Goal: Task Accomplishment & Management: Manage account settings

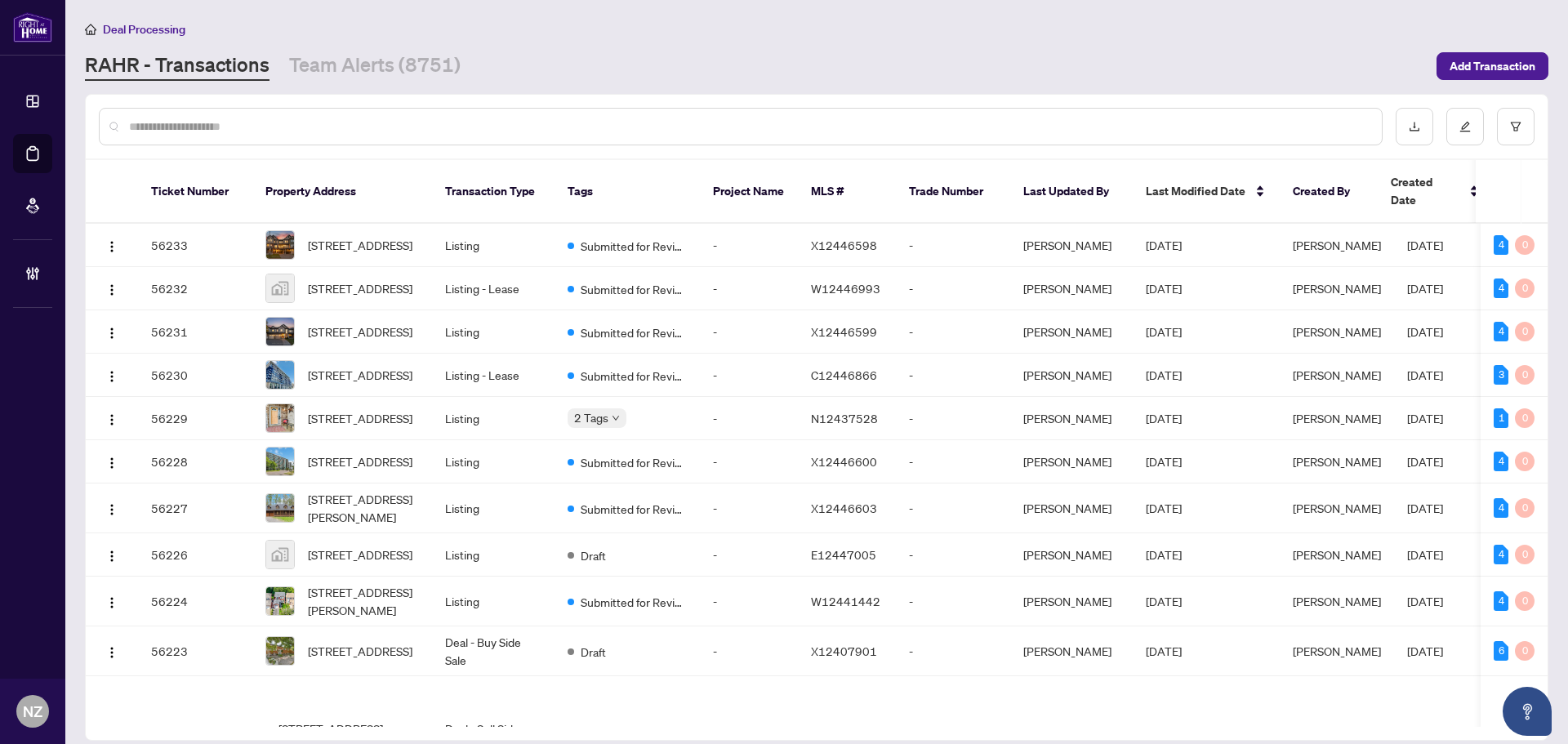
click at [1497, 108] on button "button" at bounding box center [1515, 126] width 37 height 37
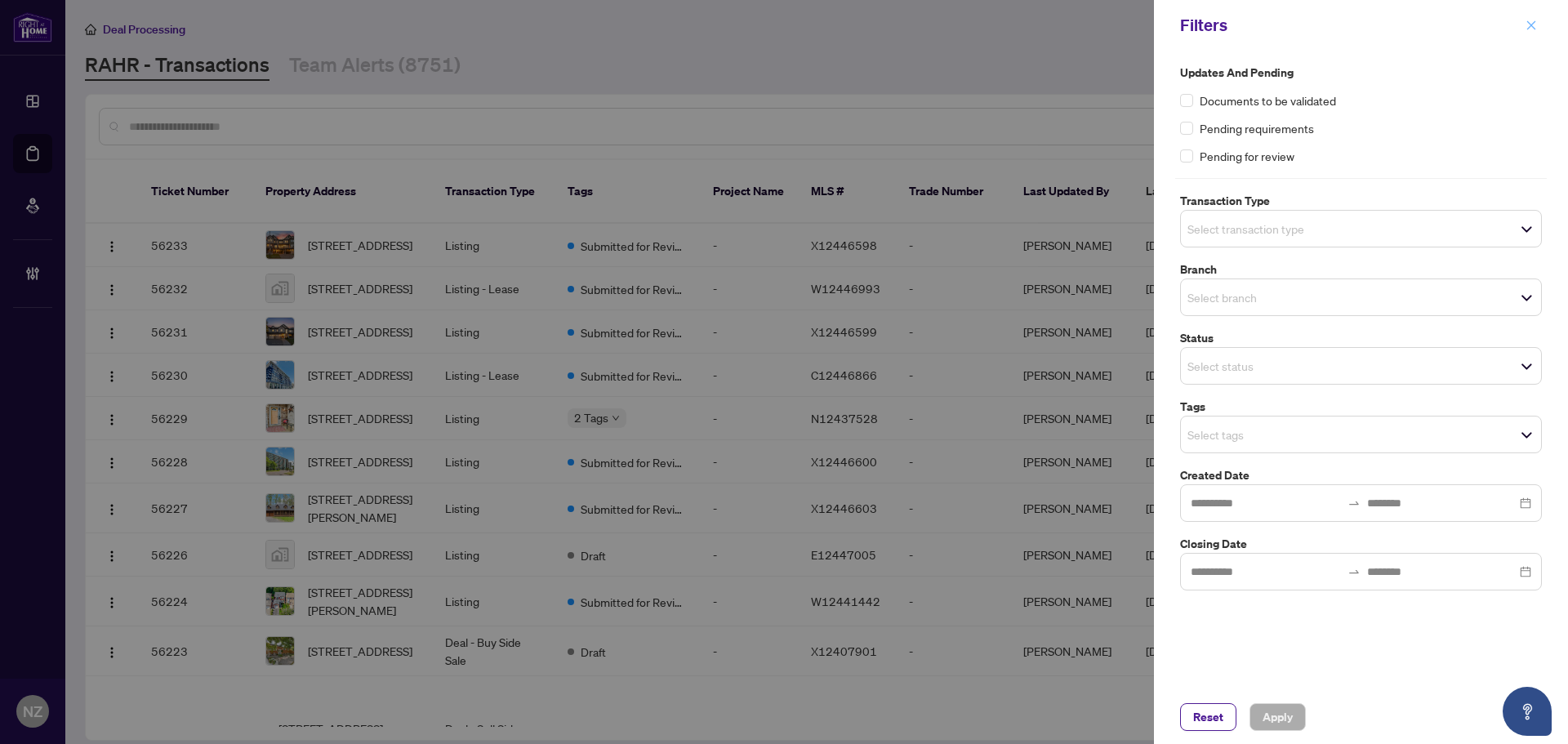
click at [1532, 23] on icon "close" at bounding box center [1531, 25] width 11 height 11
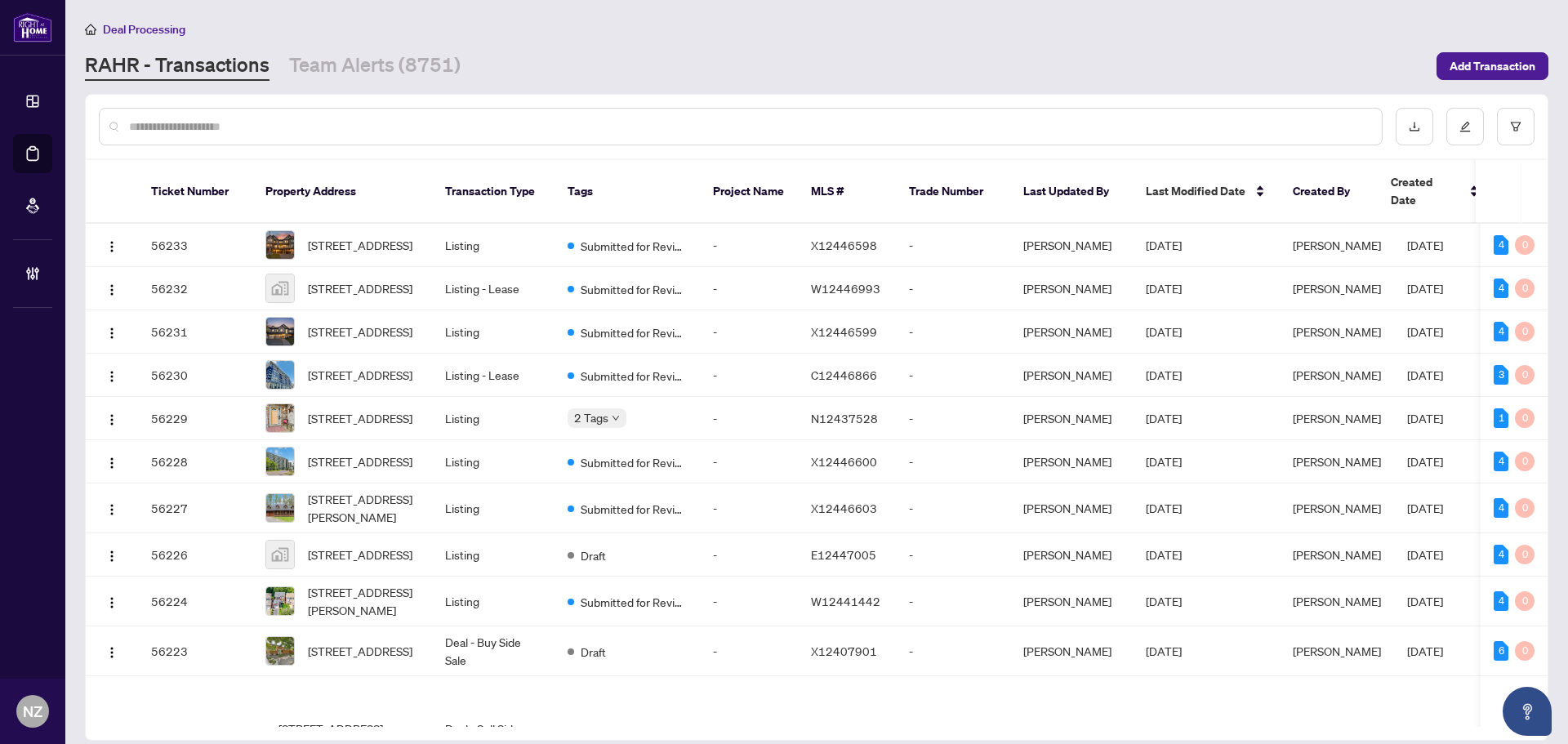
click at [1534, 116] on div at bounding box center [816, 126] width 1462 height 64
click at [1510, 124] on icon "filter" at bounding box center [1515, 126] width 11 height 11
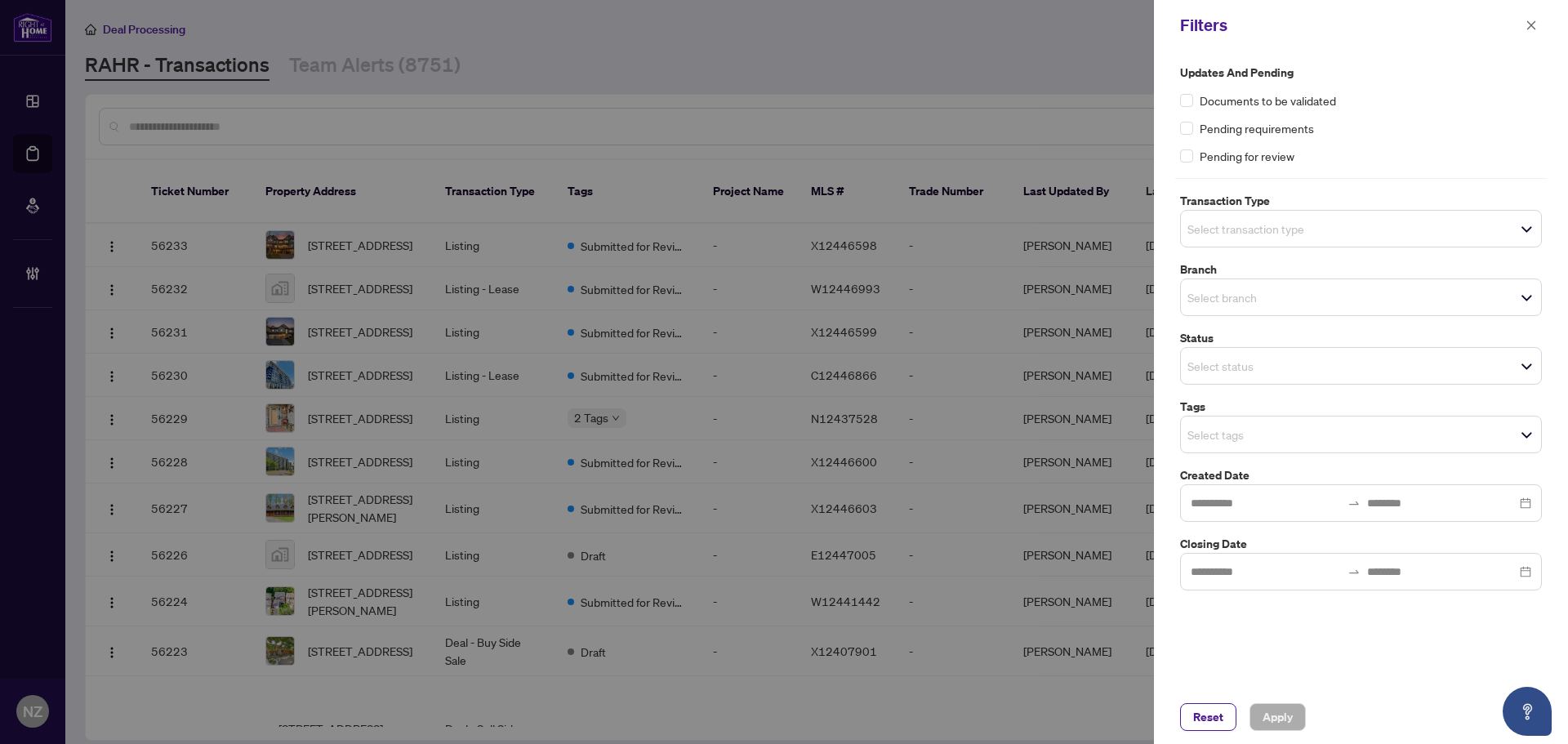
click at [1212, 220] on input "search" at bounding box center [1244, 228] width 115 height 20
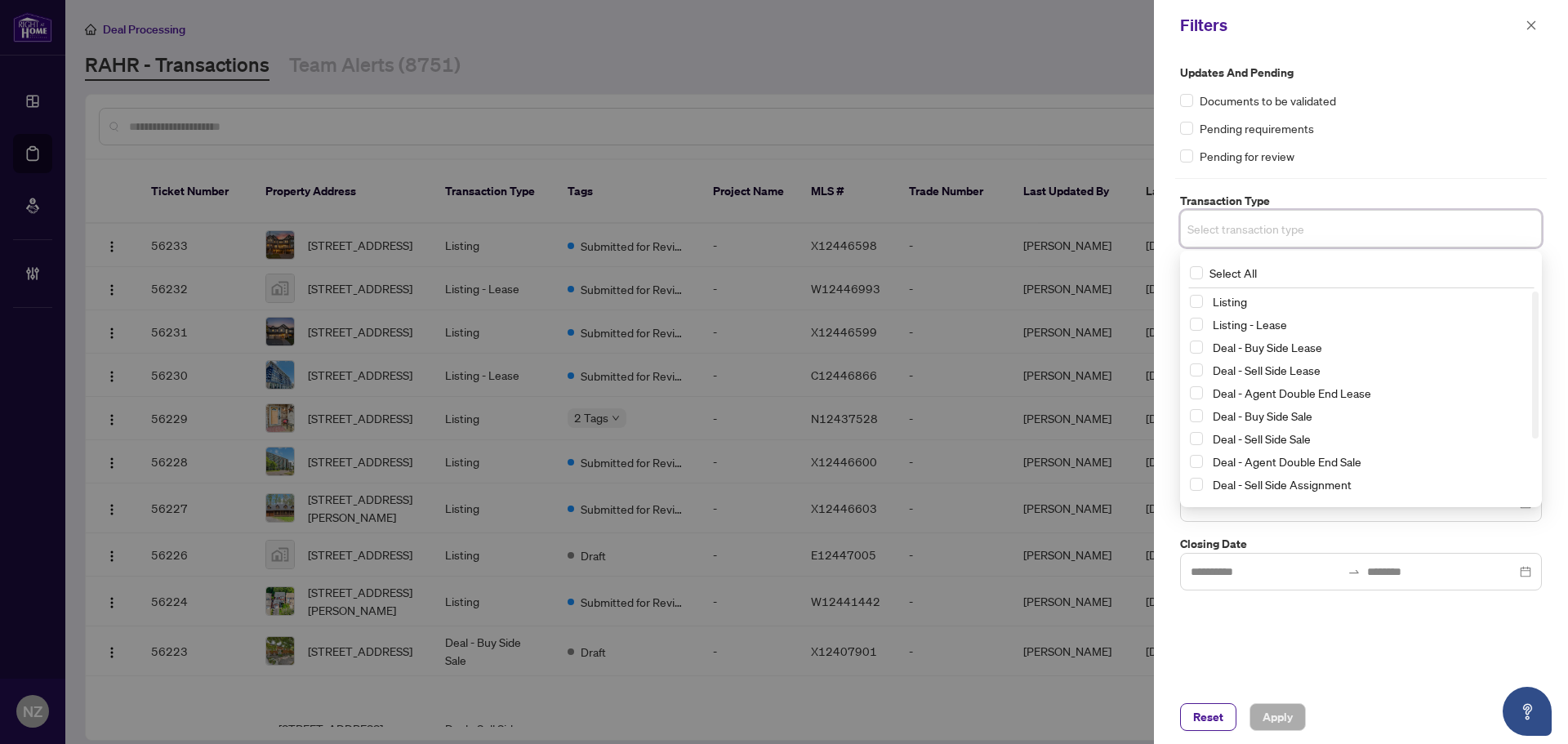
drag, startPoint x: 1195, startPoint y: 299, endPoint x: 1194, endPoint y: 314, distance: 15.0
click at [1194, 299] on span "Select Listing" at bounding box center [1196, 300] width 13 height 13
click at [1199, 334] on div "Listing - Lease" at bounding box center [1360, 327] width 342 height 20
click at [1197, 328] on span "Select Listing - Lease" at bounding box center [1196, 327] width 13 height 13
click at [1463, 80] on label "Updates and Pending" at bounding box center [1361, 72] width 361 height 18
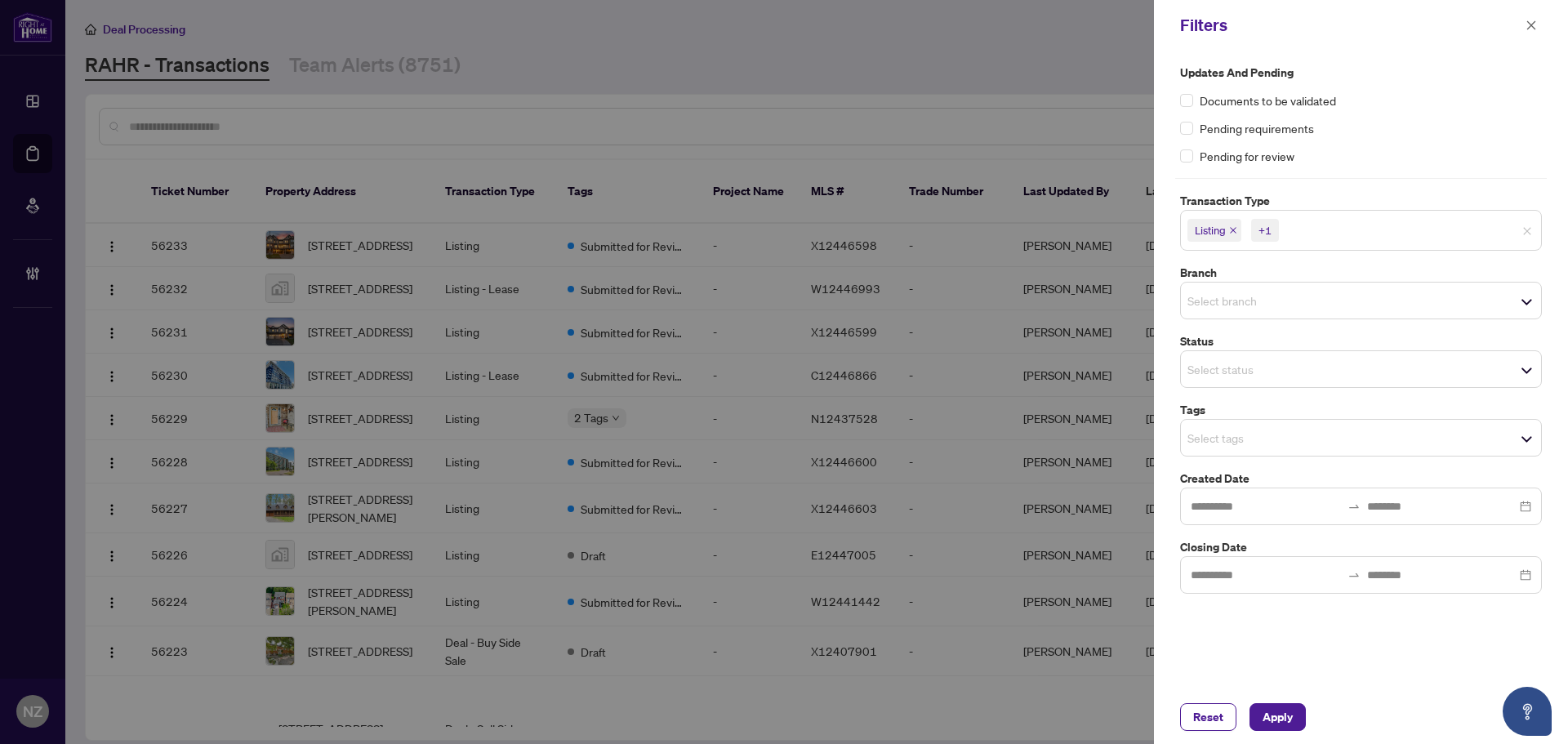
click at [1235, 311] on span "Select branch" at bounding box center [1361, 300] width 360 height 23
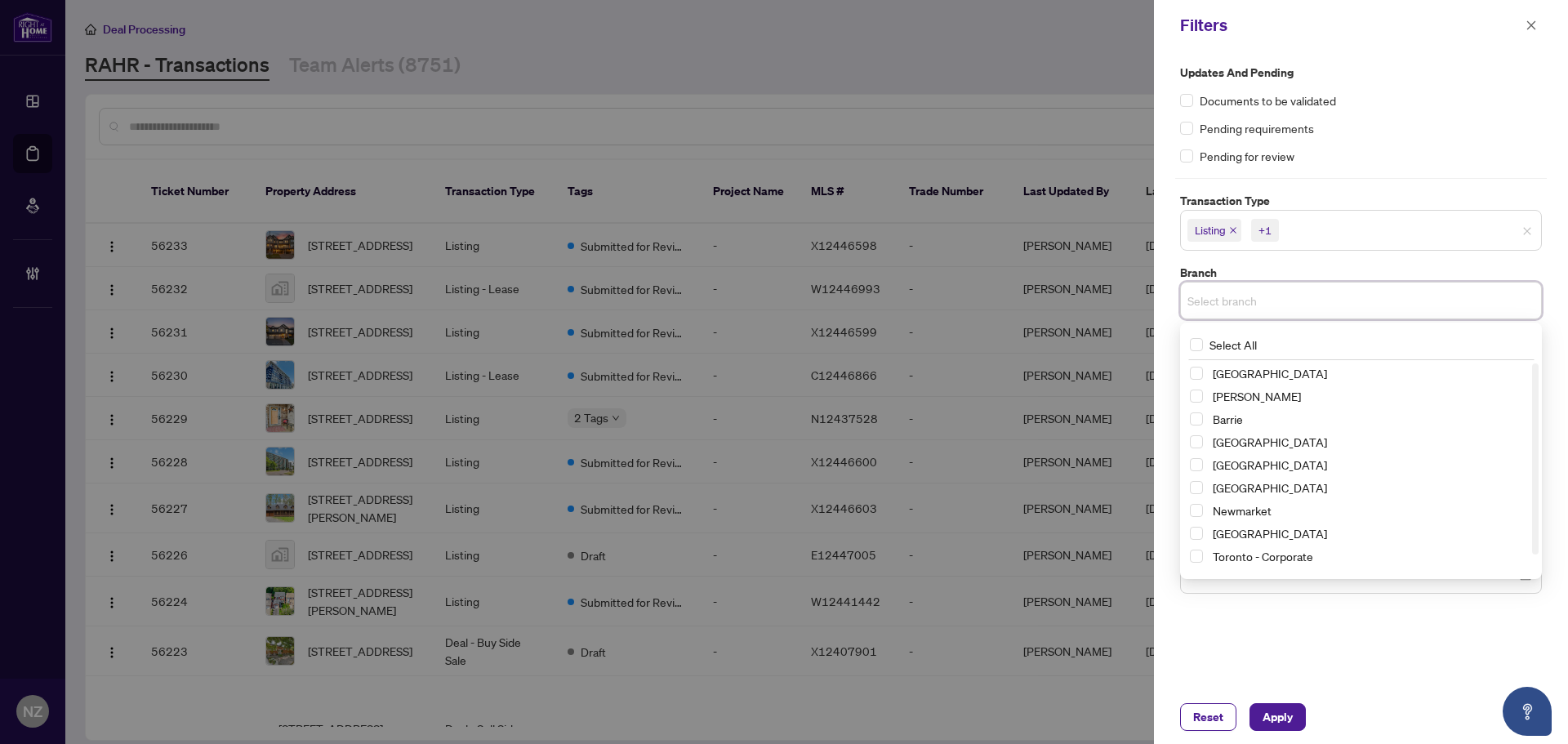
click at [1188, 394] on div "Richmond Hill Vaughan Barrie Burlington Durham Mississauga Newmarket Ottawa Tor…" at bounding box center [1360, 477] width 356 height 228
click at [1196, 395] on span "Select Vaughan" at bounding box center [1196, 395] width 13 height 13
click at [1416, 101] on div "Documents to be validated" at bounding box center [1361, 100] width 361 height 18
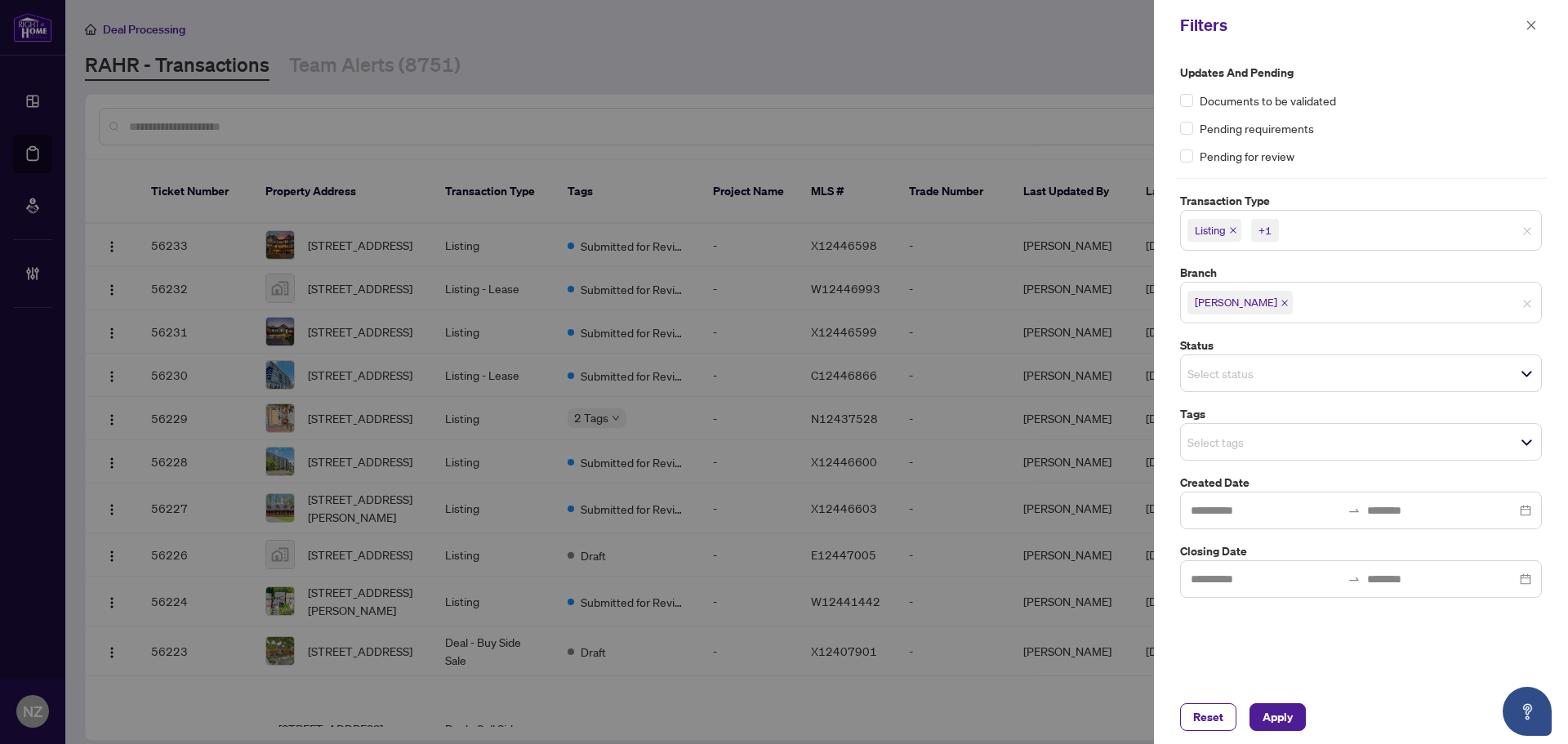
click at [1239, 432] on input "search" at bounding box center [1244, 441] width 115 height 20
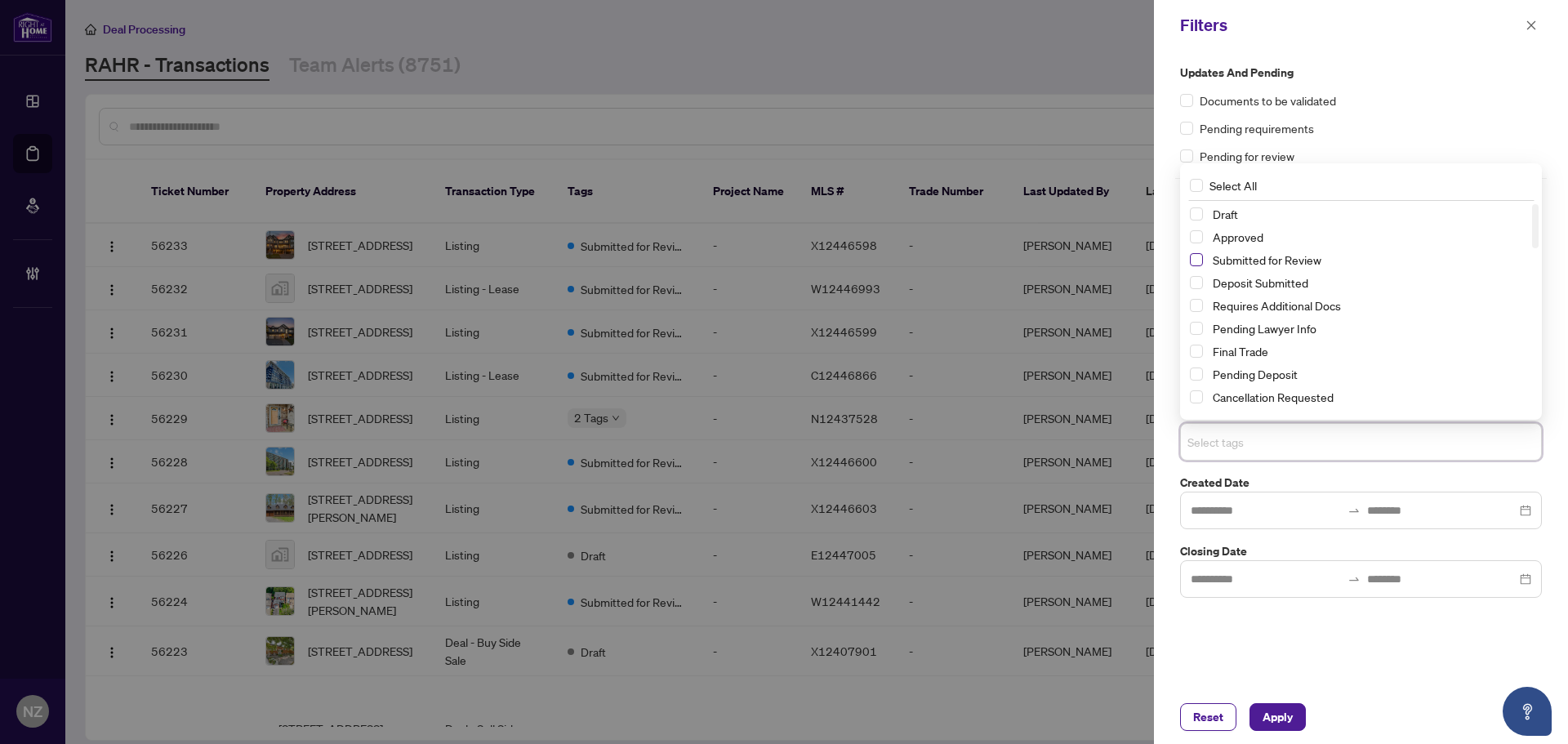
click at [1197, 263] on span "Select Submitted for Review" at bounding box center [1196, 259] width 13 height 13
click at [1266, 711] on span "Apply" at bounding box center [1278, 717] width 31 height 26
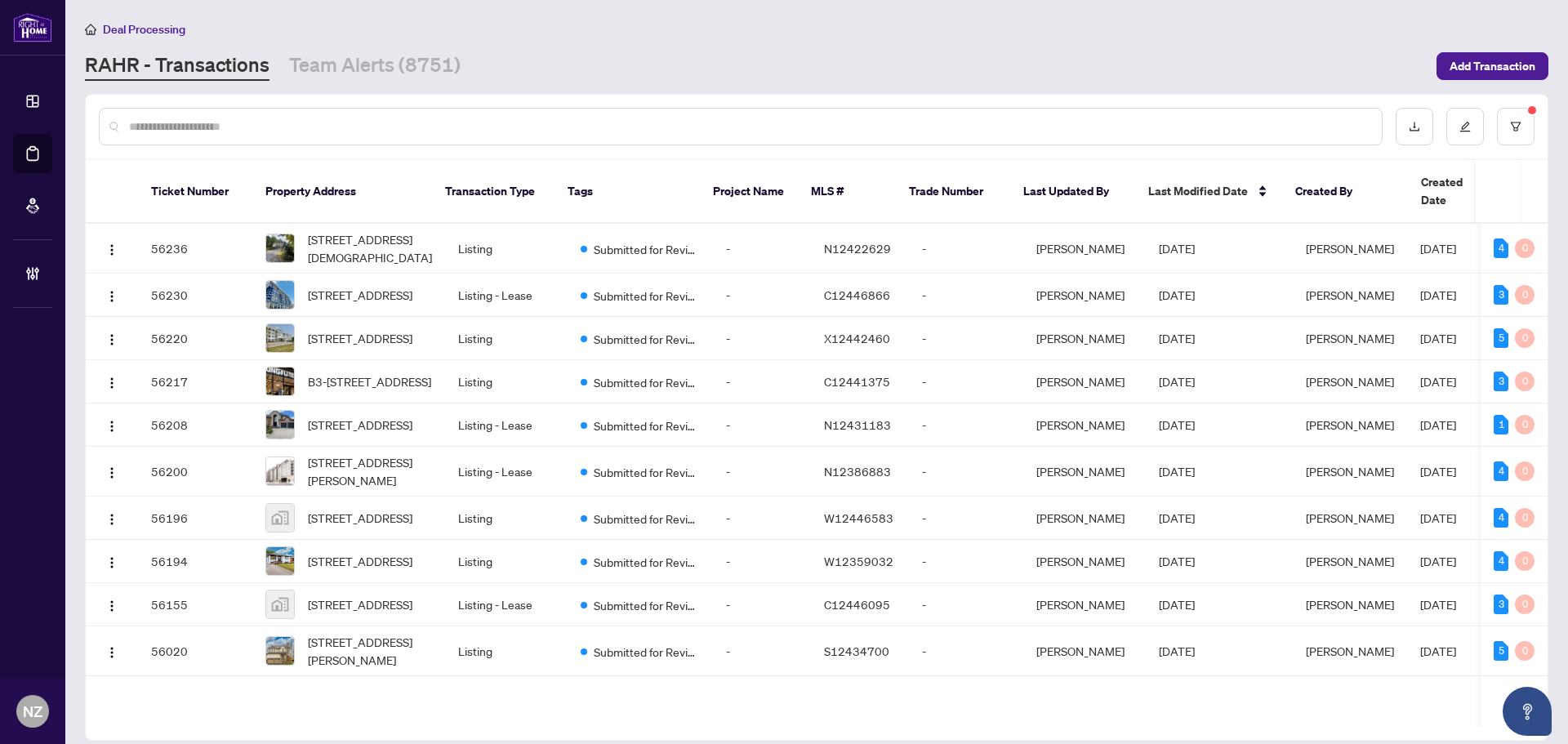
click at [1497, 108] on button "button" at bounding box center [1515, 126] width 37 height 37
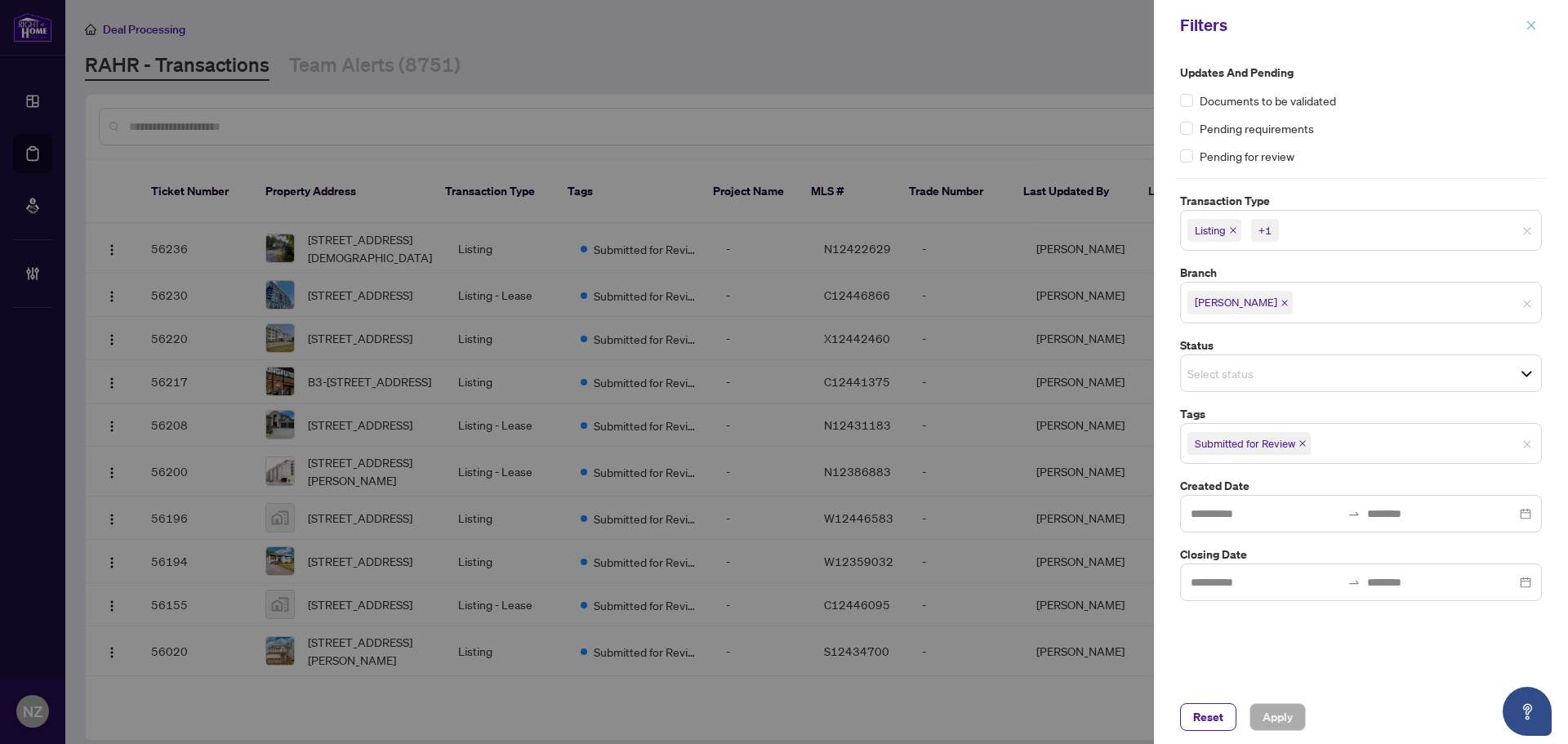
click at [1529, 28] on icon "close" at bounding box center [1532, 25] width 9 height 9
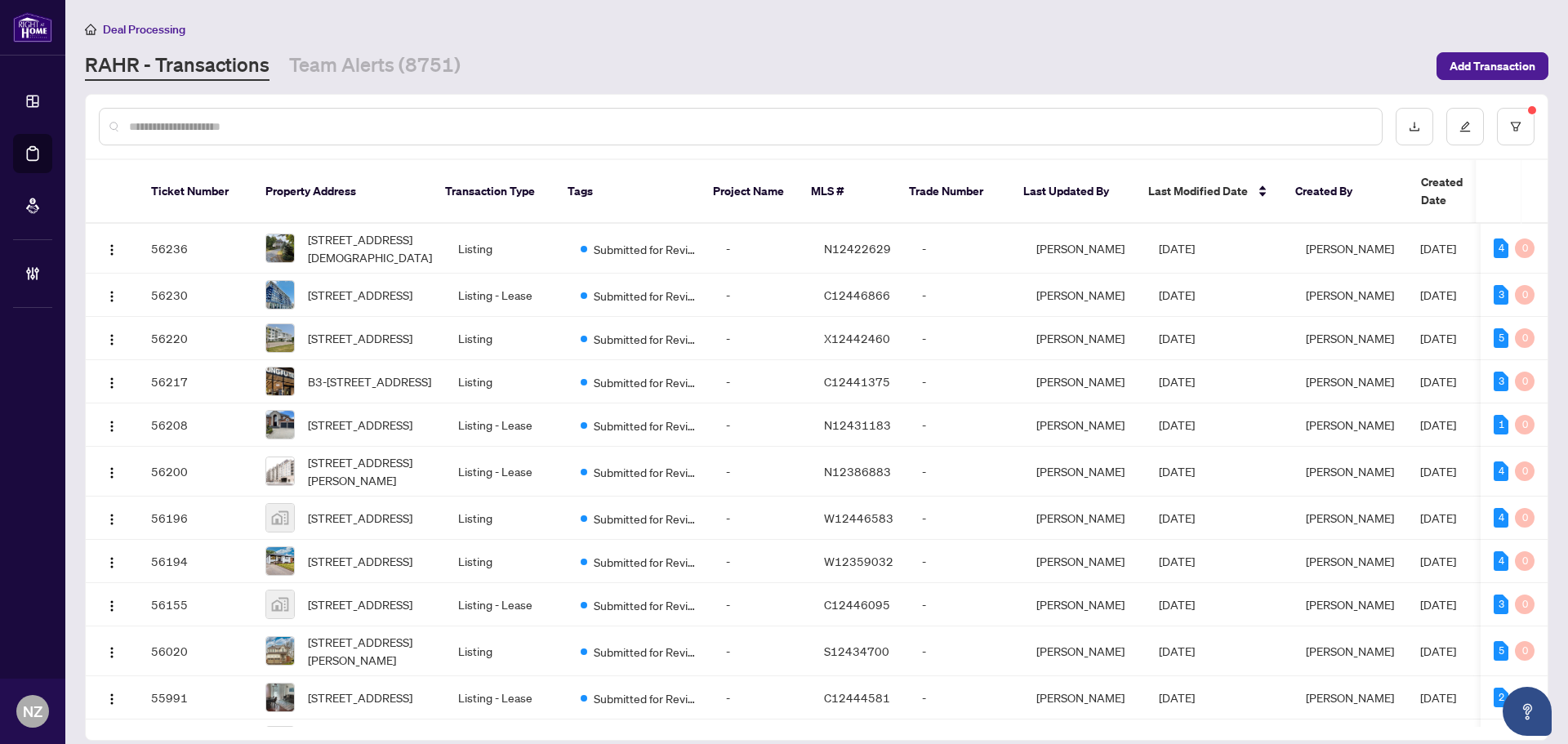
drag, startPoint x: 360, startPoint y: 71, endPoint x: 367, endPoint y: 95, distance: 25.0
click at [360, 71] on link "Team Alerts (8751)" at bounding box center [375, 66] width 171 height 30
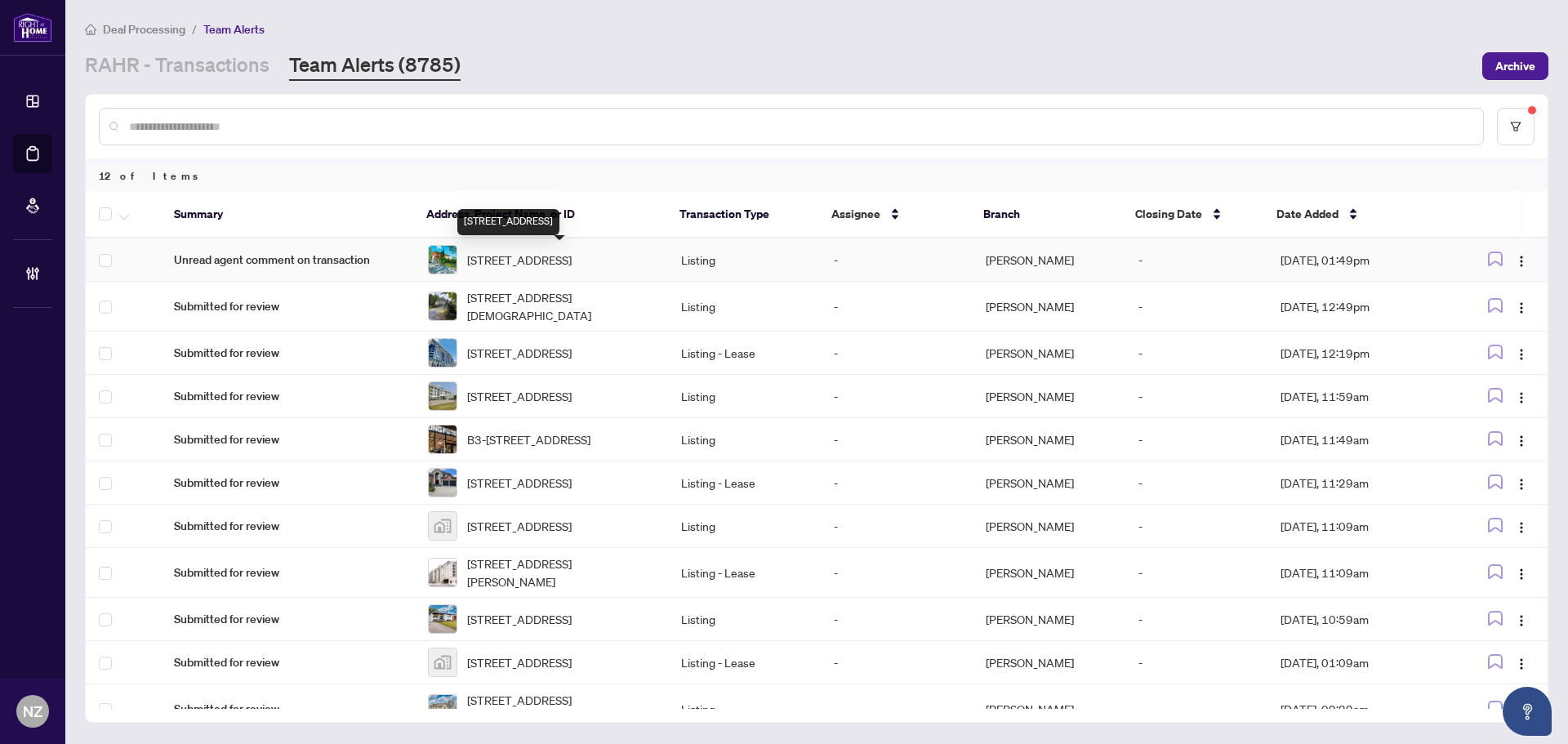
click at [545, 266] on span "4363 Meadowvale Dr, Niagara Falls, Ontario L2E 5W8, Canada" at bounding box center [518, 259] width 104 height 18
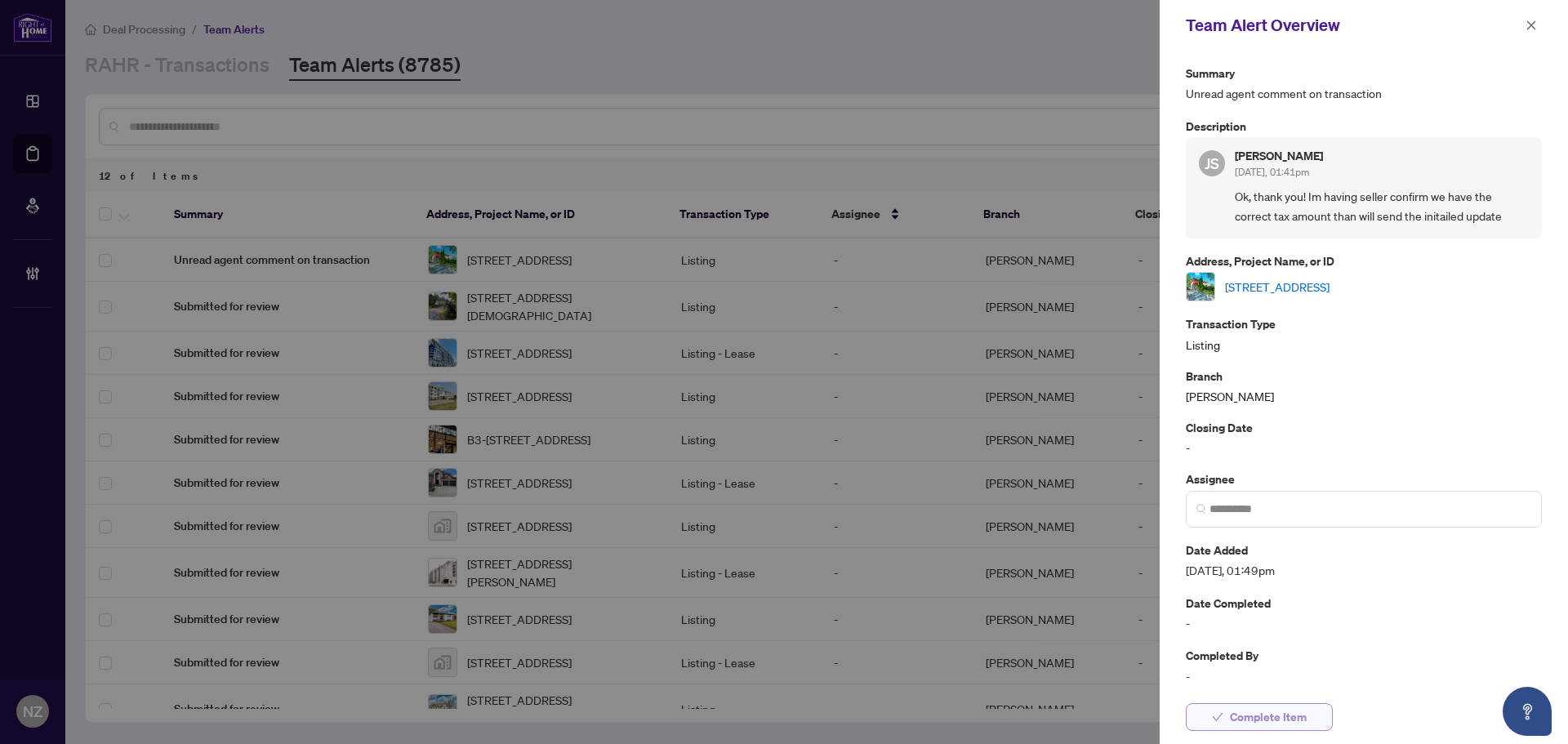
drag, startPoint x: 1285, startPoint y: 714, endPoint x: 1303, endPoint y: 704, distance: 20.6
click at [1286, 713] on span "Complete Item" at bounding box center [1268, 717] width 76 height 26
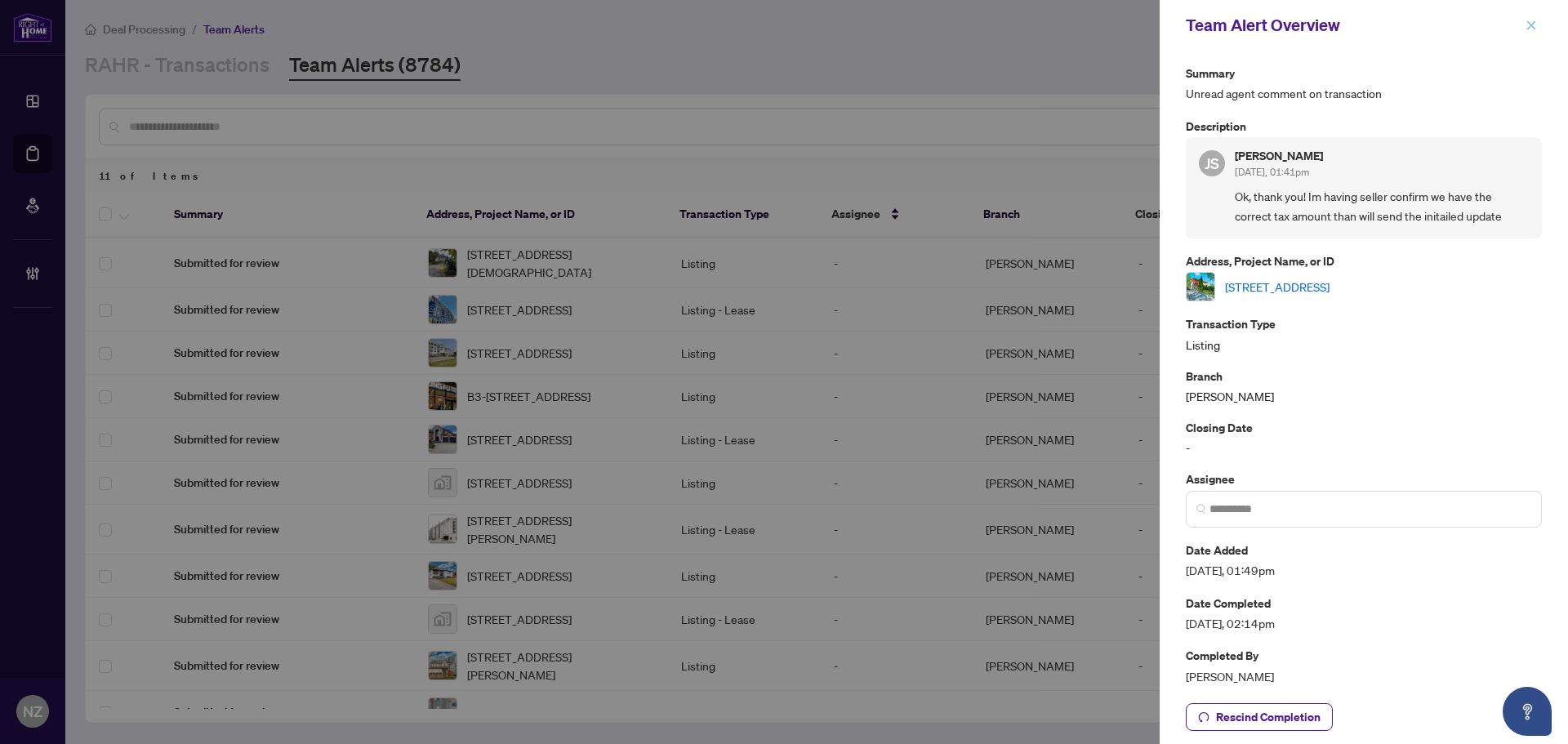
click at [1532, 22] on icon "close" at bounding box center [1531, 25] width 11 height 11
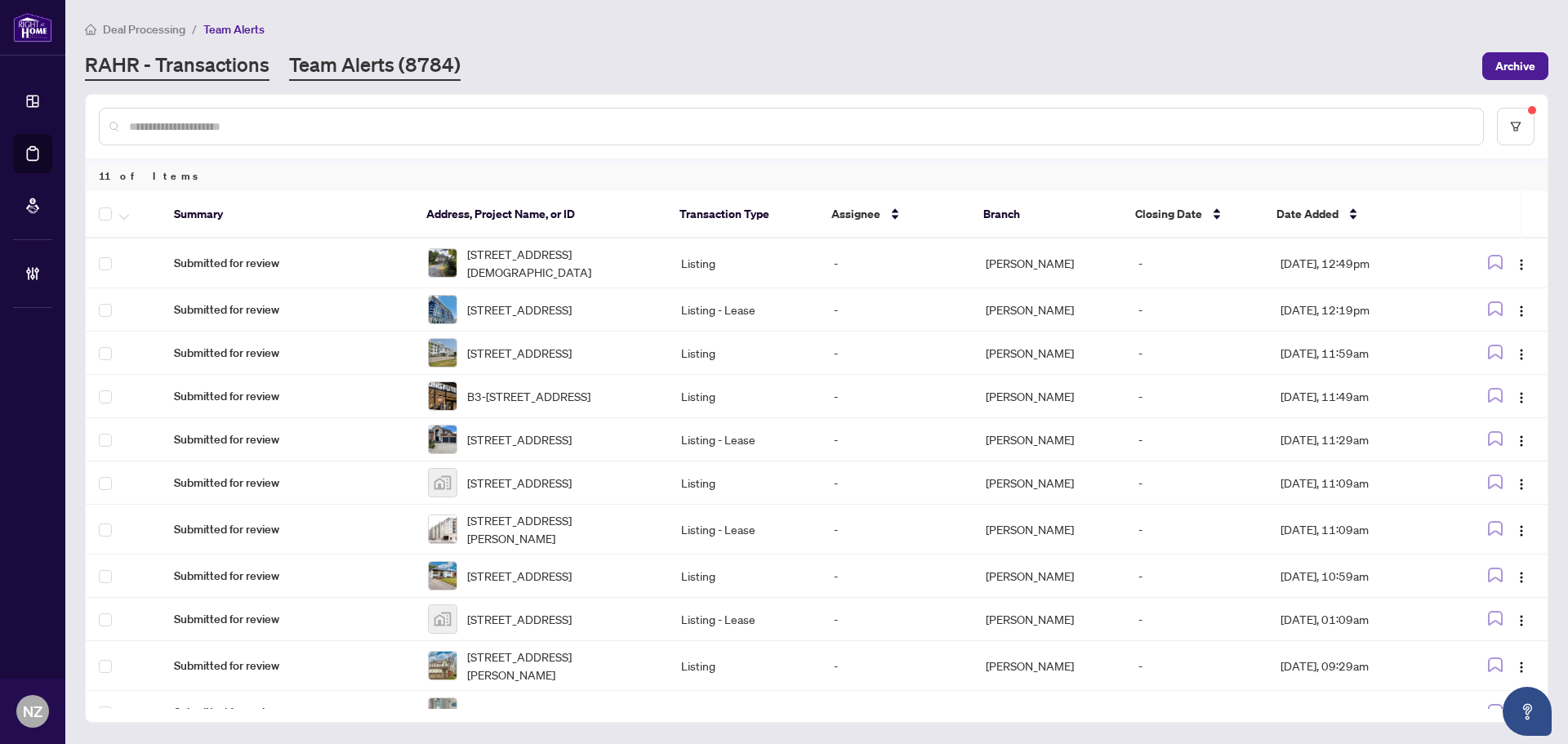
click at [158, 62] on link "RAHR - Transactions" at bounding box center [176, 66] width 184 height 30
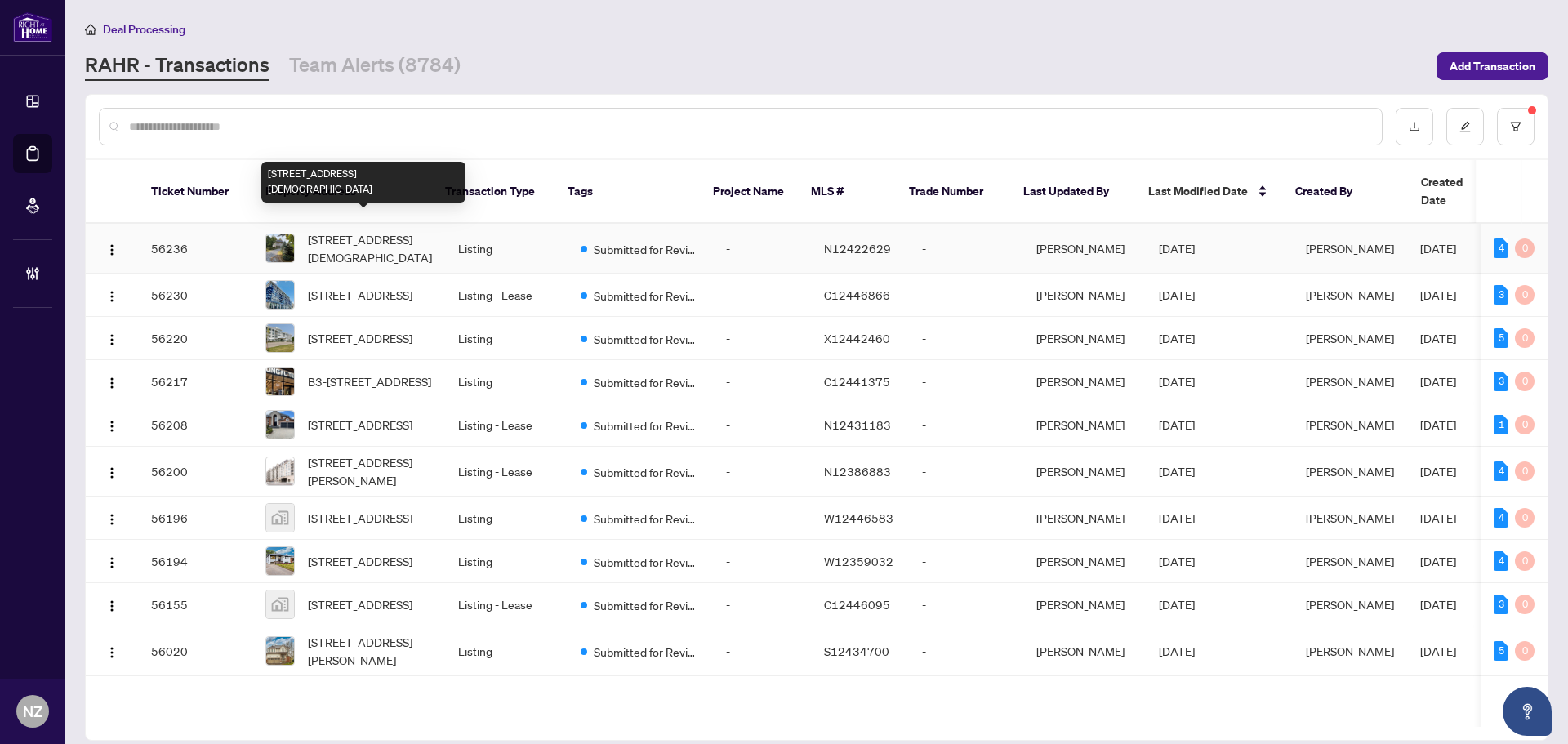
click at [355, 230] on span "40 Old Church Rd, King, Ontario L7B 1K4, Canada" at bounding box center [370, 248] width 124 height 36
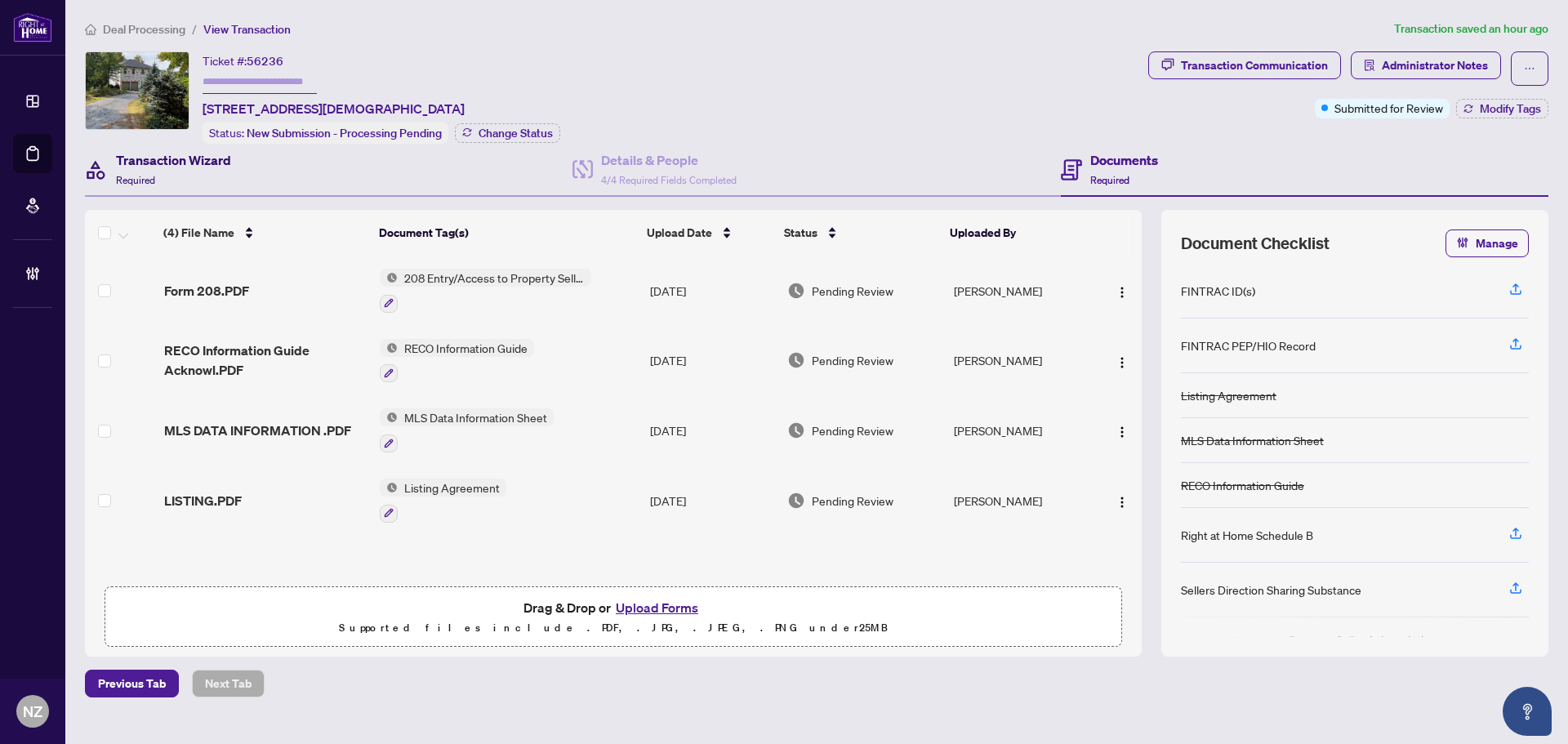
click at [160, 175] on div "Transaction Wizard Required" at bounding box center [174, 169] width 115 height 38
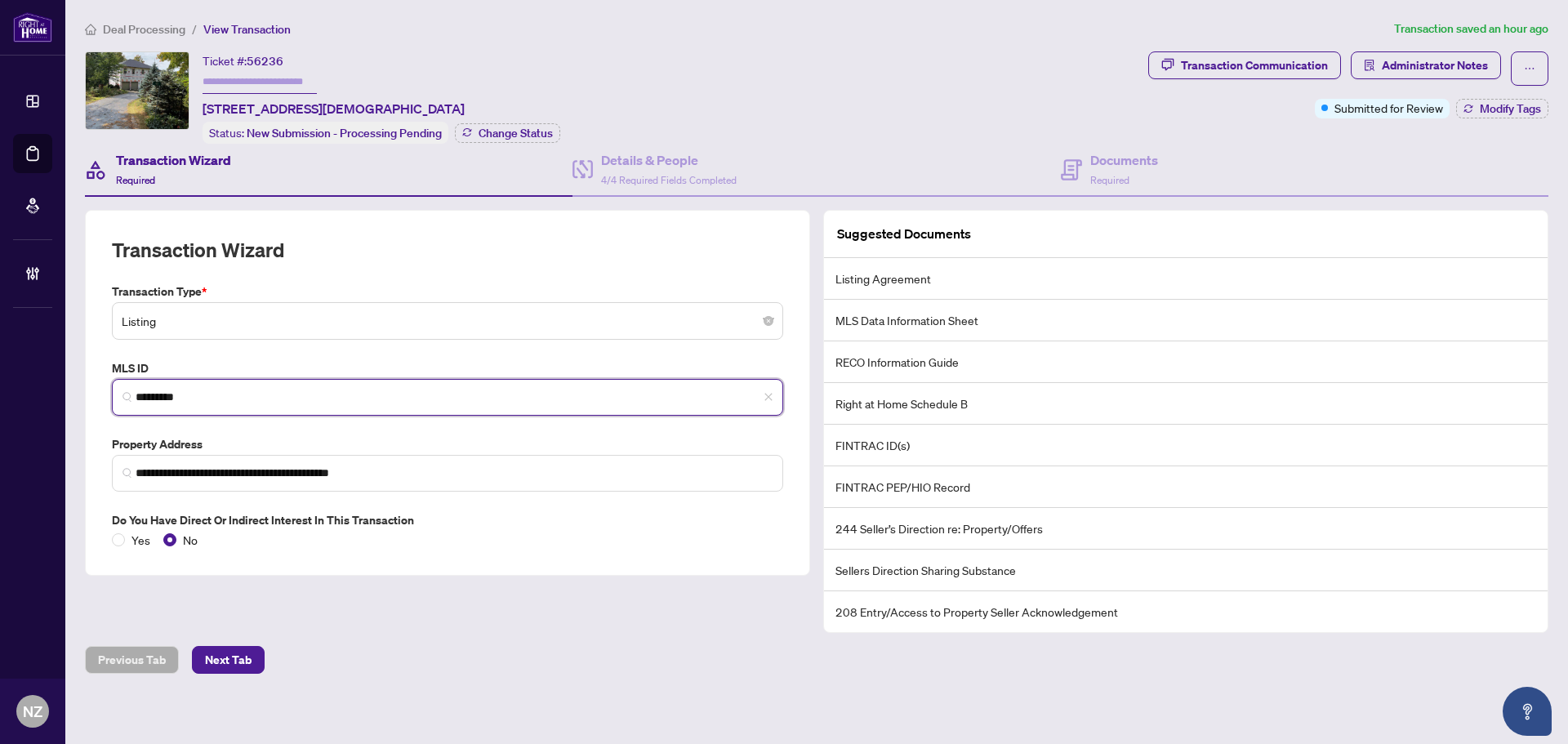
drag, startPoint x: 210, startPoint y: 400, endPoint x: 84, endPoint y: 391, distance: 126.3
click at [84, 391] on div "**********" at bounding box center [447, 421] width 738 height 422
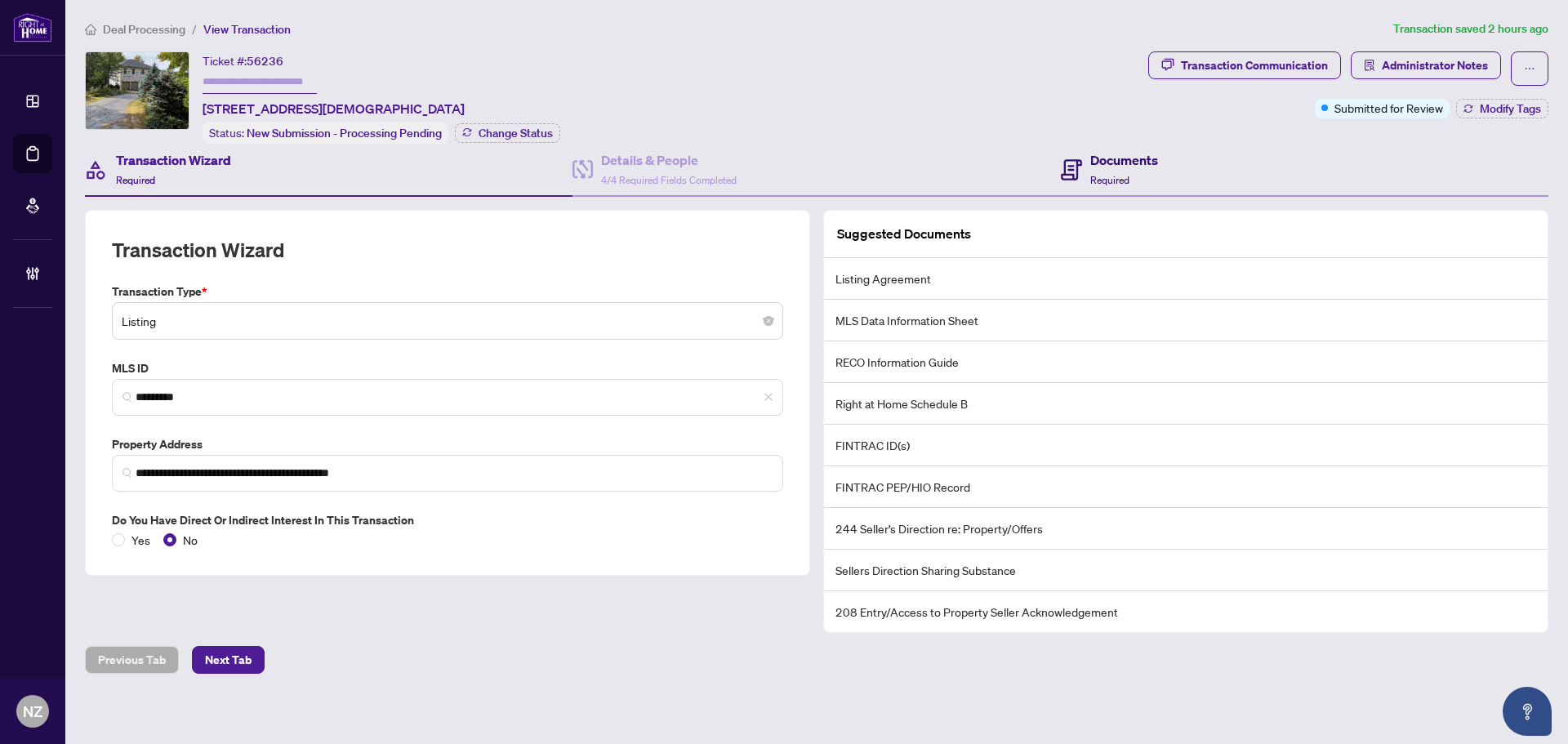
drag, startPoint x: 1106, startPoint y: 159, endPoint x: 1104, endPoint y: 172, distance: 13.2
click at [1106, 159] on h4 "Documents" at bounding box center [1124, 159] width 68 height 20
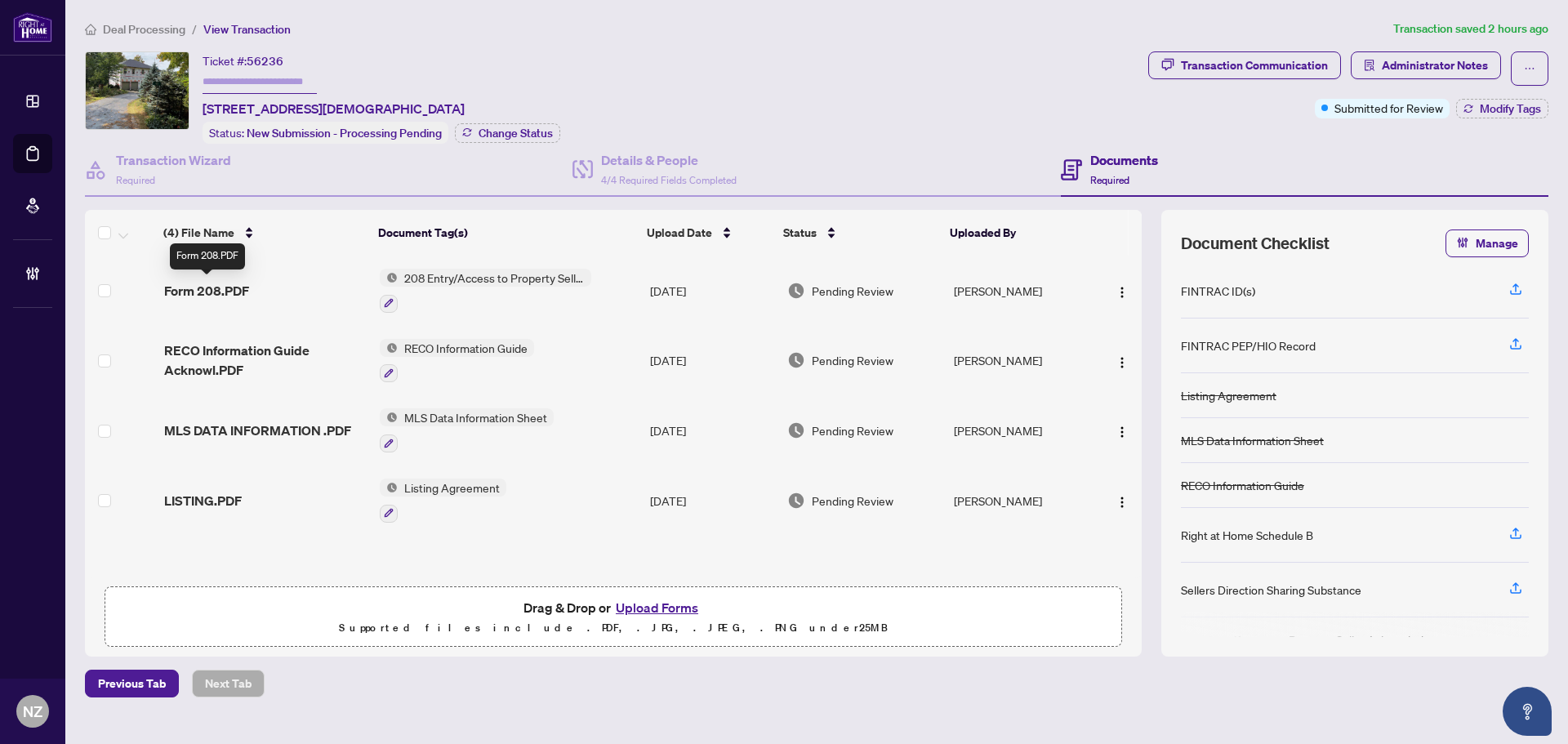
click at [218, 287] on span "Form 208.PDF" at bounding box center [206, 290] width 85 height 20
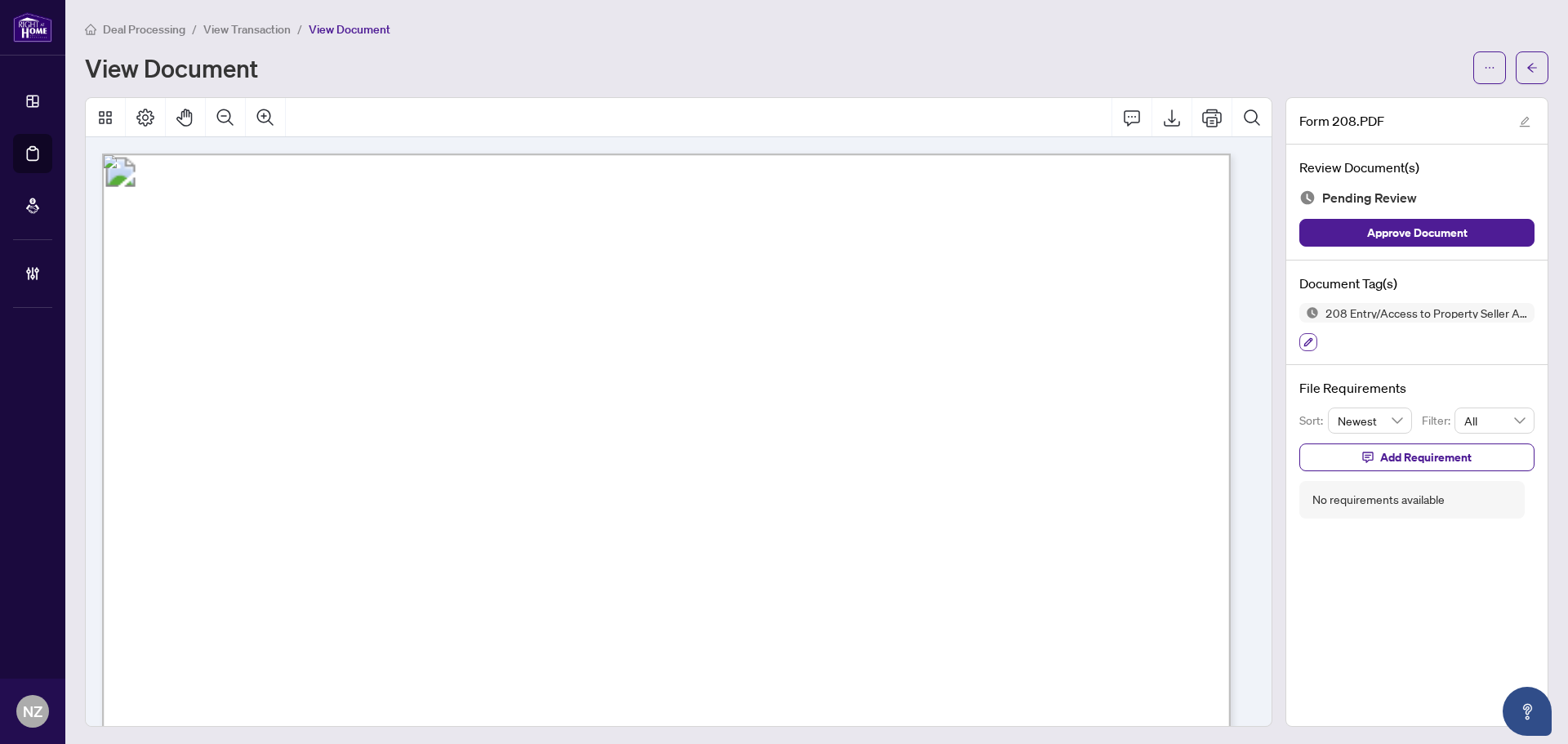
click at [1303, 337] on icon "button" at bounding box center [1308, 342] width 10 height 10
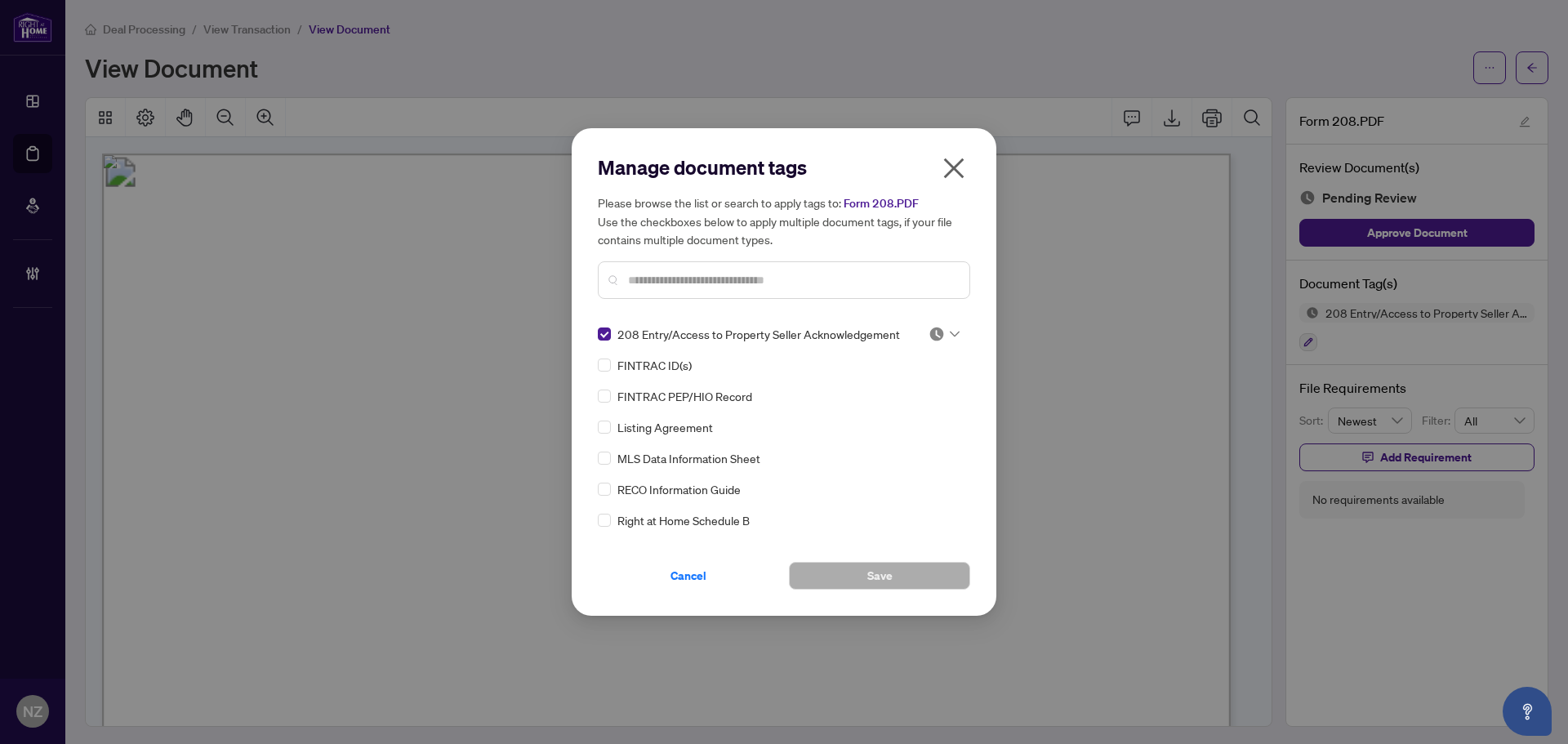
click at [949, 336] on icon at bounding box center [955, 334] width 10 height 7
click at [859, 413] on div "Approved" at bounding box center [889, 413] width 104 height 18
click at [864, 576] on button "Save" at bounding box center [880, 575] width 182 height 28
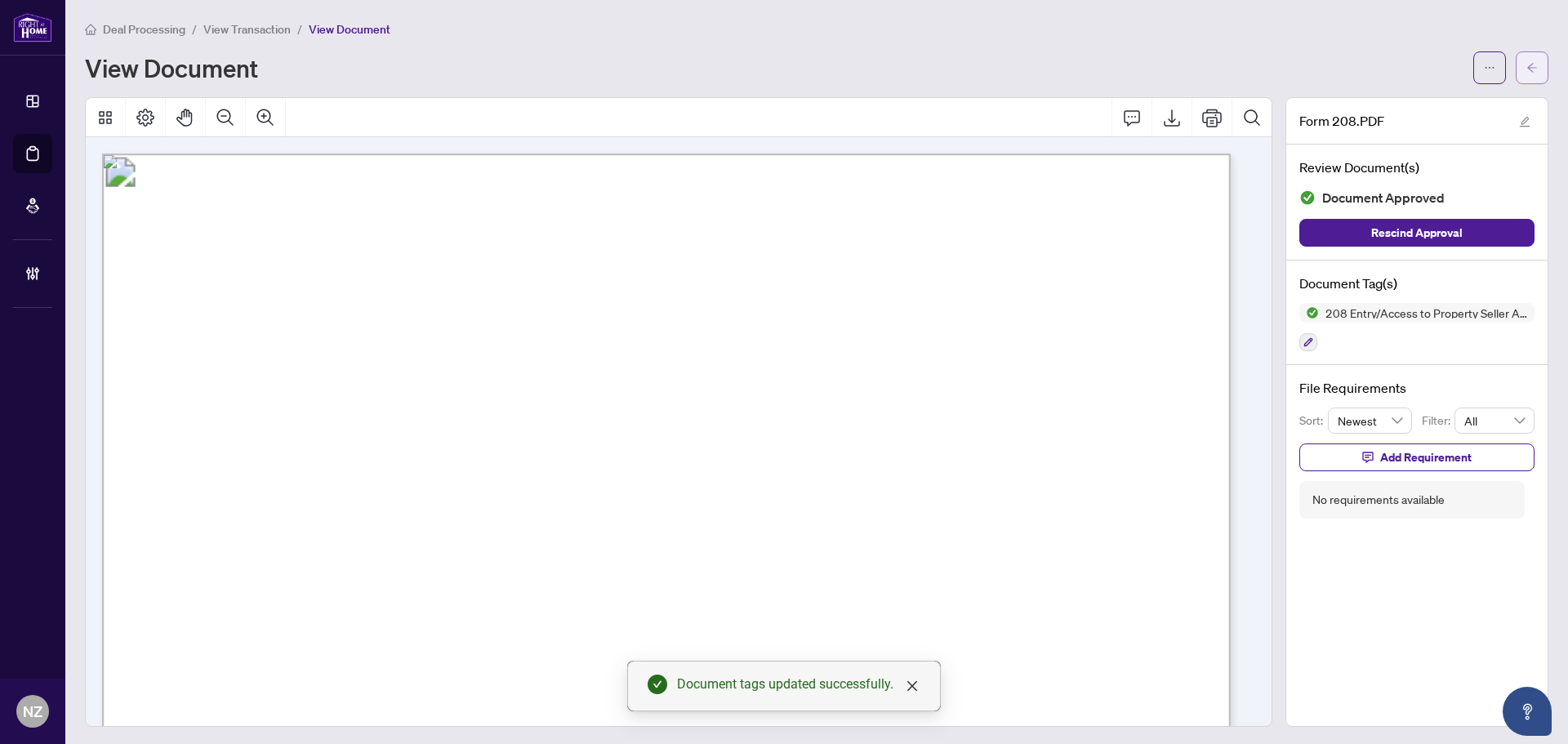
click at [1527, 69] on icon "arrow-left" at bounding box center [1532, 67] width 10 height 9
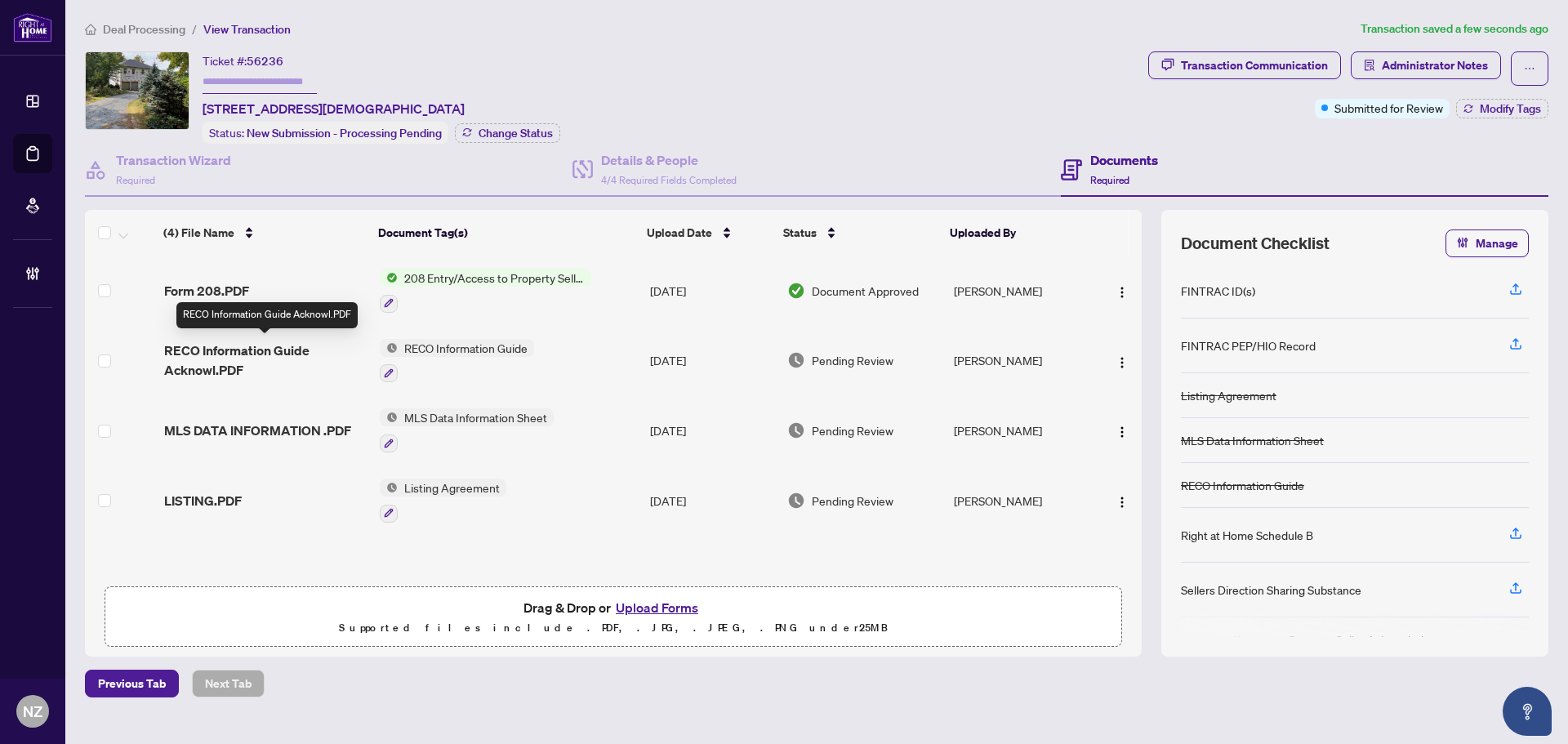
click at [249, 350] on span "RECO Information Guide Acknowl.PDF" at bounding box center [265, 360] width 203 height 39
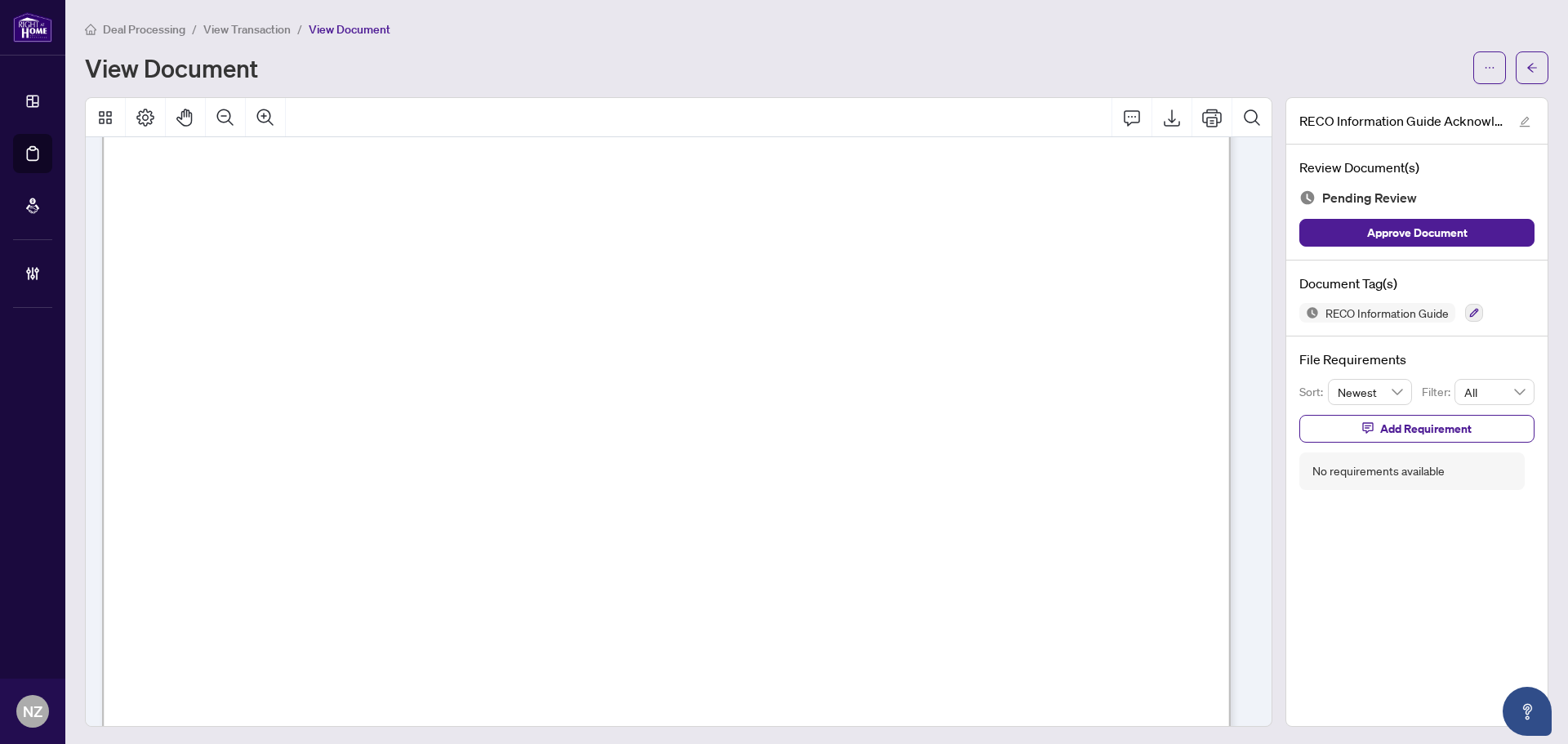
scroll to position [81, 0]
click at [1470, 310] on icon "button" at bounding box center [1474, 313] width 9 height 9
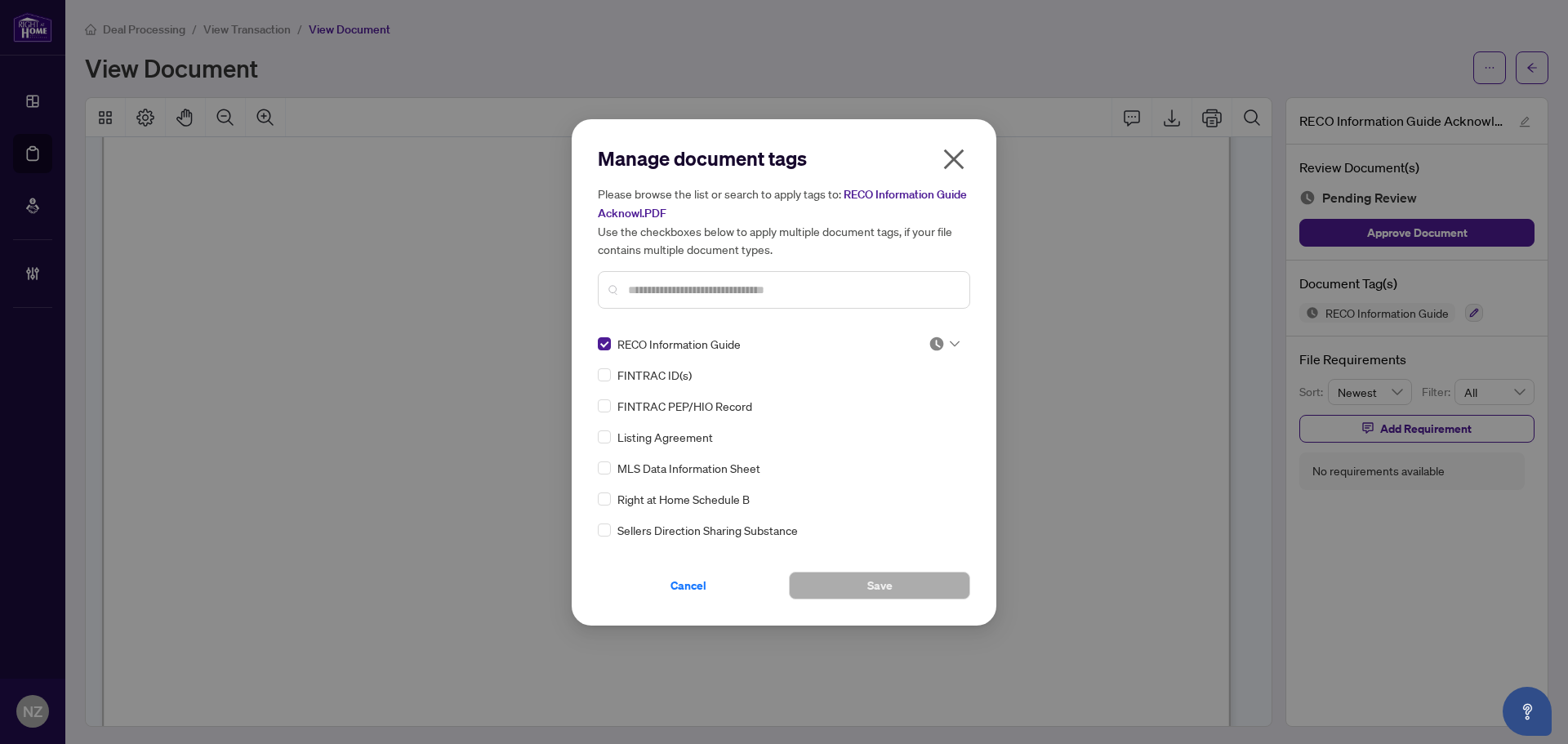
click at [943, 337] on div at bounding box center [944, 344] width 31 height 16
drag, startPoint x: 866, startPoint y: 425, endPoint x: 865, endPoint y: 445, distance: 20.0
click at [868, 433] on div "Approved" at bounding box center [890, 423] width 124 height 26
click at [834, 589] on button "Save" at bounding box center [880, 585] width 182 height 28
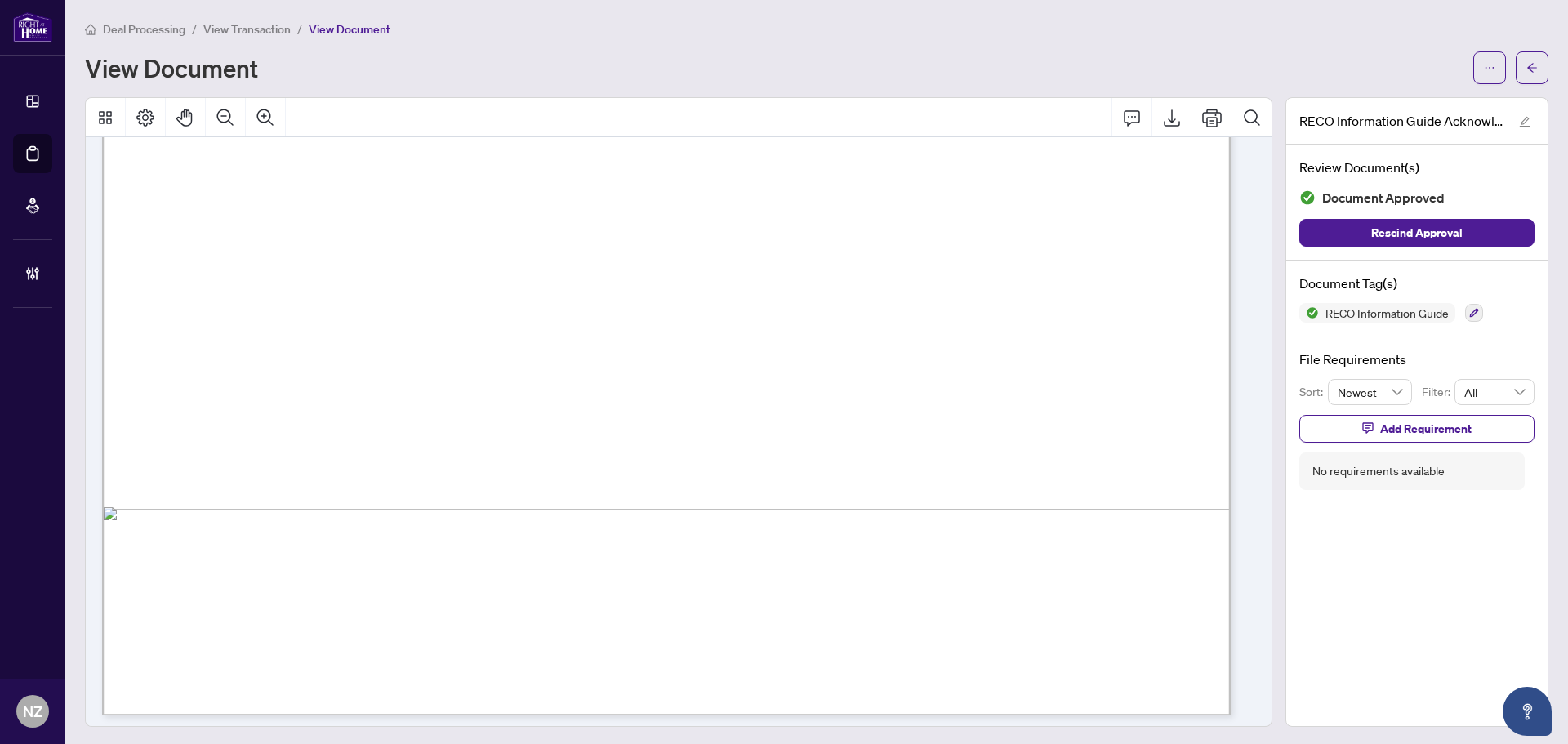
scroll to position [903, 0]
click at [1526, 76] on span "button" at bounding box center [1532, 67] width 11 height 26
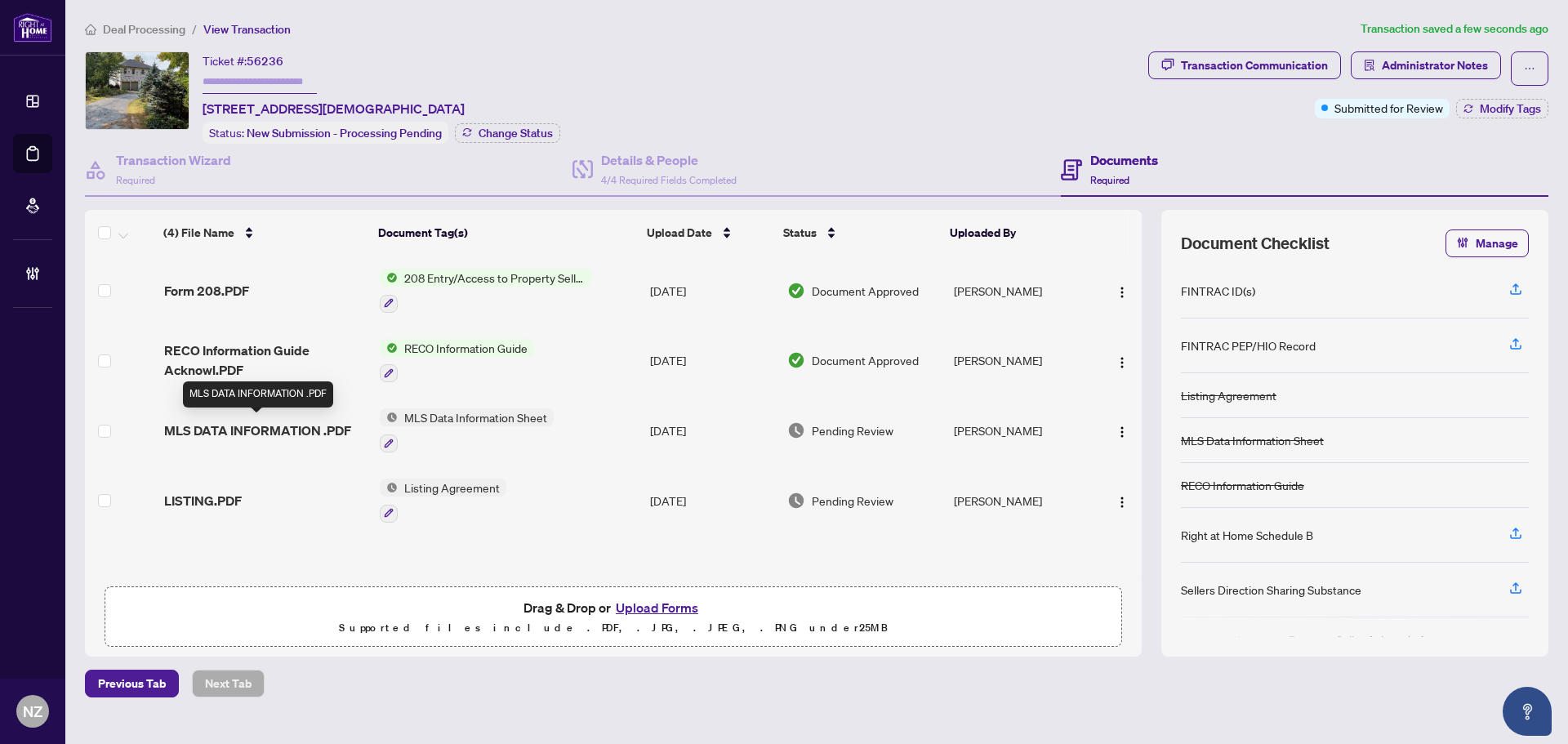
click at [227, 428] on span "MLS DATA INFORMATION .PDF" at bounding box center [257, 430] width 187 height 20
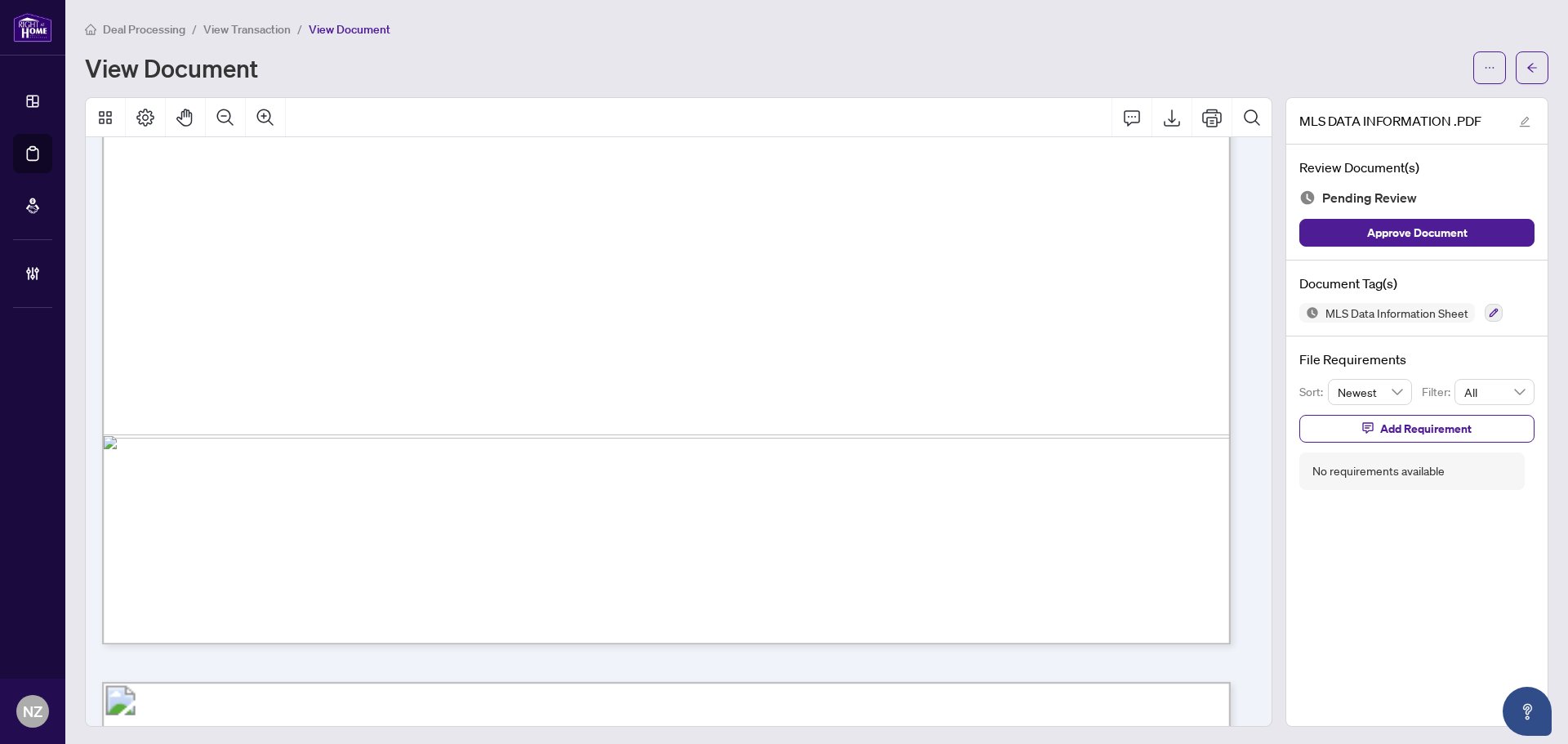
scroll to position [980, 0]
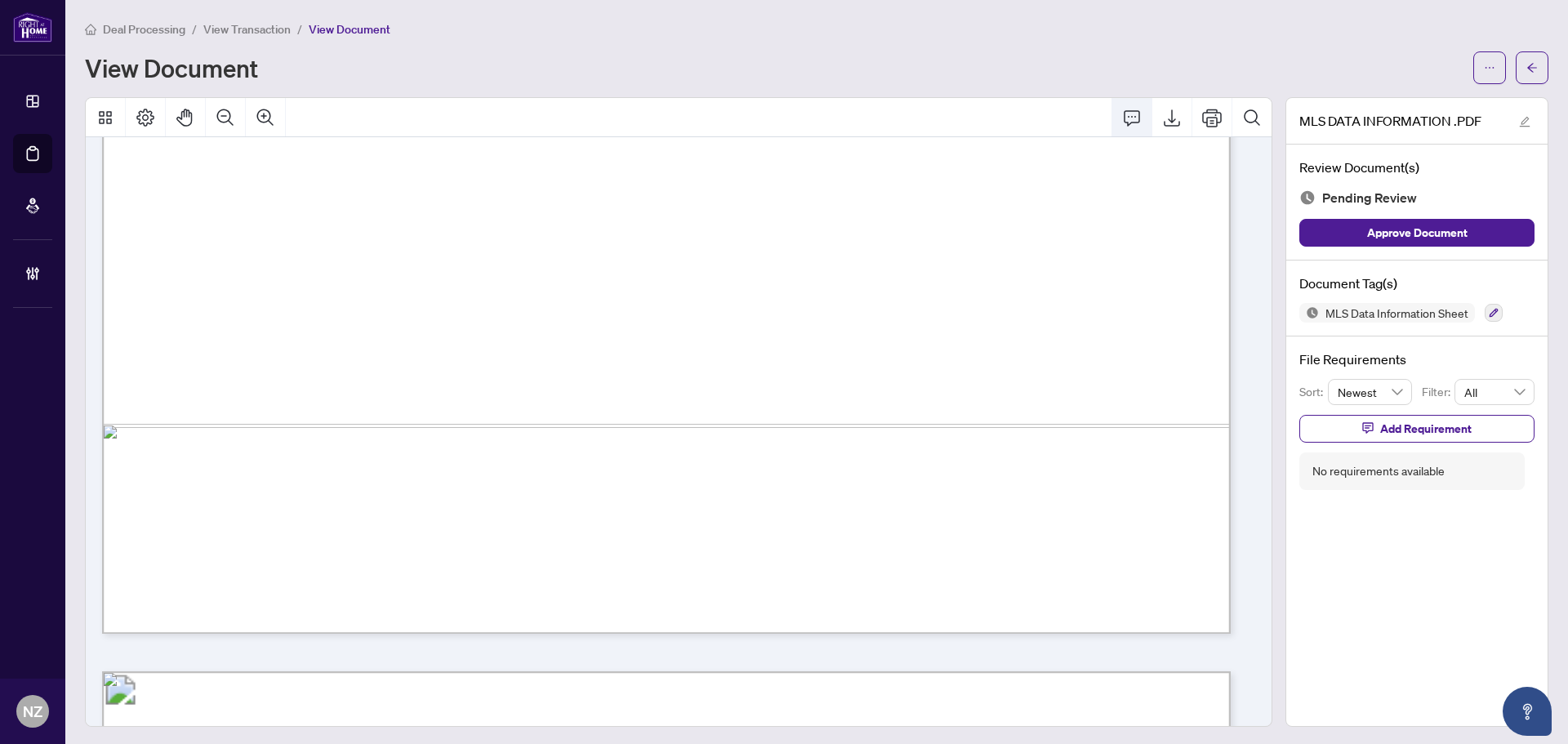
click at [1122, 117] on icon "Comment" at bounding box center [1131, 117] width 20 height 20
click at [985, 536] on p "**********" at bounding box center [1000, 529] width 238 height 14
drag, startPoint x: 1021, startPoint y: 539, endPoint x: 758, endPoint y: 534, distance: 263.0
click at [0, 0] on div "**********" at bounding box center [0, 0] width 0 height 0
click at [1100, 571] on button "Save" at bounding box center [1113, 563] width 32 height 32
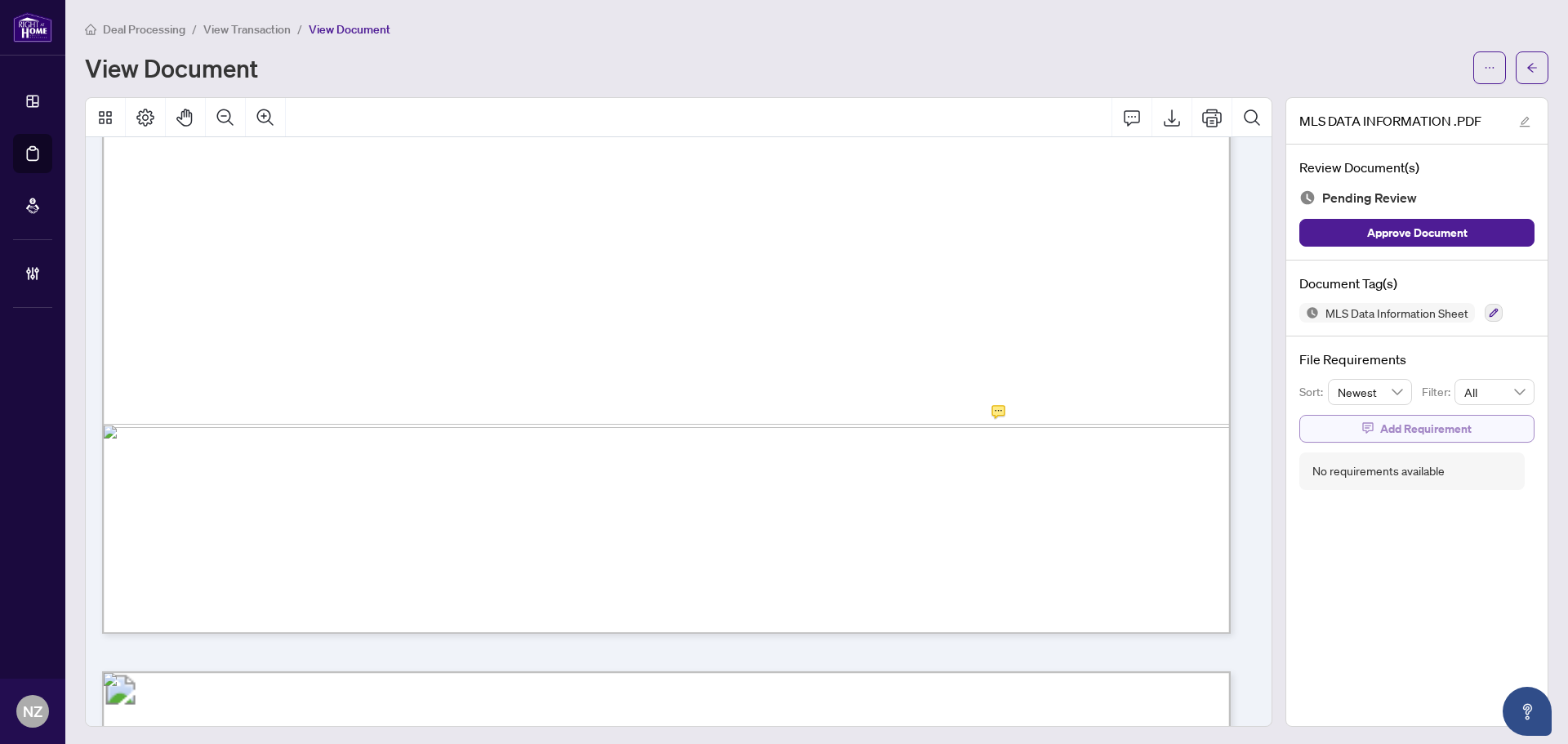
click at [1383, 426] on span "Add Requirement" at bounding box center [1425, 428] width 92 height 26
click at [1355, 445] on textarea at bounding box center [1434, 443] width 175 height 31
paste textarea "**********"
type textarea "**********"
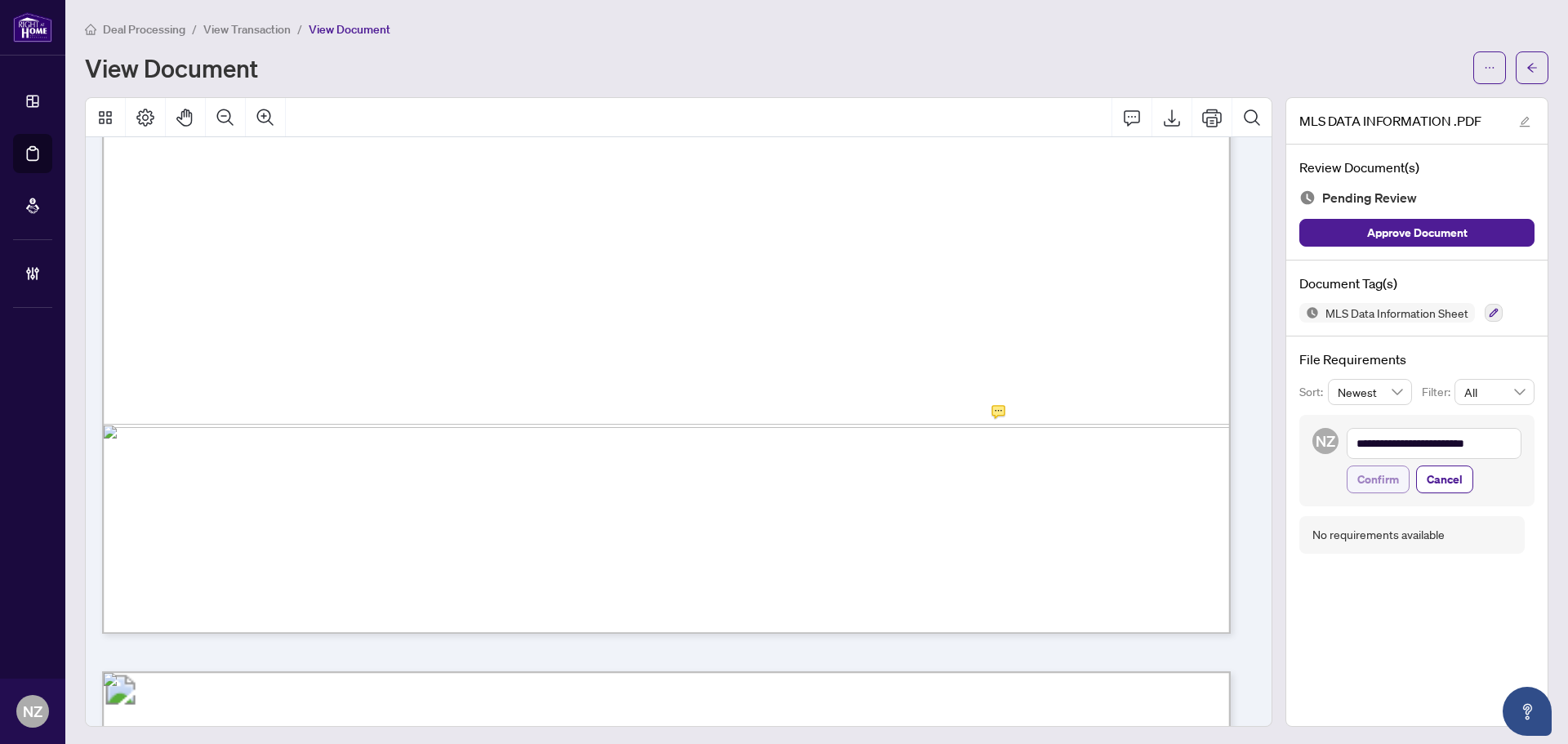
click at [1358, 483] on span "Confirm" at bounding box center [1377, 478] width 42 height 26
type textarea "**********"
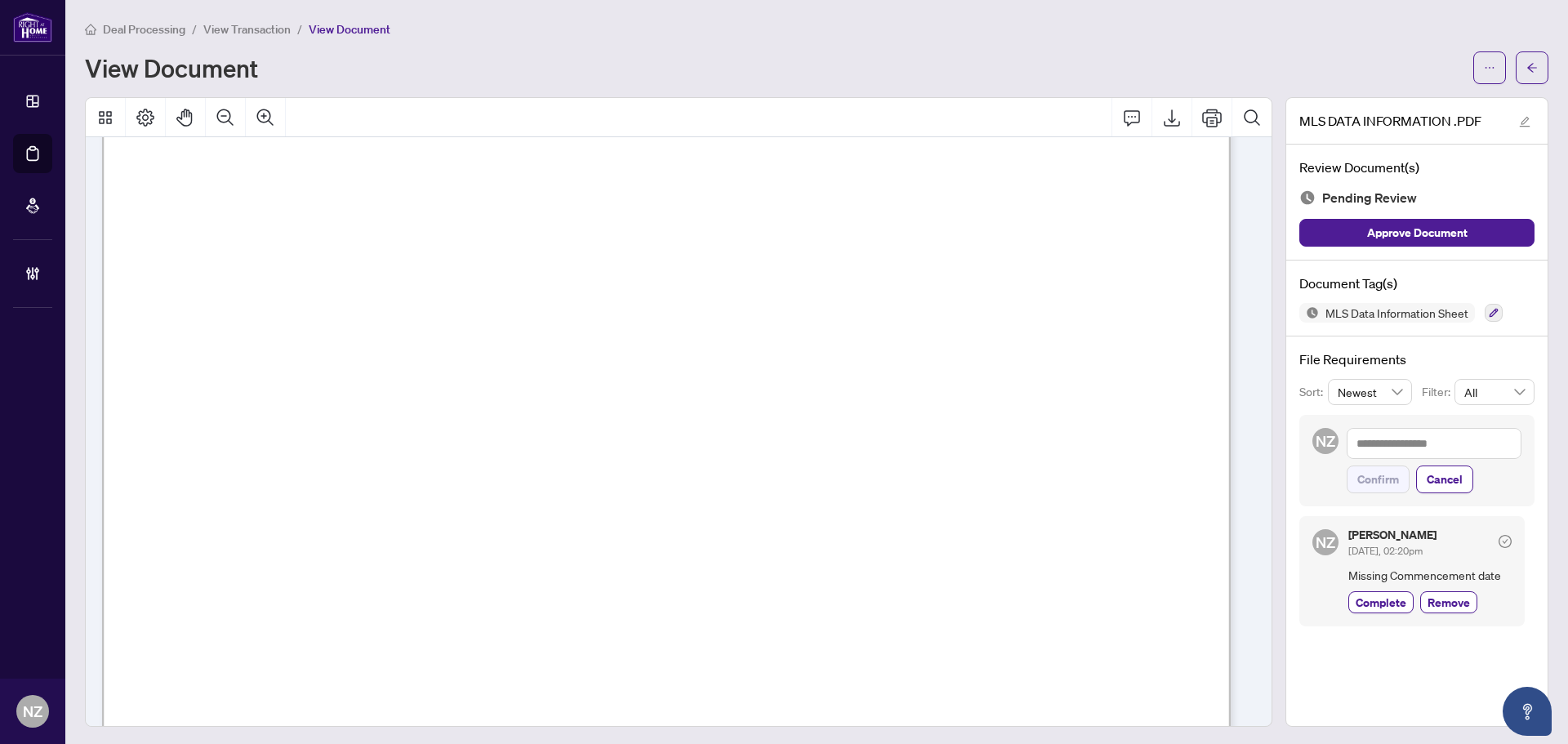
scroll to position [1796, 0]
click at [1123, 119] on icon "Comment" at bounding box center [1131, 117] width 20 height 20
click at [533, 462] on p "**********" at bounding box center [559, 454] width 238 height 14
drag, startPoint x: 521, startPoint y: 456, endPoint x: 262, endPoint y: 429, distance: 260.4
click at [0, 0] on div "**********" at bounding box center [0, 0] width 0 height 0
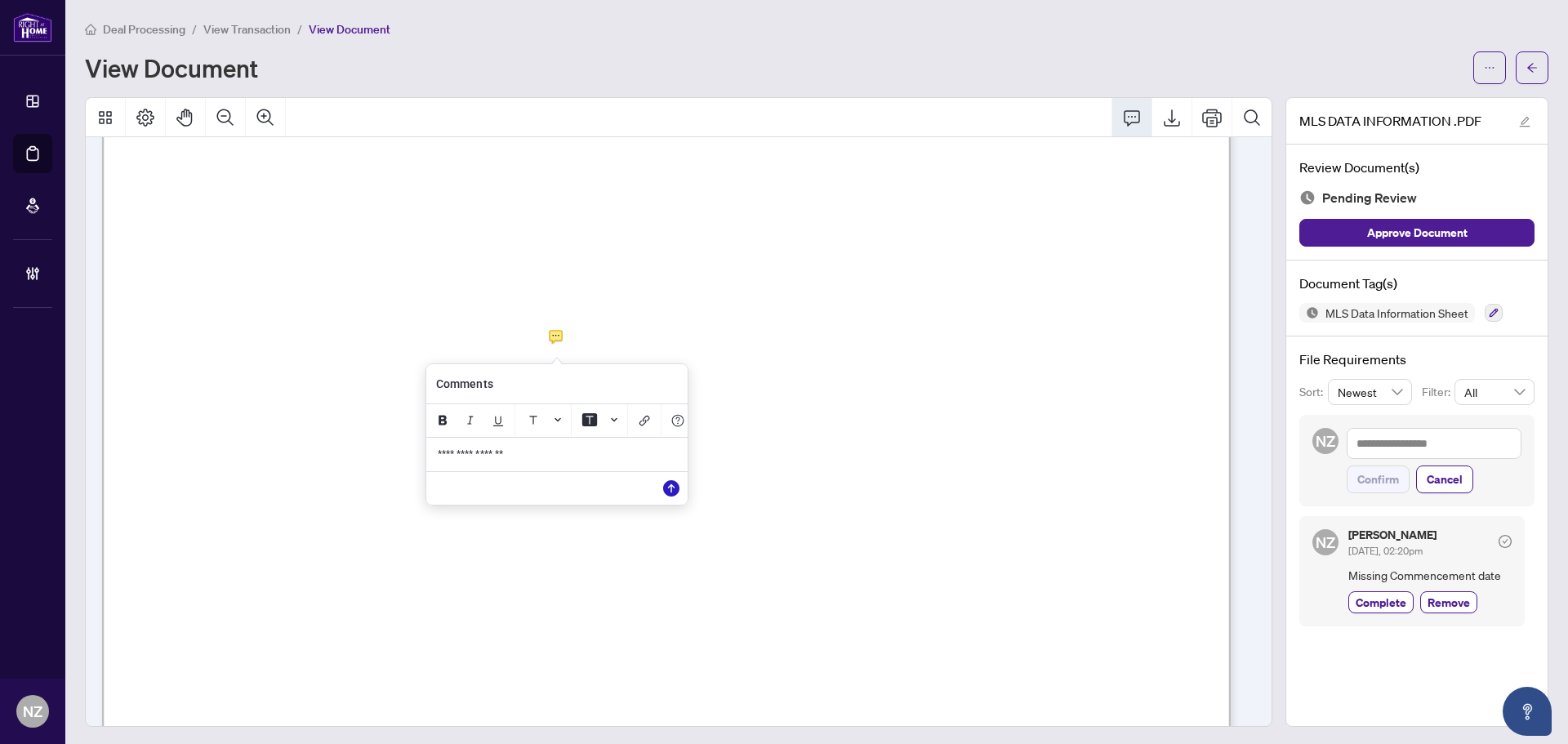
click at [665, 495] on icon "Save" at bounding box center [670, 488] width 16 height 16
click at [1371, 445] on textarea at bounding box center [1434, 443] width 175 height 31
paste textarea "**********"
type textarea "**********"
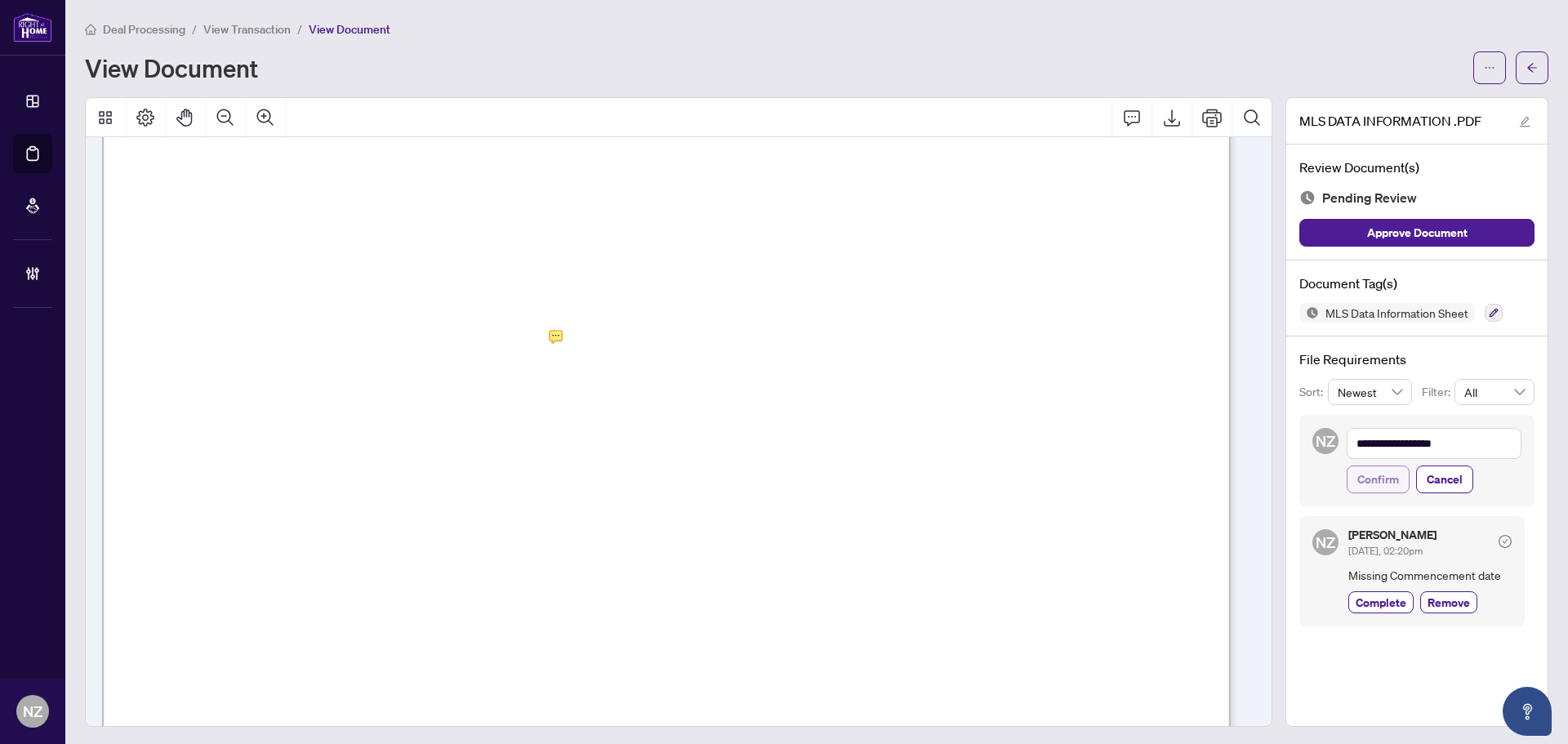
click at [1376, 484] on span "Confirm" at bounding box center [1377, 478] width 42 height 26
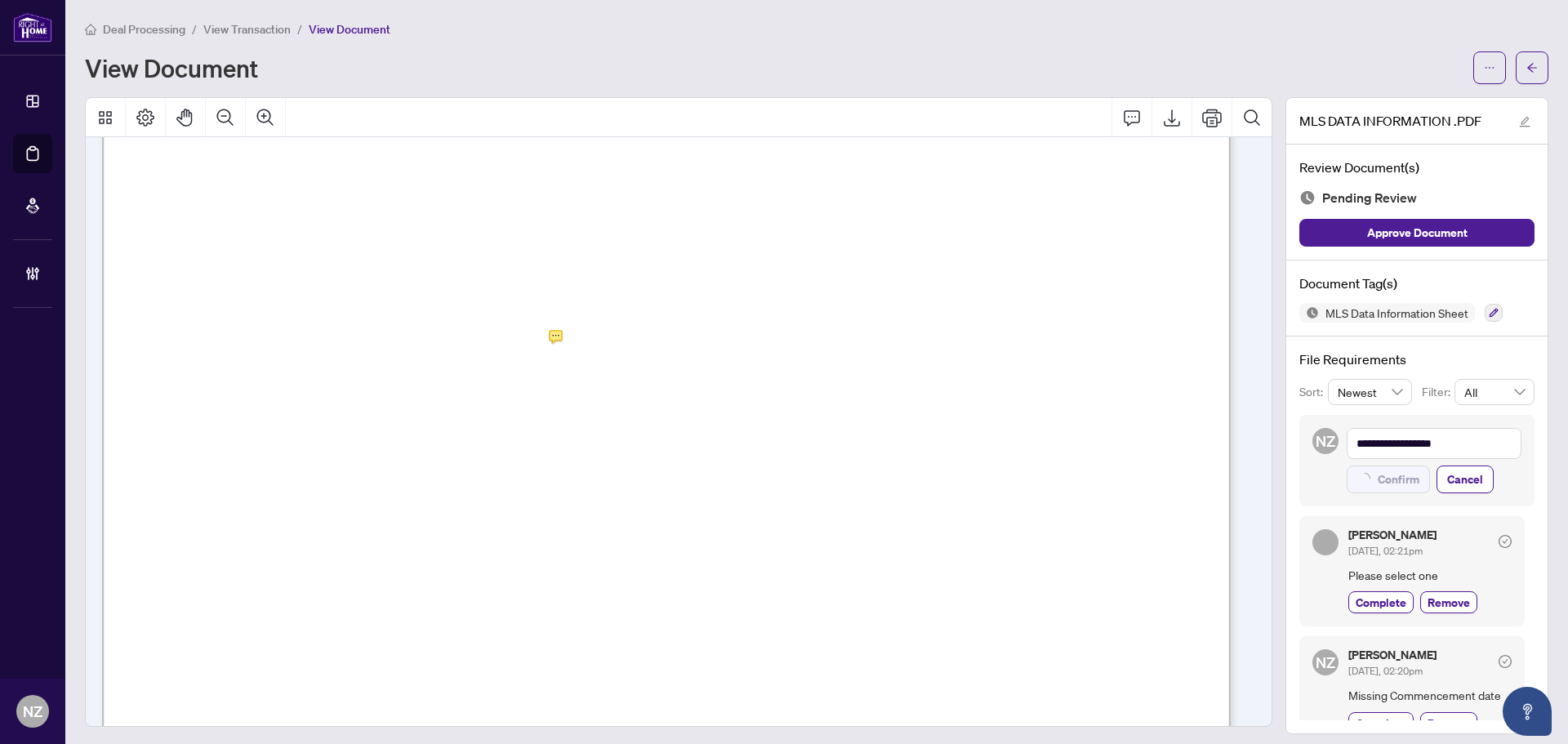
type textarea "**********"
click at [1486, 314] on button "button" at bounding box center [1493, 312] width 18 height 18
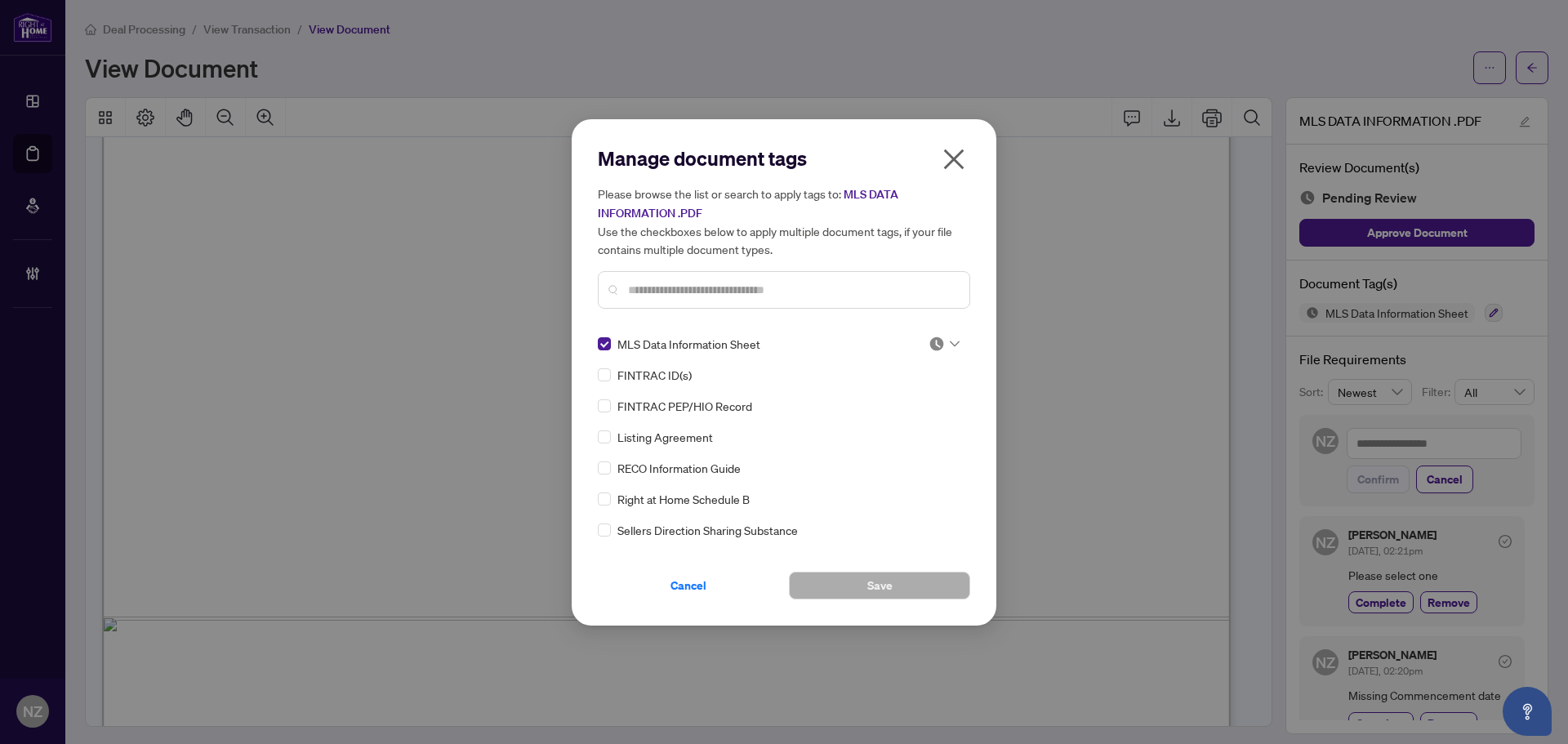
click at [949, 340] on icon at bounding box center [955, 344] width 10 height 7
click at [871, 411] on div "Approved" at bounding box center [890, 423] width 124 height 26
drag, startPoint x: 950, startPoint y: 344, endPoint x: 896, endPoint y: 369, distance: 59.5
click at [950, 344] on icon at bounding box center [955, 344] width 10 height 7
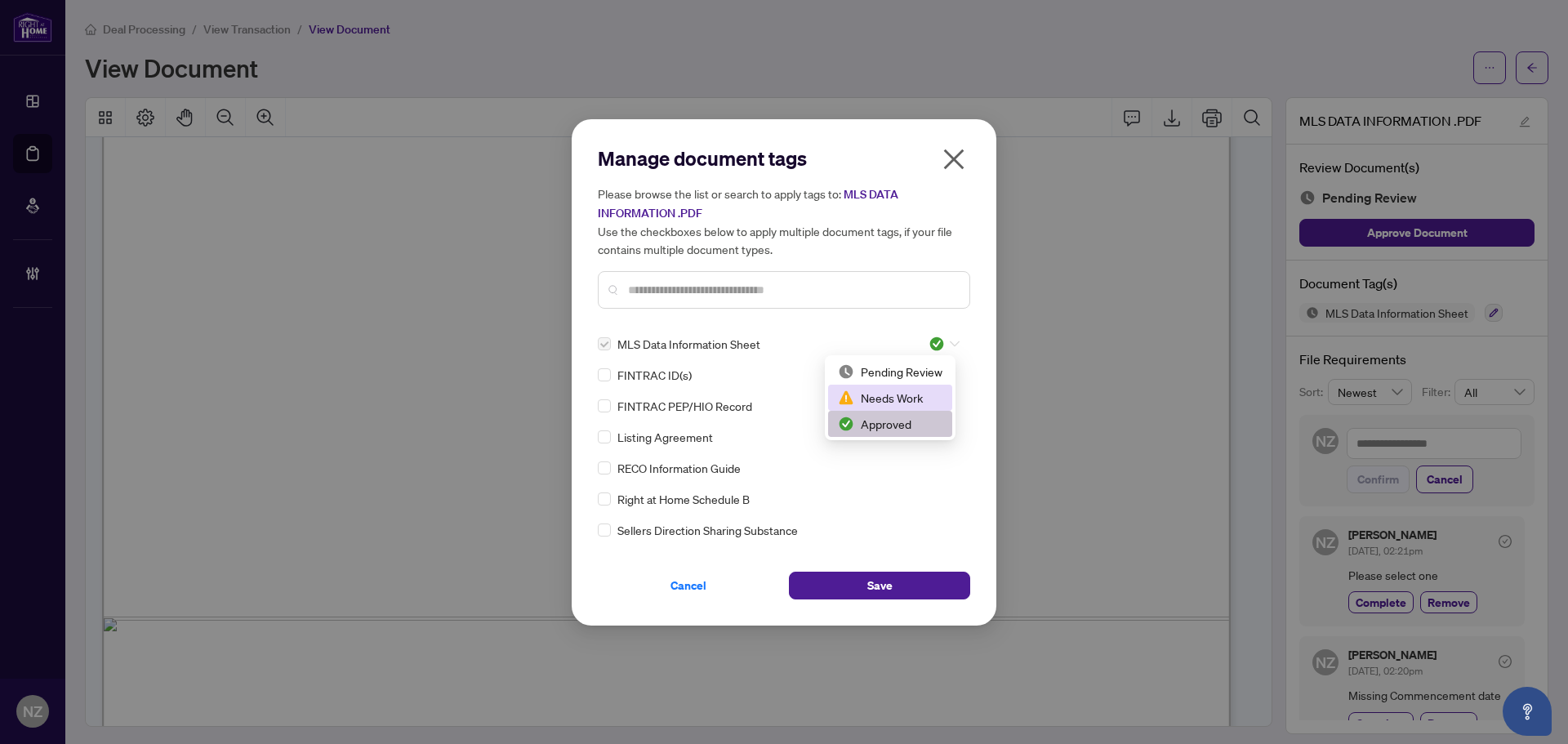
click at [880, 389] on div "Needs Work" at bounding box center [889, 397] width 104 height 18
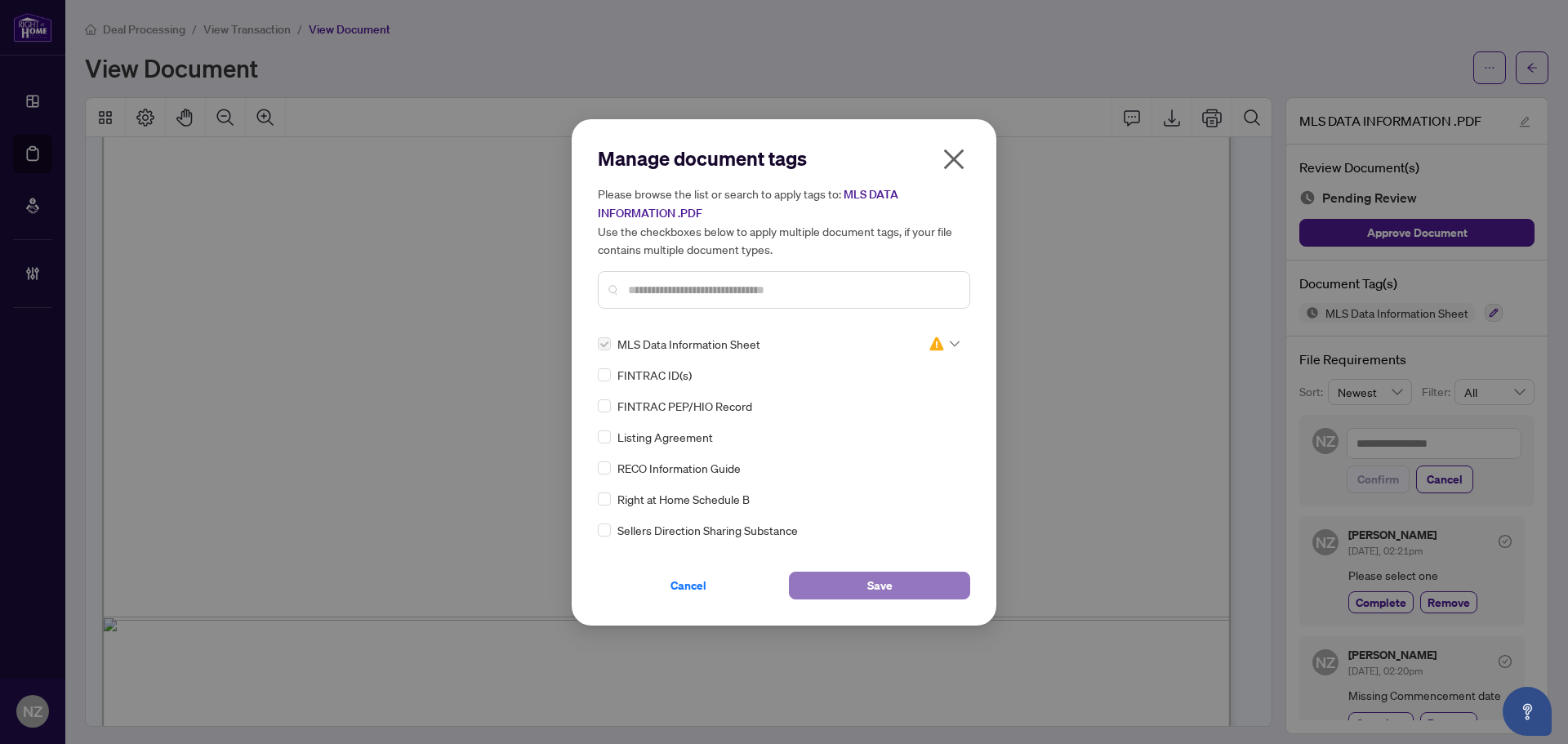
click at [865, 578] on button "Save" at bounding box center [880, 585] width 182 height 28
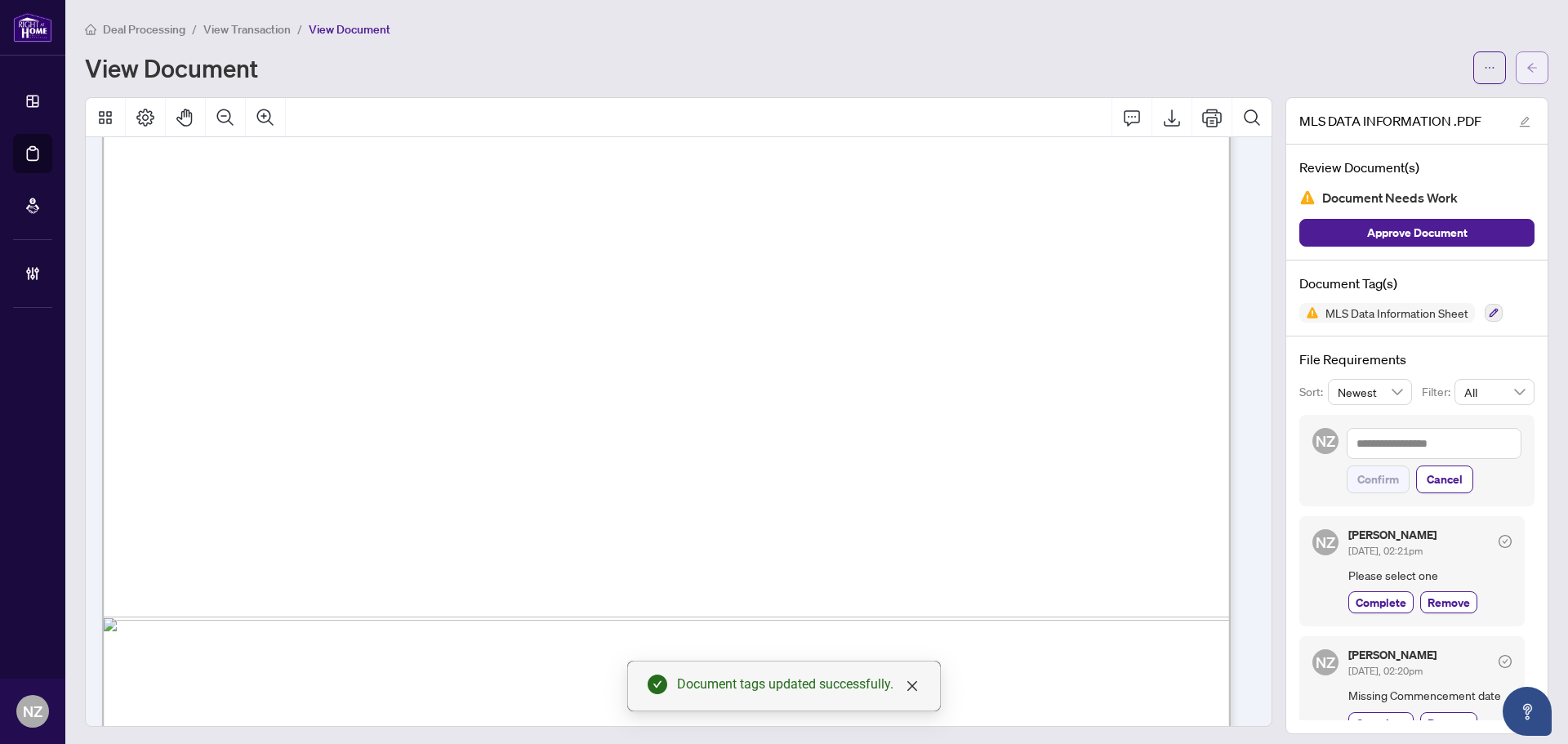
click at [1527, 72] on icon "arrow-left" at bounding box center [1532, 67] width 10 height 9
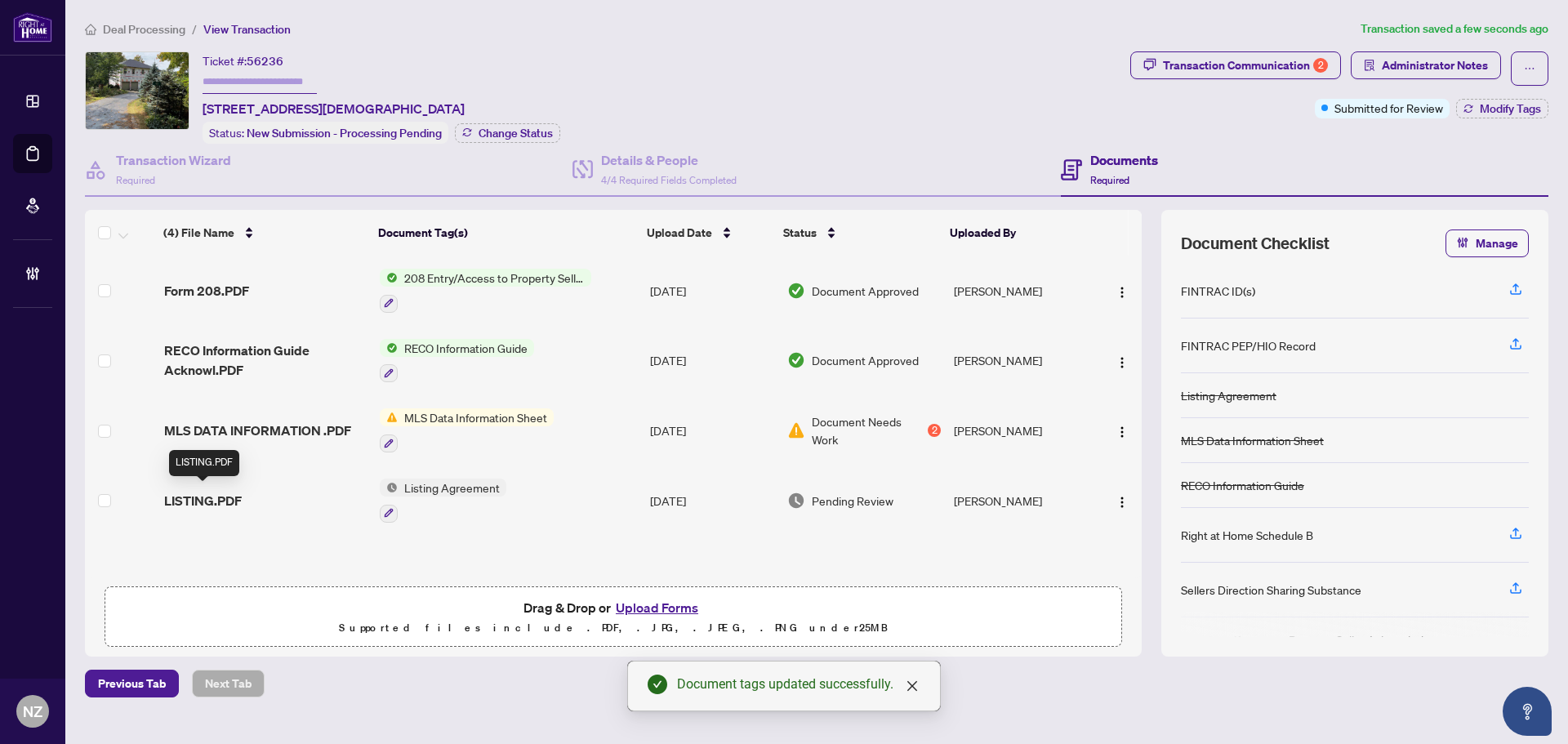
click at [199, 490] on span "LISTING.PDF" at bounding box center [202, 500] width 77 height 20
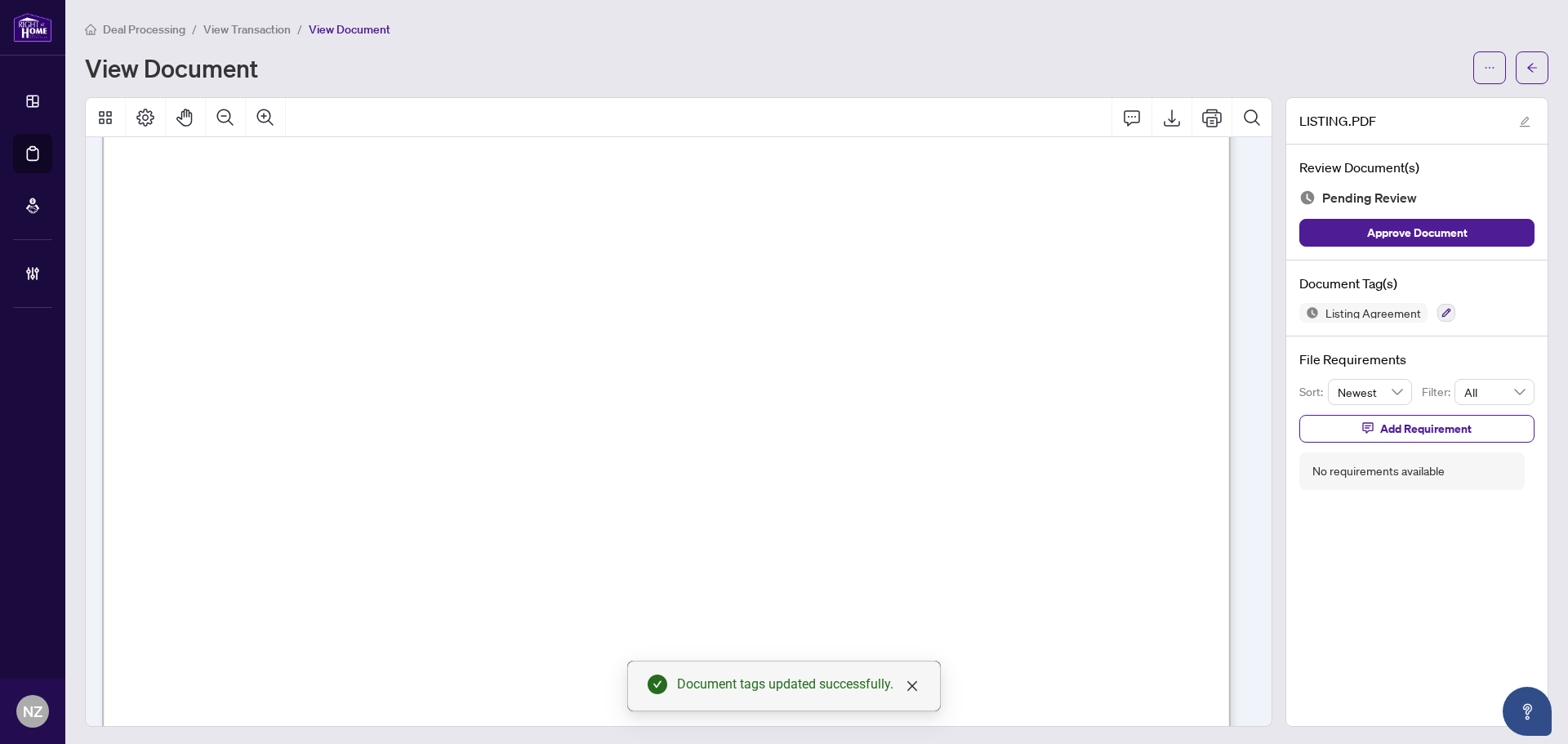
scroll to position [735, 0]
click at [1442, 308] on icon "button" at bounding box center [1447, 313] width 10 height 10
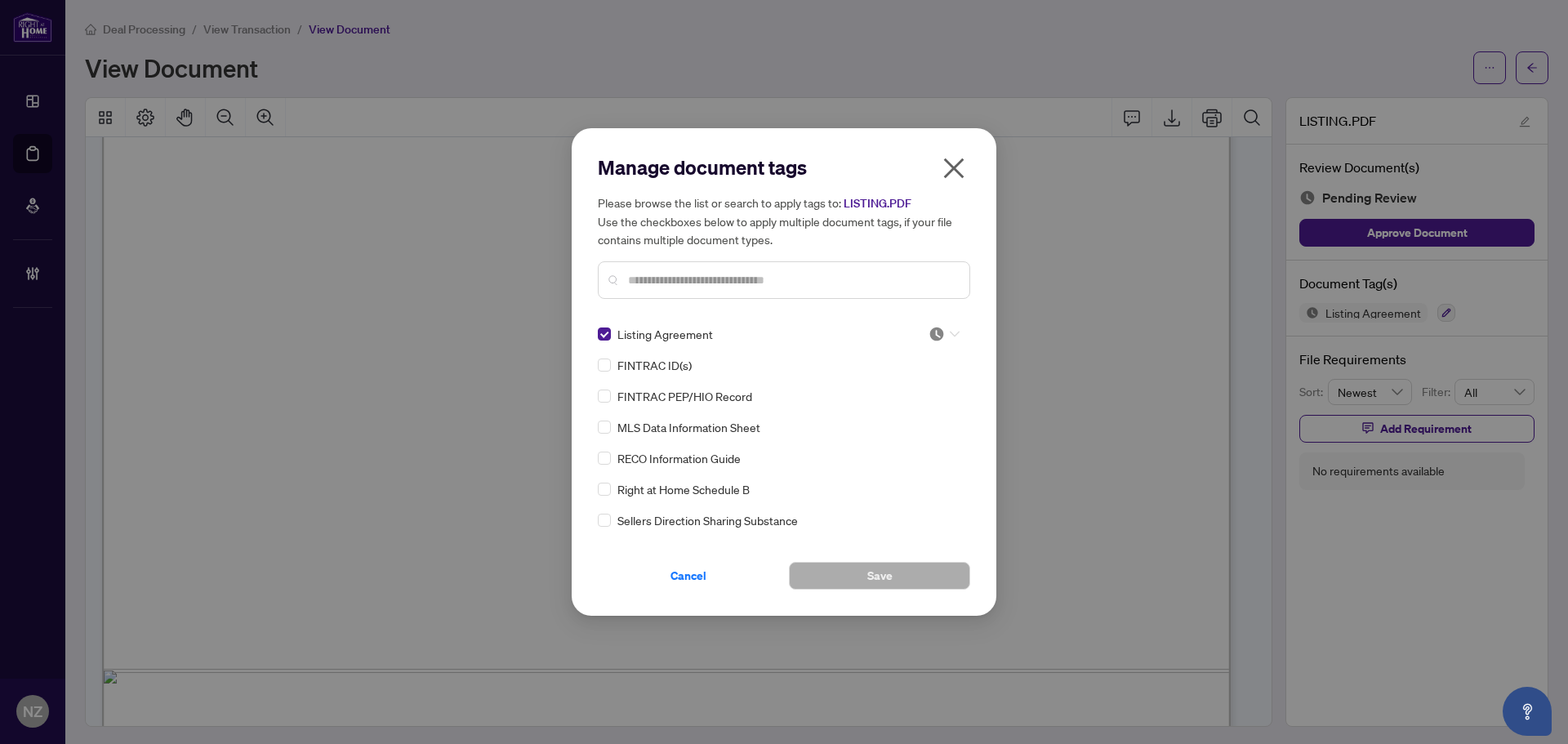
click at [949, 333] on icon at bounding box center [955, 334] width 10 height 7
click at [946, 325] on span at bounding box center [944, 333] width 31 height 25
drag, startPoint x: 961, startPoint y: 166, endPoint x: 1038, endPoint y: 293, distance: 148.5
click at [960, 171] on icon "close" at bounding box center [954, 168] width 26 height 26
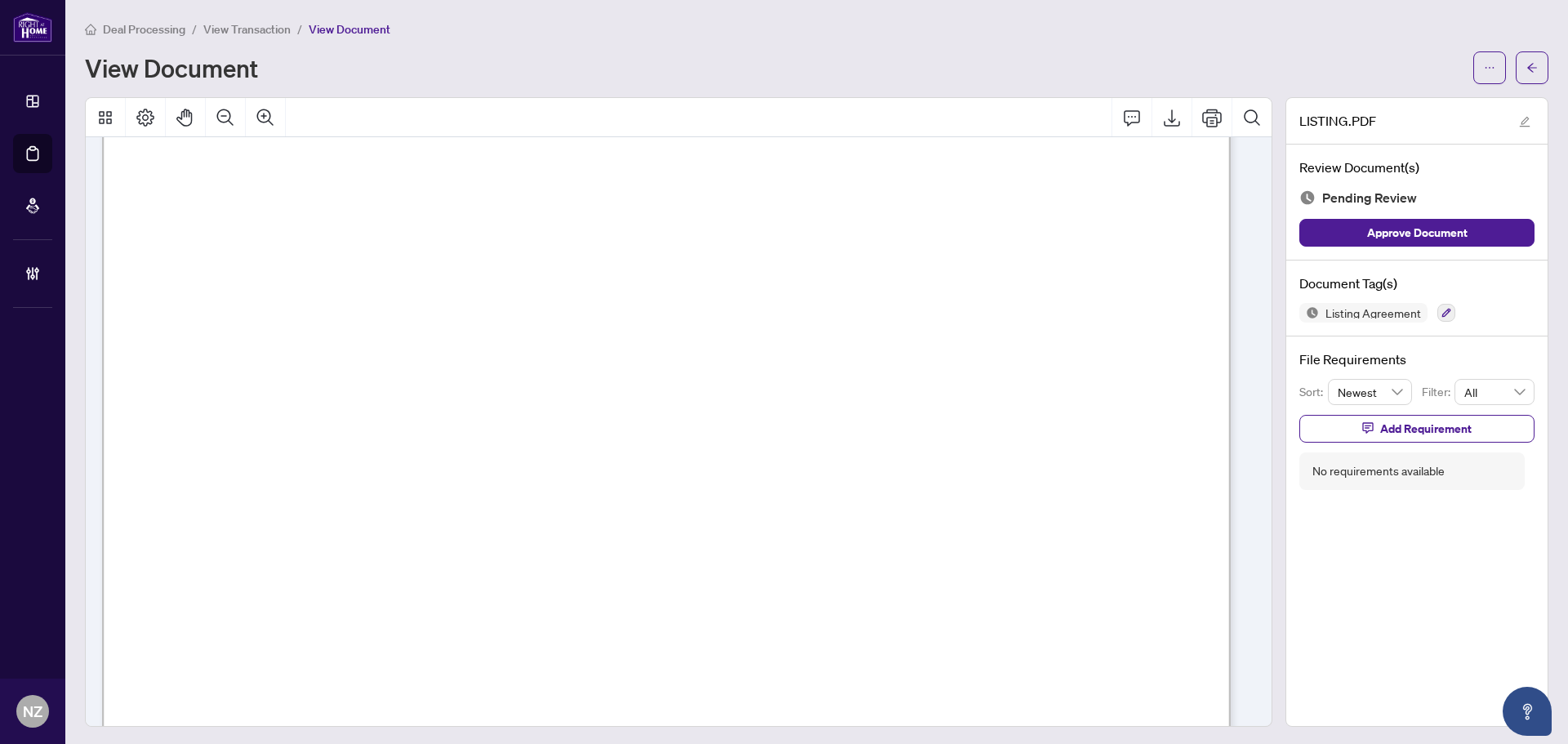
scroll to position [250, 0]
click at [1442, 308] on icon "button" at bounding box center [1447, 313] width 10 height 10
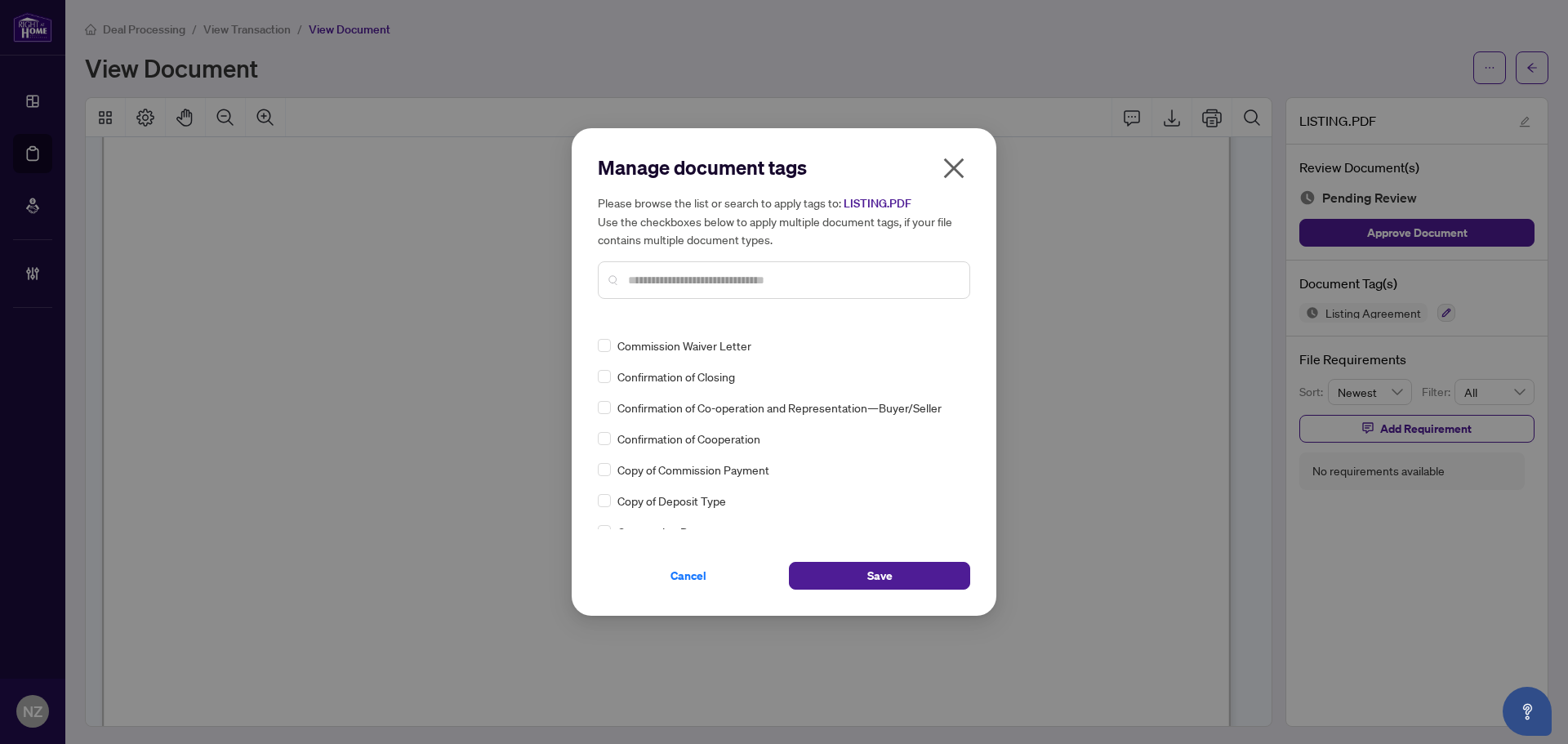
scroll to position [1143, 0]
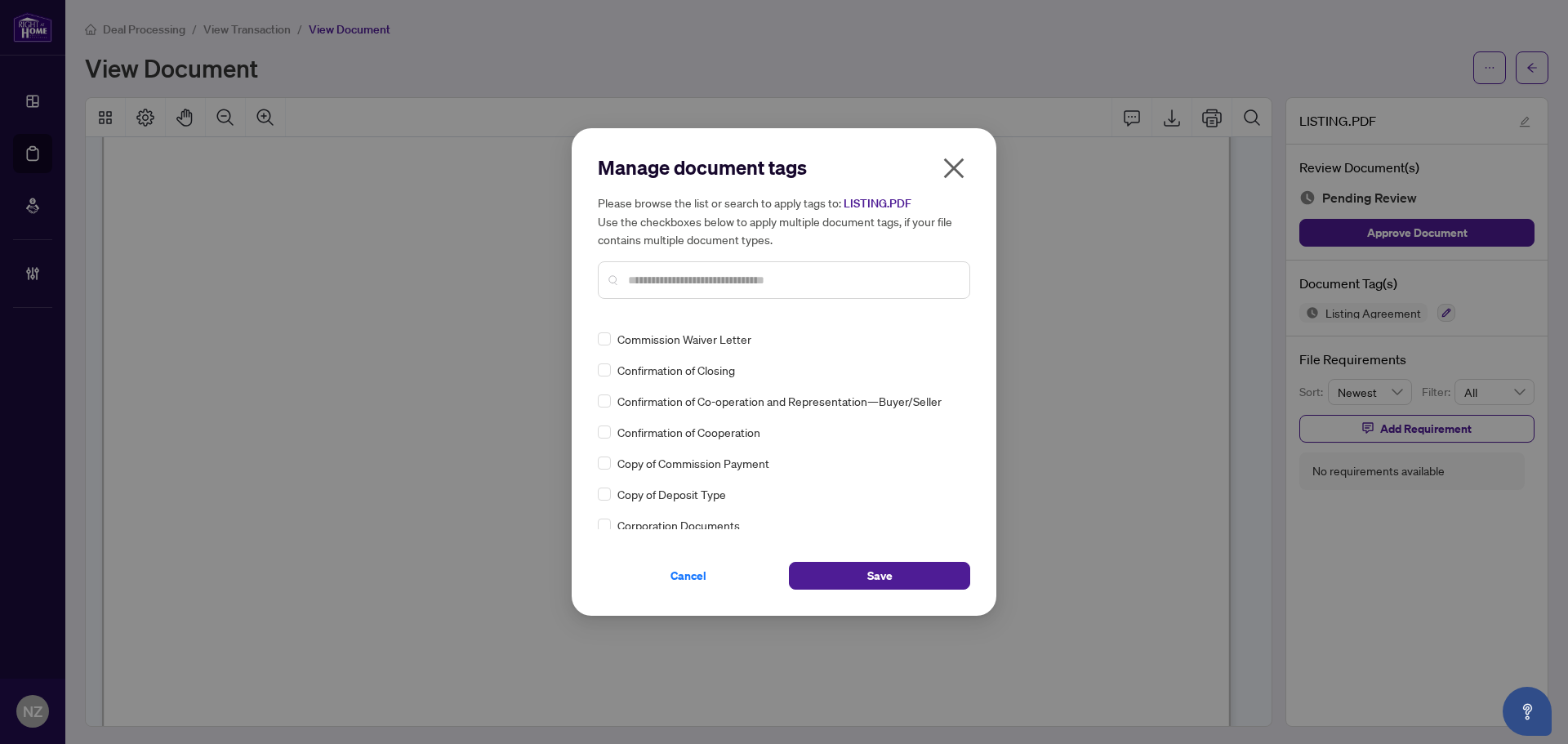
click at [631, 280] on input "text" at bounding box center [792, 279] width 328 height 18
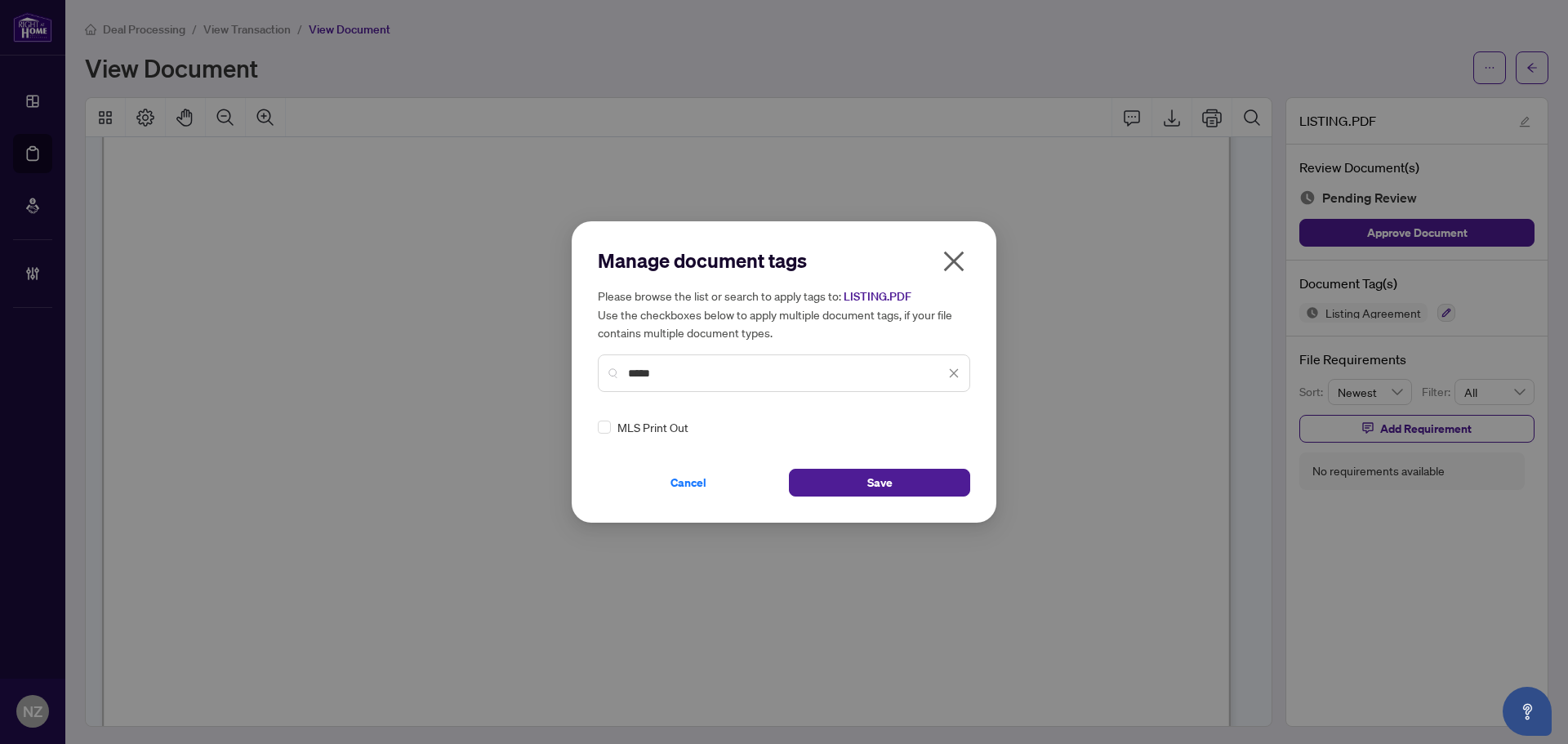
scroll to position [0, 0]
type input "*****"
click at [940, 425] on div at bounding box center [944, 427] width 31 height 16
click at [882, 506] on div "Approved" at bounding box center [889, 506] width 104 height 18
click at [857, 479] on button "Save" at bounding box center [880, 482] width 182 height 28
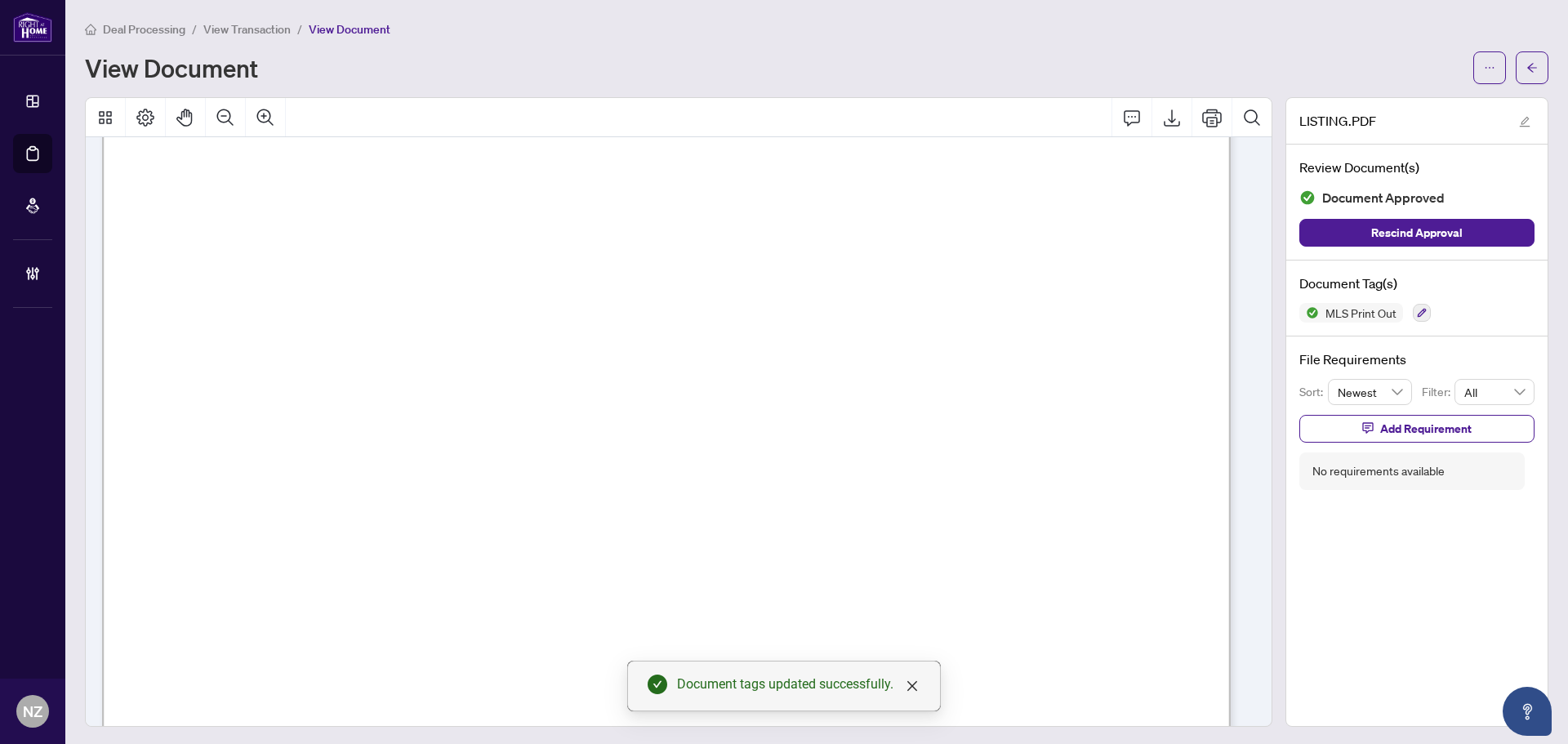
click at [1526, 63] on icon "arrow-left" at bounding box center [1532, 67] width 11 height 11
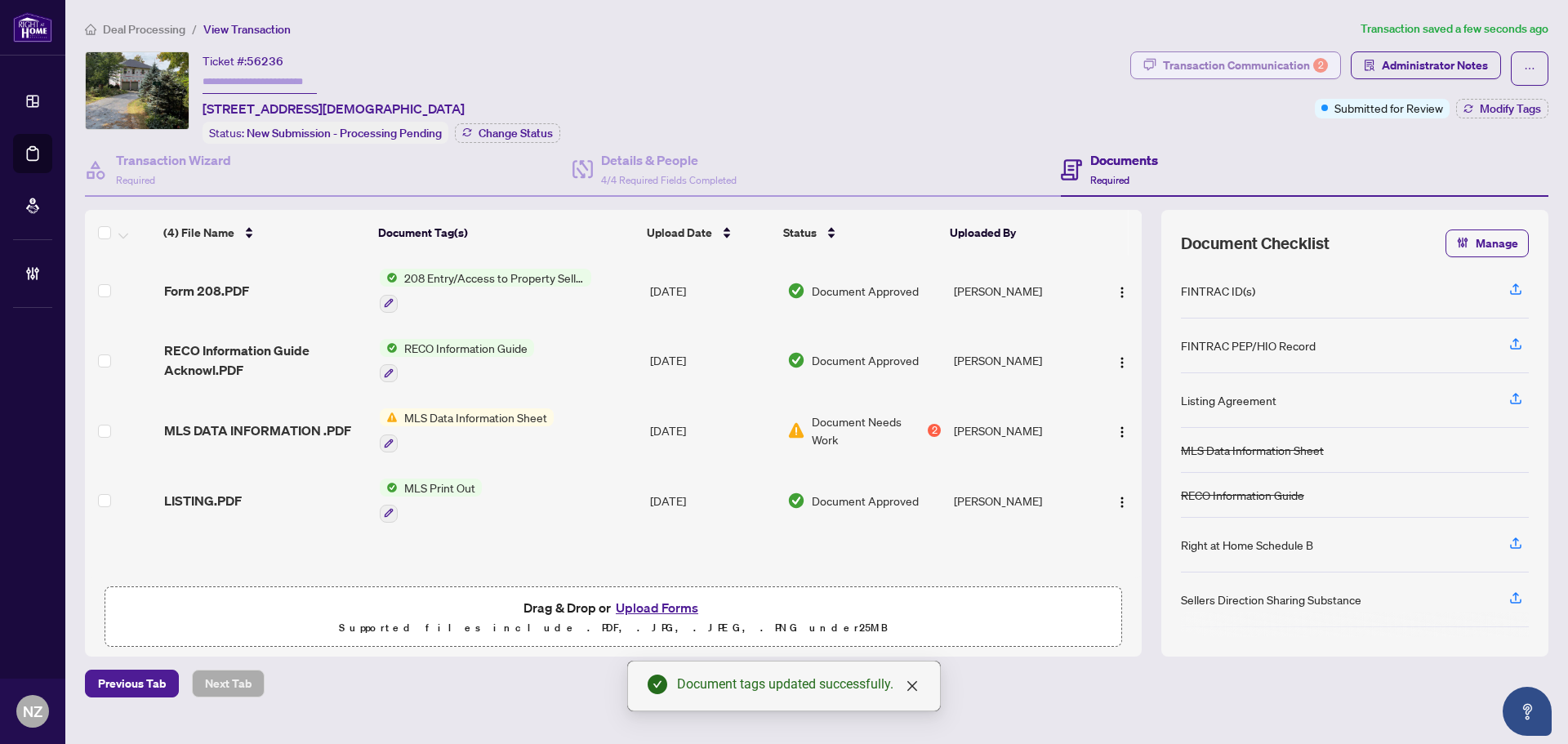
click at [1263, 67] on div "Transaction Communication 2" at bounding box center [1245, 65] width 165 height 26
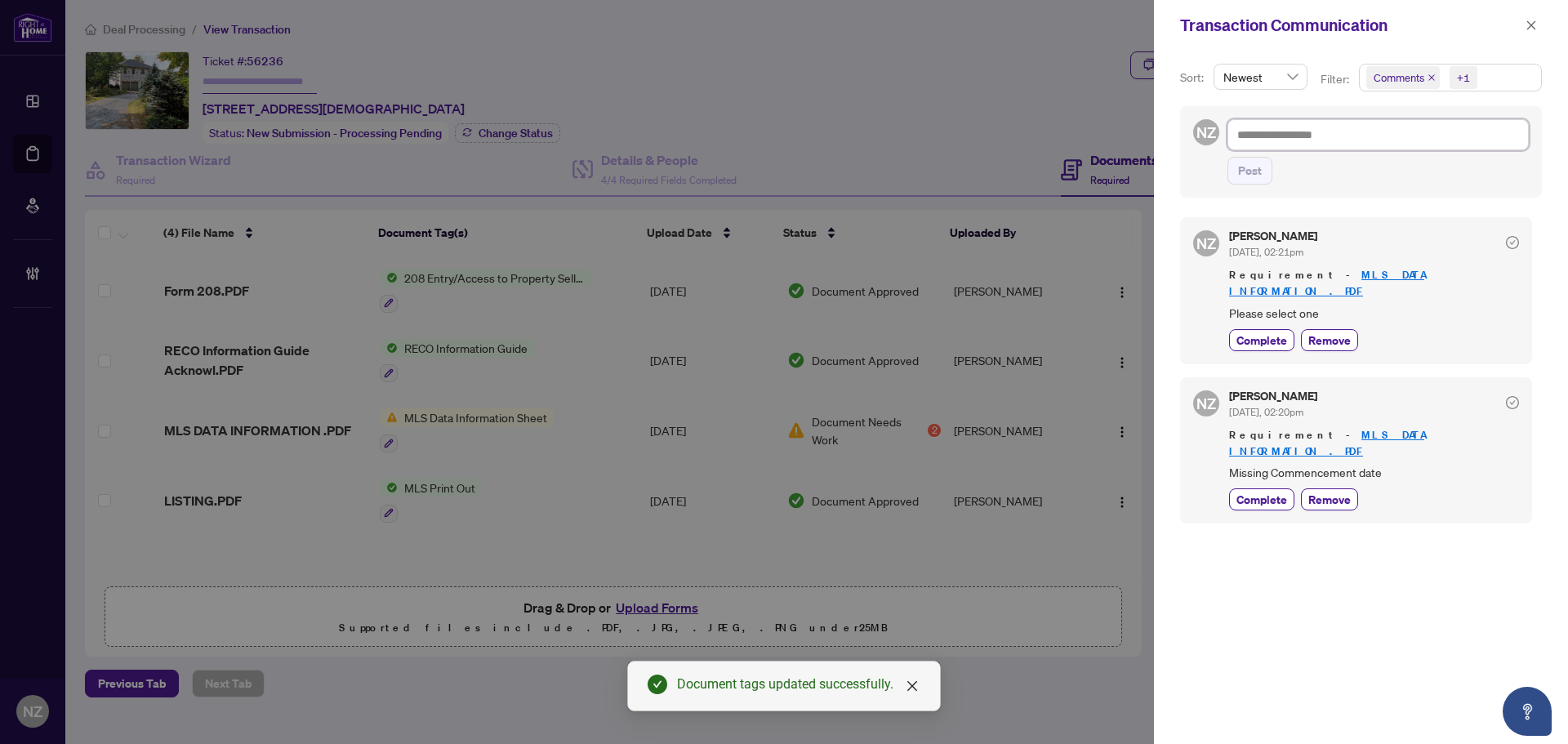
click at [1280, 138] on textarea at bounding box center [1377, 134] width 301 height 31
type textarea "*"
type textarea "**"
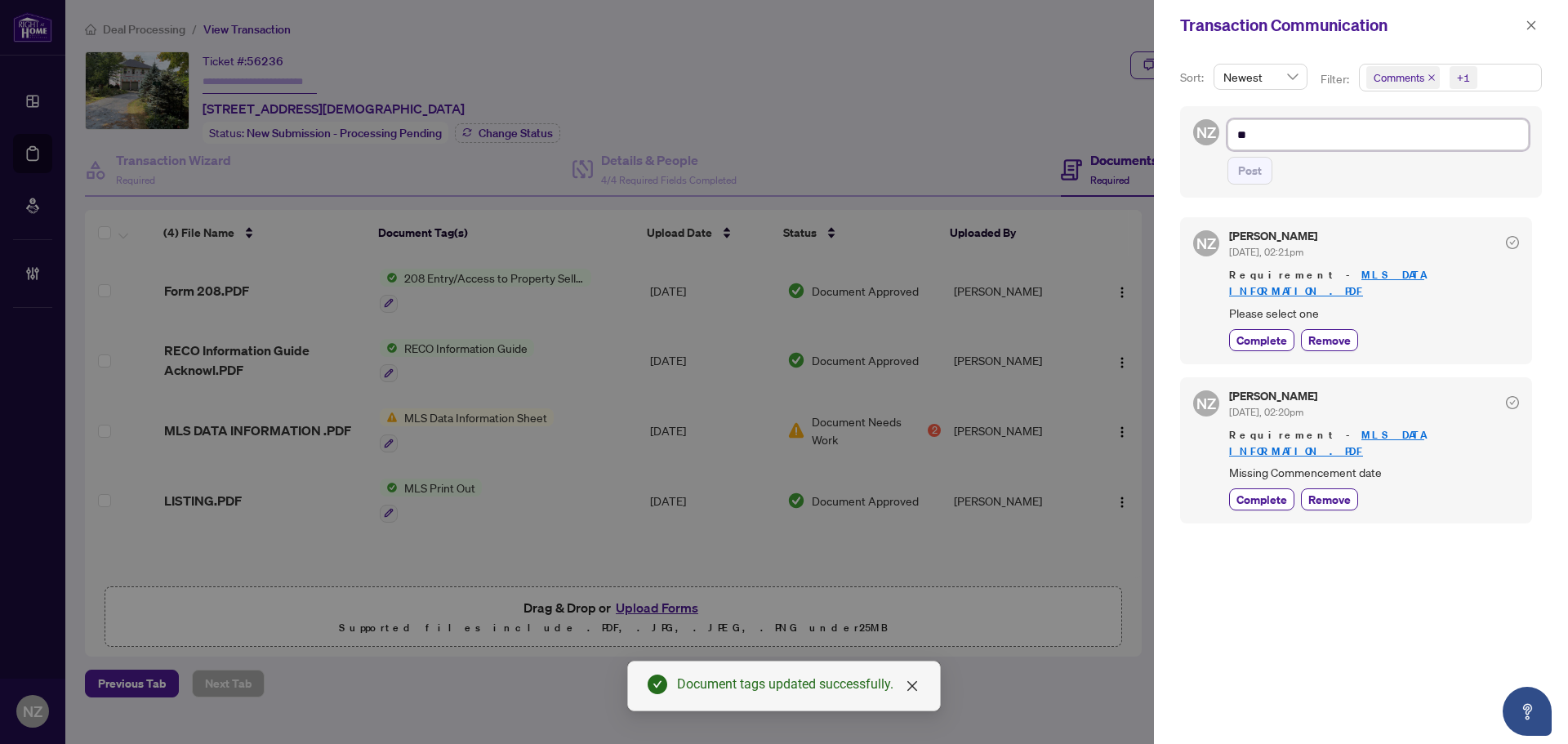
type textarea "***"
type textarea "****"
type textarea "*****"
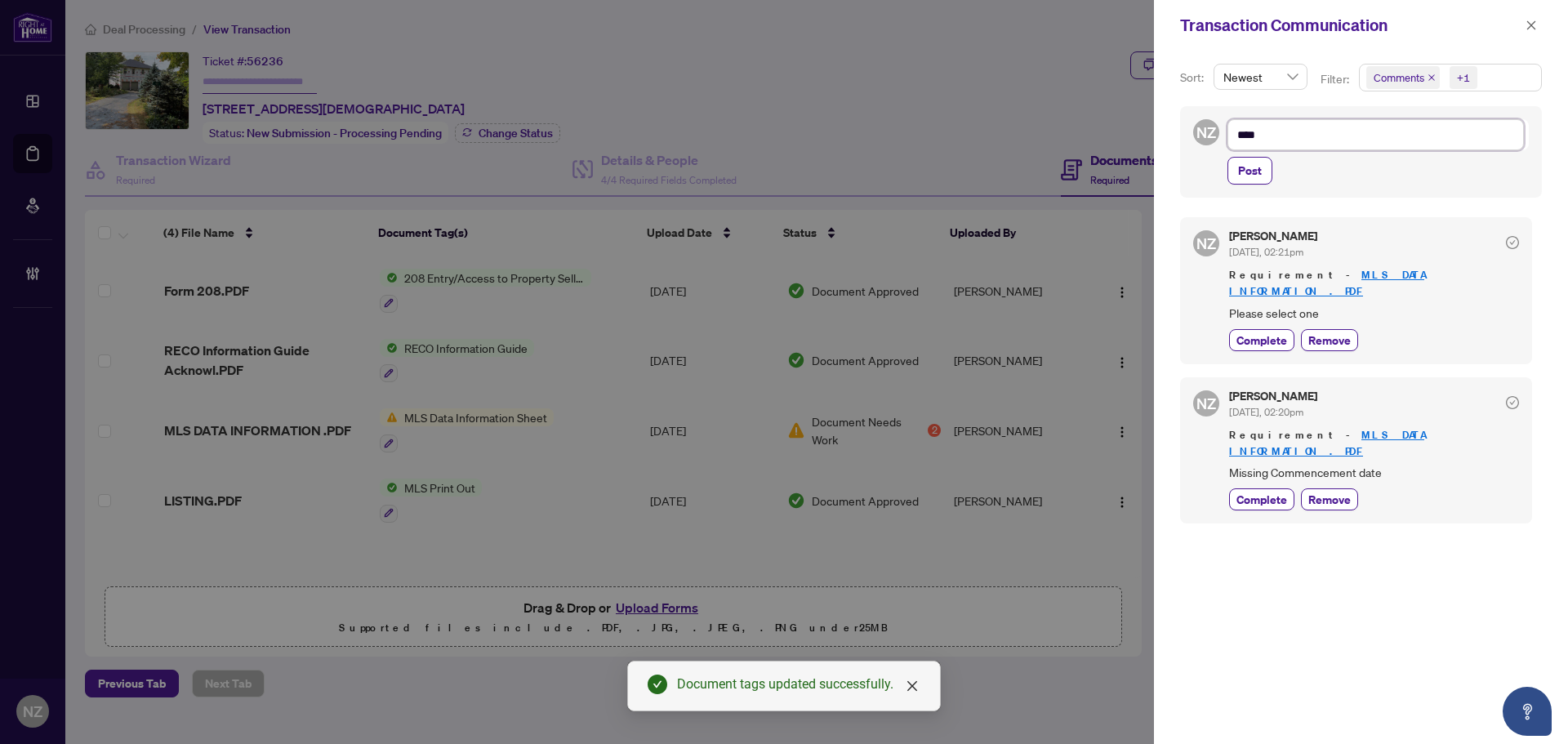
type textarea "*****"
type textarea "******"
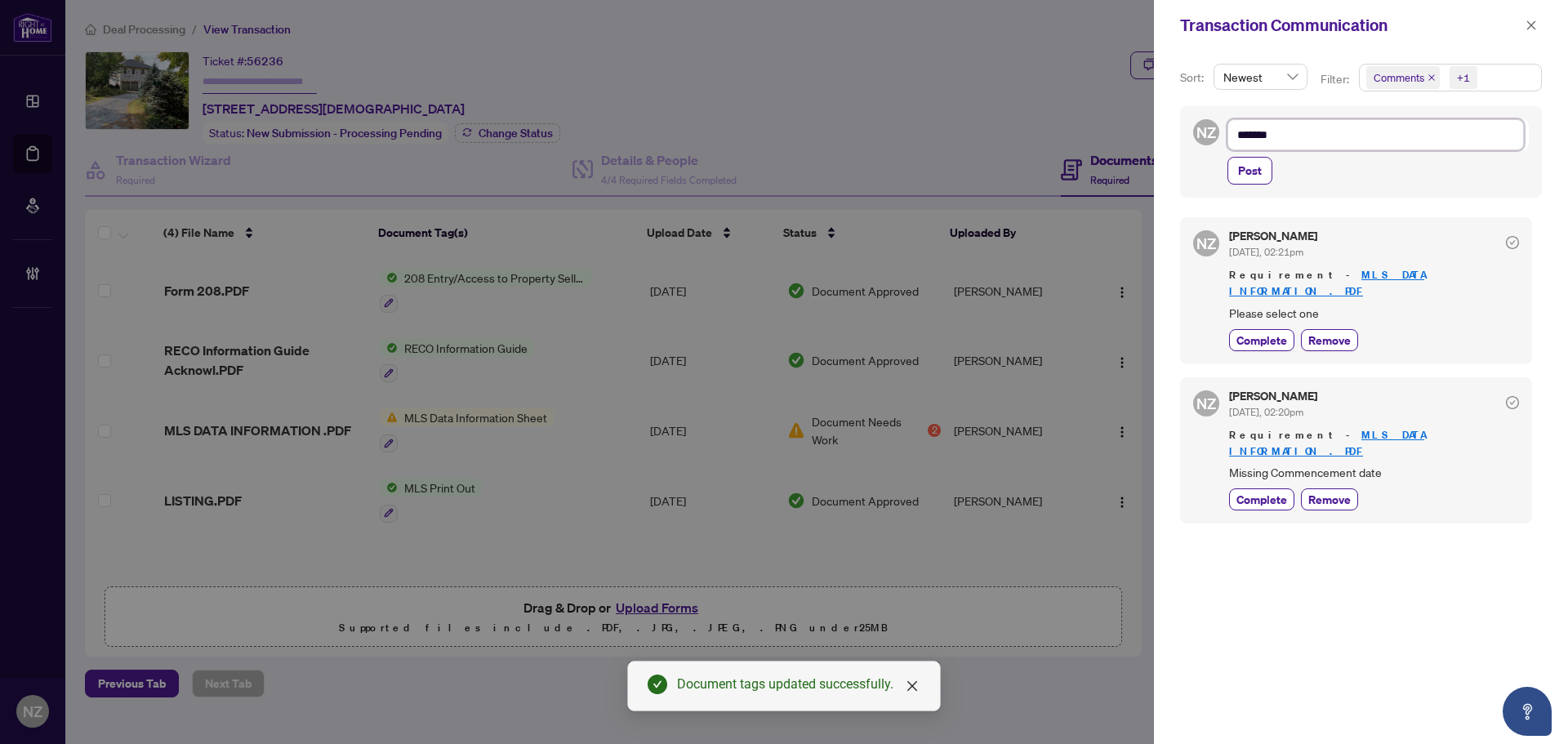
type textarea "********"
type textarea "*********"
type textarea "**********"
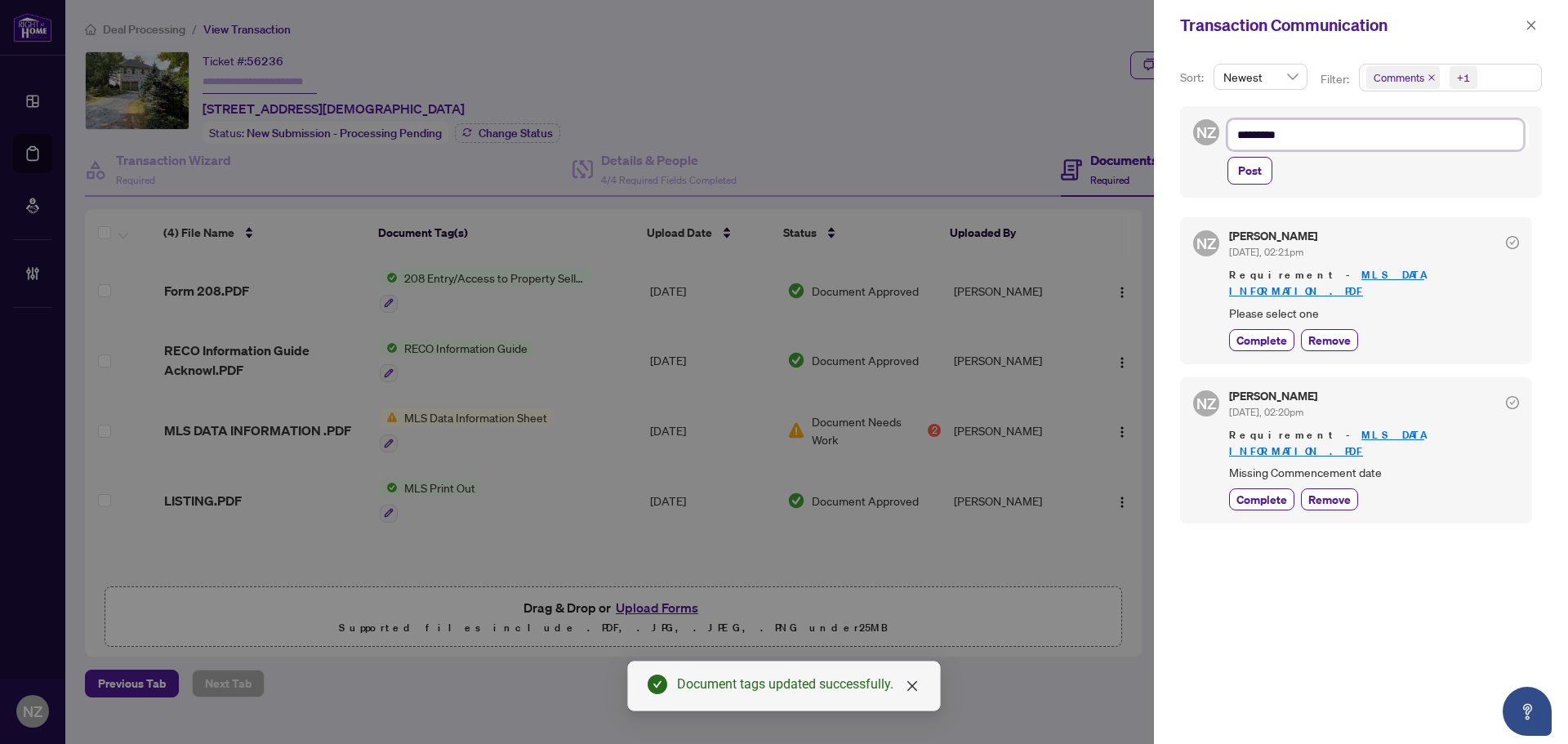
type textarea "**********"
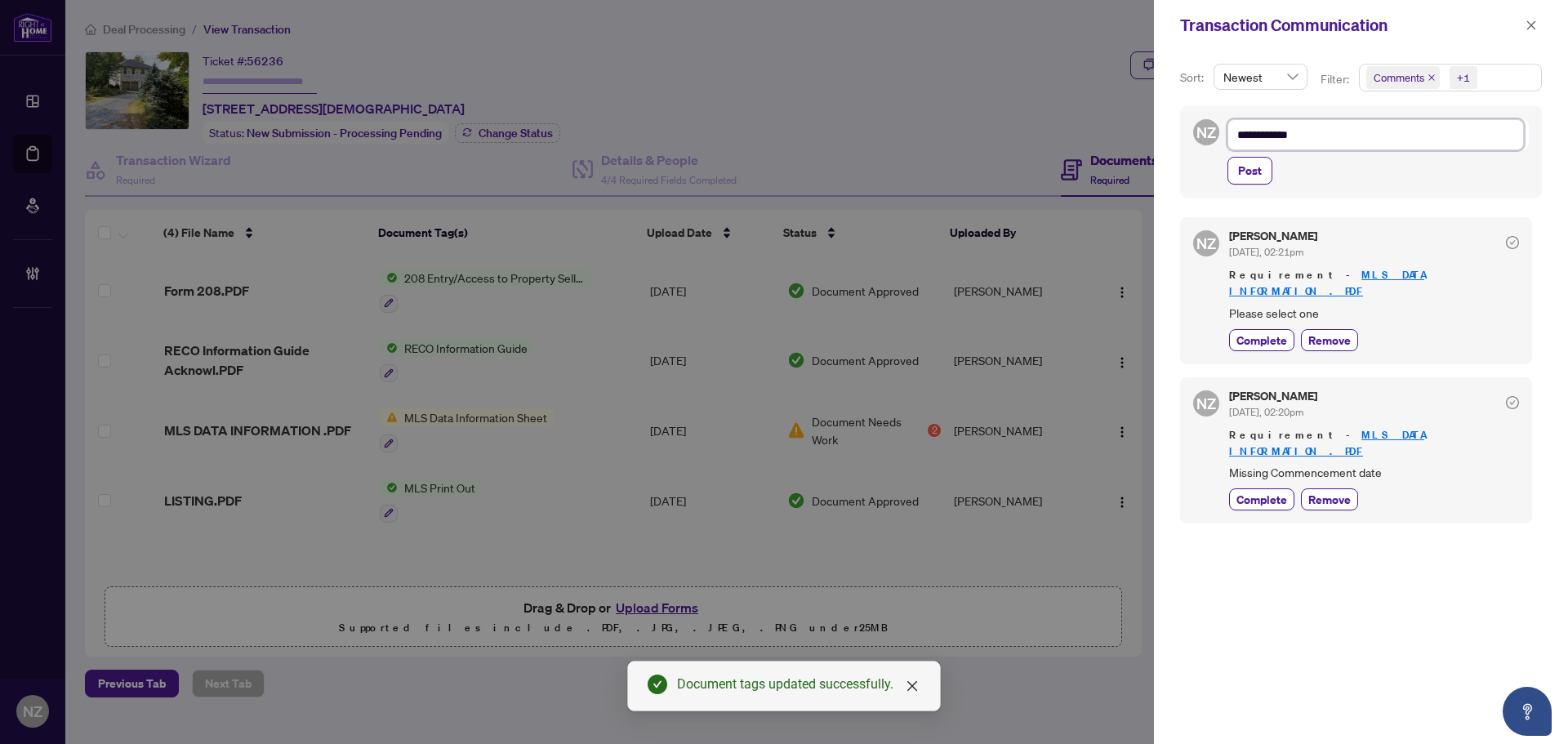
type textarea "**********"
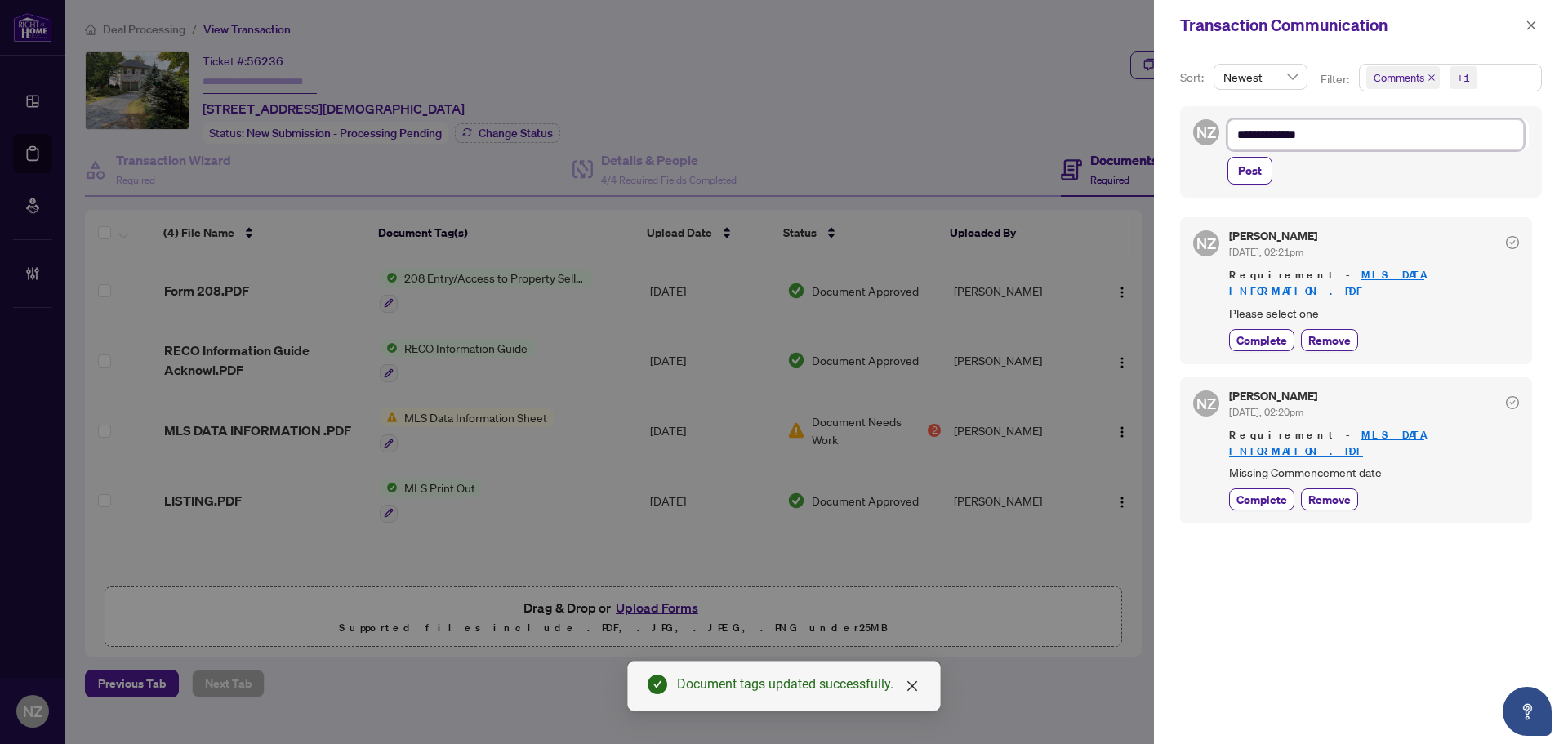
type textarea "**********"
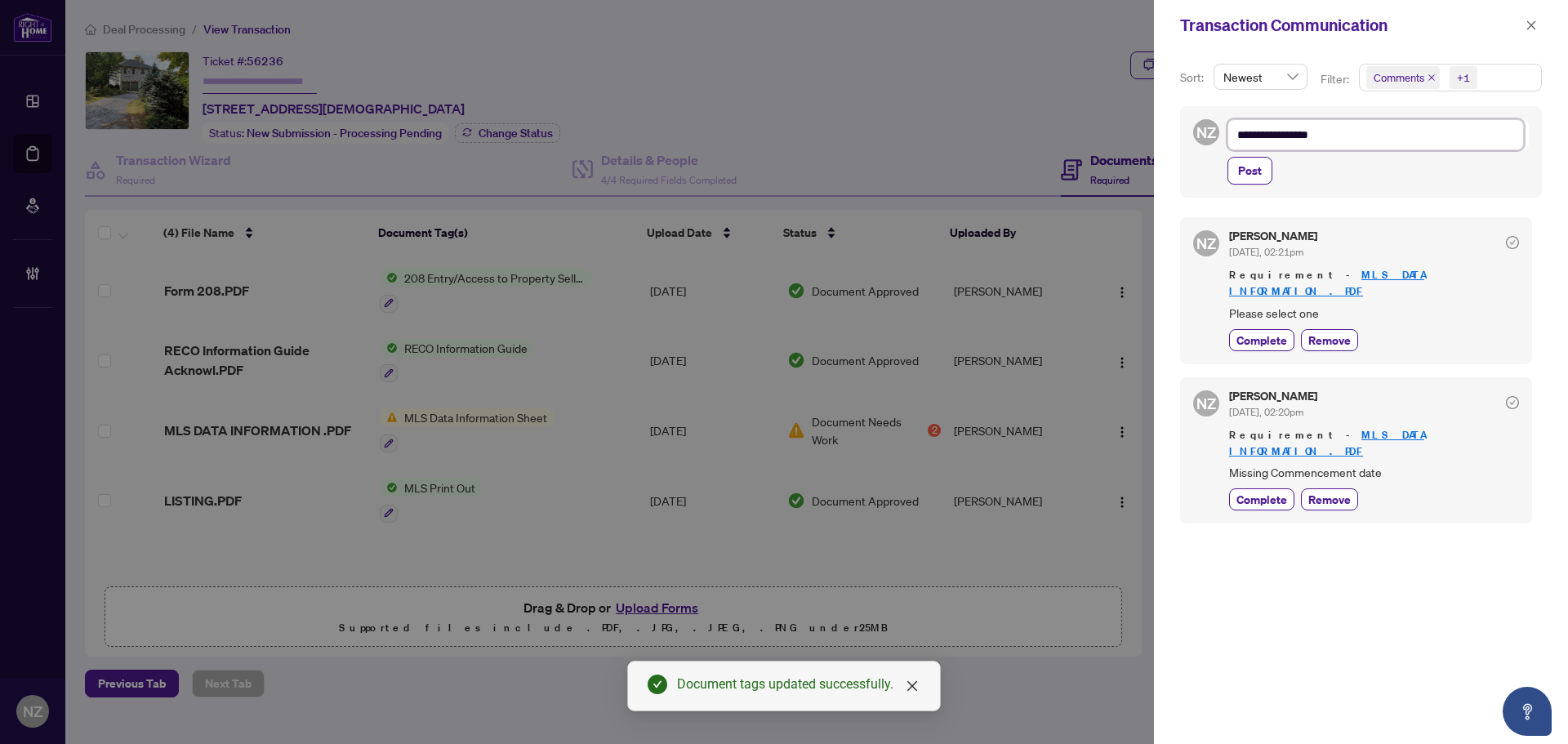
type textarea "**********"
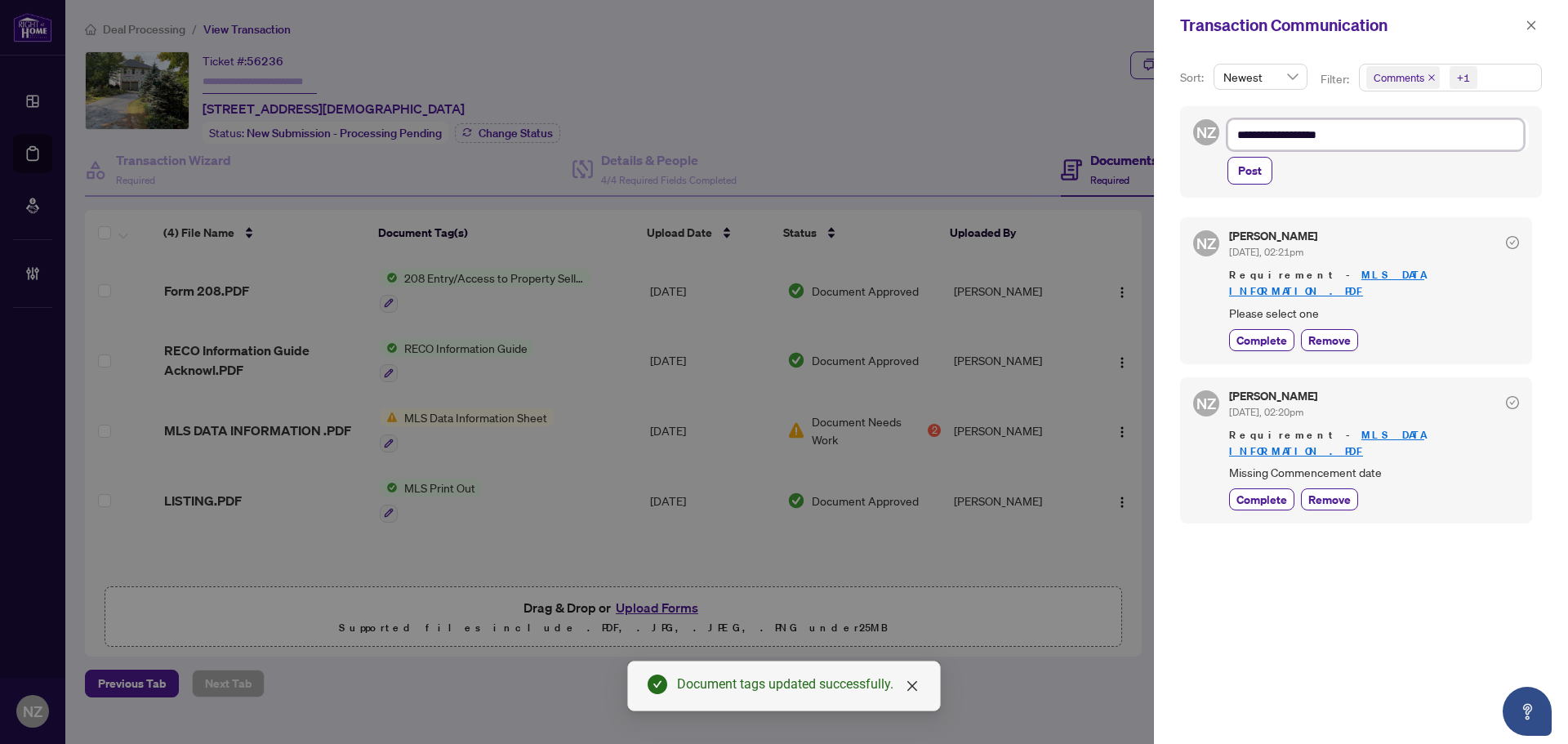
type textarea "**********"
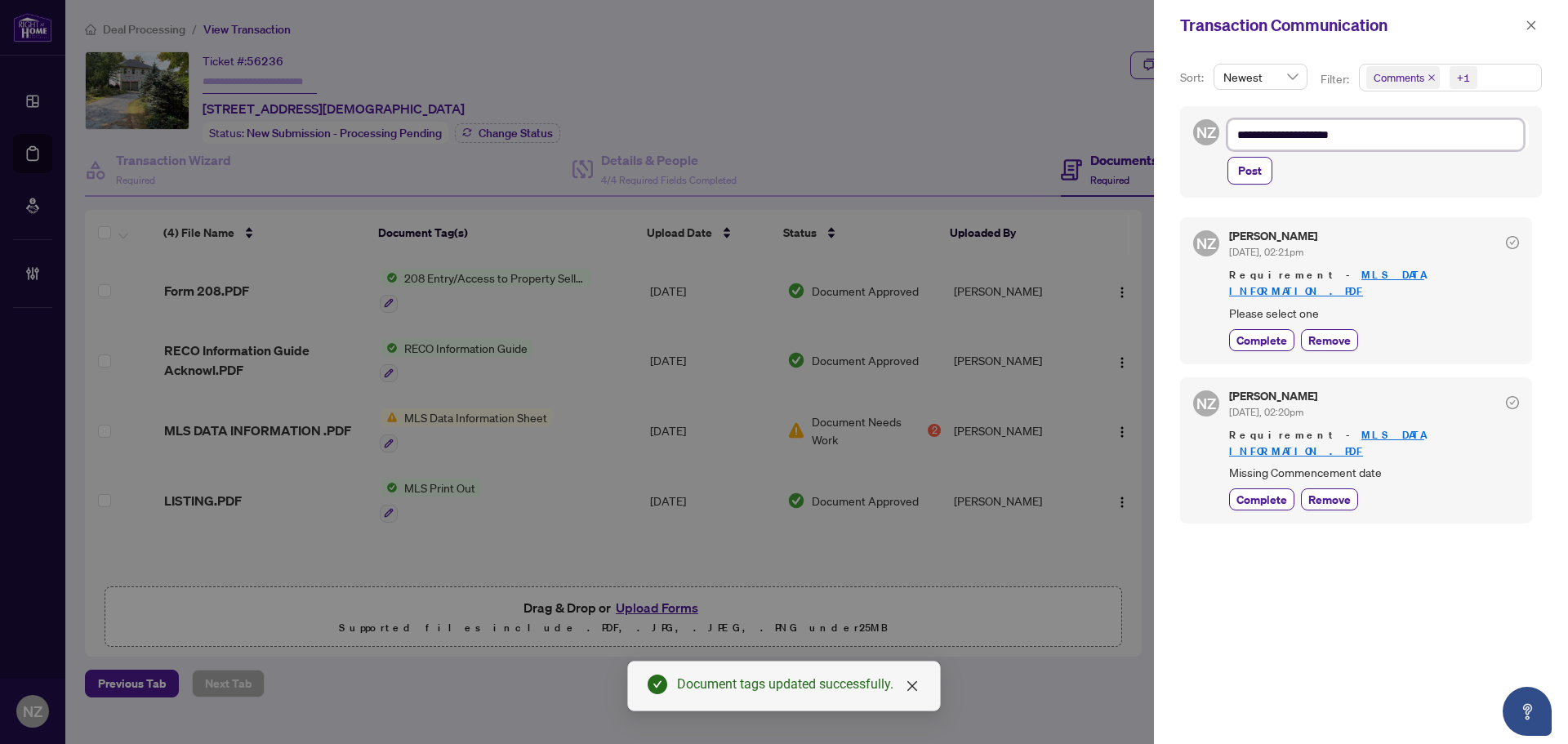
type textarea "**********"
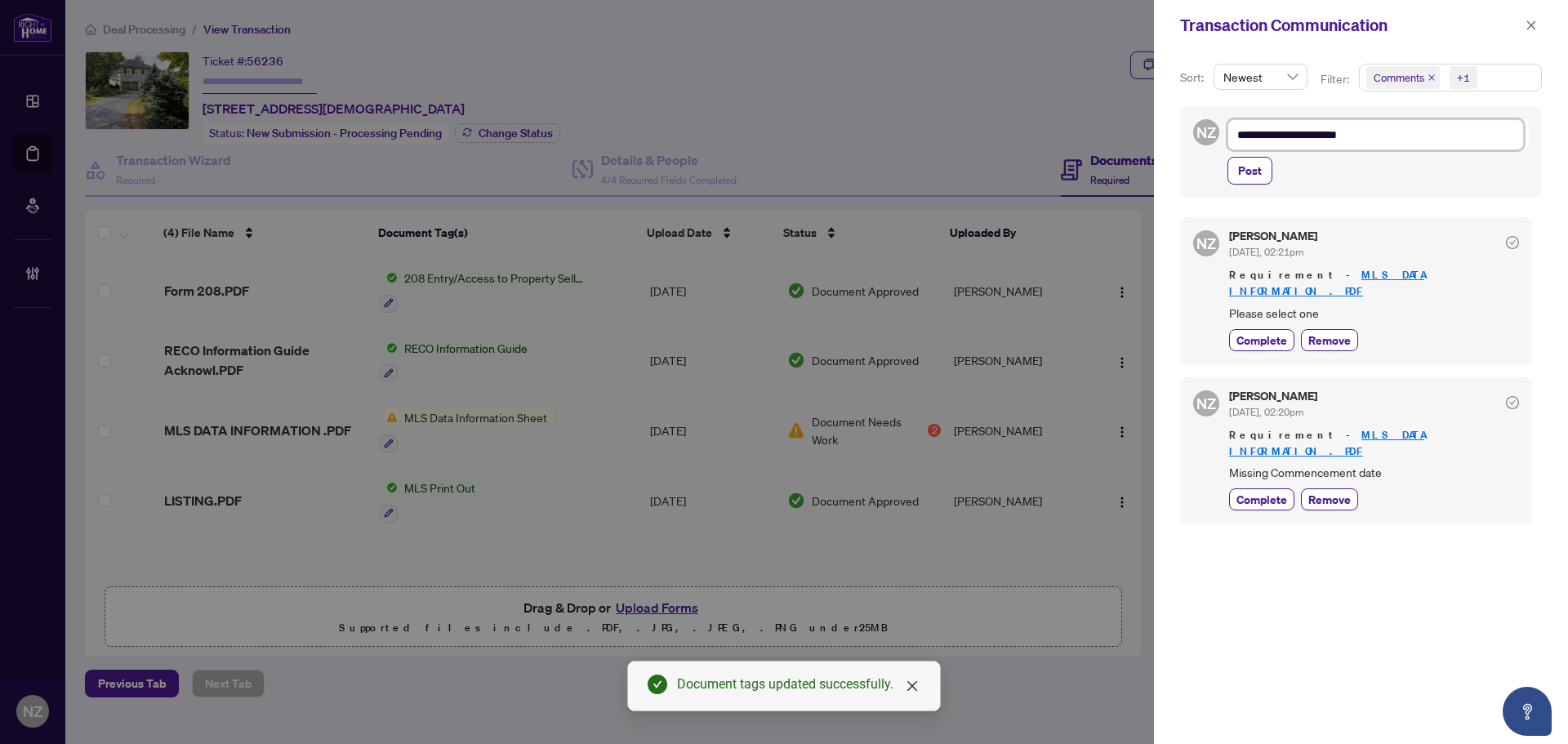
type textarea "**********"
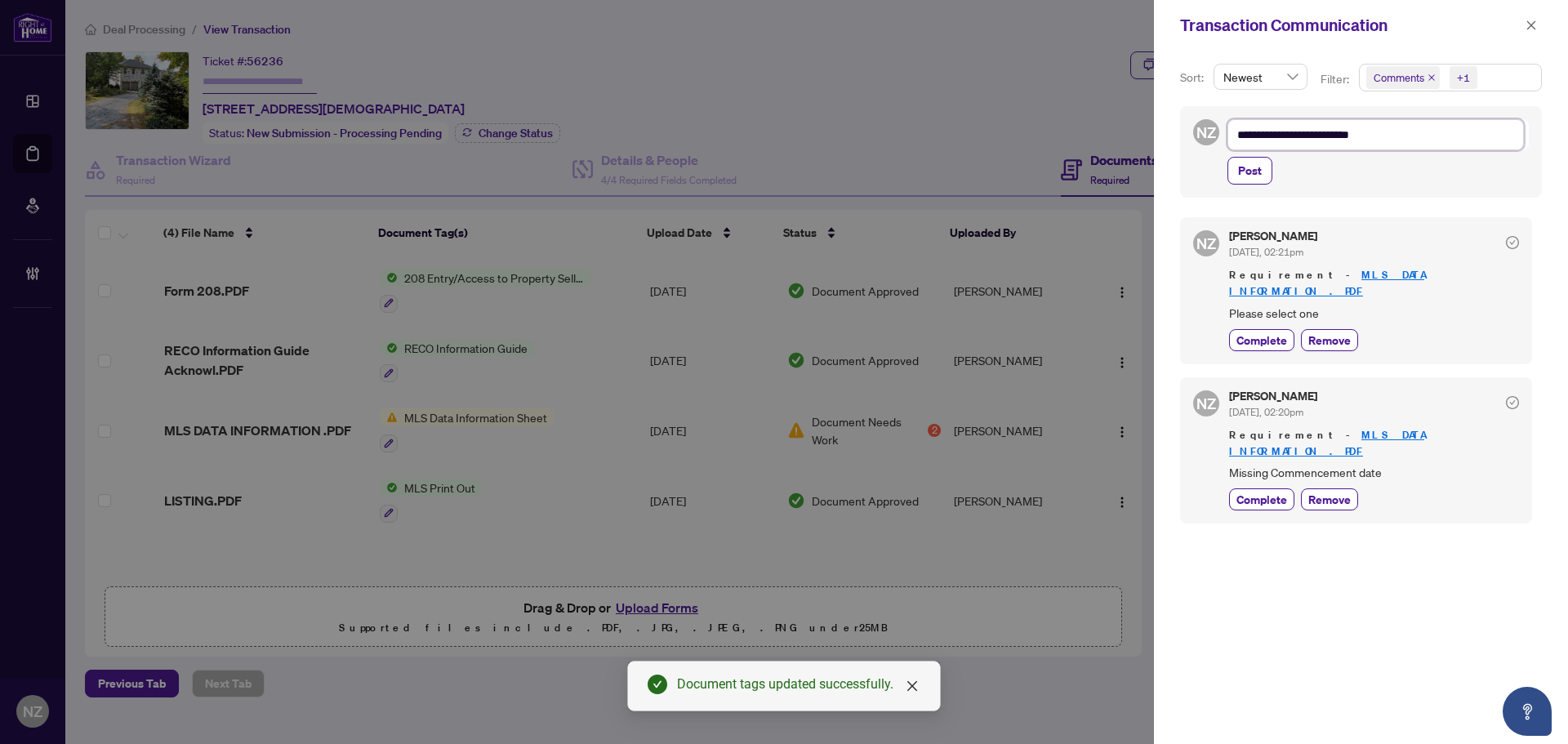
type textarea "**********"
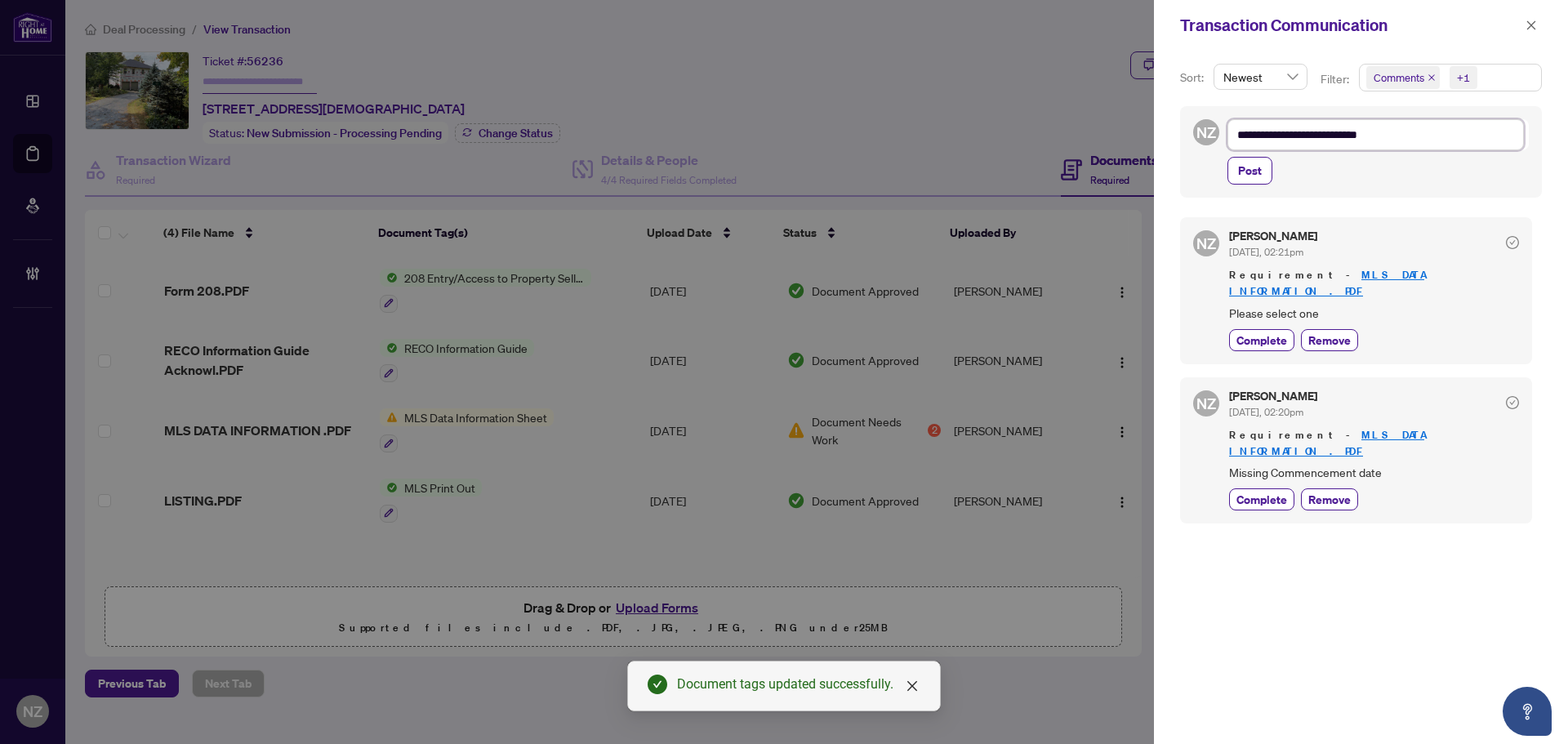
type textarea "**********"
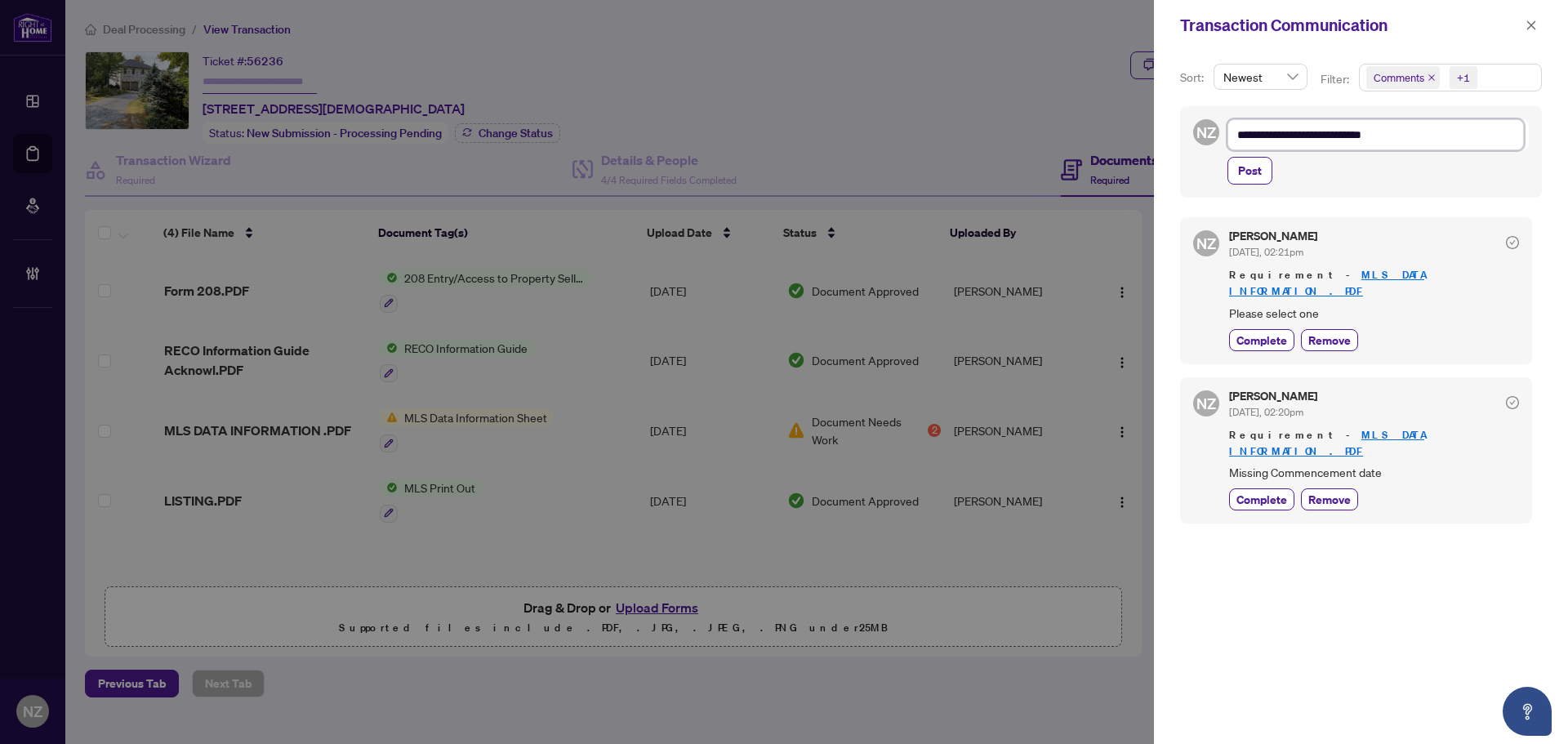
type textarea "**********"
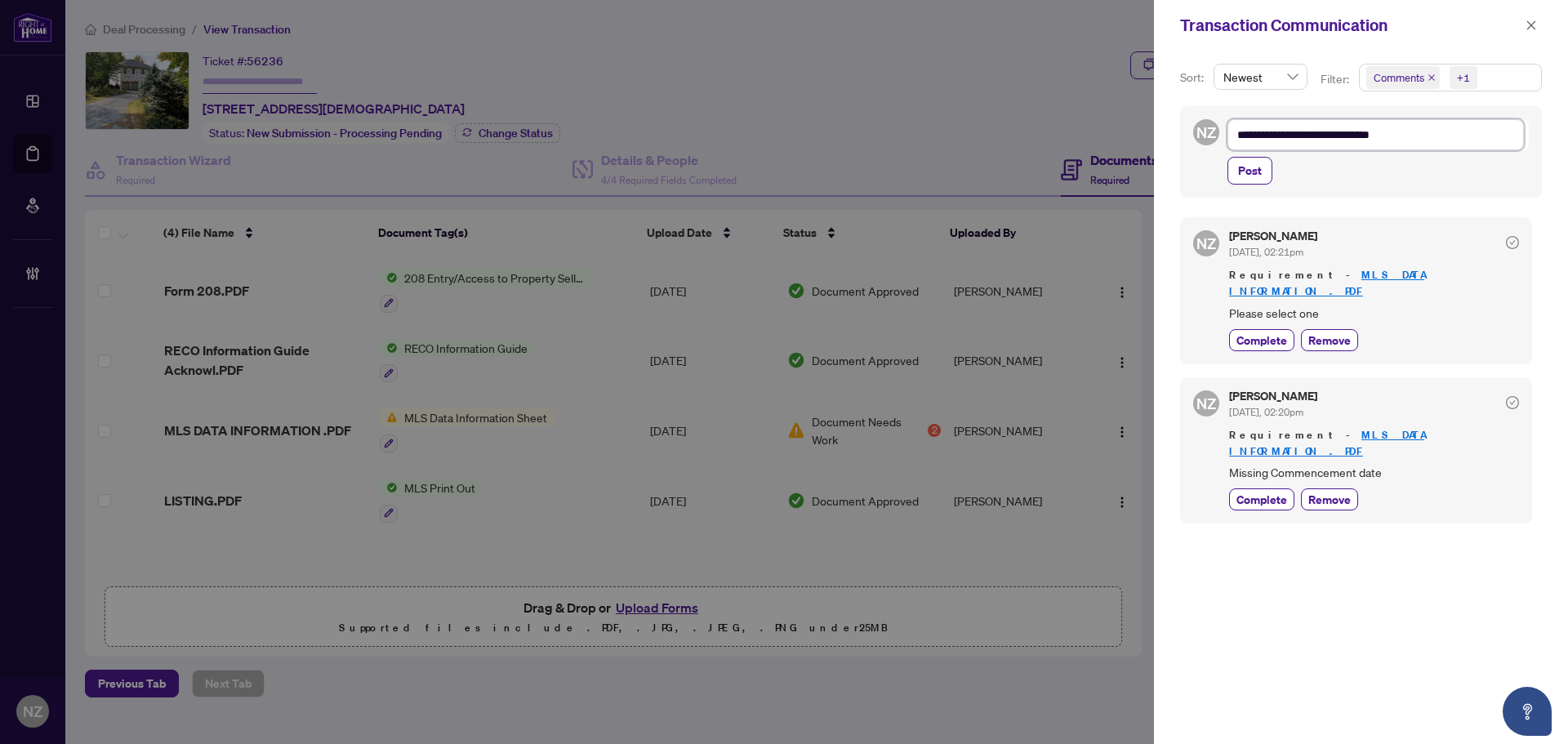
type textarea "**********"
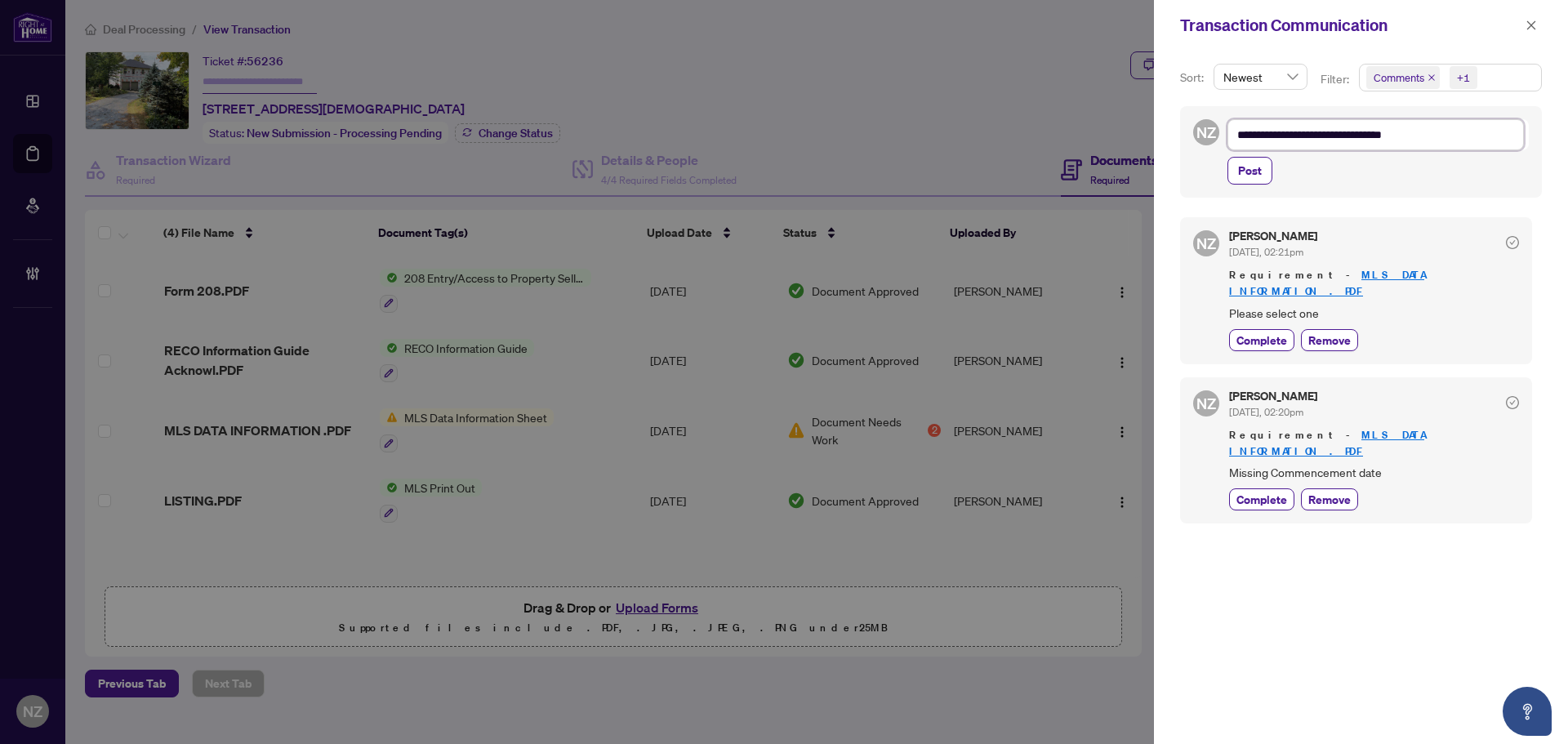
type textarea "**********"
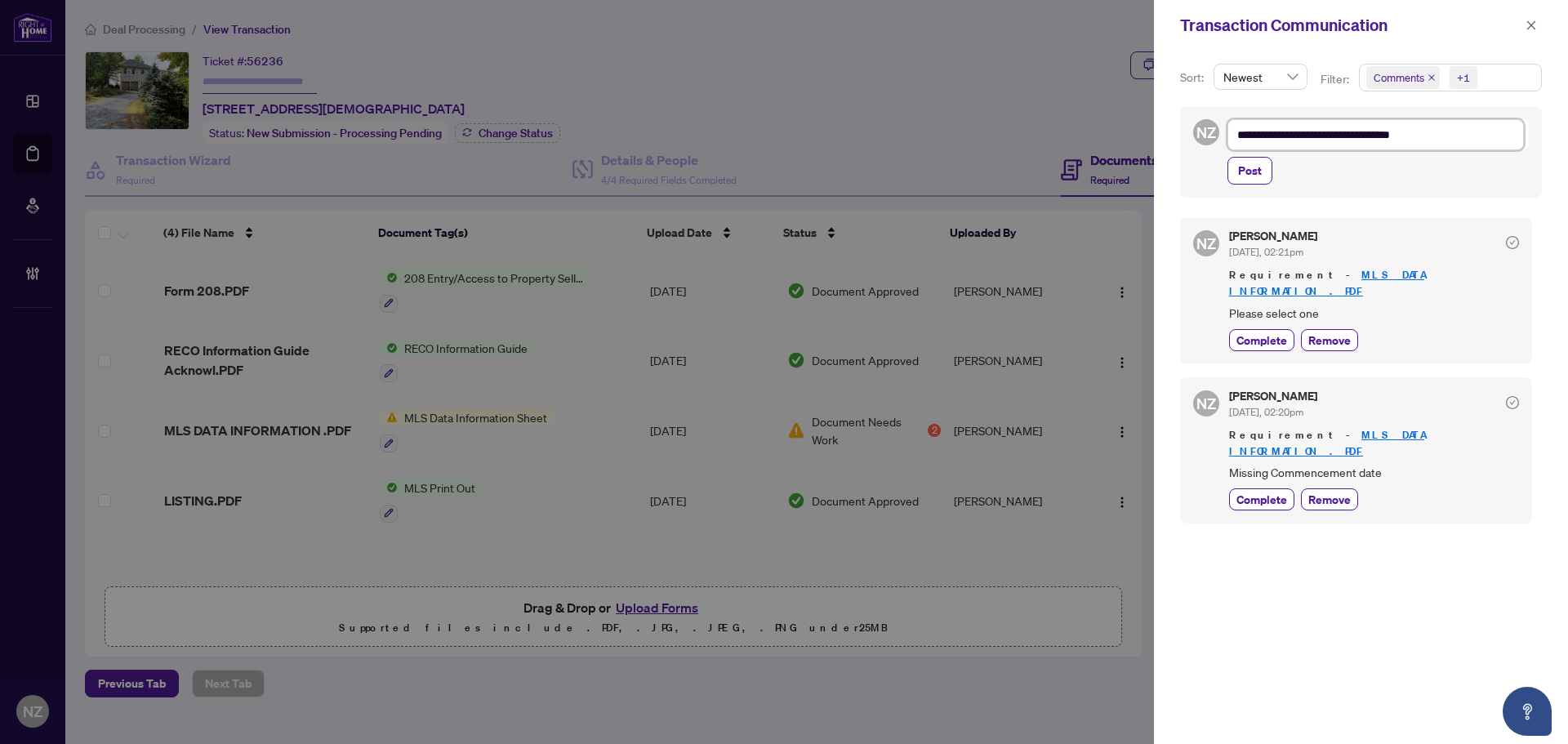
type textarea "**********"
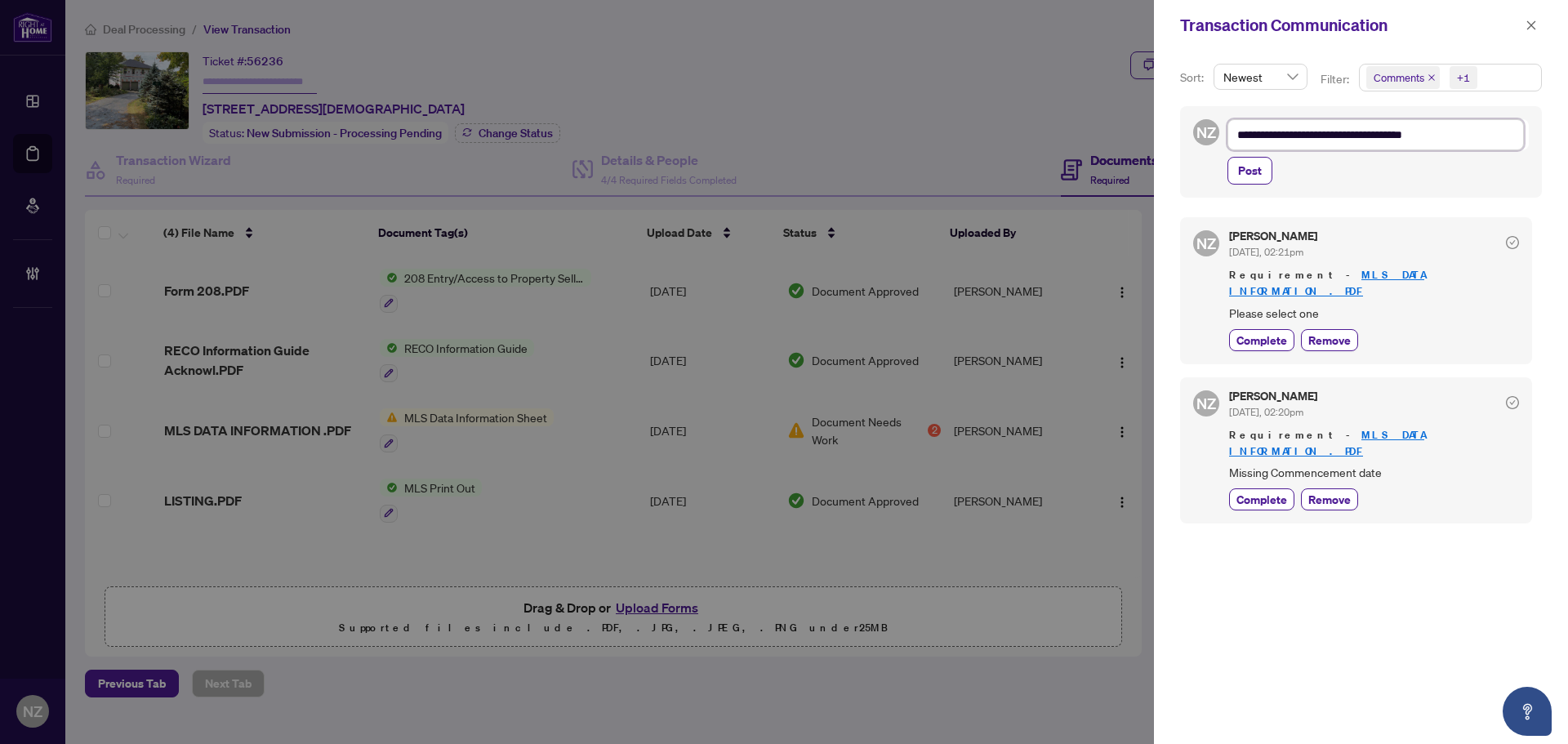
type textarea "**********"
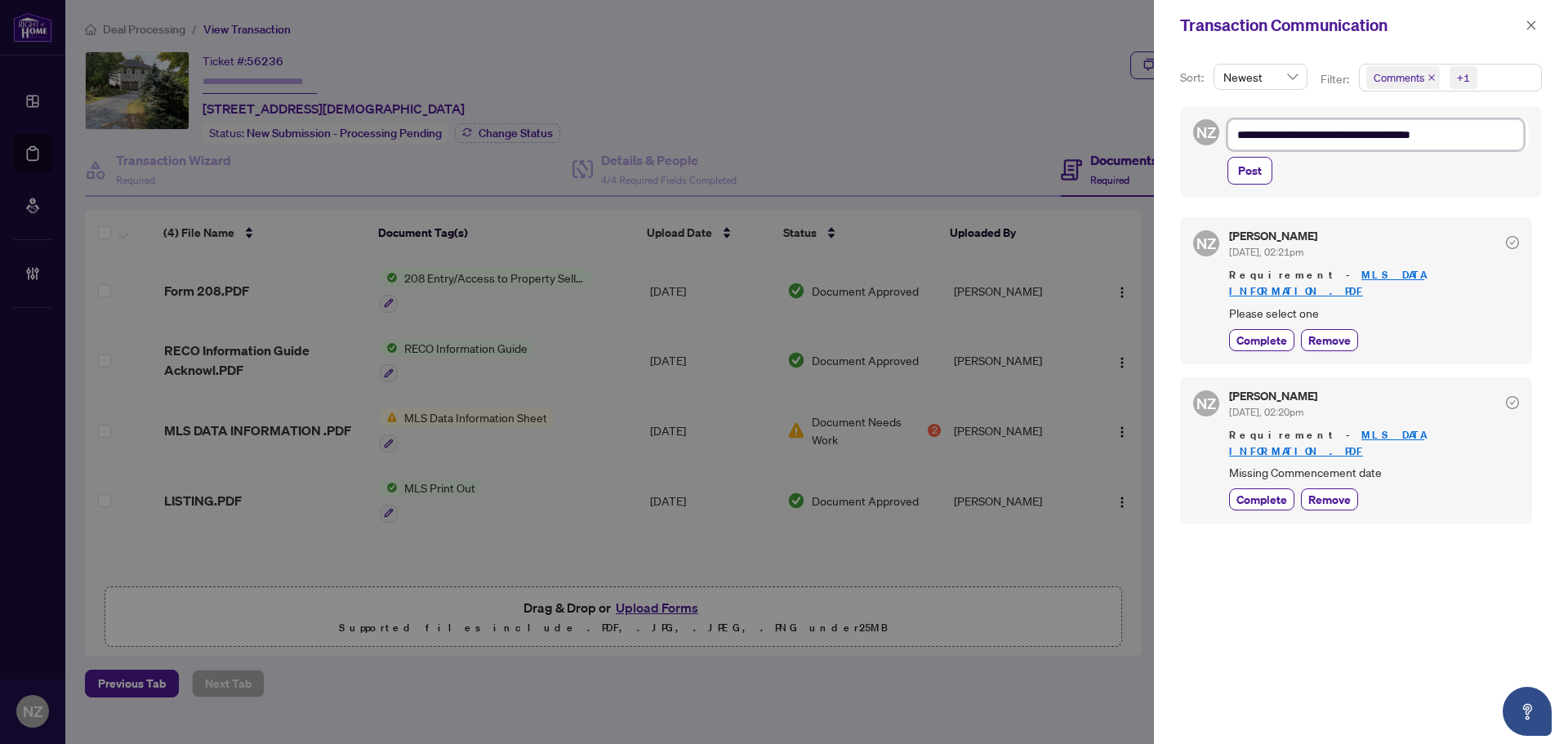
type textarea "**********"
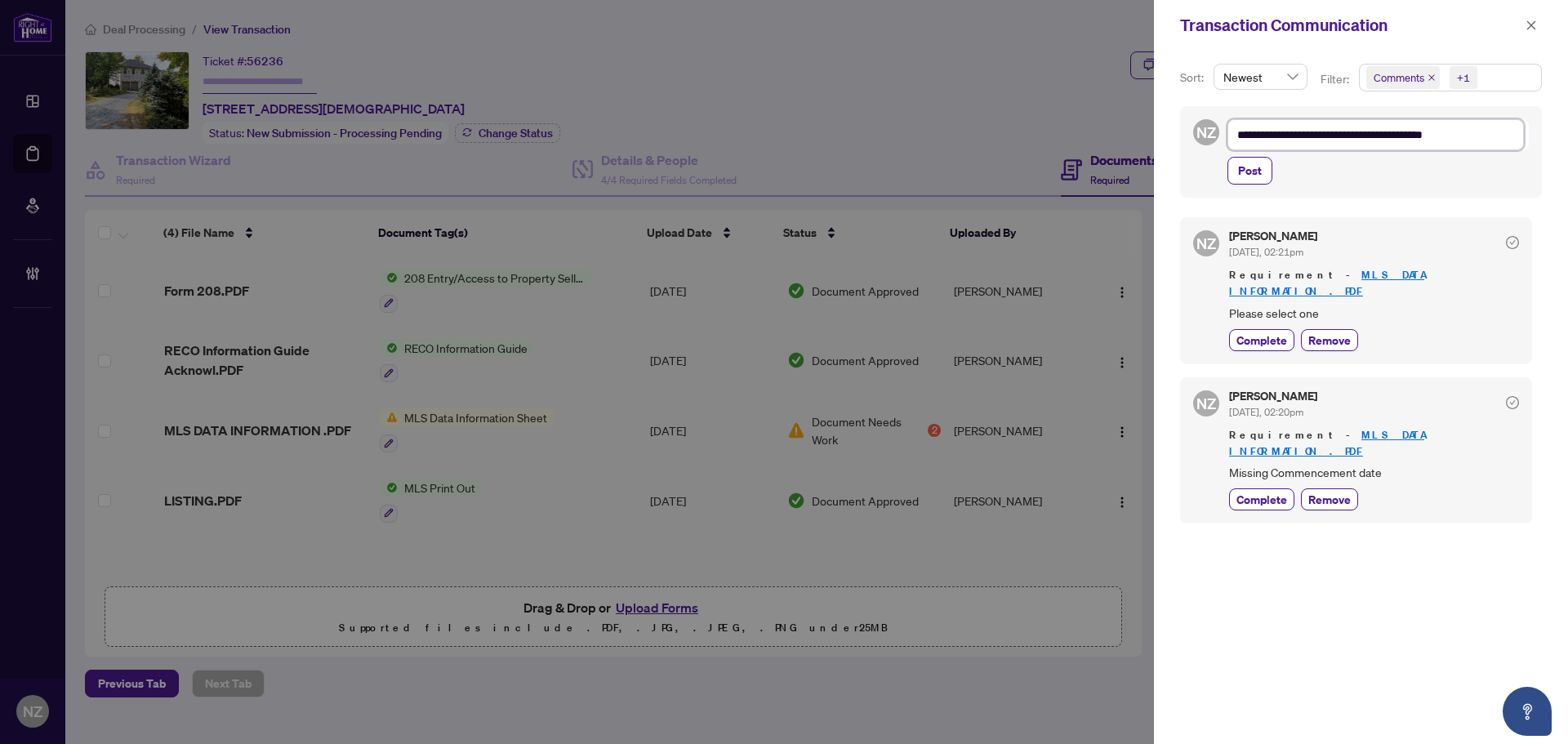
type textarea "**********"
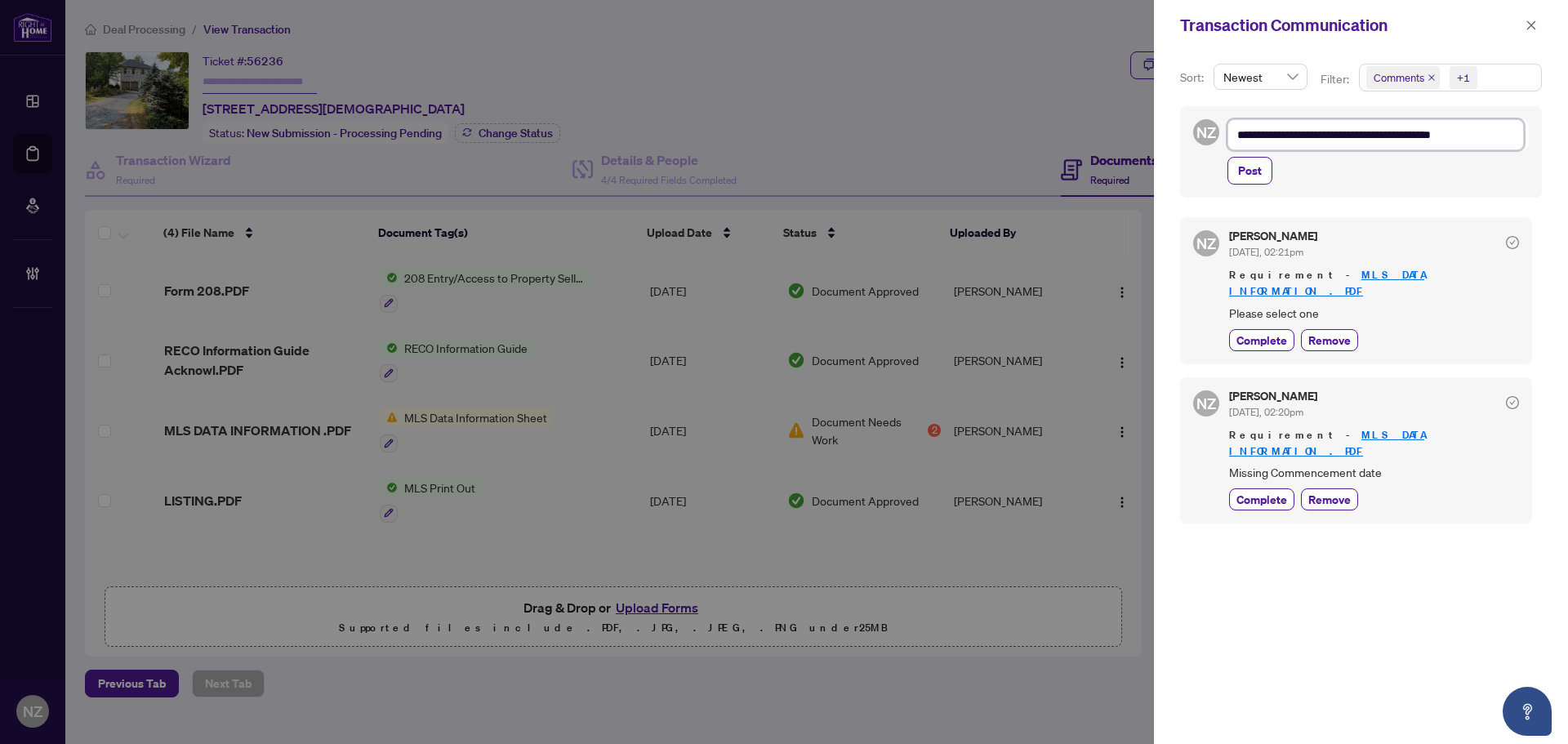
type textarea "**********"
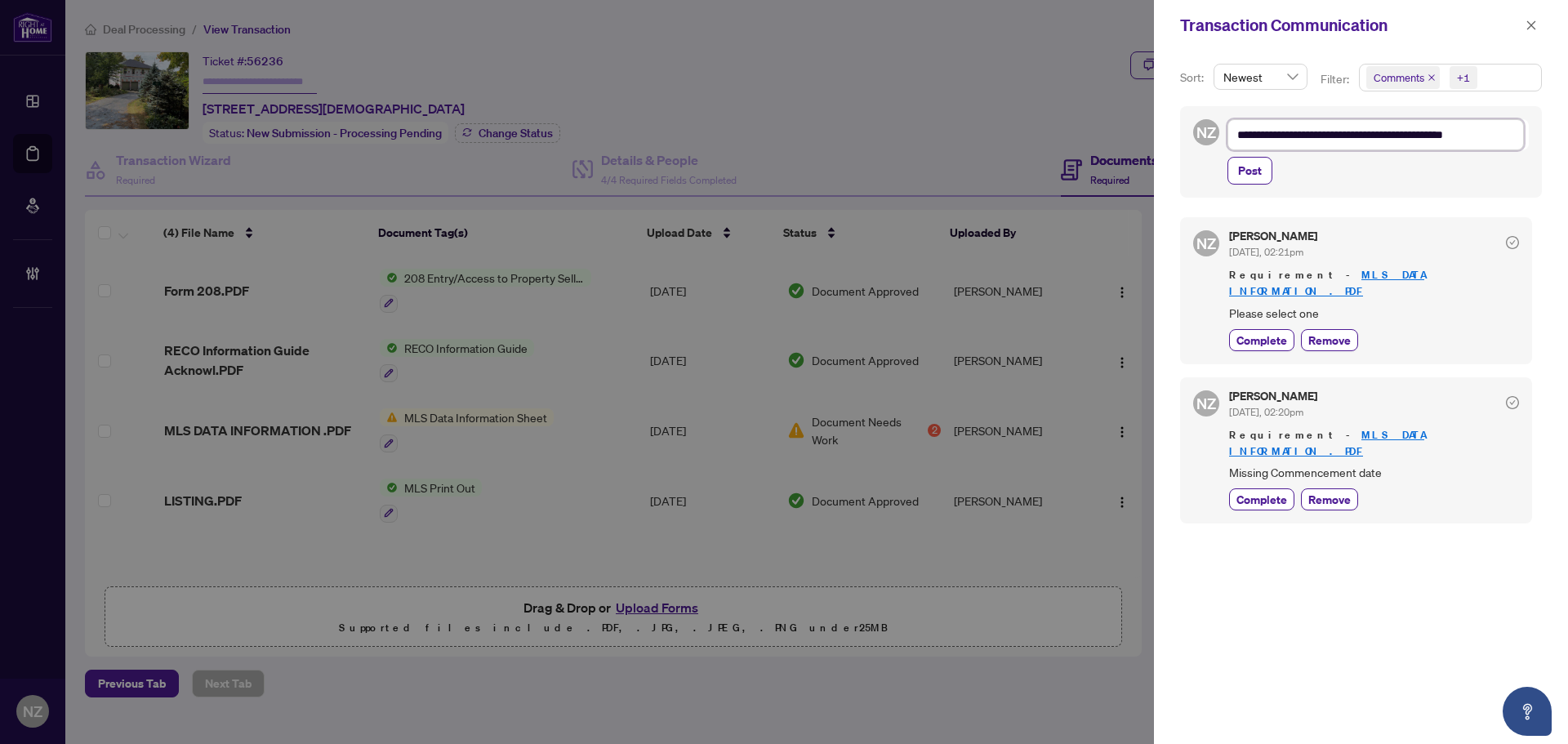
type textarea "**********"
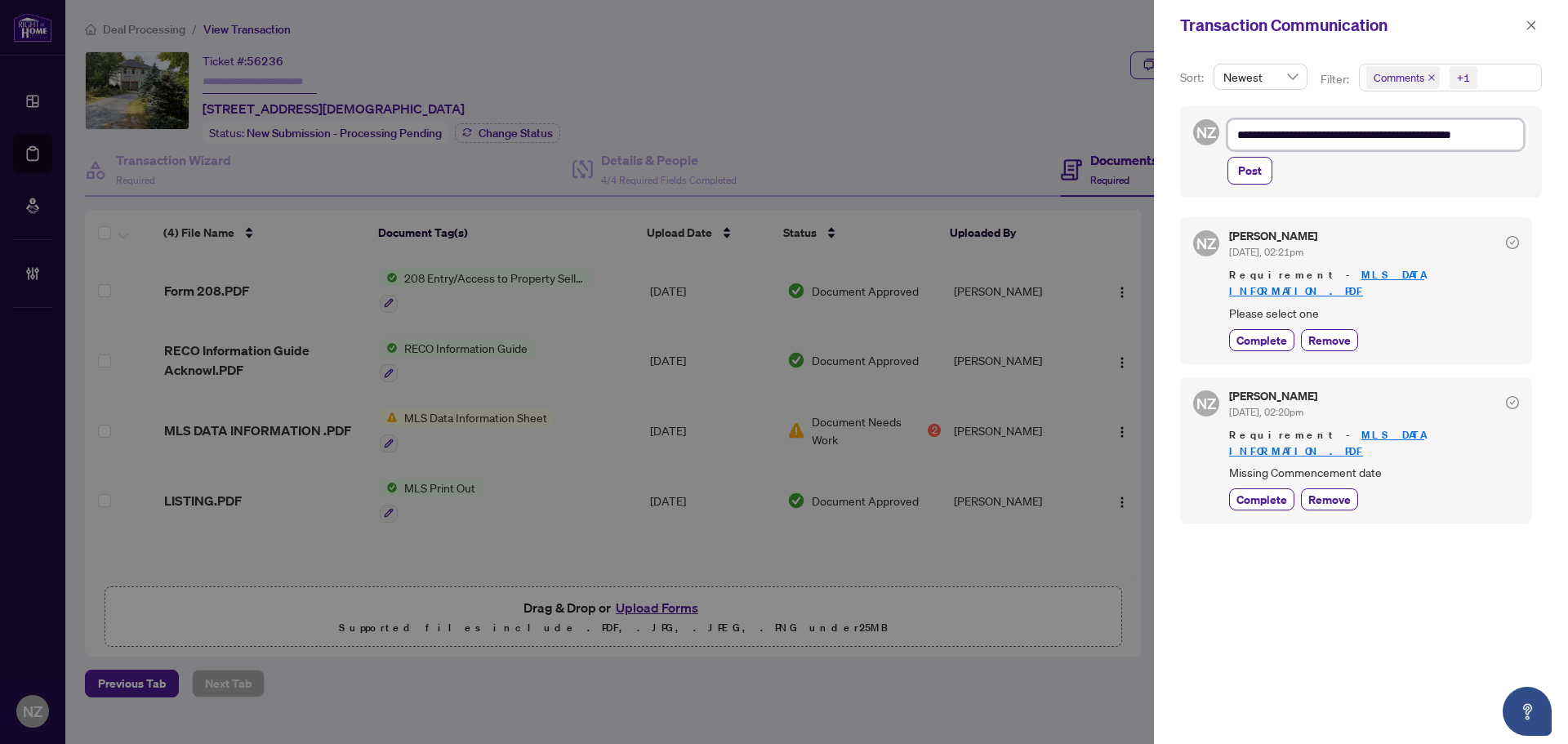
type textarea "**********"
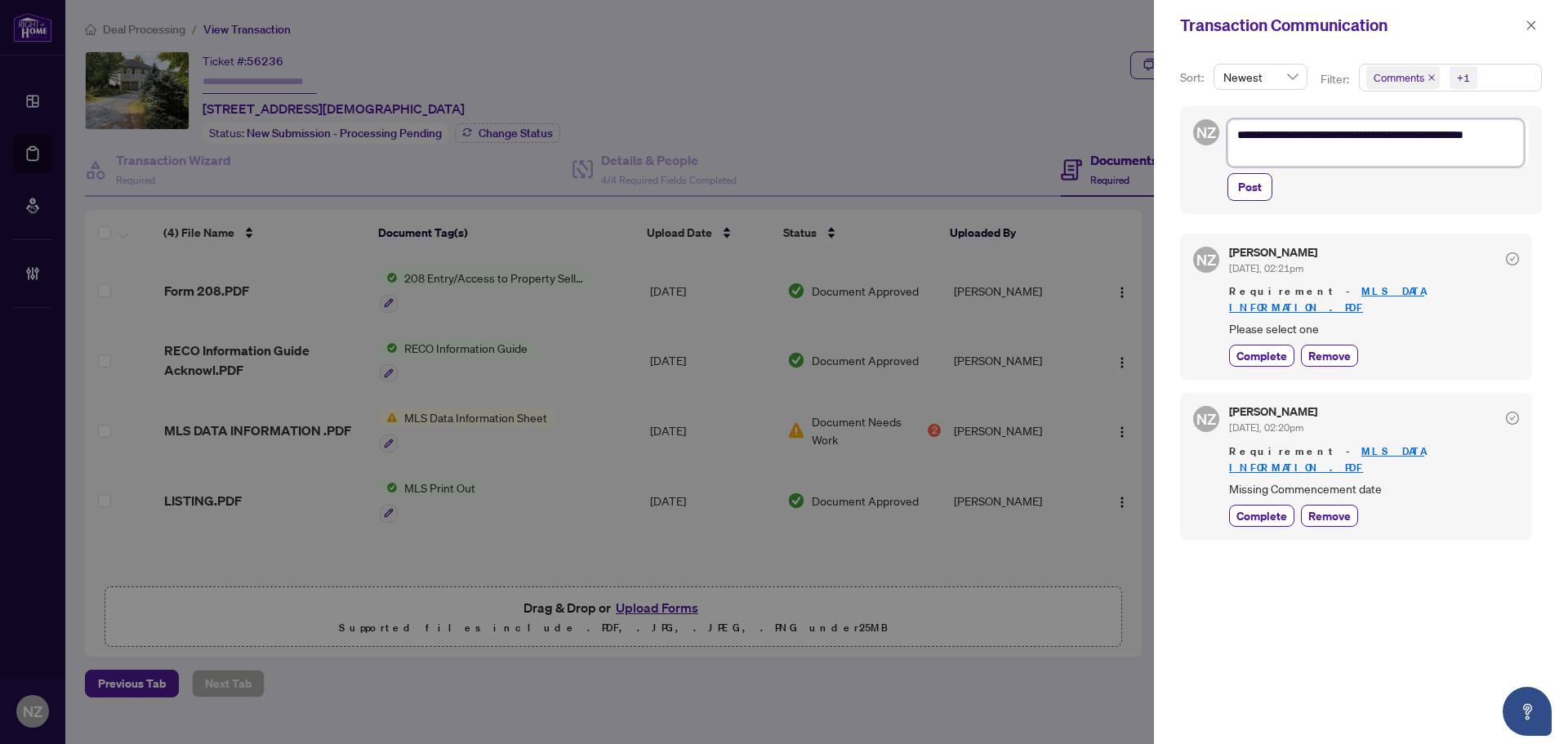
scroll to position [1, 0]
type textarea "**********"
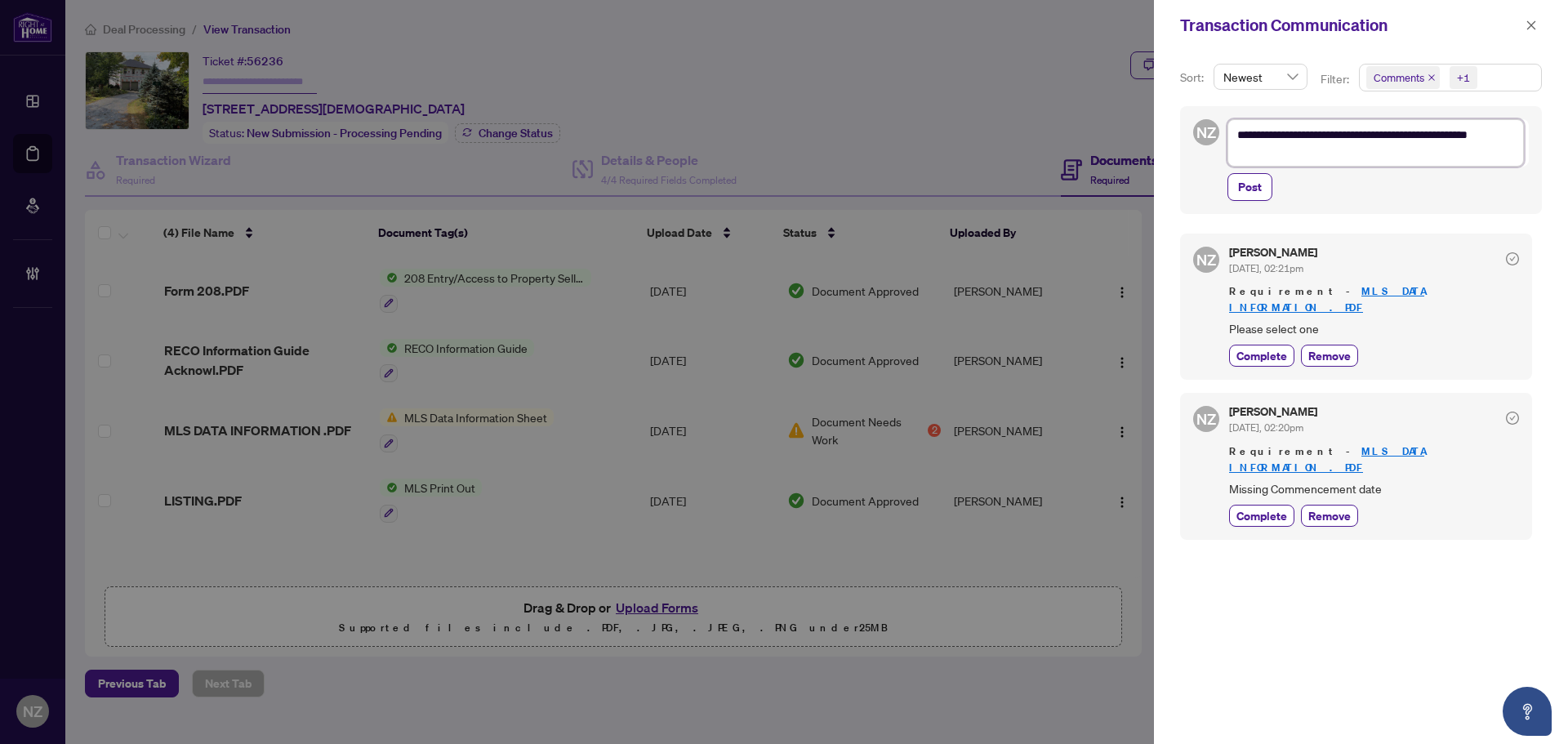
type textarea "**********"
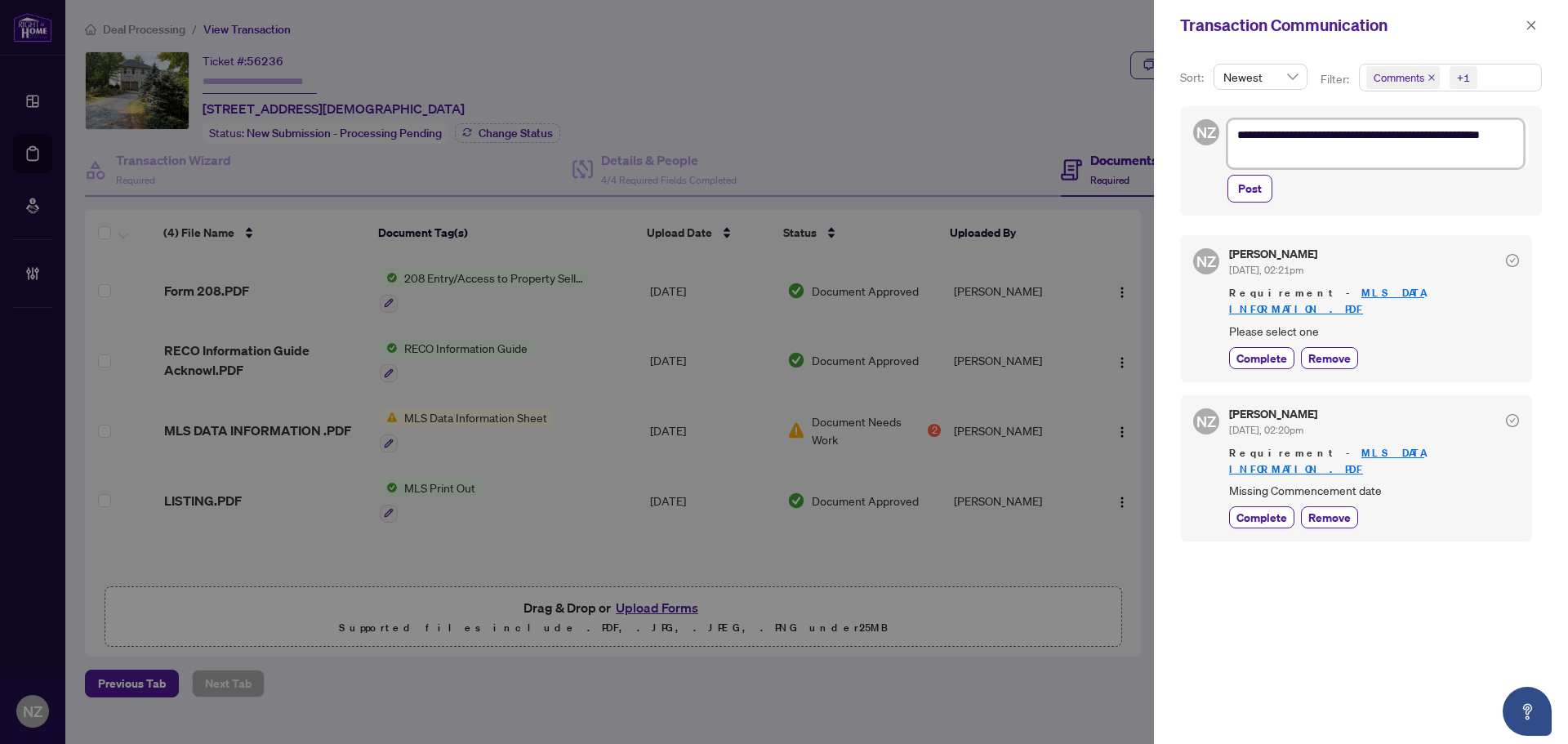
type textarea "**********"
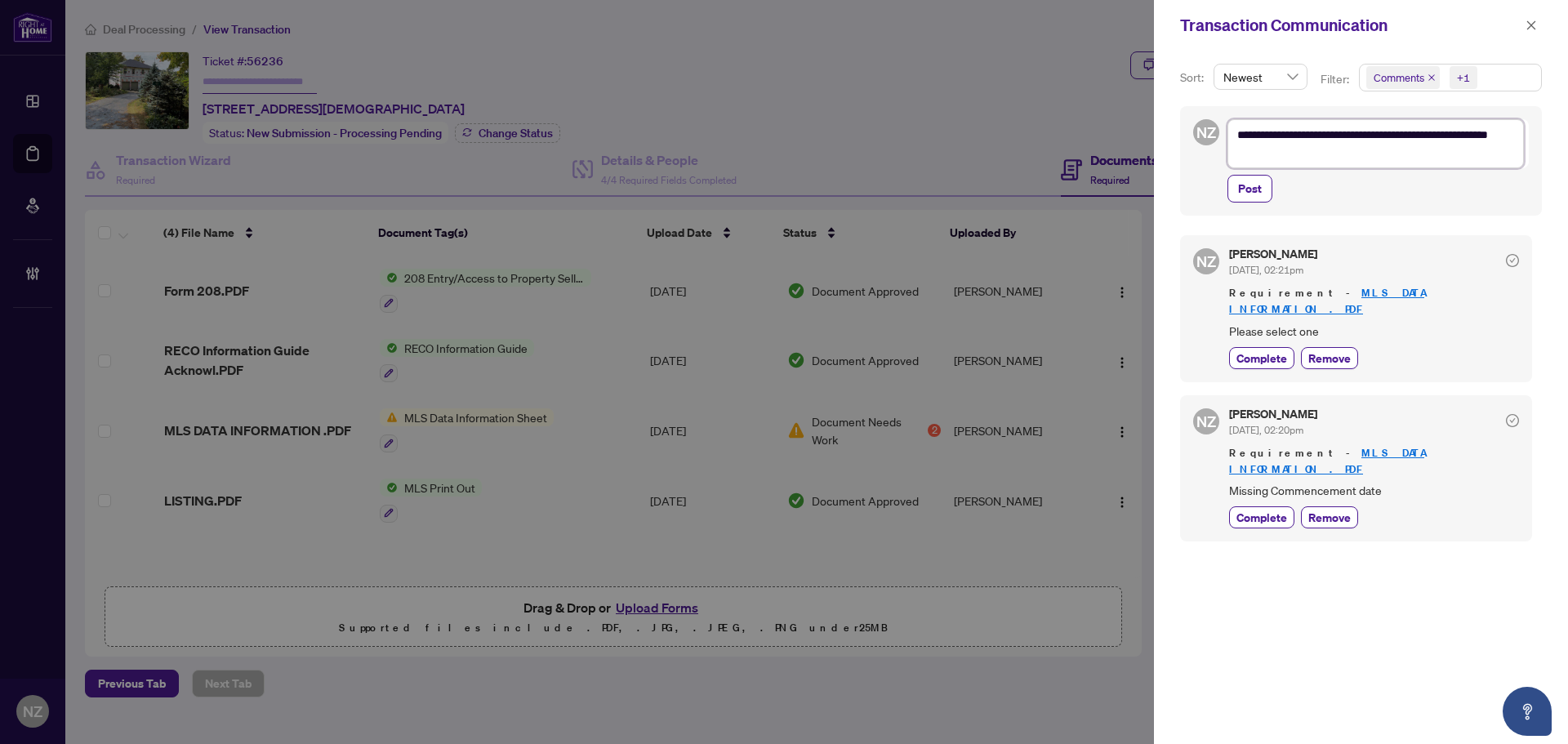
type textarea "**********"
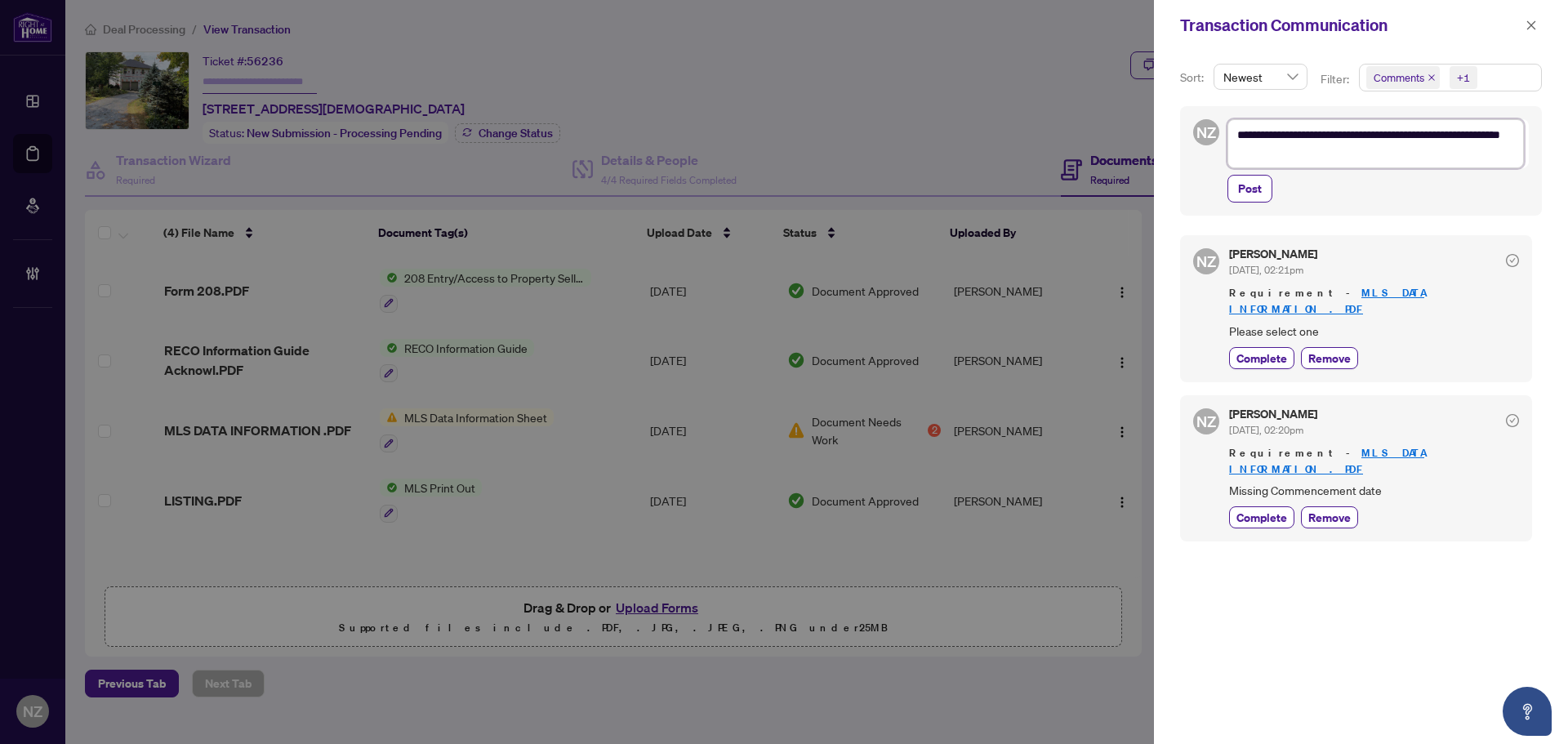
type textarea "**********"
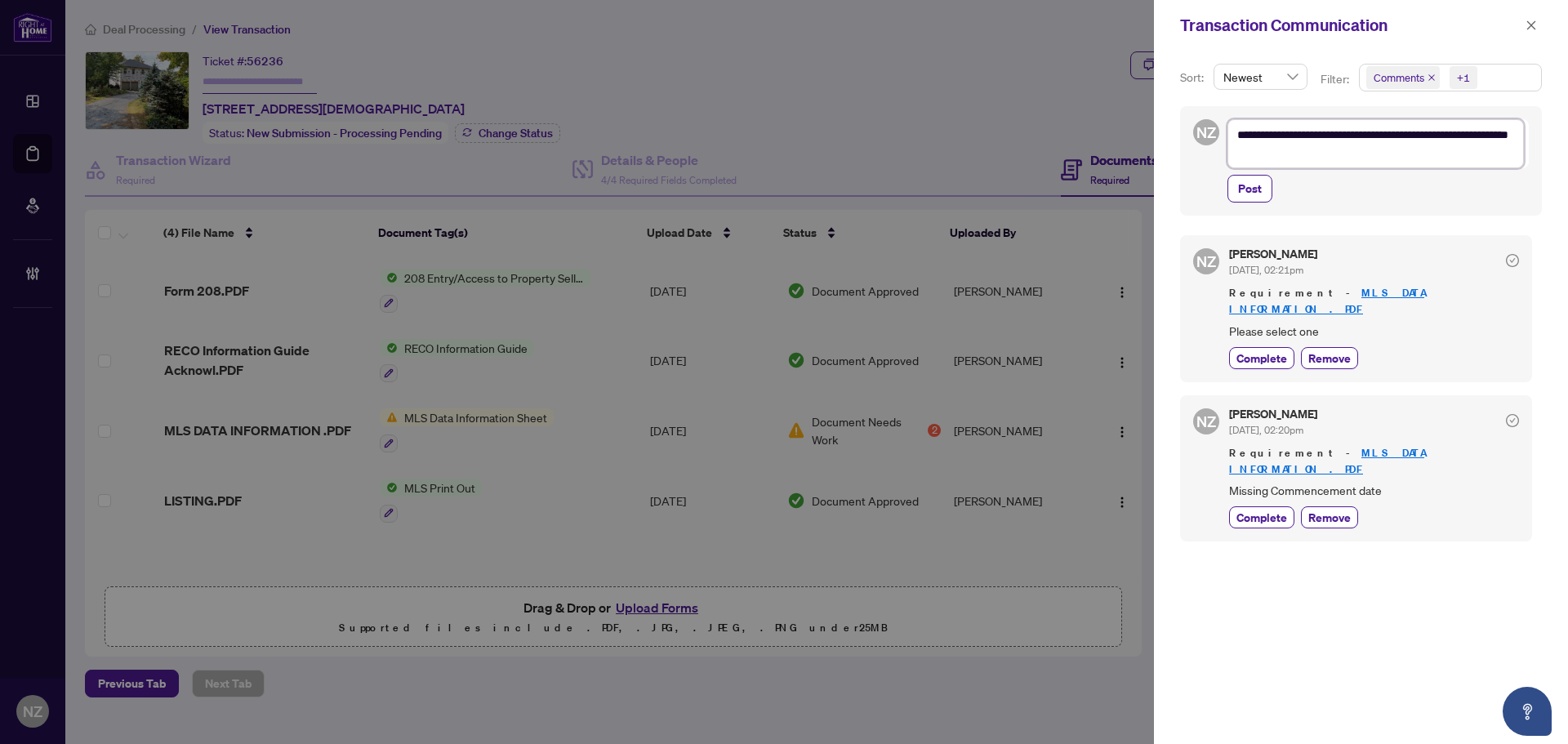
type textarea "**********"
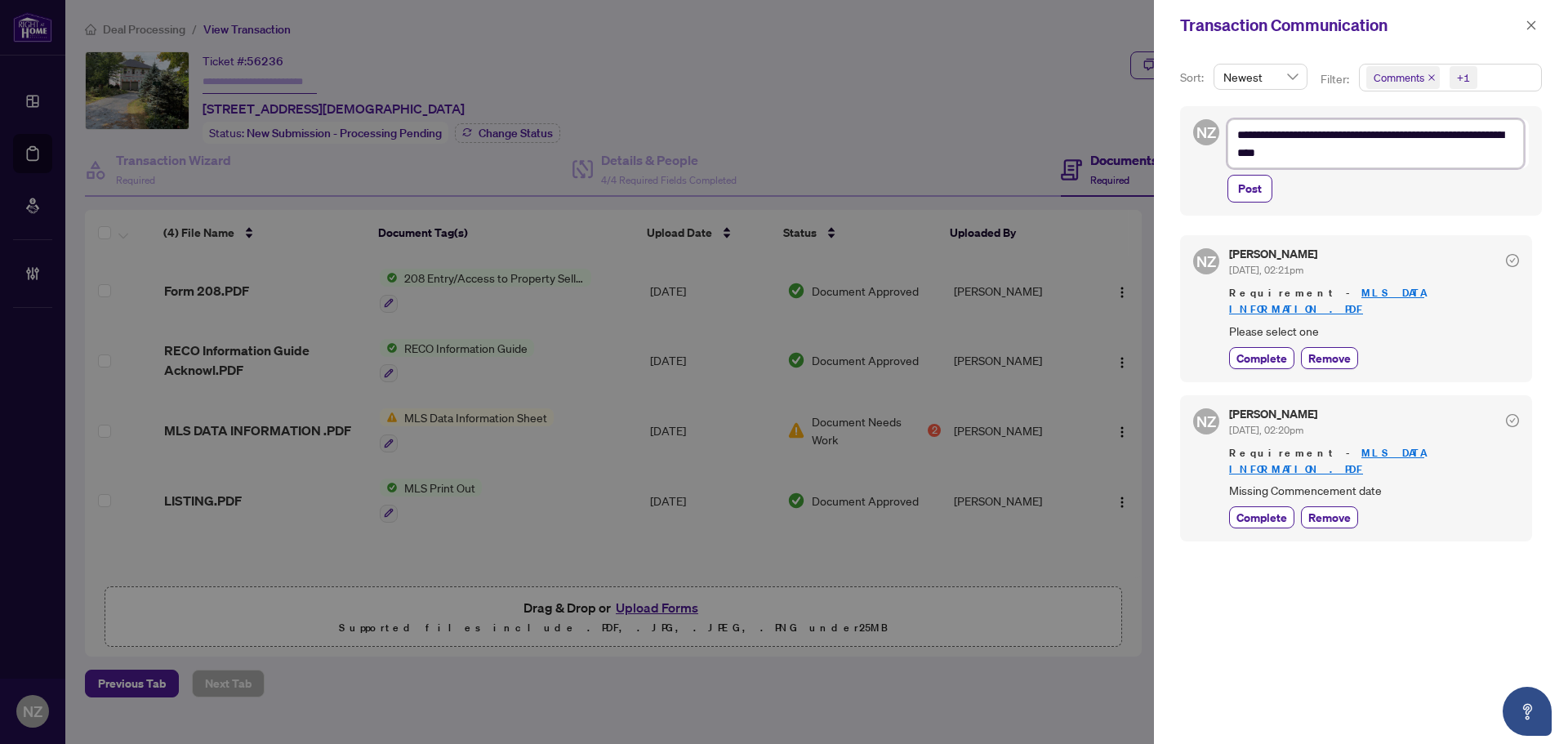
type textarea "**********"
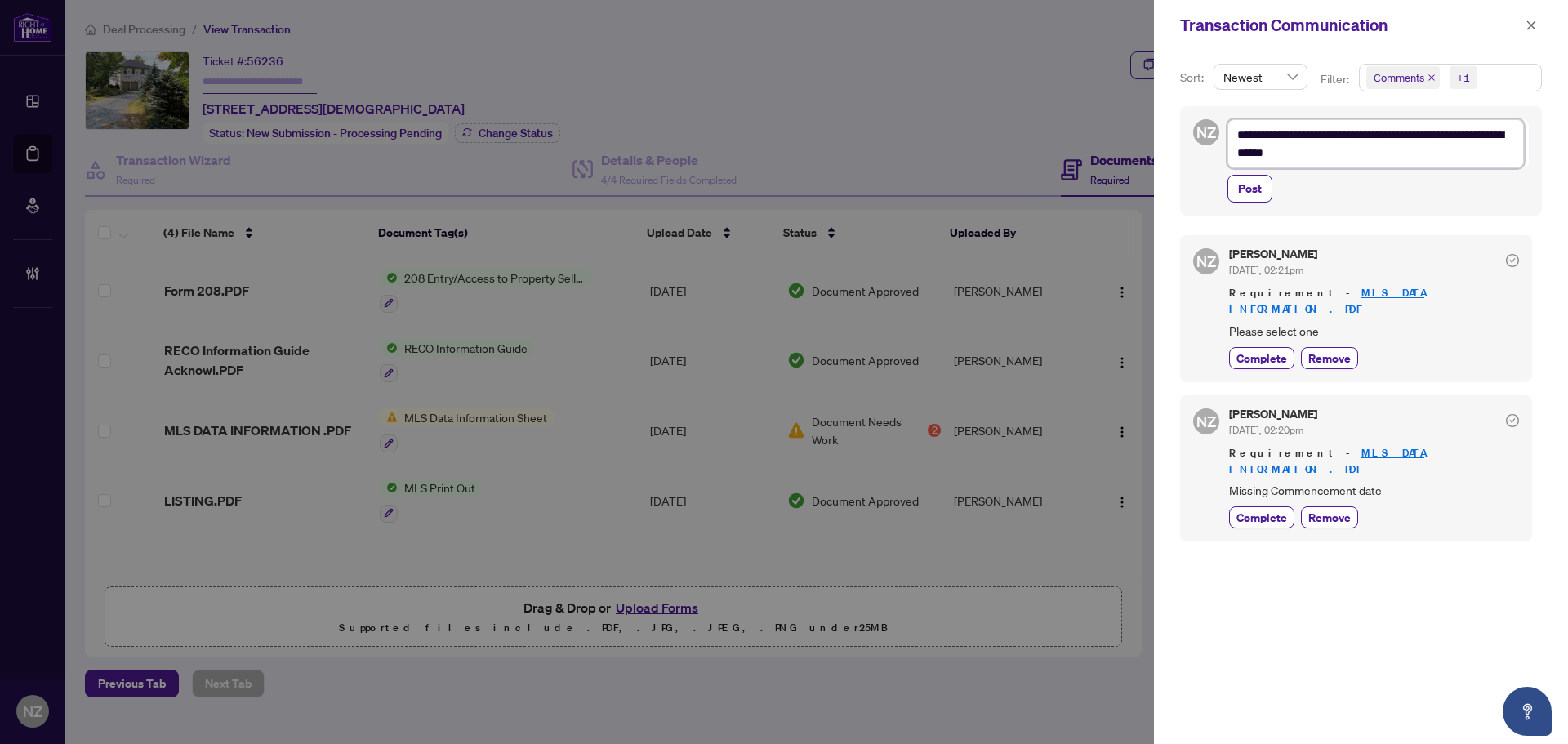
type textarea "**********"
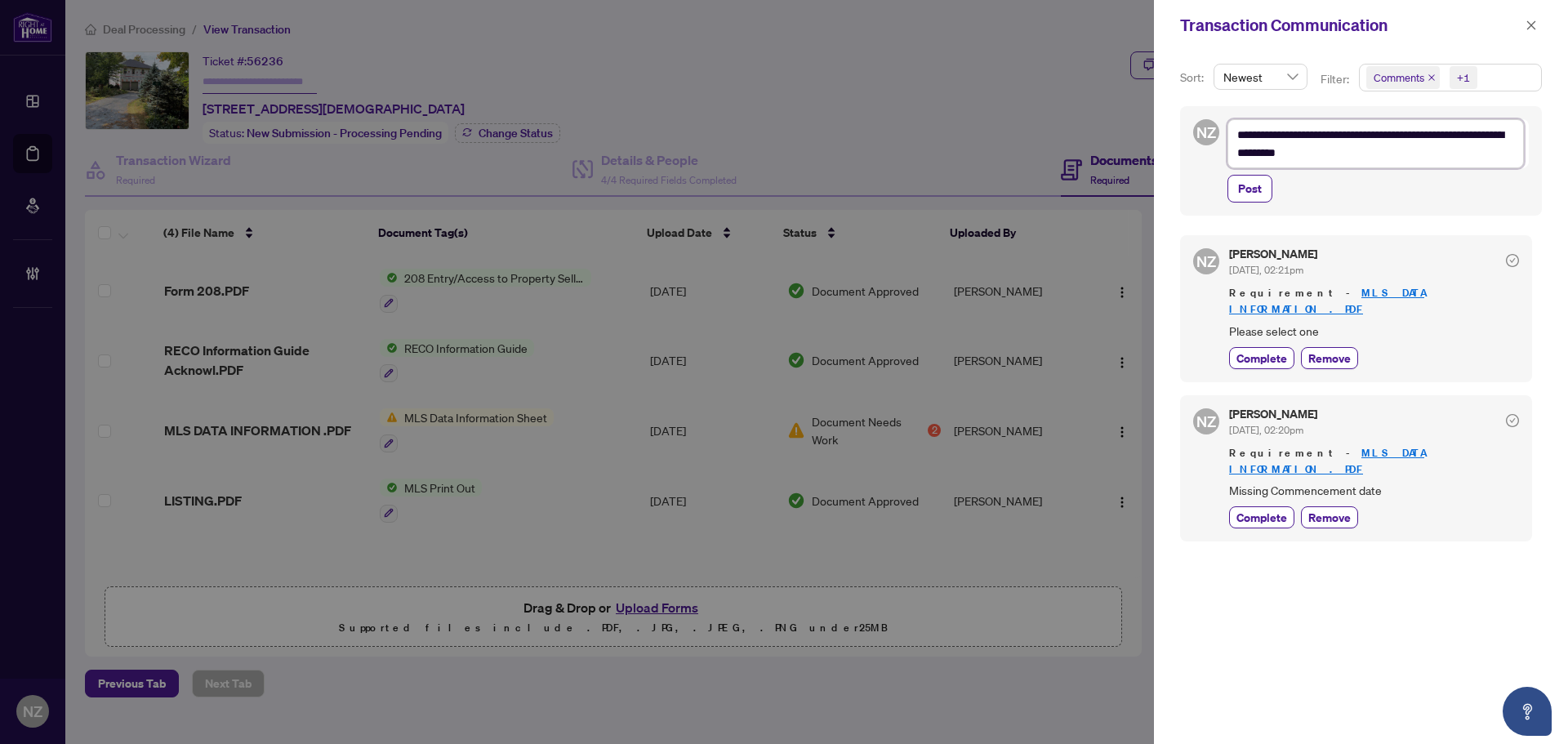
type textarea "**********"
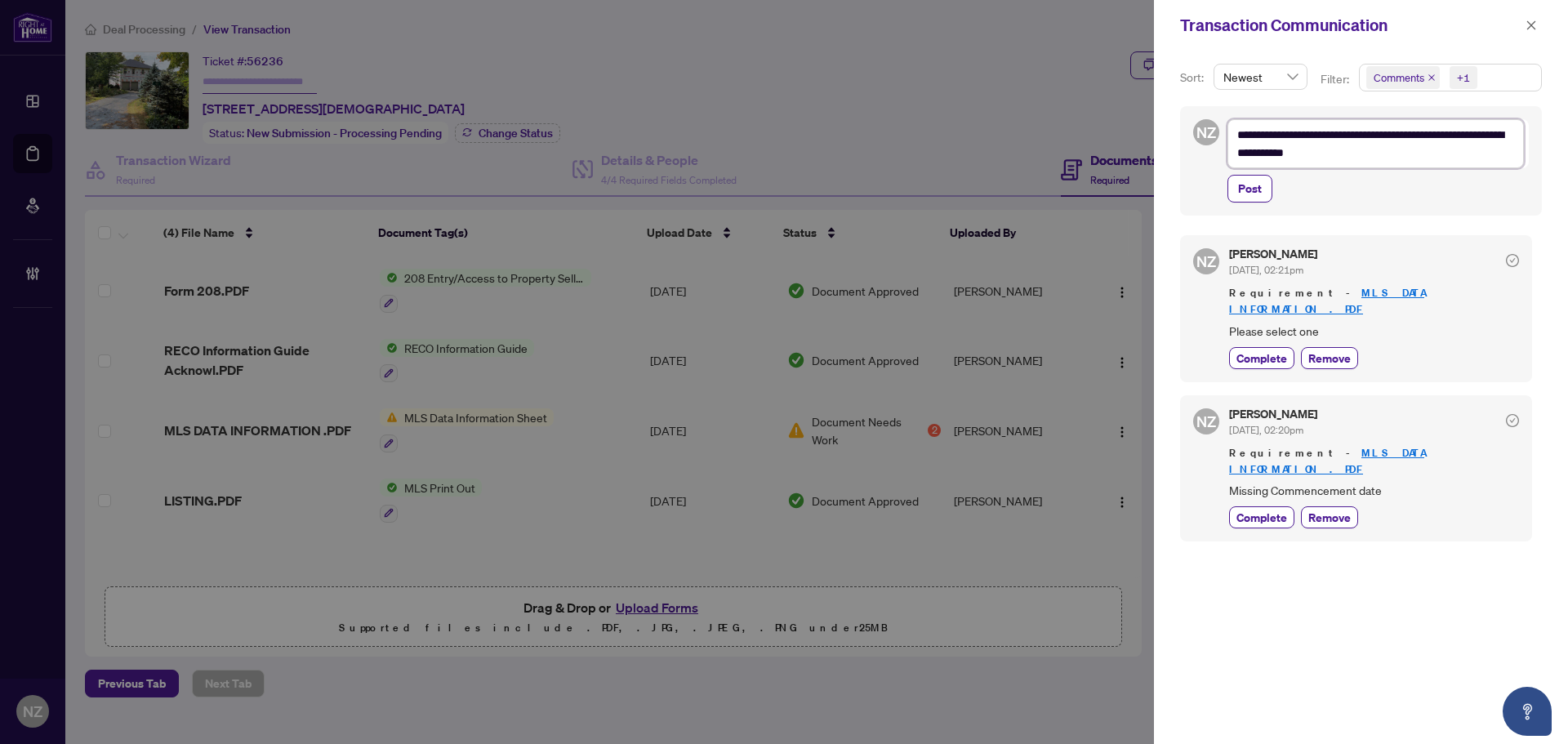
type textarea "**********"
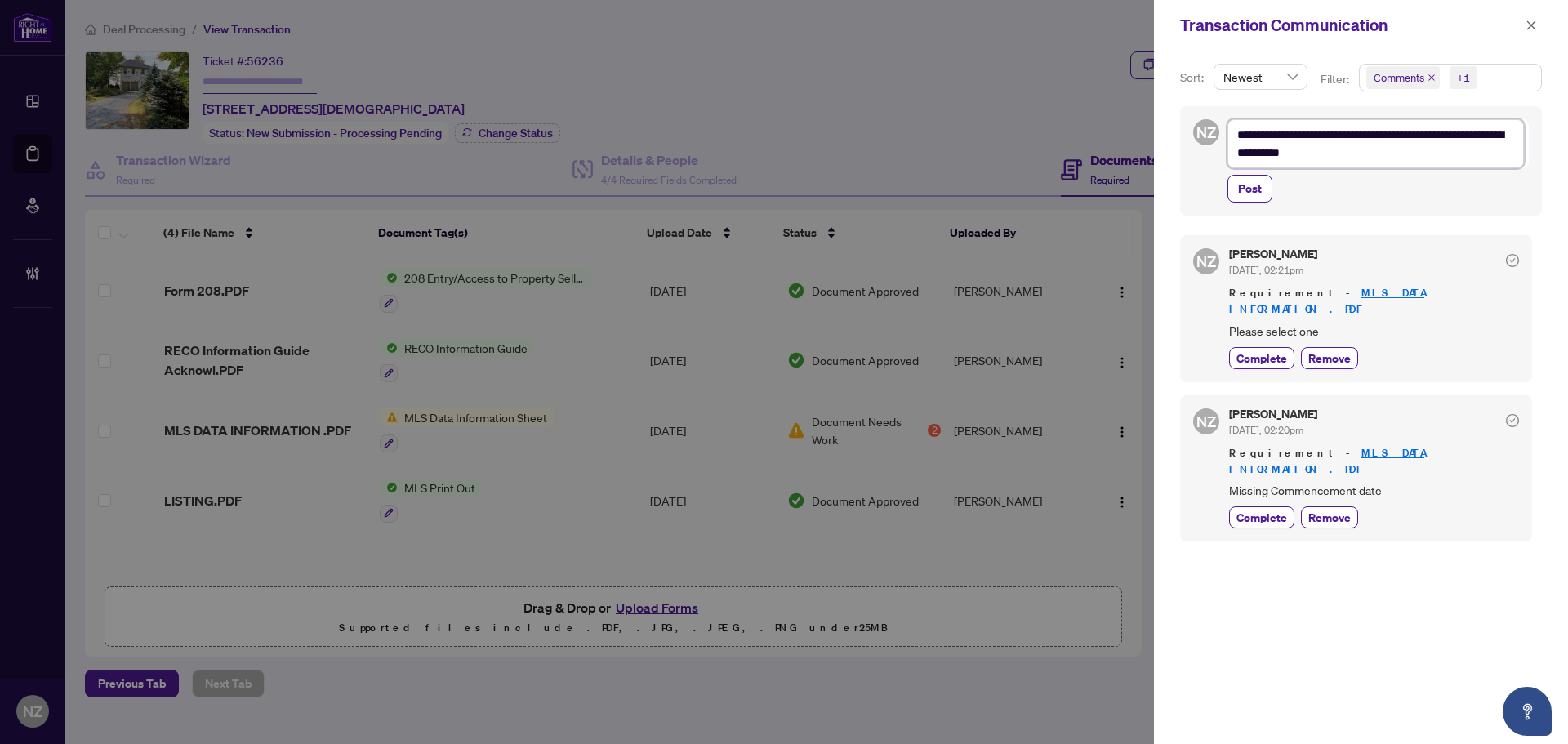
type textarea "**********"
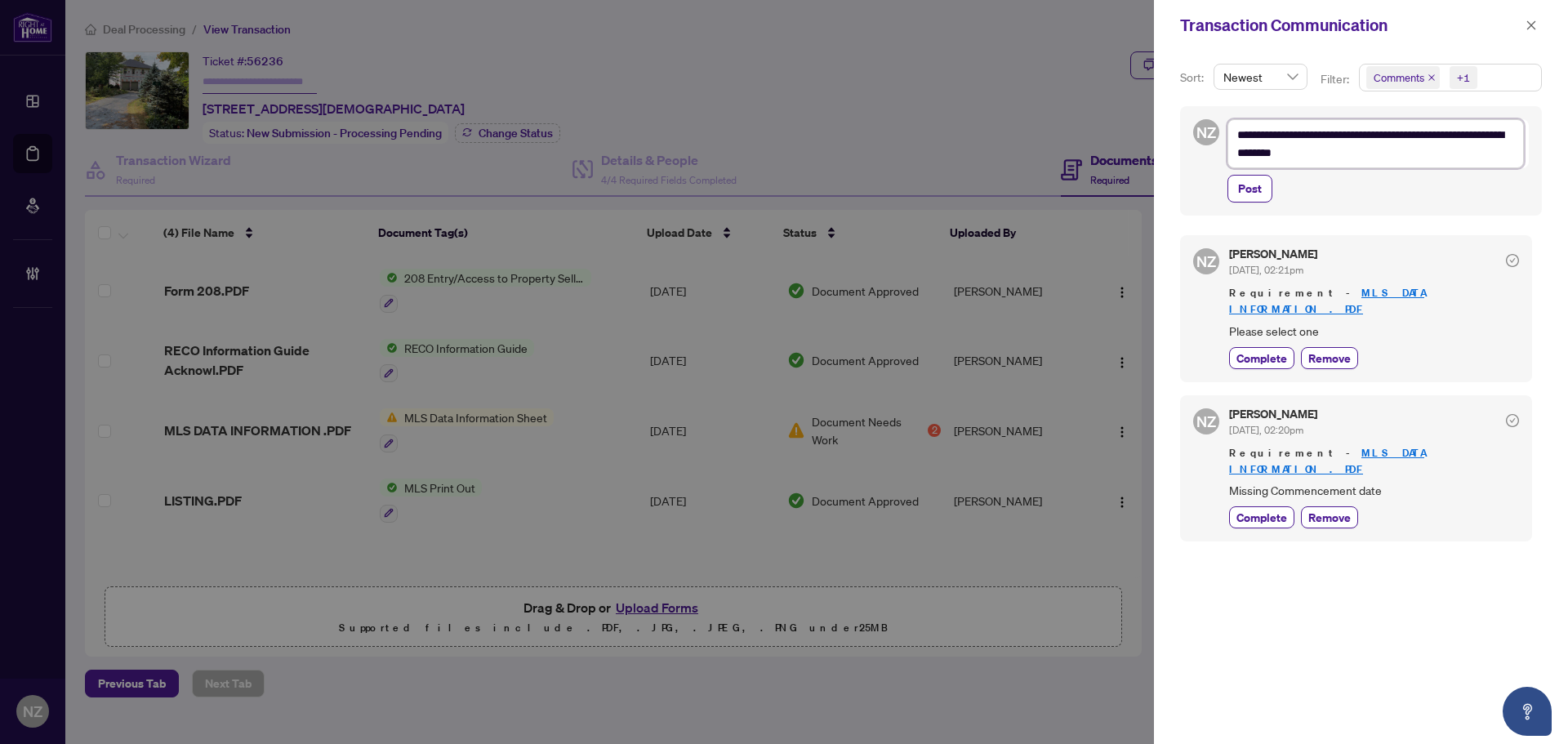
type textarea "**********"
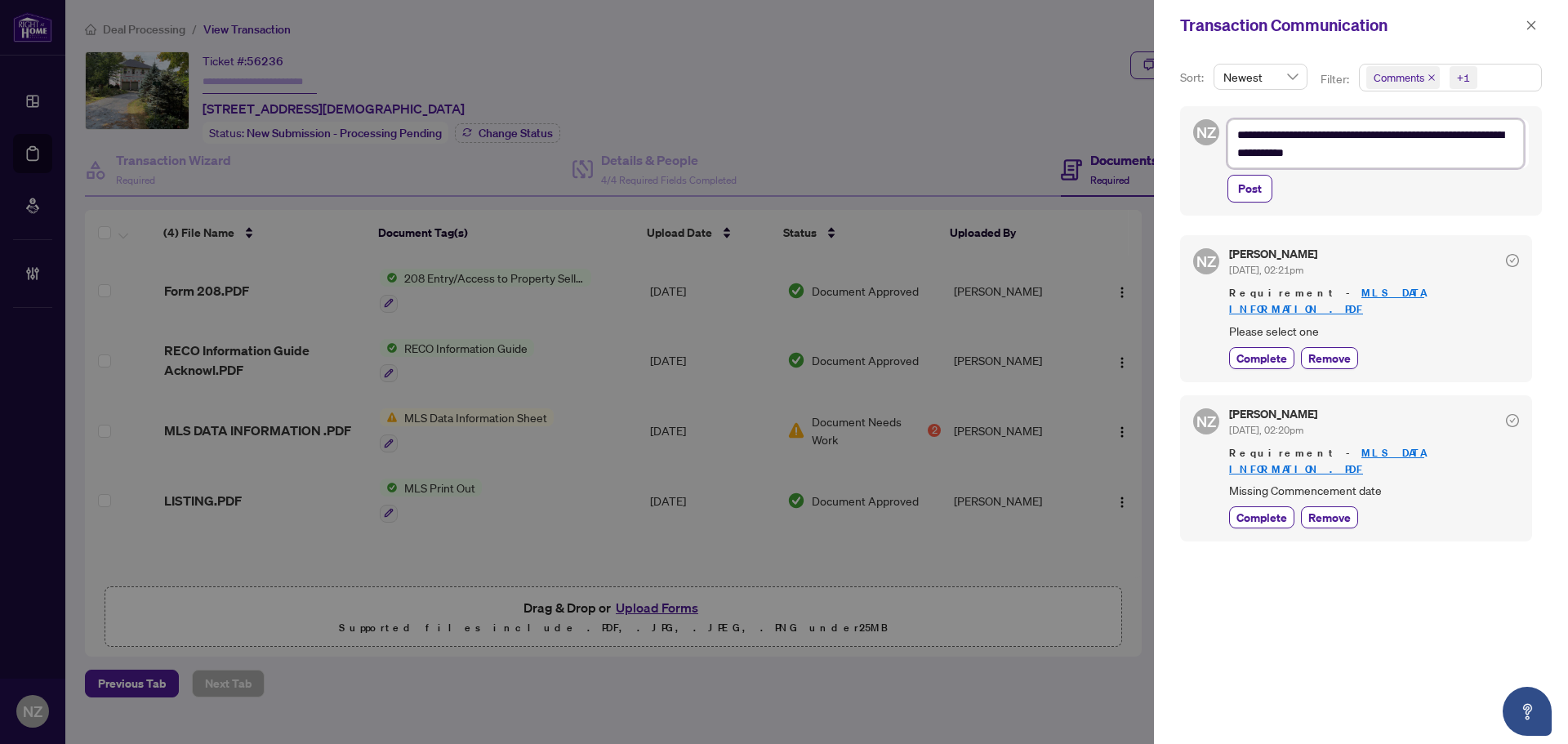
type textarea "**********"
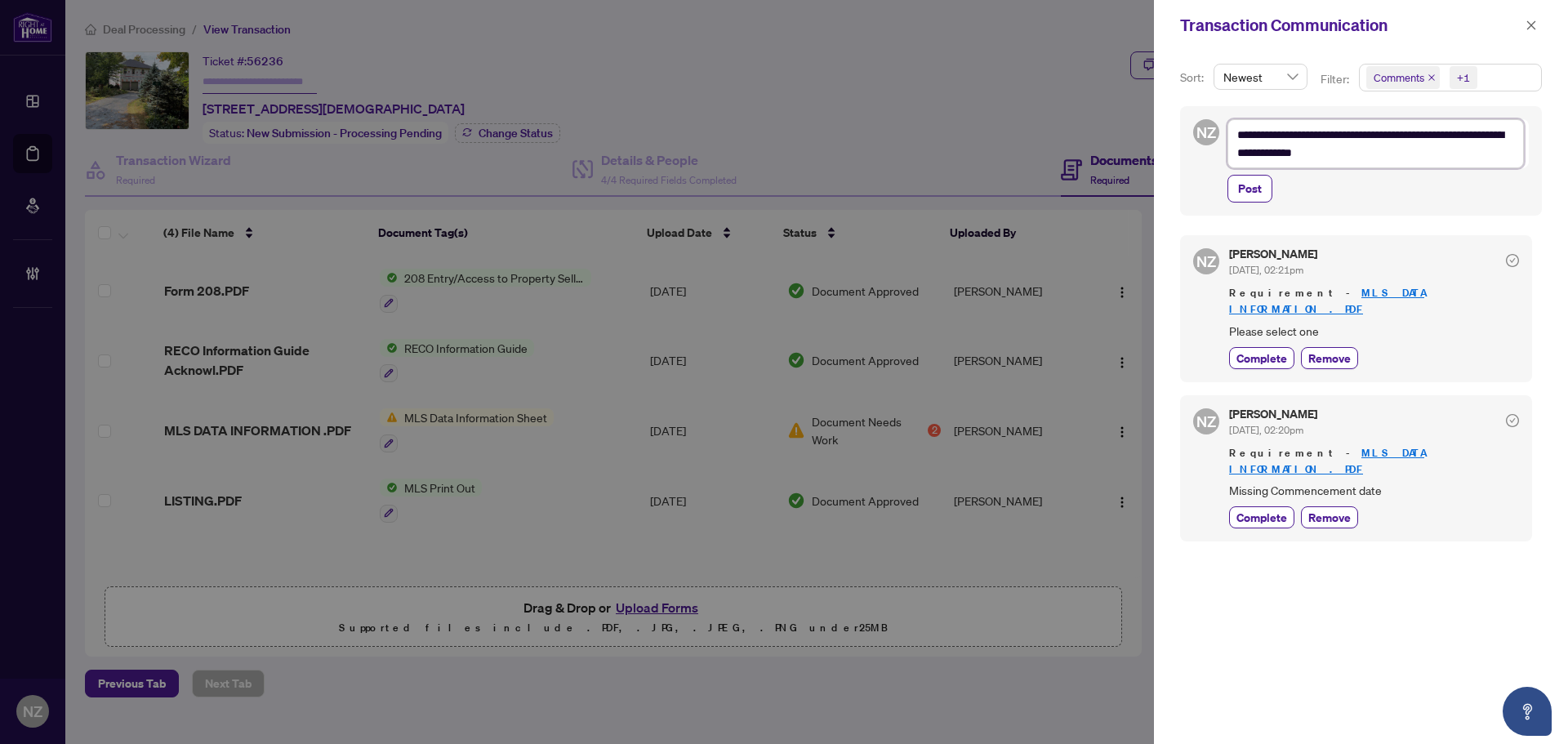
type textarea "**********"
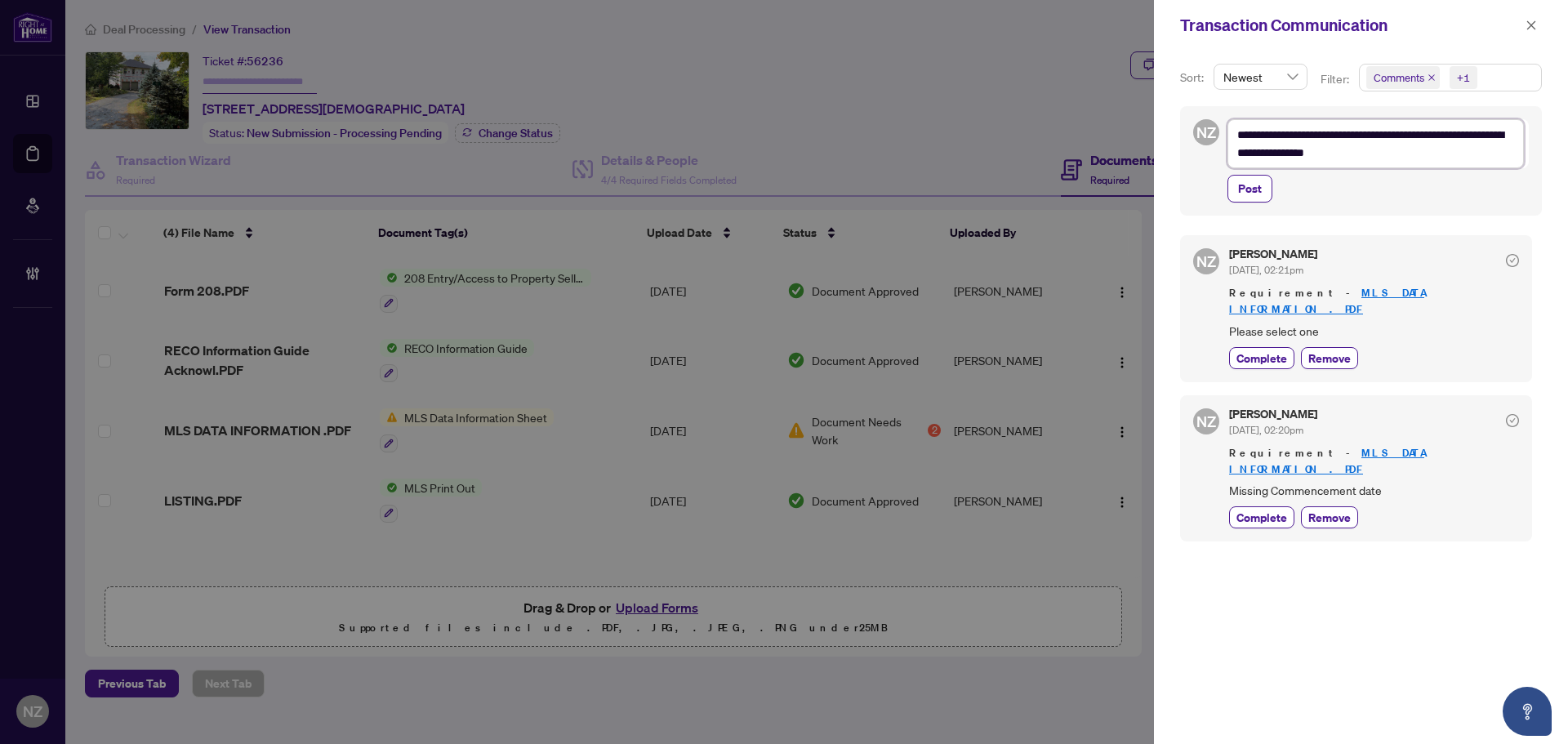
type textarea "**********"
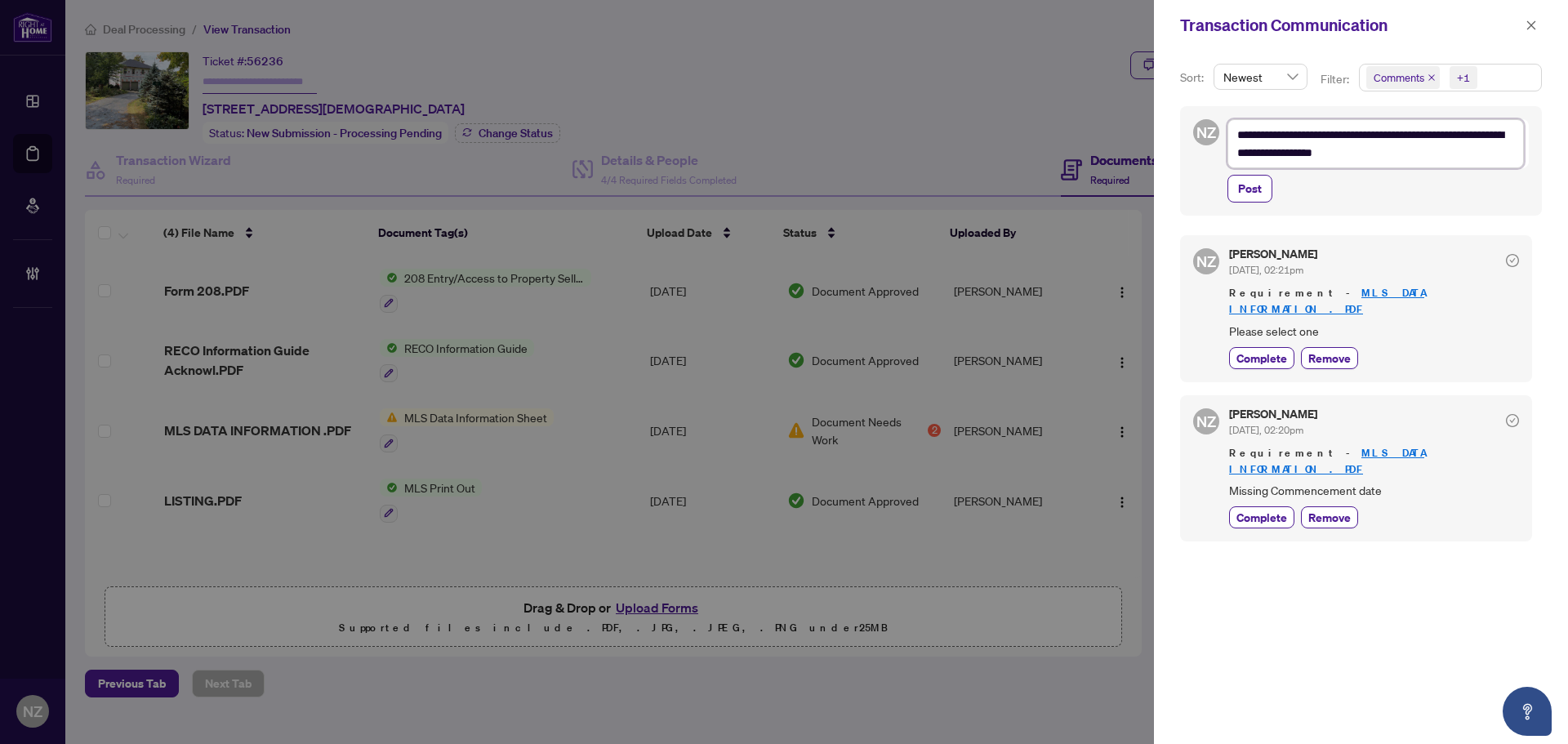
type textarea "**********"
click at [1248, 184] on span "Post" at bounding box center [1250, 188] width 24 height 26
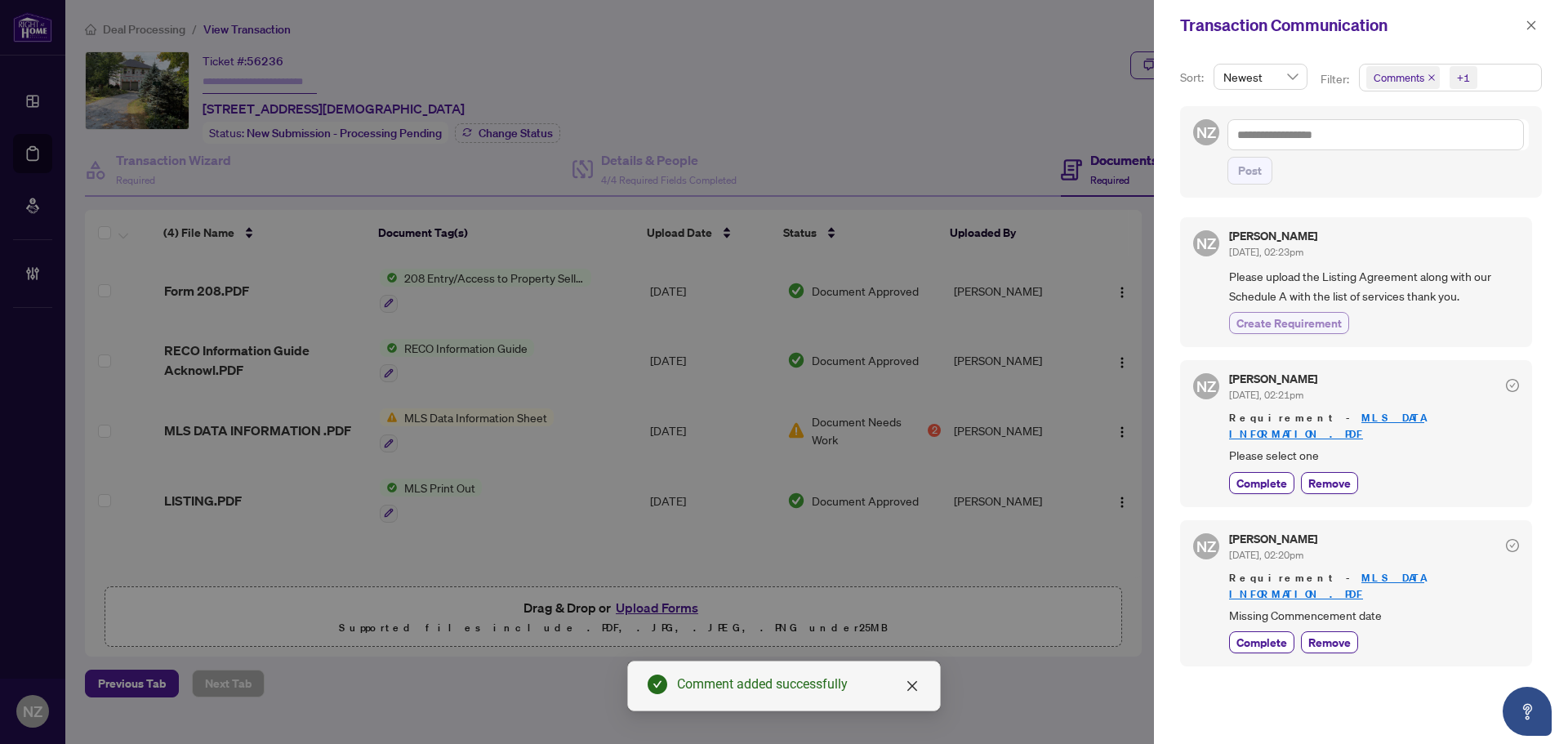
click at [1274, 328] on span "Create Requirement" at bounding box center [1289, 322] width 105 height 17
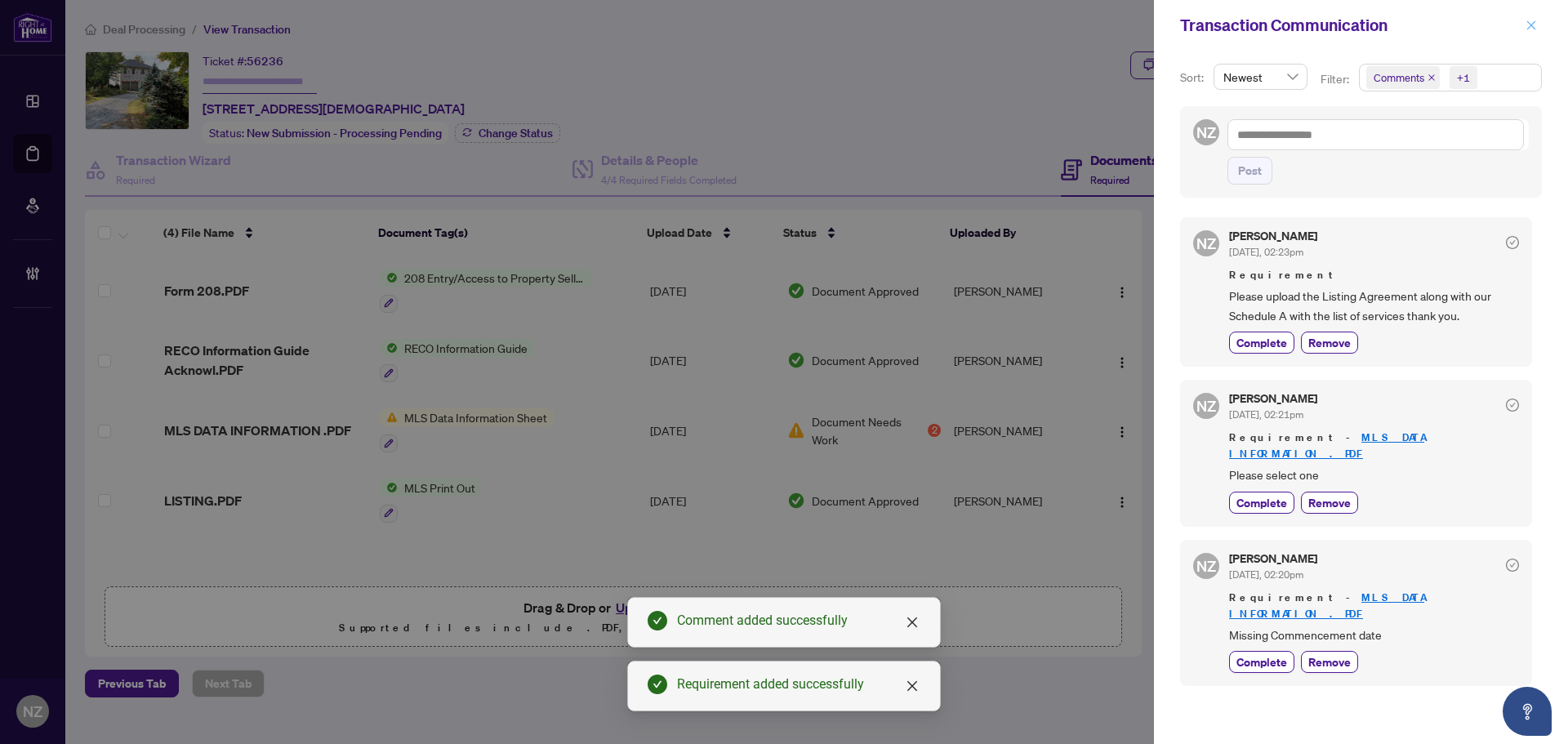
click at [1535, 23] on icon "close" at bounding box center [1531, 25] width 11 height 11
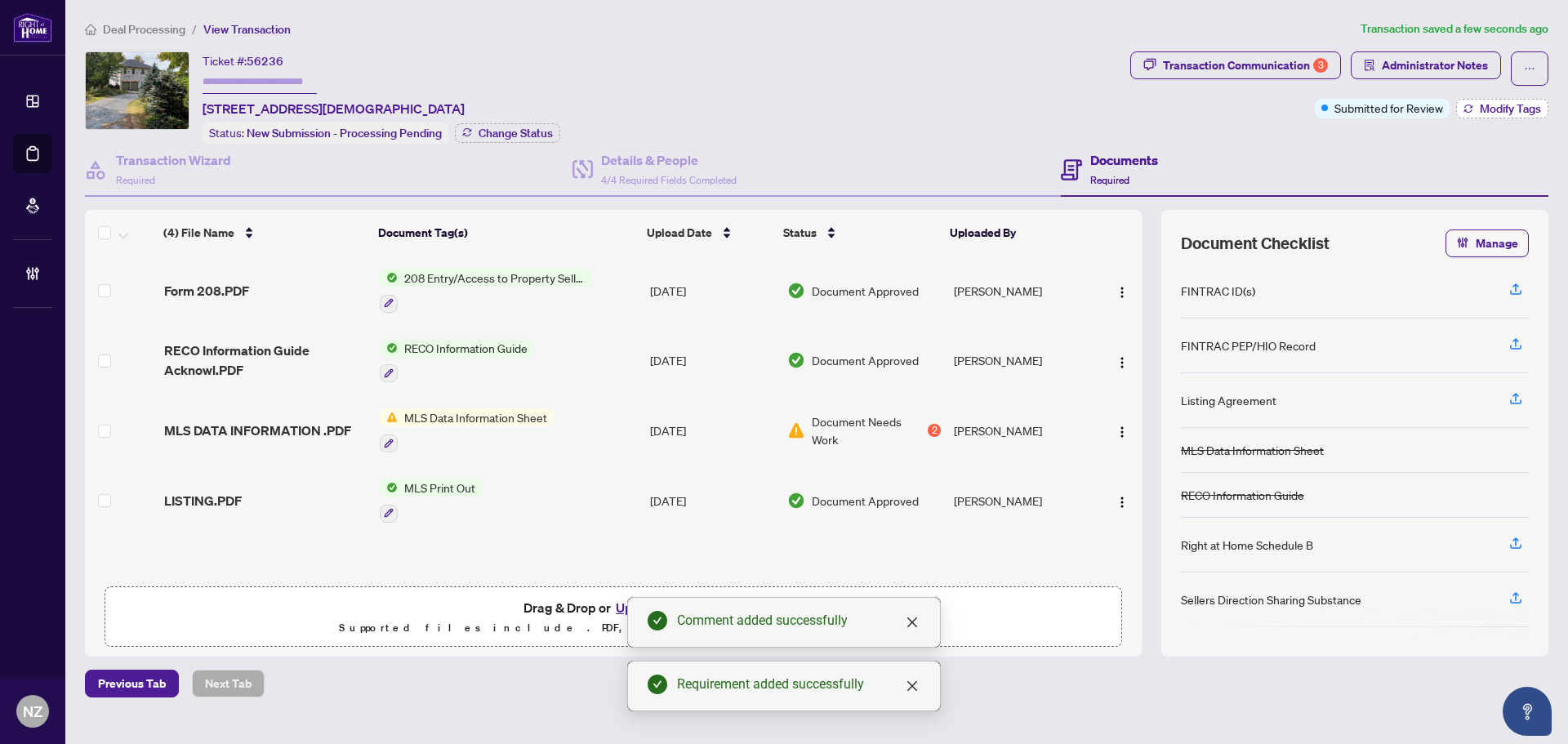
click at [1492, 113] on span "Modify Tags" at bounding box center [1510, 108] width 61 height 11
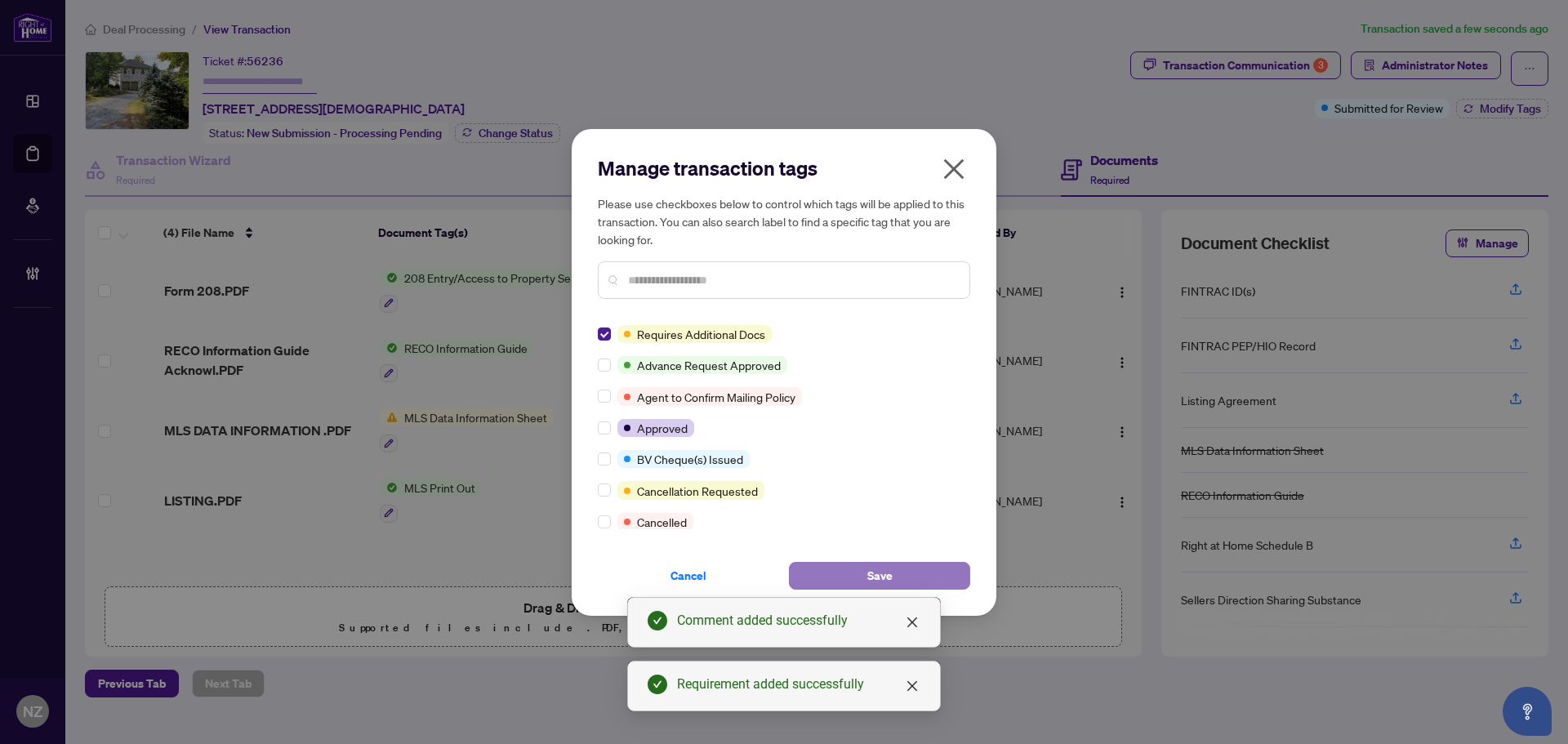
click at [877, 577] on span "Save" at bounding box center [880, 575] width 25 height 26
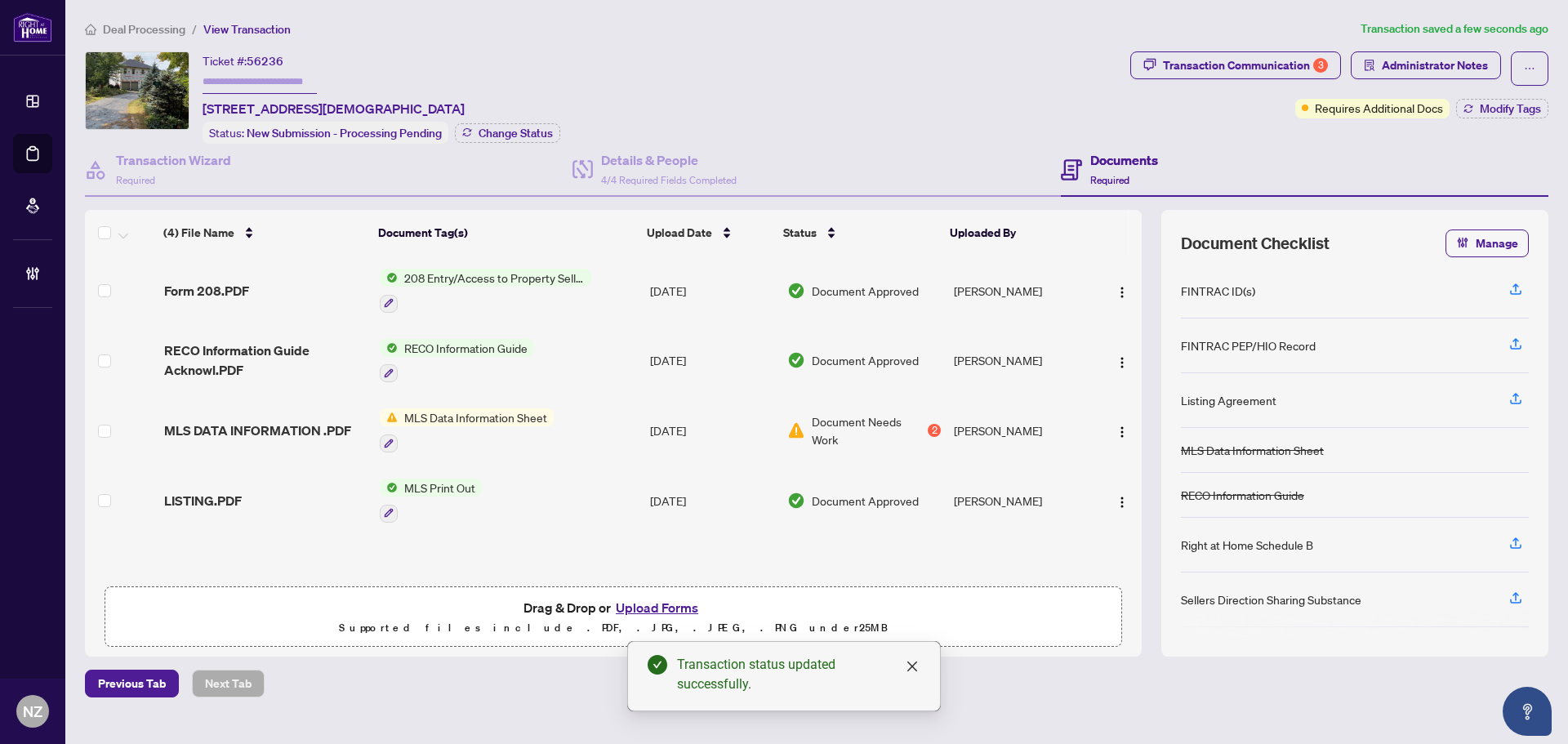
click at [159, 29] on span "Deal Processing" at bounding box center [143, 29] width 82 height 14
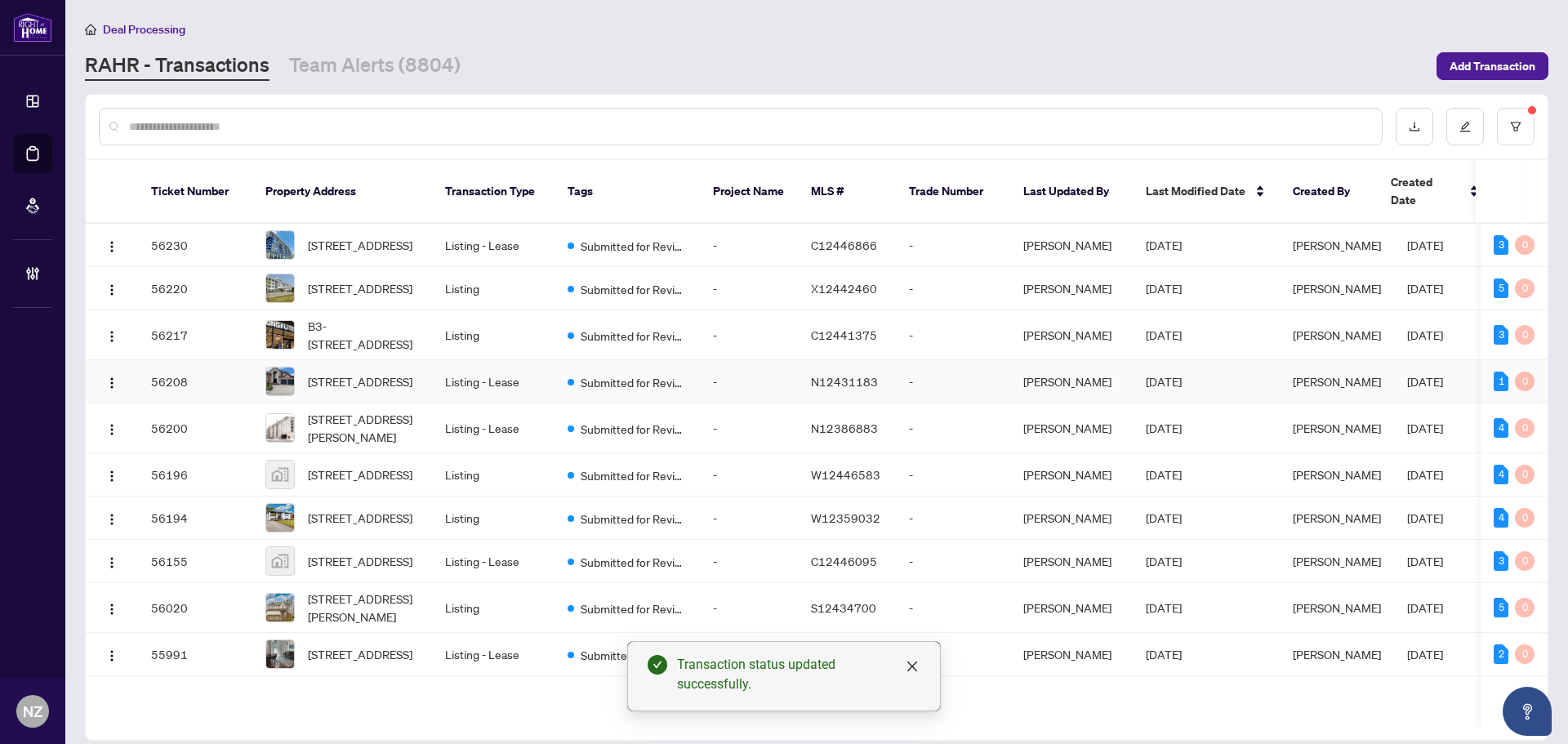
scroll to position [50, 0]
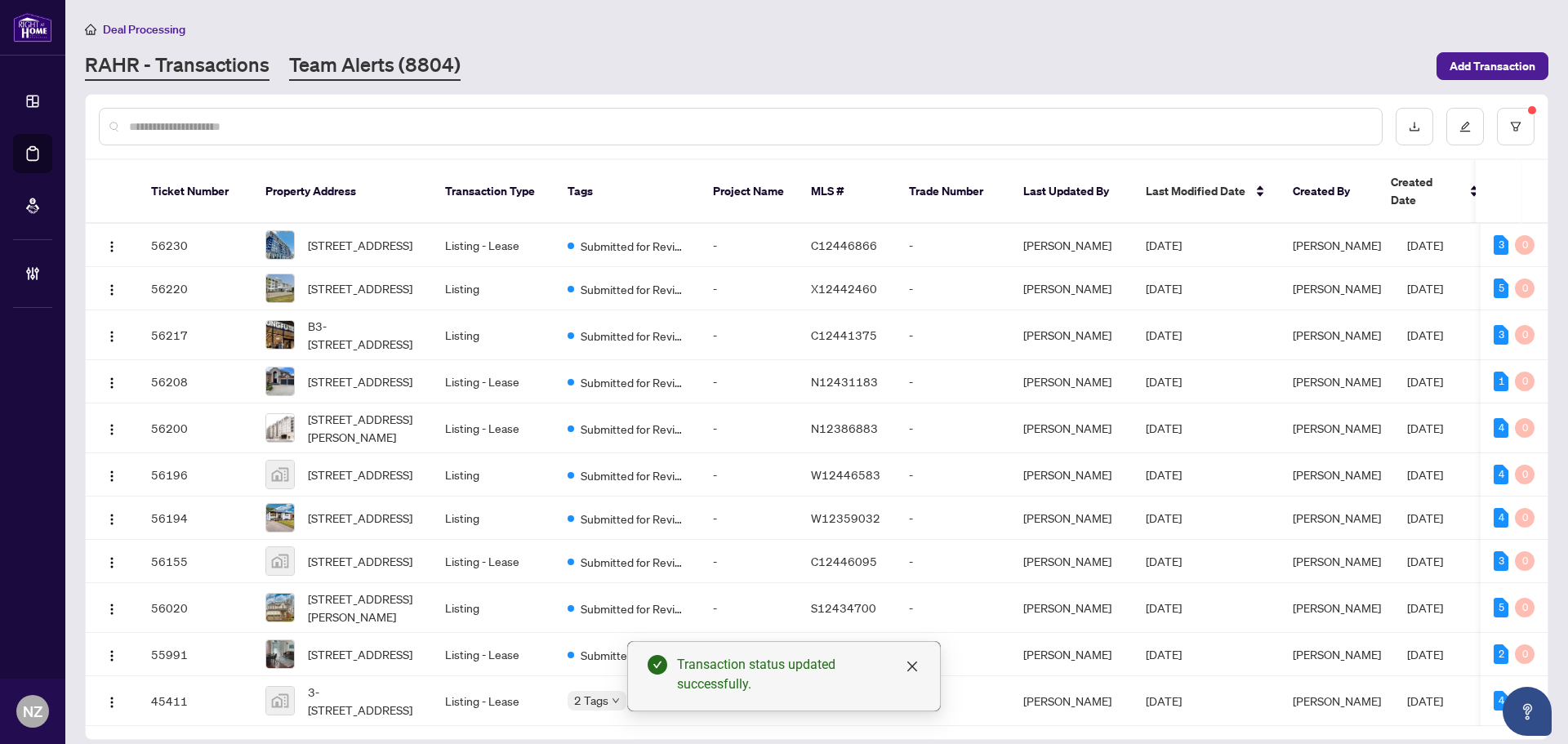
click at [349, 71] on link "Team Alerts (8804)" at bounding box center [375, 66] width 171 height 30
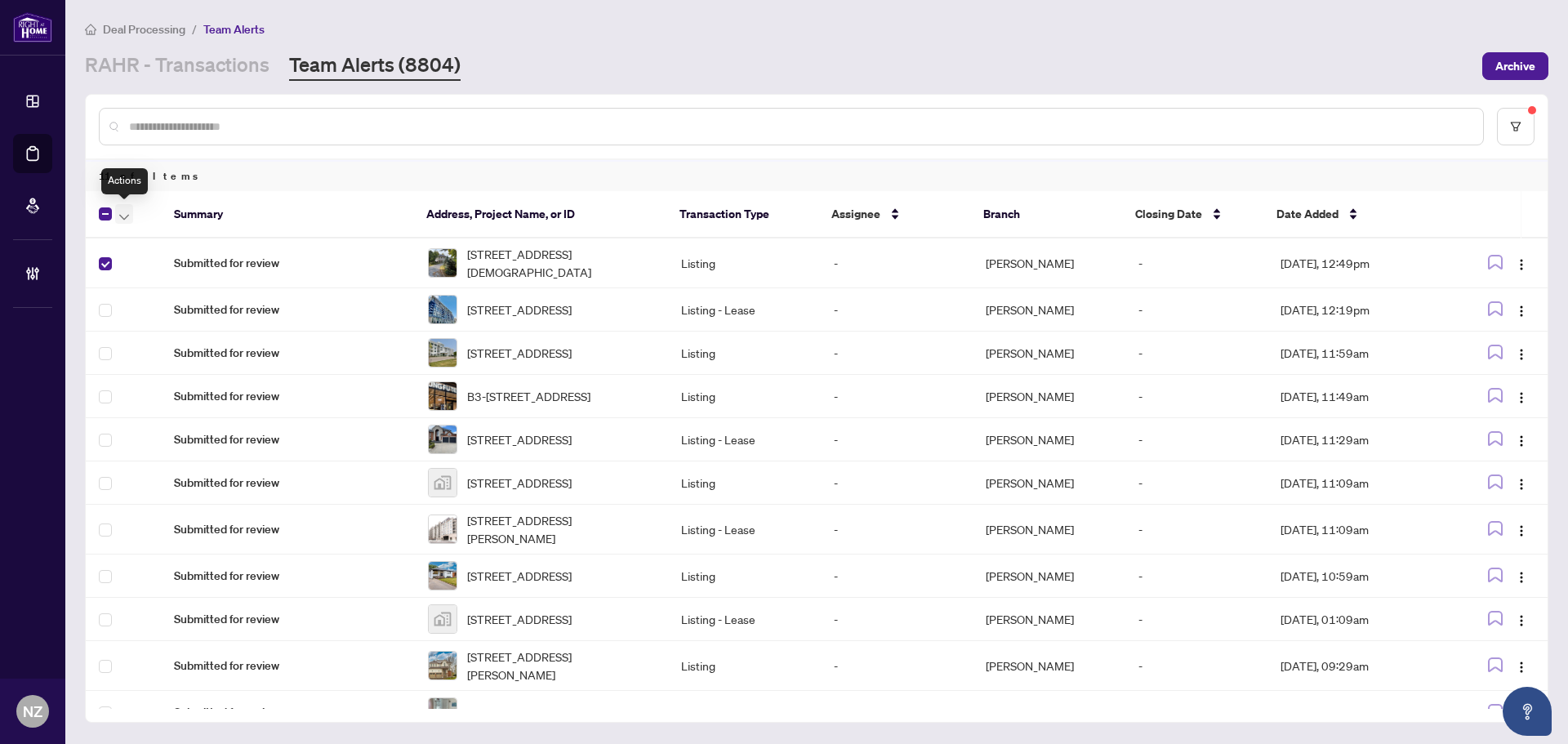
click at [129, 215] on button "button" at bounding box center [124, 214] width 18 height 20
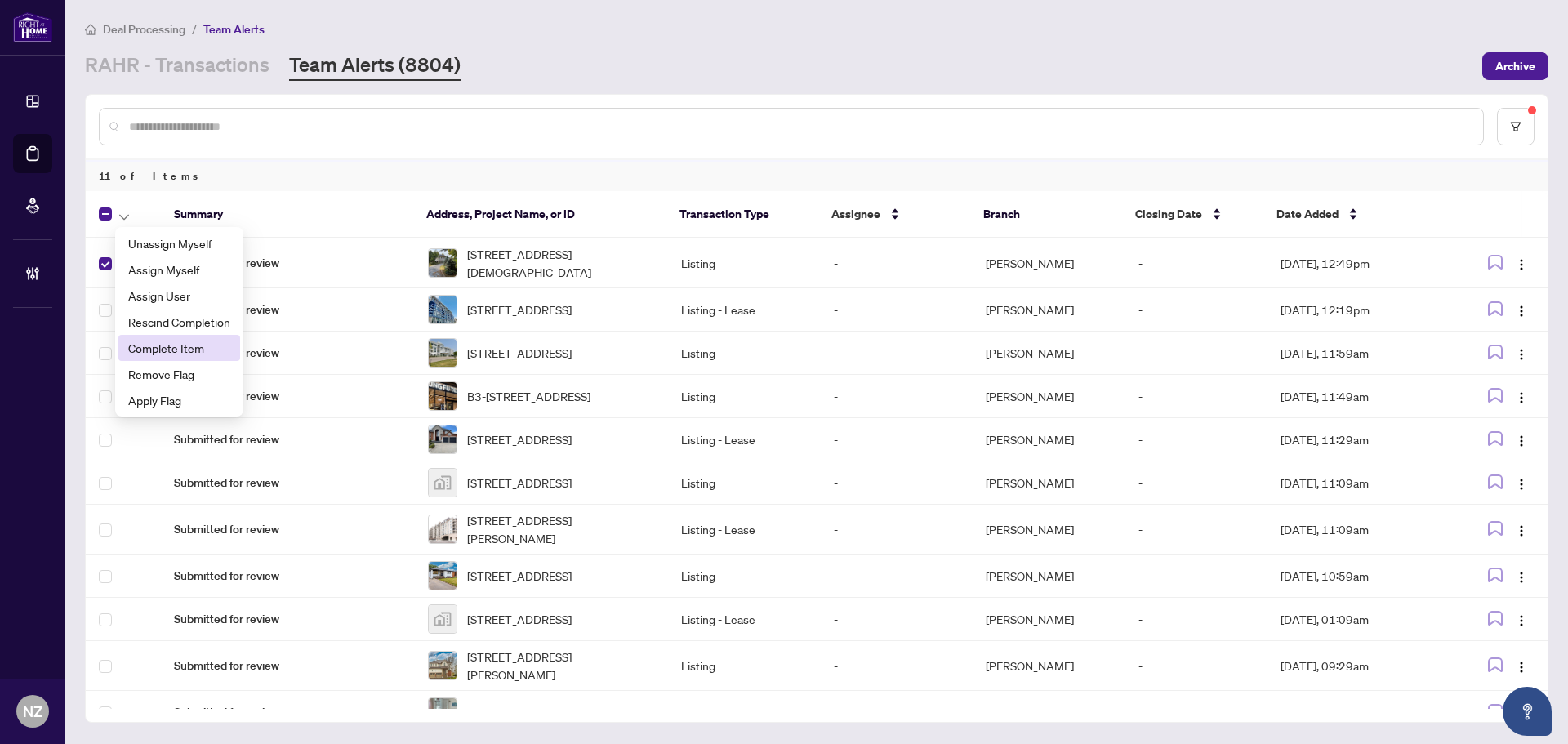
click at [143, 350] on span "Complete Item" at bounding box center [179, 347] width 102 height 18
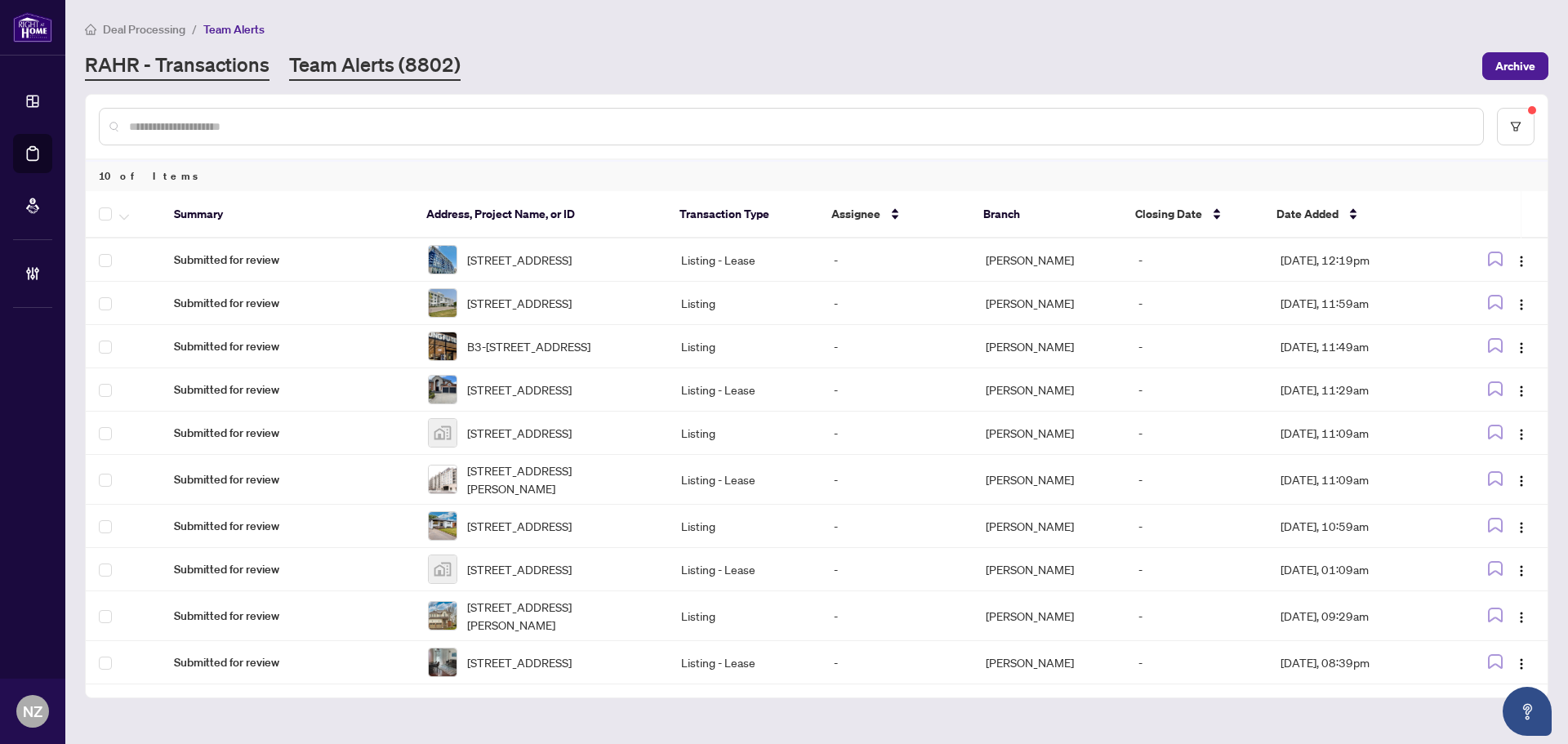
click at [210, 70] on link "RAHR - Transactions" at bounding box center [176, 66] width 184 height 30
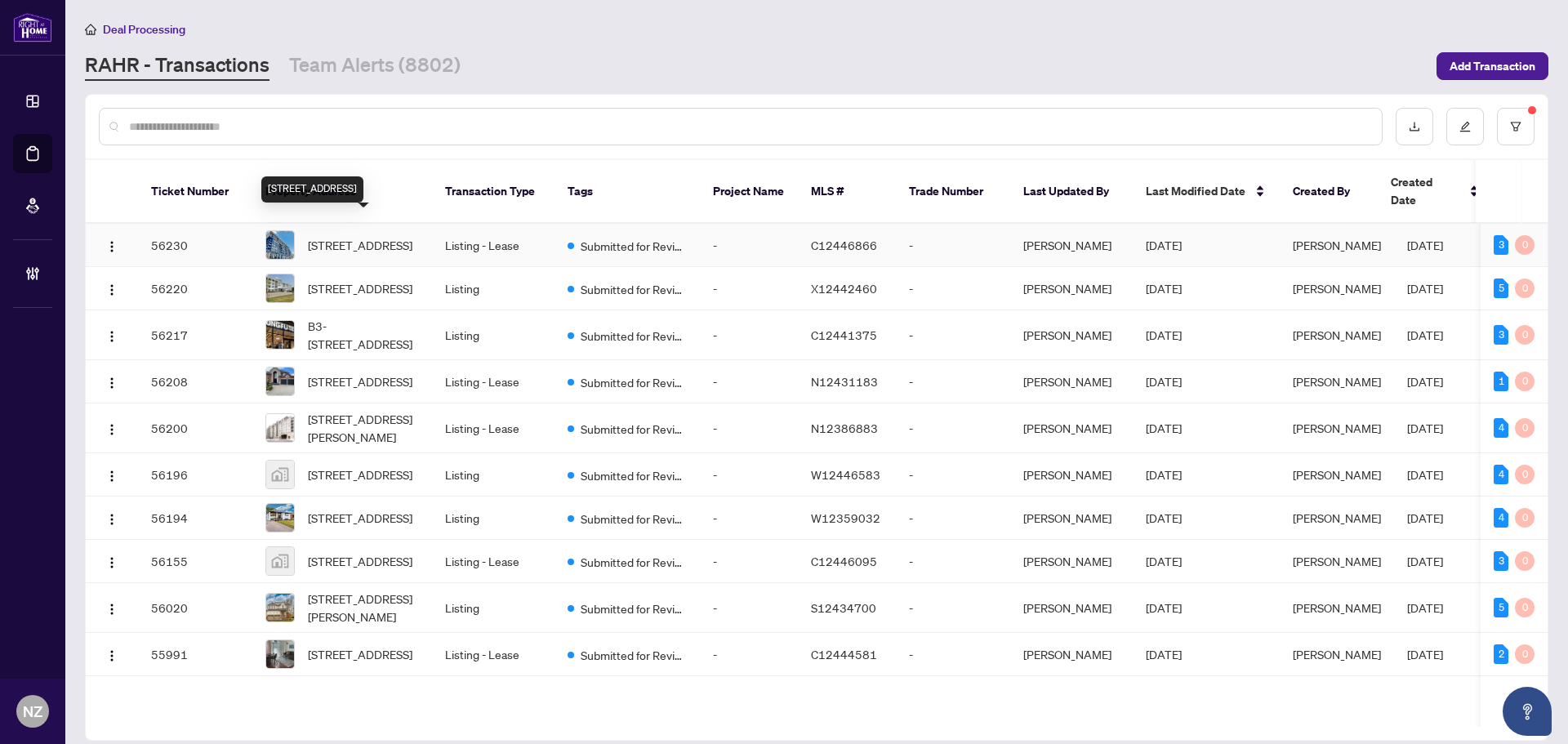
click at [355, 242] on span "227-6 Greenbriar Rd, Toronto, Ontario M2K 1H5, Canada" at bounding box center [360, 244] width 104 height 18
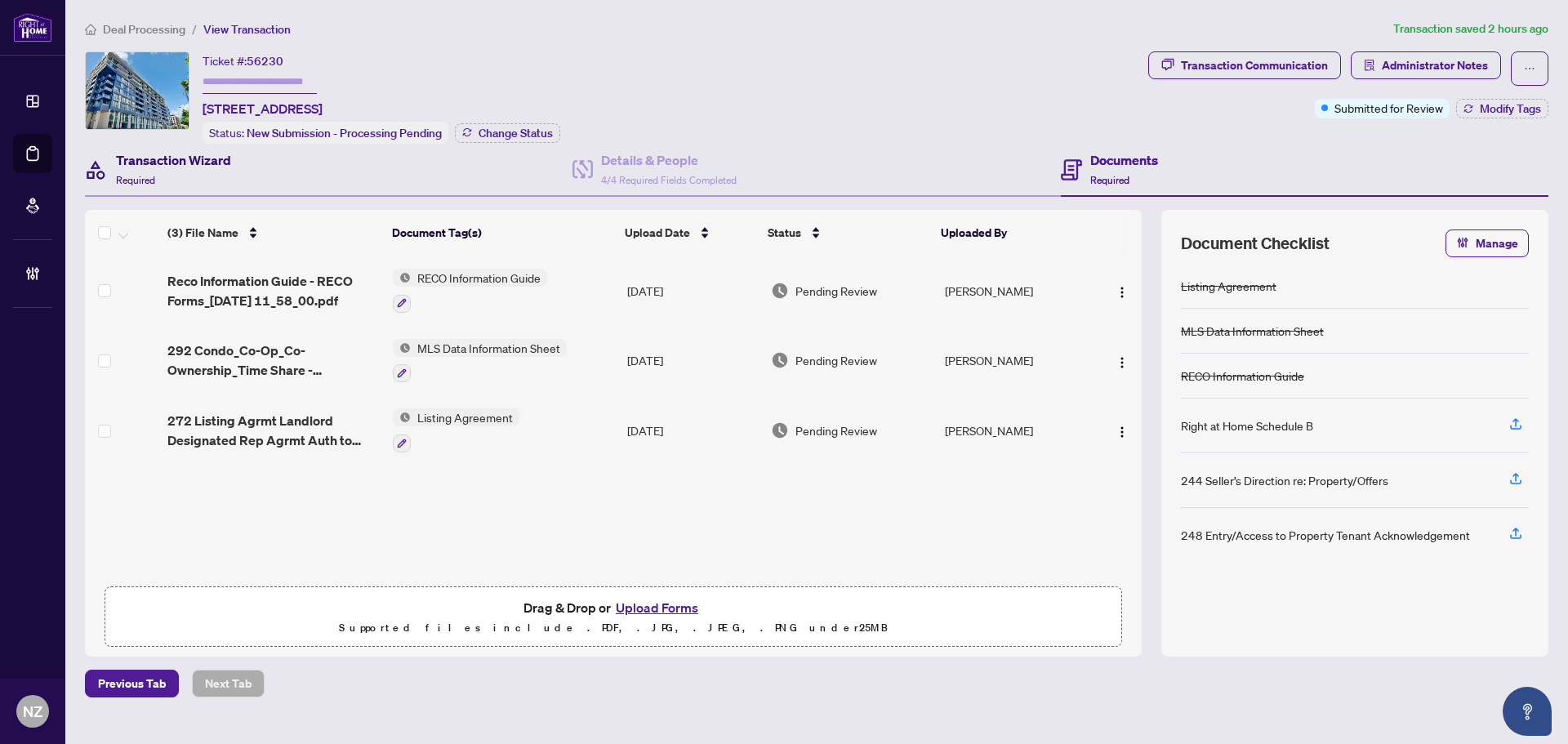
drag, startPoint x: 132, startPoint y: 158, endPoint x: 143, endPoint y: 172, distance: 17.8
click at [132, 158] on h4 "Transaction Wizard" at bounding box center [174, 159] width 115 height 20
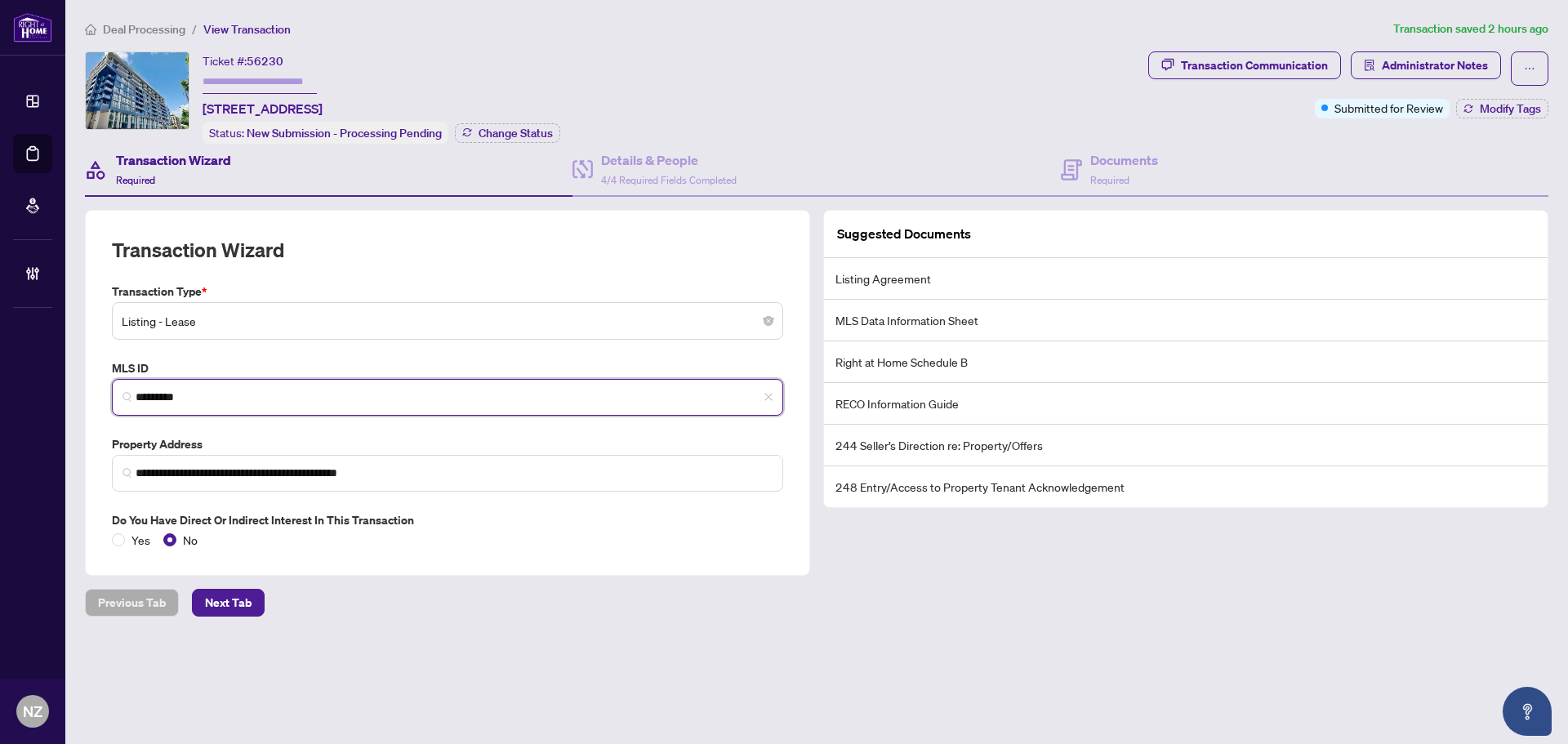
drag, startPoint x: 210, startPoint y: 399, endPoint x: -20, endPoint y: 400, distance: 230.0
click at [0, 400] on html "**********" at bounding box center [784, 372] width 1568 height 744
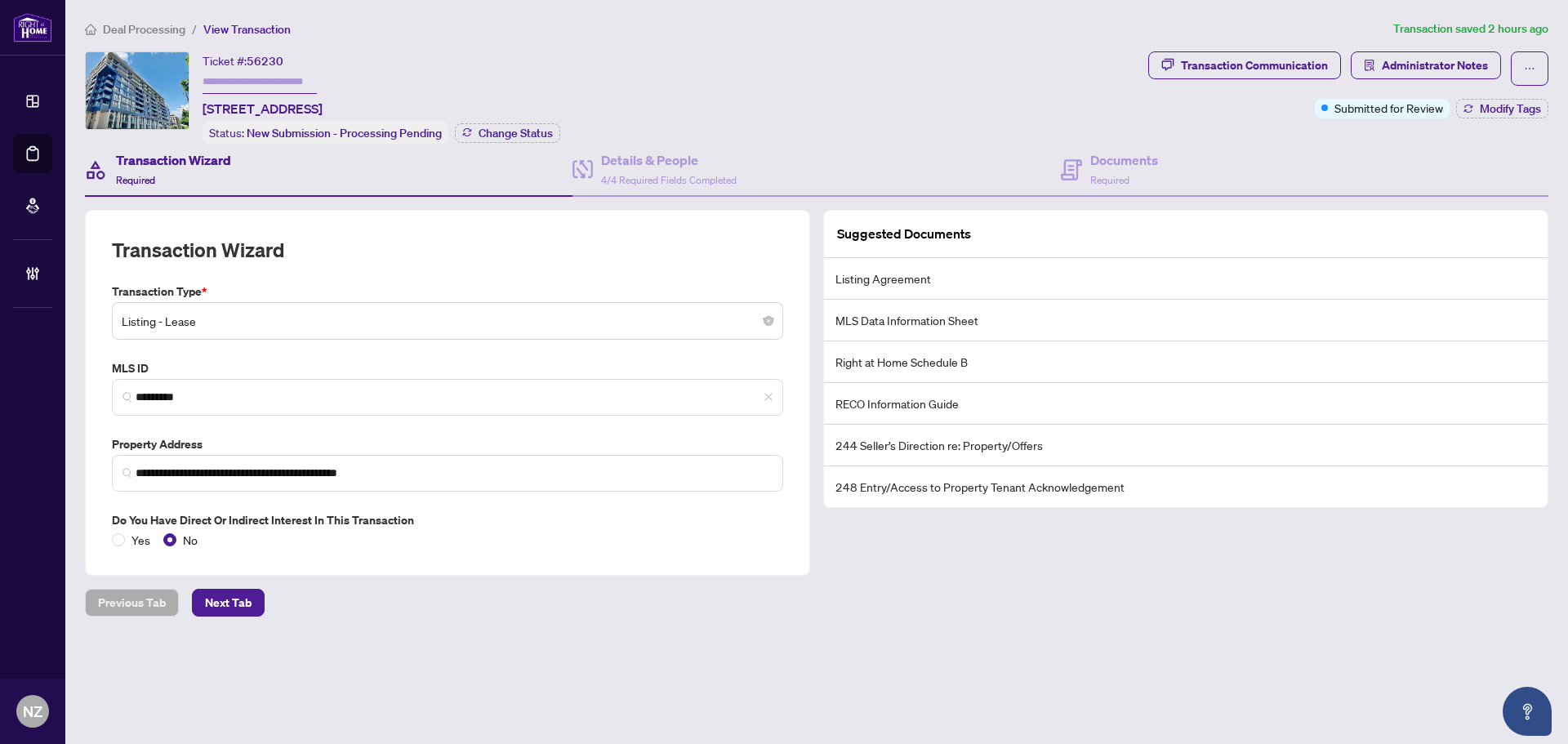
drag, startPoint x: 1115, startPoint y: 188, endPoint x: 1079, endPoint y: 196, distance: 36.9
click at [1115, 188] on div "Documents Required" at bounding box center [1304, 170] width 488 height 53
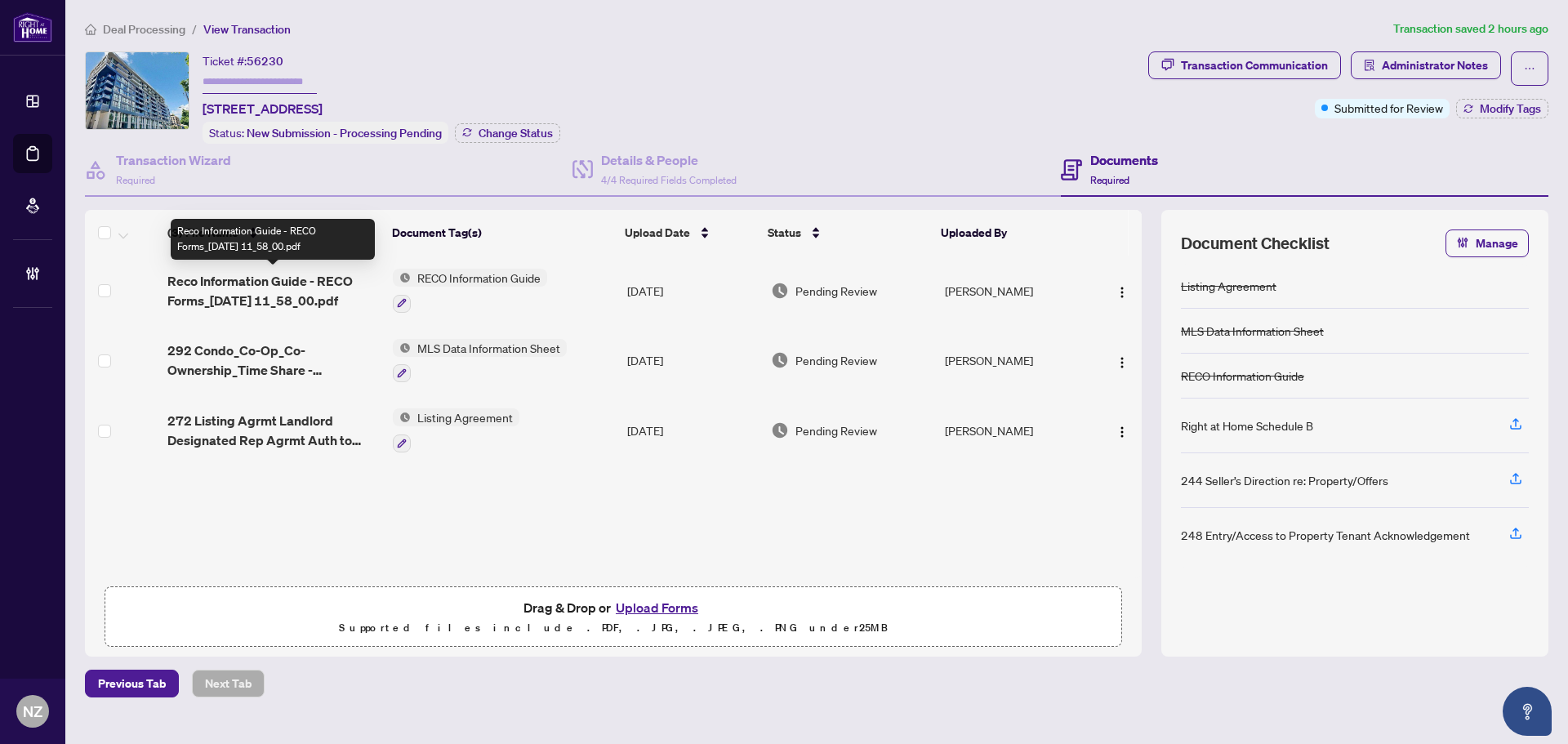
click at [327, 282] on span "Reco Information Guide - RECO Forms_2025-10-06 11_58_00.pdf" at bounding box center [273, 290] width 212 height 39
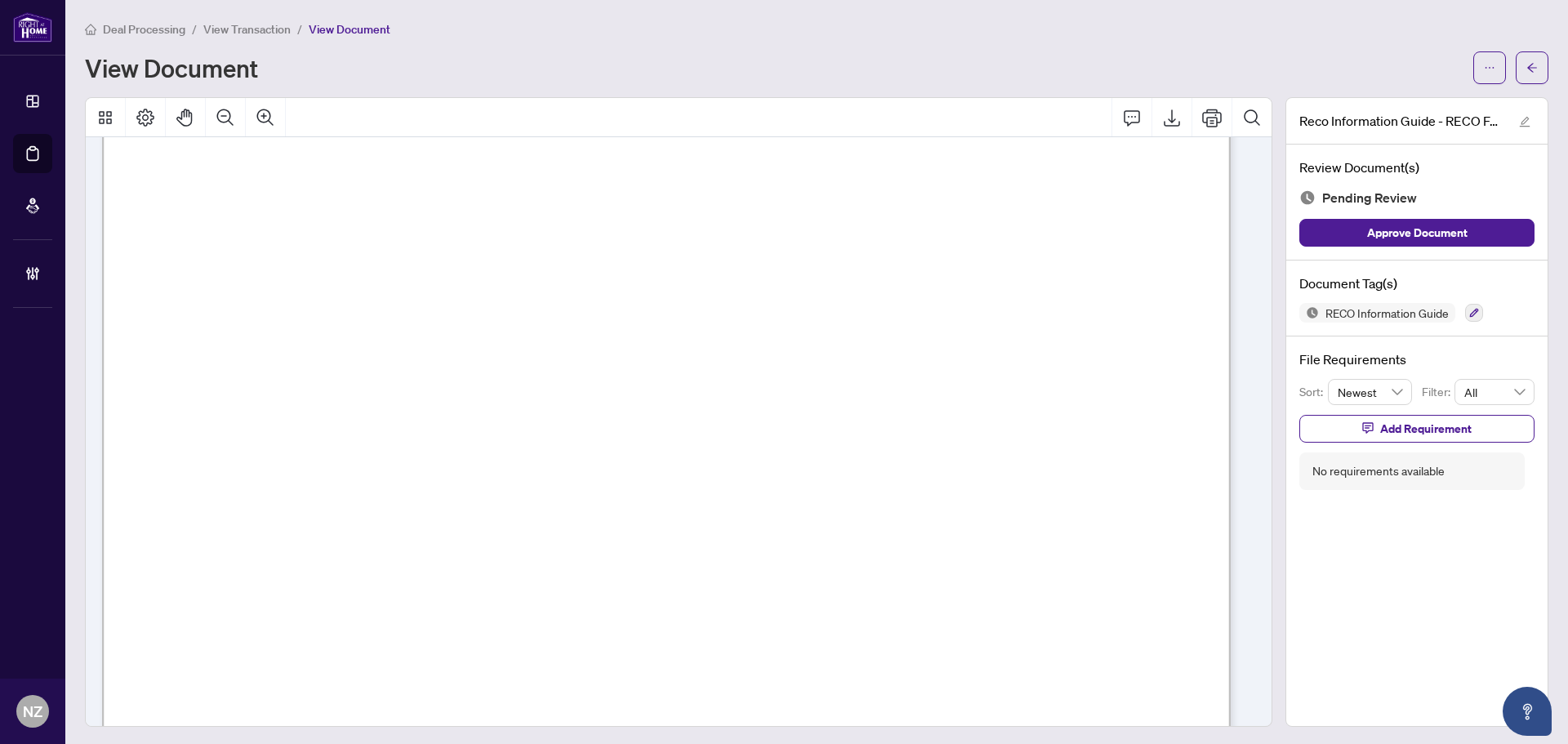
scroll to position [18371, 0]
click at [1465, 311] on button "button" at bounding box center [1473, 312] width 18 height 18
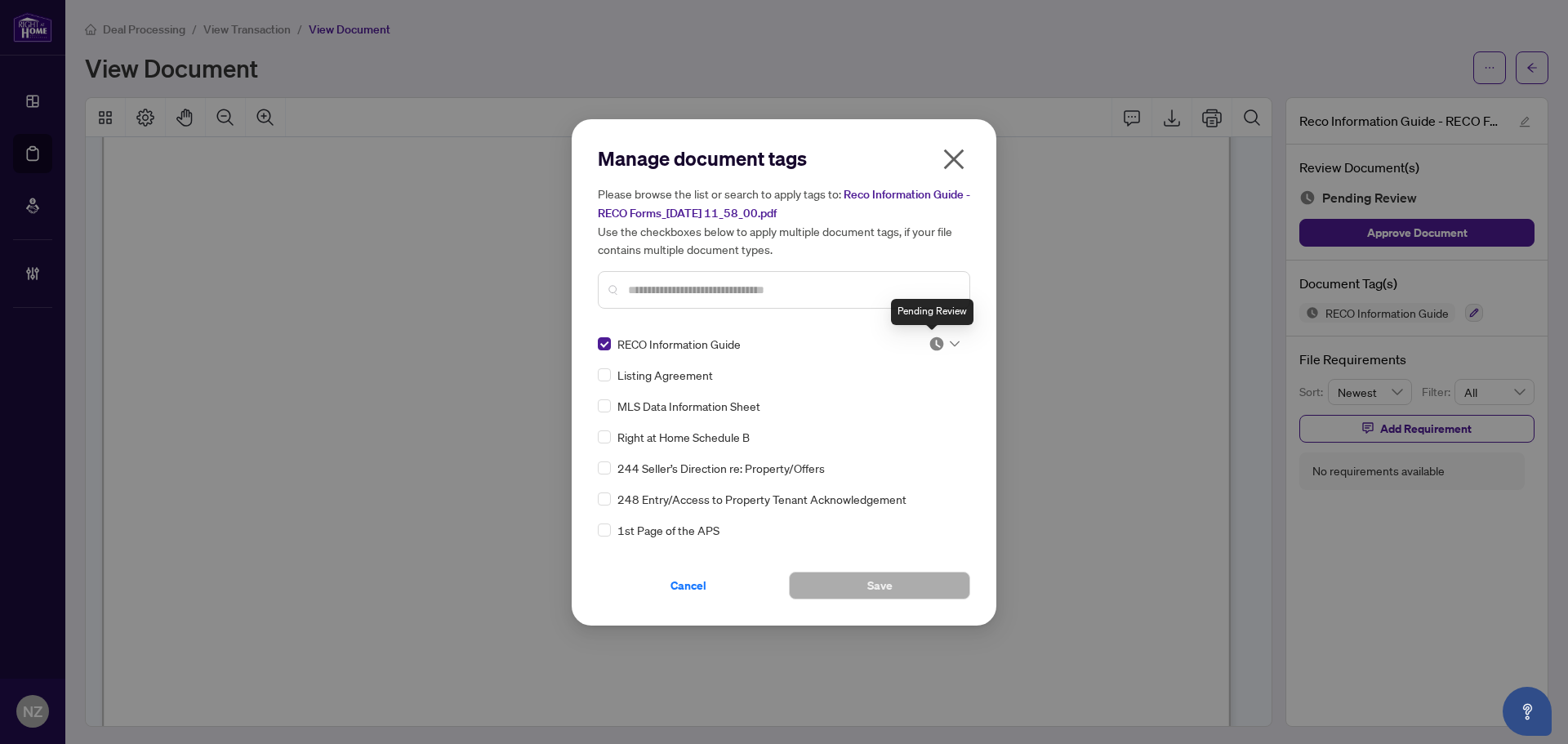
click at [937, 345] on img at bounding box center [936, 344] width 16 height 16
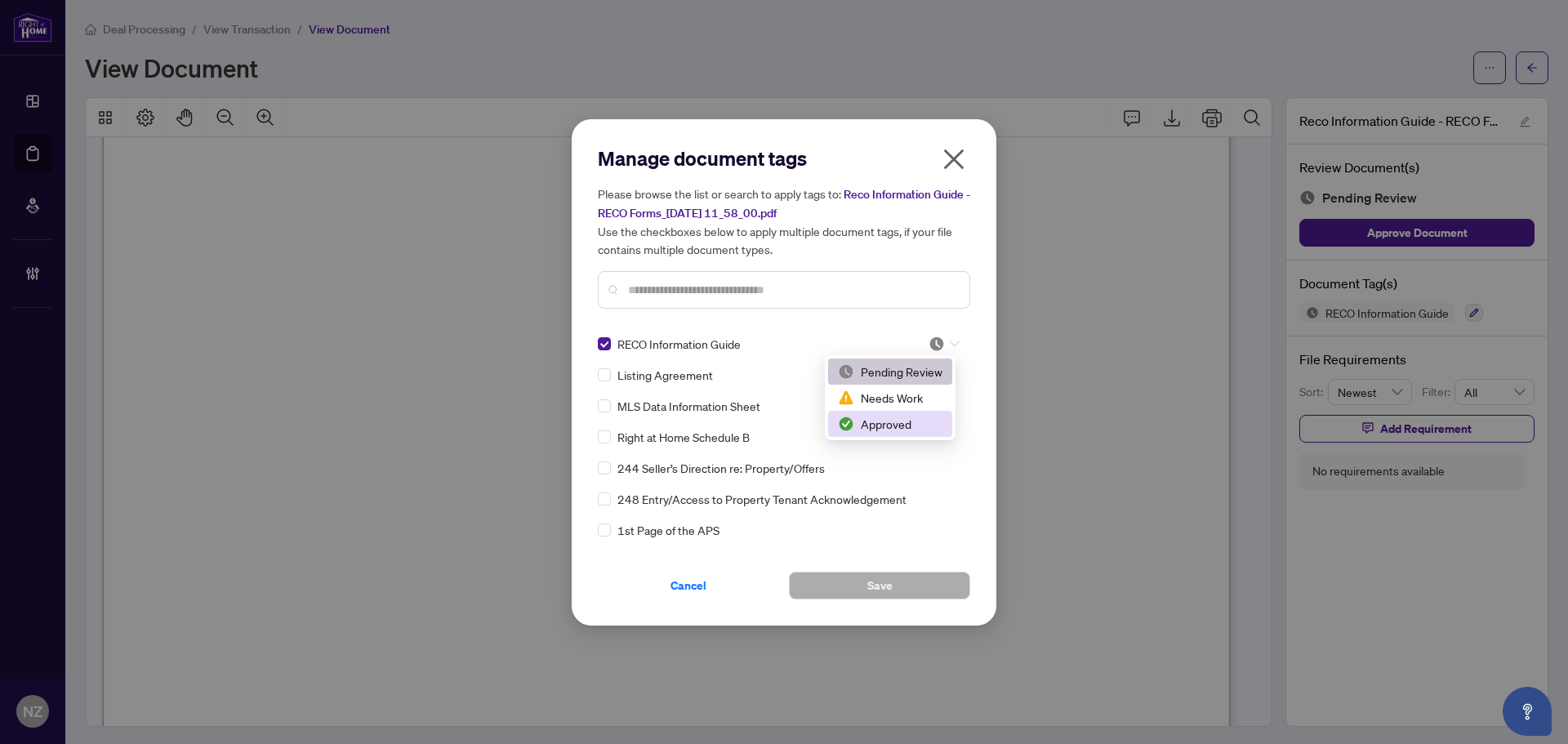
click at [885, 418] on div "Approved" at bounding box center [889, 423] width 104 height 18
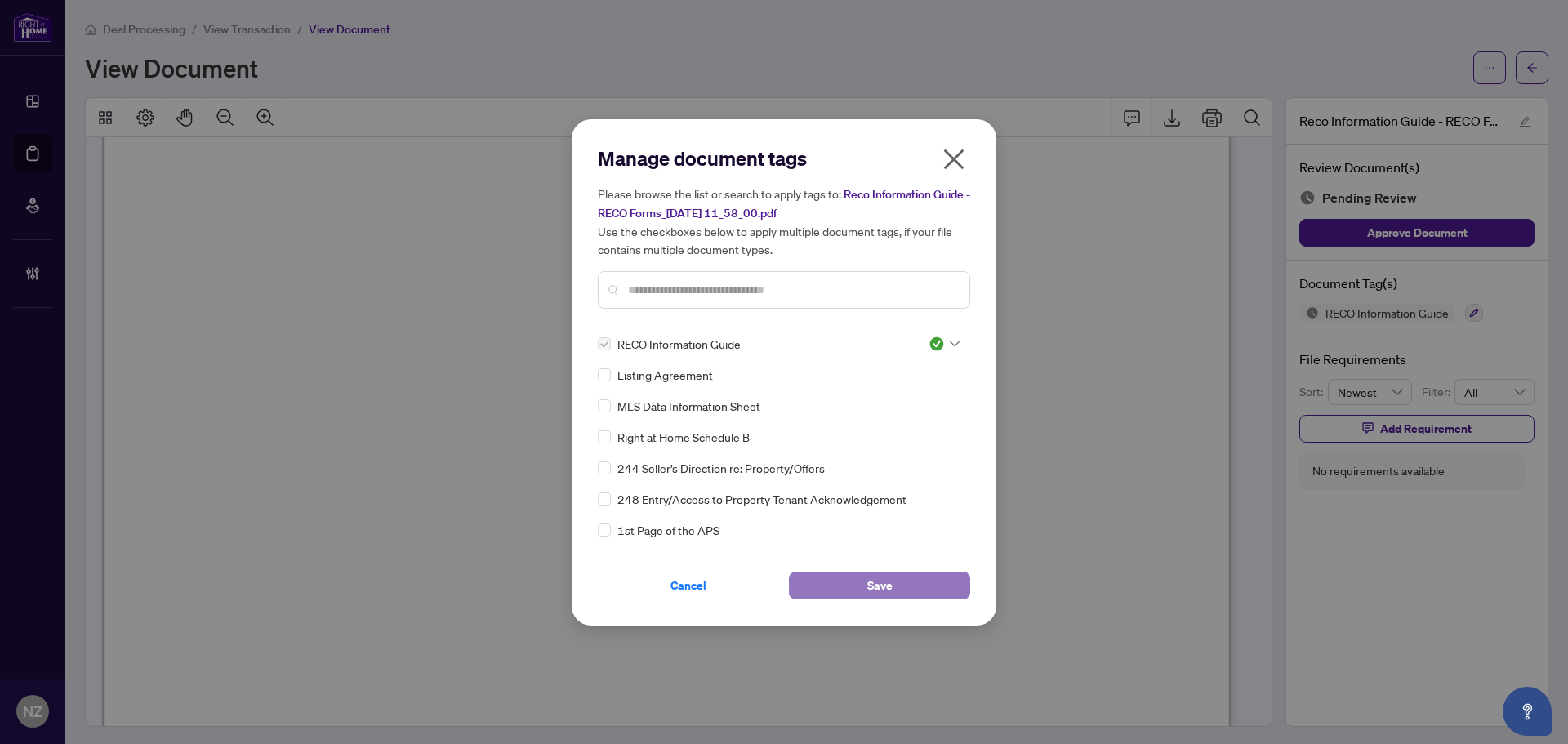
click at [878, 591] on span "Save" at bounding box center [880, 585] width 25 height 26
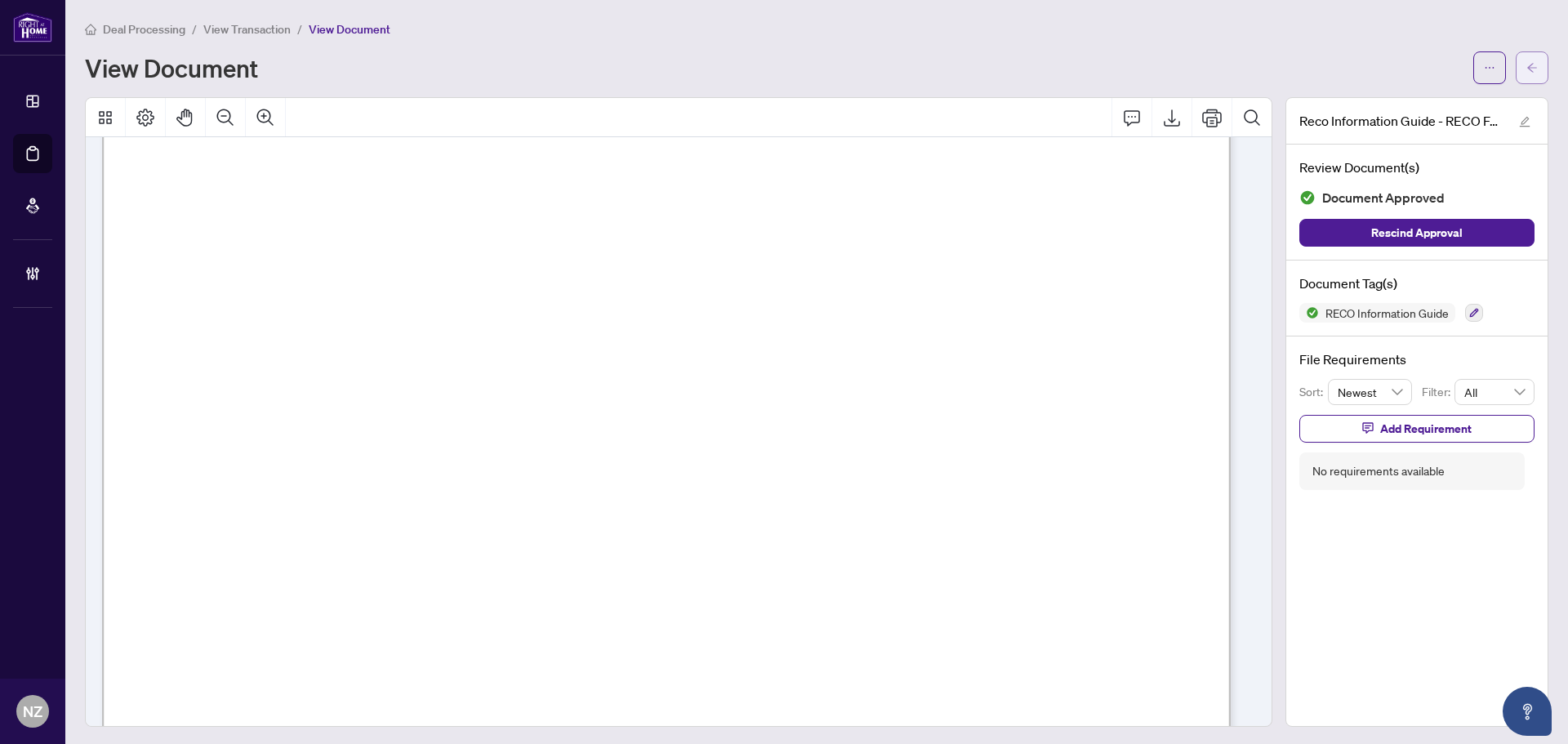
click at [1526, 64] on icon "arrow-left" at bounding box center [1532, 67] width 11 height 11
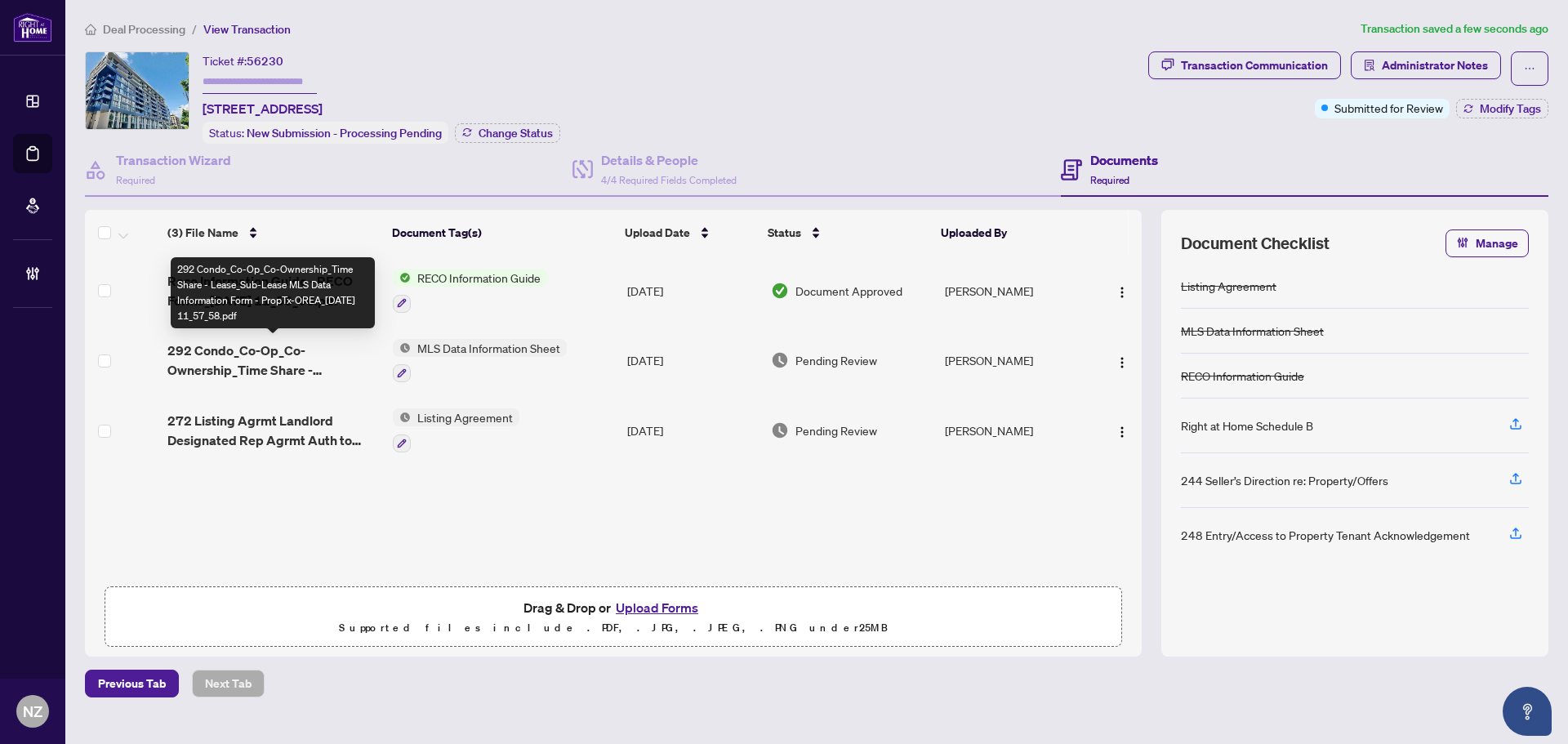
click at [263, 368] on span "292 Condo_Co-Op_Co-Ownership_Time Share - Lease_Sub-Lease MLS Data Information …" at bounding box center [273, 360] width 212 height 39
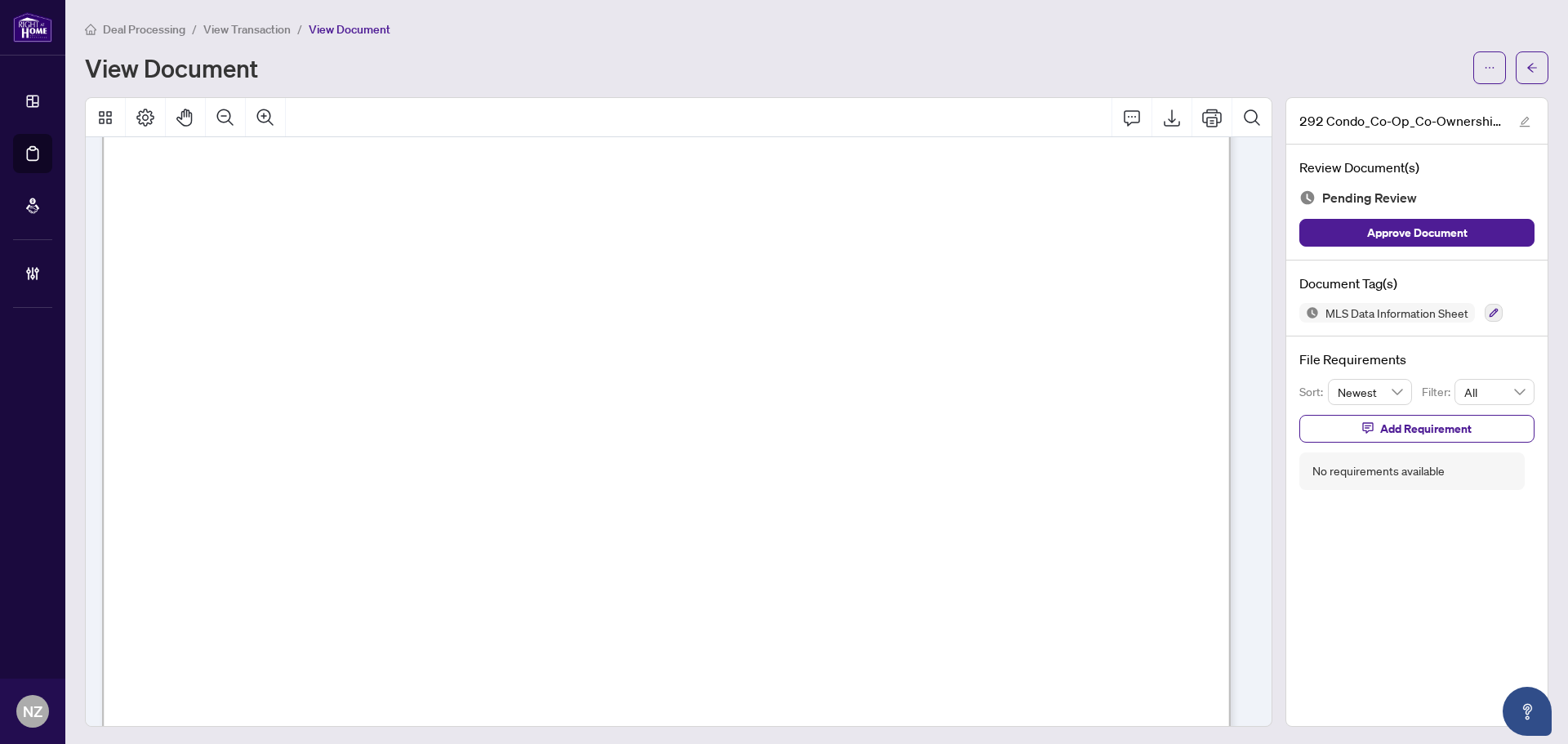
scroll to position [15593, 0]
click at [1488, 312] on icon "button" at bounding box center [1493, 313] width 10 height 10
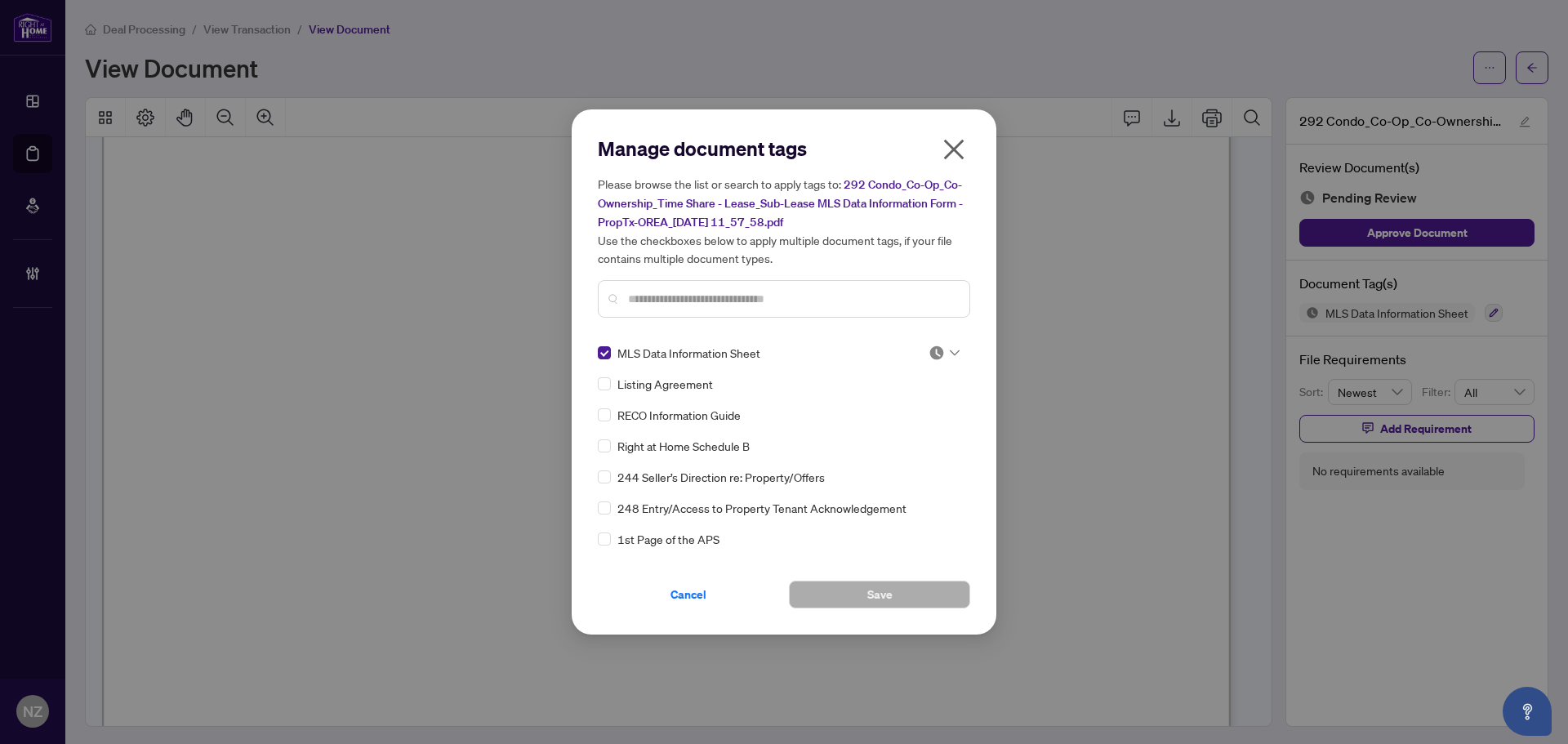
click at [944, 358] on div at bounding box center [944, 352] width 31 height 16
click at [876, 436] on div "Approved" at bounding box center [889, 432] width 104 height 18
click at [870, 603] on span "Save" at bounding box center [880, 594] width 25 height 26
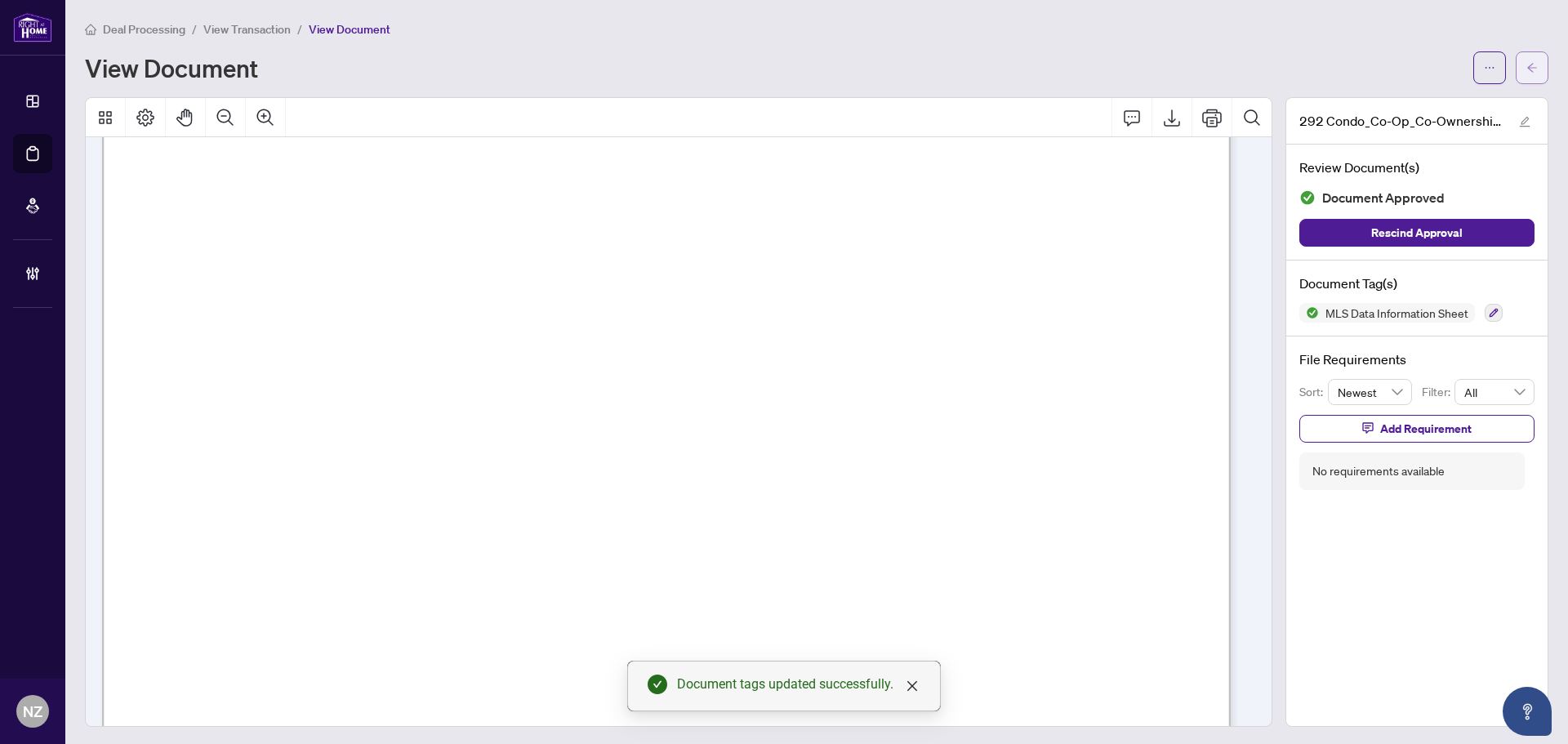
click at [1515, 67] on button "button" at bounding box center [1532, 68] width 32 height 32
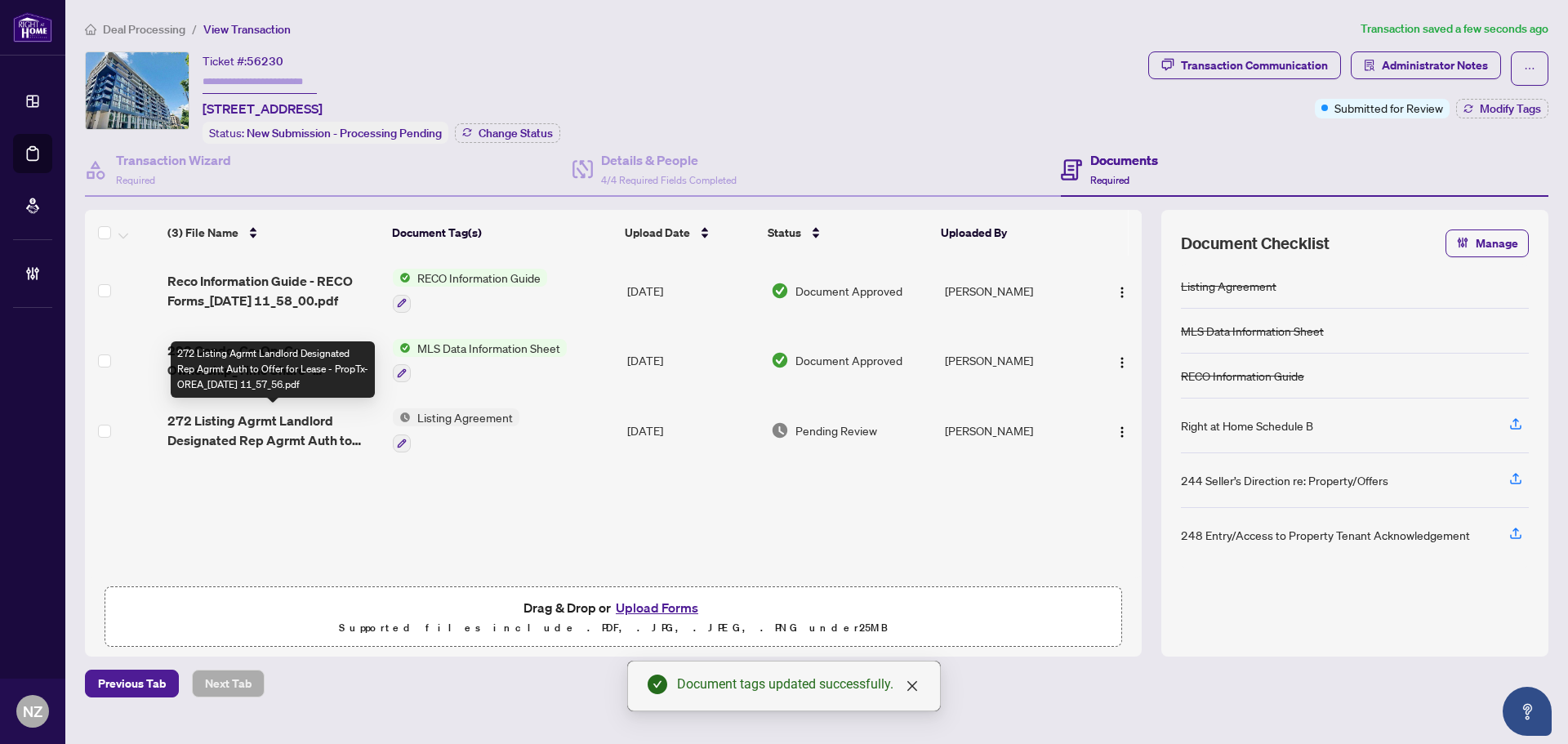
click at [289, 429] on span "272 Listing Agrmt Landlord Designated Rep Agrmt Auth to Offer for Lease - PropT…" at bounding box center [273, 430] width 212 height 39
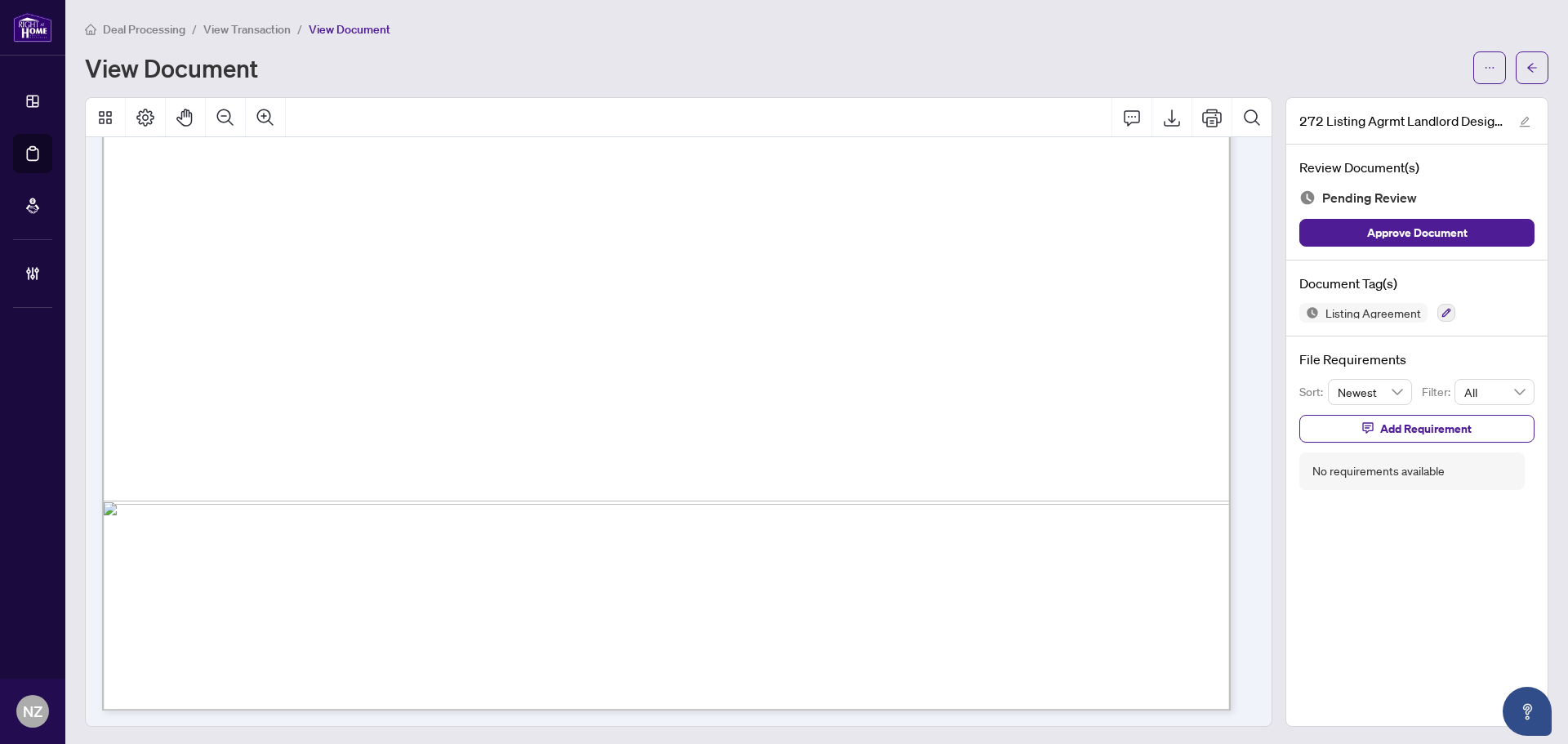
scroll to position [6892, 0]
click at [1442, 310] on icon "button" at bounding box center [1447, 313] width 10 height 10
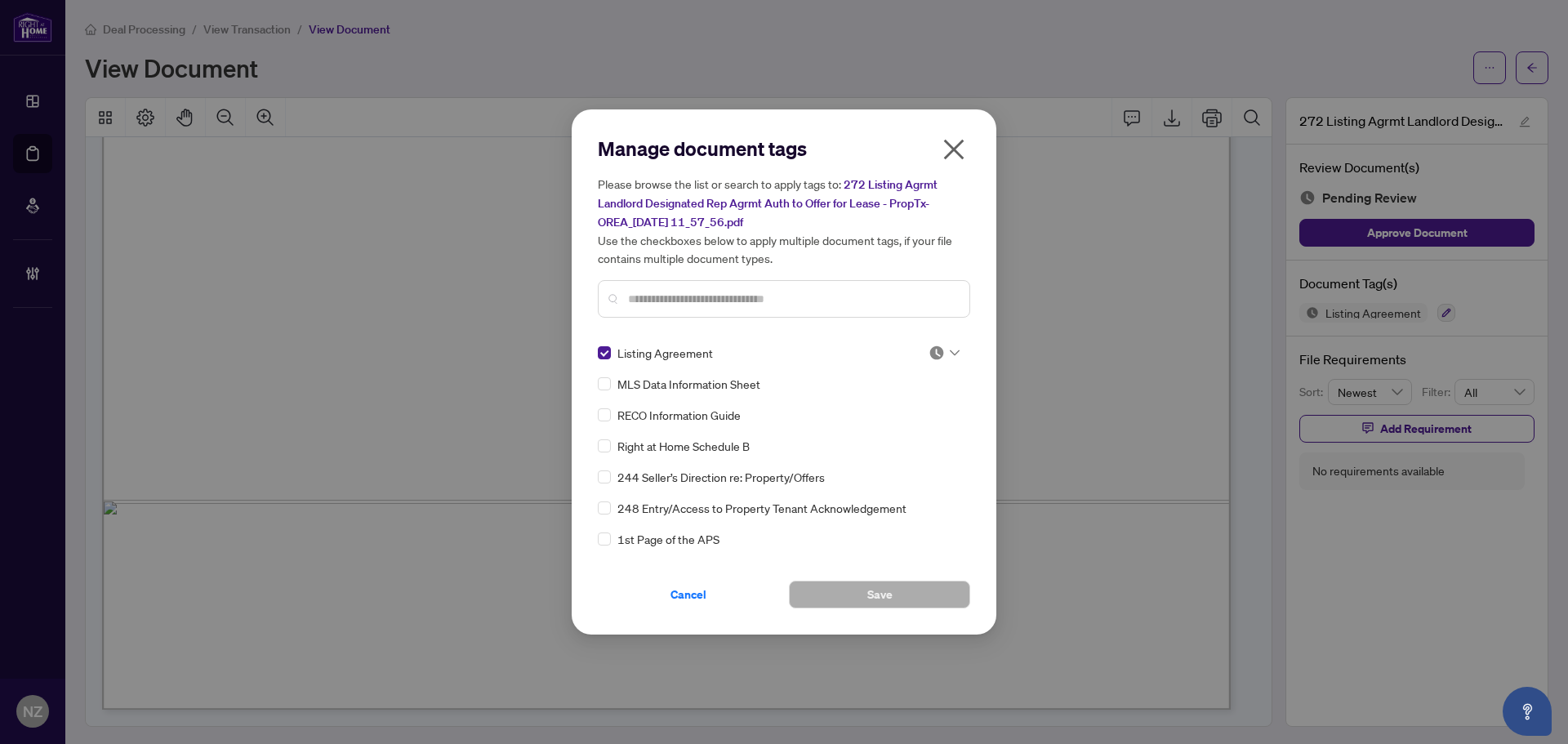
click at [944, 348] on div at bounding box center [944, 352] width 31 height 16
drag, startPoint x: 882, startPoint y: 425, endPoint x: 893, endPoint y: 533, distance: 108.6
click at [881, 428] on div "Approved" at bounding box center [889, 432] width 104 height 18
click at [867, 587] on span "Save" at bounding box center [880, 594] width 25 height 26
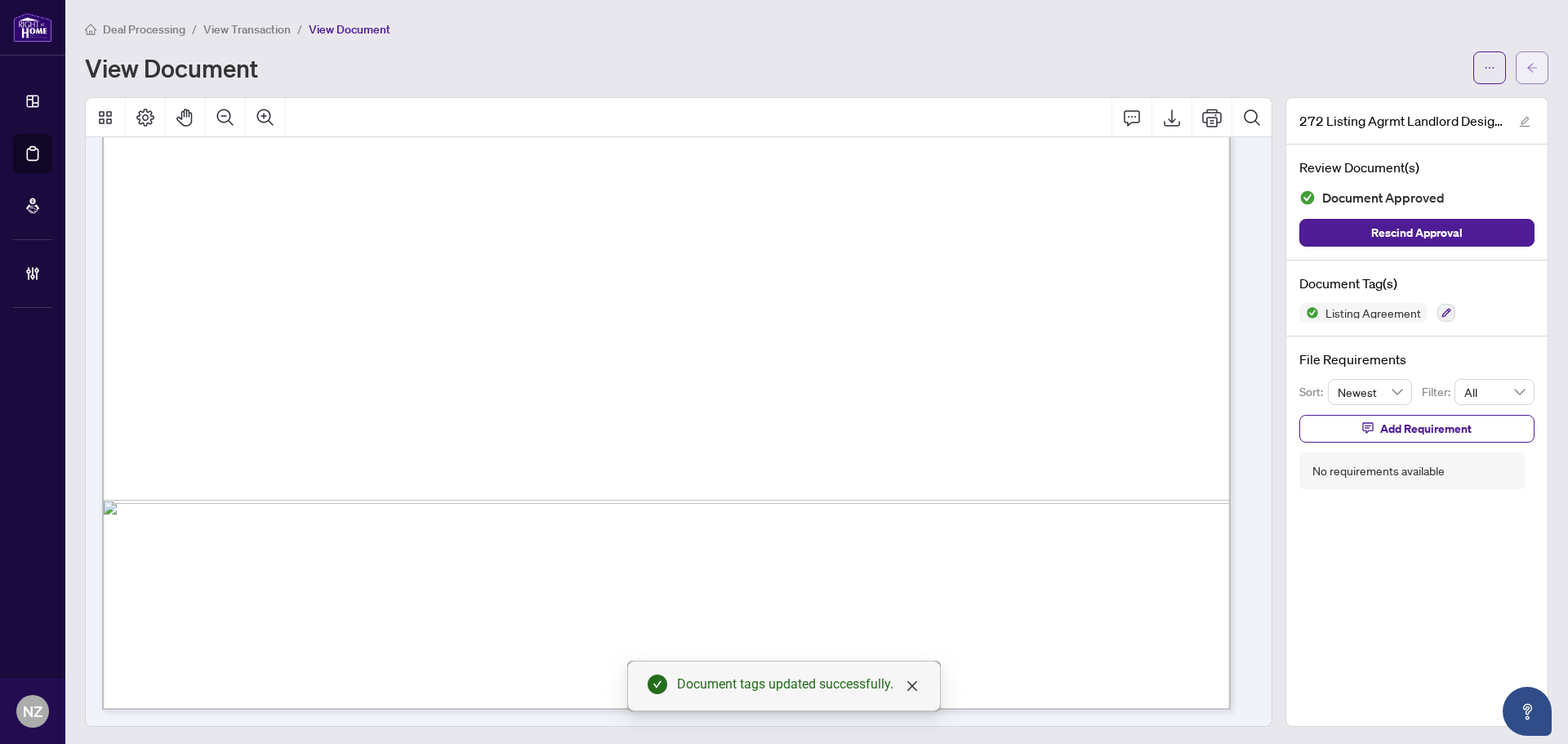
click at [1526, 67] on icon "arrow-left" at bounding box center [1532, 67] width 11 height 11
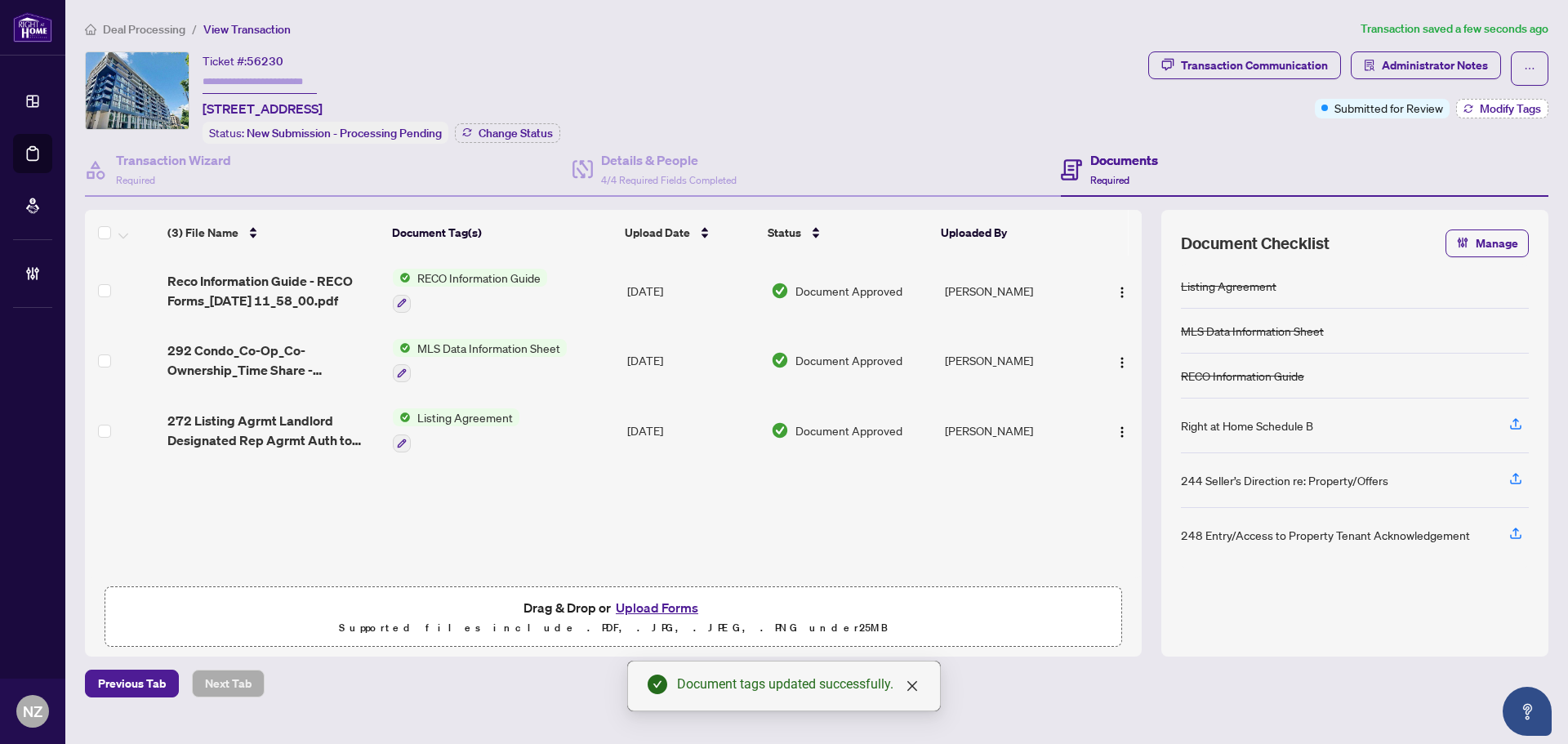
click at [1489, 106] on span "Modify Tags" at bounding box center [1510, 108] width 61 height 11
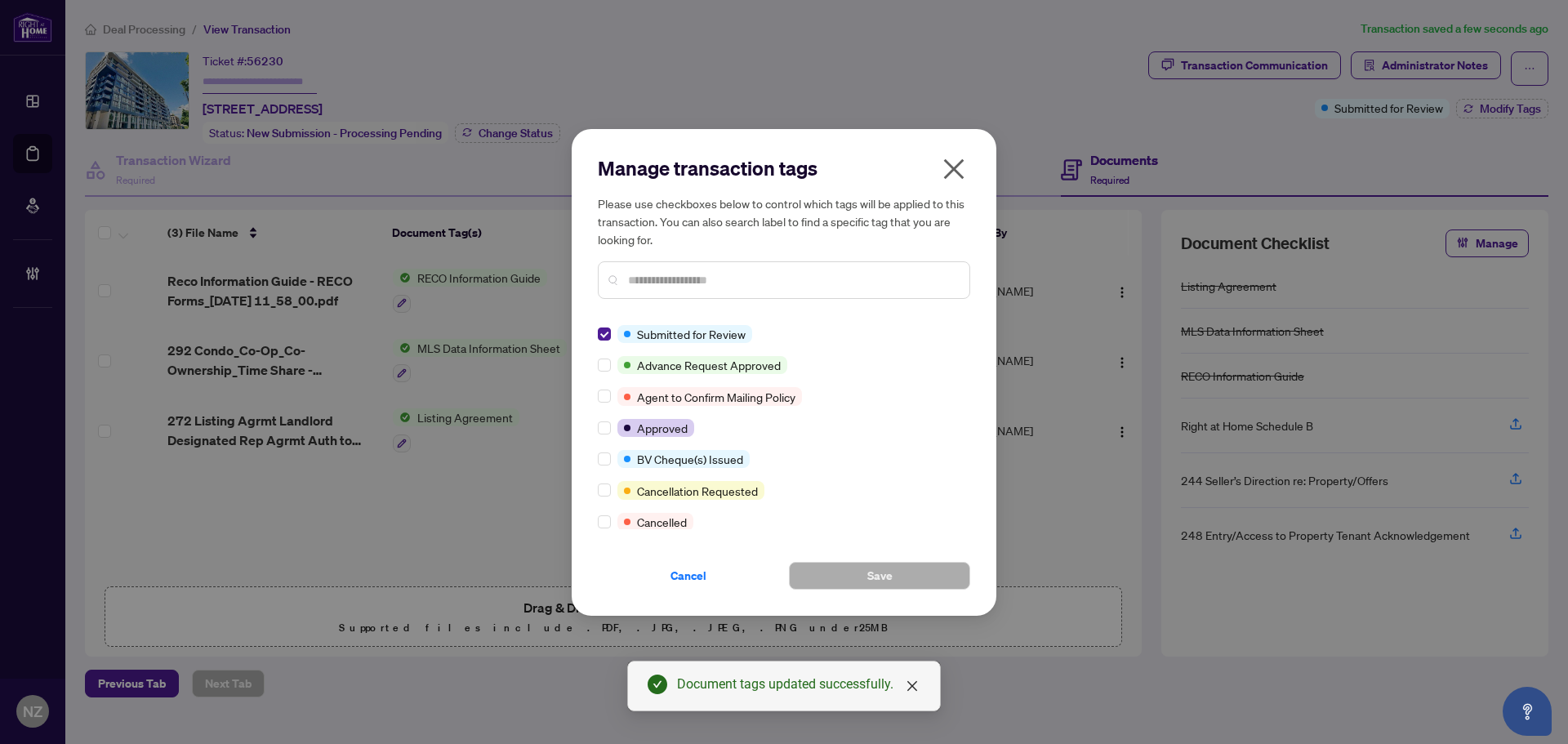
click at [596, 334] on div "Manage transaction tags Please use checkboxes below to control which tags will …" at bounding box center [784, 372] width 424 height 487
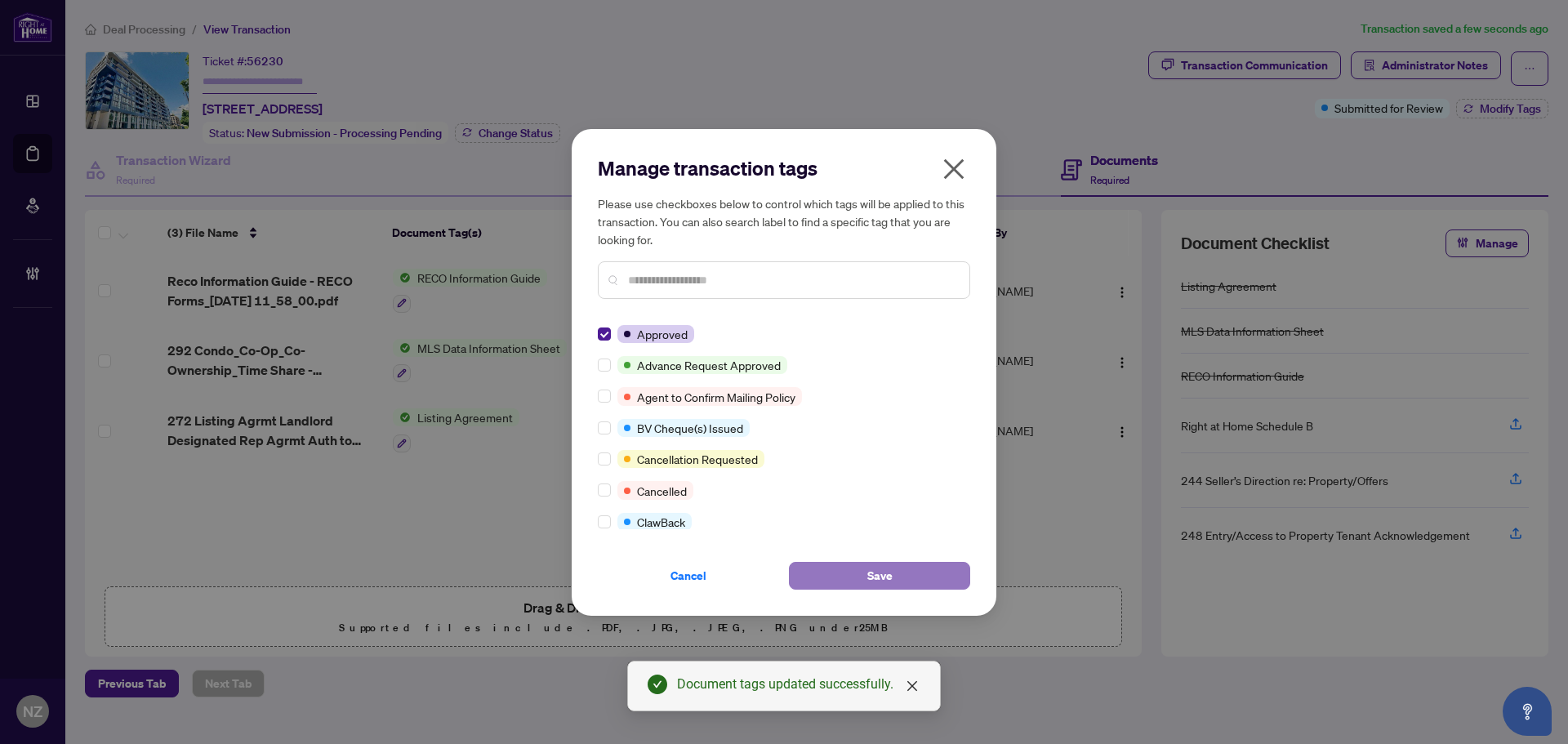
click at [853, 569] on button "Save" at bounding box center [880, 575] width 182 height 28
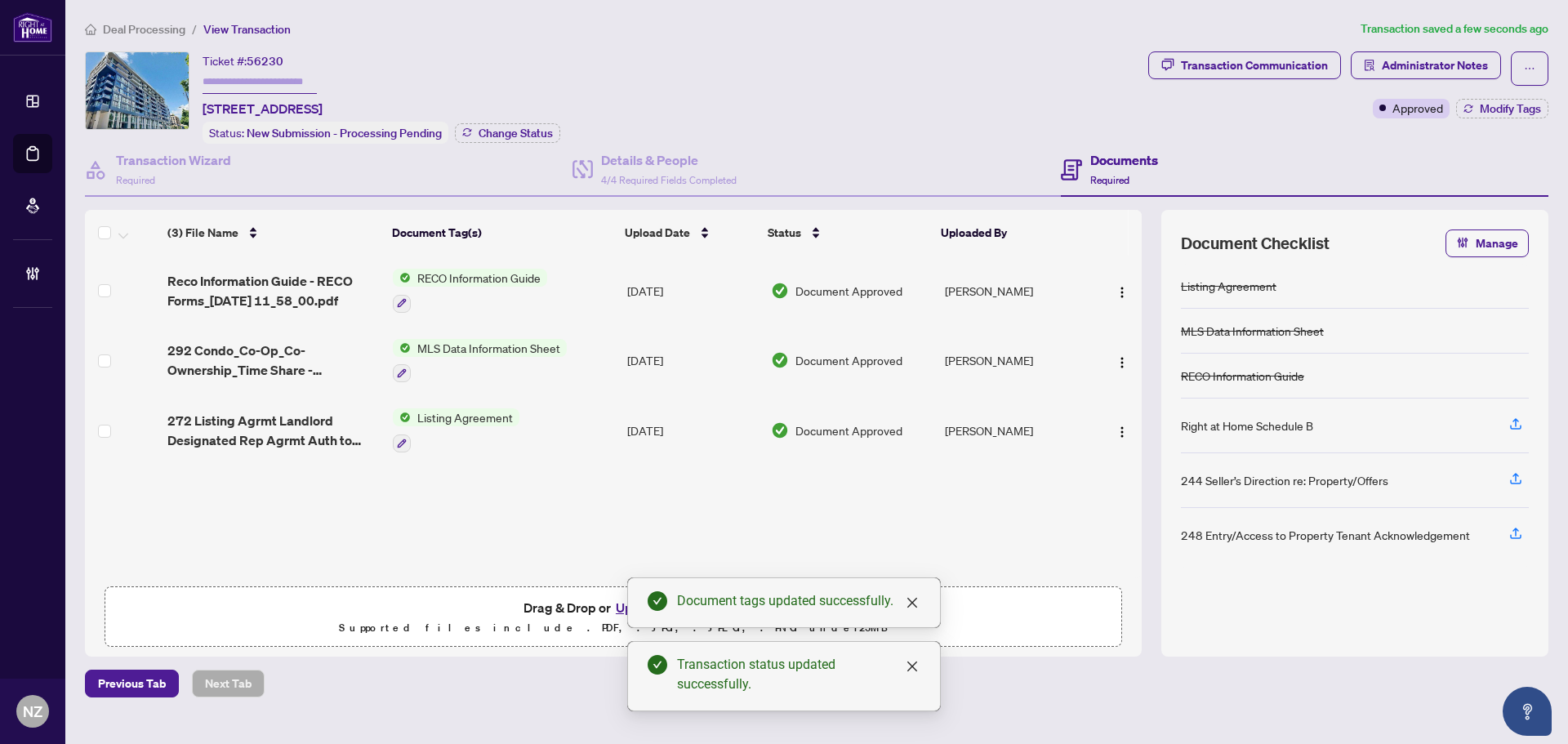
click at [136, 31] on span "Deal Processing" at bounding box center [143, 29] width 82 height 14
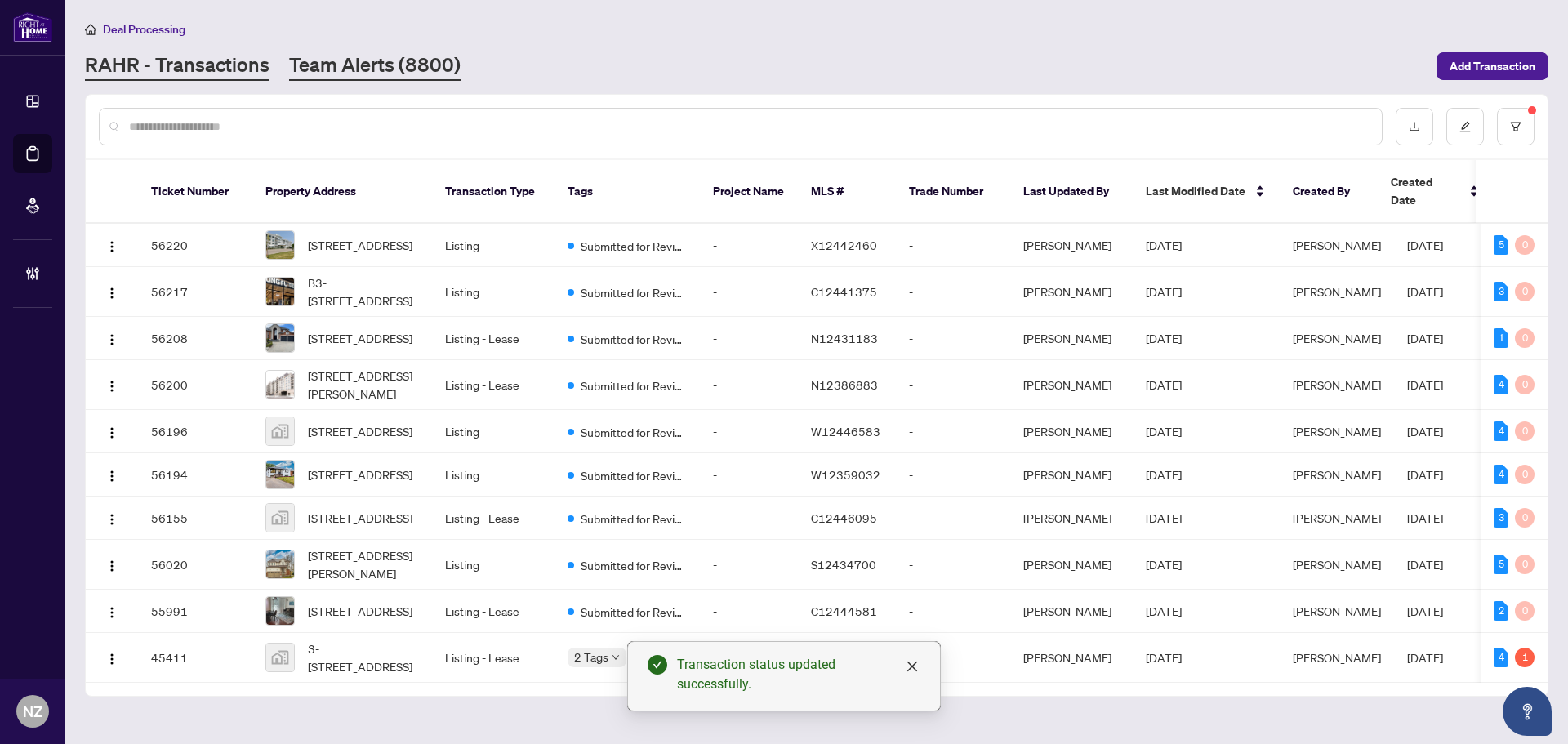
click at [323, 65] on link "Team Alerts (8800)" at bounding box center [375, 66] width 171 height 30
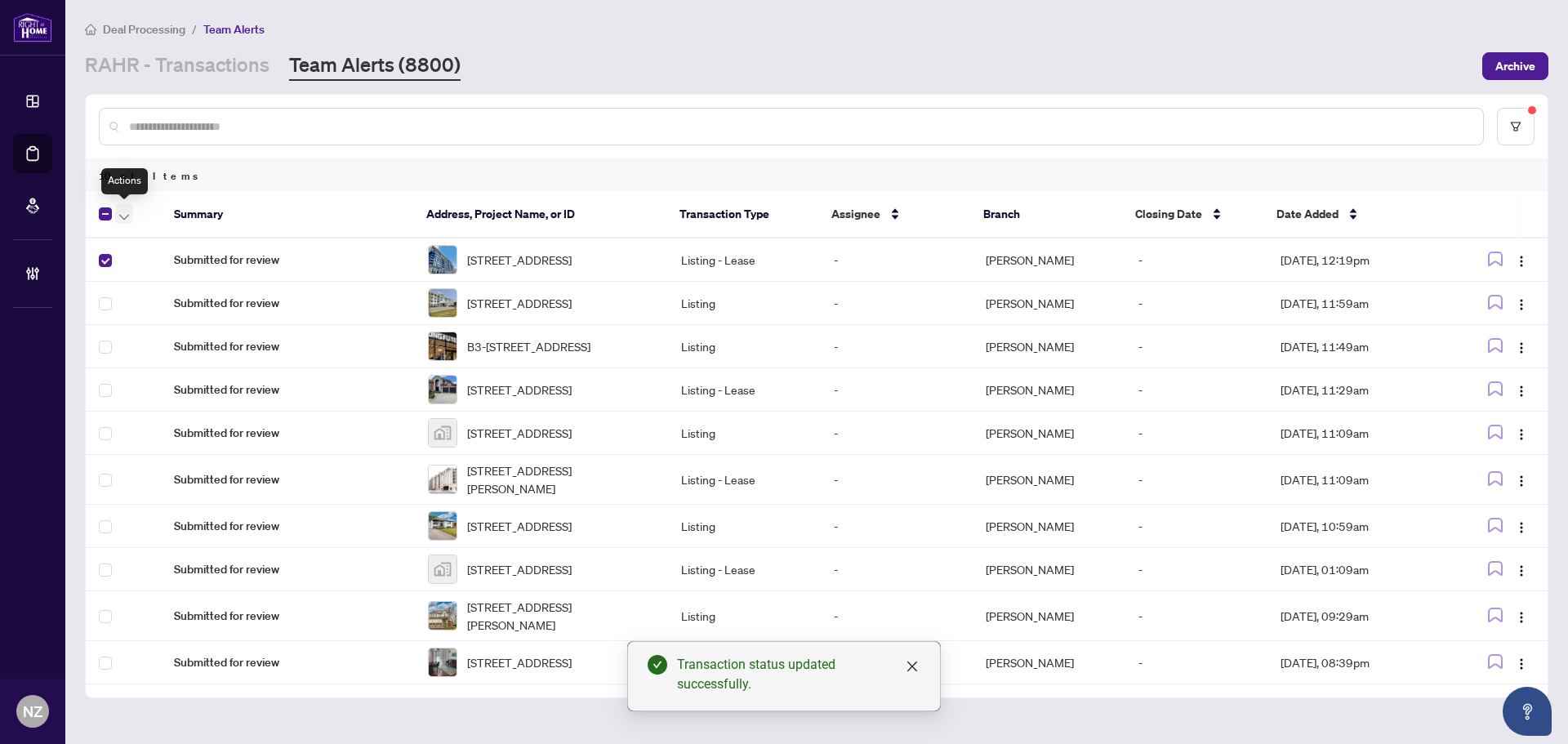
click at [123, 216] on icon "button" at bounding box center [124, 217] width 10 height 7
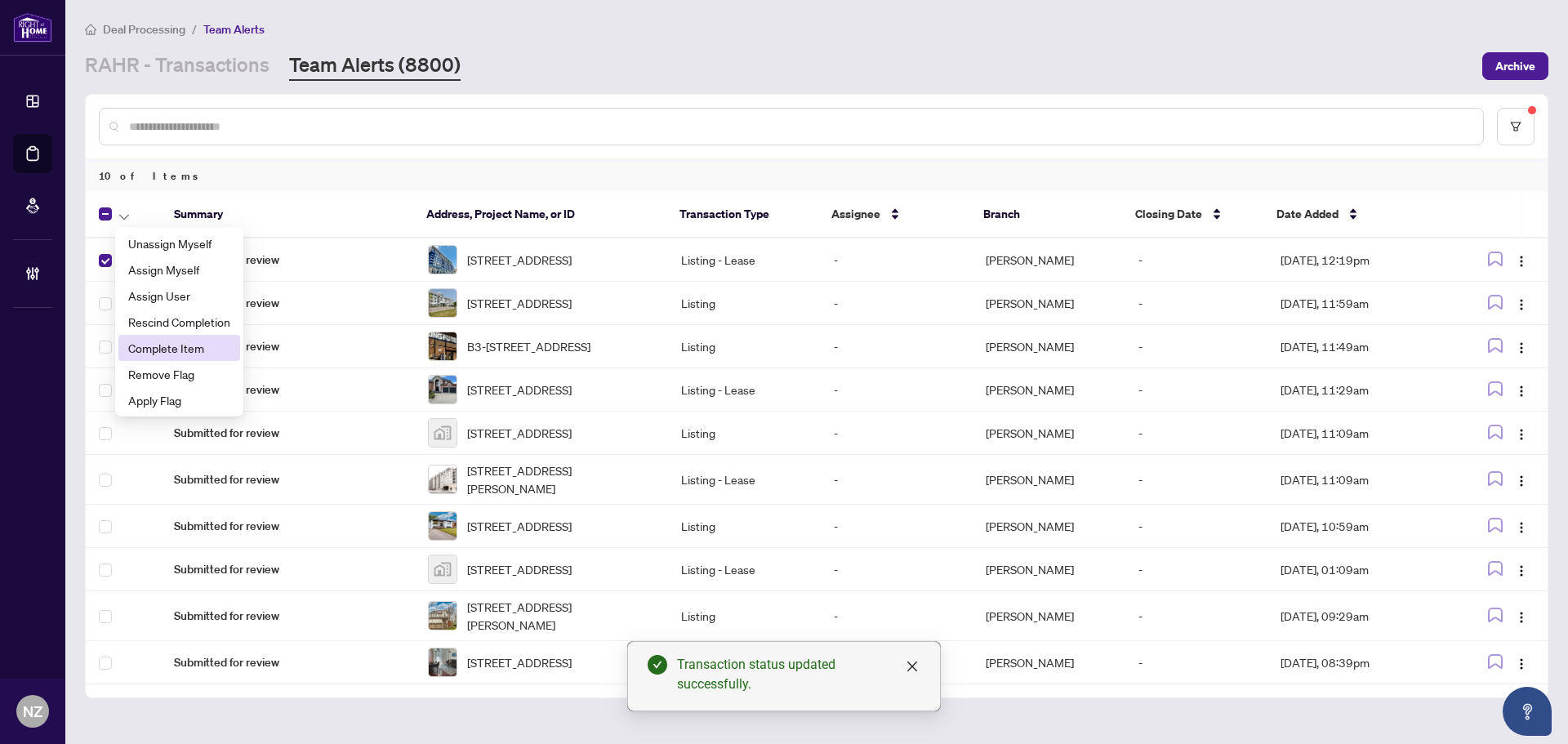
click at [154, 338] on li "Complete Item" at bounding box center [179, 348] width 121 height 26
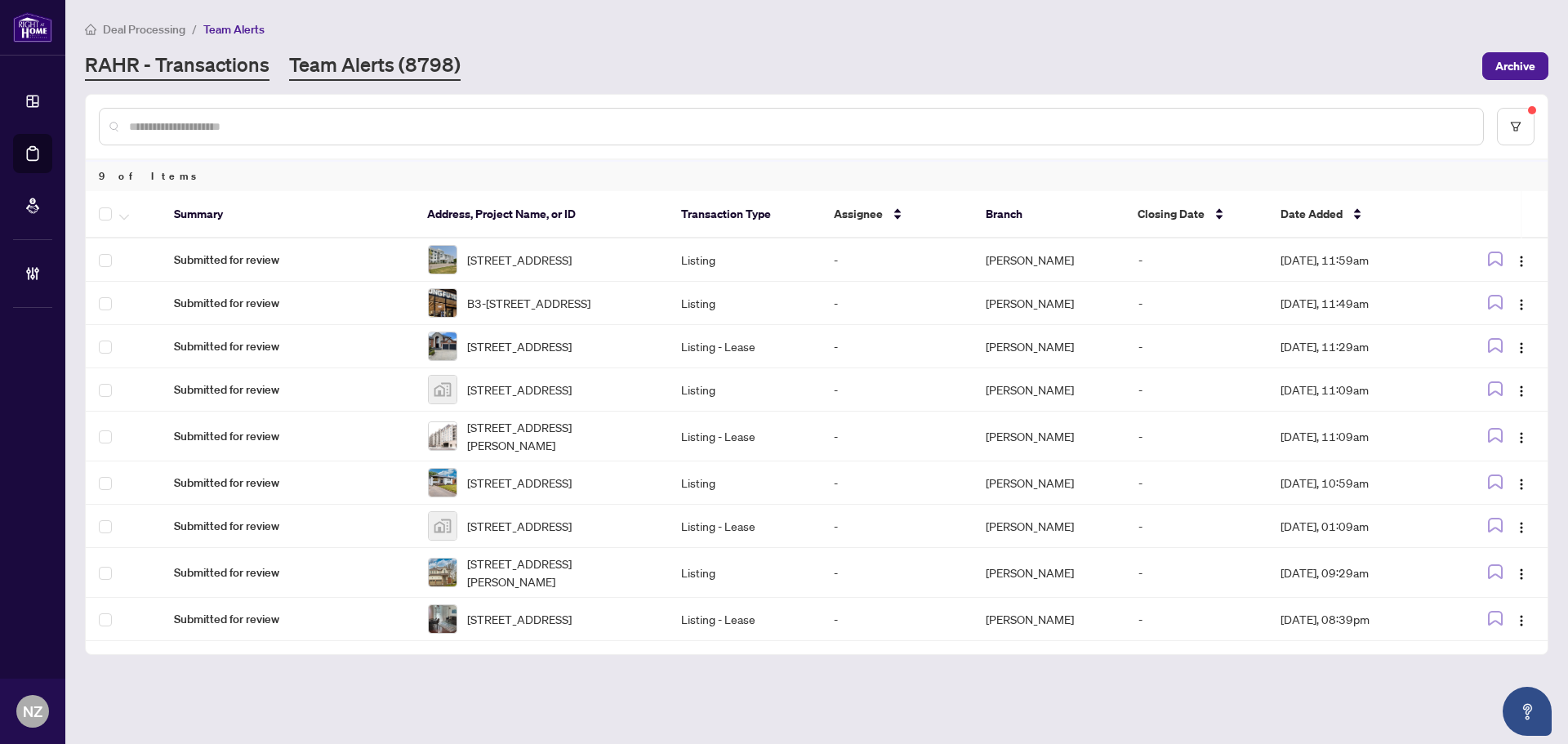
click at [204, 64] on link "RAHR - Transactions" at bounding box center [176, 66] width 184 height 30
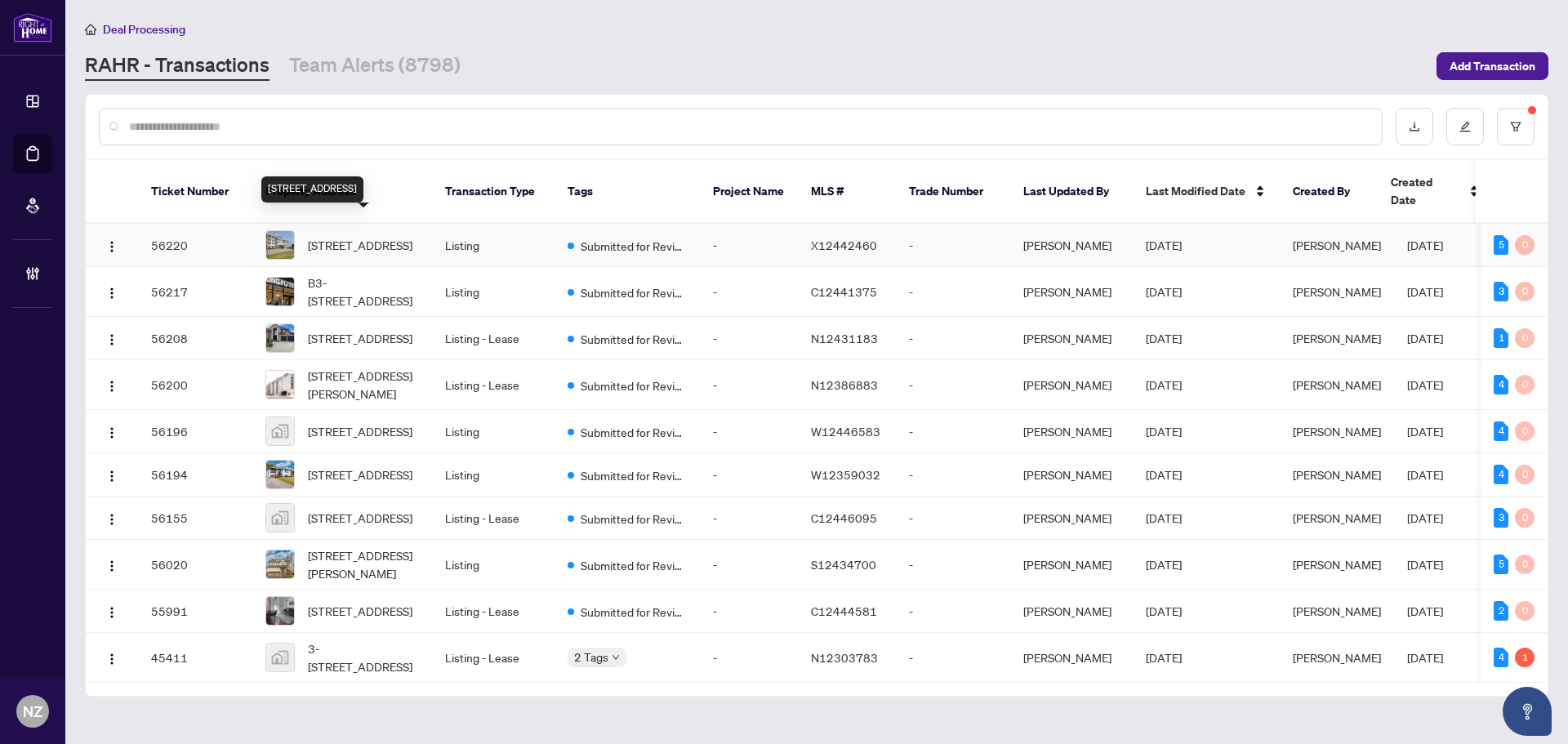
click at [348, 236] on span "211-100 The promenade Rd, Central Elgin, Ontario N5L 0B7, Canada" at bounding box center [360, 244] width 104 height 18
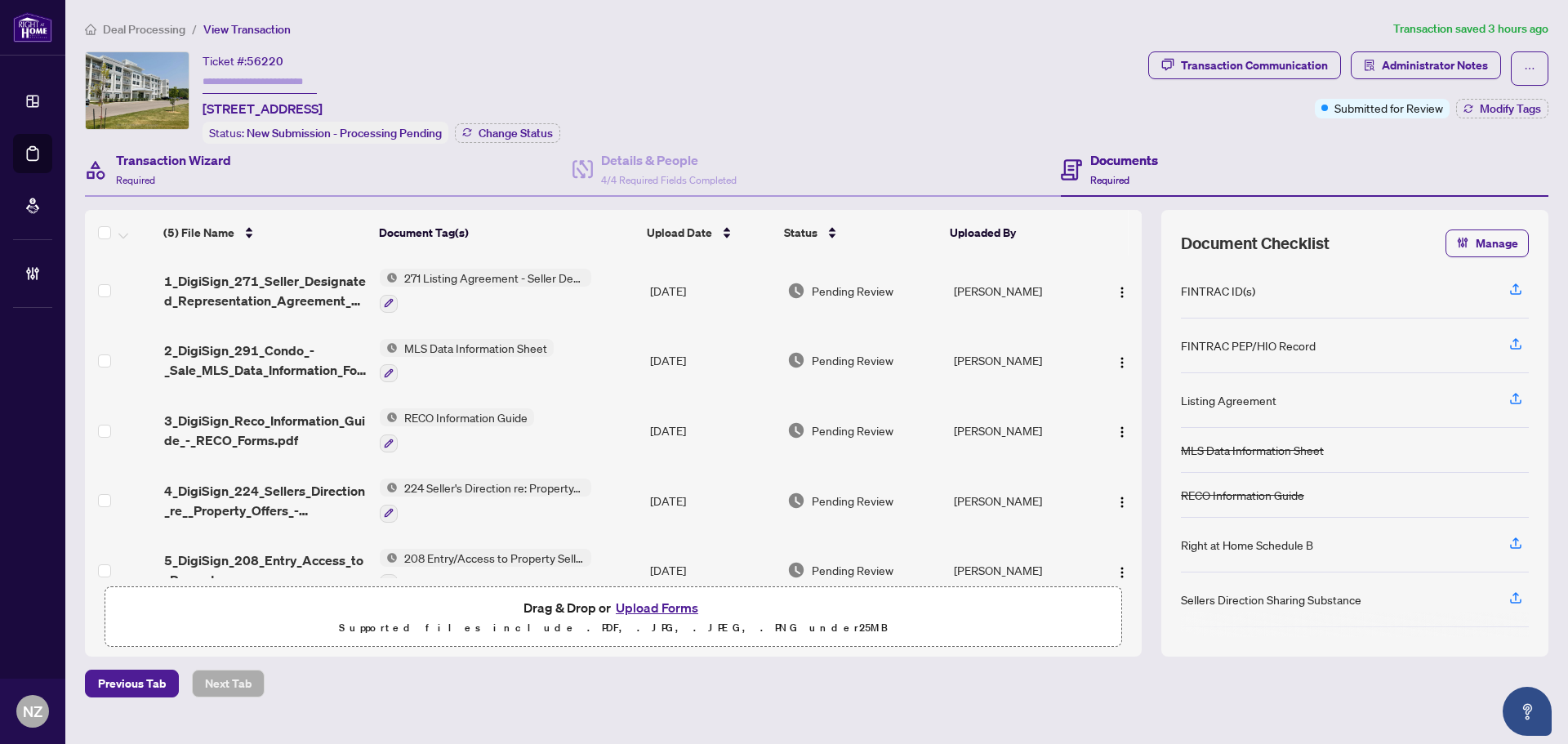
click at [130, 146] on div "Transaction Wizard Required" at bounding box center [328, 170] width 488 height 53
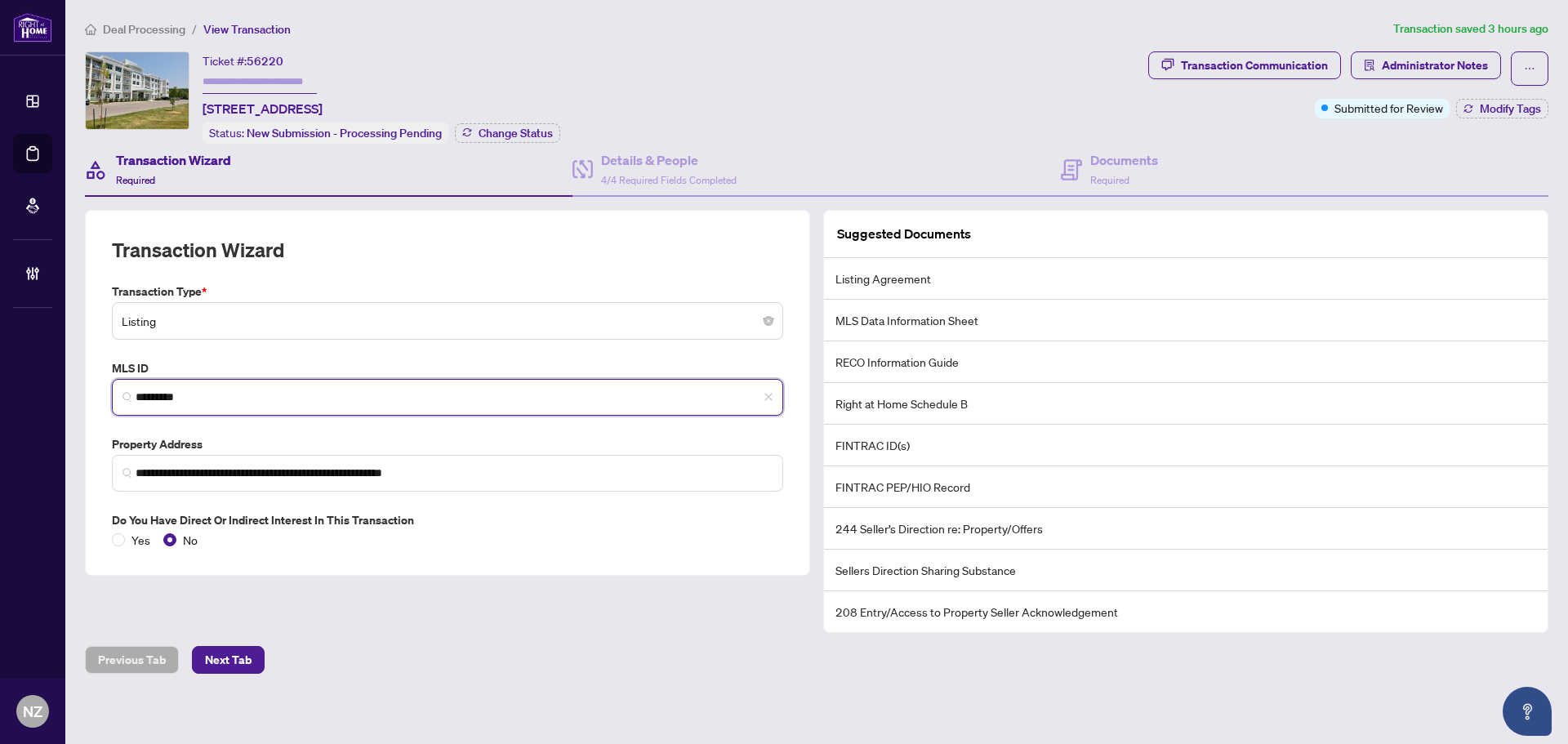
drag, startPoint x: 193, startPoint y: 394, endPoint x: -64, endPoint y: 380, distance: 257.4
click at [0, 380] on html "**********" at bounding box center [784, 372] width 1568 height 744
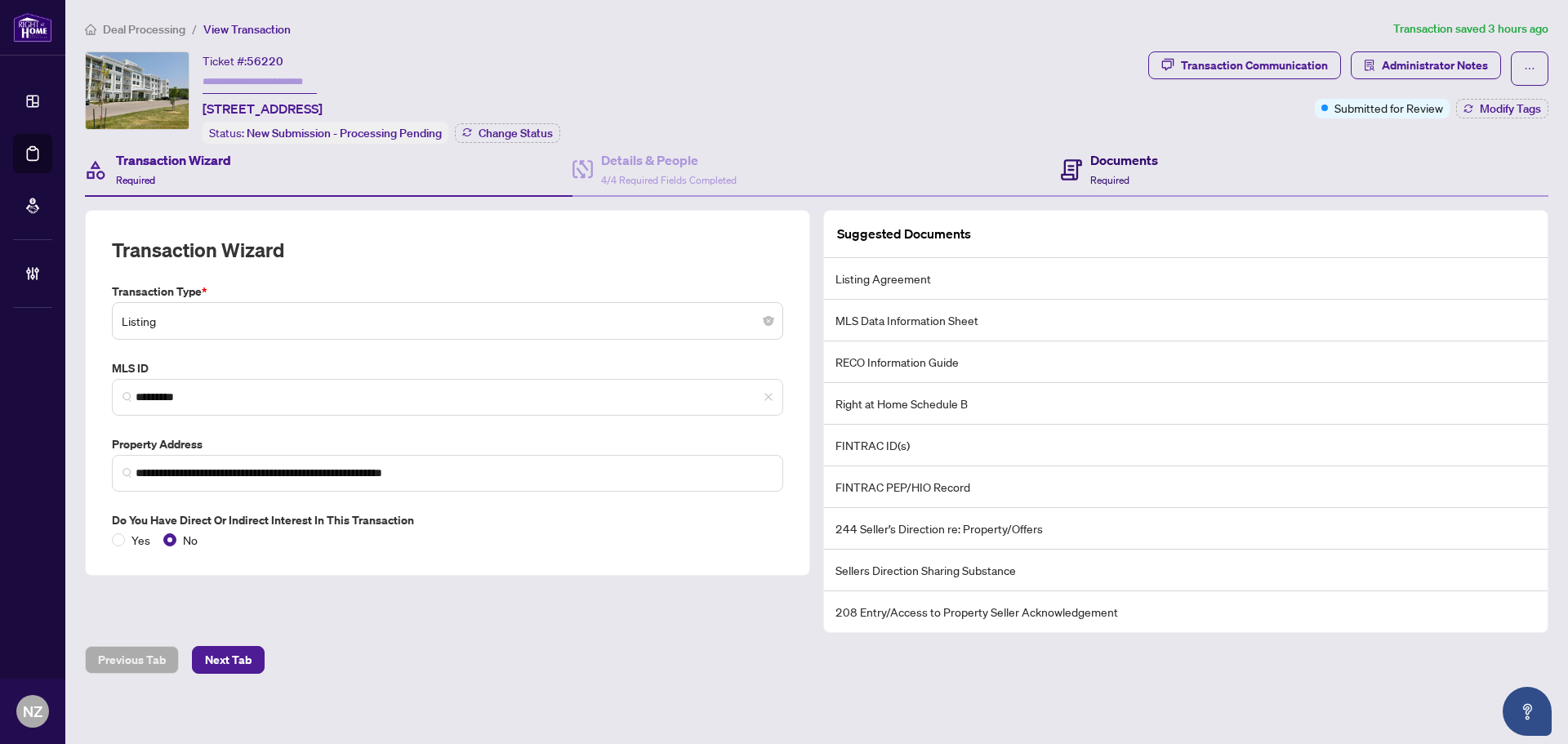
click at [1085, 171] on div "Documents Required" at bounding box center [1109, 169] width 98 height 38
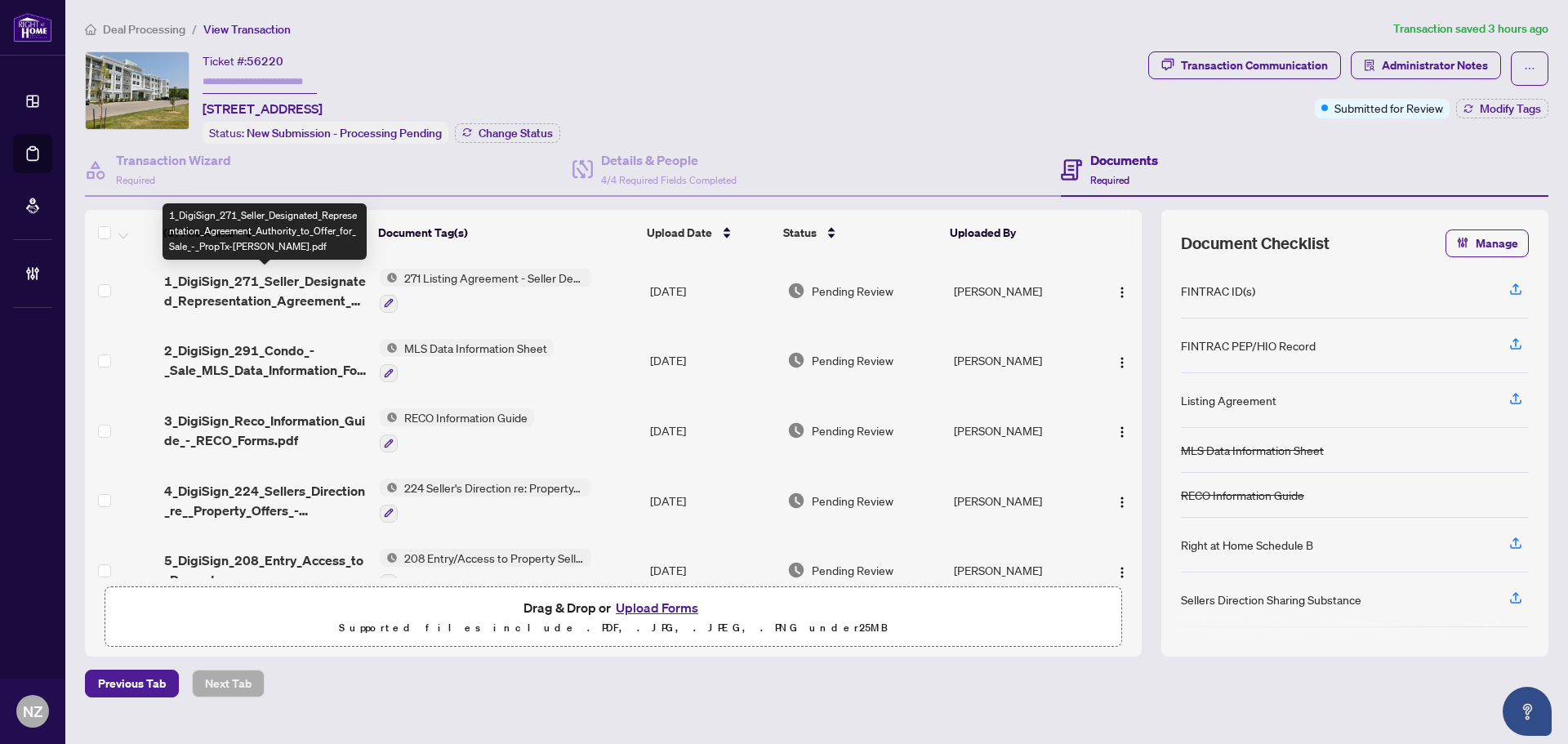
click at [305, 277] on span "1_DigiSign_271_Seller_Designated_Representation_Agreement_Authority_to_Offer_fo…" at bounding box center [265, 290] width 203 height 39
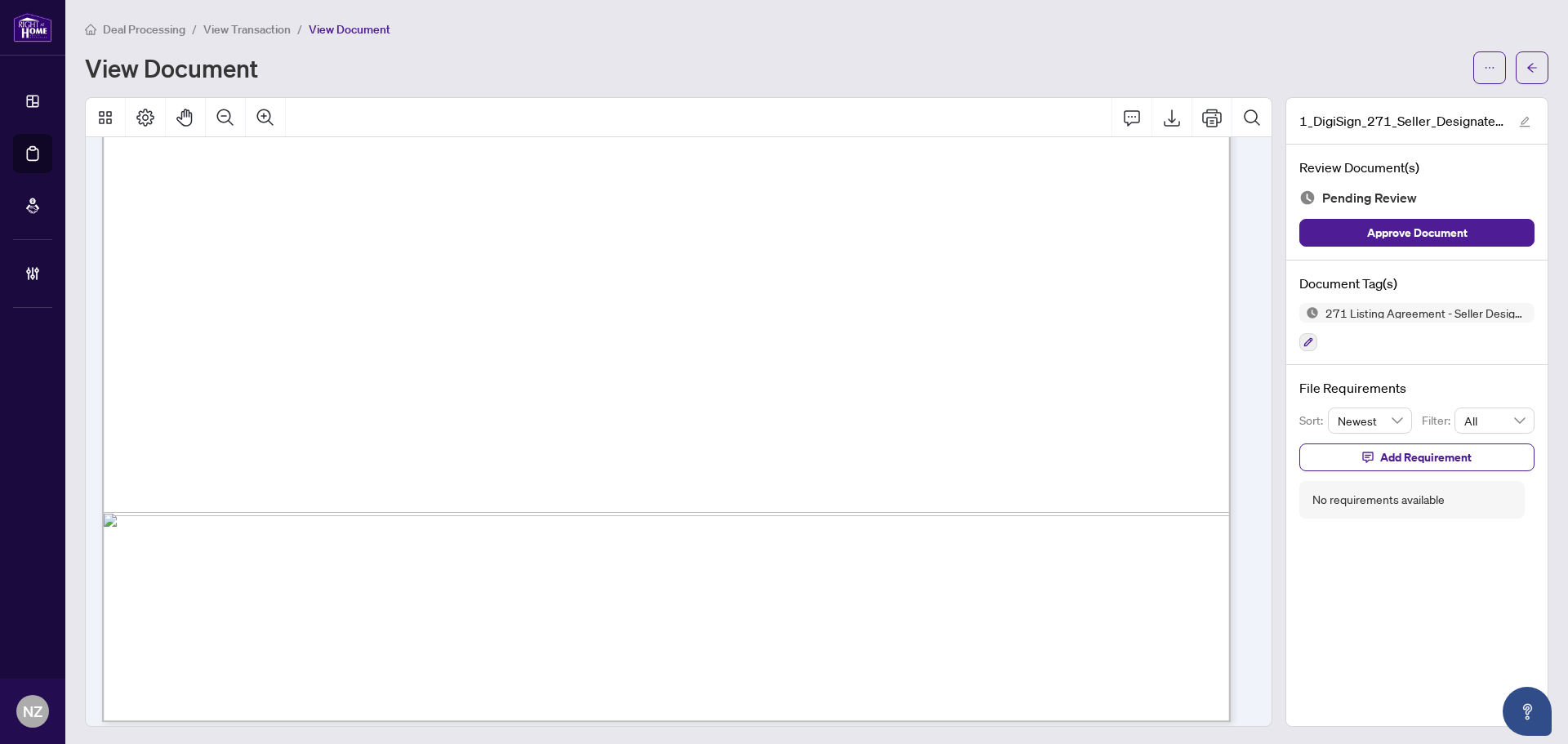
scroll to position [6892, 0]
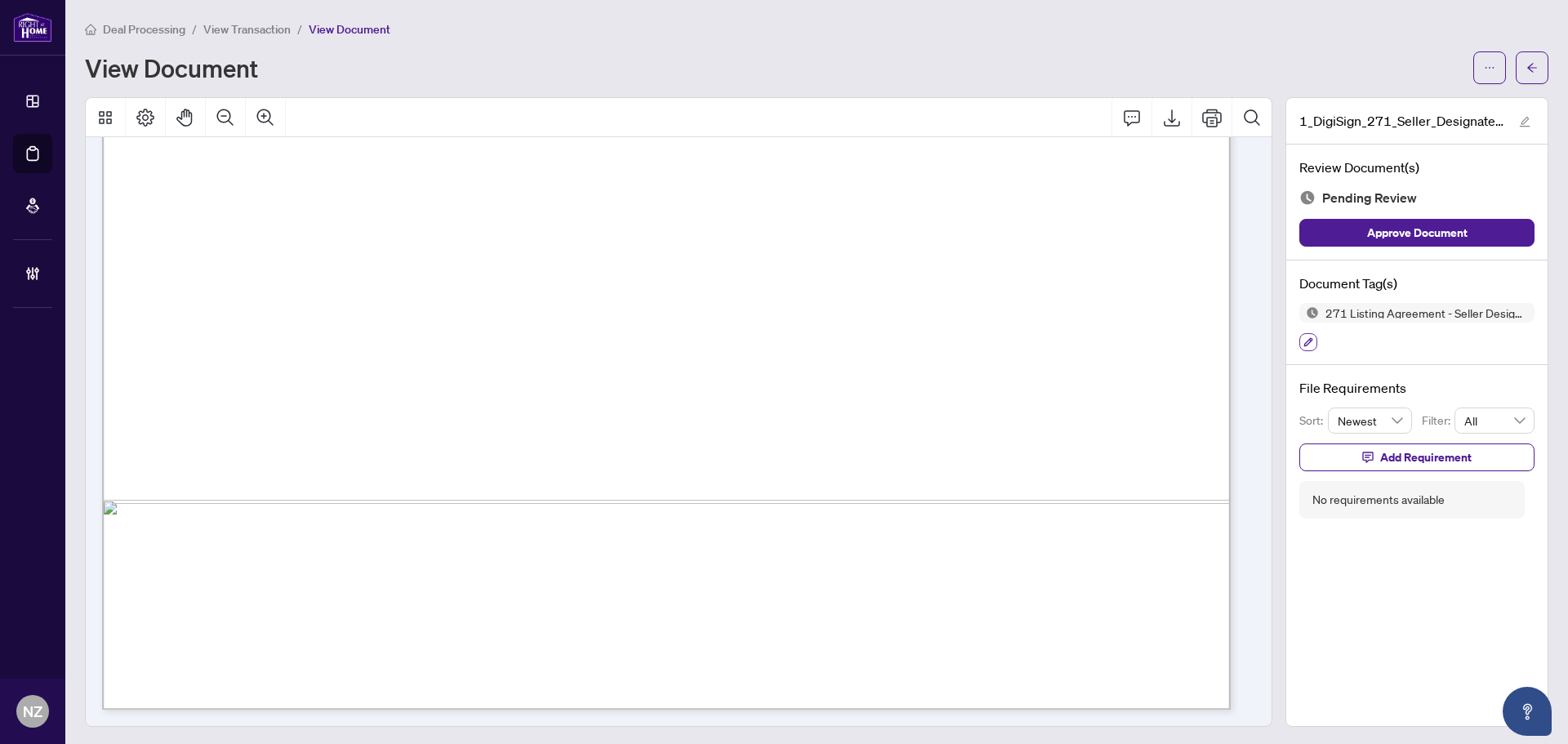
click at [1304, 344] on icon "button" at bounding box center [1308, 342] width 9 height 9
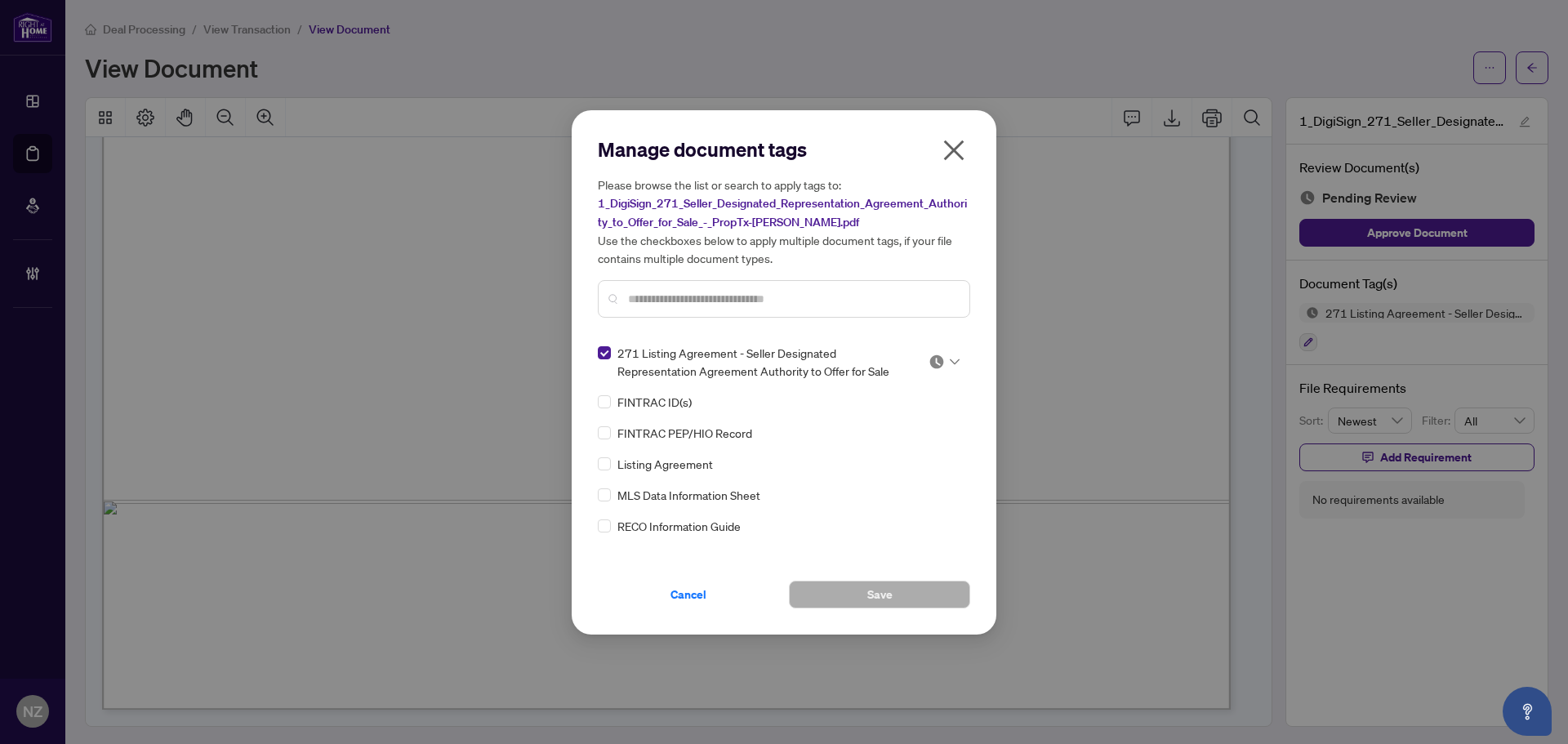
click at [944, 364] on div at bounding box center [944, 361] width 31 height 16
click at [862, 437] on div "Approved" at bounding box center [889, 441] width 104 height 18
click at [841, 595] on button "Save" at bounding box center [880, 594] width 182 height 28
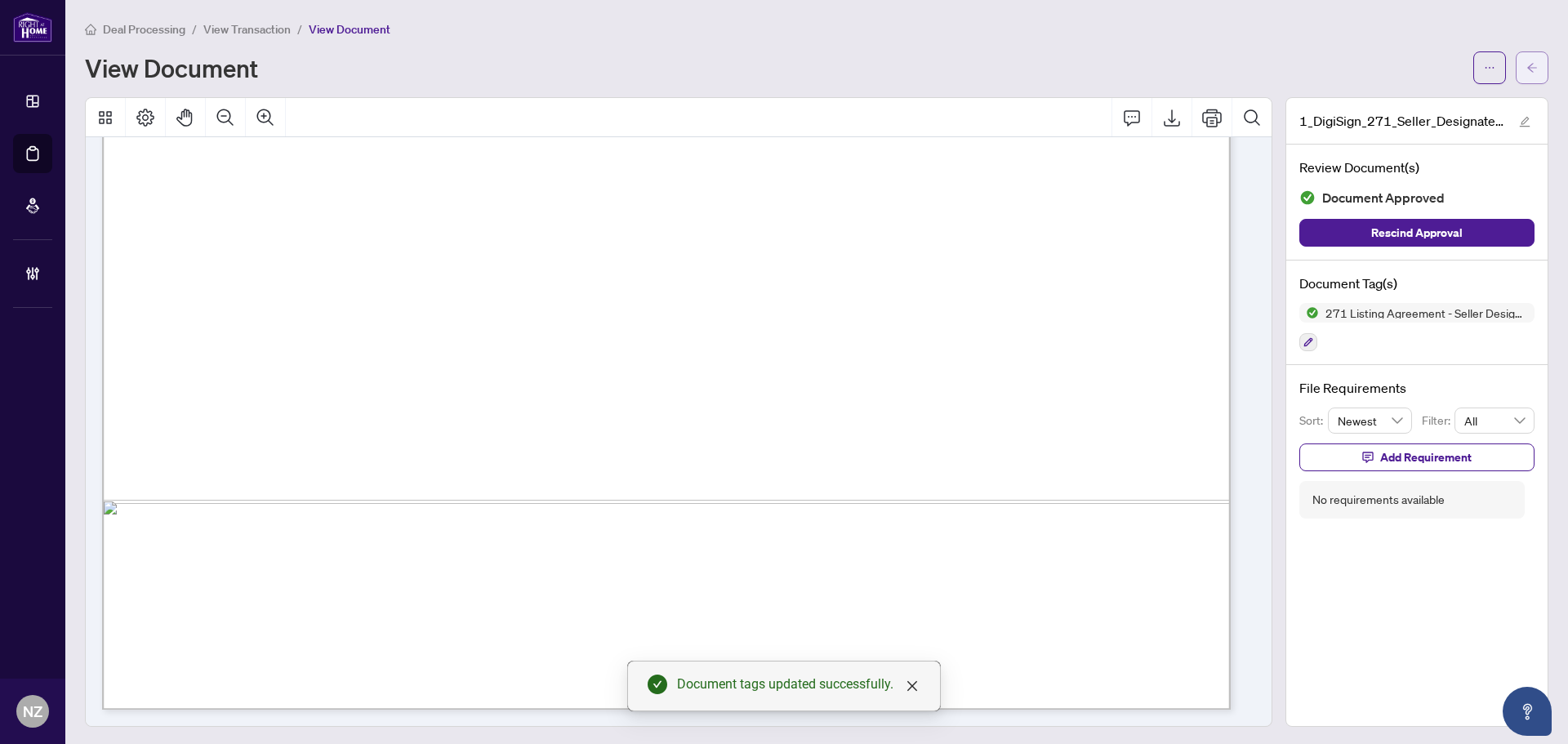
click at [1515, 70] on button "button" at bounding box center [1532, 68] width 32 height 32
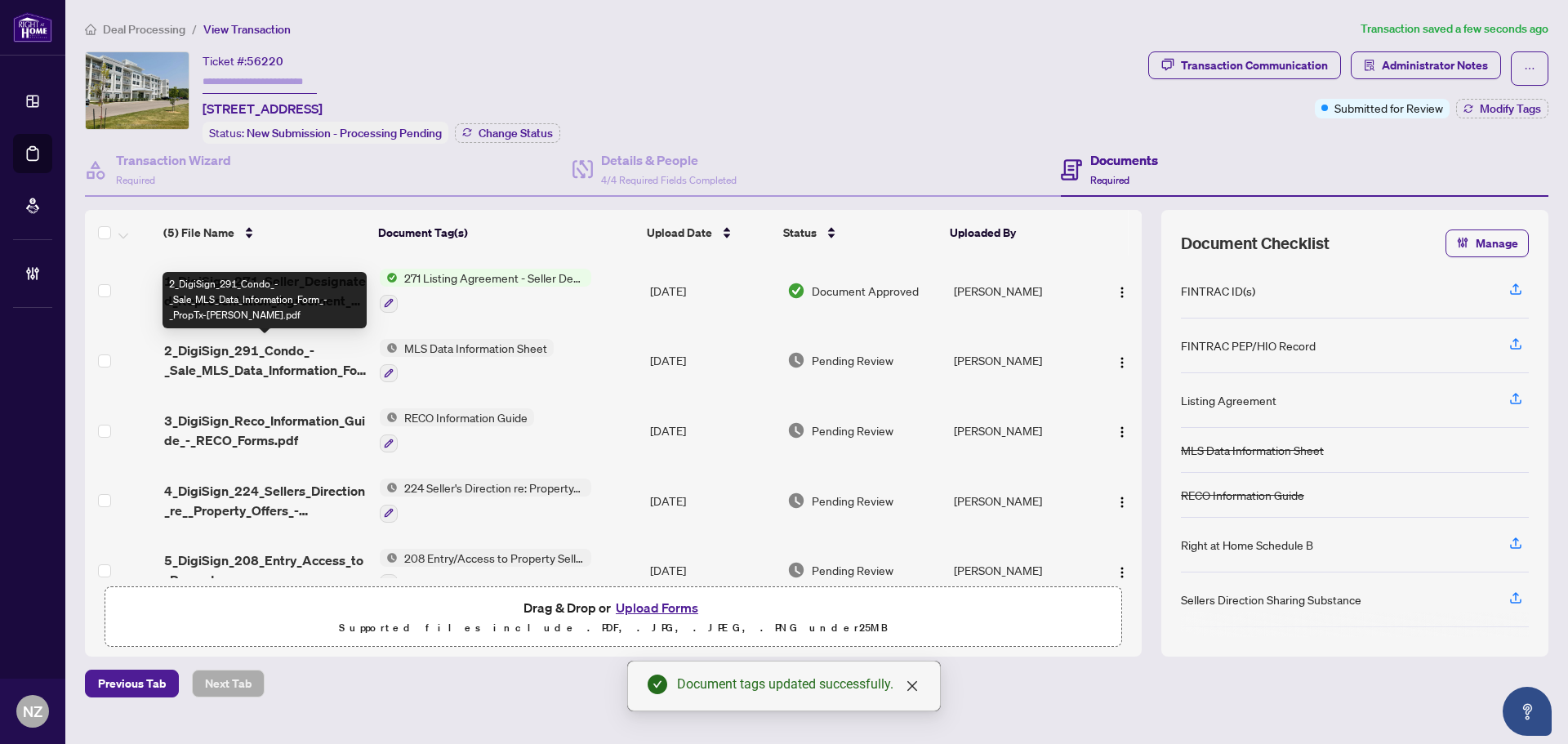
click at [217, 344] on span "2_DigiSign_291_Condo_-_Sale_MLS_Data_Information_Form_-_PropTx-OREA.pdf" at bounding box center [265, 360] width 203 height 39
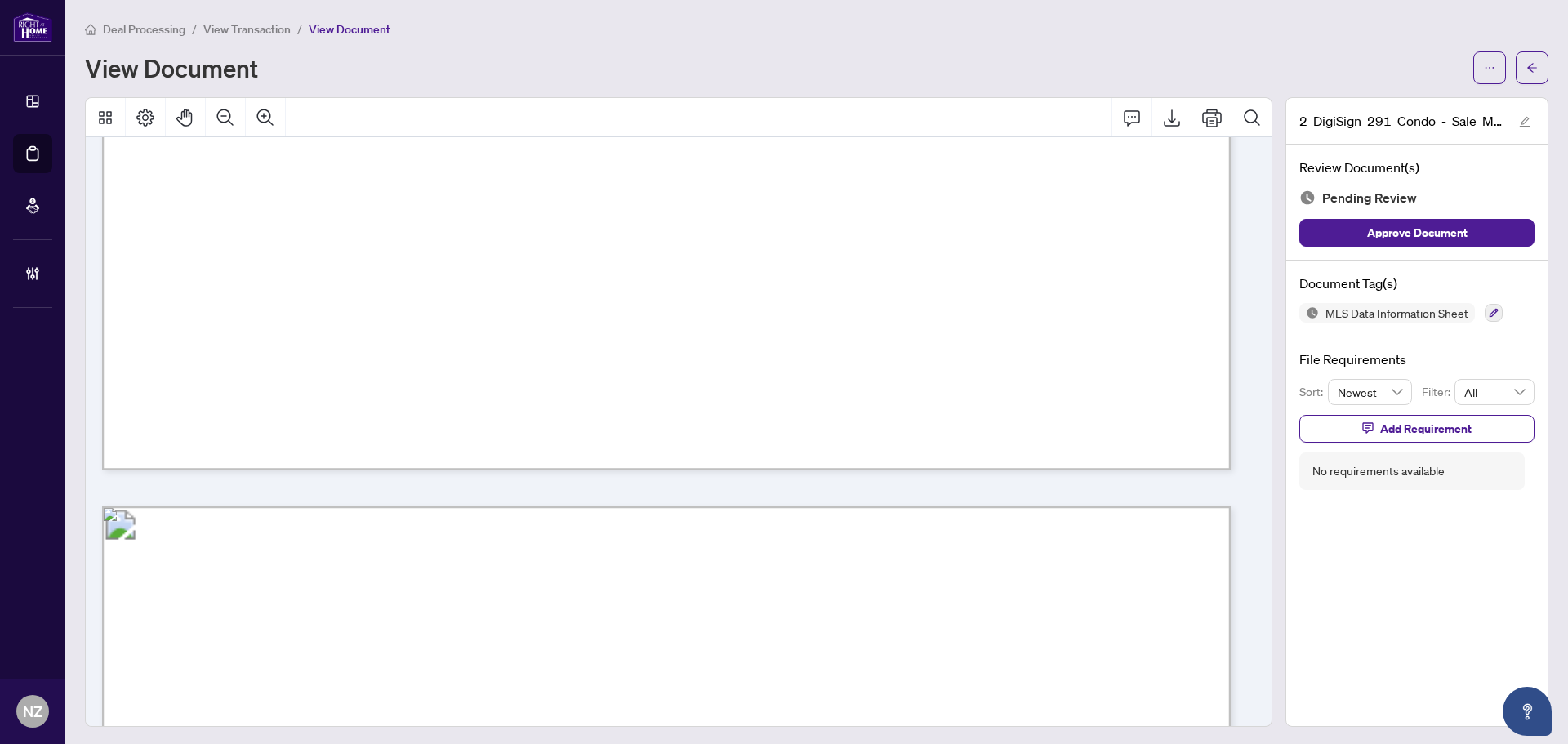
scroll to position [14614, 0]
click at [1488, 310] on icon "button" at bounding box center [1493, 313] width 10 height 10
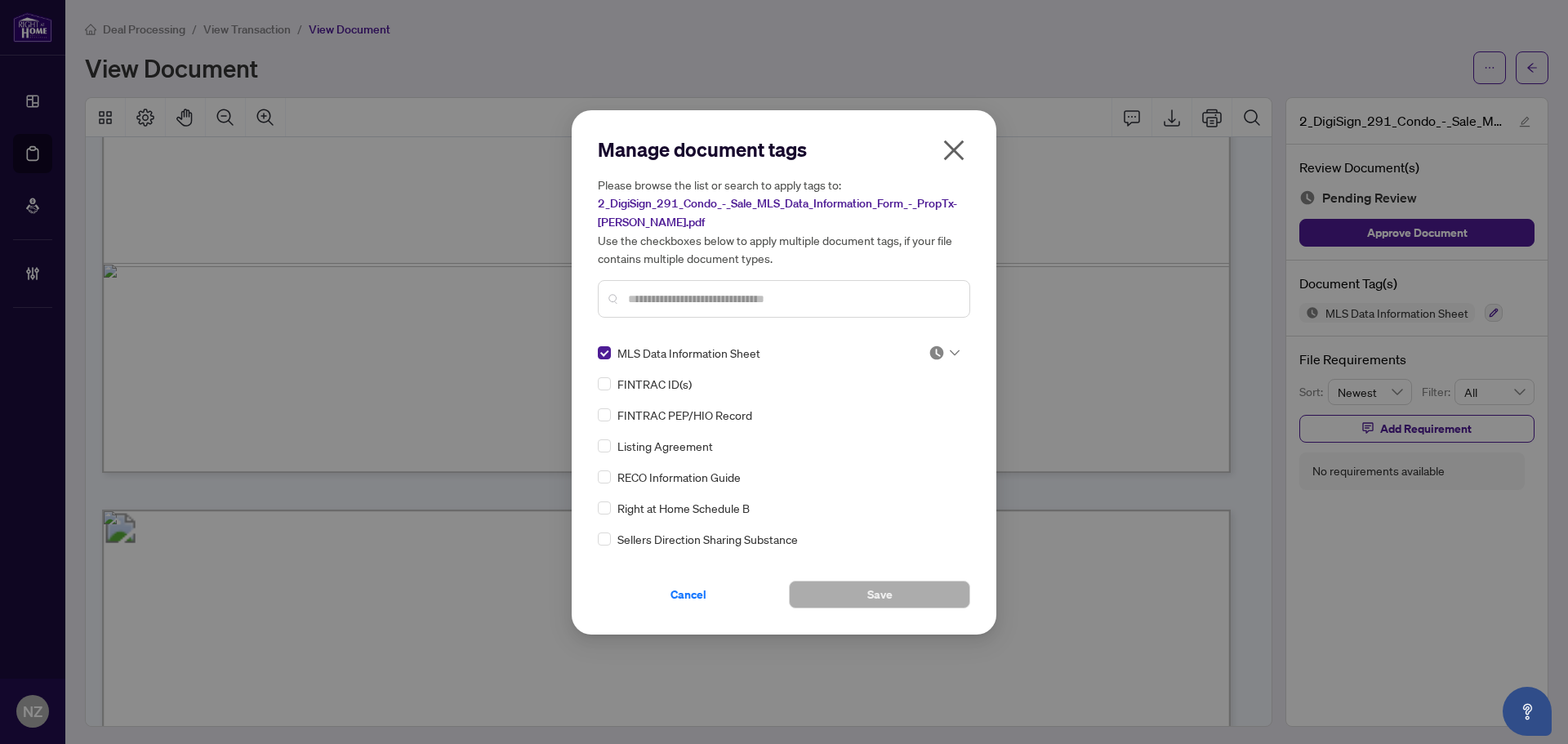
drag, startPoint x: 944, startPoint y: 348, endPoint x: 944, endPoint y: 359, distance: 11.0
click at [944, 352] on div at bounding box center [944, 352] width 31 height 16
click at [885, 428] on div "Approved" at bounding box center [889, 432] width 104 height 18
click at [830, 590] on button "Save" at bounding box center [880, 594] width 182 height 28
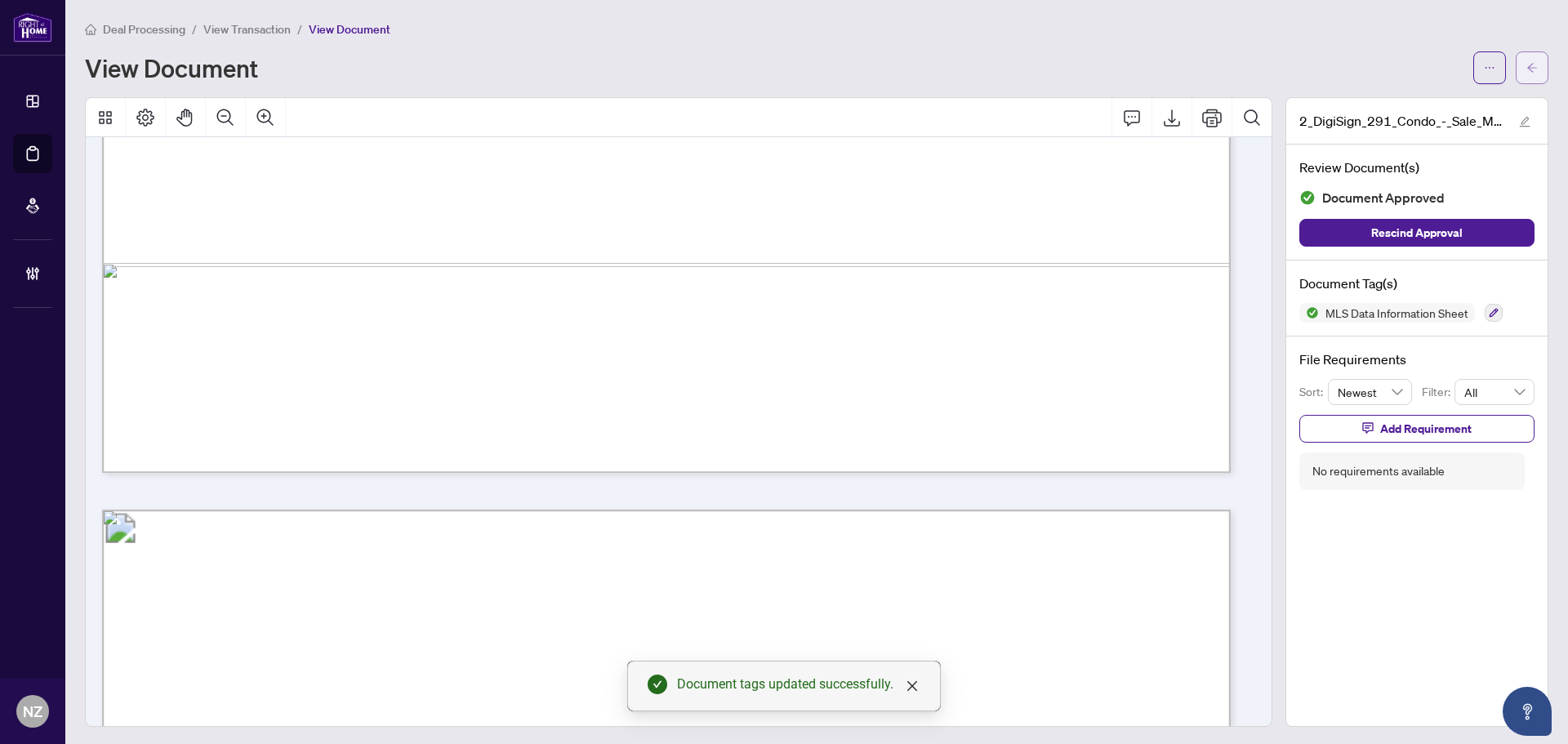
click at [1526, 71] on icon "arrow-left" at bounding box center [1532, 67] width 11 height 11
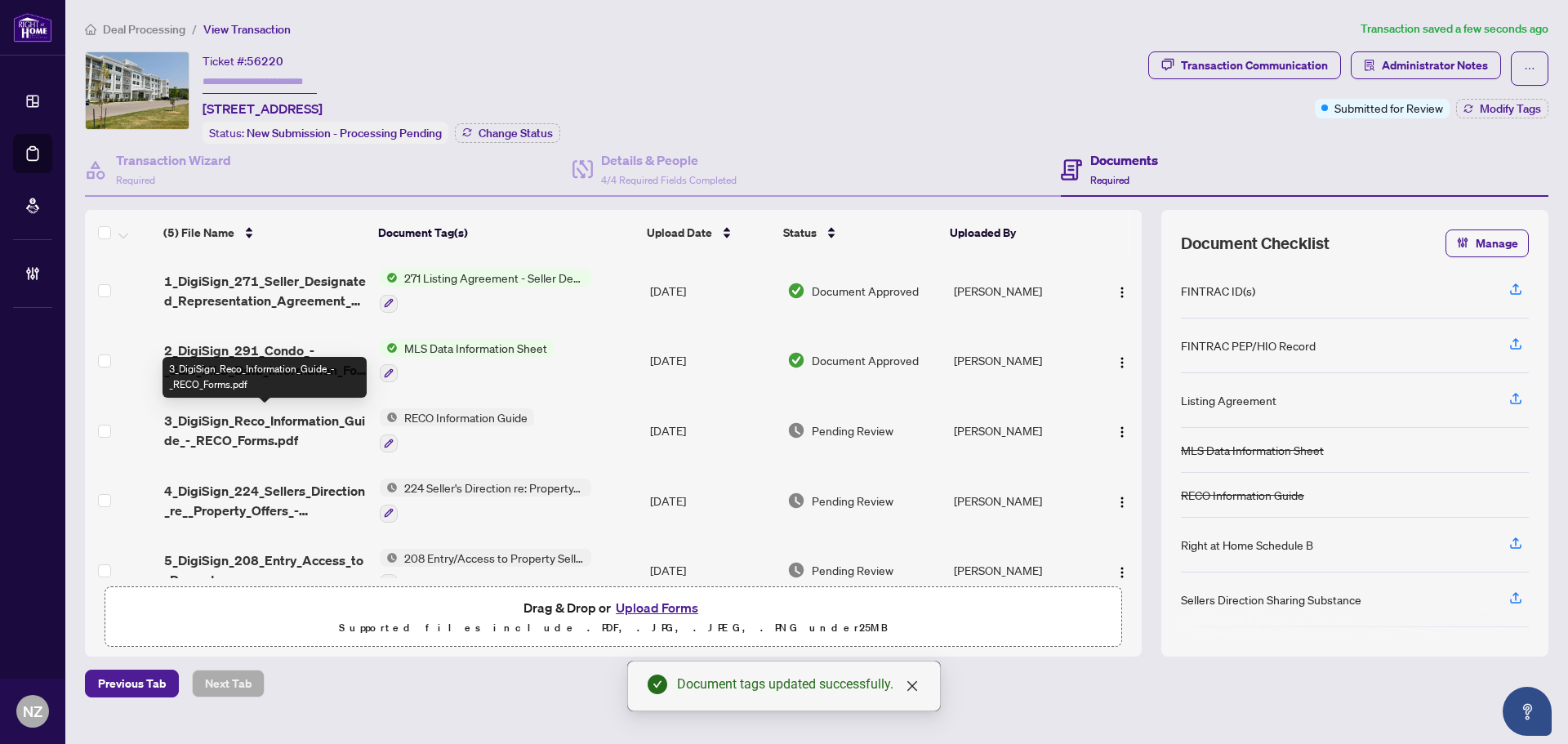
click at [277, 441] on span "3_DigiSign_Reco_Information_Guide_-_RECO_Forms.pdf" at bounding box center [265, 430] width 203 height 39
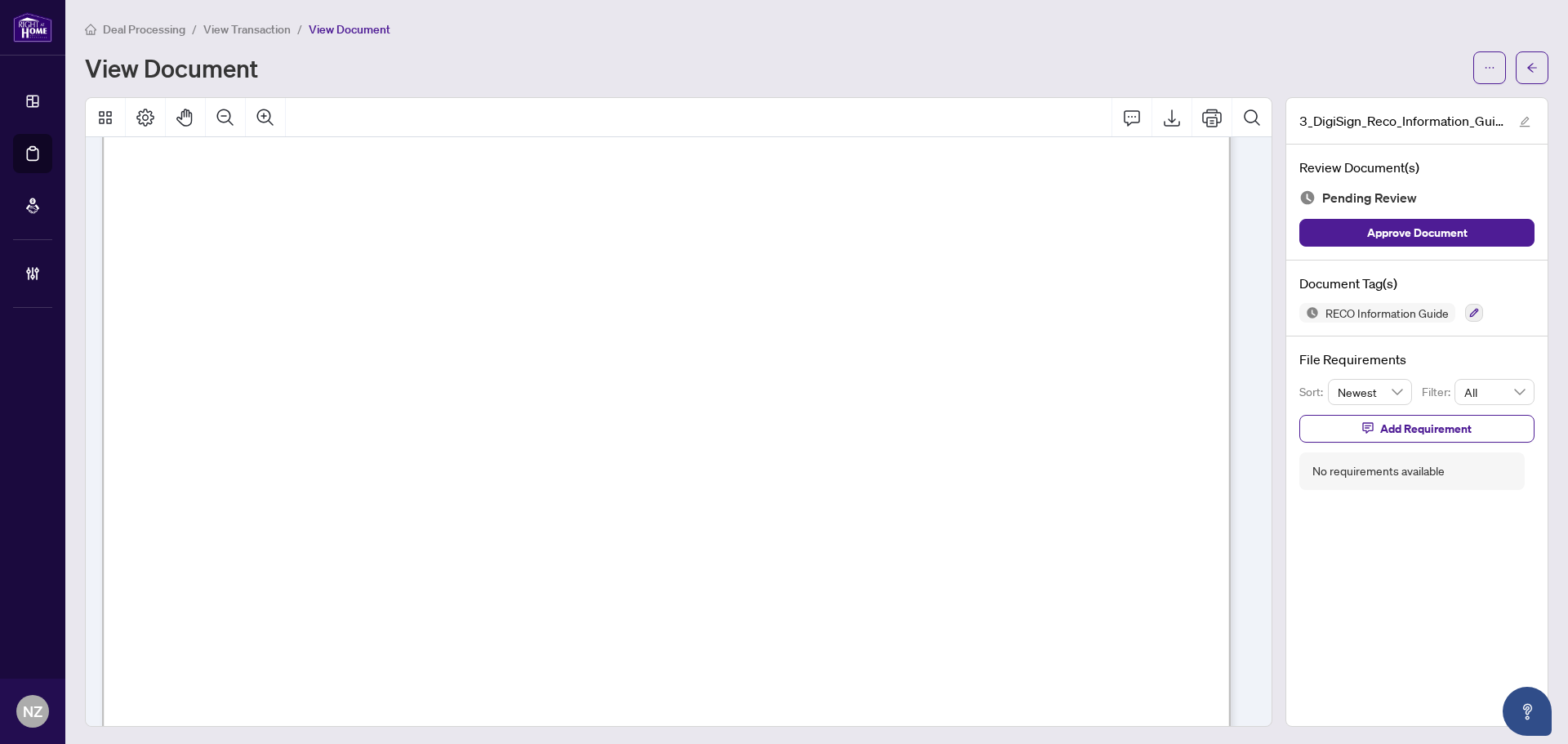
scroll to position [18366, 0]
click at [1469, 313] on icon "button" at bounding box center [1474, 313] width 10 height 10
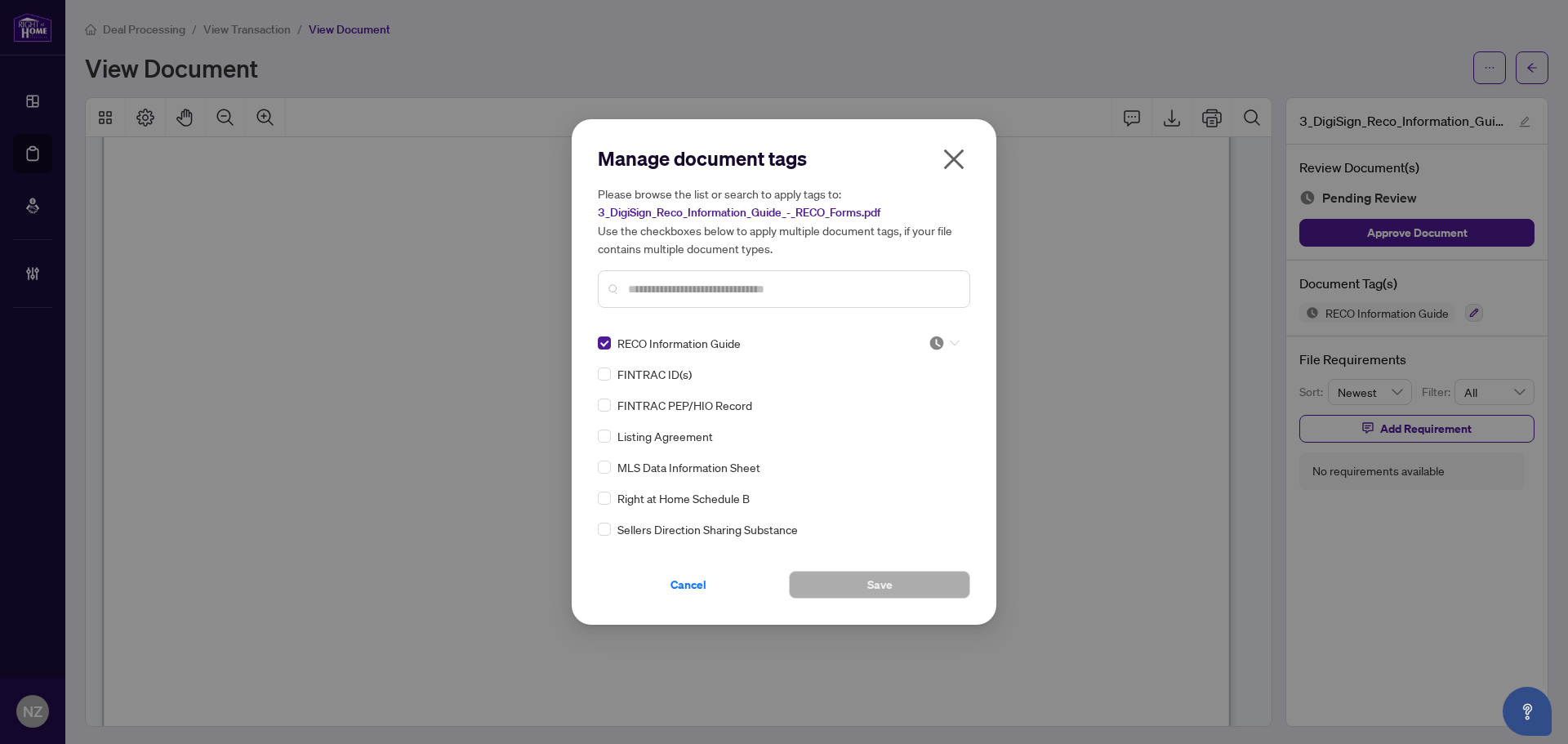
click at [950, 335] on div at bounding box center [944, 343] width 31 height 16
click at [892, 426] on div "Approved" at bounding box center [889, 422] width 104 height 18
click at [874, 590] on span "Save" at bounding box center [880, 585] width 25 height 26
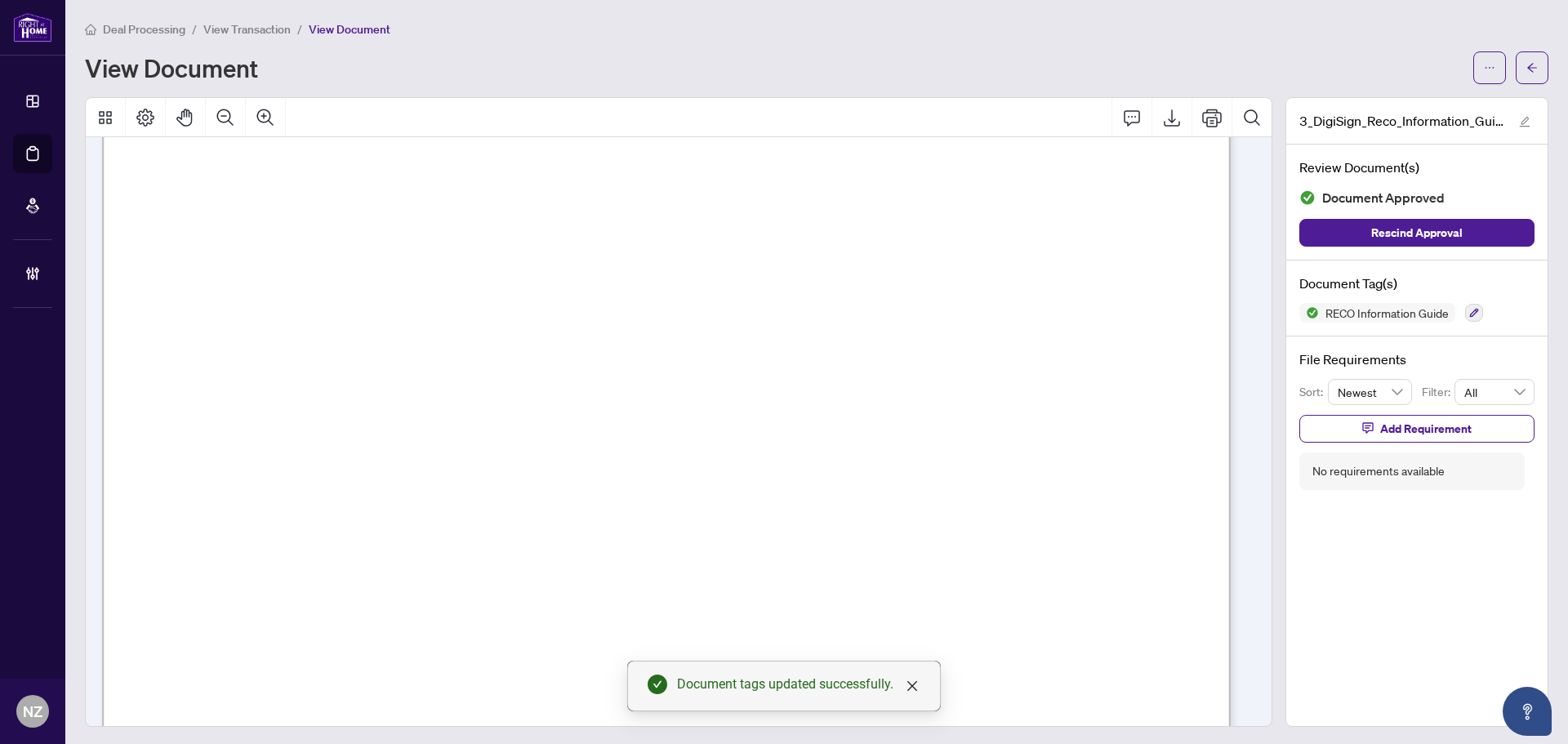
click at [1526, 66] on icon "arrow-left" at bounding box center [1532, 67] width 11 height 11
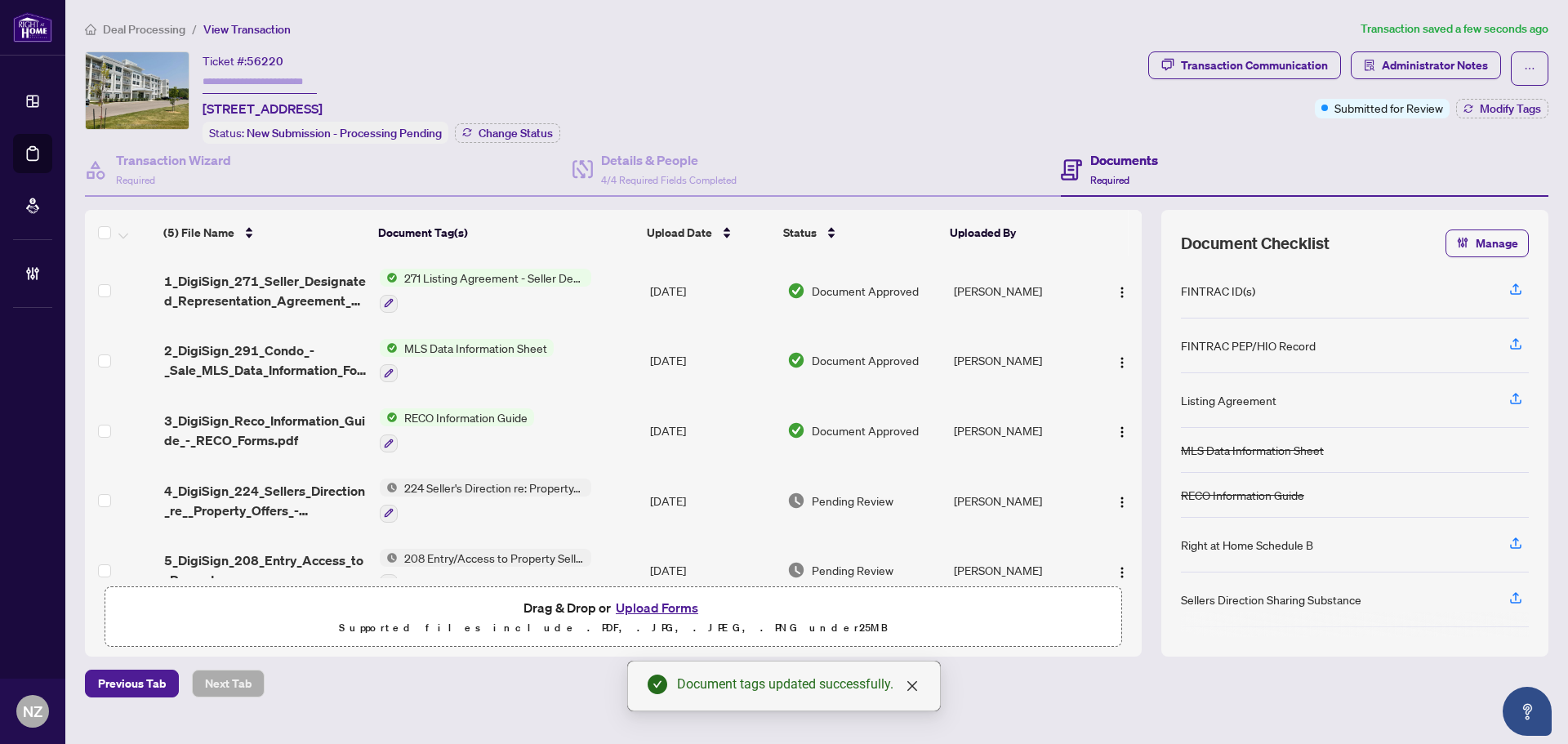
click at [231, 492] on span "4_DigiSign_224_Sellers_Direction_re__Property_Offers_-_Imp_Info_for_Seller_Ack_…" at bounding box center [265, 501] width 203 height 39
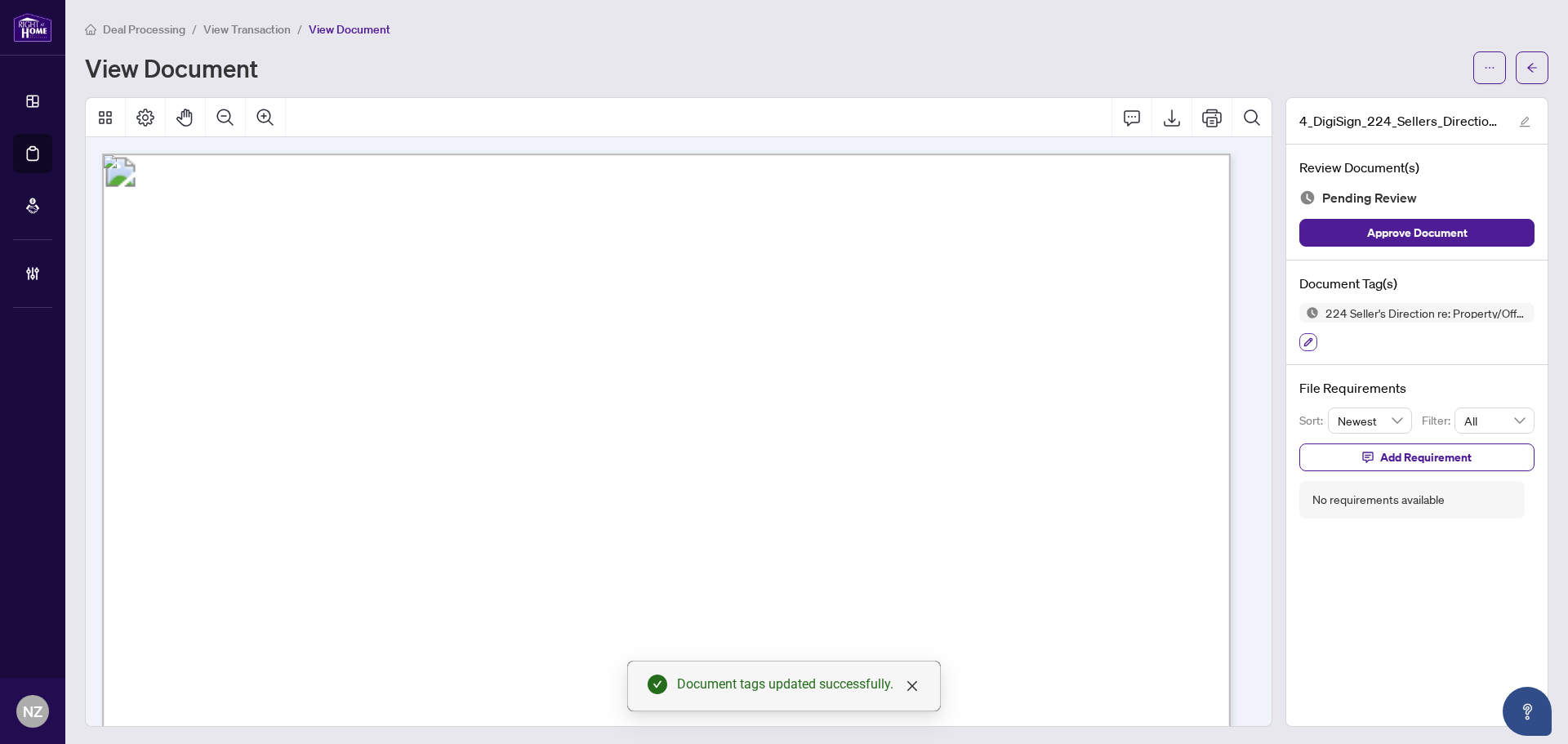
click at [1303, 344] on icon "button" at bounding box center [1308, 342] width 10 height 10
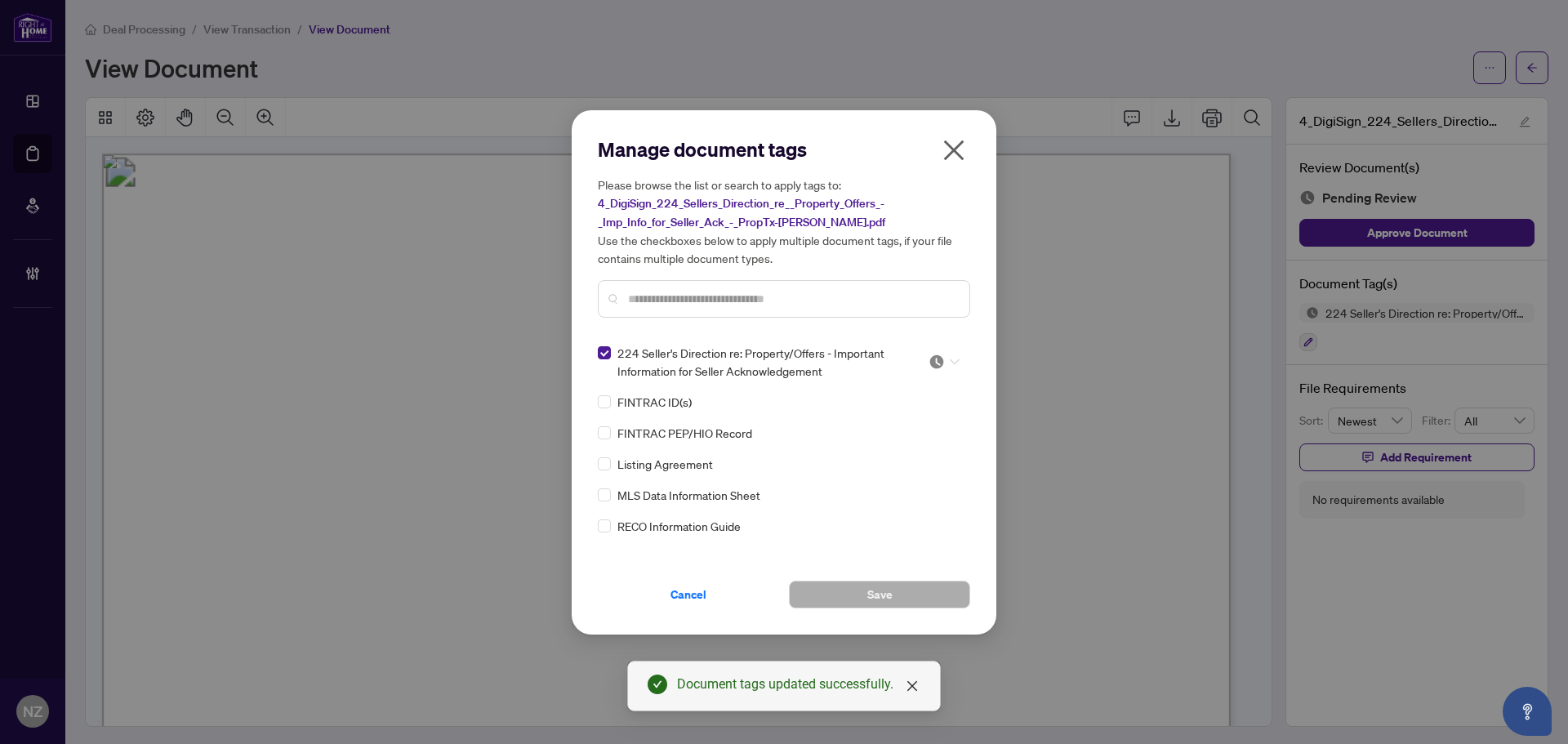
drag, startPoint x: 944, startPoint y: 354, endPoint x: 893, endPoint y: 456, distance: 114.0
click at [942, 361] on div at bounding box center [944, 361] width 31 height 16
click at [871, 441] on div "Approved" at bounding box center [889, 441] width 104 height 18
click at [856, 580] on button "Save" at bounding box center [880, 594] width 182 height 28
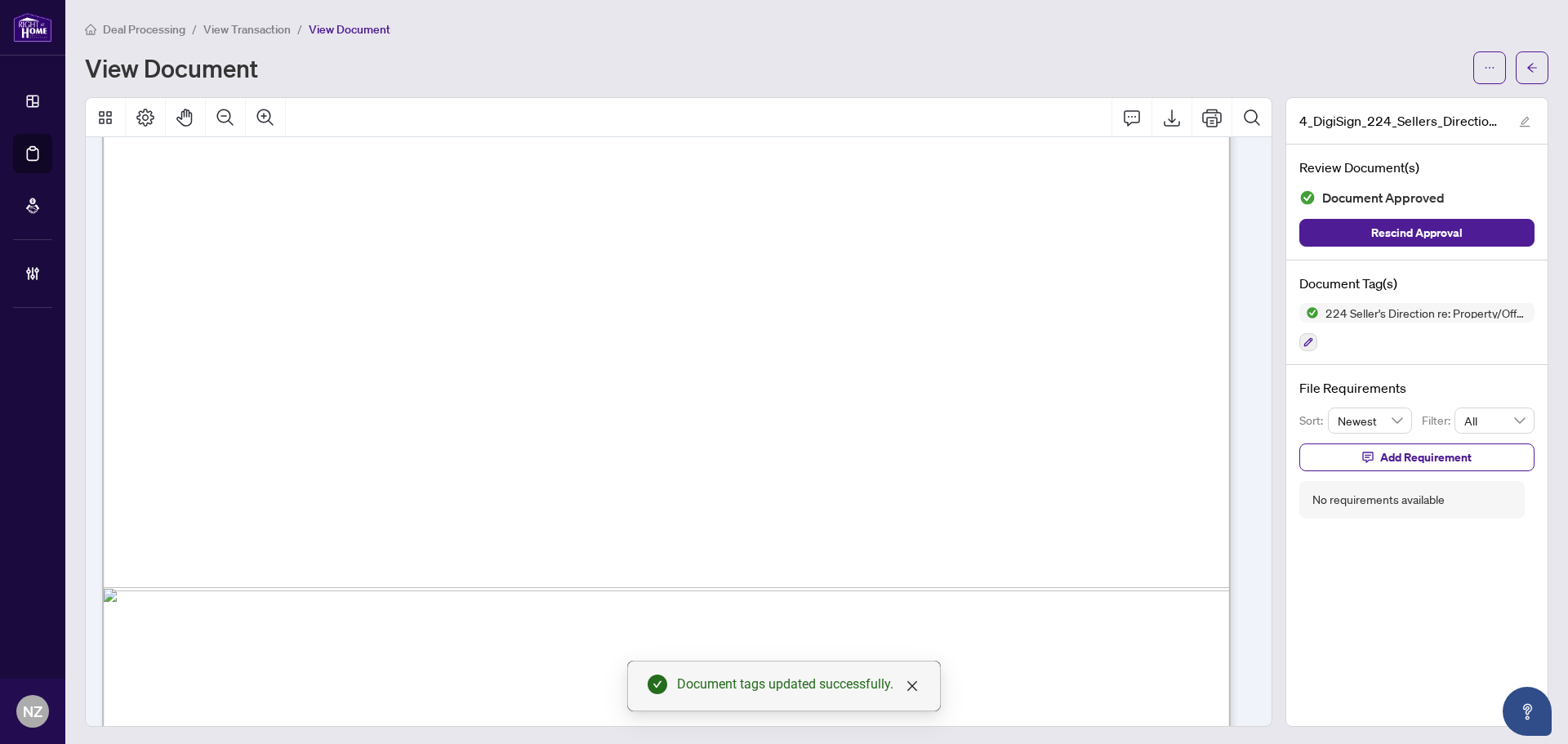
scroll to position [903, 0]
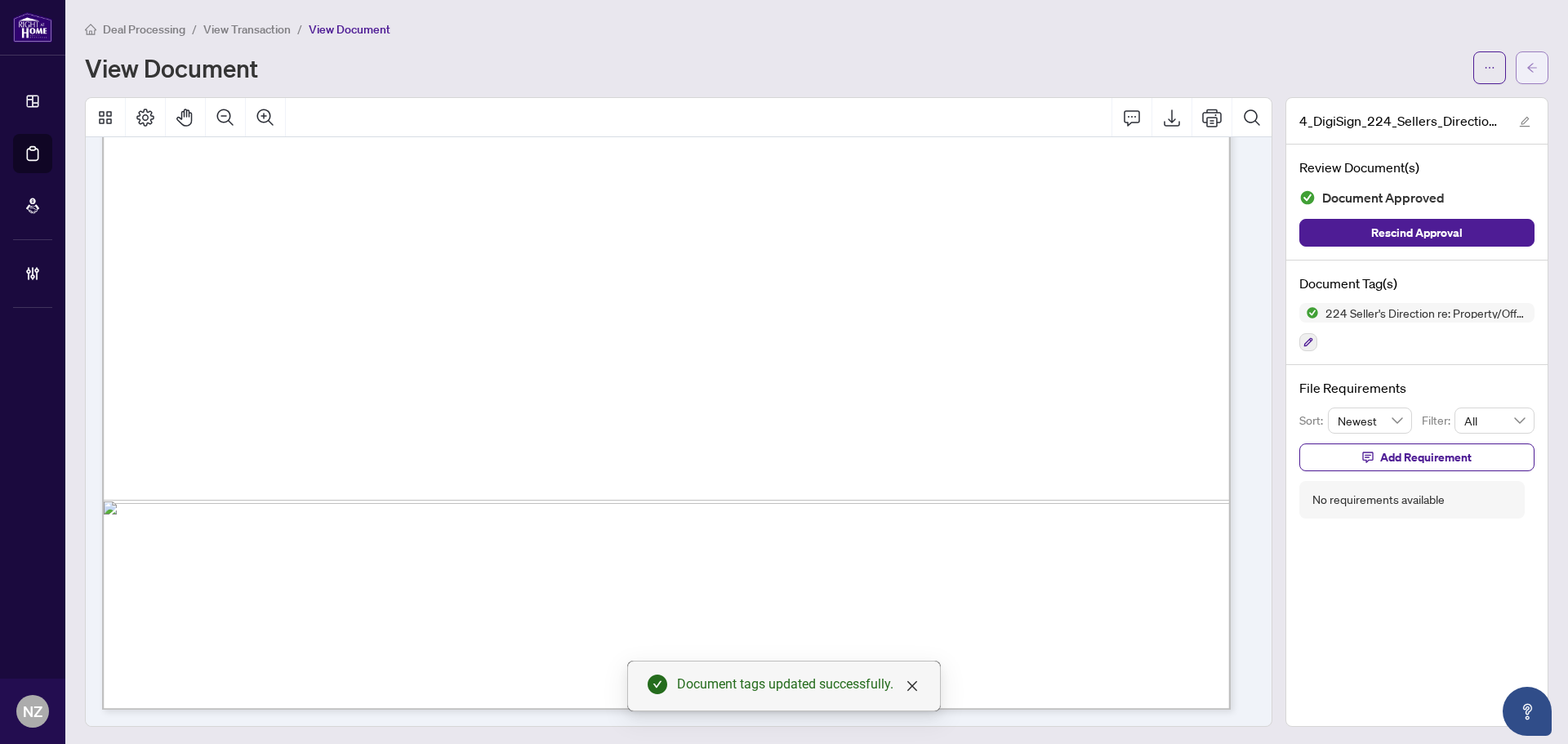
click at [1529, 58] on button "button" at bounding box center [1532, 68] width 32 height 32
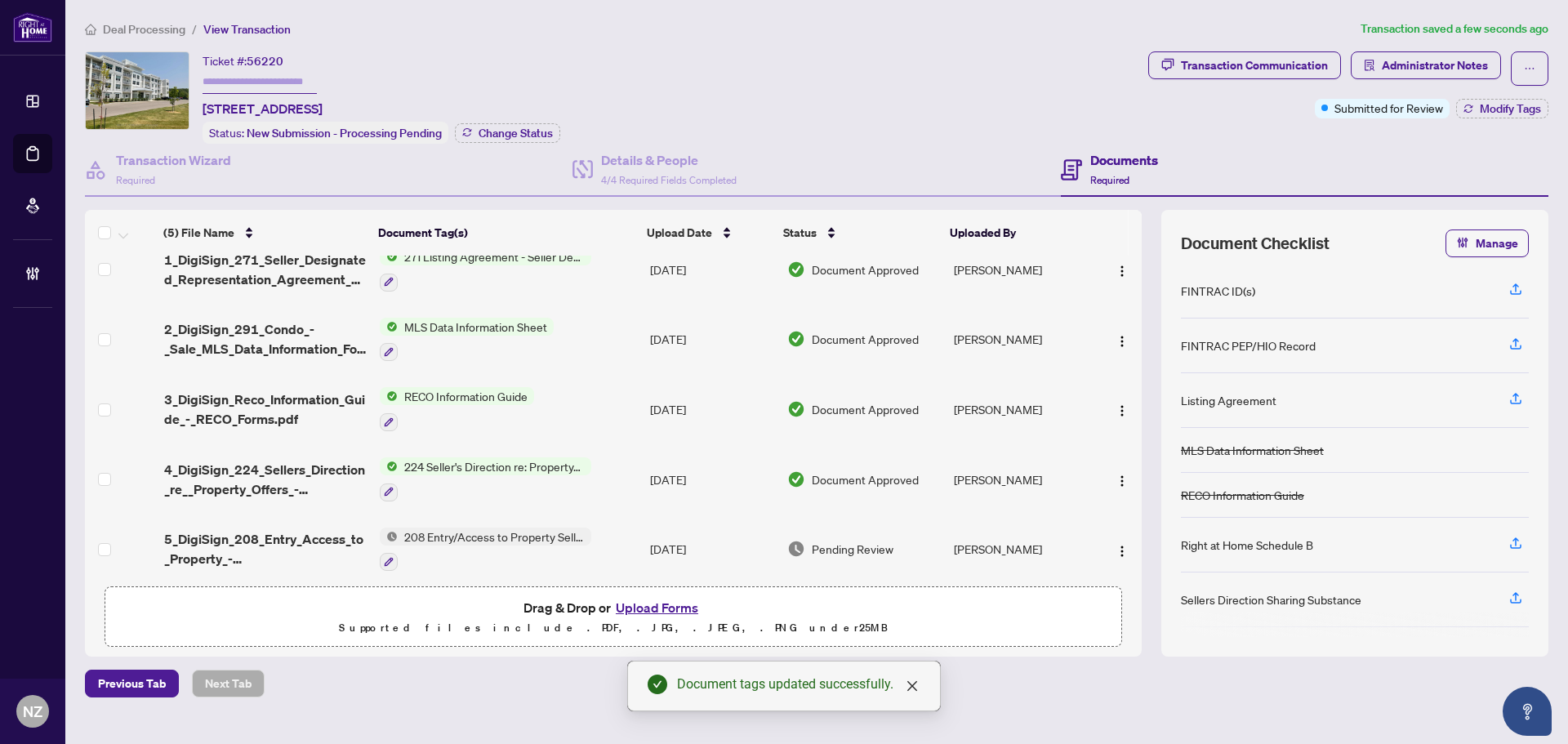
scroll to position [27, 0]
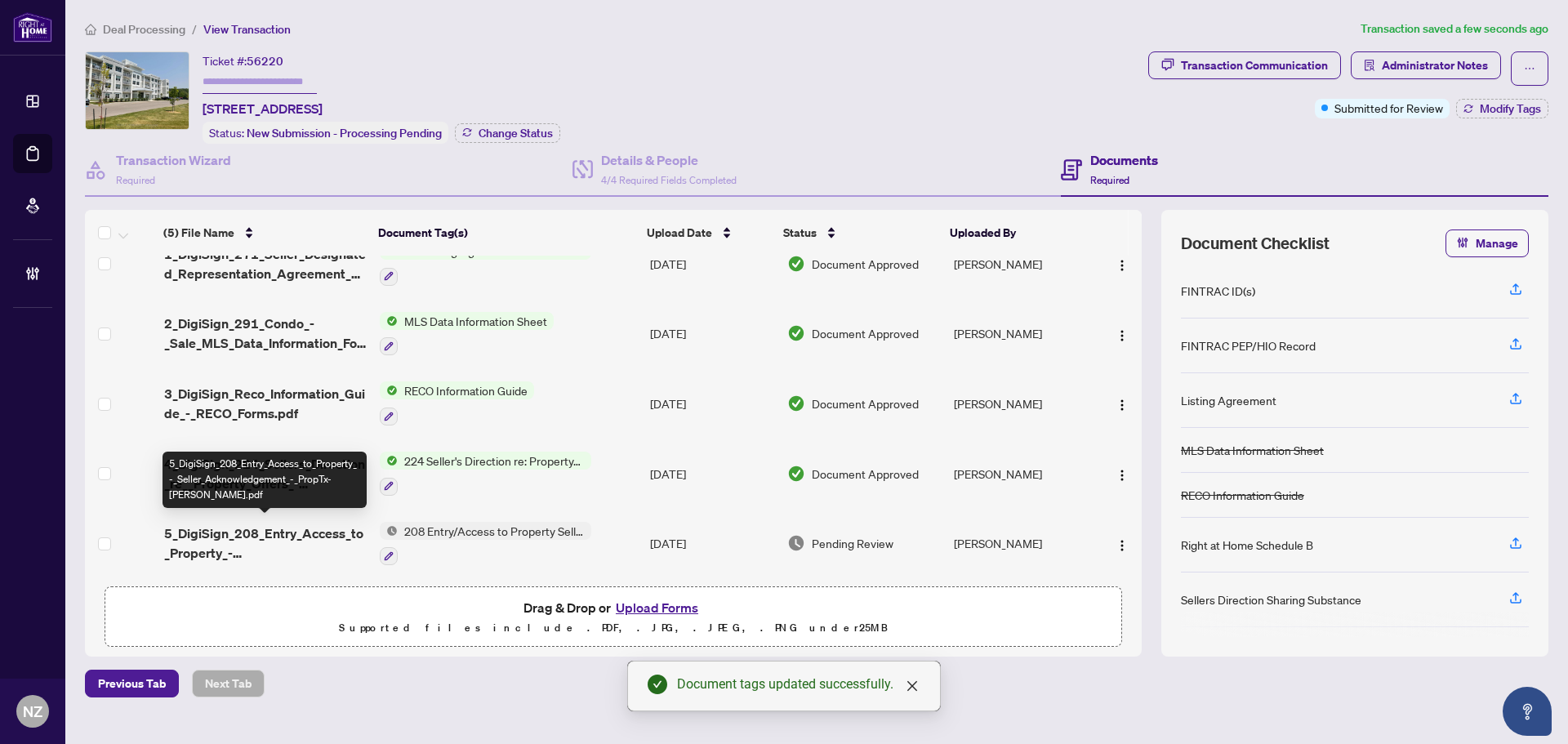
click at [280, 524] on span "5_DigiSign_208_Entry_Access_to_Property_-_Seller_Acknowledgement_-_PropTx-OREA.…" at bounding box center [265, 543] width 203 height 39
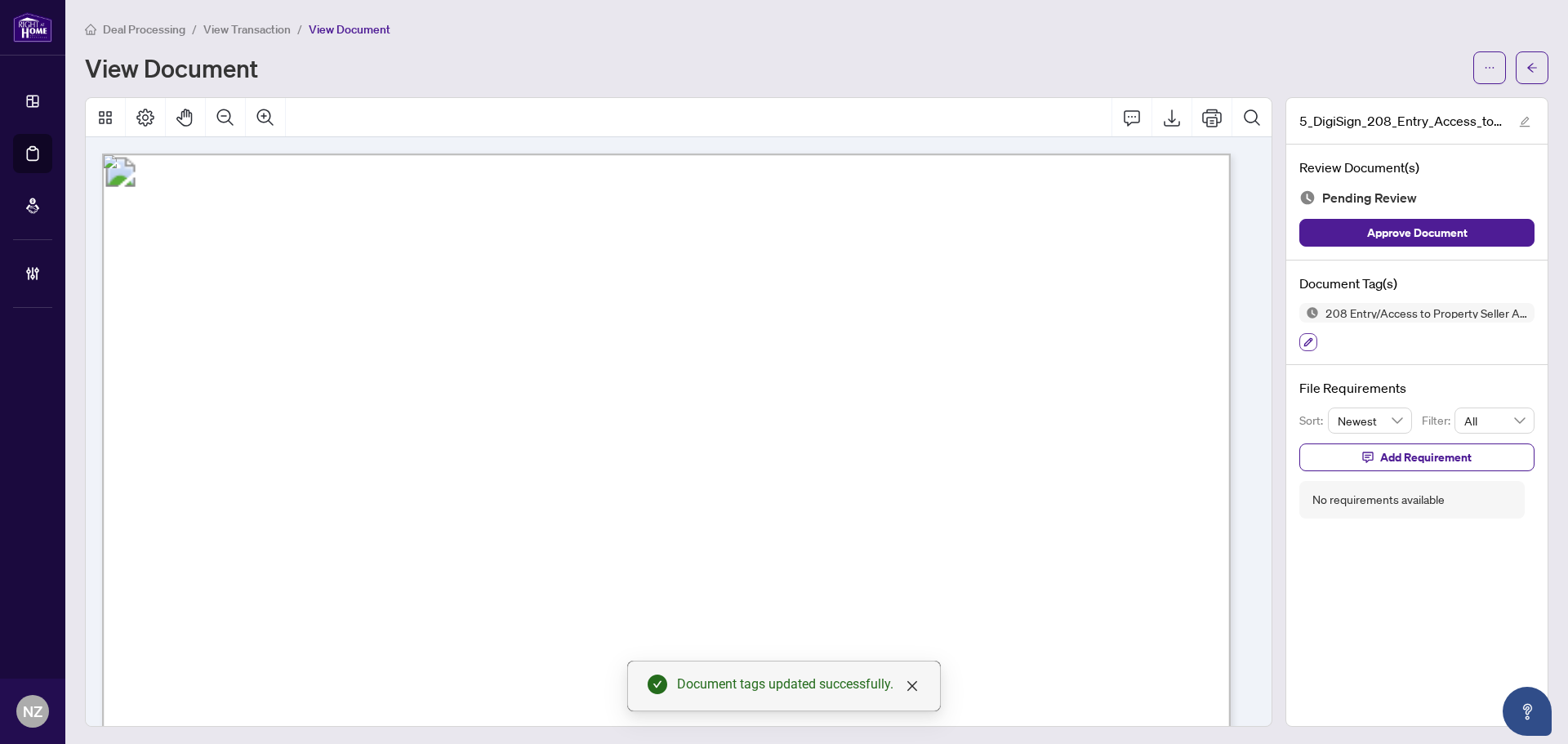
click at [1299, 334] on button "button" at bounding box center [1308, 342] width 18 height 18
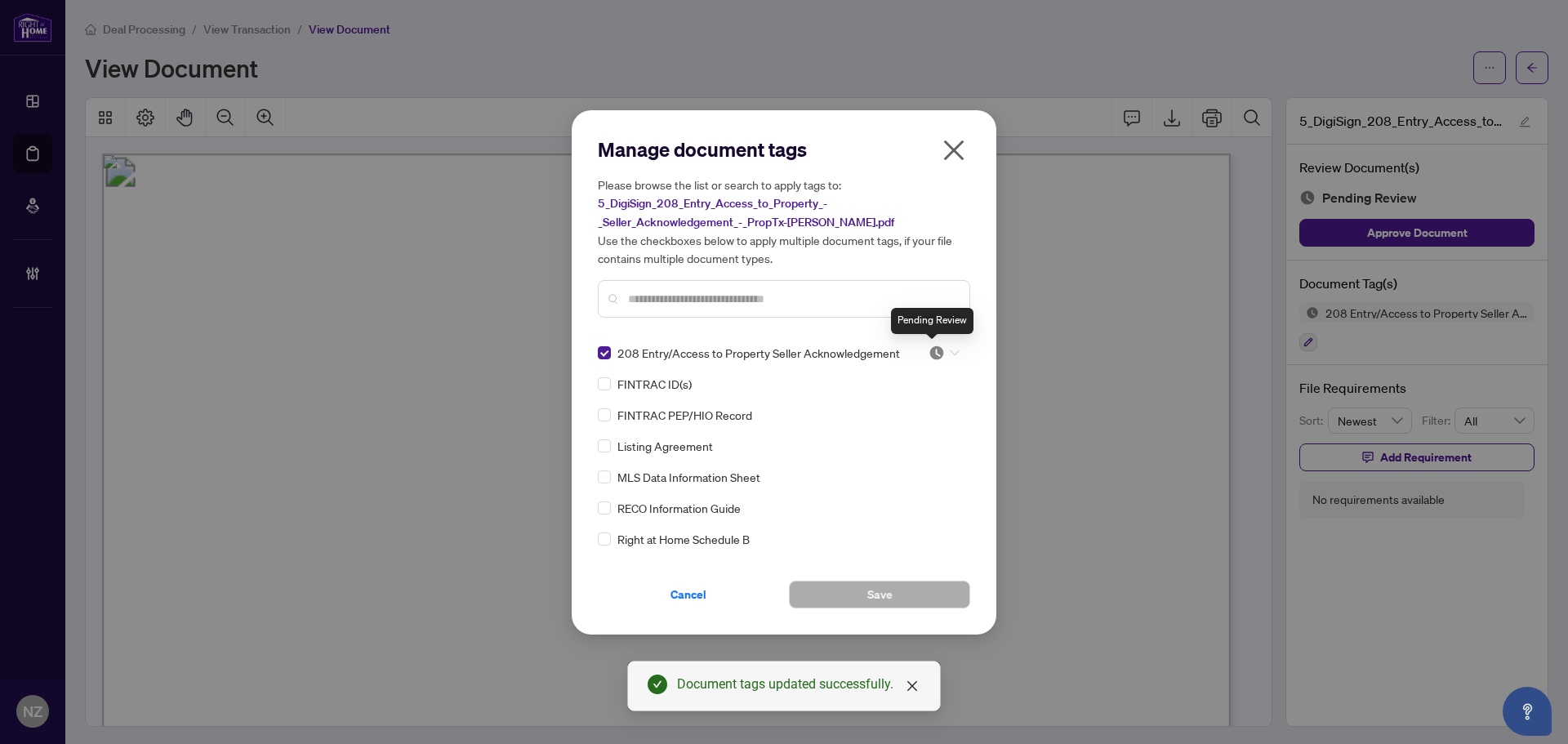
click at [935, 348] on img at bounding box center [936, 352] width 16 height 16
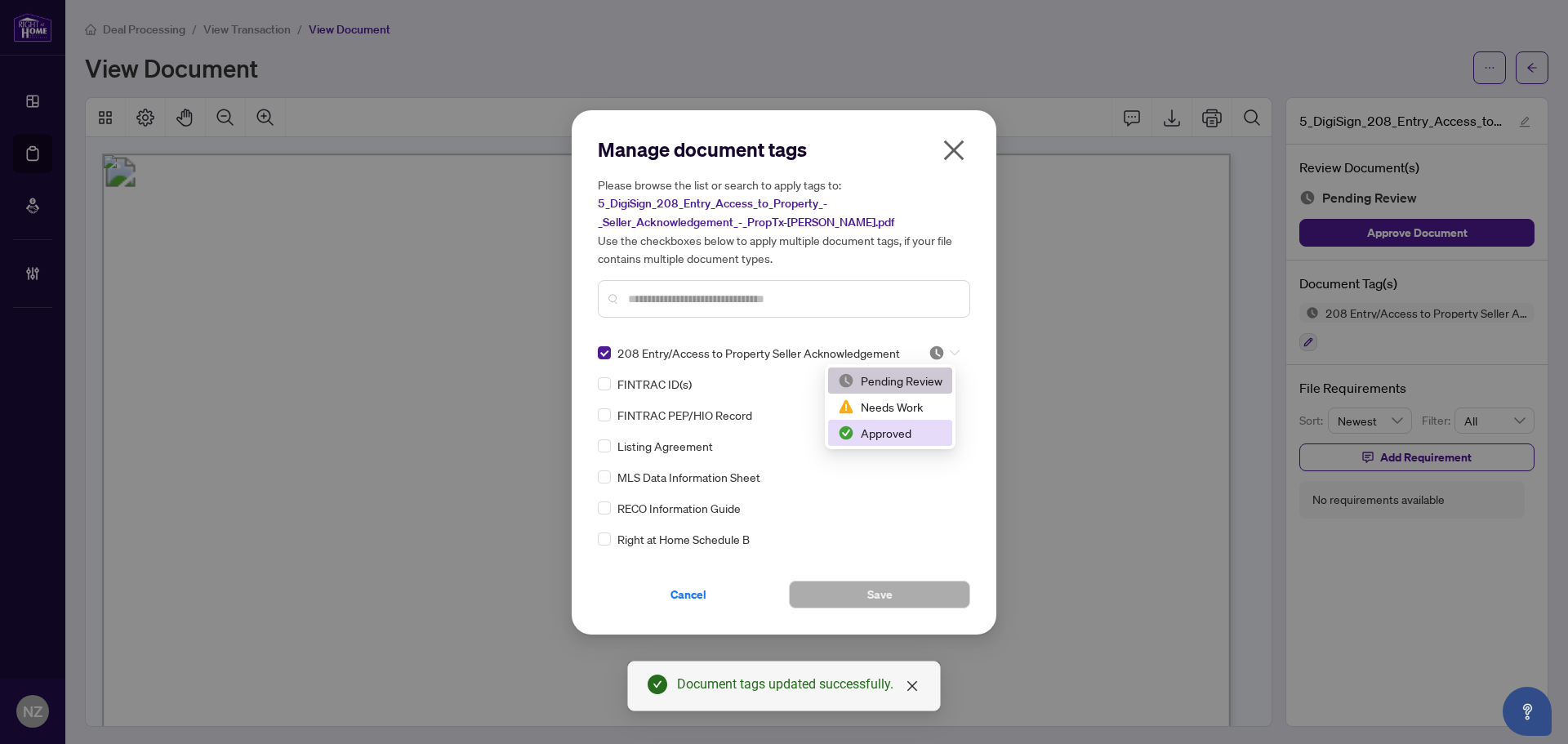
click at [898, 421] on div "Approved" at bounding box center [890, 433] width 124 height 26
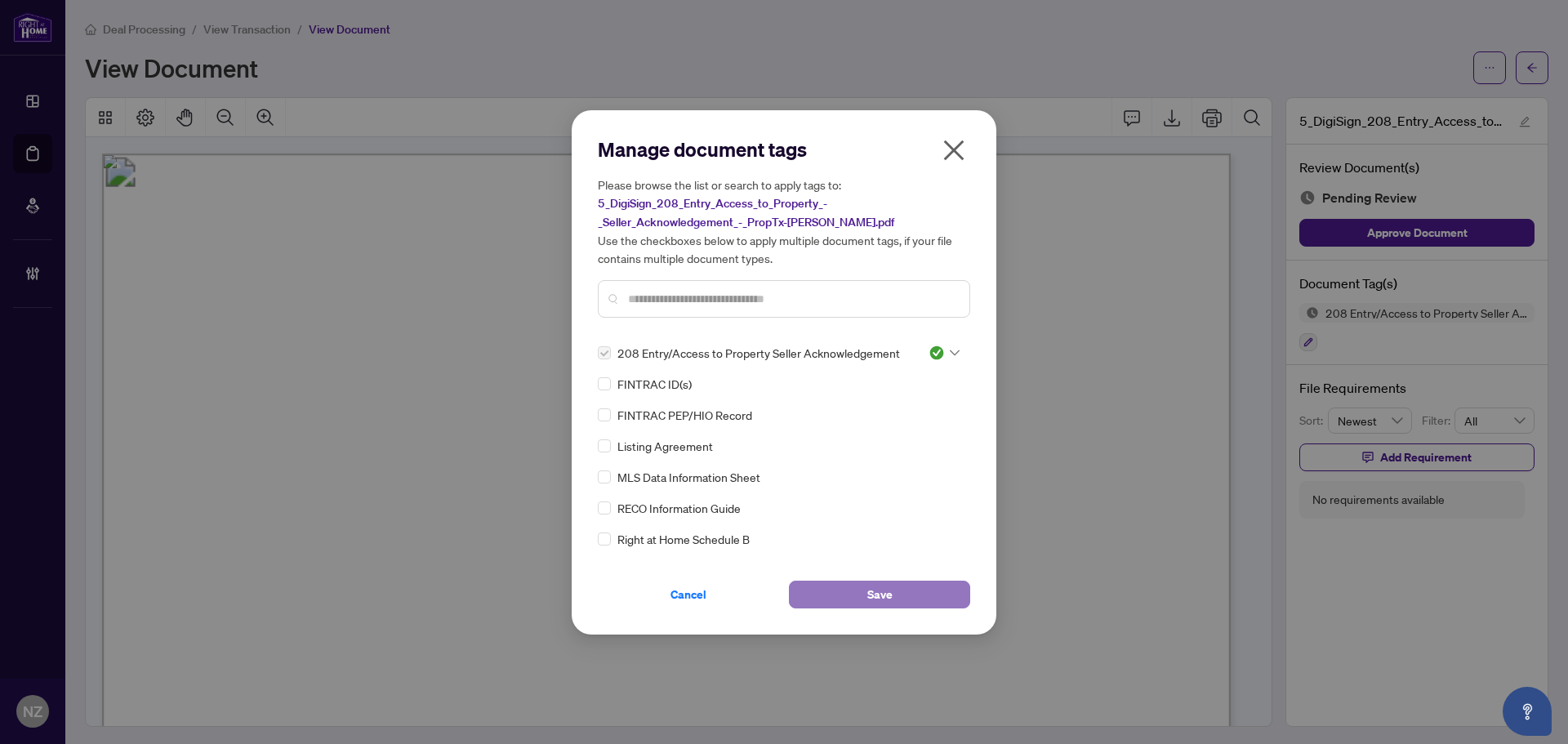
click at [823, 583] on button "Save" at bounding box center [880, 594] width 182 height 28
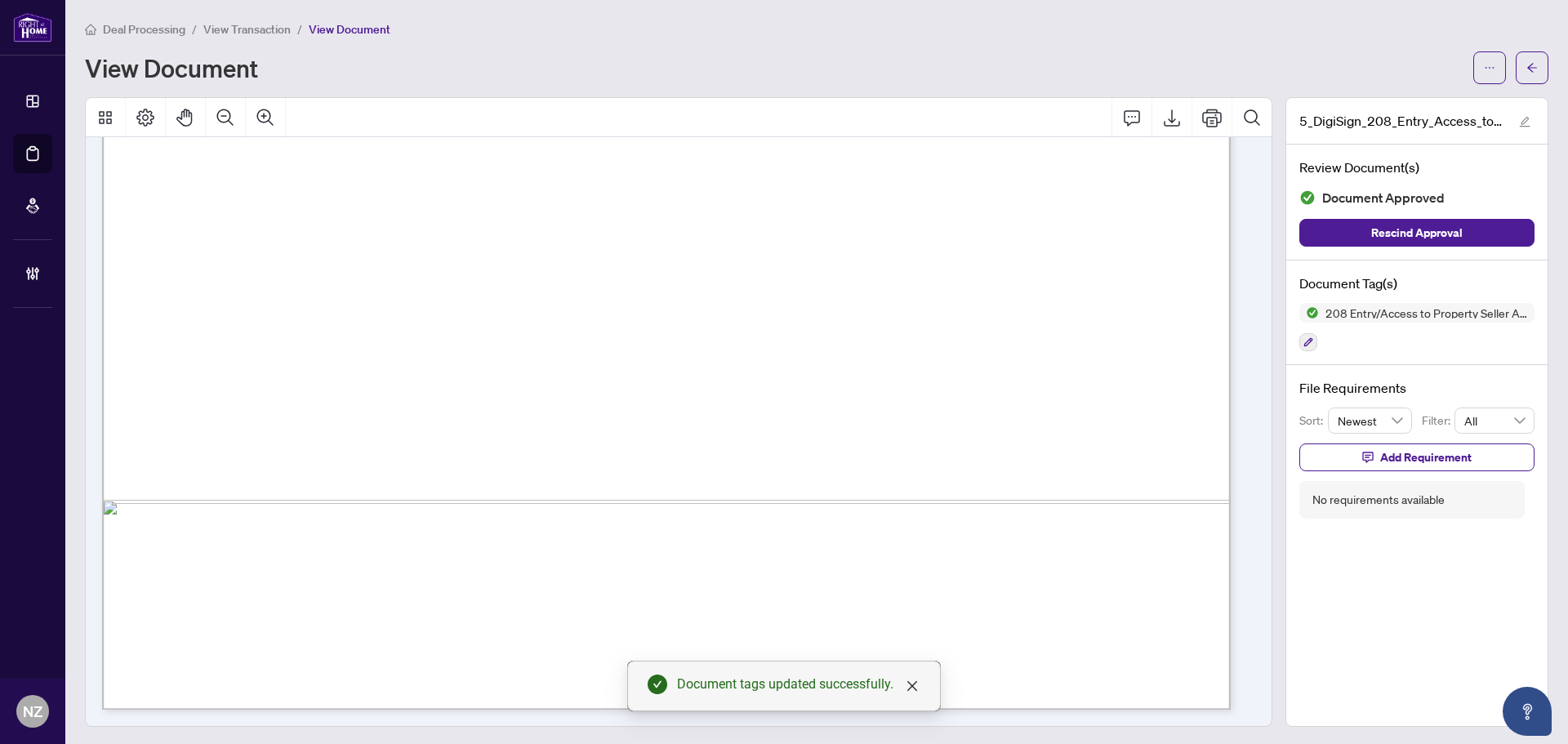
scroll to position [3, 0]
click at [1526, 56] on span "button" at bounding box center [1532, 65] width 11 height 26
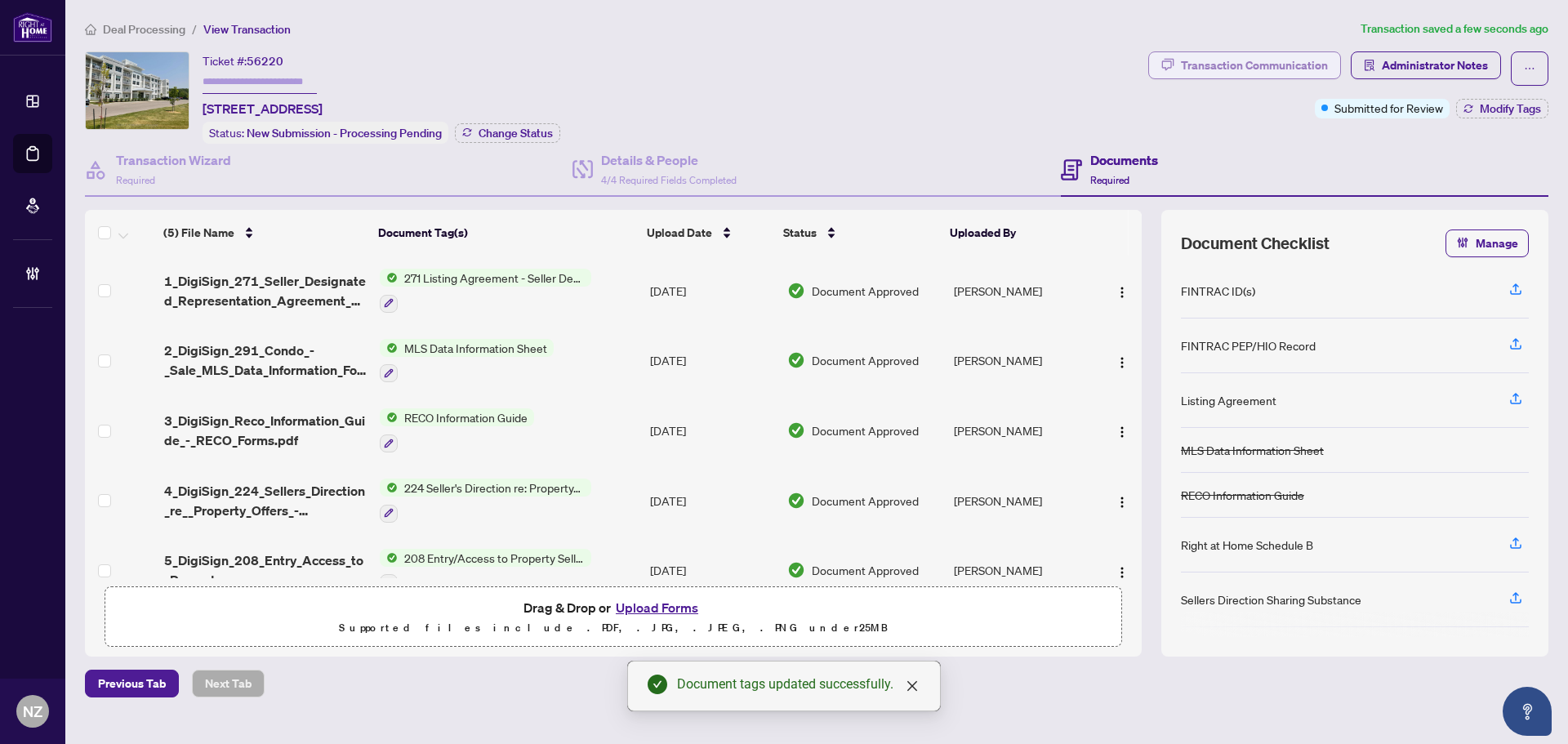
click at [1240, 65] on div "Transaction Communication" at bounding box center [1254, 65] width 147 height 26
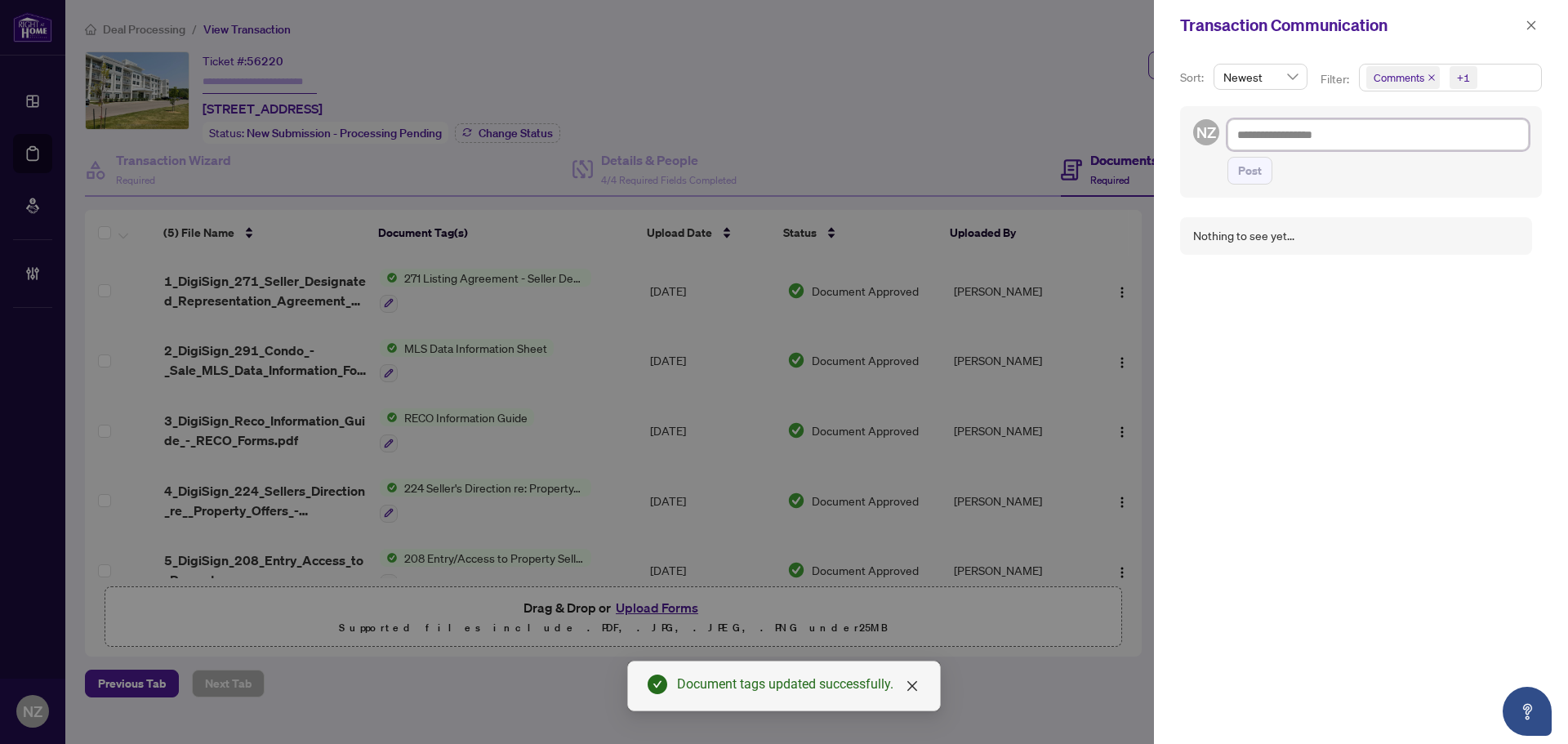
click at [1321, 133] on textarea at bounding box center [1377, 134] width 301 height 31
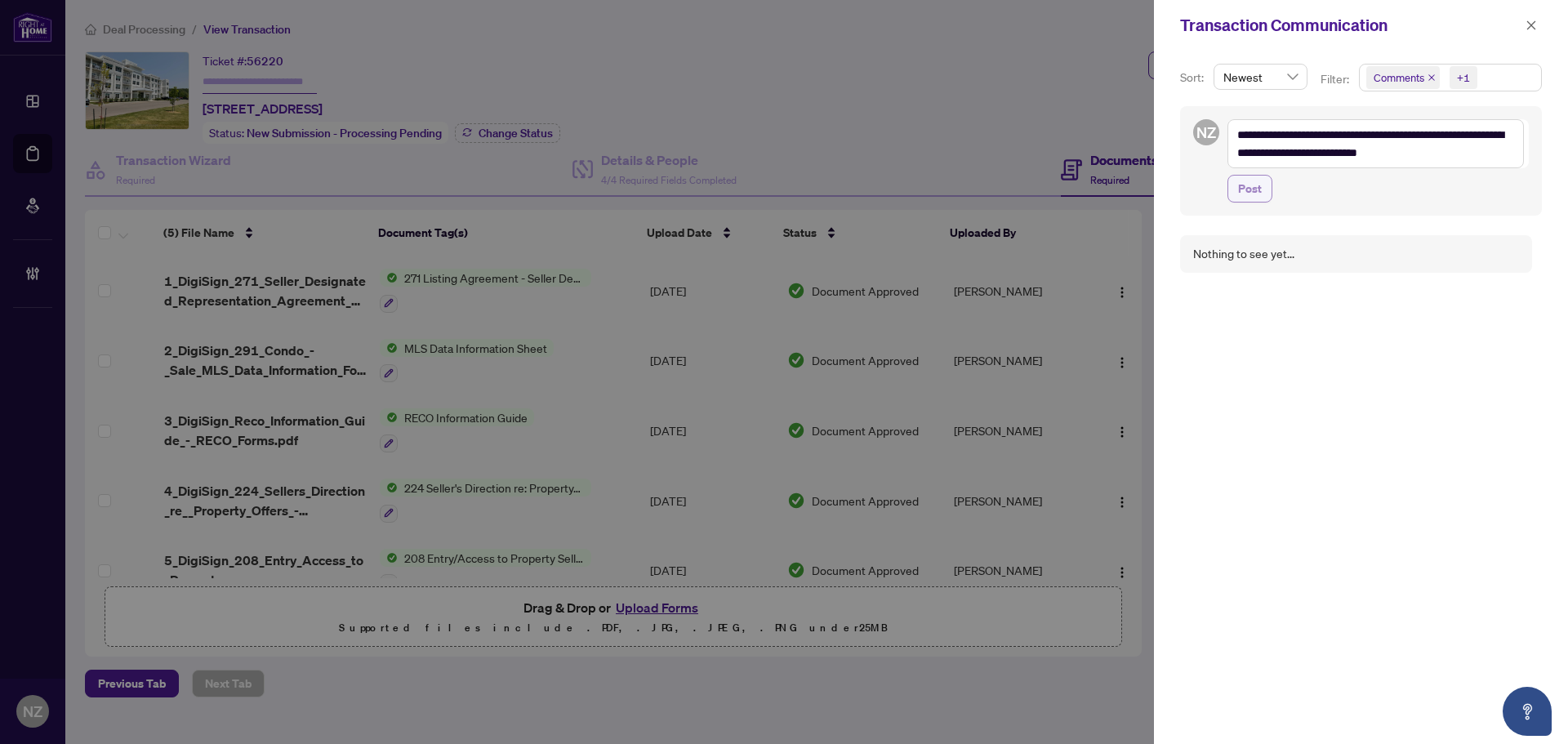
click at [1249, 193] on span "Post" at bounding box center [1250, 188] width 24 height 26
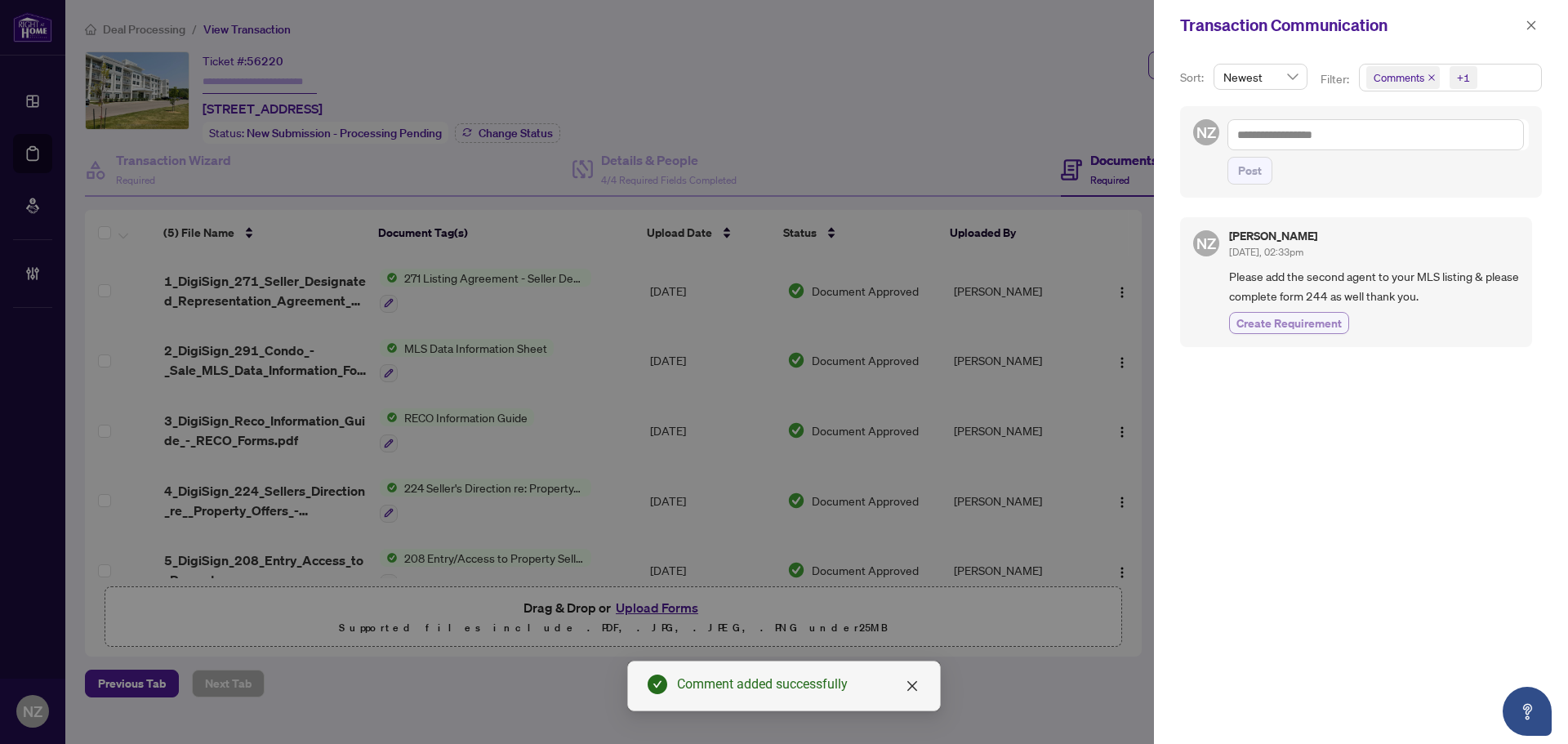
click at [1302, 318] on span "Create Requirement" at bounding box center [1289, 322] width 105 height 17
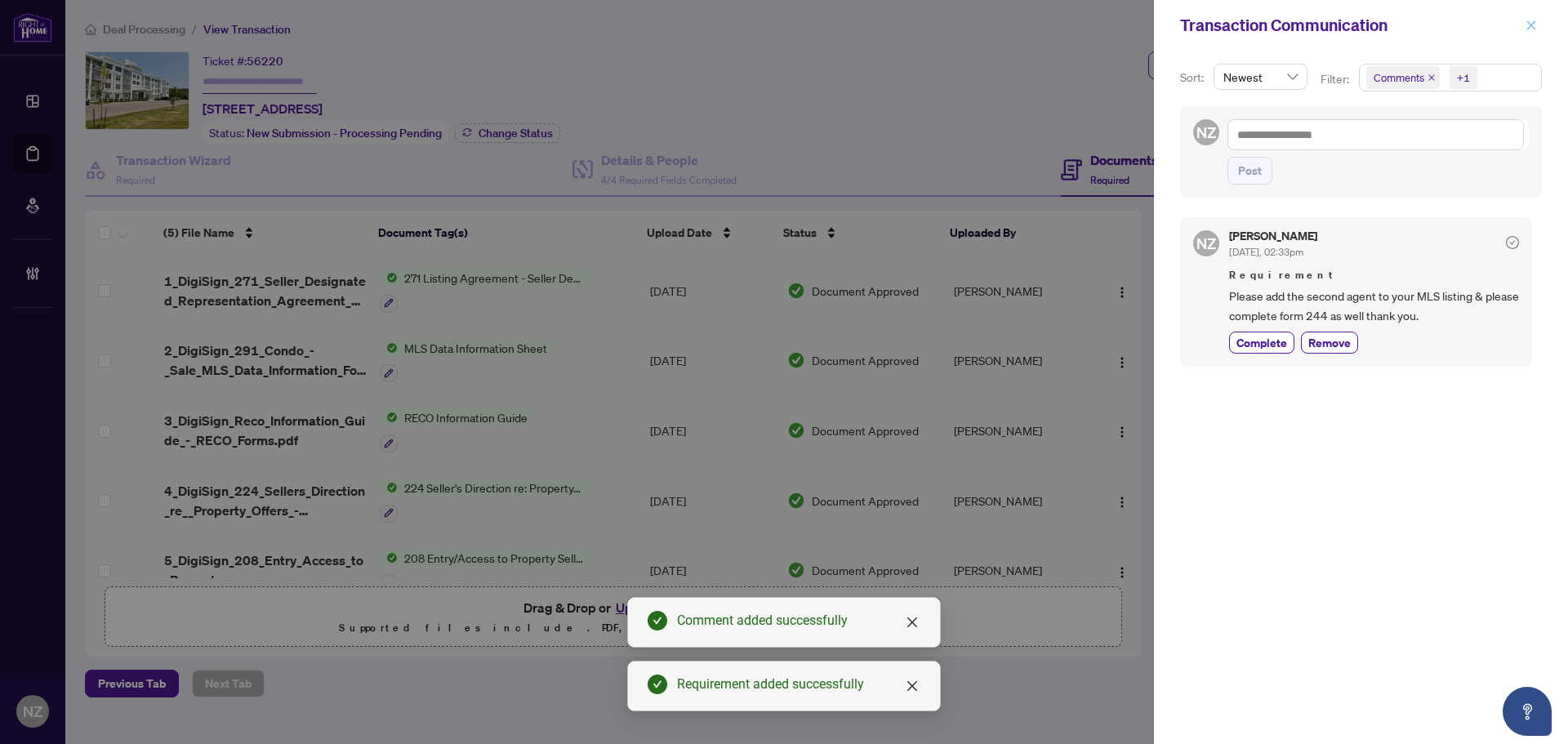
click at [1535, 25] on icon "close" at bounding box center [1531, 25] width 11 height 11
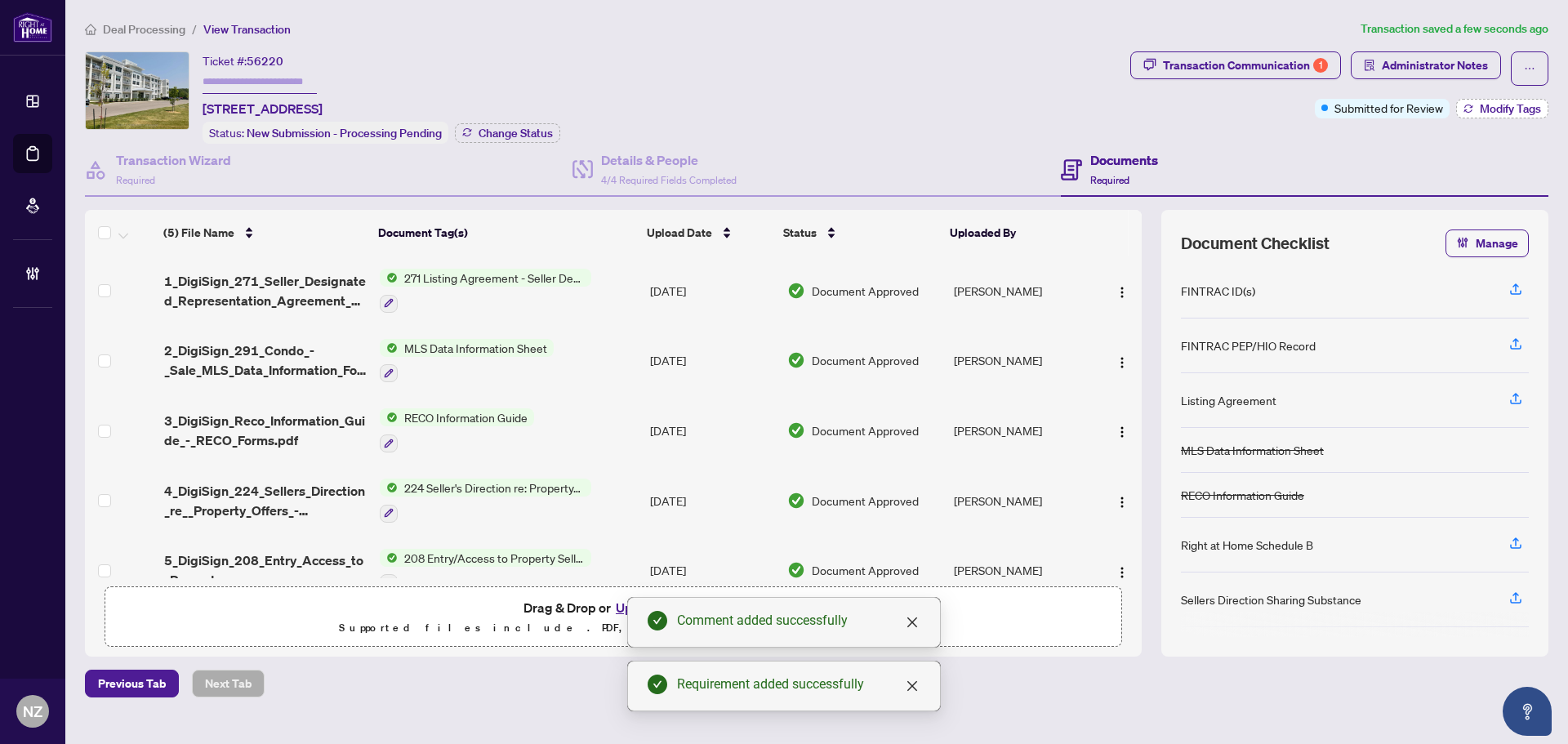
click at [1526, 103] on span "Modify Tags" at bounding box center [1510, 108] width 61 height 11
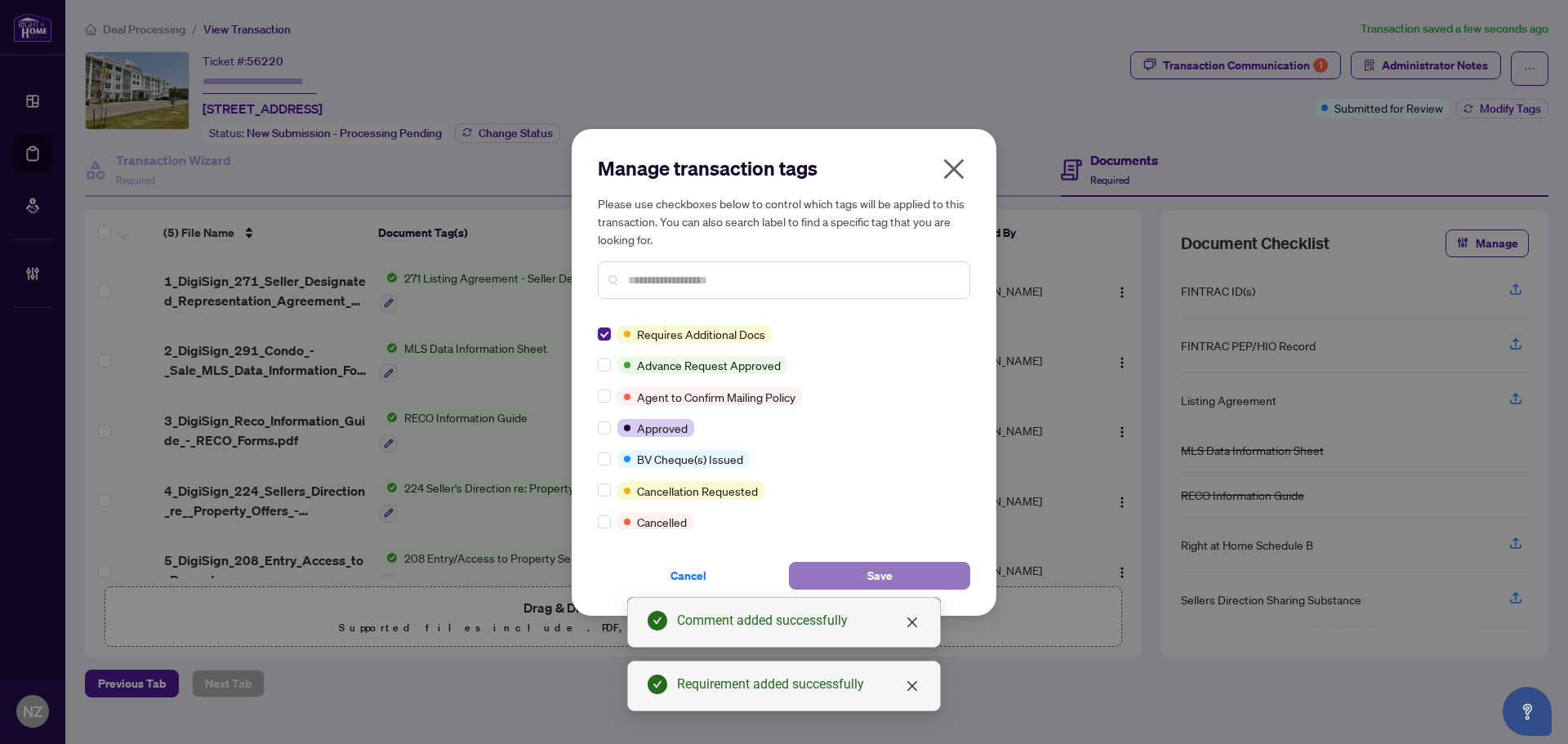
click at [868, 565] on span "Save" at bounding box center [880, 575] width 25 height 26
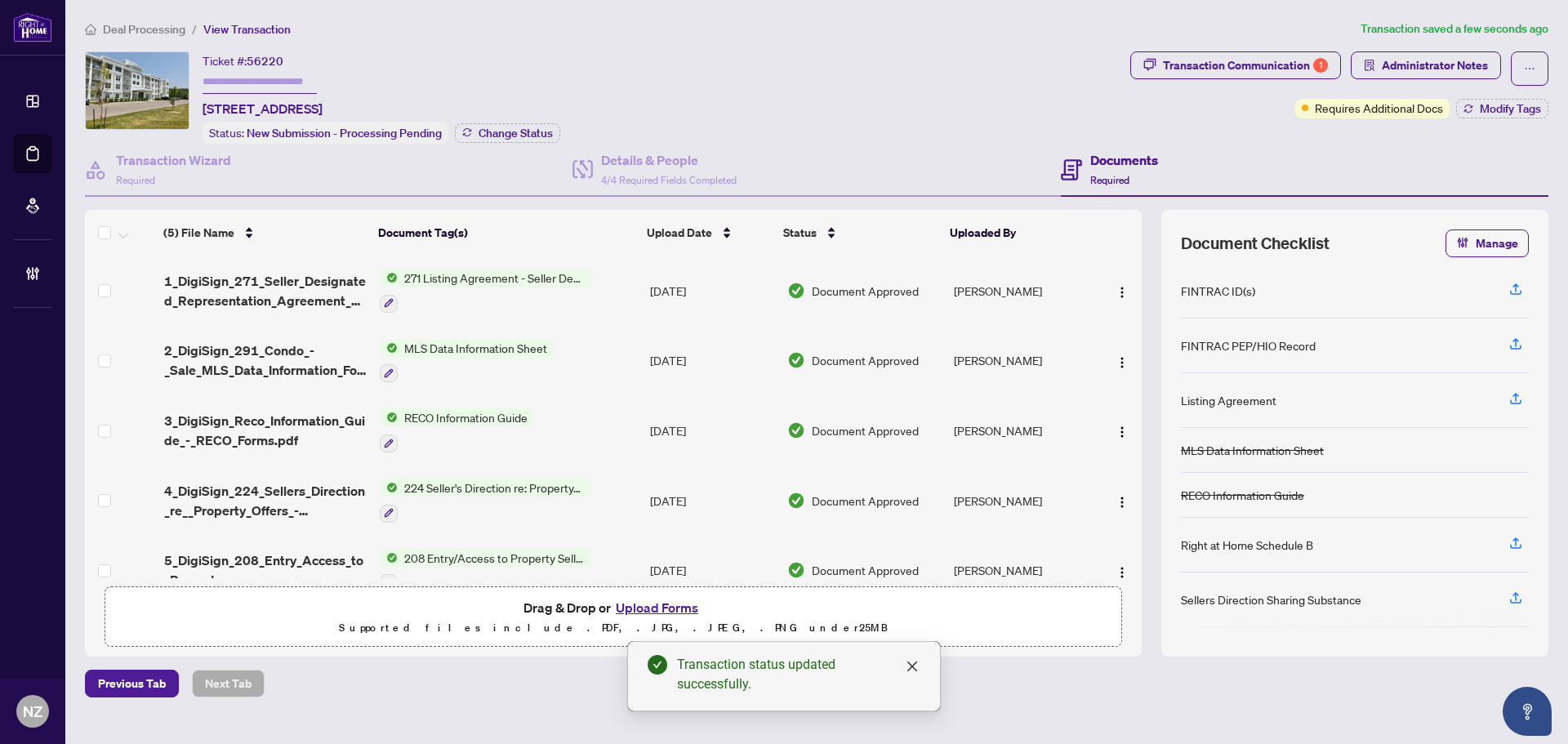
click at [157, 30] on span "Deal Processing" at bounding box center [143, 29] width 82 height 14
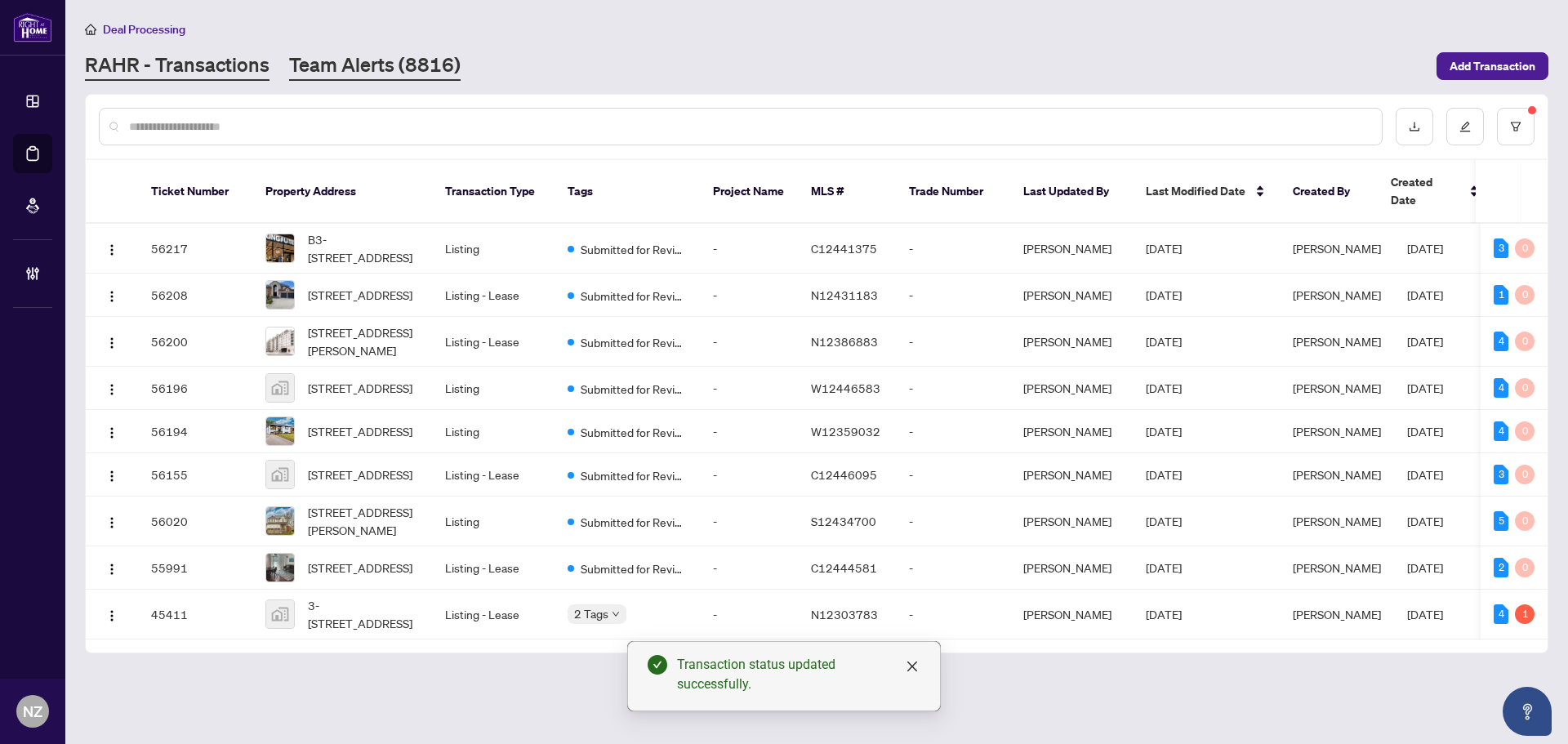
click at [331, 64] on link "Team Alerts (8816)" at bounding box center [375, 66] width 171 height 30
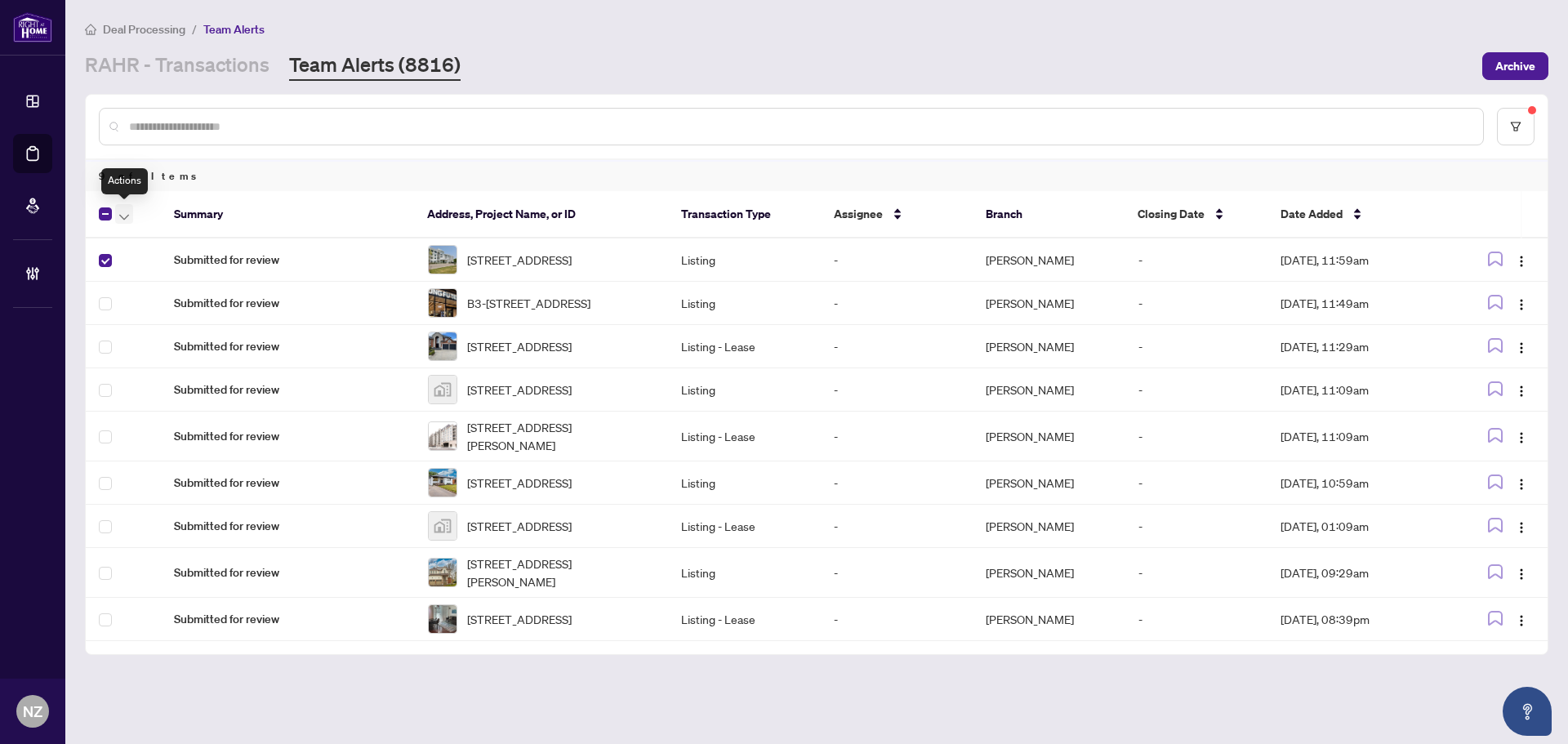
click at [117, 210] on button "button" at bounding box center [124, 214] width 18 height 20
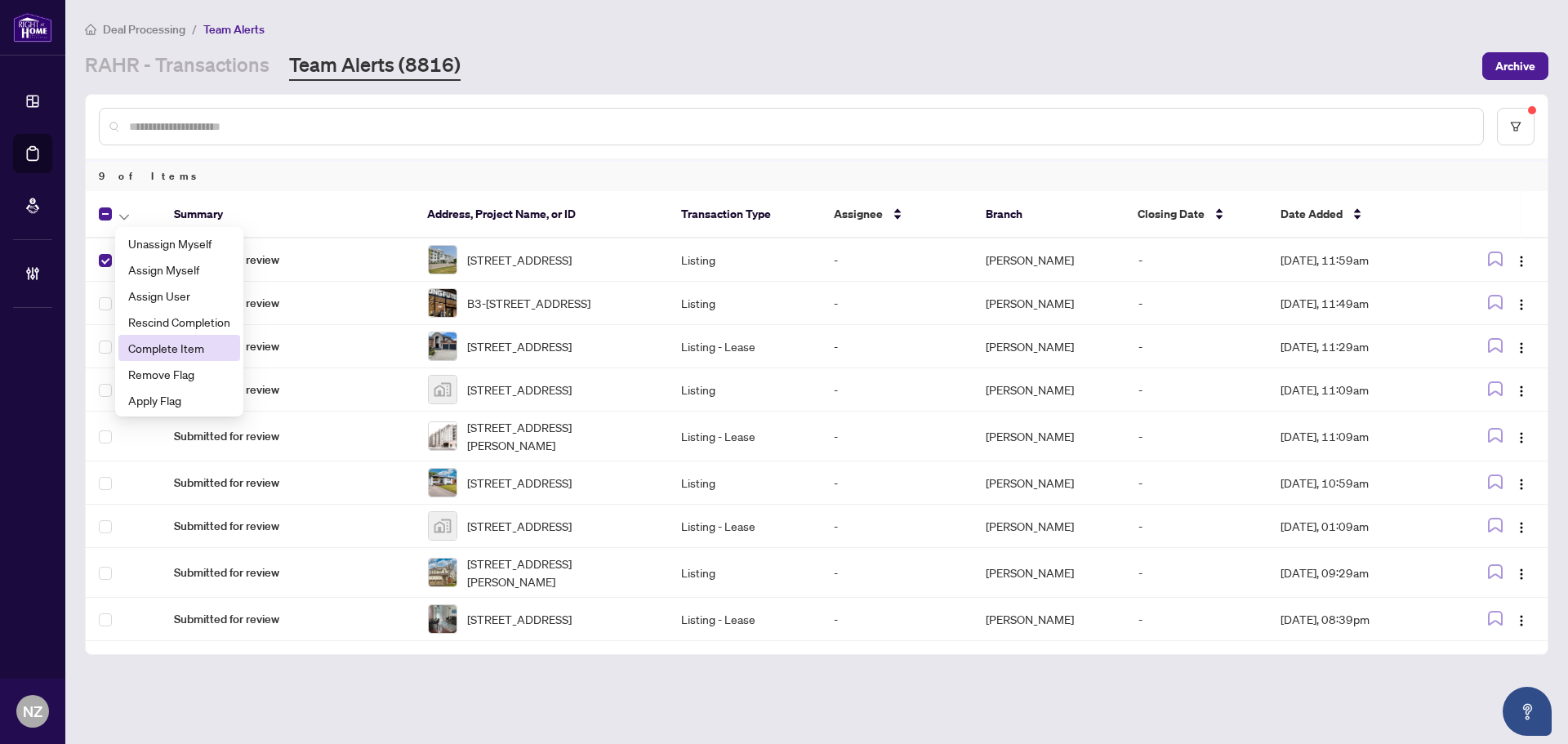
click at [155, 346] on span "Complete Item" at bounding box center [179, 347] width 102 height 18
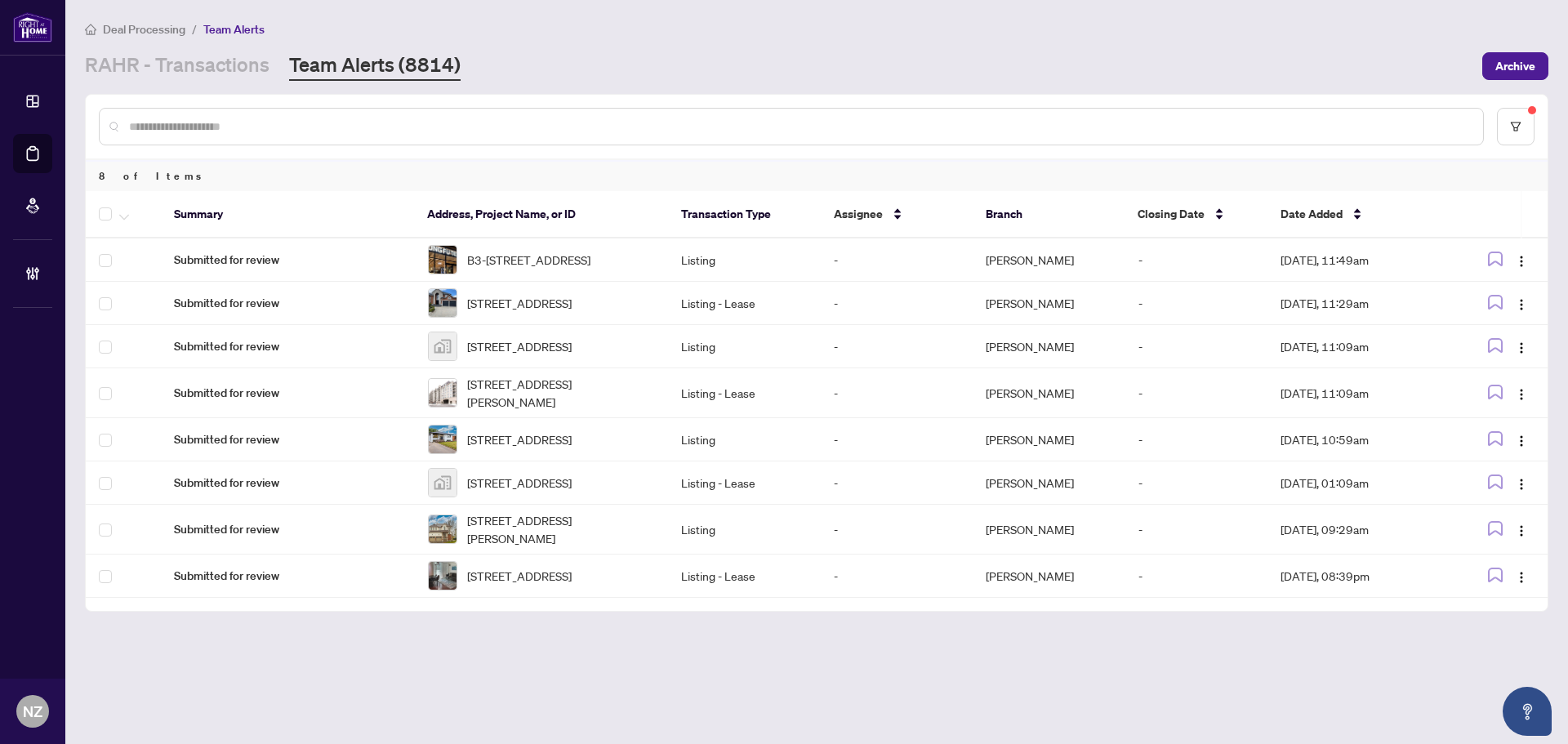
drag, startPoint x: 154, startPoint y: 65, endPoint x: 181, endPoint y: 88, distance: 35.5
click at [155, 64] on link "RAHR - Transactions" at bounding box center [176, 66] width 184 height 30
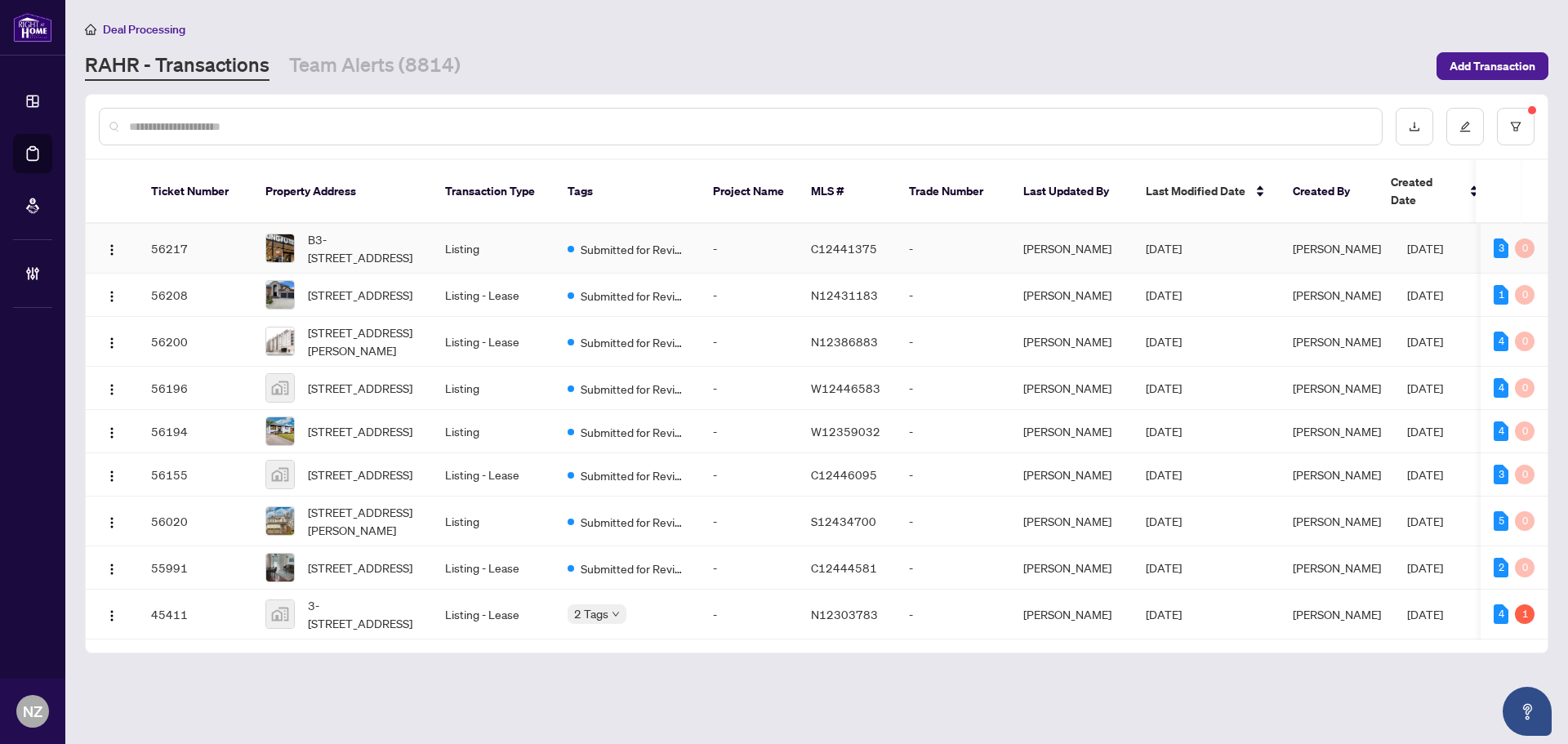
click at [361, 239] on span "B3-3365 Steeles Ave E Ave, Toronto, Ontario M2H 3S8, Canada" at bounding box center [363, 248] width 111 height 36
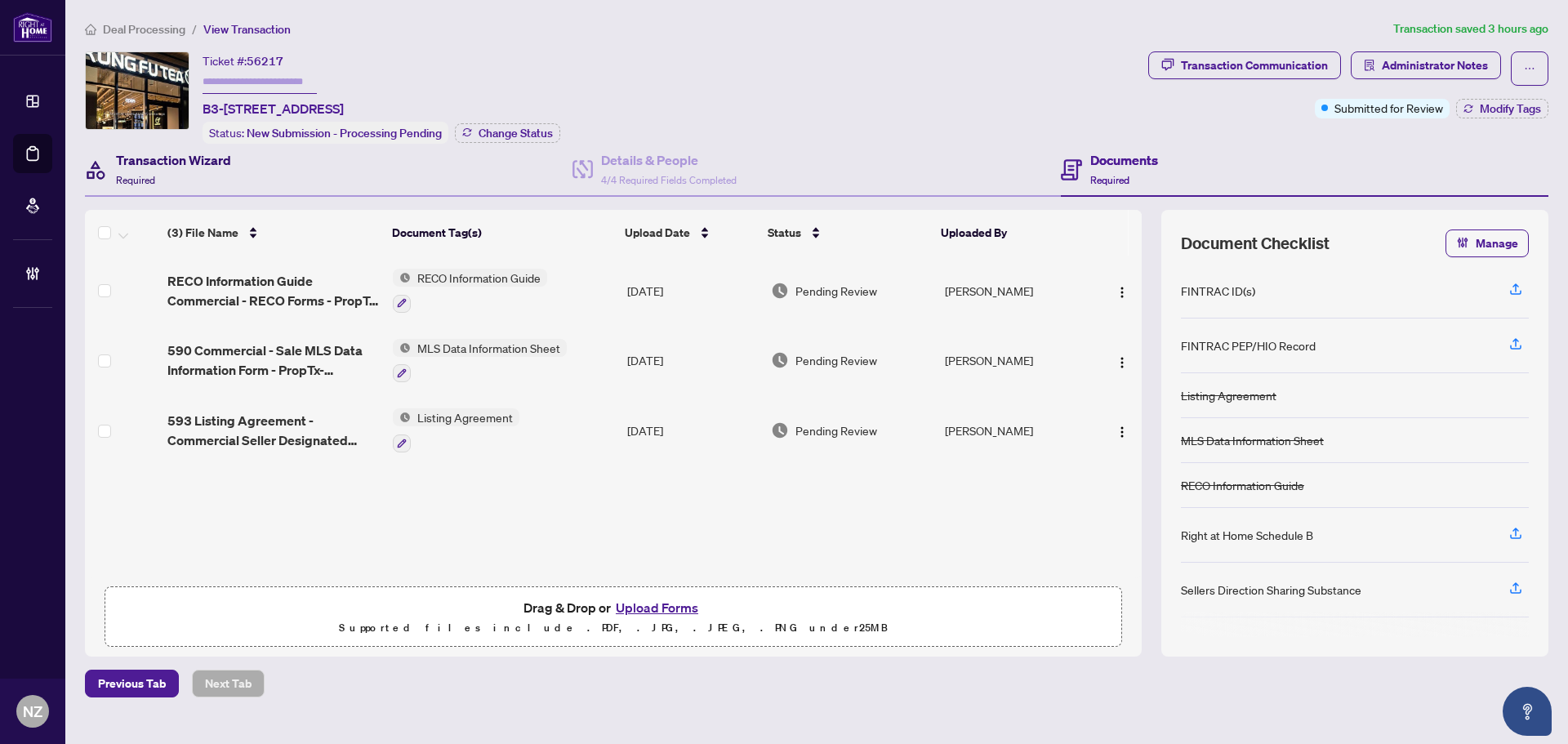
click at [144, 177] on span "Required" at bounding box center [136, 180] width 39 height 12
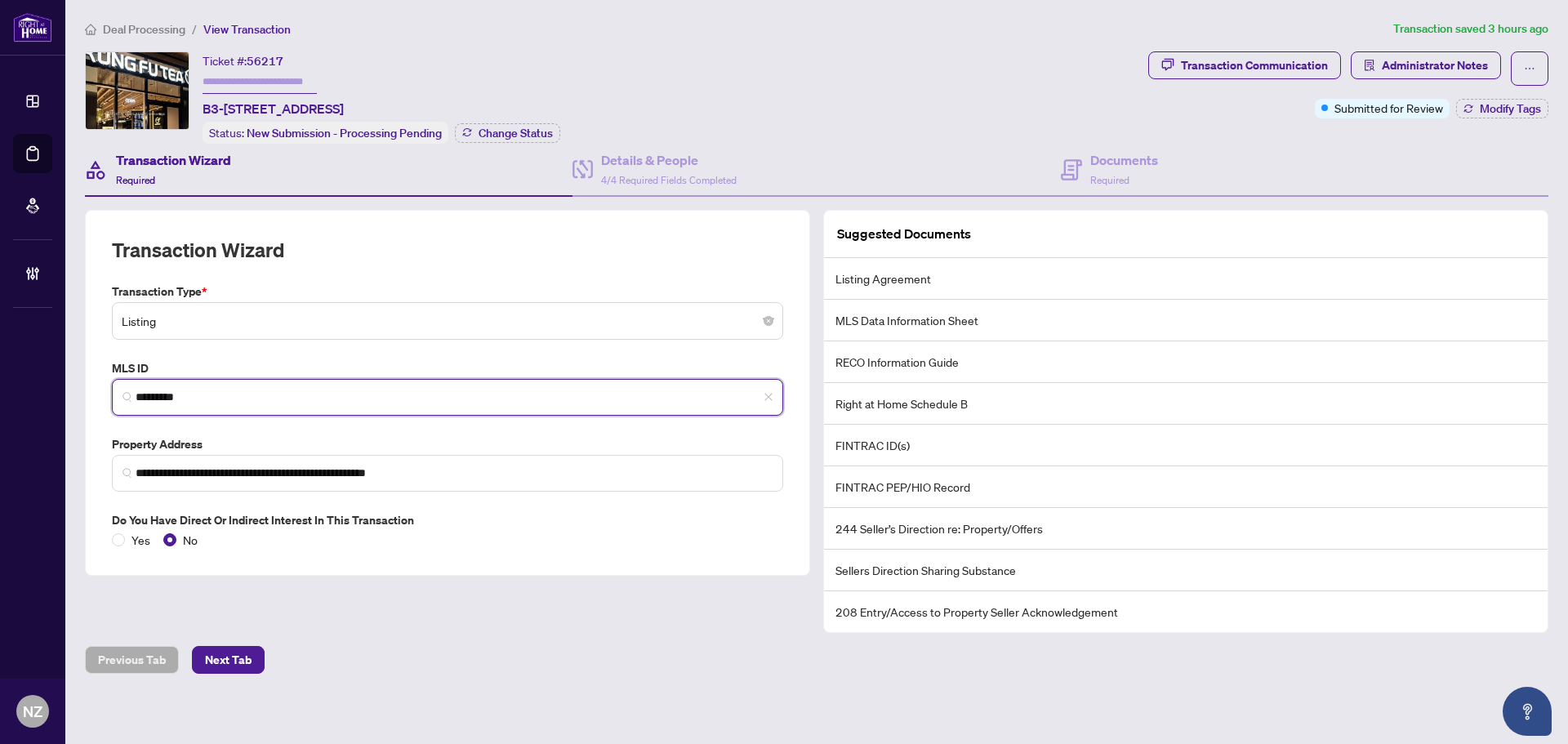
drag, startPoint x: 205, startPoint y: 401, endPoint x: 32, endPoint y: 405, distance: 173.0
click at [33, 401] on div "**********" at bounding box center [784, 372] width 1568 height 744
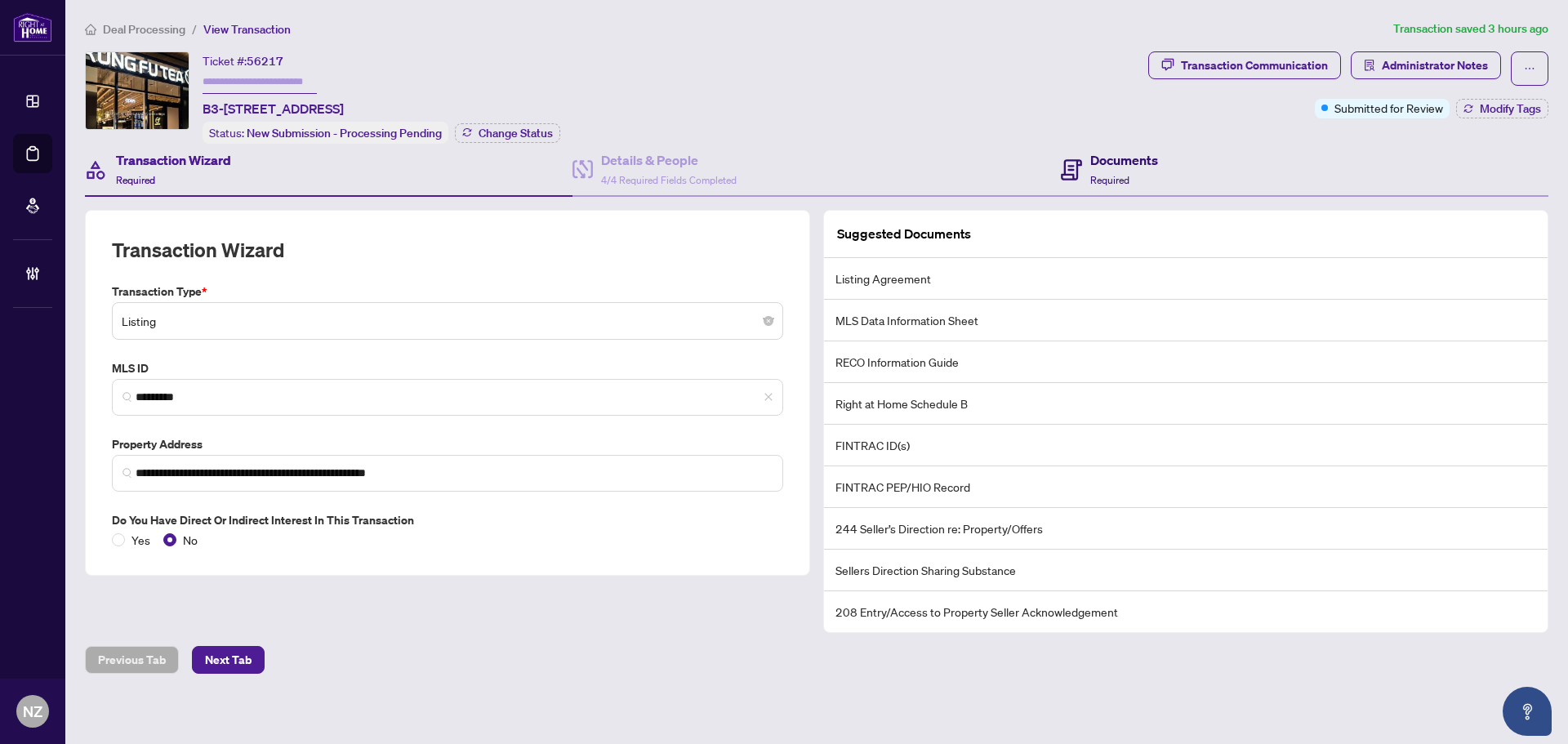
click at [1093, 168] on h4 "Documents" at bounding box center [1124, 159] width 68 height 20
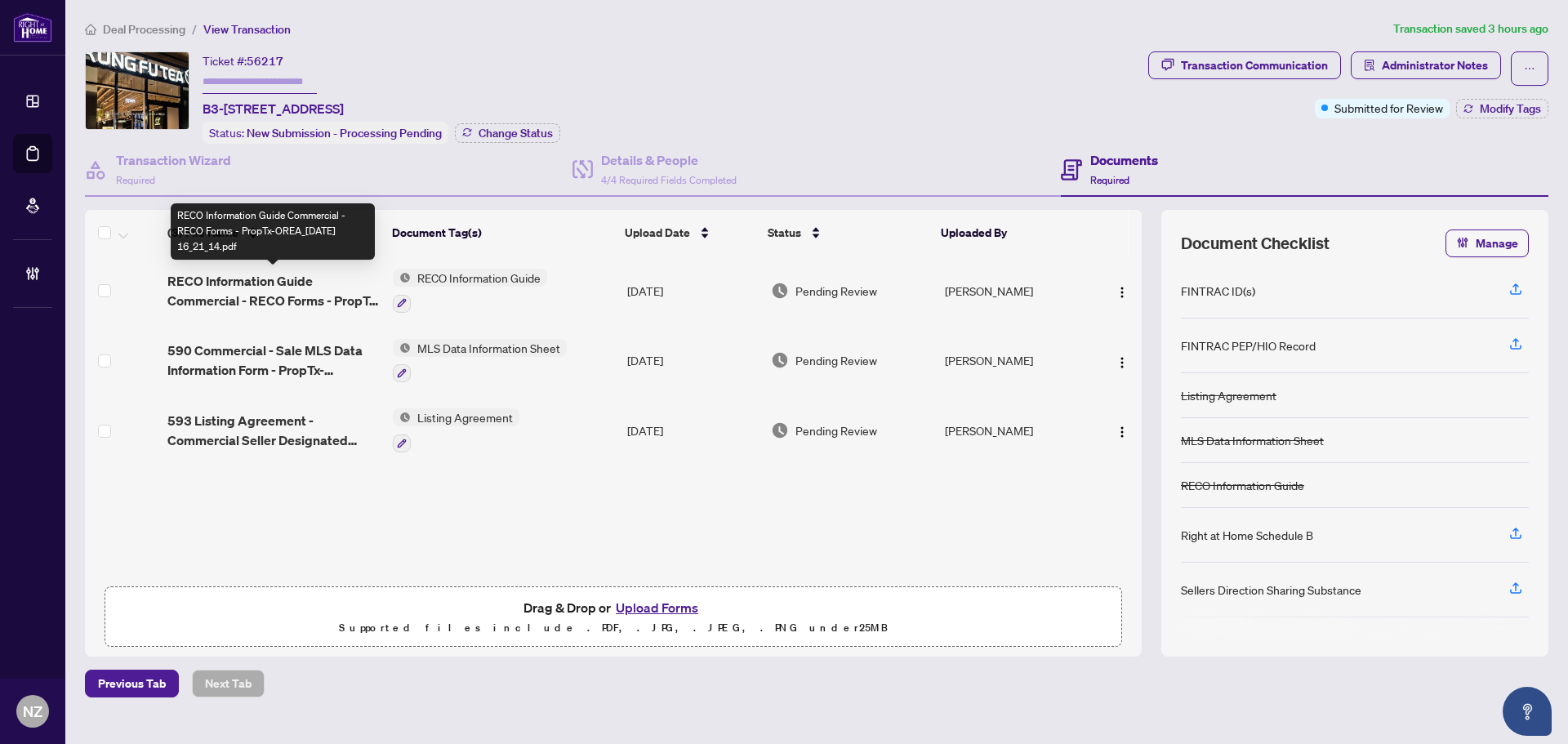
click at [243, 286] on span "RECO Information Guide Commercial - RECO Forms - PropTx-OREA_2025-10-02 16_21_1…" at bounding box center [273, 290] width 212 height 39
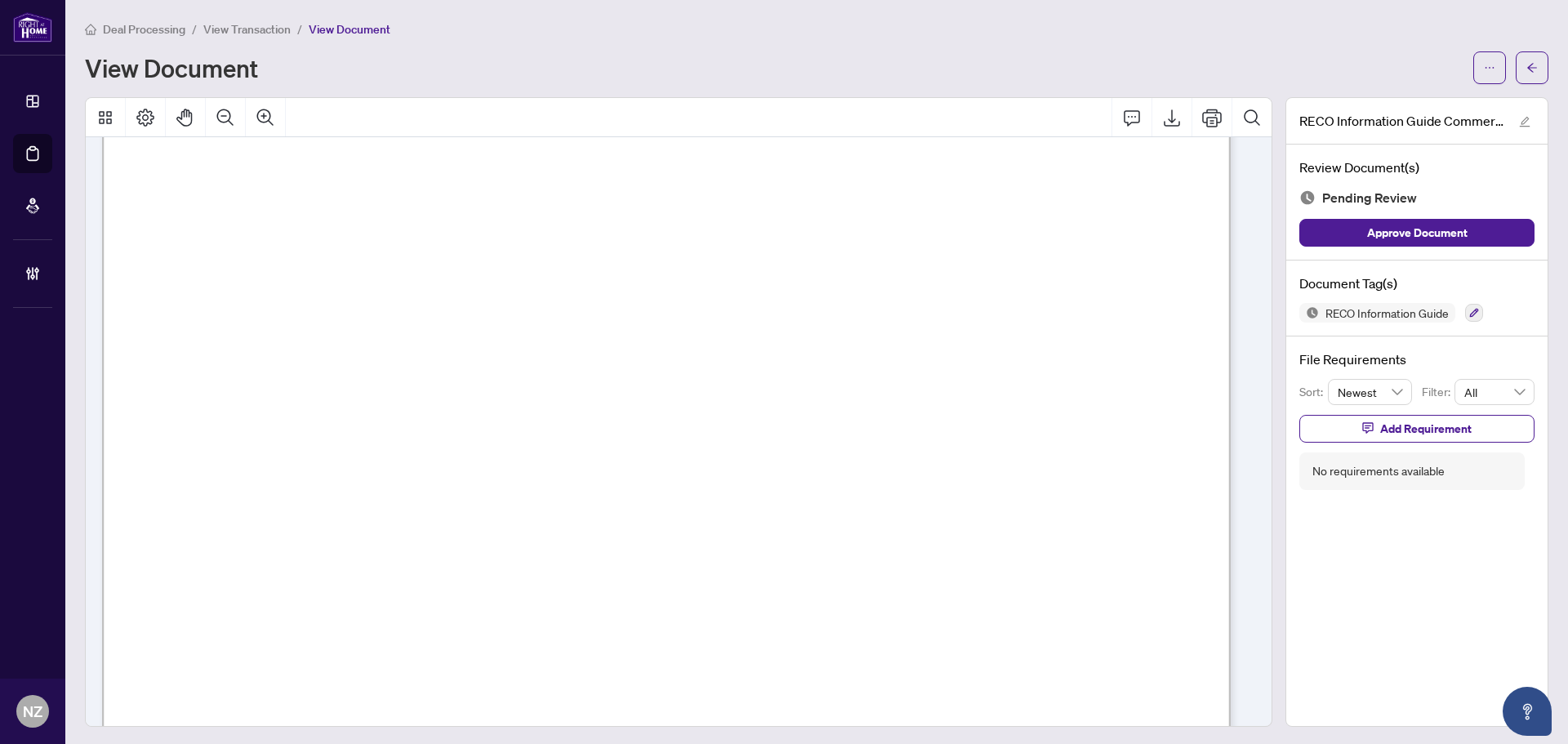
scroll to position [12227, 0]
click at [1469, 309] on icon "button" at bounding box center [1474, 313] width 10 height 10
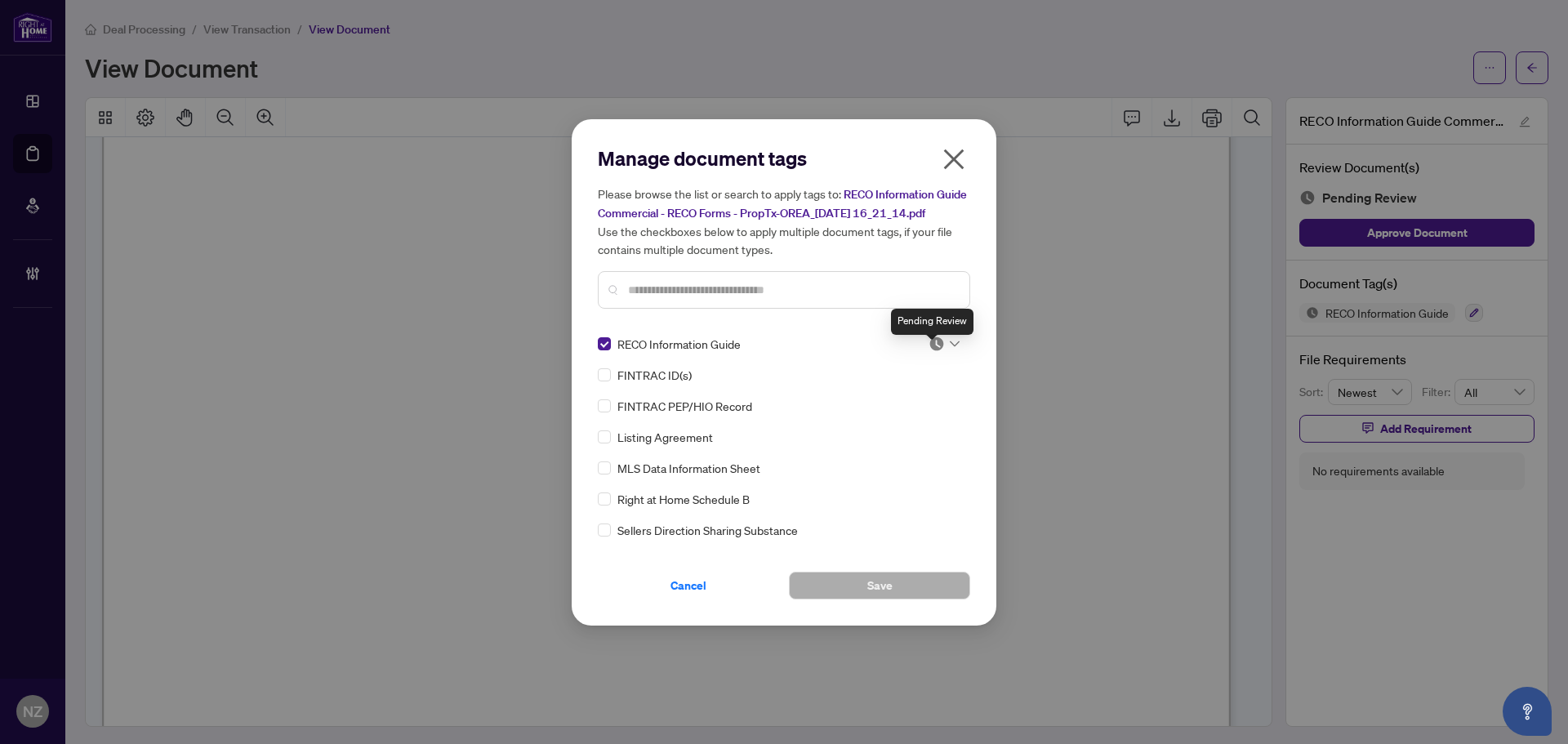
click at [931, 347] on img at bounding box center [936, 344] width 16 height 16
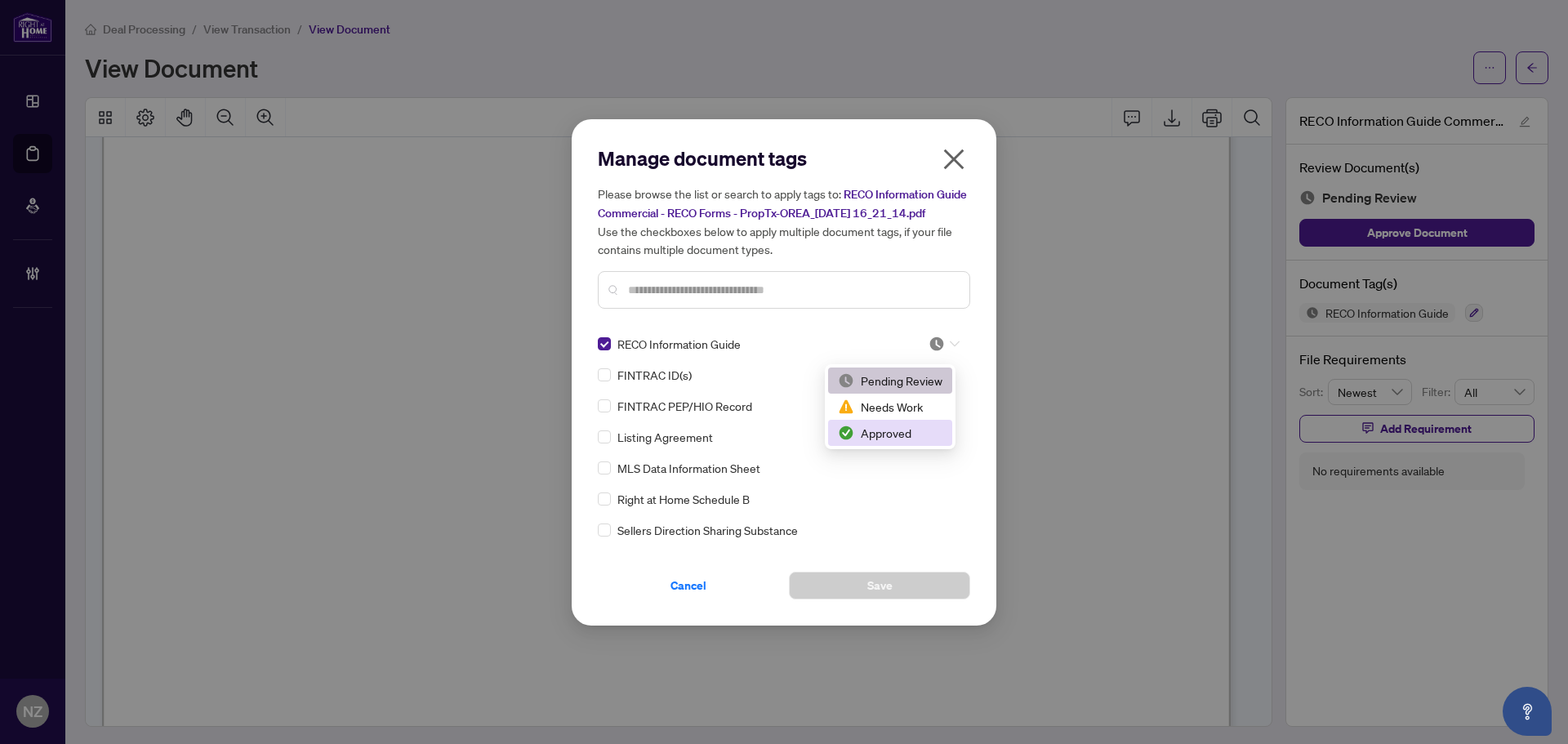
drag, startPoint x: 853, startPoint y: 431, endPoint x: 823, endPoint y: 586, distance: 157.9
click at [854, 430] on img at bounding box center [845, 432] width 16 height 16
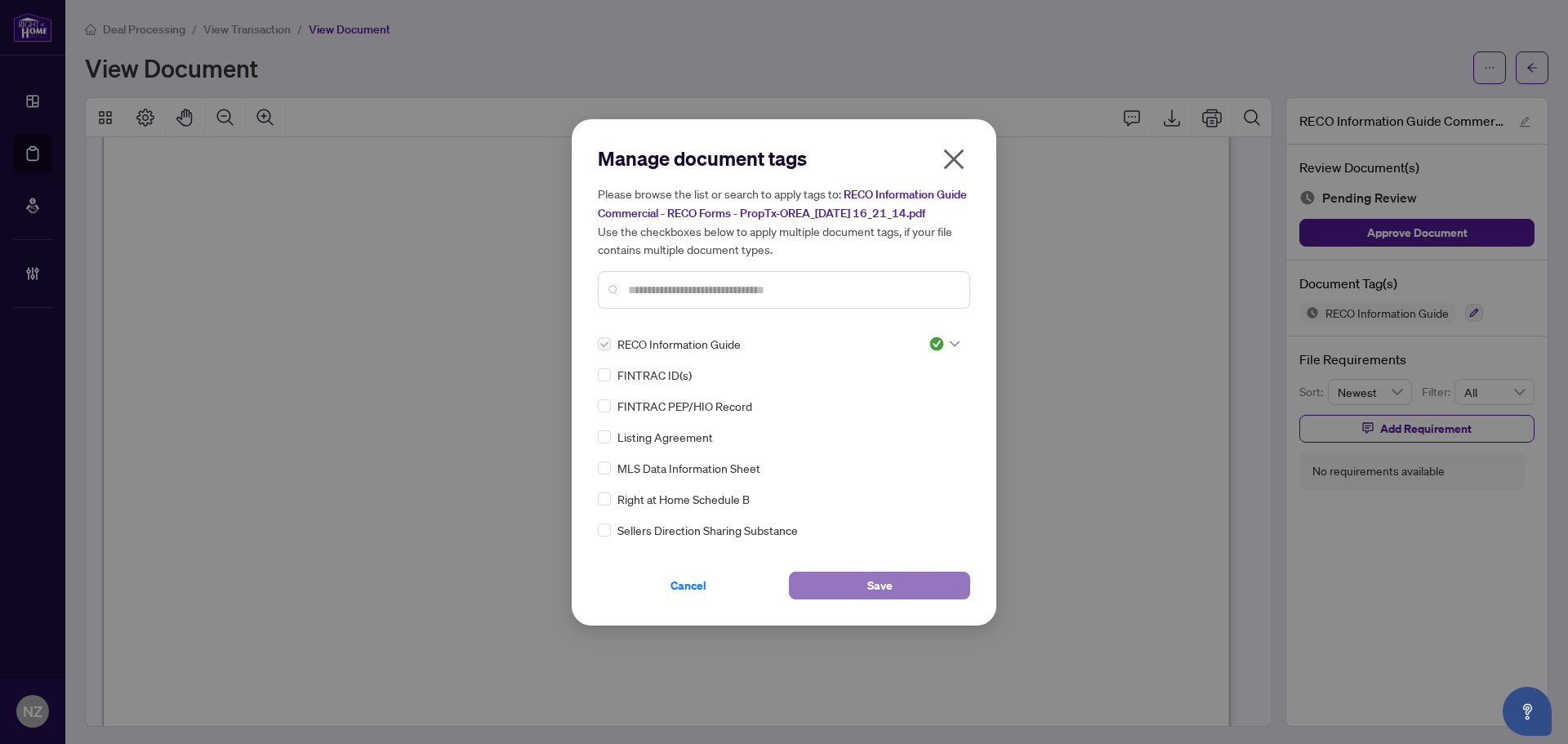
click at [822, 596] on button "Save" at bounding box center [880, 585] width 182 height 28
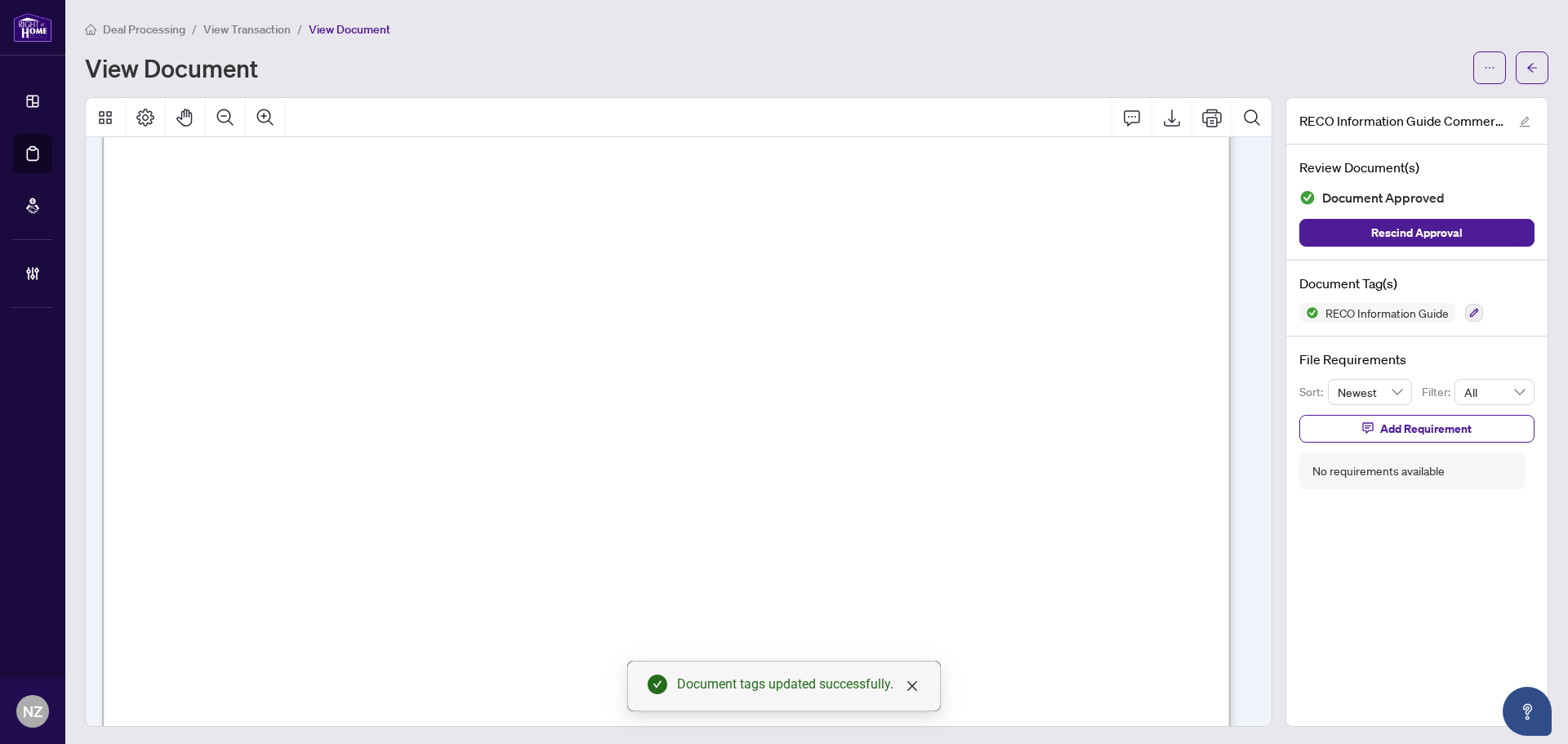
click at [1526, 63] on icon "arrow-left" at bounding box center [1532, 67] width 11 height 11
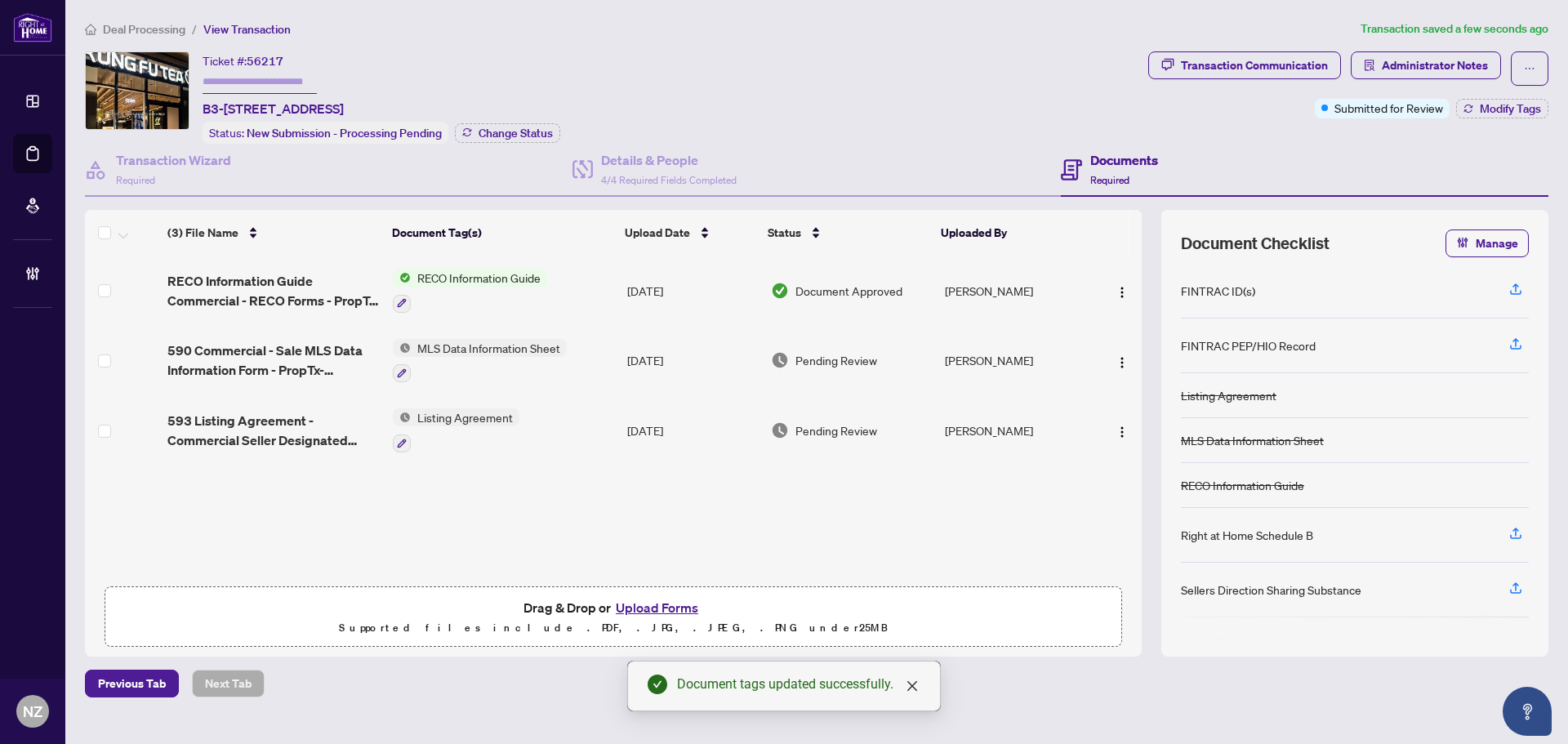
click at [303, 327] on td "590 Commercial - Sale MLS Data Information Form - PropTx-OREA_2025-10-02 16_21_…" at bounding box center [274, 361] width 226 height 70
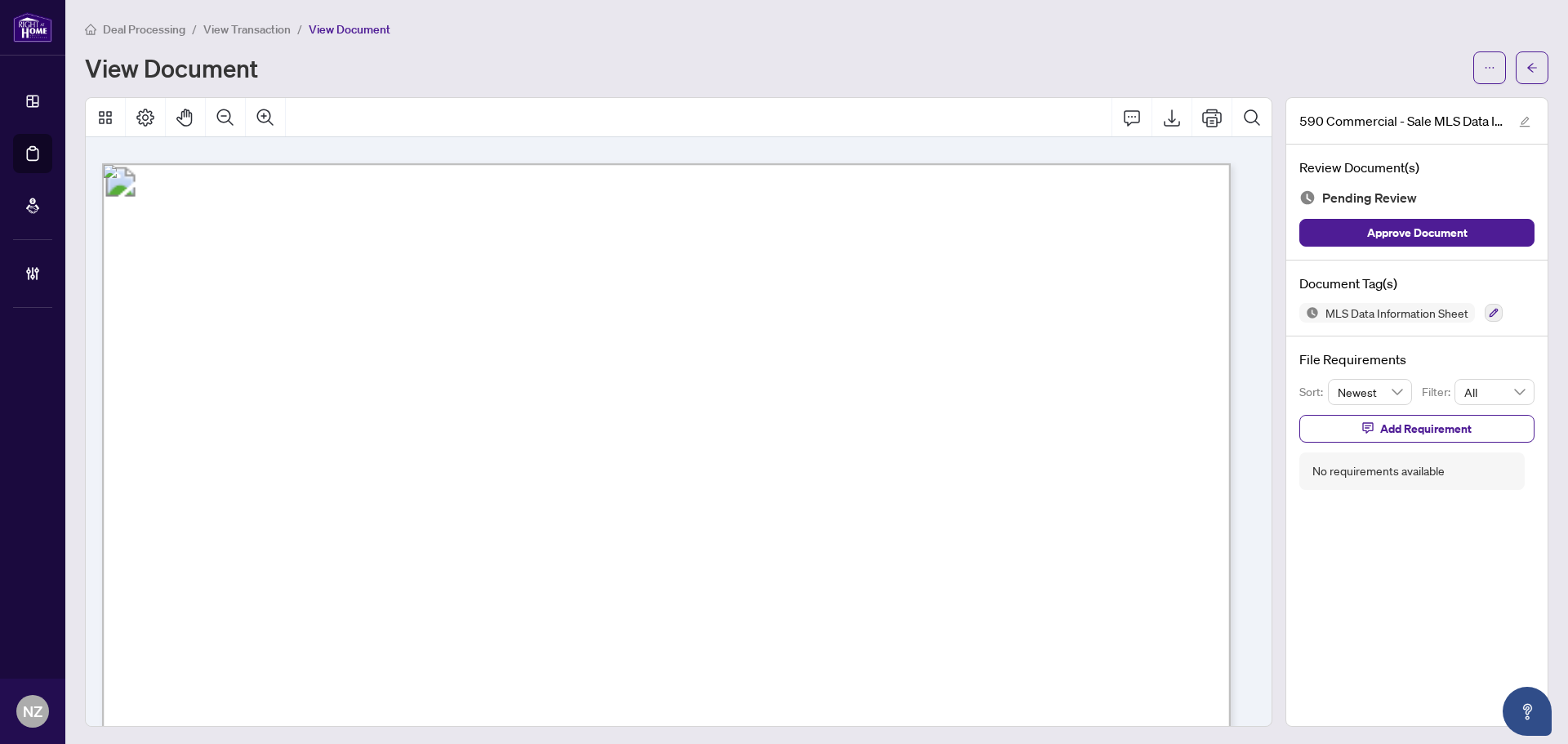
scroll to position [1633, 0]
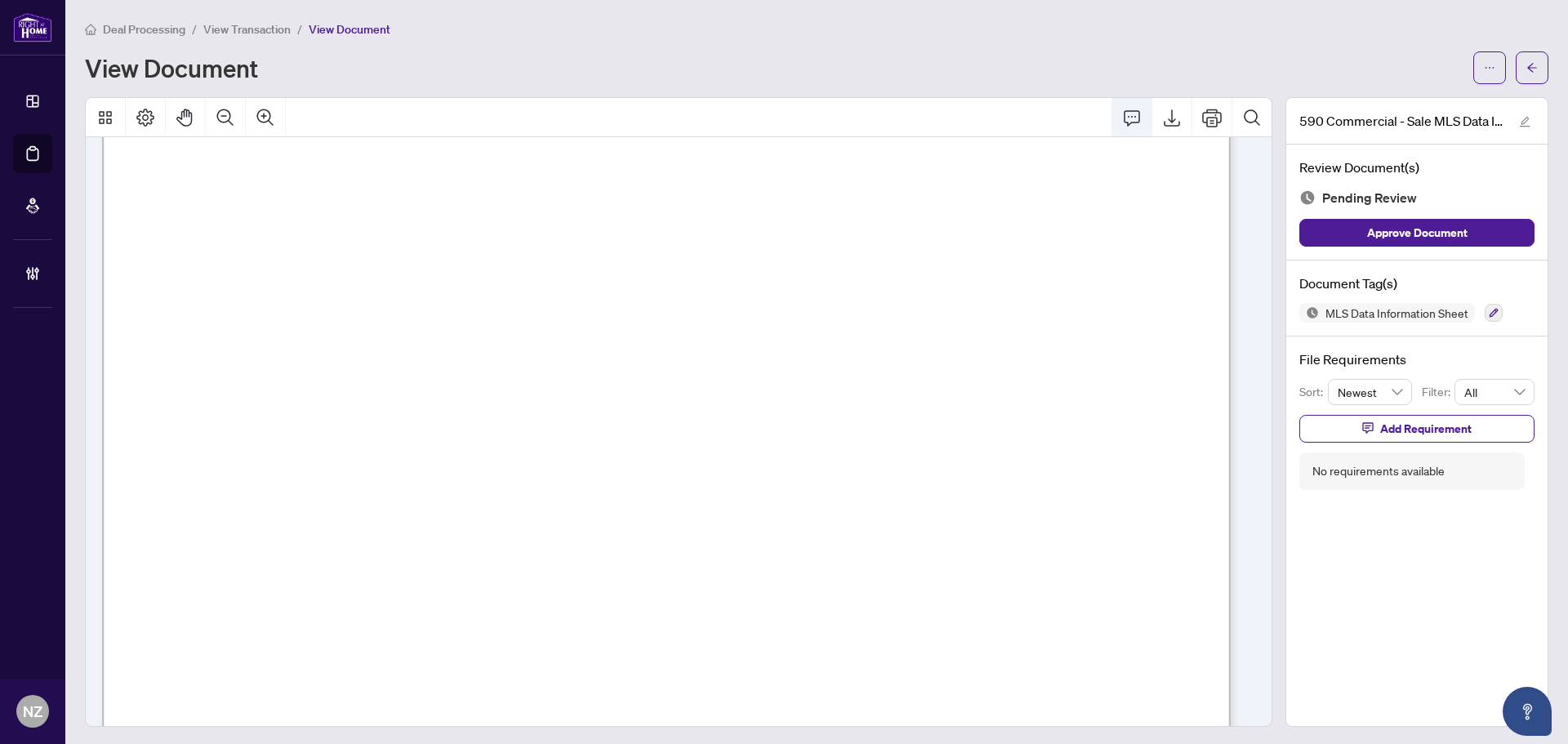
click at [1124, 113] on icon "Comment" at bounding box center [1131, 117] width 20 height 20
drag, startPoint x: 1011, startPoint y: 604, endPoint x: 656, endPoint y: 610, distance: 355.1
click at [0, 0] on div "**********" at bounding box center [0, 0] width 0 height 0
click at [1126, 637] on icon "Save" at bounding box center [1122, 628] width 16 height 16
click at [1380, 425] on span "Add Requirement" at bounding box center [1425, 428] width 92 height 26
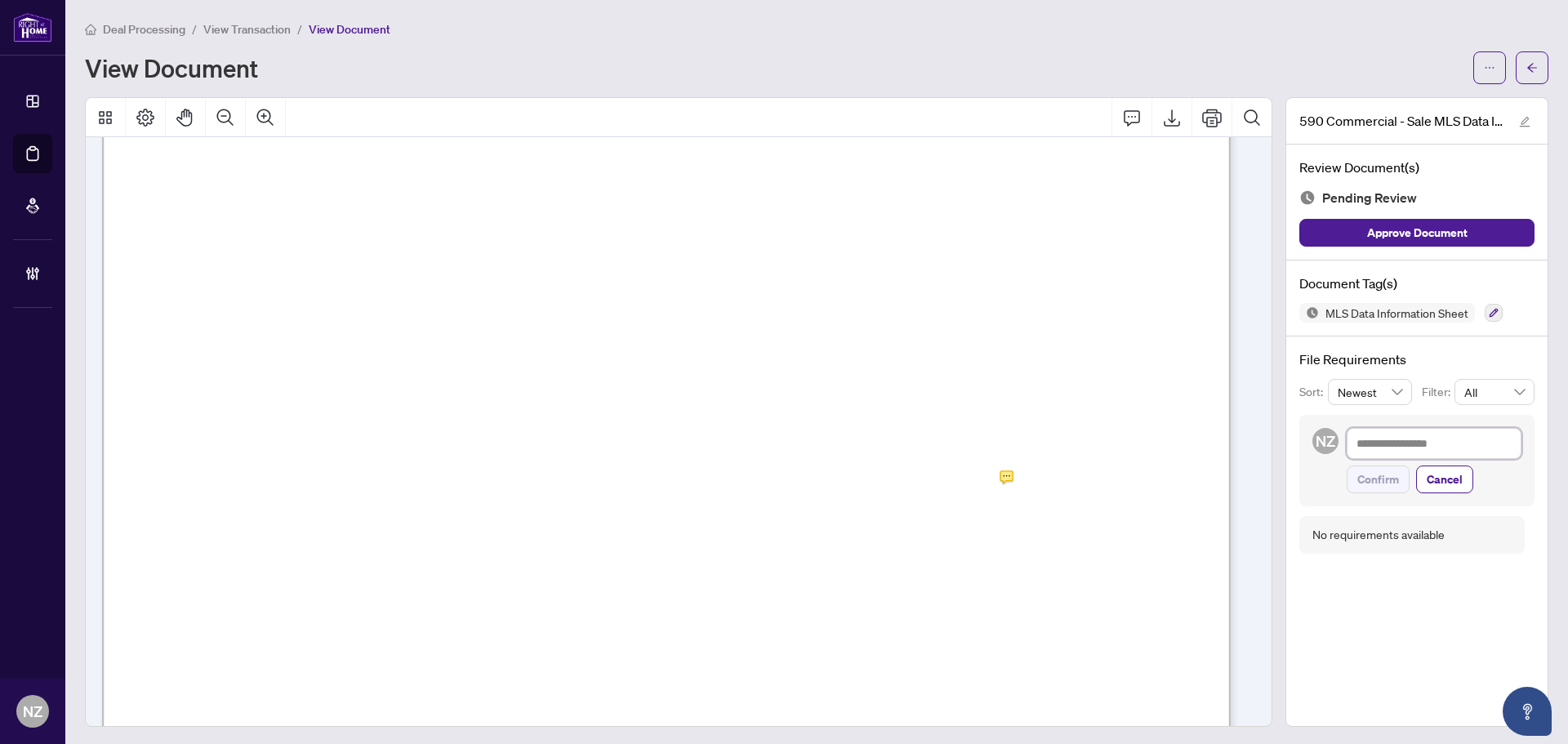
click at [1369, 443] on textarea at bounding box center [1434, 443] width 175 height 31
paste textarea "**********"
click at [1373, 484] on span "Confirm" at bounding box center [1377, 478] width 42 height 26
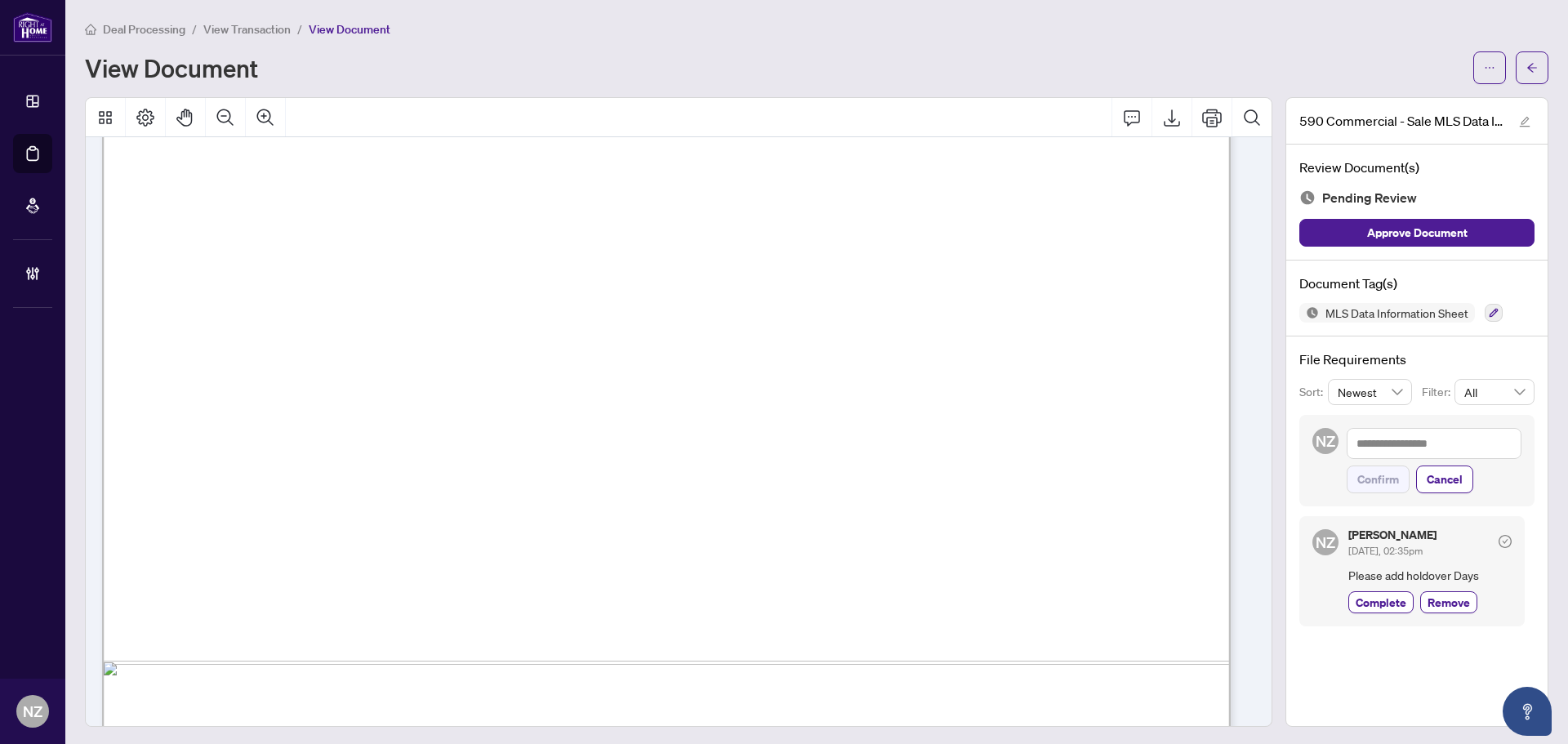
scroll to position [12818, 0]
click at [1488, 309] on icon "button" at bounding box center [1493, 313] width 10 height 10
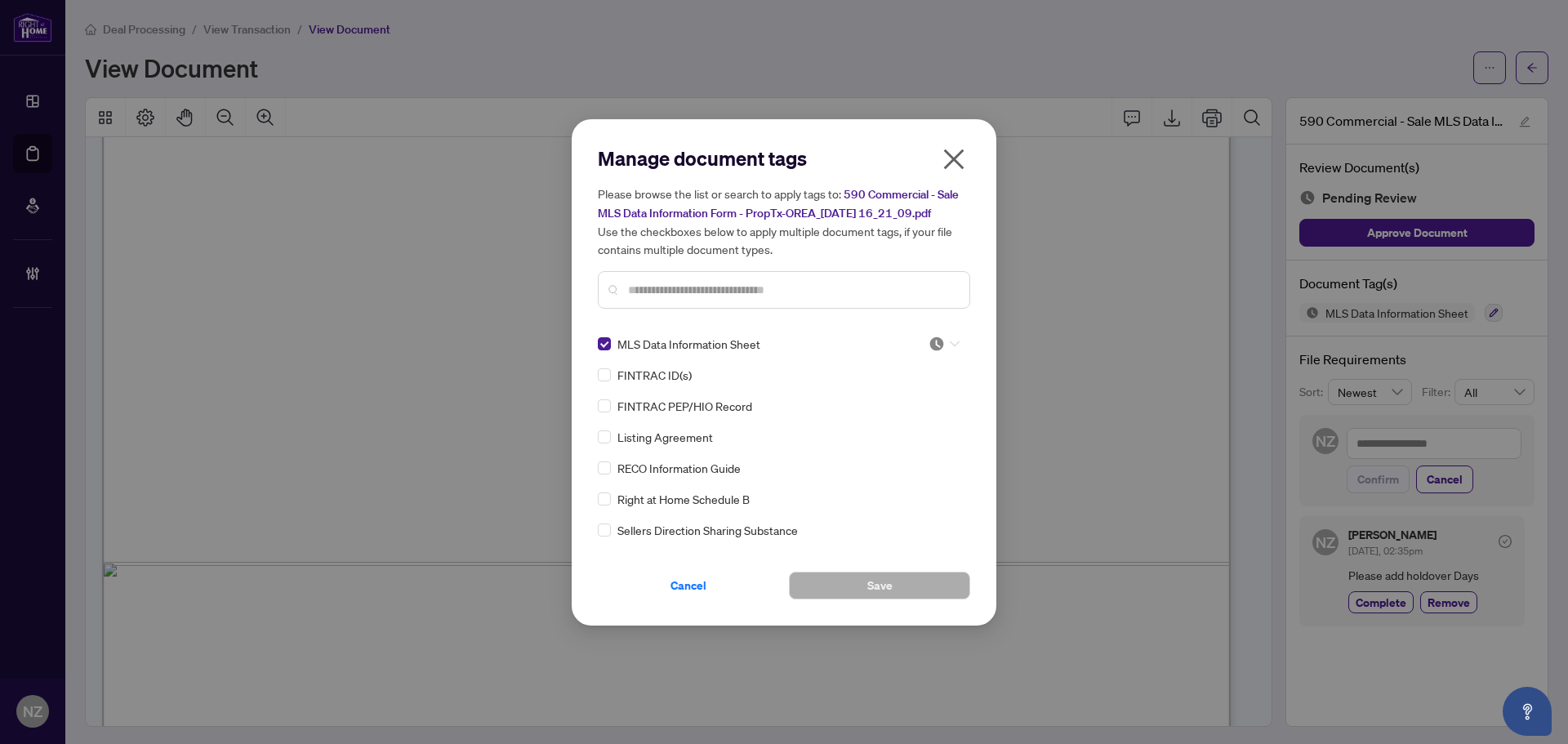
click at [949, 340] on icon at bounding box center [955, 344] width 10 height 7
click at [873, 425] on div "Approved" at bounding box center [889, 423] width 104 height 18
click at [900, 598] on button "Save" at bounding box center [880, 585] width 182 height 28
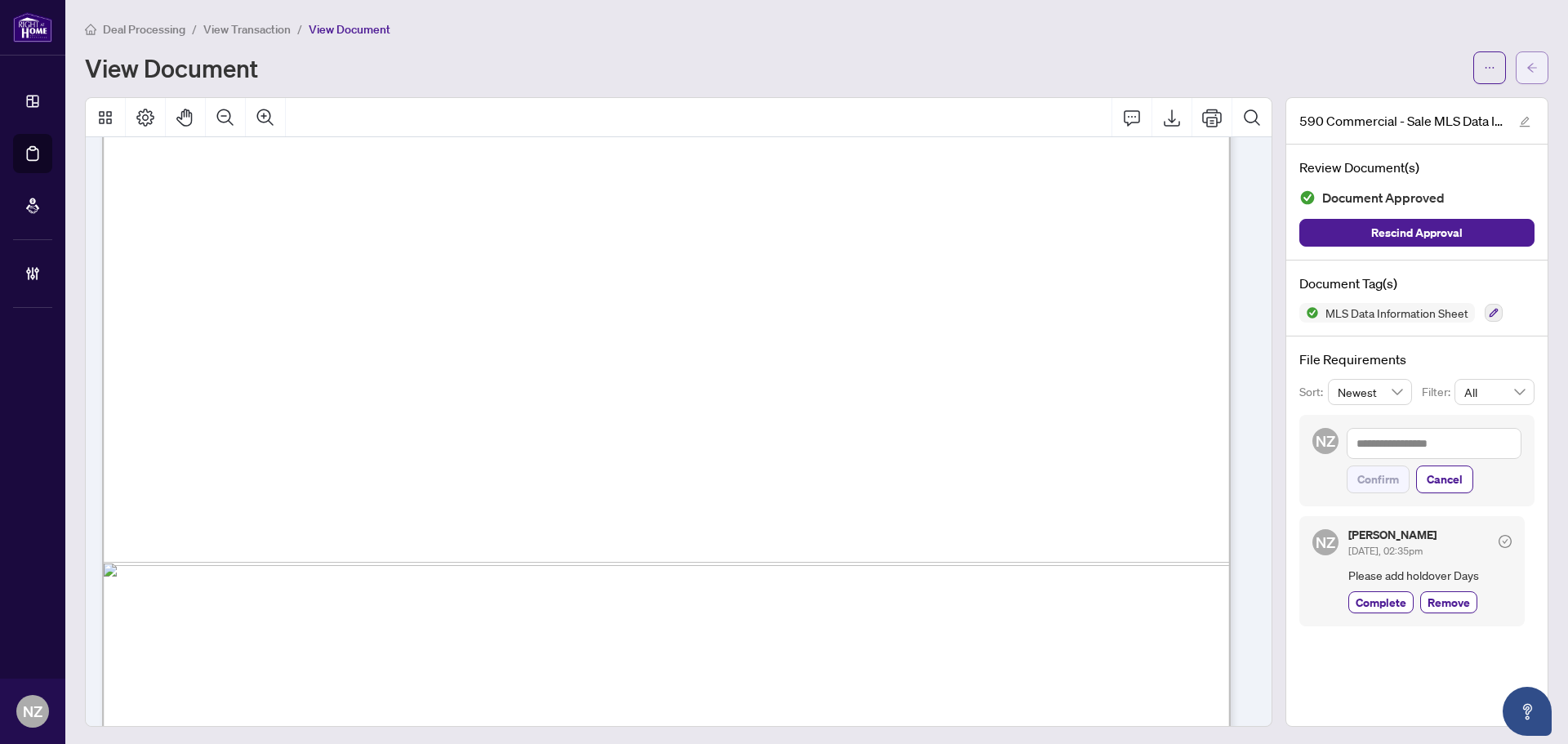
click at [1526, 76] on span "button" at bounding box center [1532, 67] width 11 height 26
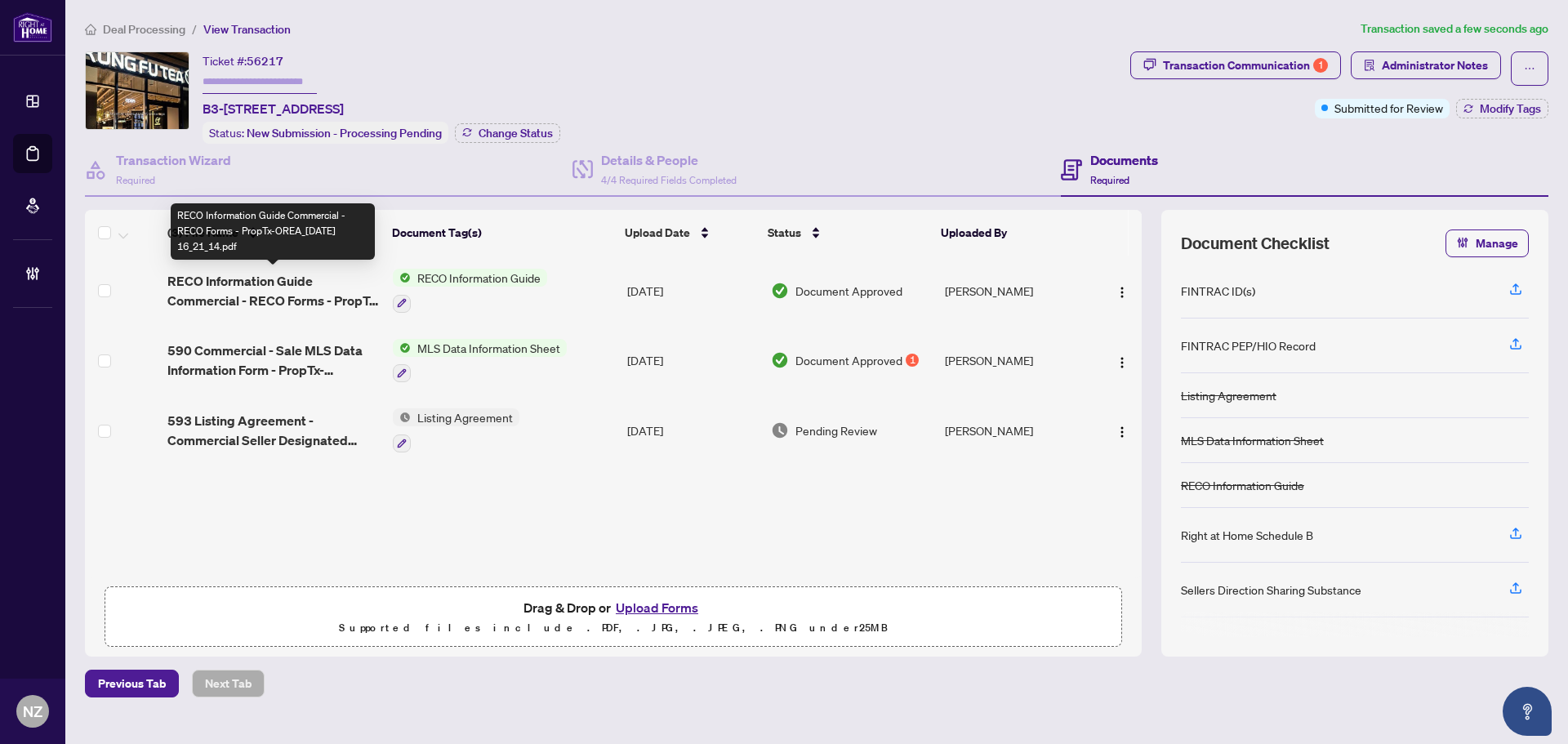
click at [285, 277] on span "RECO Information Guide Commercial - RECO Forms - PropTx-OREA_2025-10-02 16_21_1…" at bounding box center [273, 290] width 212 height 39
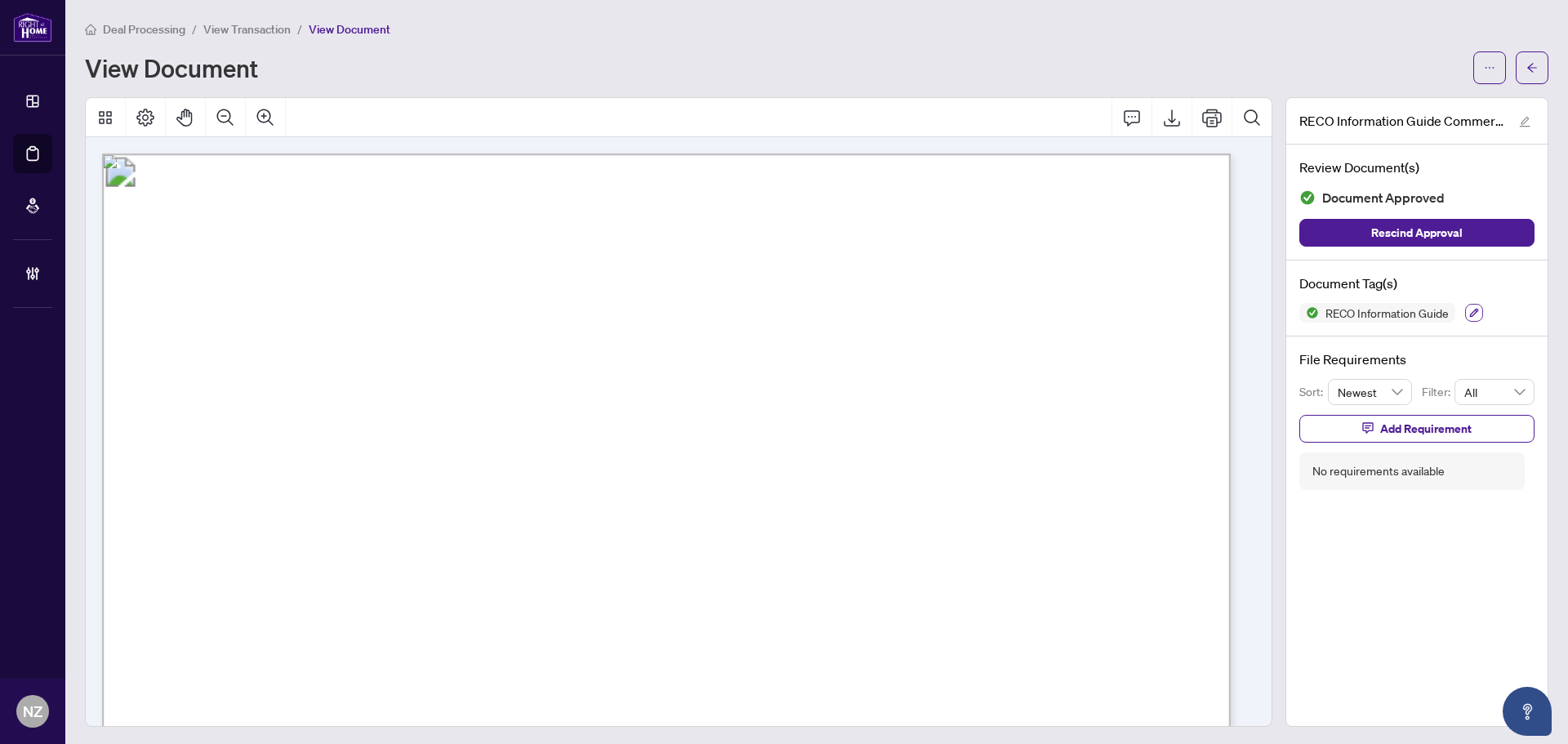
click at [1464, 306] on button "button" at bounding box center [1473, 312] width 18 height 18
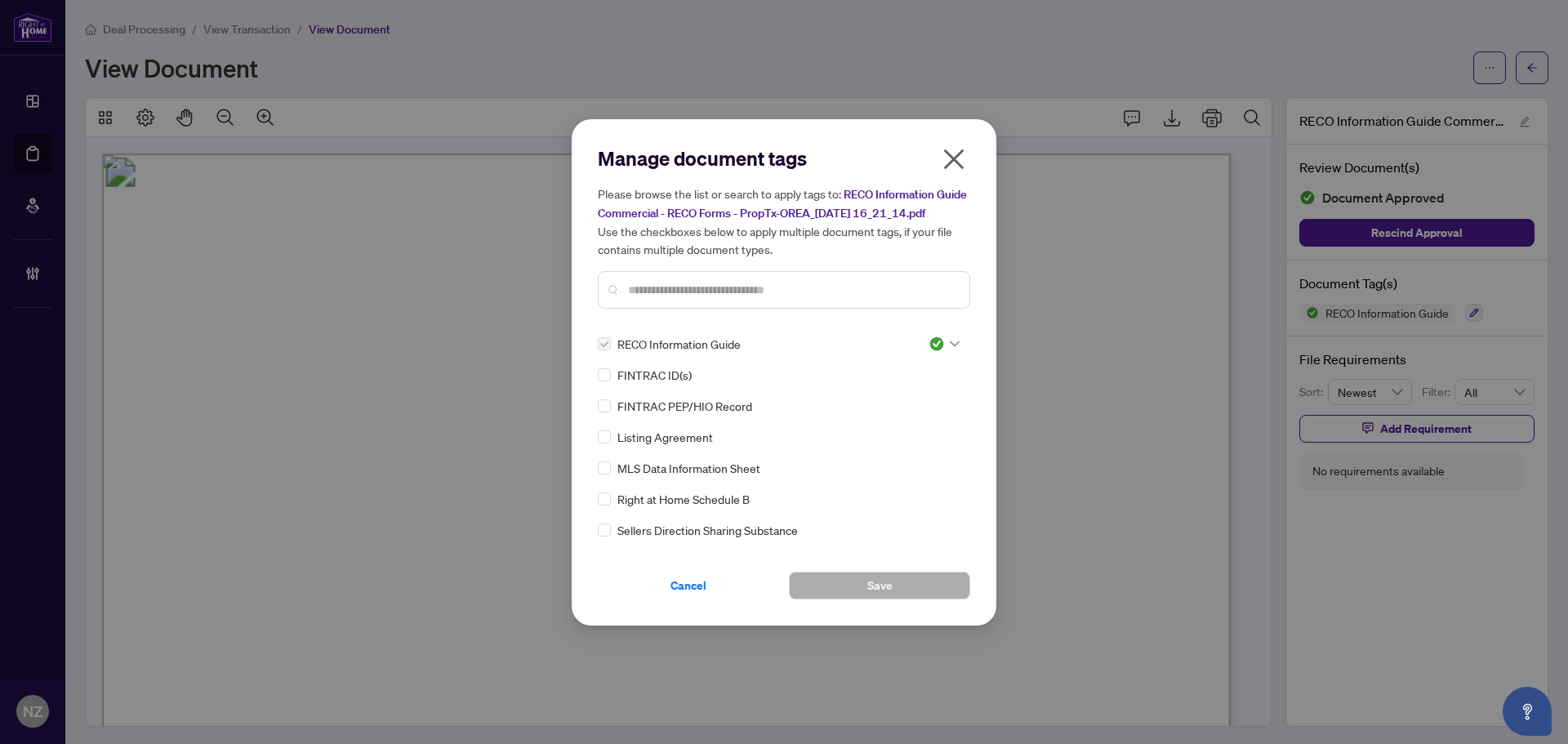
click at [953, 151] on icon "close" at bounding box center [954, 159] width 20 height 20
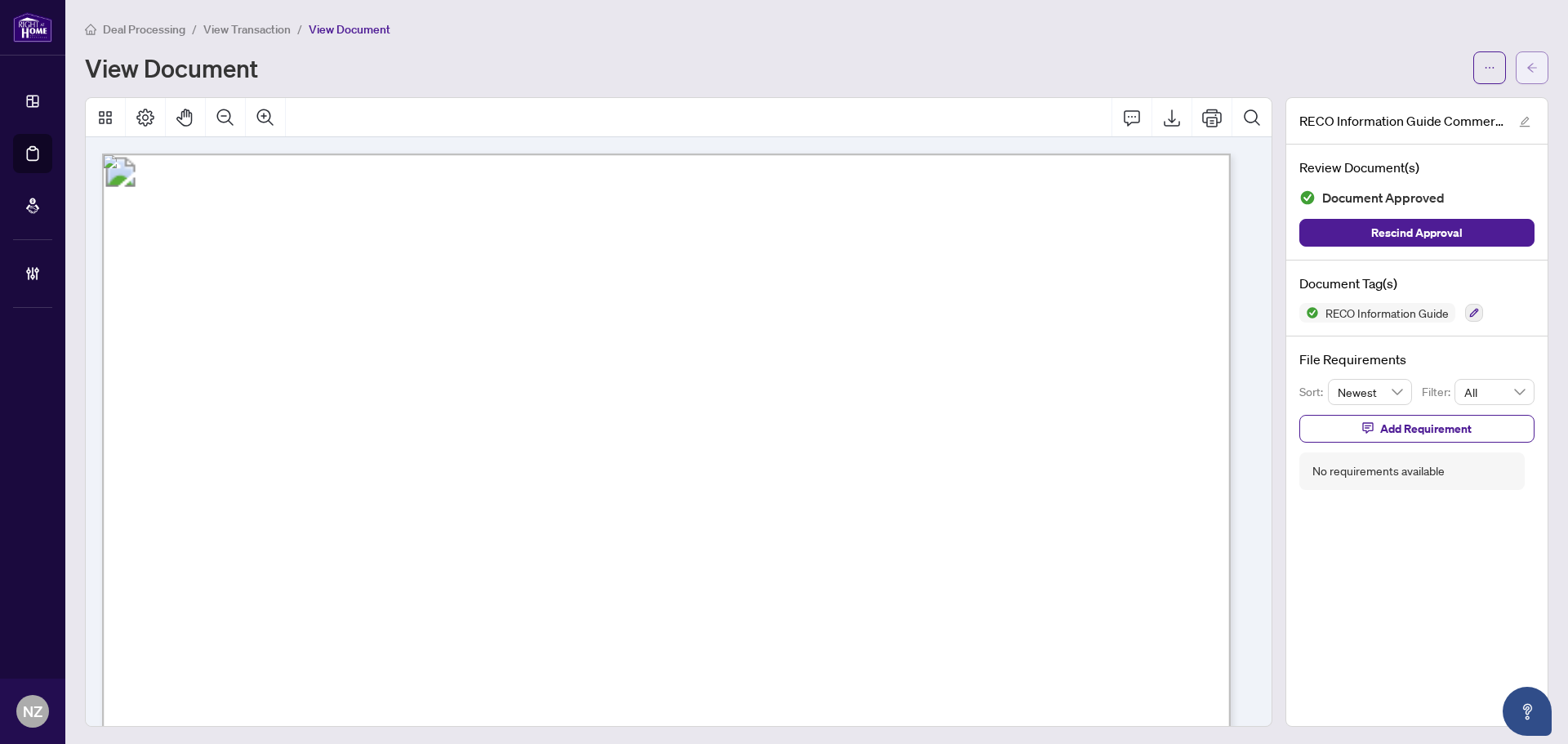
click at [1527, 69] on icon "arrow-left" at bounding box center [1532, 67] width 10 height 9
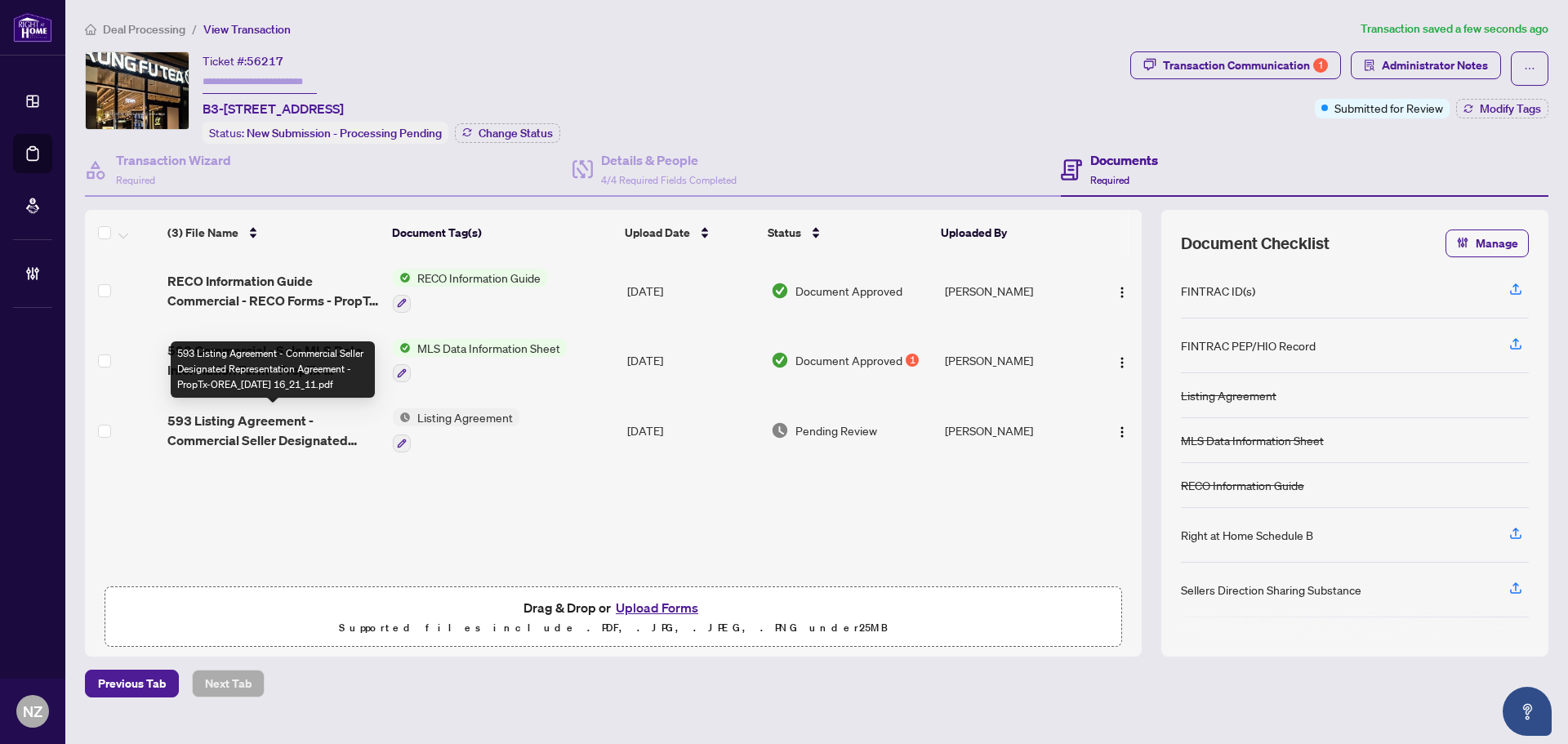
click at [283, 437] on span "593 Listing Agreement - Commercial Seller Designated Representation Agreement -…" at bounding box center [273, 430] width 212 height 39
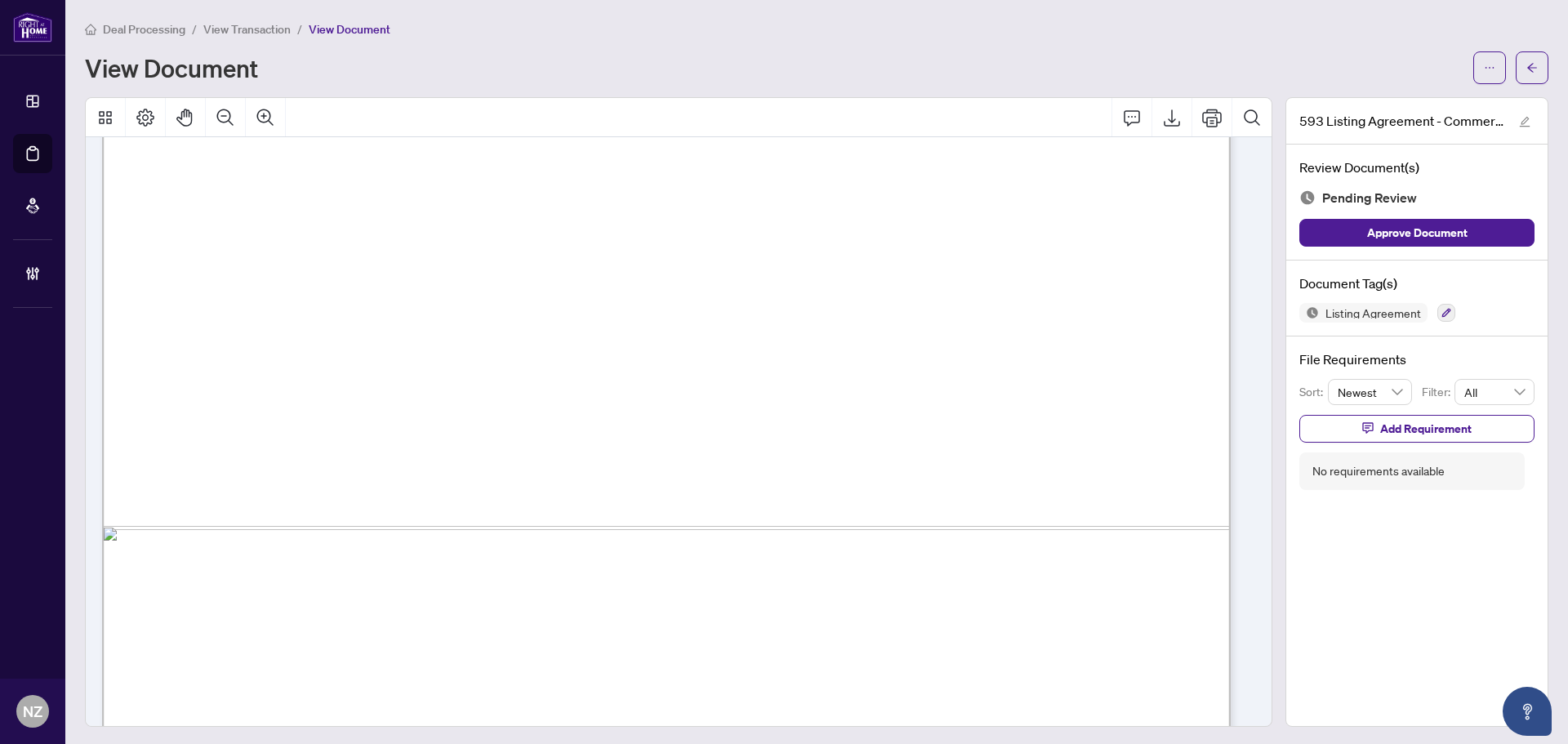
scroll to position [6892, 0]
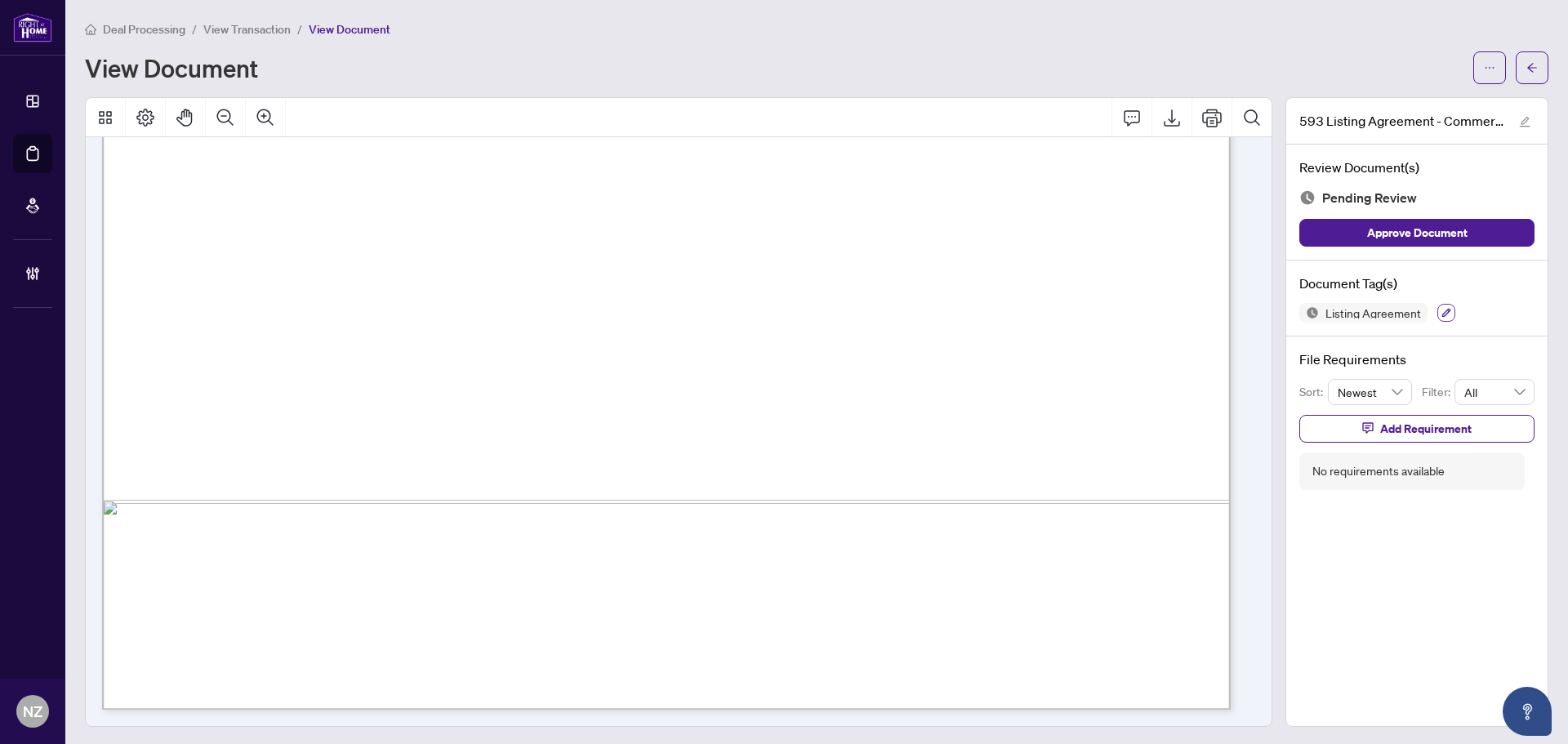
click at [1442, 308] on icon "button" at bounding box center [1447, 313] width 10 height 10
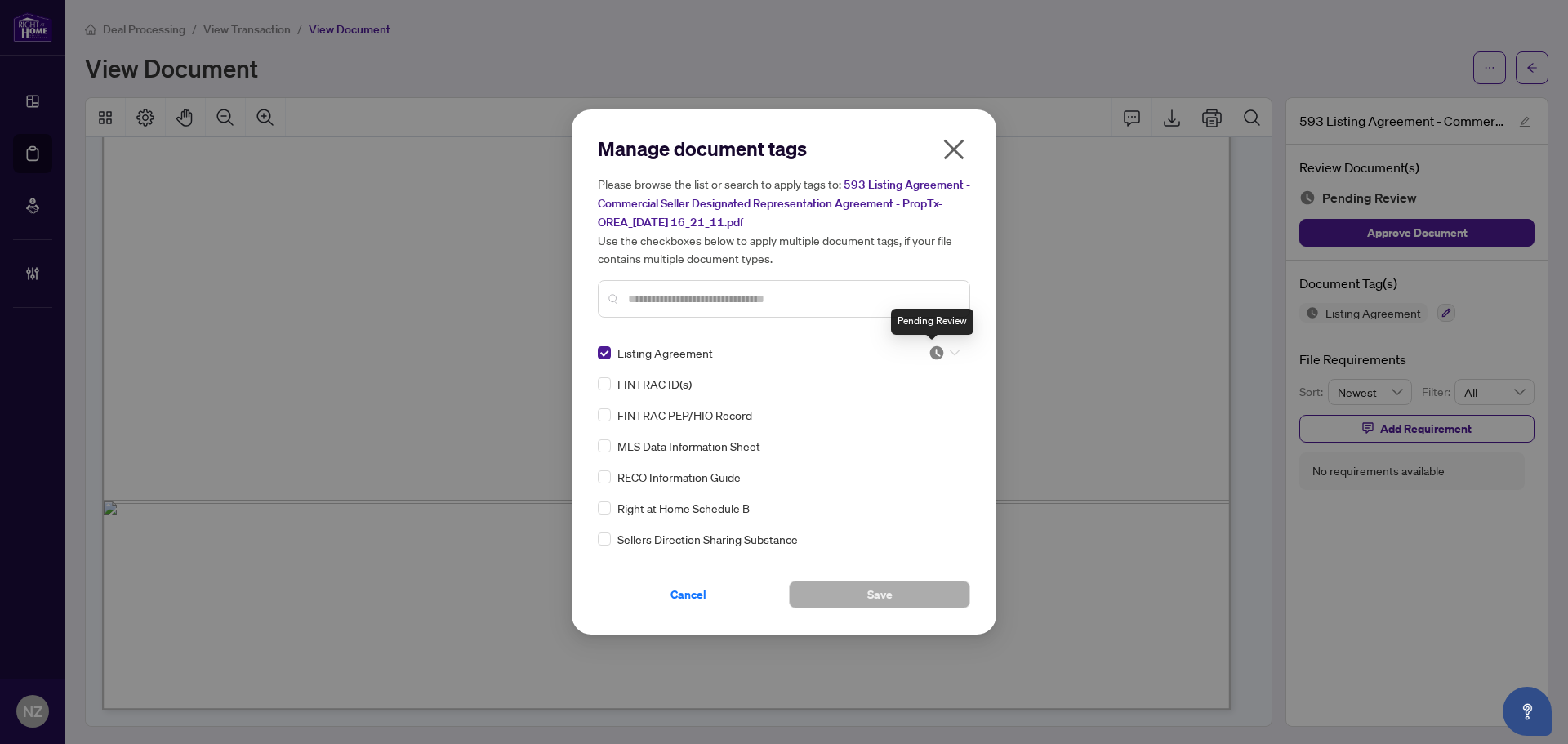
click at [941, 351] on div at bounding box center [944, 352] width 31 height 16
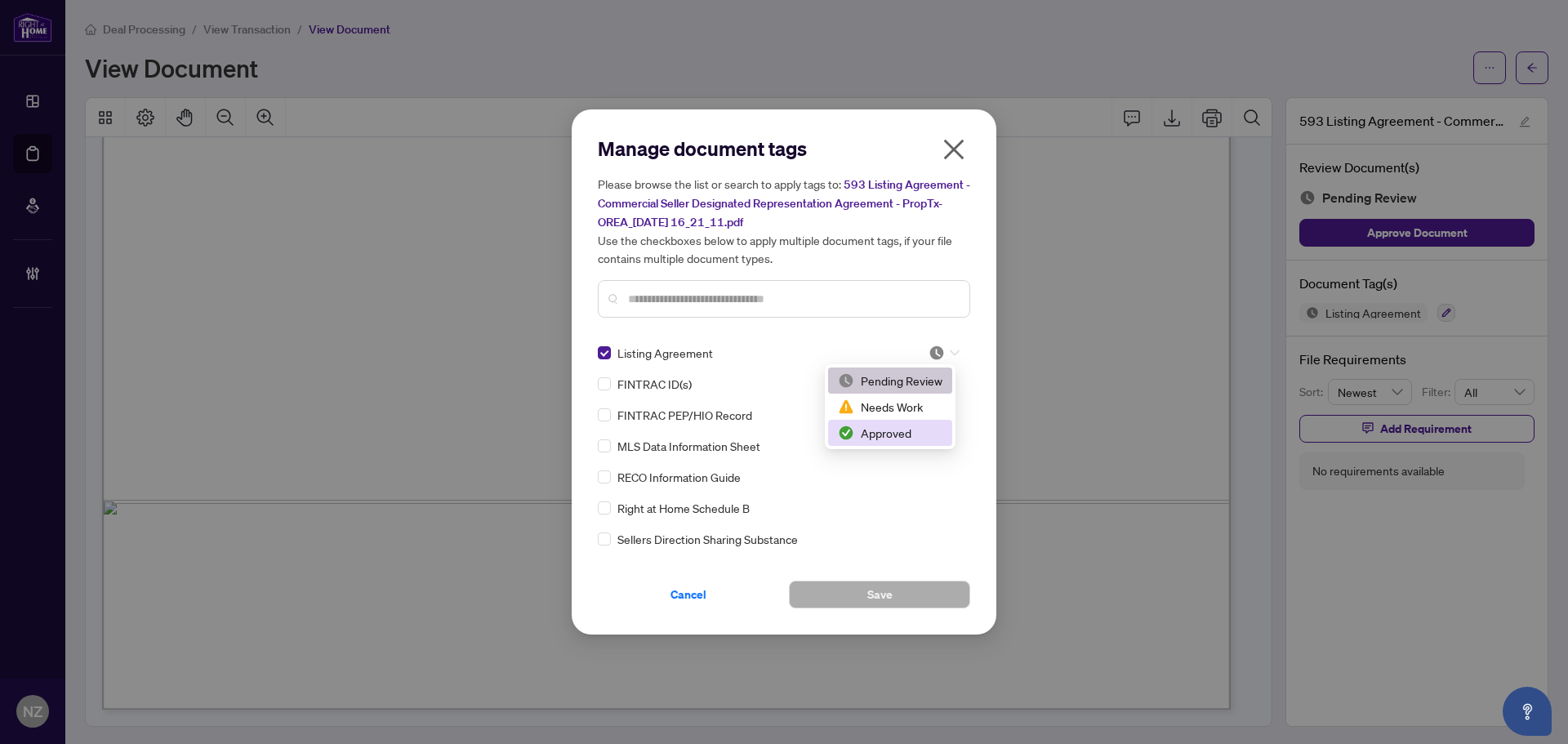
click at [872, 436] on div "Approved" at bounding box center [889, 432] width 104 height 18
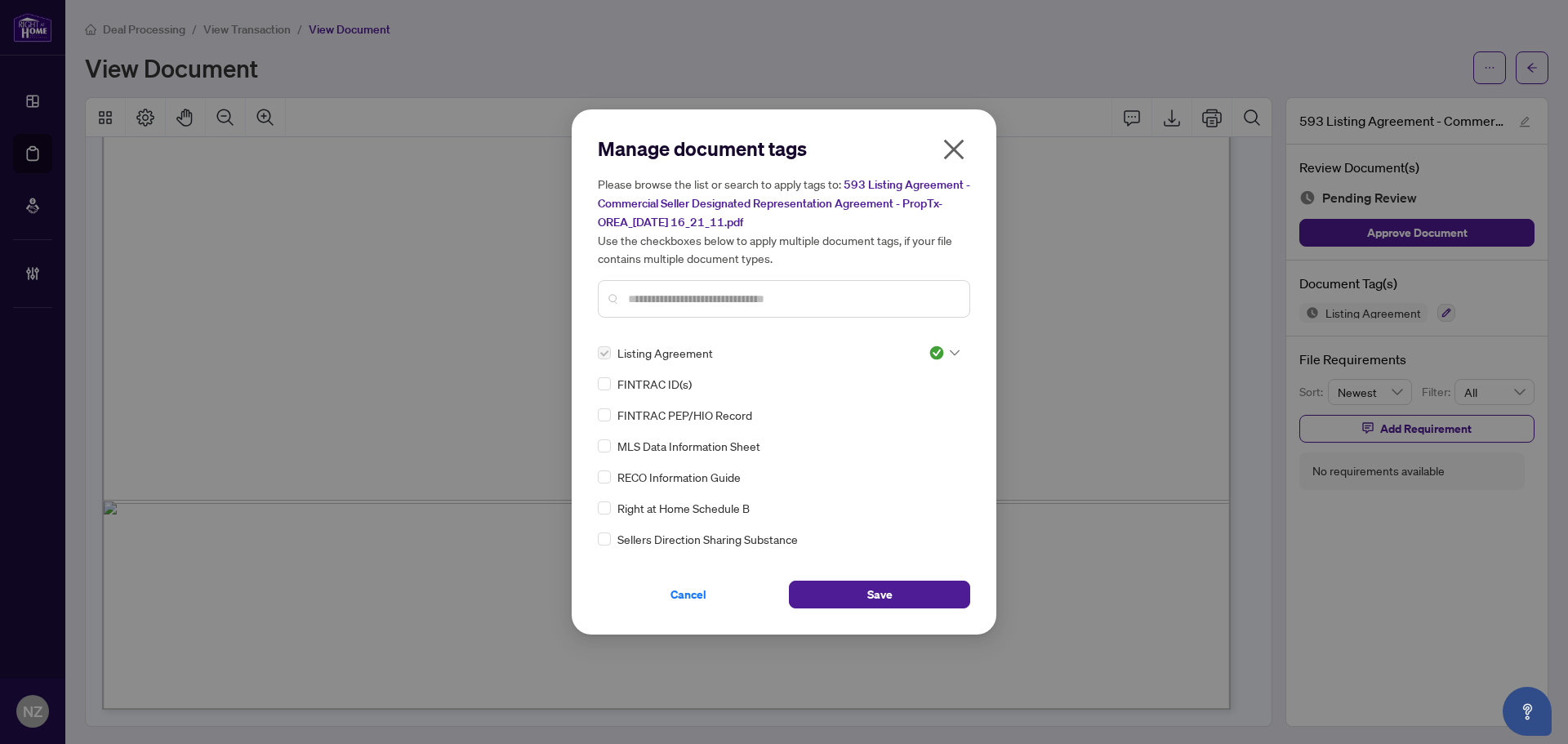
click at [860, 608] on div "Manage document tags Please browse the list or search to apply tags to: 593 Lis…" at bounding box center [784, 372] width 424 height 525
click at [860, 601] on button "Save" at bounding box center [880, 594] width 182 height 28
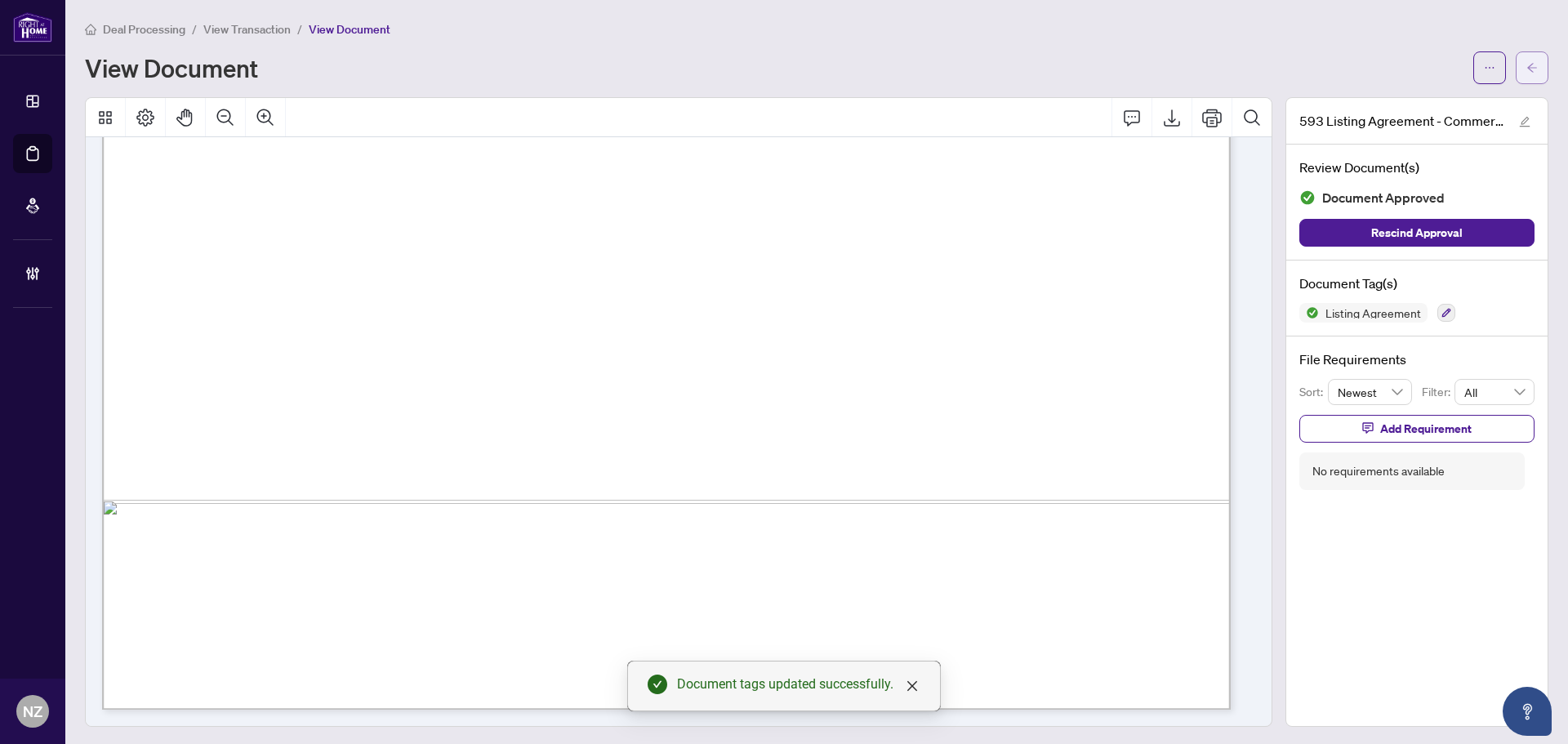
click at [1527, 69] on icon "arrow-left" at bounding box center [1532, 67] width 10 height 9
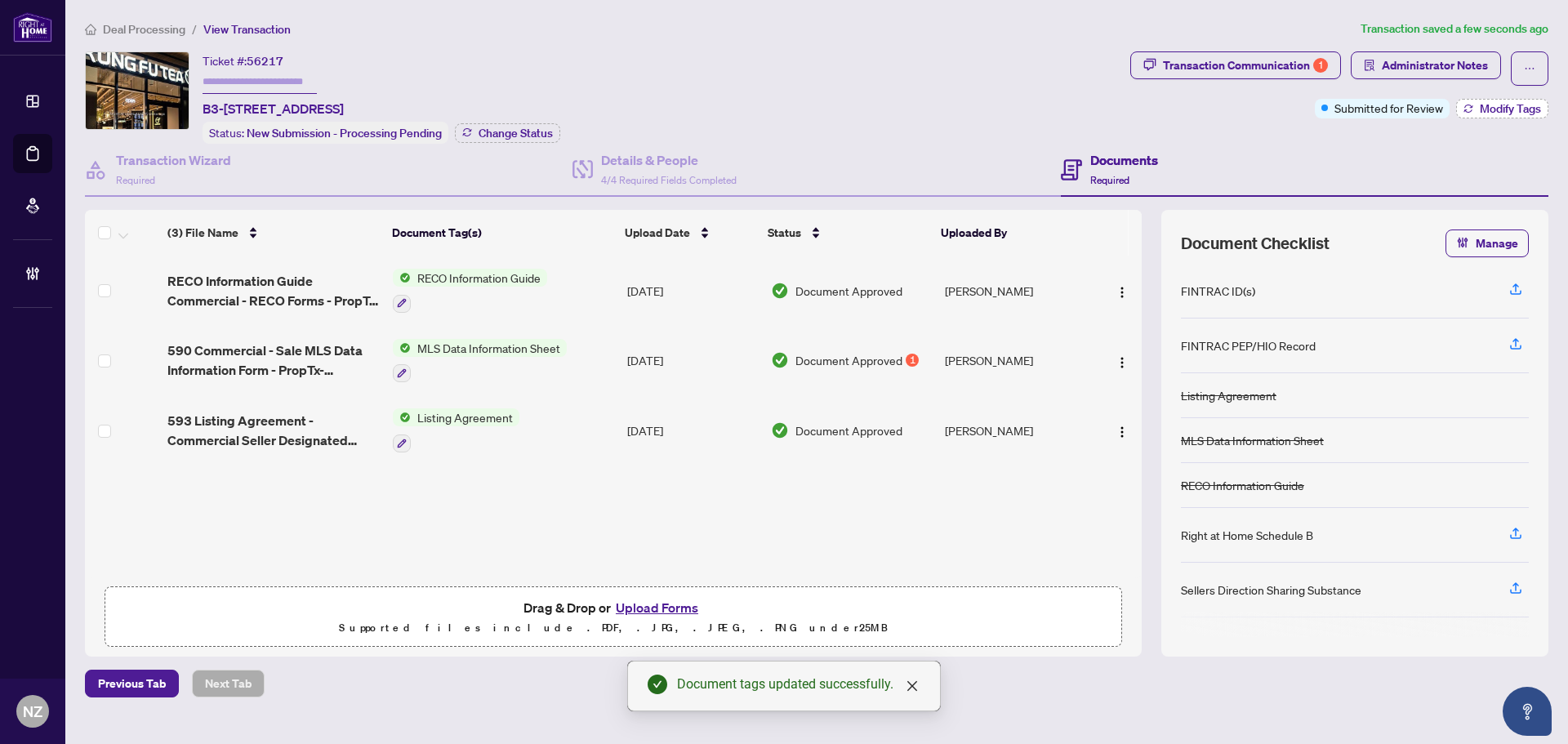
click at [1495, 109] on span "Modify Tags" at bounding box center [1510, 108] width 61 height 11
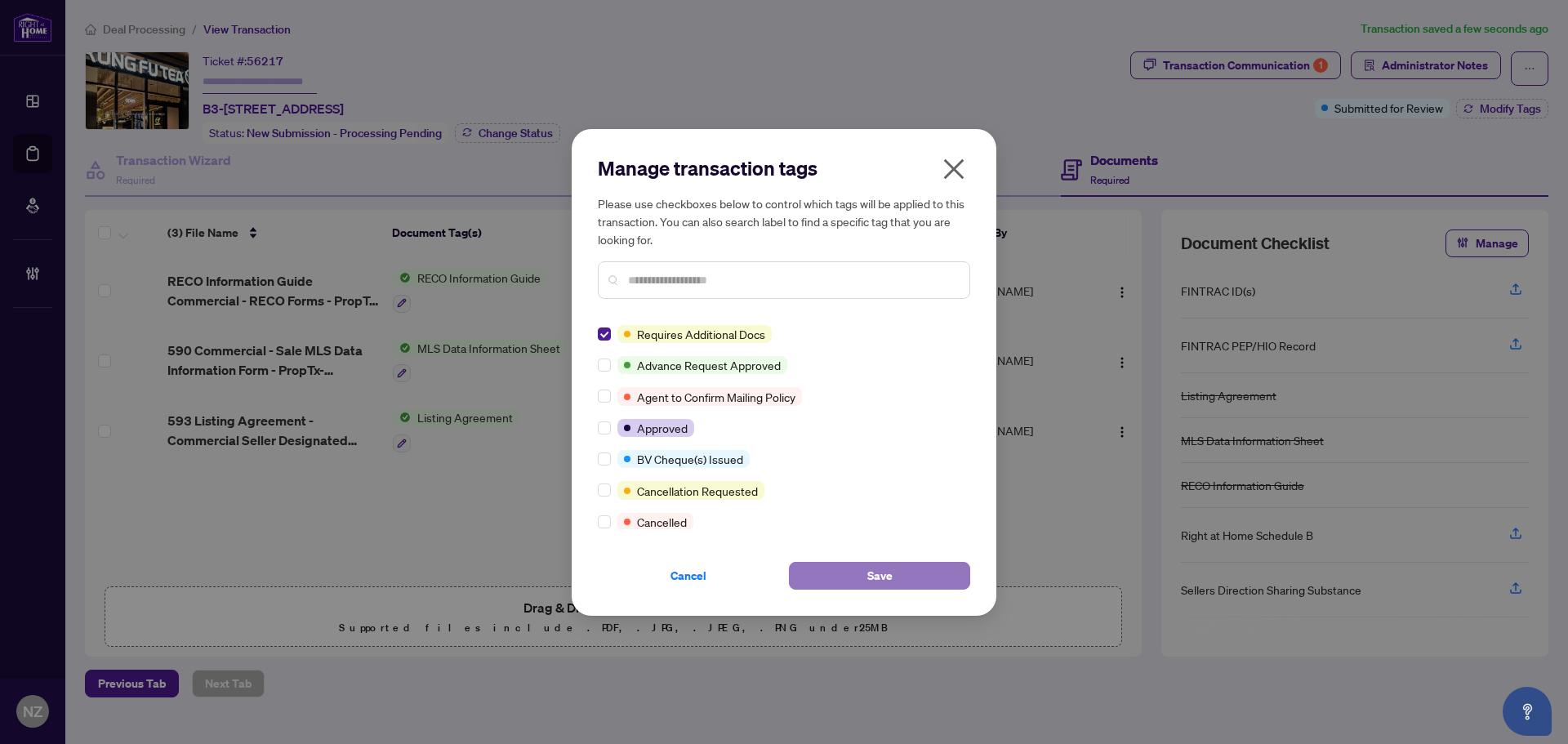
click at [853, 568] on button "Save" at bounding box center [880, 575] width 182 height 28
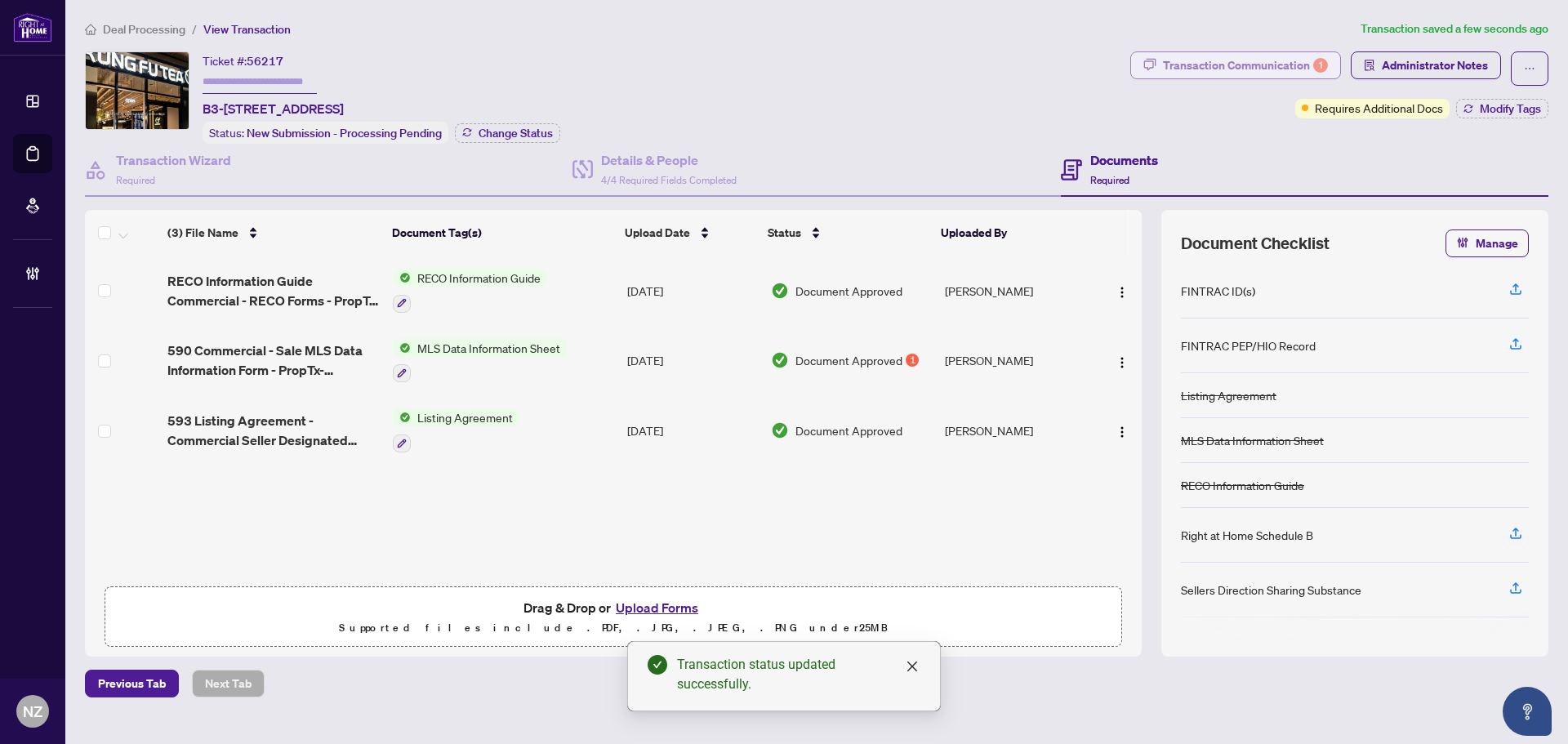
click at [1254, 64] on div "Transaction Communication 1" at bounding box center [1245, 65] width 165 height 26
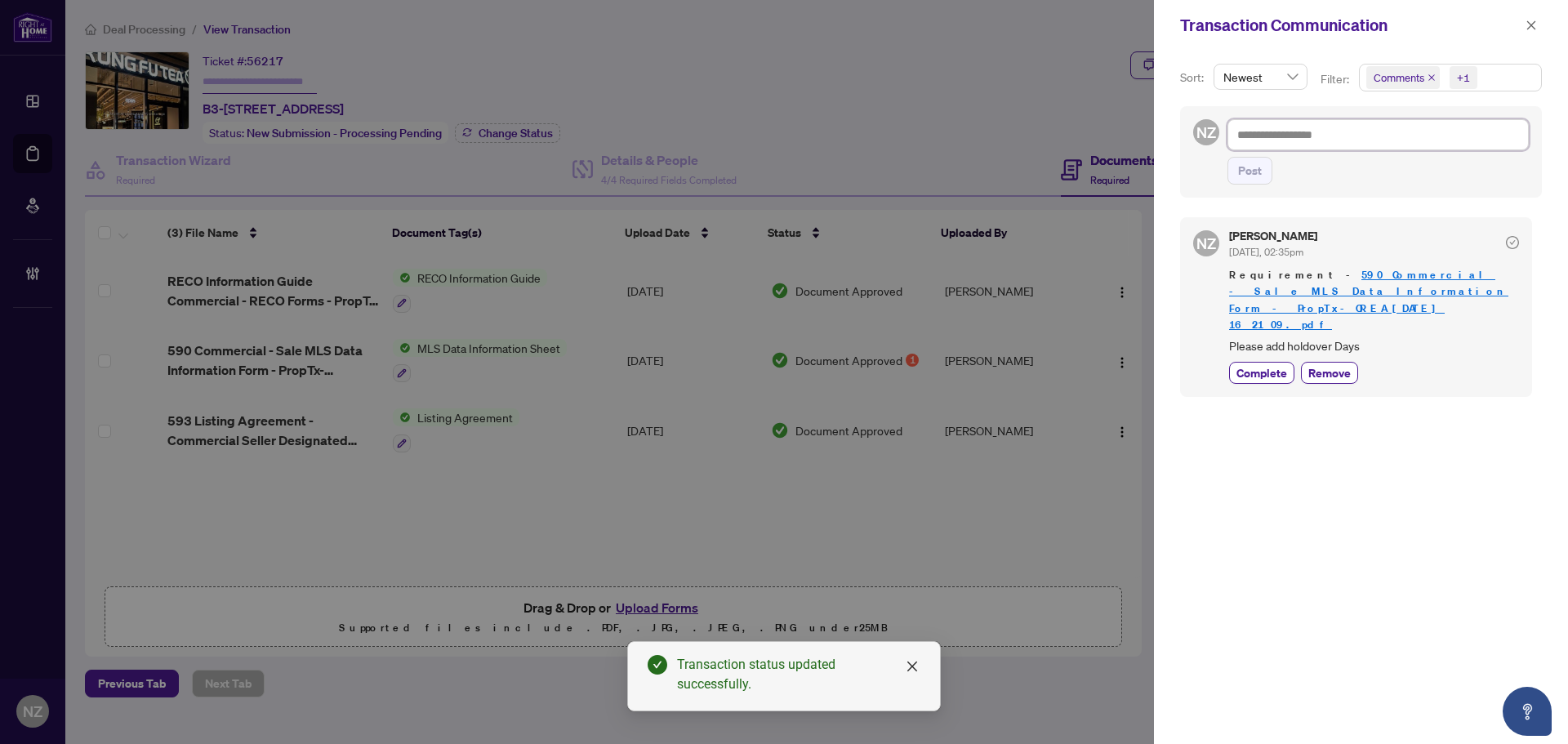
click at [1279, 128] on textarea at bounding box center [1377, 134] width 301 height 31
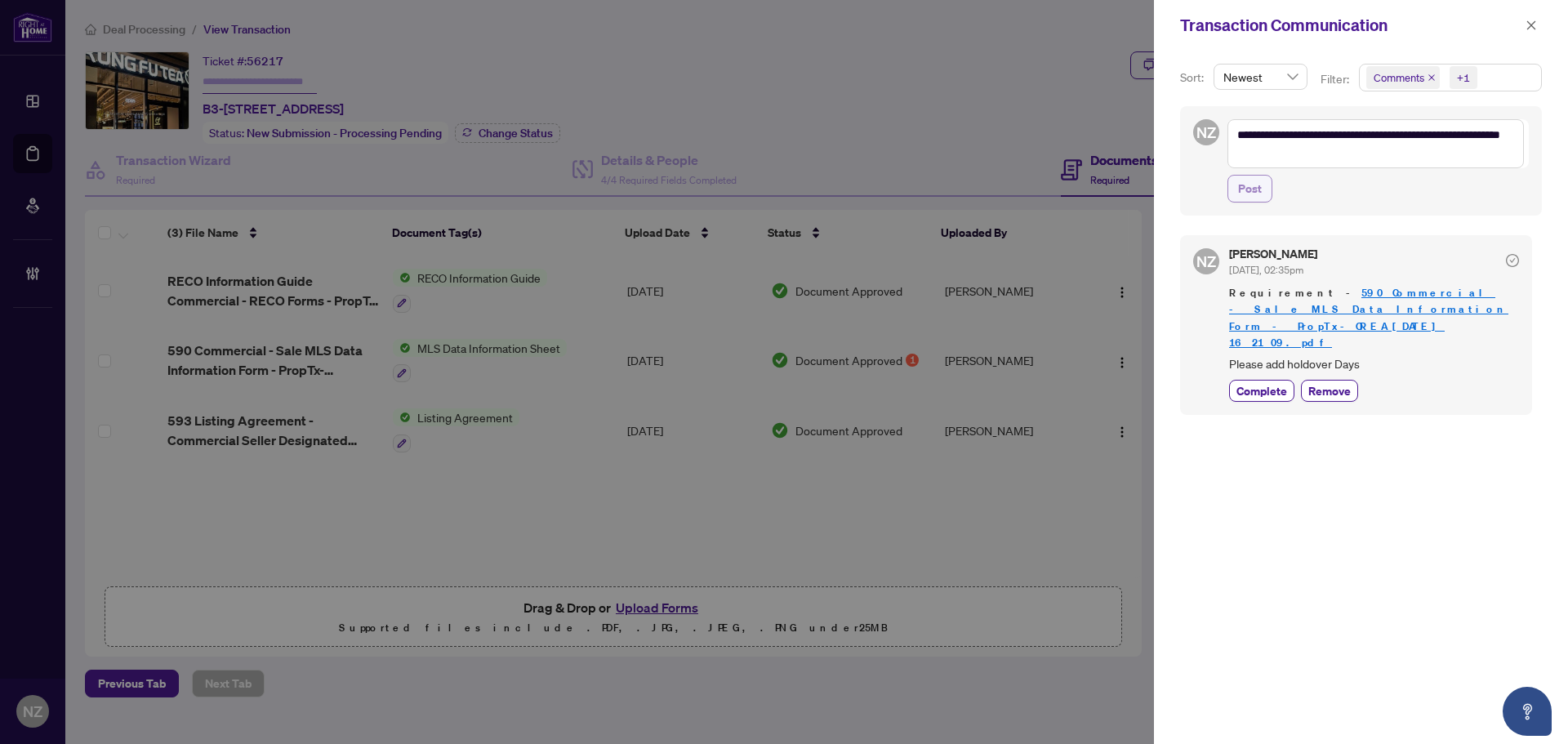
click at [1259, 193] on span "Post" at bounding box center [1250, 188] width 24 height 26
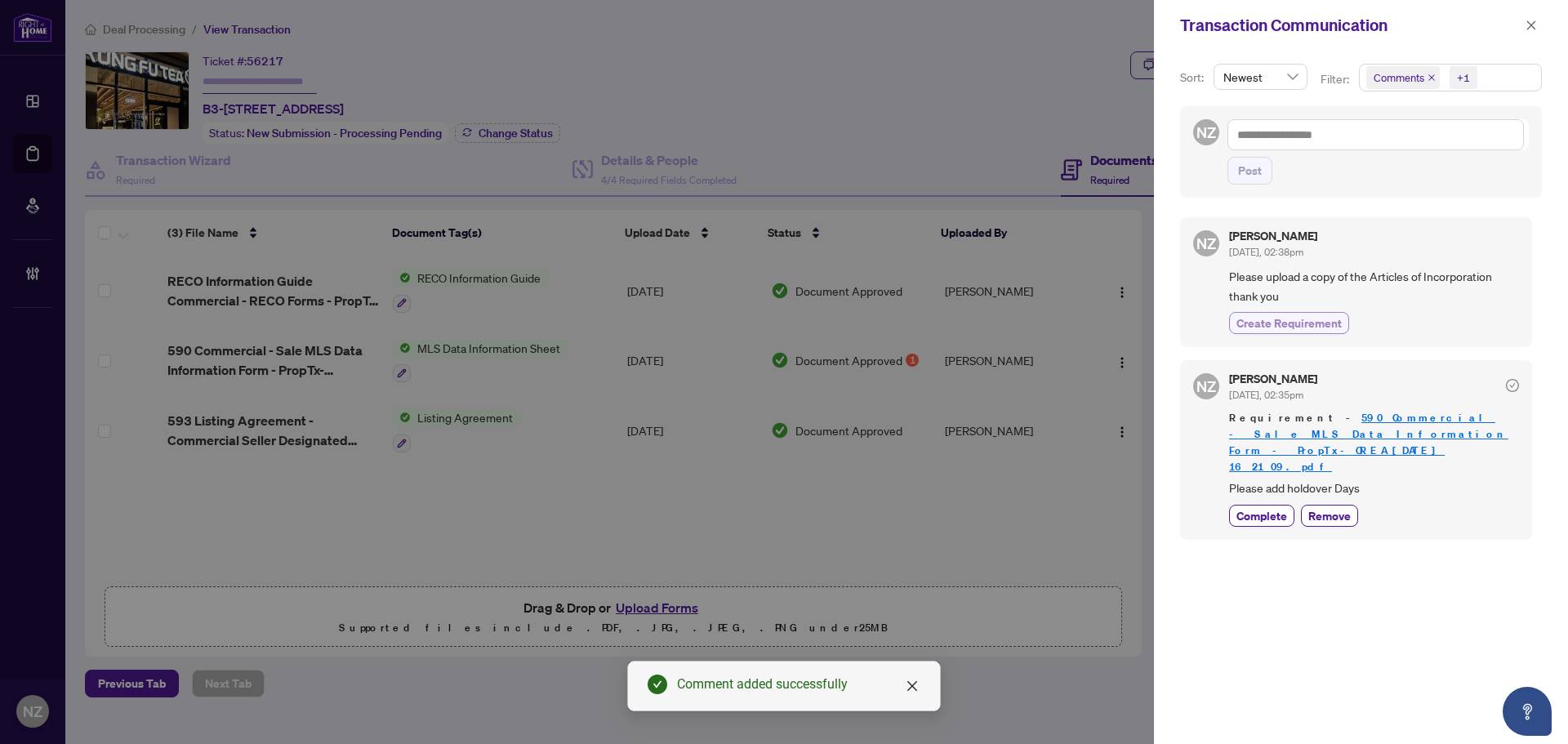
click at [1301, 322] on span "Create Requirement" at bounding box center [1289, 322] width 105 height 17
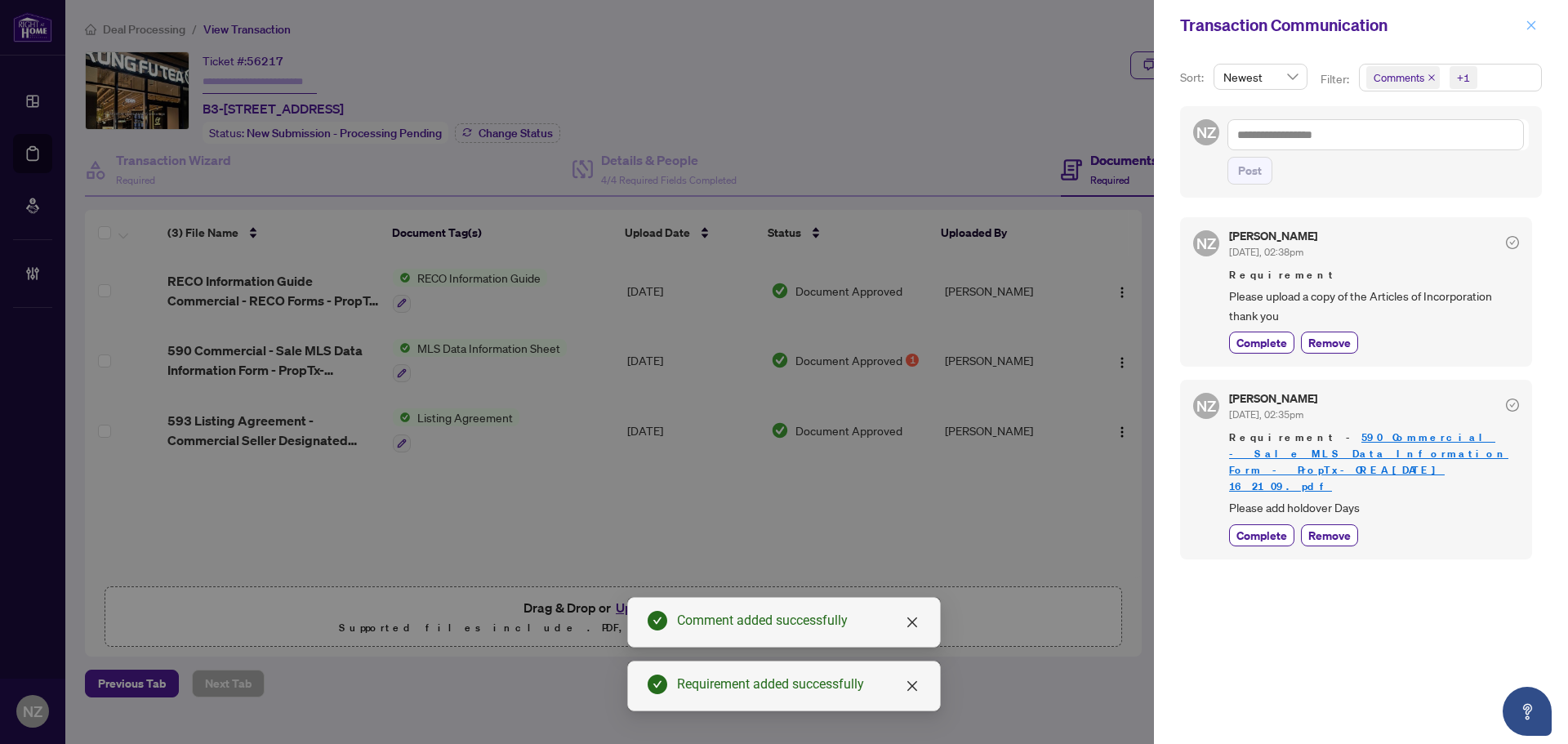
click at [1527, 27] on icon "close" at bounding box center [1531, 25] width 11 height 11
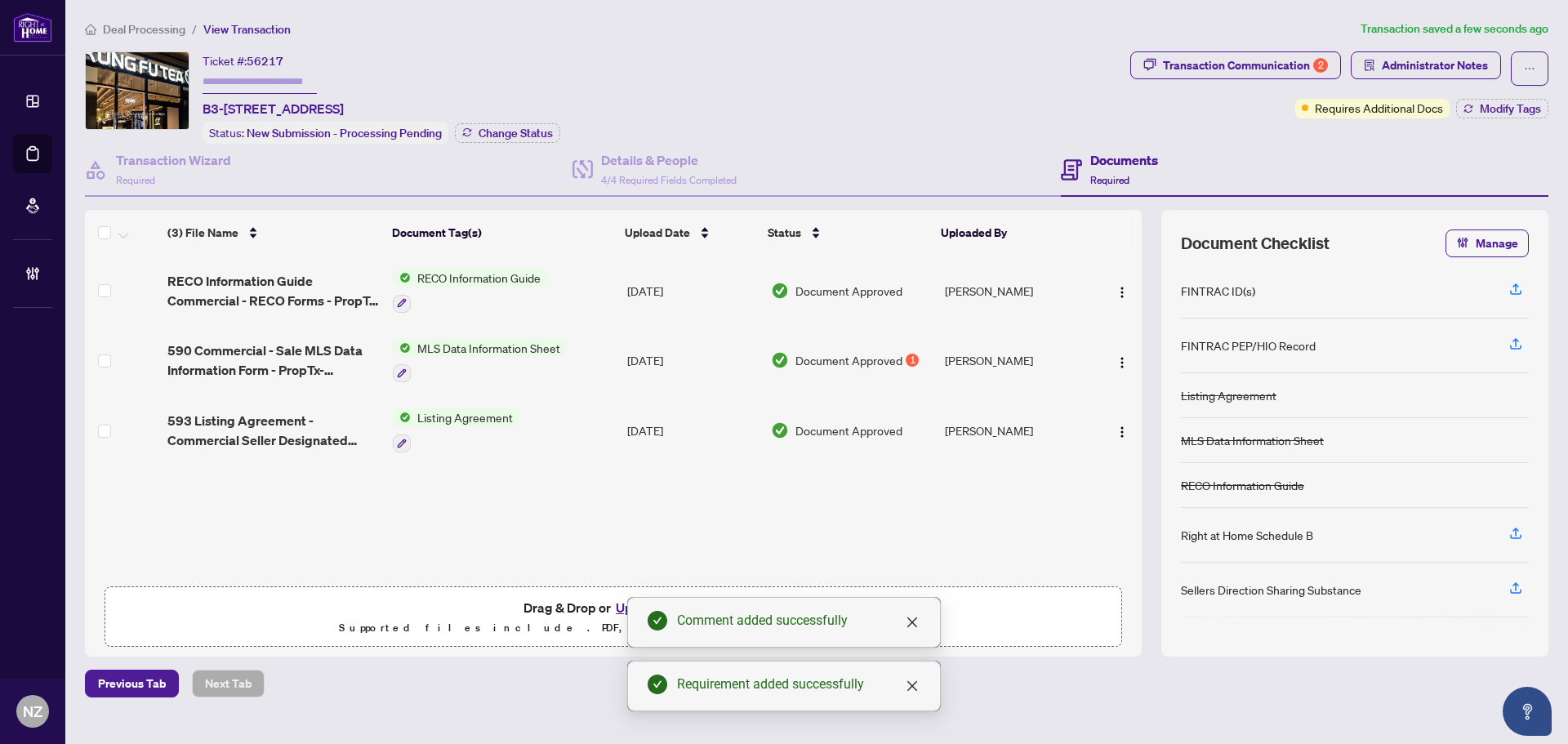
click at [156, 29] on span "Deal Processing" at bounding box center [143, 29] width 82 height 14
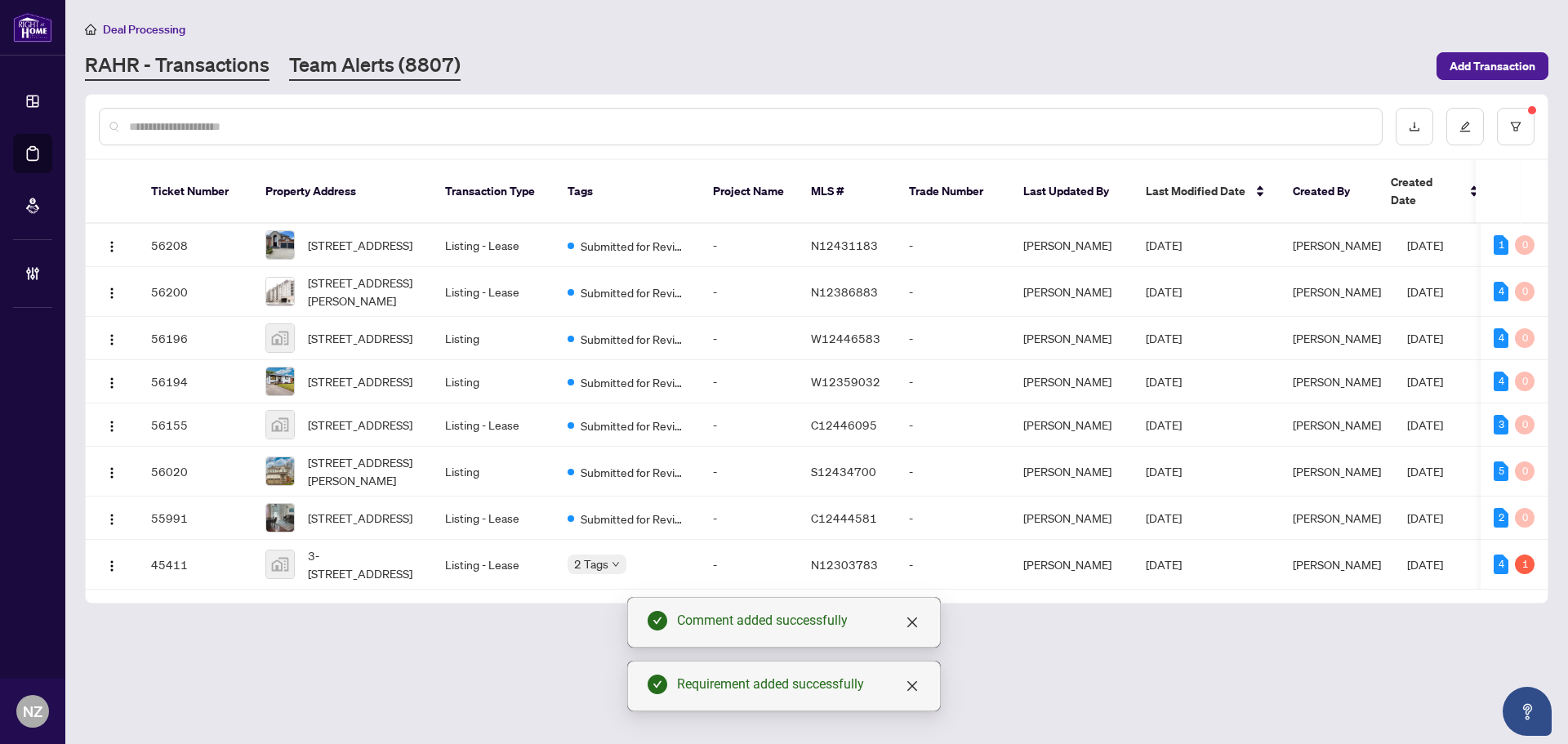
click at [354, 61] on link "Team Alerts (8807)" at bounding box center [375, 66] width 171 height 30
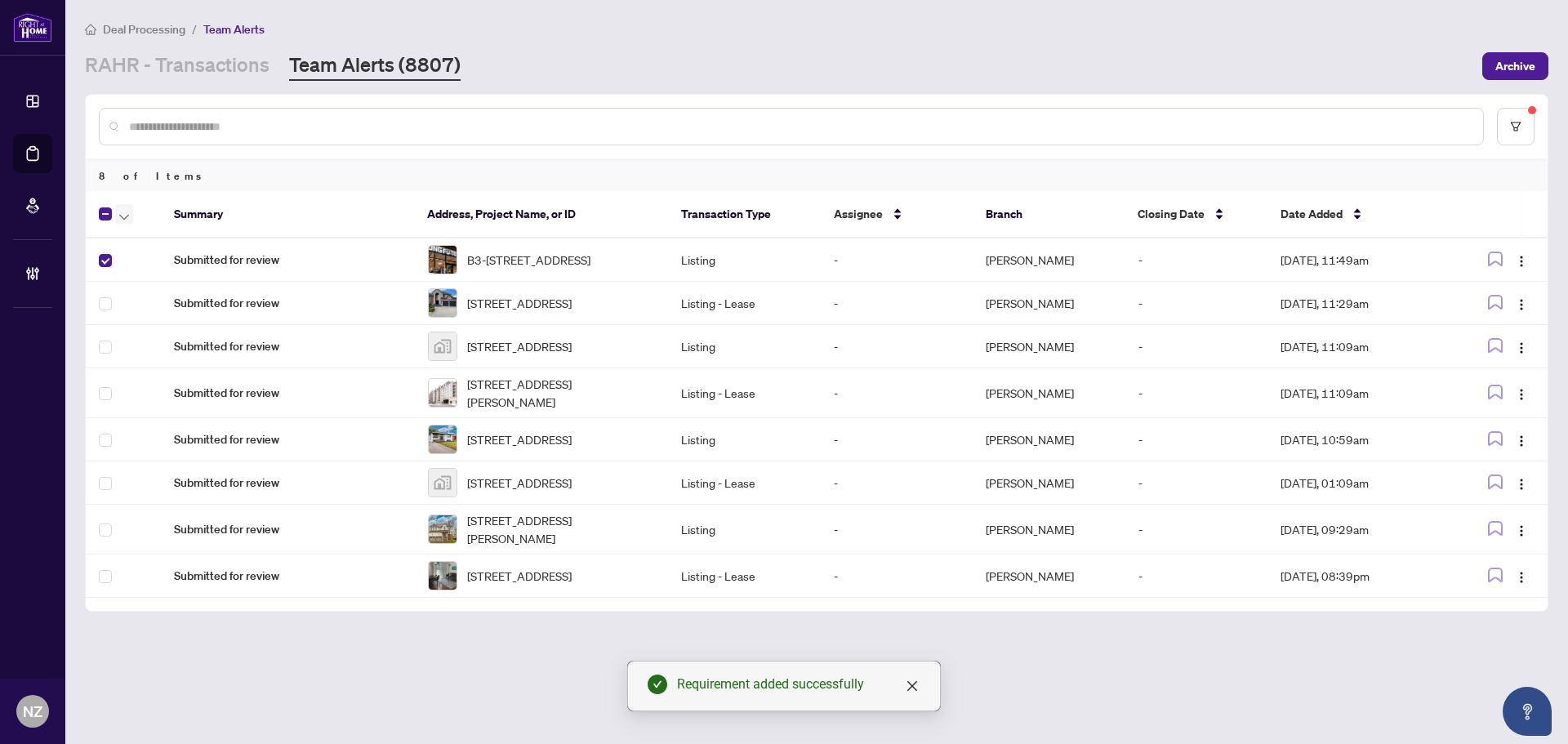
click at [125, 218] on icon "button" at bounding box center [124, 216] width 10 height 6
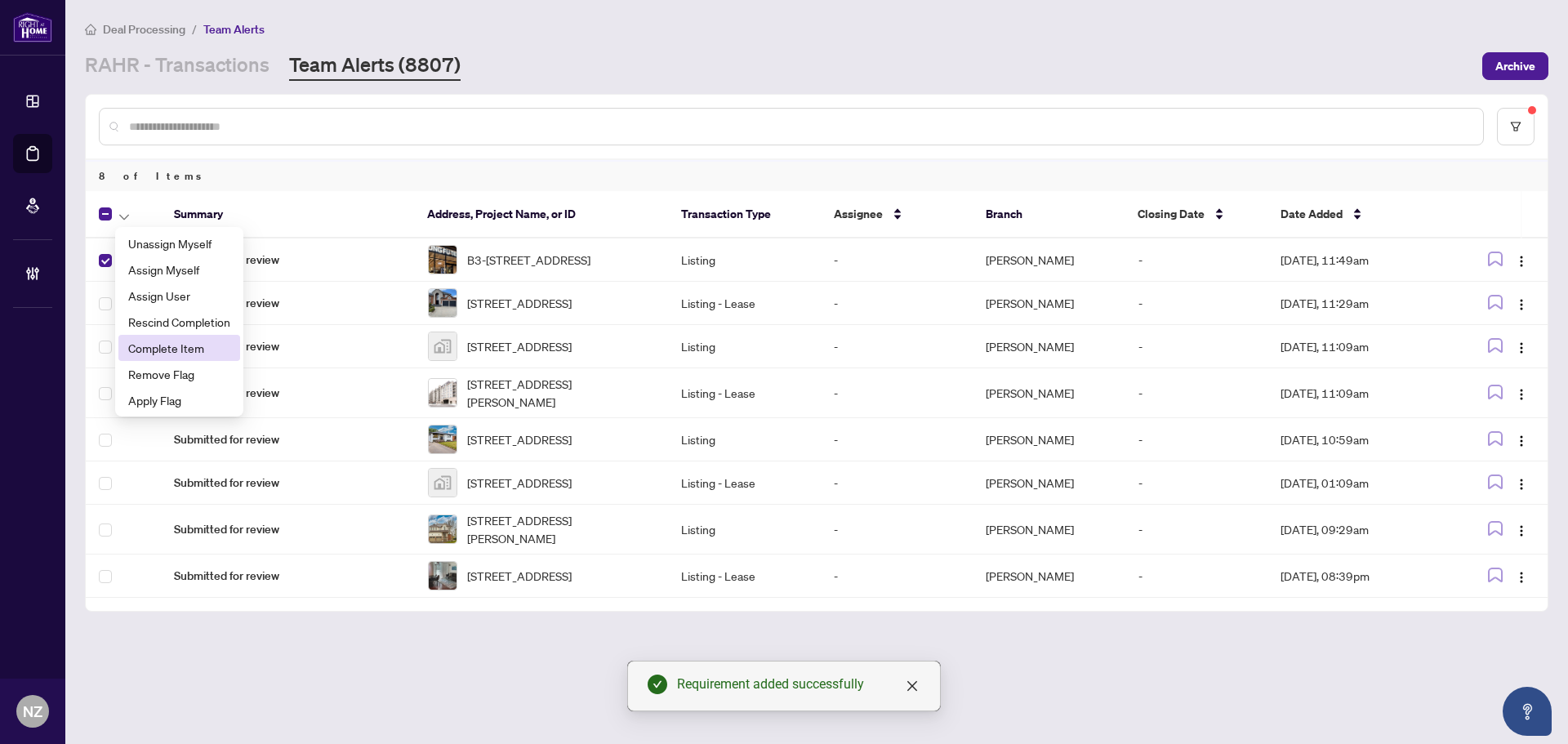
click at [165, 347] on span "Complete Item" at bounding box center [179, 347] width 102 height 18
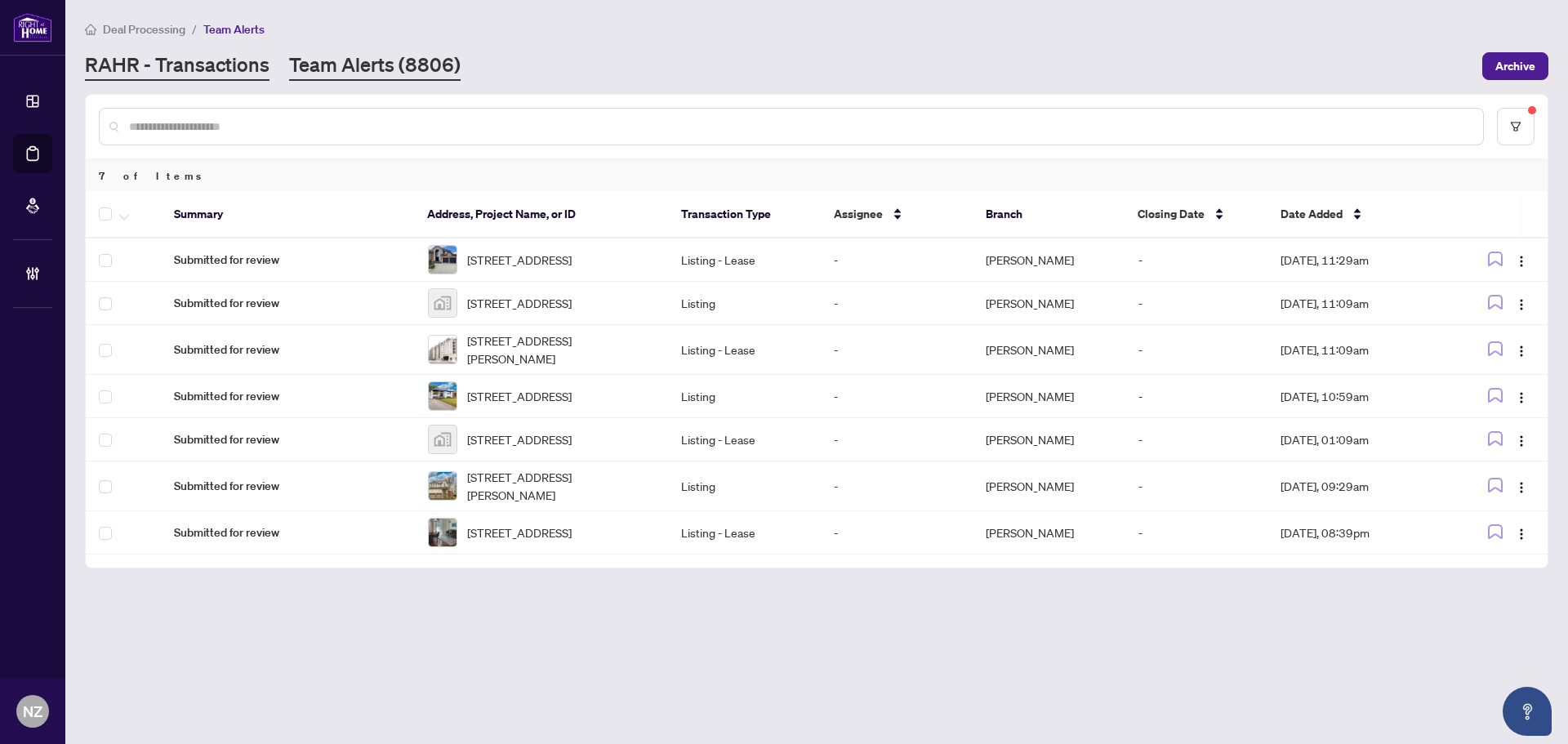
click at [173, 59] on link "RAHR - Transactions" at bounding box center [176, 66] width 184 height 30
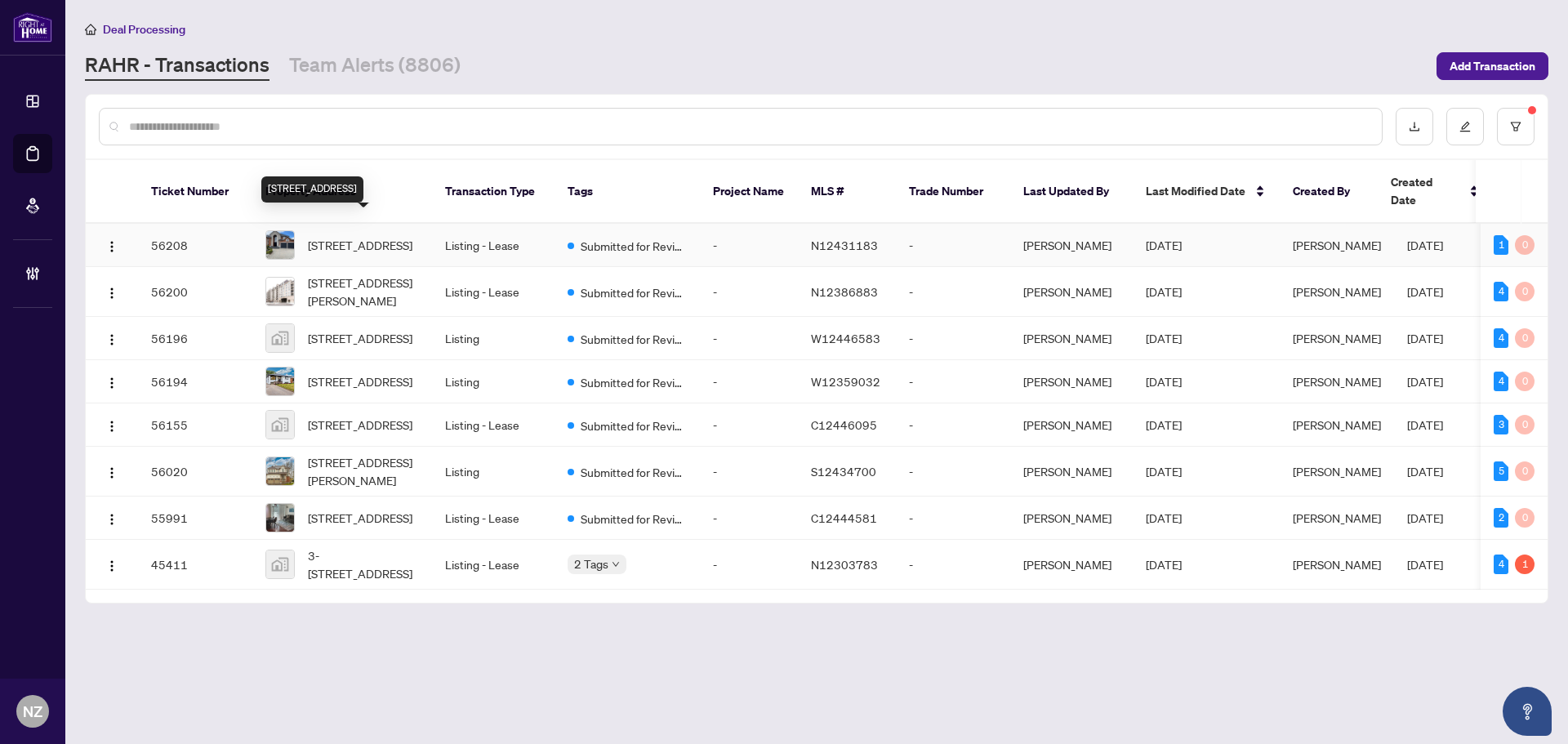
click at [347, 240] on span "[STREET_ADDRESS]" at bounding box center [360, 244] width 104 height 18
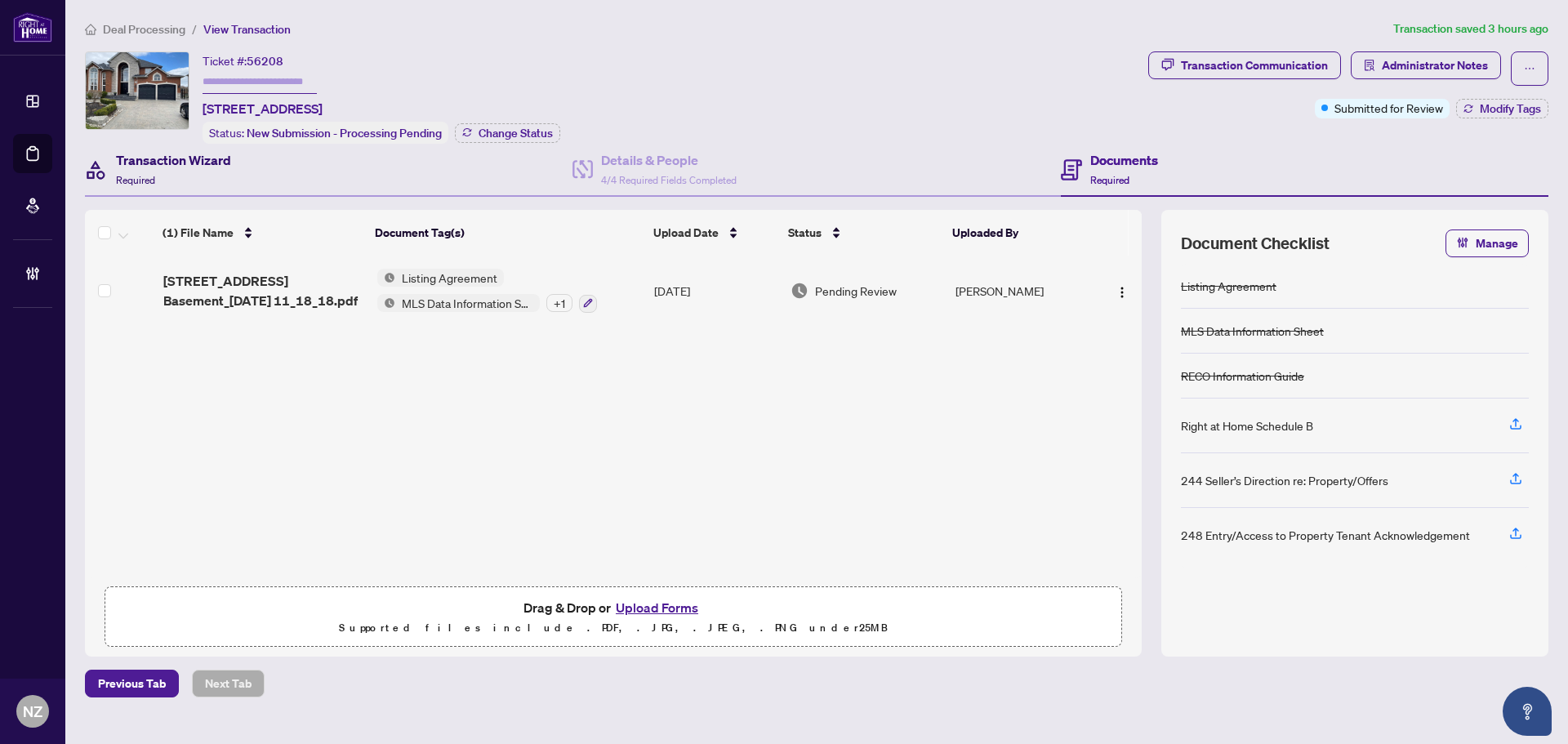
click at [169, 184] on div "Transaction Wizard Required" at bounding box center [174, 169] width 115 height 38
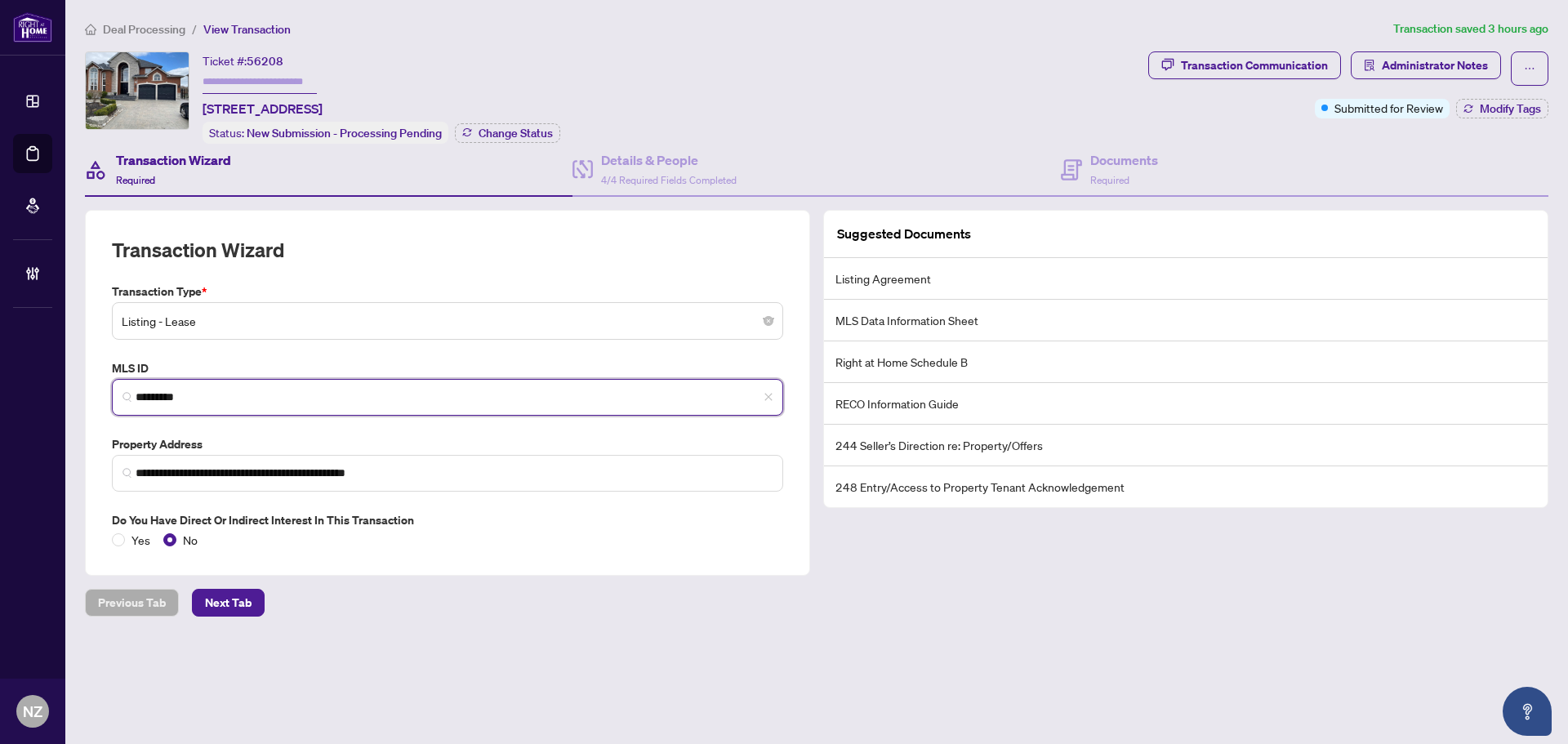
drag, startPoint x: 202, startPoint y: 399, endPoint x: 74, endPoint y: 379, distance: 129.6
click at [74, 379] on main "**********" at bounding box center [816, 372] width 1503 height 744
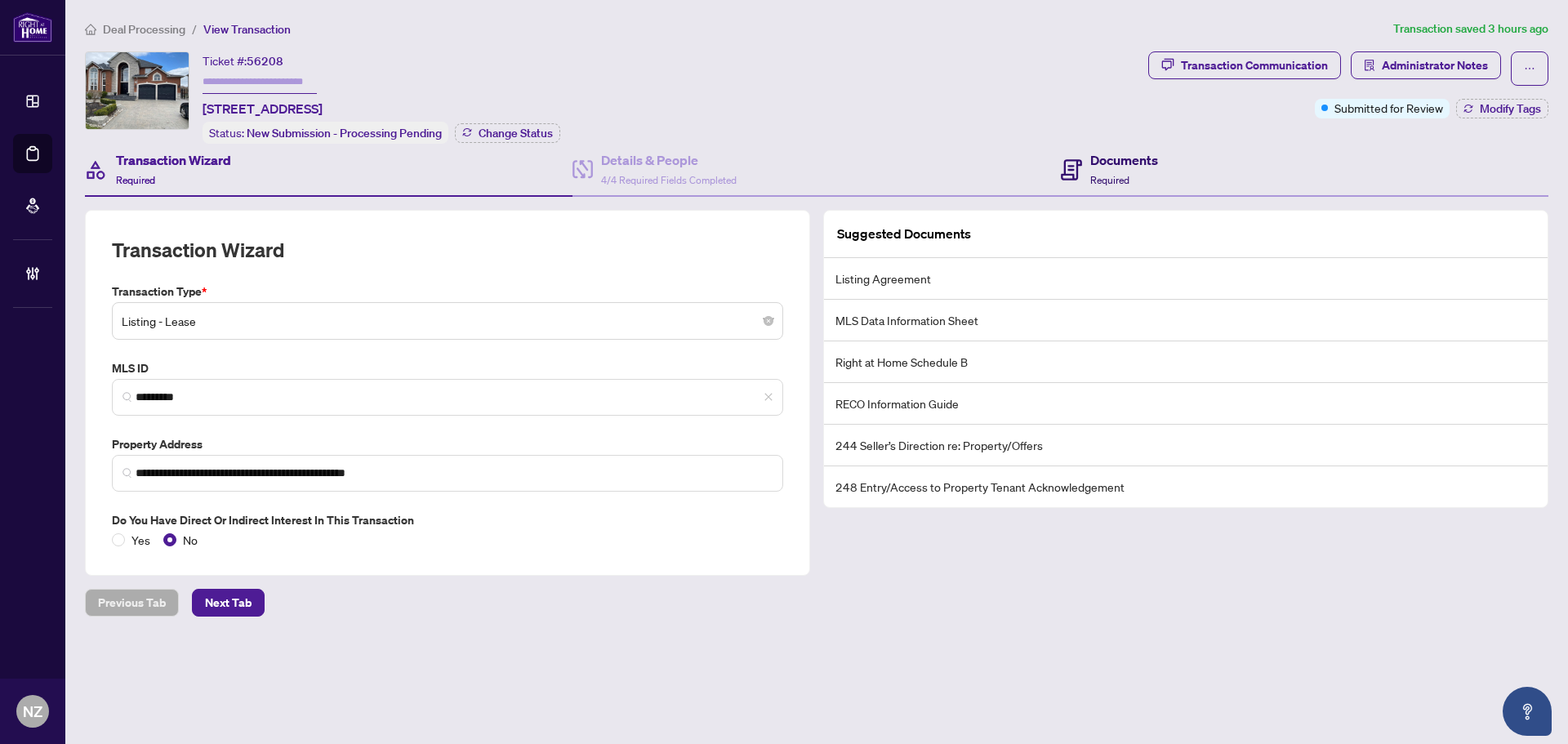
click at [1112, 161] on h4 "Documents" at bounding box center [1124, 159] width 68 height 20
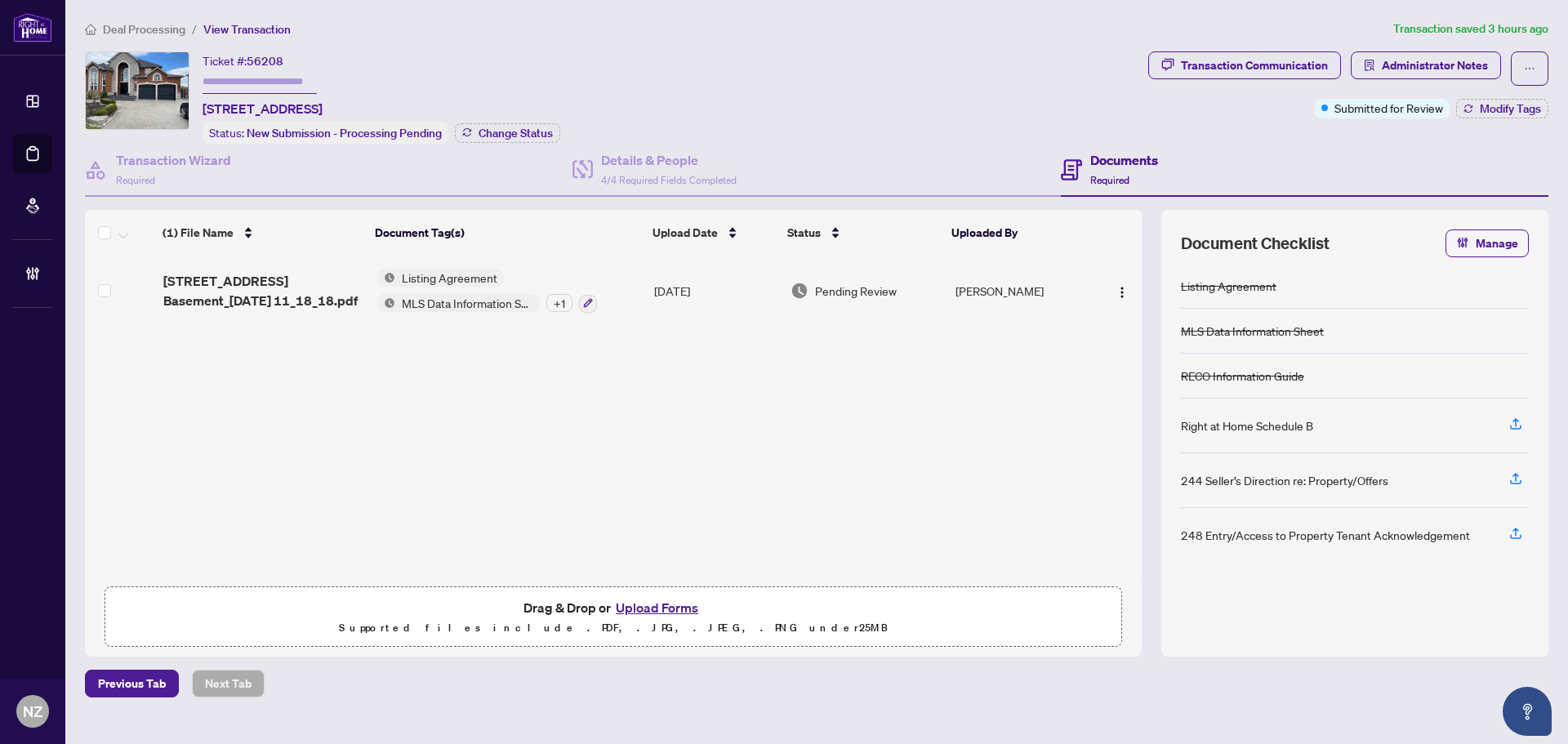
click at [266, 298] on span "198 Novaview Crescent Basement_2025-10-06 11_18_18.pdf" at bounding box center [263, 290] width 201 height 39
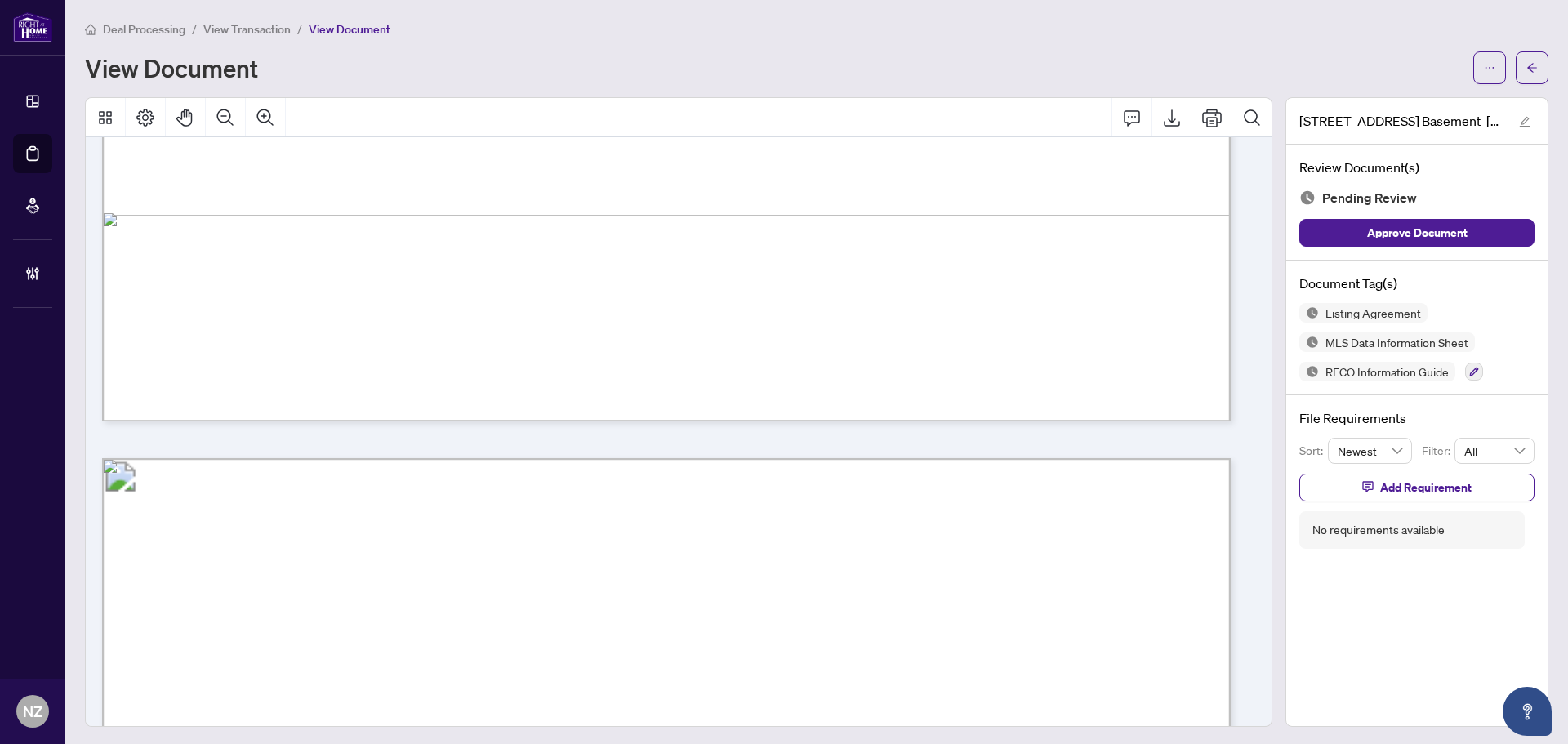
scroll to position [7184, 0]
click at [1470, 372] on icon "button" at bounding box center [1474, 372] width 9 height 9
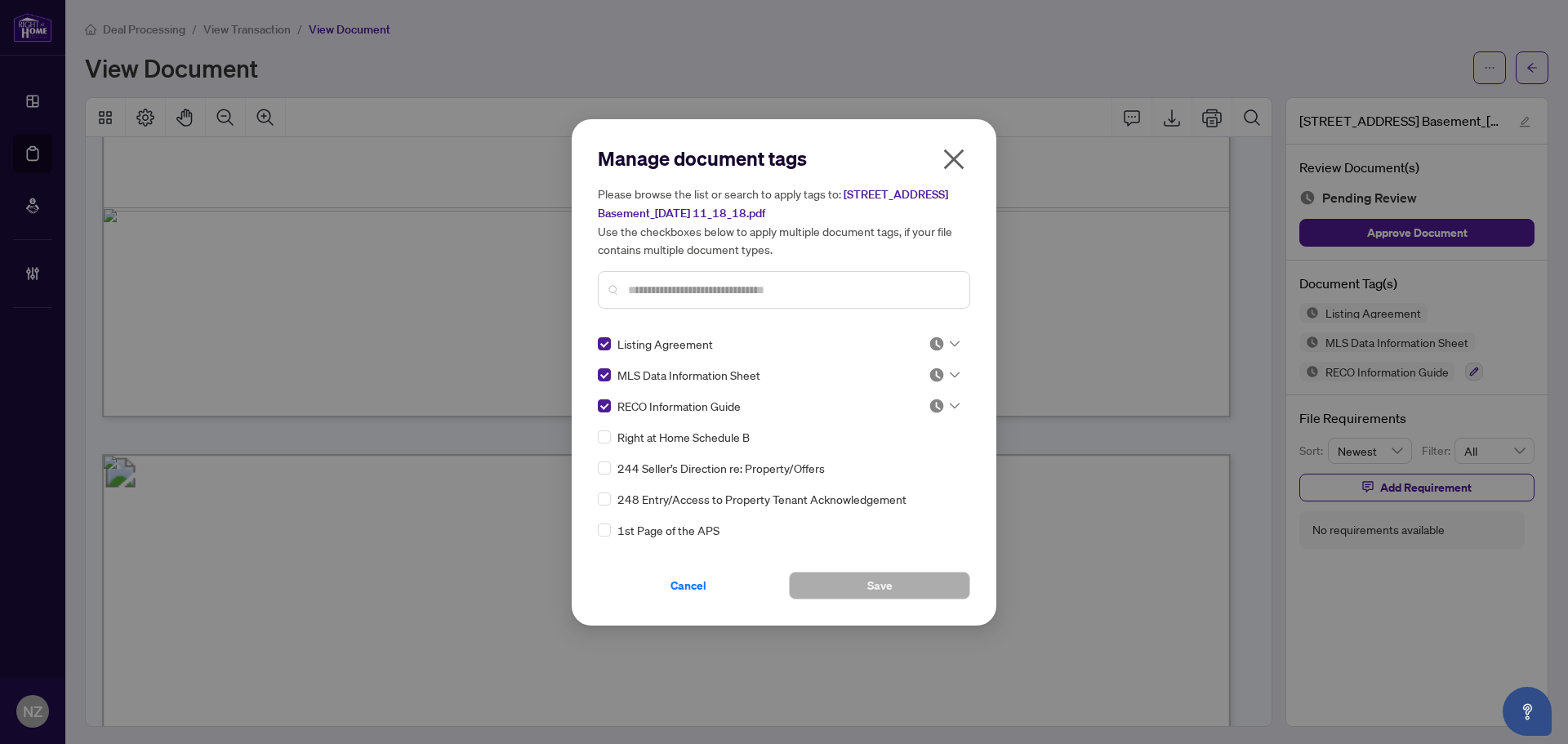
click at [949, 343] on icon at bounding box center [955, 344] width 10 height 7
click at [870, 424] on div "Approved" at bounding box center [889, 423] width 104 height 18
click at [813, 585] on button "Save" at bounding box center [880, 585] width 182 height 28
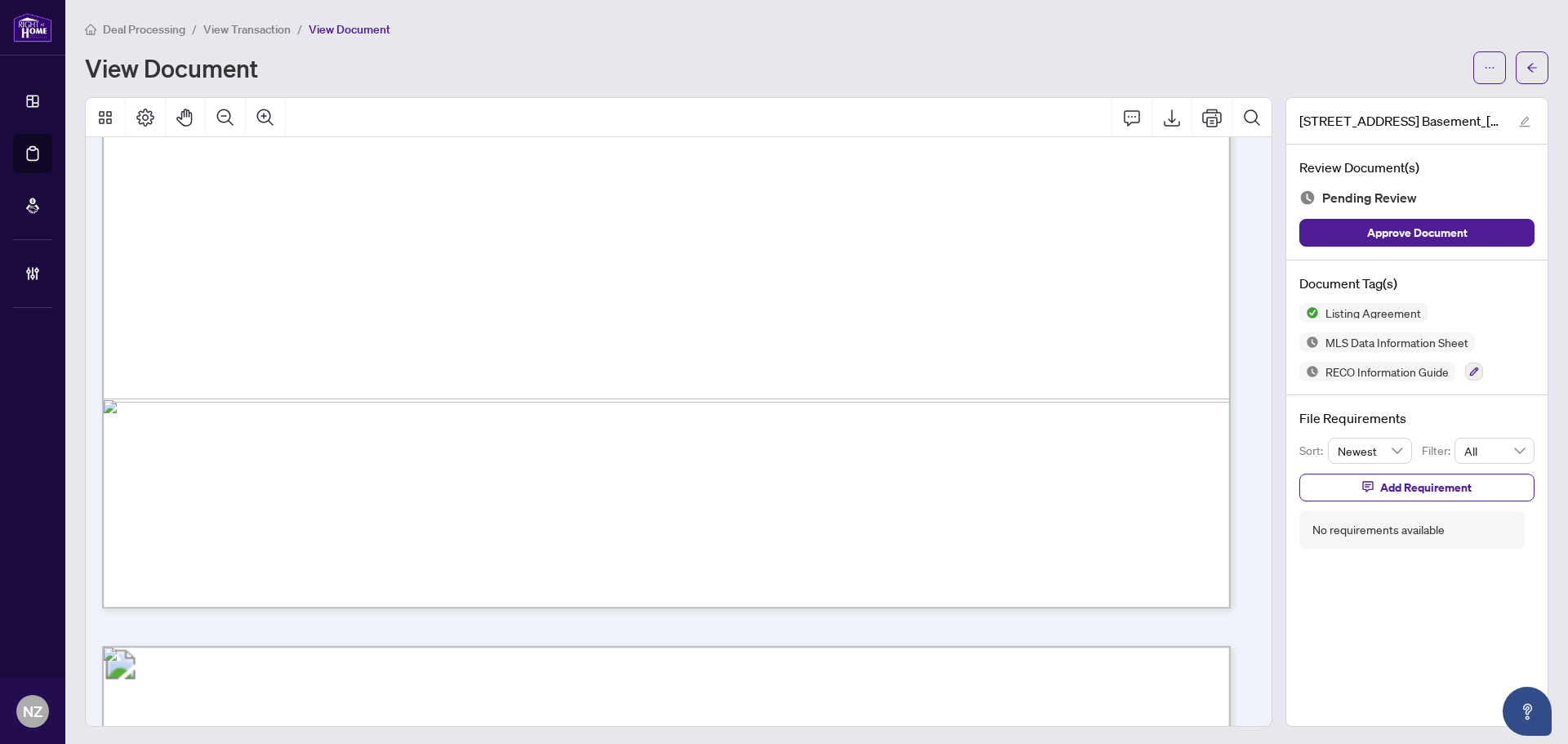
scroll to position [17603, 0]
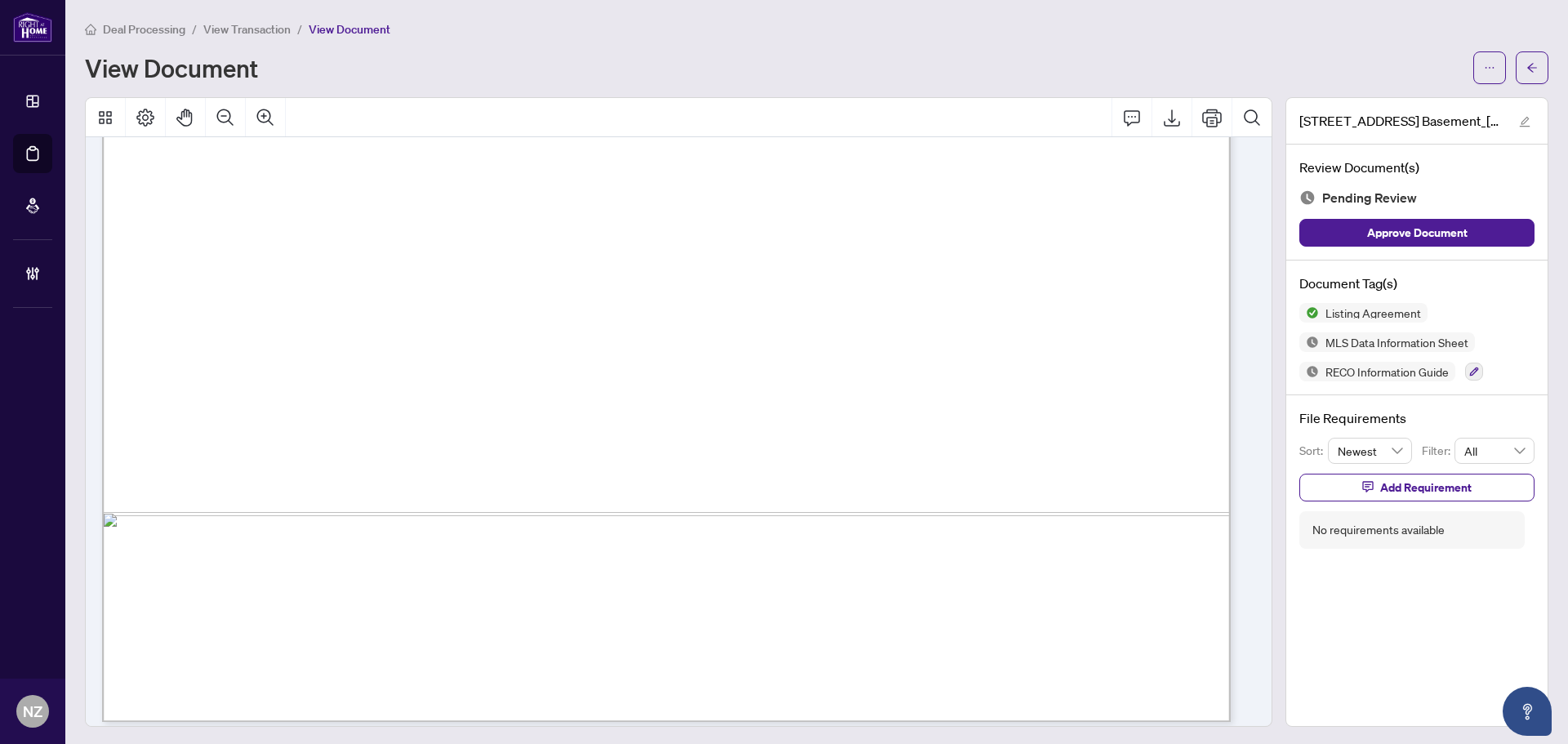
scroll to position [23349, 0]
click at [1450, 369] on div "Listing Agreement MLS Data Information Sheet RECO Information Guide" at bounding box center [1416, 342] width 235 height 78
click at [1464, 369] on button "button" at bounding box center [1473, 371] width 18 height 18
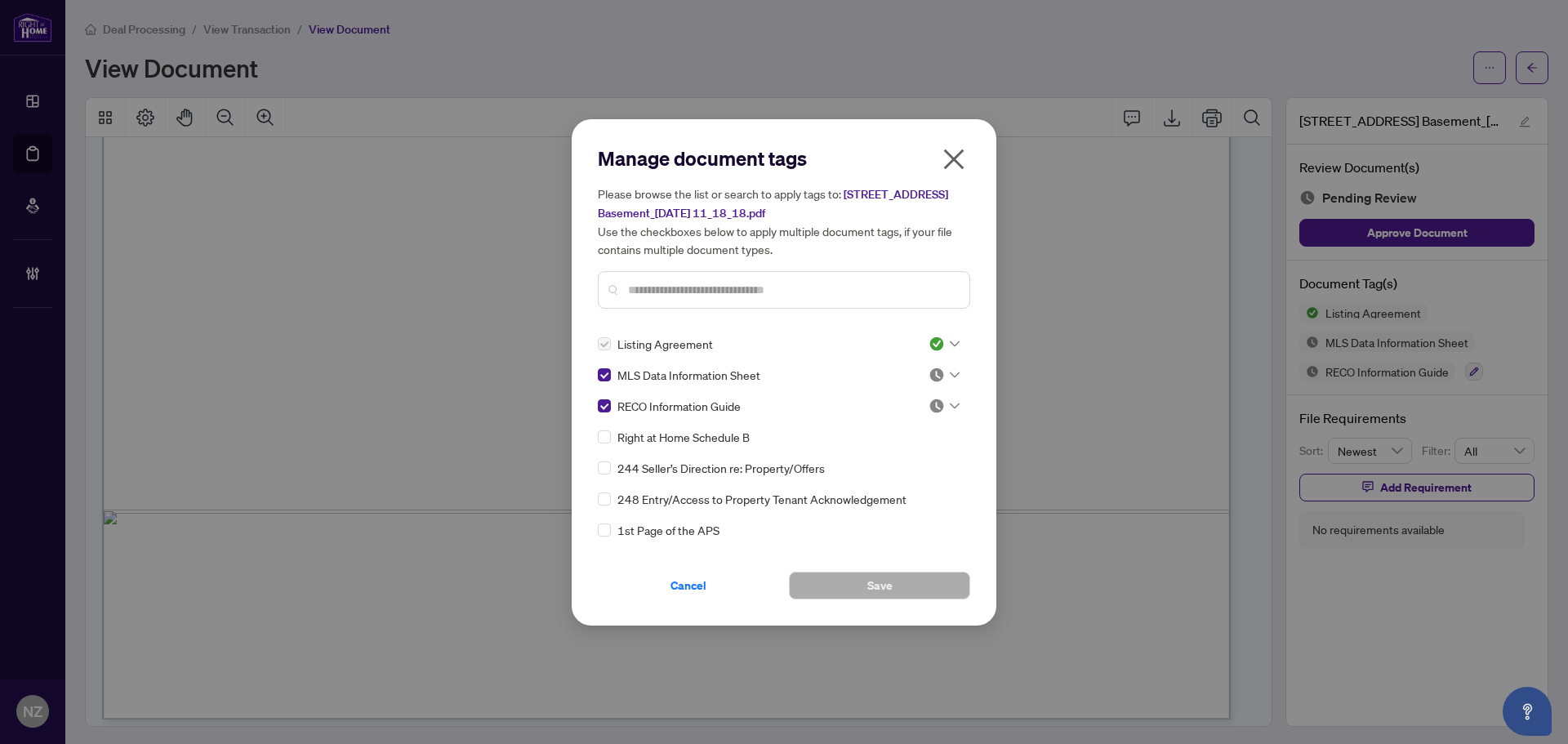
click at [949, 373] on icon at bounding box center [955, 375] width 10 height 7
click at [880, 460] on div "Approved" at bounding box center [889, 454] width 104 height 18
click at [853, 594] on button "Save" at bounding box center [880, 585] width 182 height 28
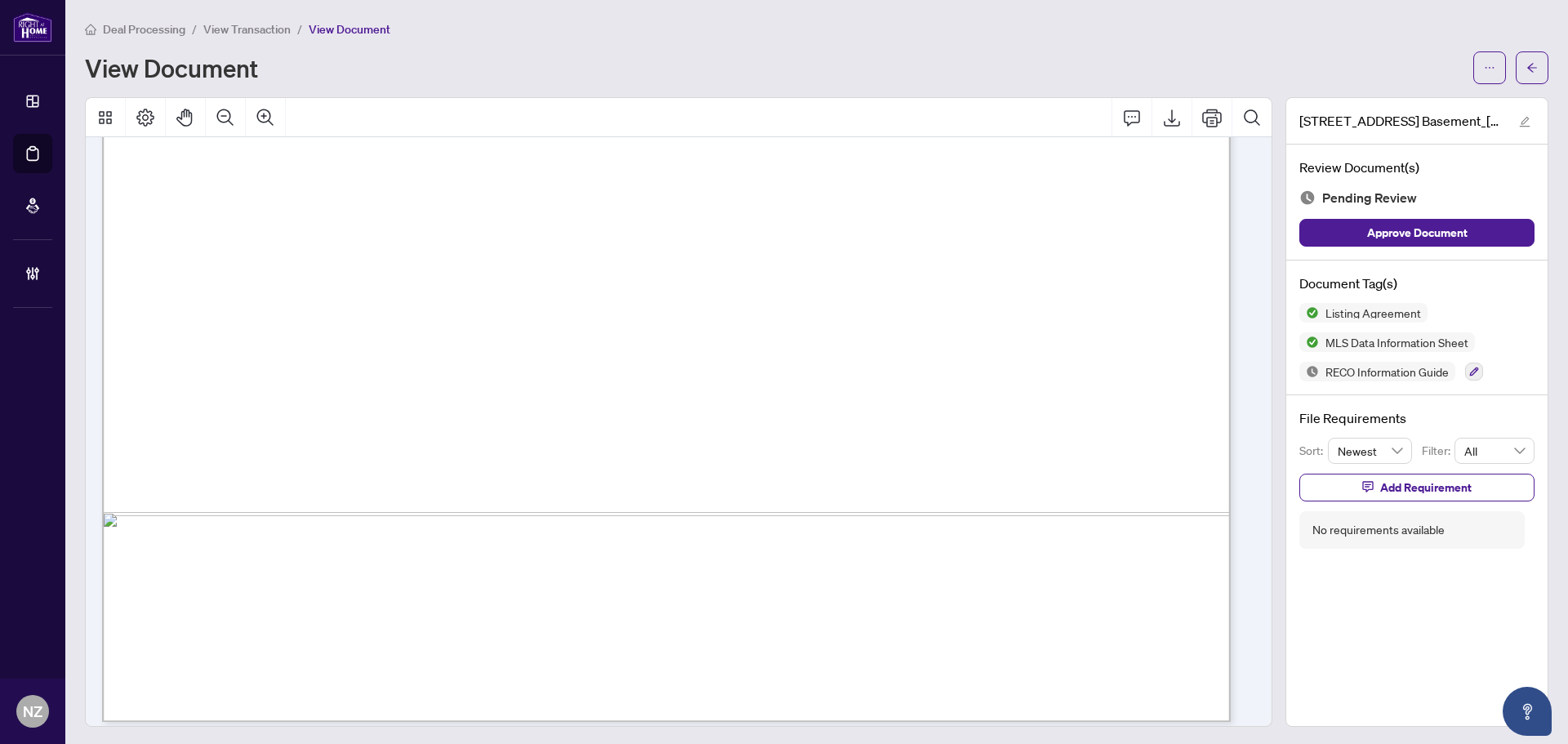
scroll to position [45812, 0]
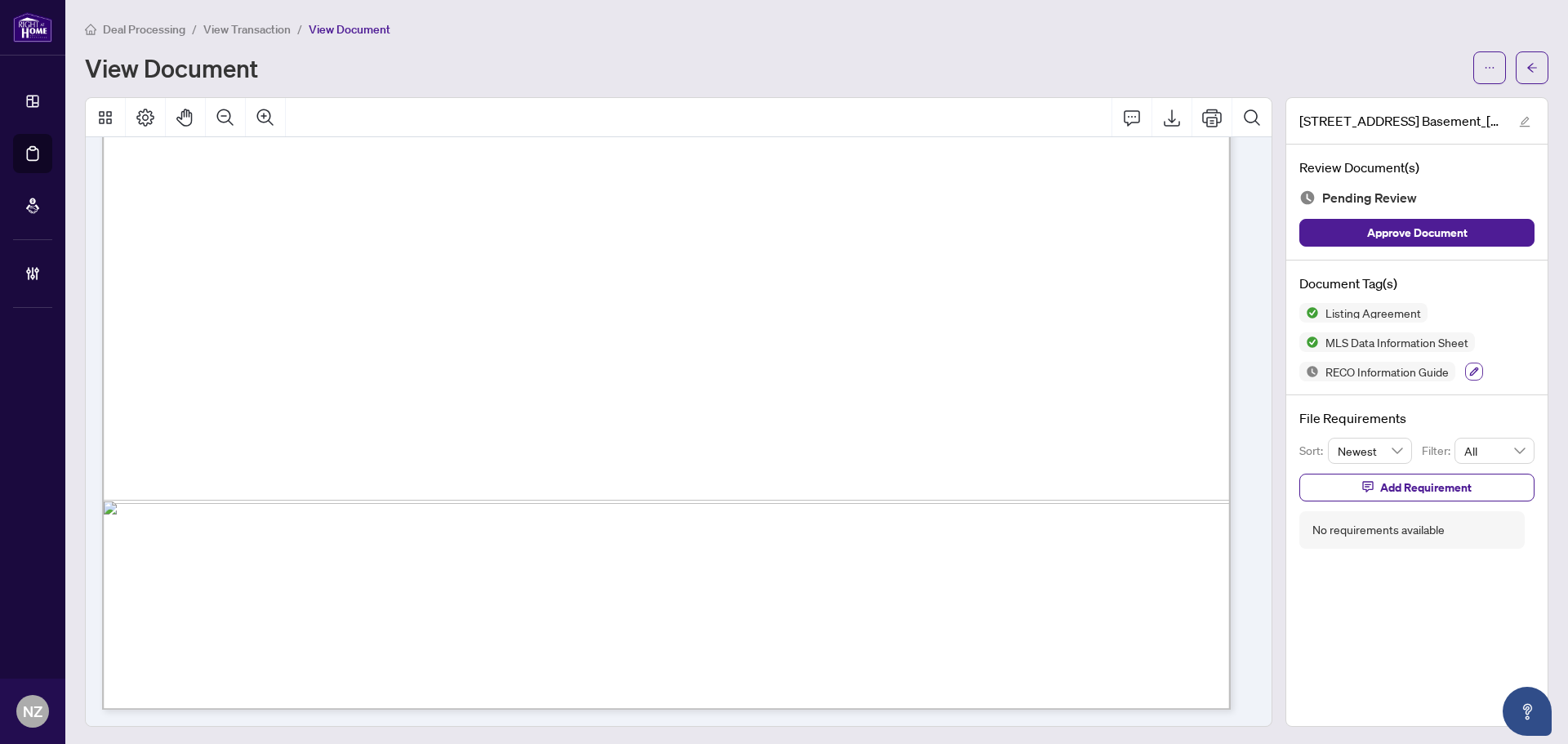
click at [1470, 368] on icon "button" at bounding box center [1474, 372] width 9 height 9
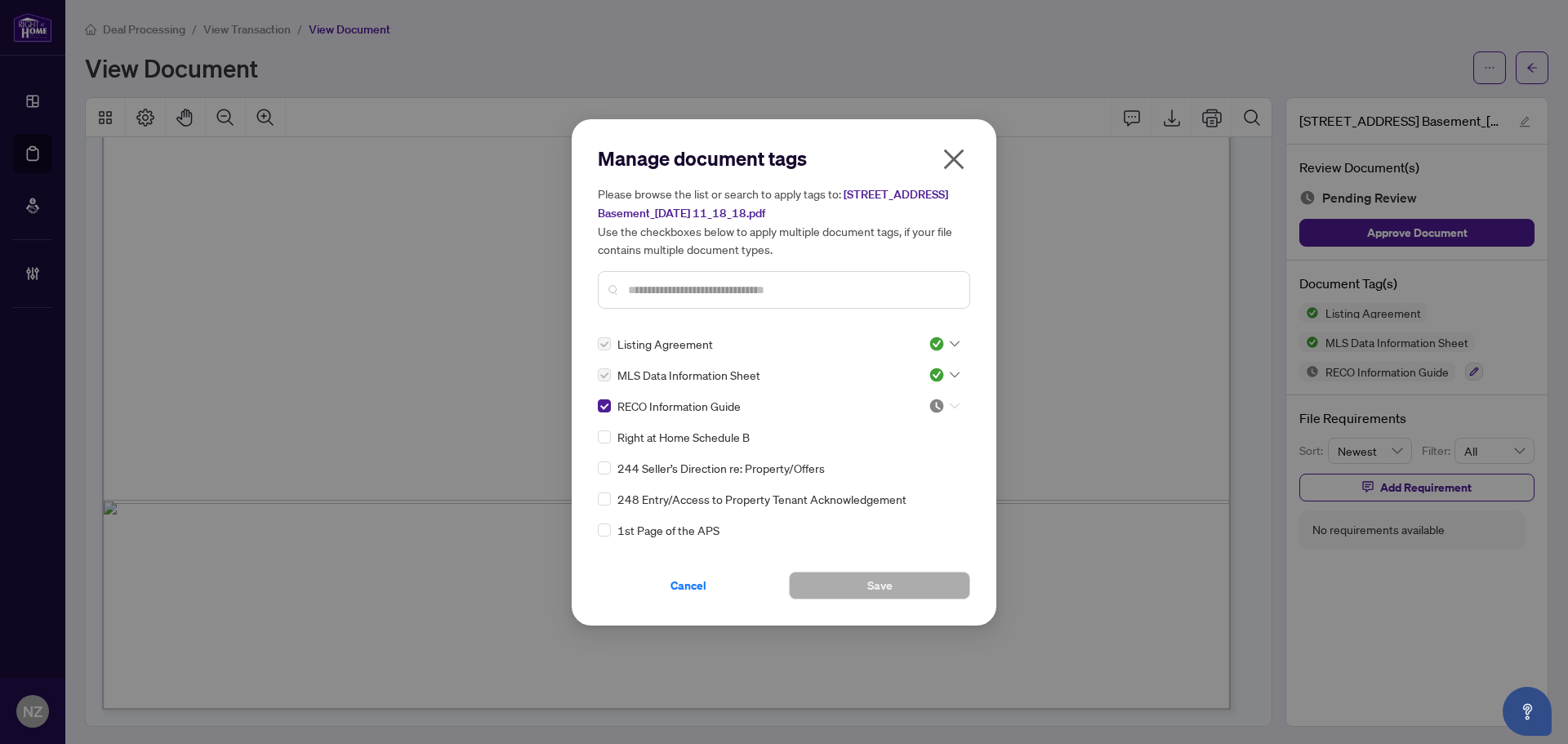
click at [949, 407] on icon at bounding box center [955, 406] width 10 height 7
click at [882, 484] on div "Approved" at bounding box center [889, 485] width 104 height 18
click at [880, 580] on span "Save" at bounding box center [880, 585] width 25 height 26
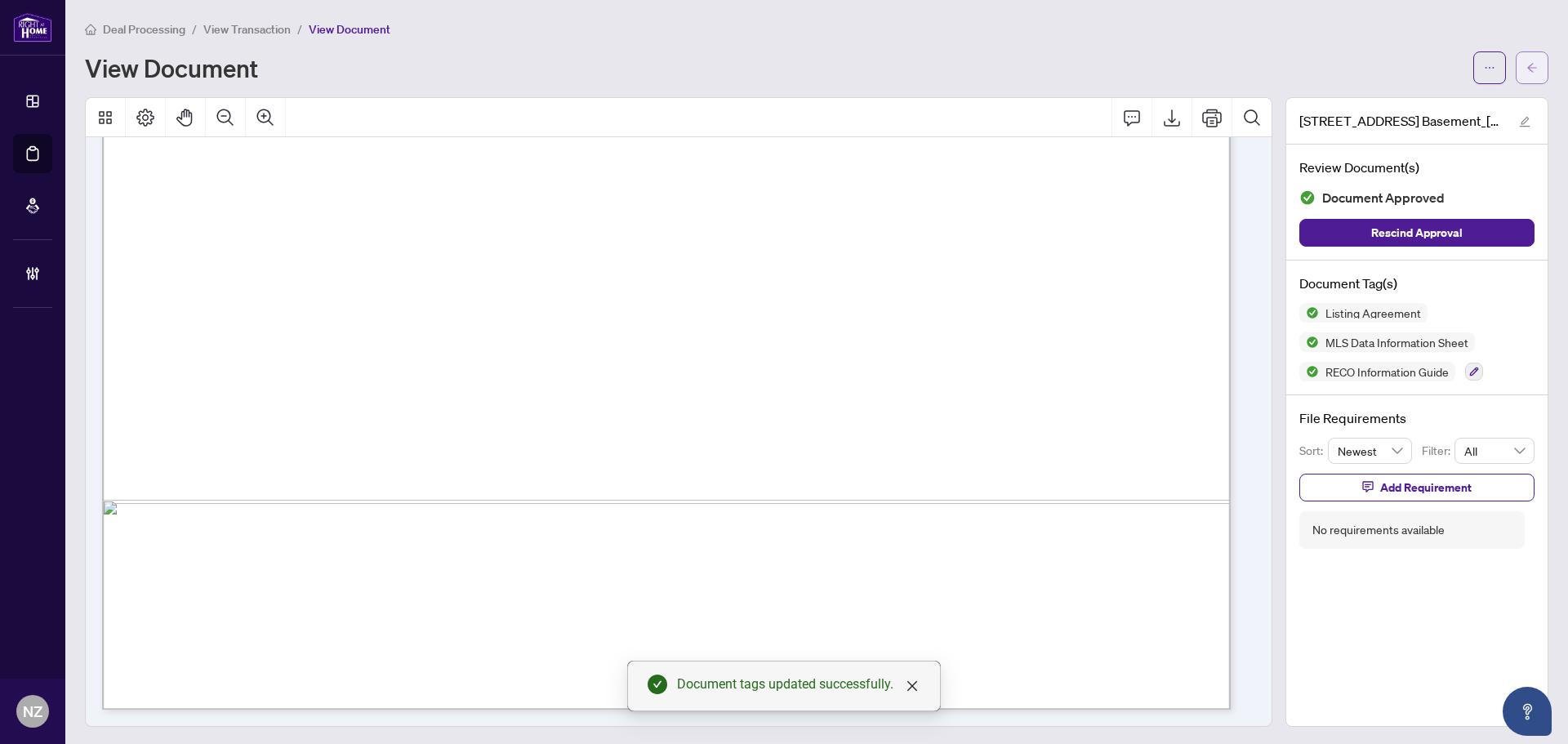
click at [1526, 77] on span "button" at bounding box center [1532, 67] width 11 height 26
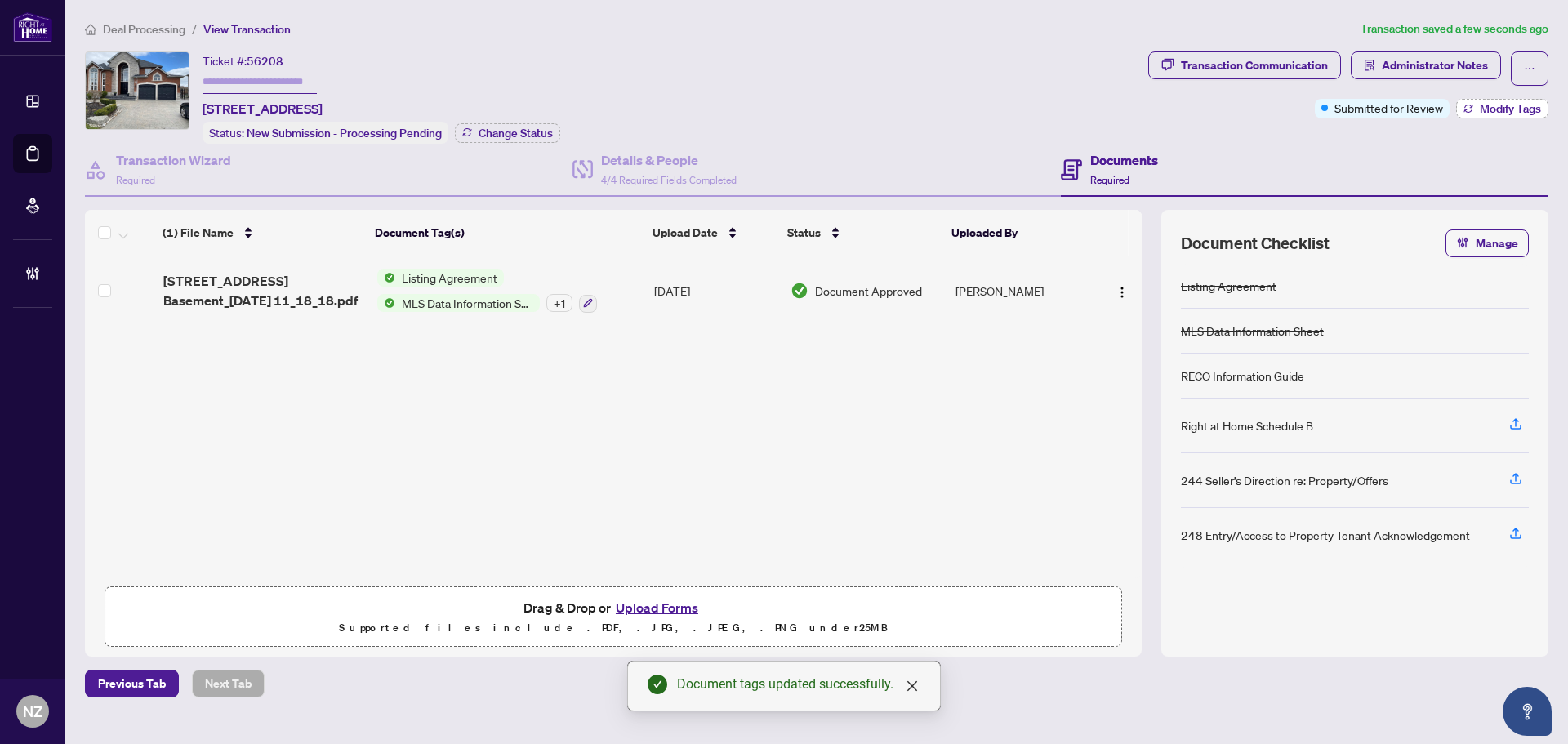
click at [1506, 115] on span "Modify Tags" at bounding box center [1510, 108] width 61 height 11
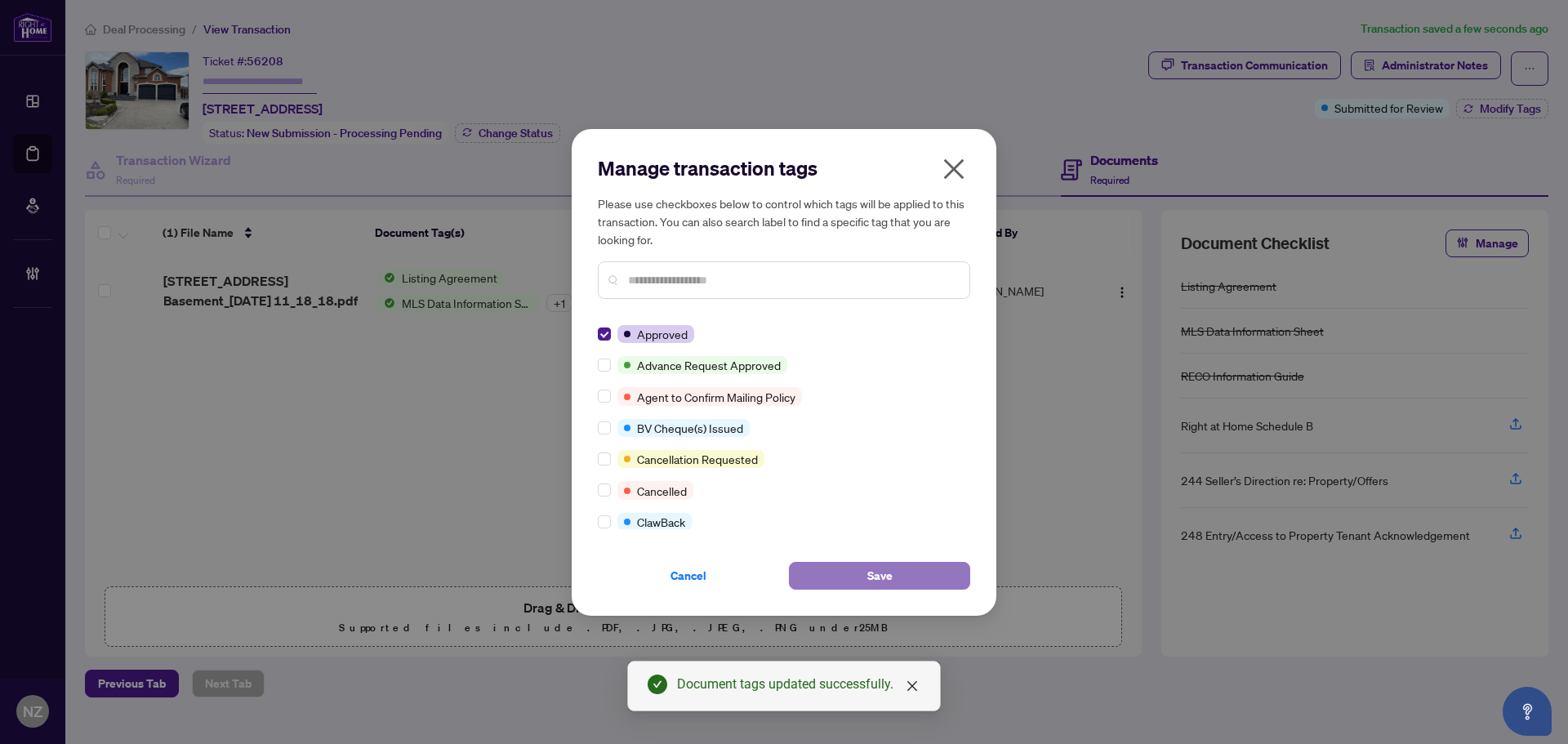
click at [833, 568] on button "Save" at bounding box center [880, 575] width 182 height 28
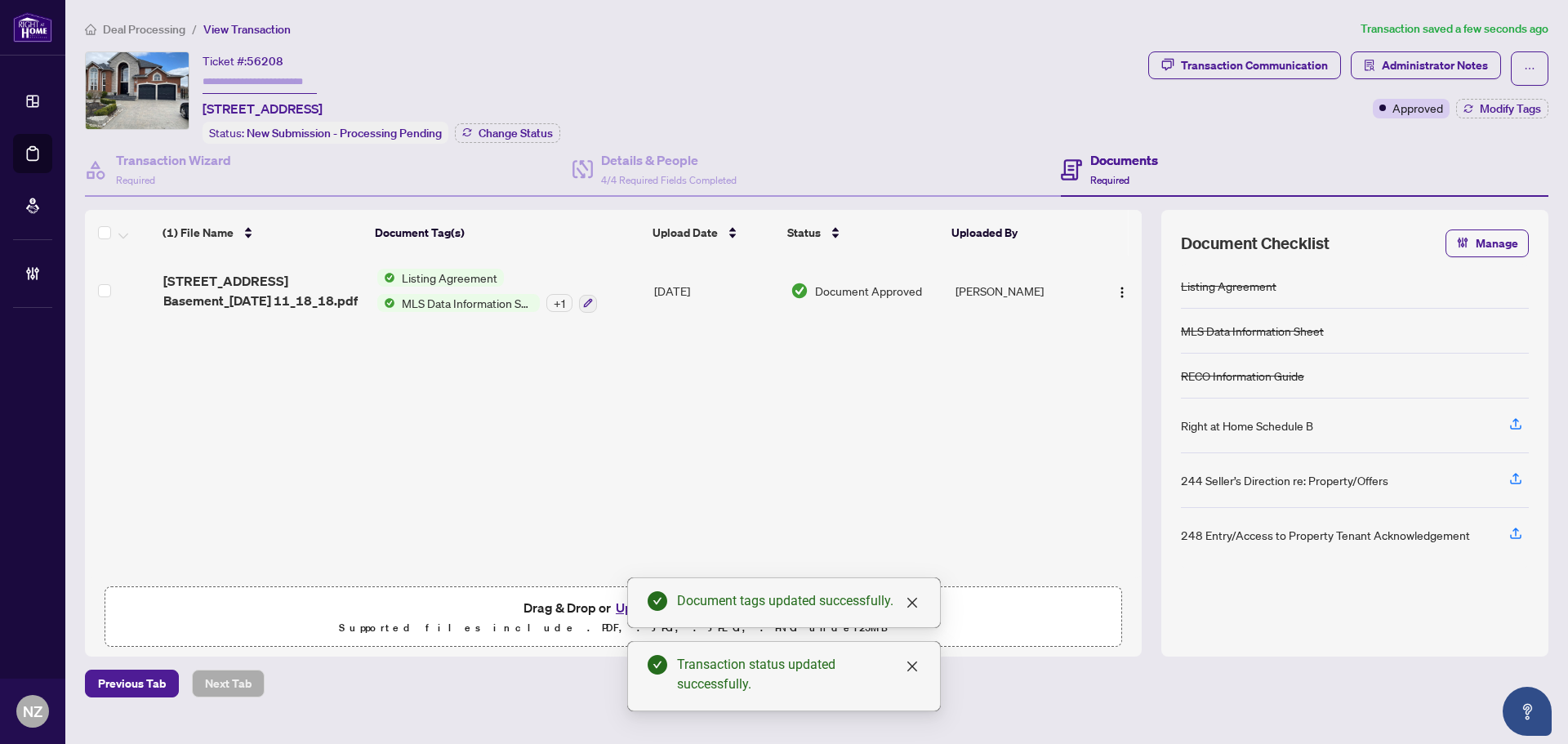
click at [136, 27] on span "Deal Processing" at bounding box center [143, 29] width 82 height 14
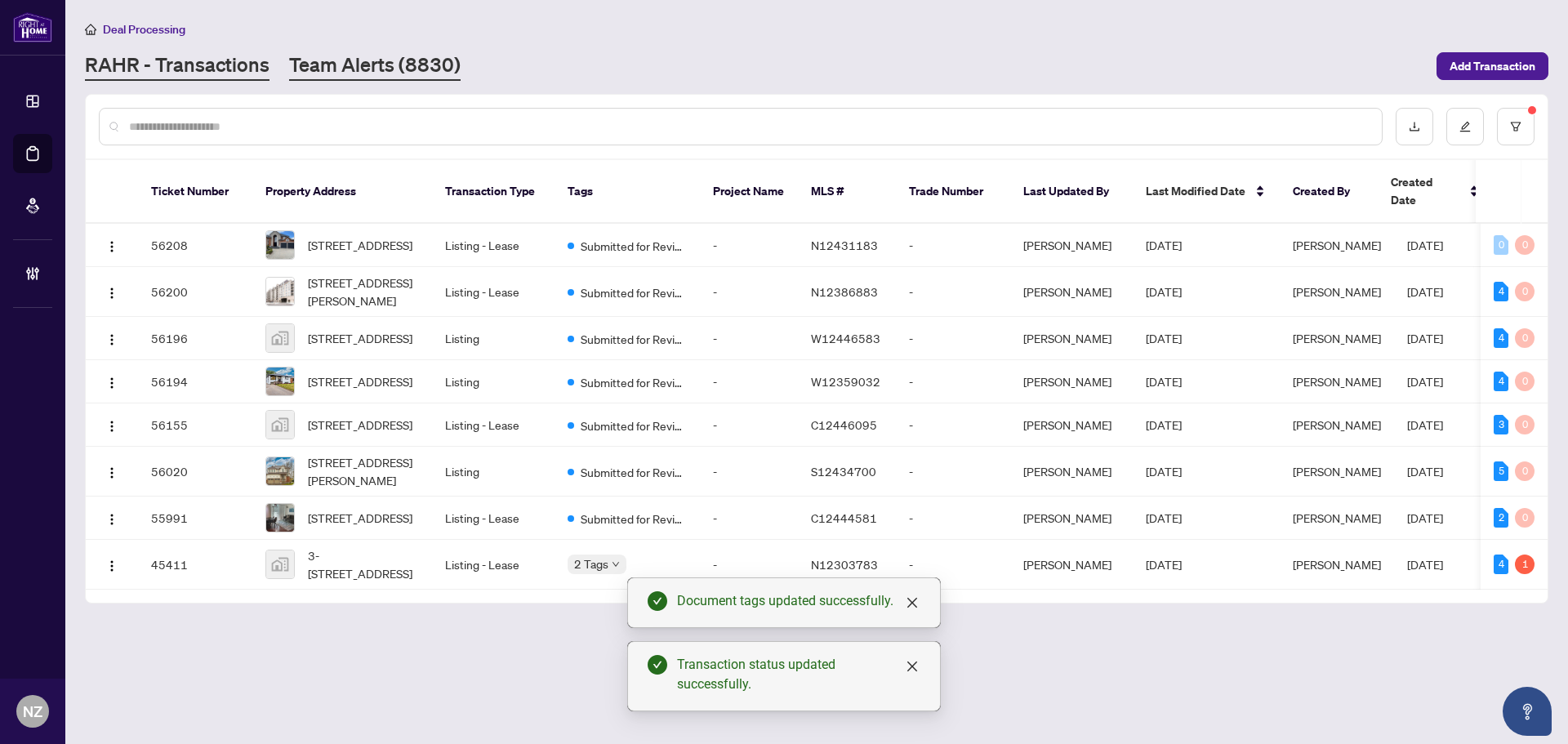
click at [348, 71] on link "Team Alerts (8830)" at bounding box center [375, 66] width 171 height 30
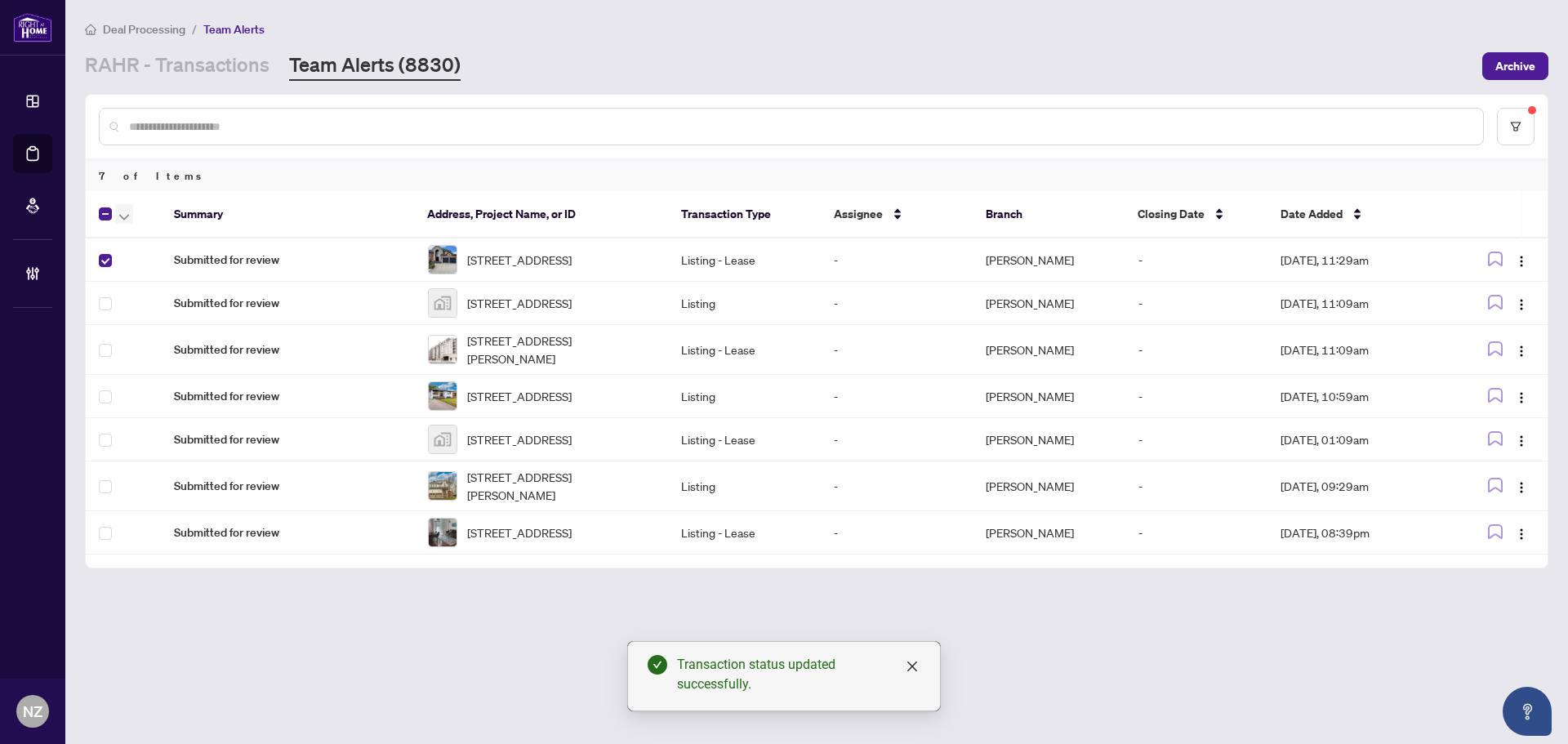
click at [125, 214] on icon "button" at bounding box center [124, 217] width 10 height 7
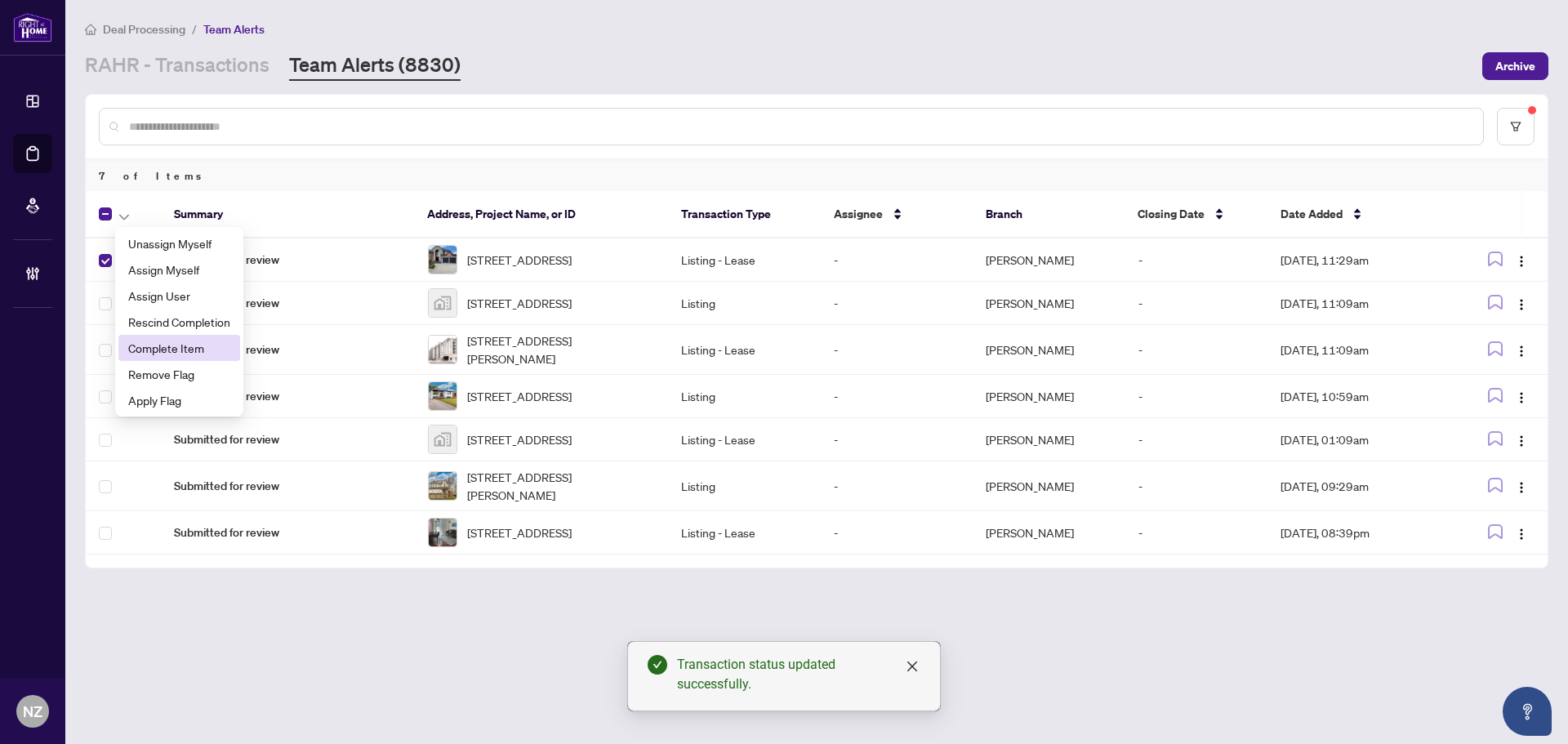
click at [154, 349] on span "Complete Item" at bounding box center [179, 347] width 102 height 18
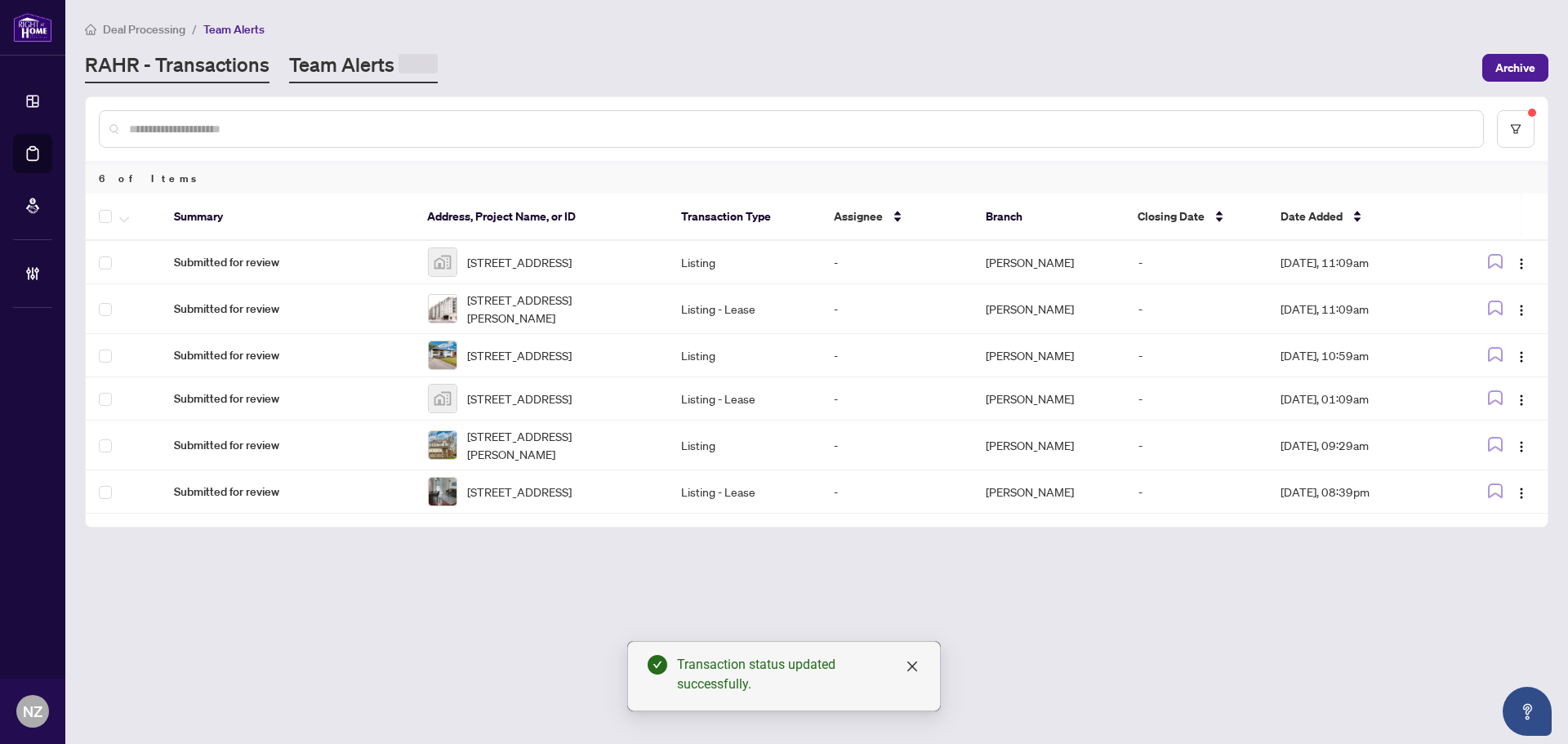
click at [155, 70] on link "RAHR - Transactions" at bounding box center [176, 68] width 184 height 32
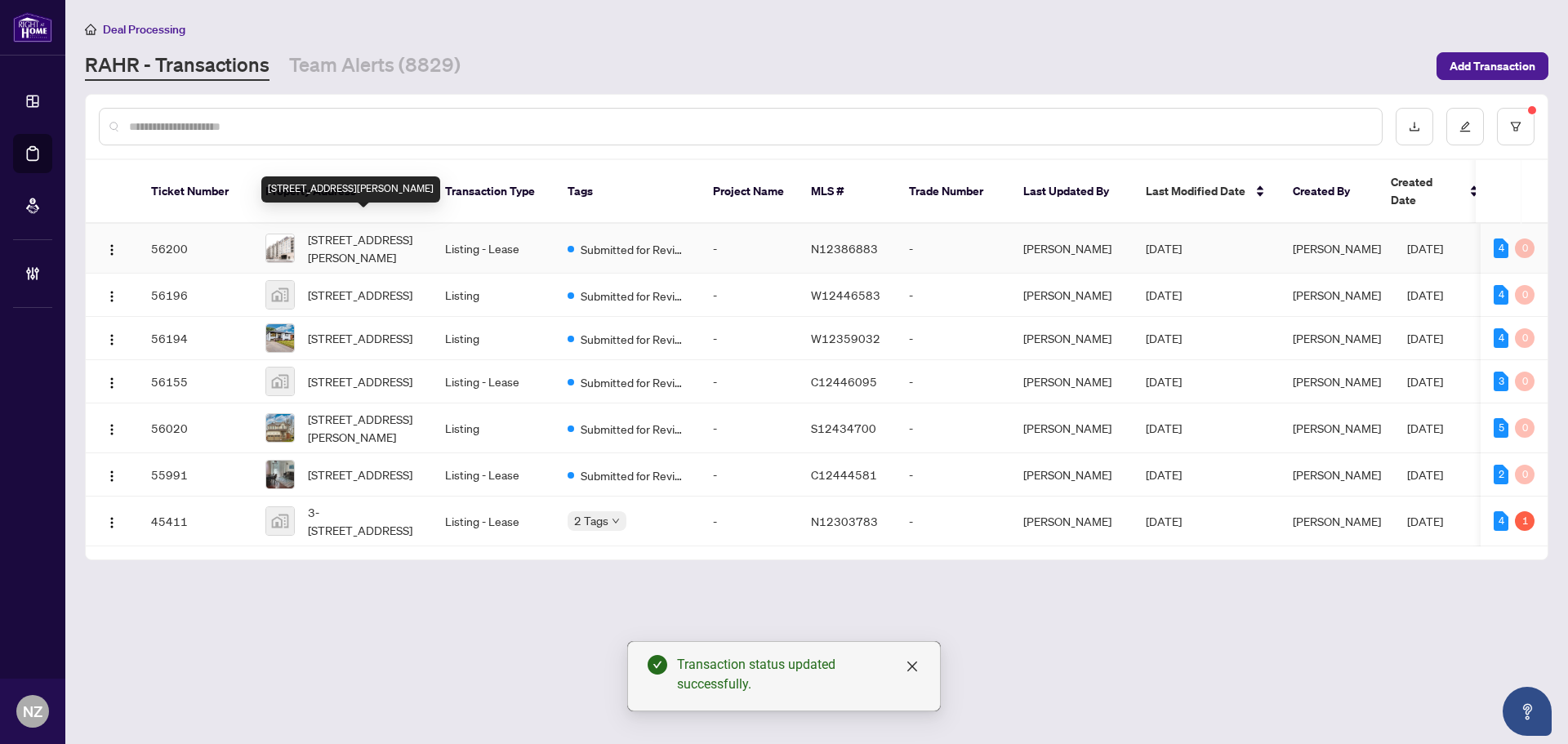
drag, startPoint x: 368, startPoint y: 222, endPoint x: 32, endPoint y: 135, distance: 347.1
click at [367, 230] on span "407-1 maison parc Crt, Vaughan, Ontario L4J 9K1, Canada" at bounding box center [363, 248] width 111 height 36
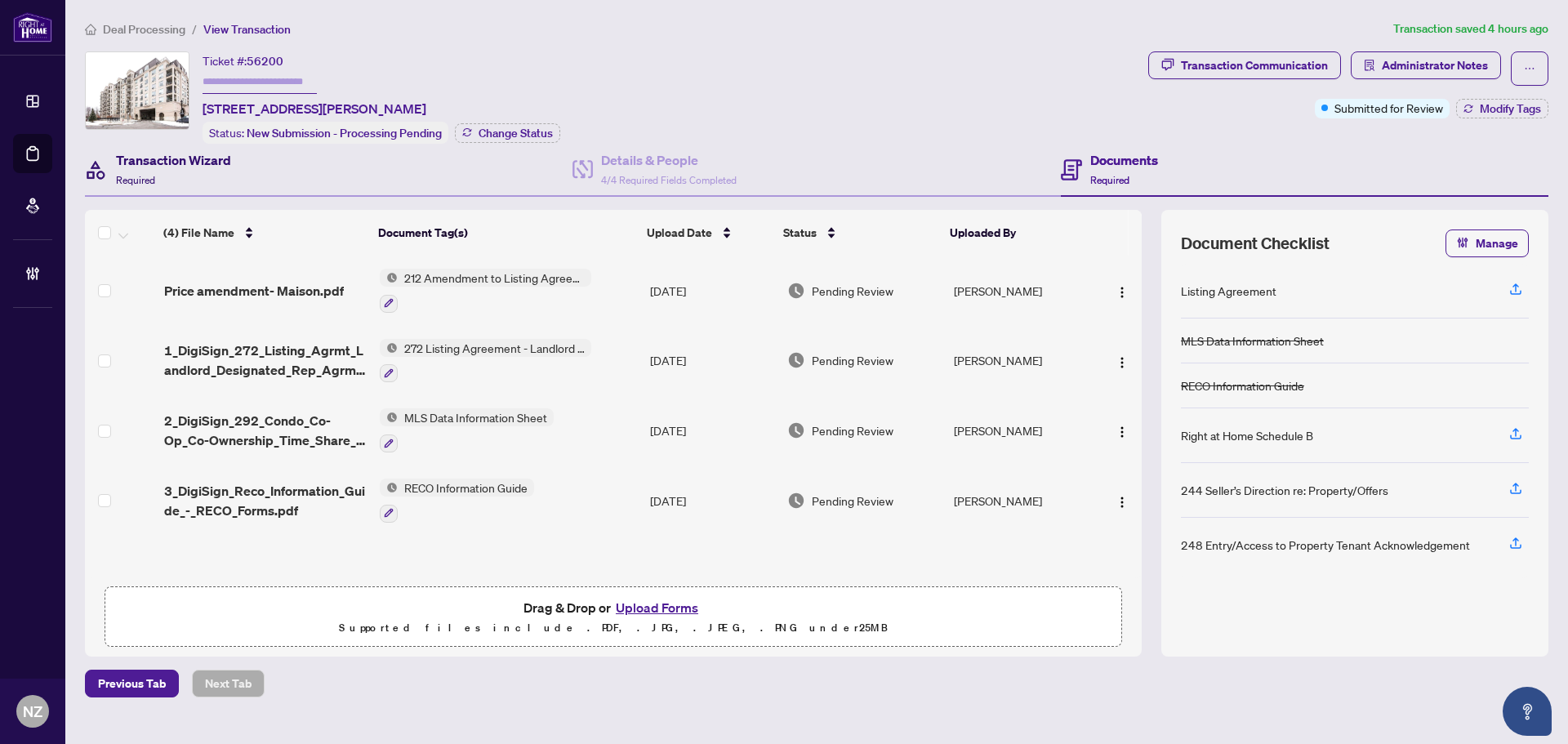
click at [137, 157] on h4 "Transaction Wizard" at bounding box center [174, 159] width 115 height 20
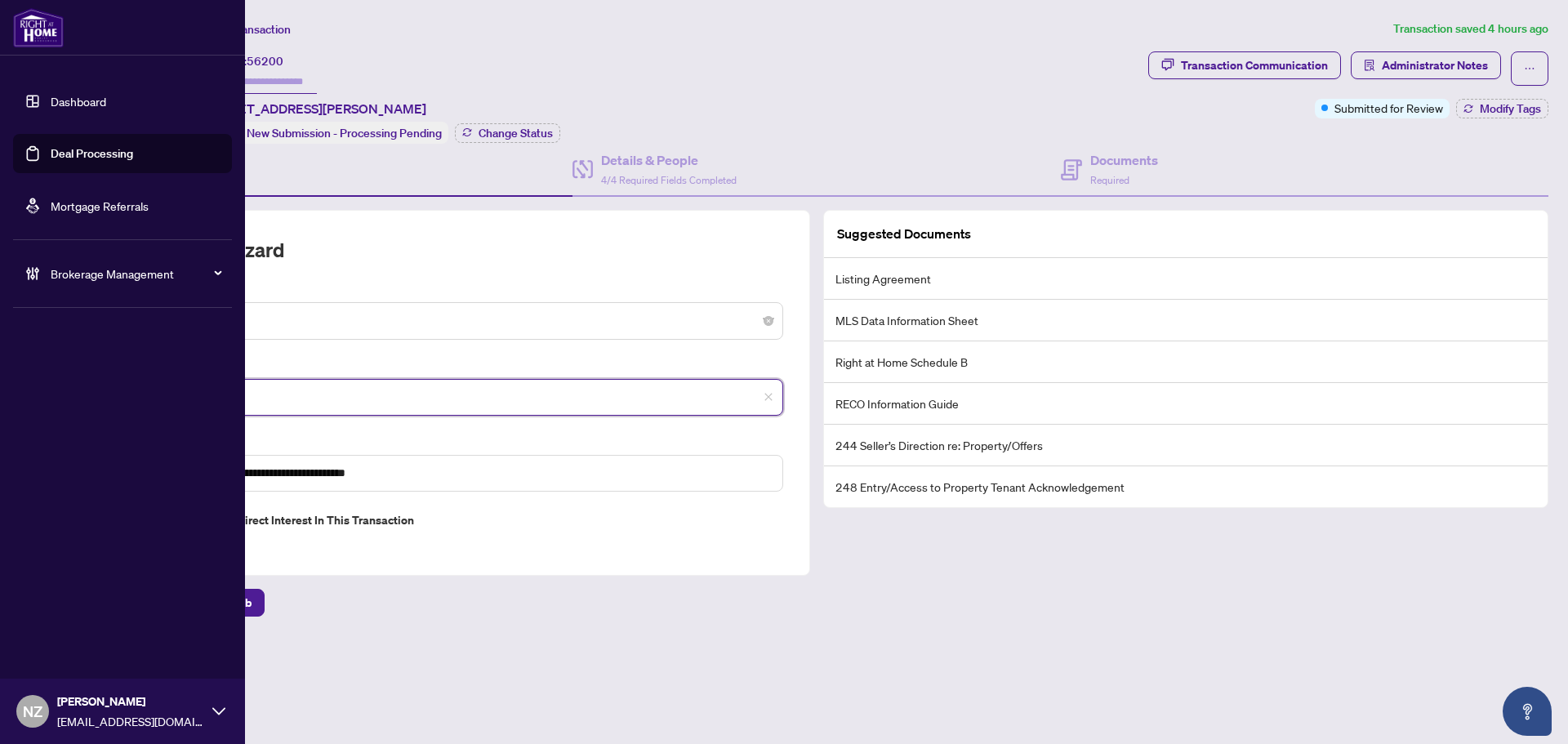
drag, startPoint x: 43, startPoint y: 380, endPoint x: 31, endPoint y: 378, distance: 12.2
click at [31, 378] on div "**********" at bounding box center [784, 372] width 1568 height 744
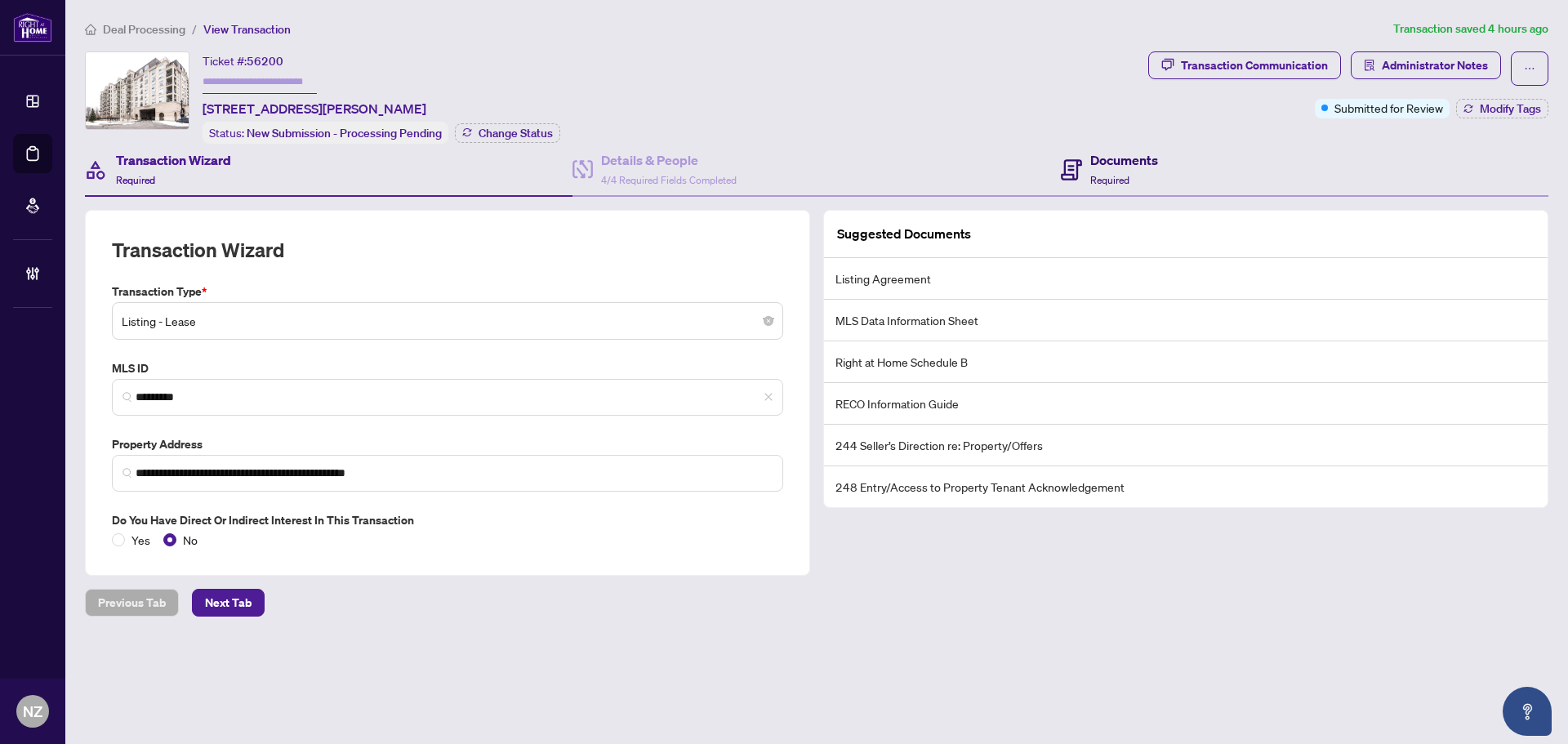
click at [1125, 176] on span "Required" at bounding box center [1110, 180] width 39 height 12
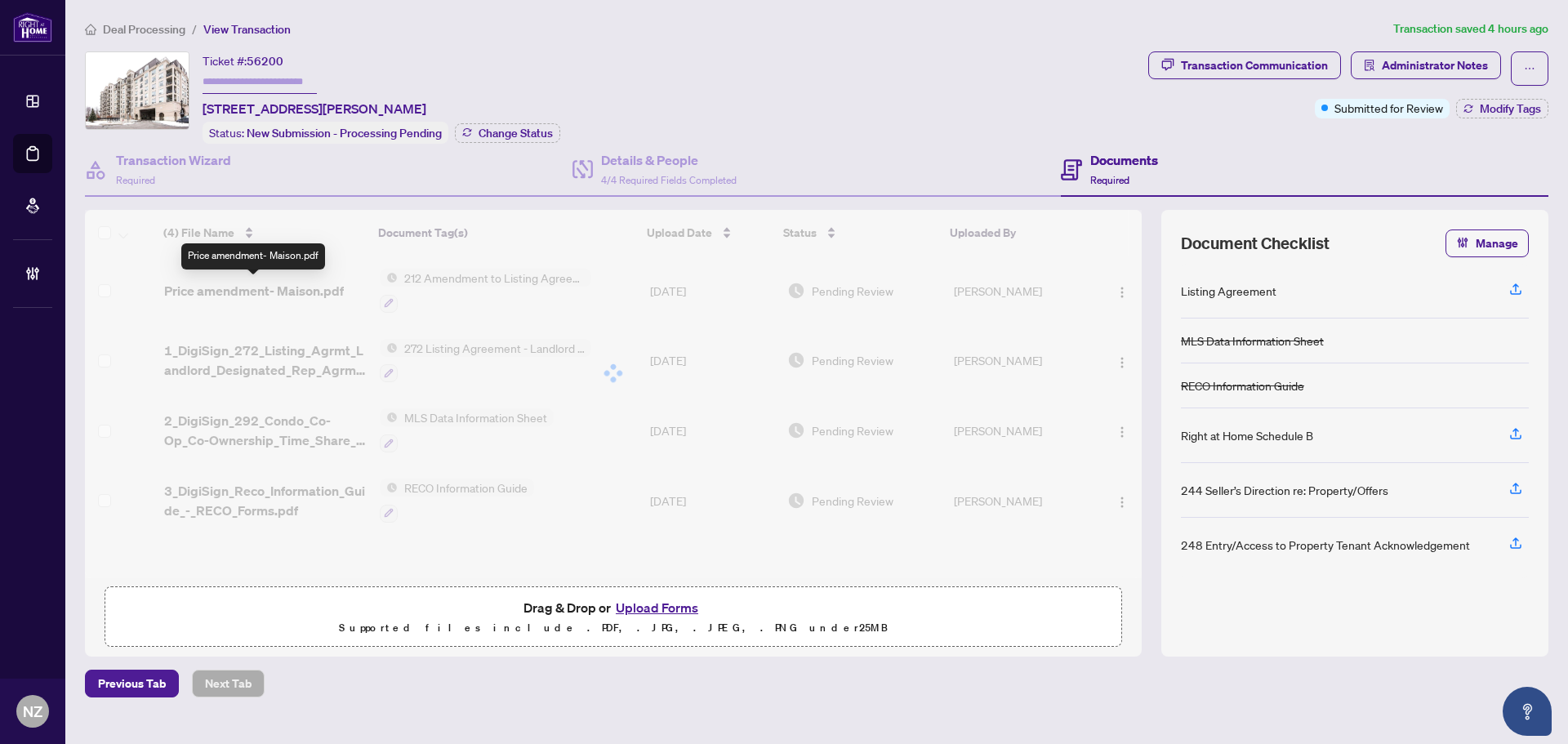
click at [255, 288] on div "(4) File Name Document Tag(s) Upload Date Status Uploaded By (4) File Name Docu…" at bounding box center [613, 394] width 1056 height 368
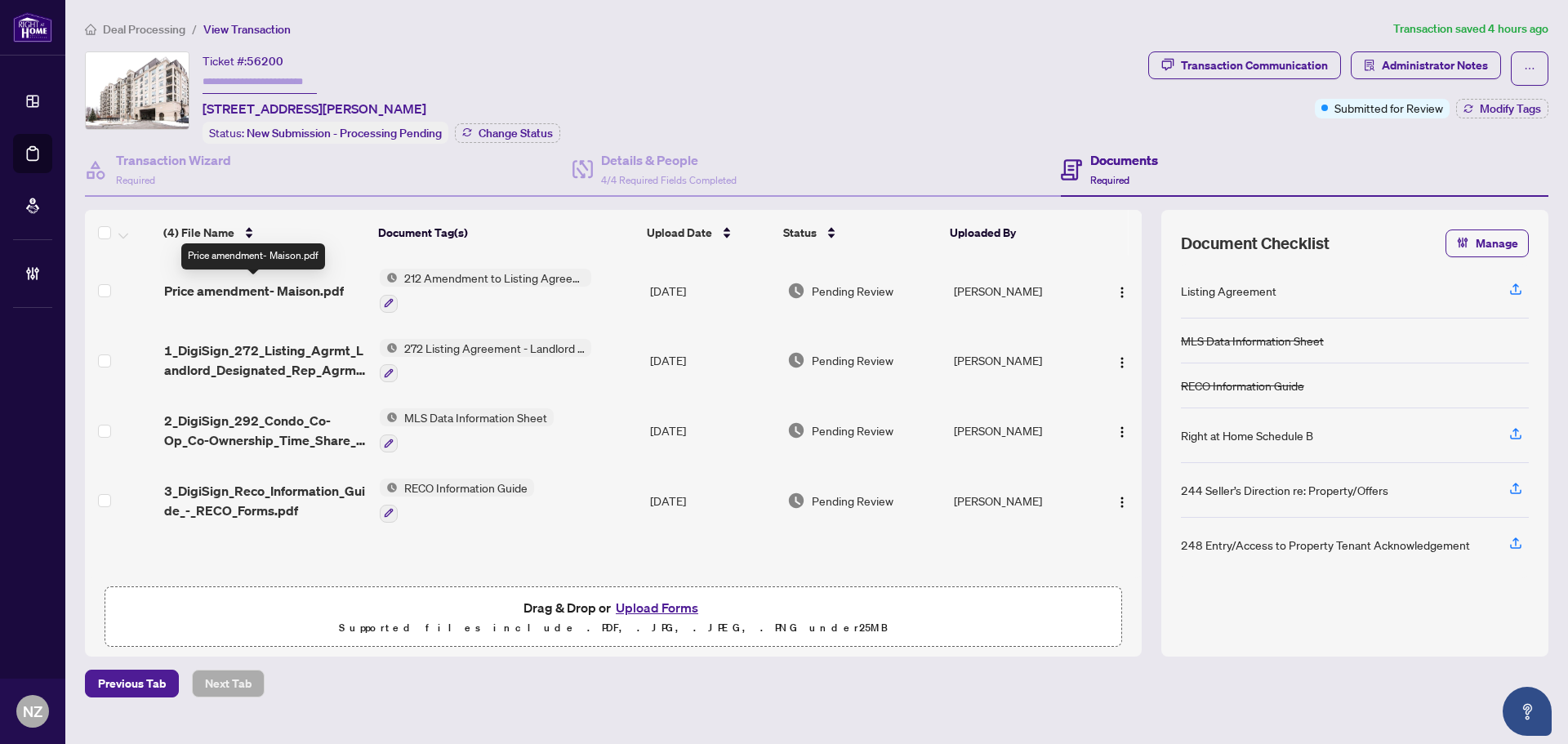
click at [272, 293] on span "Price amendment- Maison.pdf" at bounding box center [254, 290] width 180 height 20
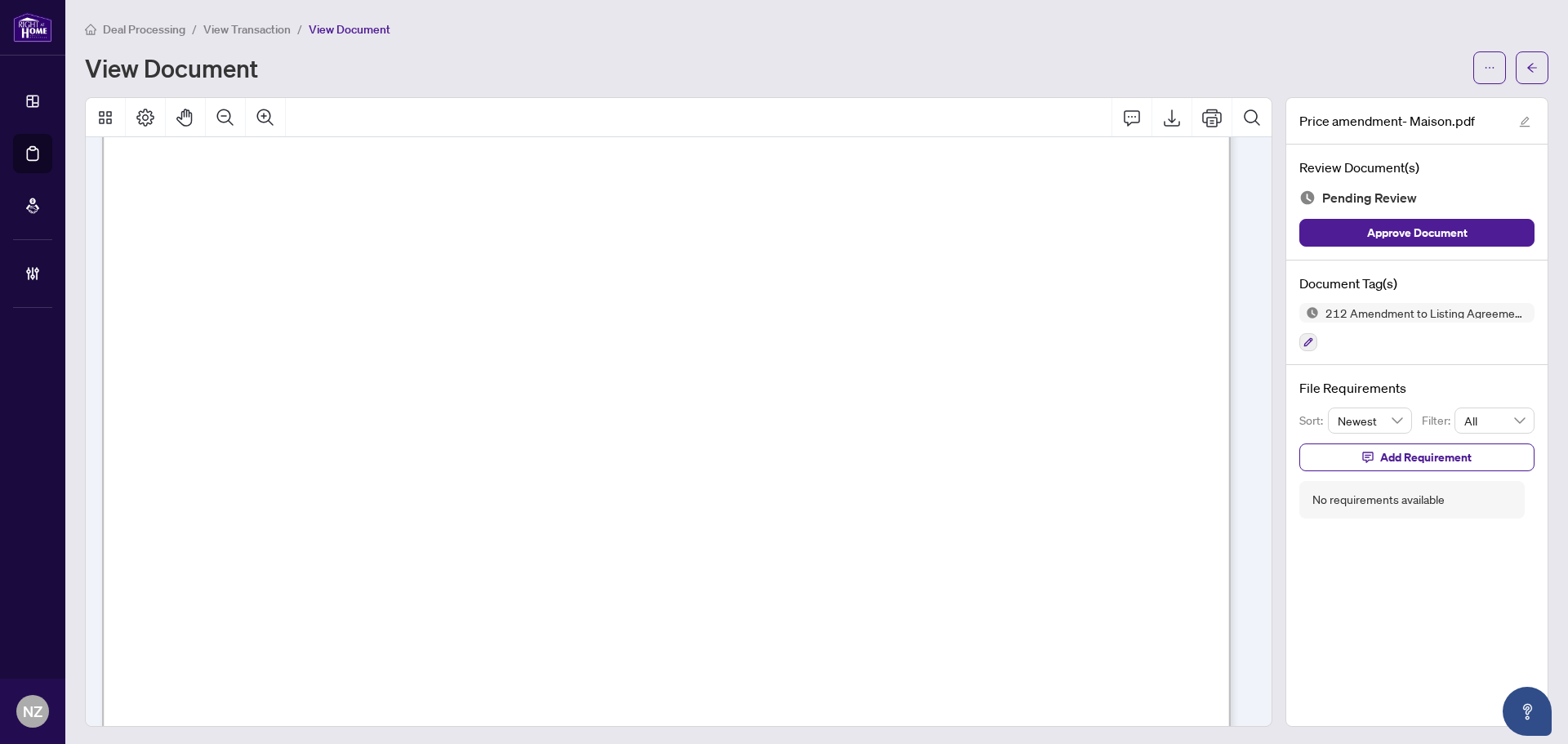
scroll to position [81, 0]
click at [1122, 117] on icon "Comment" at bounding box center [1131, 117] width 20 height 20
click at [423, 533] on p "**********" at bounding box center [433, 528] width 238 height 14
drag, startPoint x: 393, startPoint y: 529, endPoint x: 182, endPoint y: 512, distance: 211.7
click at [0, 0] on div "**********" at bounding box center [0, 0] width 0 height 0
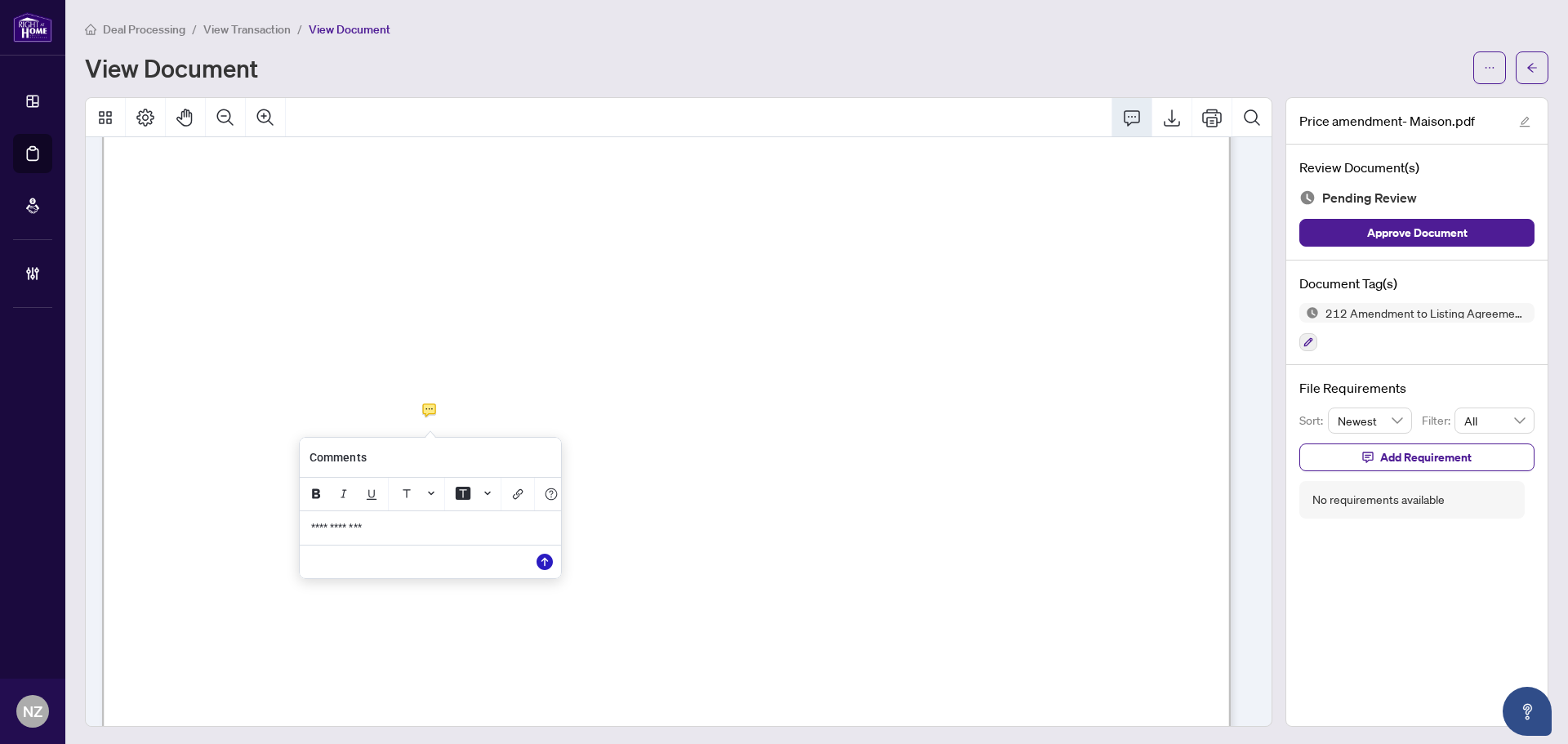
click at [541, 570] on icon "Save" at bounding box center [544, 561] width 16 height 16
click at [1380, 460] on span "Add Requirement" at bounding box center [1425, 457] width 92 height 26
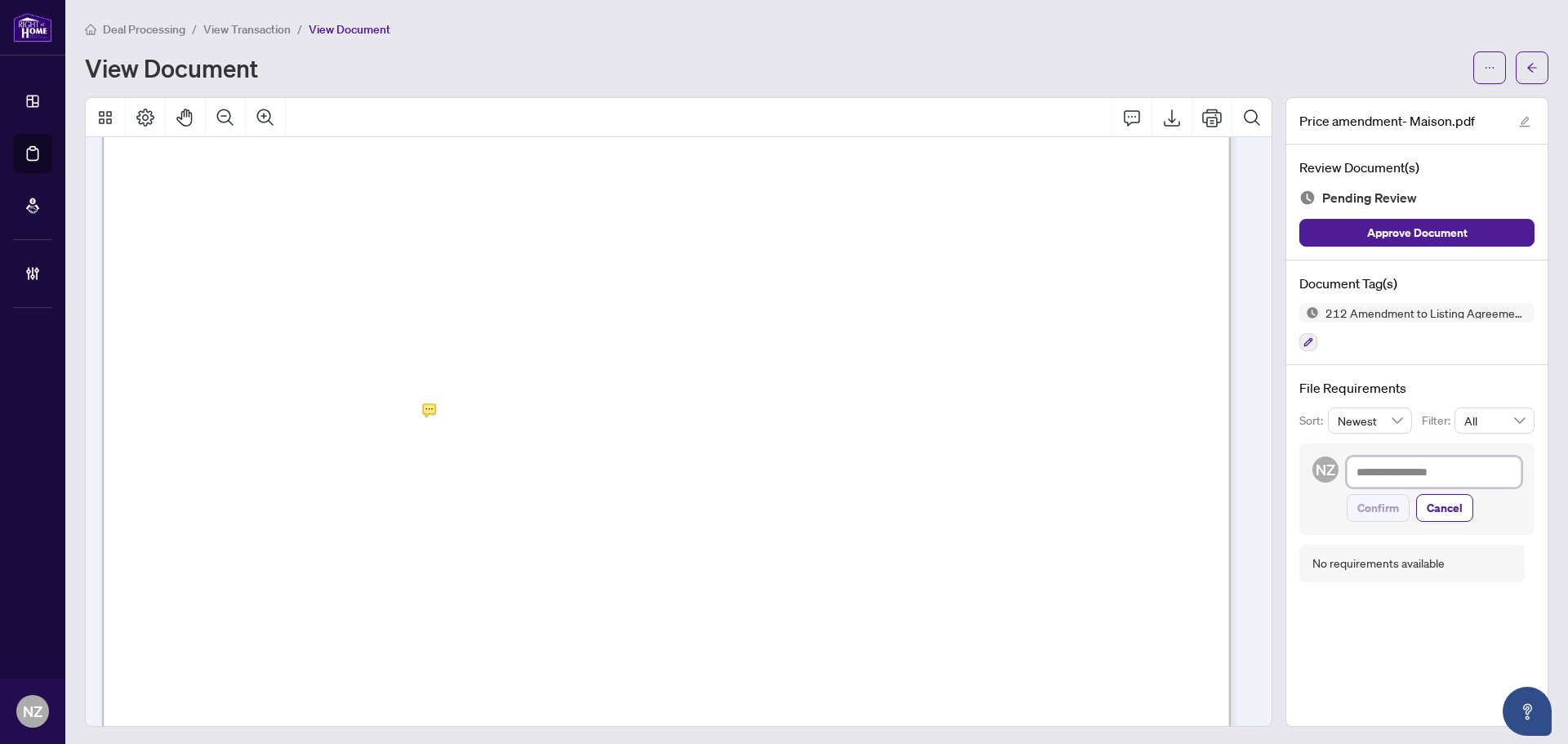
click at [1367, 468] on textarea at bounding box center [1434, 472] width 175 height 31
paste textarea "**********"
type textarea "**********"
click at [1363, 508] on span "Confirm" at bounding box center [1377, 507] width 42 height 26
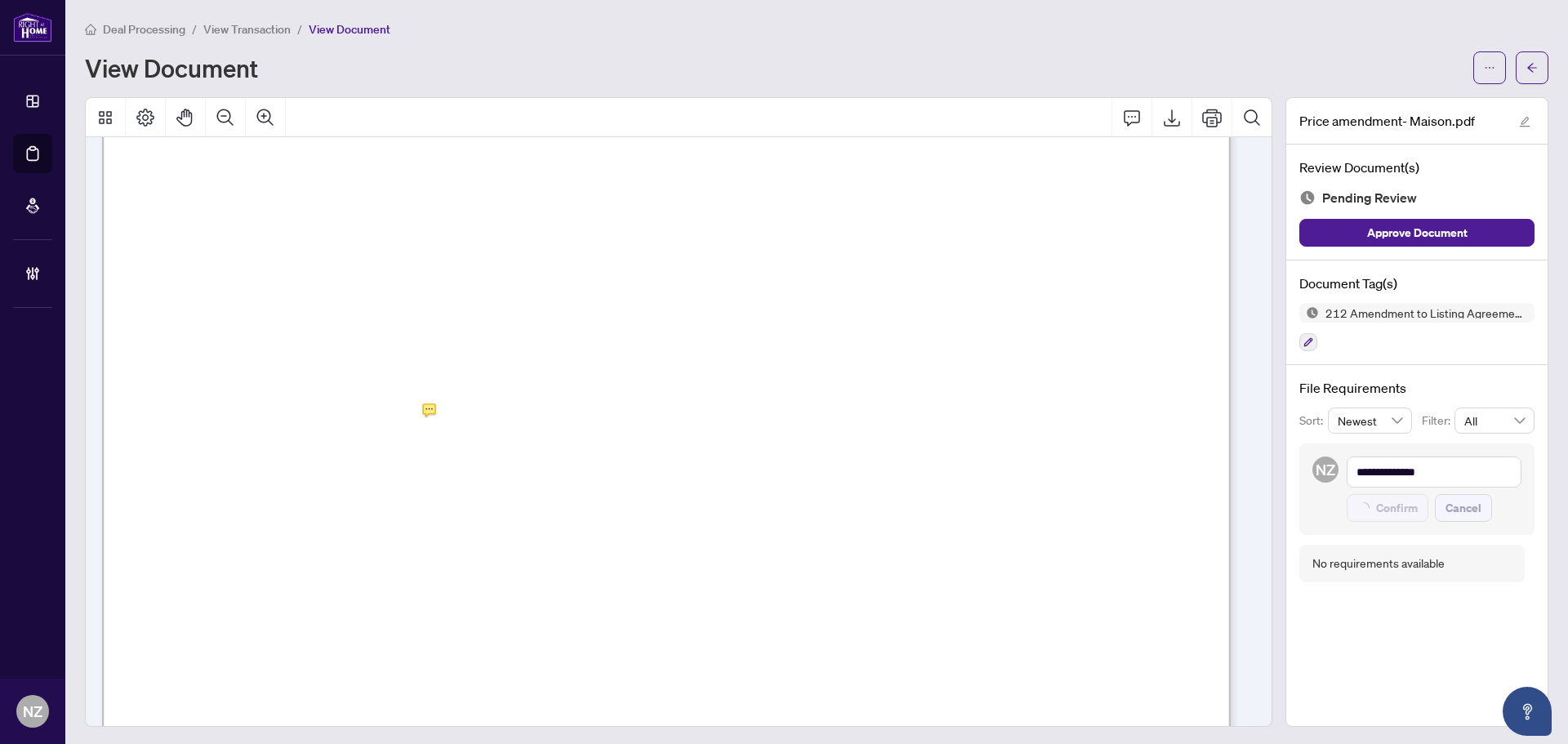
type textarea "**********"
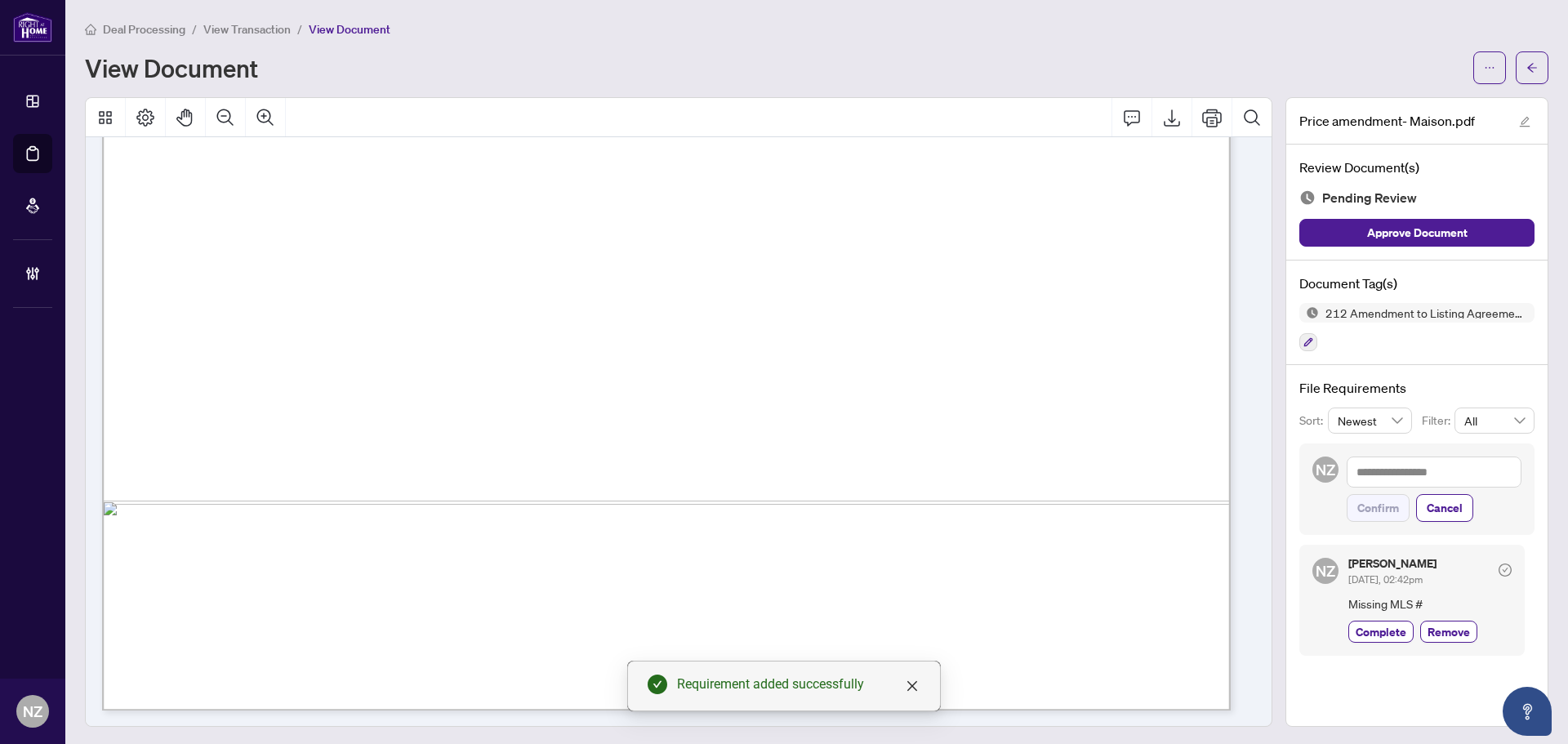
scroll to position [903, 0]
click at [1303, 343] on icon "button" at bounding box center [1308, 342] width 10 height 10
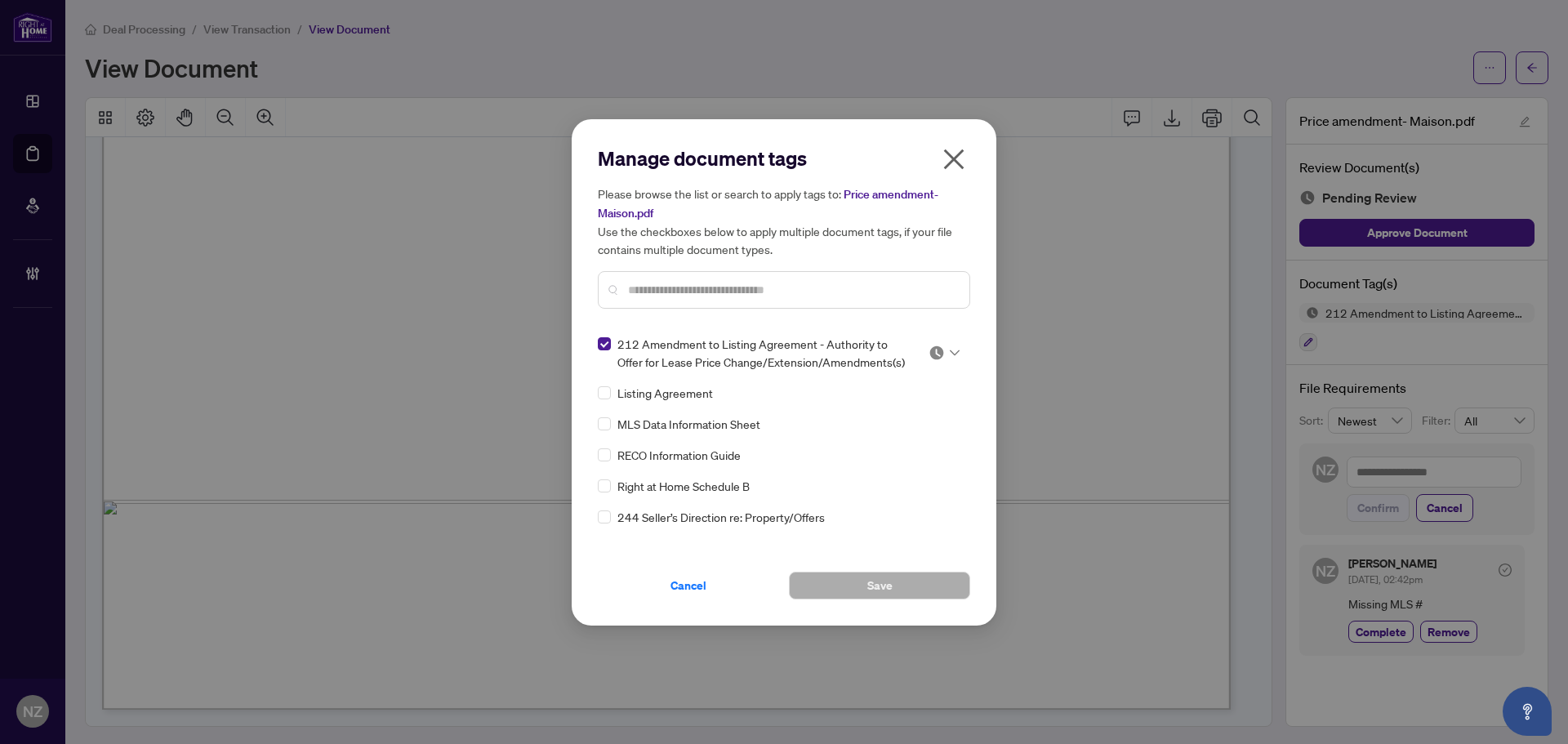
click at [952, 347] on div at bounding box center [944, 352] width 31 height 16
click at [881, 400] on div "Needs Work" at bounding box center [889, 406] width 104 height 18
click at [861, 589] on button "Save" at bounding box center [880, 585] width 182 height 28
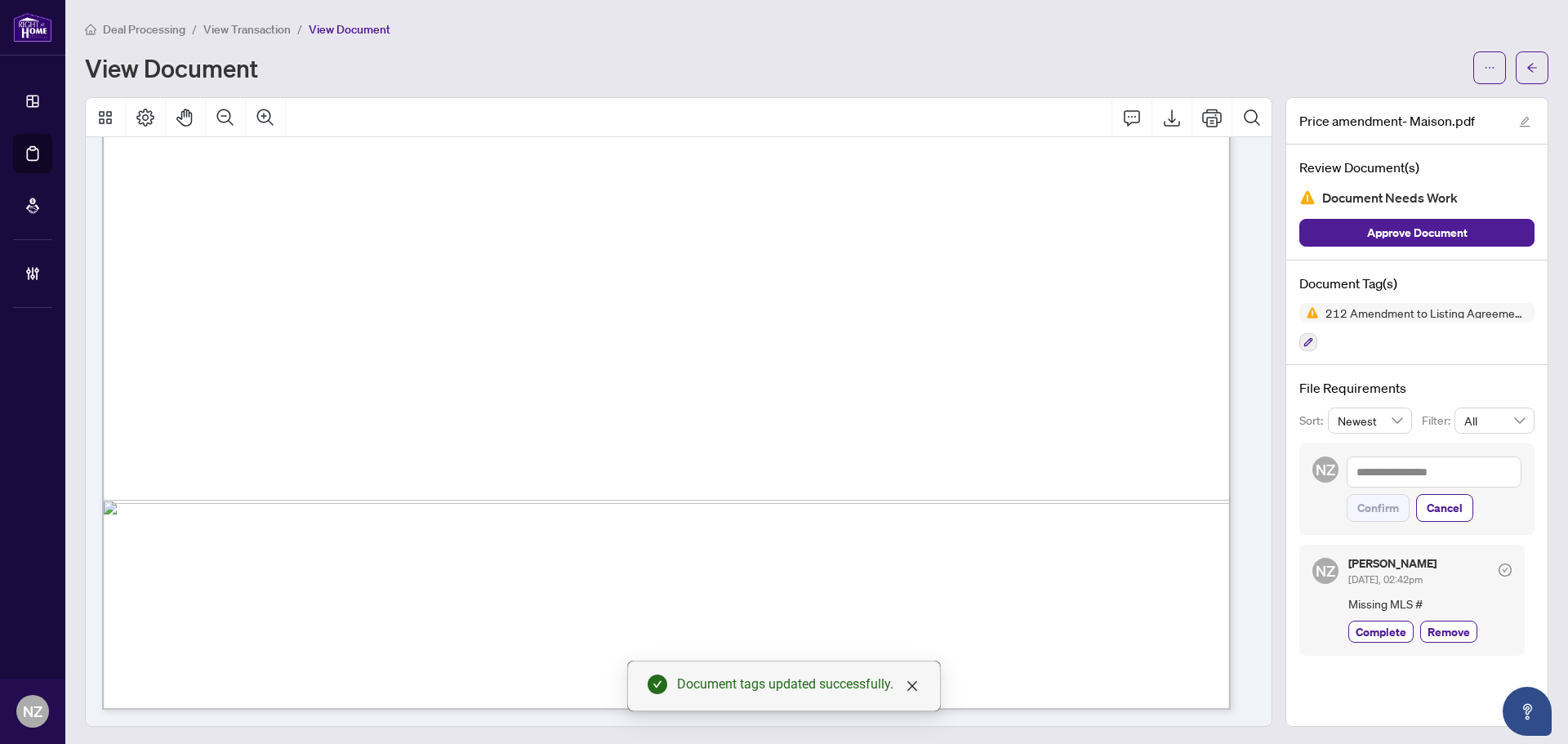
click at [1526, 76] on span "button" at bounding box center [1532, 67] width 11 height 26
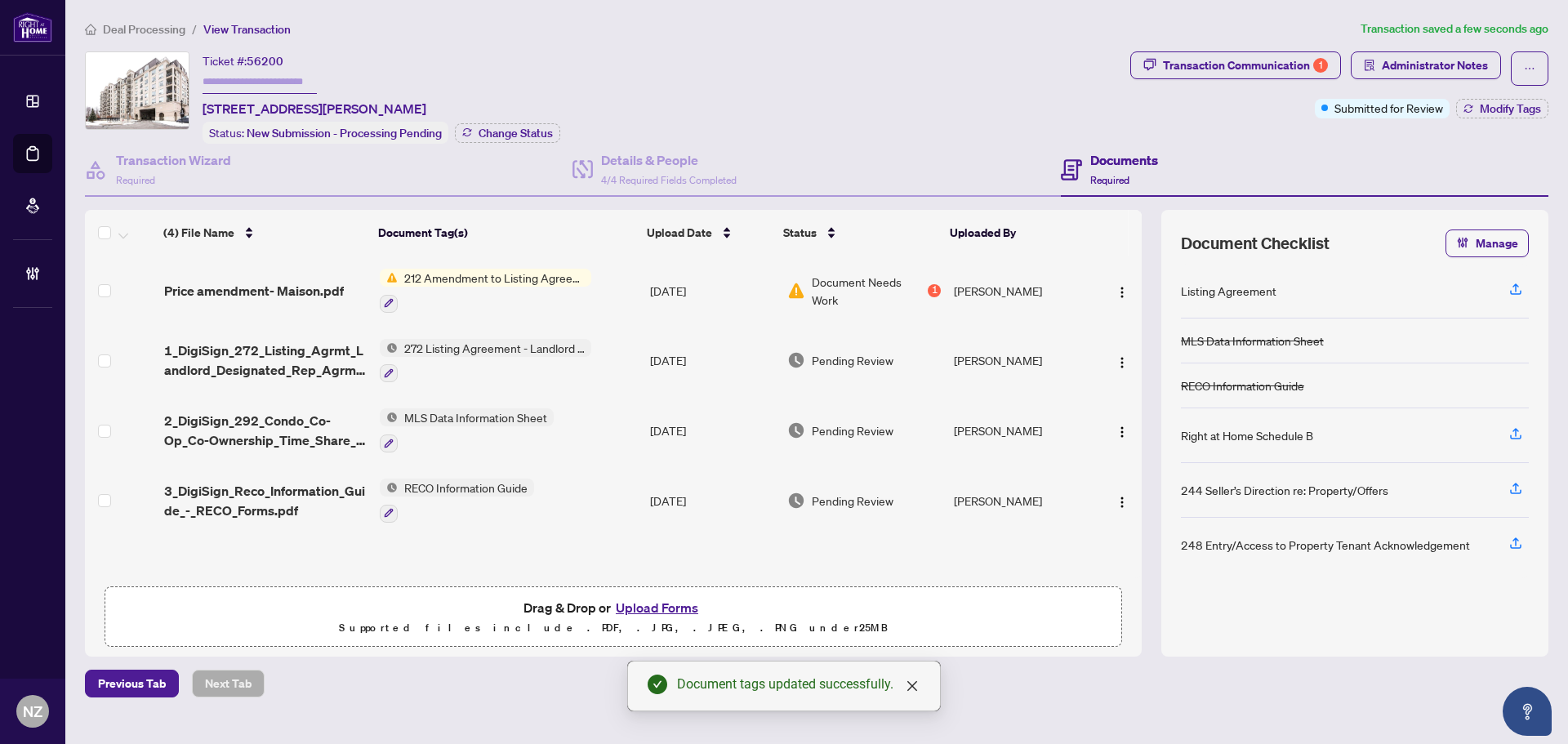
click at [214, 349] on span "1_DigiSign_272_Listing_Agrmt_Landlord_Designated_Rep_Agrmt_Auth_to_Offer_for_Le…" at bounding box center [265, 360] width 203 height 39
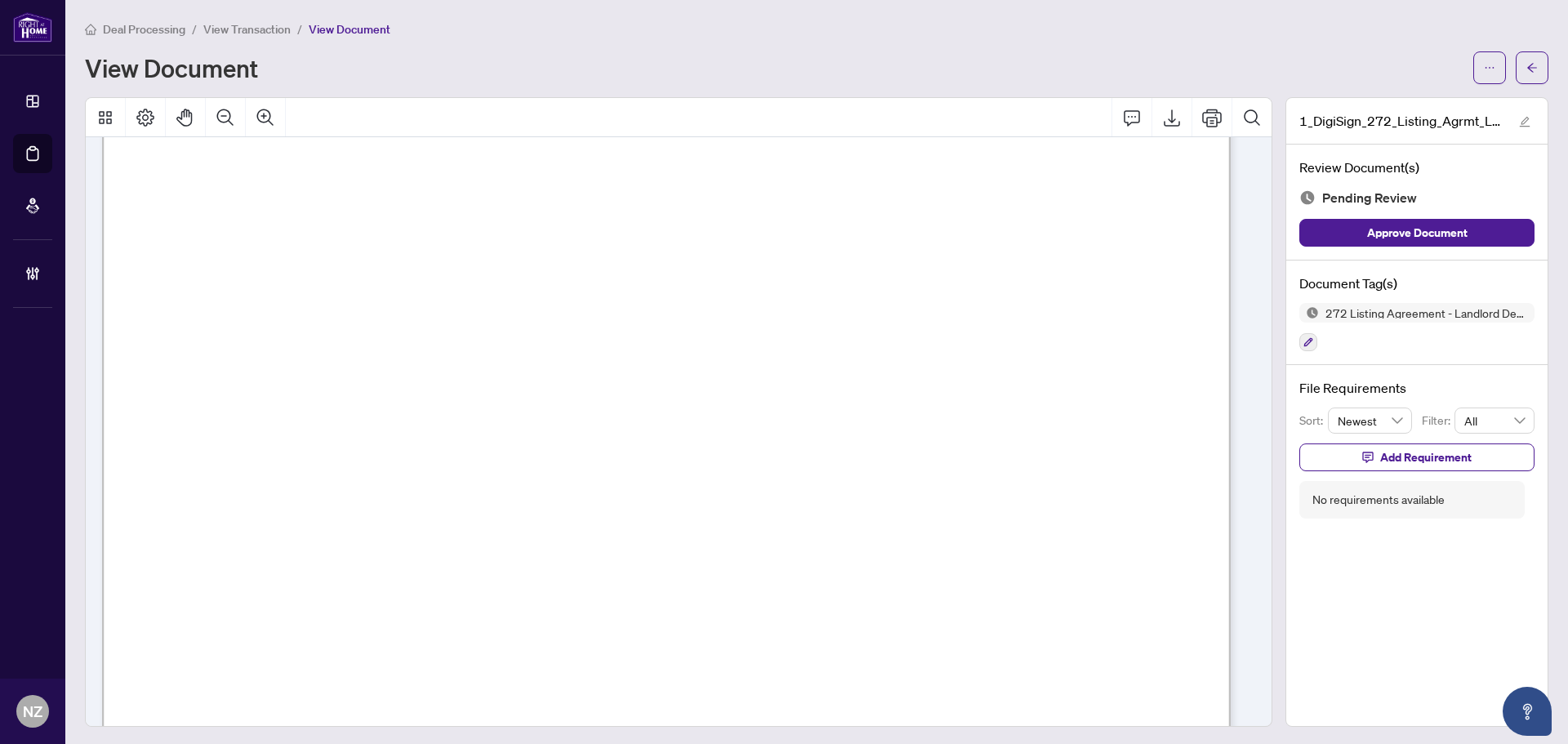
scroll to position [245, 0]
click at [1123, 111] on icon "Comment" at bounding box center [1131, 118] width 16 height 15
click at [509, 584] on div "**********" at bounding box center [535, 567] width 258 height 33
drag, startPoint x: 482, startPoint y: 596, endPoint x: 291, endPoint y: 576, distance: 192.0
click at [0, 0] on div "**********" at bounding box center [0, 0] width 0 height 0
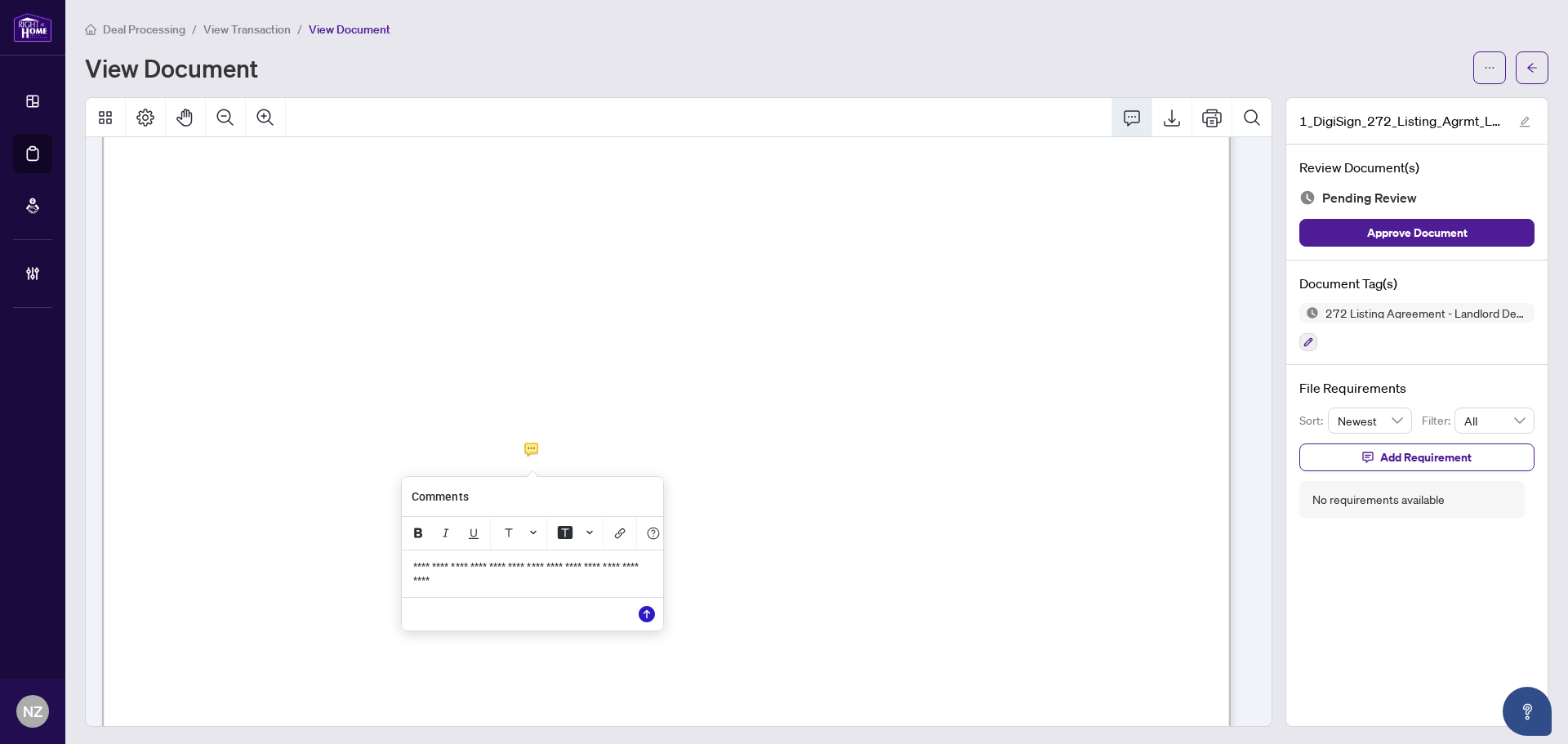
click at [642, 618] on icon "Save" at bounding box center [647, 613] width 16 height 16
click at [1380, 461] on span "Add Requirement" at bounding box center [1425, 457] width 92 height 26
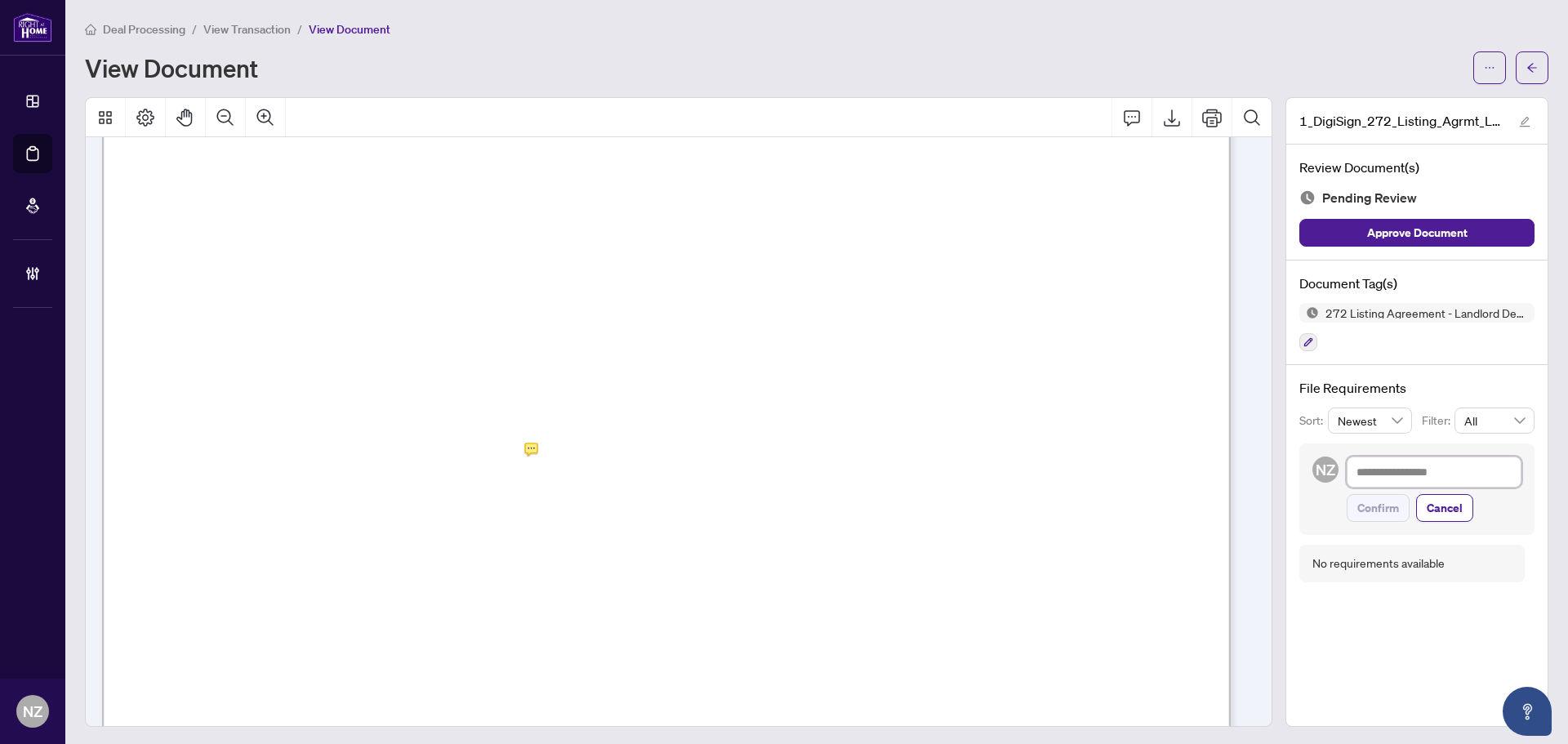
click at [1361, 464] on textarea at bounding box center [1434, 472] width 175 height 31
paste textarea "**********"
type textarea "**********"
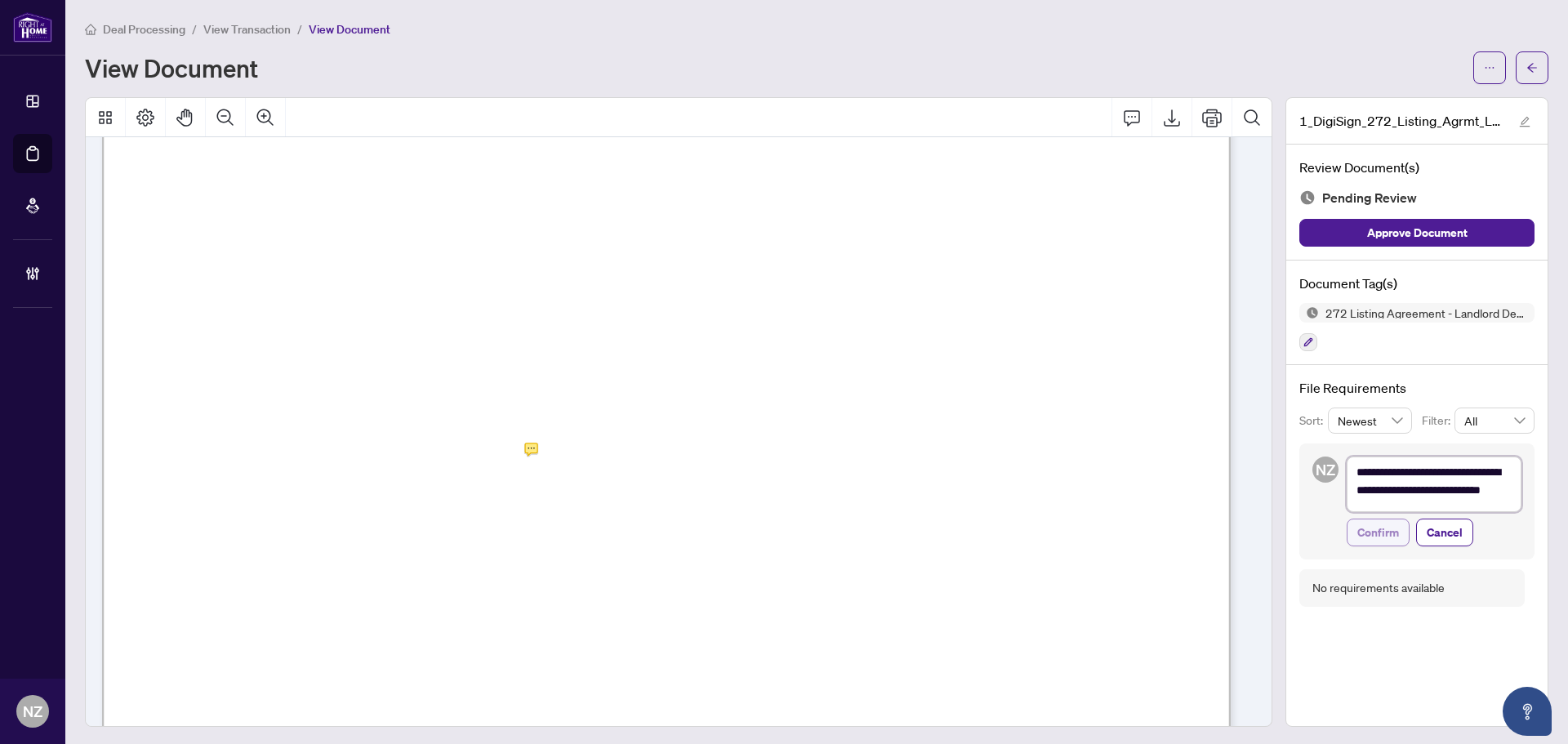
scroll to position [0, 0]
type textarea "**********"
click at [1362, 551] on span "Confirm" at bounding box center [1377, 544] width 42 height 26
type textarea "**********"
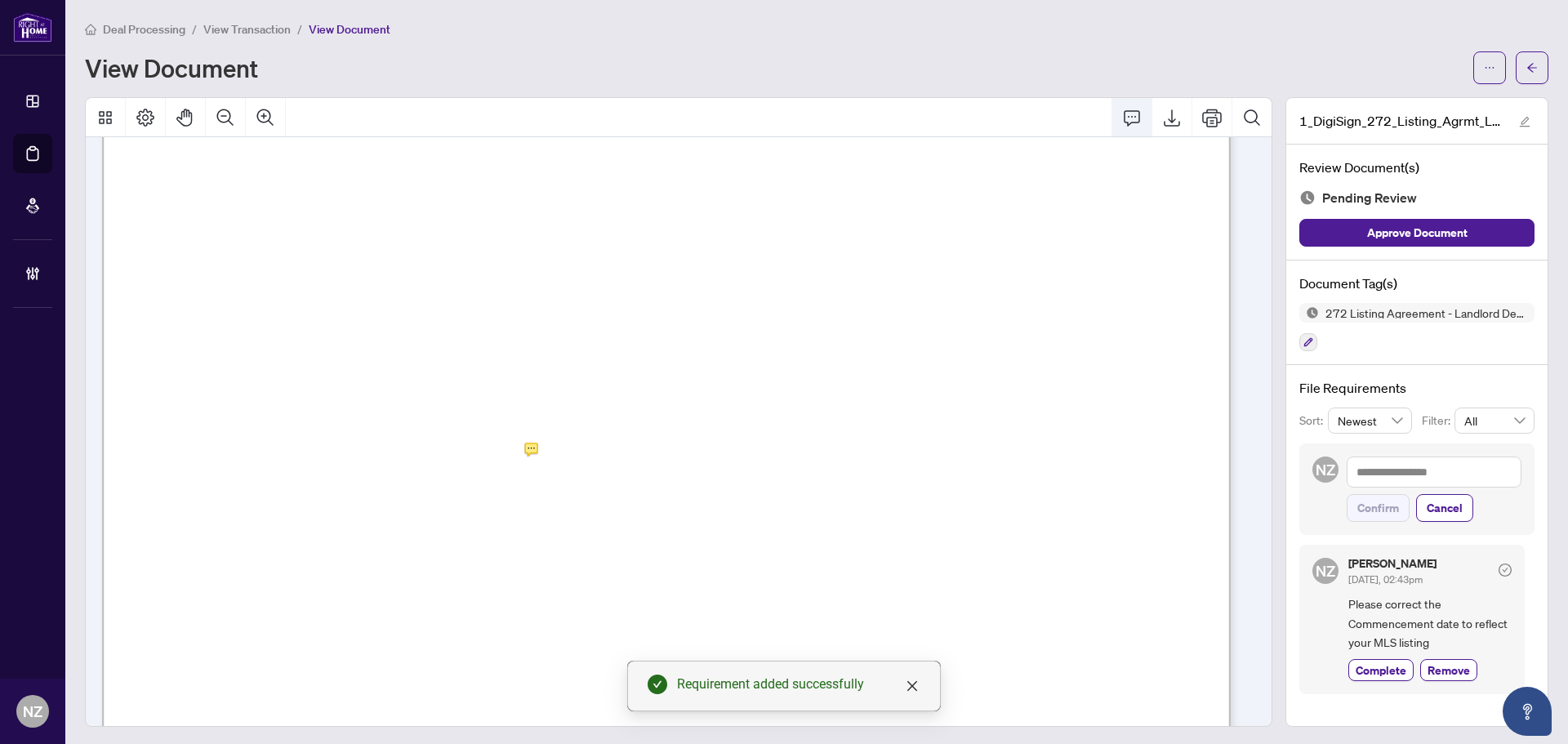
click at [1122, 120] on icon "Comment" at bounding box center [1131, 117] width 20 height 20
click at [512, 623] on div "**********" at bounding box center [468, 606] width 258 height 33
drag, startPoint x: 426, startPoint y: 615, endPoint x: 499, endPoint y: 614, distance: 73.0
click at [499, 614] on span "**********" at bounding box center [461, 613] width 227 height 25
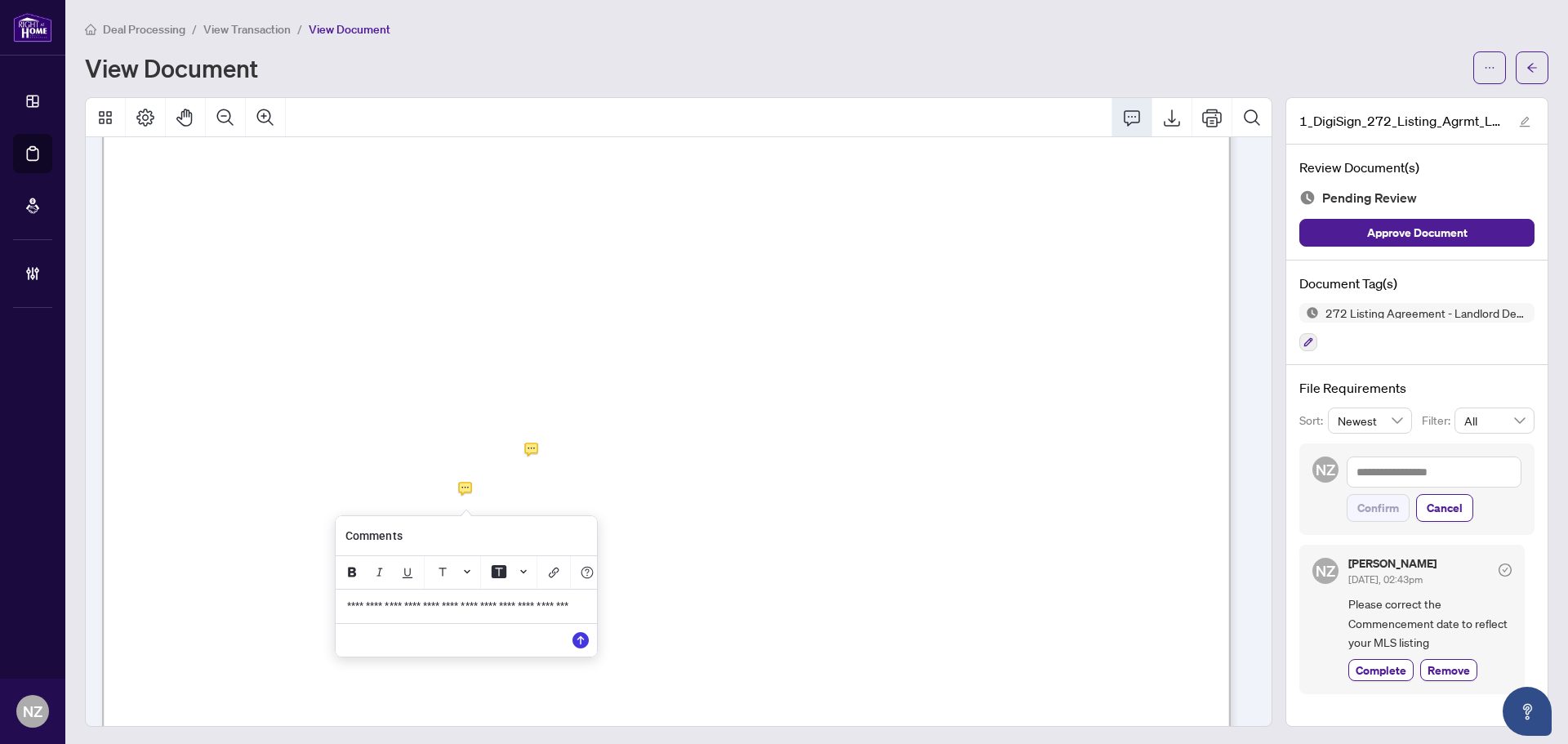
drag, startPoint x: 384, startPoint y: 628, endPoint x: 326, endPoint y: 604, distance: 62.8
click at [0, 0] on div "**********" at bounding box center [0, 0] width 0 height 0
click at [580, 648] on icon "Save" at bounding box center [580, 640] width 16 height 16
click at [1360, 473] on textarea at bounding box center [1434, 472] width 175 height 31
paste textarea "**********"
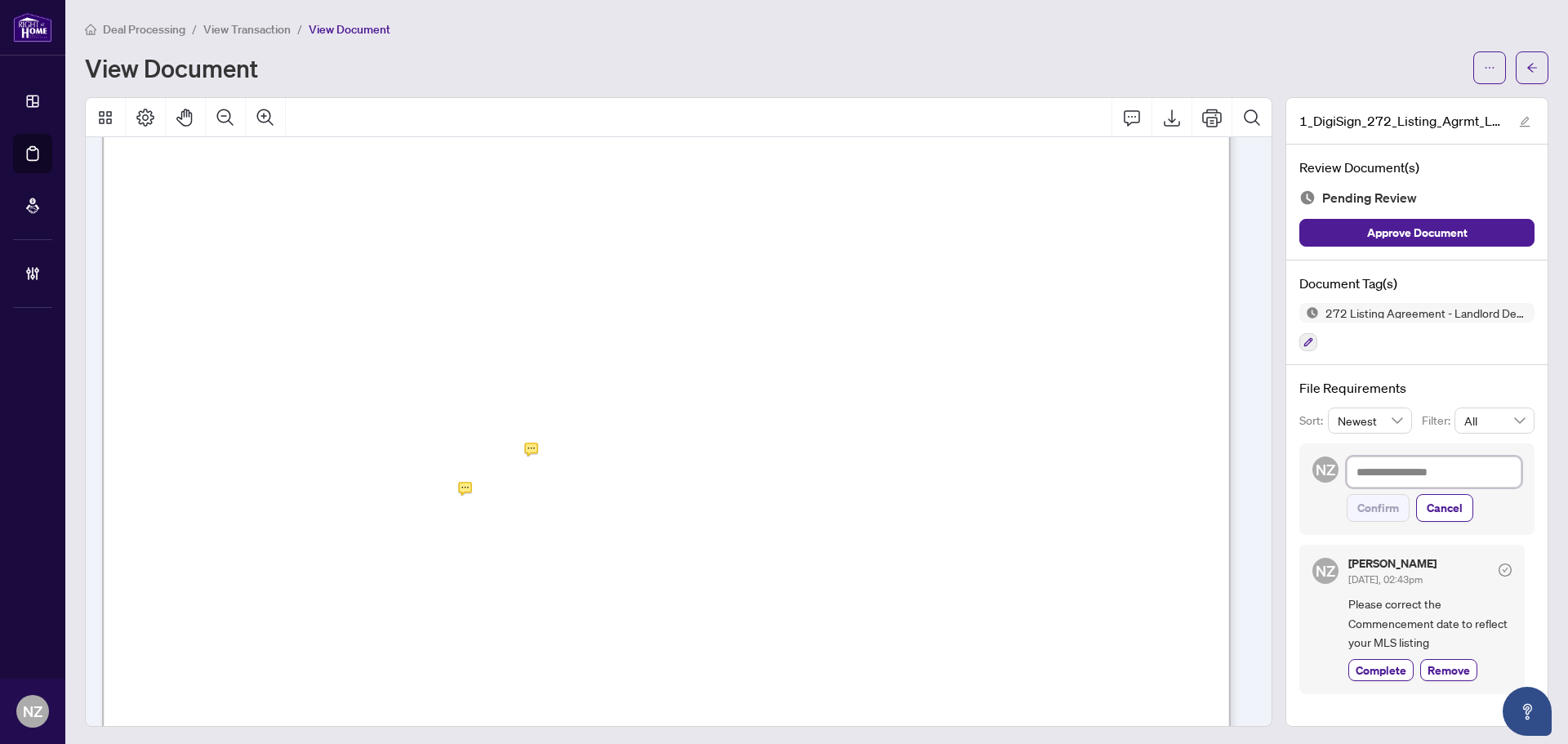
type textarea "**********"
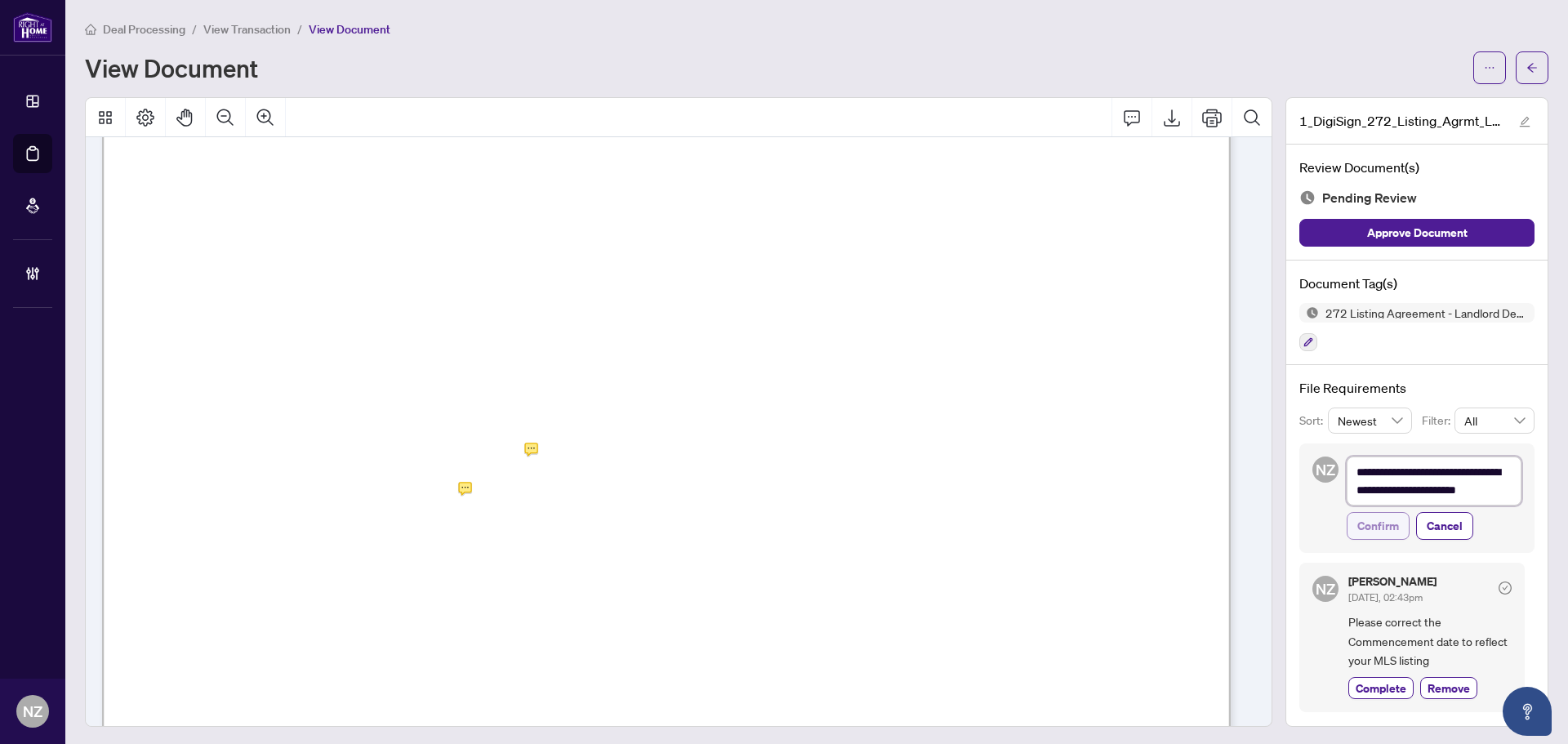
type textarea "**********"
click at [1372, 518] on span "Confirm" at bounding box center [1377, 525] width 42 height 26
type textarea "**********"
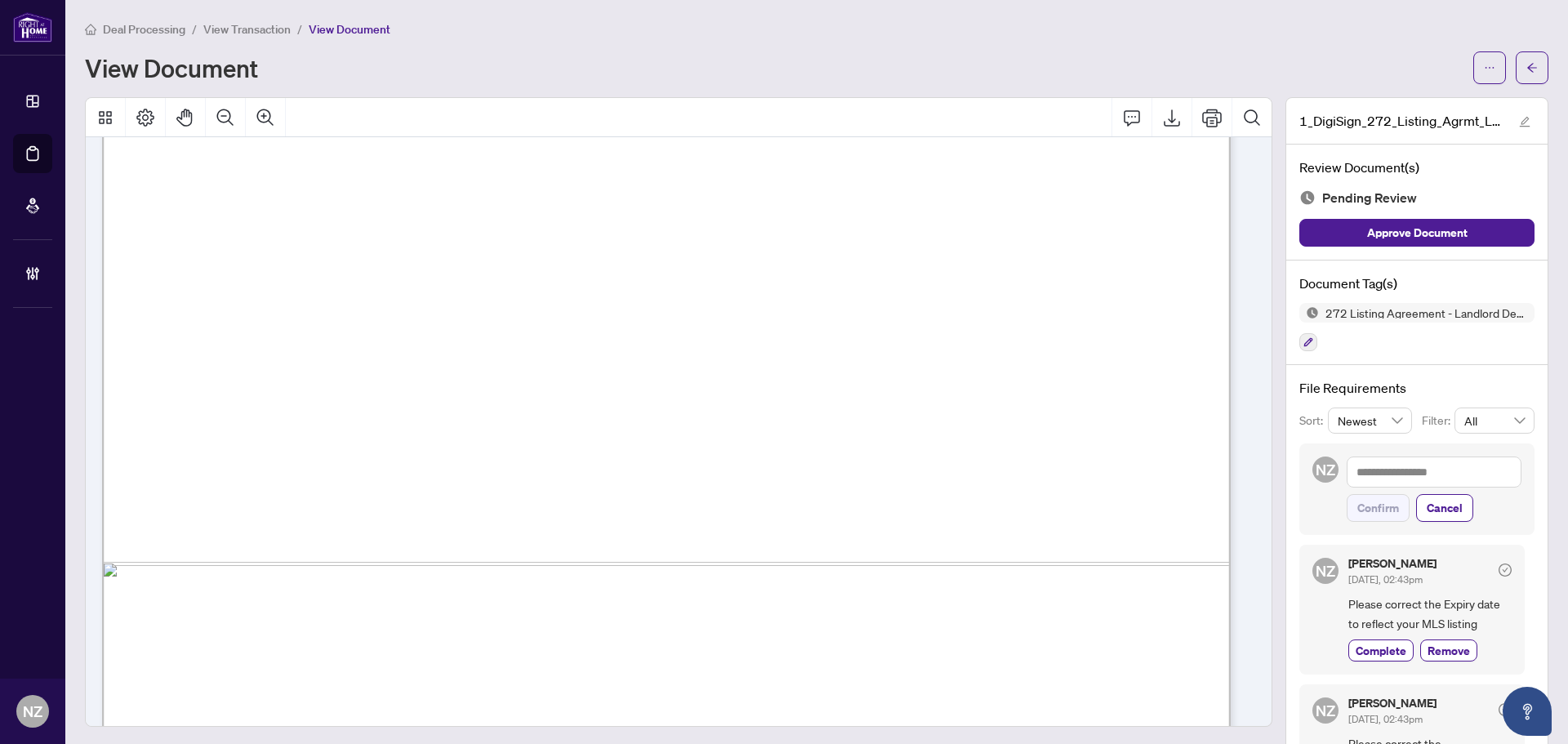
scroll to position [5096, 0]
click at [1304, 339] on icon "button" at bounding box center [1308, 342] width 9 height 9
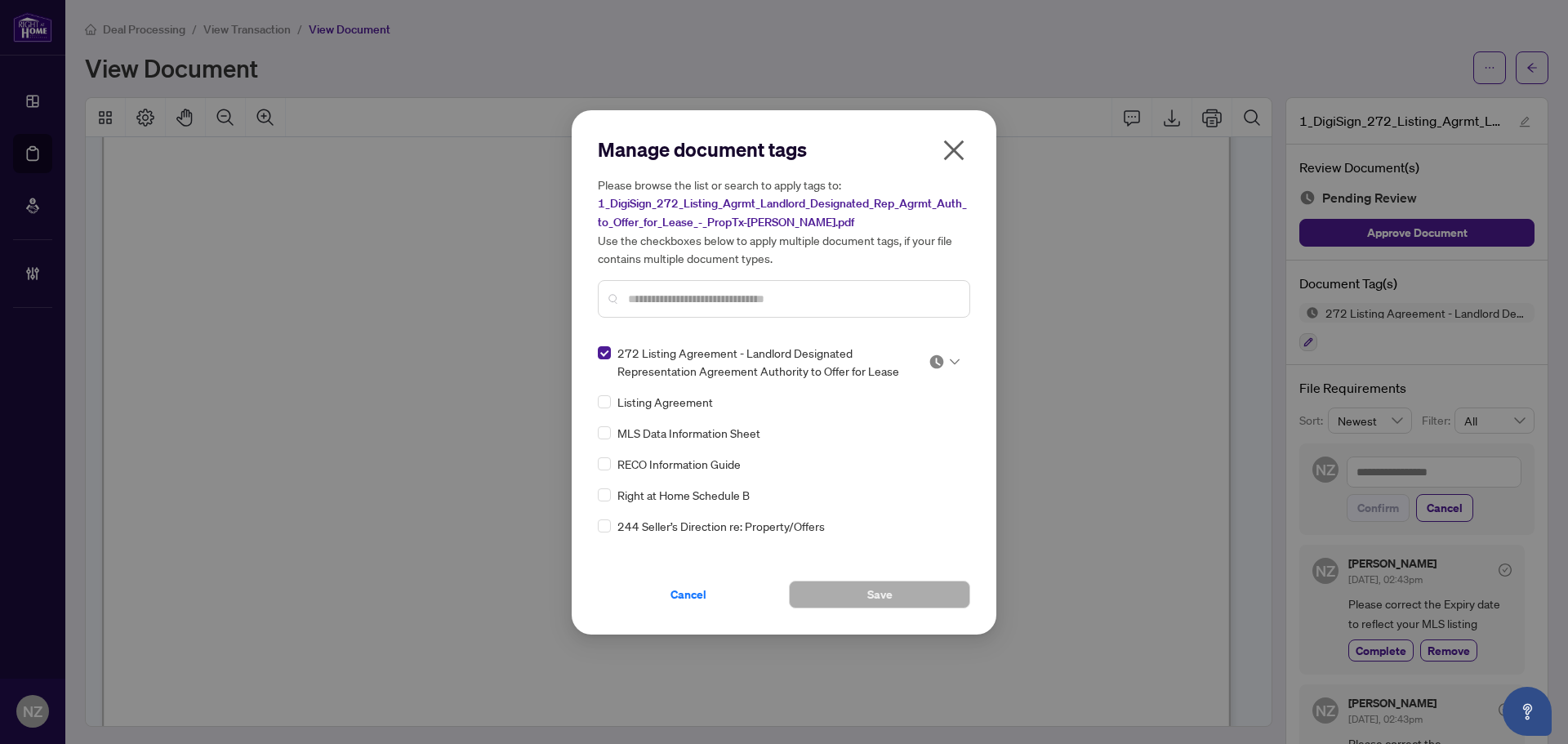
drag, startPoint x: 938, startPoint y: 350, endPoint x: 948, endPoint y: 365, distance: 18.0
click at [939, 351] on input "search" at bounding box center [936, 361] width 16 height 25
click at [861, 412] on div "Needs Work" at bounding box center [889, 415] width 104 height 18
click at [844, 594] on button "Save" at bounding box center [880, 594] width 182 height 28
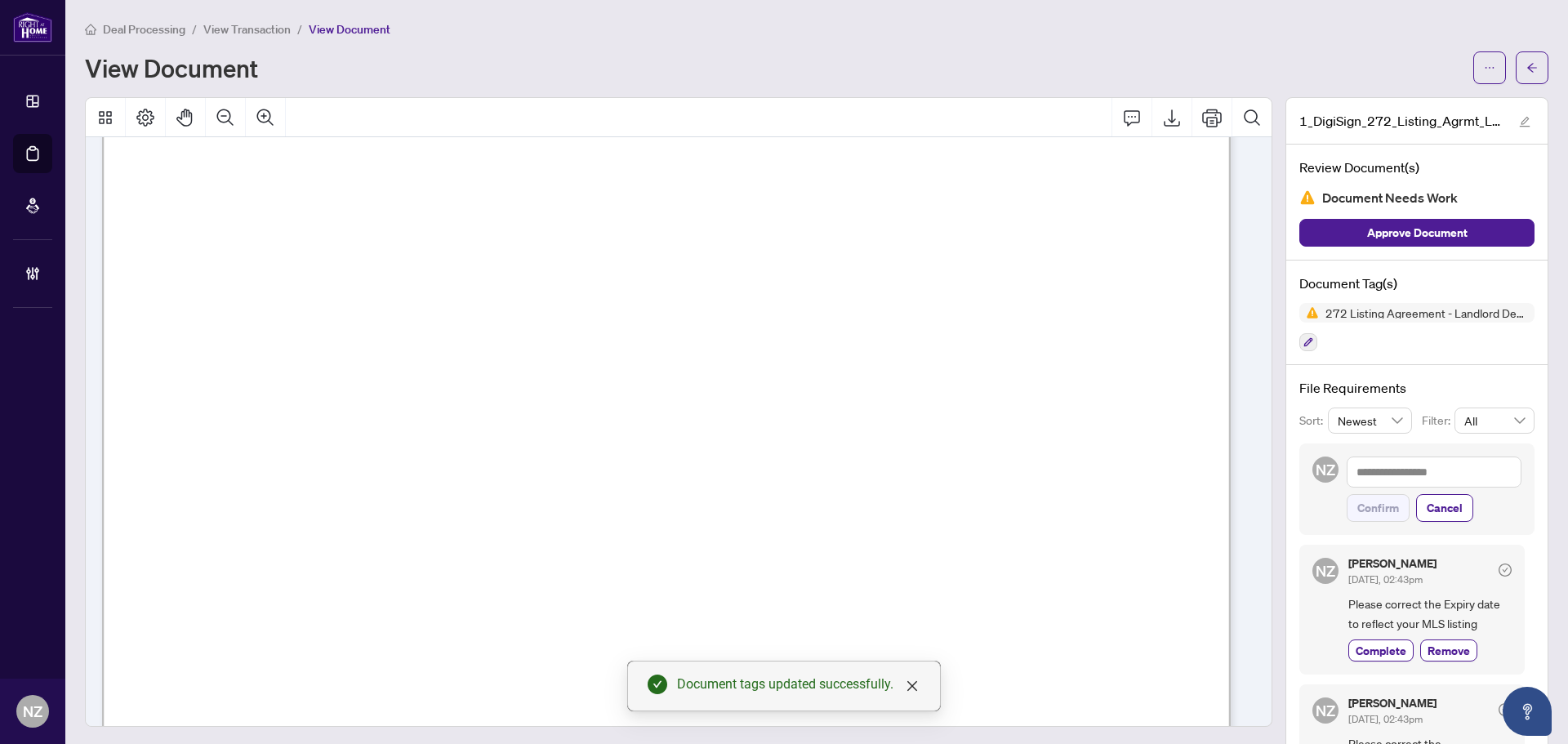
click at [1526, 70] on icon "arrow-left" at bounding box center [1532, 67] width 11 height 11
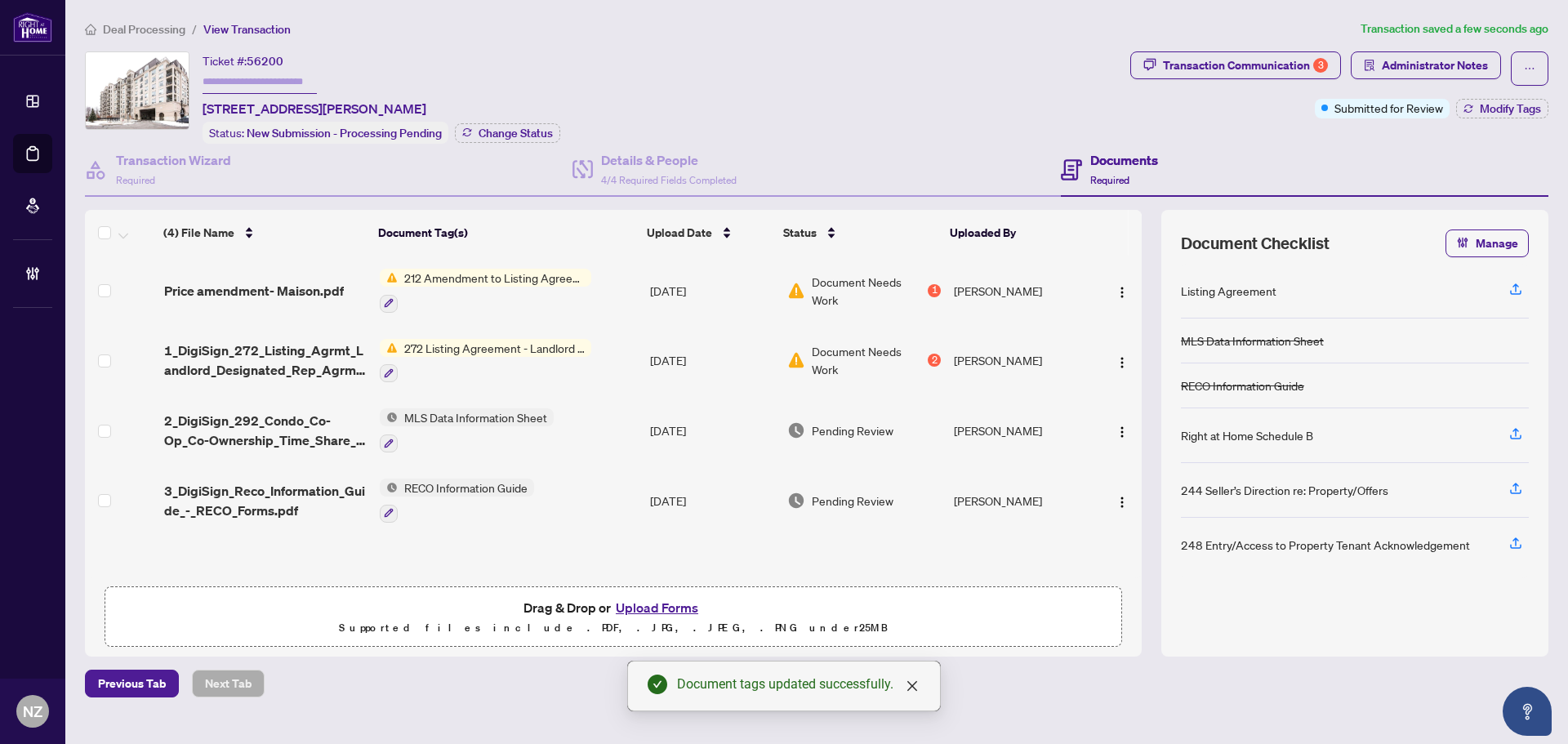
click at [293, 420] on span "2_DigiSign_292_Condo_Co-Op_Co-Ownership_Time_Share_-_Lease_Sub-Lease_MLS_Data_I…" at bounding box center [265, 430] width 203 height 39
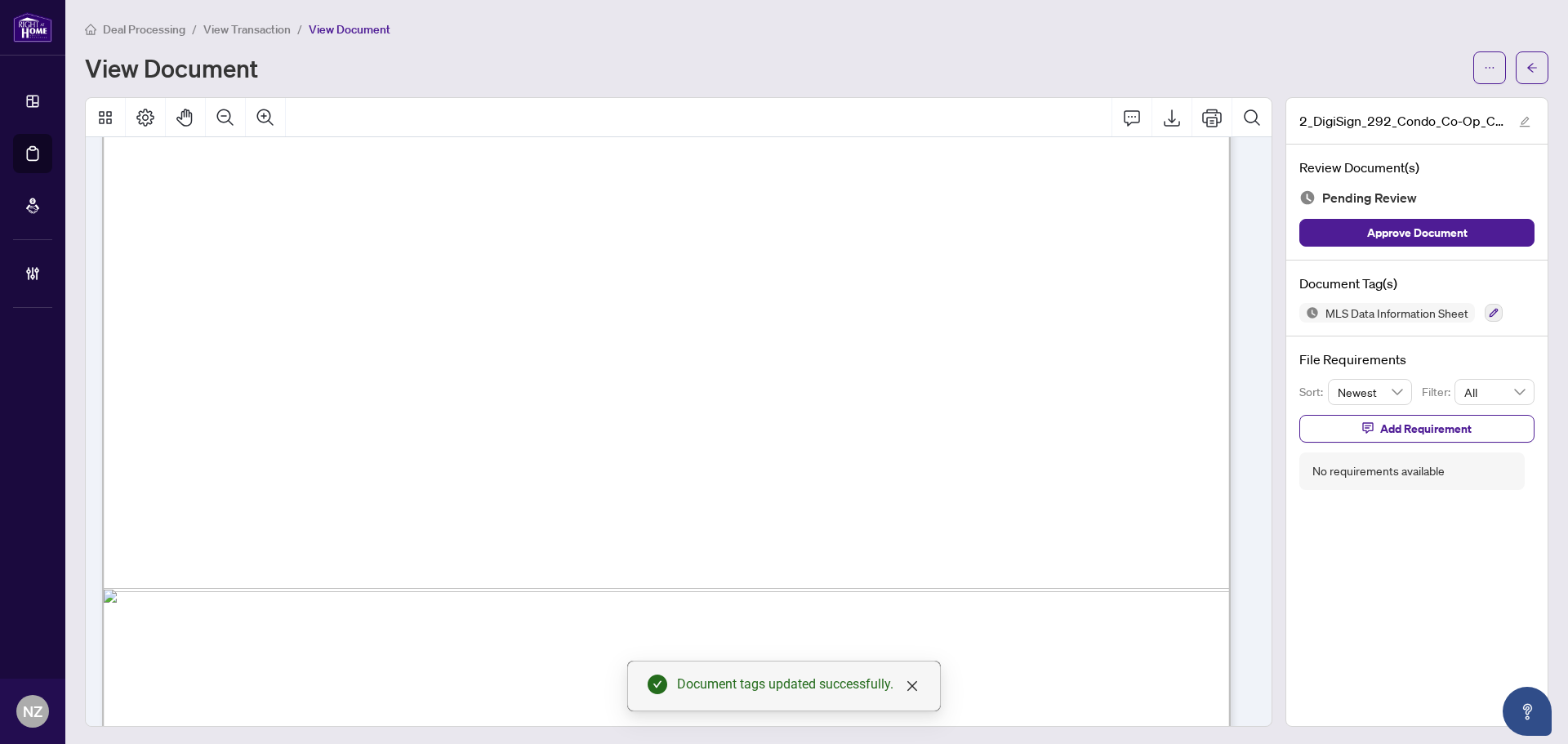
scroll to position [816, 0]
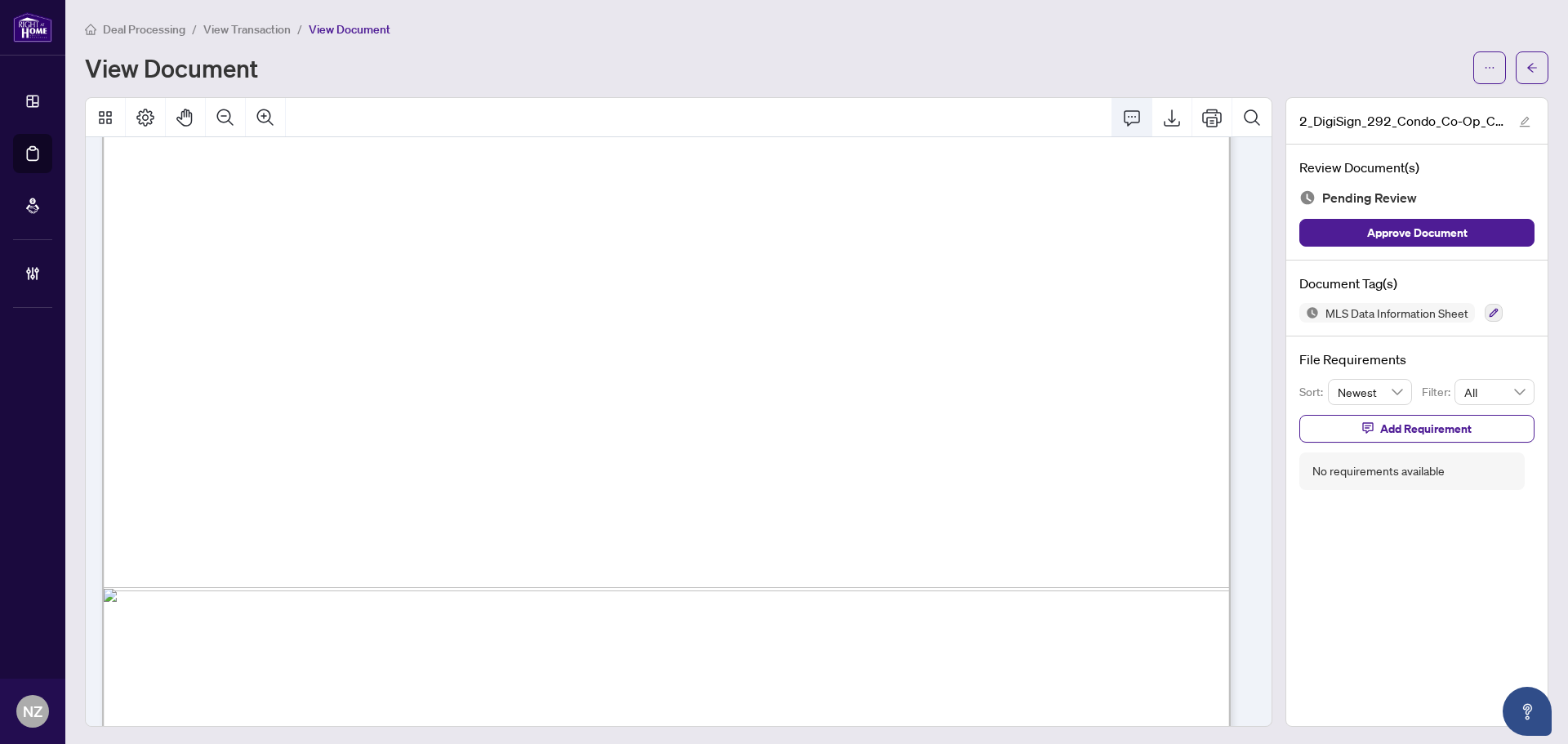
click at [1123, 119] on icon "Comment" at bounding box center [1131, 117] width 20 height 20
click at [869, 467] on p "**********" at bounding box center [915, 464] width 238 height 14
click at [875, 469] on span "**********" at bounding box center [905, 463] width 224 height 11
drag, startPoint x: 897, startPoint y: 493, endPoint x: 704, endPoint y: 456, distance: 196.5
click at [0, 0] on div "**********" at bounding box center [0, 0] width 0 height 0
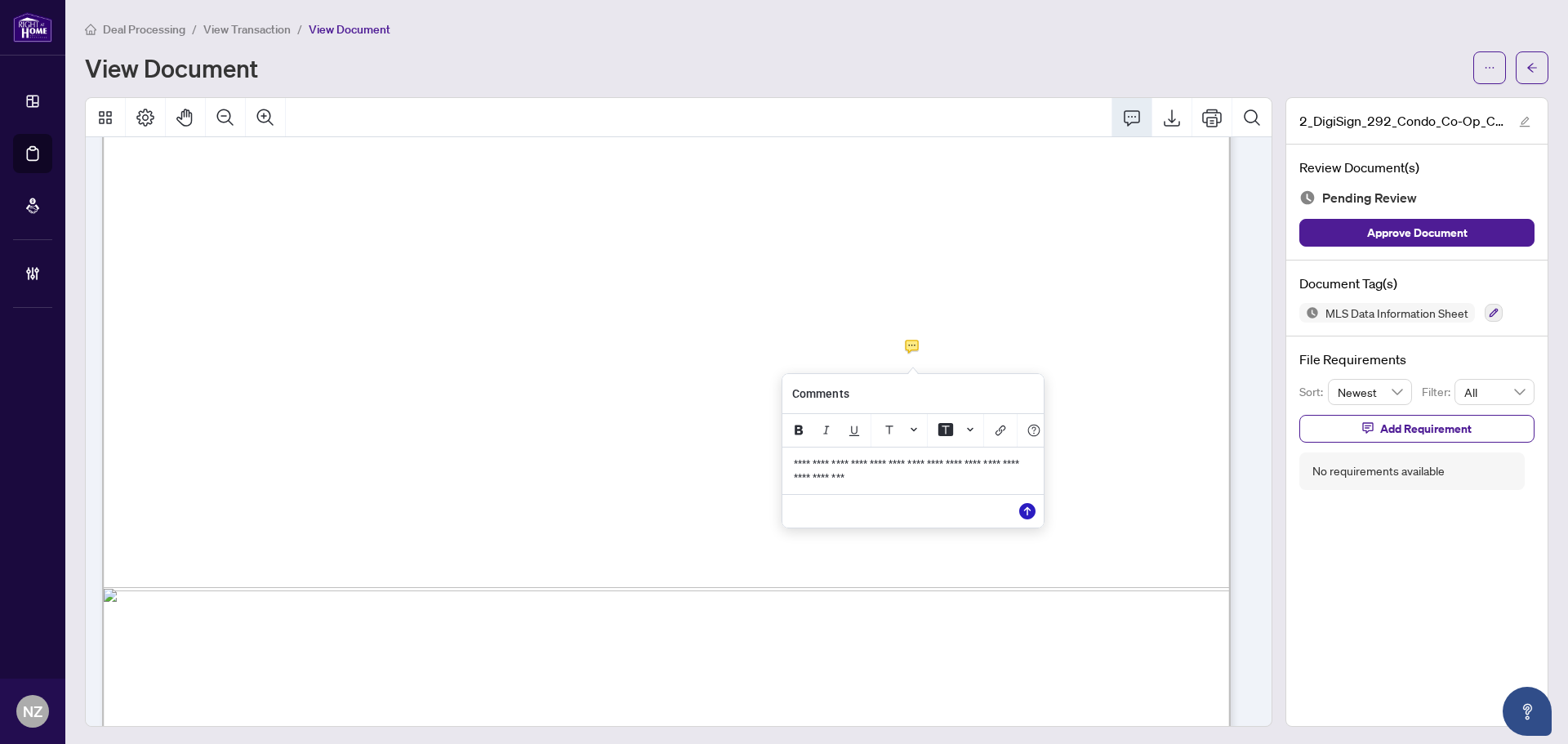
click at [1025, 518] on icon "Save" at bounding box center [1027, 511] width 16 height 16
click at [1392, 423] on span "Add Requirement" at bounding box center [1425, 428] width 92 height 26
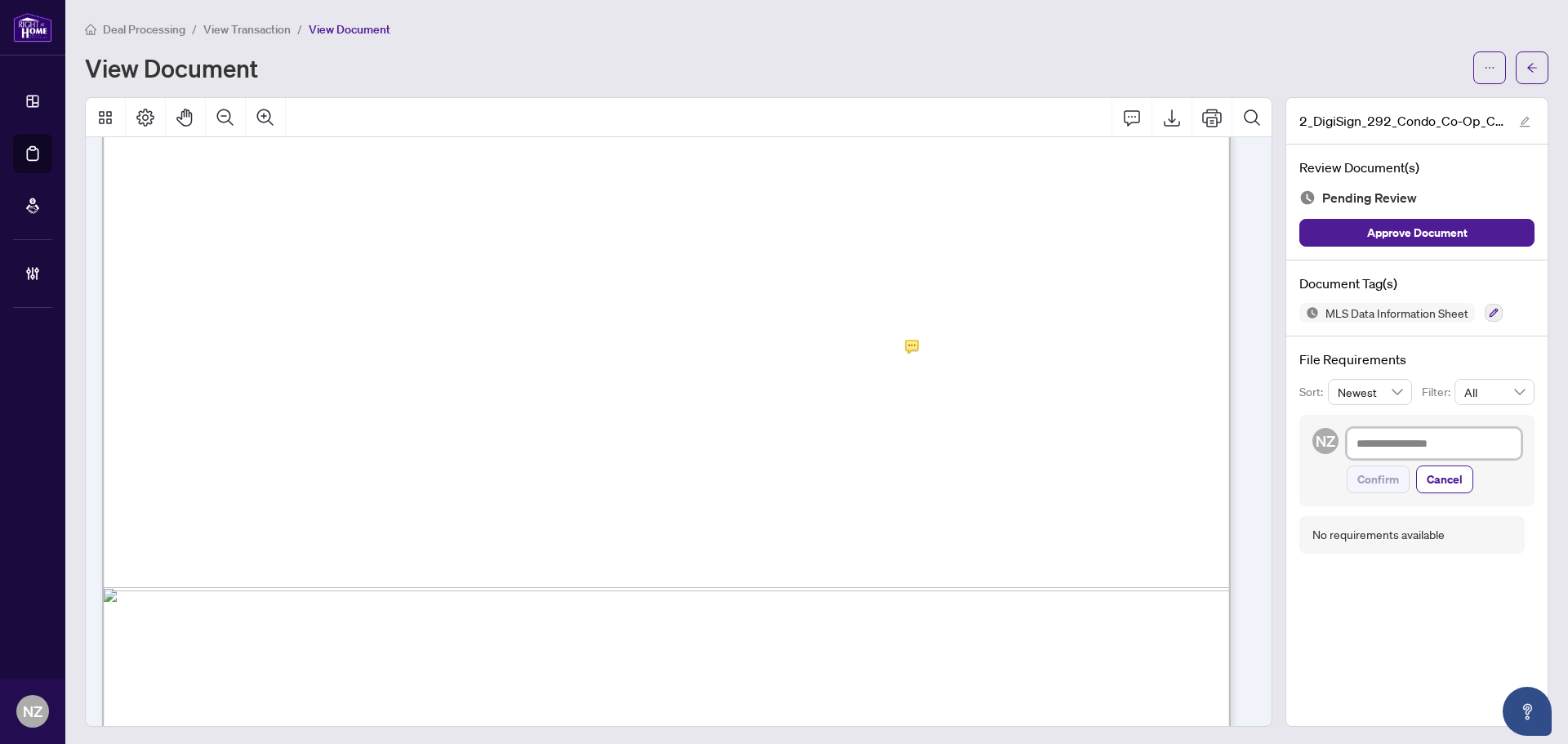
click at [1363, 456] on textarea at bounding box center [1434, 443] width 175 height 31
paste textarea "**********"
type textarea "**********"
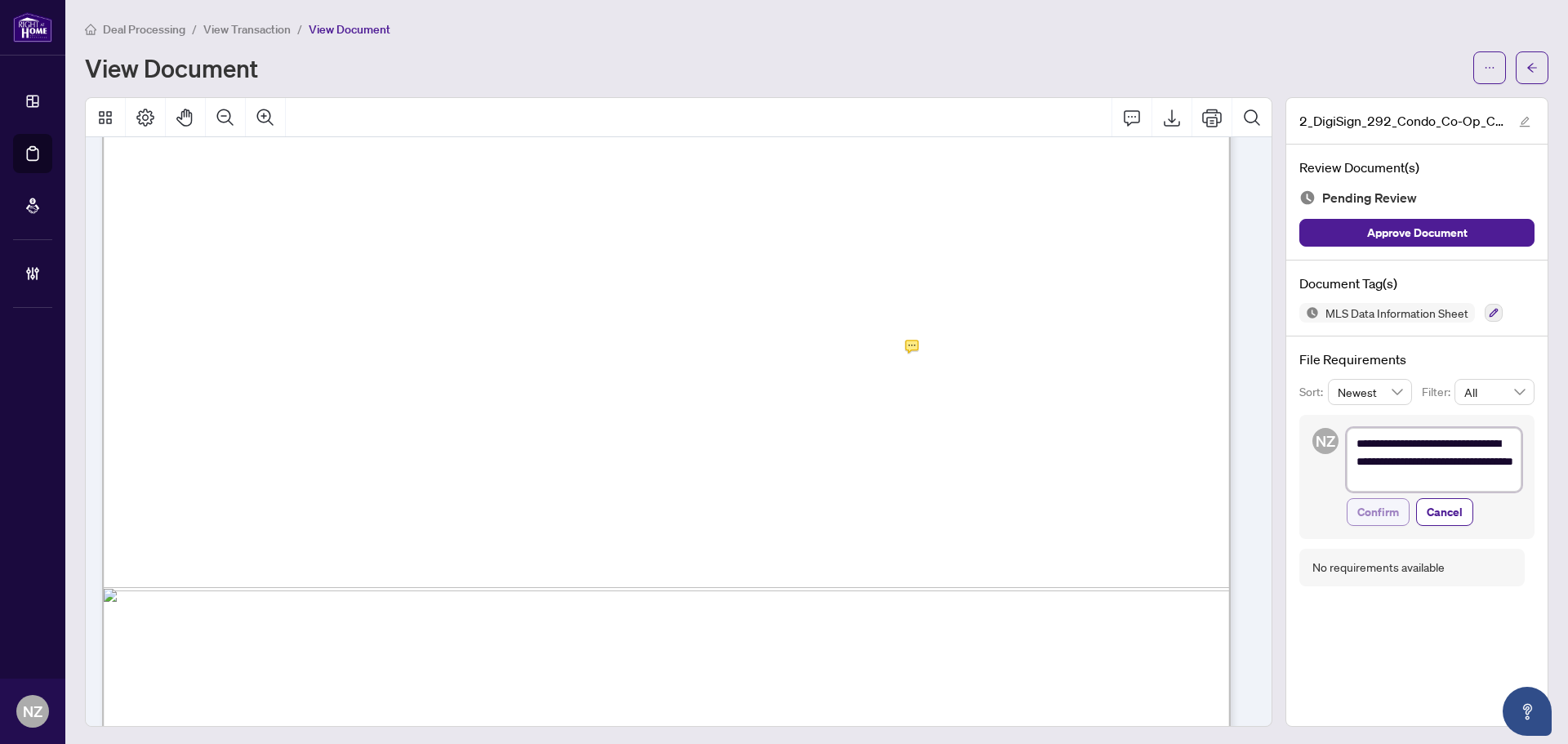
scroll to position [0, 0]
type textarea "**********"
click at [1357, 517] on span "Confirm" at bounding box center [1377, 515] width 42 height 26
type textarea "**********"
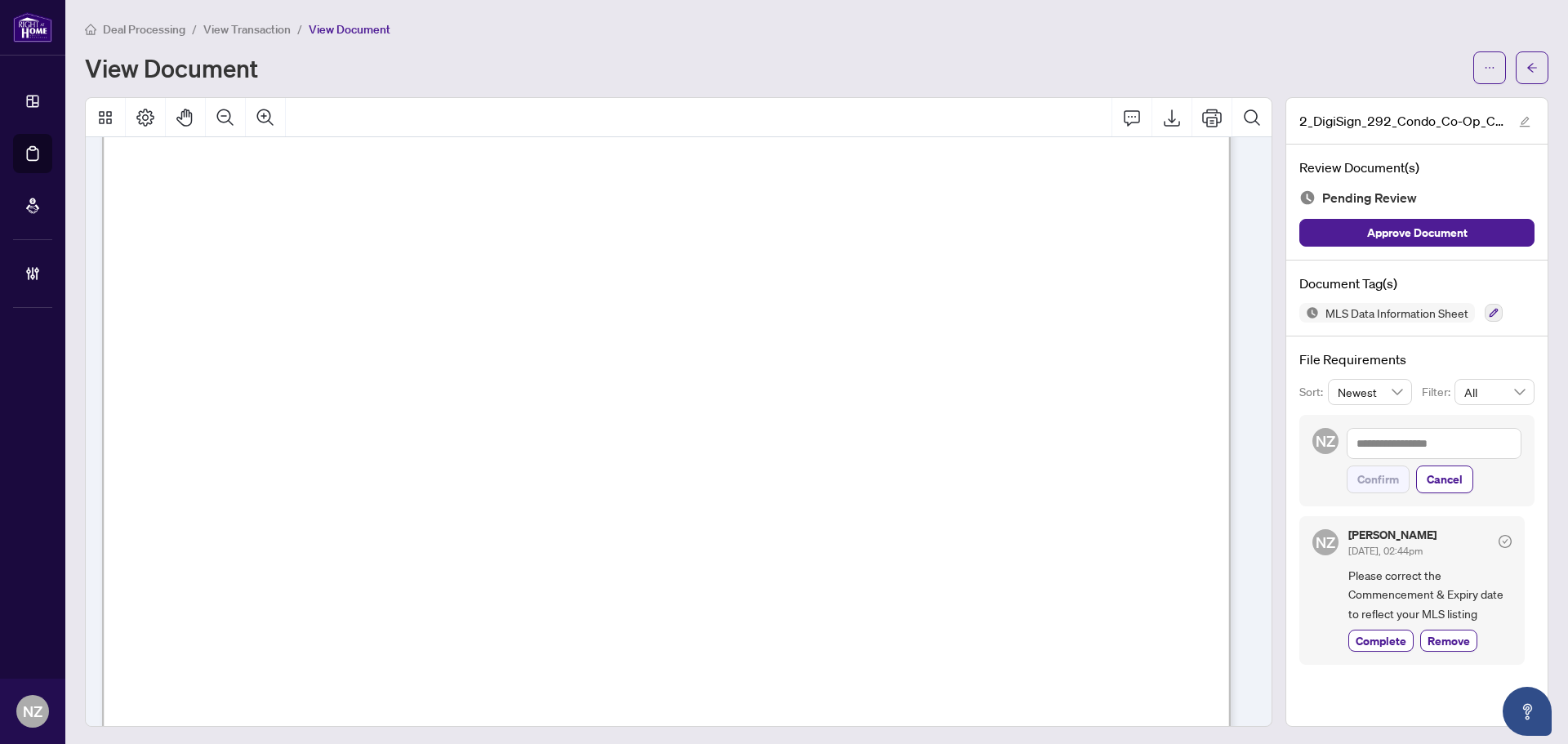
scroll to position [15838, 0]
click at [1489, 311] on icon "button" at bounding box center [1493, 313] width 9 height 9
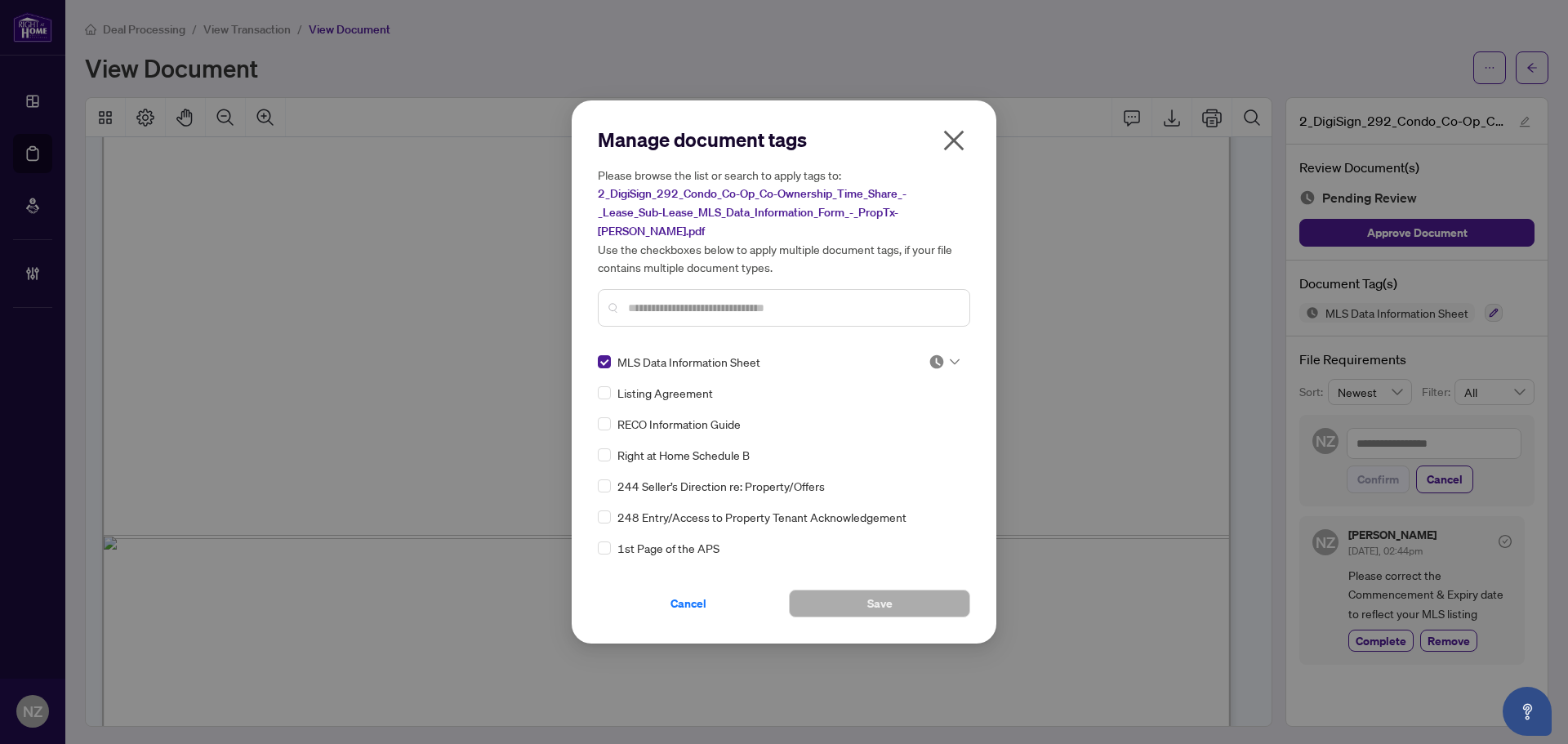
click at [949, 358] on icon at bounding box center [955, 361] width 10 height 7
click at [891, 406] on div "Needs Work" at bounding box center [889, 406] width 104 height 18
click at [896, 590] on button "Save" at bounding box center [880, 603] width 182 height 28
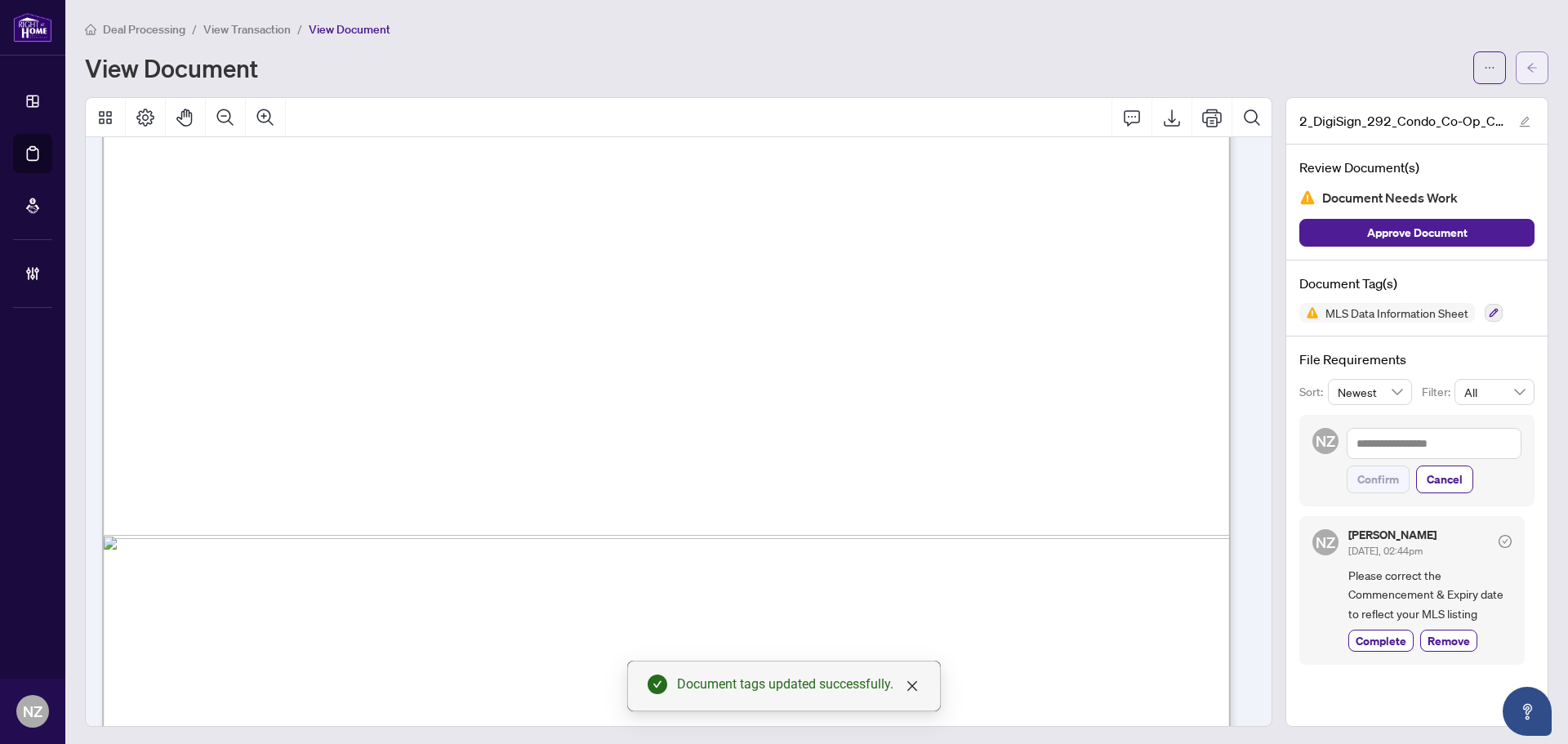
click at [1526, 75] on span "button" at bounding box center [1532, 67] width 11 height 26
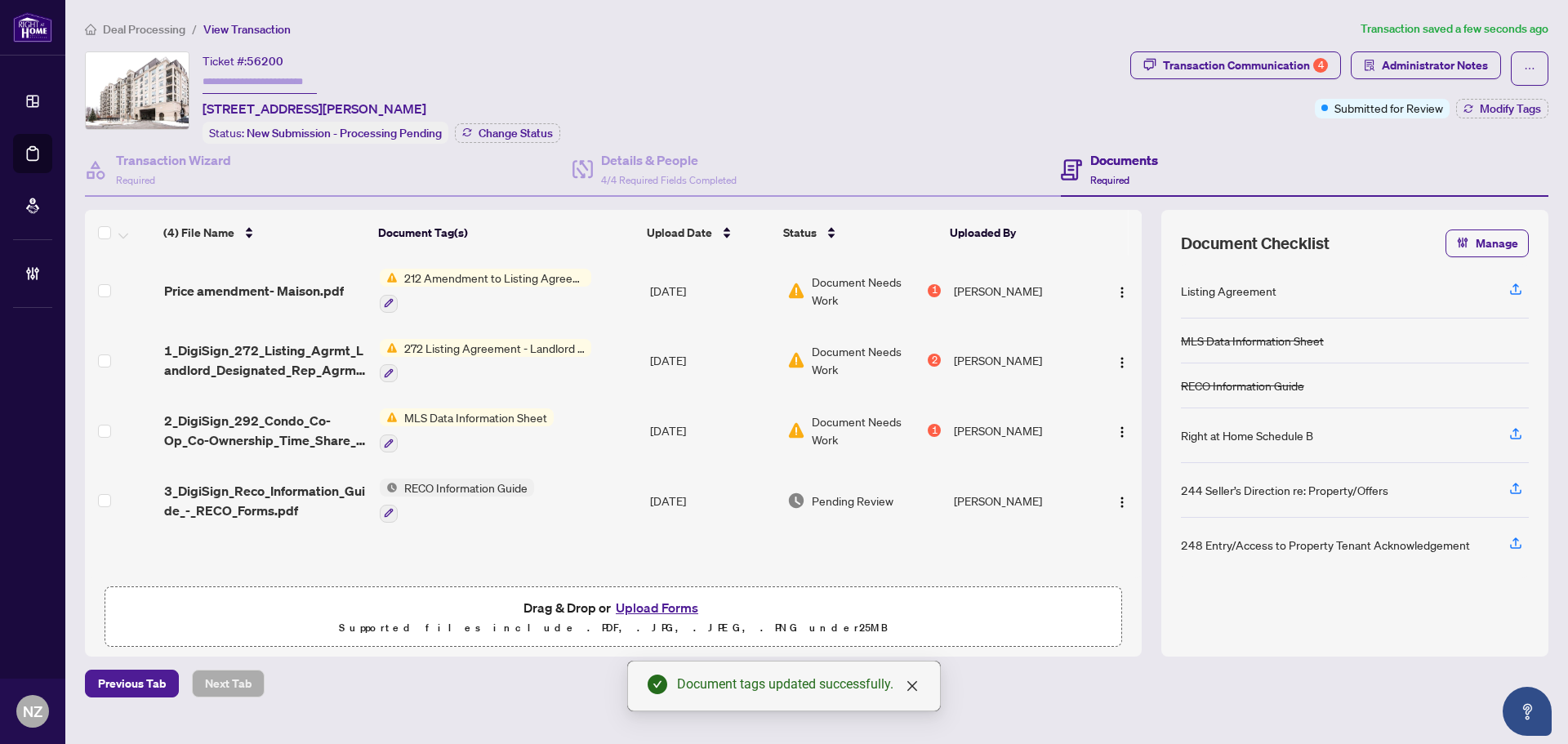
click at [283, 498] on span "3_DigiSign_Reco_Information_Guide_-_RECO_Forms.pdf" at bounding box center [265, 501] width 203 height 39
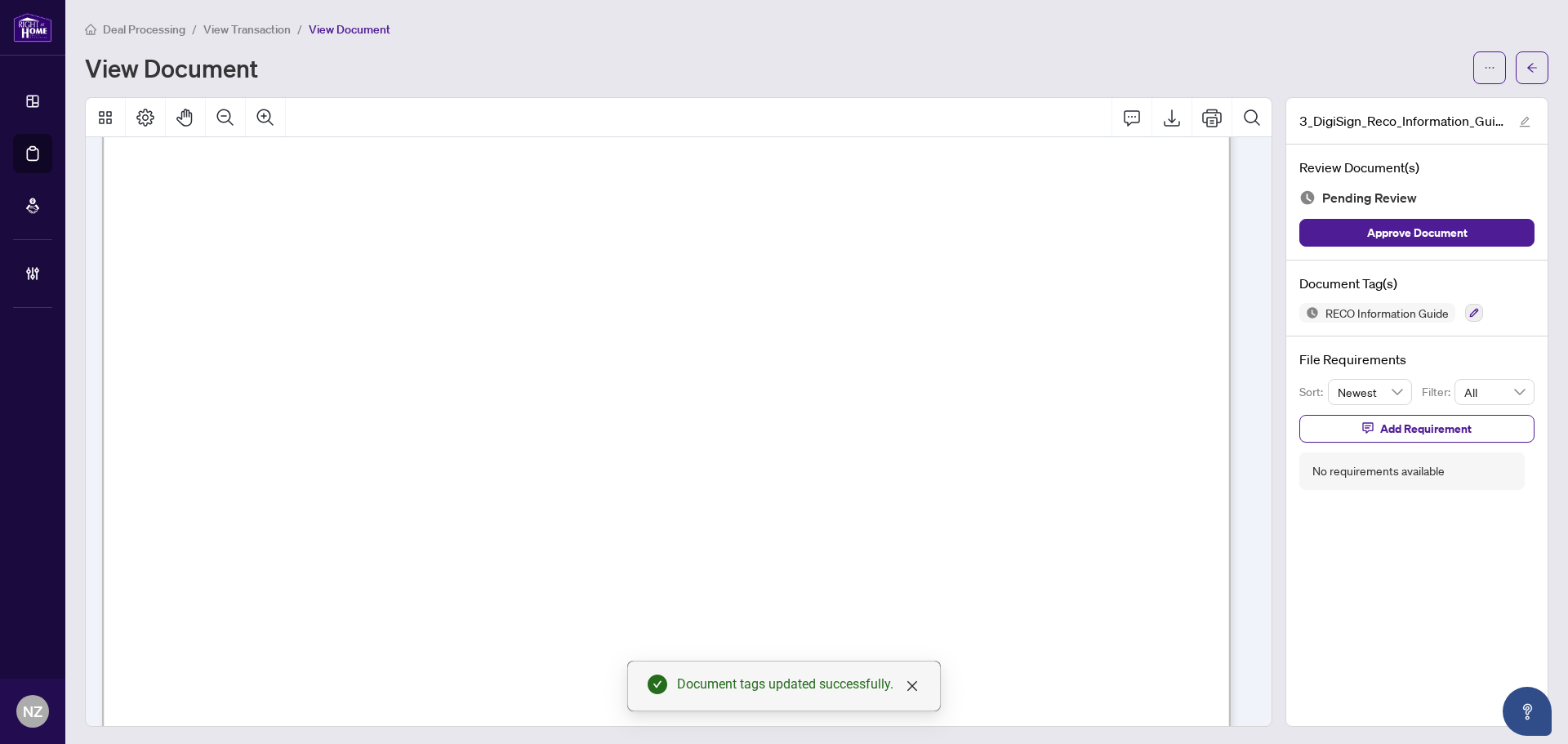
scroll to position [18182, 0]
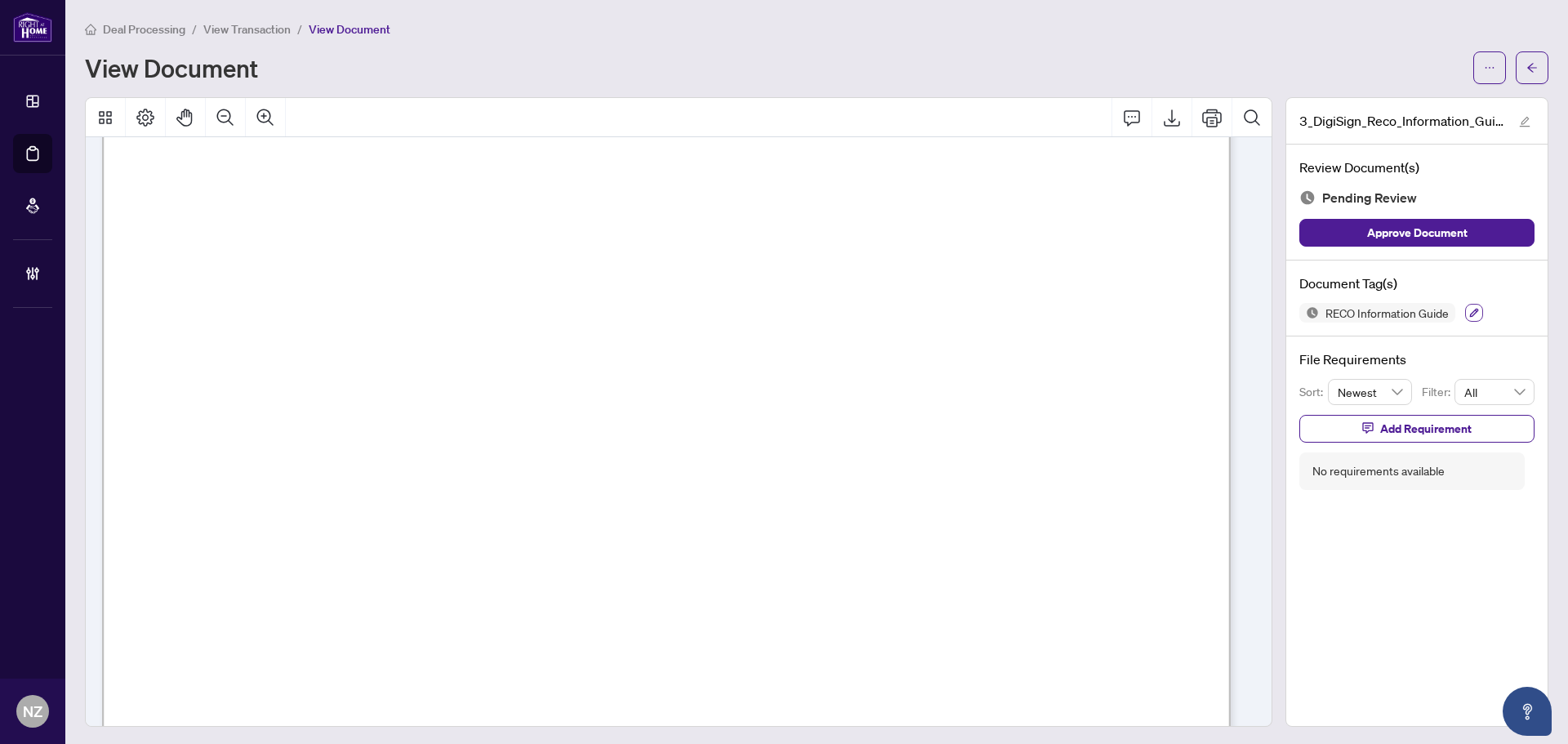
click at [1470, 314] on icon "button" at bounding box center [1474, 313] width 9 height 9
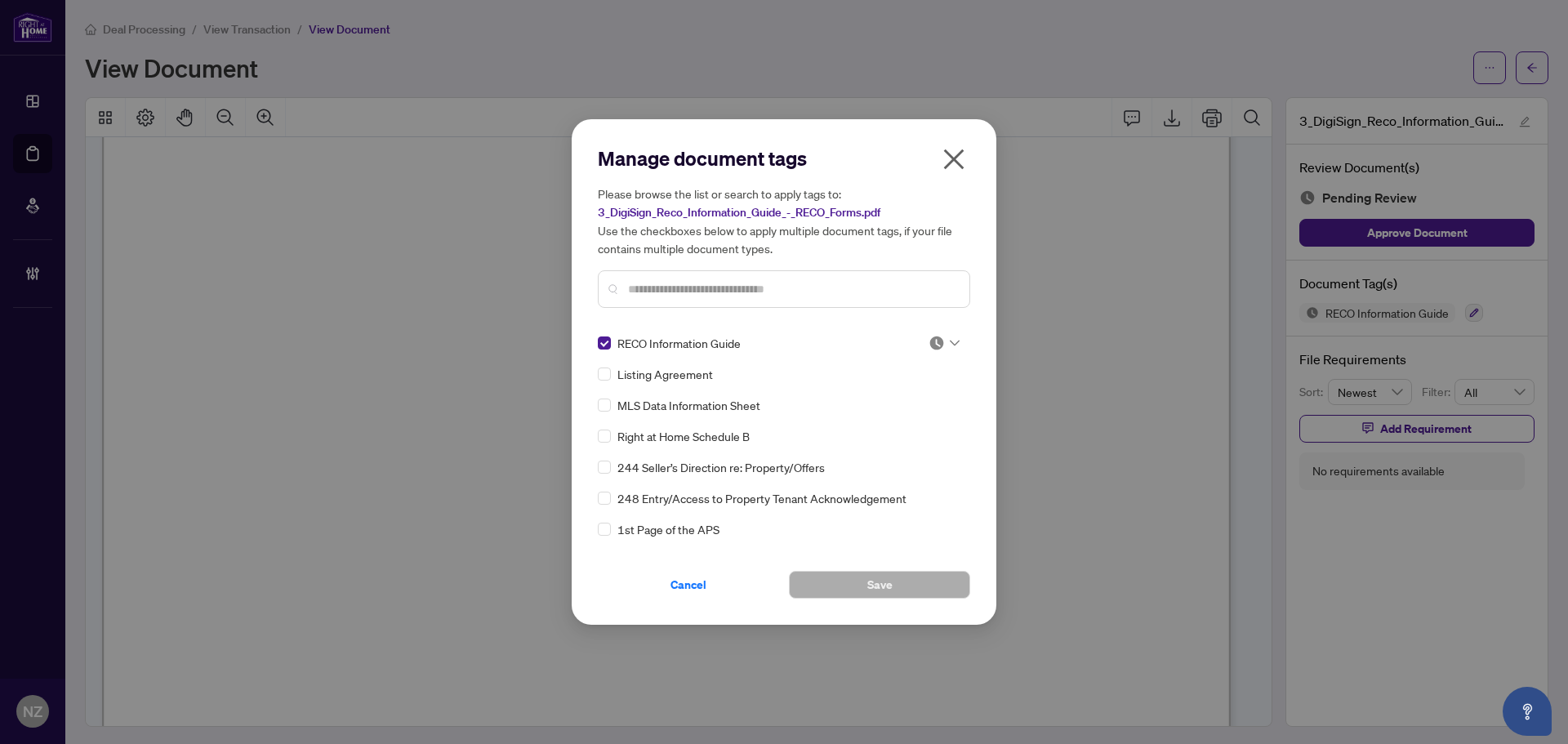
click at [949, 332] on div "Manage document tags Please browse the list or search to apply tags to: 3_DigiS…" at bounding box center [783, 372] width 372 height 453
click at [949, 341] on icon at bounding box center [955, 343] width 10 height 6
click at [878, 419] on div "Approved" at bounding box center [889, 422] width 104 height 18
click at [856, 581] on button "Save" at bounding box center [880, 585] width 182 height 28
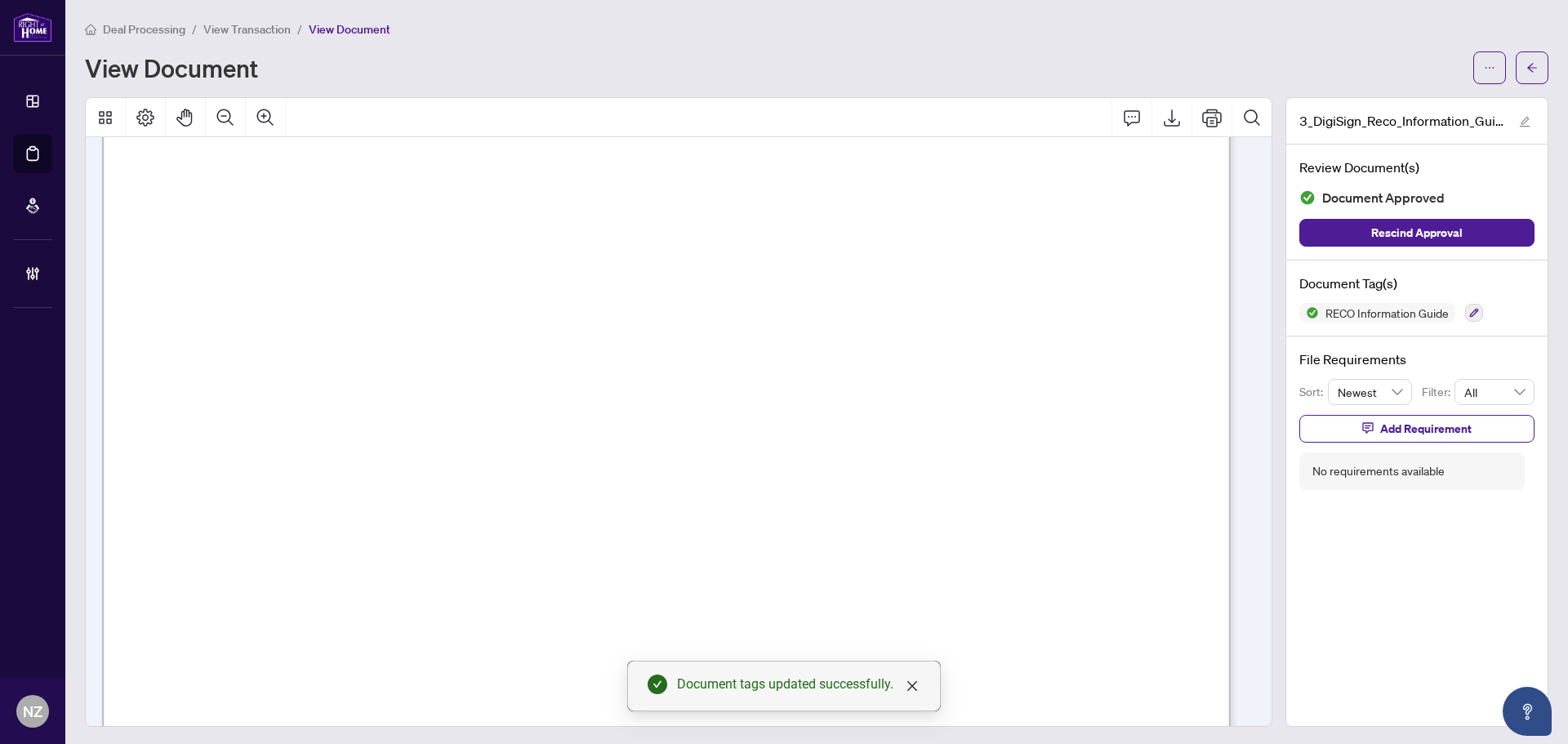
click at [1527, 71] on icon "arrow-left" at bounding box center [1532, 67] width 10 height 9
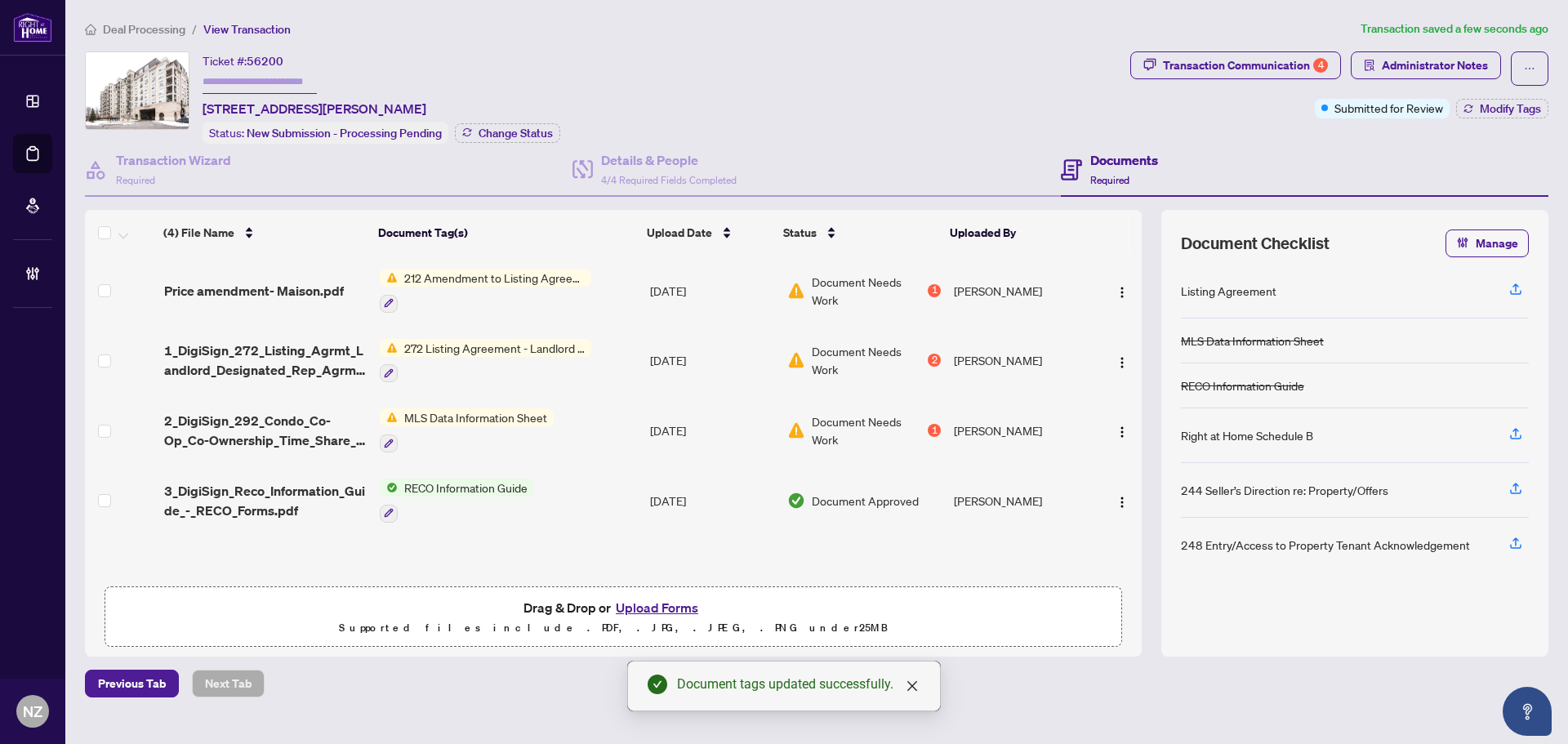
click at [133, 33] on span "Deal Processing" at bounding box center [143, 29] width 82 height 14
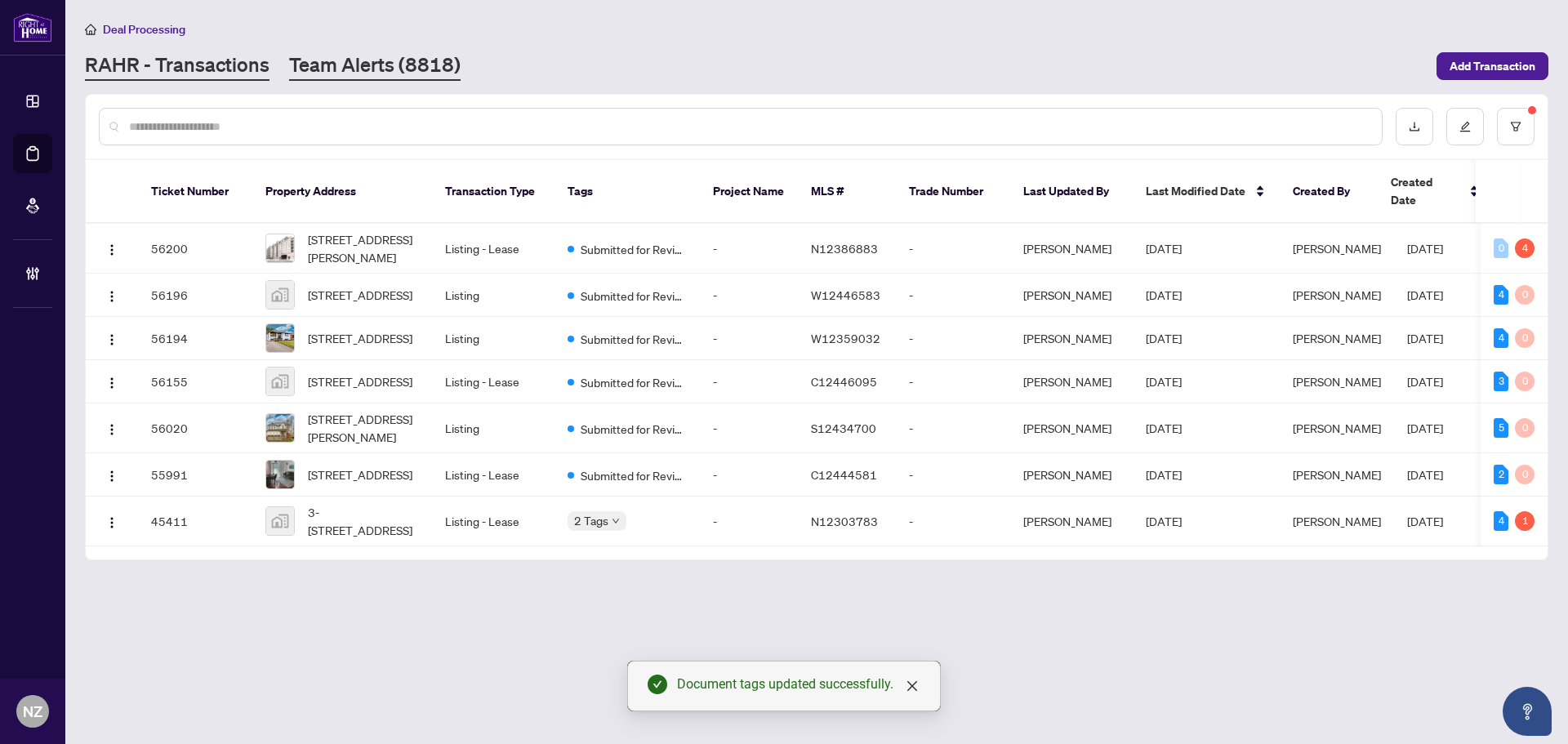
click at [316, 64] on link "Team Alerts (8818)" at bounding box center [375, 66] width 171 height 30
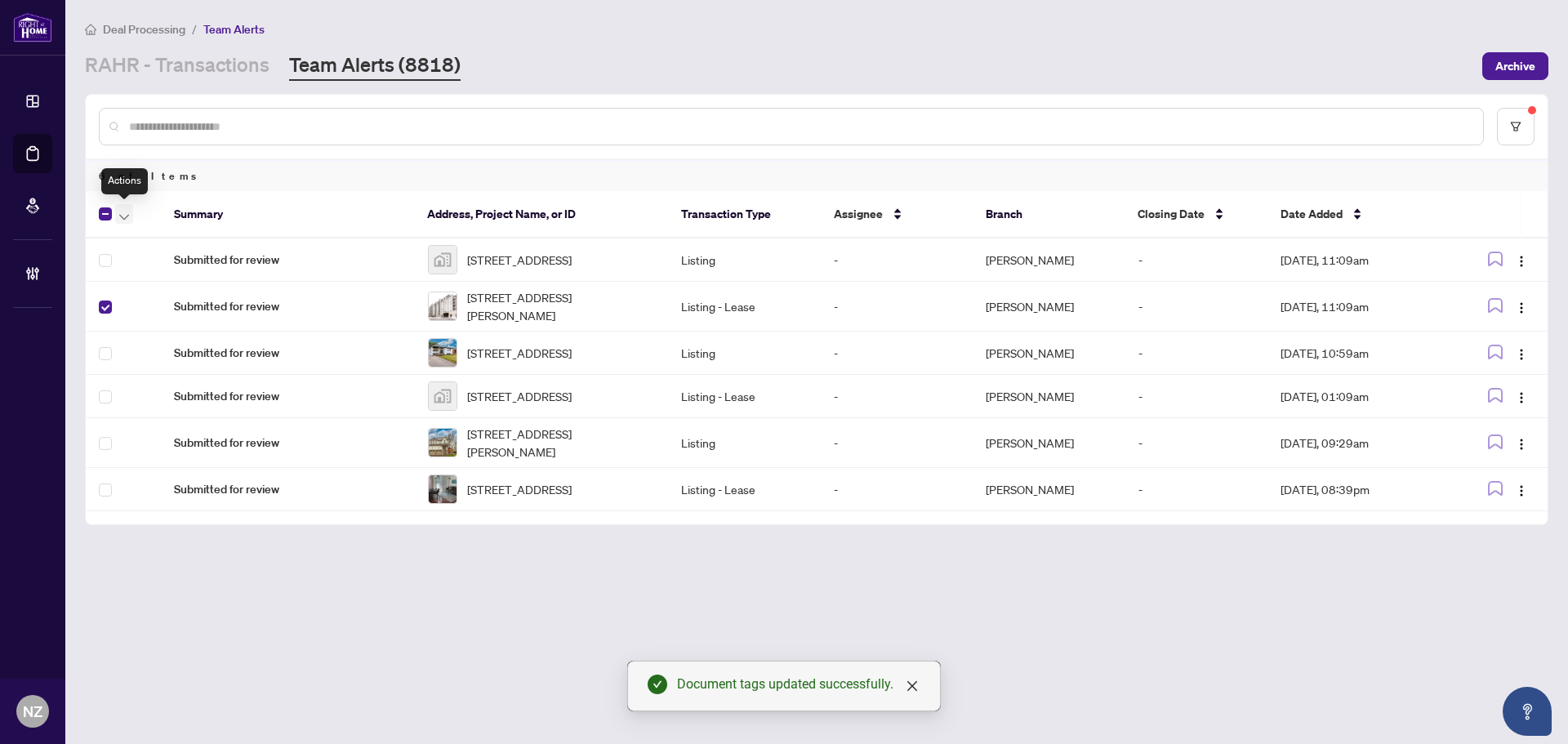
click at [126, 219] on icon "button" at bounding box center [124, 217] width 10 height 7
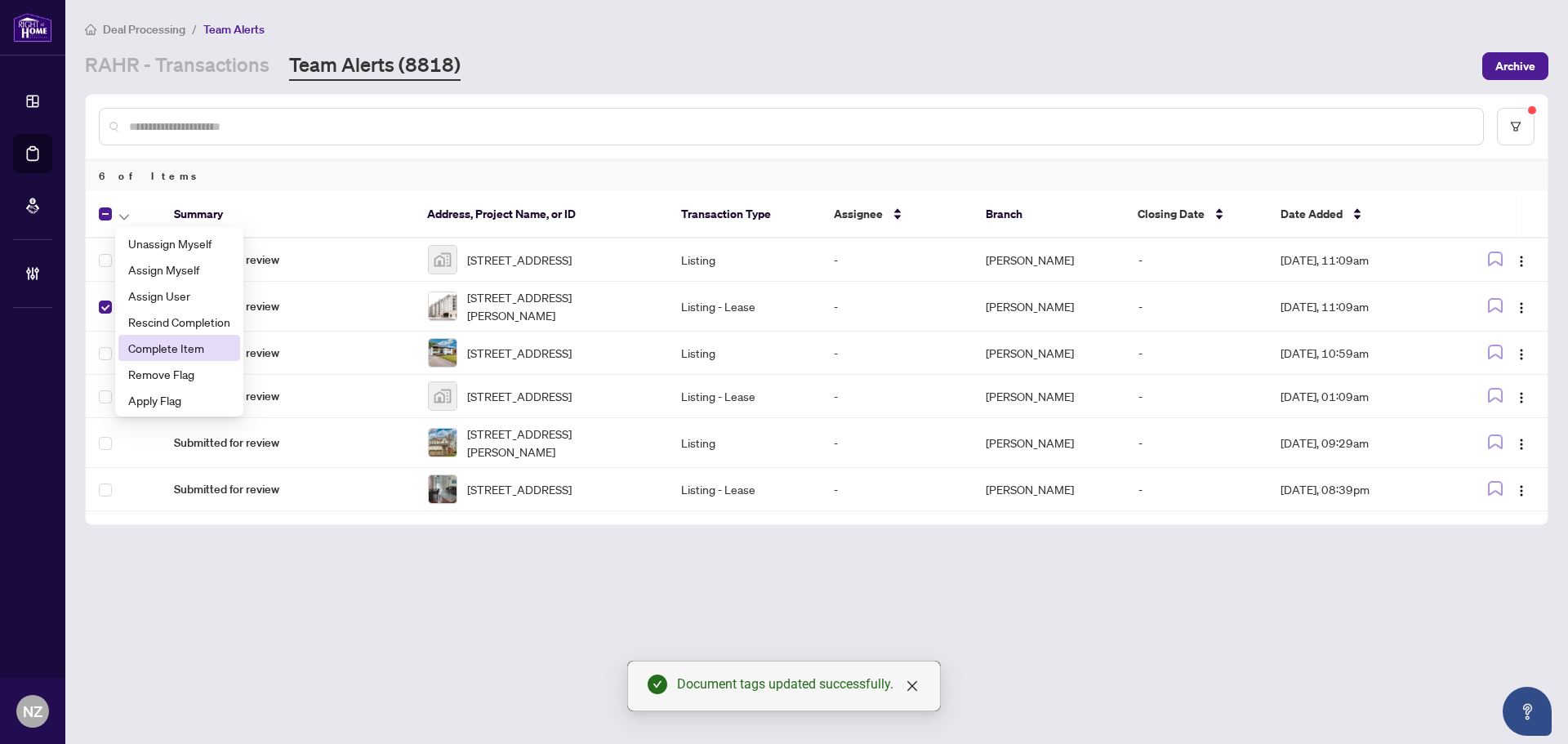
click at [142, 348] on span "Complete Item" at bounding box center [179, 347] width 102 height 18
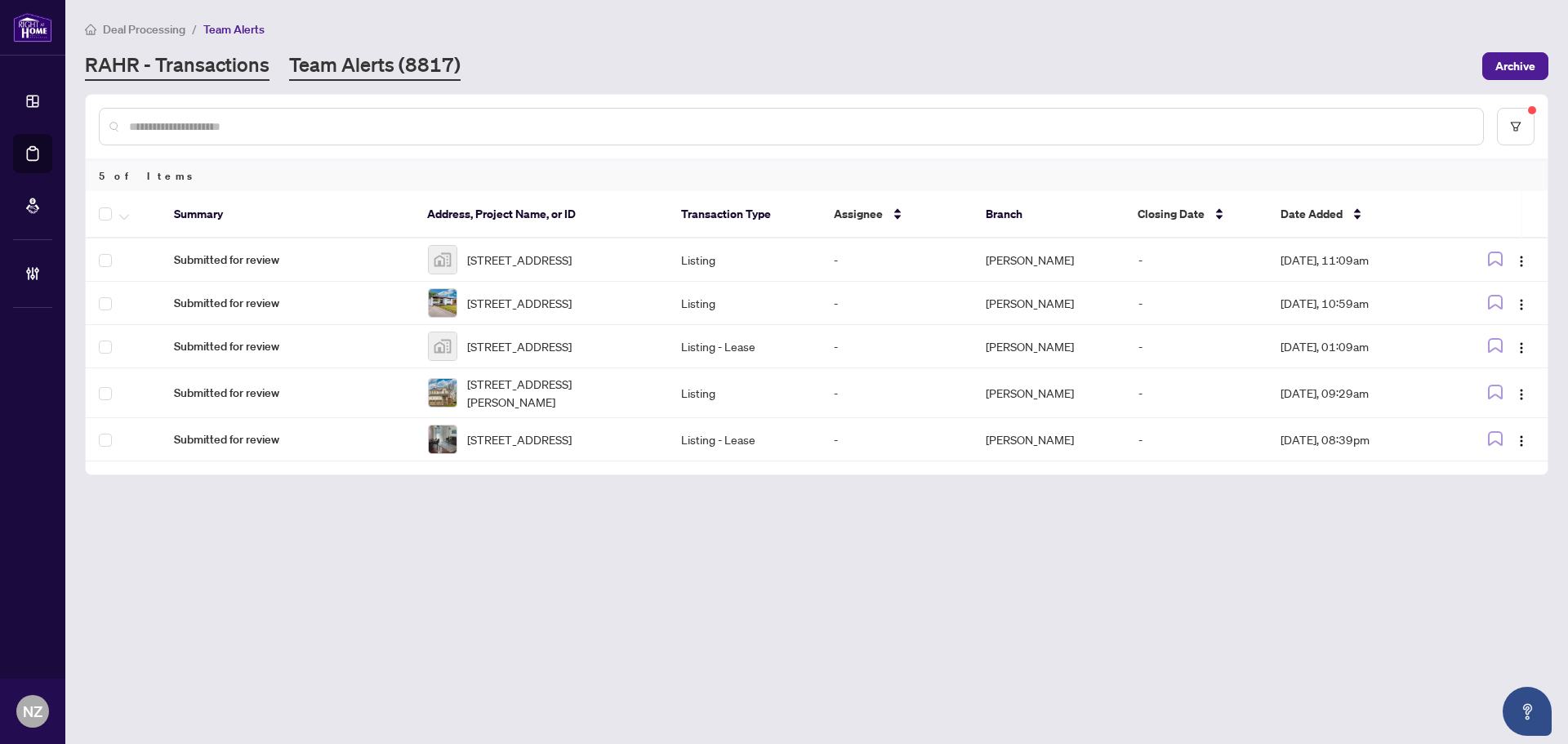
click at [174, 66] on link "RAHR - Transactions" at bounding box center [176, 66] width 184 height 30
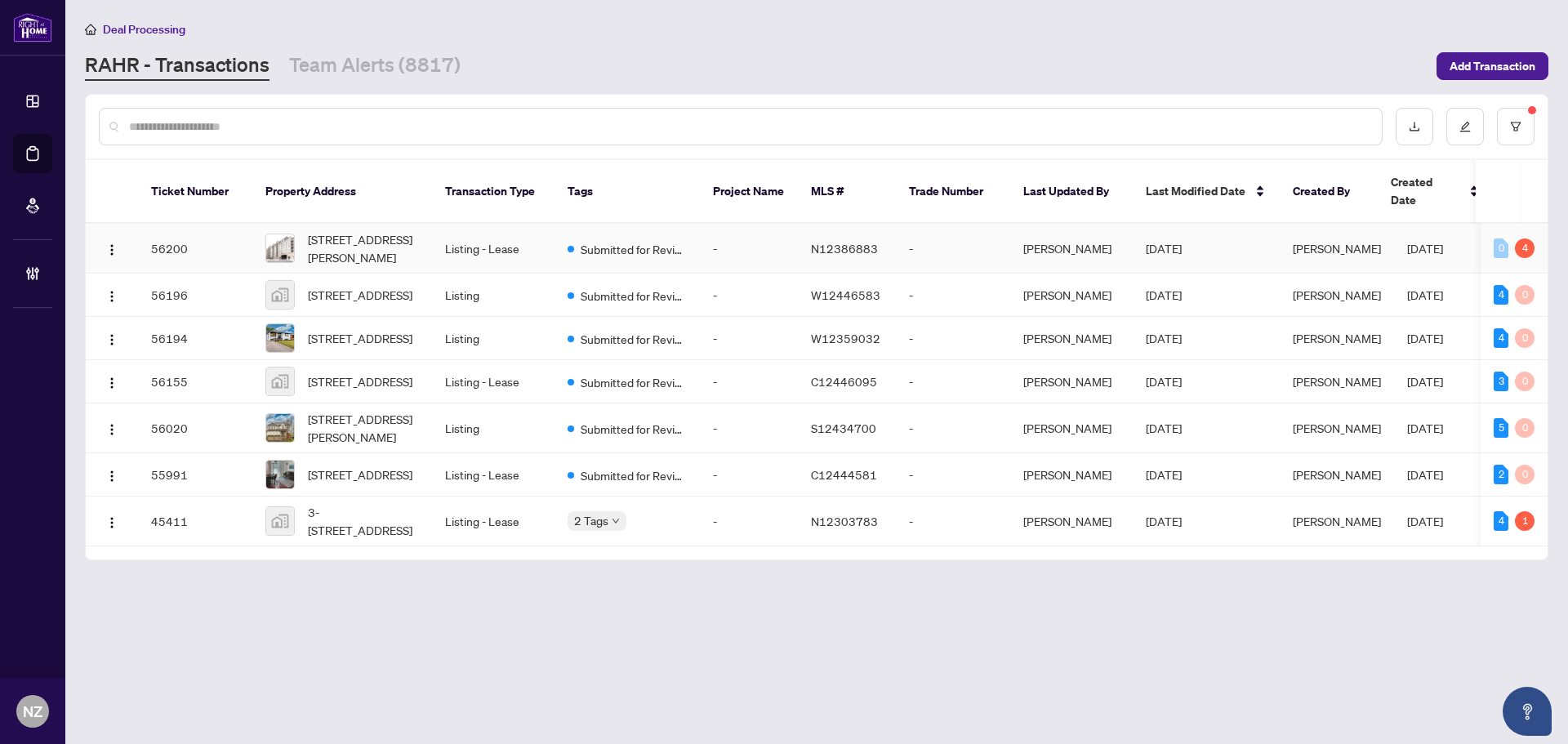
click at [356, 244] on span "407-1 maison parc Crt, Vaughan, Ontario L4J 9K1, Canada" at bounding box center [363, 248] width 111 height 36
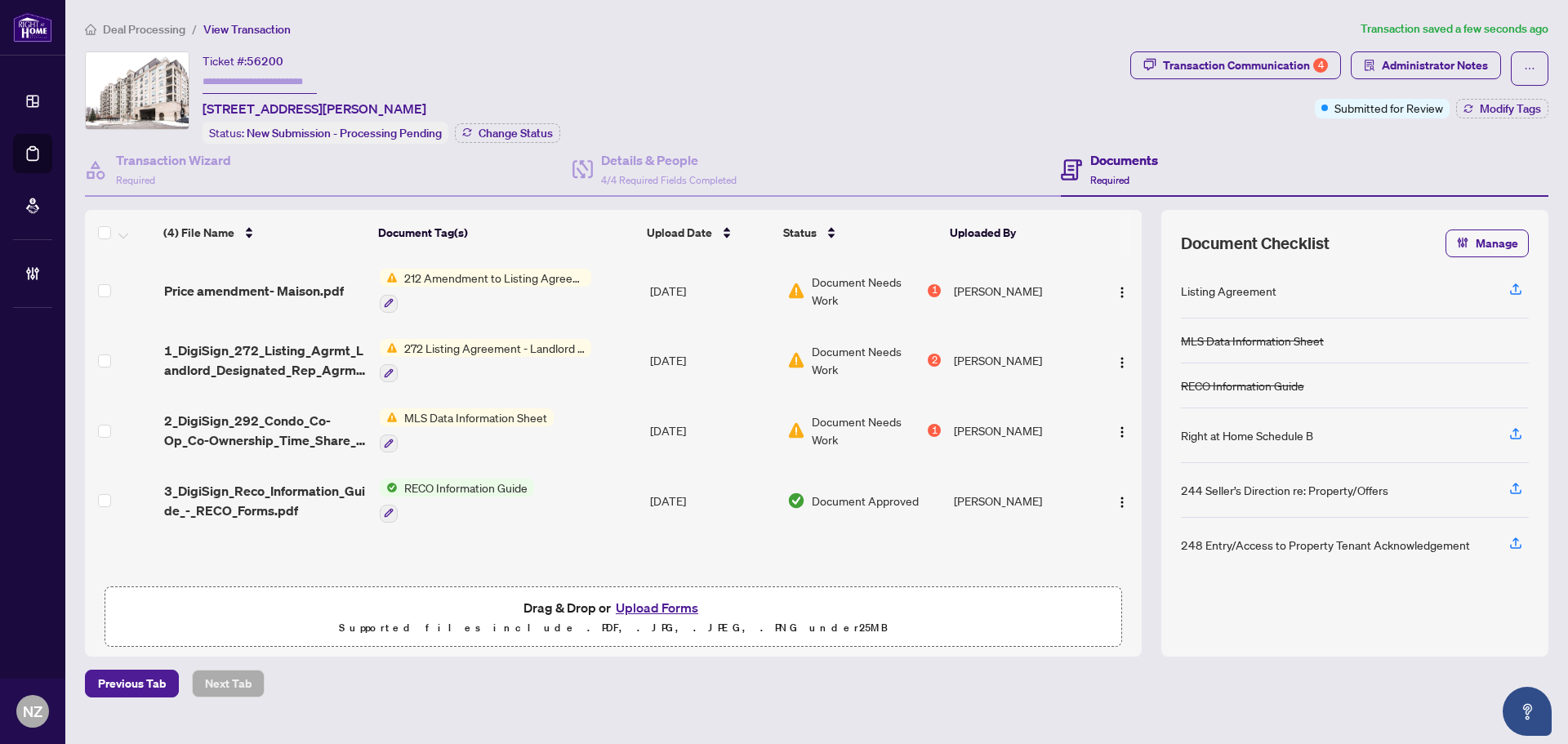
click at [146, 31] on span "Deal Processing" at bounding box center [143, 29] width 82 height 14
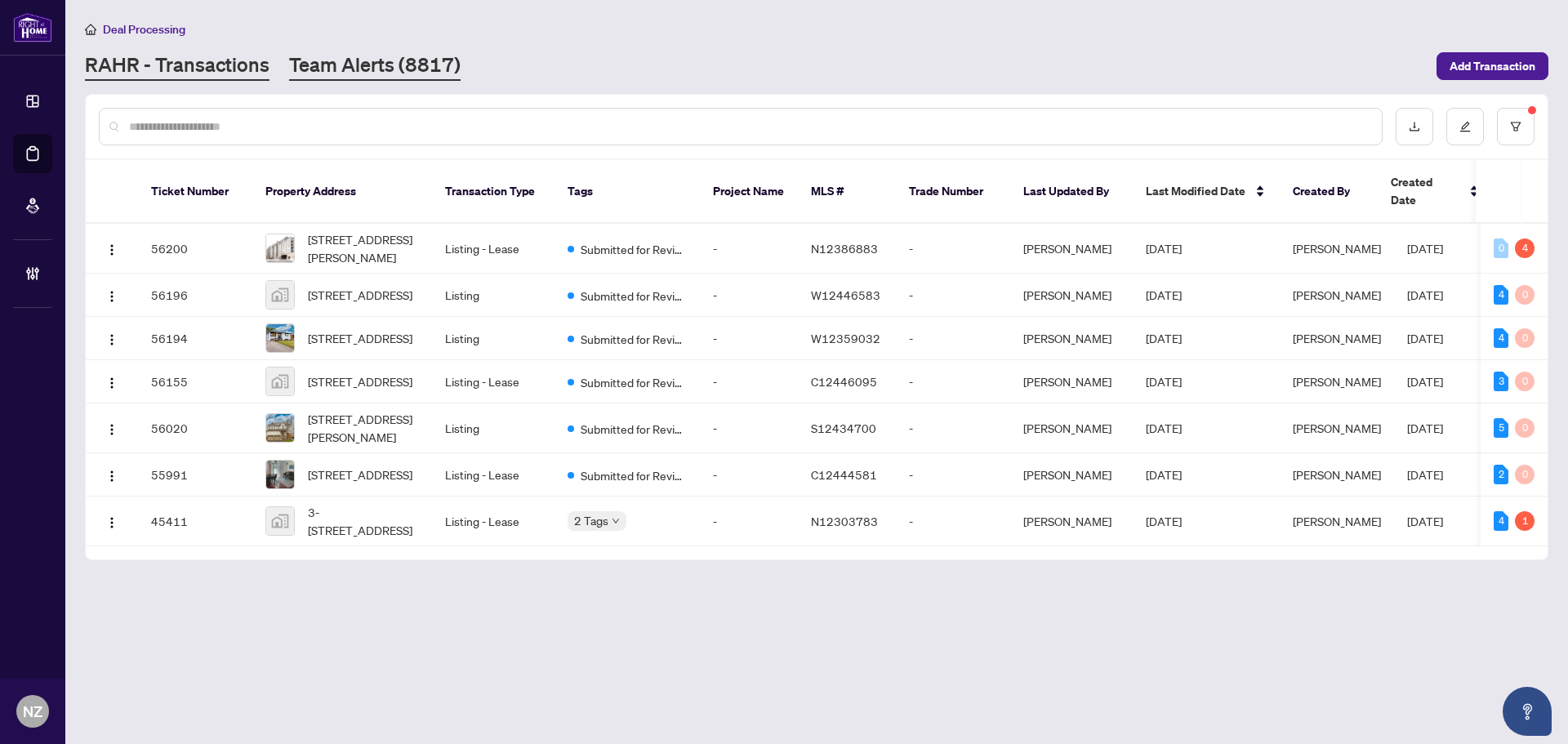
click at [389, 61] on link "Team Alerts (8817)" at bounding box center [375, 66] width 171 height 30
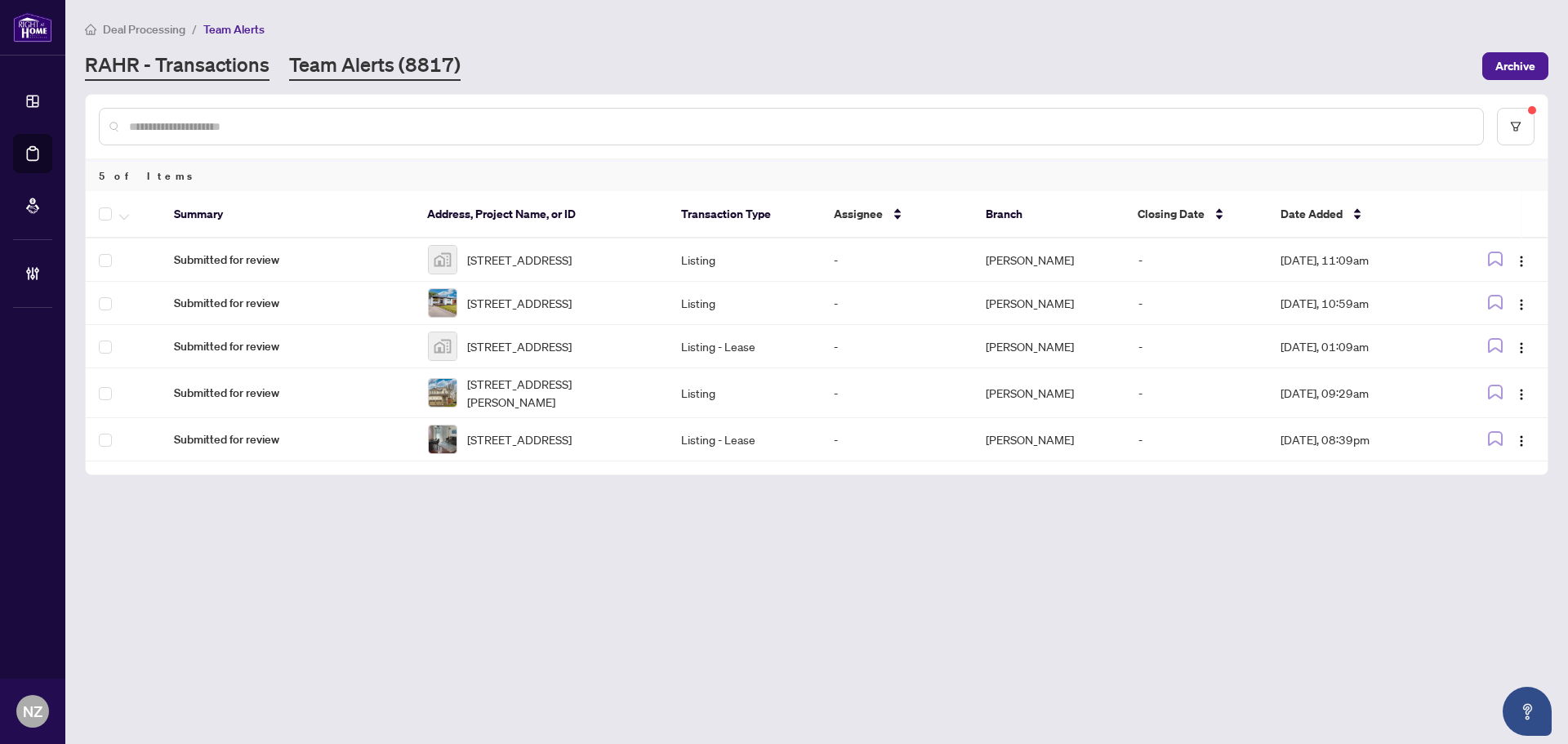
click at [215, 59] on link "RAHR - Transactions" at bounding box center [176, 66] width 184 height 30
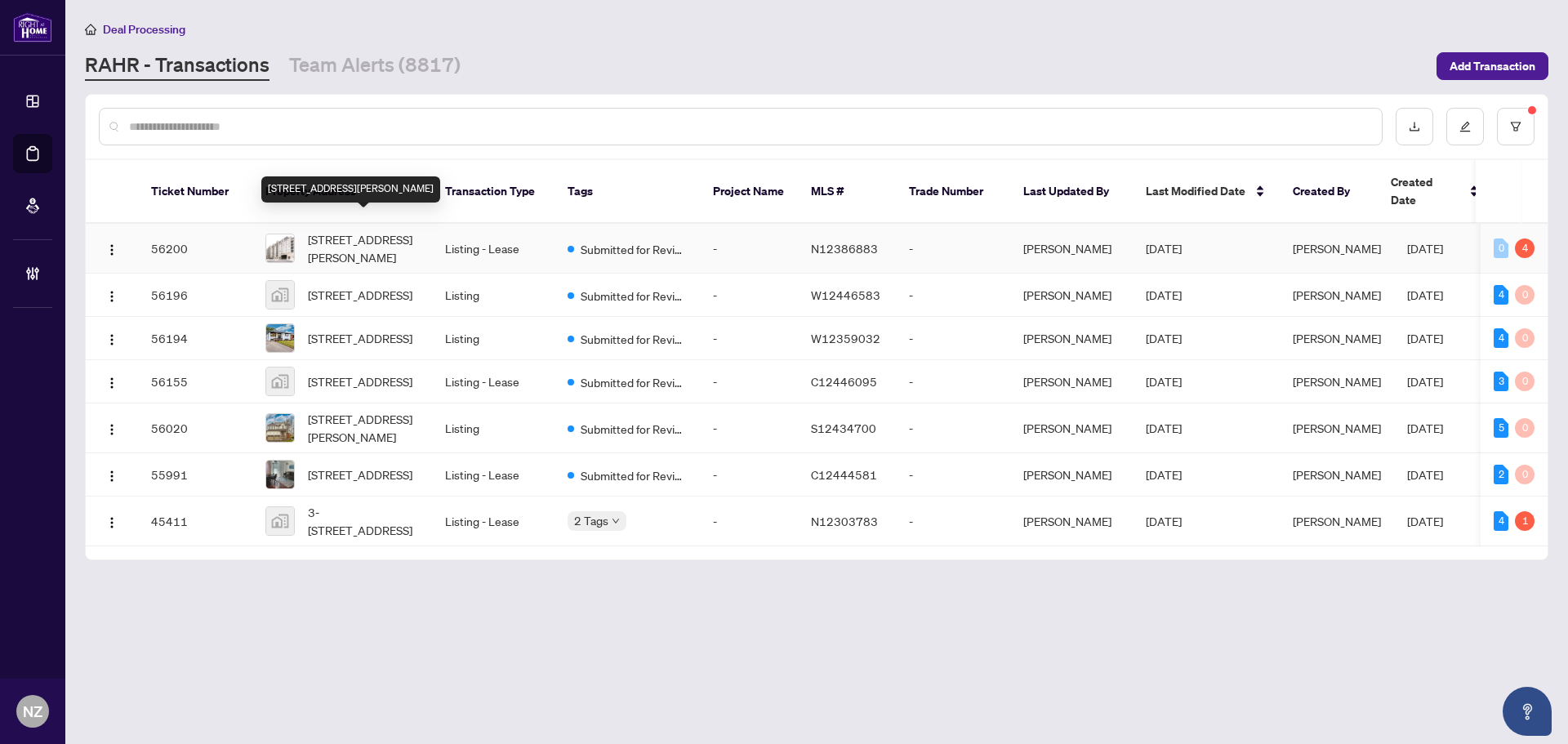
click at [344, 232] on span "407-1 maison parc Crt, Vaughan, Ontario L4J 9K1, Canada" at bounding box center [363, 248] width 111 height 36
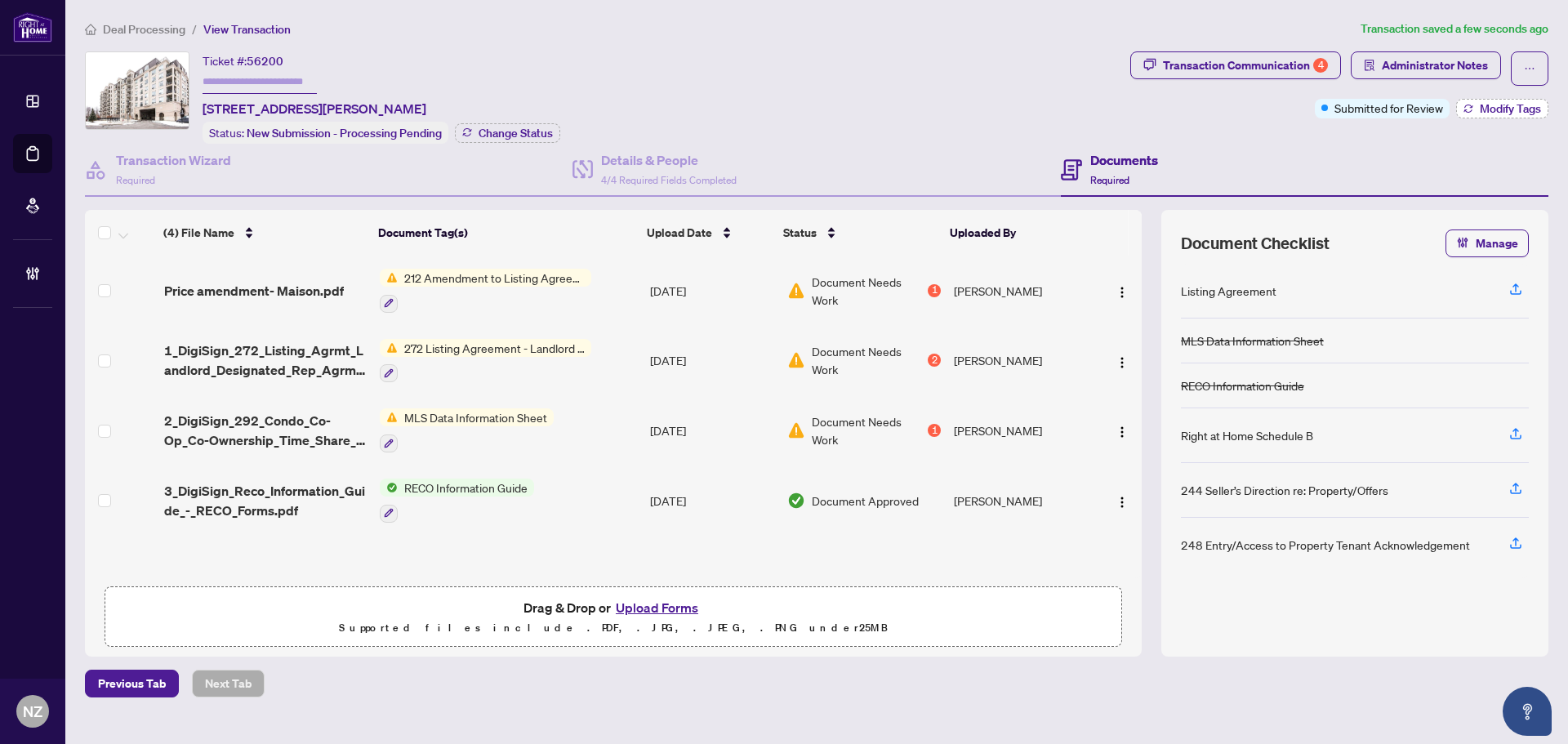
click at [1480, 103] on span "Modify Tags" at bounding box center [1510, 108] width 61 height 11
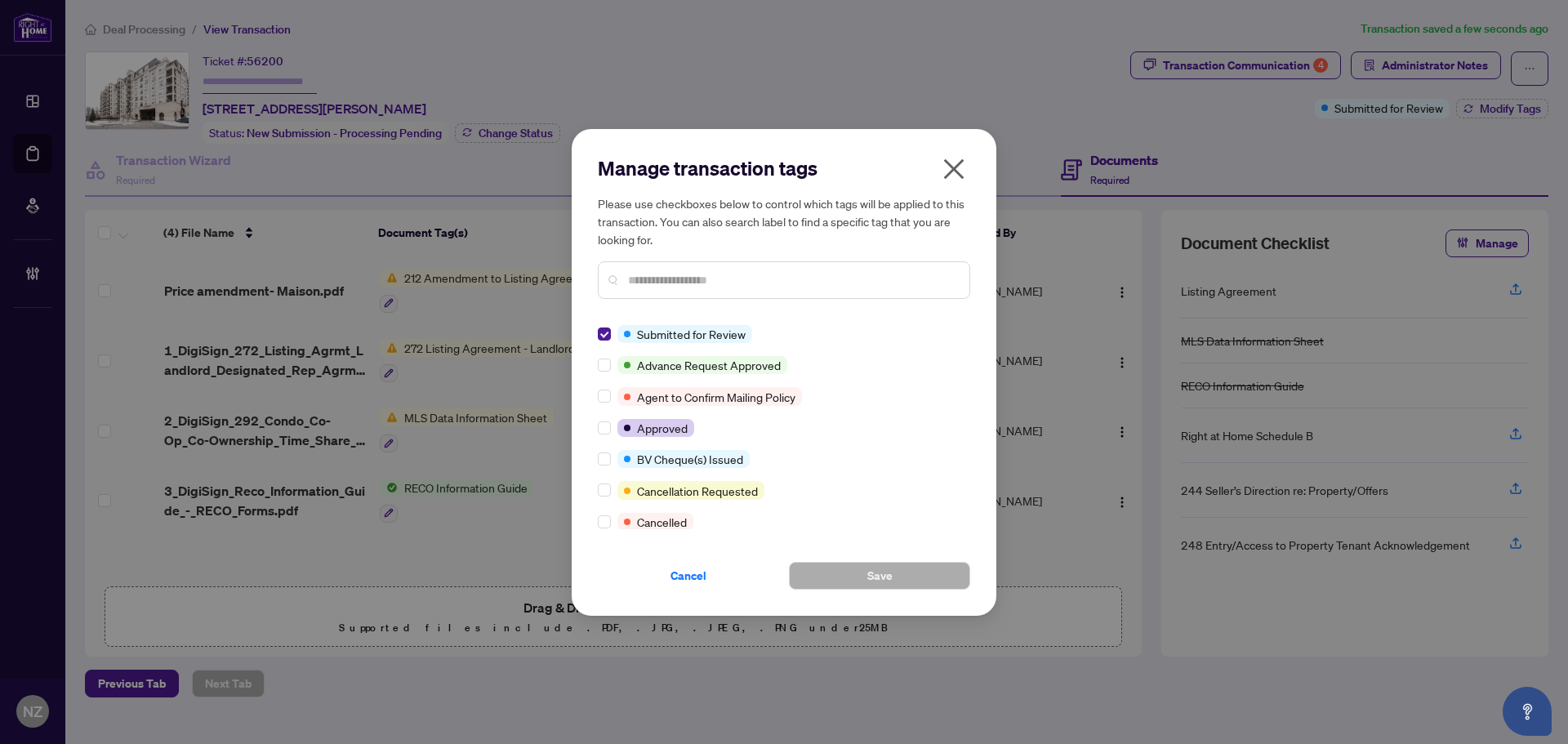
click at [596, 331] on div "Manage transaction tags Please use checkboxes below to control which tags will …" at bounding box center [784, 372] width 424 height 487
click at [871, 564] on span "Save" at bounding box center [880, 575] width 25 height 26
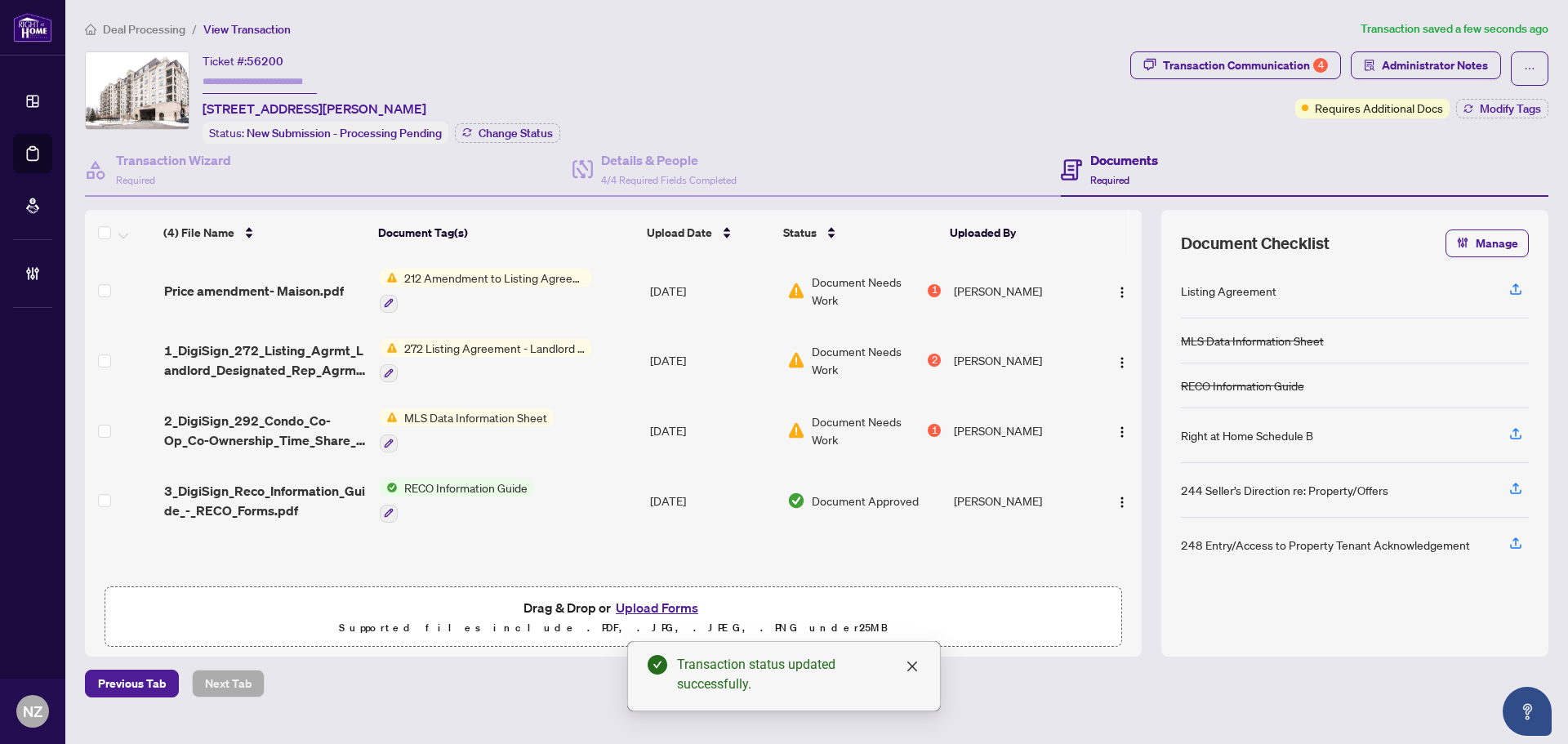
click at [163, 26] on span "Deal Processing" at bounding box center [143, 29] width 82 height 14
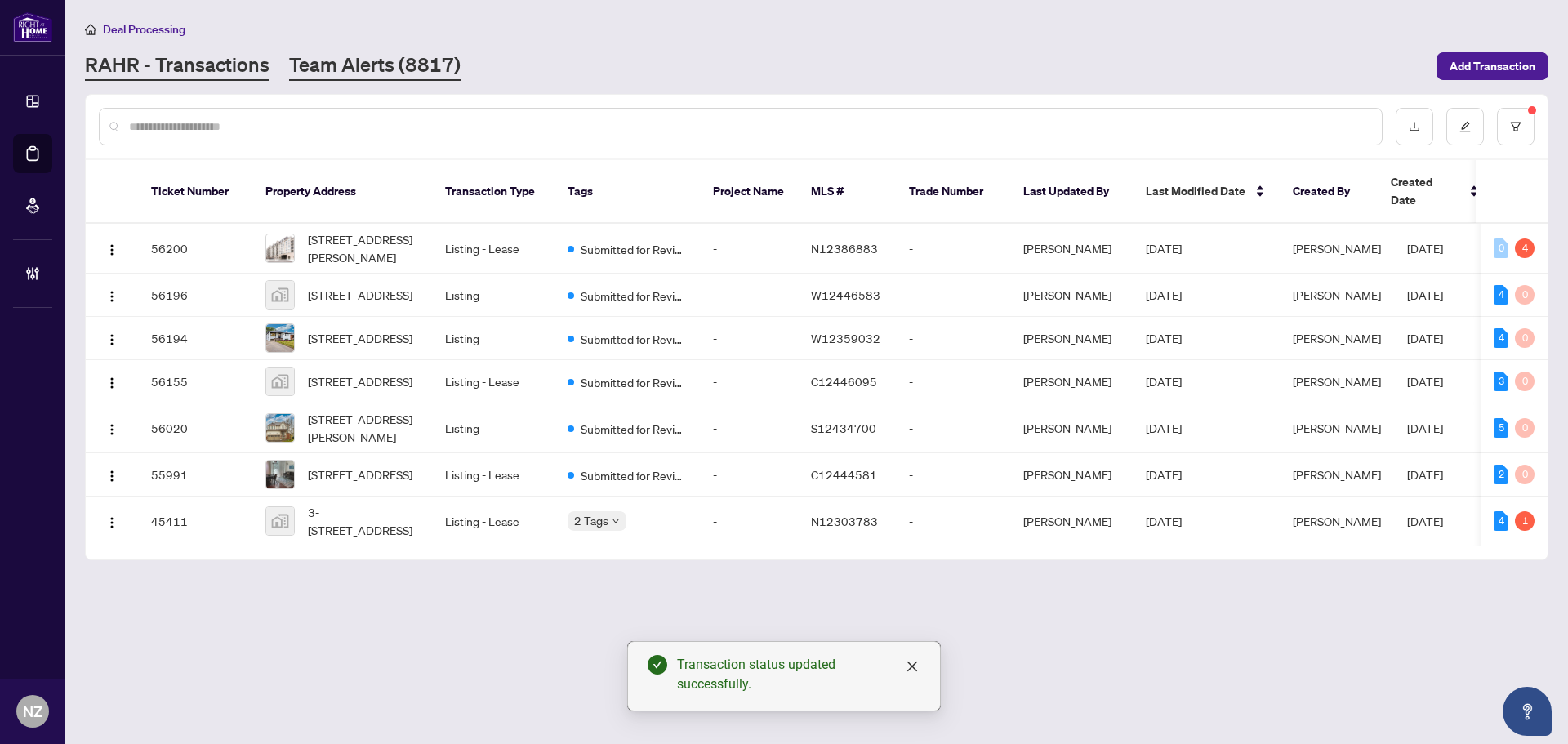
click at [367, 62] on link "Team Alerts (8817)" at bounding box center [375, 66] width 171 height 30
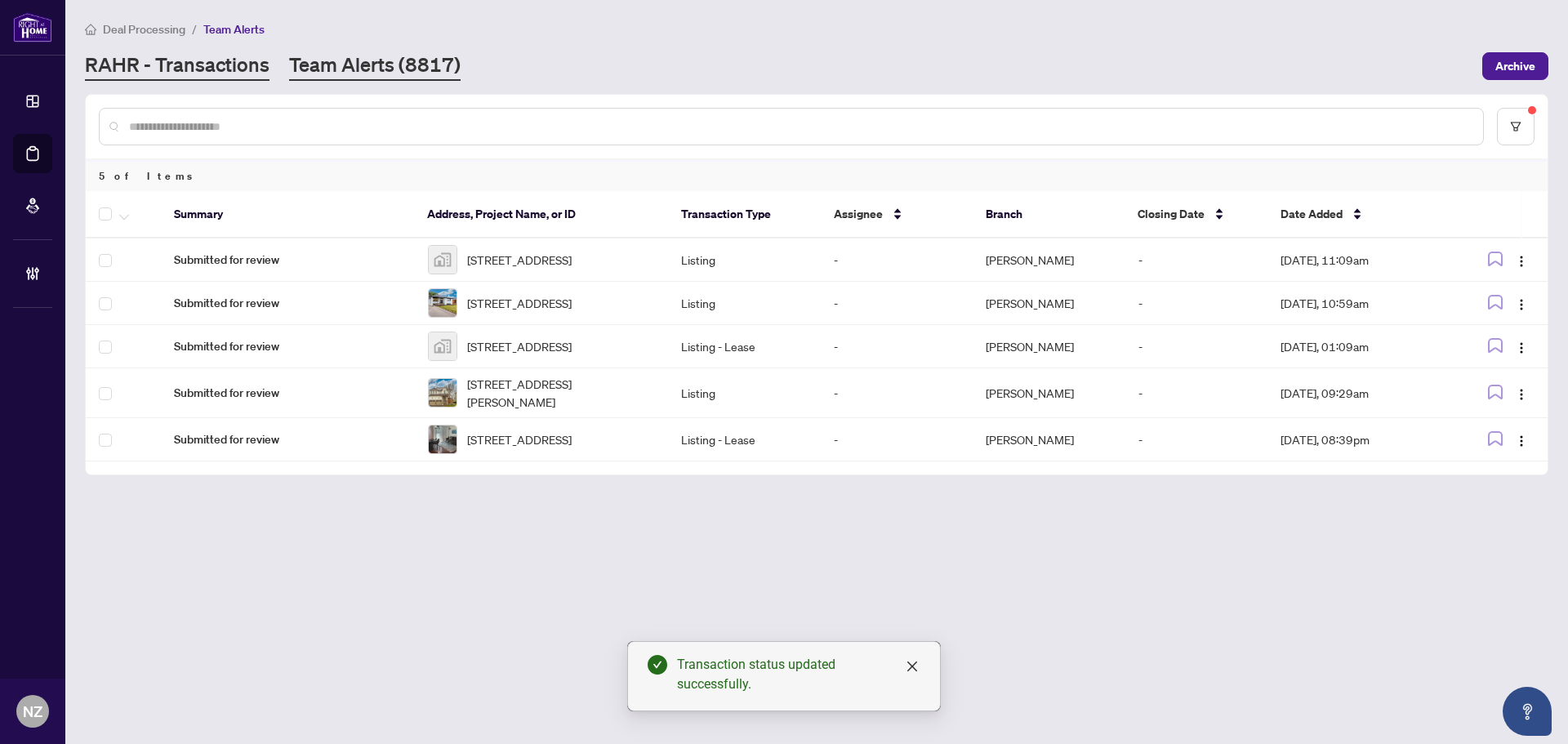
click at [201, 62] on link "RAHR - Transactions" at bounding box center [176, 66] width 184 height 30
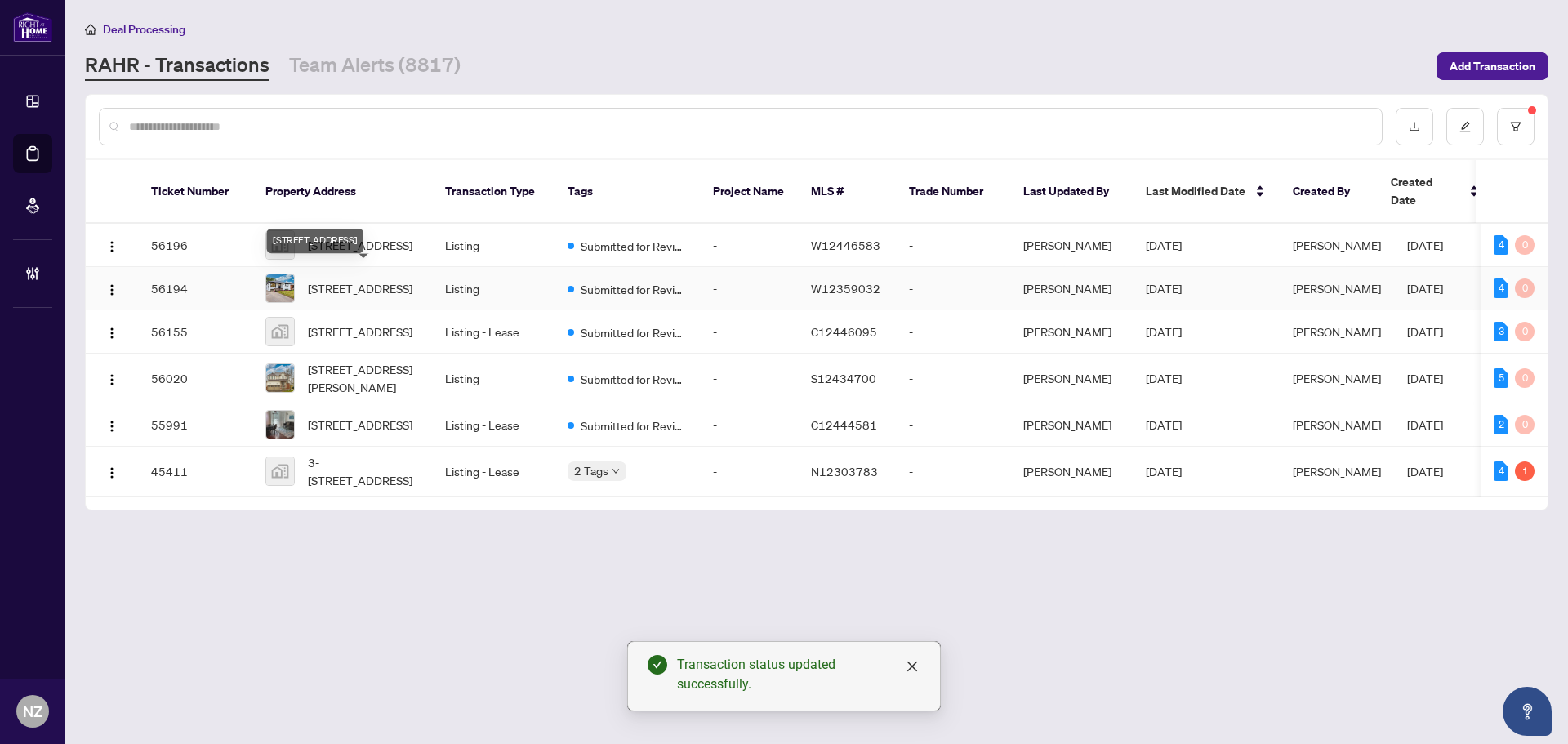
click at [342, 227] on div "53 Lawnside Dr, Toronto, Ontario M6L 1Z4, Canada" at bounding box center [312, 239] width 102 height 26
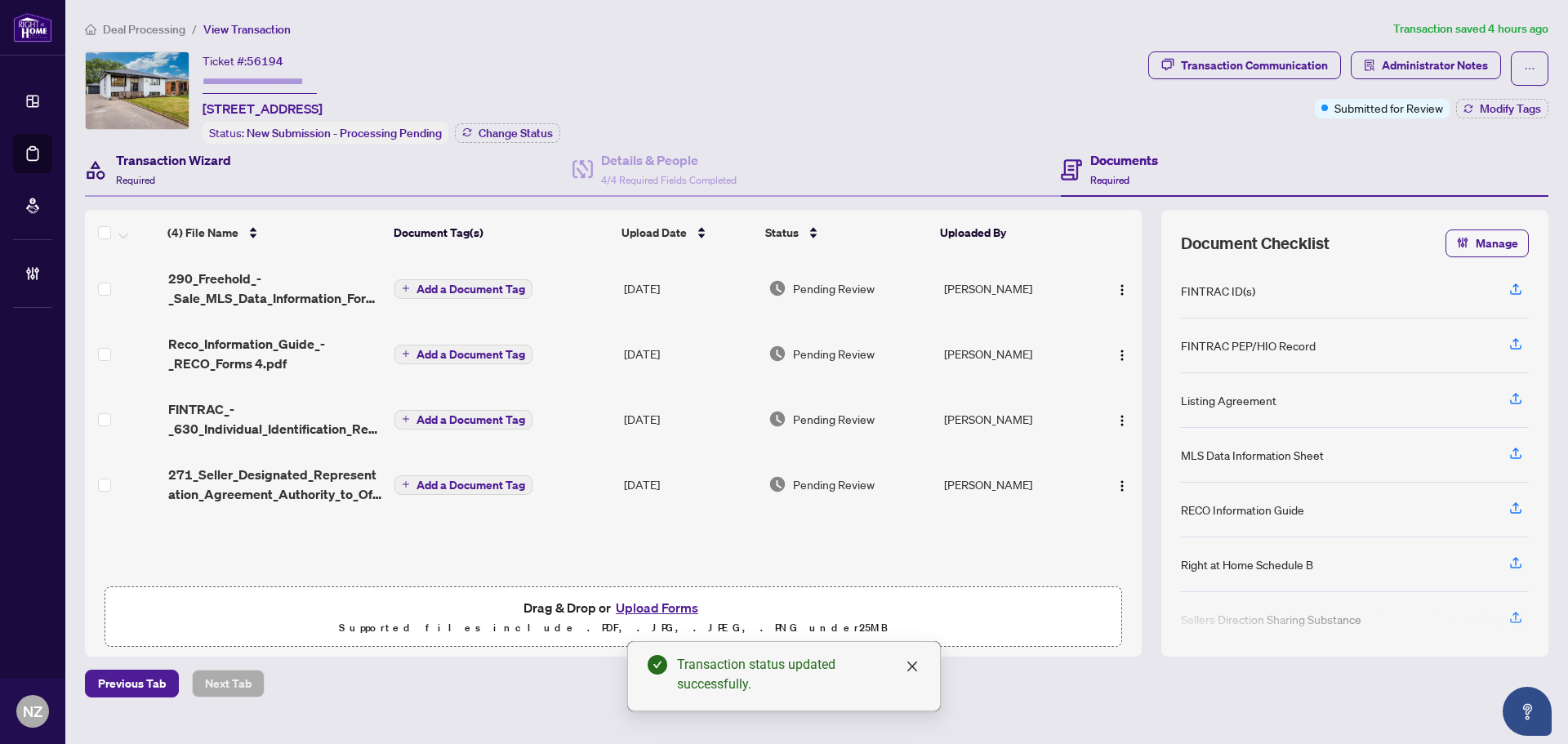
click at [178, 163] on h4 "Transaction Wizard" at bounding box center [174, 159] width 115 height 20
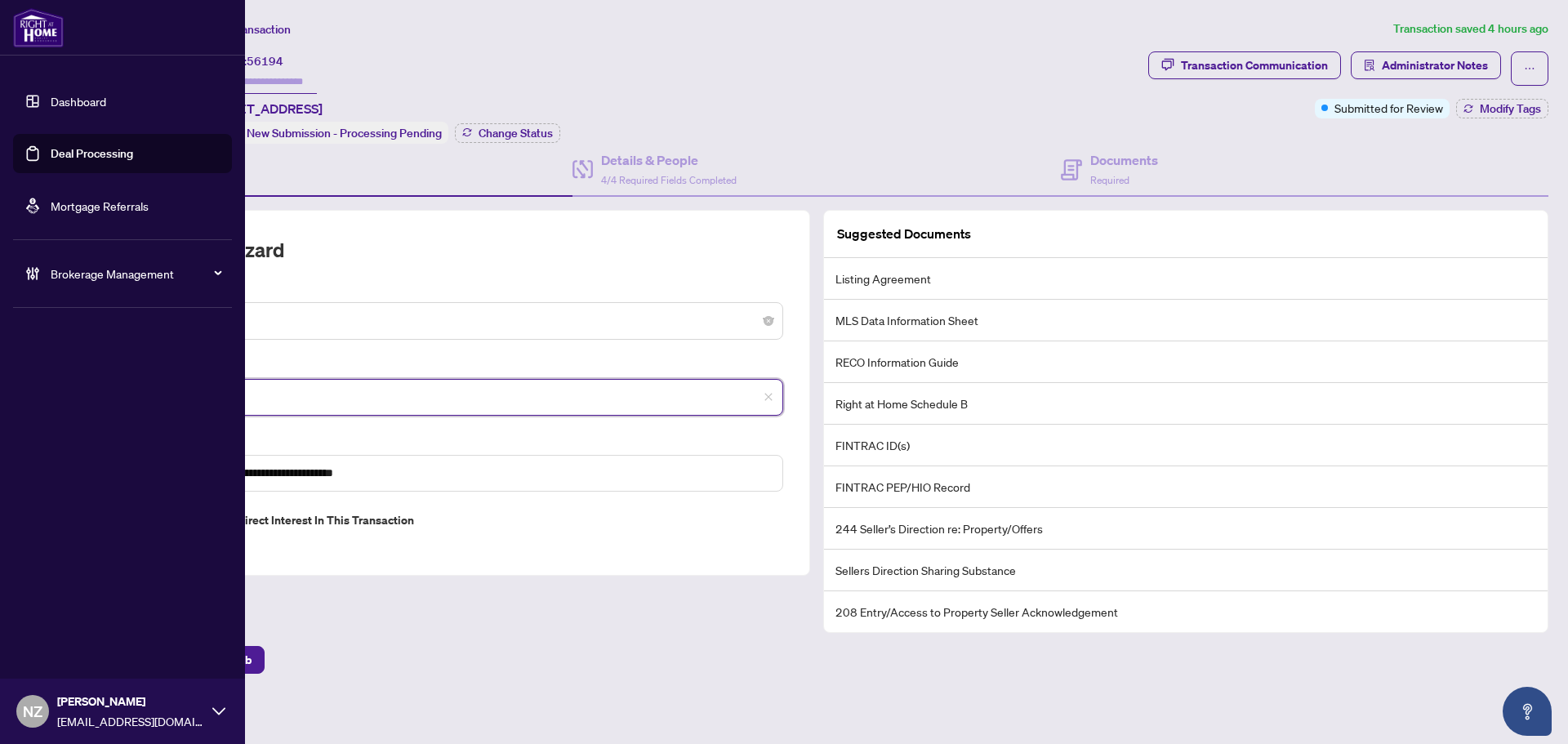
drag, startPoint x: 196, startPoint y: 390, endPoint x: 10, endPoint y: 391, distance: 186.0
click at [10, 391] on div "**********" at bounding box center [784, 372] width 1568 height 744
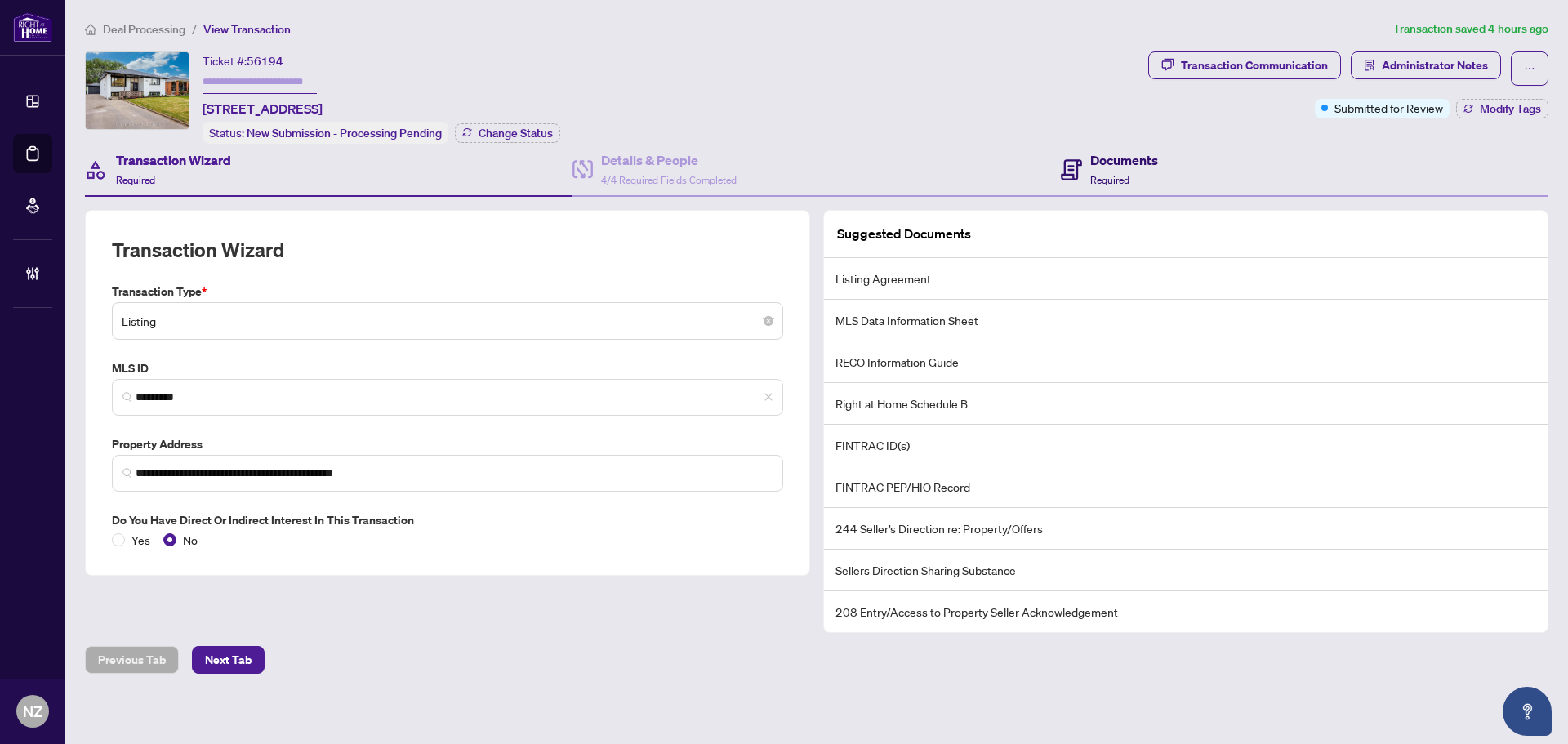
click at [1083, 171] on div "Documents Required" at bounding box center [1109, 169] width 98 height 38
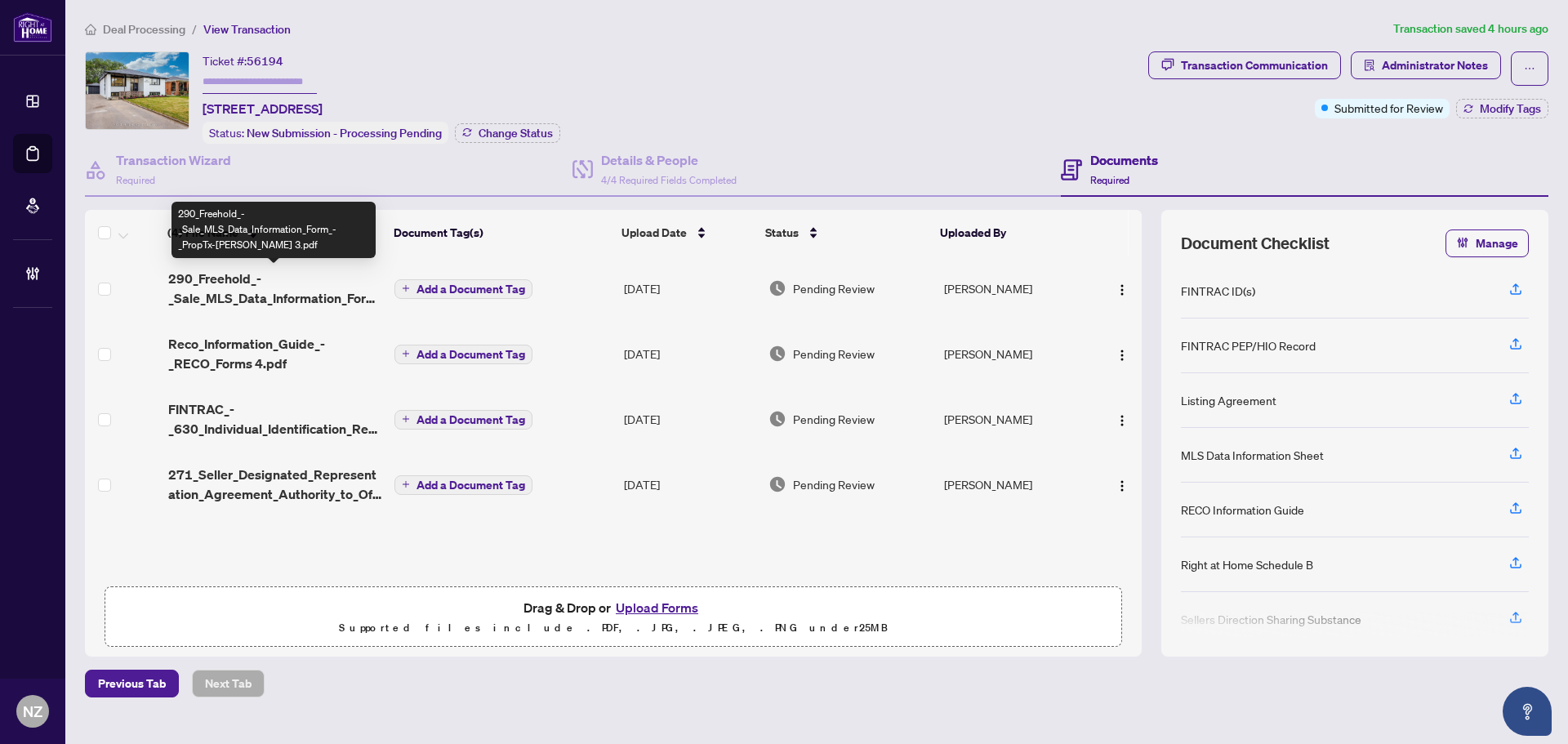
click at [249, 304] on span "290_Freehold_-_Sale_MLS_Data_Information_Form_-_PropTx-OREA 3.pdf" at bounding box center [275, 288] width 214 height 39
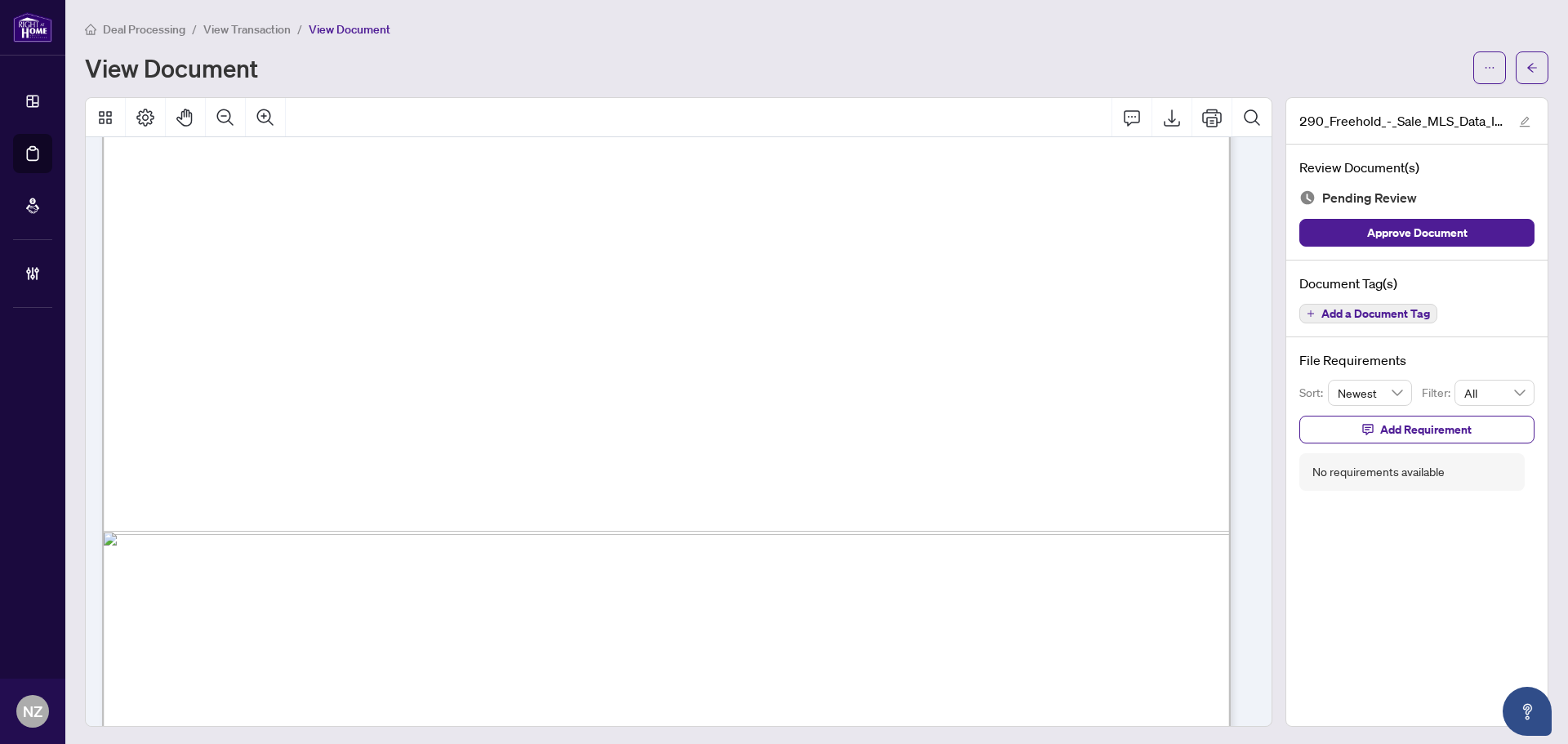
scroll to position [898, 0]
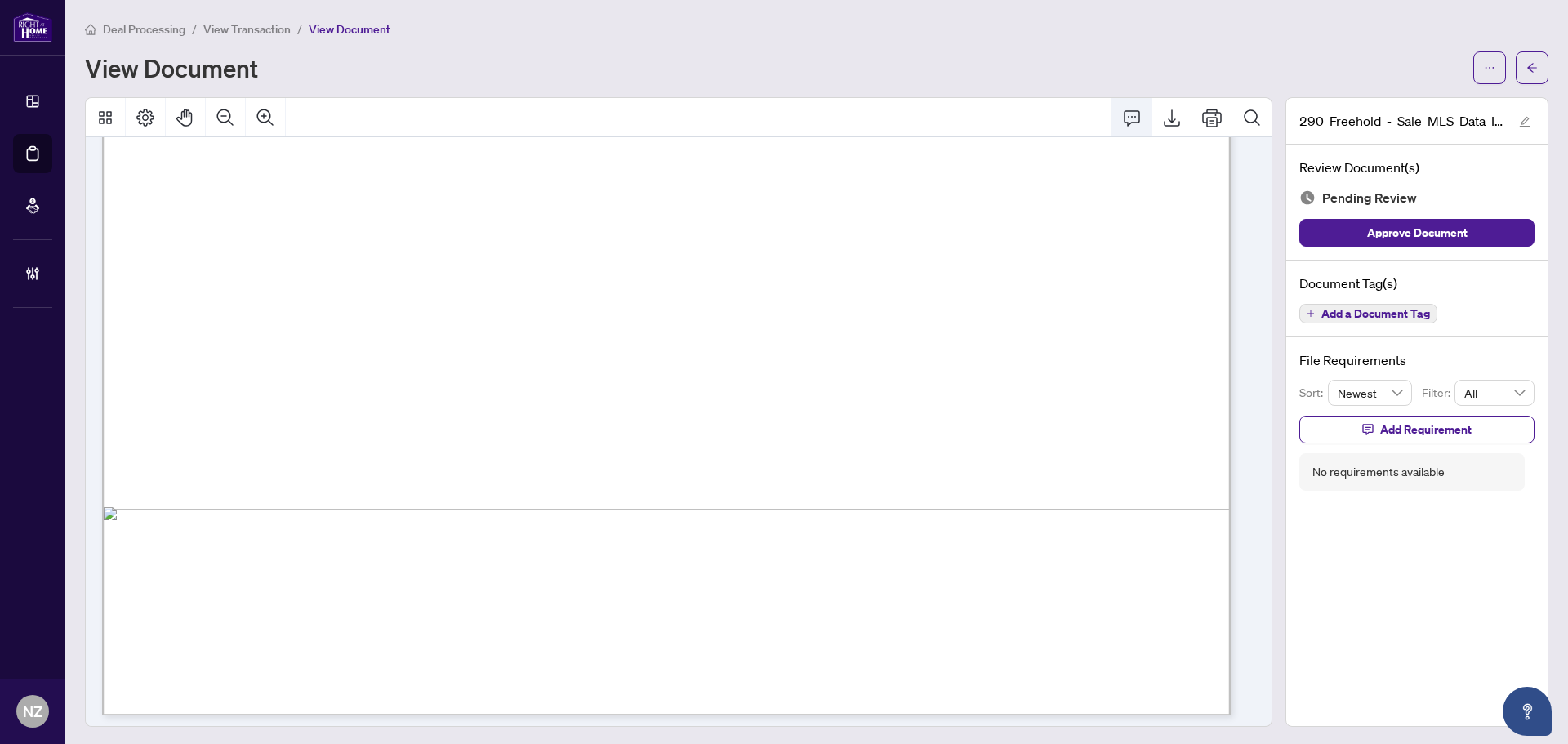
click at [1123, 124] on icon "Comment" at bounding box center [1131, 117] width 20 height 20
drag, startPoint x: 316, startPoint y: 651, endPoint x: 37, endPoint y: 630, distance: 279.8
click at [315, 651] on p "**********" at bounding box center [310, 645] width 238 height 14
click at [222, 595] on div "Add your comment…" at bounding box center [311, 611] width 261 height 32
drag, startPoint x: 209, startPoint y: 653, endPoint x: 233, endPoint y: 640, distance: 27.3
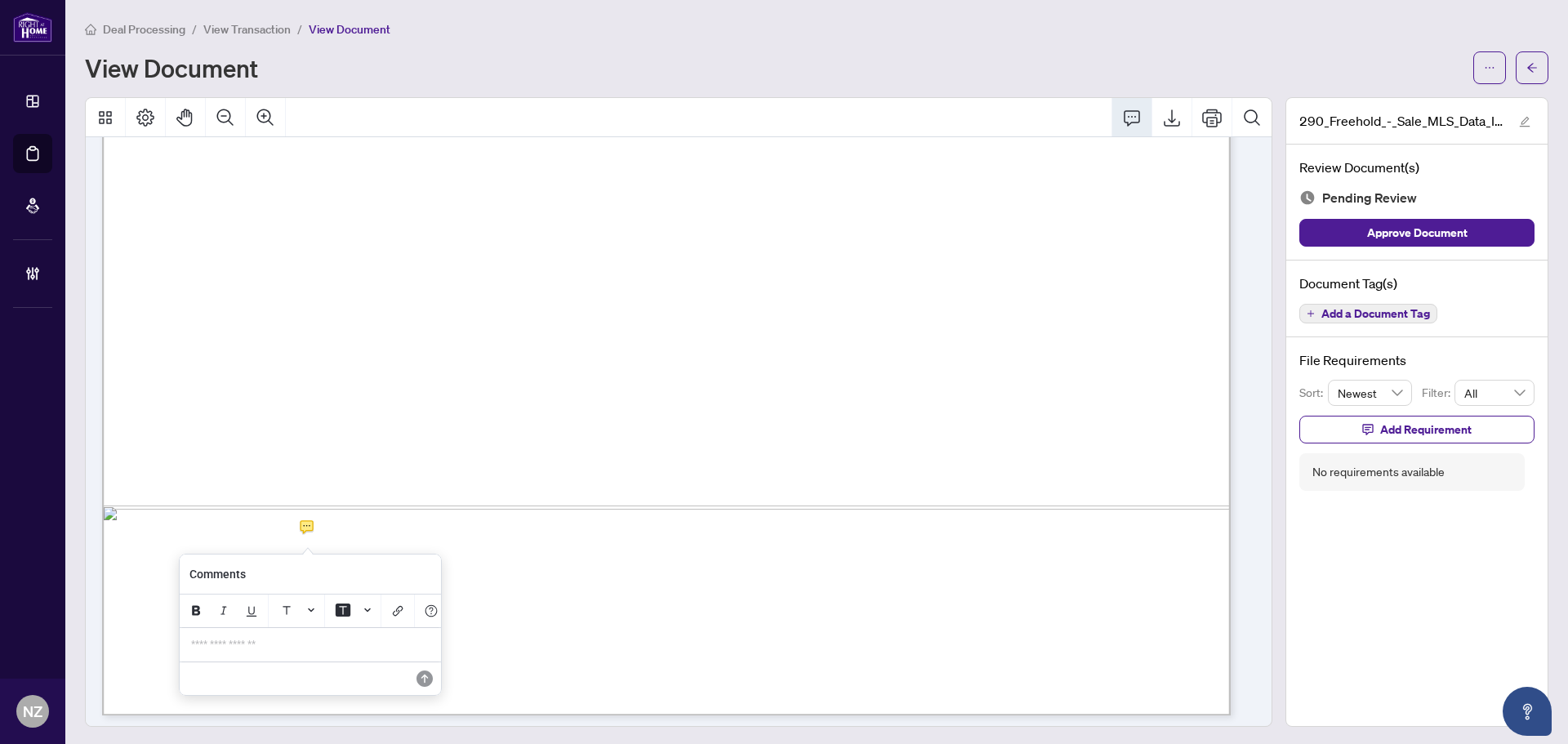
click at [215, 652] on p "**********" at bounding box center [310, 645] width 238 height 14
drag, startPoint x: 222, startPoint y: 668, endPoint x: 165, endPoint y: 635, distance: 65.9
click at [0, 0] on div "**********" at bounding box center [0, 0] width 0 height 0
click at [424, 686] on icon "Save" at bounding box center [422, 678] width 16 height 16
click at [1408, 430] on span "Add Requirement" at bounding box center [1425, 429] width 92 height 26
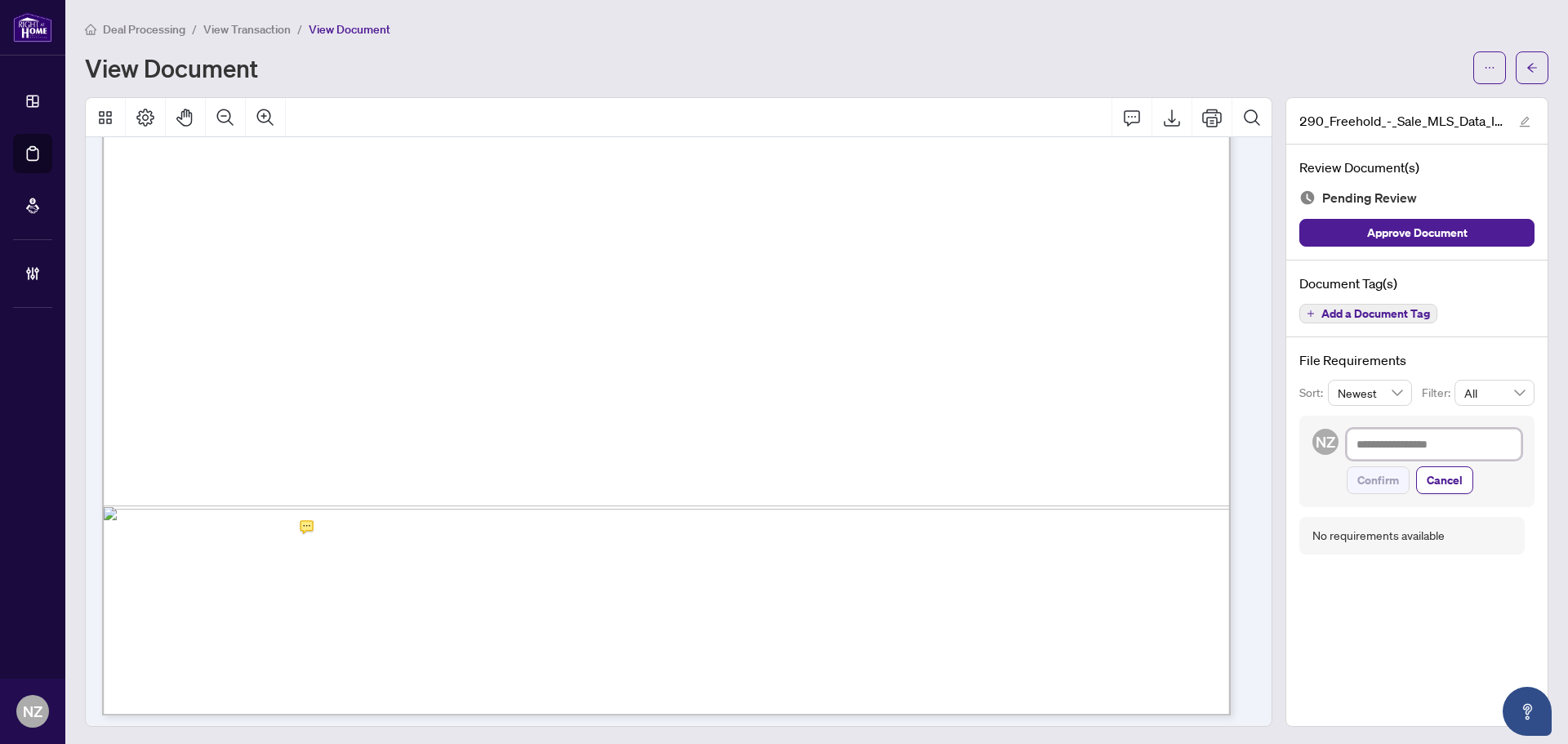
click at [1359, 445] on textarea at bounding box center [1434, 444] width 175 height 31
paste textarea "**********"
type textarea "**********"
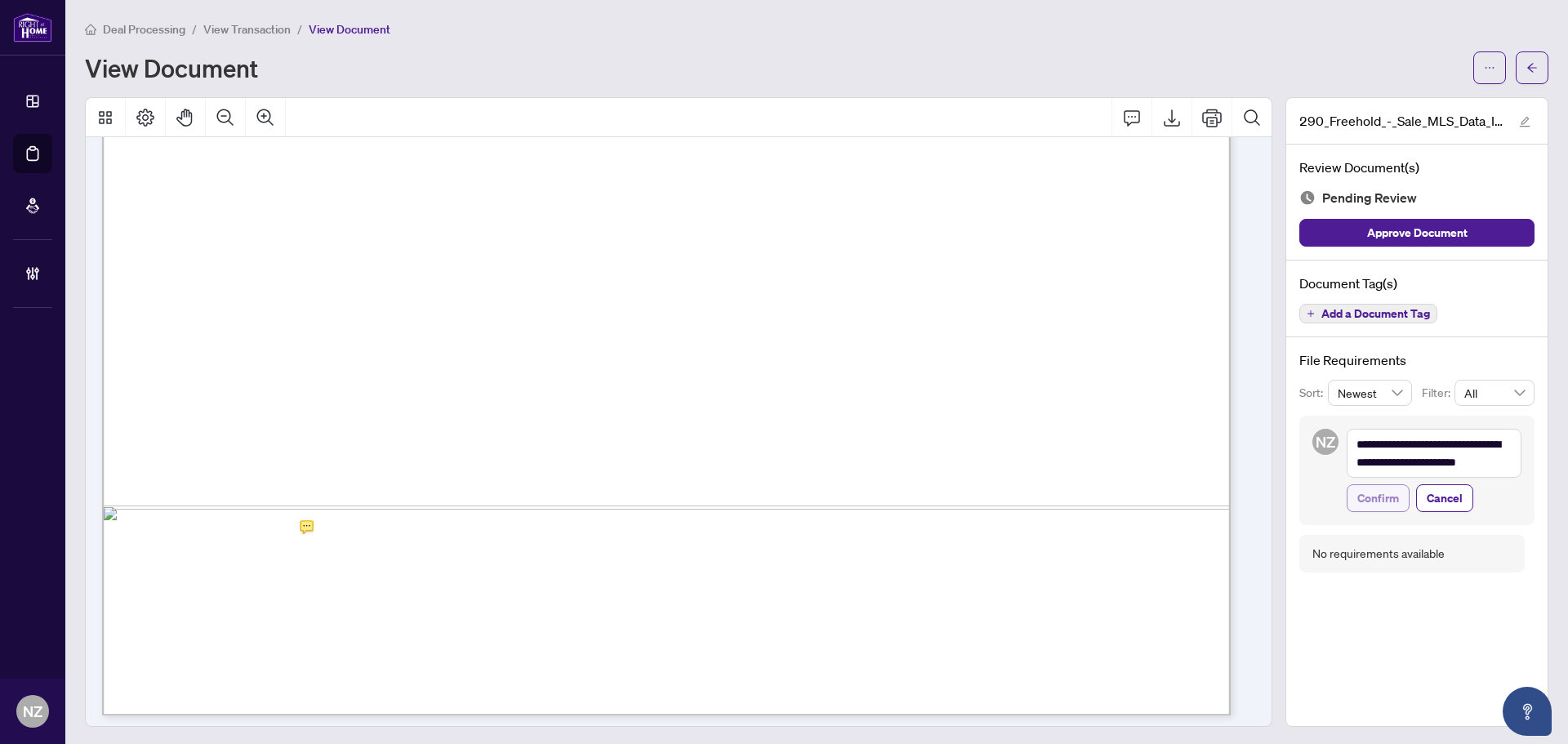
click at [1380, 497] on span "Confirm" at bounding box center [1377, 498] width 42 height 26
type textarea "**********"
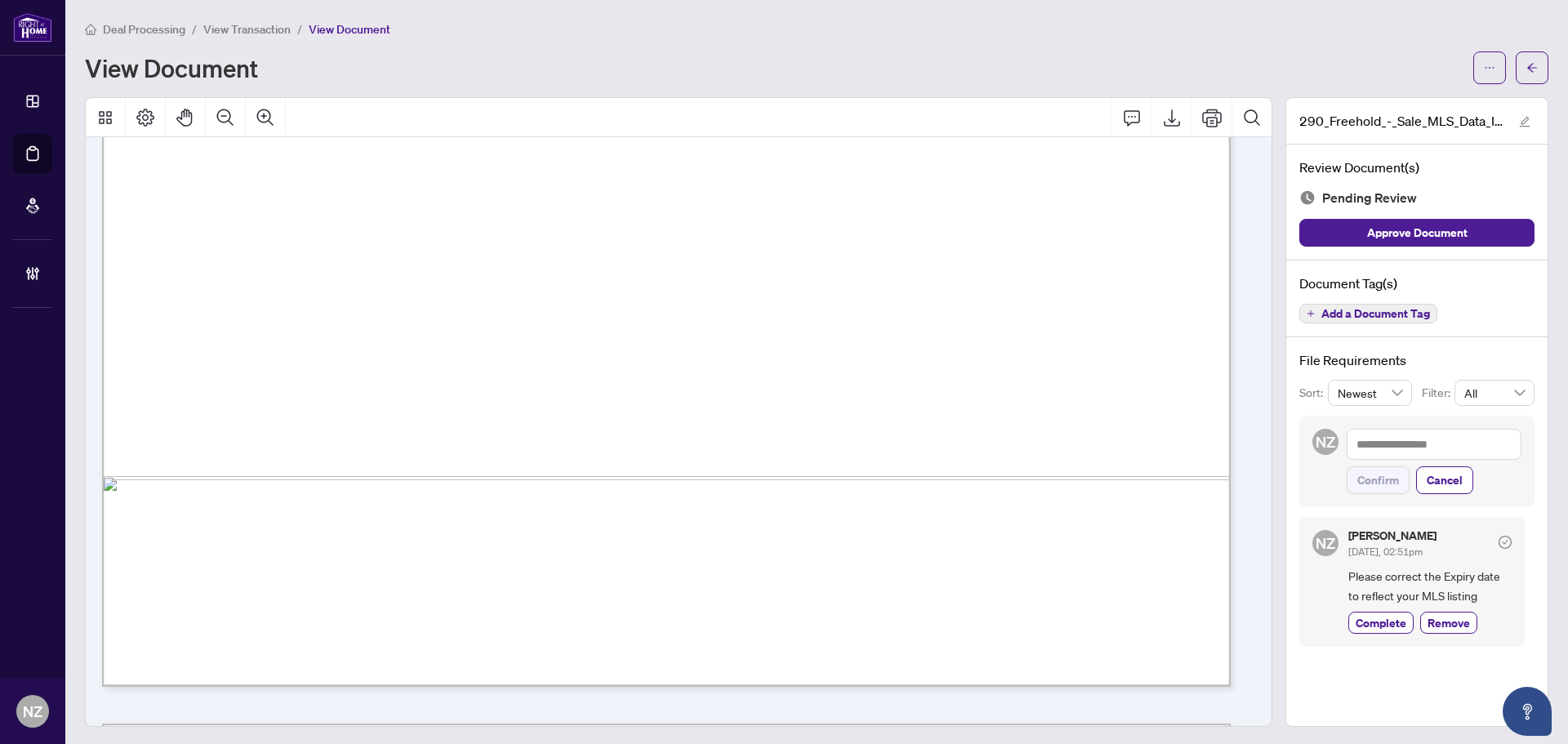
scroll to position [16002, 0]
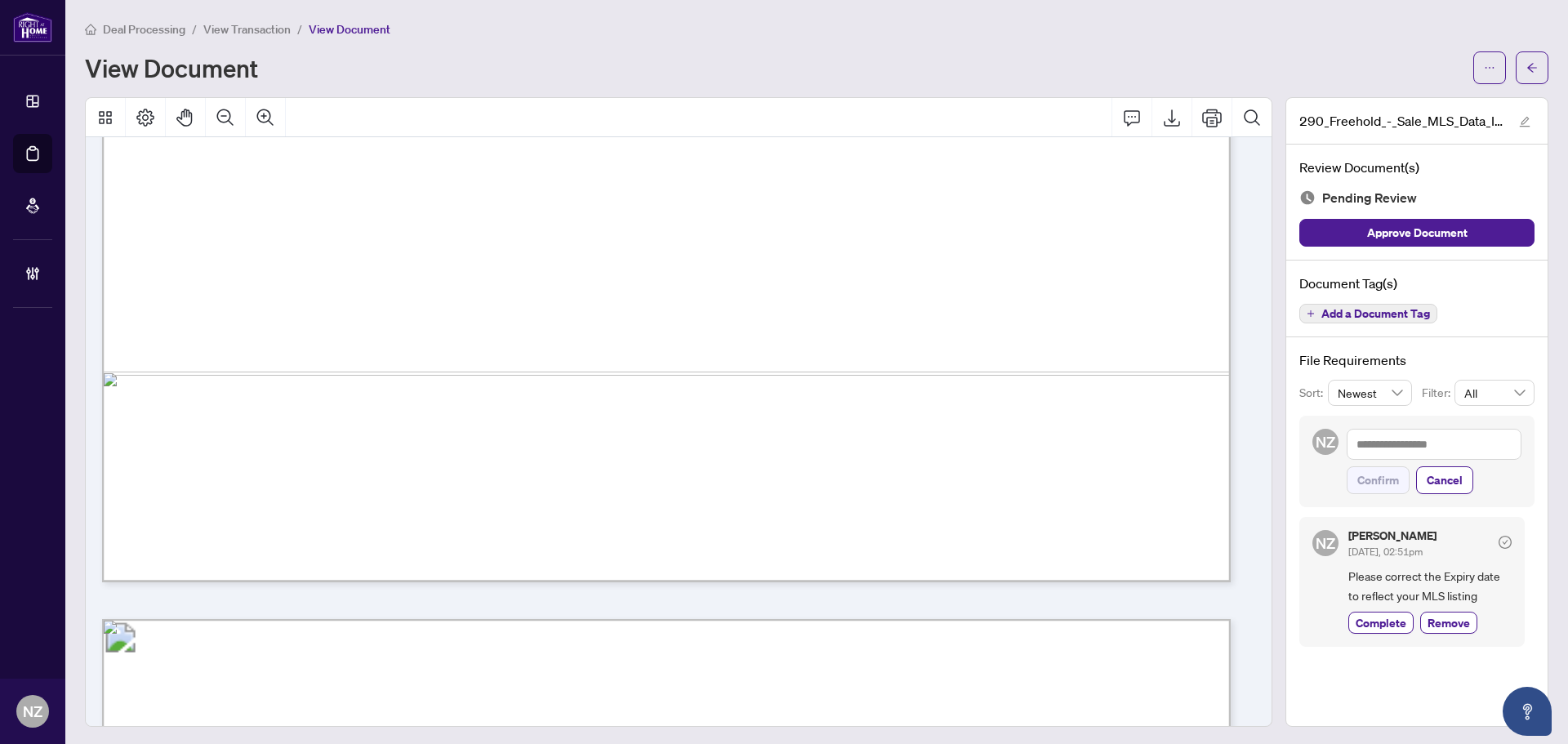
click at [1300, 321] on button "Add a Document Tag" at bounding box center [1368, 313] width 138 height 20
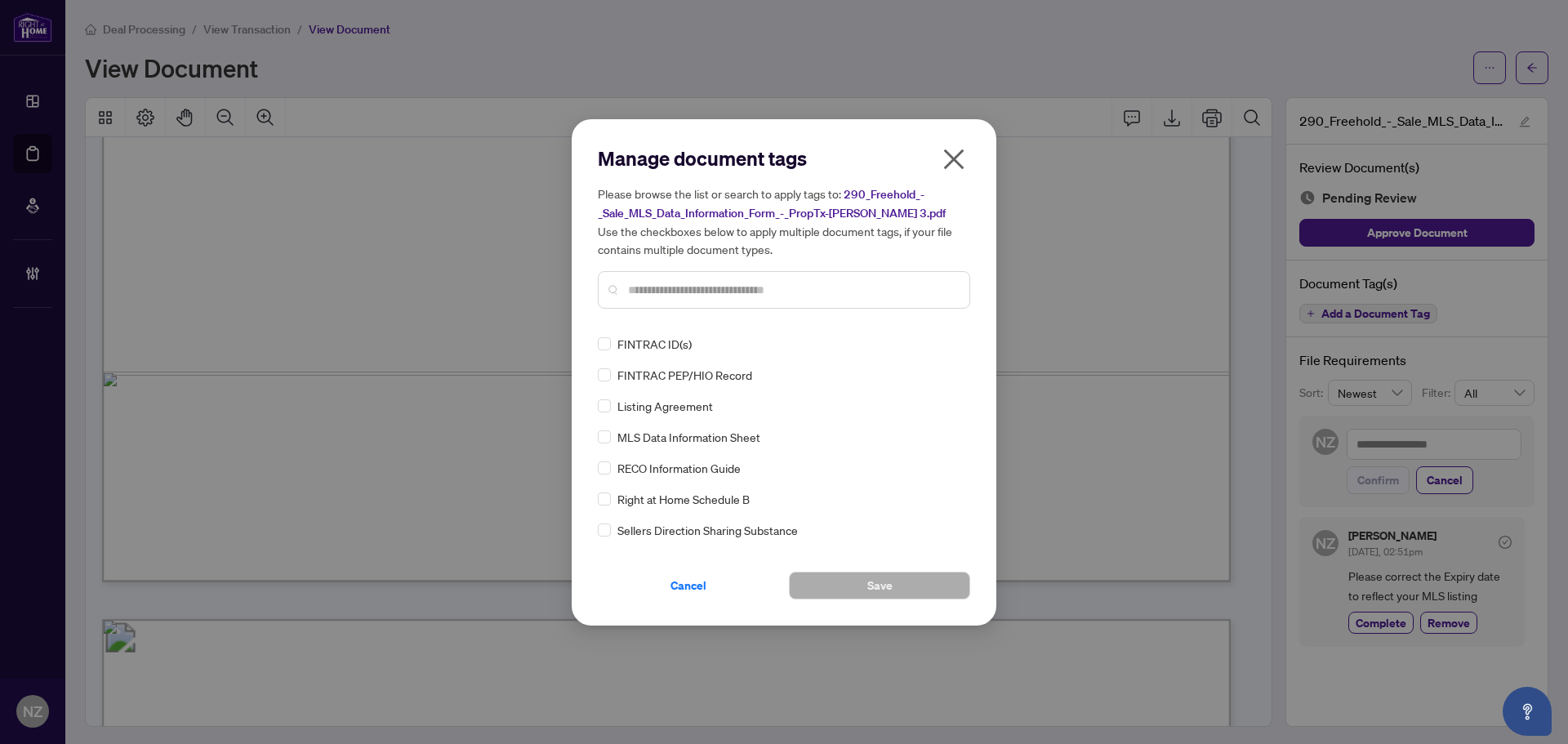
drag, startPoint x: 653, startPoint y: 284, endPoint x: 758, endPoint y: 330, distance: 114.6
click at [654, 288] on input "text" at bounding box center [792, 289] width 328 height 18
click at [928, 336] on img at bounding box center [936, 344] width 16 height 16
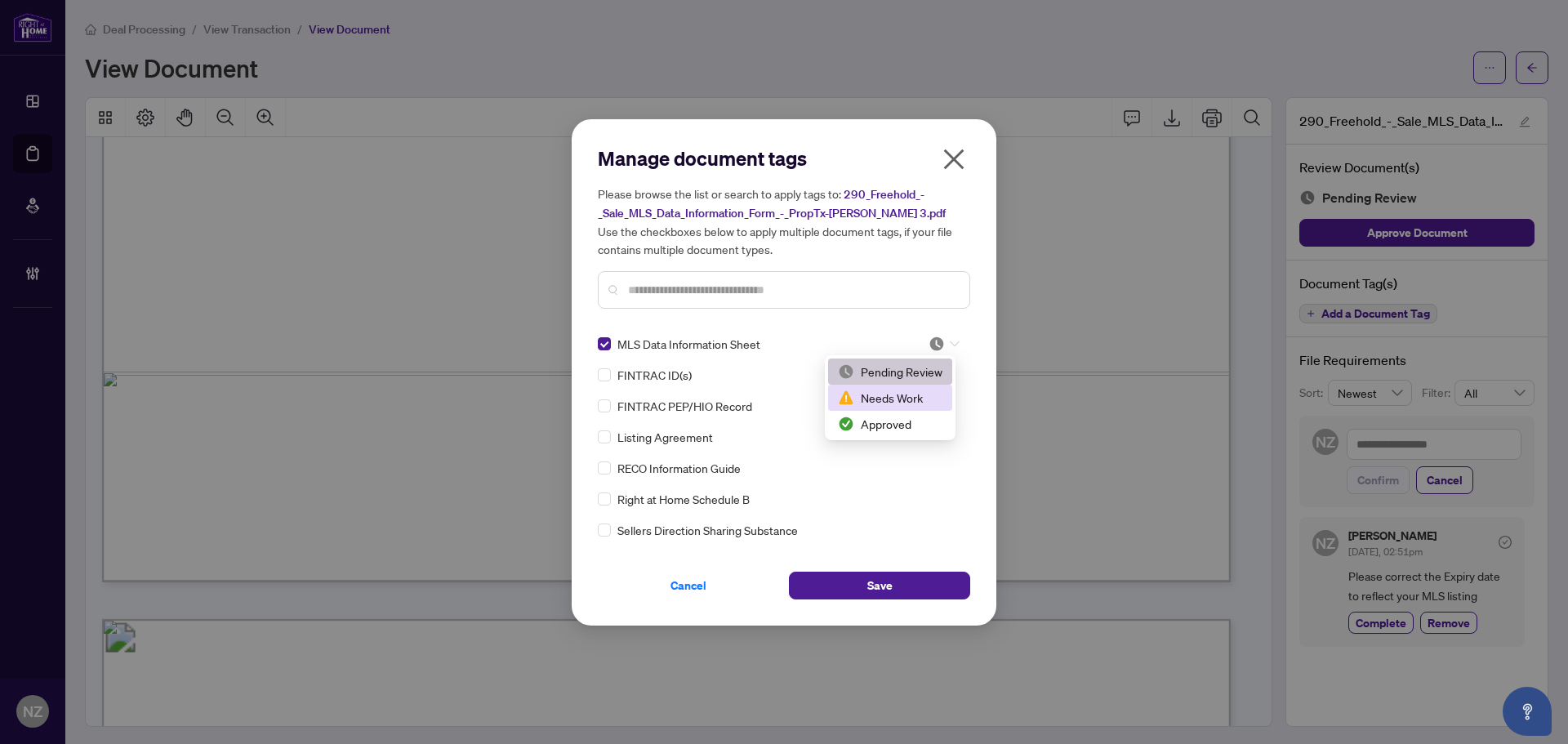
click at [897, 390] on div "Needs Work" at bounding box center [889, 397] width 104 height 18
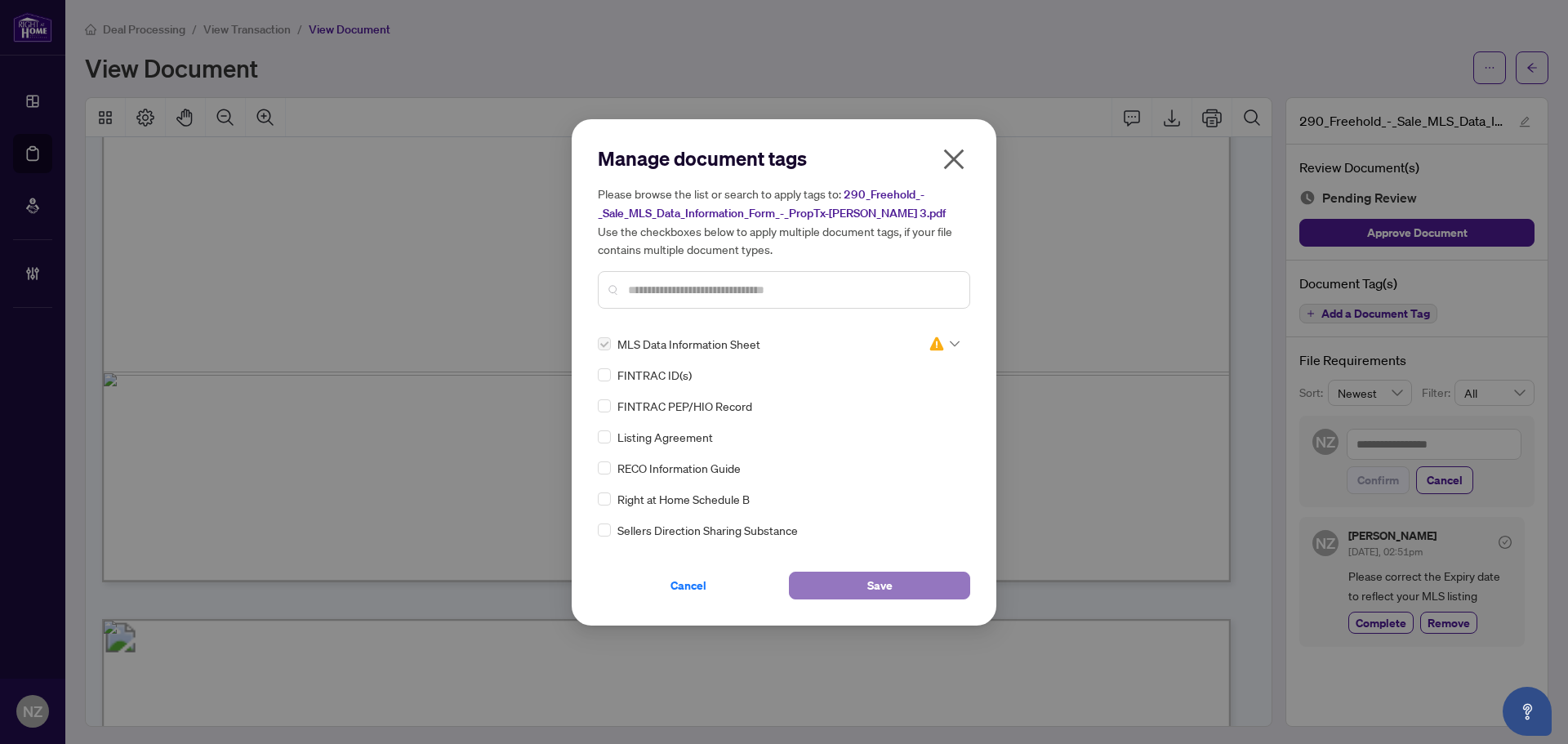
drag, startPoint x: 874, startPoint y: 577, endPoint x: 893, endPoint y: 573, distance: 19.4
click at [876, 577] on span "Save" at bounding box center [880, 585] width 25 height 26
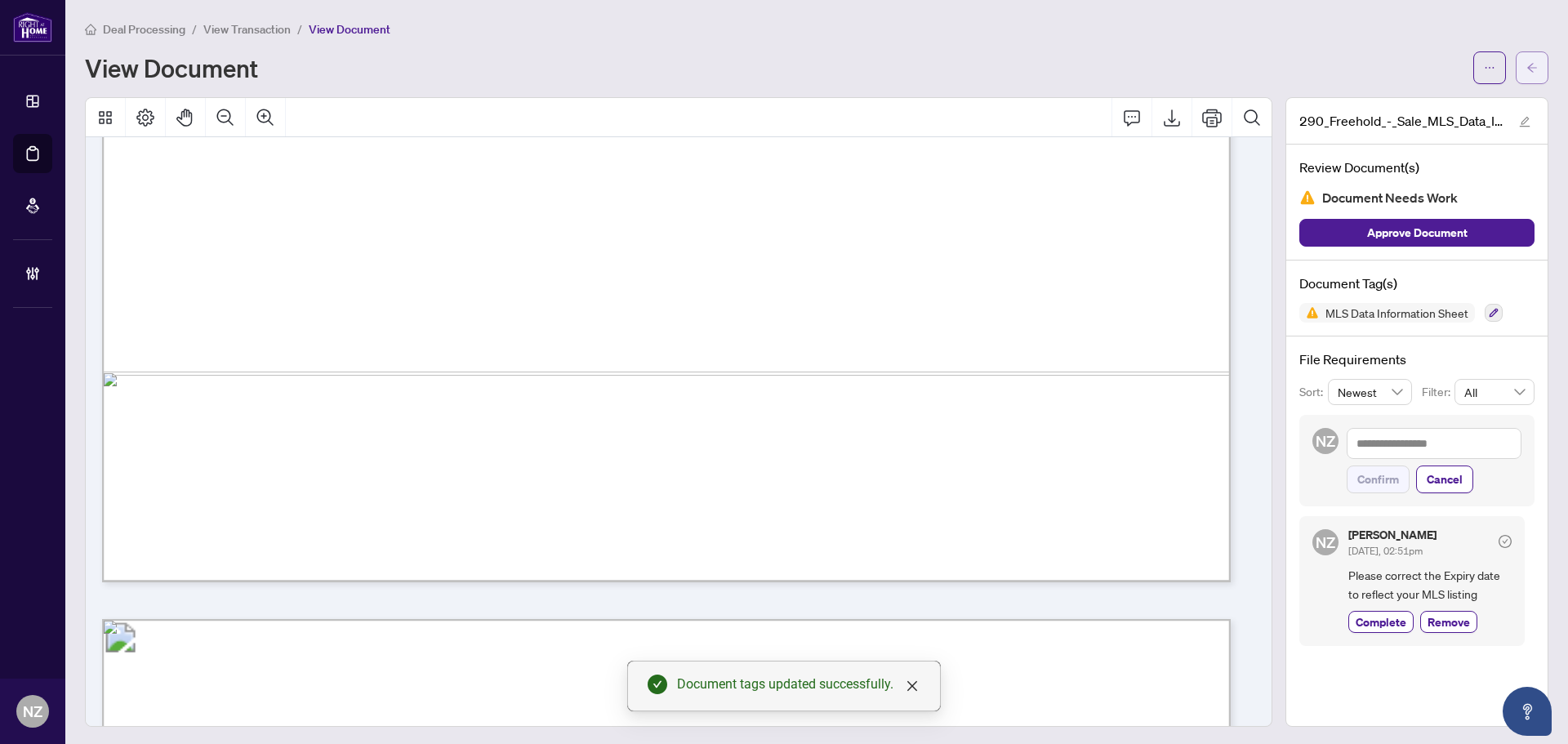
click at [1527, 72] on button "button" at bounding box center [1532, 68] width 32 height 32
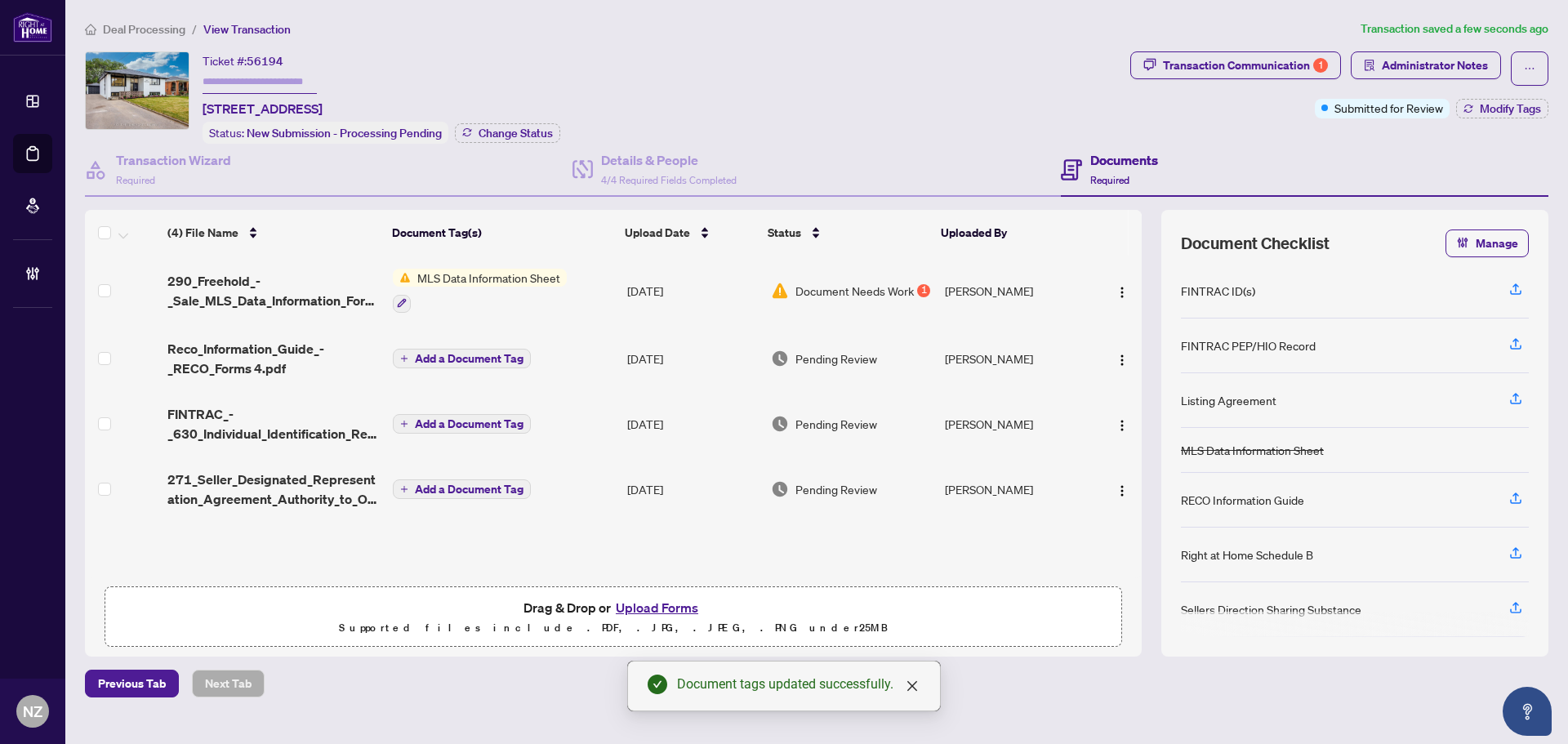
click at [160, 377] on td at bounding box center [122, 358] width 76 height 65
click at [193, 363] on span "Reco_Information_Guide_-_RECO_Forms 4.pdf" at bounding box center [273, 358] width 212 height 39
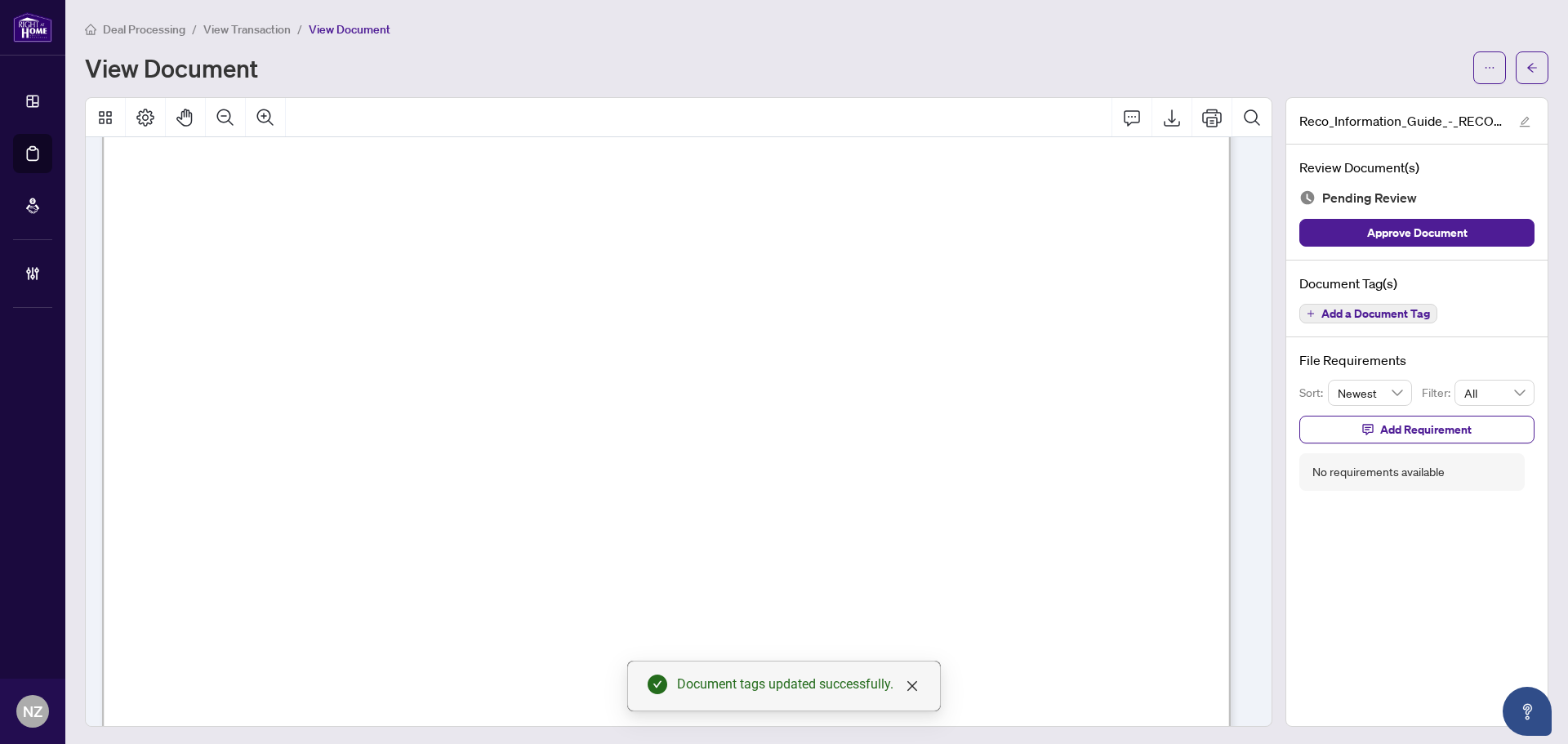
scroll to position [18289, 0]
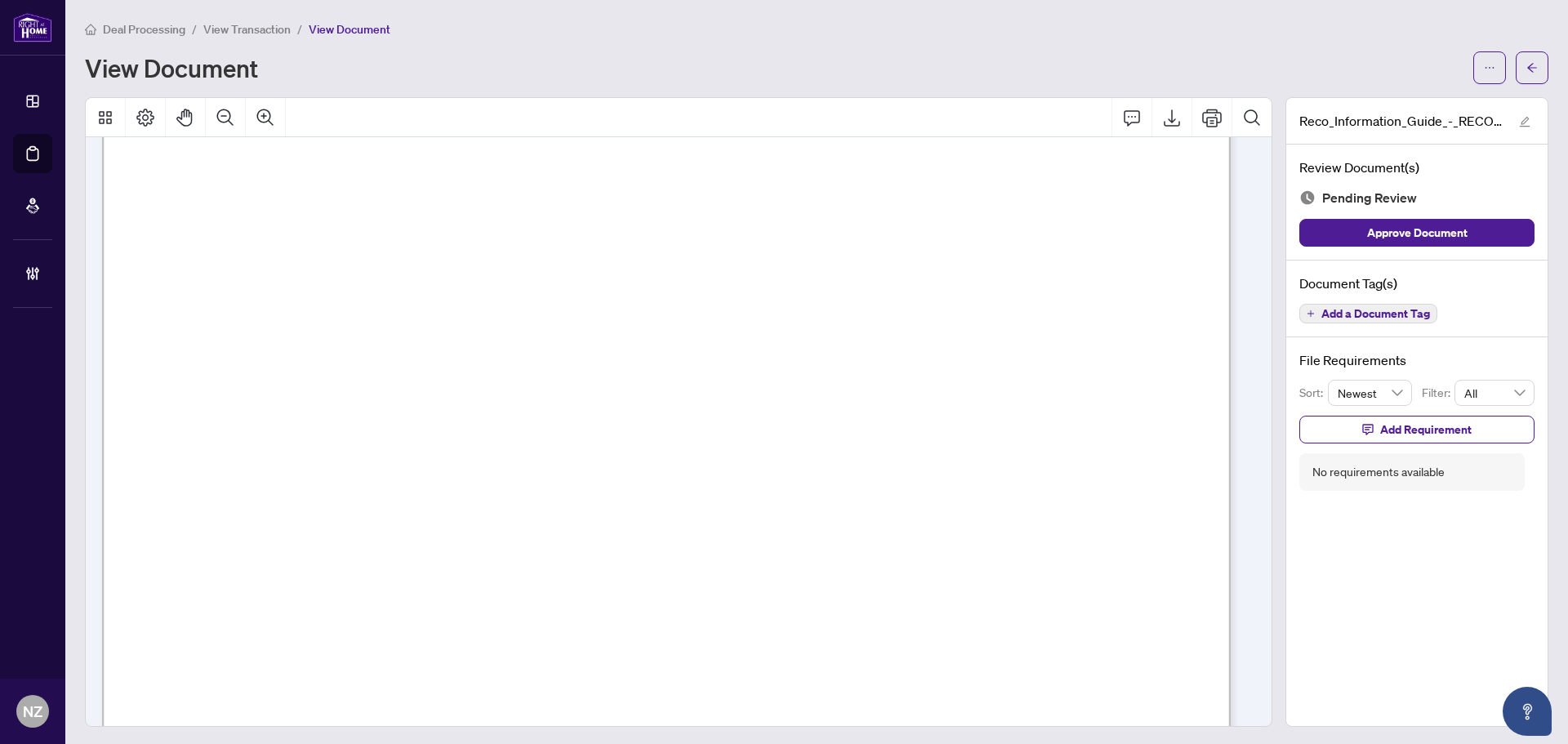
click at [1364, 322] on div "Document Tag(s) Add a Document Tag" at bounding box center [1417, 299] width 261 height 77
click at [1376, 310] on span "Add a Document Tag" at bounding box center [1375, 313] width 109 height 11
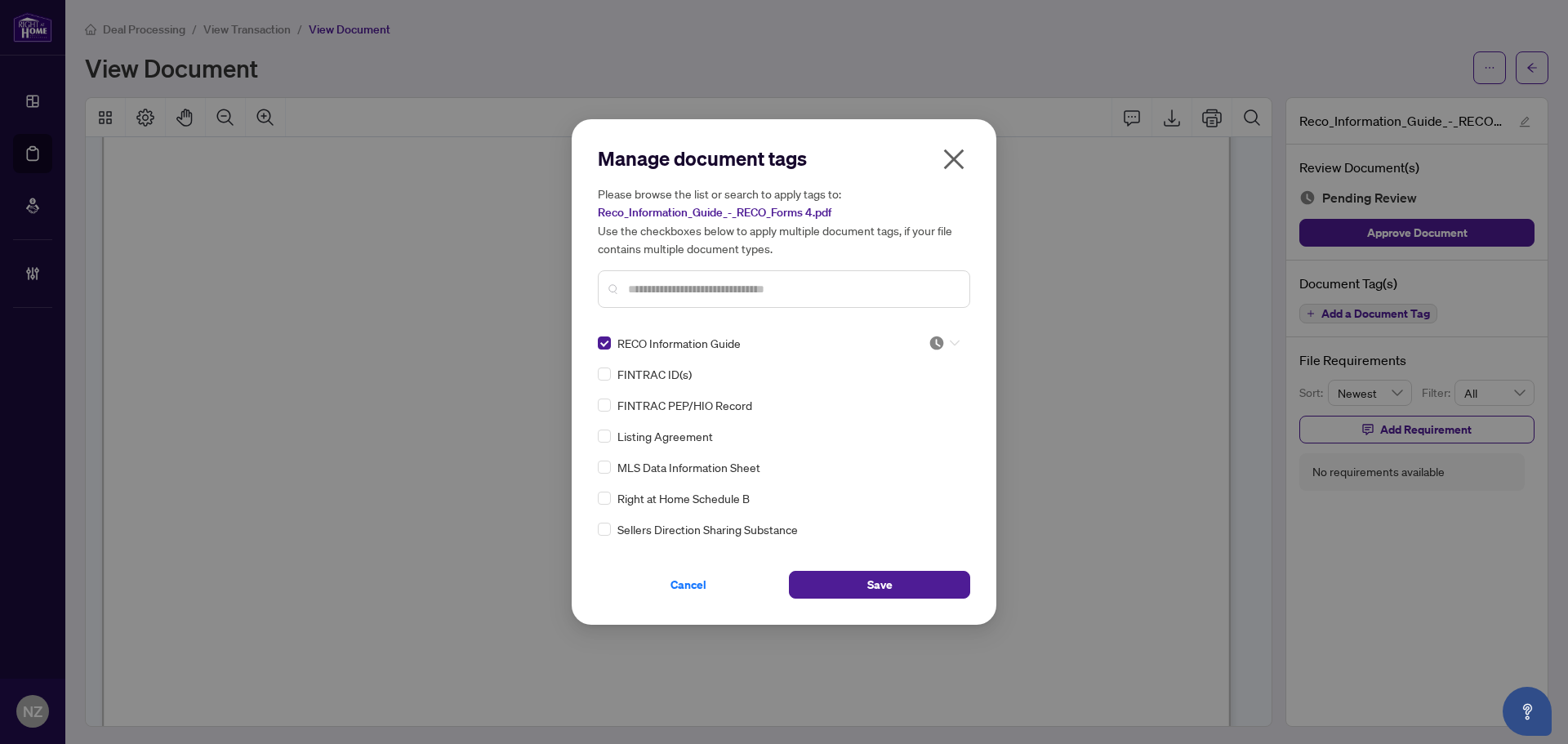
click at [948, 338] on div at bounding box center [944, 343] width 31 height 16
click at [869, 420] on div "Approved" at bounding box center [889, 422] width 104 height 18
click at [843, 574] on button "Save" at bounding box center [880, 585] width 182 height 28
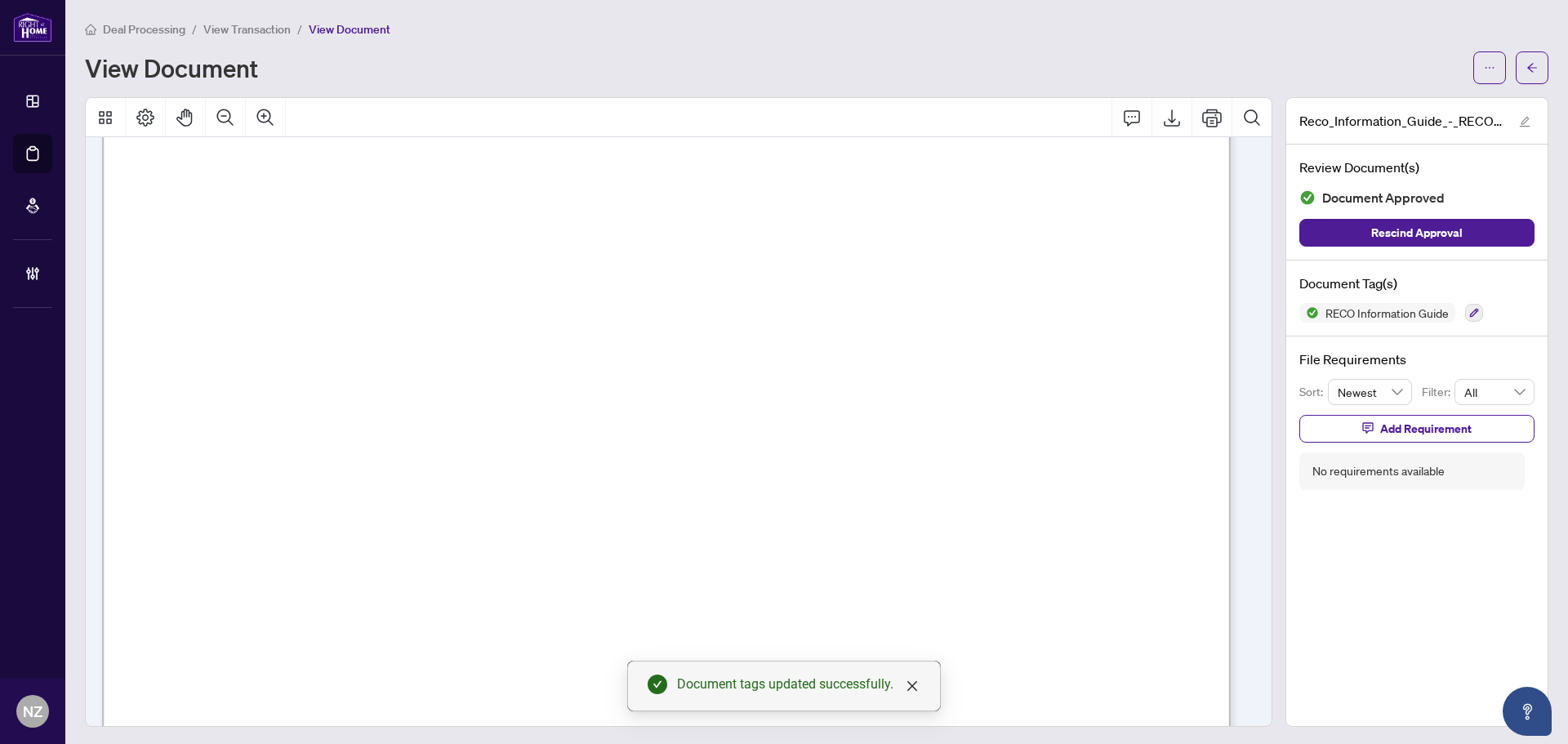
click at [1528, 70] on button "button" at bounding box center [1532, 68] width 32 height 32
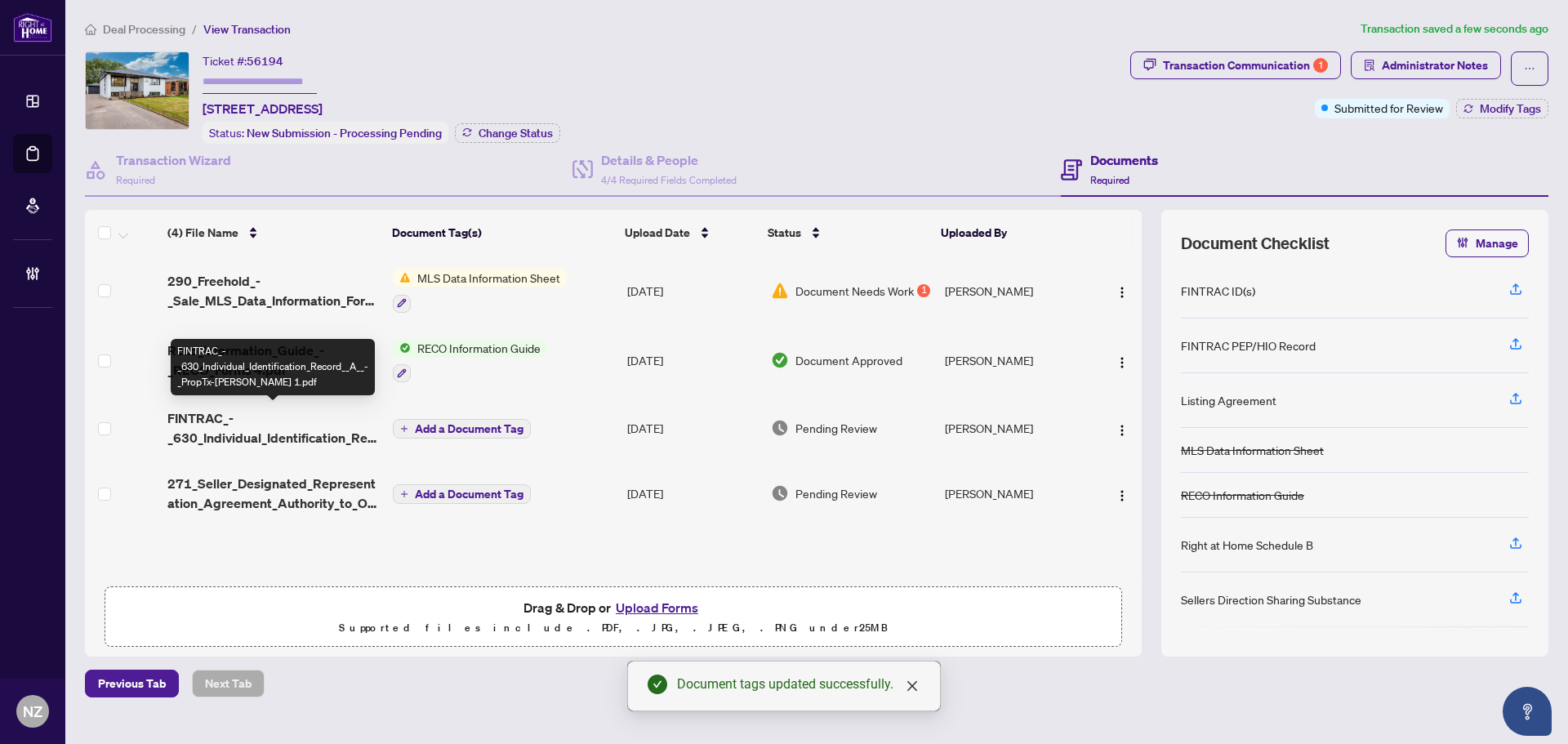
click at [267, 435] on span "FINTRAC_-_630_Individual_Identification_Record__A__-_PropTx-OREA 1.pdf" at bounding box center [273, 428] width 212 height 39
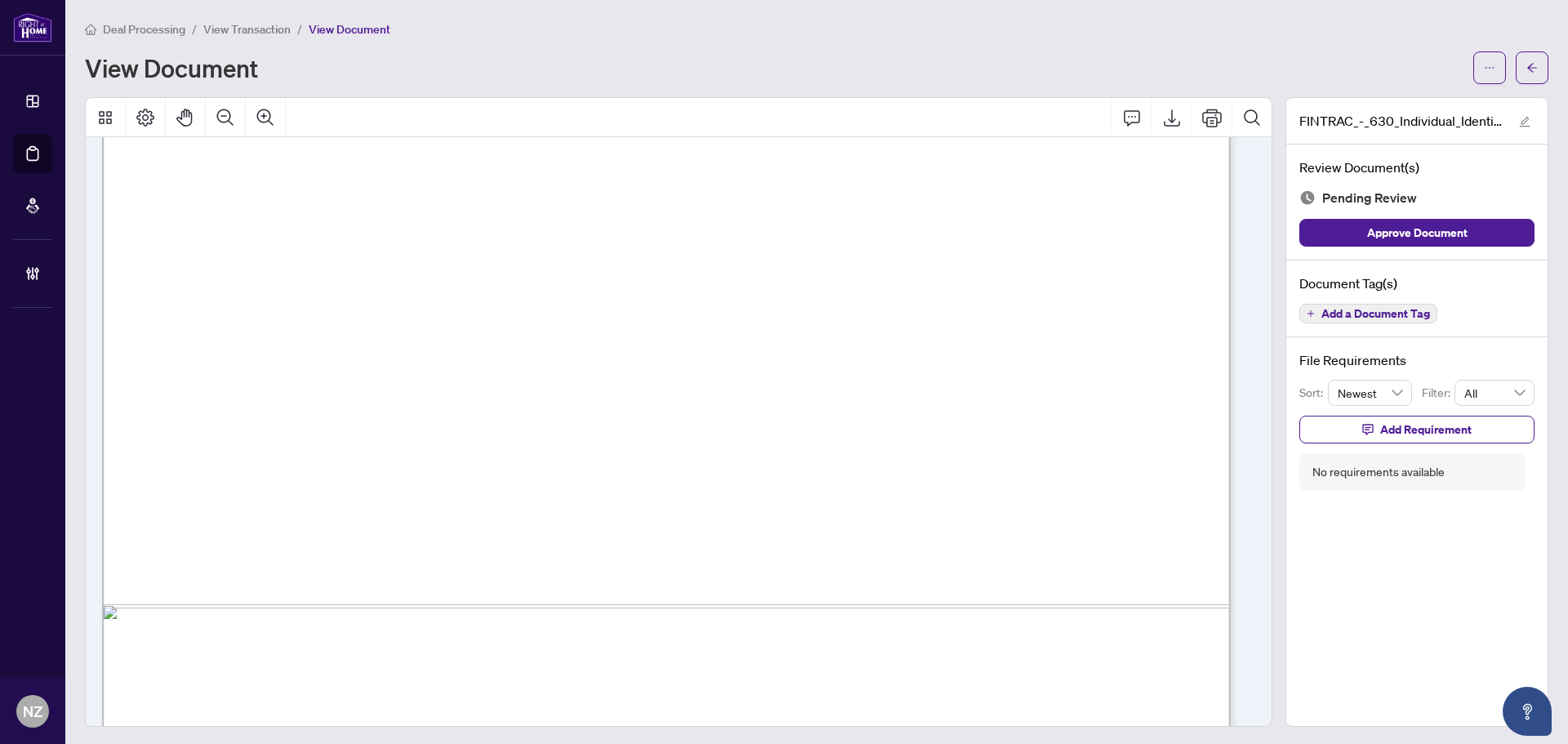
scroll to position [5395, 0]
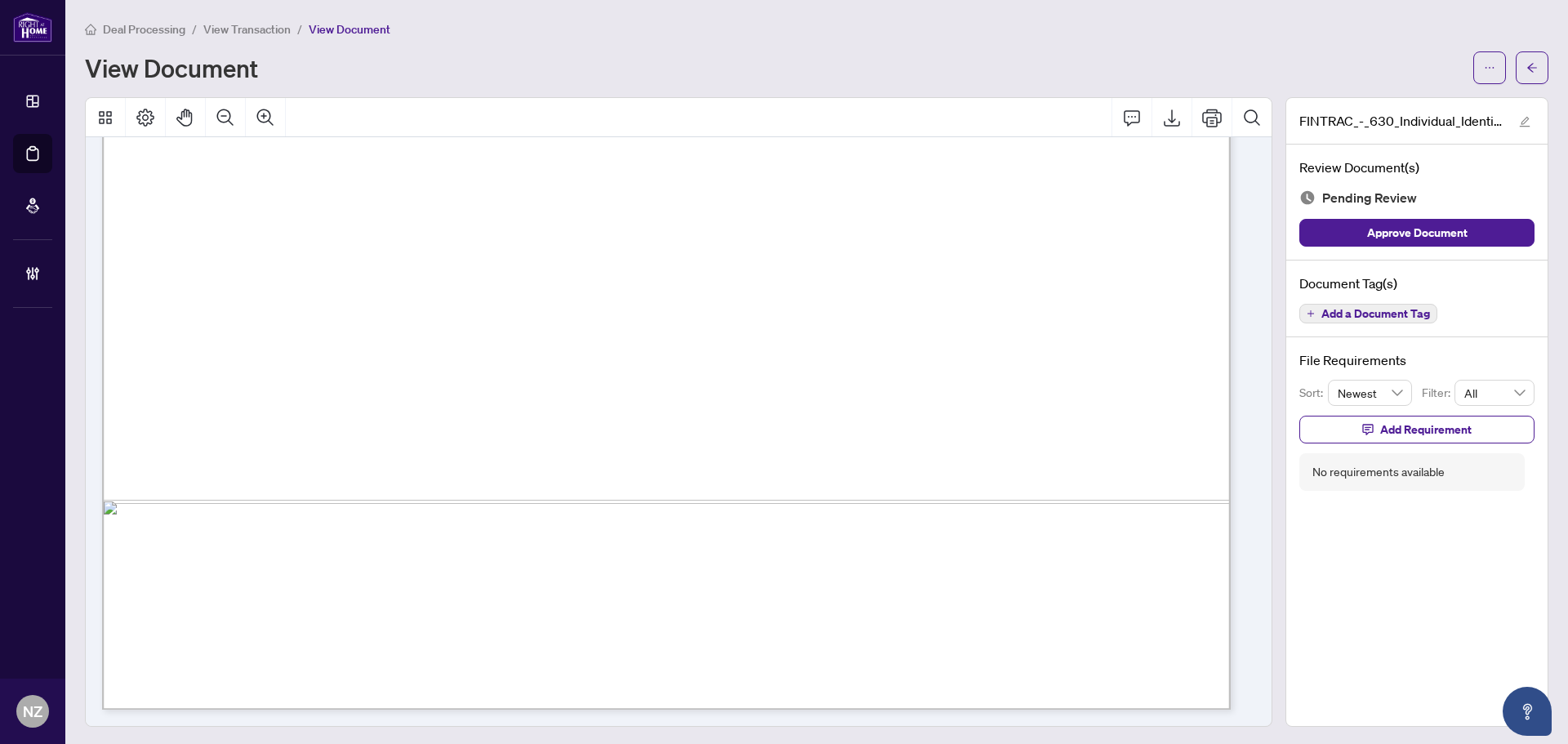
click at [1355, 316] on span "Add a Document Tag" at bounding box center [1375, 313] width 109 height 11
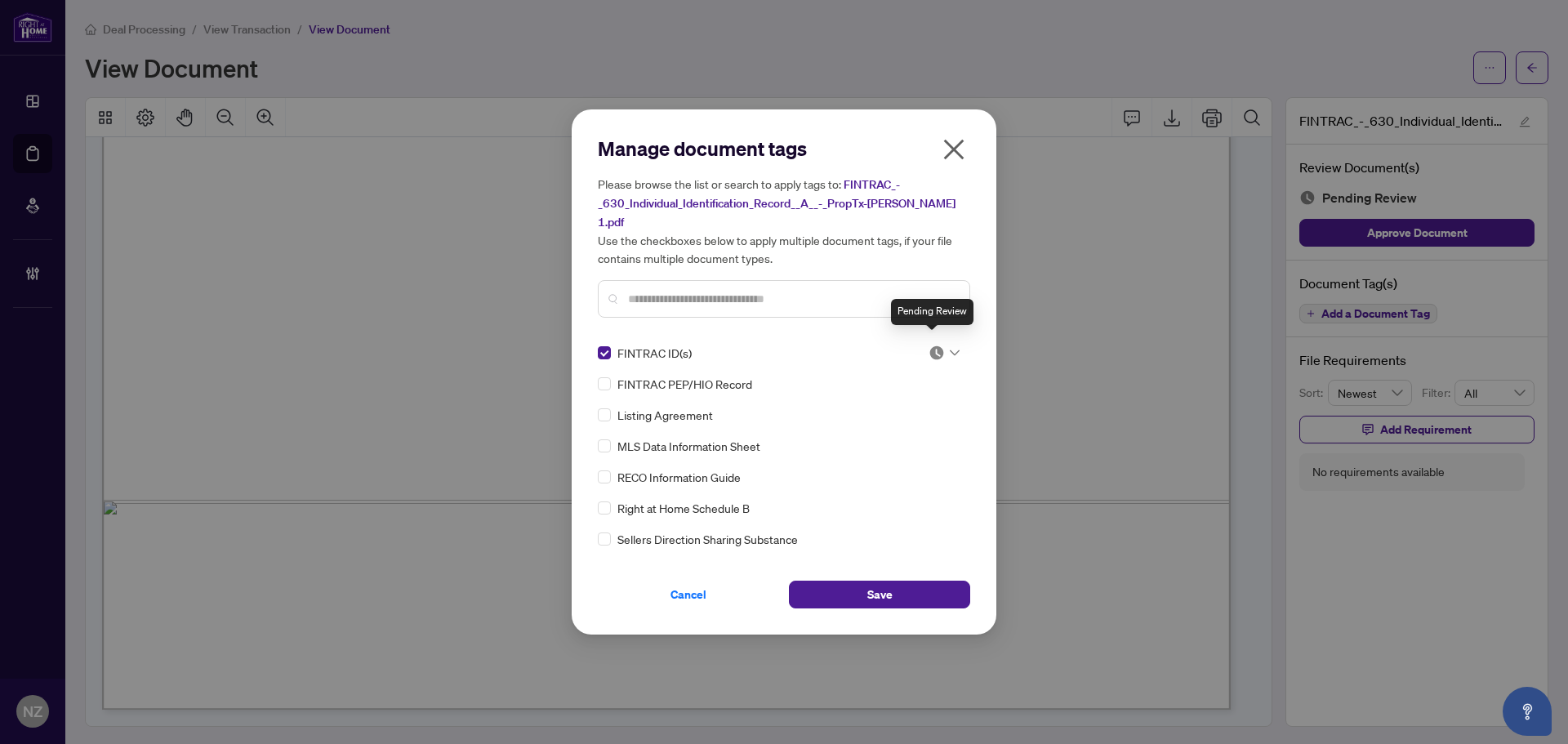
click at [937, 345] on img at bounding box center [936, 352] width 16 height 16
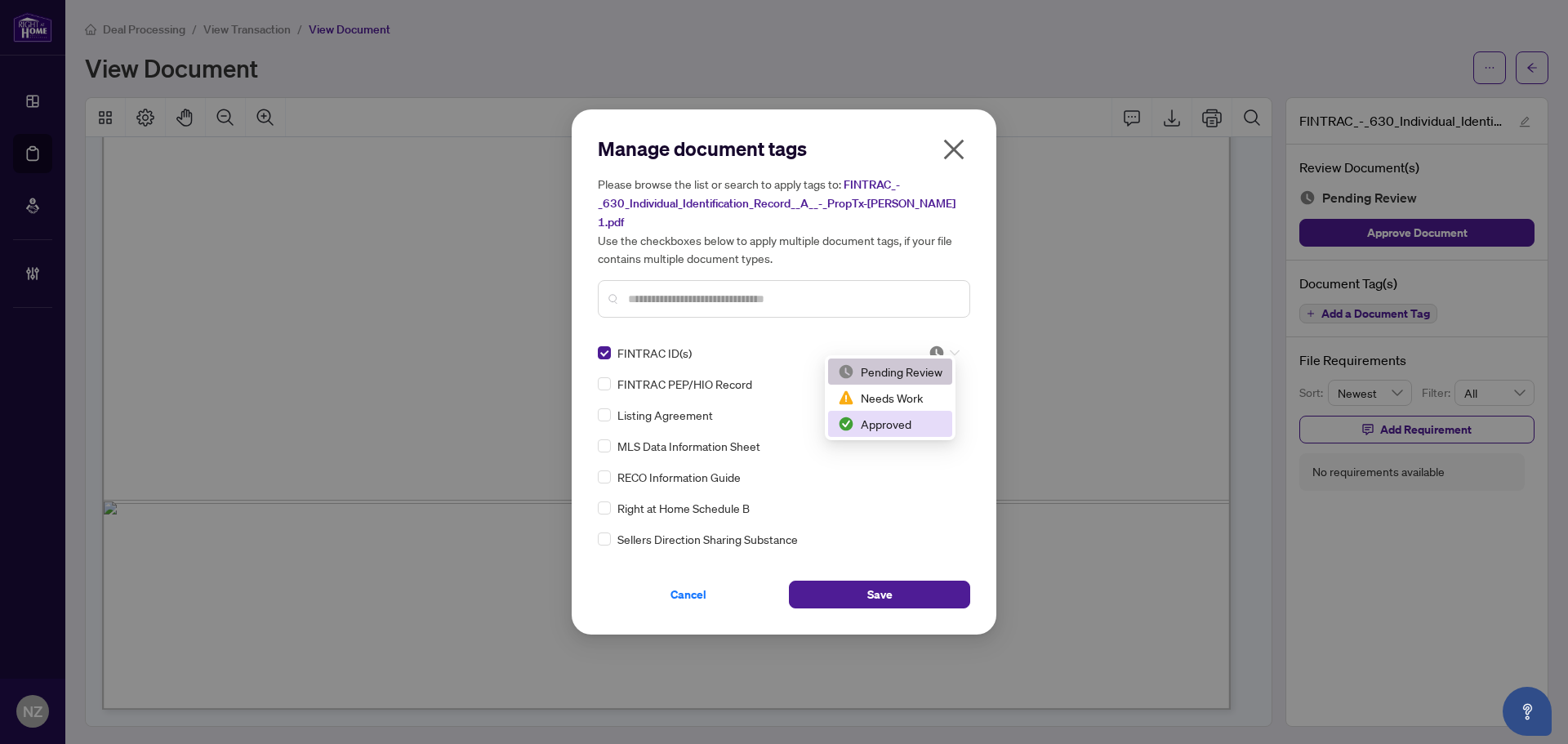
drag, startPoint x: 881, startPoint y: 421, endPoint x: 822, endPoint y: 541, distance: 133.7
click at [881, 422] on div "Approved" at bounding box center [889, 423] width 104 height 18
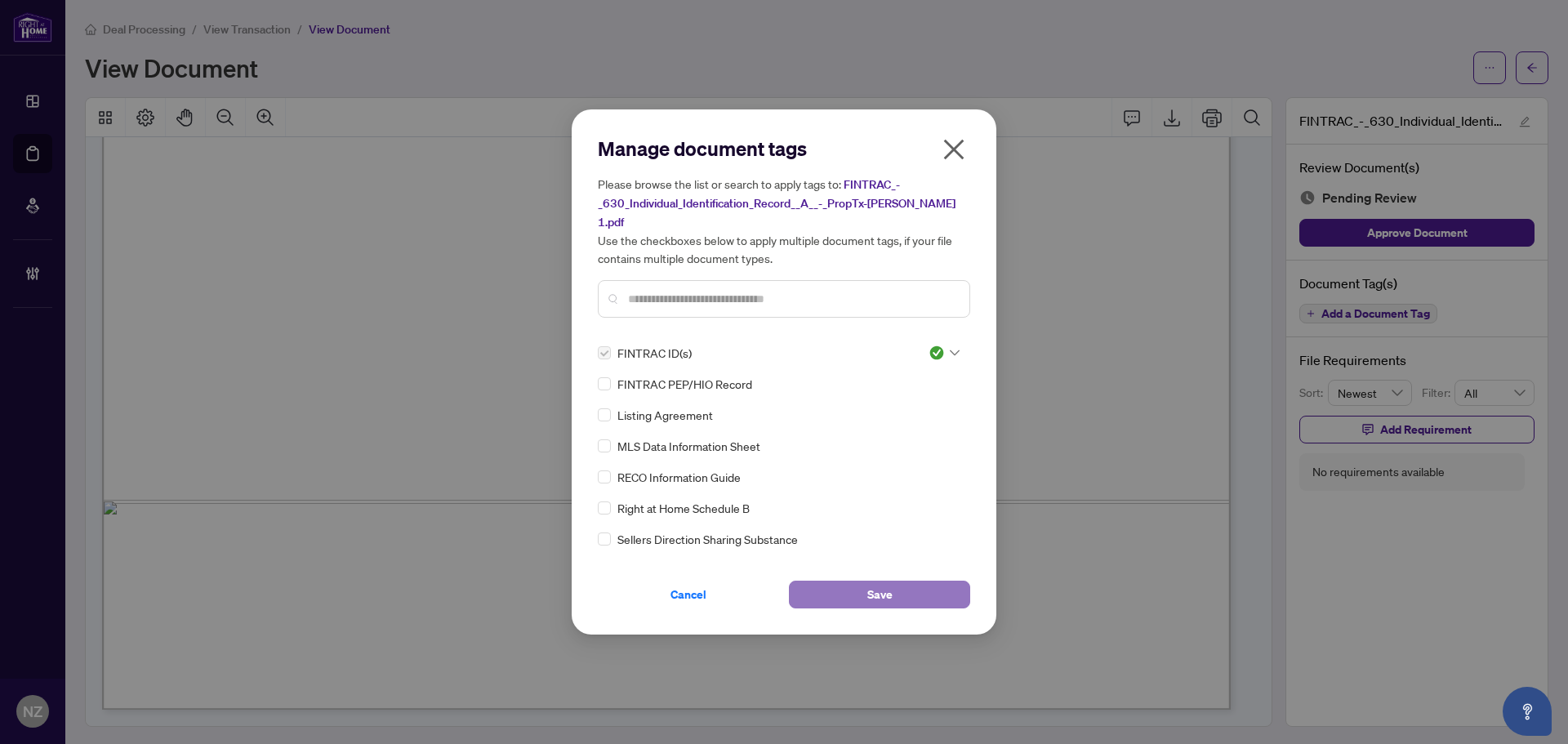
click at [842, 589] on button "Save" at bounding box center [880, 594] width 182 height 28
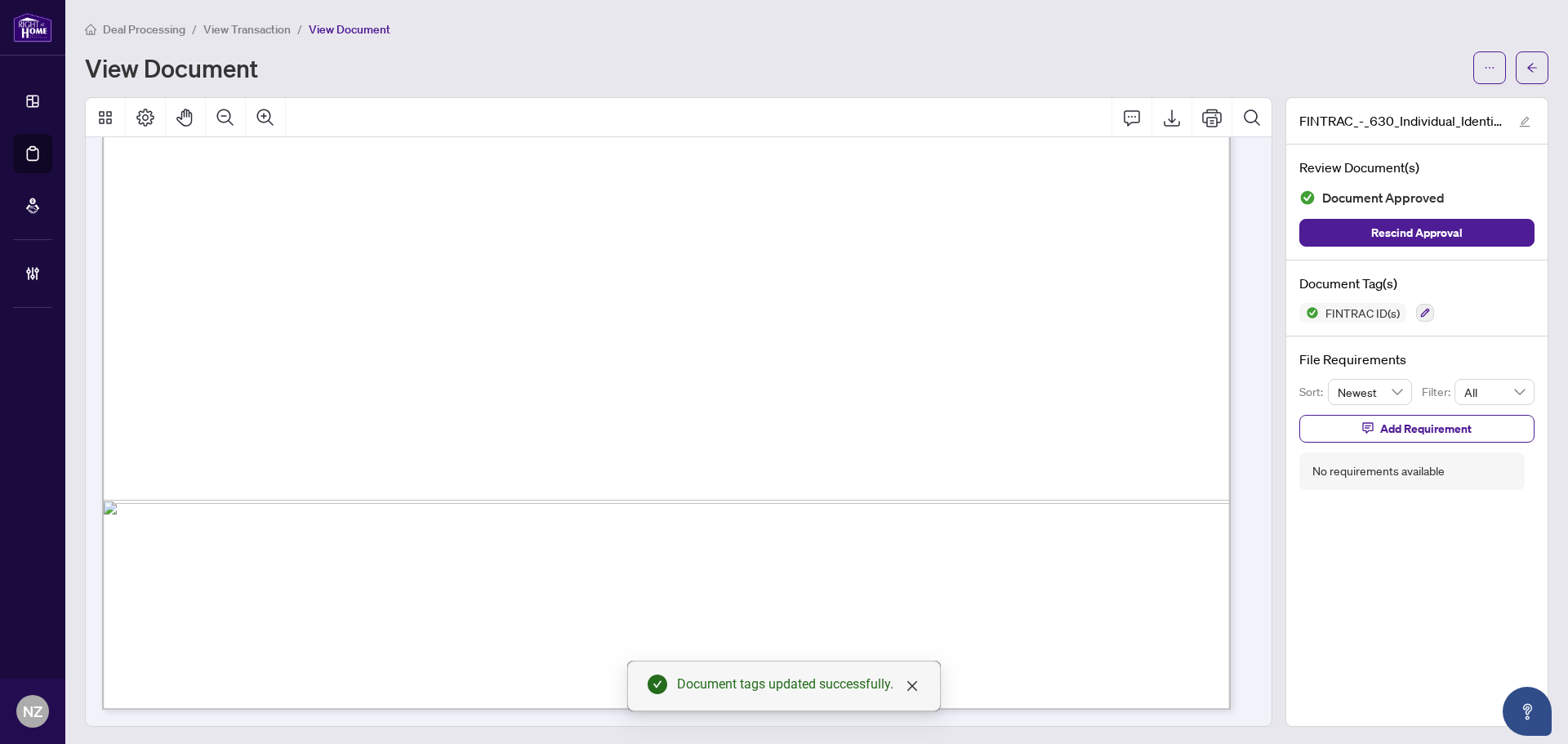
click at [1526, 71] on icon "arrow-left" at bounding box center [1532, 67] width 11 height 11
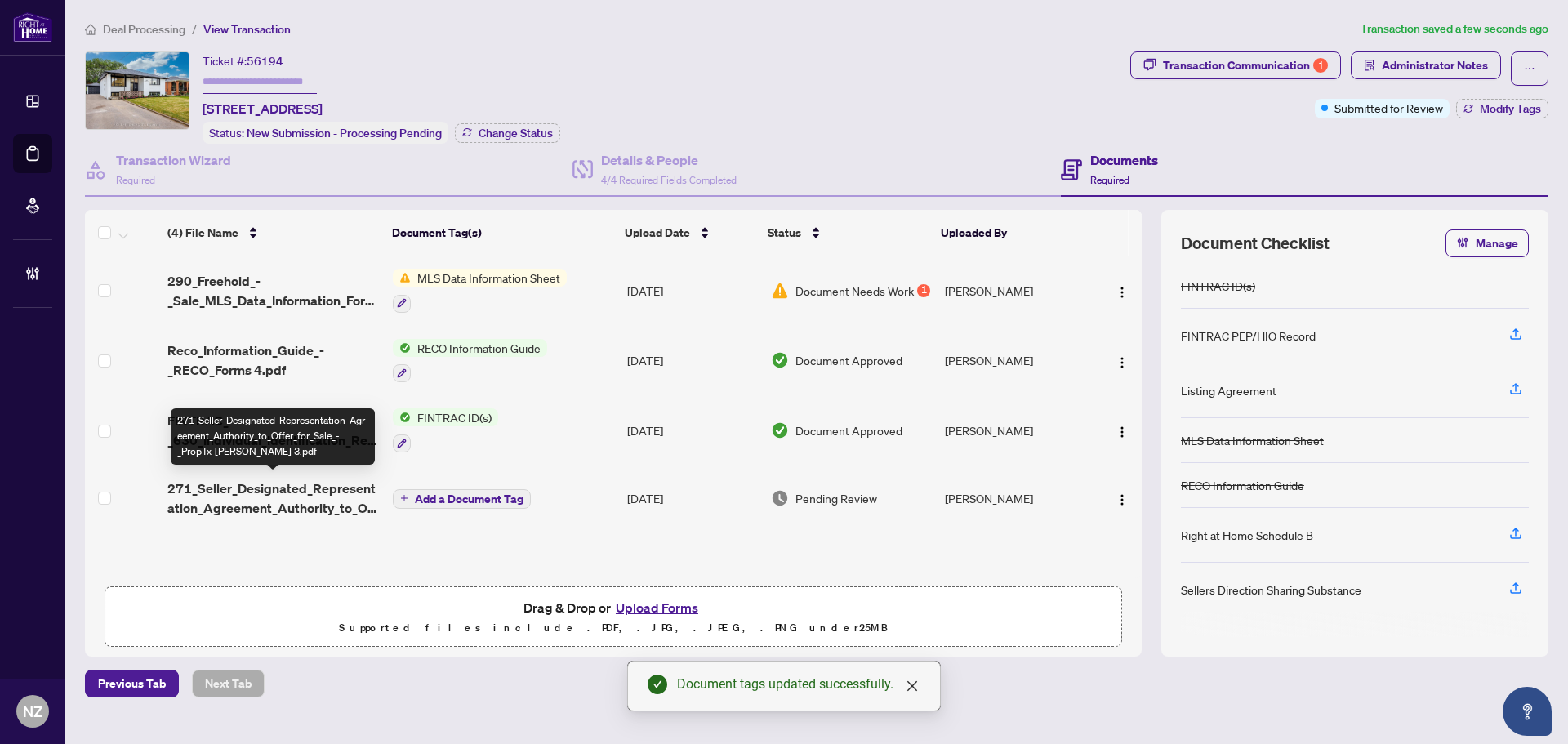
click at [250, 488] on span "271_Seller_Designated_Representation_Agreement_Authority_to_Offer_for_Sale_-_Pr…" at bounding box center [273, 498] width 212 height 39
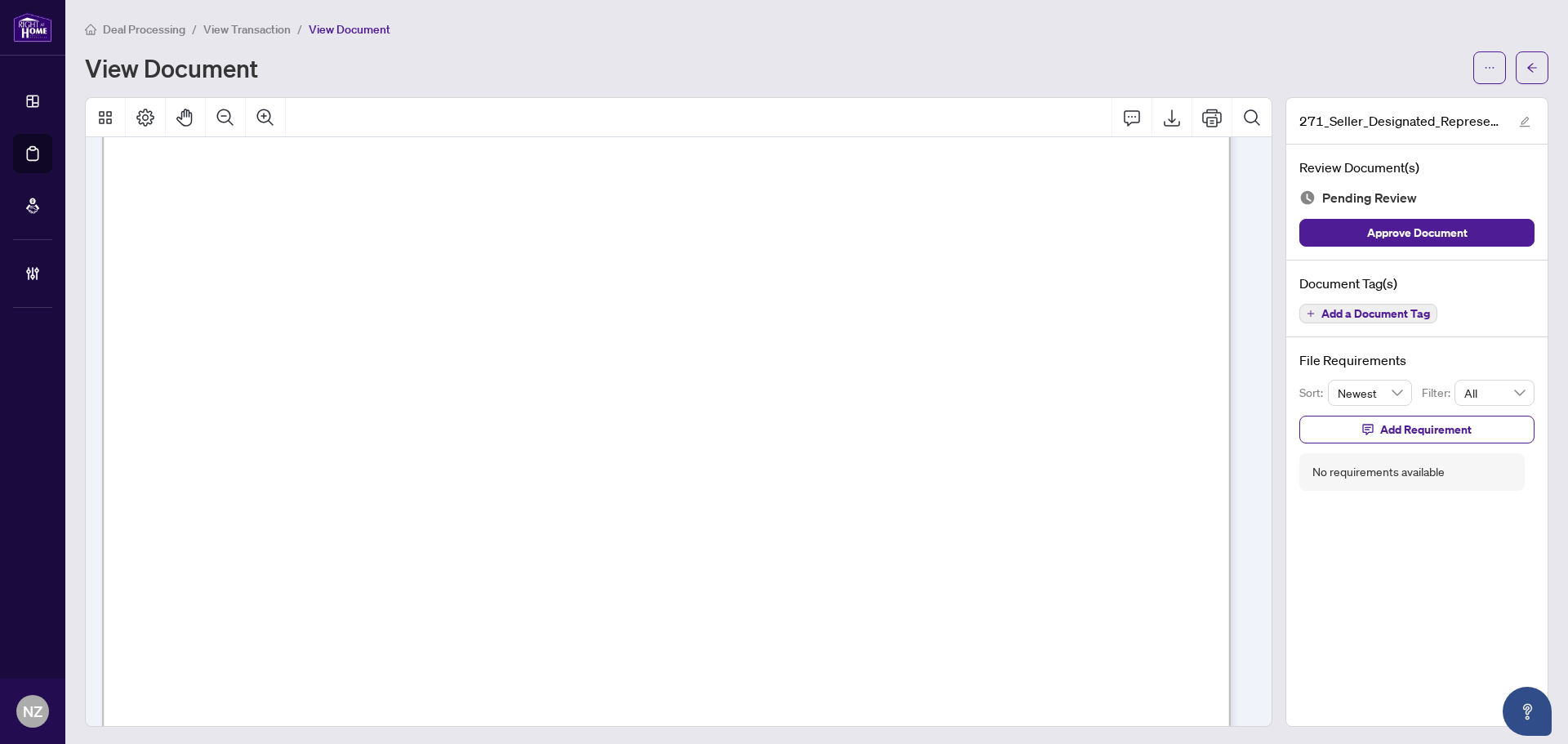
scroll to position [163, 0]
click at [1123, 122] on icon "Comment" at bounding box center [1131, 118] width 16 height 15
click at [658, 490] on p "**********" at bounding box center [661, 497] width 238 height 14
drag, startPoint x: 580, startPoint y: 500, endPoint x: 477, endPoint y: 477, distance: 105.5
click at [0, 0] on div "**********" at bounding box center [0, 0] width 0 height 0
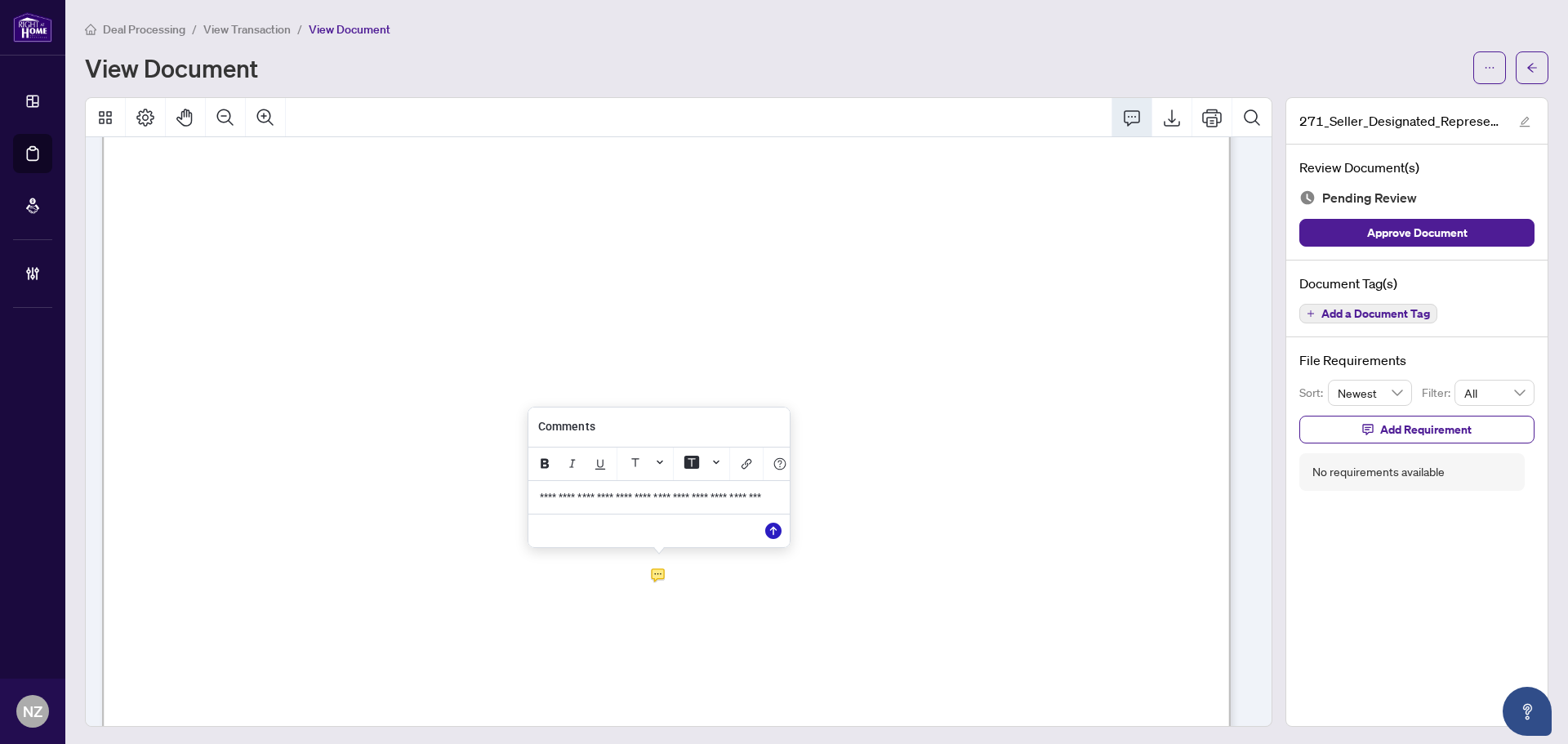
drag, startPoint x: 776, startPoint y: 531, endPoint x: 1180, endPoint y: 478, distance: 407.5
click at [776, 531] on icon "Save" at bounding box center [773, 530] width 16 height 16
click at [1364, 424] on button "Add Requirement" at bounding box center [1416, 429] width 235 height 28
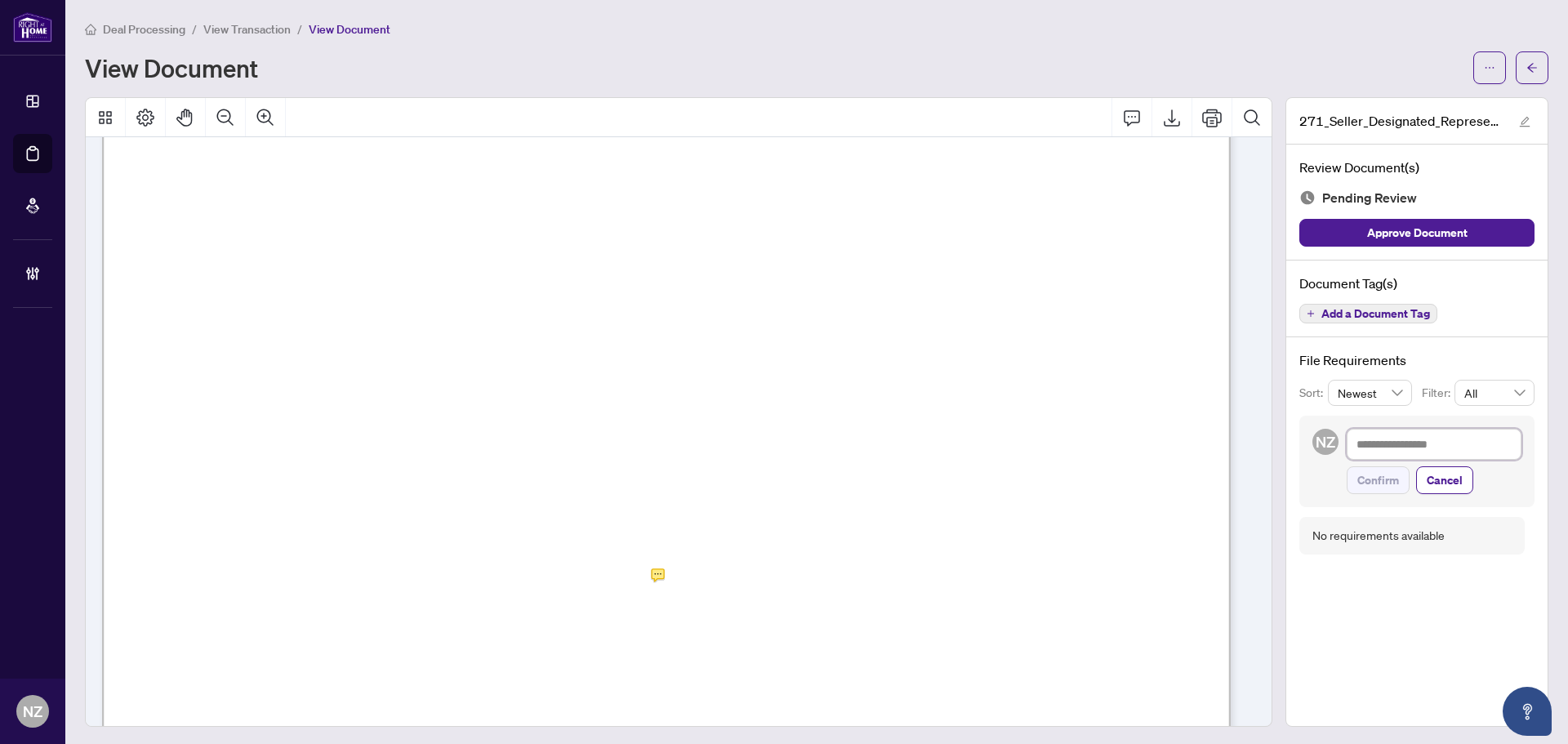
click at [1363, 446] on textarea at bounding box center [1434, 444] width 175 height 31
paste textarea "**********"
type textarea "**********"
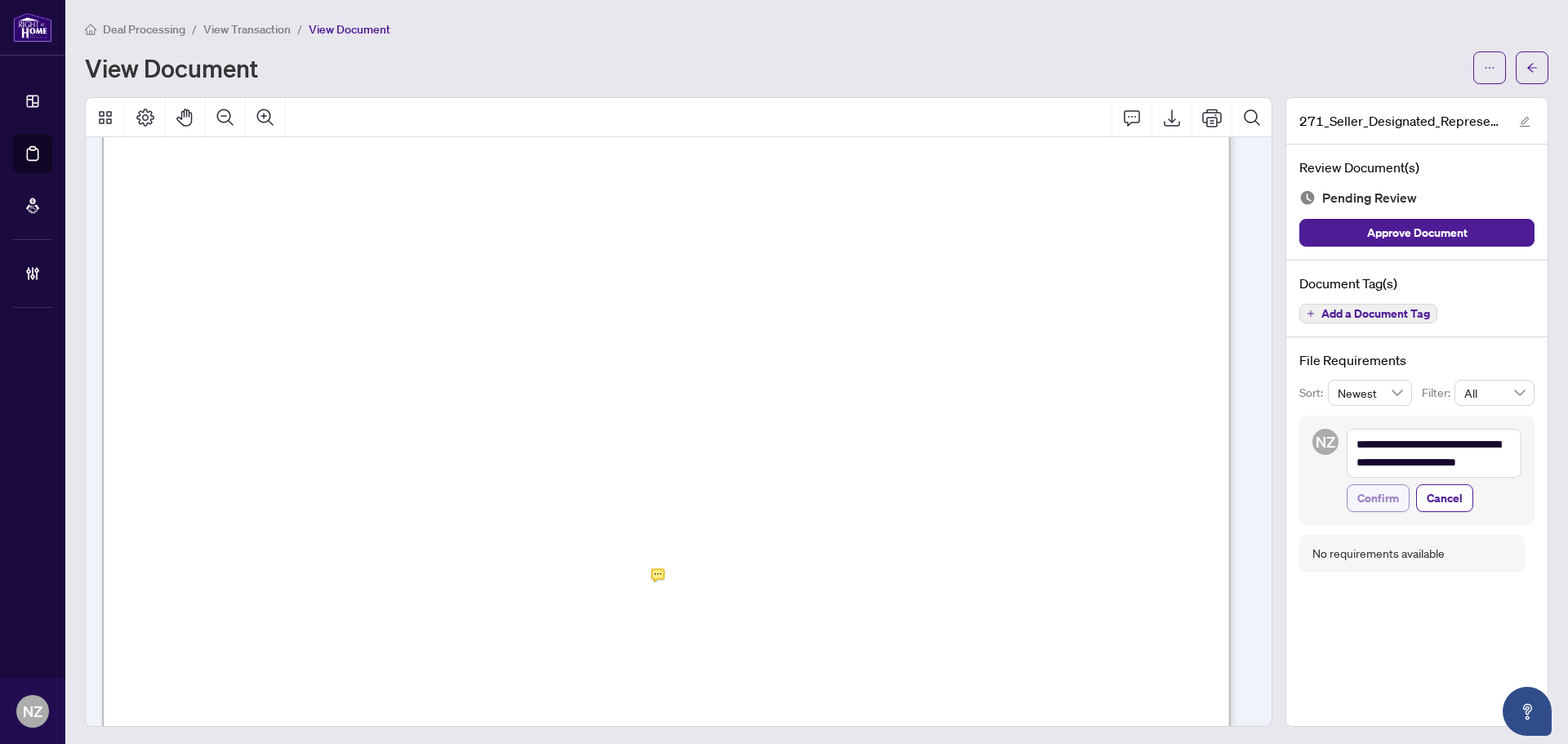
click at [1347, 497] on button "Confirm" at bounding box center [1378, 498] width 63 height 28
type textarea "**********"
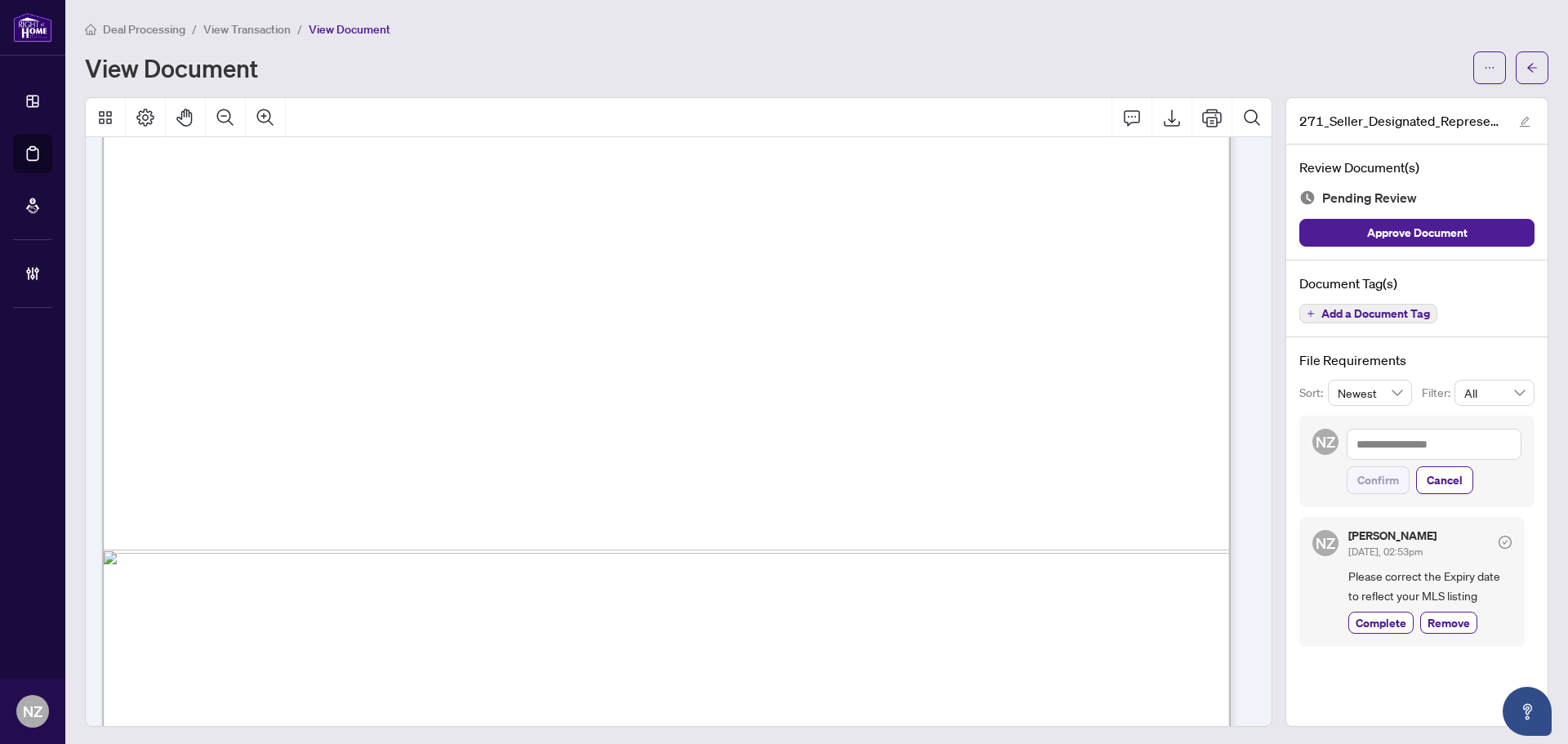
scroll to position [6892, 0]
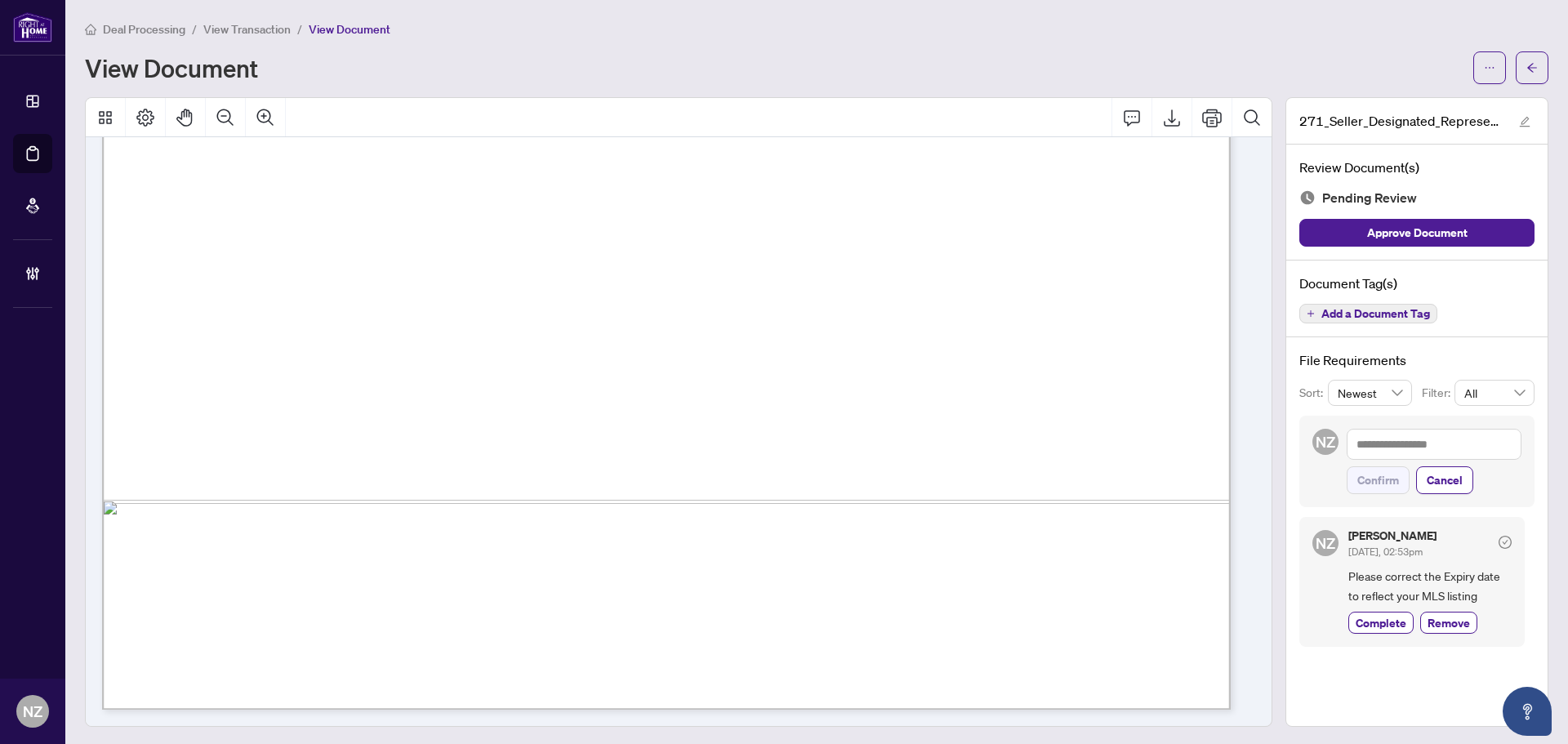
click at [1376, 313] on span "Add a Document Tag" at bounding box center [1375, 313] width 109 height 11
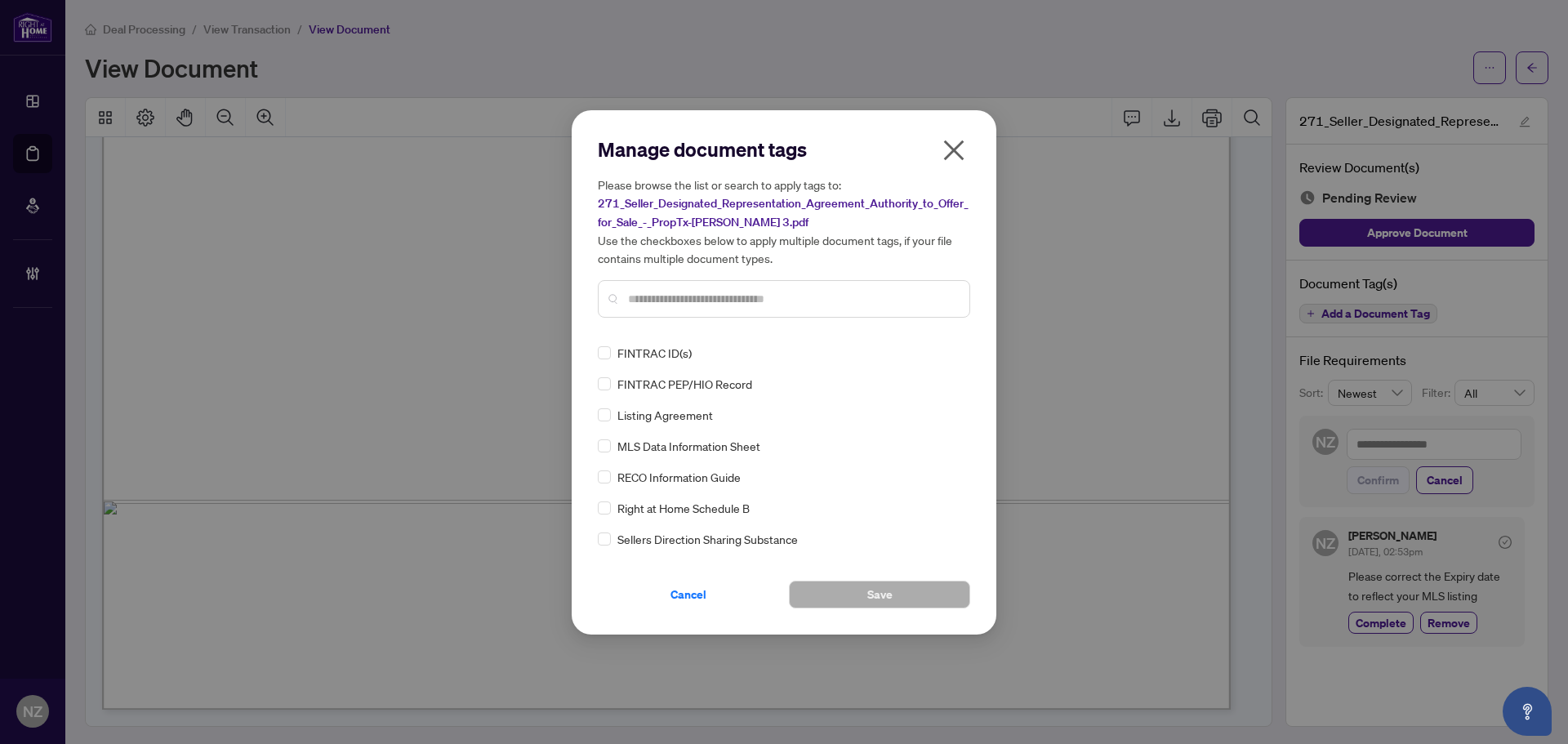
click at [659, 299] on input "text" at bounding box center [792, 299] width 328 height 18
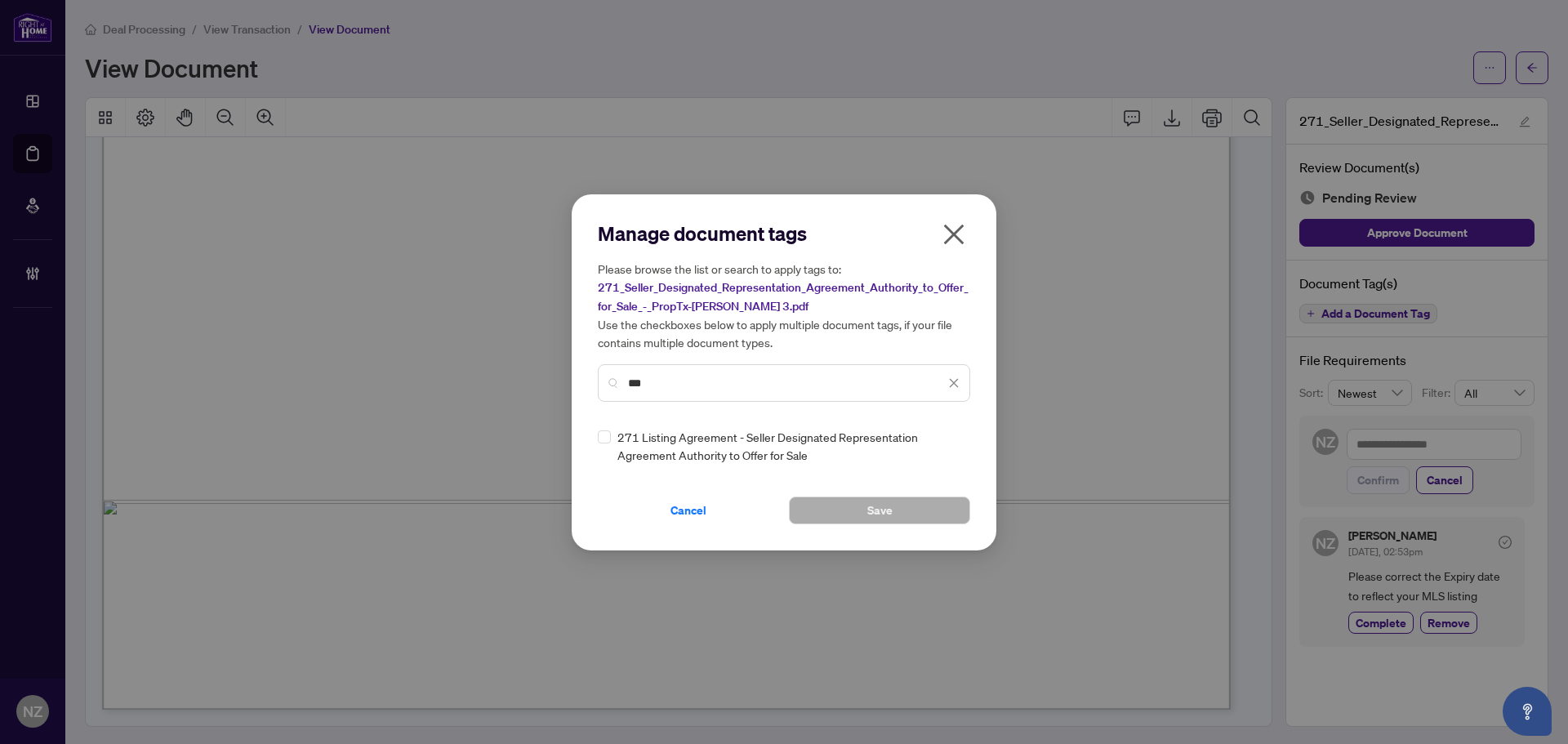
type input "***"
click at [611, 444] on div "271 Listing Agreement - Seller Designated Representation Agreement Authority to…" at bounding box center [778, 445] width 362 height 36
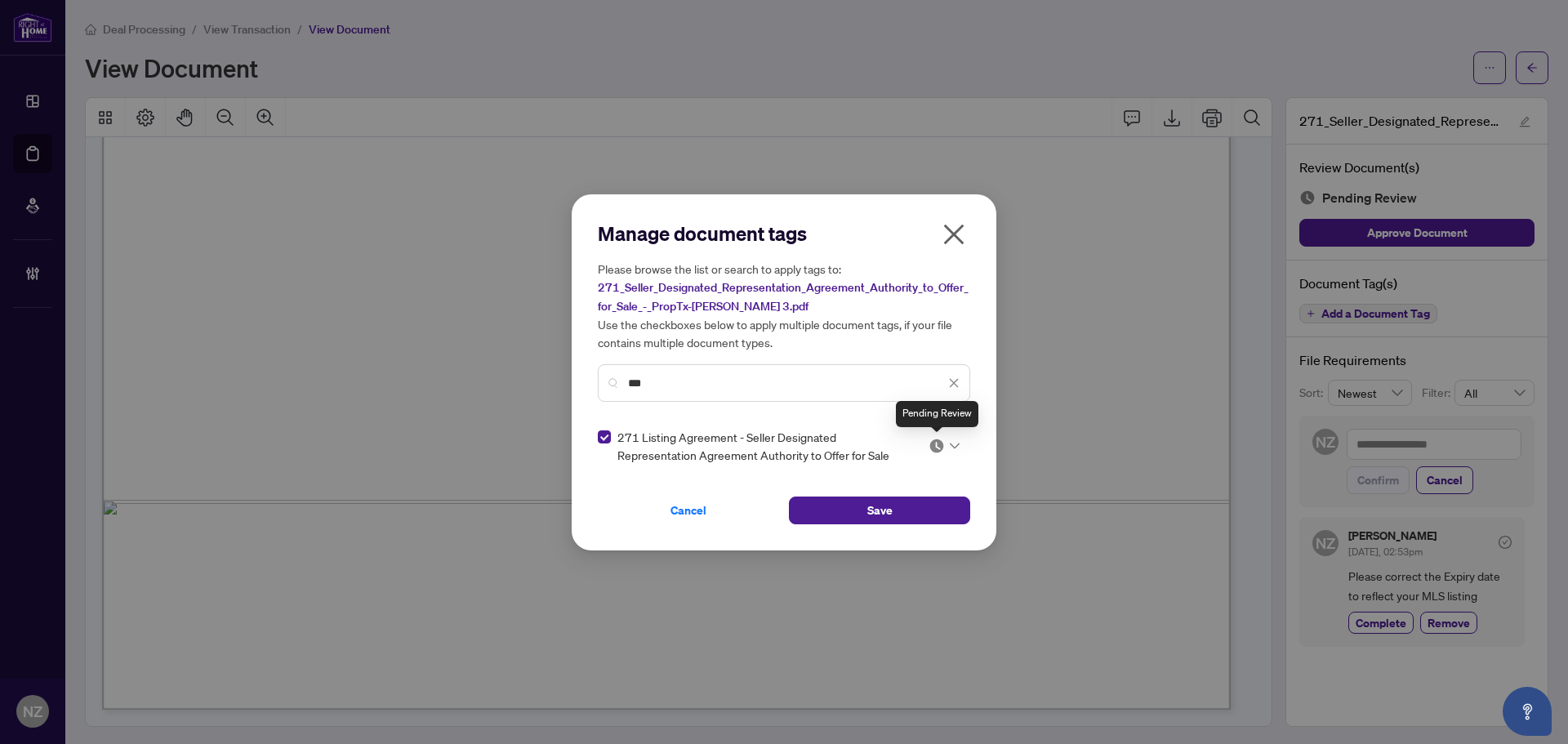
click at [943, 438] on img at bounding box center [936, 445] width 16 height 16
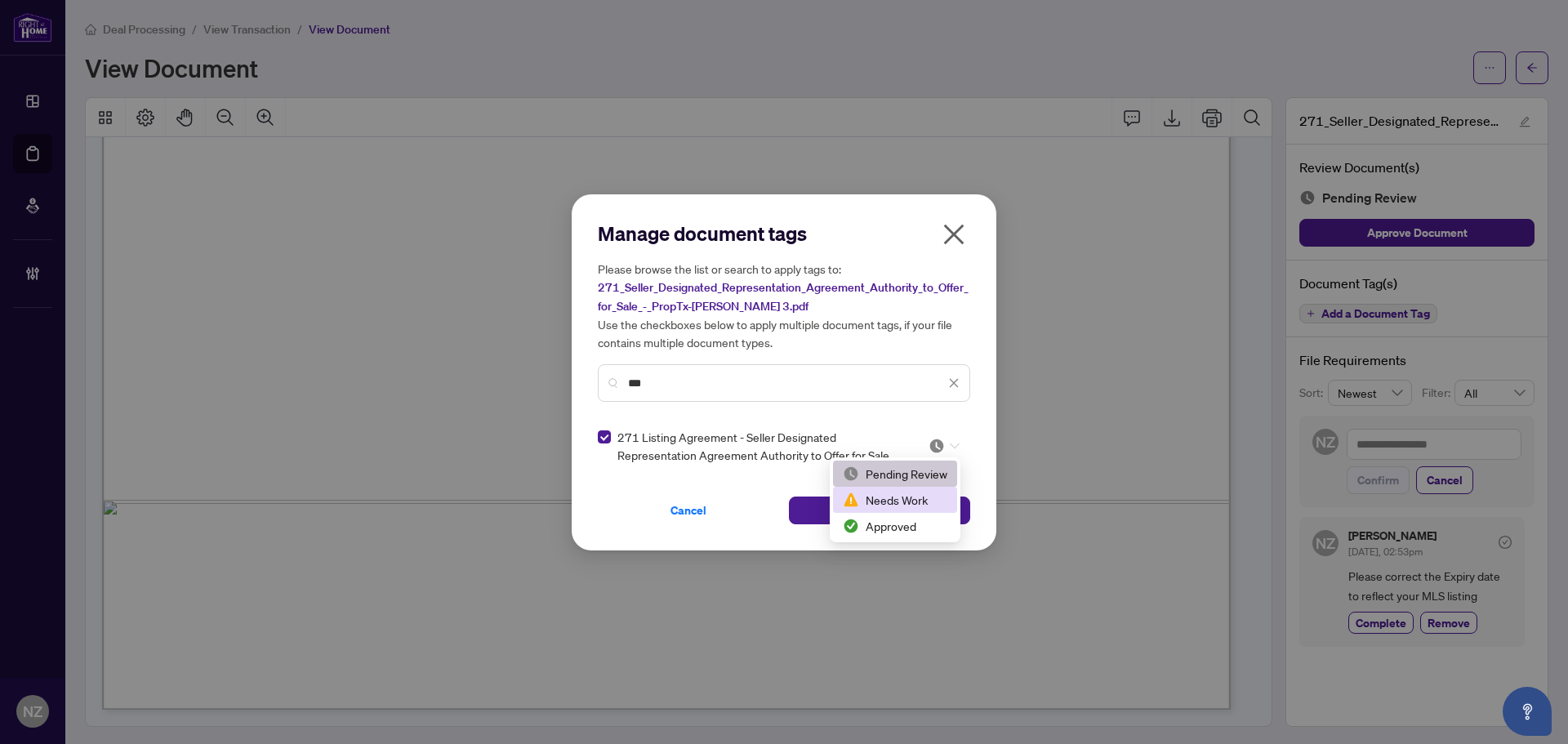
click at [921, 496] on div "Needs Work" at bounding box center [894, 499] width 104 height 18
drag, startPoint x: 874, startPoint y: 514, endPoint x: 1376, endPoint y: 450, distance: 506.1
click at [874, 513] on span "Save" at bounding box center [880, 510] width 25 height 26
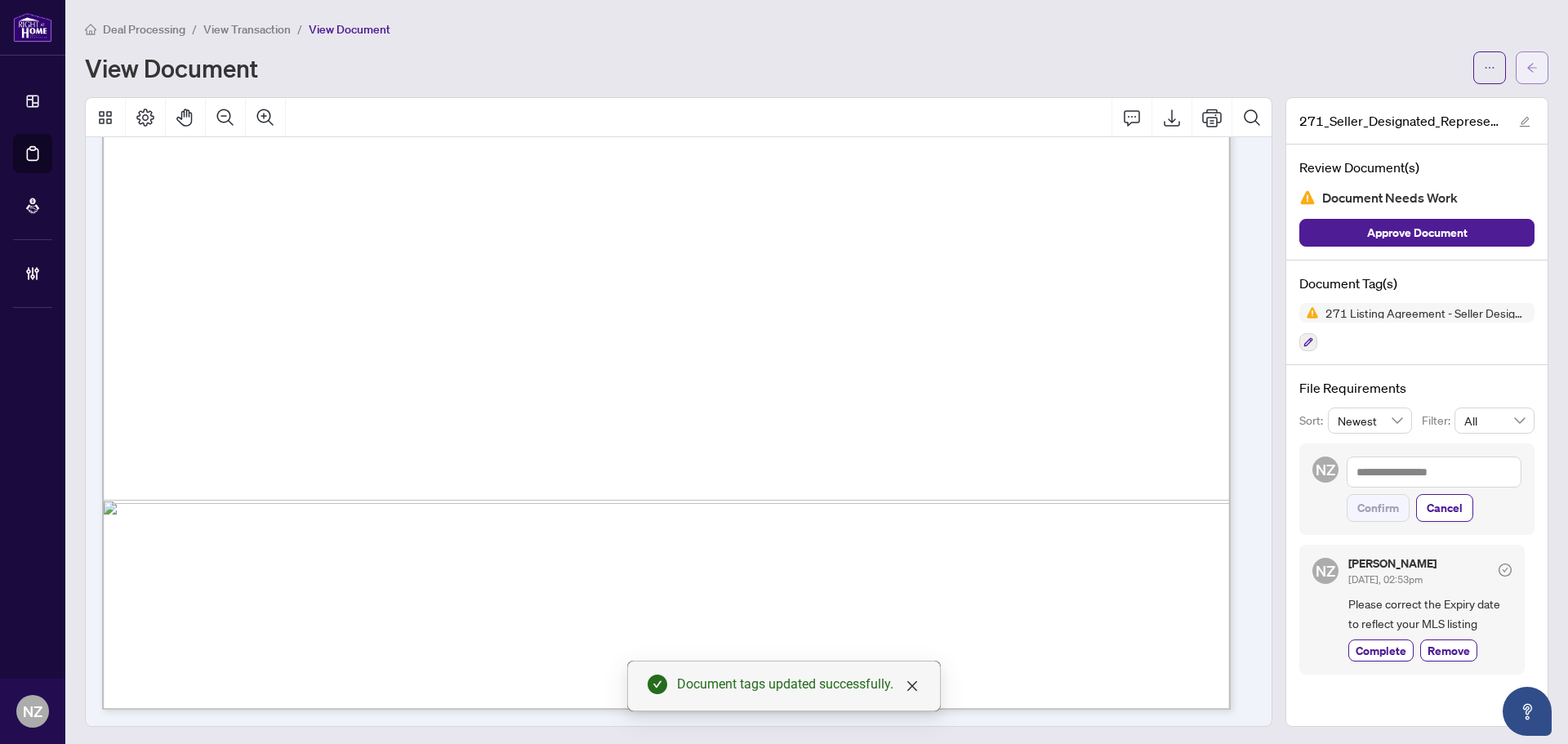
click at [1515, 72] on button "button" at bounding box center [1532, 68] width 32 height 32
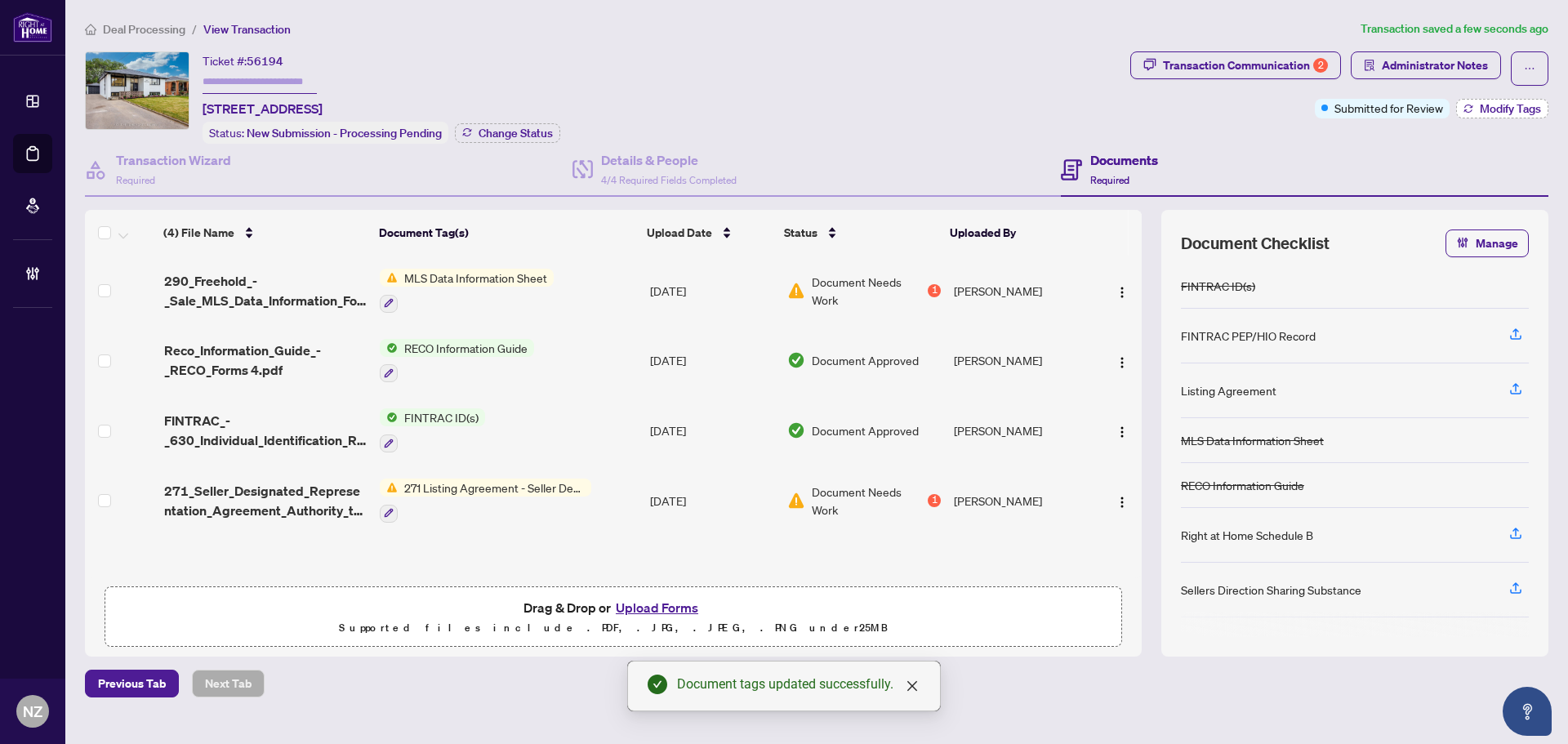
click at [1496, 109] on span "Modify Tags" at bounding box center [1510, 108] width 61 height 11
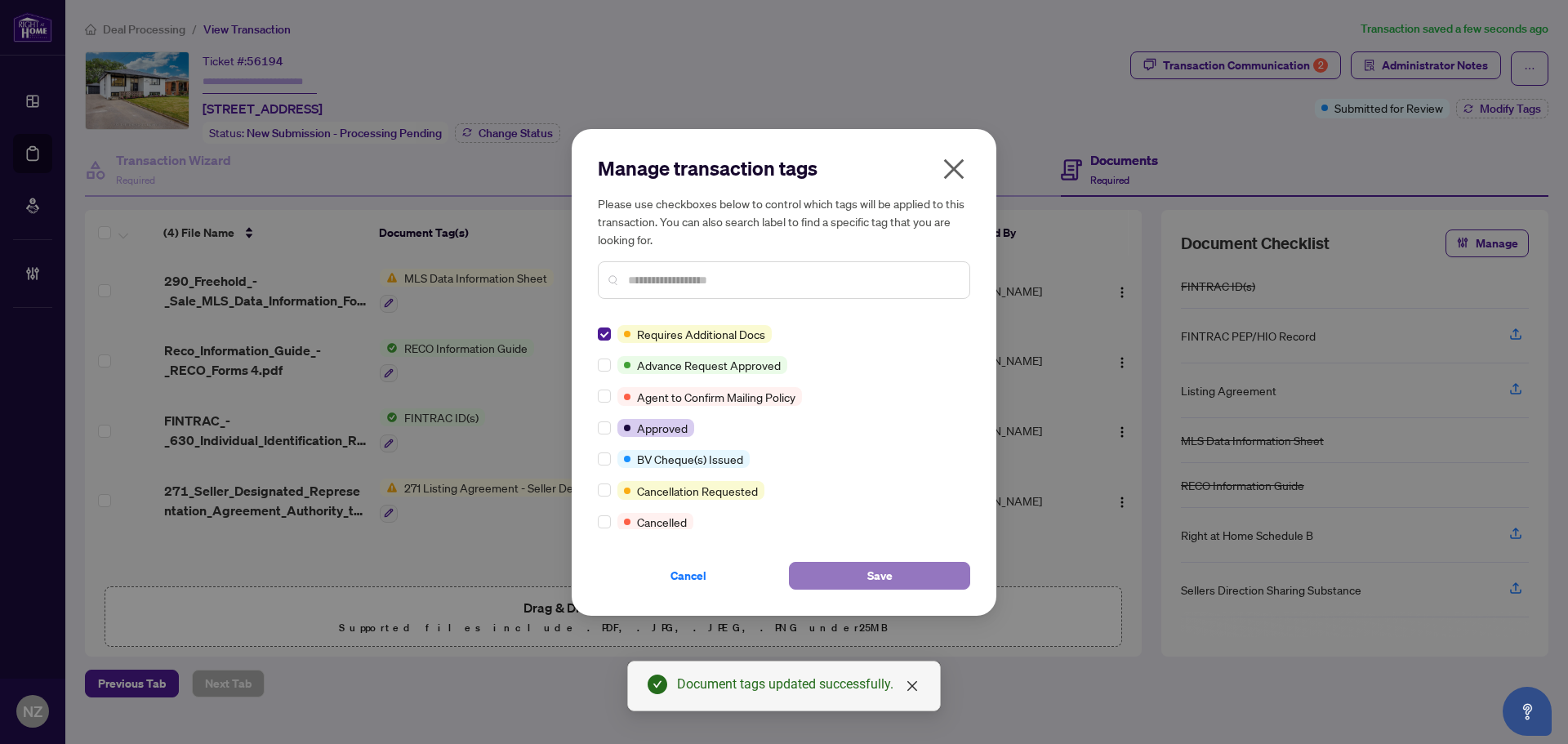
click at [852, 566] on button "Save" at bounding box center [880, 575] width 182 height 28
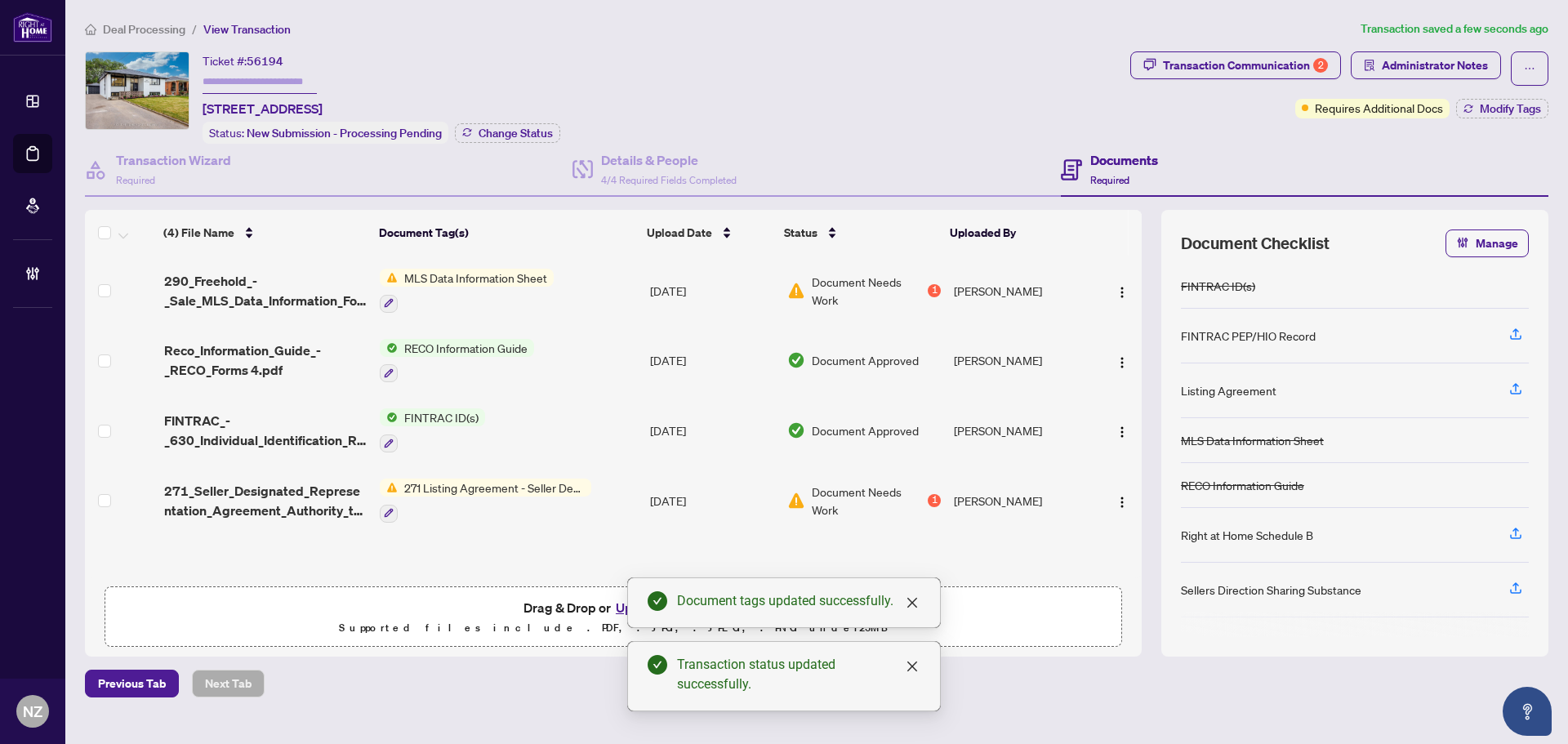
click at [171, 29] on span "Deal Processing" at bounding box center [143, 29] width 82 height 14
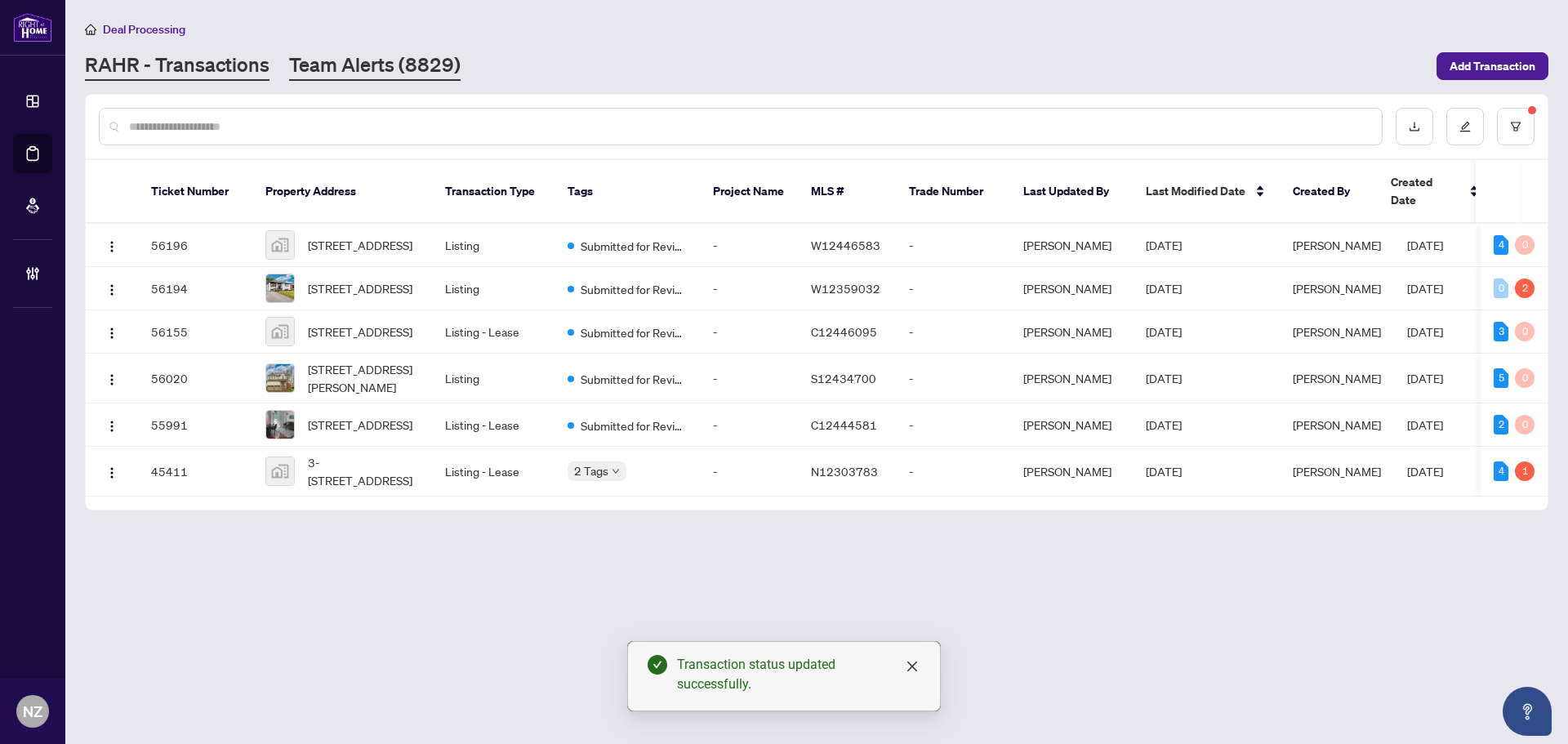
click at [325, 62] on link "Team Alerts (8829)" at bounding box center [375, 66] width 171 height 30
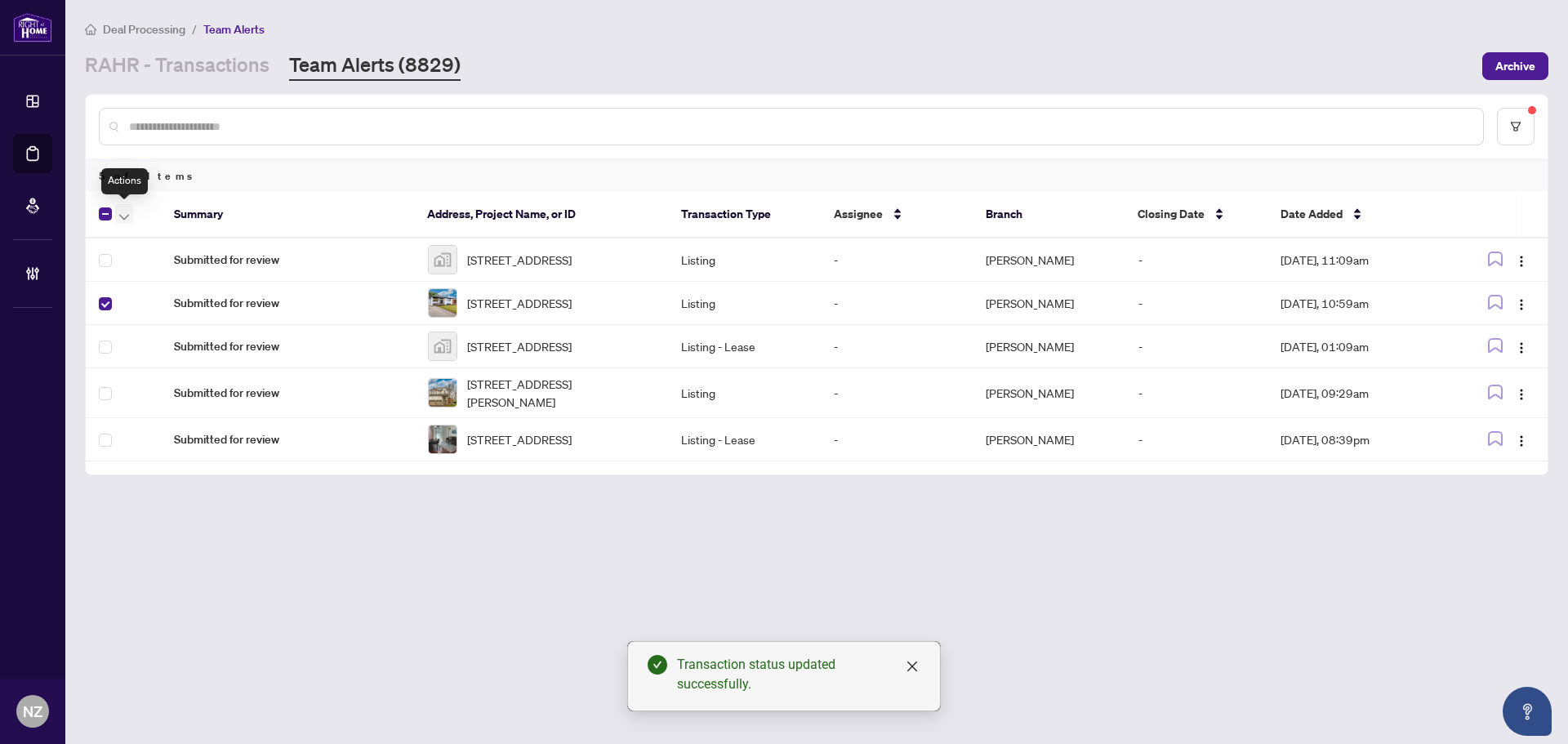
drag, startPoint x: 117, startPoint y: 211, endPoint x: 143, endPoint y: 242, distance: 40.5
click at [119, 214] on button "button" at bounding box center [124, 214] width 18 height 20
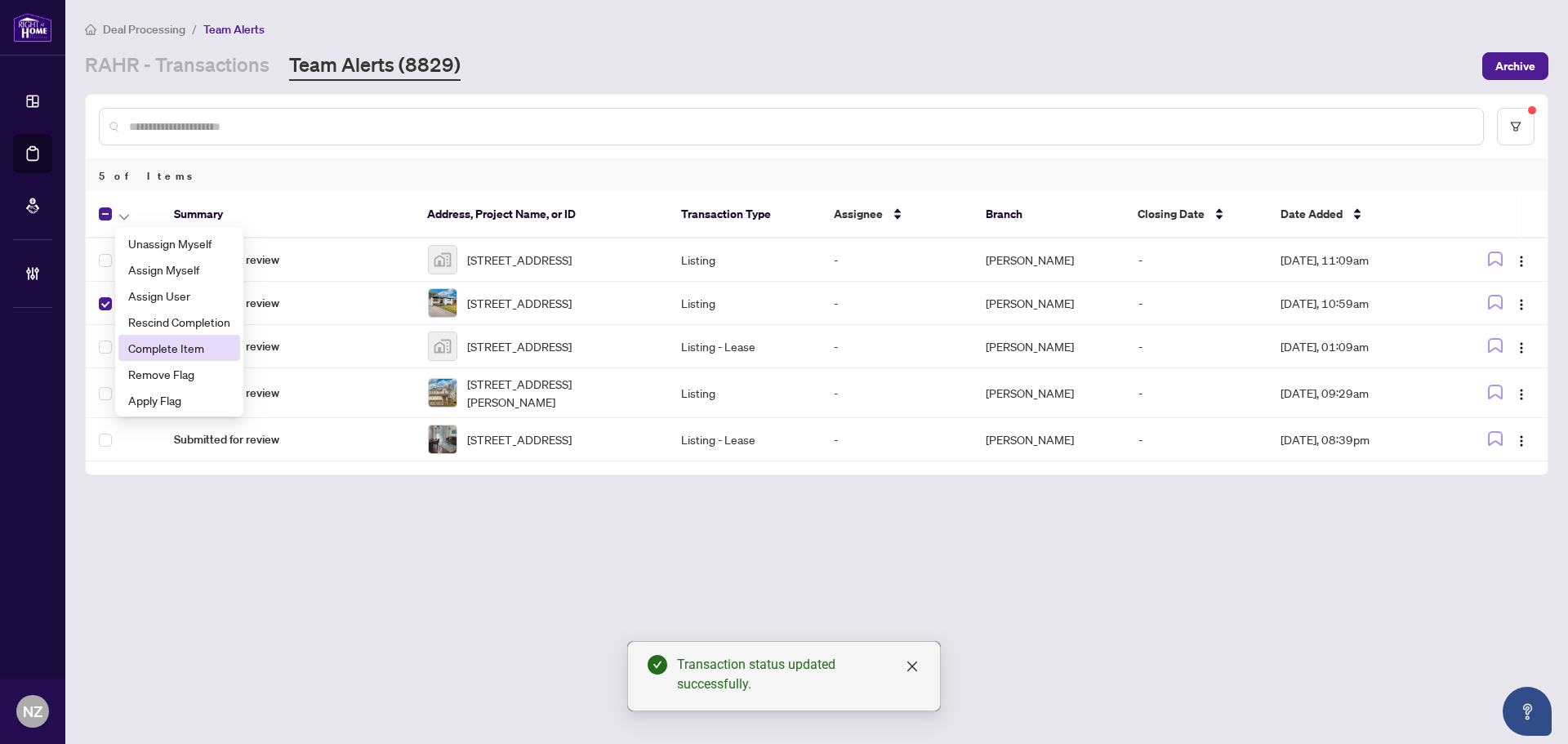
click at [152, 350] on span "Complete Item" at bounding box center [179, 347] width 102 height 18
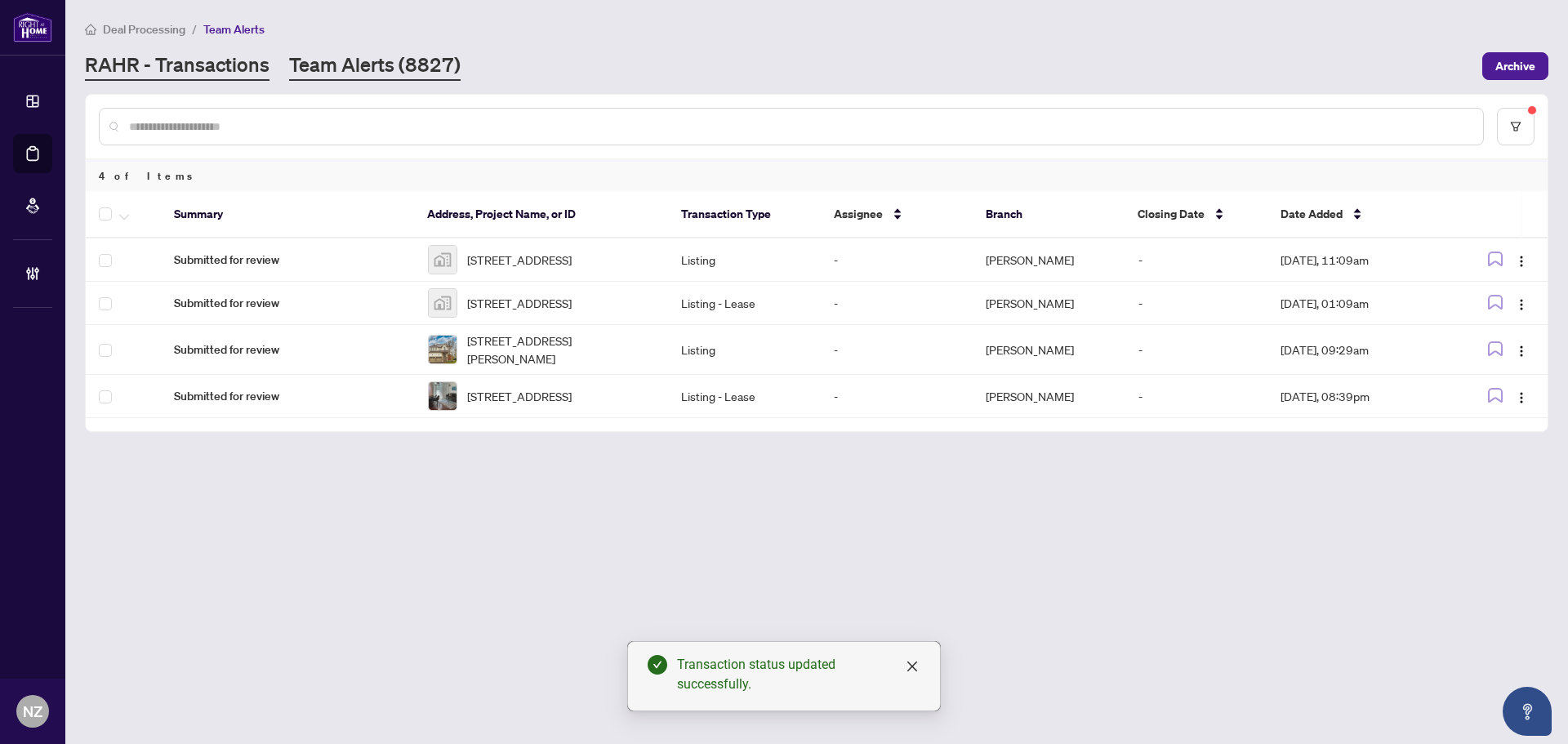
click at [167, 64] on link "RAHR - Transactions" at bounding box center [176, 66] width 184 height 30
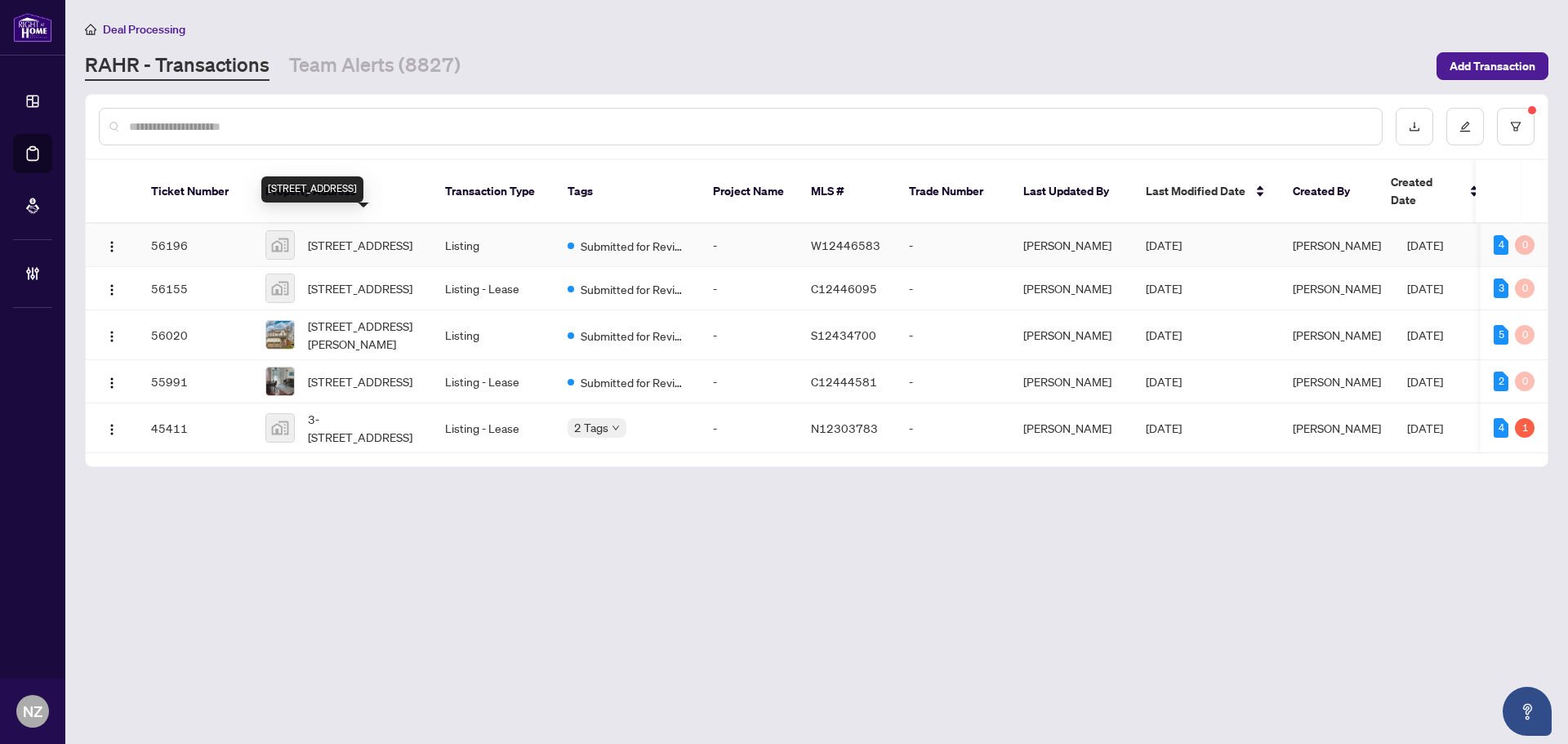
click at [384, 236] on span "[STREET_ADDRESS]" at bounding box center [360, 244] width 104 height 18
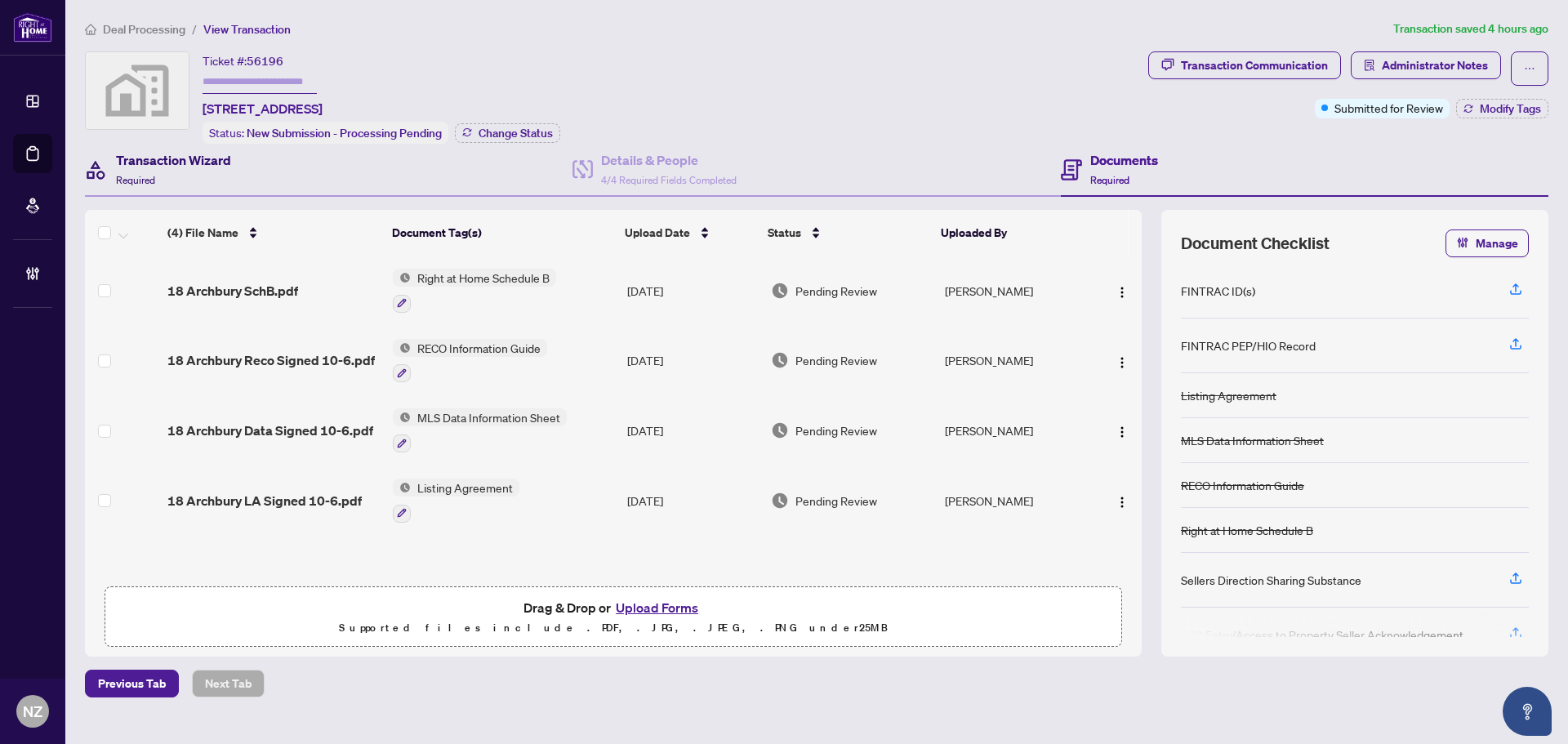
click at [155, 171] on div "Transaction Wizard Required" at bounding box center [174, 169] width 115 height 38
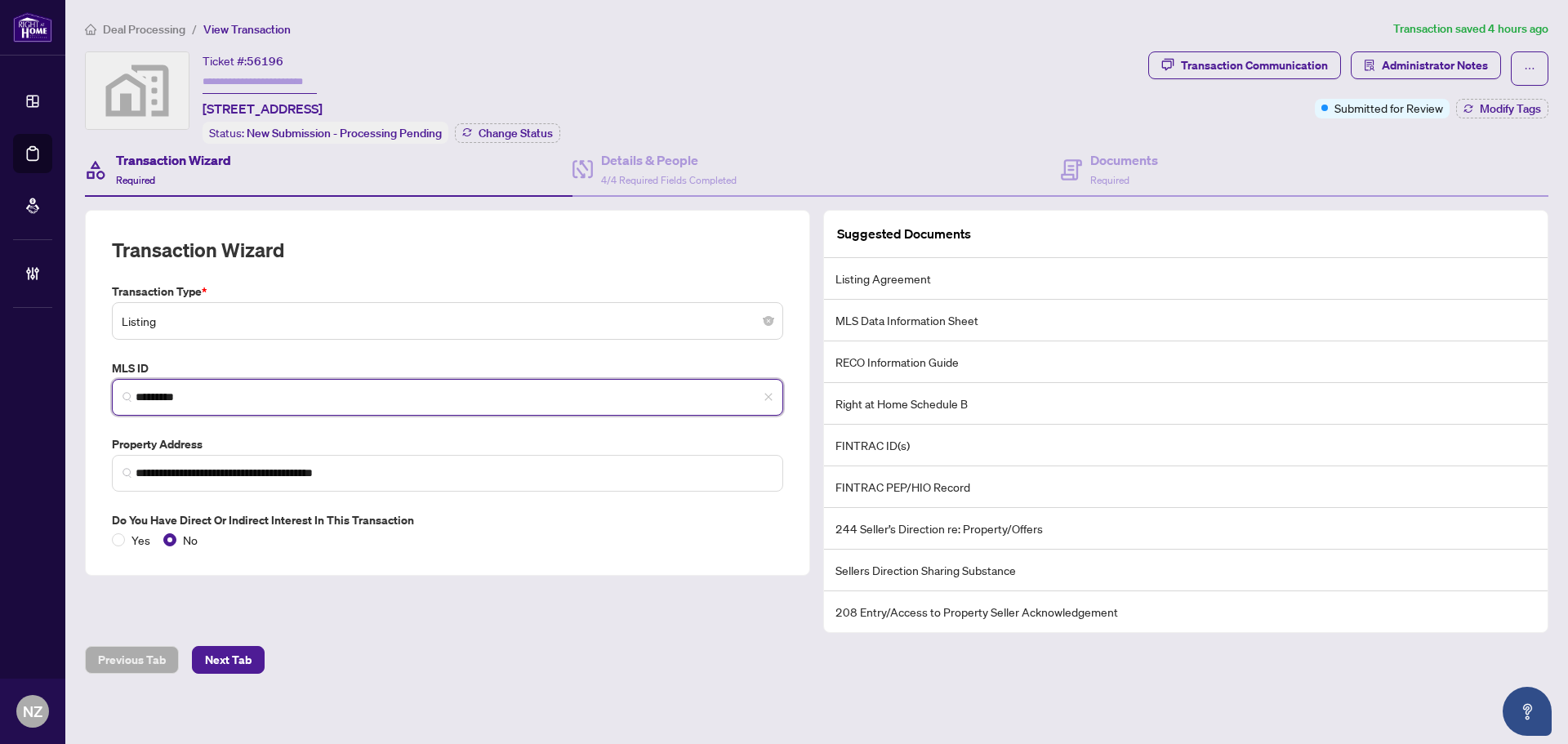
drag, startPoint x: 213, startPoint y: 400, endPoint x: 71, endPoint y: 400, distance: 142.0
click at [71, 400] on main "**********" at bounding box center [816, 372] width 1503 height 744
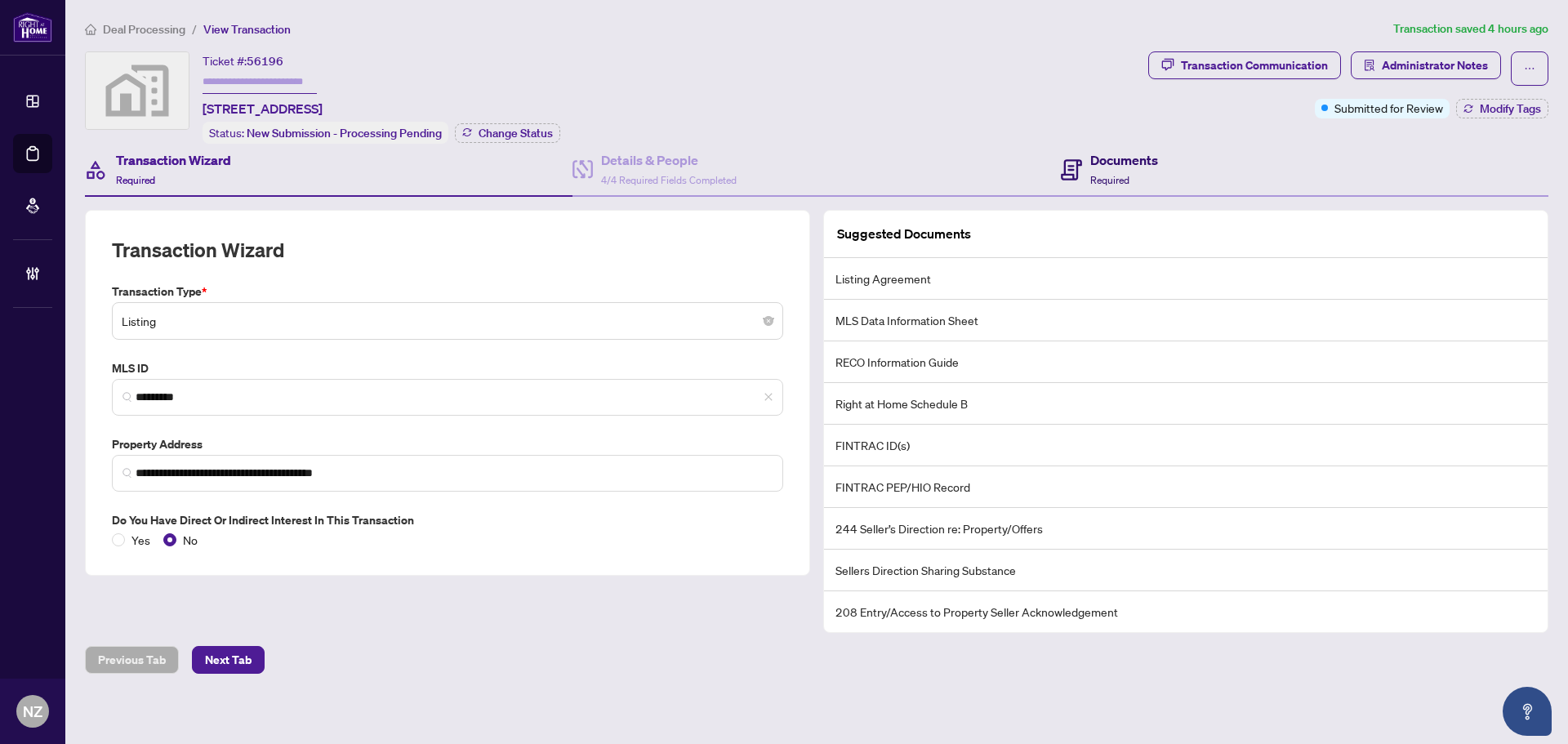
click at [1106, 176] on span "Required" at bounding box center [1110, 180] width 39 height 12
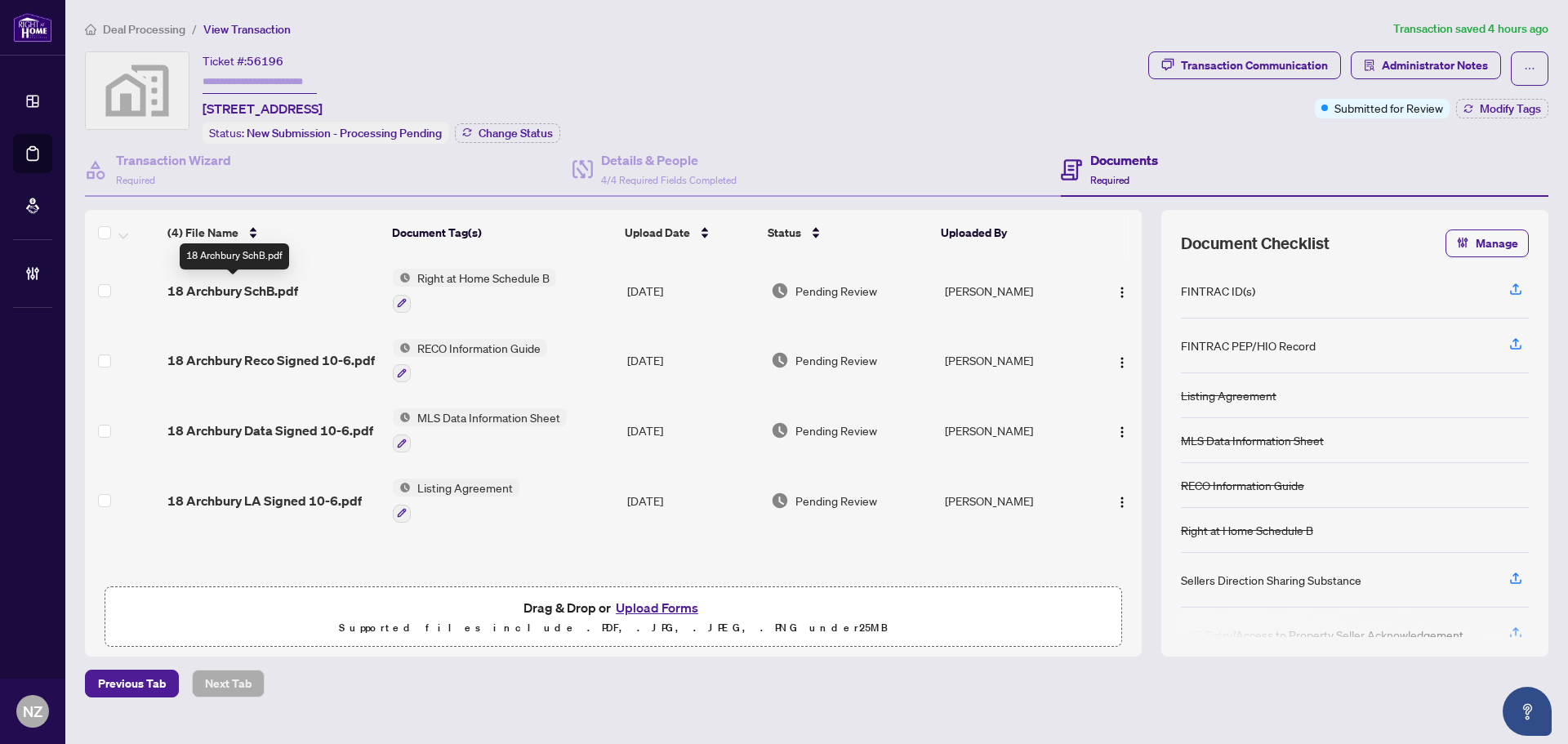
click at [250, 291] on span "18 Archbury SchB.pdf" at bounding box center [232, 290] width 131 height 20
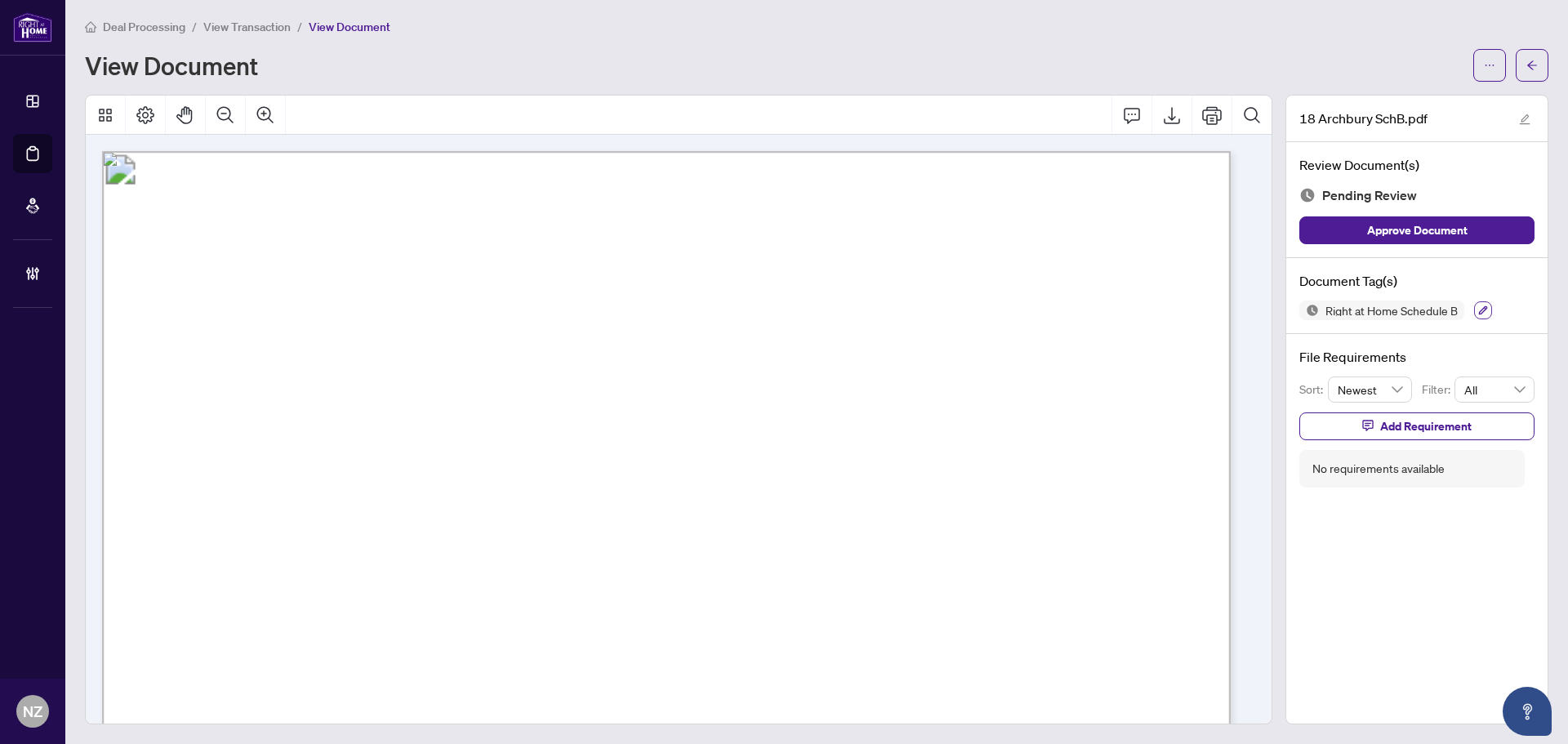
click at [1478, 307] on icon "button" at bounding box center [1483, 310] width 10 height 10
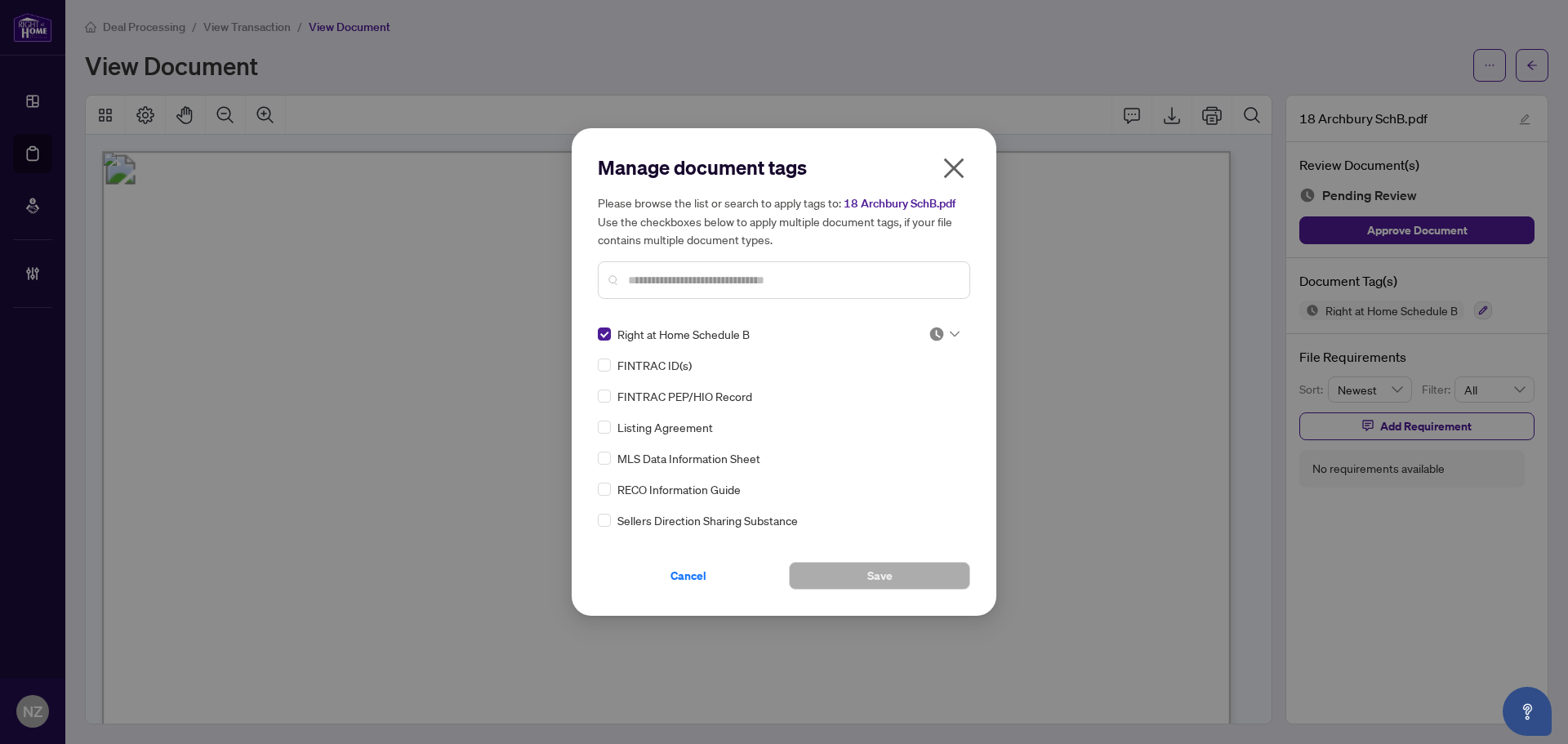
drag, startPoint x: 955, startPoint y: 322, endPoint x: 949, endPoint y: 348, distance: 26.7
click at [955, 323] on div "Manage document tags Please browse the list or search to apply tags to: 18 Arch…" at bounding box center [783, 372] width 372 height 435
click at [949, 330] on div at bounding box center [944, 333] width 31 height 16
click at [890, 420] on div "Approved" at bounding box center [889, 413] width 104 height 18
click at [846, 568] on button "Save" at bounding box center [880, 575] width 182 height 28
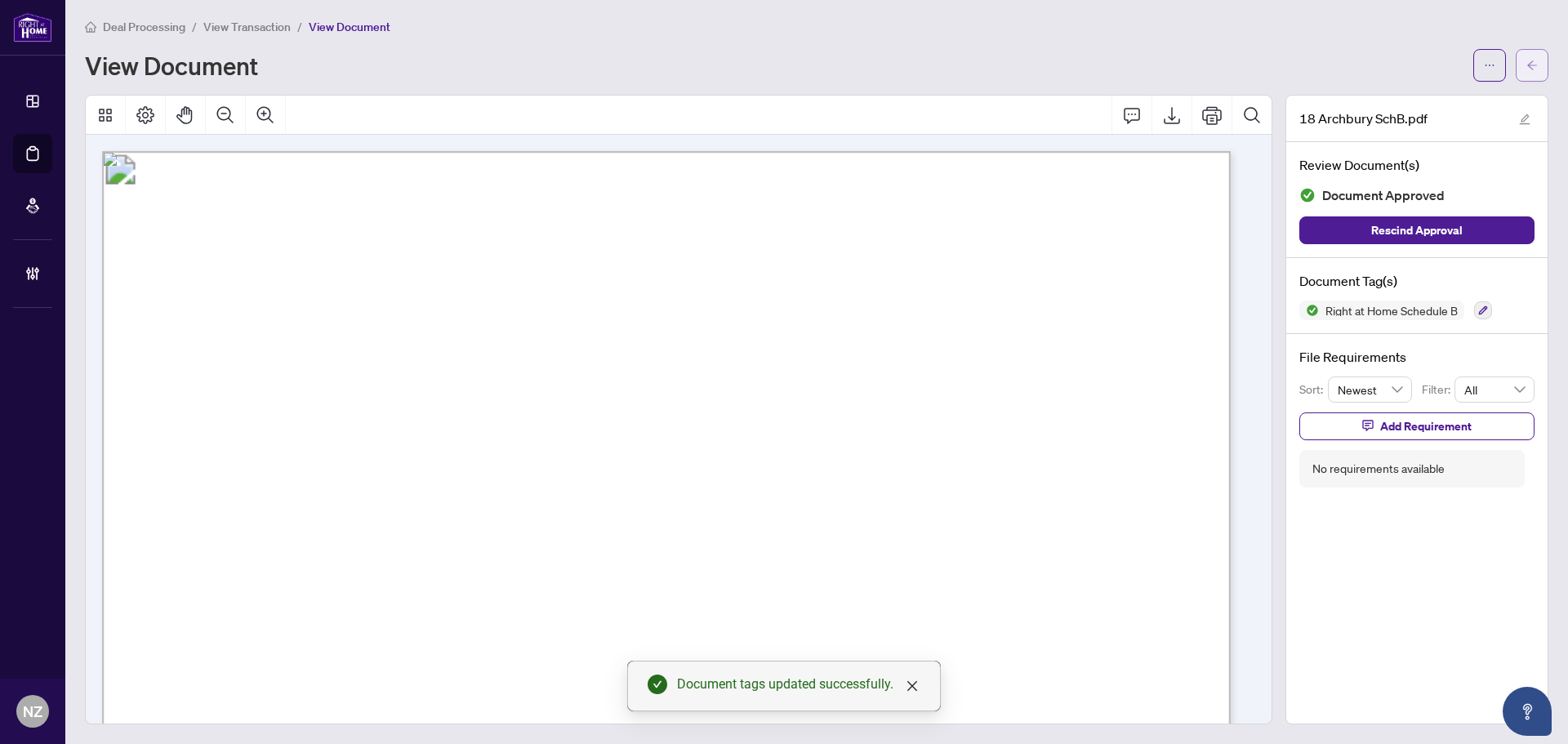
click at [1526, 69] on icon "arrow-left" at bounding box center [1532, 64] width 11 height 11
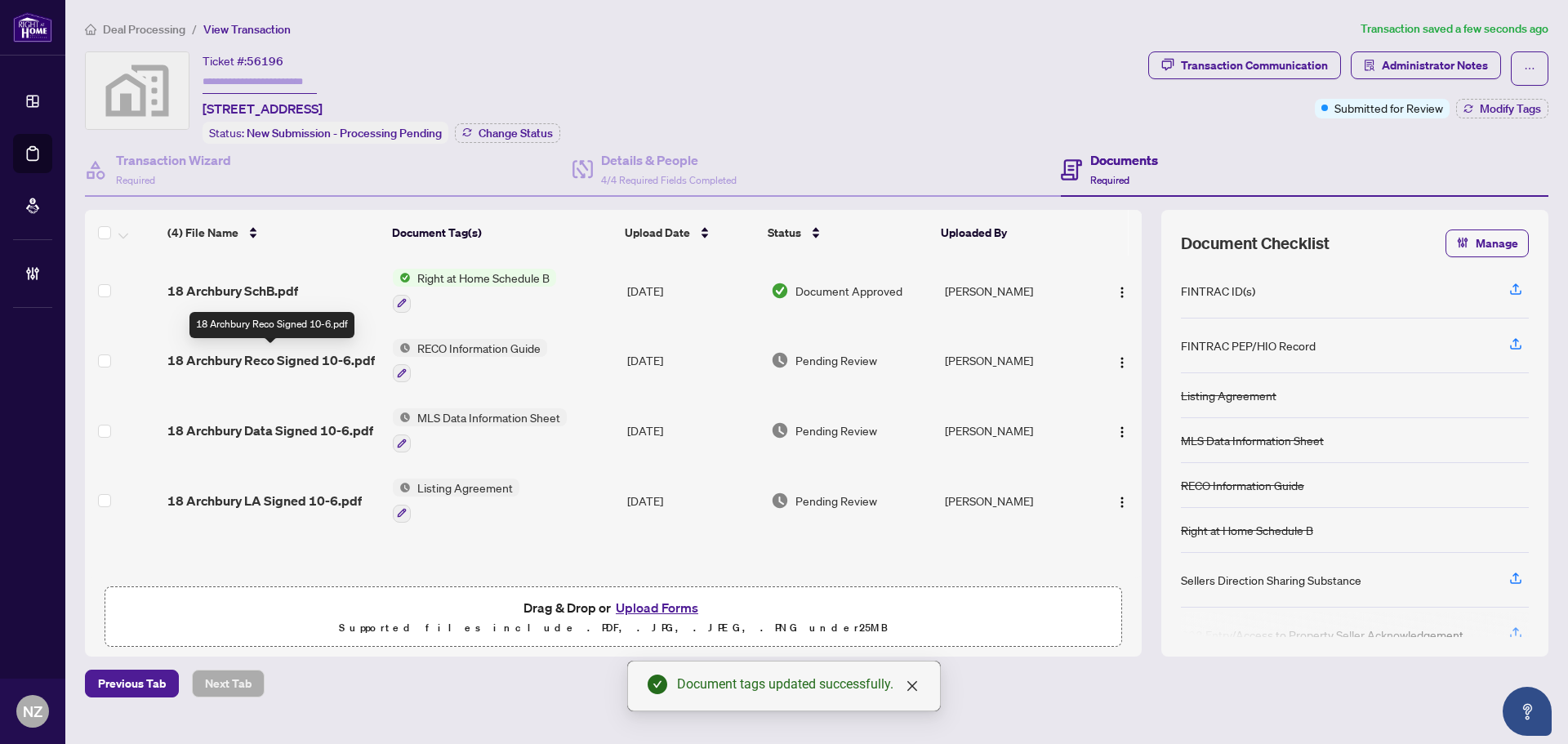
click at [248, 361] on span "18 Archbury Reco Signed 10-6.pdf" at bounding box center [271, 360] width 207 height 20
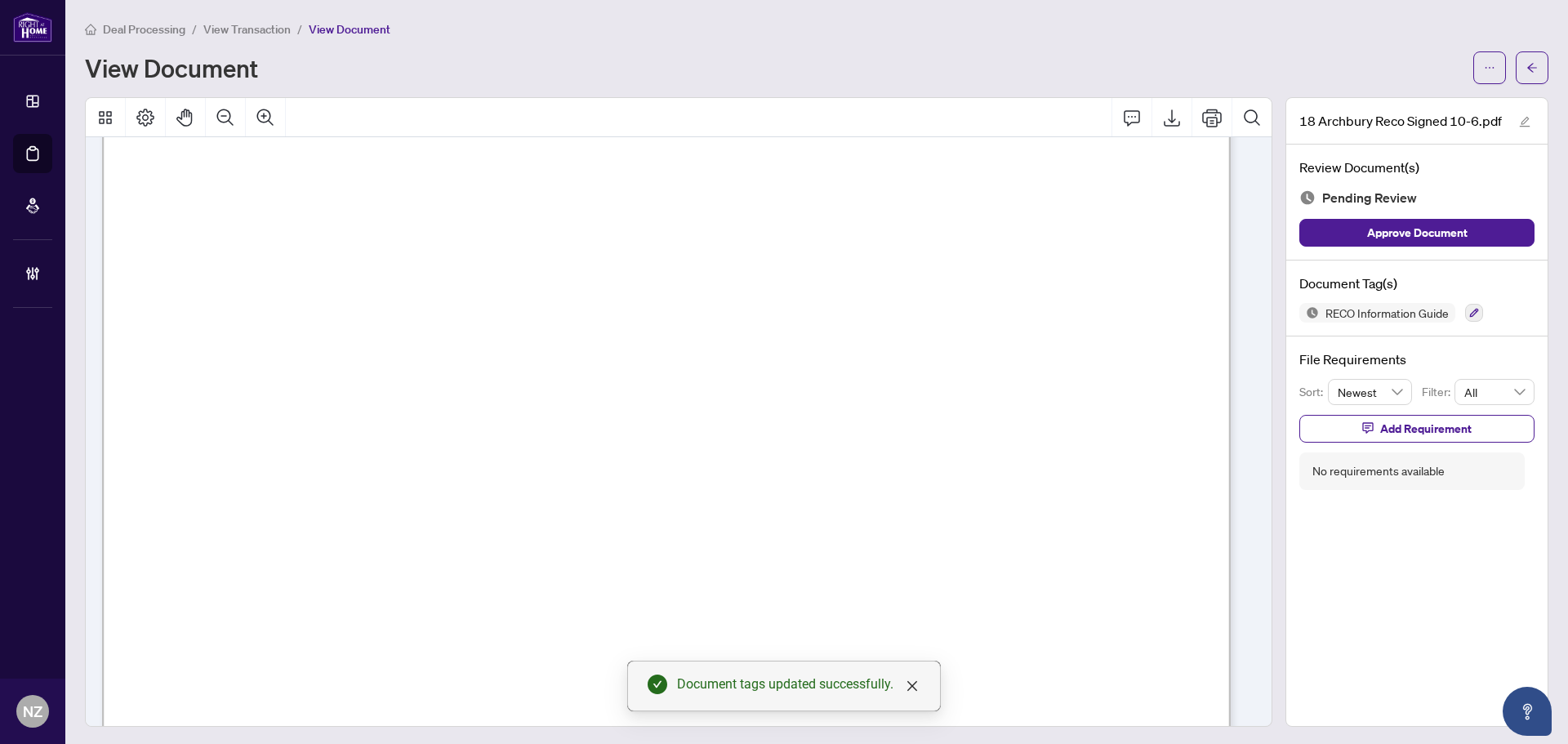
scroll to position [146, 0]
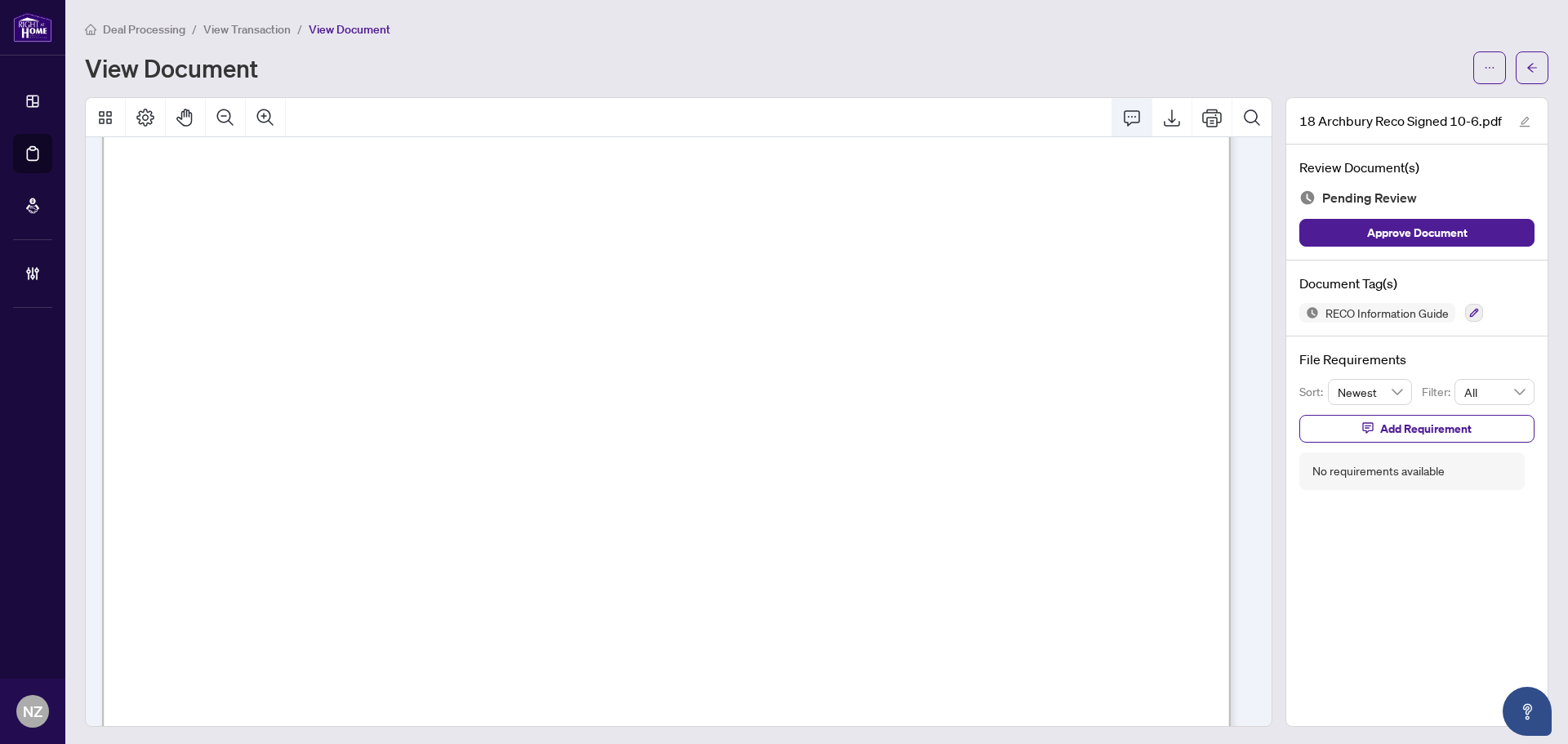
click at [1122, 119] on icon "Comment" at bounding box center [1131, 117] width 20 height 20
click at [681, 397] on p "**********" at bounding box center [709, 389] width 238 height 14
drag, startPoint x: 798, startPoint y: 396, endPoint x: 426, endPoint y: 394, distance: 372.0
click at [0, 0] on div "**********" at bounding box center [0, 0] width 0 height 0
drag, startPoint x: 828, startPoint y: 432, endPoint x: 865, endPoint y: 439, distance: 37.7
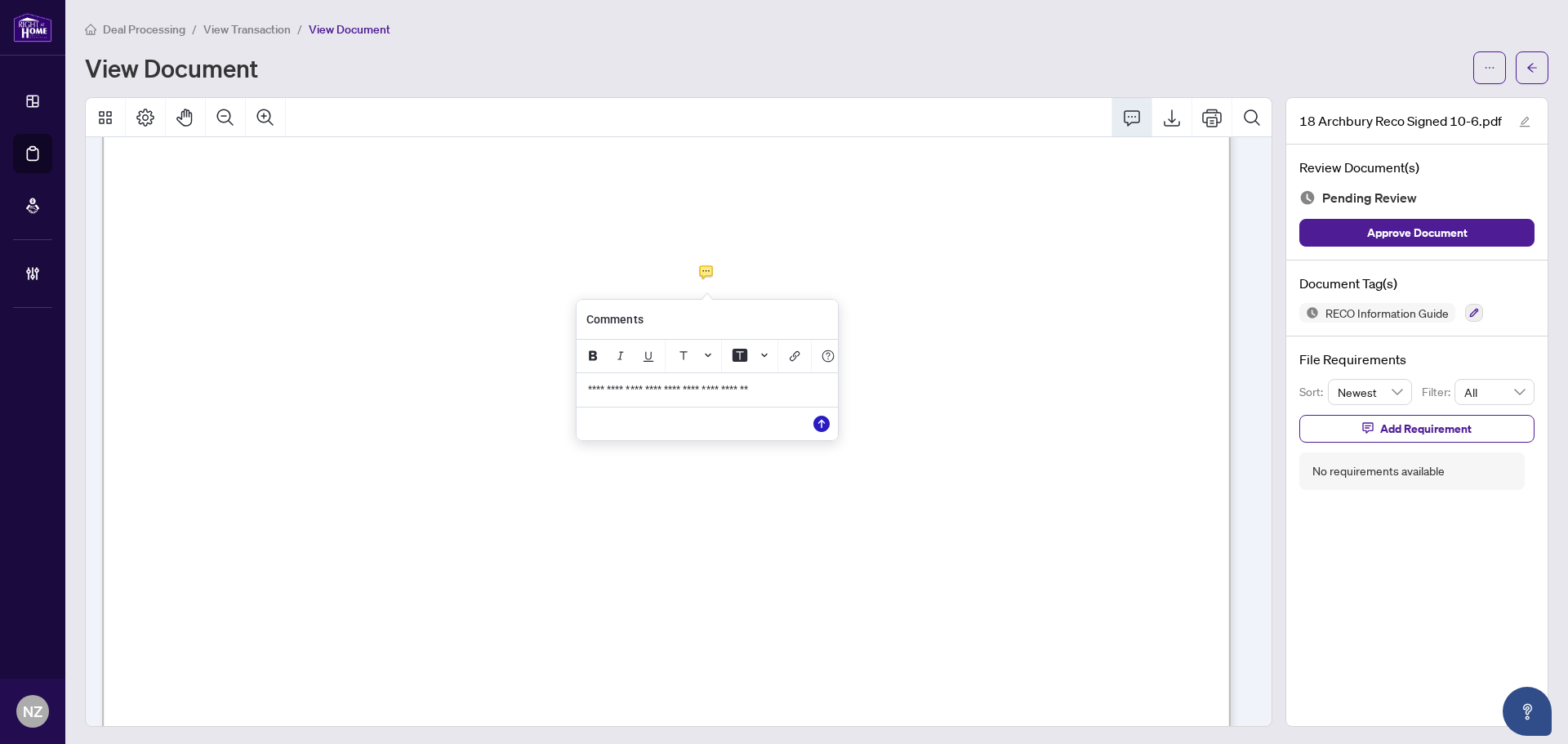
click at [829, 432] on icon "Save" at bounding box center [820, 423] width 16 height 16
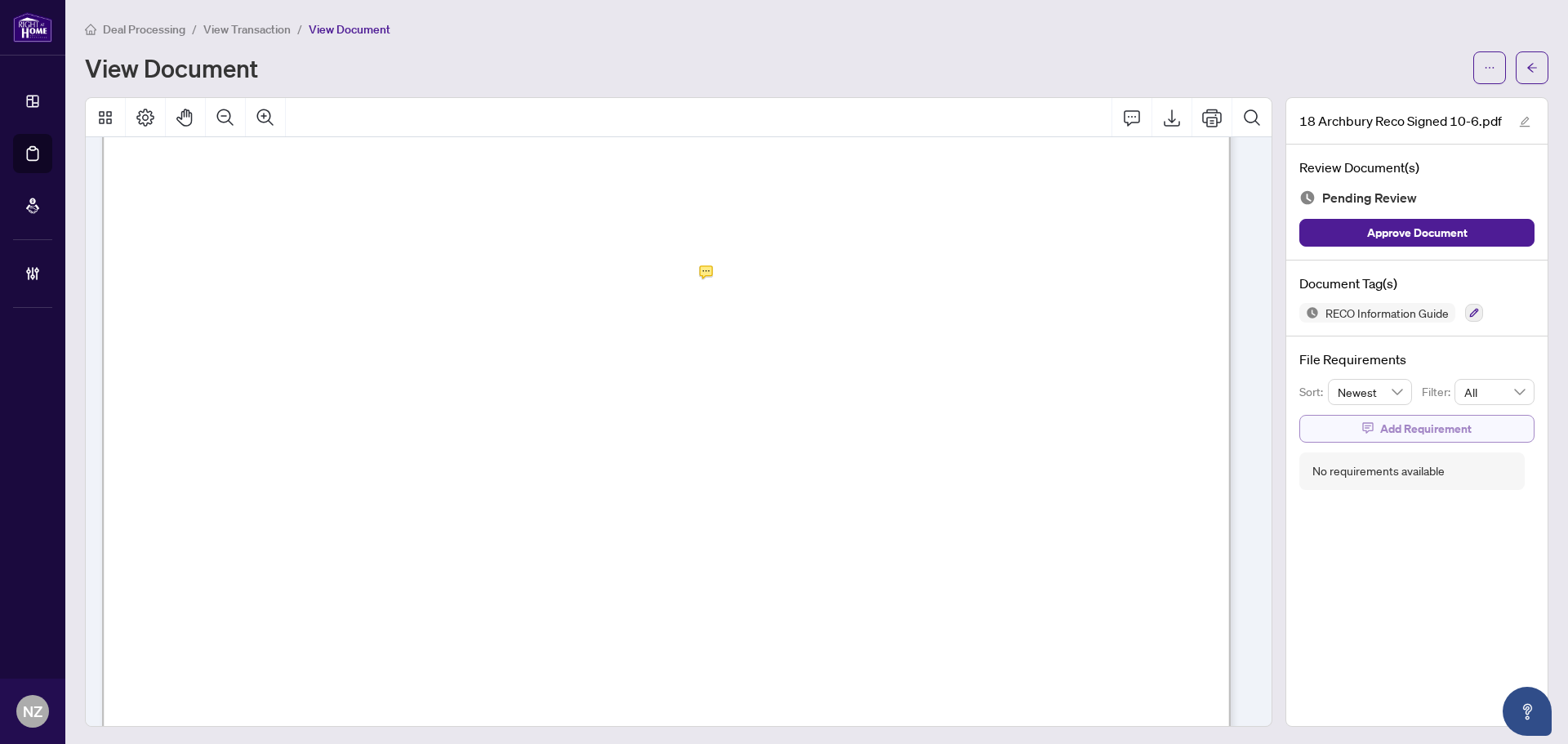
click at [1380, 435] on span "Add Requirement" at bounding box center [1425, 428] width 92 height 26
click at [1360, 444] on textarea at bounding box center [1434, 443] width 175 height 31
paste textarea "**********"
type textarea "**********"
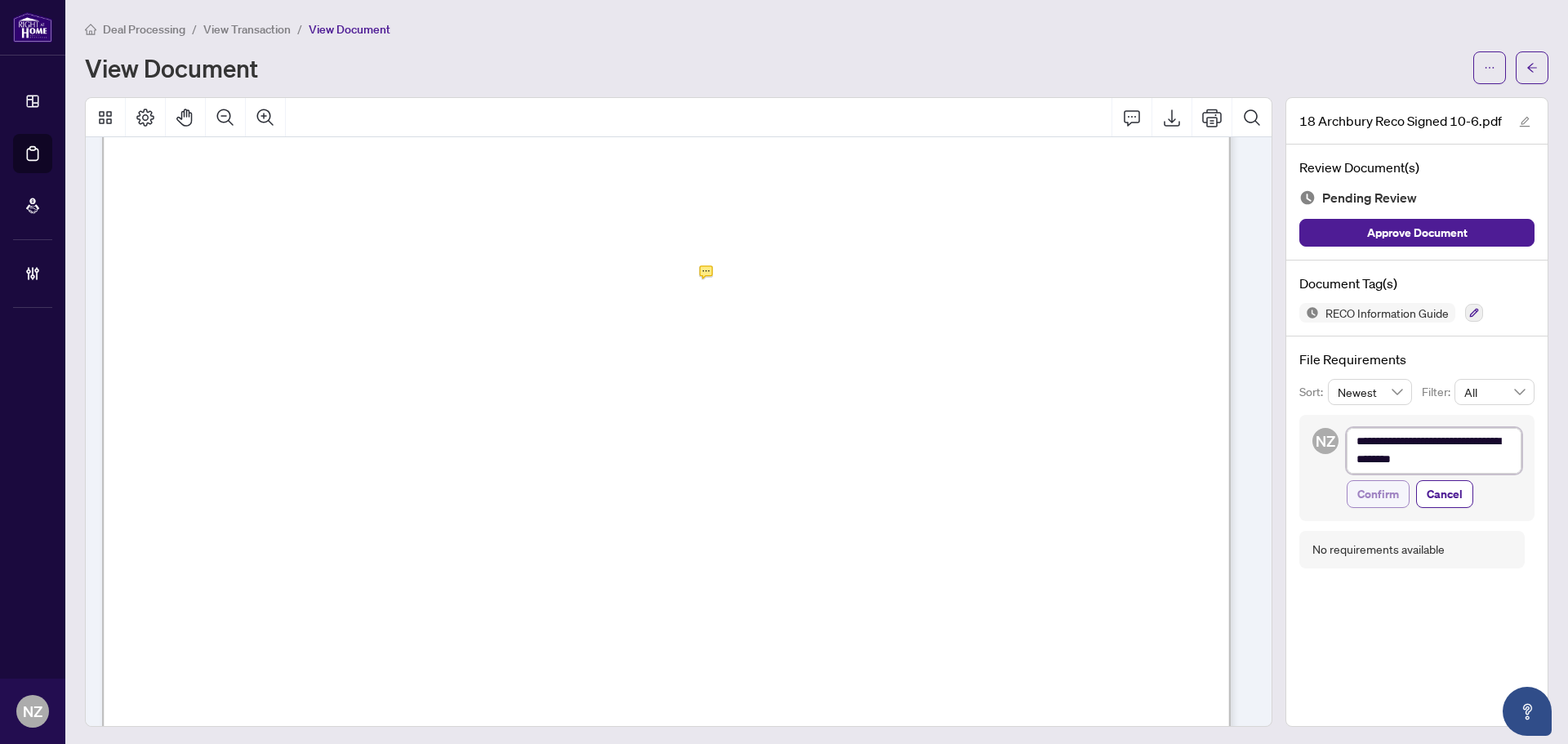
scroll to position [0, 0]
type textarea "**********"
click at [1378, 506] on span "Confirm" at bounding box center [1377, 497] width 42 height 26
type textarea "**********"
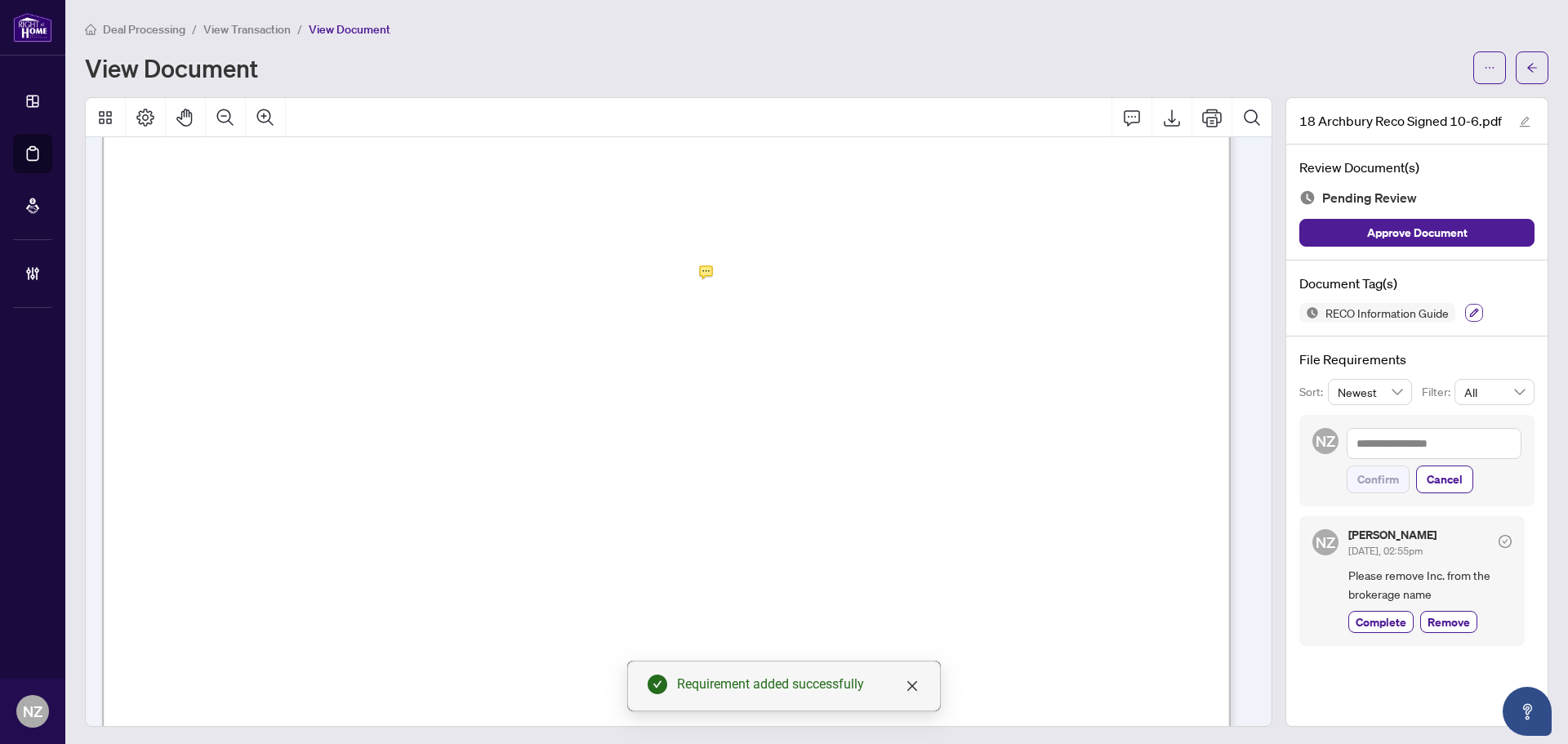
click at [1464, 314] on button "button" at bounding box center [1473, 312] width 18 height 18
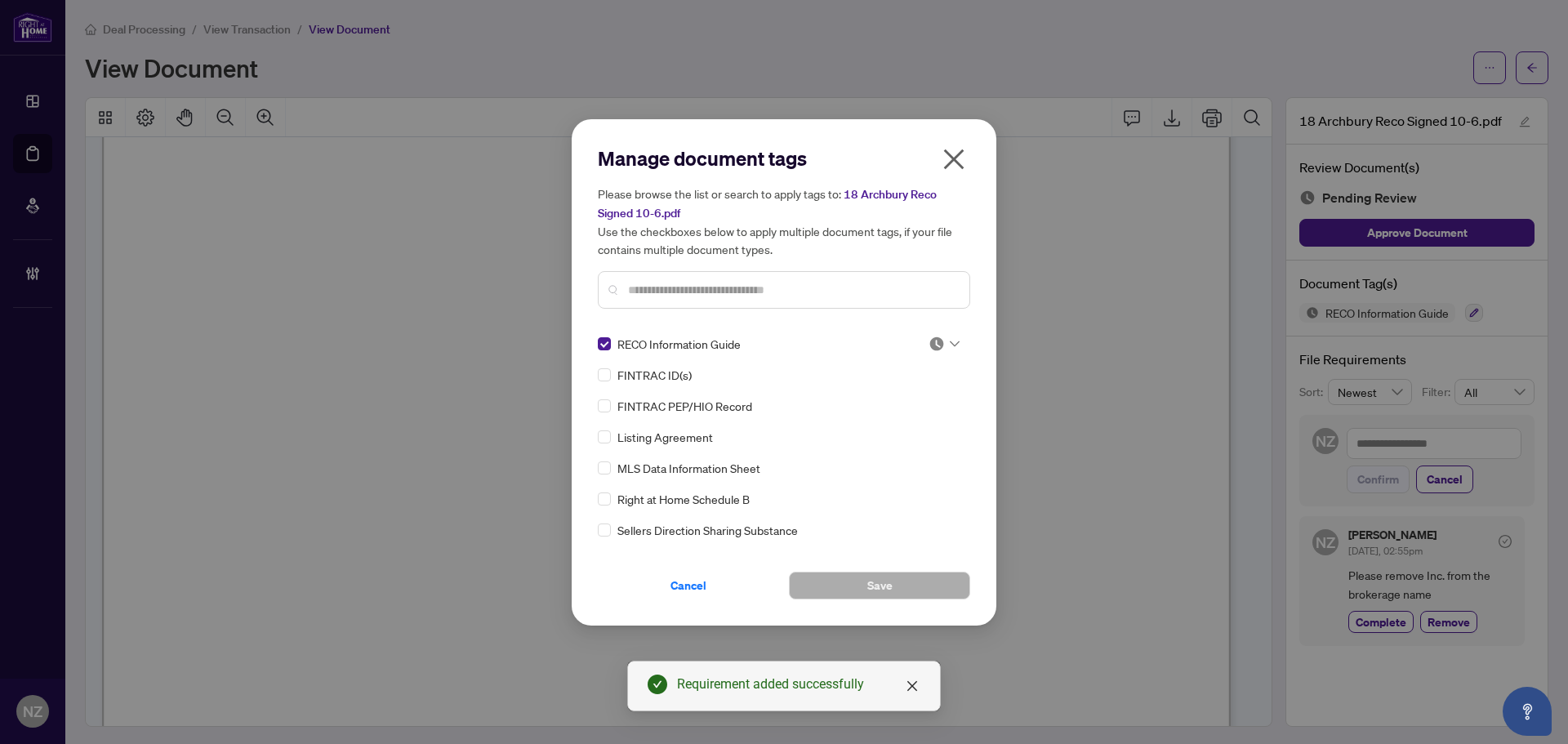
click at [945, 338] on div at bounding box center [944, 344] width 31 height 16
drag, startPoint x: 904, startPoint y: 397, endPoint x: 907, endPoint y: 505, distance: 108.0
click at [905, 401] on div "Needs Work" at bounding box center [889, 397] width 104 height 18
click at [859, 590] on button "Save" at bounding box center [880, 585] width 182 height 28
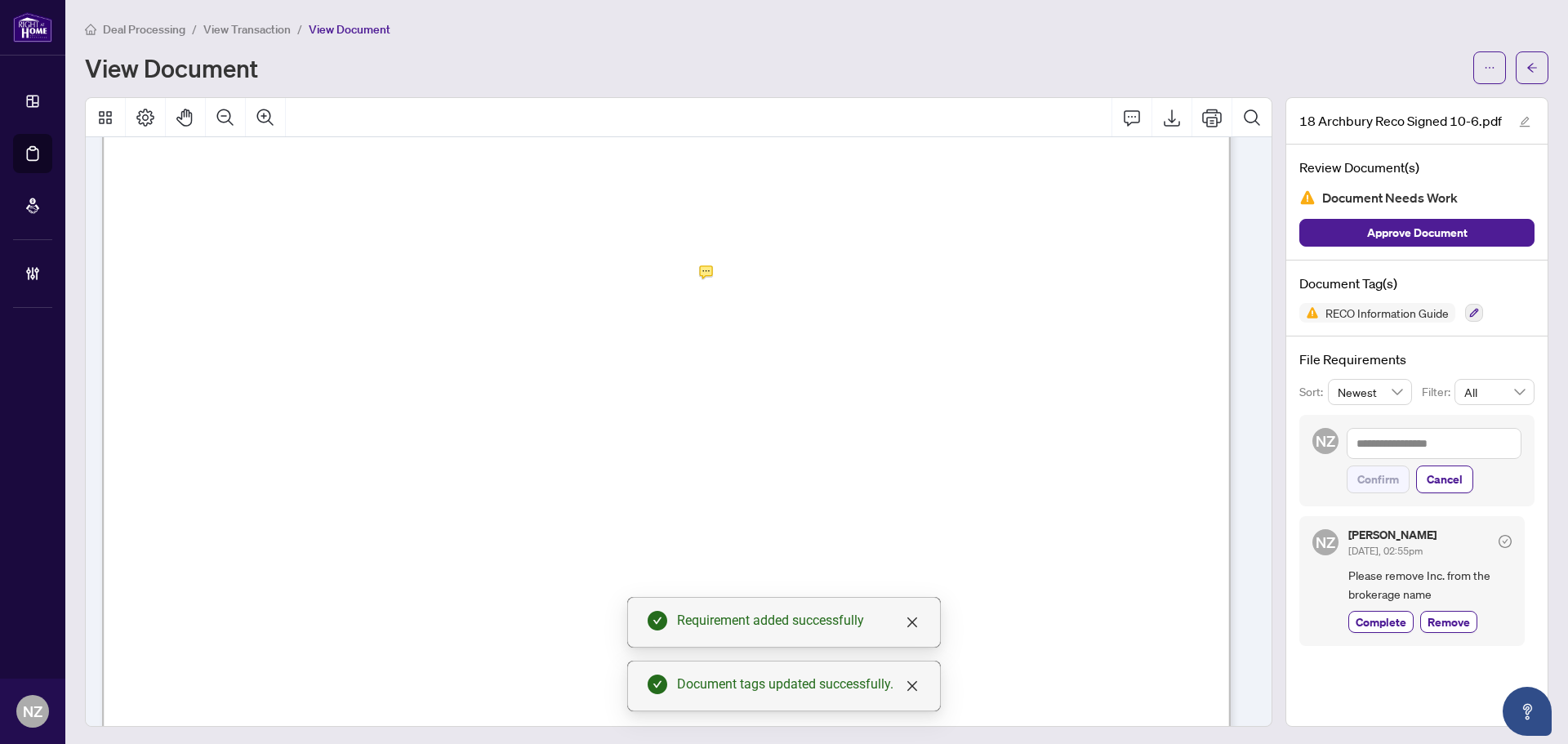
click at [1527, 70] on icon "arrow-left" at bounding box center [1532, 67] width 10 height 9
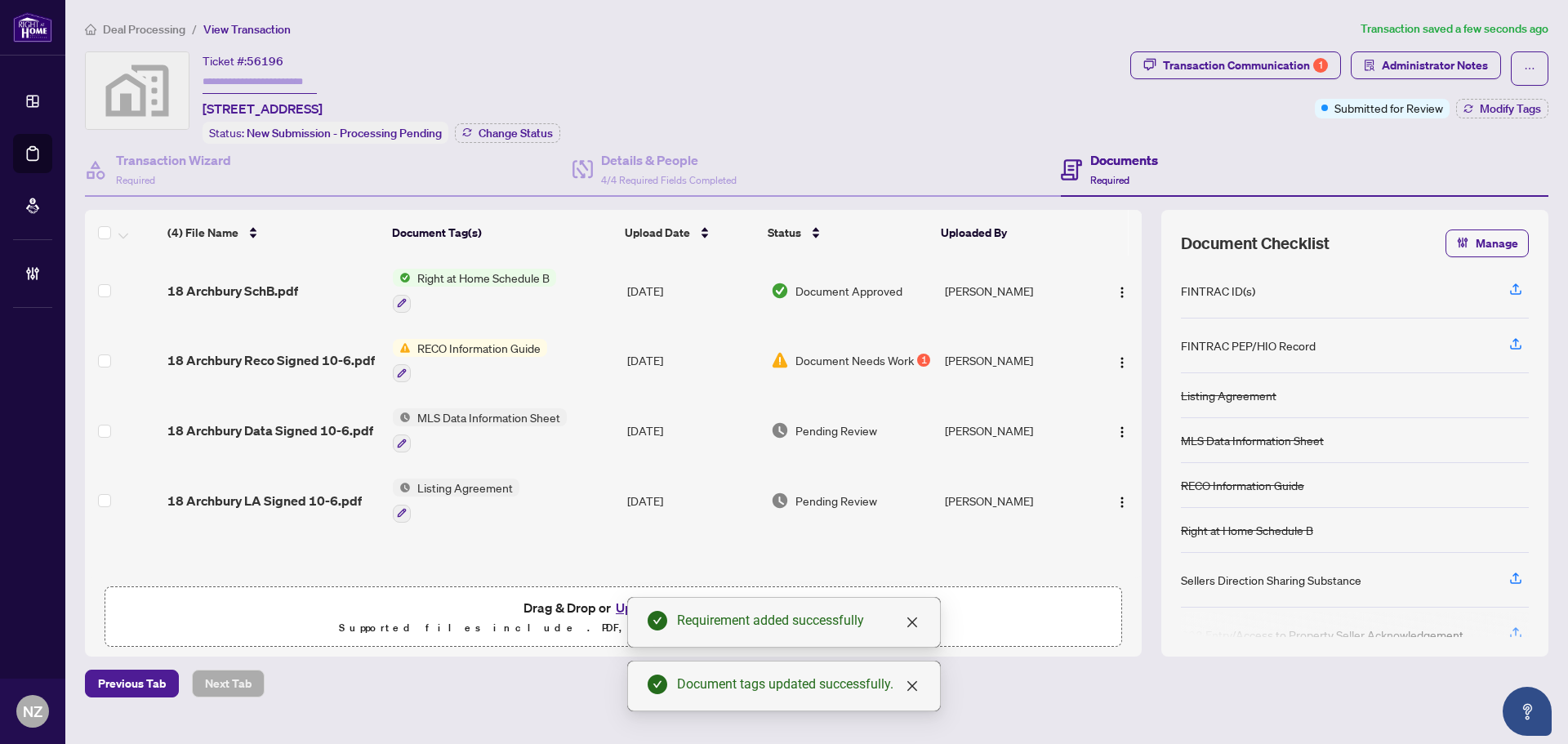
click at [245, 421] on span "18 Archbury Data Signed 10-6.pdf" at bounding box center [270, 430] width 206 height 20
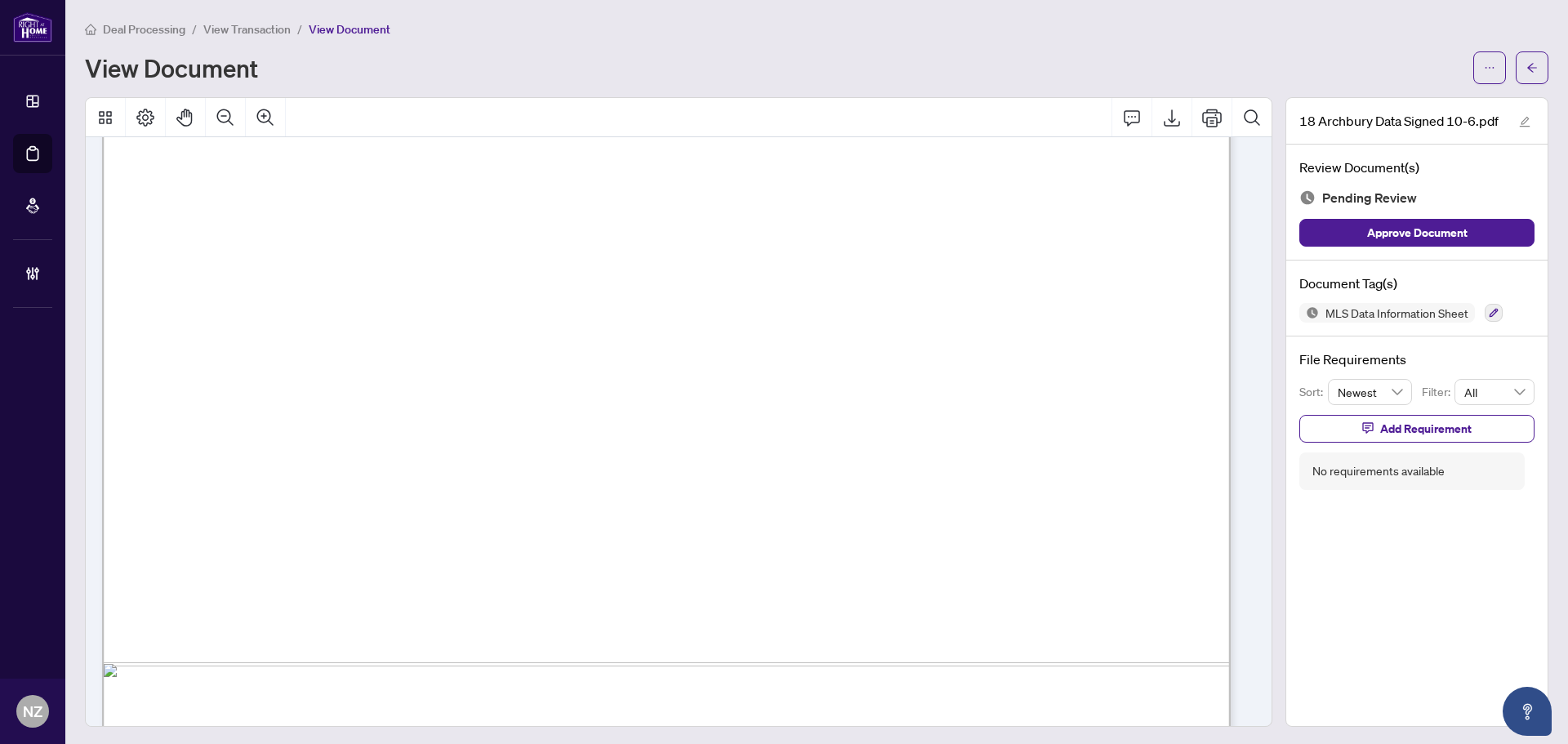
scroll to position [15756, 0]
click at [1489, 312] on icon "button" at bounding box center [1493, 313] width 9 height 9
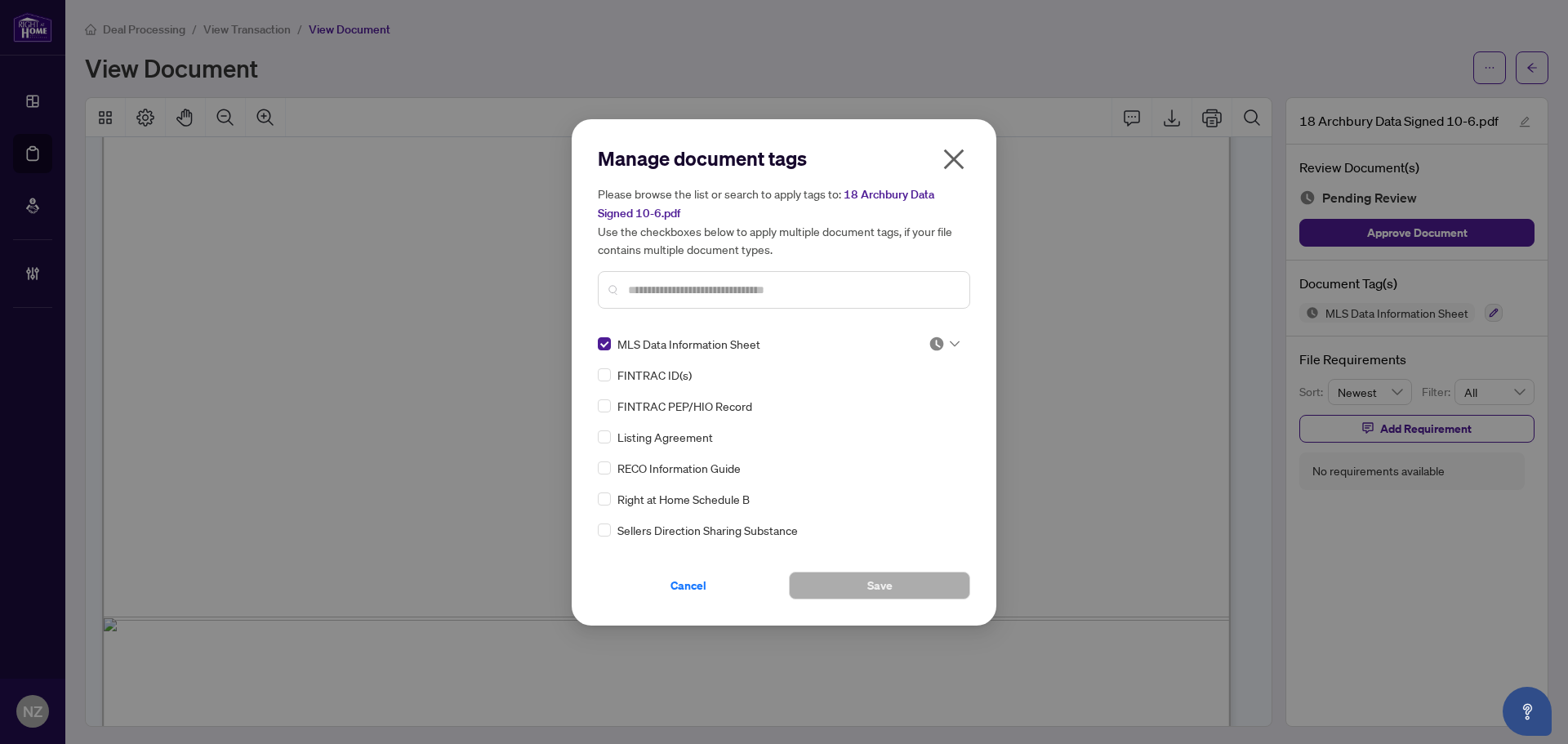
click at [941, 340] on div at bounding box center [944, 344] width 31 height 16
drag, startPoint x: 843, startPoint y: 423, endPoint x: 844, endPoint y: 448, distance: 25.0
click at [842, 428] on img at bounding box center [845, 423] width 16 height 16
click at [827, 597] on button "Save" at bounding box center [880, 585] width 182 height 28
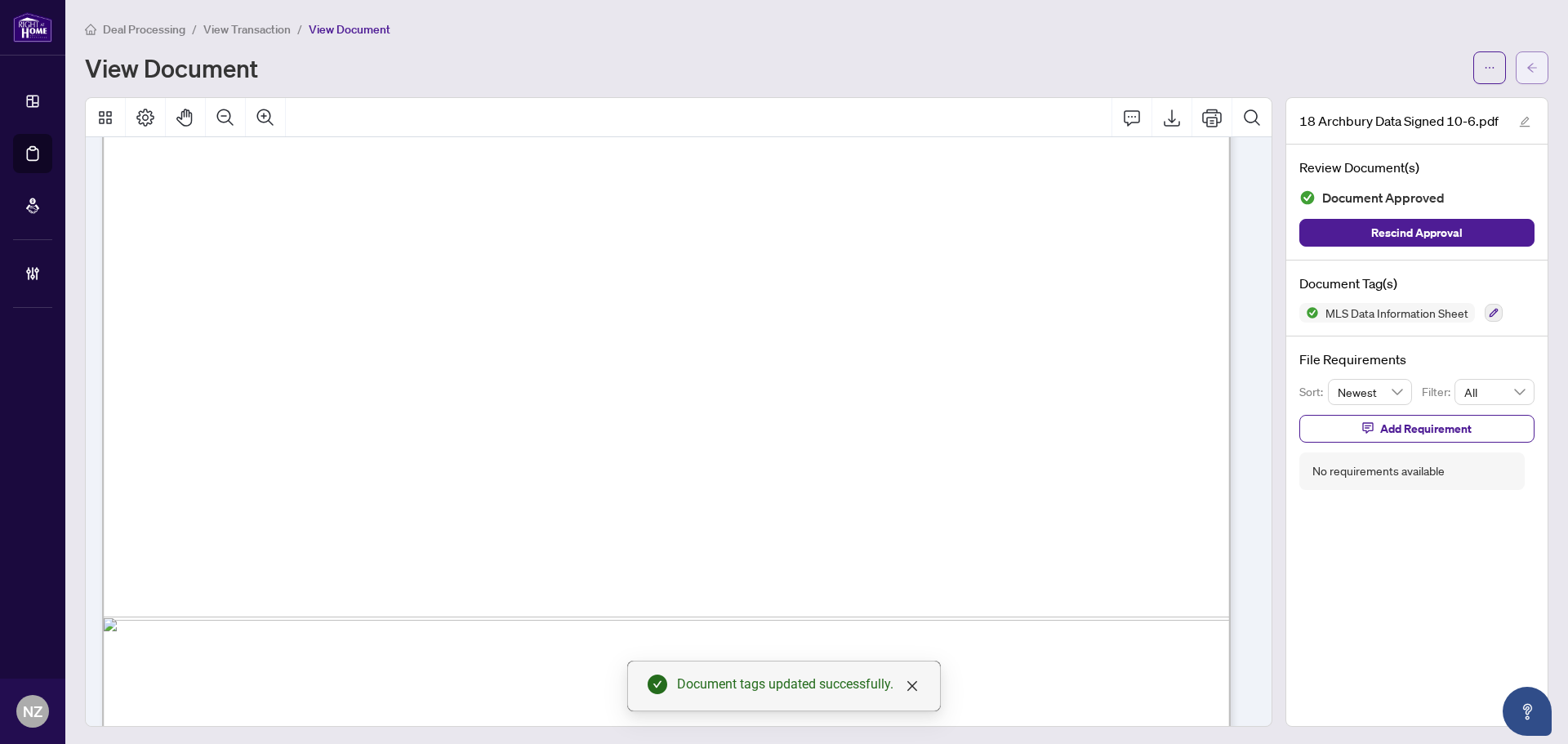
click at [1529, 64] on button "button" at bounding box center [1532, 68] width 32 height 32
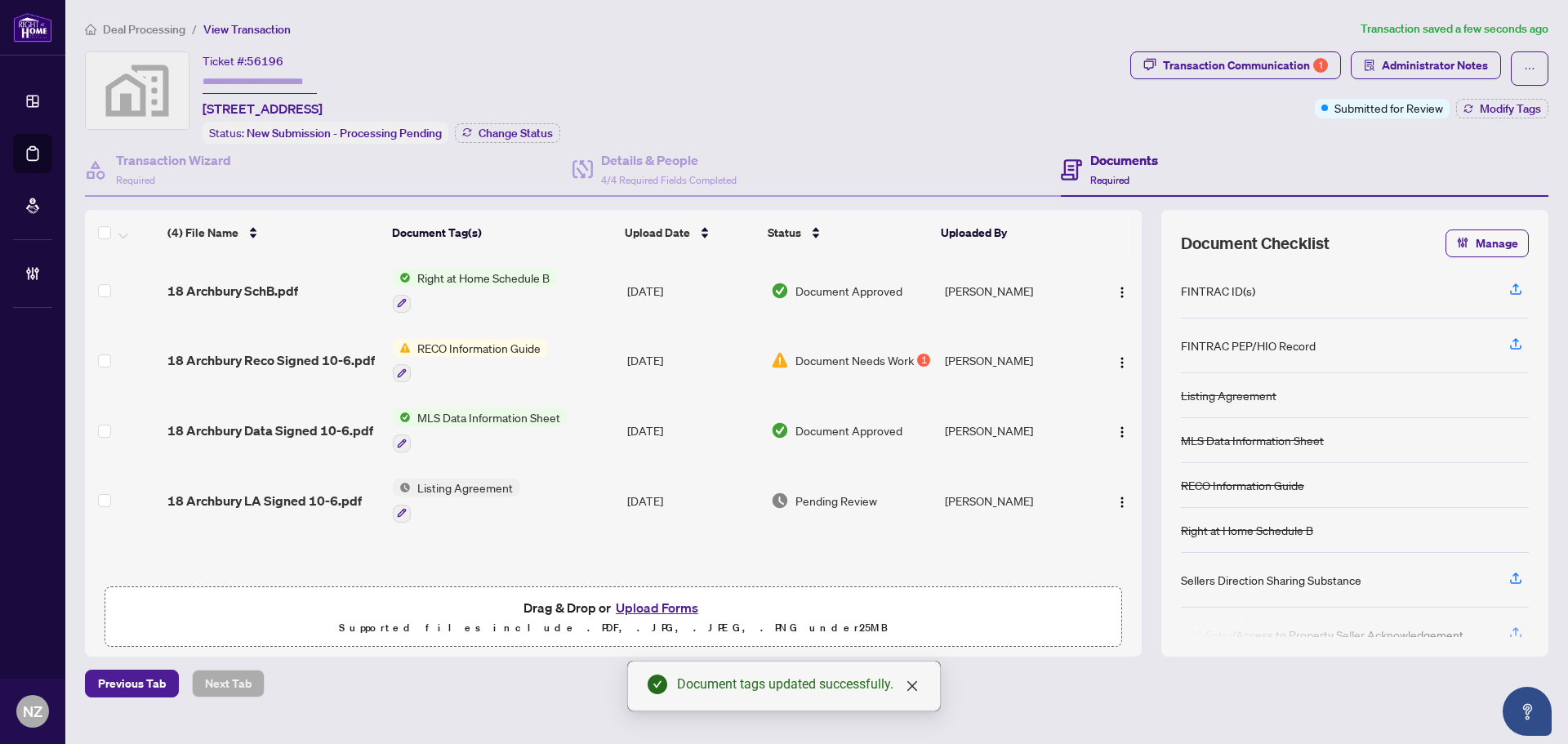
click at [294, 481] on td "18 Archbury LA Signed 10-6.pdf" at bounding box center [274, 501] width 226 height 70
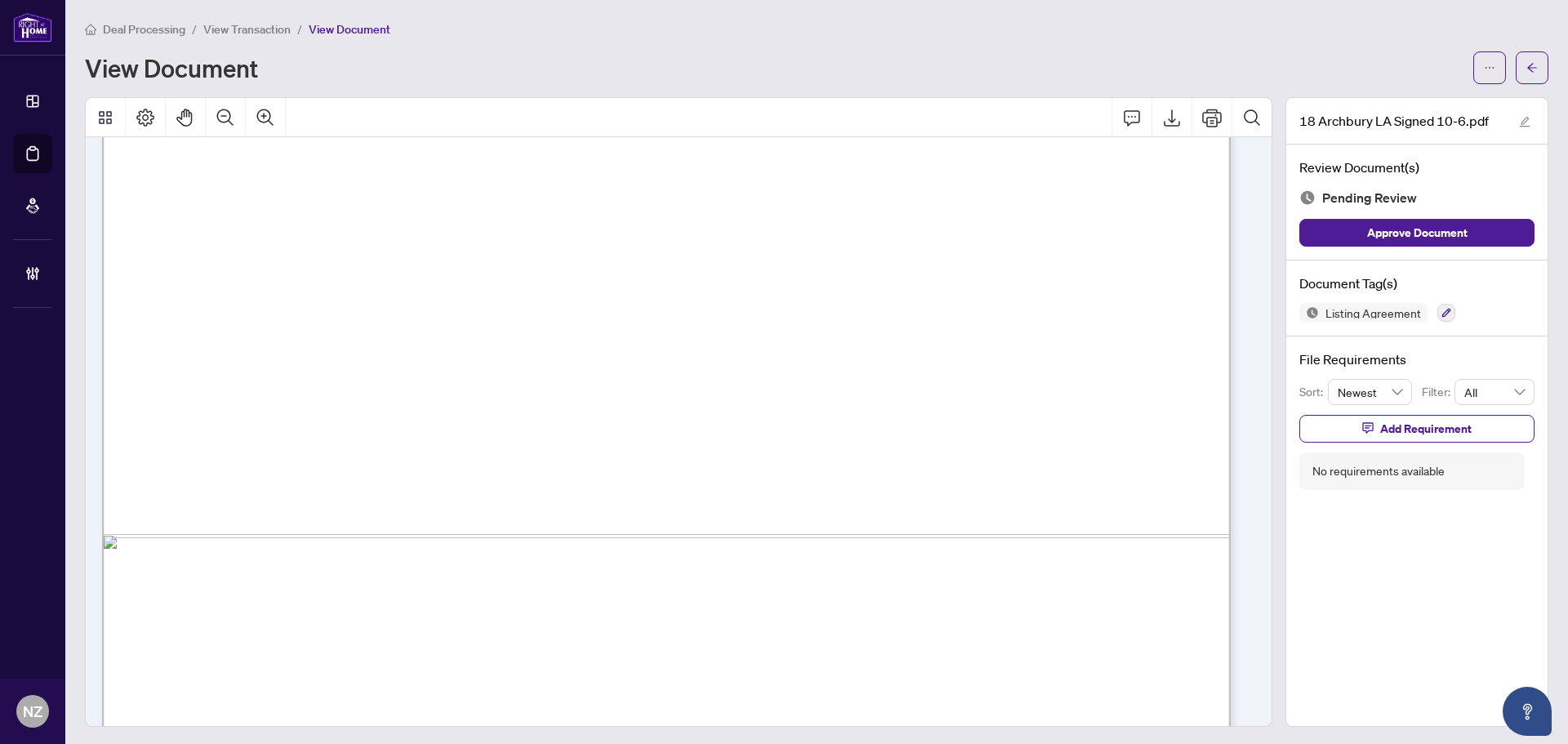
scroll to position [6892, 0]
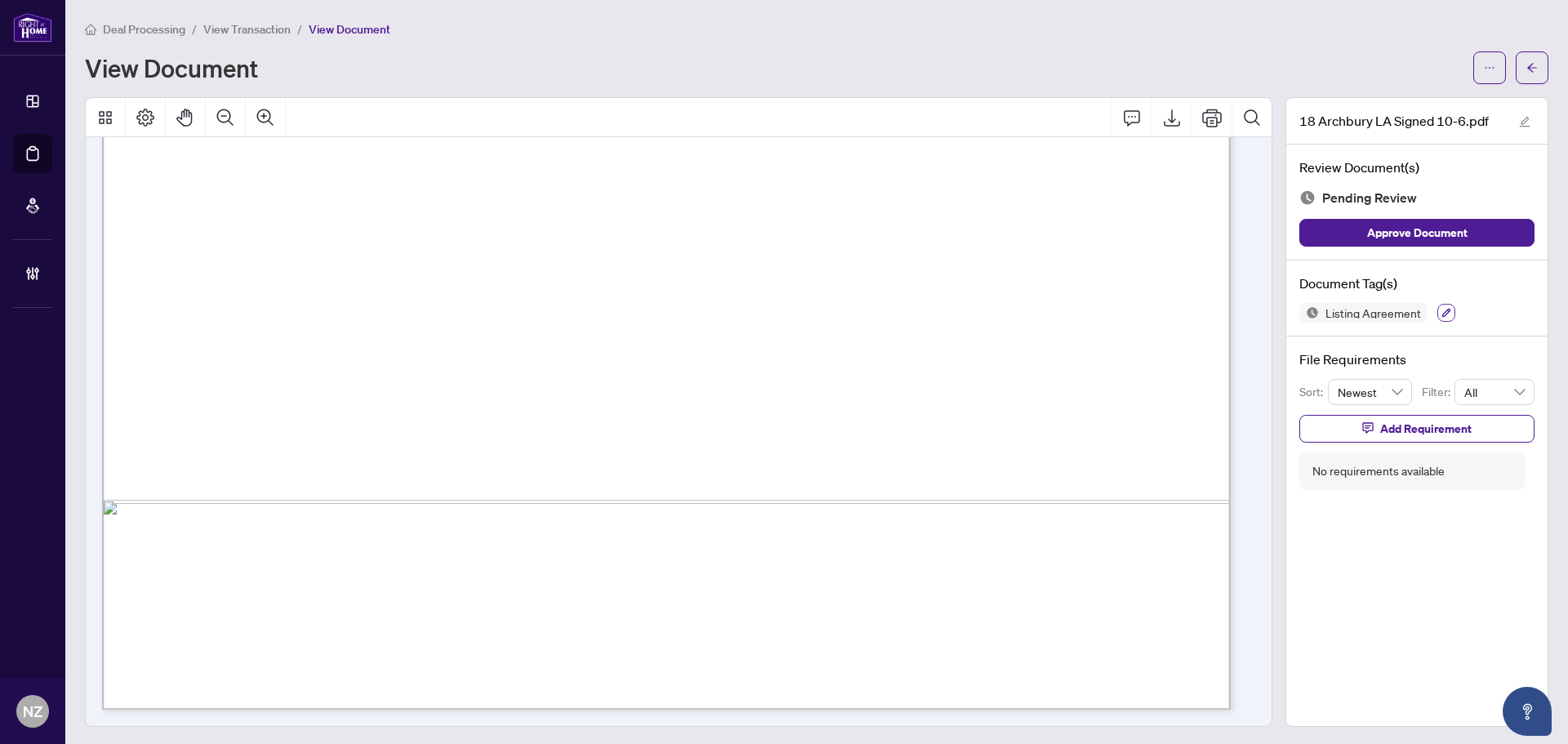
click at [1437, 319] on button "button" at bounding box center [1446, 312] width 18 height 18
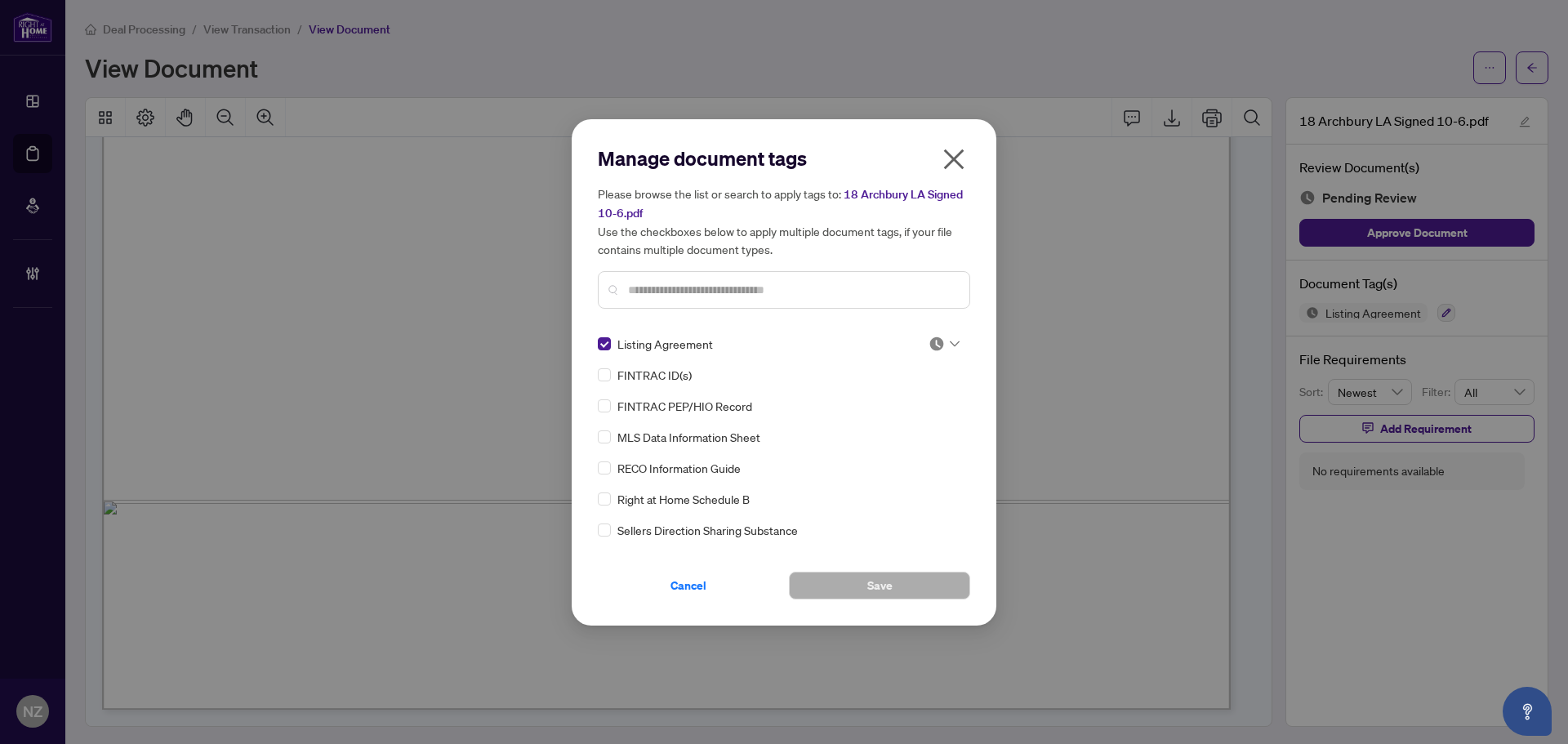
click at [949, 343] on icon at bounding box center [955, 343] width 10 height 6
drag, startPoint x: 882, startPoint y: 422, endPoint x: 850, endPoint y: 510, distance: 93.6
click at [878, 426] on div "Approved" at bounding box center [889, 423] width 104 height 18
click at [854, 585] on button "Save" at bounding box center [880, 585] width 182 height 28
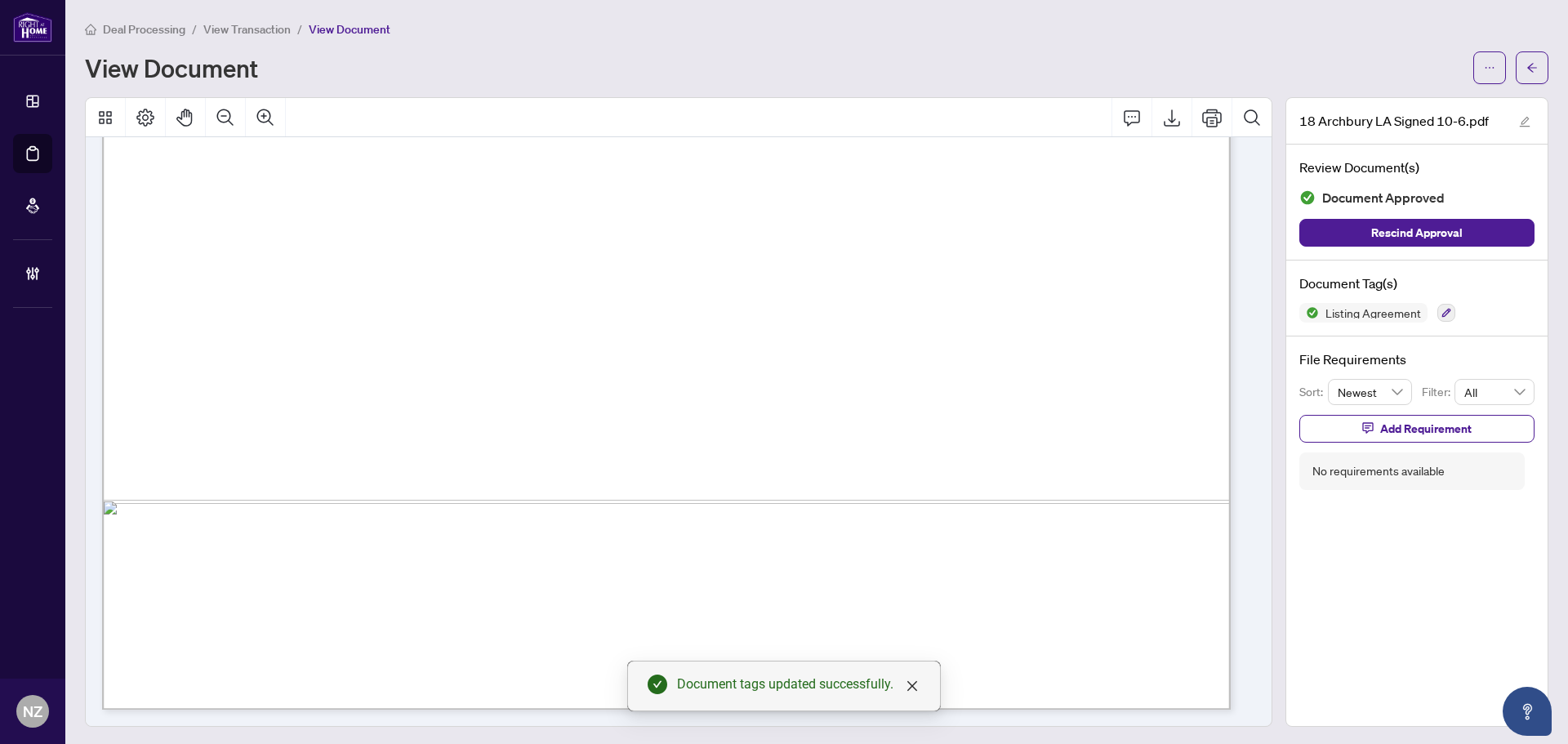
click at [1526, 71] on icon "arrow-left" at bounding box center [1532, 67] width 11 height 11
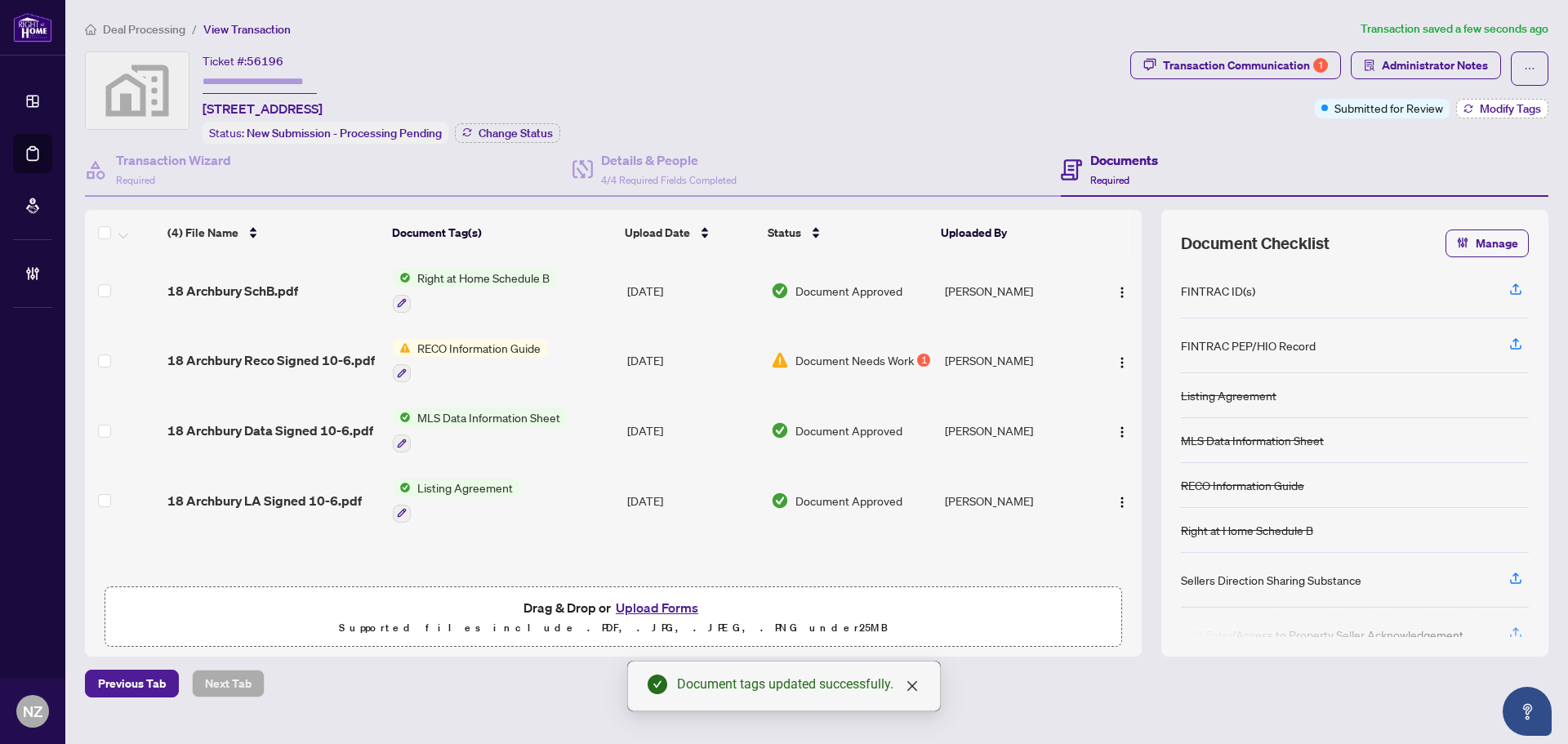
click at [1473, 113] on button "Modify Tags" at bounding box center [1502, 108] width 92 height 20
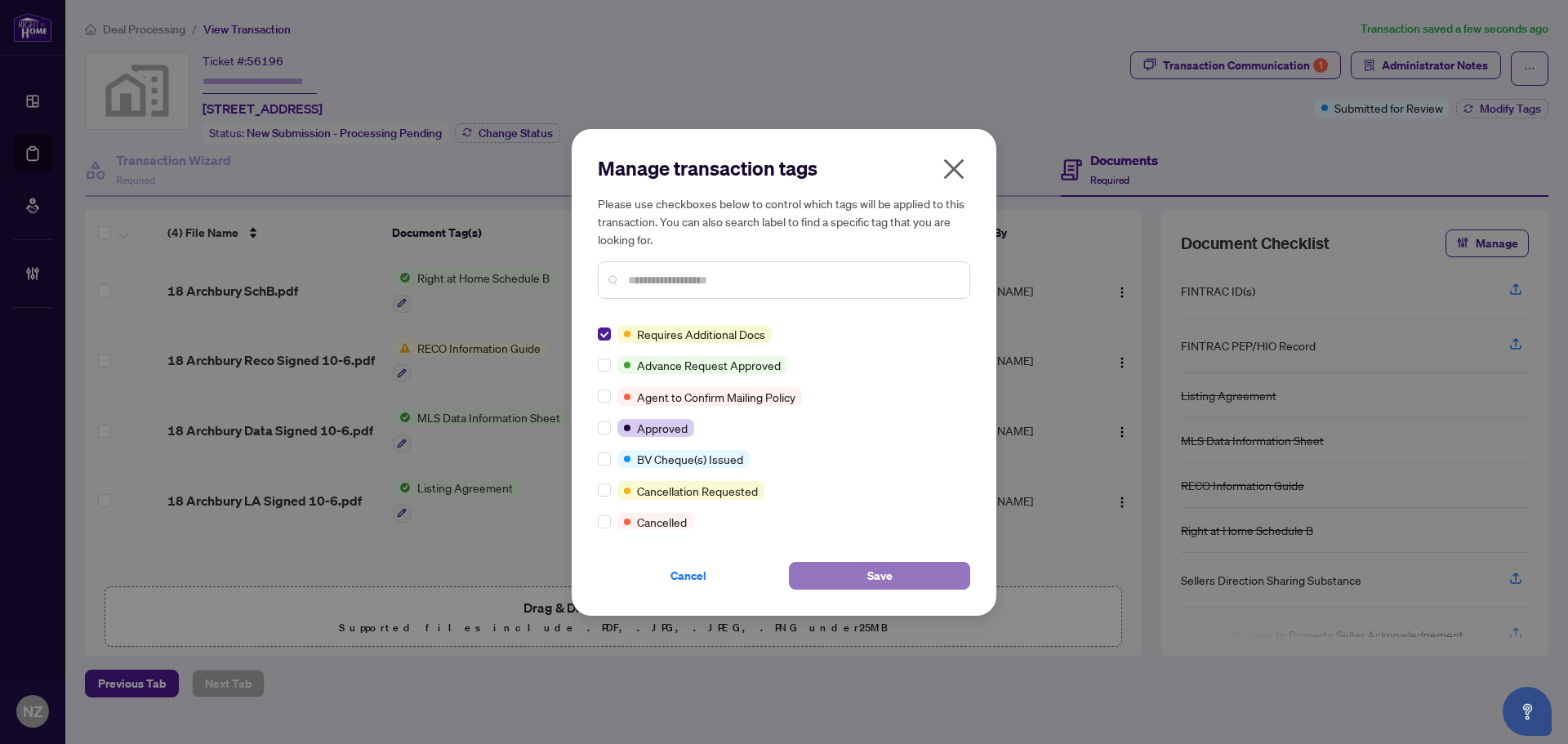
click at [865, 583] on button "Save" at bounding box center [880, 575] width 182 height 28
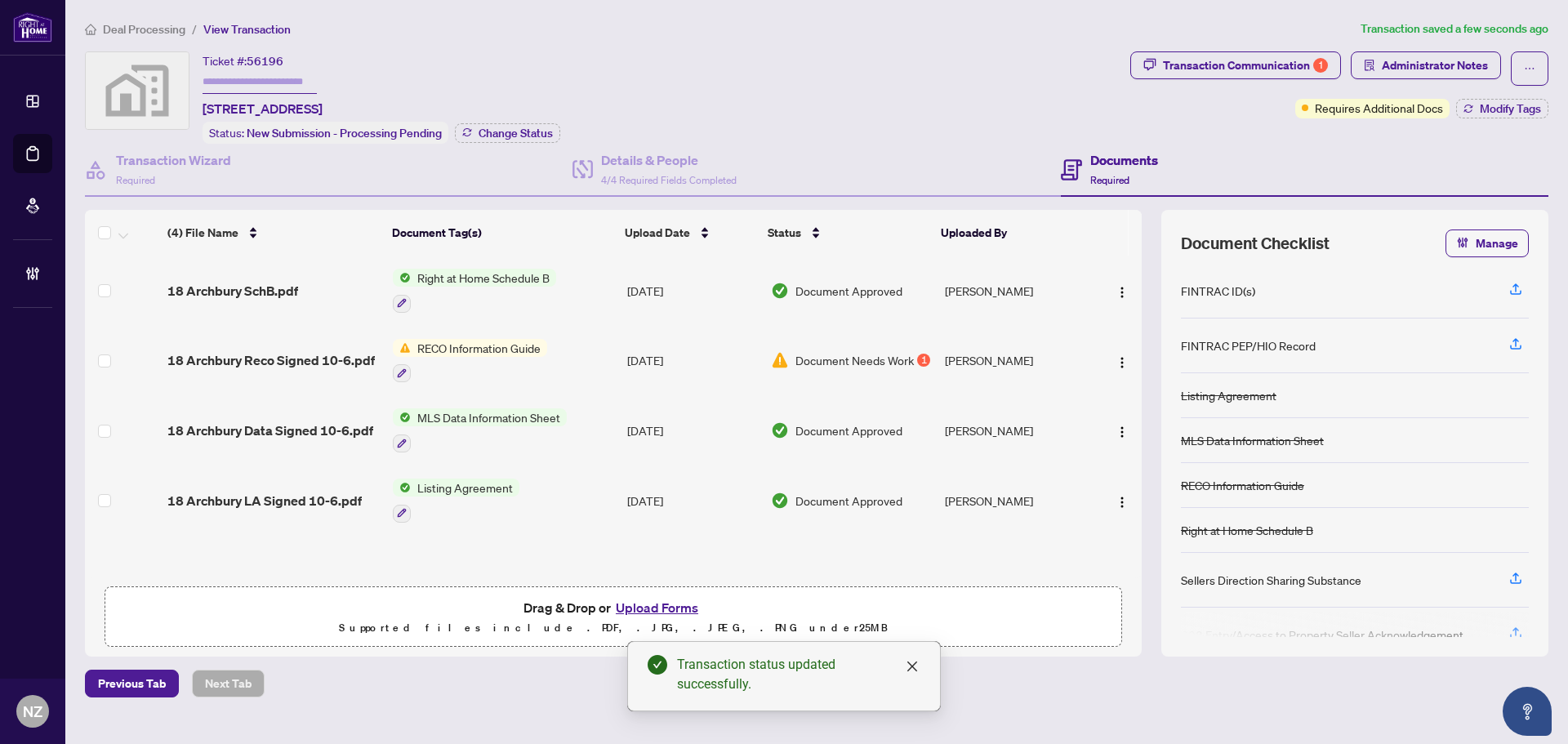
click at [138, 23] on span "Deal Processing" at bounding box center [143, 29] width 82 height 14
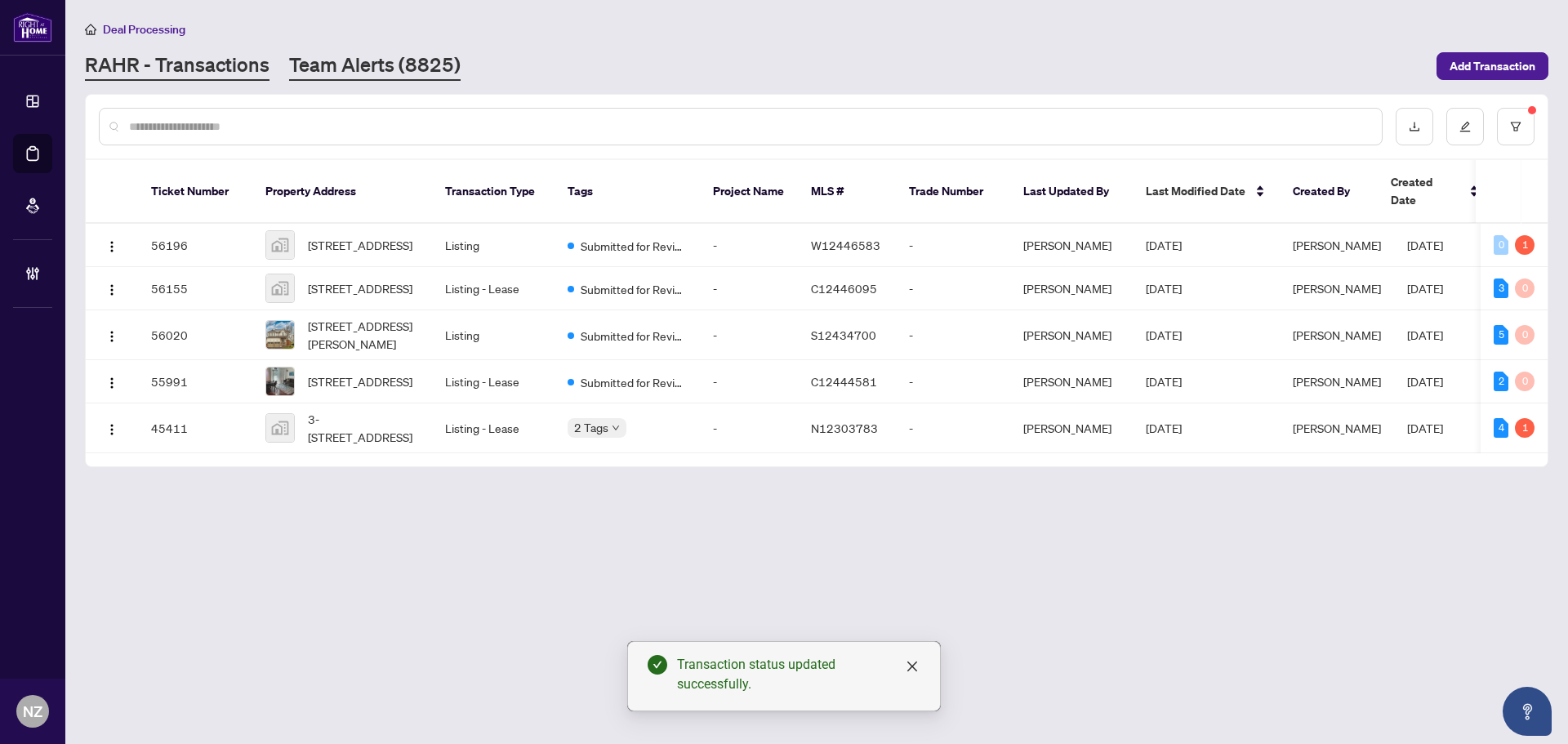
click at [328, 64] on link "Team Alerts (8825)" at bounding box center [375, 66] width 171 height 30
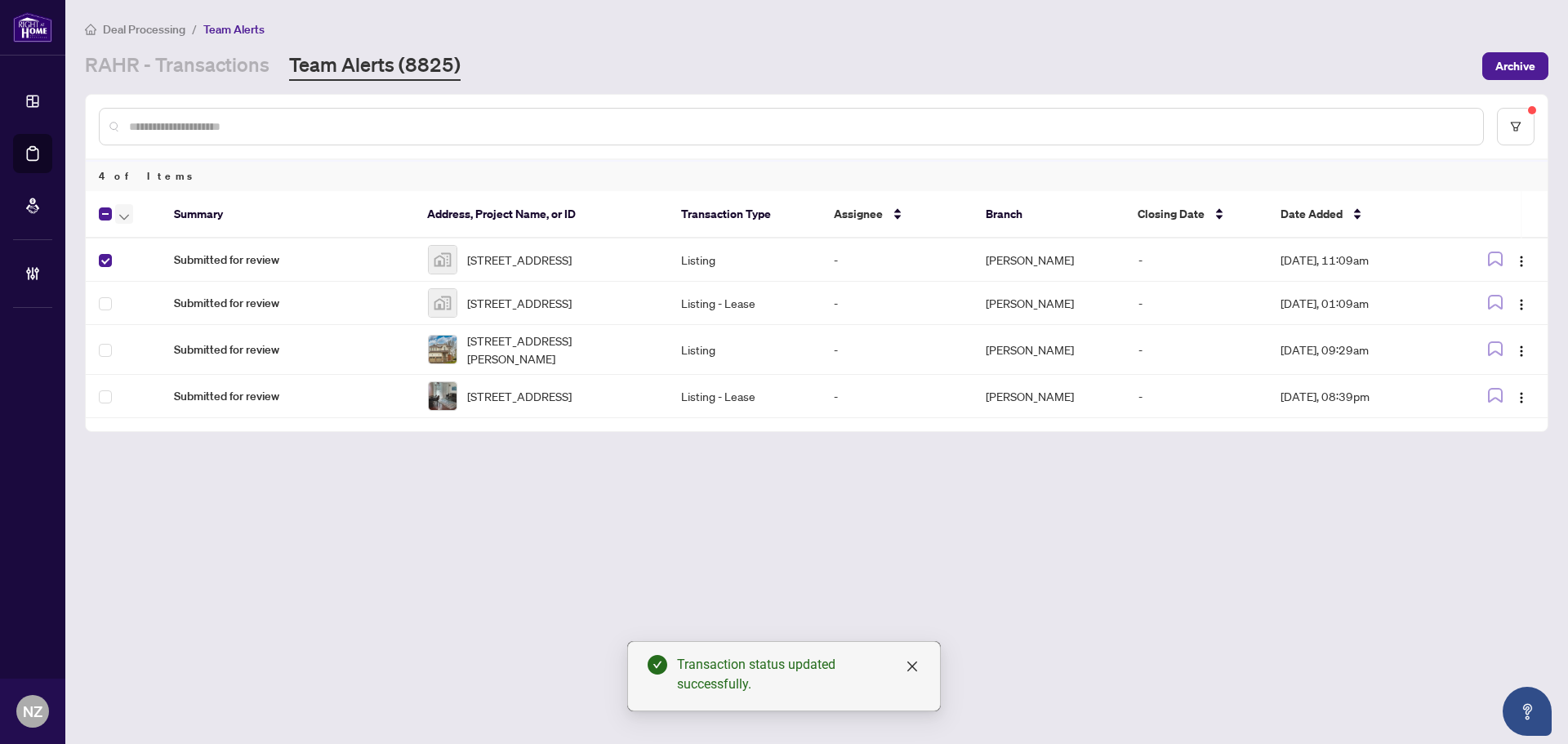
drag, startPoint x: 120, startPoint y: 212, endPoint x: 122, endPoint y: 242, distance: 30.1
click at [120, 214] on icon "button" at bounding box center [124, 217] width 10 height 7
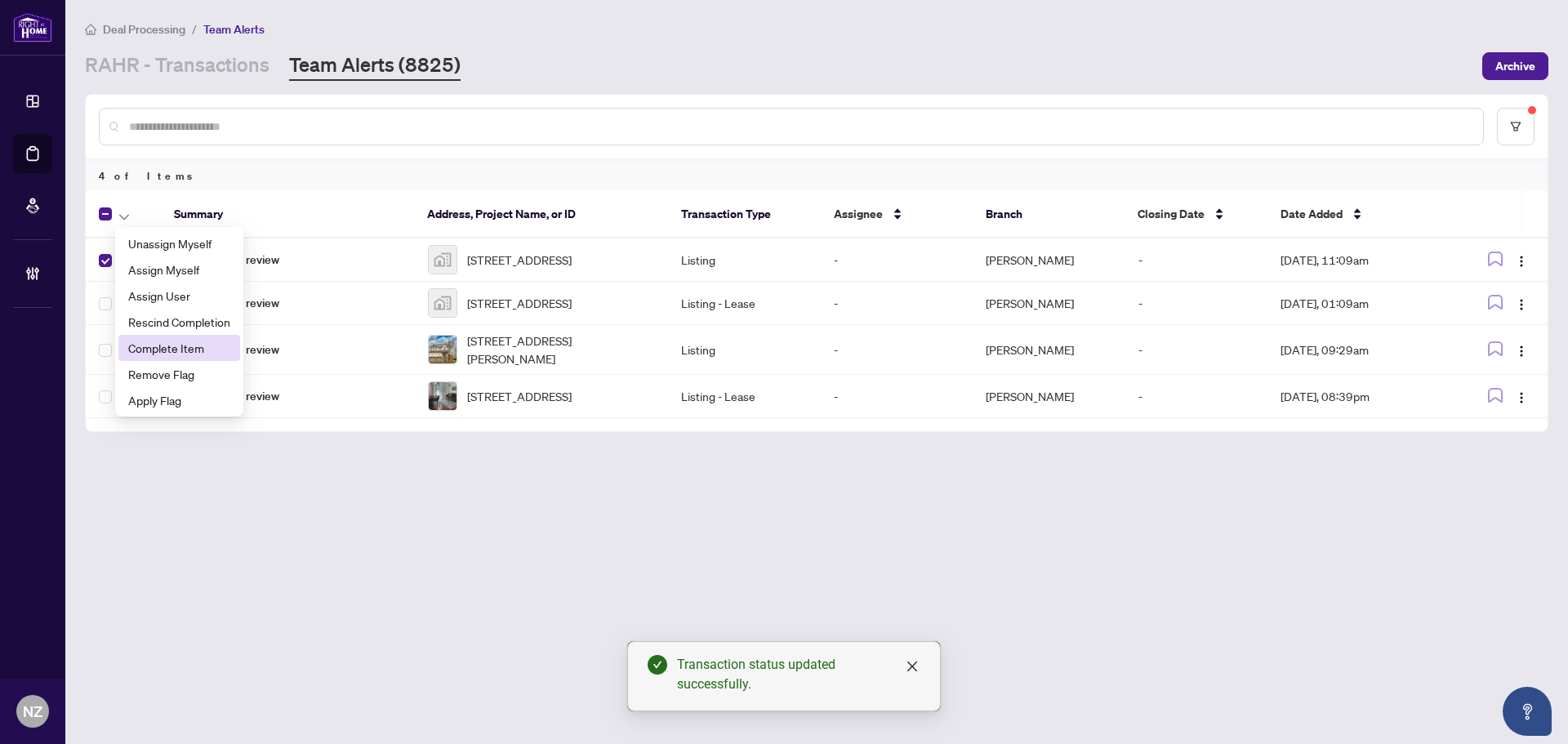
click at [157, 350] on span "Complete Item" at bounding box center [179, 347] width 102 height 18
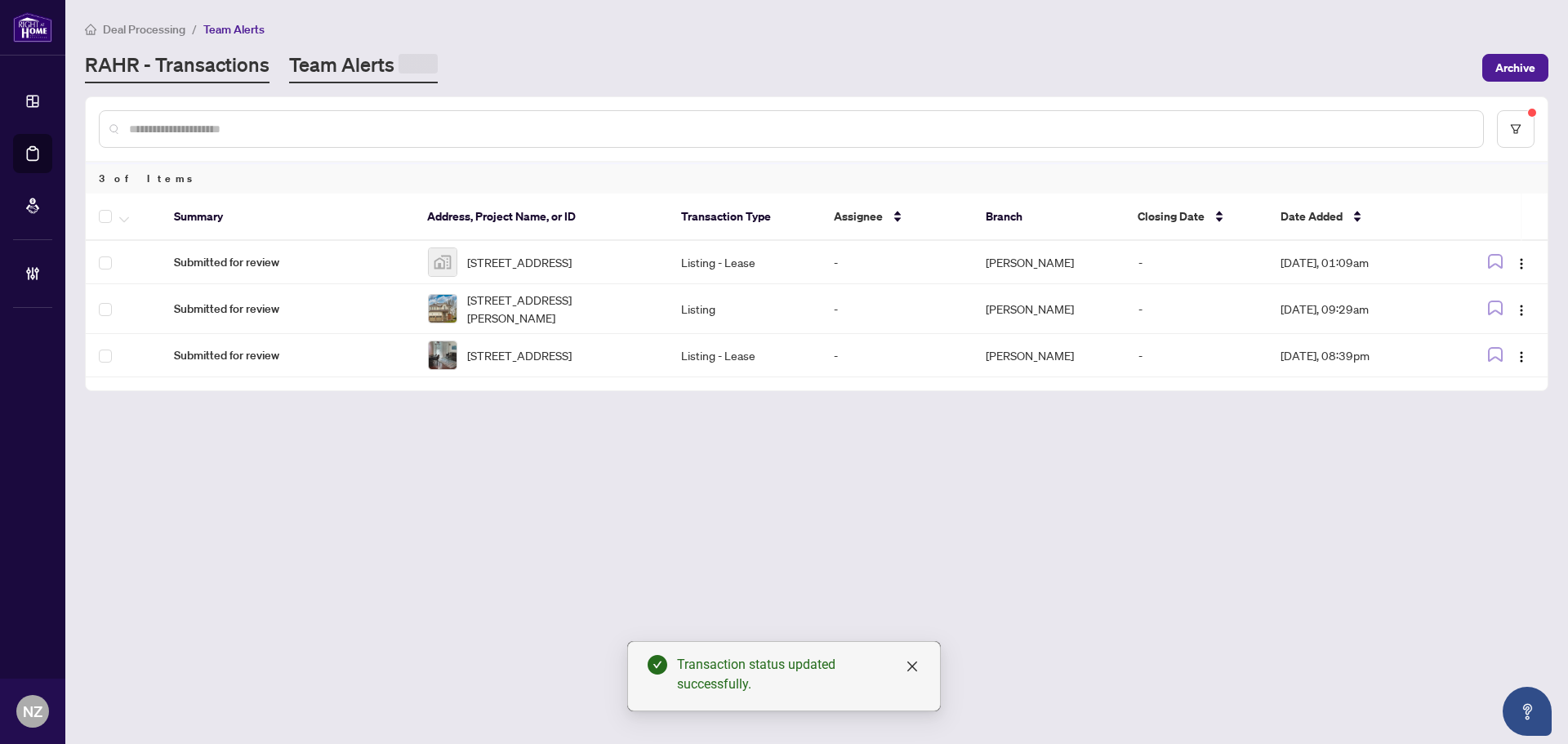
click at [153, 69] on link "RAHR - Transactions" at bounding box center [176, 68] width 184 height 32
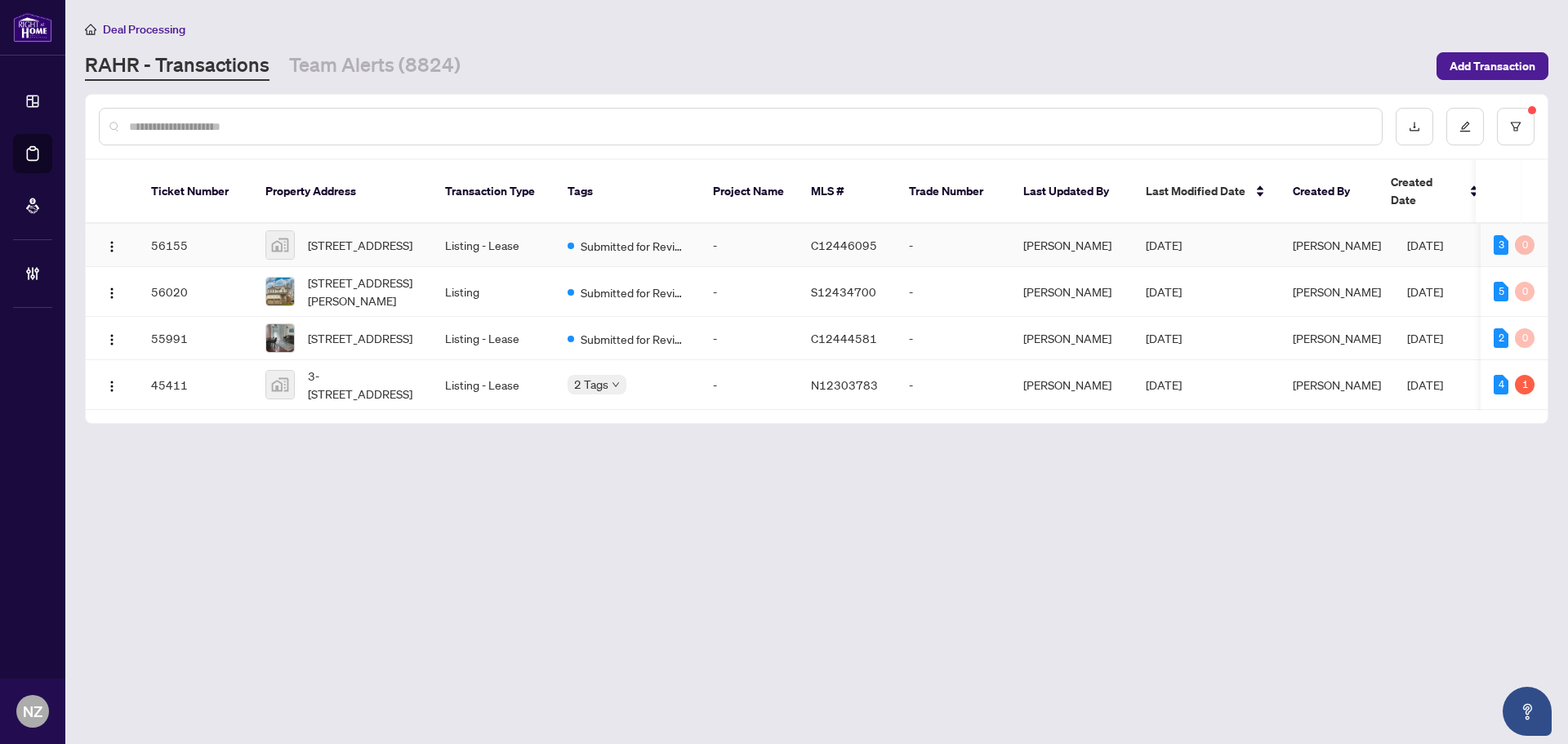
click at [337, 224] on td "8 Pannahill Road, North York, ON, Canada" at bounding box center [342, 245] width 180 height 43
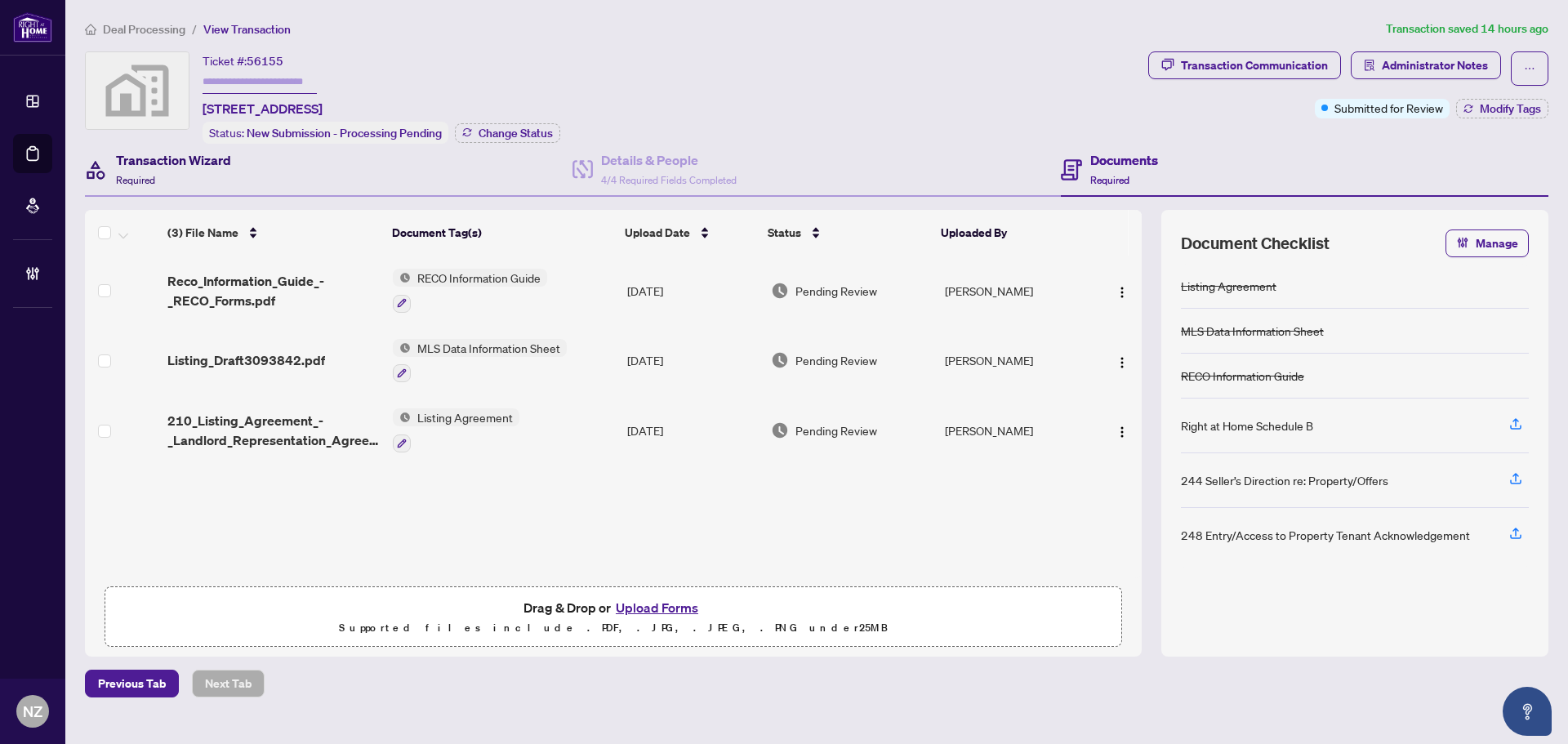
click at [146, 171] on div "Transaction Wizard Required" at bounding box center [174, 169] width 115 height 38
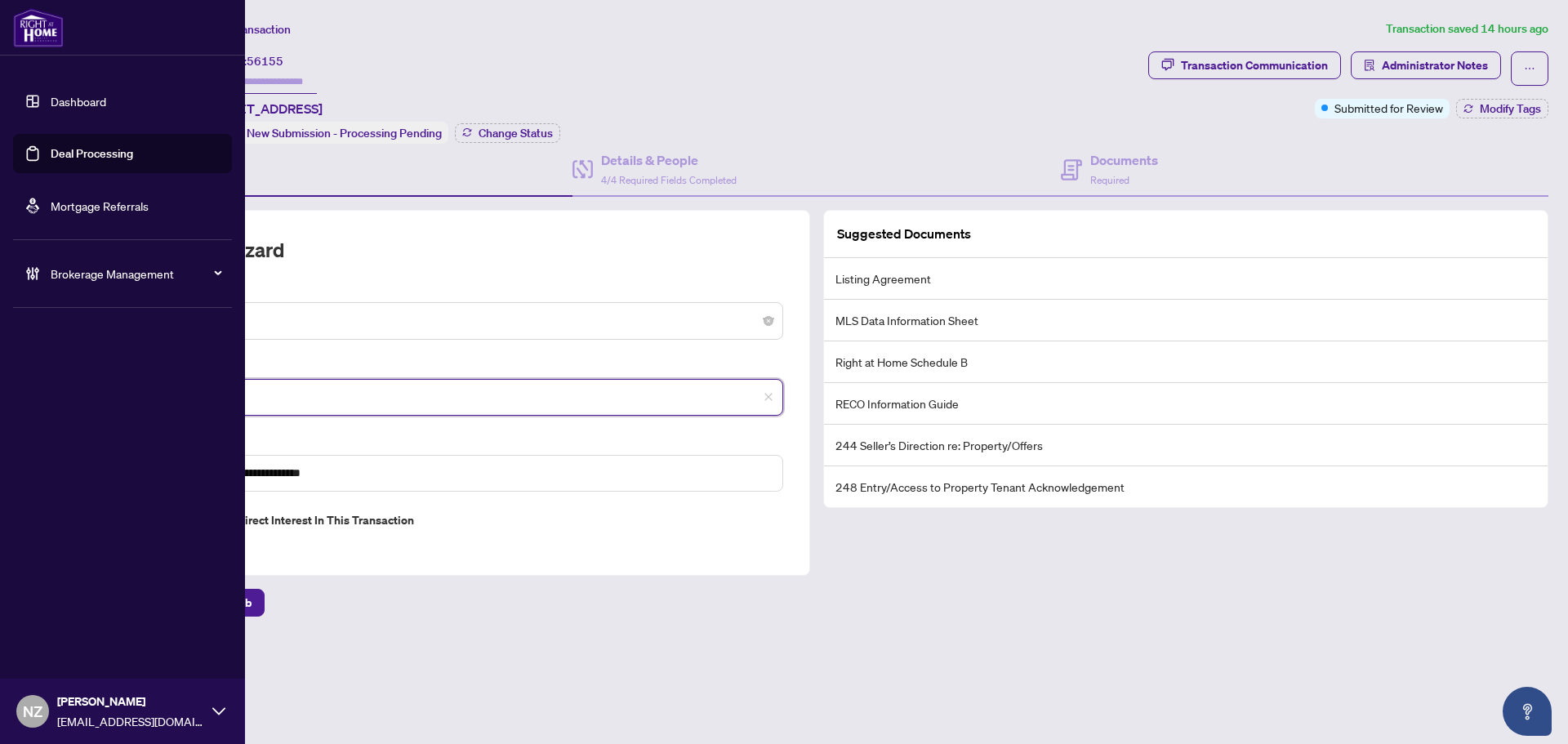
drag, startPoint x: 199, startPoint y: 398, endPoint x: 43, endPoint y: 385, distance: 156.5
click at [43, 385] on div "**********" at bounding box center [784, 372] width 1568 height 744
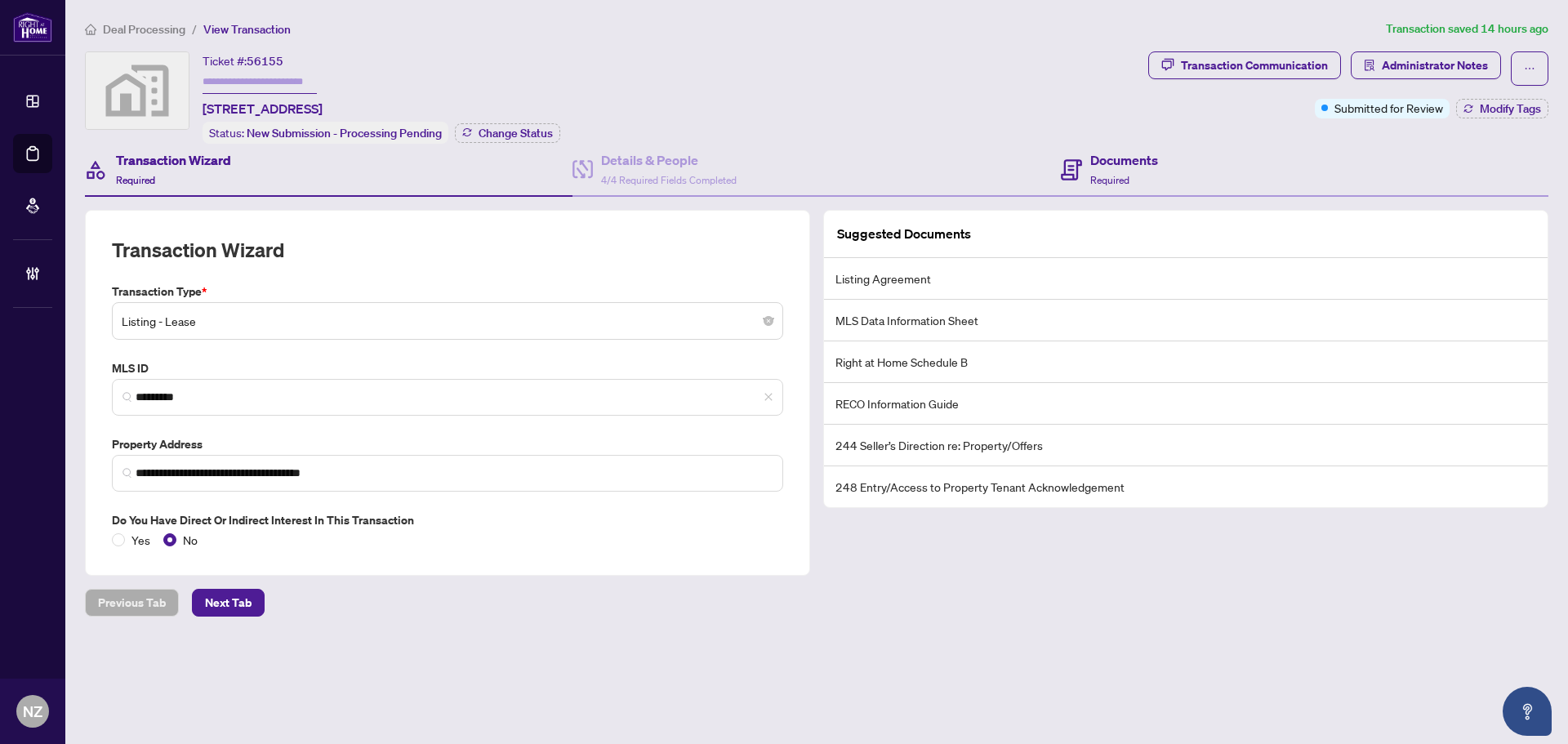
click at [1173, 171] on div "Documents Required" at bounding box center [1304, 170] width 488 height 53
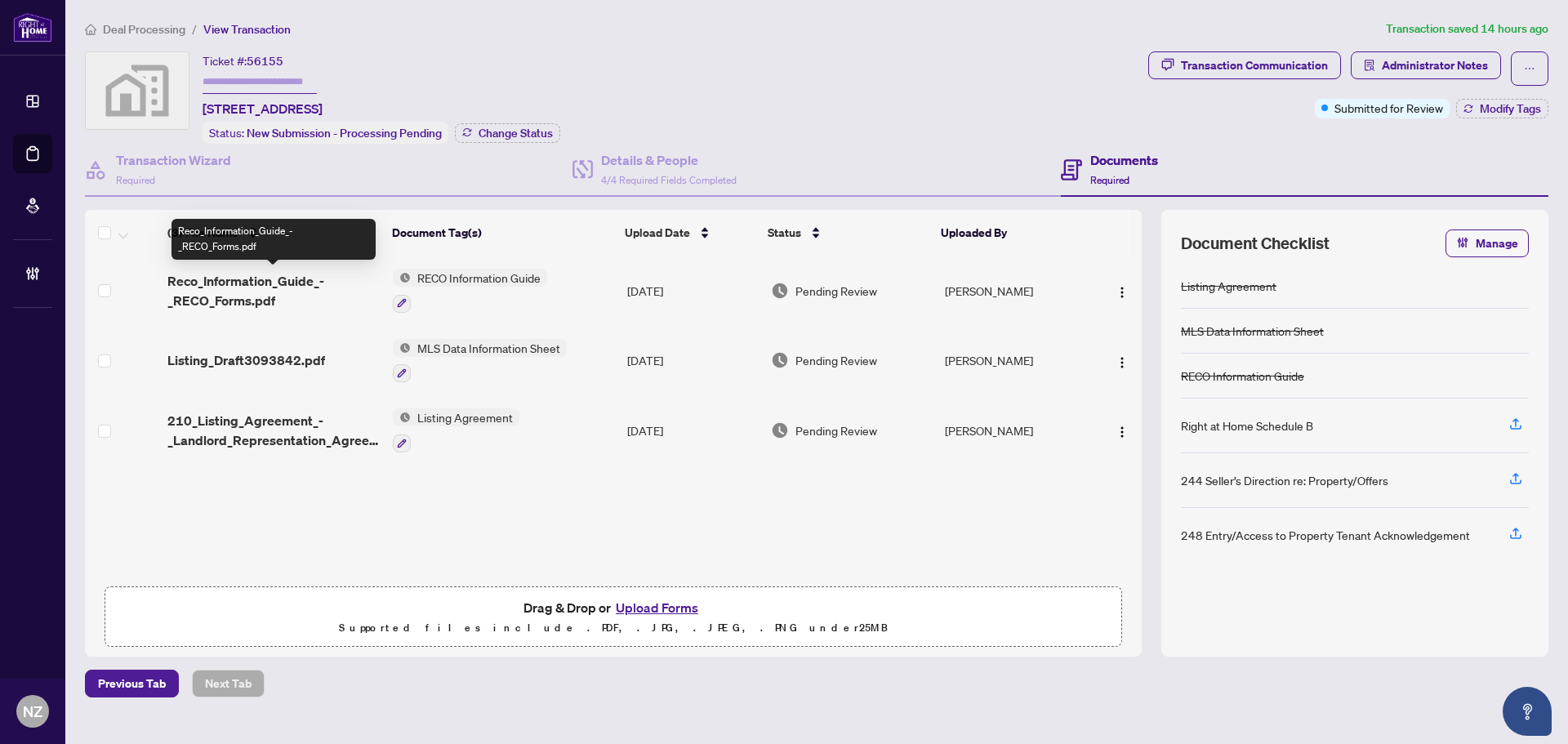
click at [294, 293] on span "Reco_Information_Guide_-_RECO_Forms.pdf" at bounding box center [273, 290] width 212 height 39
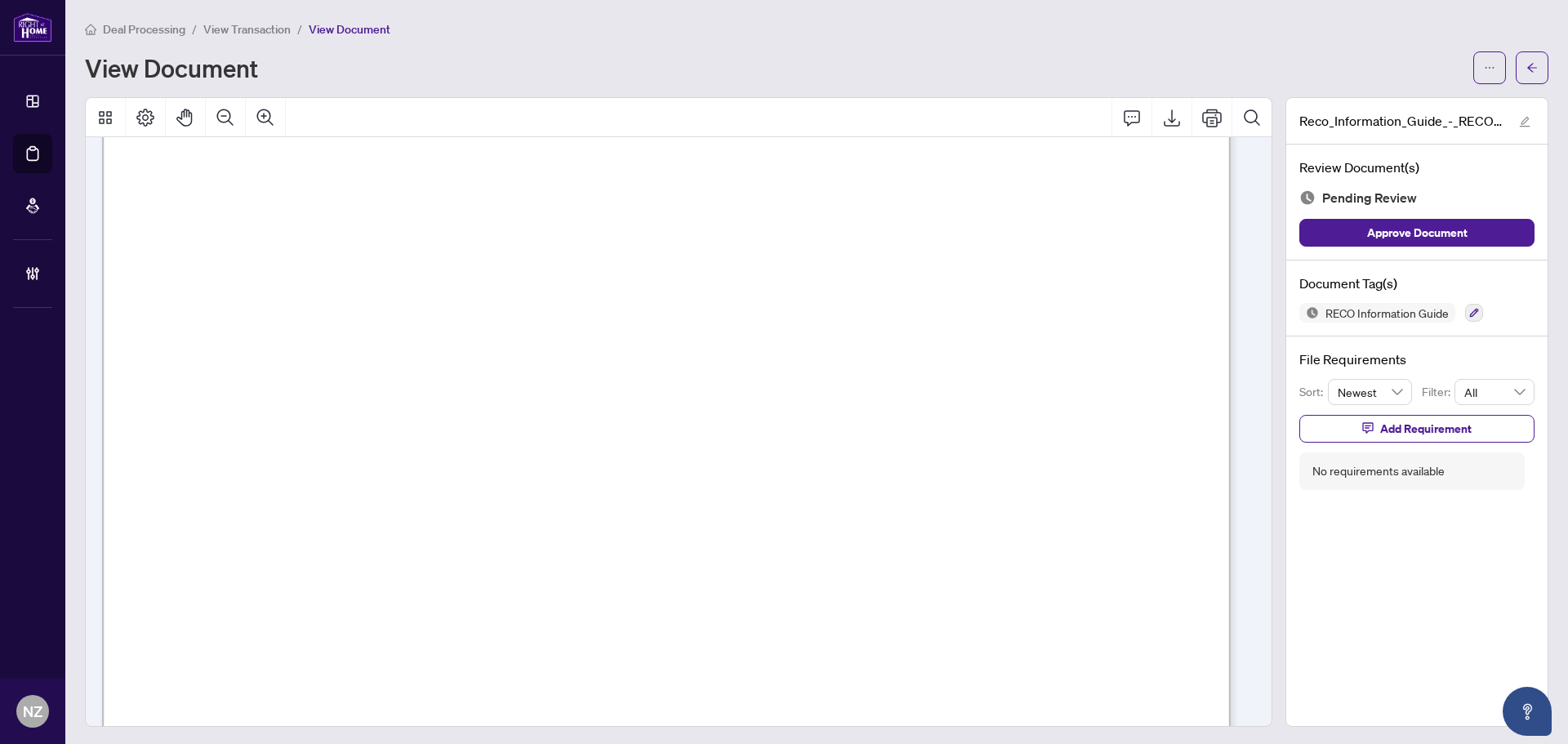
scroll to position [18339, 0]
click at [1469, 313] on icon "button" at bounding box center [1474, 313] width 10 height 10
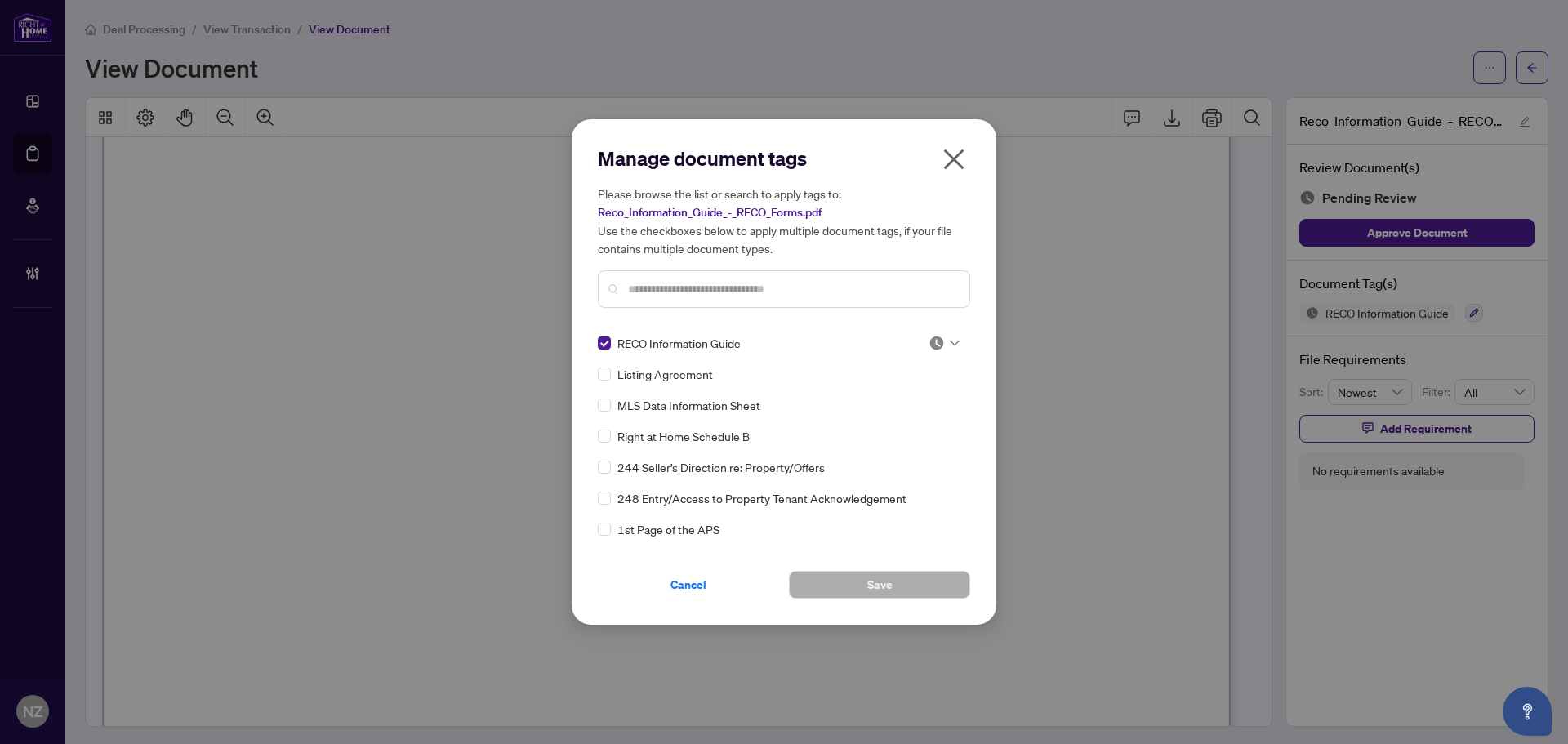
click at [949, 347] on div at bounding box center [944, 343] width 31 height 16
click at [892, 414] on div "Approved" at bounding box center [889, 422] width 104 height 18
click at [832, 581] on button "Save" at bounding box center [880, 585] width 182 height 28
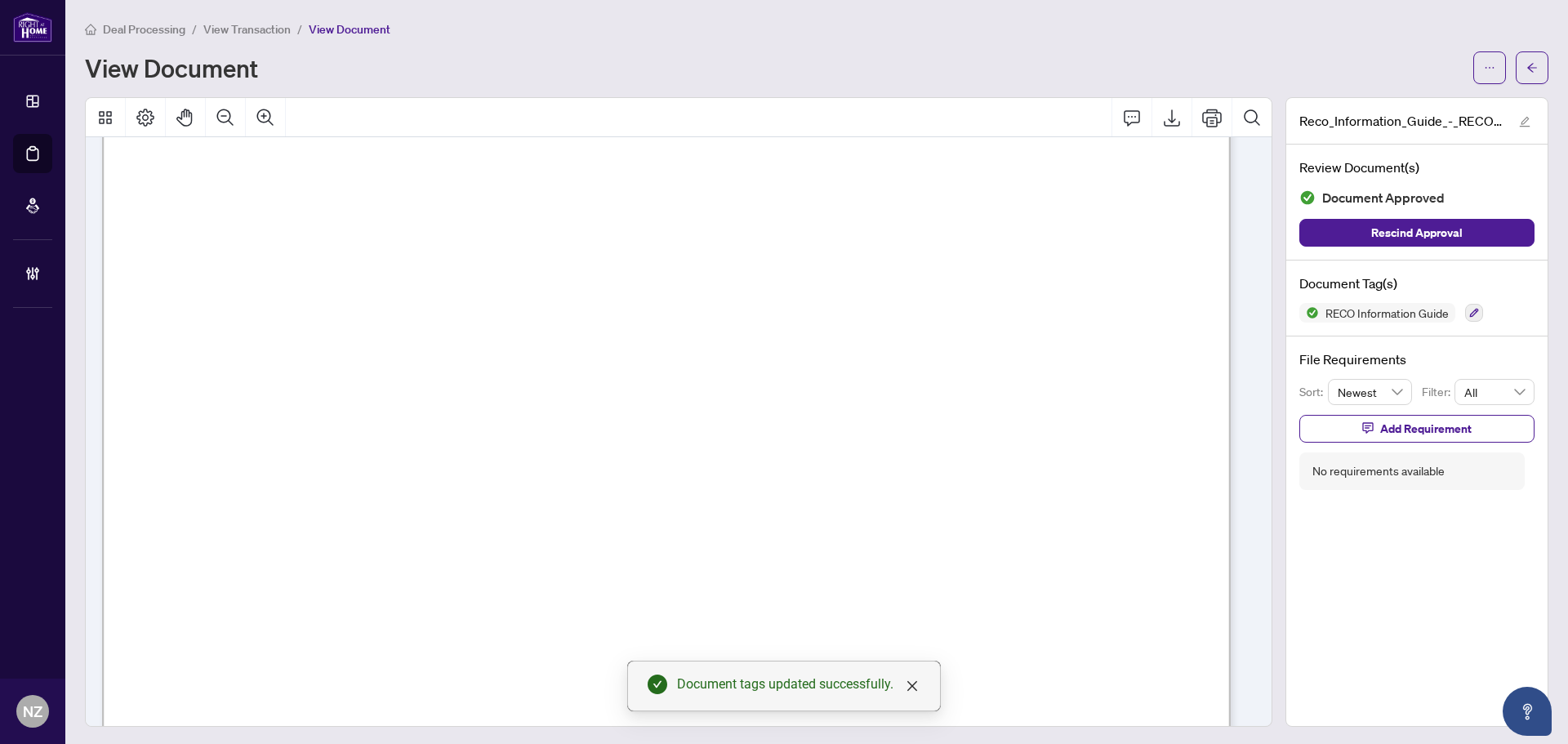
click at [1526, 70] on icon "arrow-left" at bounding box center [1532, 67] width 11 height 11
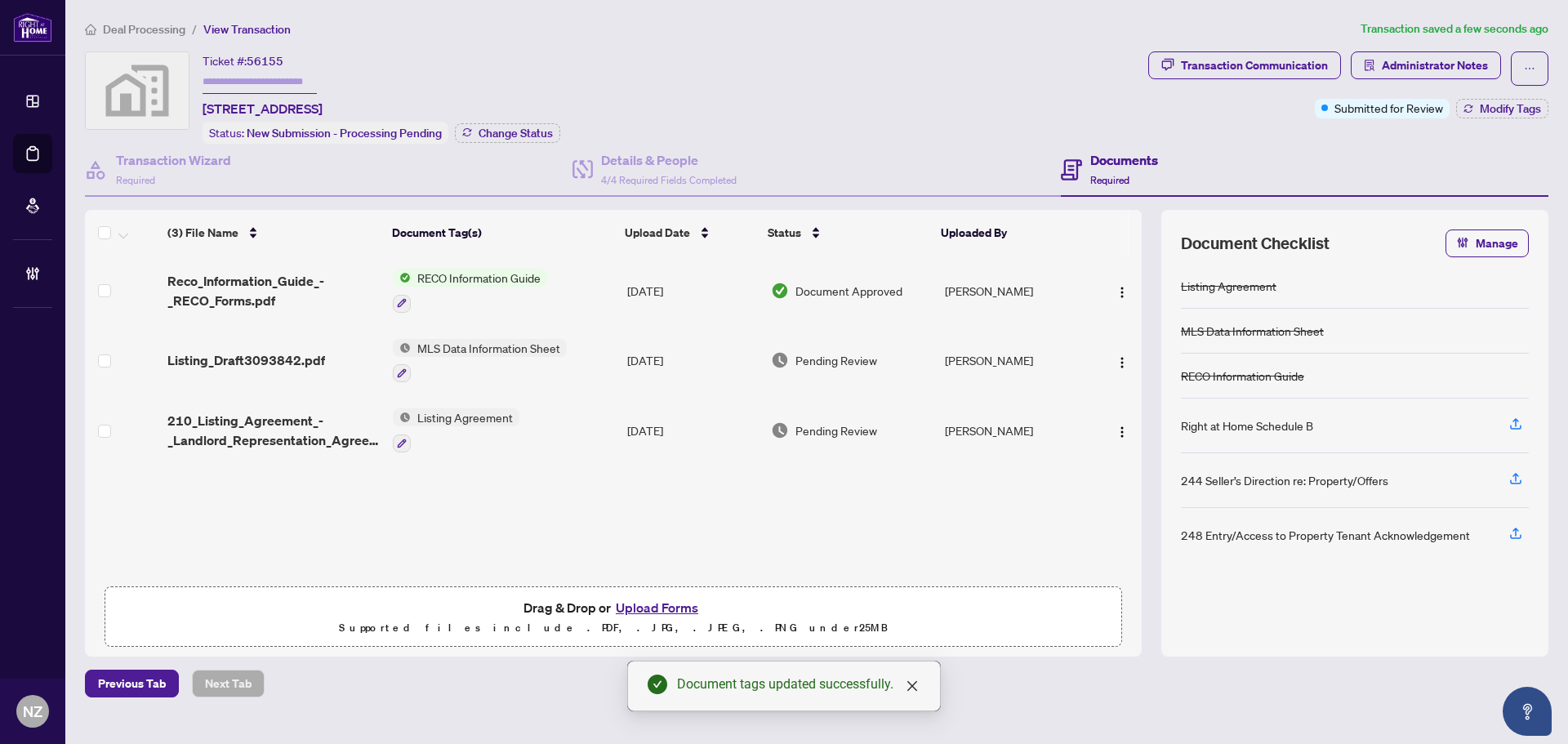
click at [246, 355] on span "Listing_Draft3093842.pdf" at bounding box center [246, 360] width 158 height 20
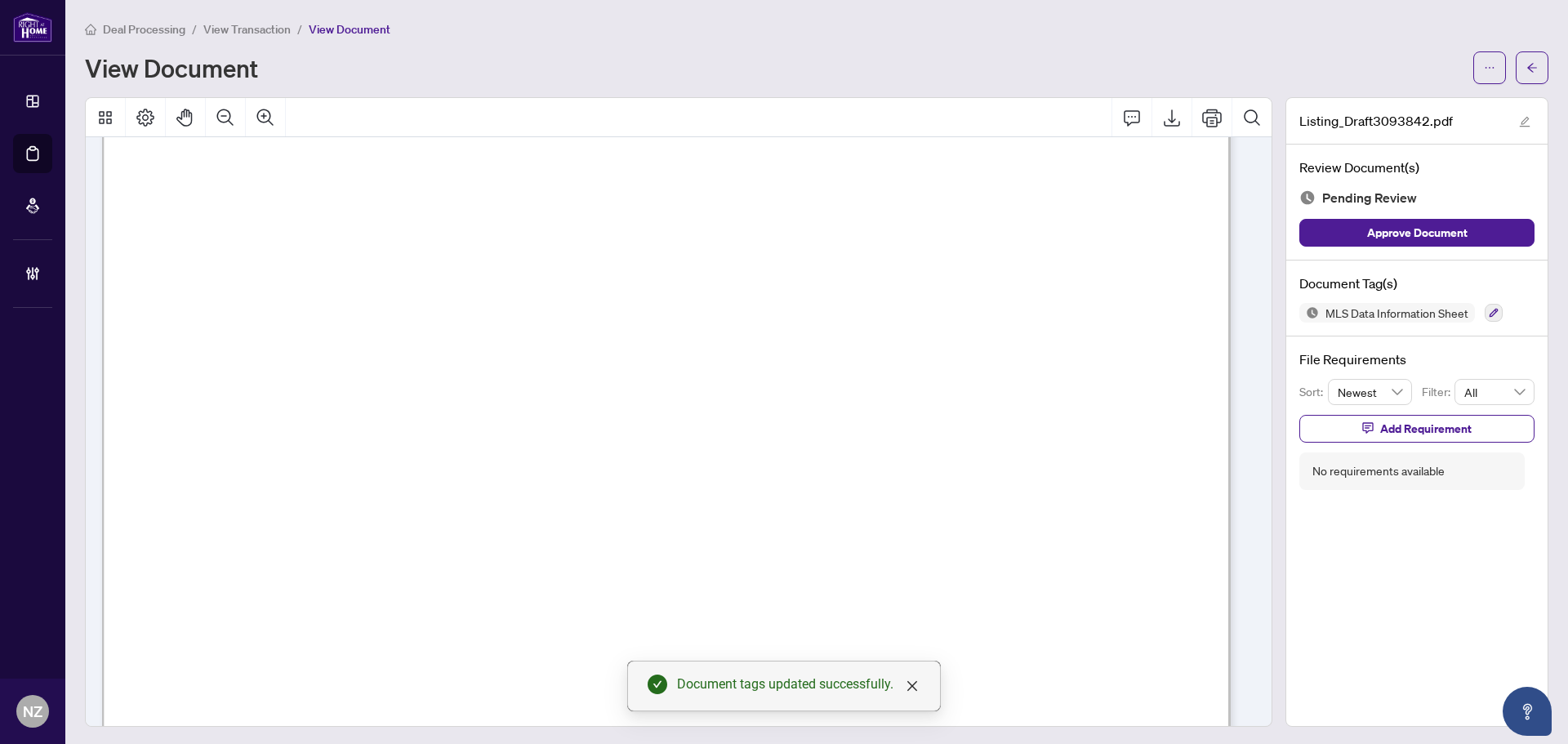
scroll to position [305, 0]
click at [1488, 308] on icon "button" at bounding box center [1493, 313] width 10 height 10
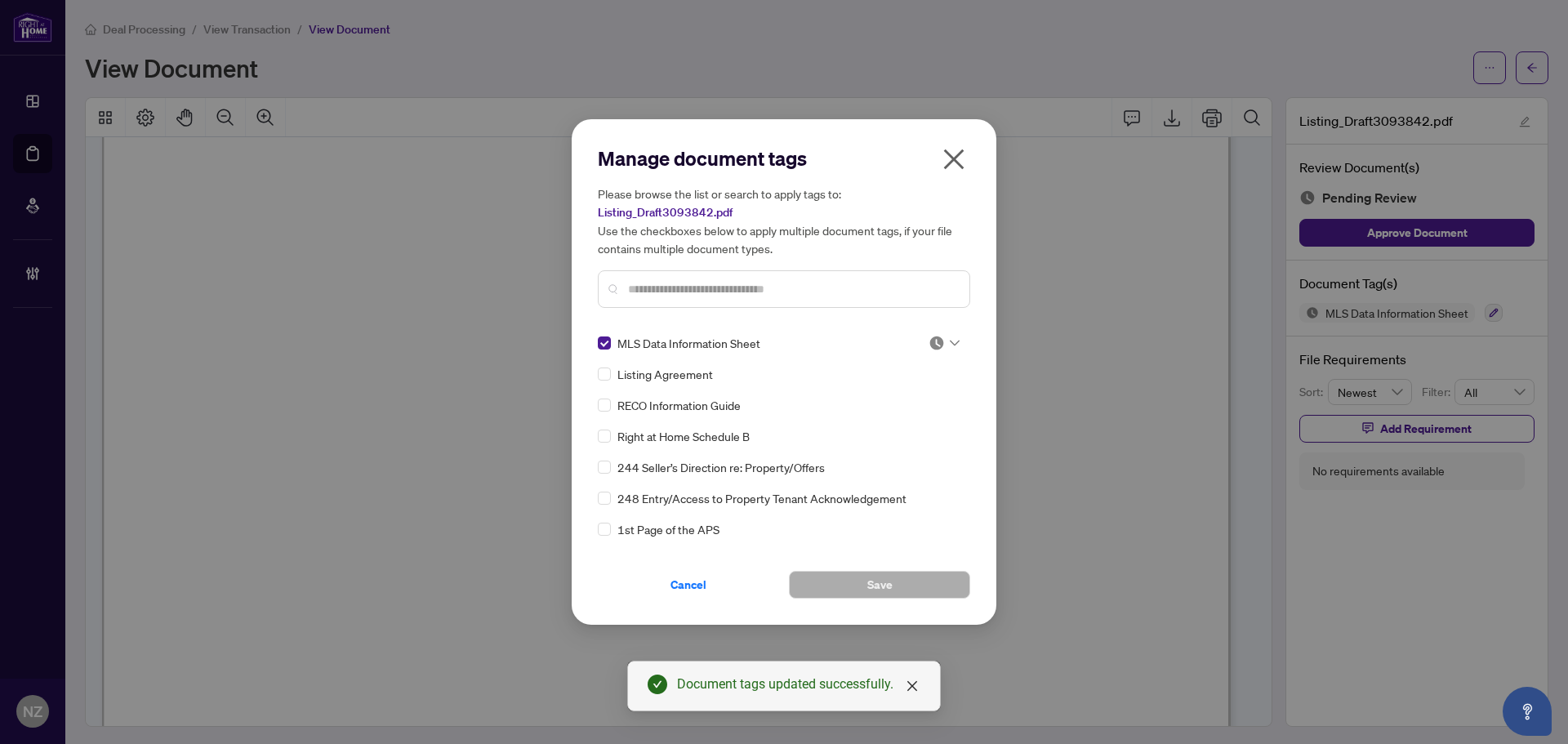
click at [940, 342] on div at bounding box center [944, 343] width 31 height 16
click at [868, 414] on div "Approved" at bounding box center [889, 422] width 104 height 18
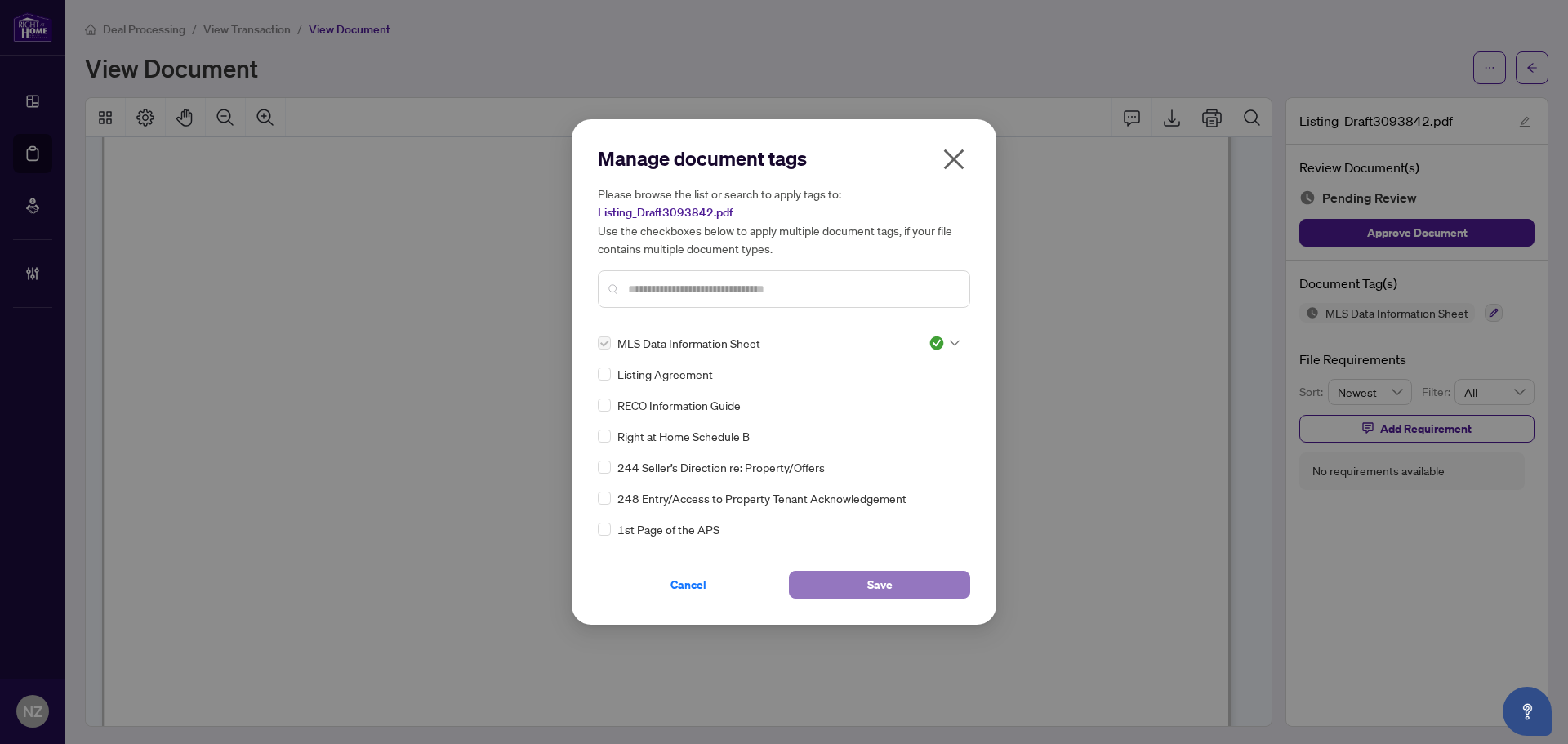
click at [863, 587] on button "Save" at bounding box center [880, 585] width 182 height 28
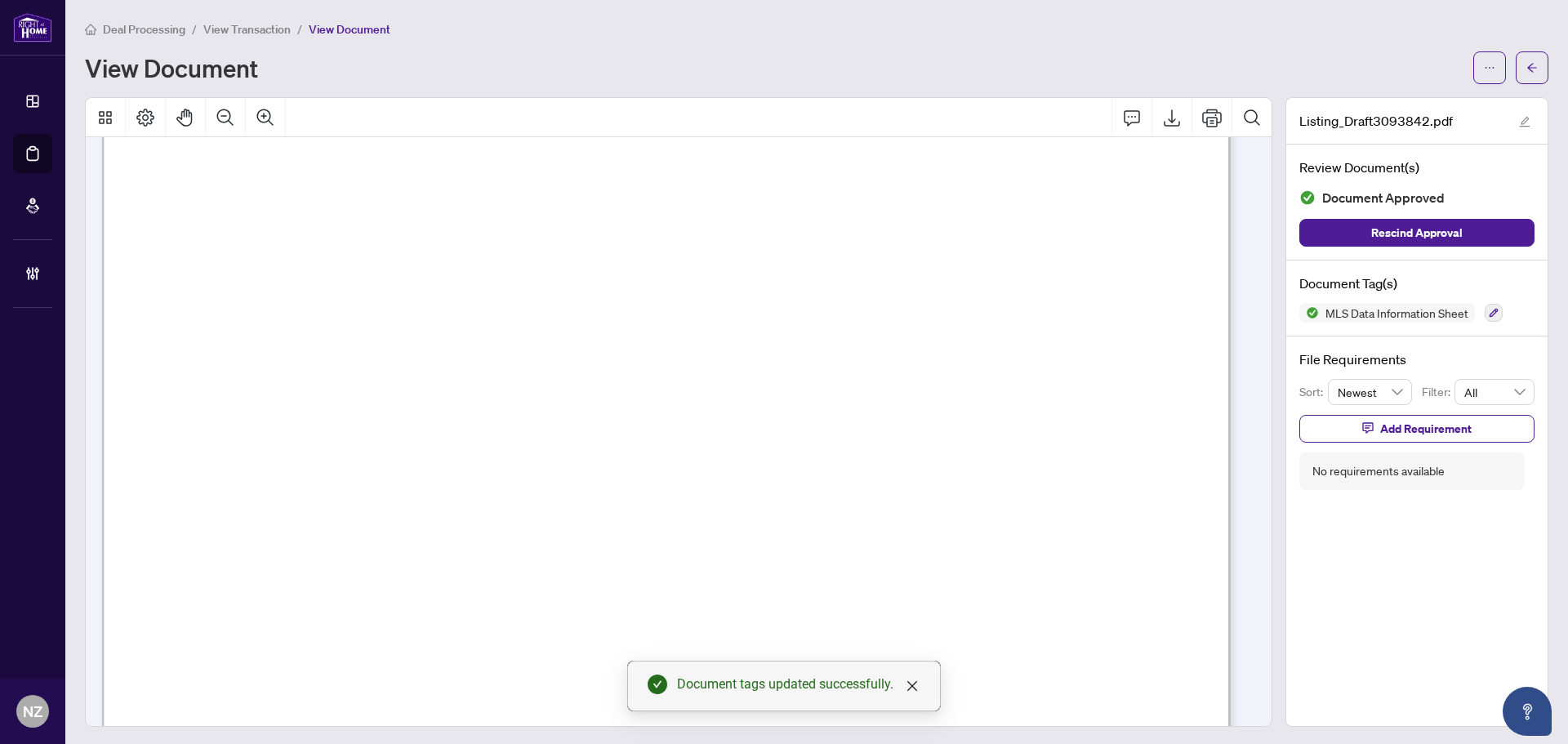
scroll to position [60, 0]
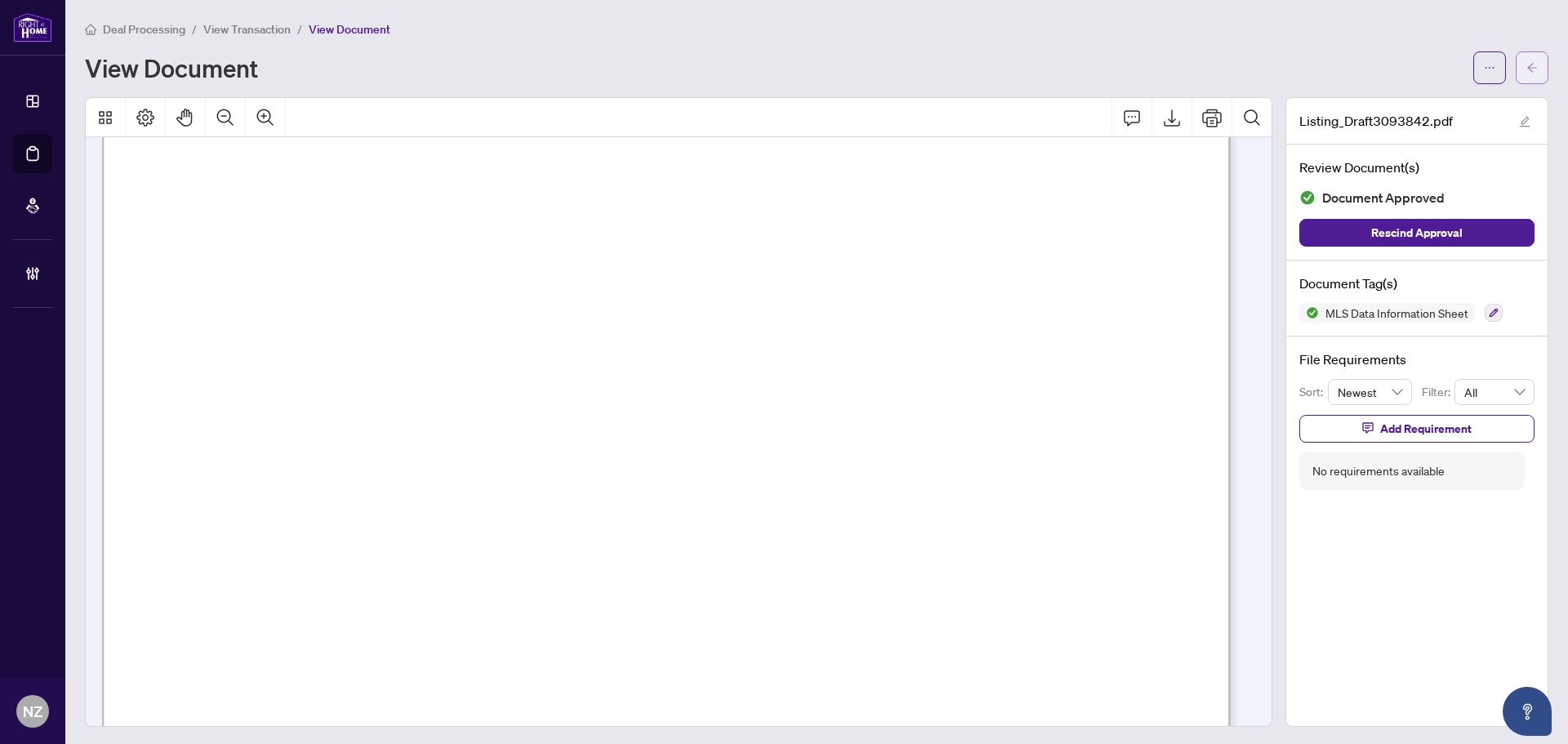
click at [1526, 68] on icon "arrow-left" at bounding box center [1532, 67] width 11 height 11
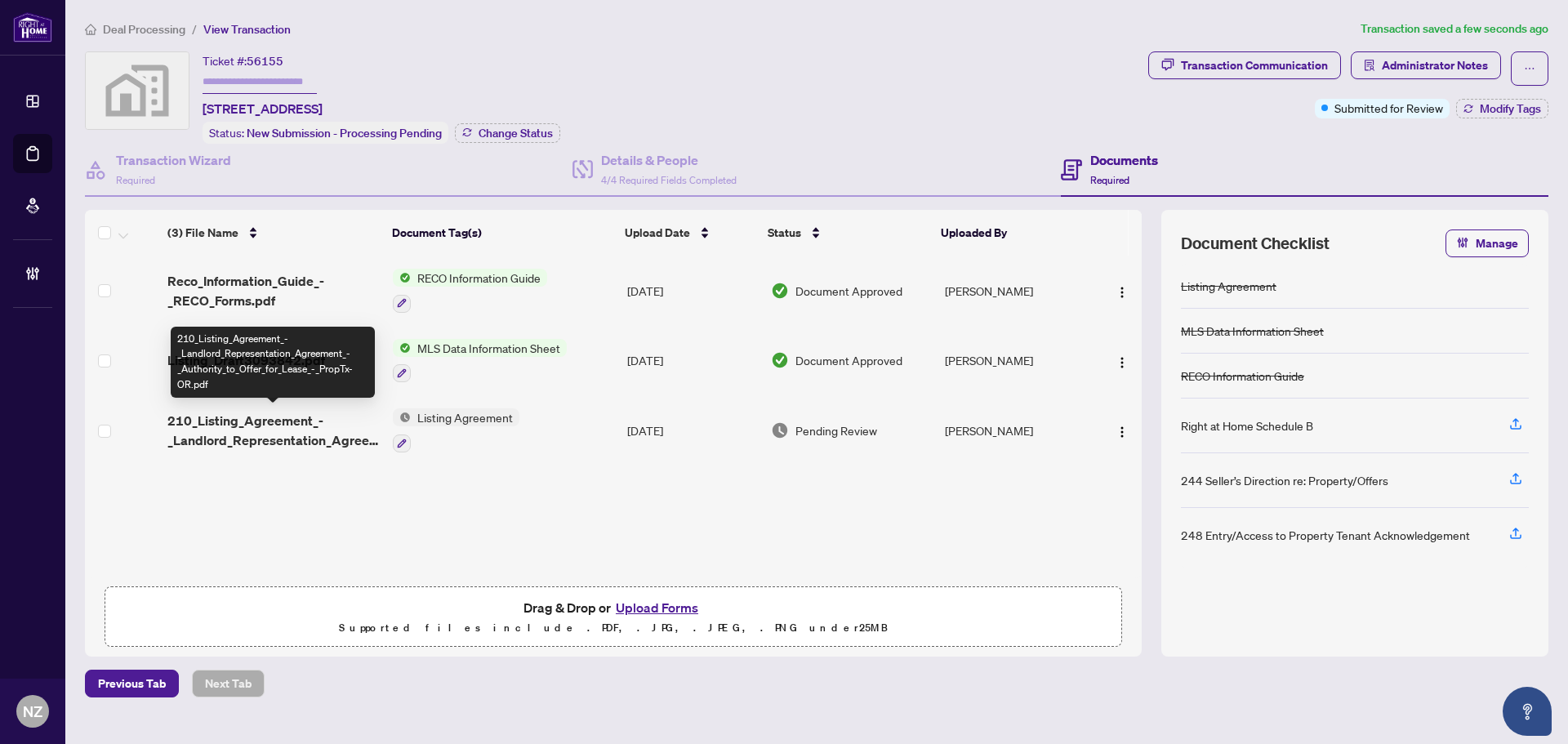
click at [314, 426] on span "210_Listing_Agreement_-_Landlord_Representation_Agreement_-_Authority_to_Offer_…" at bounding box center [273, 430] width 212 height 39
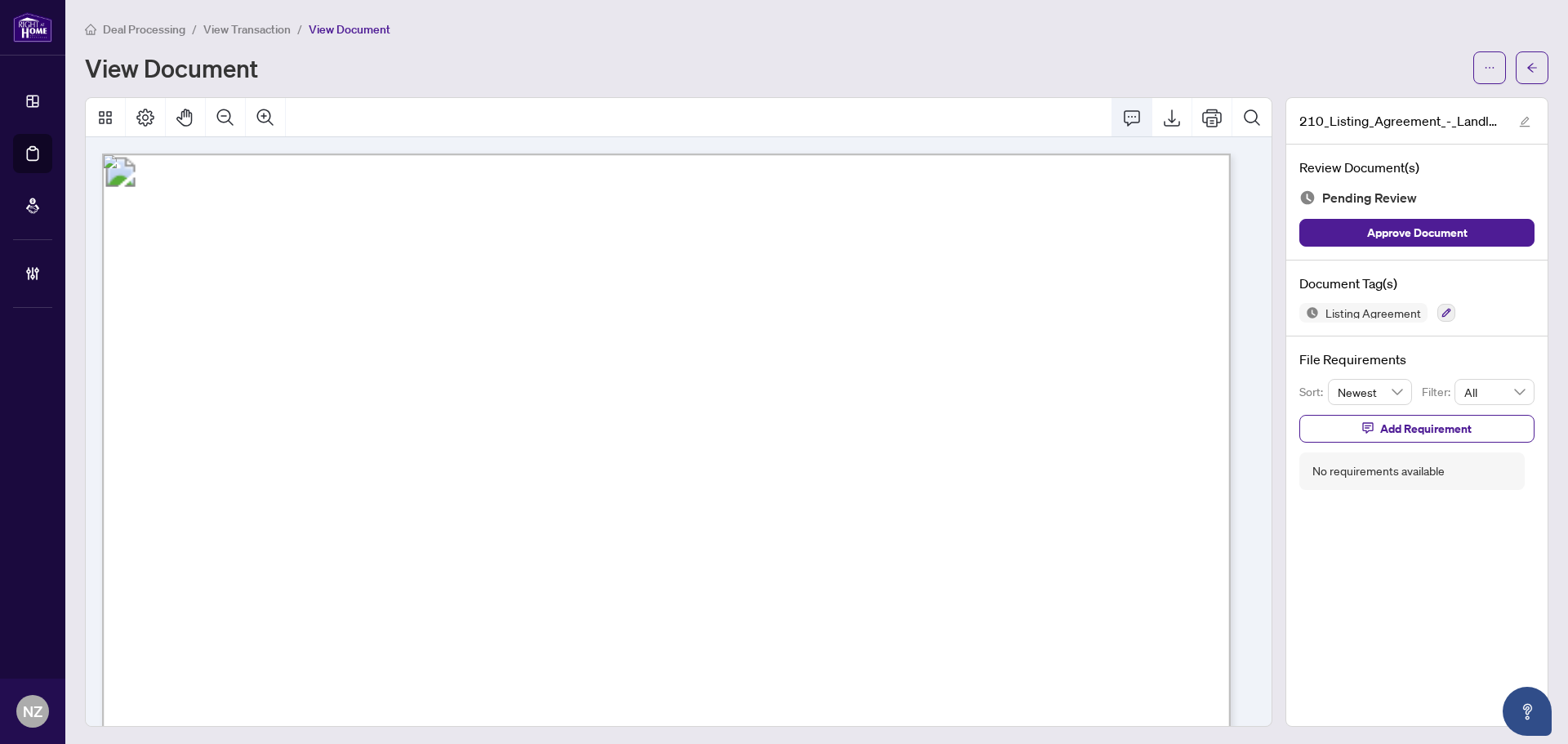
click at [1122, 117] on icon "Comment" at bounding box center [1131, 117] width 20 height 20
click at [877, 353] on div "**********" at bounding box center [921, 335] width 258 height 33
drag, startPoint x: 1007, startPoint y: 372, endPoint x: 795, endPoint y: 330, distance: 216.1
click at [795, 330] on div "**********" at bounding box center [920, 349] width 258 height 60
click at [1041, 401] on icon "Save" at bounding box center [1033, 396] width 16 height 16
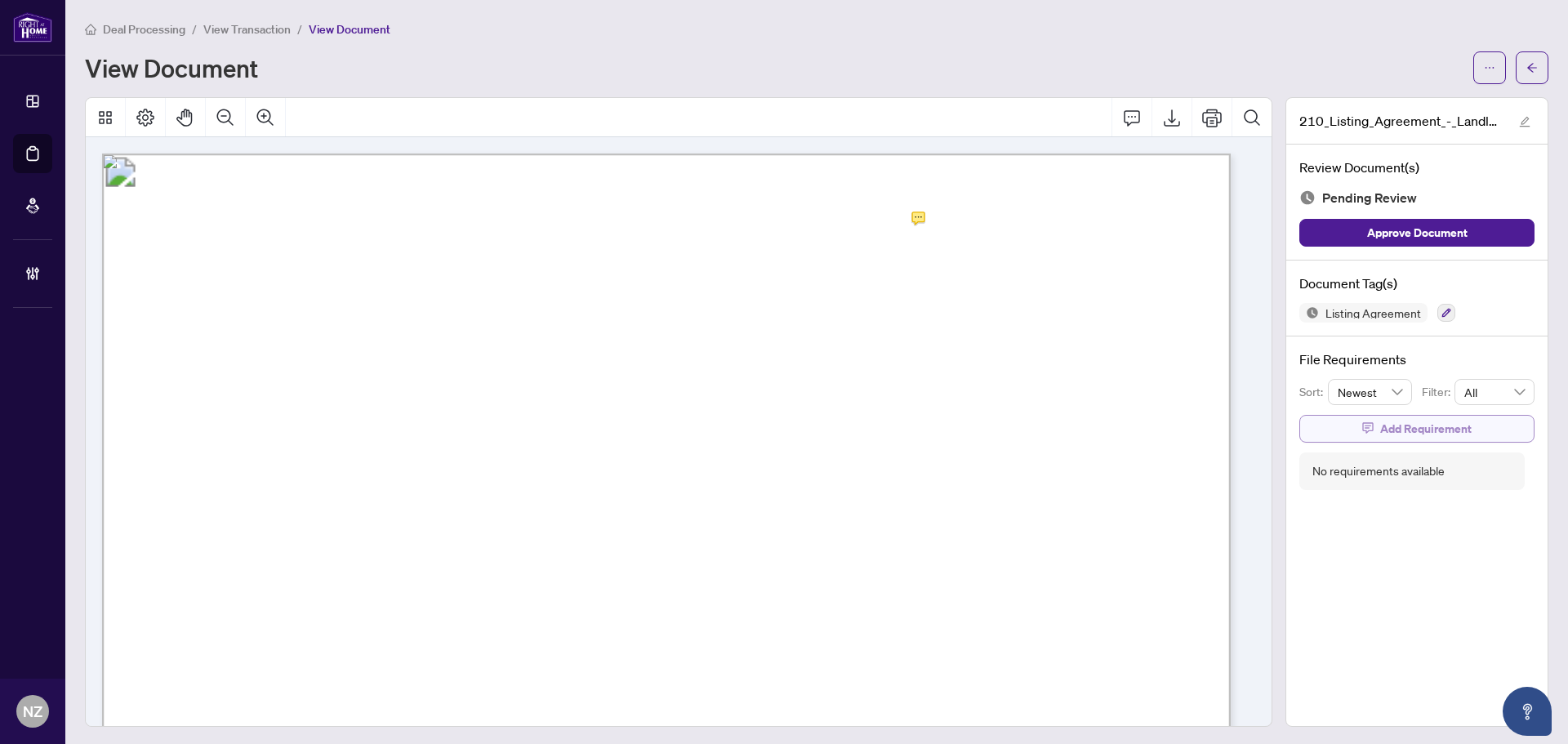
click at [1388, 418] on span "Add Requirement" at bounding box center [1425, 428] width 92 height 26
click at [1359, 448] on textarea at bounding box center [1434, 443] width 175 height 31
paste textarea "**********"
type textarea "**********"
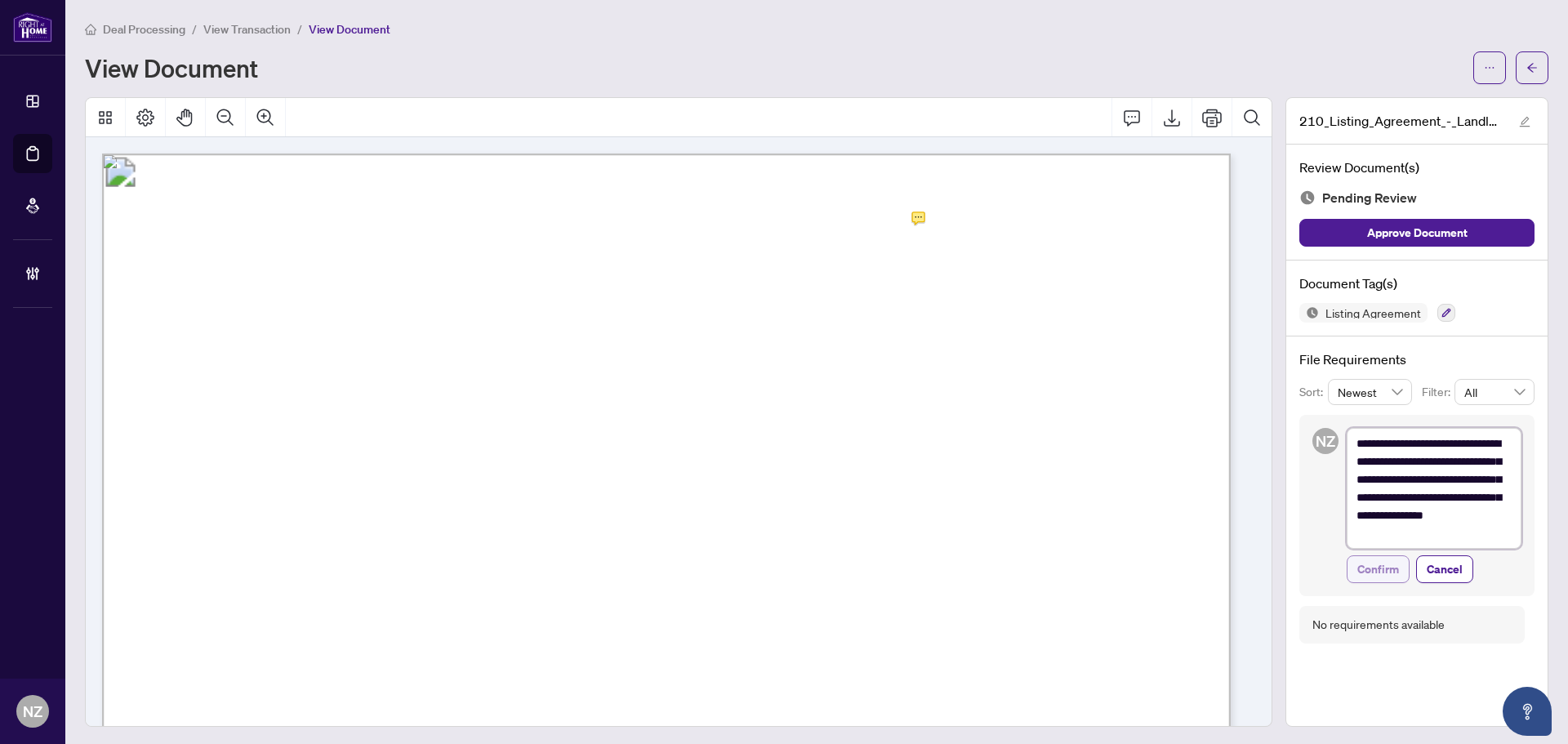
type textarea "**********"
click at [1358, 568] on span "Confirm" at bounding box center [1377, 568] width 42 height 26
type textarea "**********"
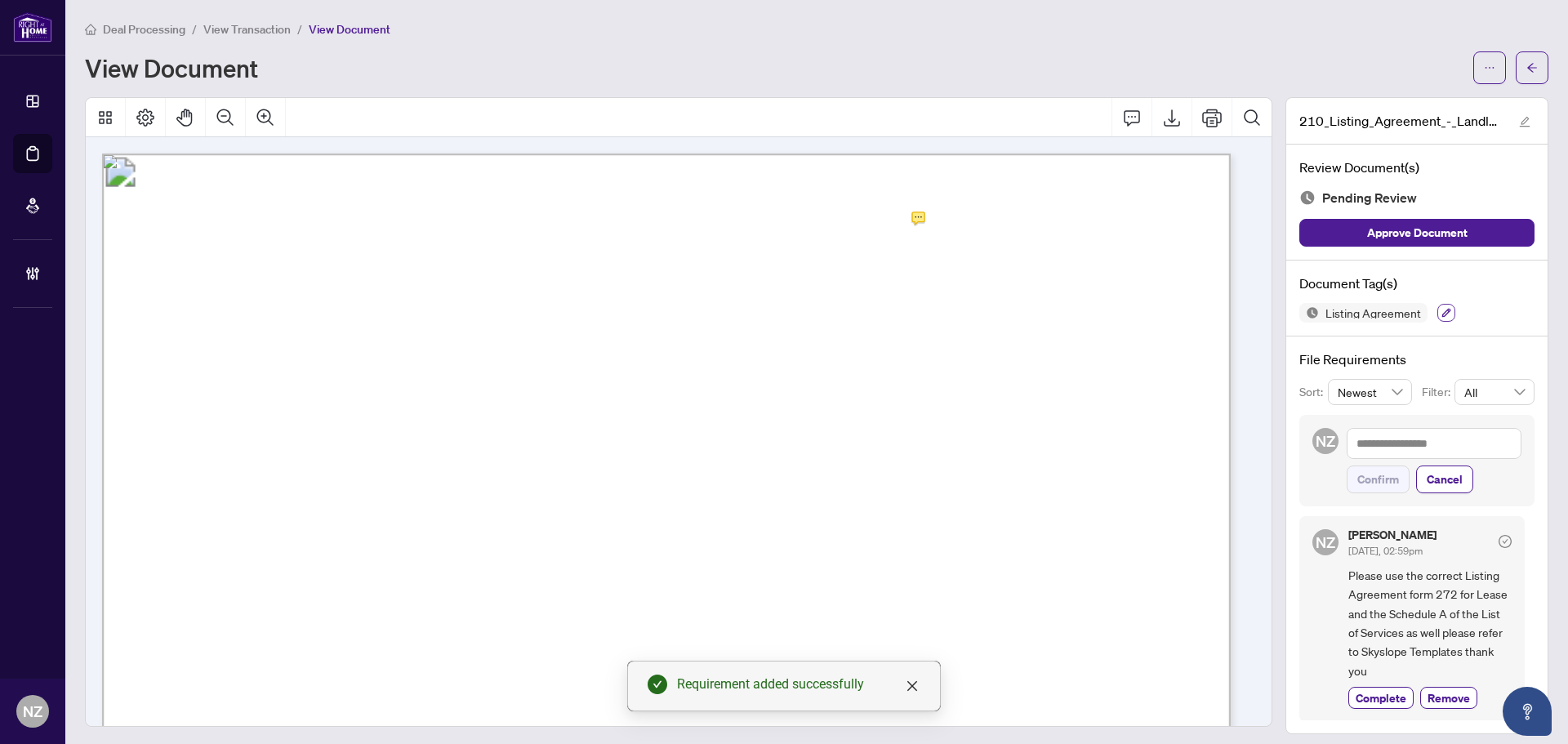
click at [1437, 314] on button "button" at bounding box center [1446, 312] width 18 height 18
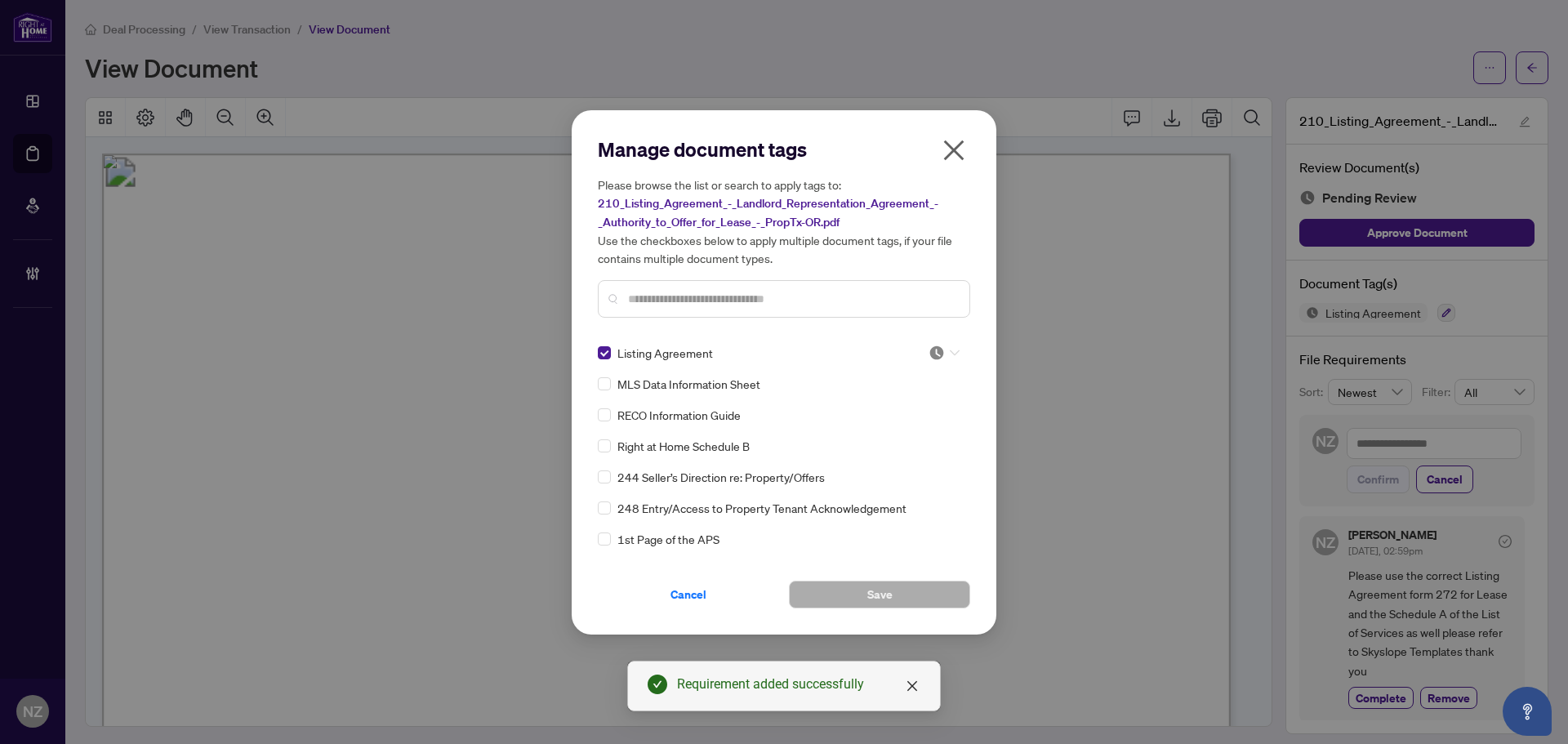
click at [939, 353] on img at bounding box center [936, 352] width 16 height 16
click at [915, 404] on div "Needs Work" at bounding box center [889, 406] width 104 height 18
click at [851, 594] on button "Save" at bounding box center [880, 594] width 182 height 28
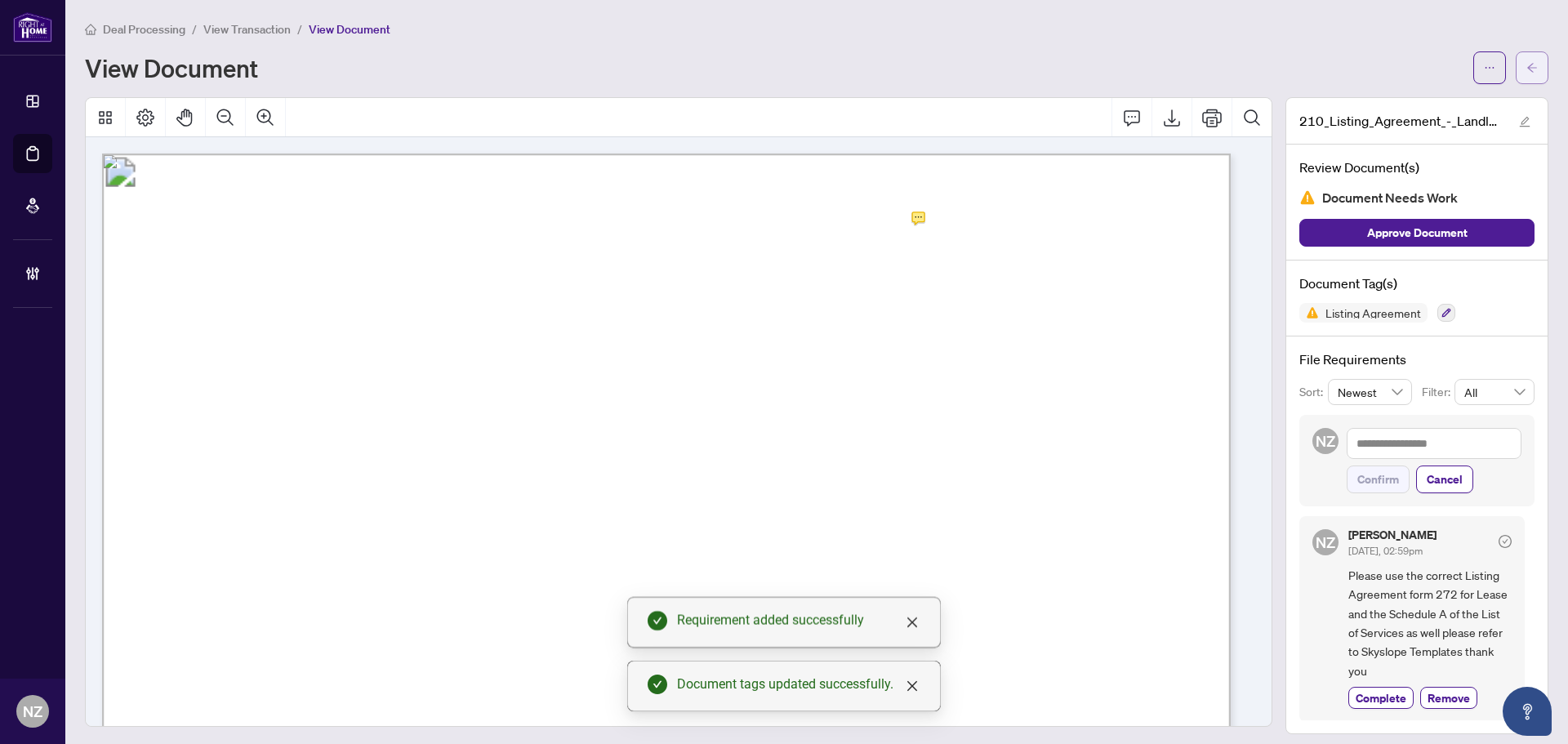
click at [1526, 67] on icon "arrow-left" at bounding box center [1532, 67] width 11 height 11
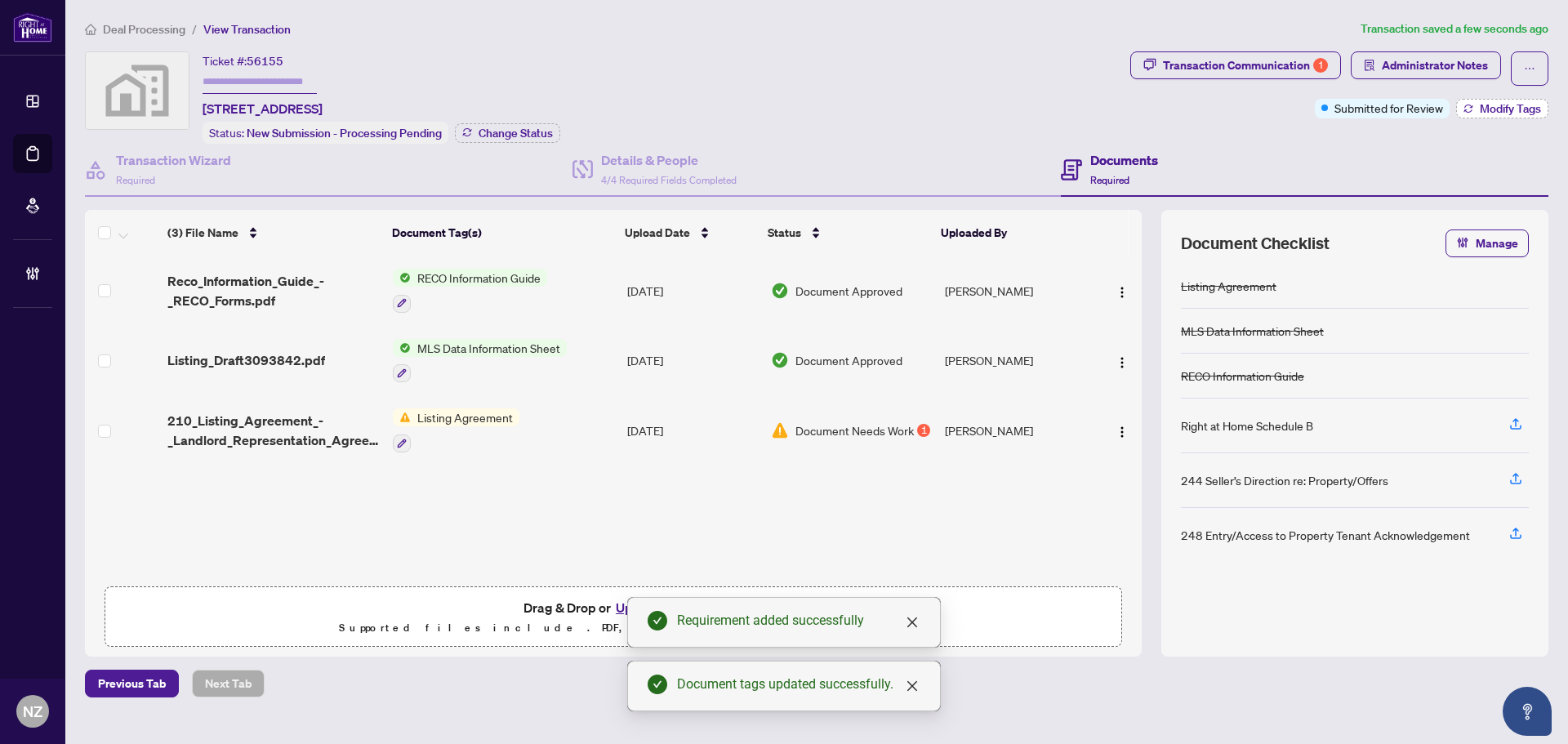
click at [1477, 104] on button "Modify Tags" at bounding box center [1502, 108] width 92 height 20
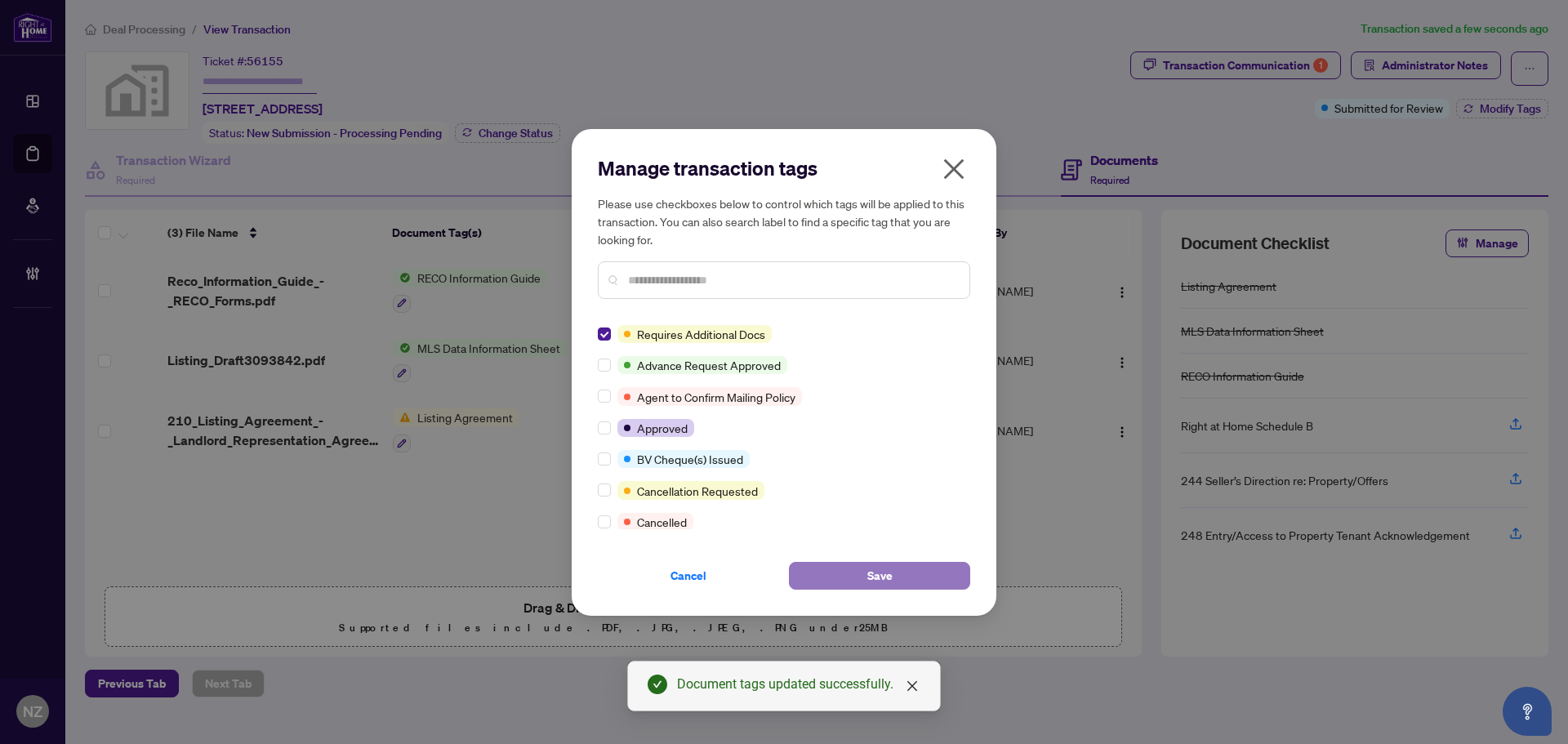
click at [877, 573] on span "Save" at bounding box center [880, 575] width 25 height 26
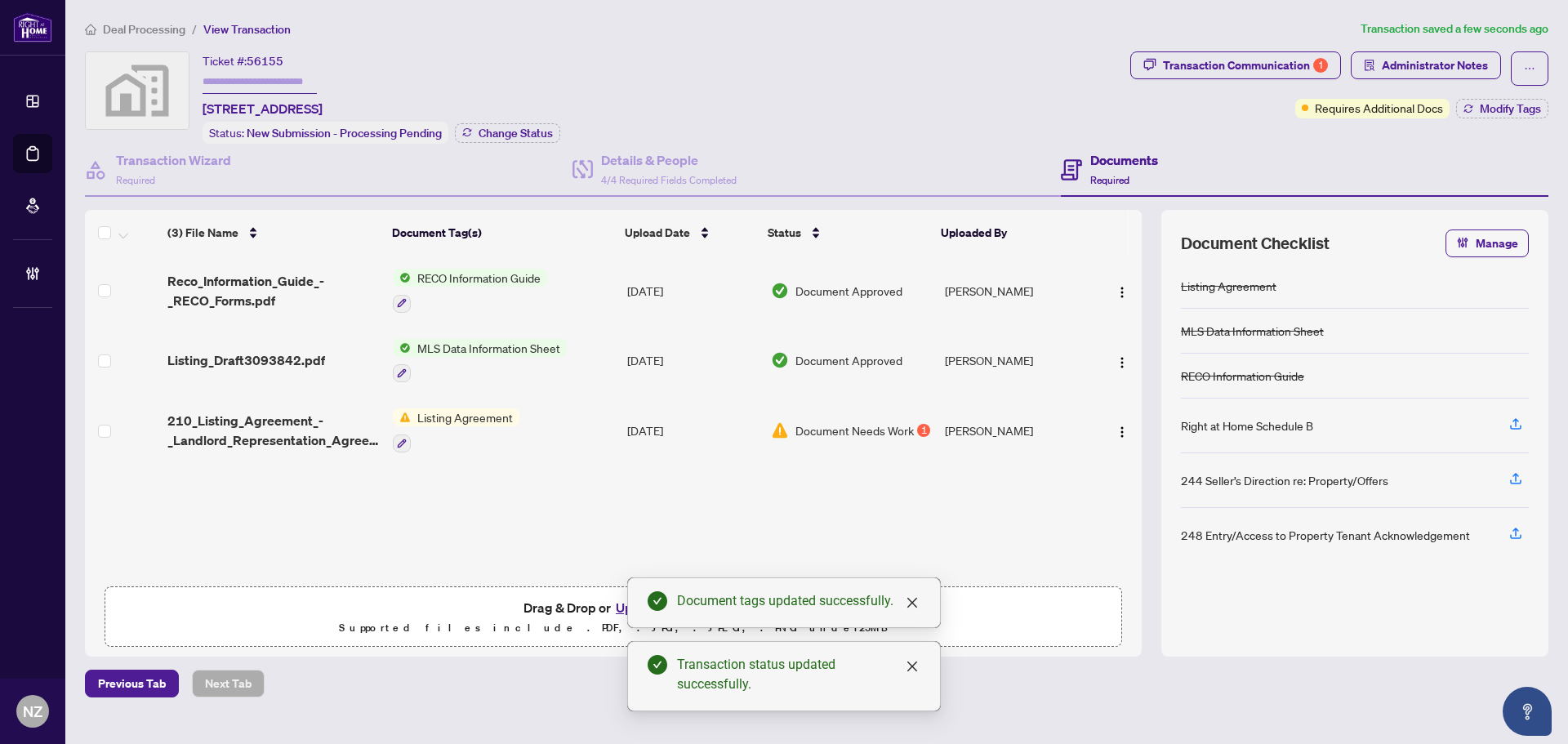
click at [118, 27] on span "Deal Processing" at bounding box center [143, 29] width 82 height 14
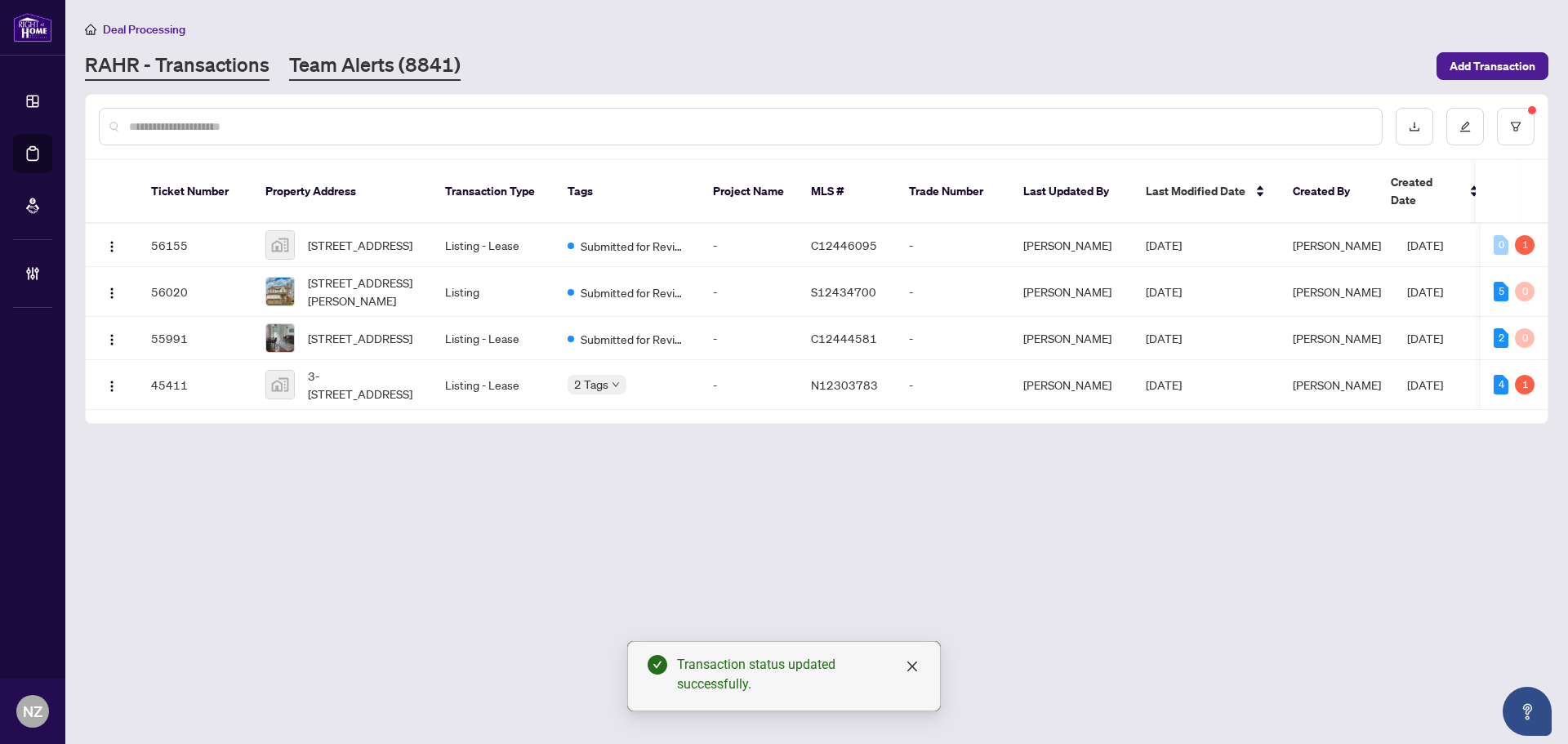
click at [328, 64] on link "Team Alerts (8841)" at bounding box center [375, 66] width 171 height 30
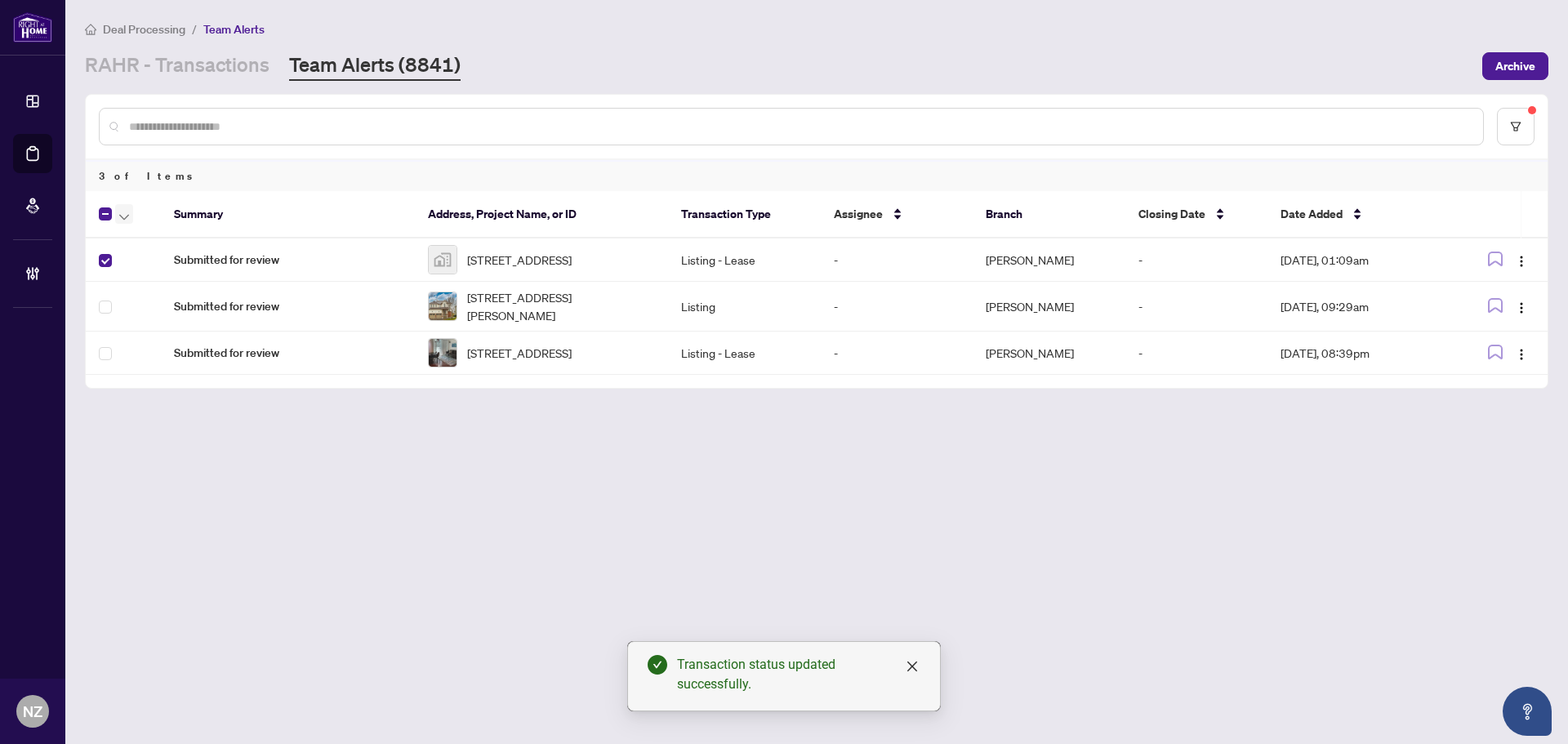
click at [119, 215] on icon "button" at bounding box center [124, 217] width 10 height 7
click at [149, 337] on li "Complete Item" at bounding box center [179, 348] width 121 height 26
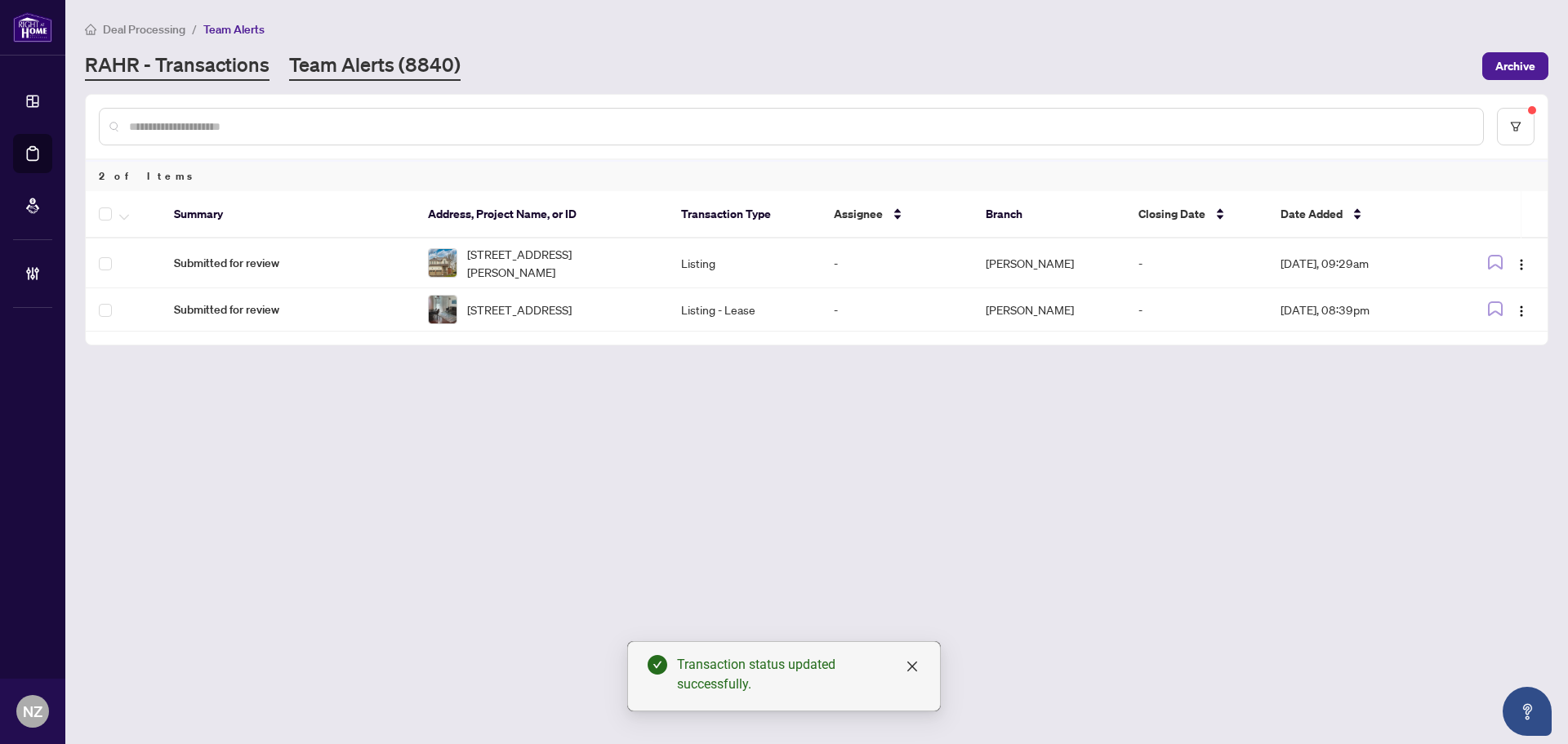
click at [181, 66] on link "RAHR - Transactions" at bounding box center [176, 66] width 184 height 30
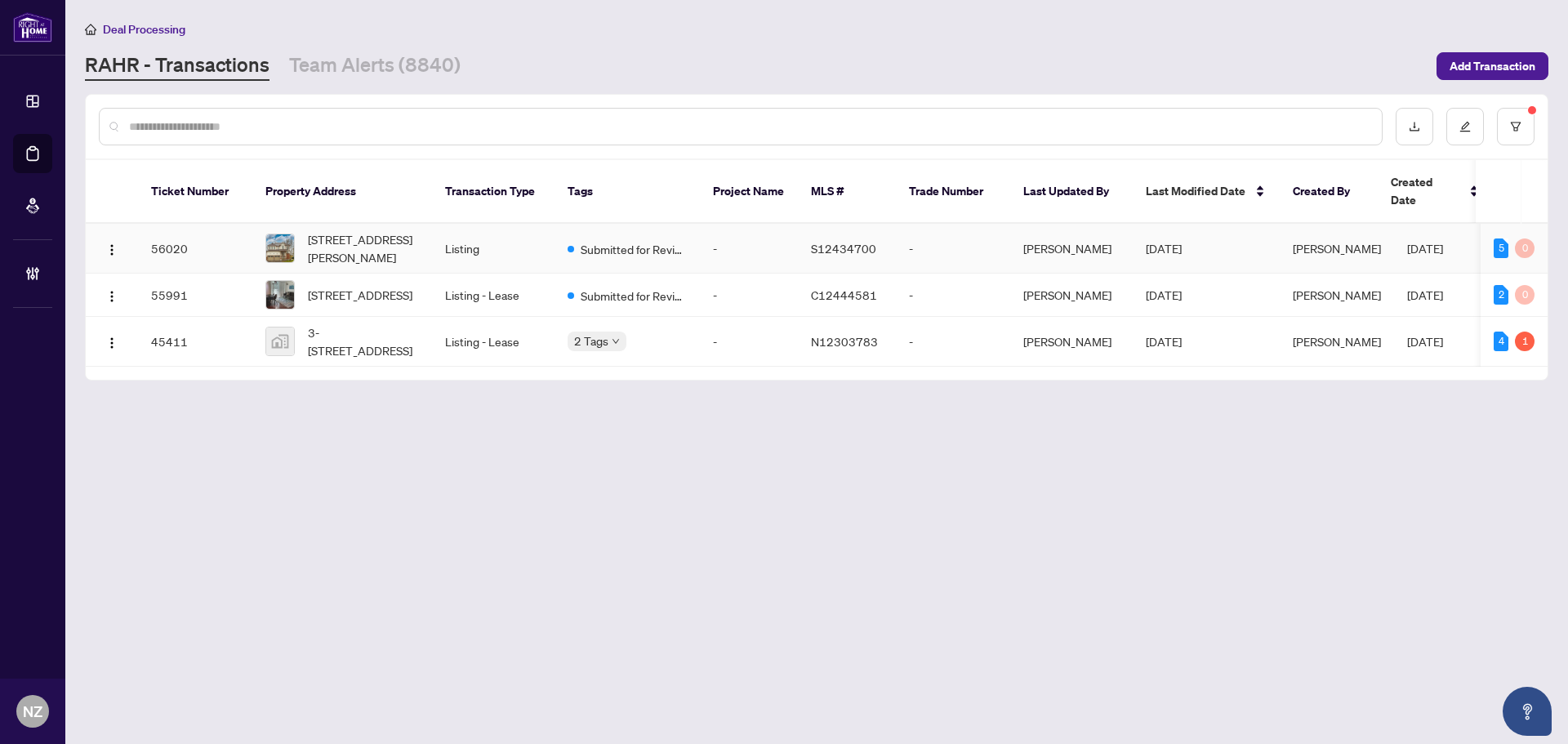
click at [372, 232] on span "72 Christy Dr, Wasaga Beach, Ontario L9Z 0E5, Canada" at bounding box center [363, 248] width 111 height 36
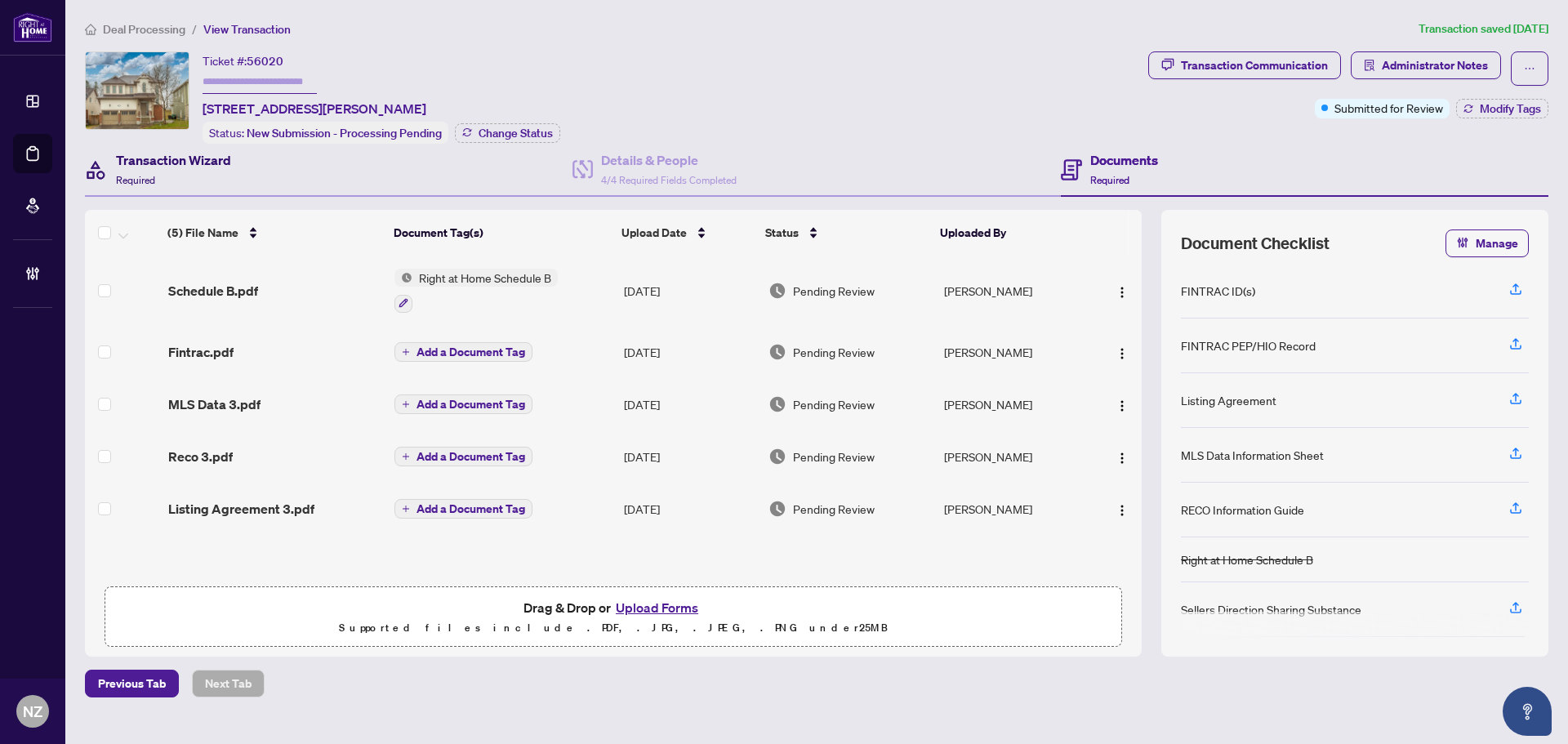
click at [159, 170] on div "Transaction Wizard Required" at bounding box center [174, 169] width 115 height 38
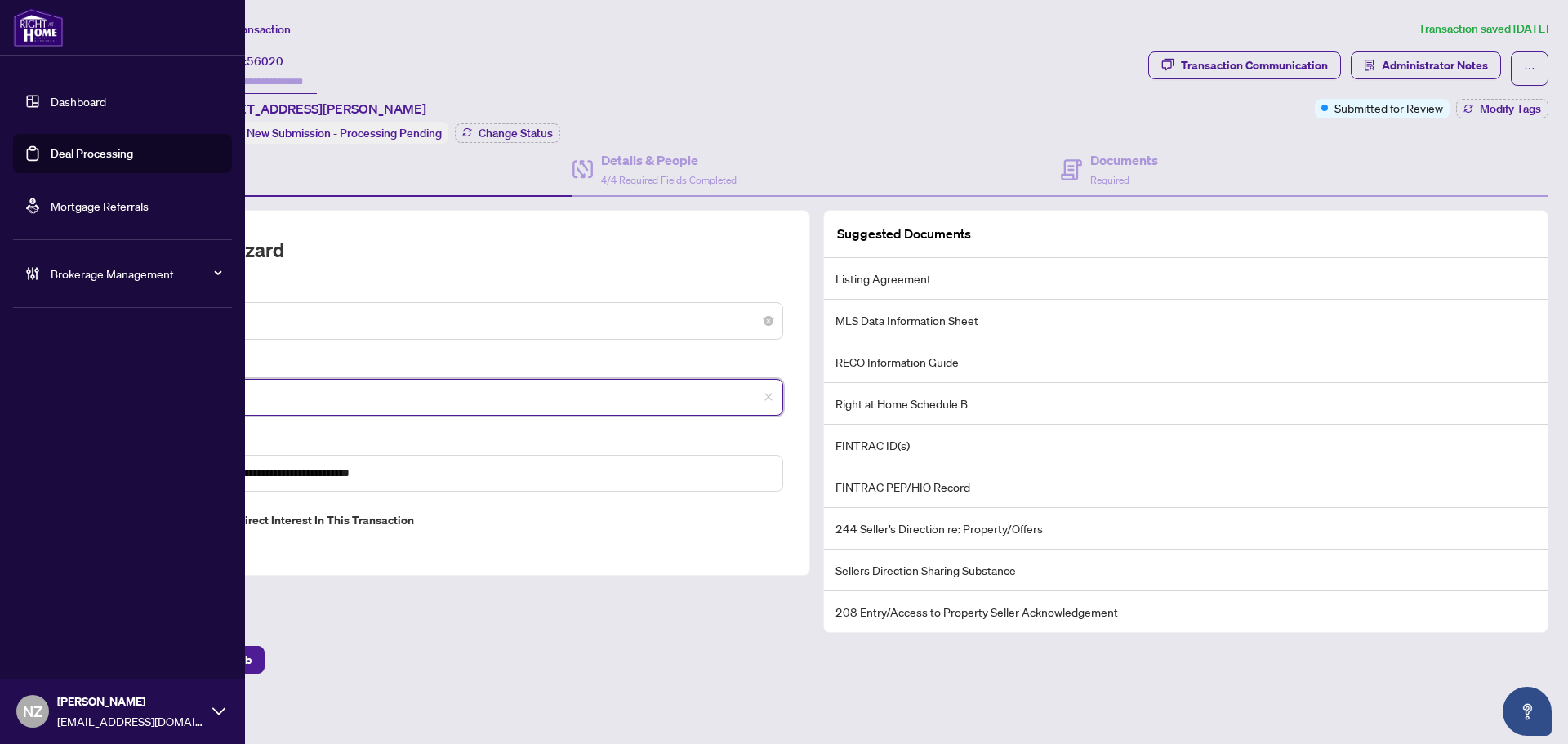
drag, startPoint x: 220, startPoint y: 395, endPoint x: -3, endPoint y: 378, distance: 223.6
click at [0, 378] on html "**********" at bounding box center [784, 372] width 1568 height 744
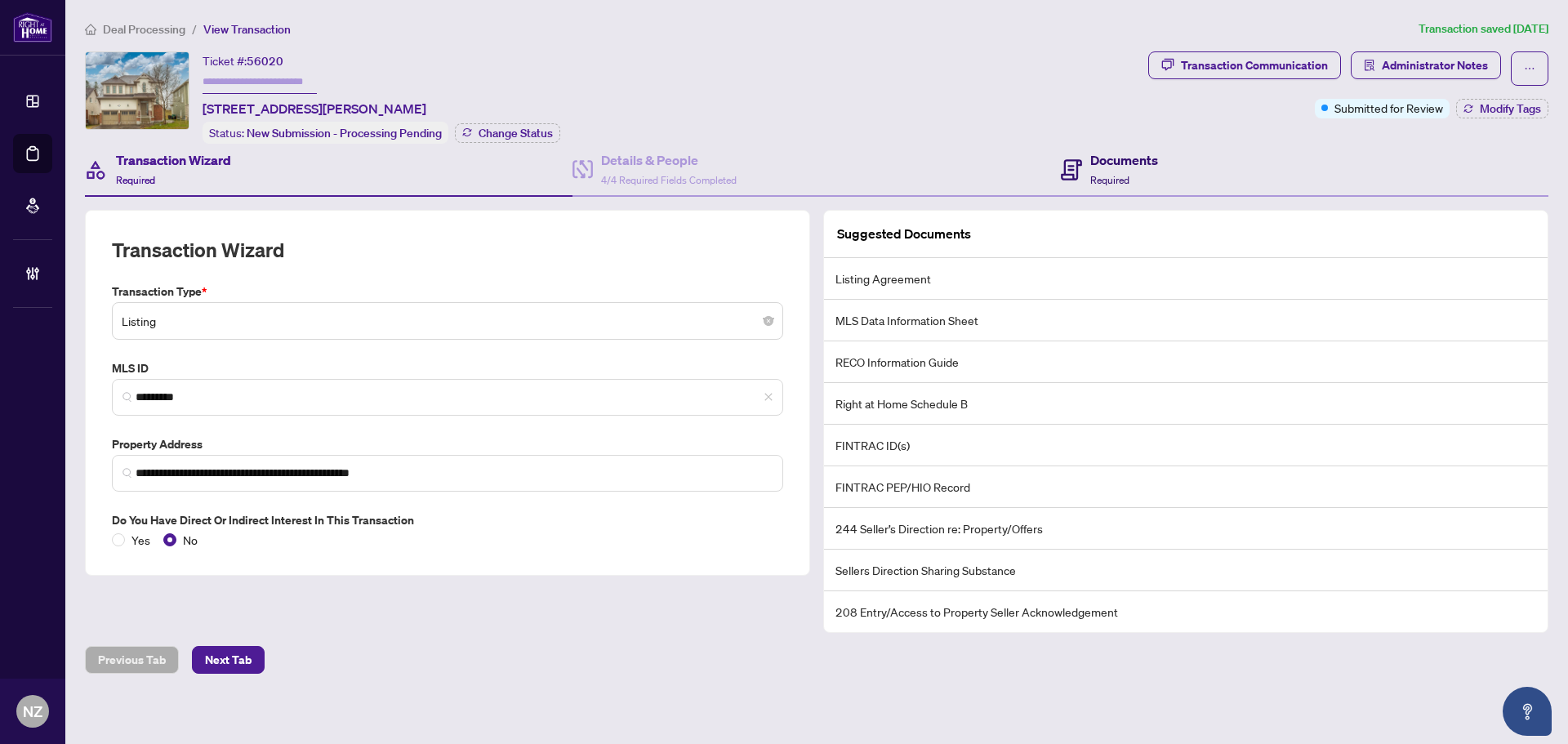
click at [1136, 159] on h4 "Documents" at bounding box center [1124, 159] width 68 height 20
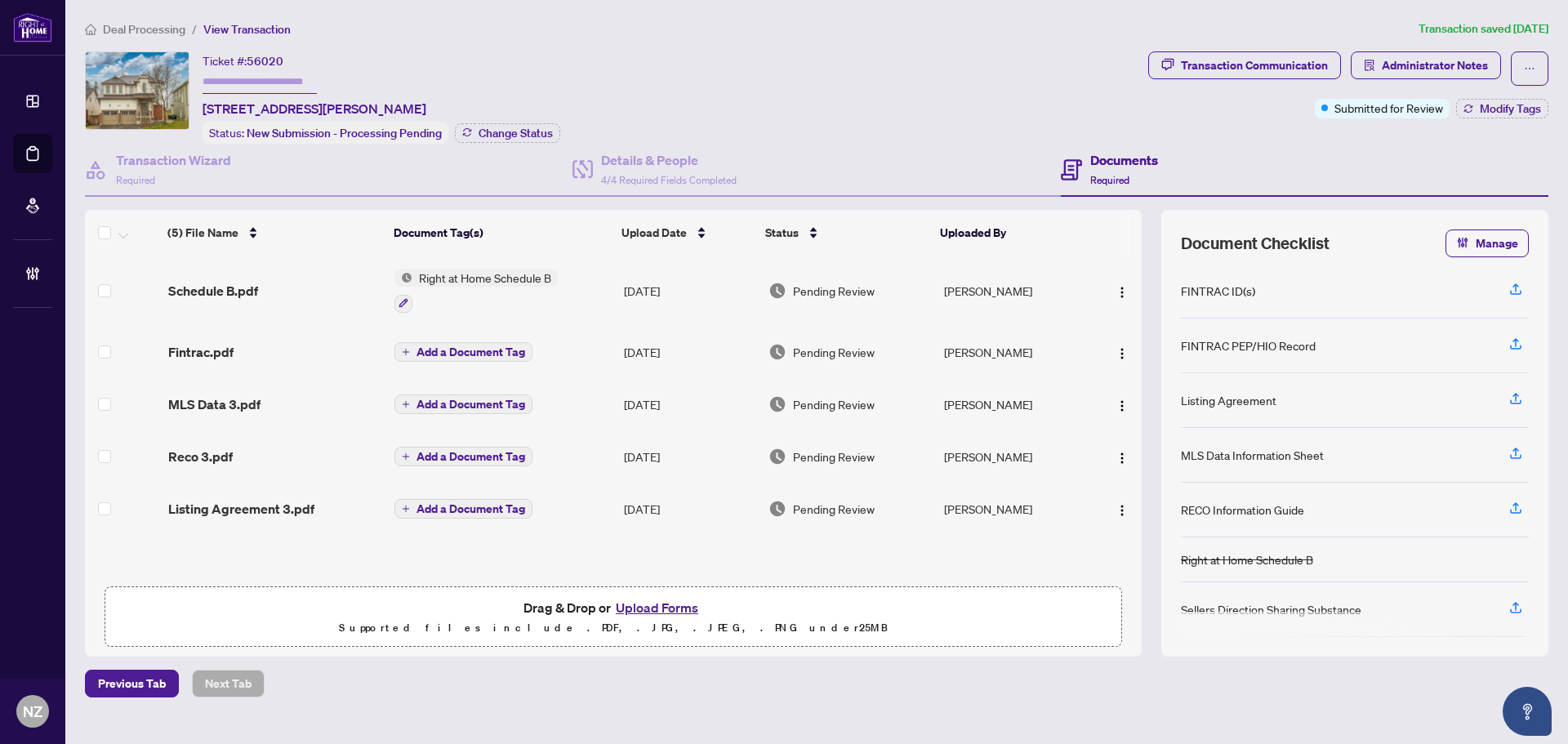
click at [199, 291] on span "Schedule B.pdf" at bounding box center [213, 290] width 90 height 20
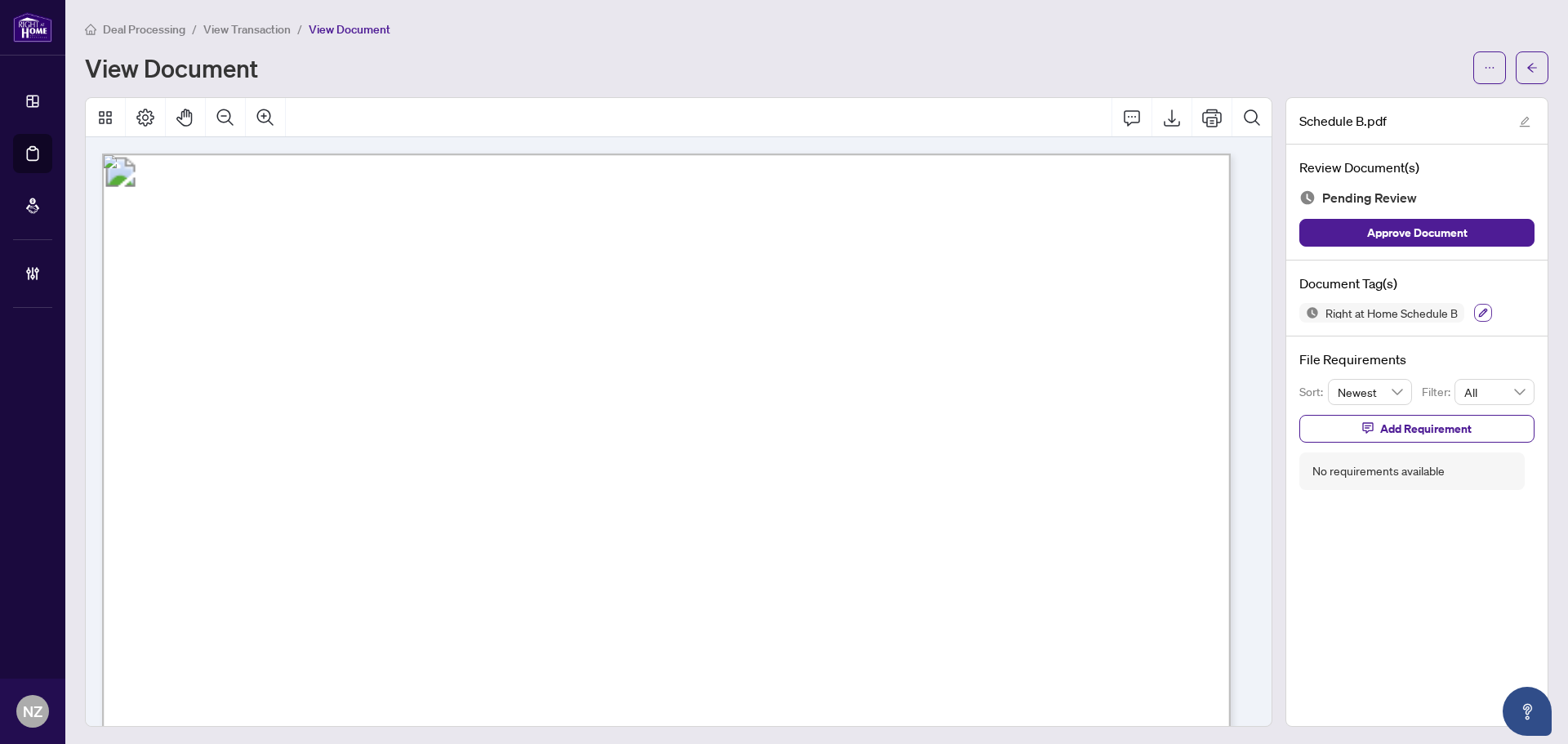
click at [1478, 309] on icon "button" at bounding box center [1483, 313] width 10 height 10
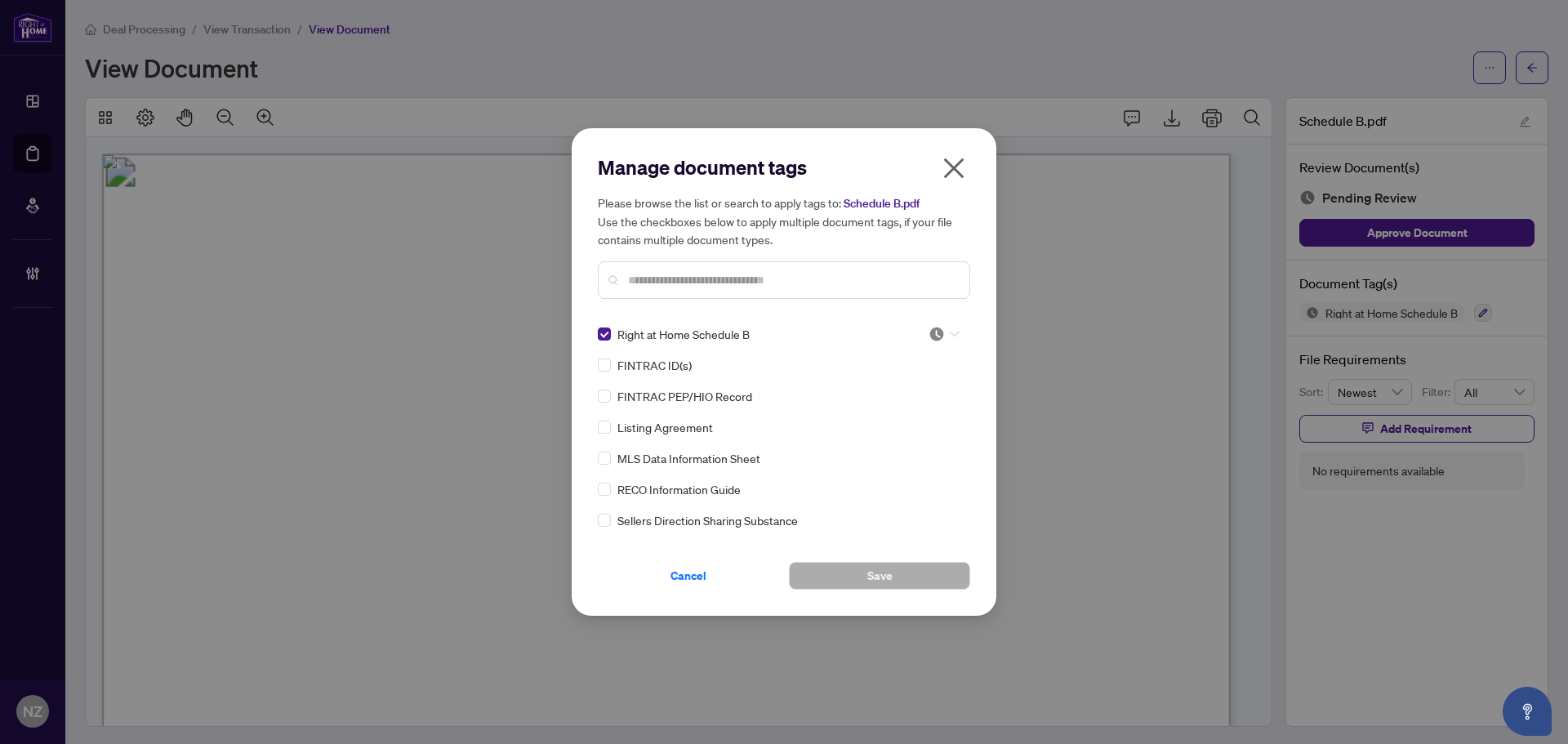
click at [950, 331] on icon at bounding box center [955, 334] width 10 height 7
click at [876, 419] on div "Approved" at bounding box center [889, 413] width 104 height 18
click at [862, 580] on button "Save" at bounding box center [880, 575] width 182 height 28
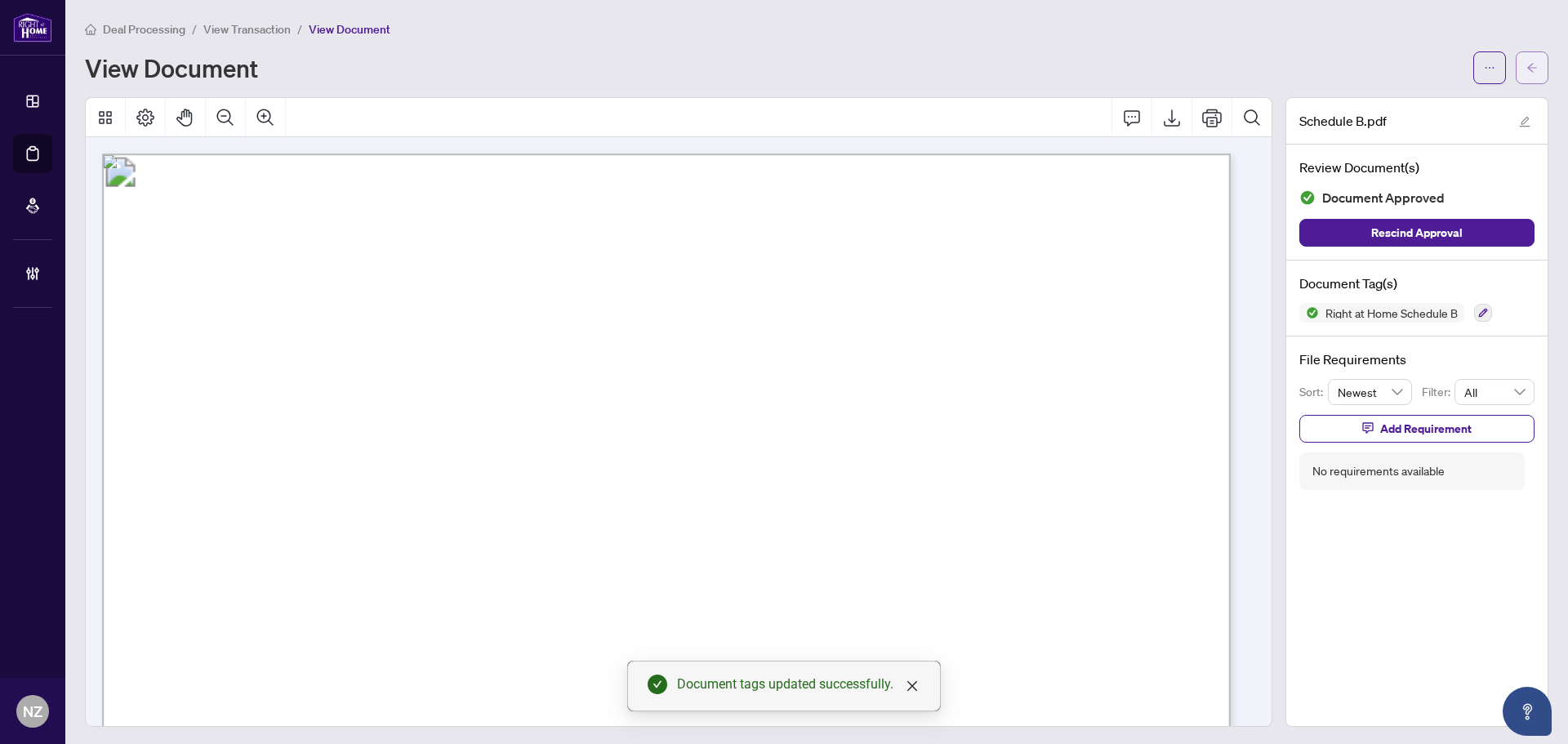
click at [1526, 70] on icon "arrow-left" at bounding box center [1532, 67] width 11 height 11
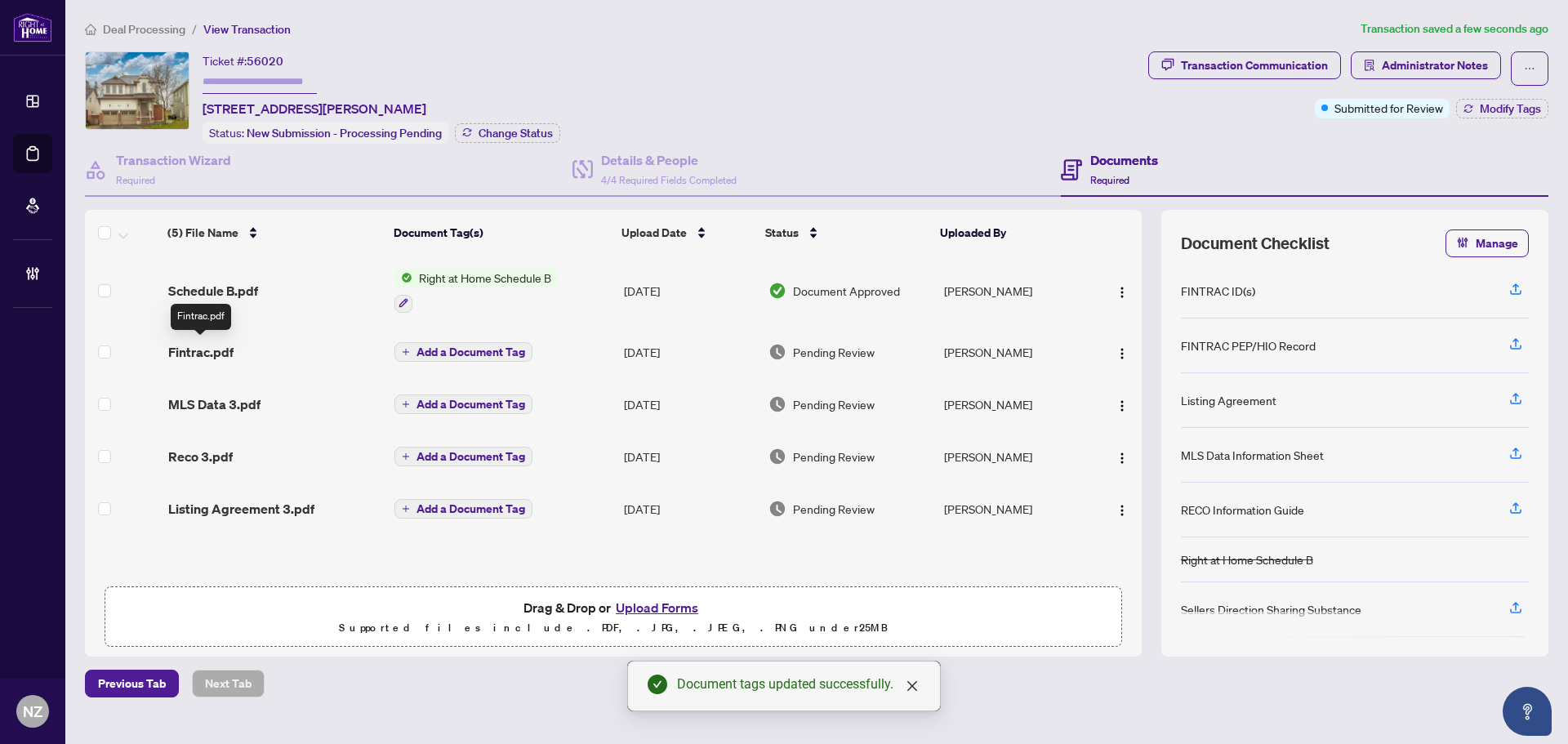
click at [194, 345] on span "Fintrac.pdf" at bounding box center [200, 351] width 65 height 20
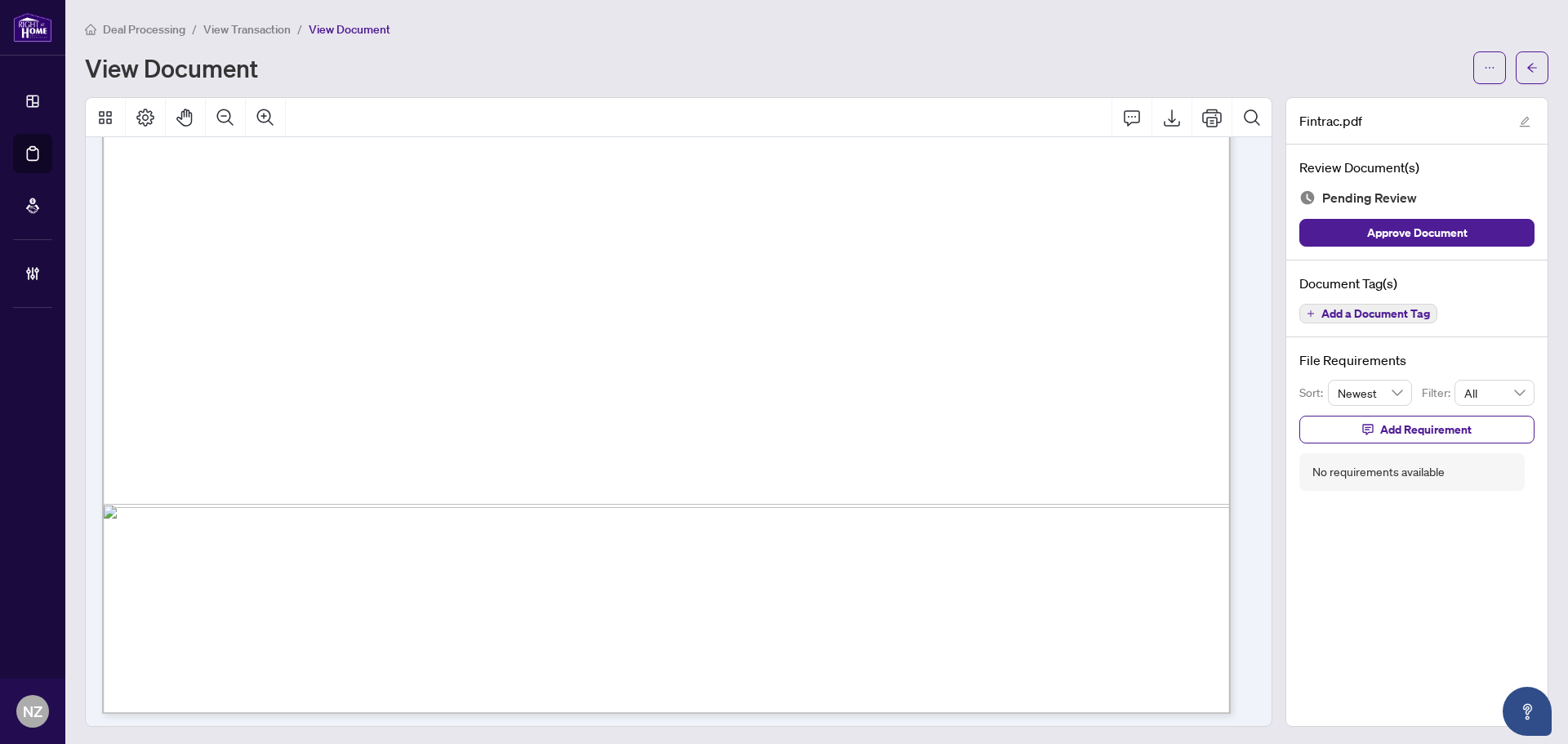
scroll to position [5395, 0]
click at [1358, 309] on span "Add a Document Tag" at bounding box center [1375, 313] width 109 height 11
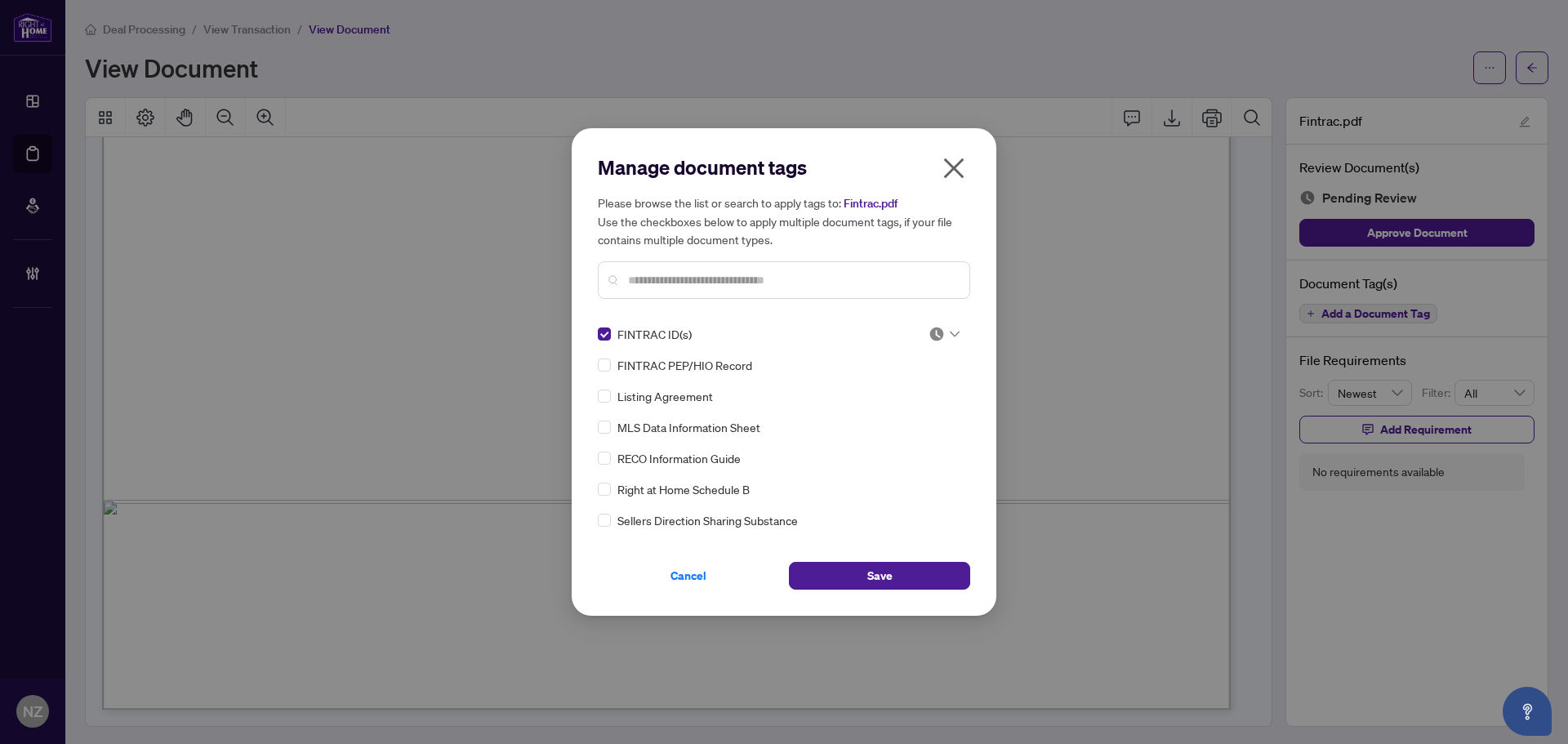
click at [961, 326] on div "FINTRAC ID(s) FINTRAC PEP/HIO Record Listing Agreement MLS Data Information She…" at bounding box center [783, 427] width 372 height 204
click at [949, 333] on icon at bounding box center [955, 334] width 10 height 7
click at [885, 411] on div "Approved" at bounding box center [889, 413] width 104 height 18
click at [826, 579] on button "Save" at bounding box center [880, 575] width 182 height 28
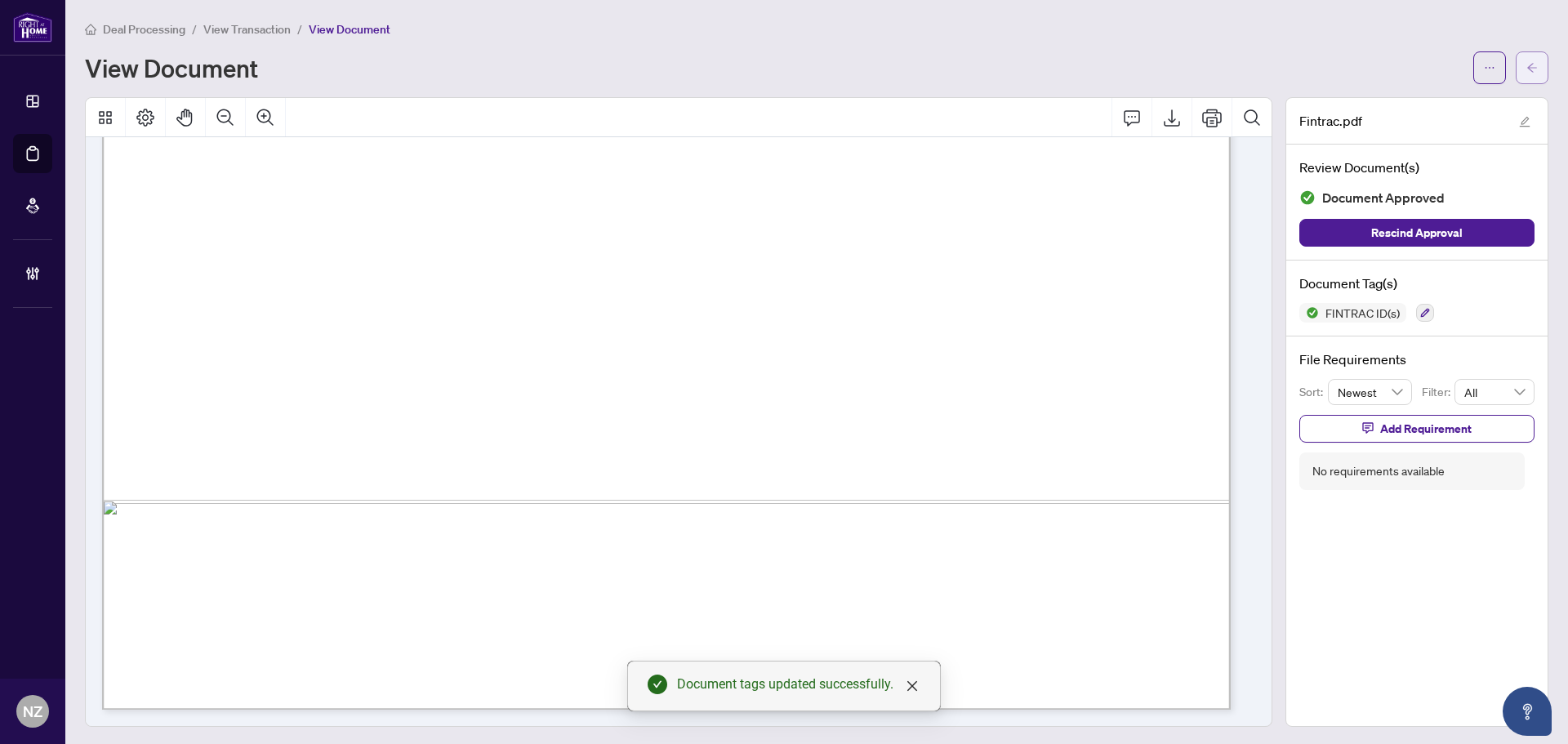
click at [1515, 64] on button "button" at bounding box center [1532, 68] width 32 height 32
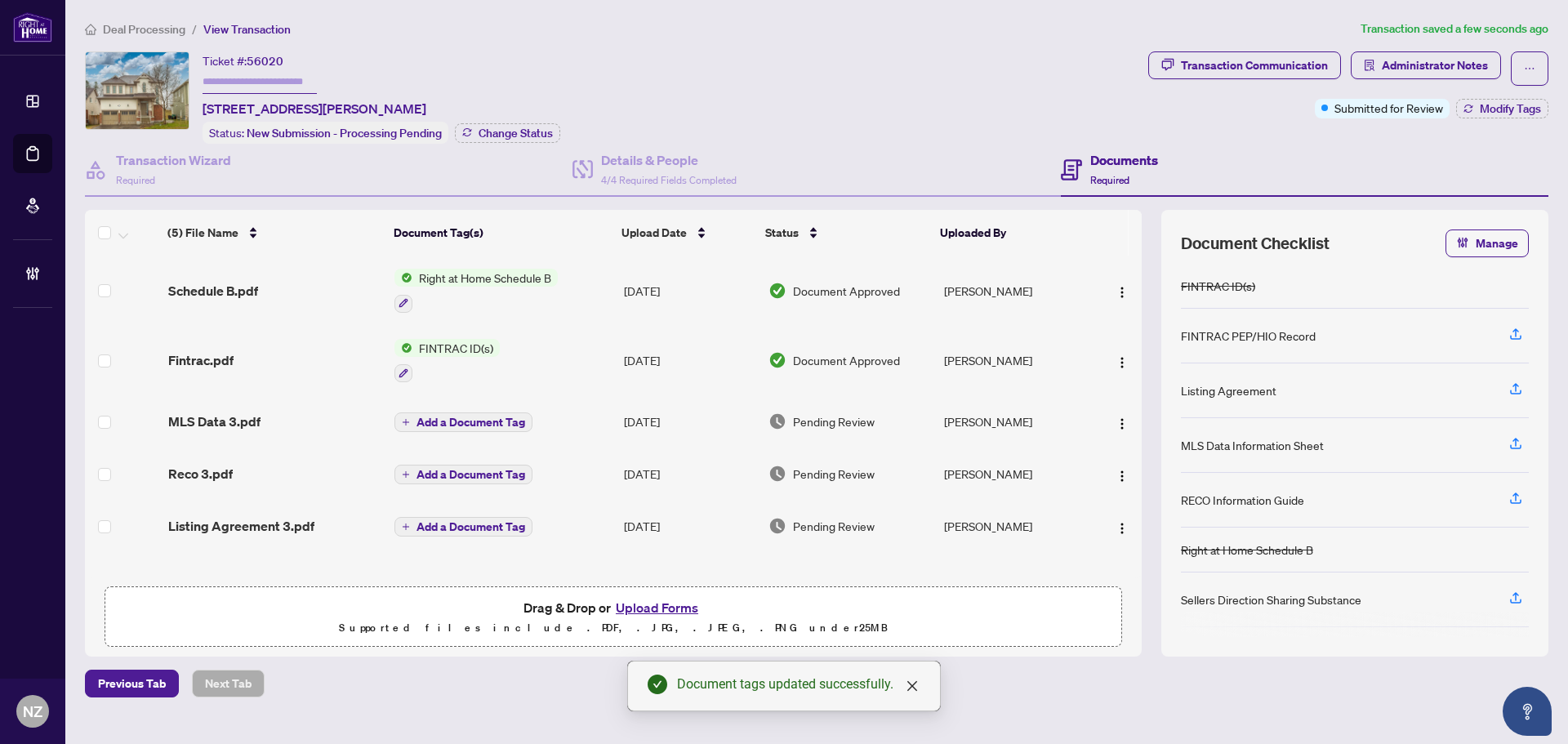
click at [211, 425] on span "MLS Data 3.pdf" at bounding box center [214, 421] width 92 height 20
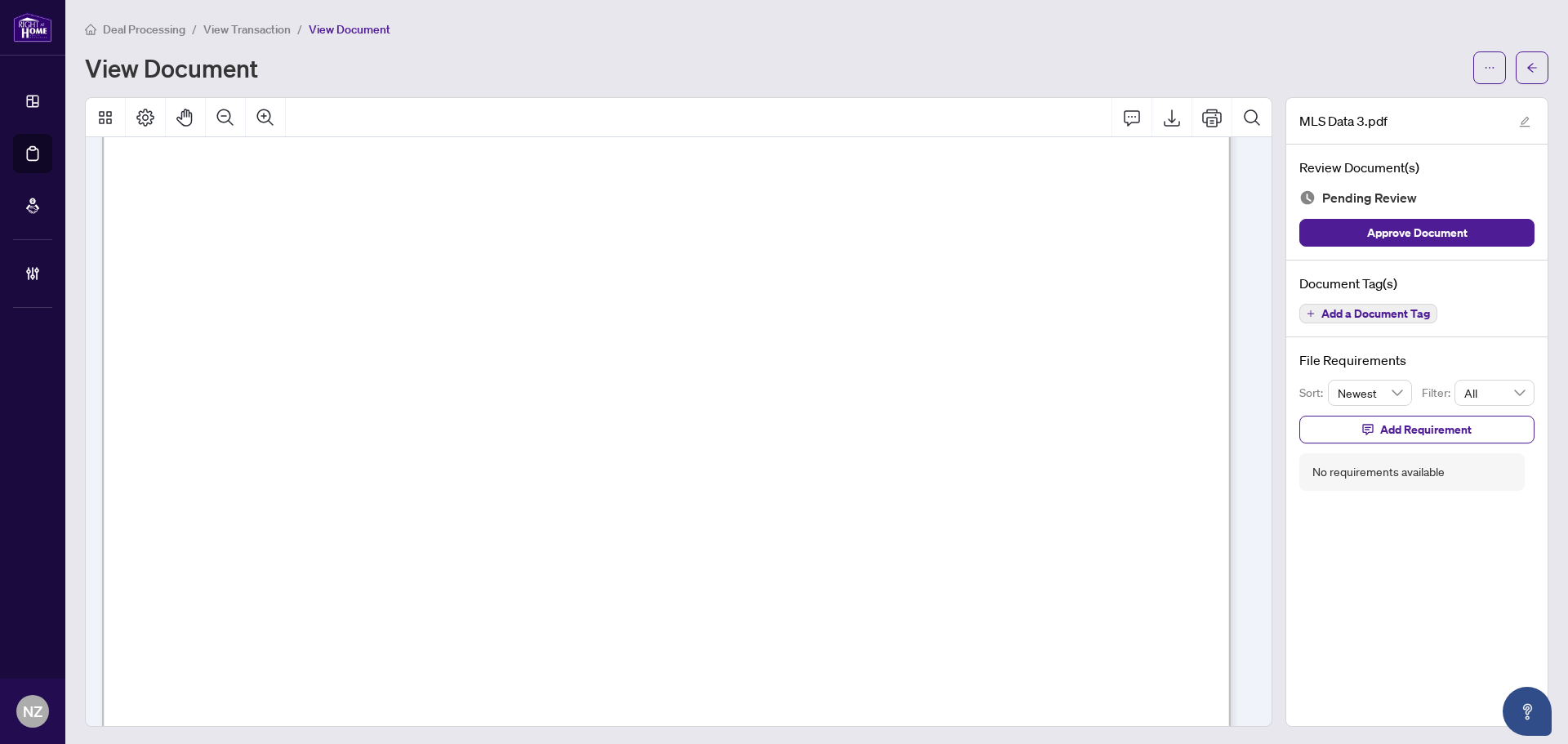
scroll to position [735, 0]
click at [1122, 126] on icon "Comment" at bounding box center [1131, 117] width 20 height 20
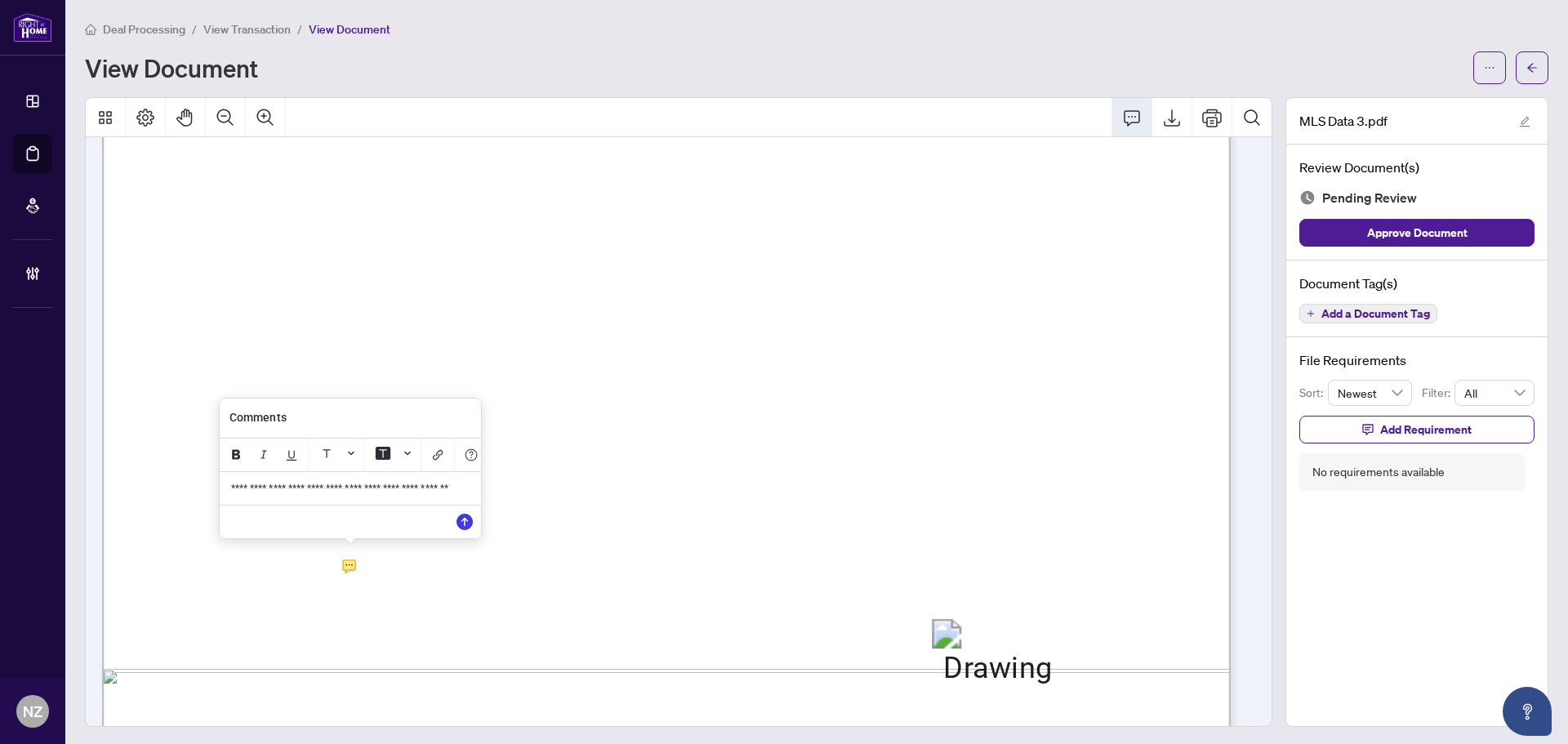
drag, startPoint x: 466, startPoint y: 483, endPoint x: 145, endPoint y: 480, distance: 321.0
click at [0, 0] on div "**********" at bounding box center [0, 0] width 0 height 0
click at [461, 522] on icon "Save" at bounding box center [464, 521] width 16 height 16
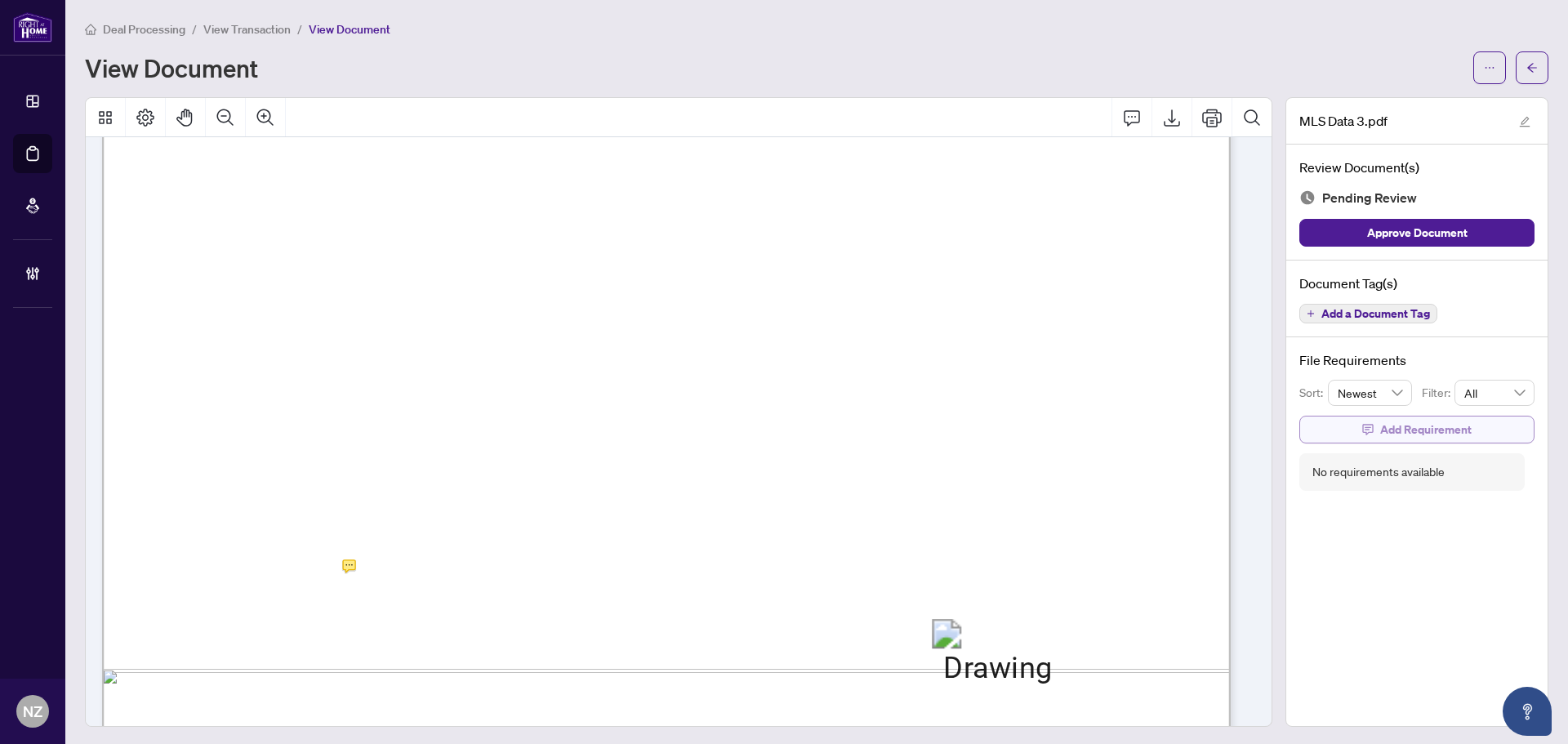
click at [1383, 429] on span "Add Requirement" at bounding box center [1425, 429] width 92 height 26
click at [1386, 454] on textarea at bounding box center [1434, 444] width 175 height 31
paste textarea "**********"
type textarea "**********"
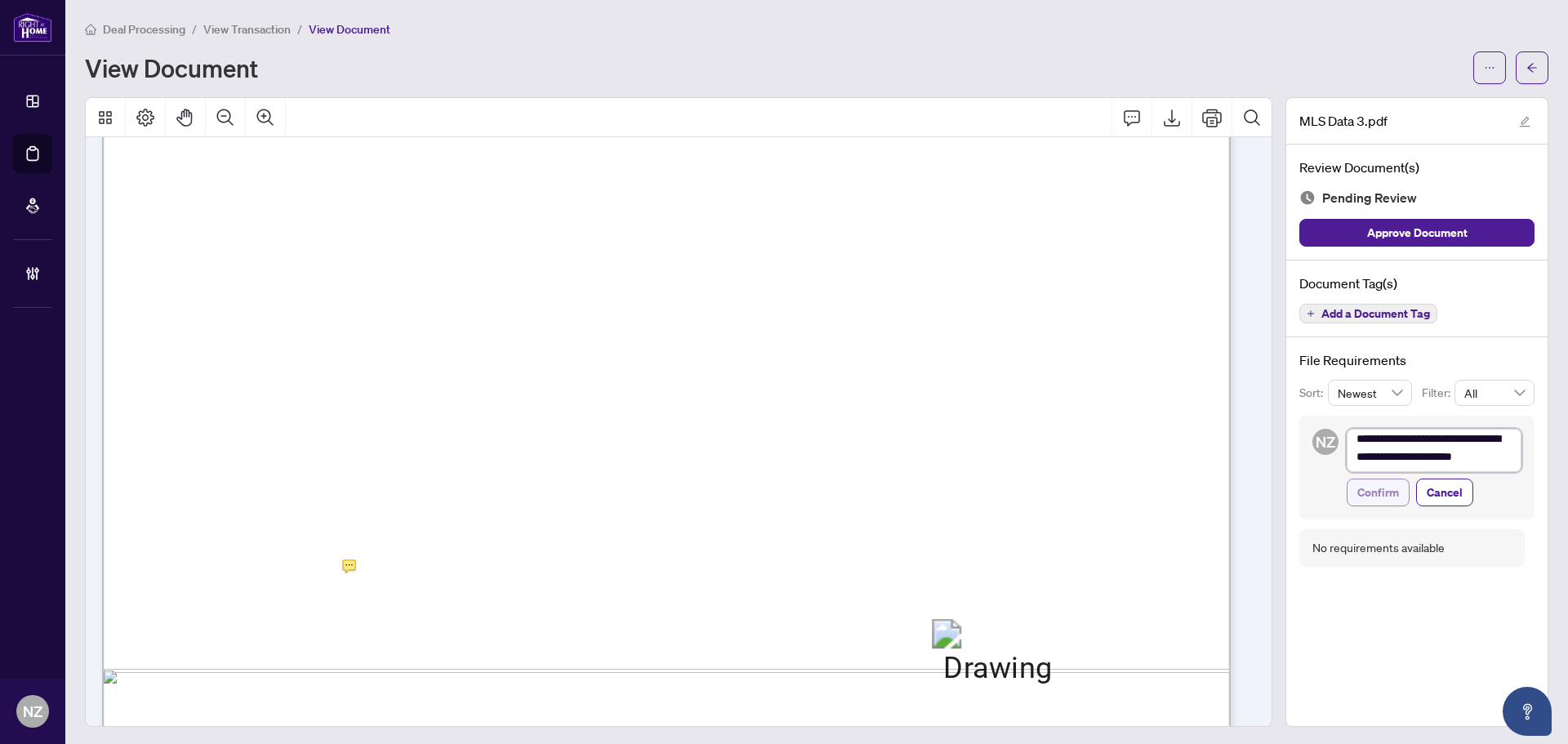
scroll to position [0, 0]
type textarea "**********"
click at [1357, 495] on span "Confirm" at bounding box center [1377, 498] width 42 height 26
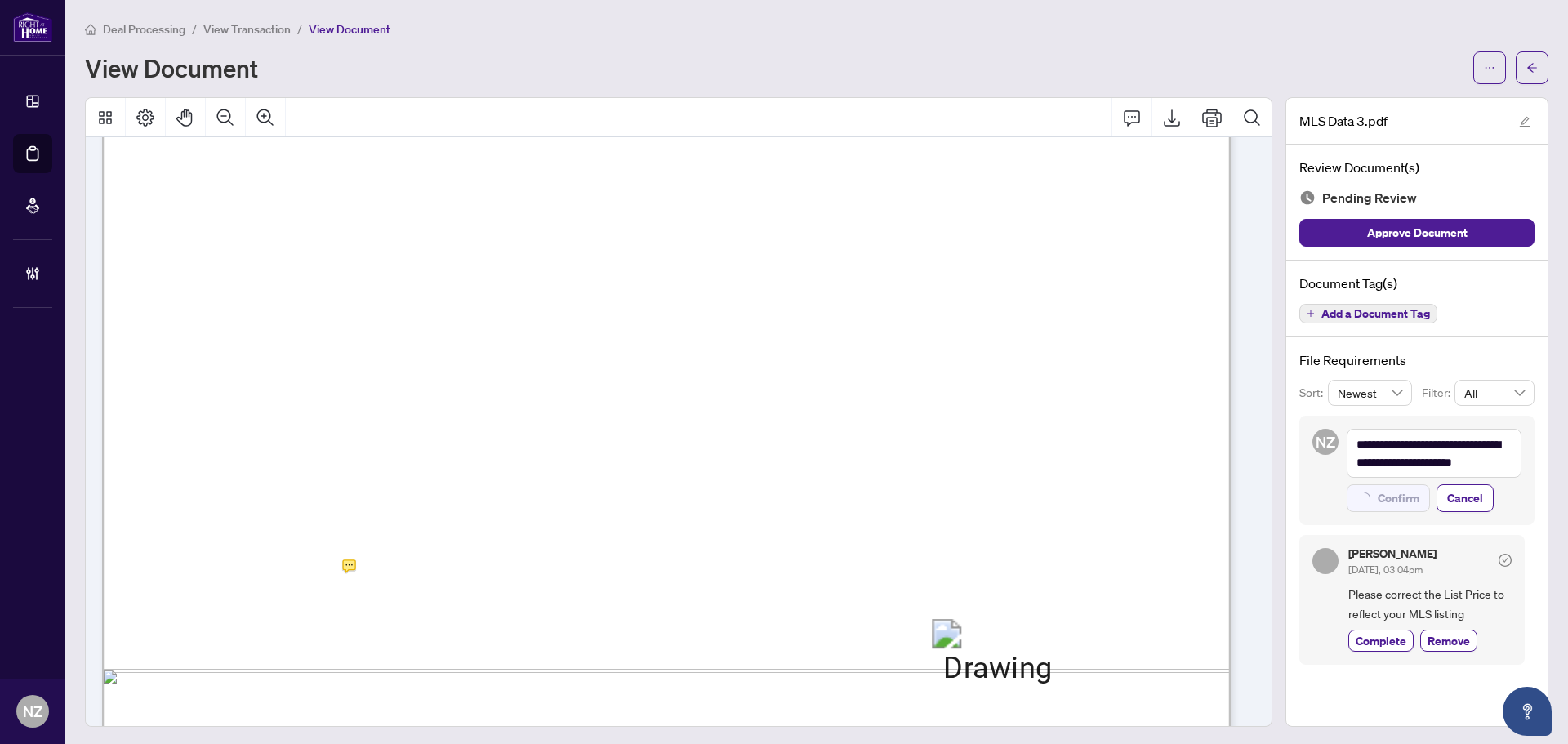
type textarea "**********"
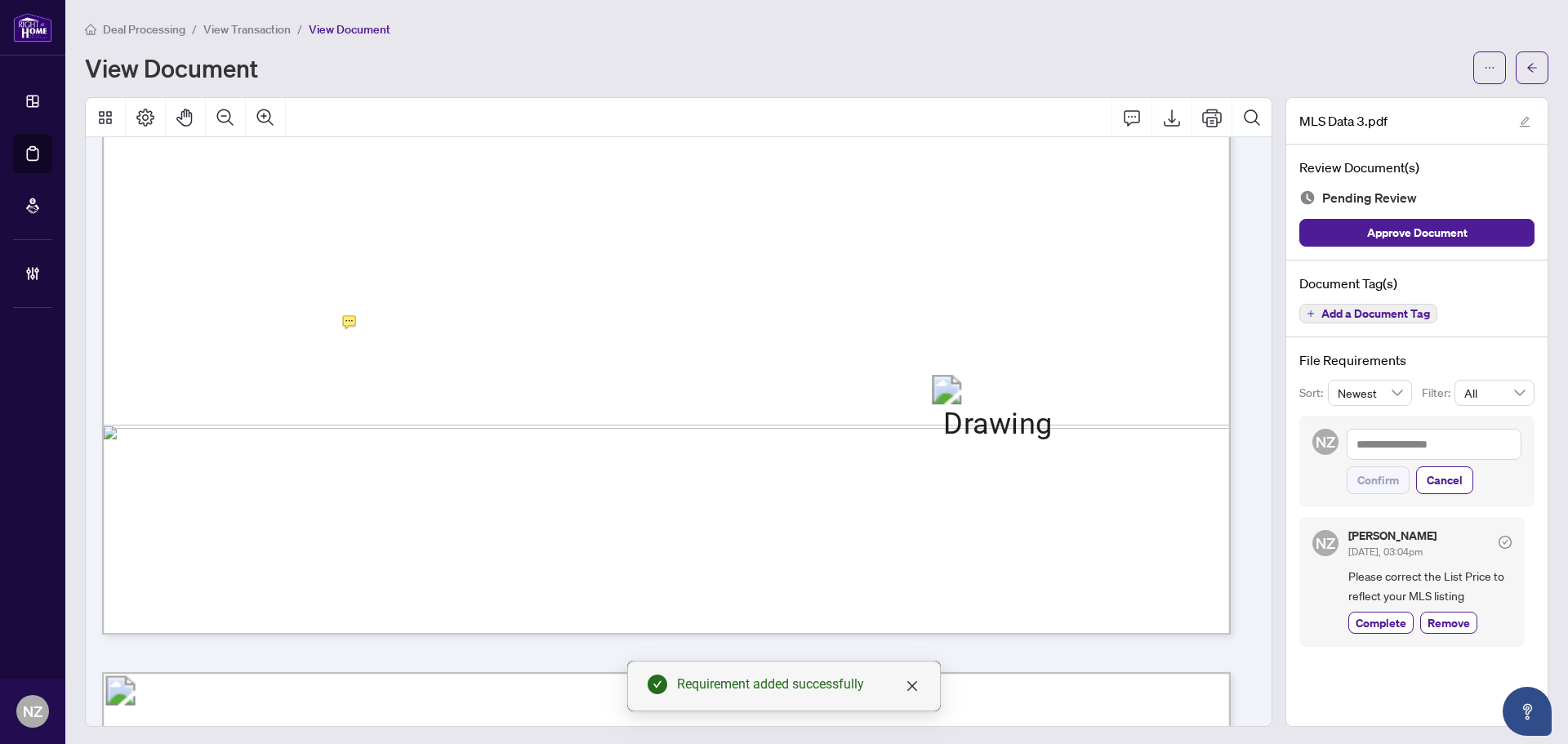
scroll to position [980, 0]
click at [1128, 120] on icon "Comment" at bounding box center [1131, 117] width 20 height 20
click at [1006, 519] on p "**********" at bounding box center [1012, 516] width 238 height 14
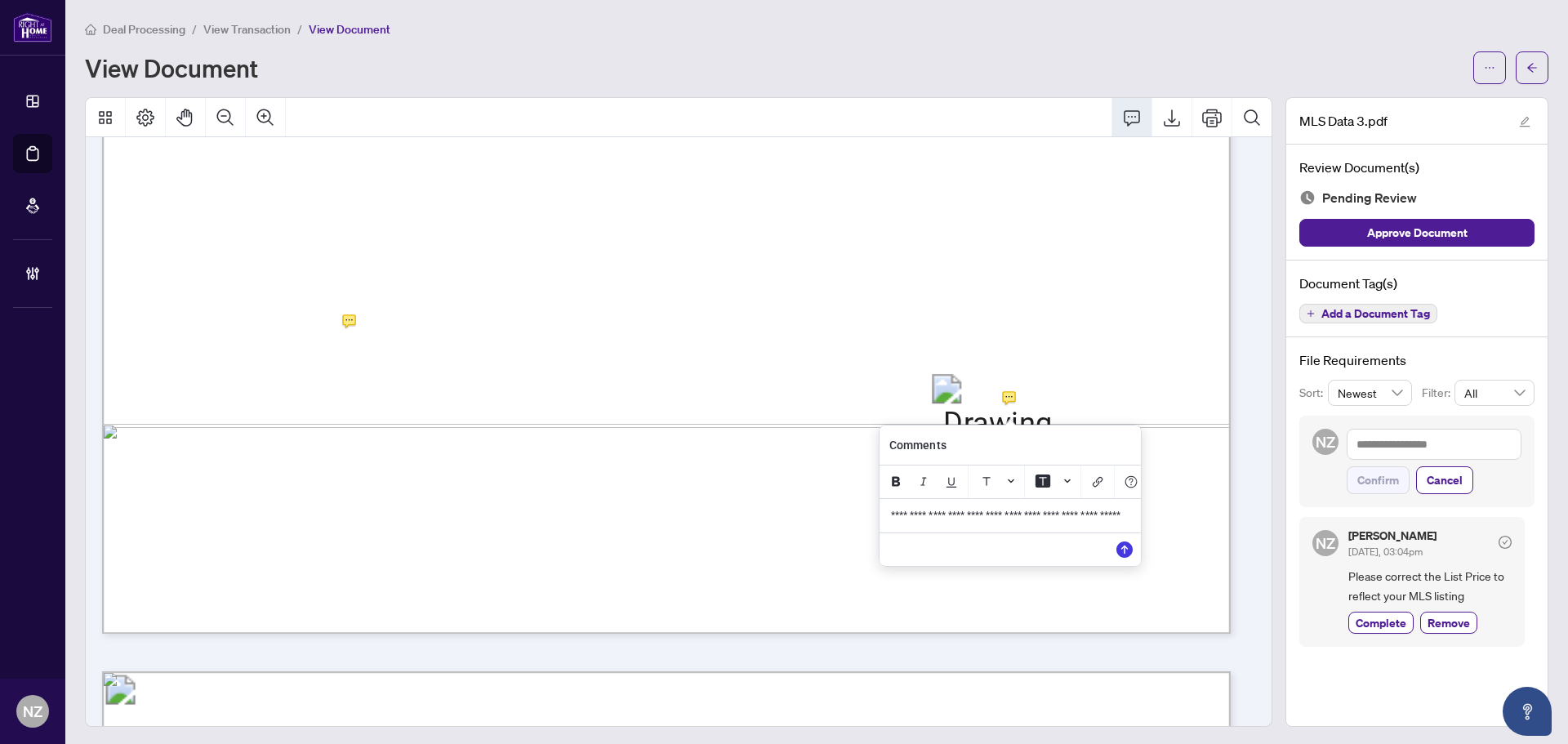
drag, startPoint x: 938, startPoint y: 535, endPoint x: 863, endPoint y: 504, distance: 81.2
click at [0, 0] on div "**********" at bounding box center [0, 0] width 0 height 0
click at [1128, 557] on icon "Save" at bounding box center [1124, 549] width 16 height 16
click at [1390, 445] on textarea at bounding box center [1434, 444] width 175 height 31
paste textarea "**********"
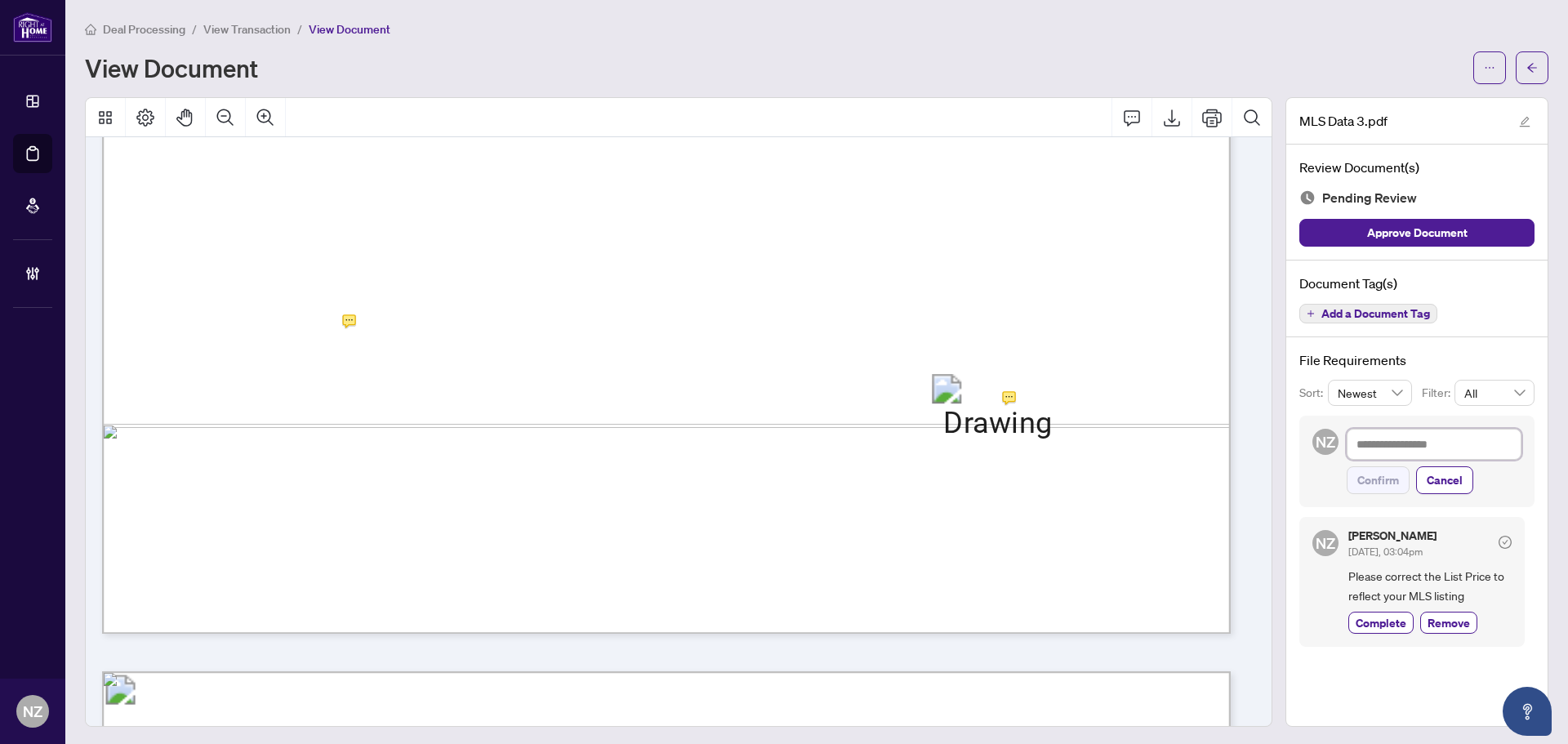
type textarea "**********"
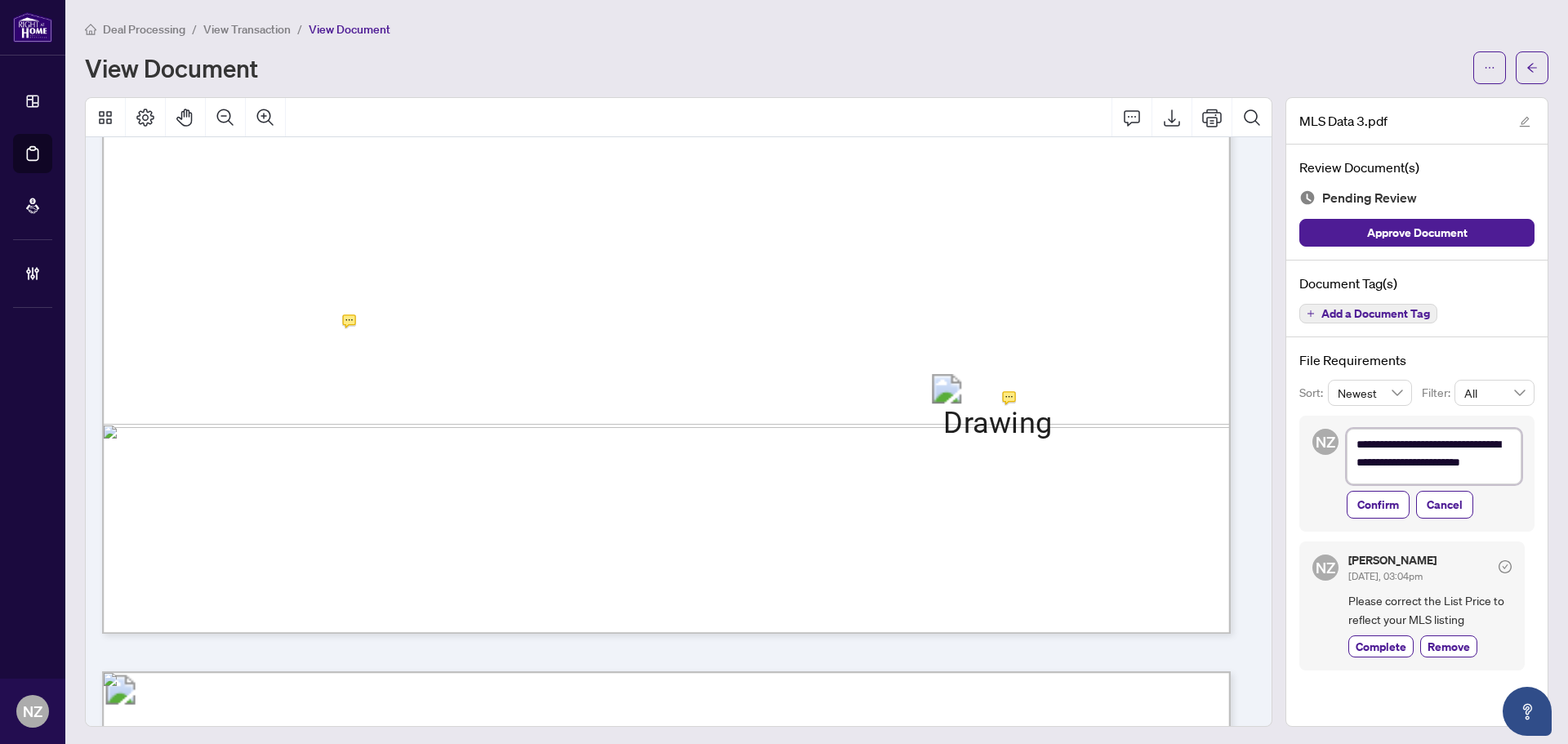
scroll to position [0, 0]
type textarea "**********"
click at [1358, 524] on span "Confirm" at bounding box center [1377, 516] width 42 height 26
type textarea "**********"
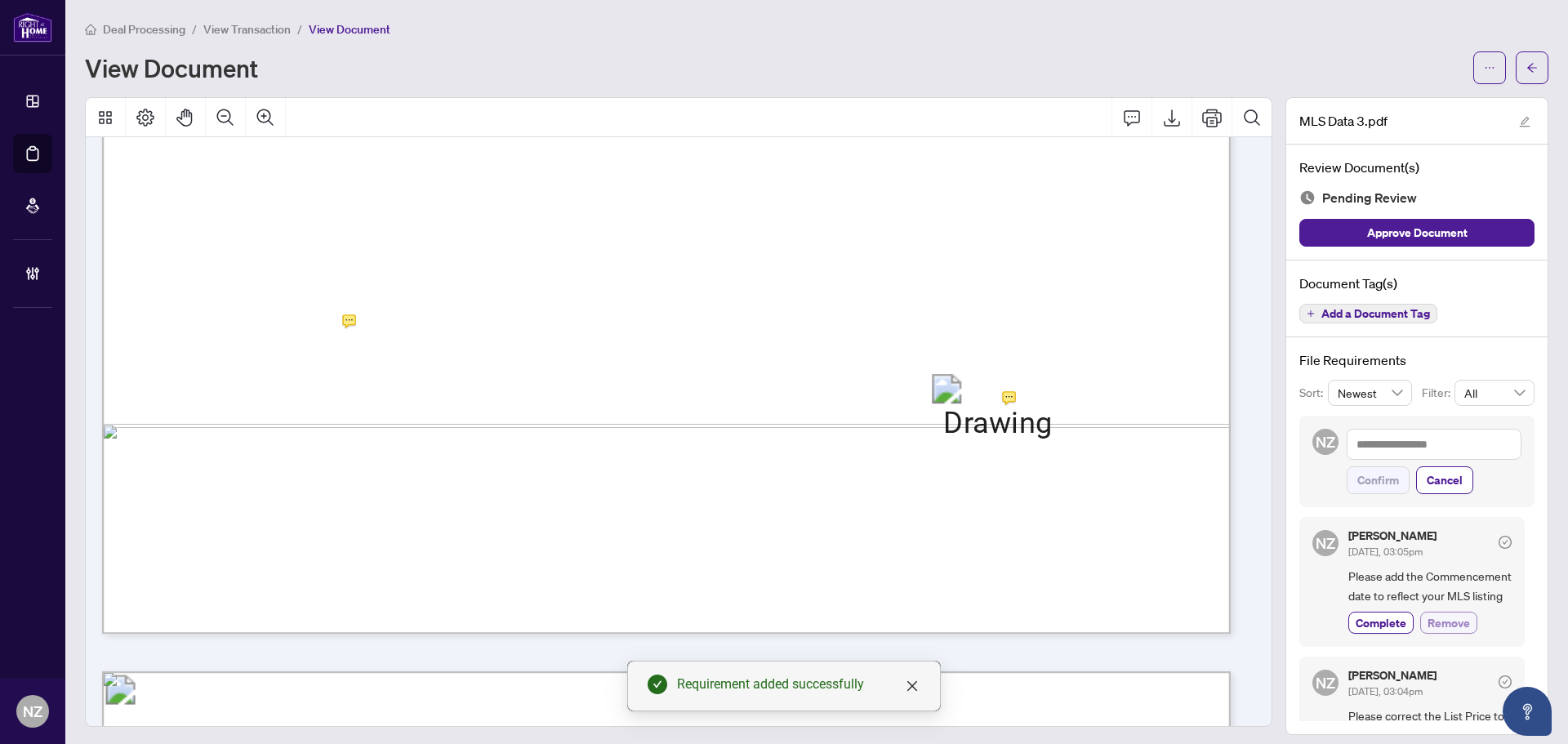
click at [1442, 631] on span "Remove" at bounding box center [1448, 623] width 42 height 17
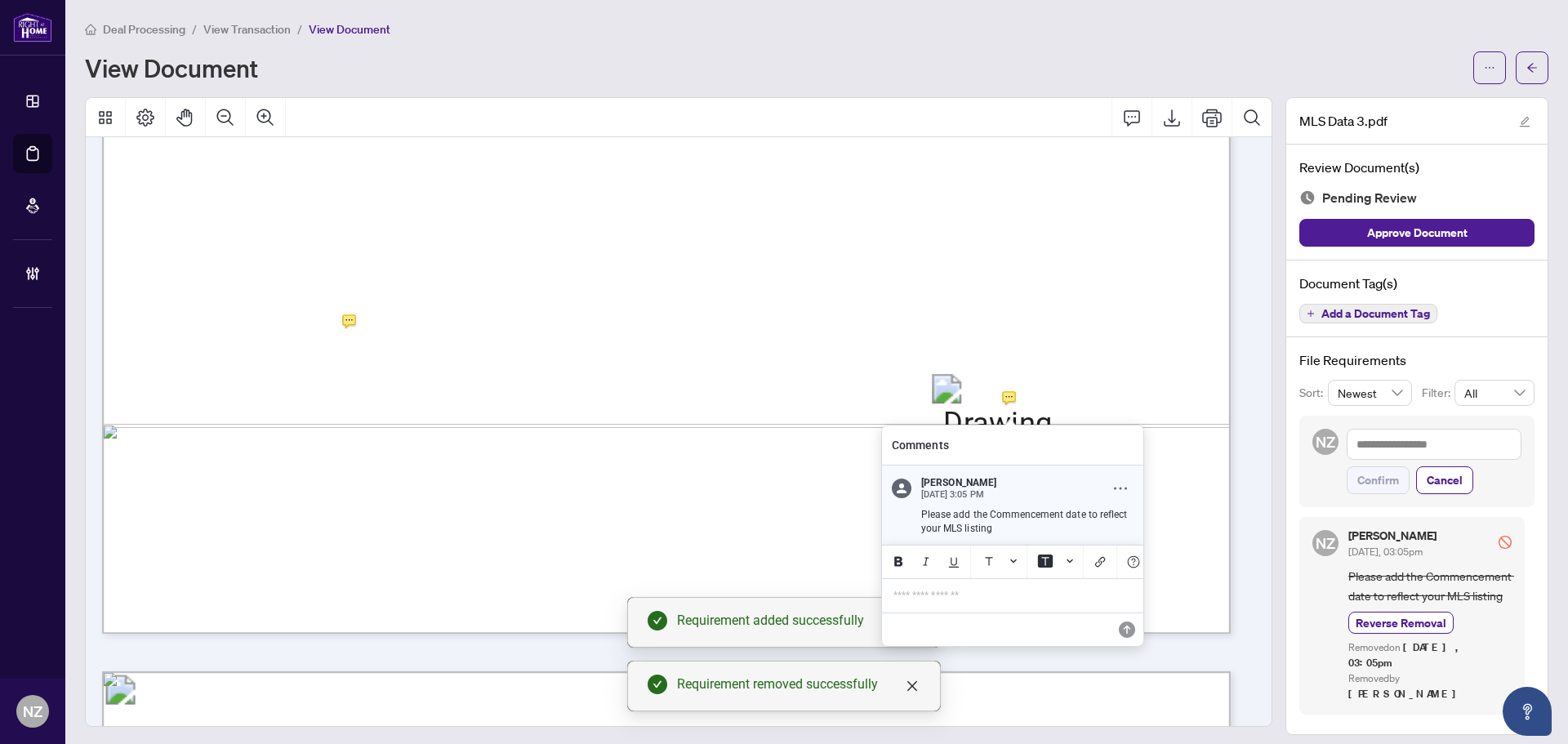
click at [1118, 490] on icon "Comment Options" at bounding box center [1120, 488] width 13 height 13
click at [1079, 554] on span "Delete Comment" at bounding box center [1086, 554] width 73 height 12
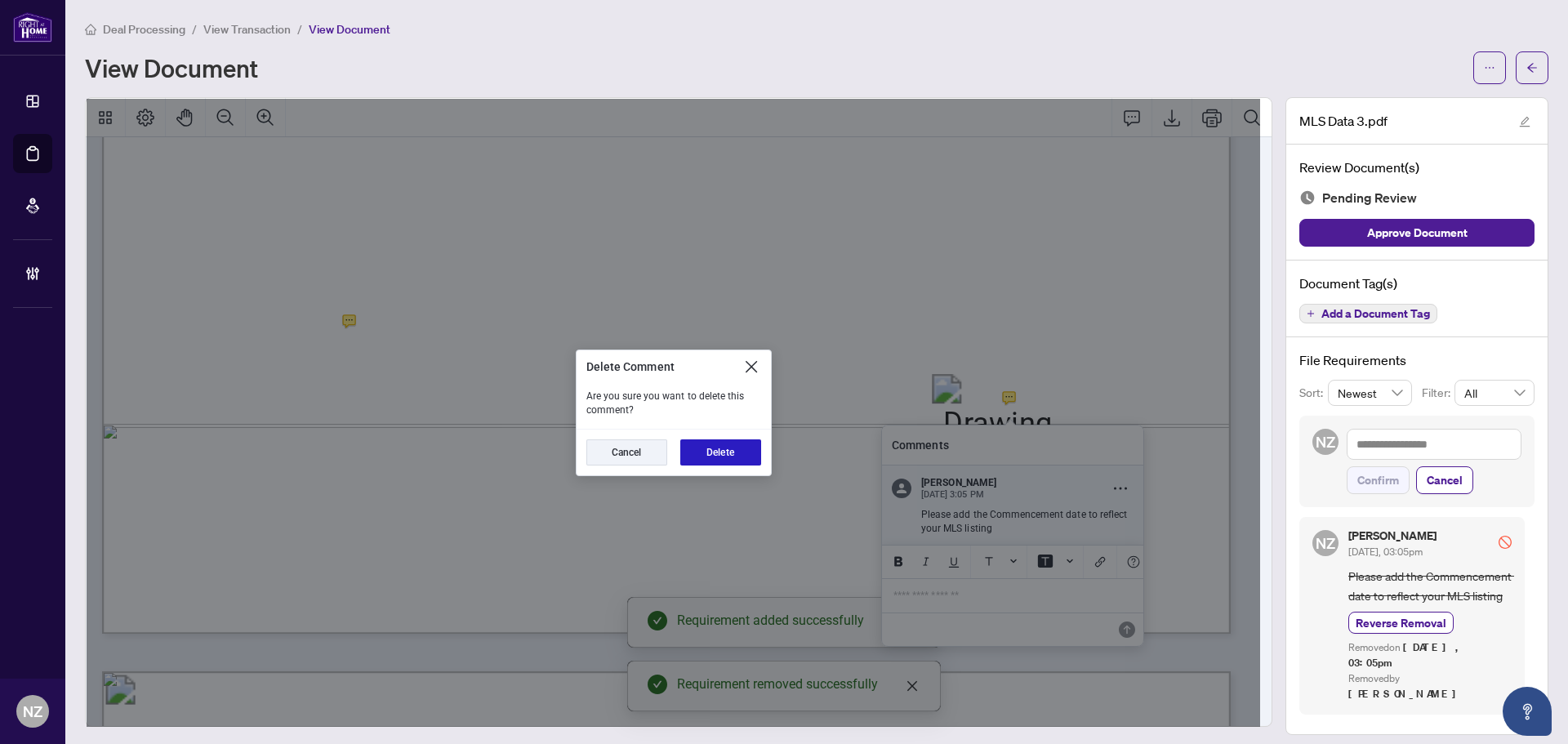
click at [708, 453] on button "Delete" at bounding box center [720, 452] width 81 height 26
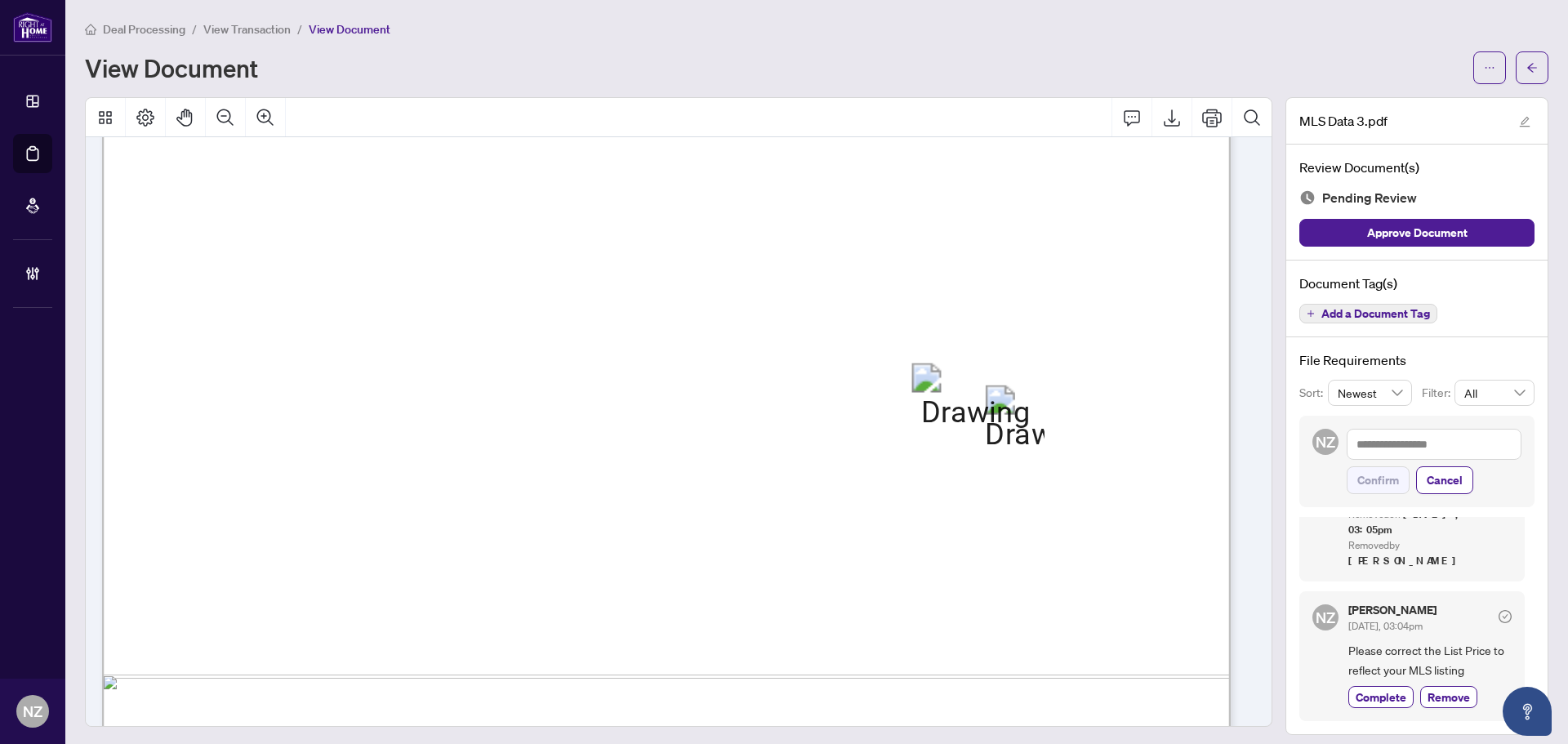
scroll to position [15838, 0]
click at [1386, 314] on span "Add a Document Tag" at bounding box center [1375, 313] width 109 height 11
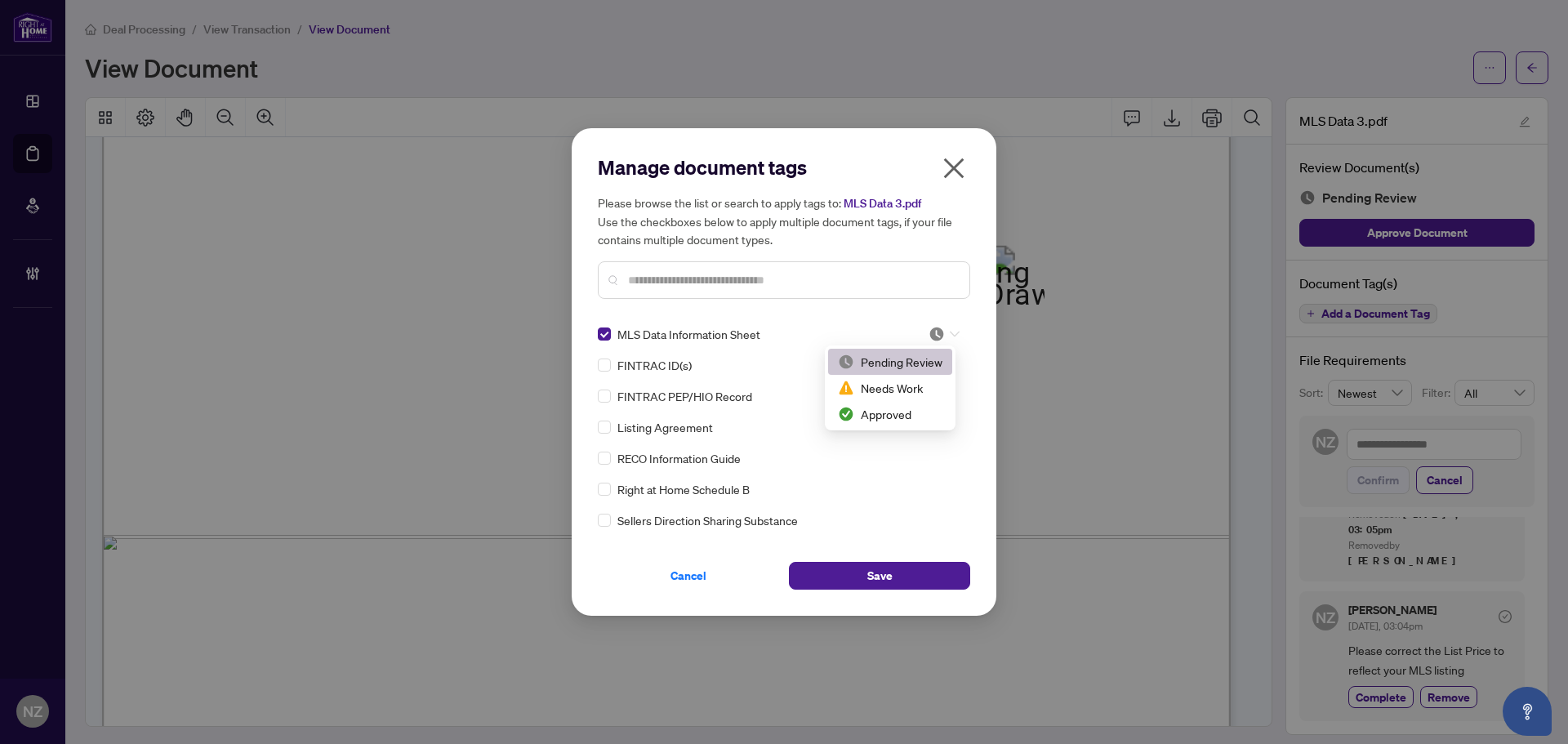
click at [949, 334] on icon at bounding box center [955, 334] width 10 height 6
click at [888, 394] on div "Needs Work" at bounding box center [889, 388] width 104 height 18
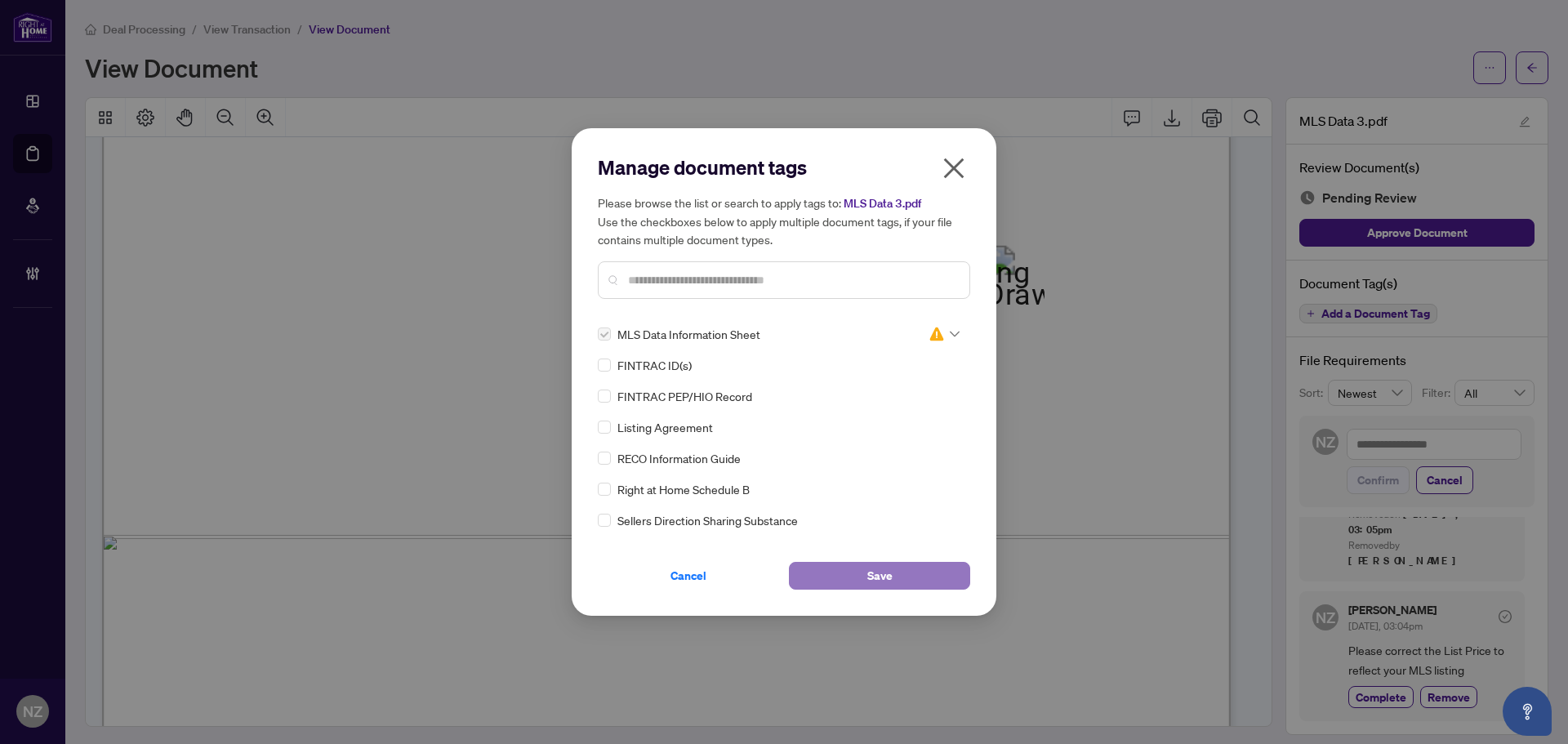
click at [848, 577] on button "Save" at bounding box center [880, 575] width 182 height 28
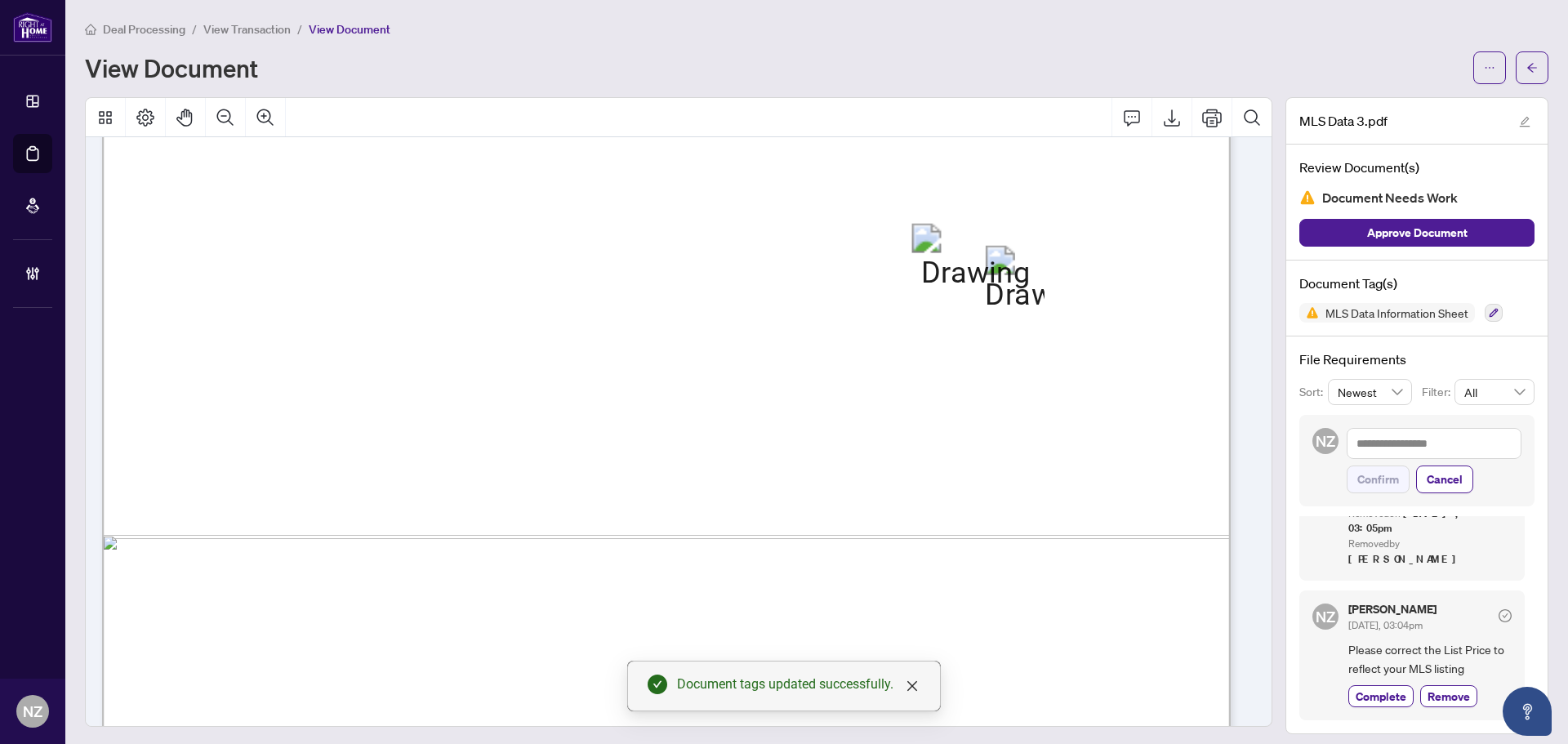
click at [1527, 64] on icon "arrow-left" at bounding box center [1532, 67] width 10 height 9
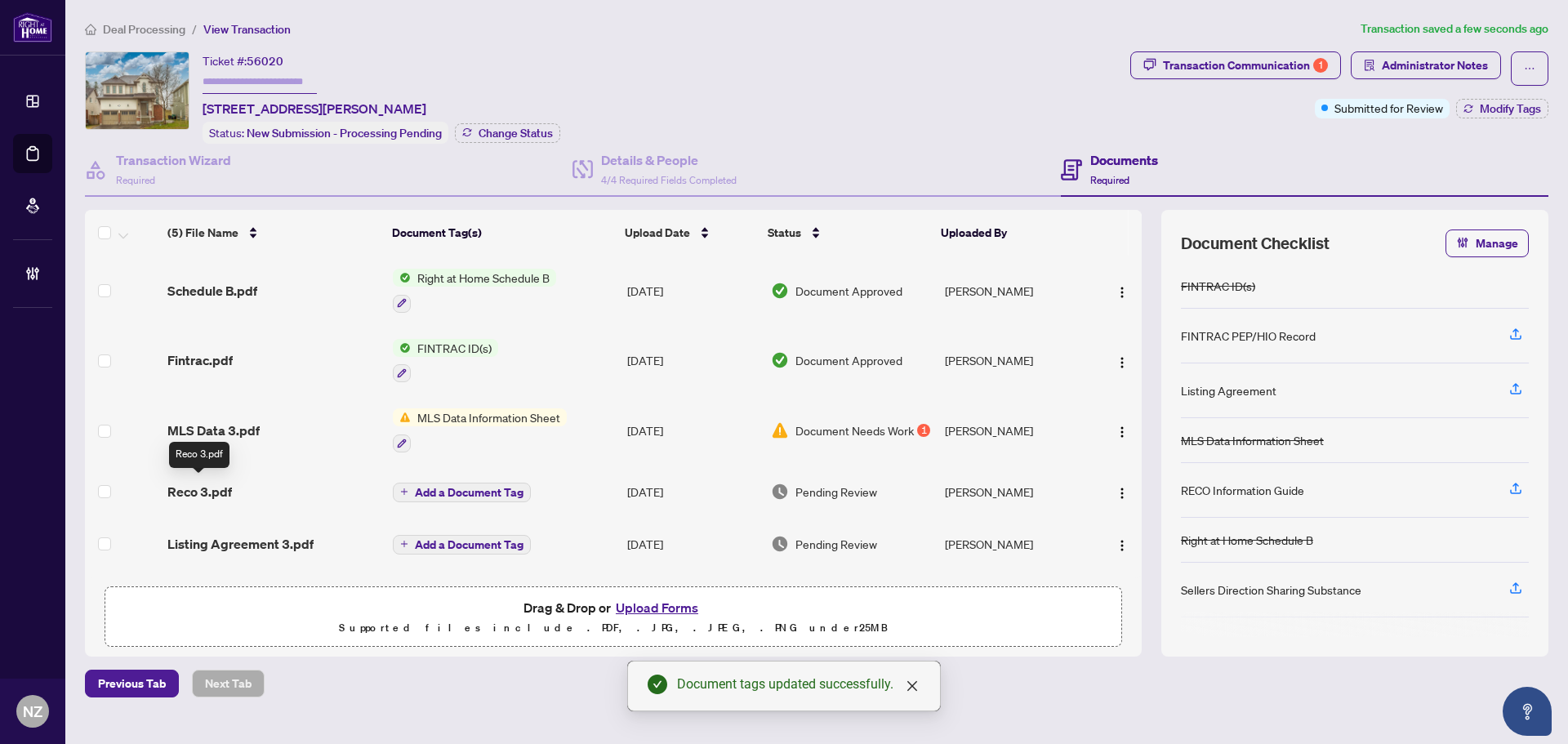
click at [210, 482] on span "Reco 3.pdf" at bounding box center [199, 491] width 64 height 20
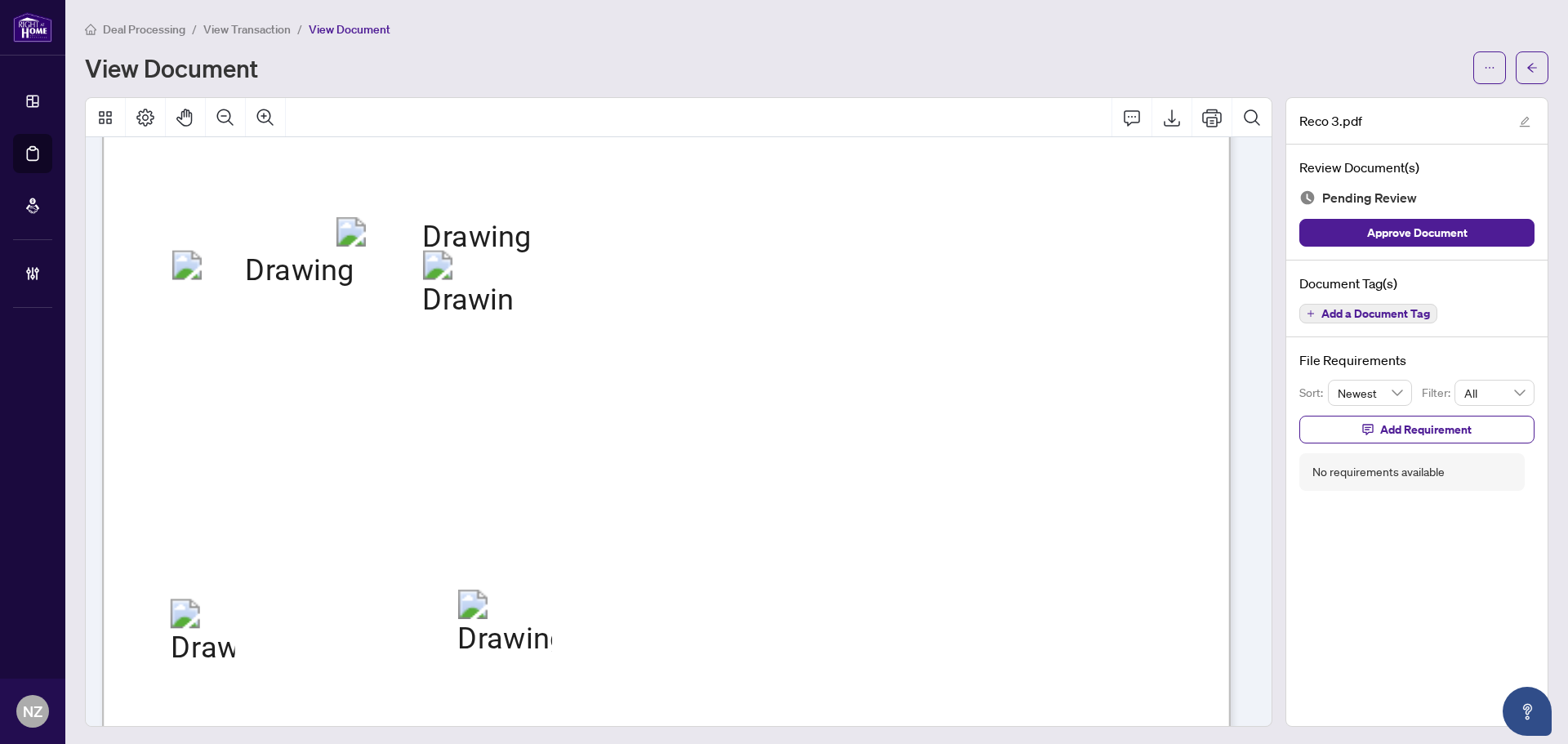
scroll to position [18317, 0]
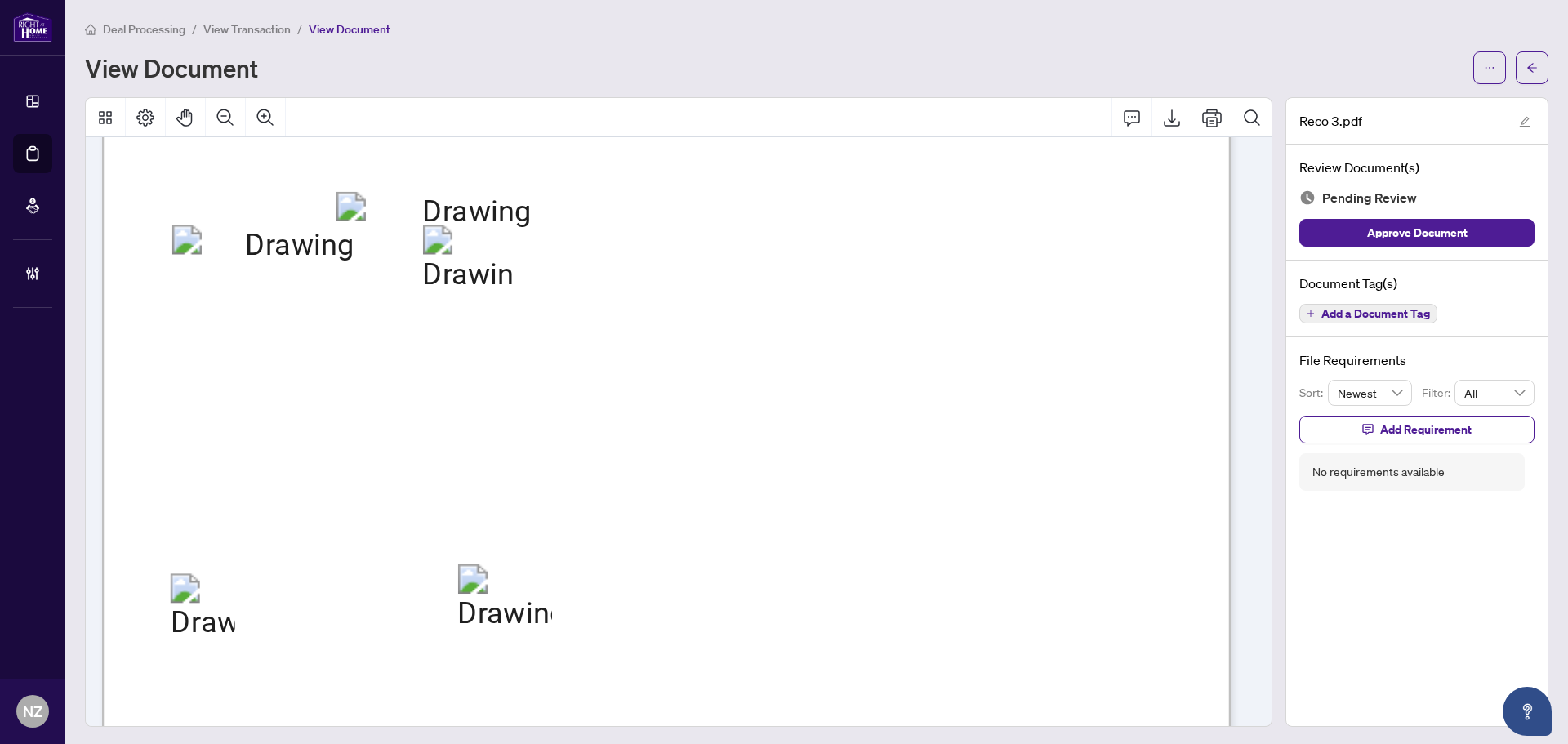
click at [1388, 310] on span "Add a Document Tag" at bounding box center [1375, 313] width 109 height 11
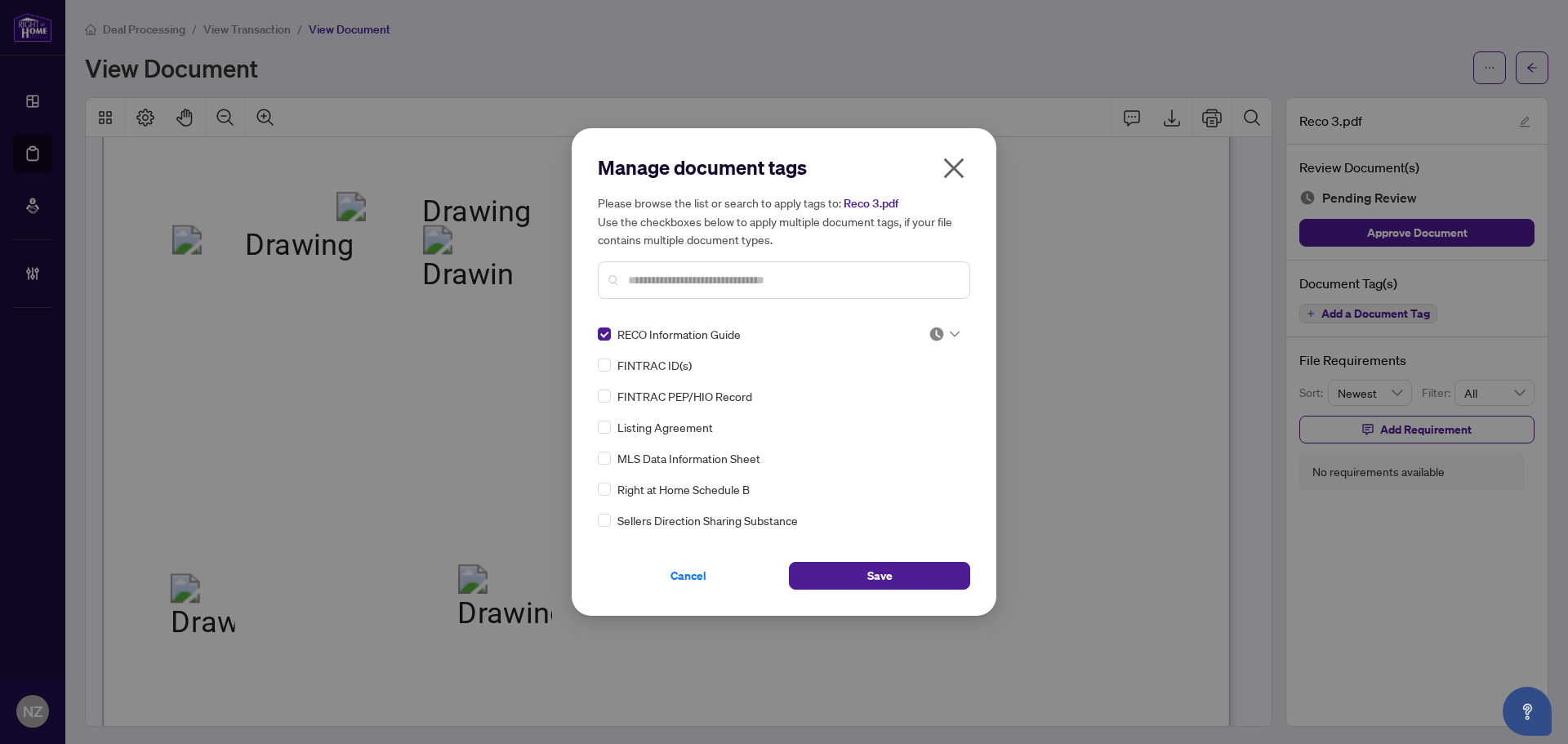
click at [936, 336] on img at bounding box center [936, 333] width 16 height 16
click at [914, 405] on div "Approved" at bounding box center [889, 413] width 104 height 18
click at [868, 578] on span "Save" at bounding box center [880, 575] width 25 height 26
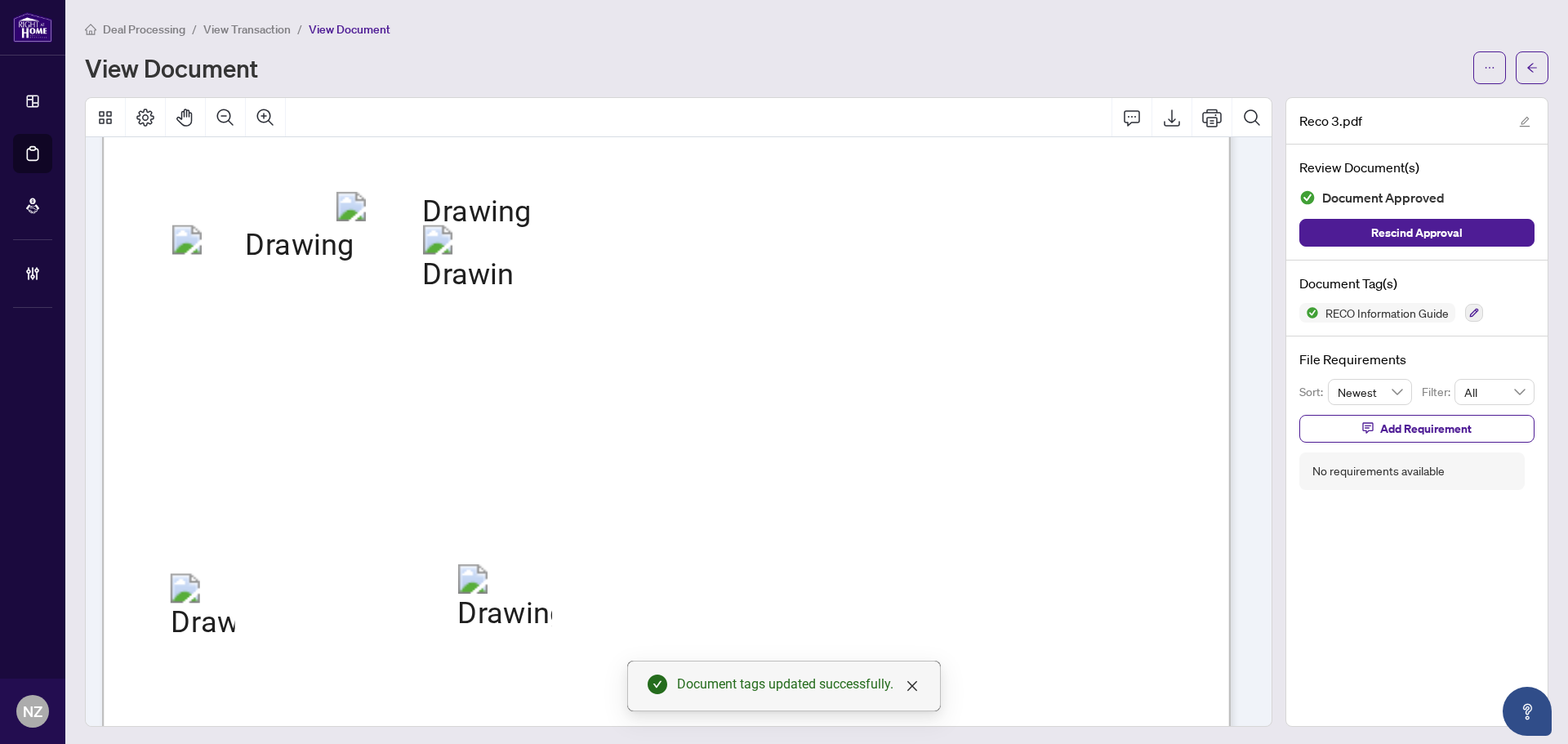
click at [1526, 65] on icon "arrow-left" at bounding box center [1532, 67] width 11 height 11
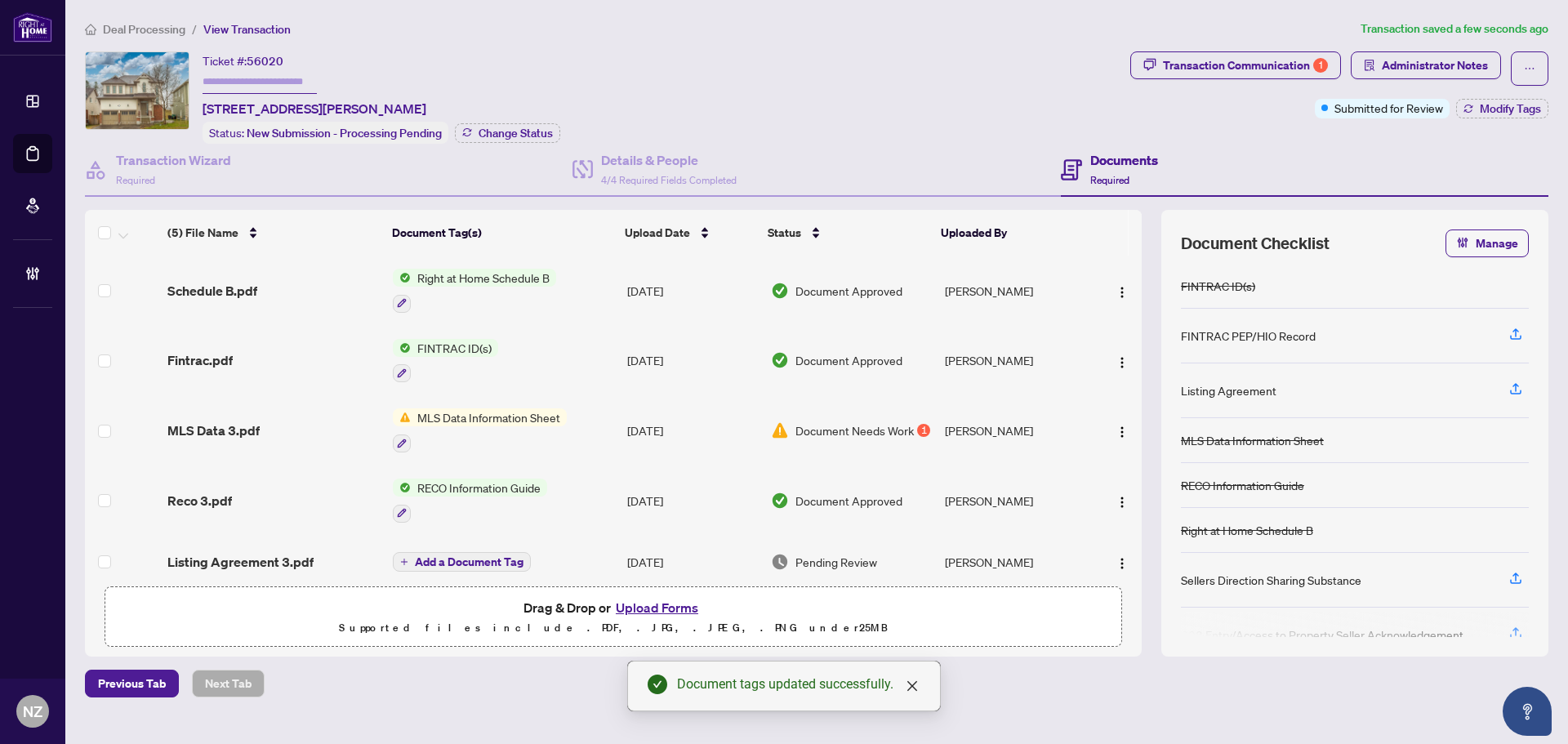
click at [218, 554] on span "Listing Agreement 3.pdf" at bounding box center [240, 562] width 146 height 20
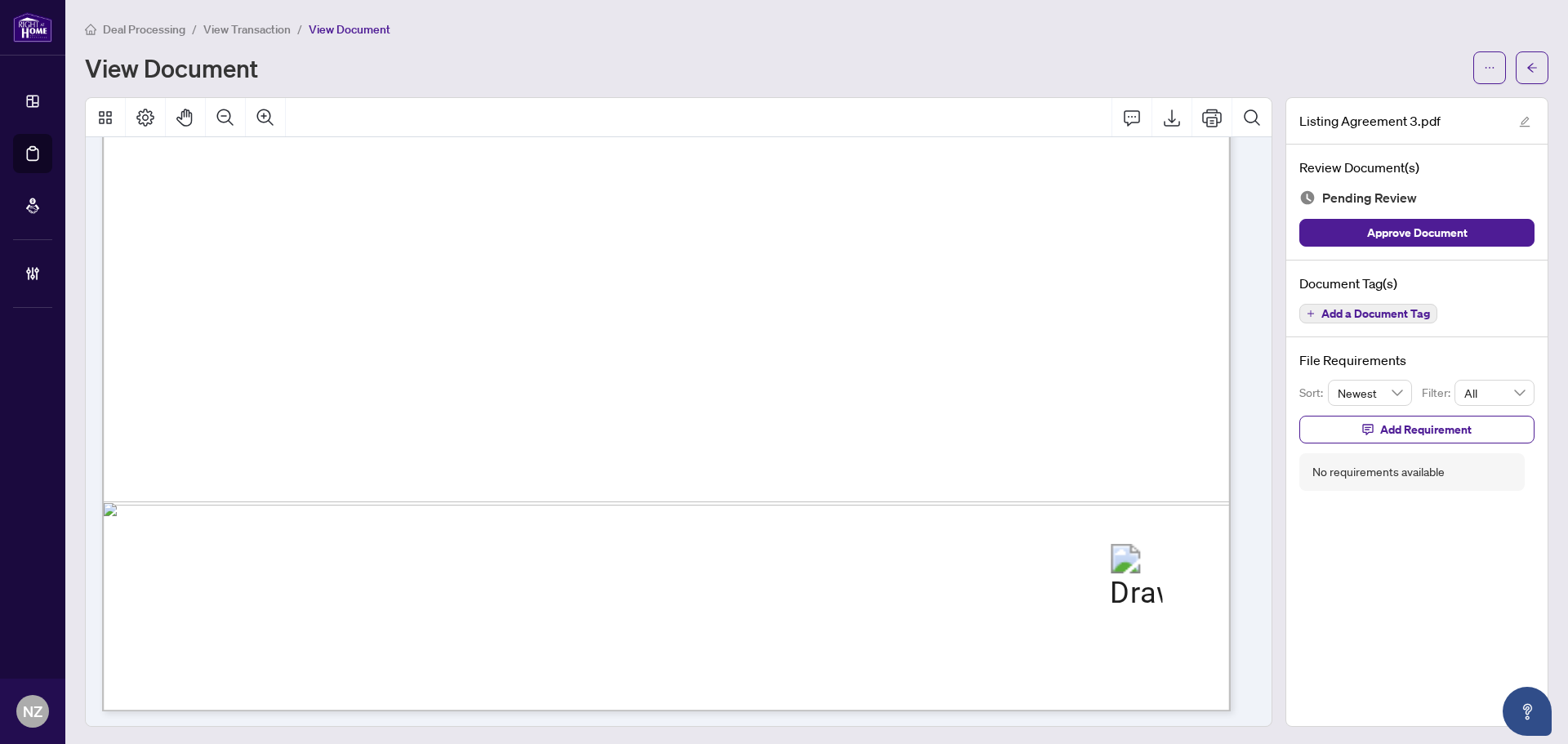
scroll to position [5395, 0]
click at [1368, 314] on span "Add a Document Tag" at bounding box center [1375, 313] width 109 height 11
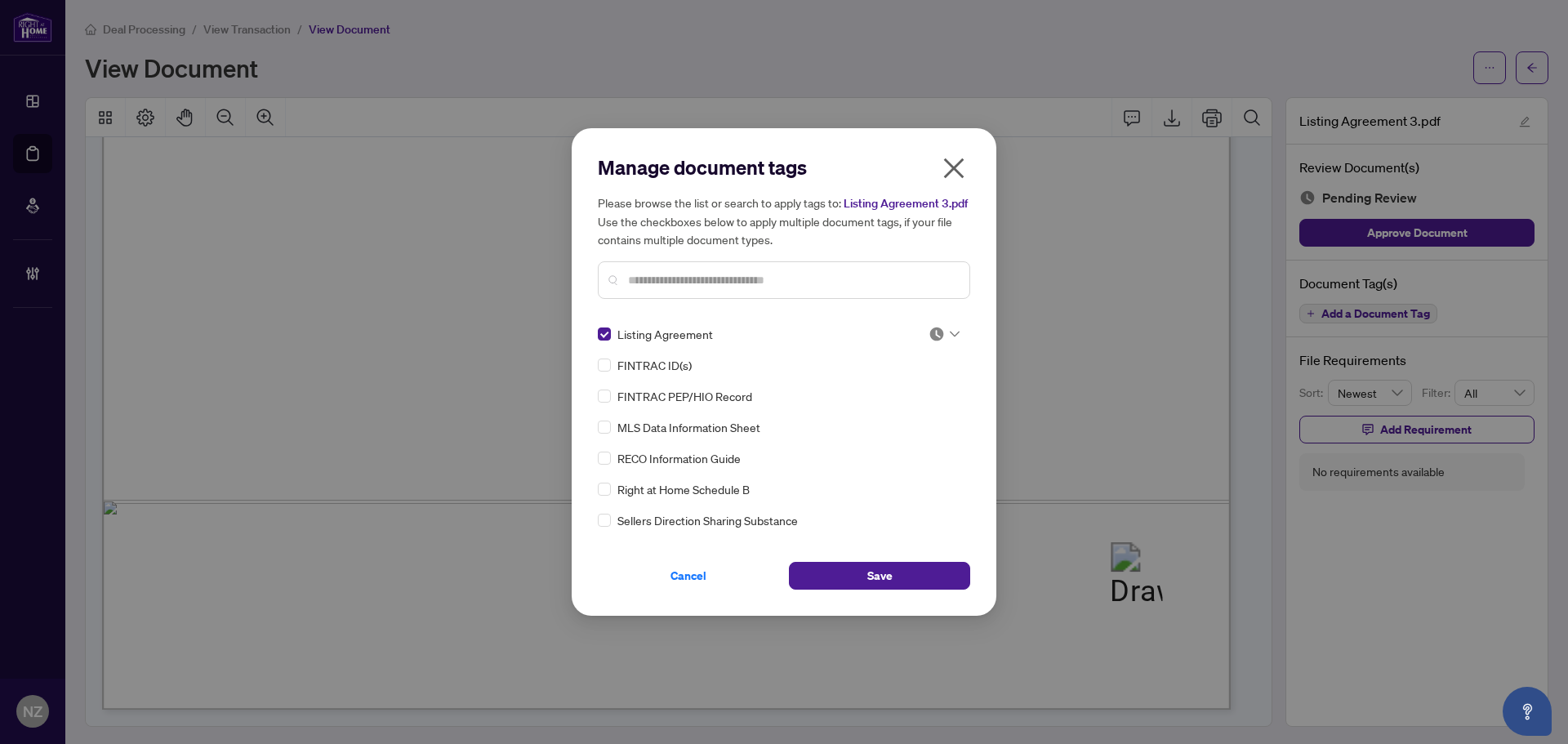
click at [952, 337] on icon at bounding box center [955, 334] width 10 height 7
drag, startPoint x: 909, startPoint y: 415, endPoint x: 897, endPoint y: 529, distance: 114.6
click at [906, 417] on div "Approved" at bounding box center [889, 423] width 104 height 18
click at [882, 581] on span "Save" at bounding box center [880, 575] width 25 height 26
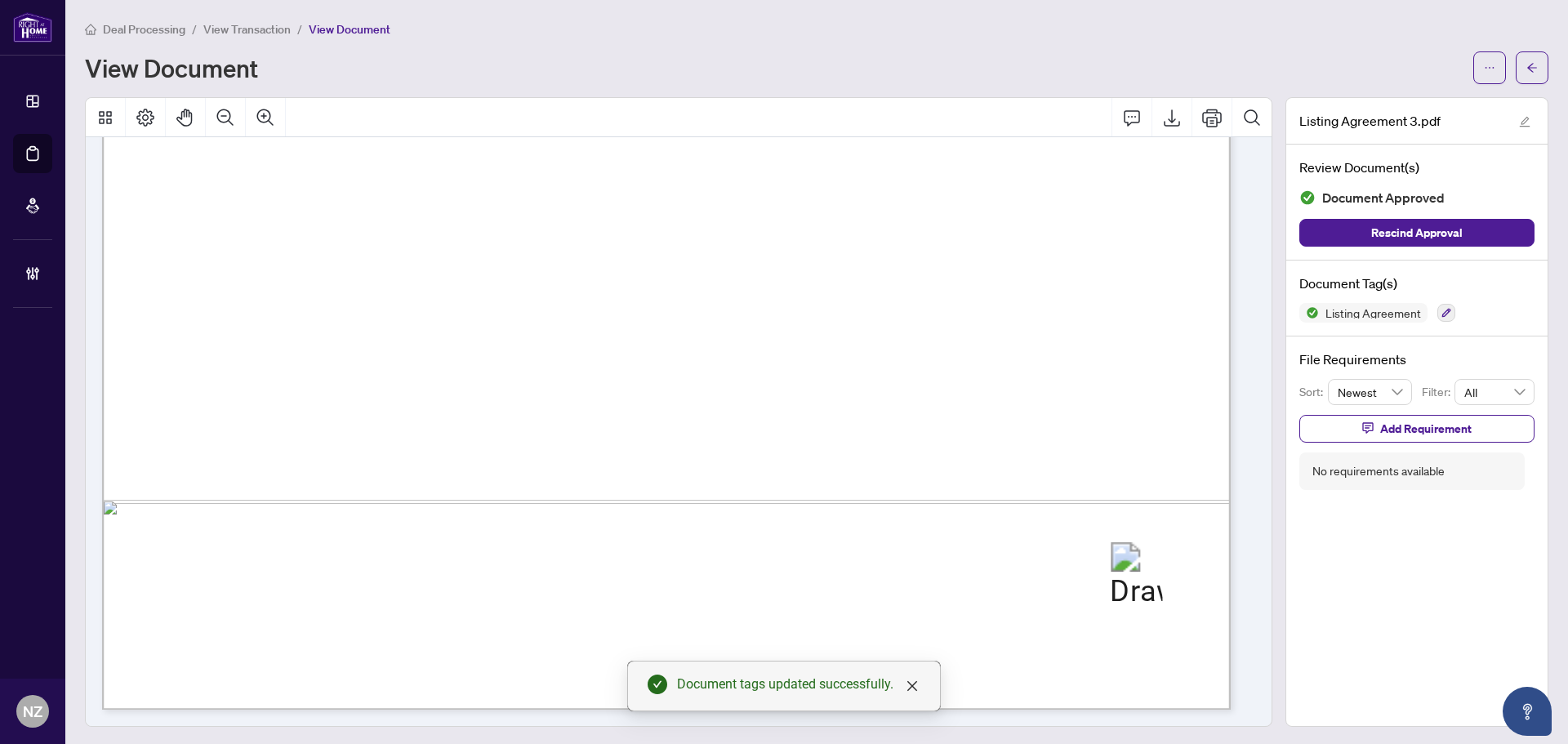
click at [1526, 75] on span "button" at bounding box center [1532, 67] width 11 height 26
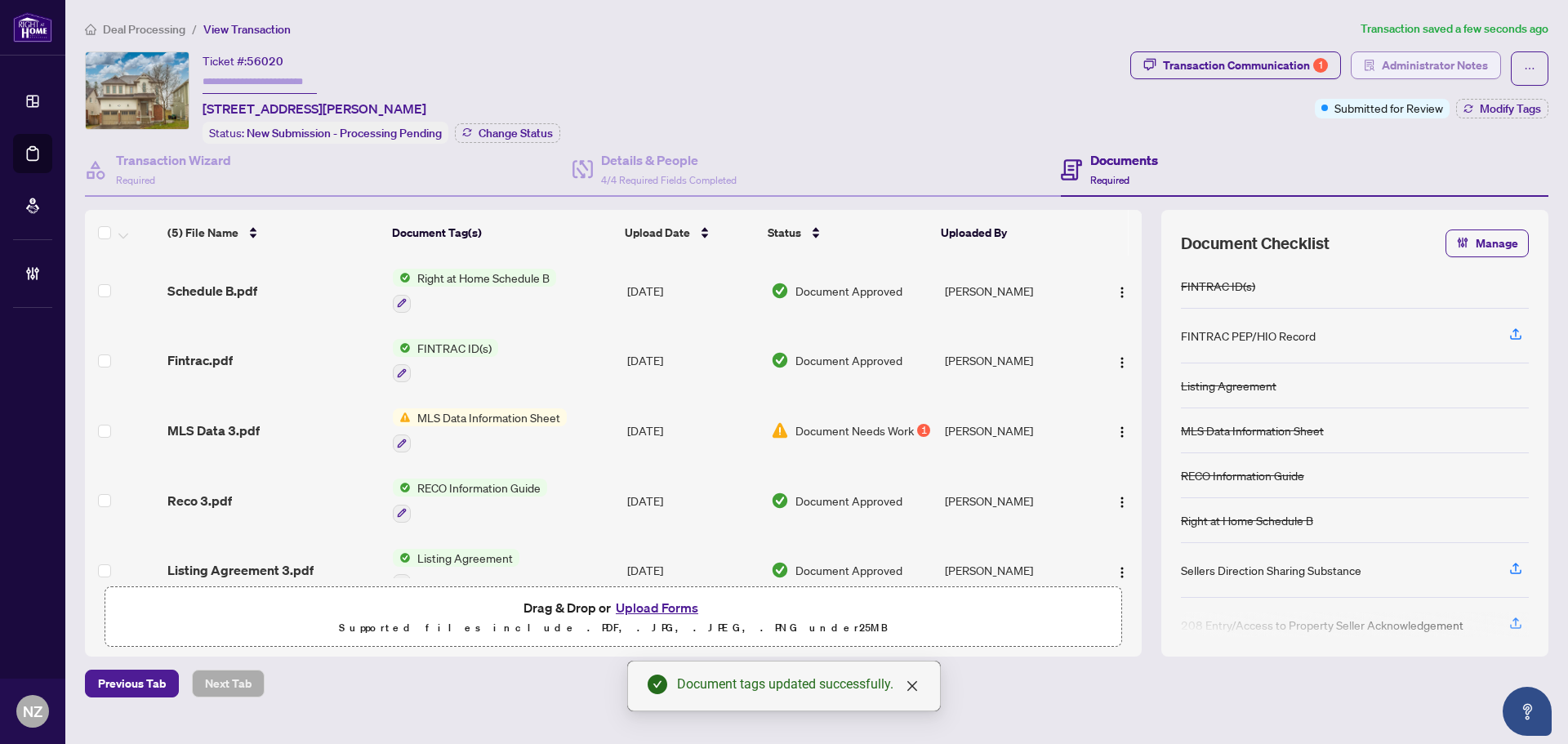
click at [1401, 66] on span "Administrator Notes" at bounding box center [1434, 65] width 106 height 26
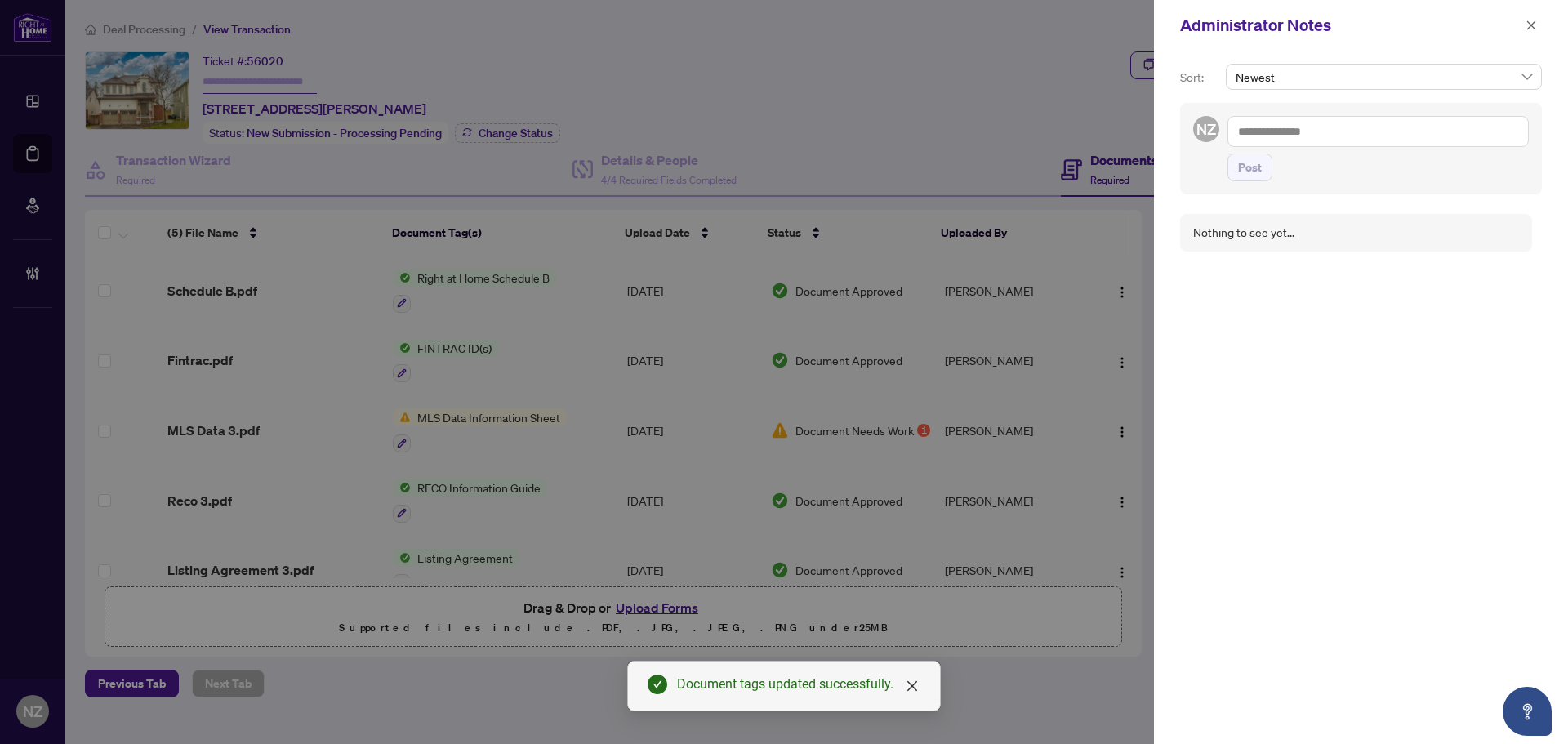
drag, startPoint x: 1527, startPoint y: 23, endPoint x: 1515, endPoint y: 37, distance: 18.4
click at [1527, 25] on icon "close" at bounding box center [1531, 25] width 11 height 11
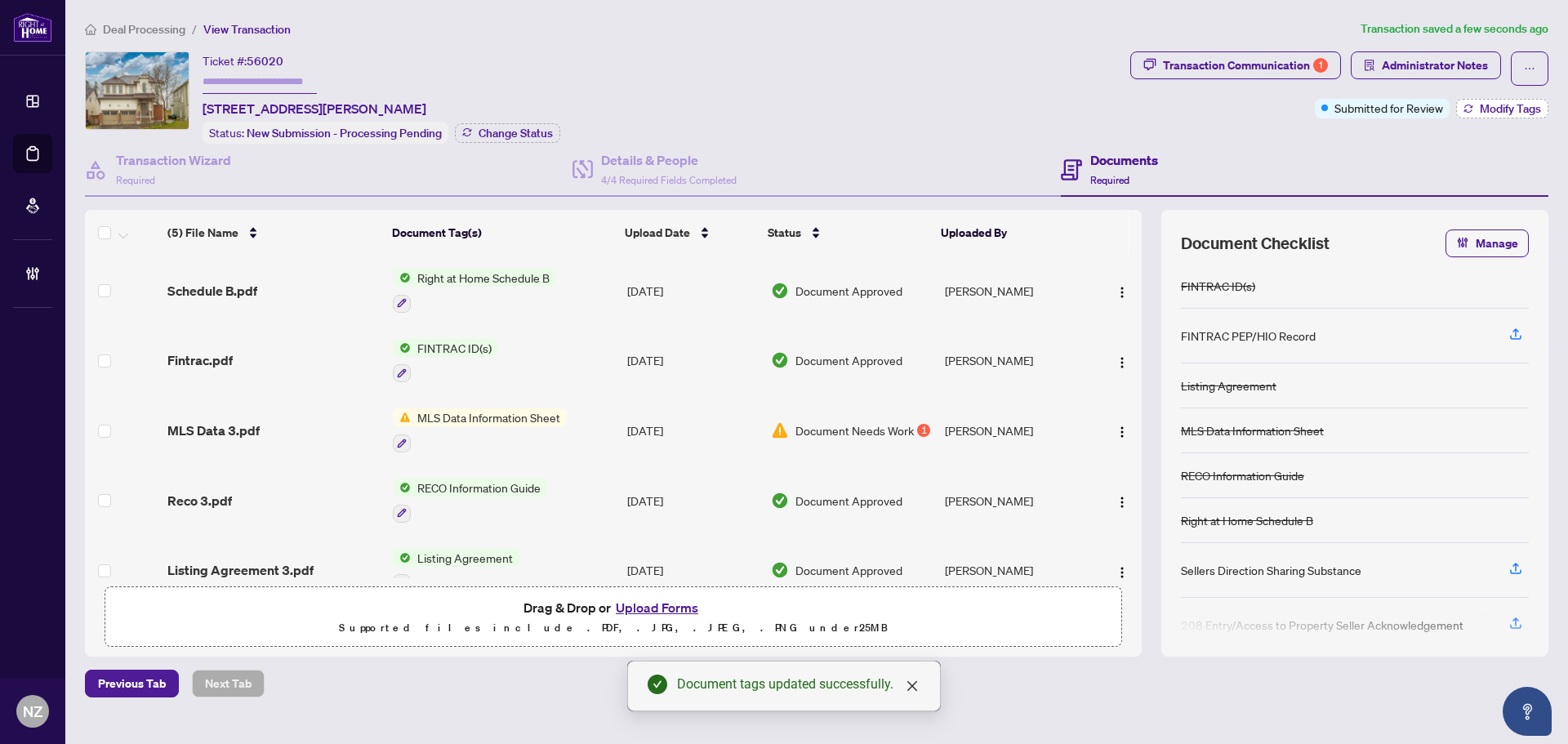
click at [1515, 107] on span "Modify Tags" at bounding box center [1510, 108] width 61 height 11
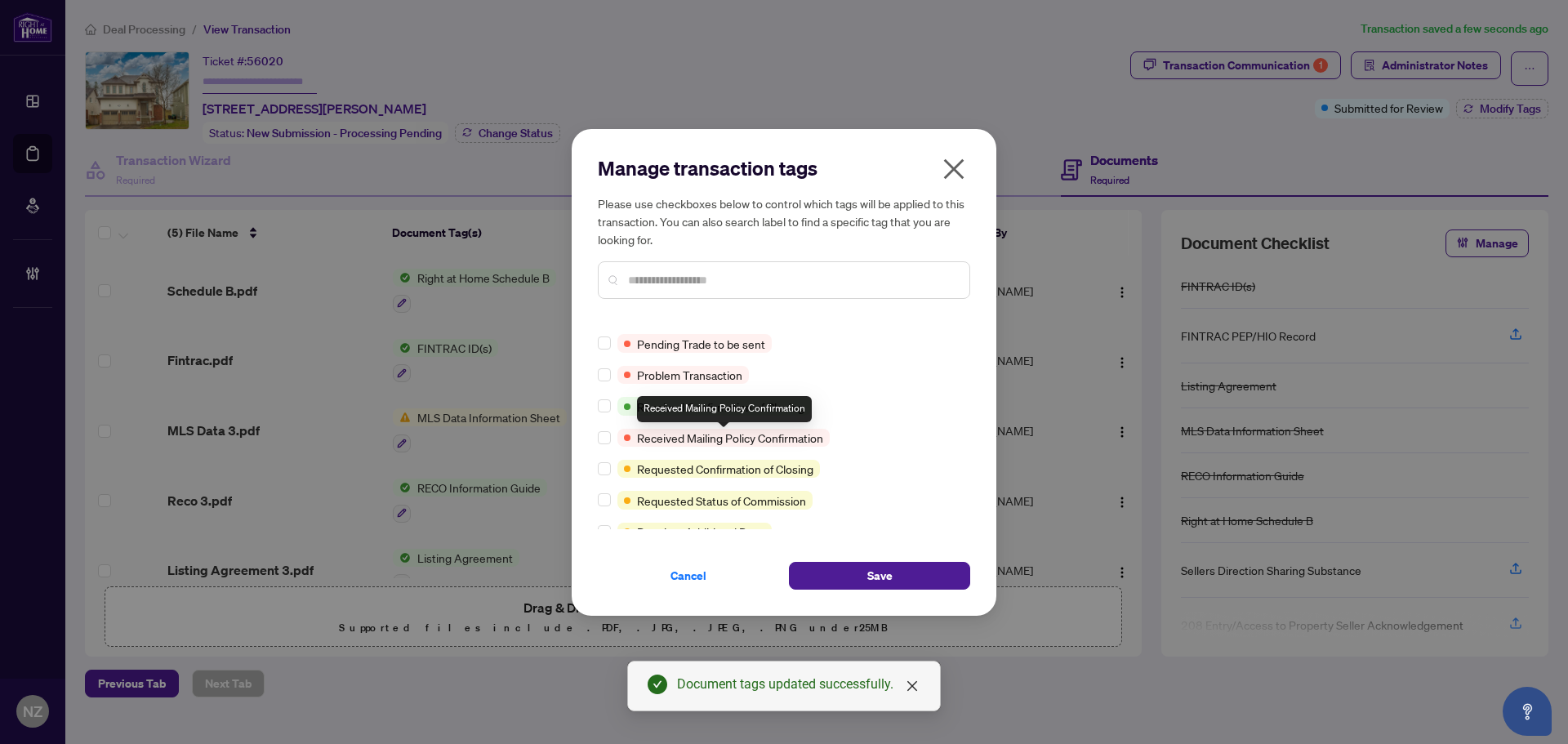
scroll to position [1061, 0]
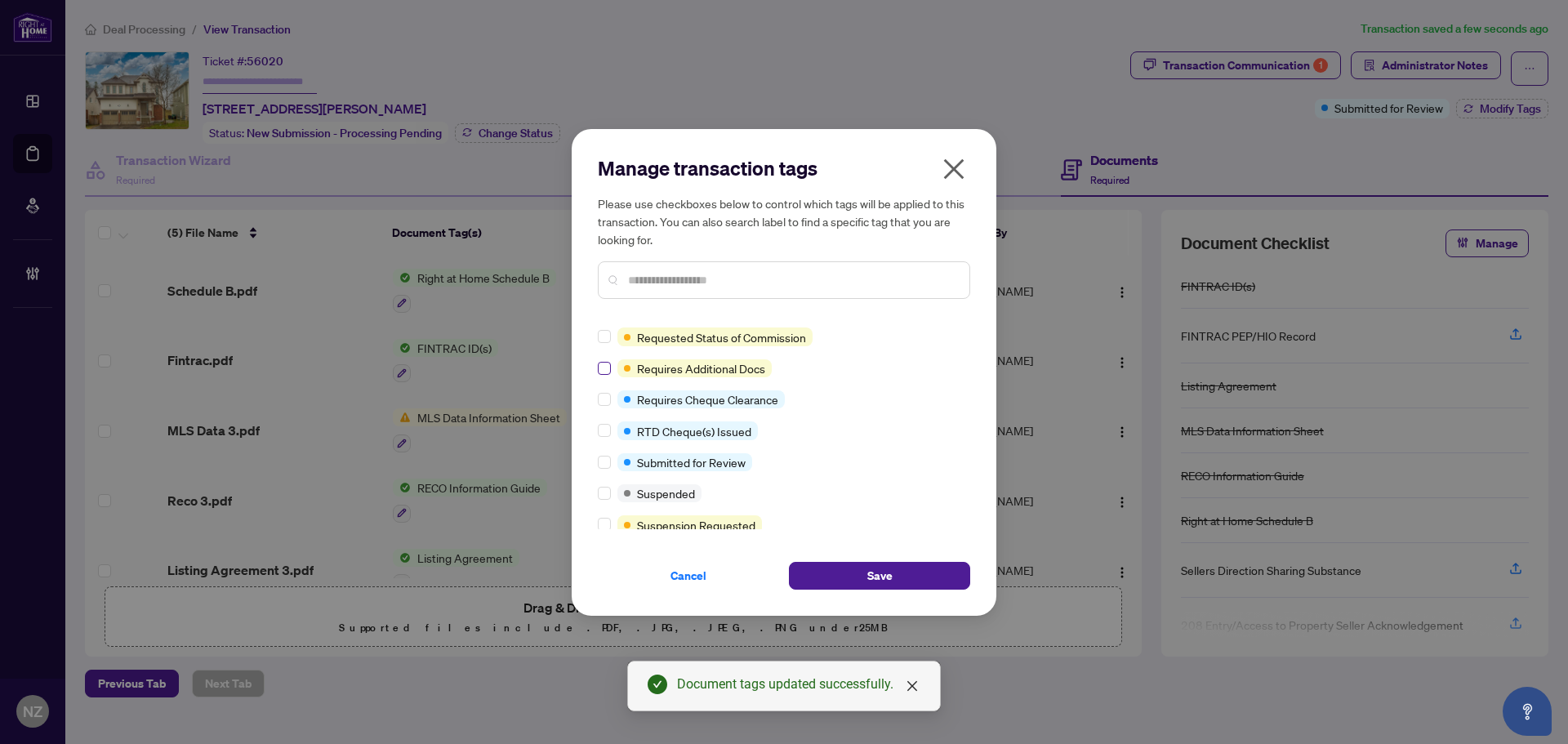
click at [605, 378] on label at bounding box center [603, 367] width 13 height 18
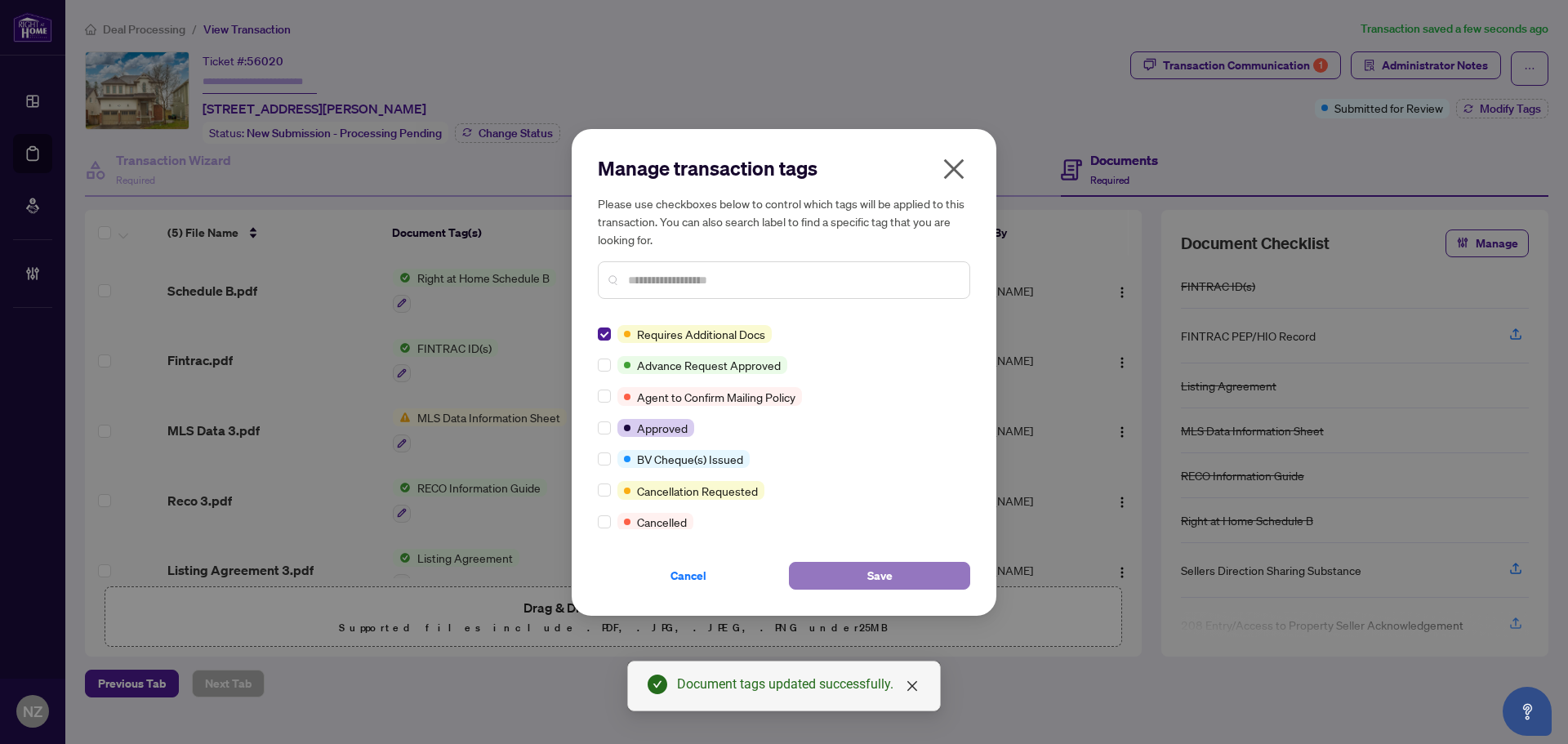
drag, startPoint x: 880, startPoint y: 572, endPoint x: 850, endPoint y: 569, distance: 30.1
click at [879, 572] on span "Save" at bounding box center [880, 575] width 25 height 26
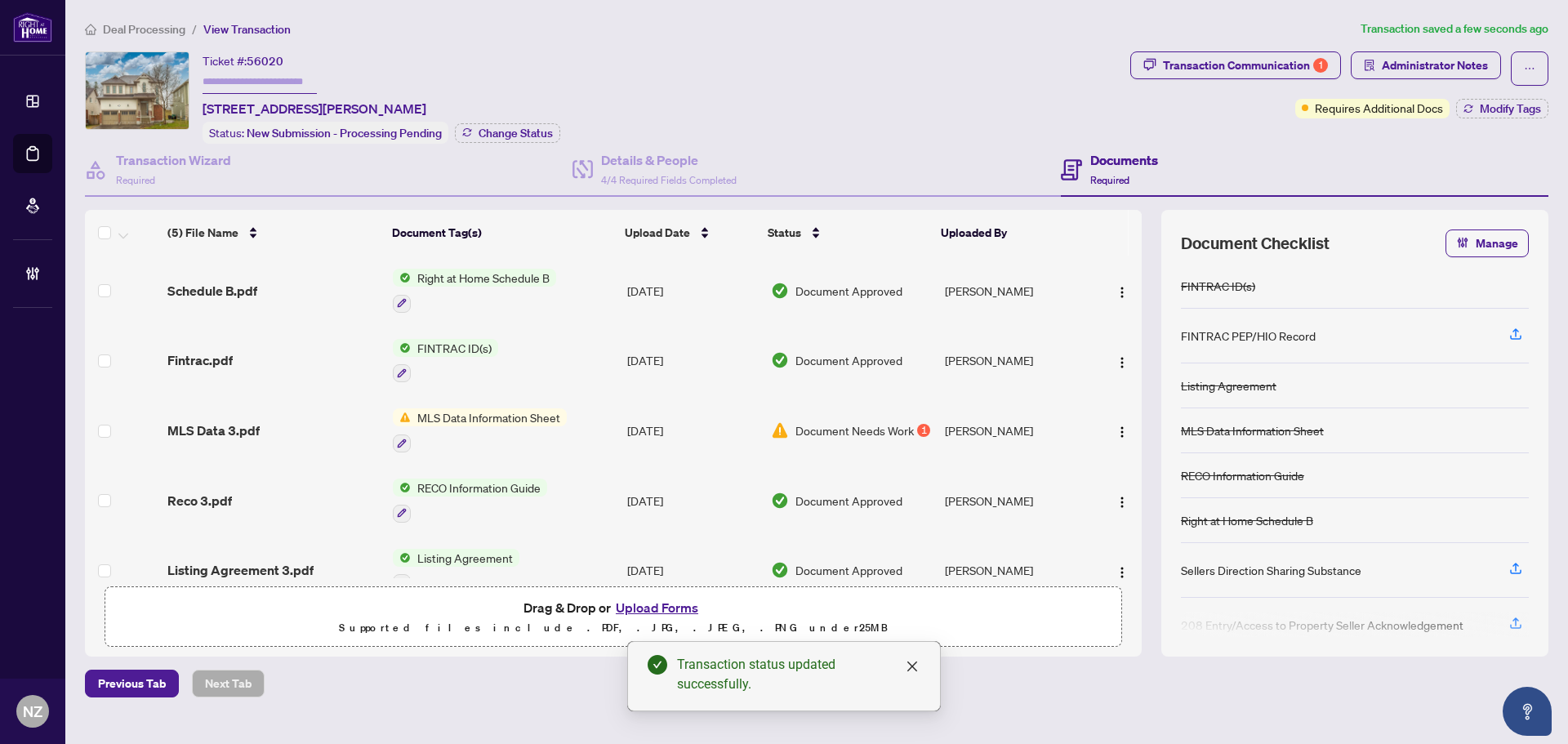
click at [182, 26] on span "Deal Processing" at bounding box center [143, 29] width 82 height 14
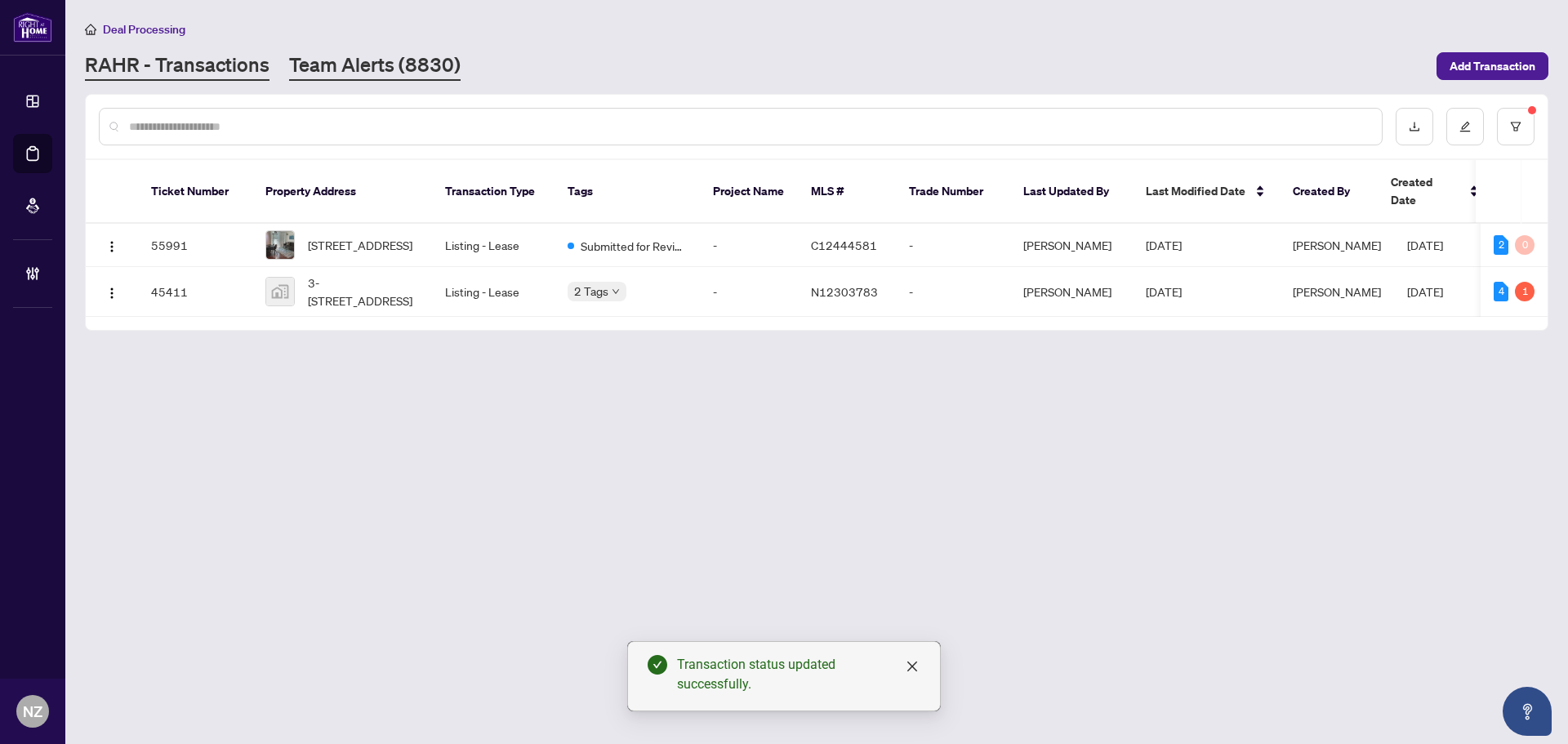
click at [339, 64] on link "Team Alerts (8830)" at bounding box center [375, 66] width 171 height 30
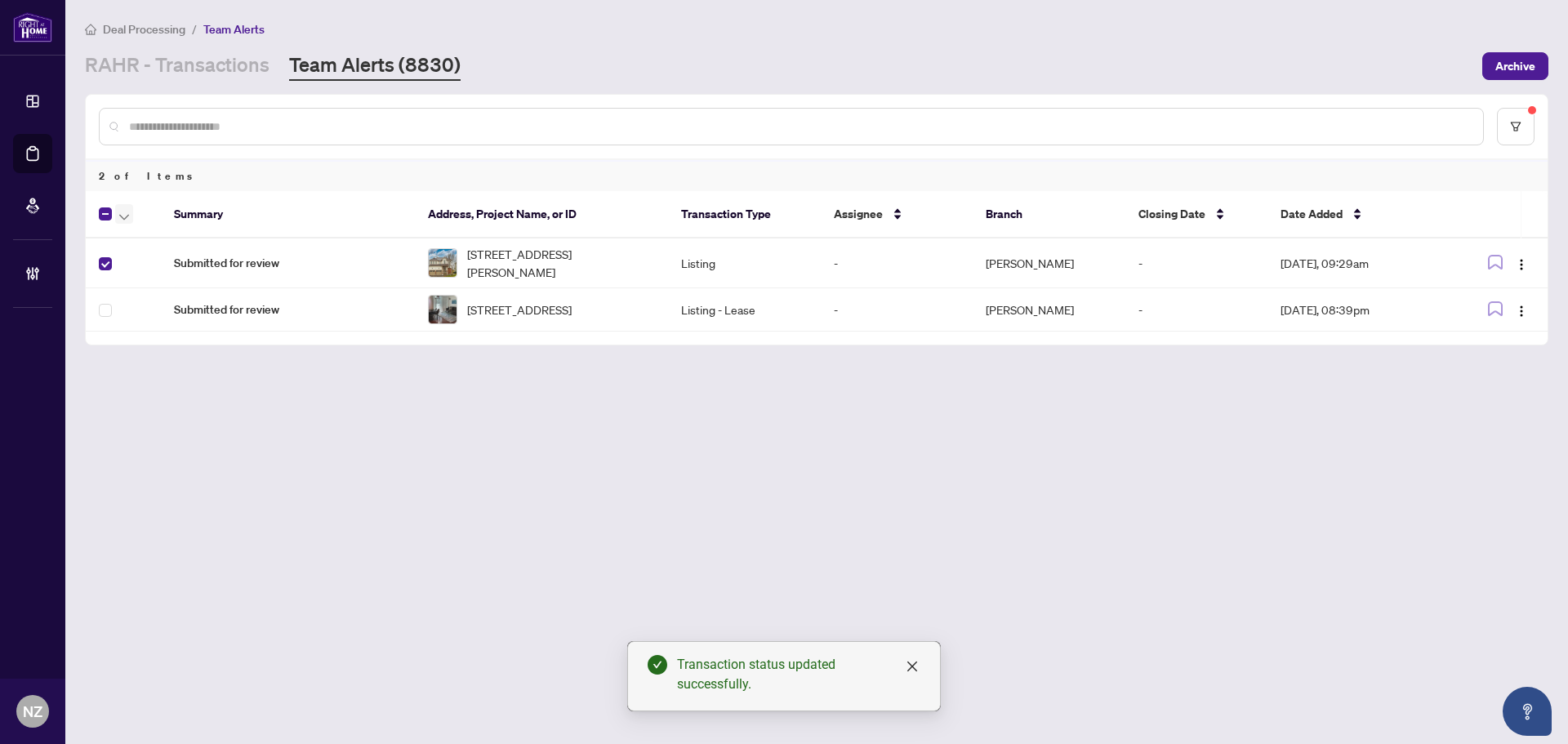
click at [124, 206] on span "button" at bounding box center [124, 214] width 10 height 18
click at [170, 352] on span "Complete Item" at bounding box center [179, 347] width 102 height 18
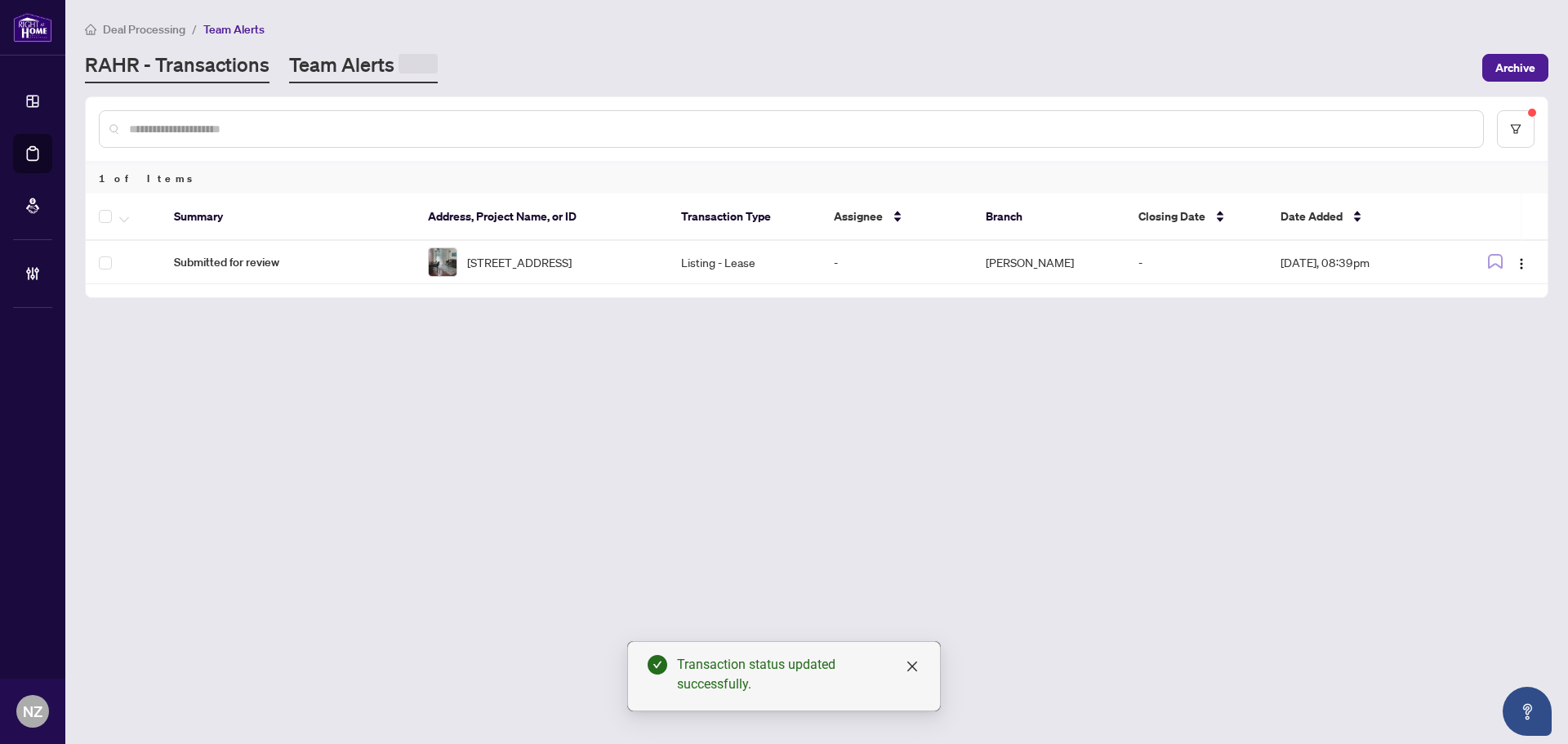
click at [162, 66] on link "RAHR - Transactions" at bounding box center [176, 68] width 184 height 32
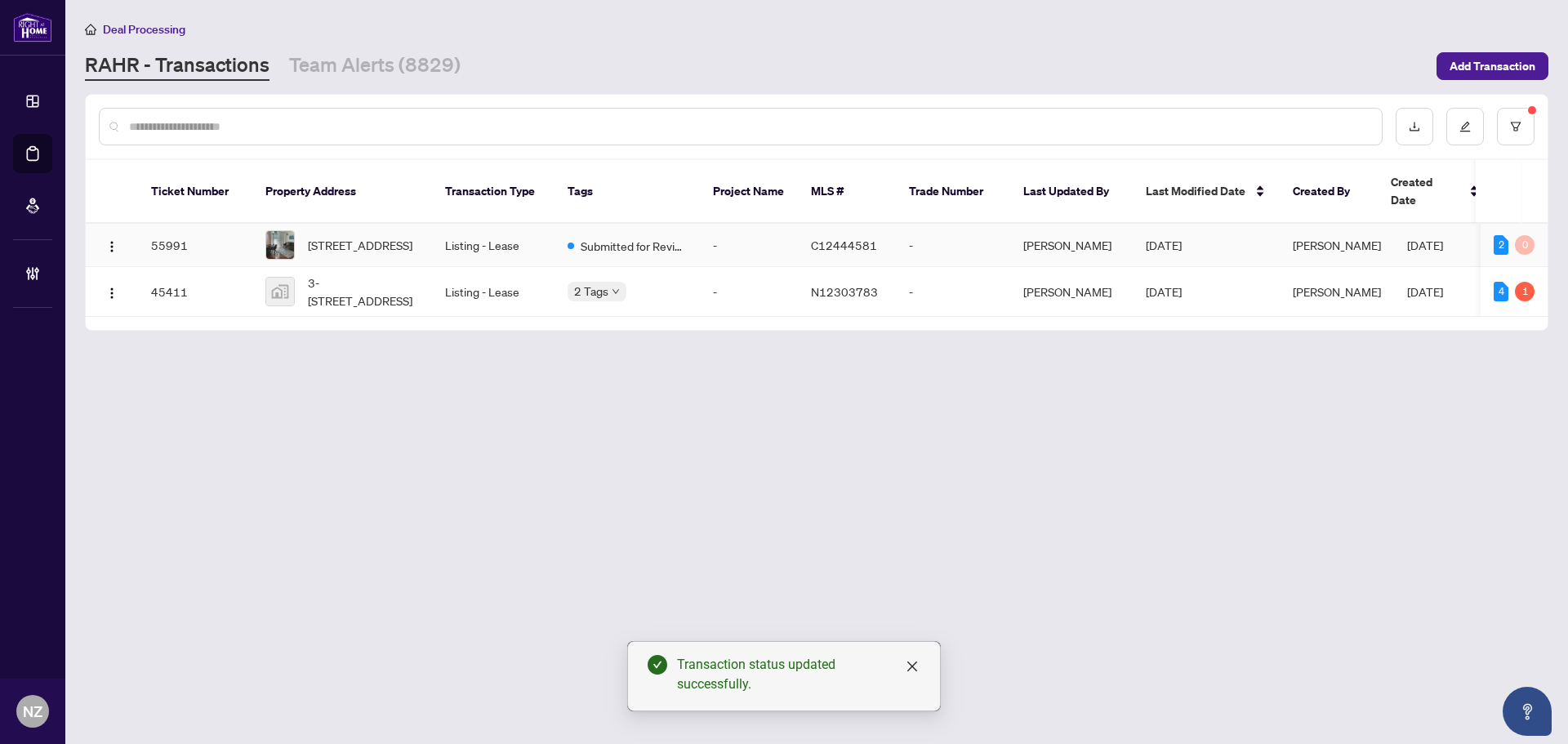
click at [320, 236] on span "708-14 York St, Toronto, Ontario M5J 0B1, Canada" at bounding box center [360, 244] width 104 height 18
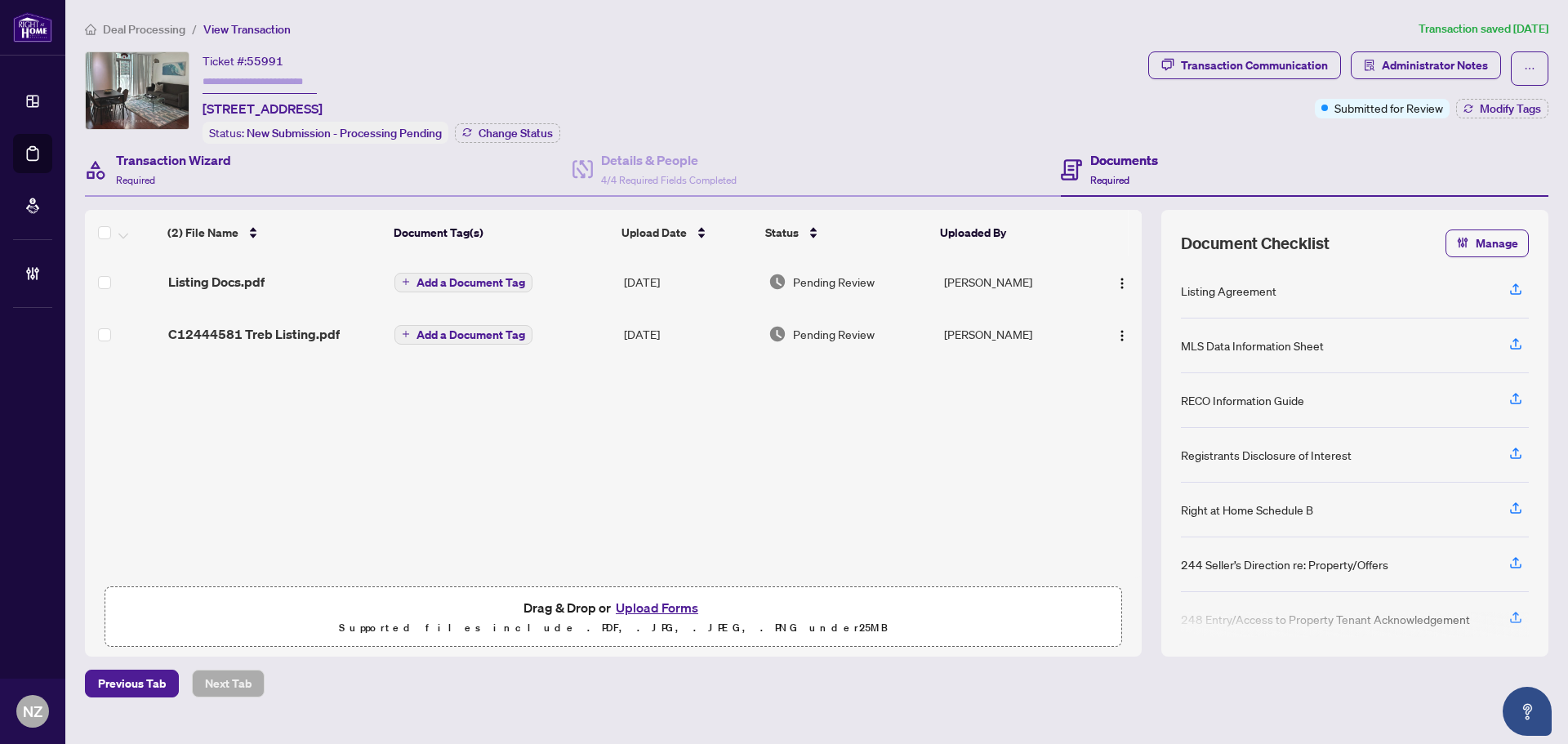
drag, startPoint x: 148, startPoint y: 147, endPoint x: 157, endPoint y: 184, distance: 38.1
click at [148, 147] on div "Transaction Wizard Required" at bounding box center [328, 170] width 488 height 53
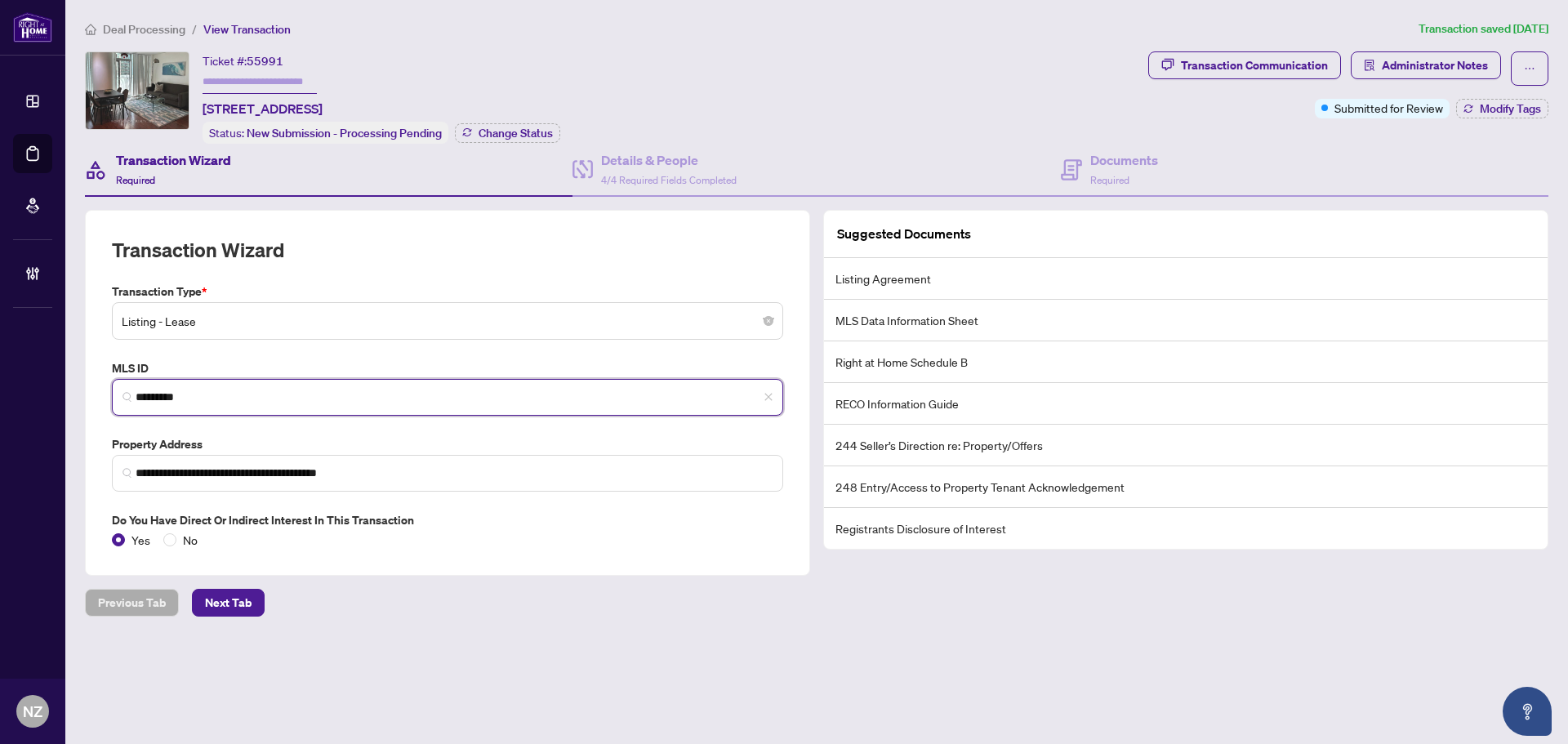
drag, startPoint x: 213, startPoint y: 400, endPoint x: -74, endPoint y: 351, distance: 291.2
click at [0, 351] on html "**********" at bounding box center [784, 372] width 1568 height 744
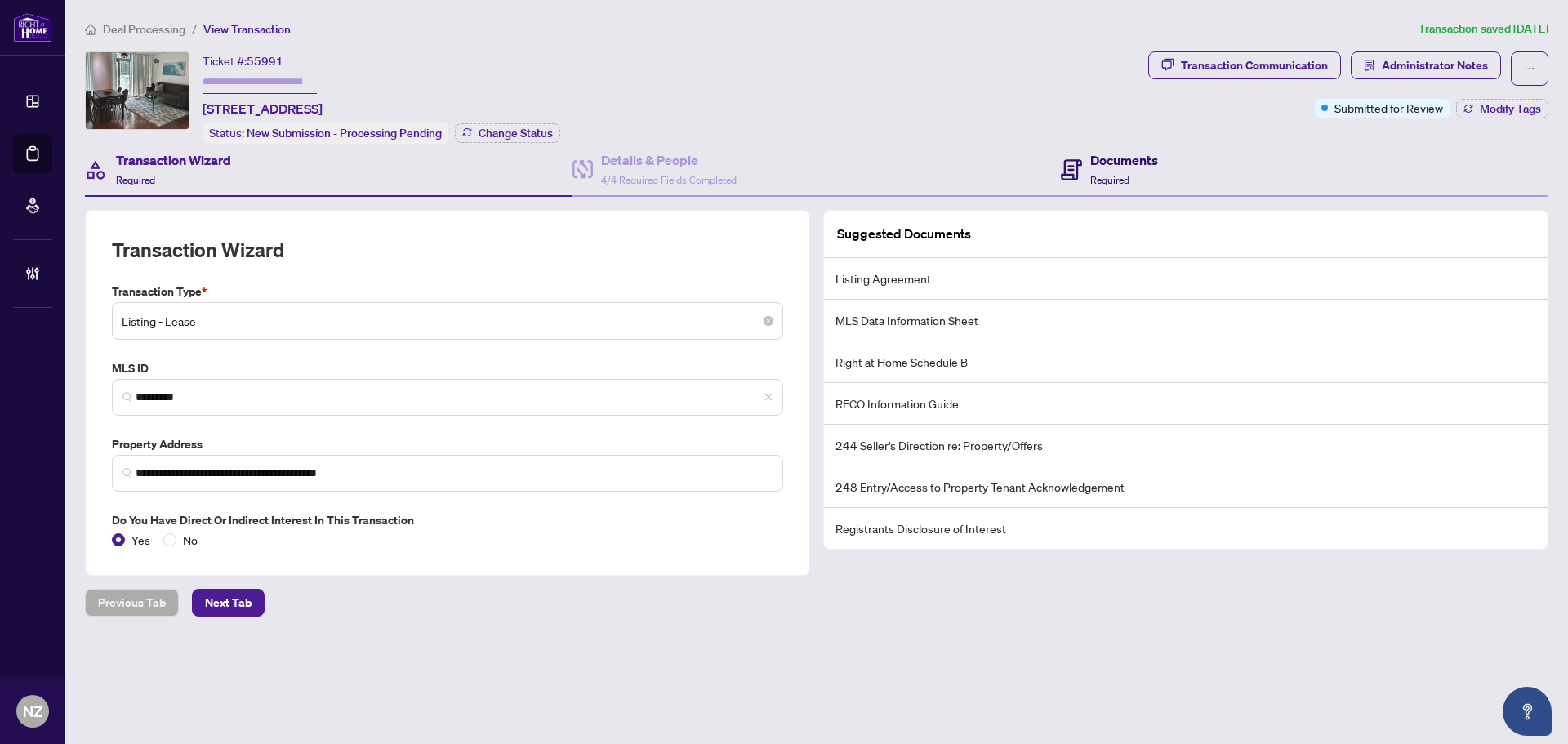
click at [1101, 180] on span "Required" at bounding box center [1110, 180] width 39 height 12
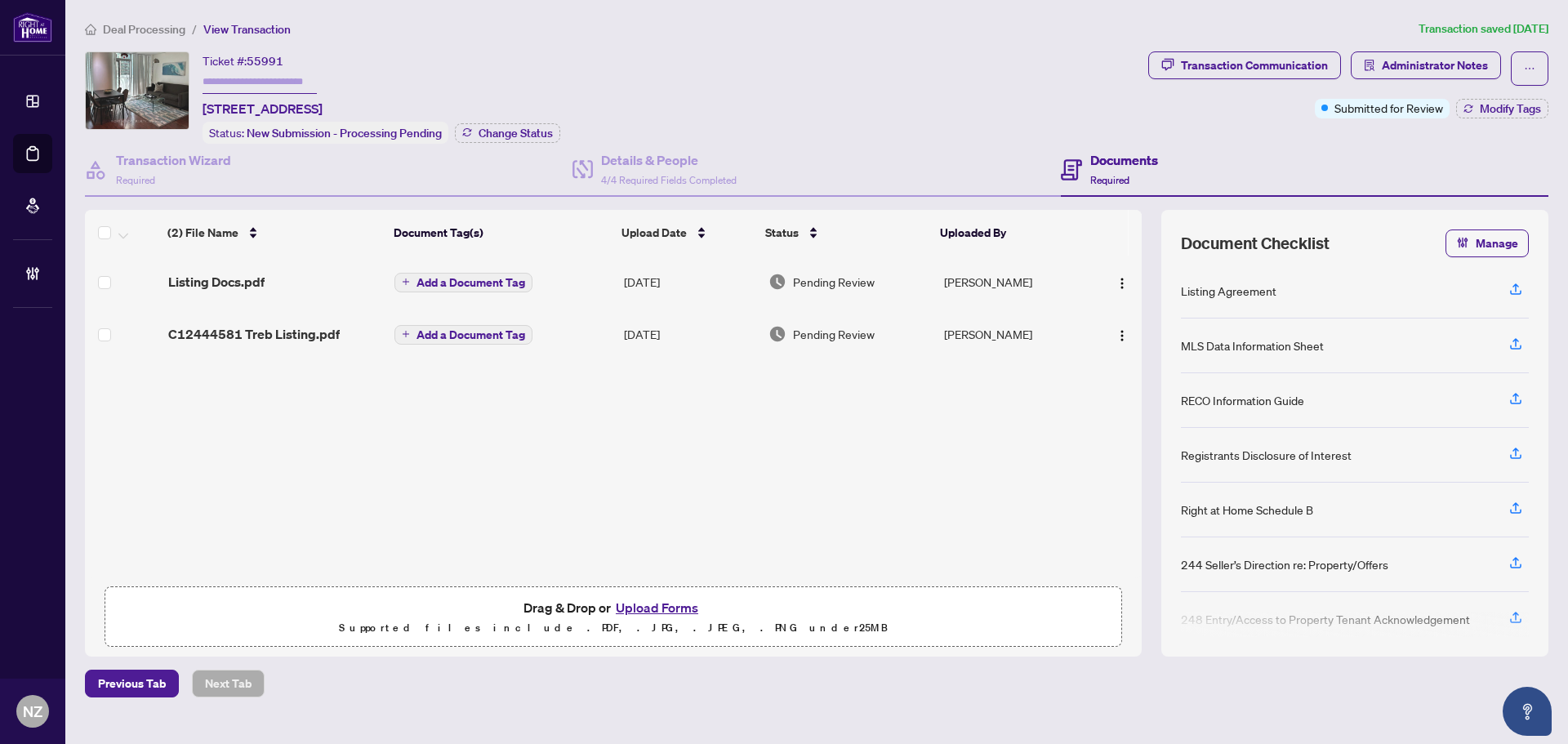
click at [226, 278] on span "Listing Docs.pdf" at bounding box center [216, 281] width 97 height 20
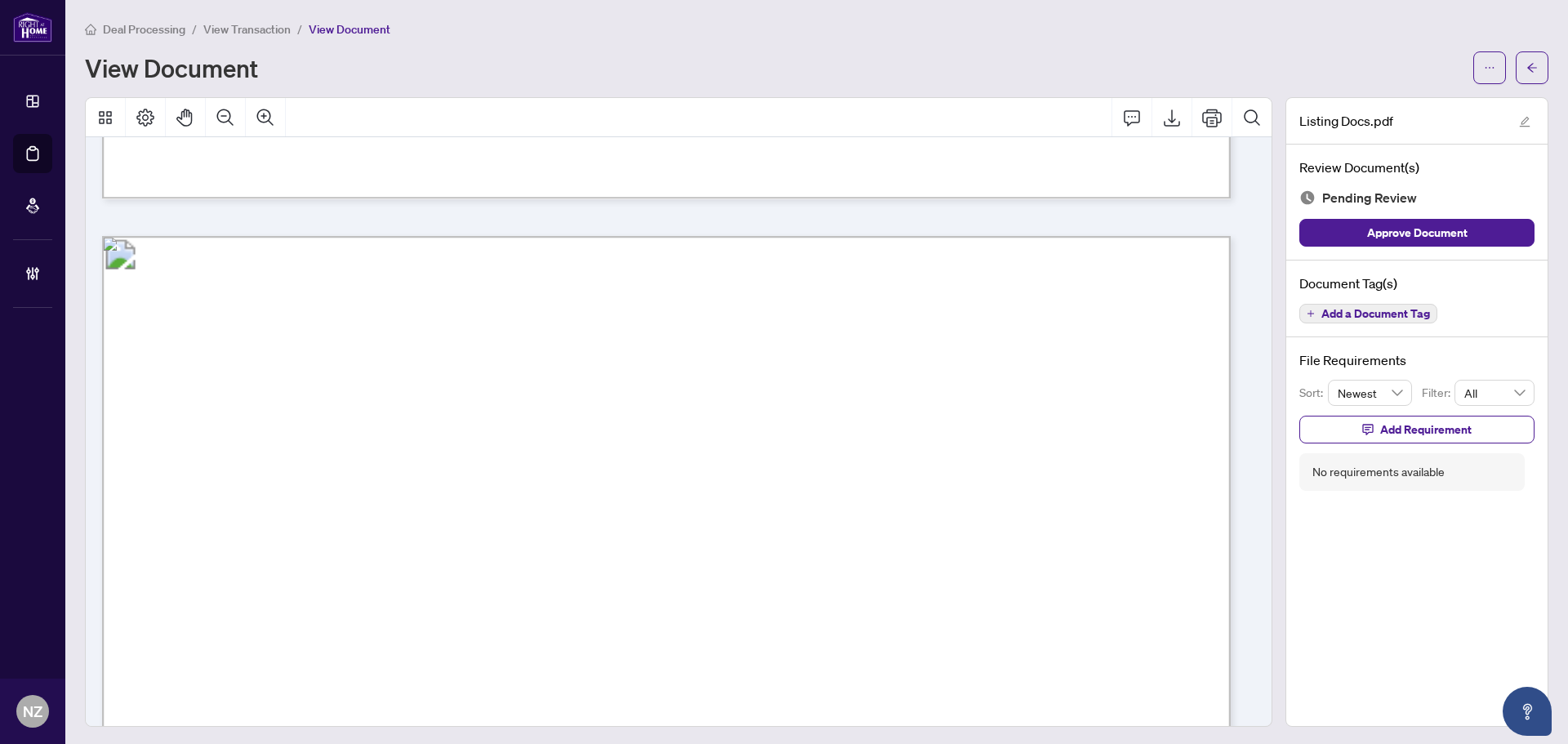
scroll to position [4082, 0]
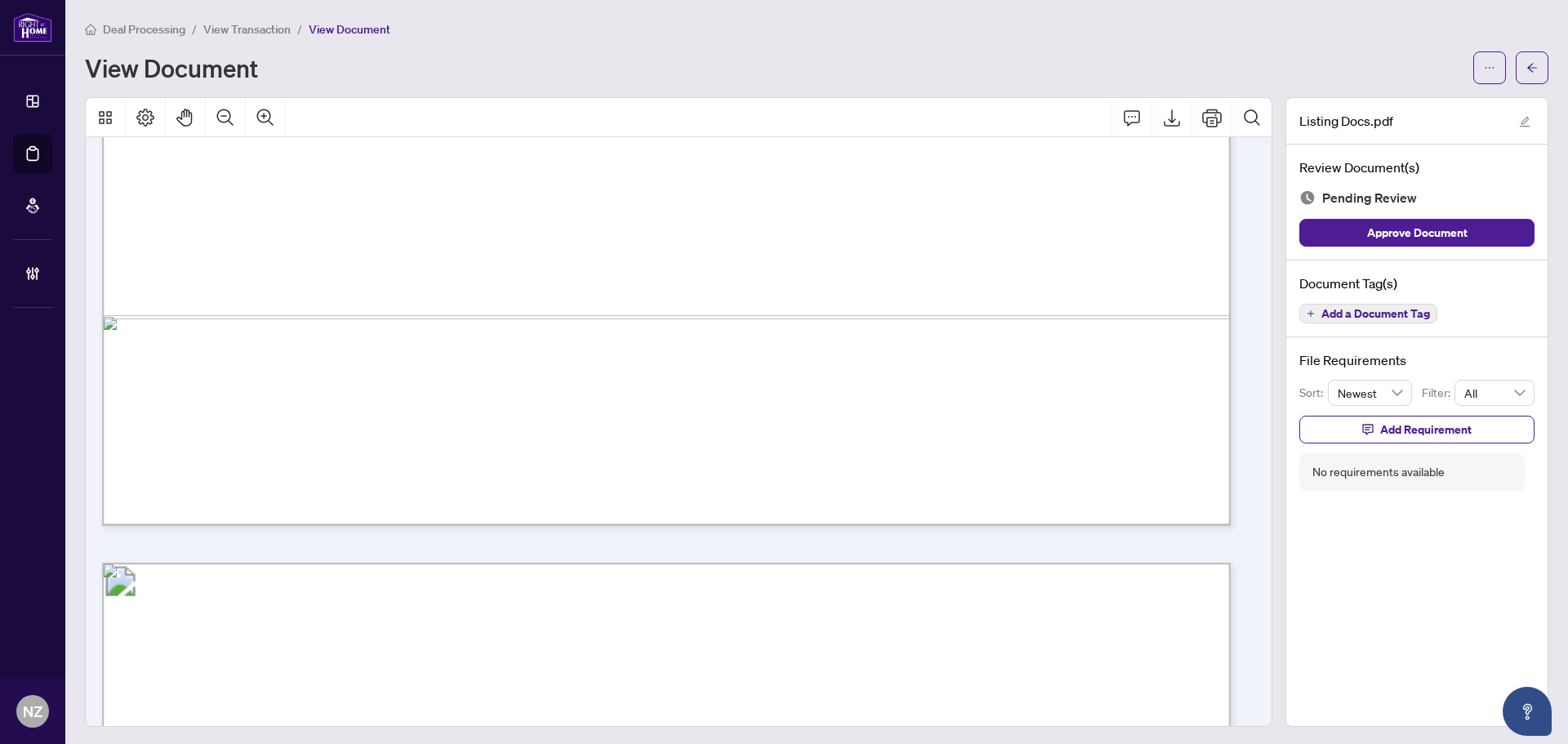
click at [1358, 314] on span "Add a Document Tag" at bounding box center [1375, 313] width 109 height 11
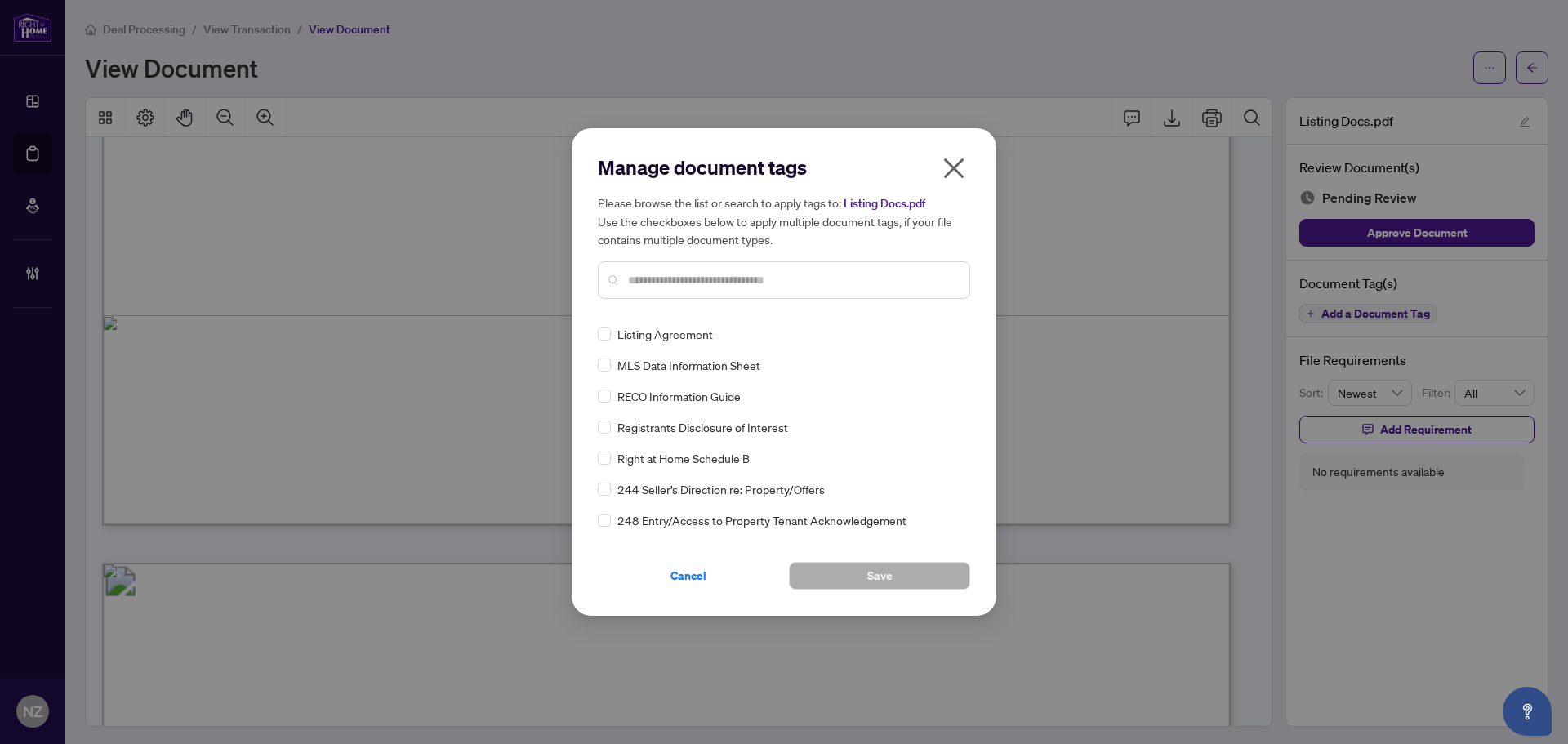
click at [958, 171] on icon "close" at bounding box center [954, 169] width 20 height 20
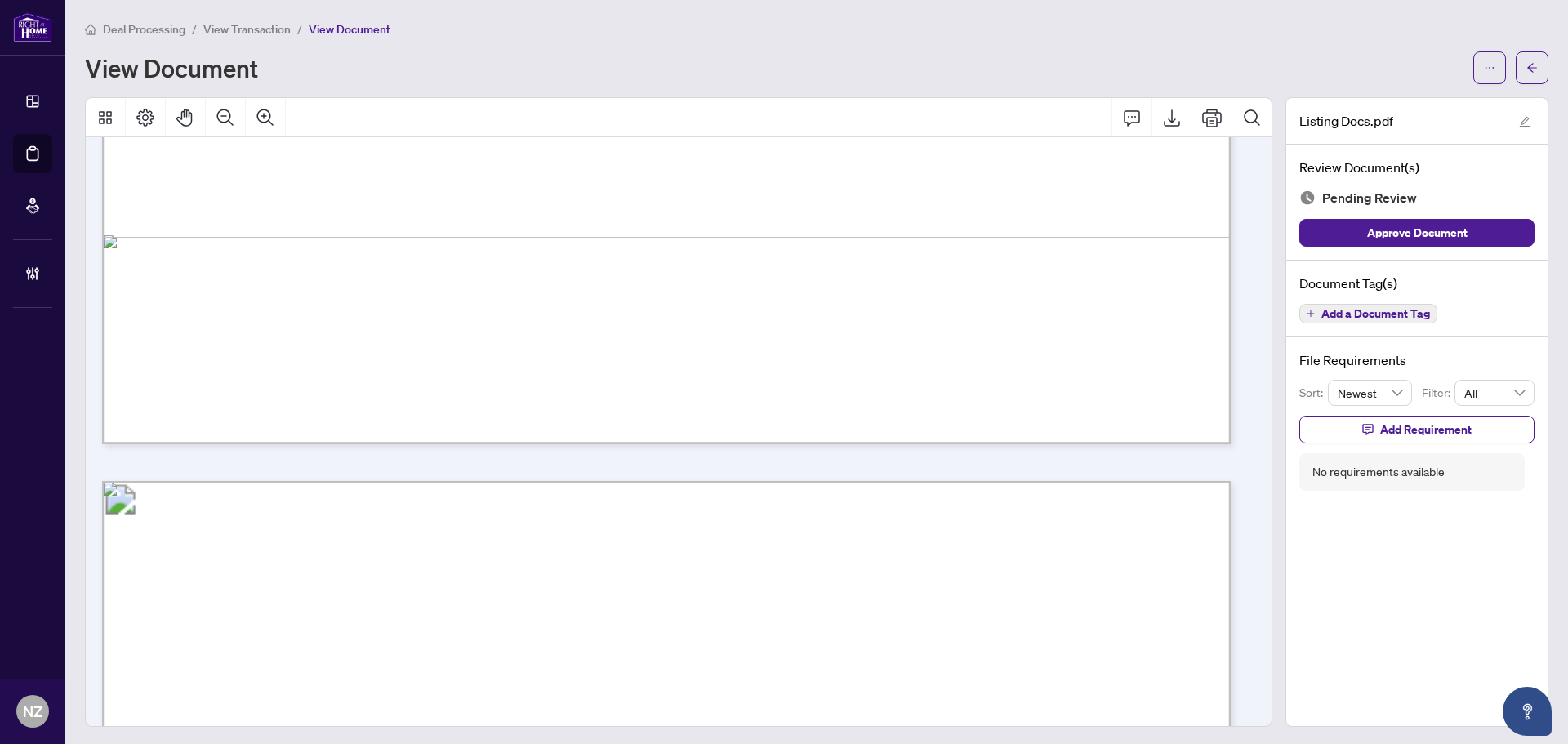
scroll to position [4327, 0]
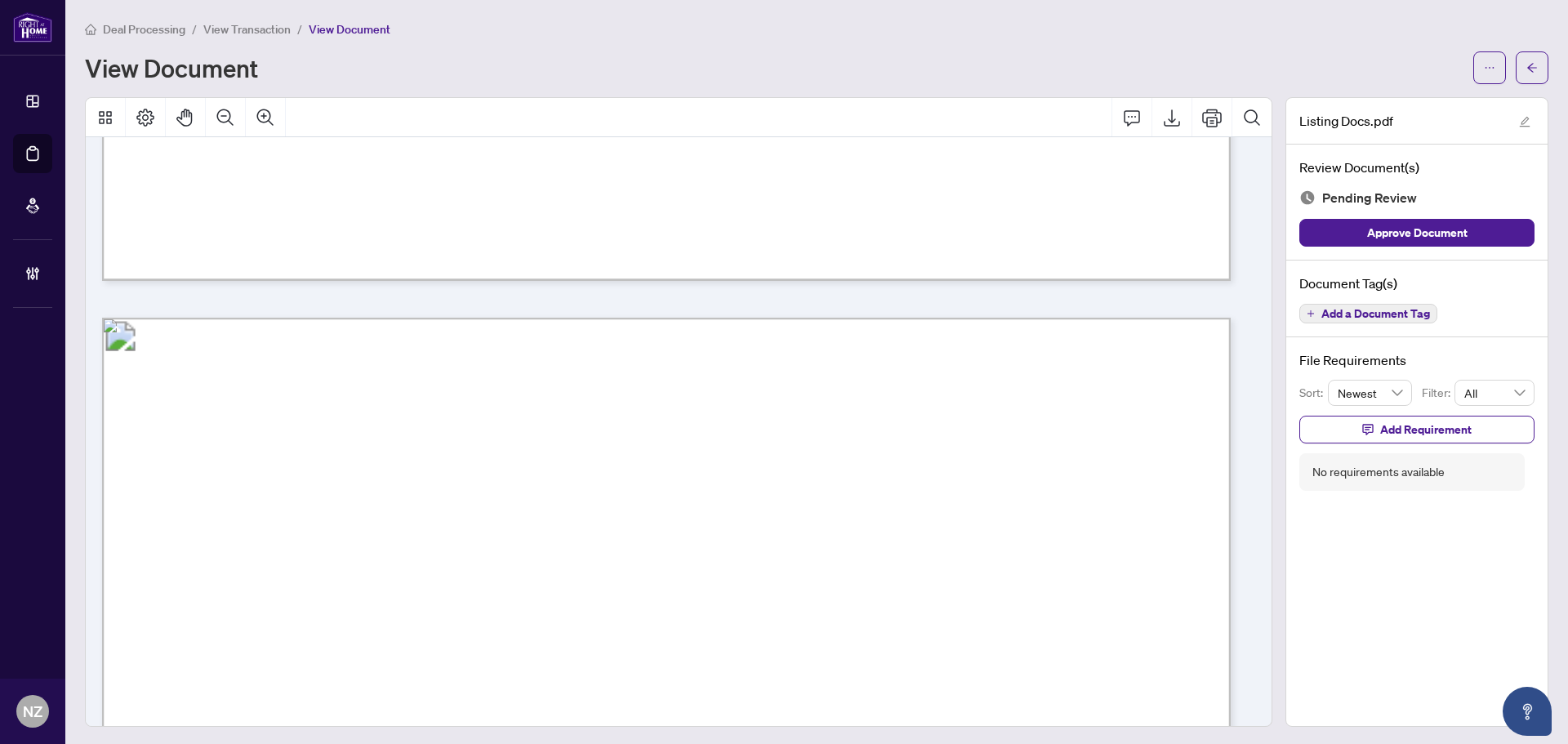
click at [1332, 314] on span "Add a Document Tag" at bounding box center [1375, 313] width 109 height 11
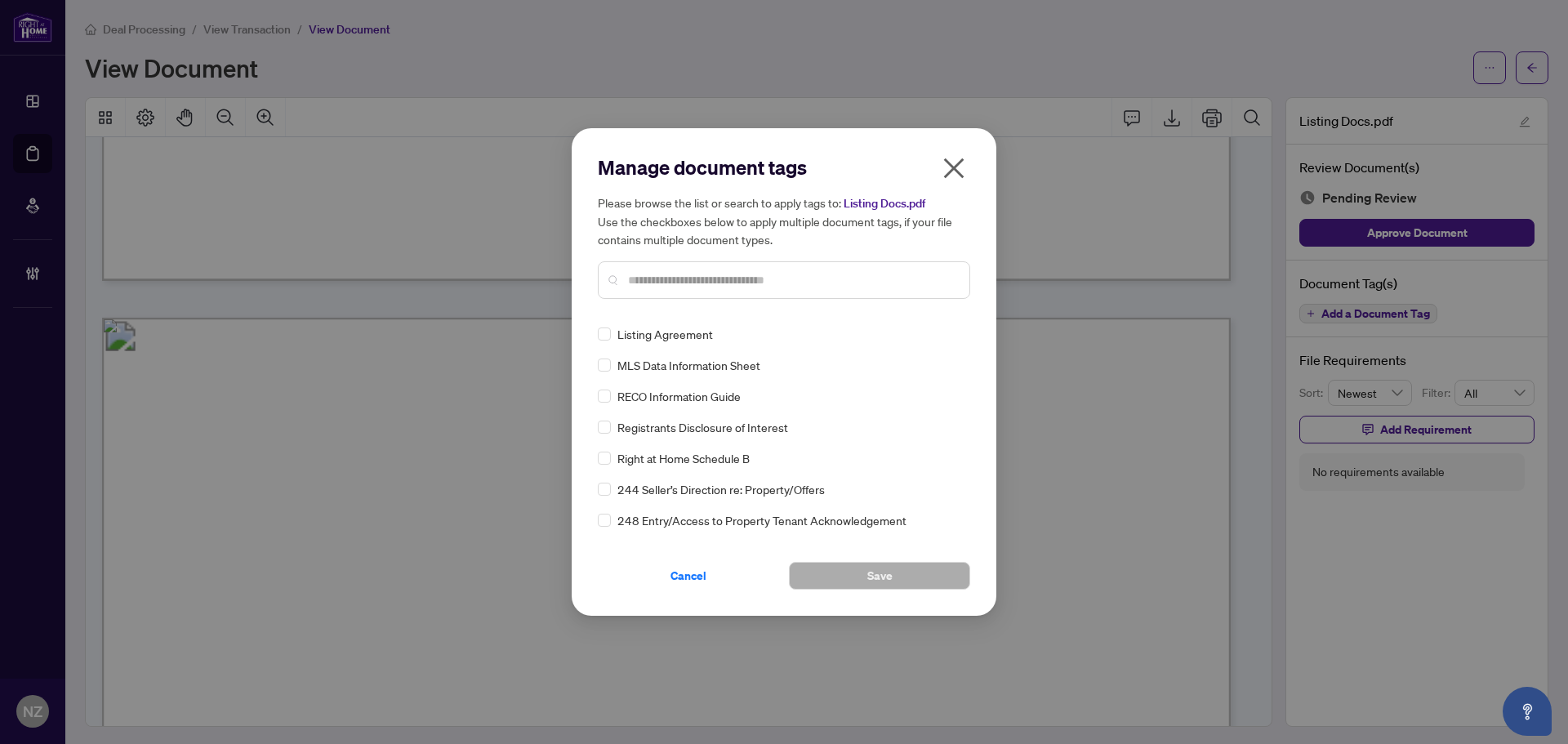
click at [664, 282] on input "text" at bounding box center [792, 279] width 328 height 18
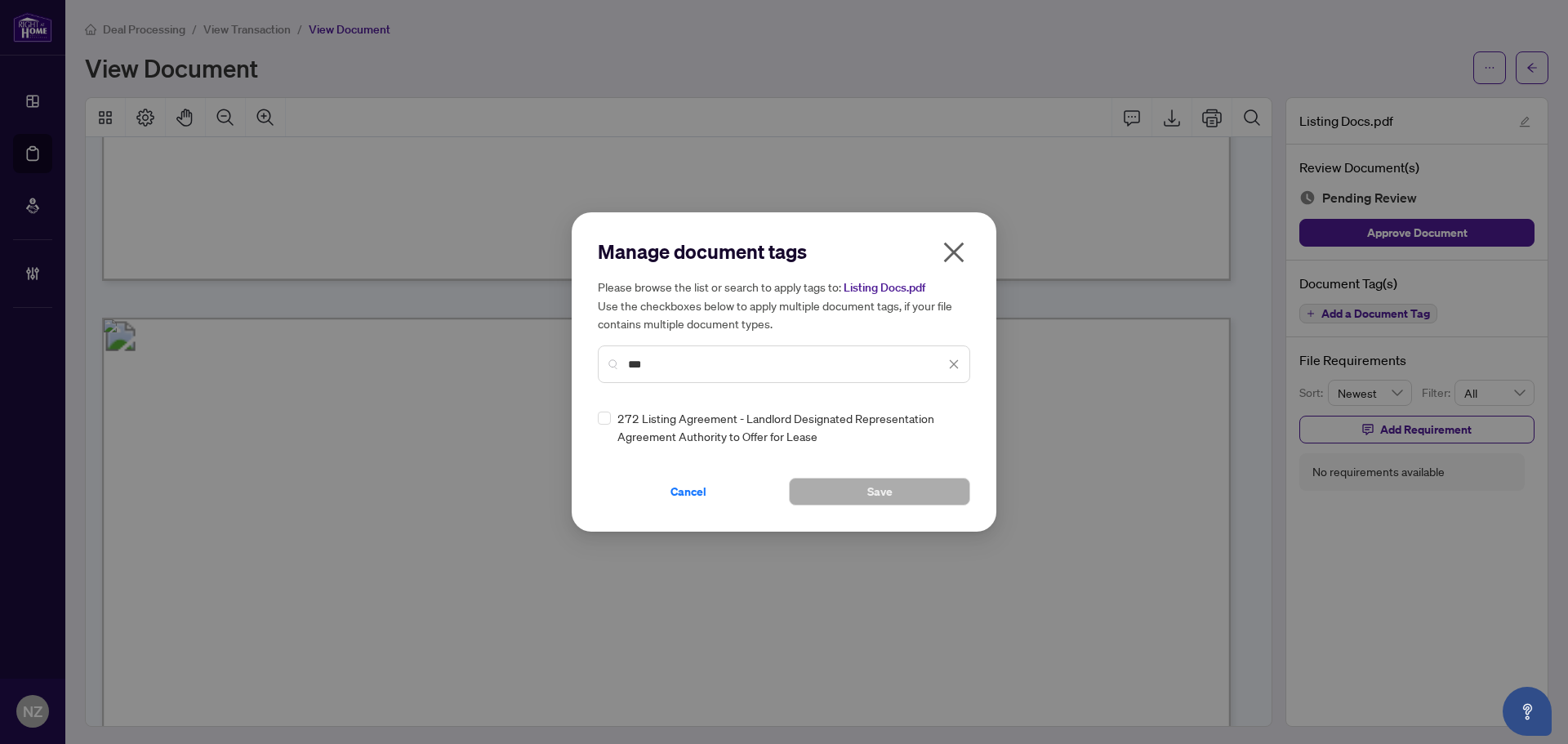
type input "***"
click at [956, 424] on icon at bounding box center [955, 427] width 10 height 7
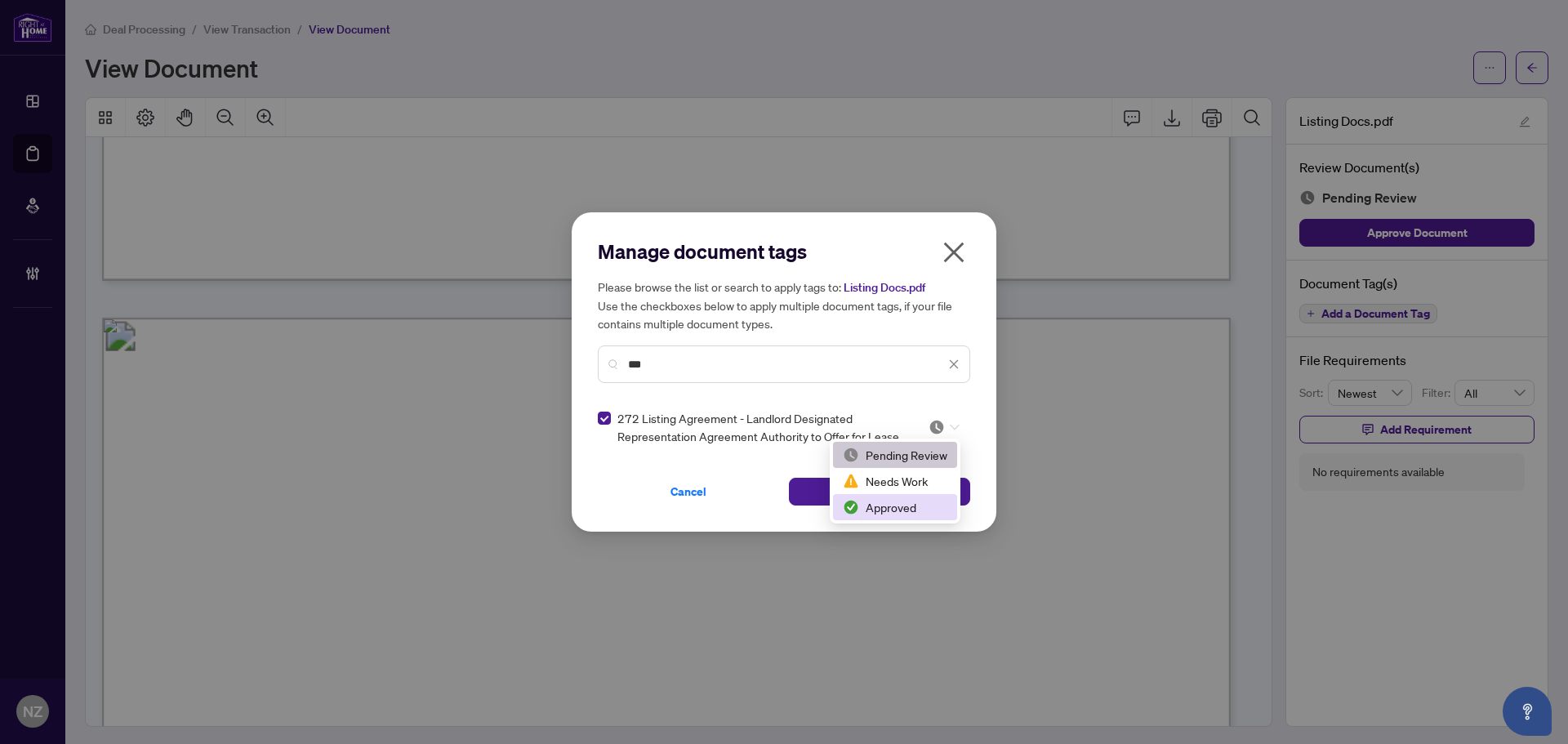
click at [888, 512] on div "Approved" at bounding box center [894, 506] width 104 height 18
click at [858, 501] on button "Save" at bounding box center [880, 491] width 182 height 28
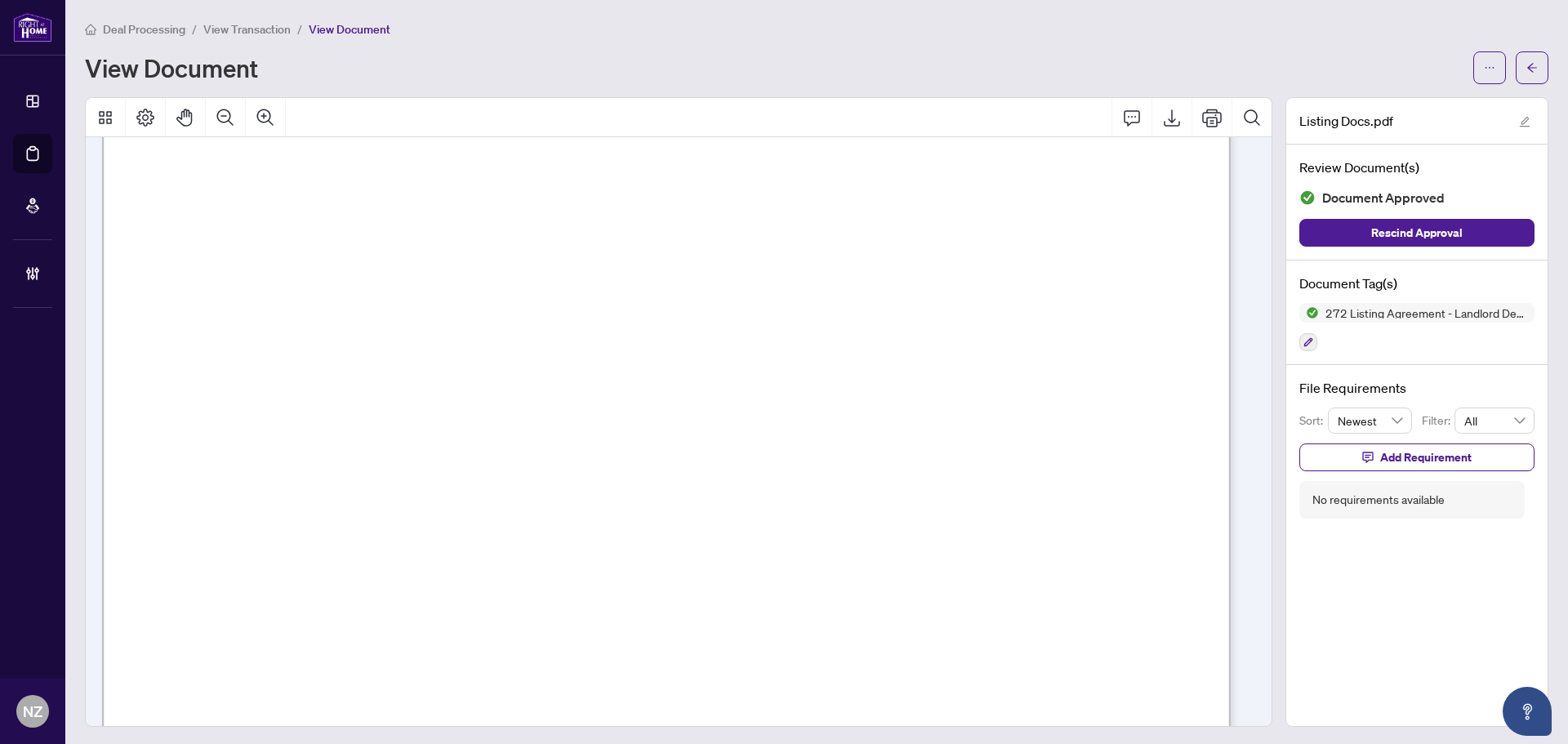
scroll to position [22882, 0]
click at [1303, 344] on icon "button" at bounding box center [1308, 342] width 10 height 10
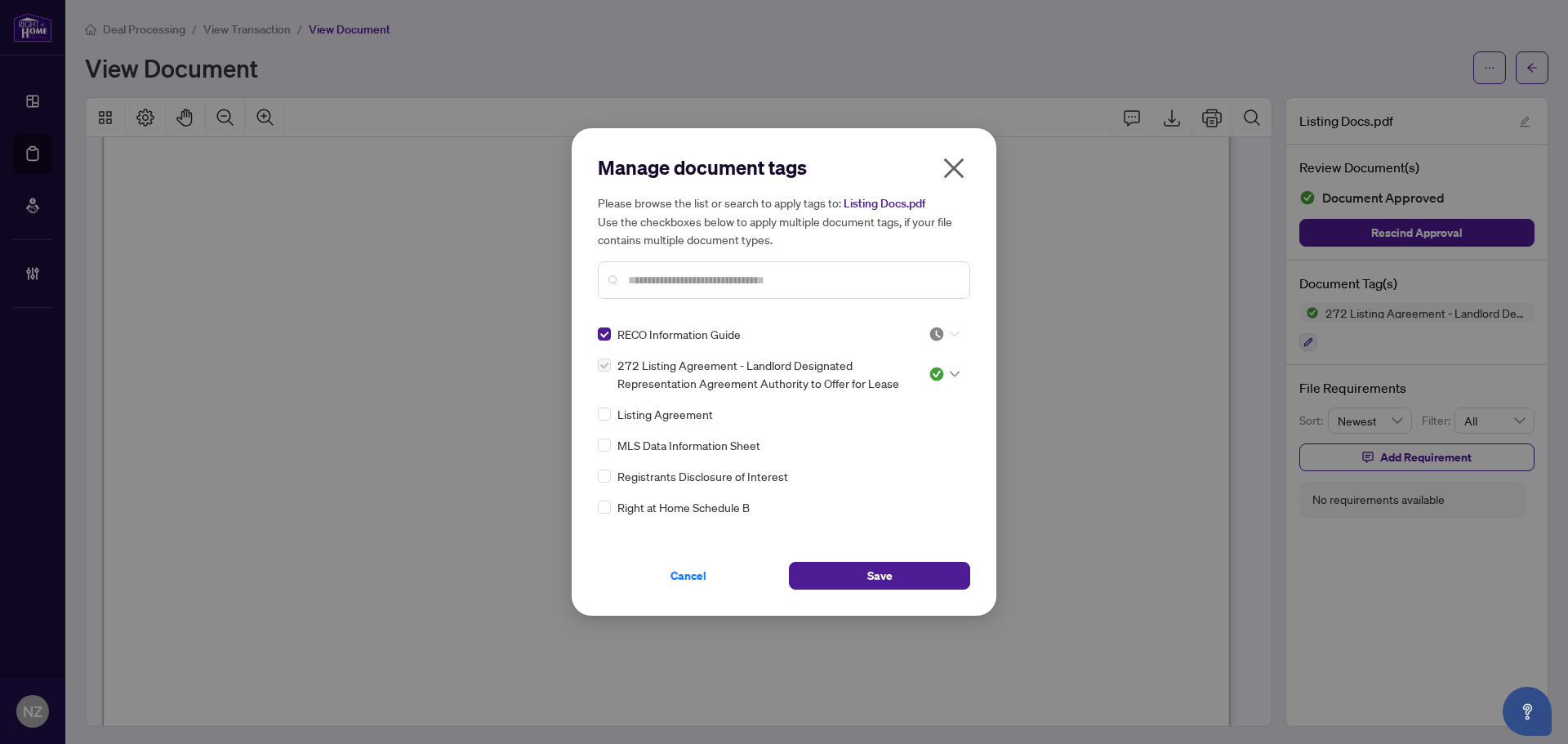
drag, startPoint x: 947, startPoint y: 329, endPoint x: 932, endPoint y: 370, distance: 43.7
click at [947, 328] on div at bounding box center [944, 333] width 31 height 16
click at [893, 420] on div "Approved" at bounding box center [889, 413] width 104 height 18
click at [859, 579] on button "Save" at bounding box center [880, 575] width 182 height 28
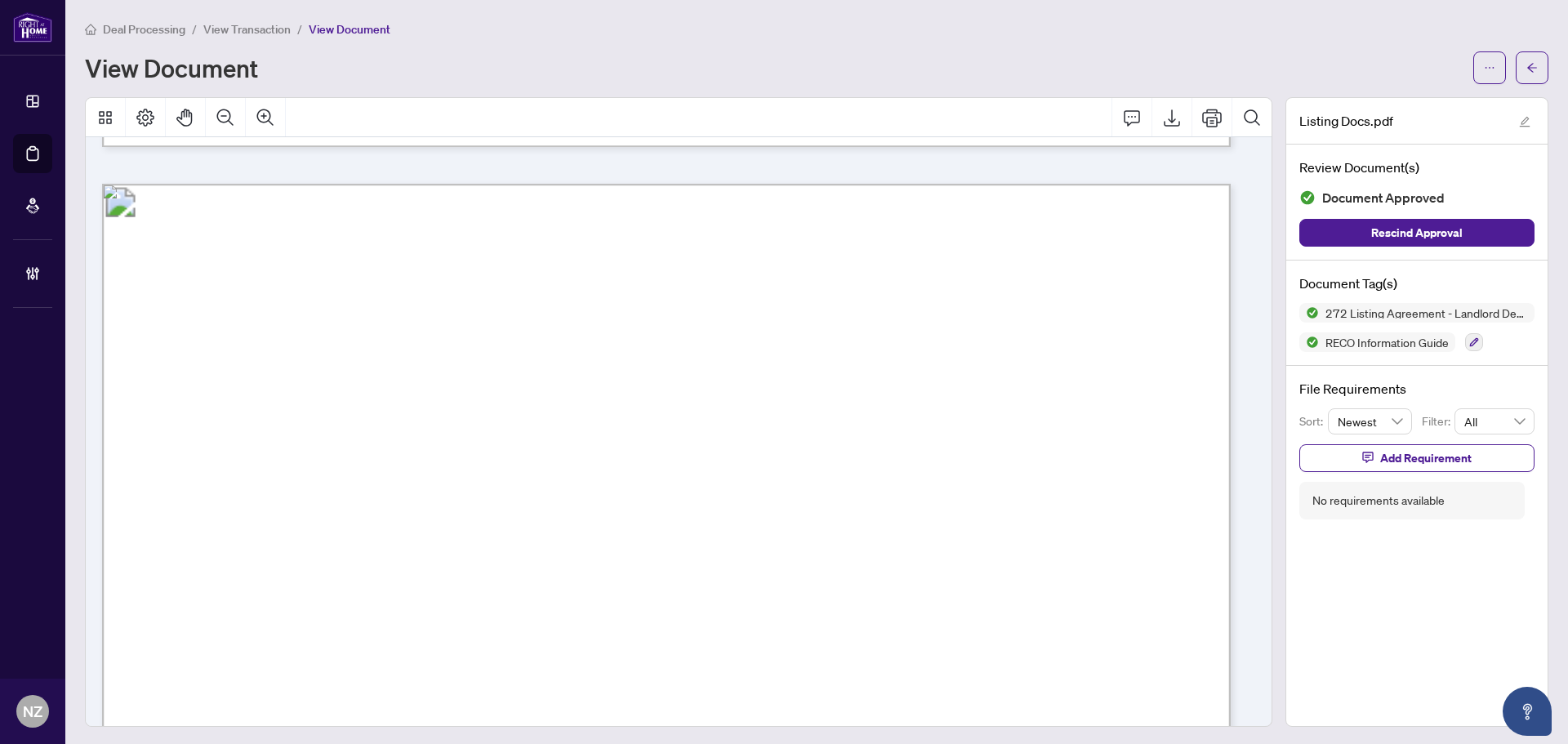
scroll to position [23943, 0]
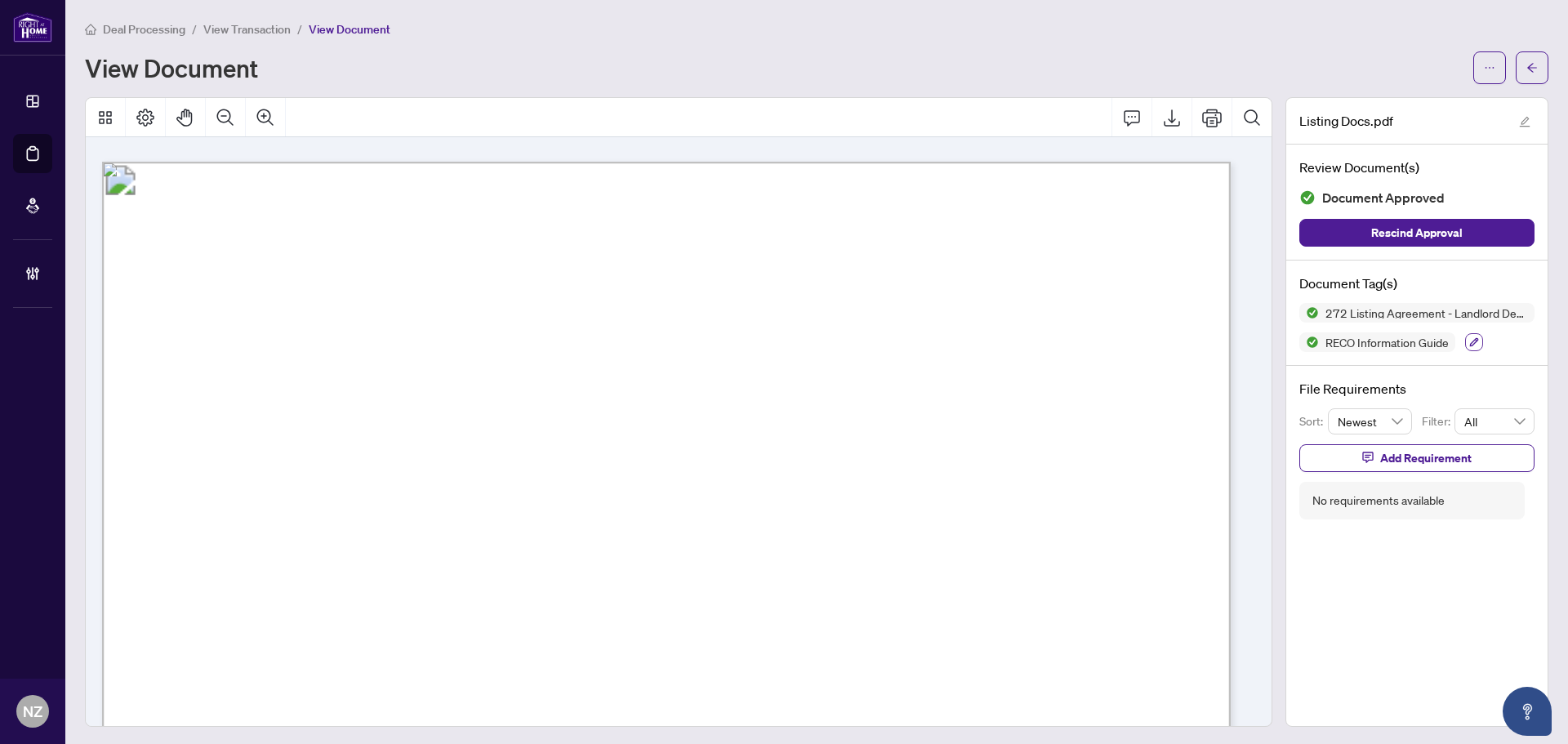
click at [1464, 337] on button "button" at bounding box center [1473, 342] width 18 height 18
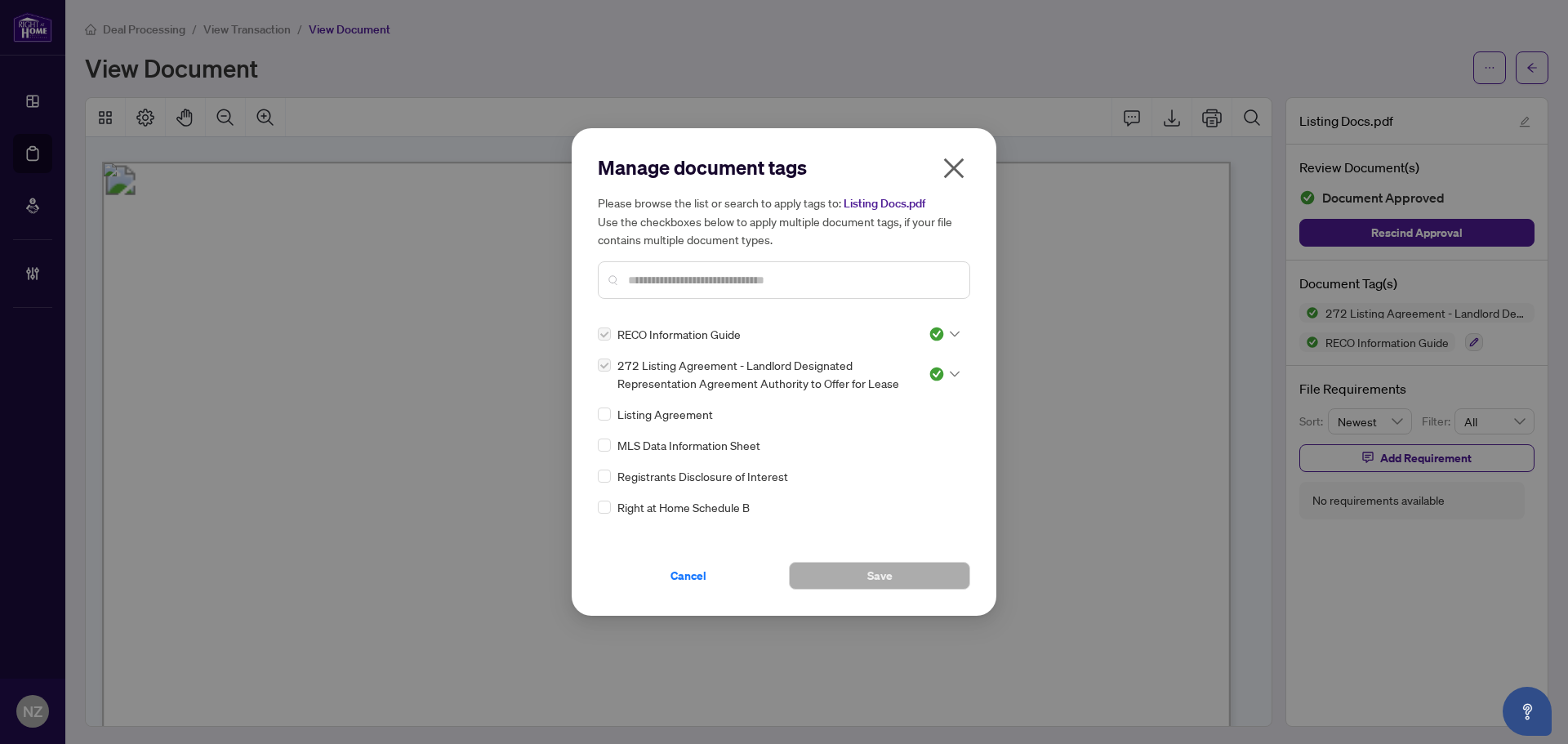
click at [698, 283] on input "text" at bounding box center [792, 279] width 328 height 18
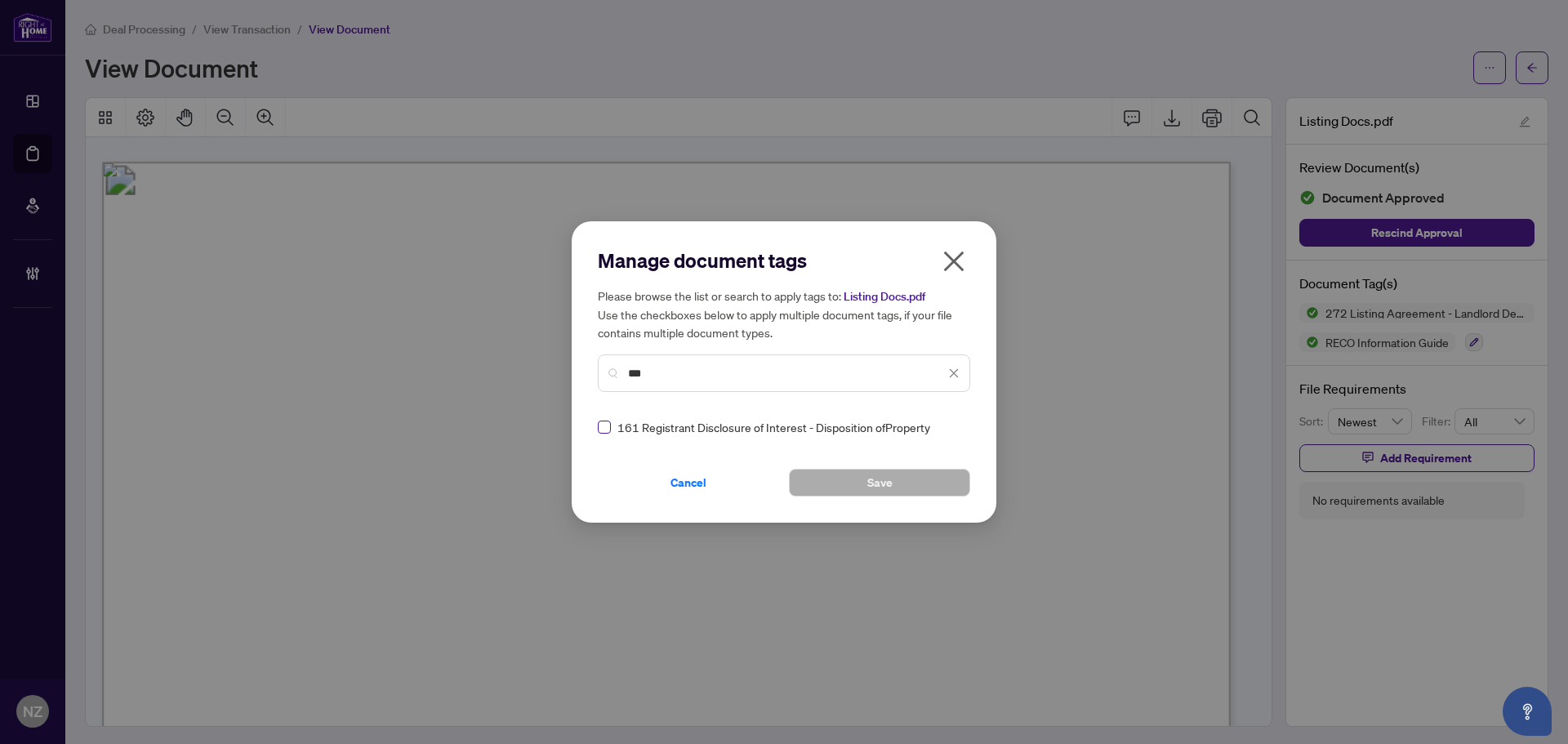
type input "***"
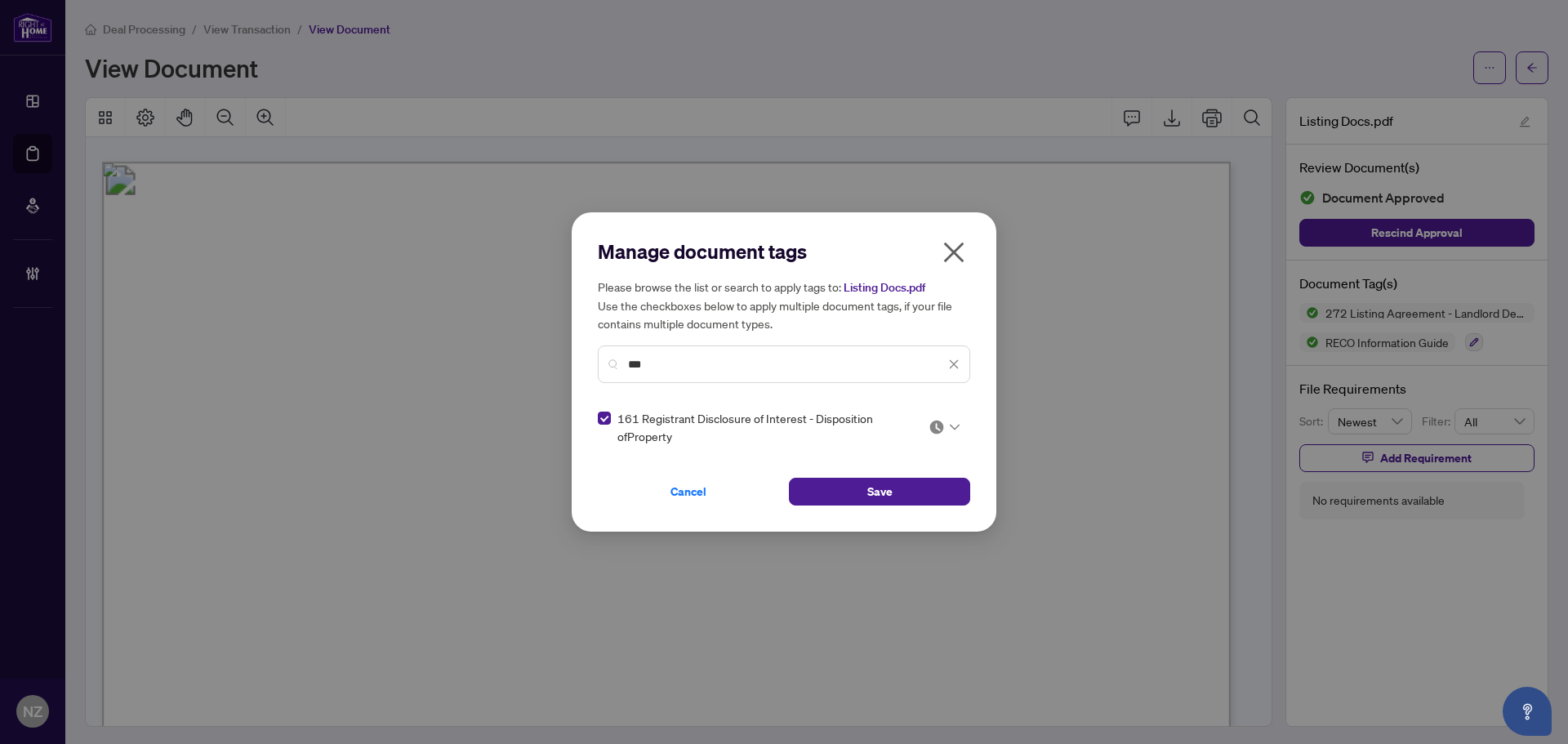
click at [948, 423] on div at bounding box center [944, 427] width 31 height 16
click at [879, 512] on div "Approved" at bounding box center [889, 506] width 104 height 18
click at [867, 492] on span "Save" at bounding box center [880, 491] width 25 height 26
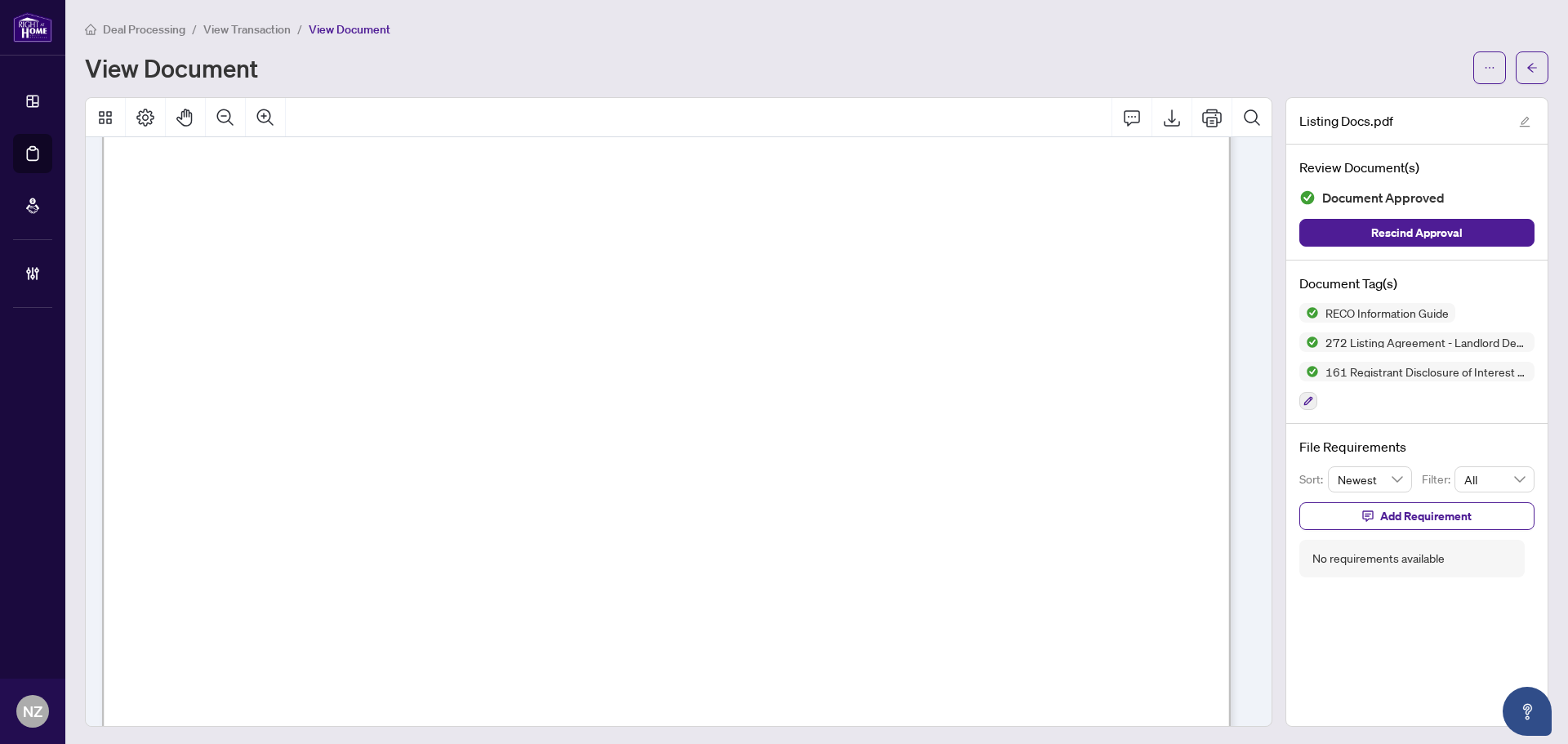
scroll to position [46422, 0]
click at [1303, 401] on icon "button" at bounding box center [1308, 401] width 10 height 10
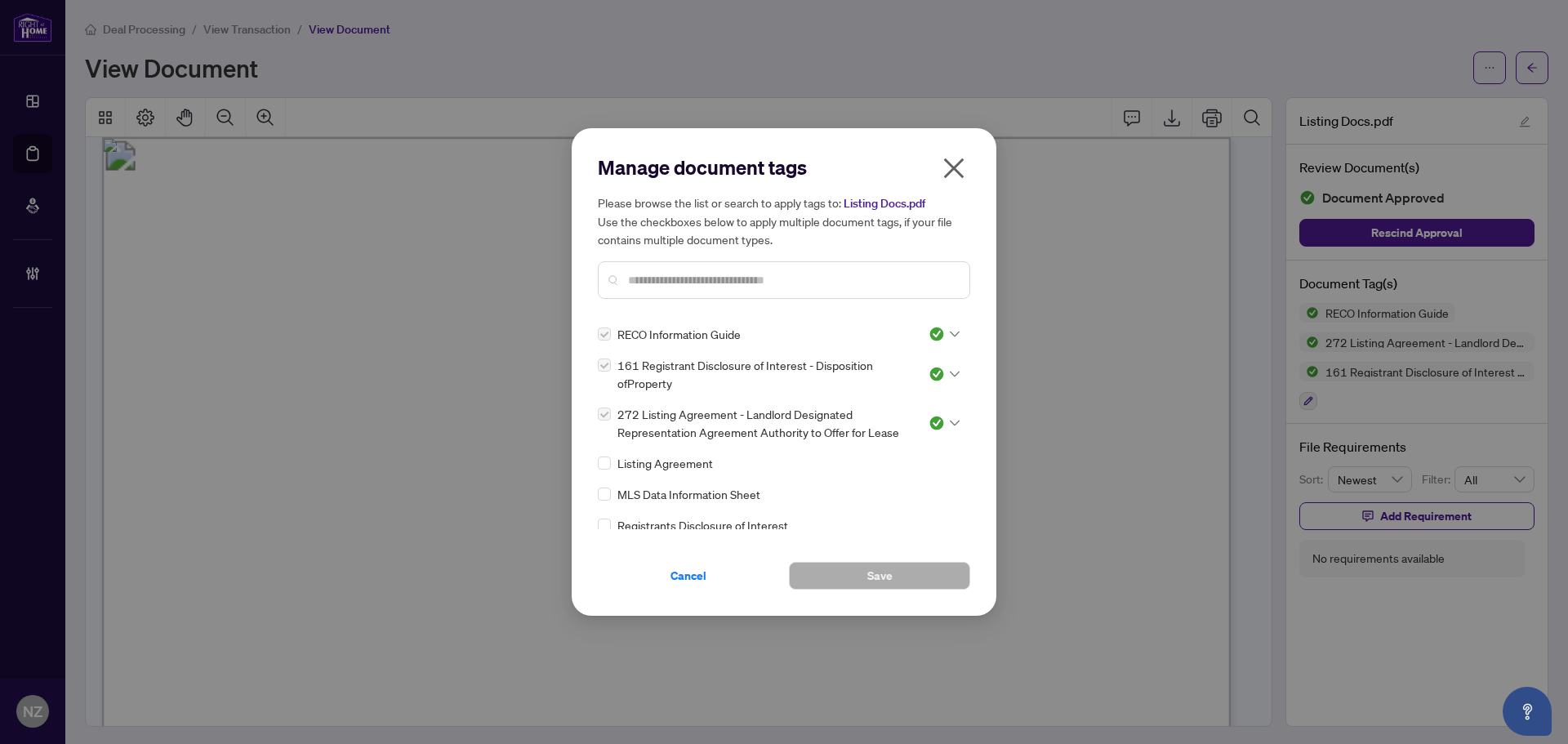
click at [647, 284] on input "text" at bounding box center [792, 279] width 328 height 18
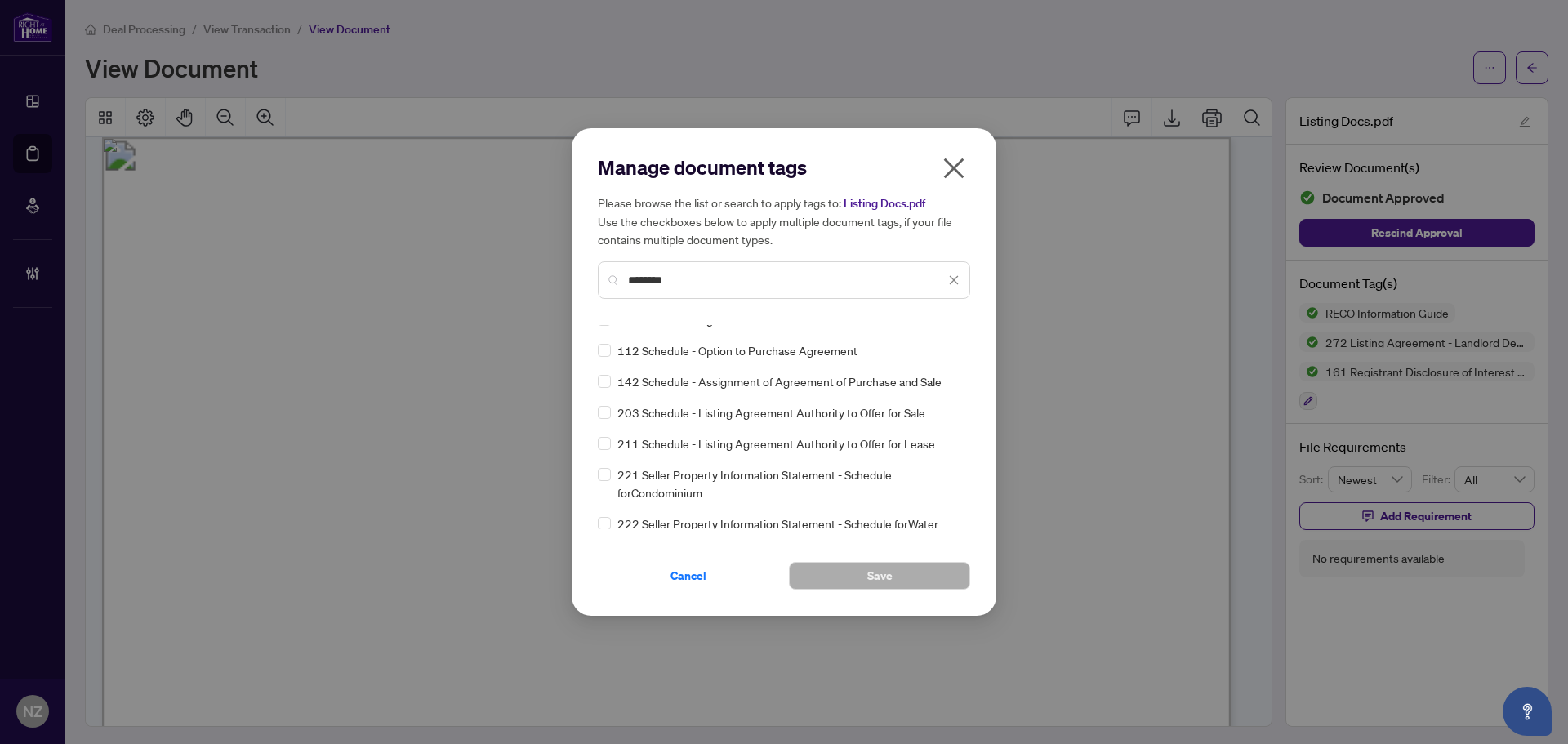
scroll to position [163, 0]
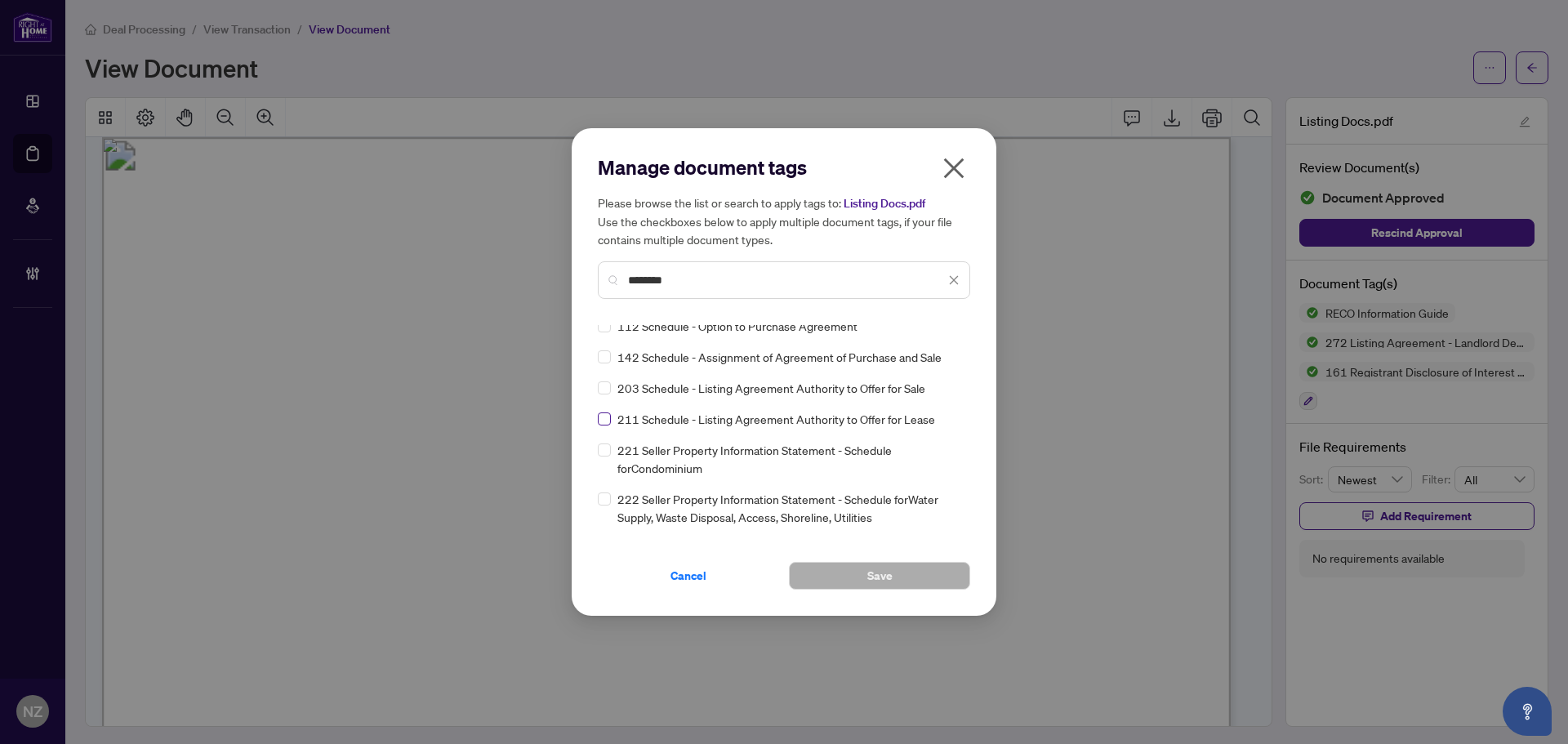
type input "********"
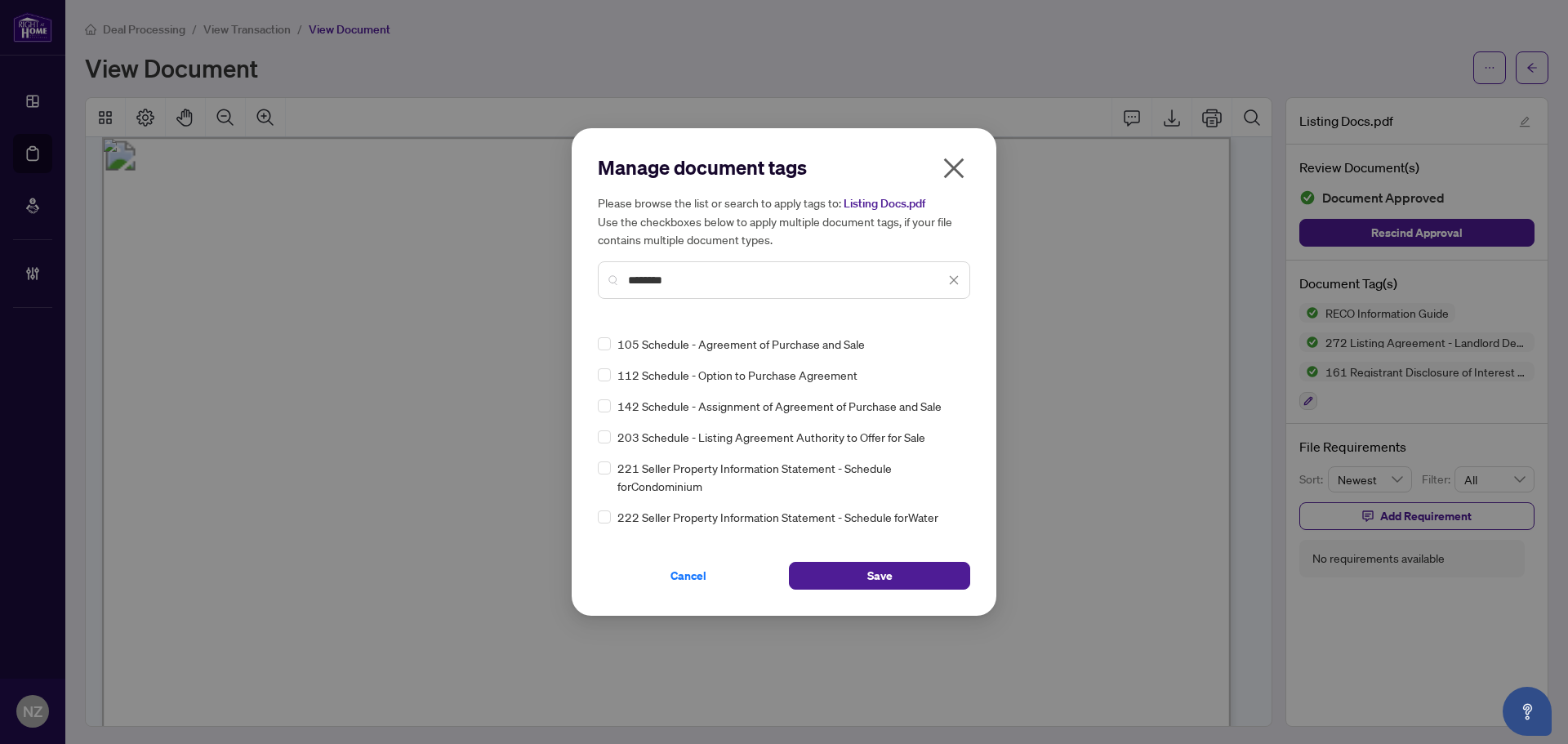
scroll to position [0, 0]
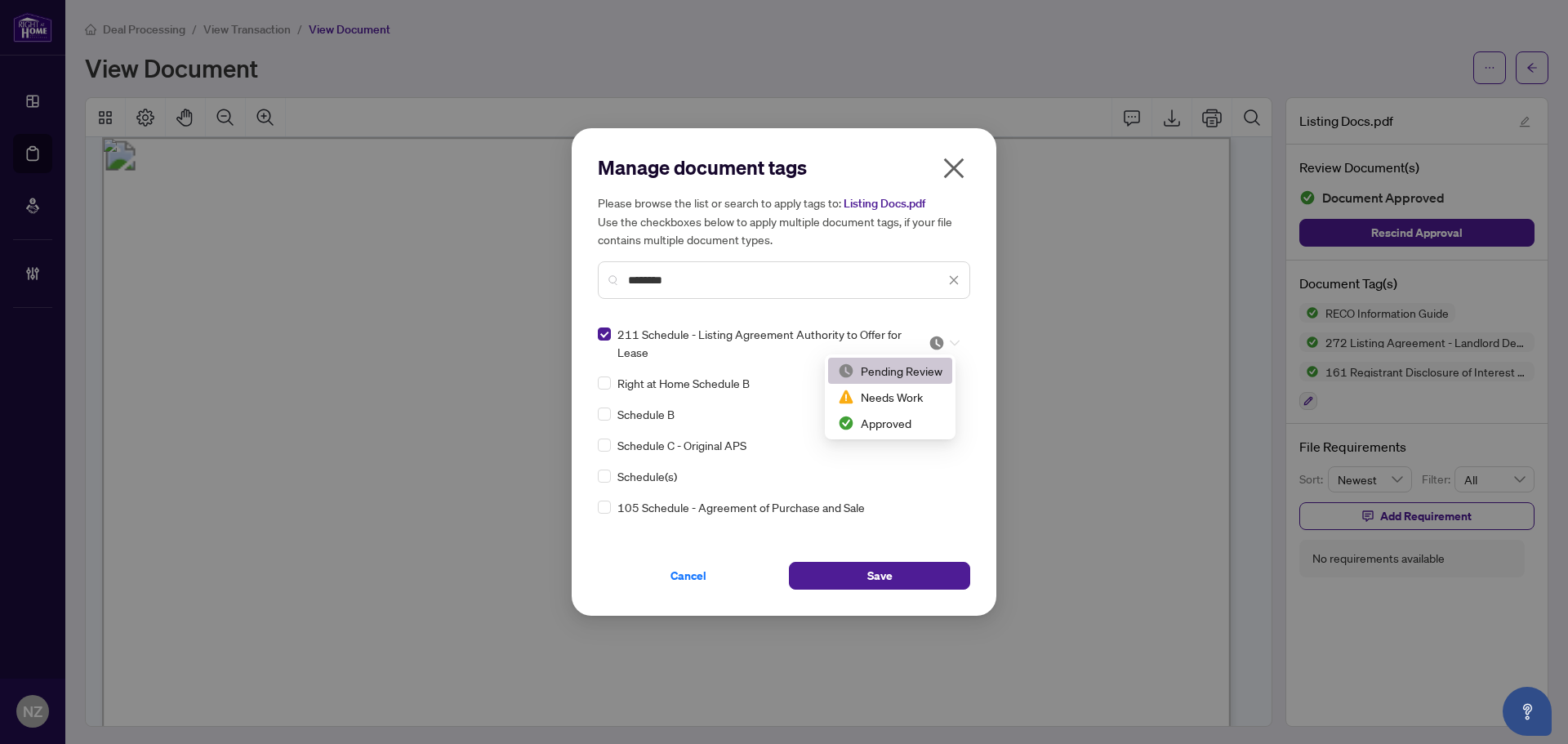
click at [941, 336] on div at bounding box center [944, 343] width 31 height 16
click at [879, 428] on div "Approved" at bounding box center [889, 422] width 104 height 18
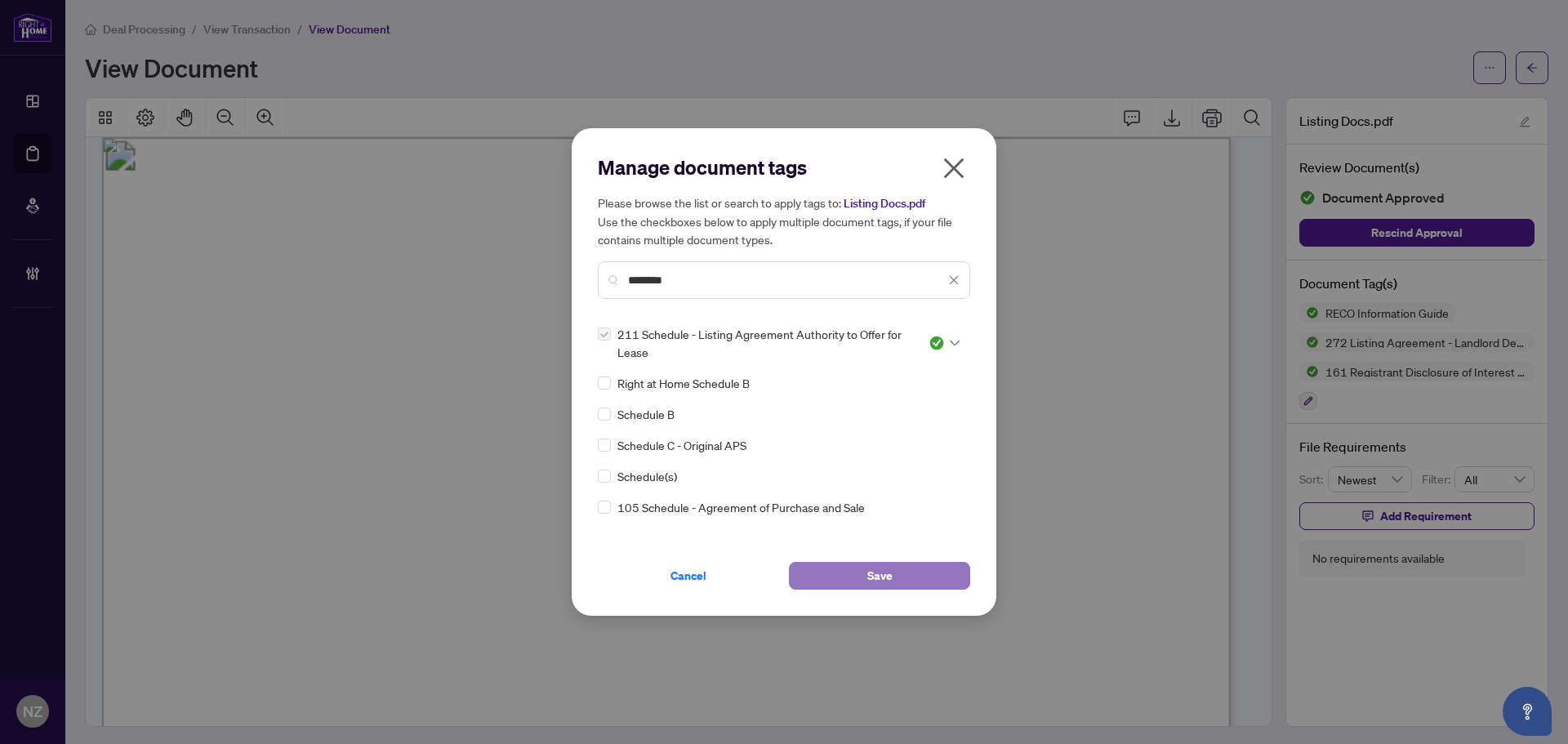
click at [889, 574] on span "Save" at bounding box center [880, 575] width 25 height 26
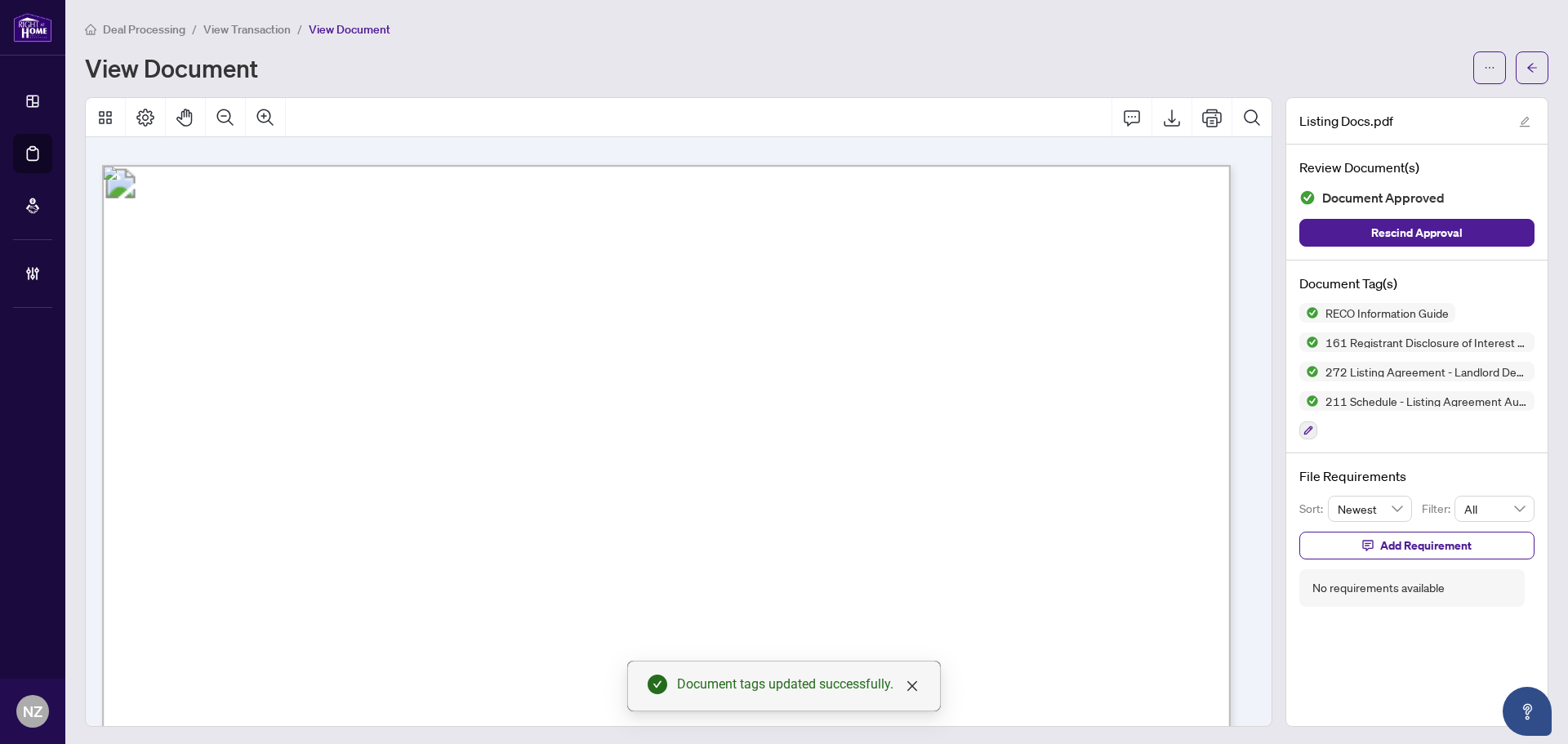
scroll to position [47892, 0]
click at [1303, 431] on icon "button" at bounding box center [1308, 430] width 10 height 10
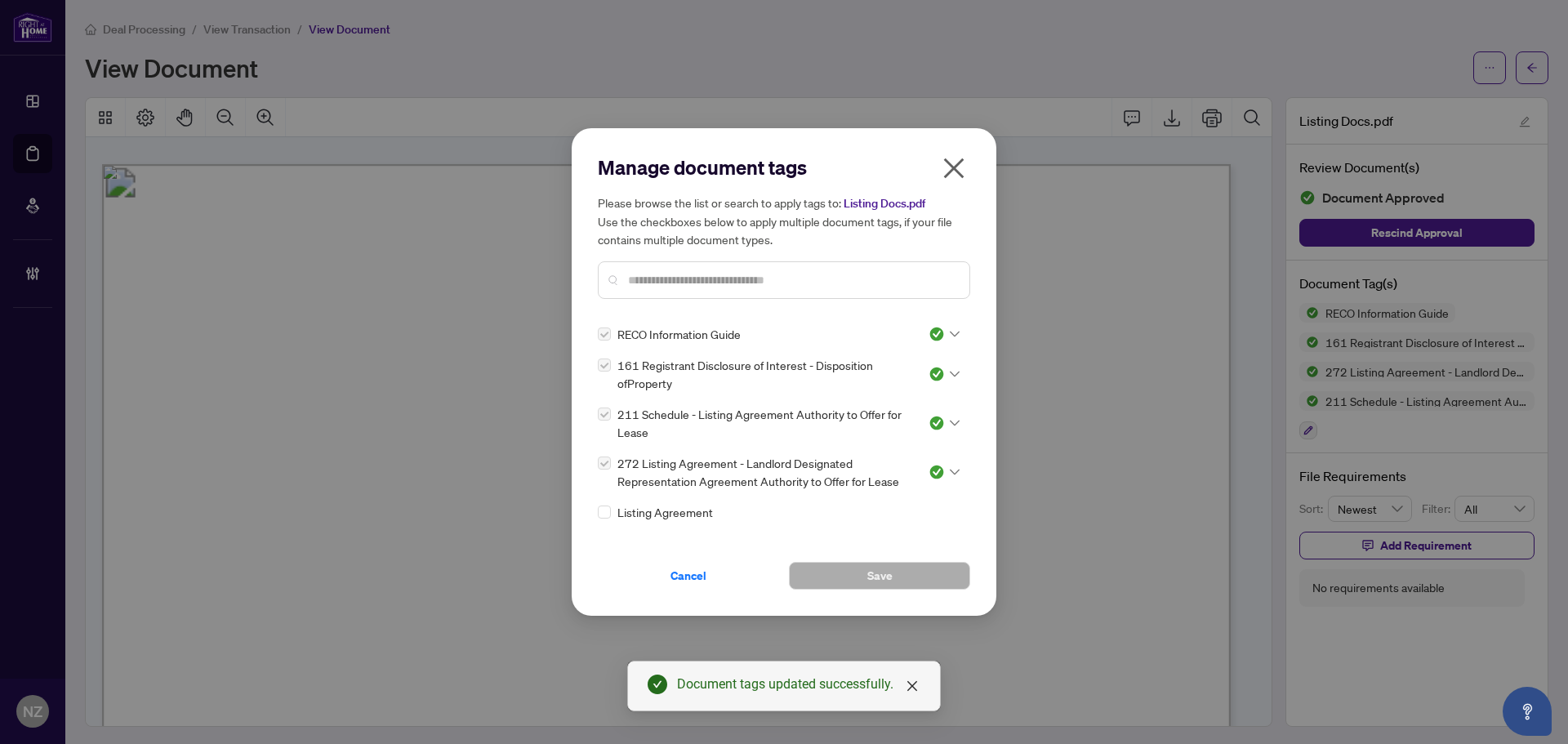
click at [661, 277] on input "text" at bounding box center [792, 279] width 328 height 18
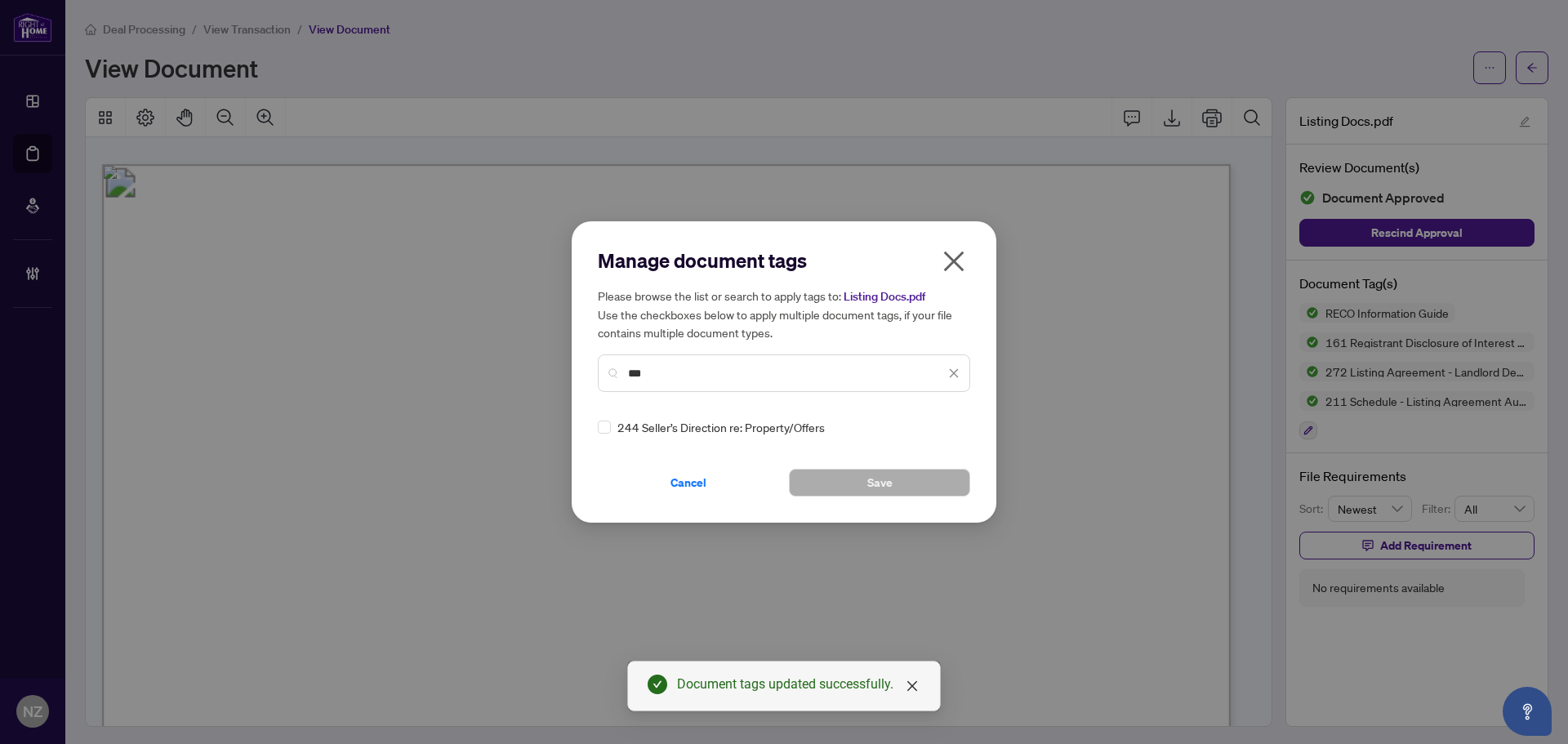
type input "***"
click at [934, 422] on img at bounding box center [936, 427] width 16 height 16
click at [877, 509] on div "Approved" at bounding box center [889, 506] width 104 height 18
click at [857, 489] on button "Save" at bounding box center [880, 482] width 182 height 28
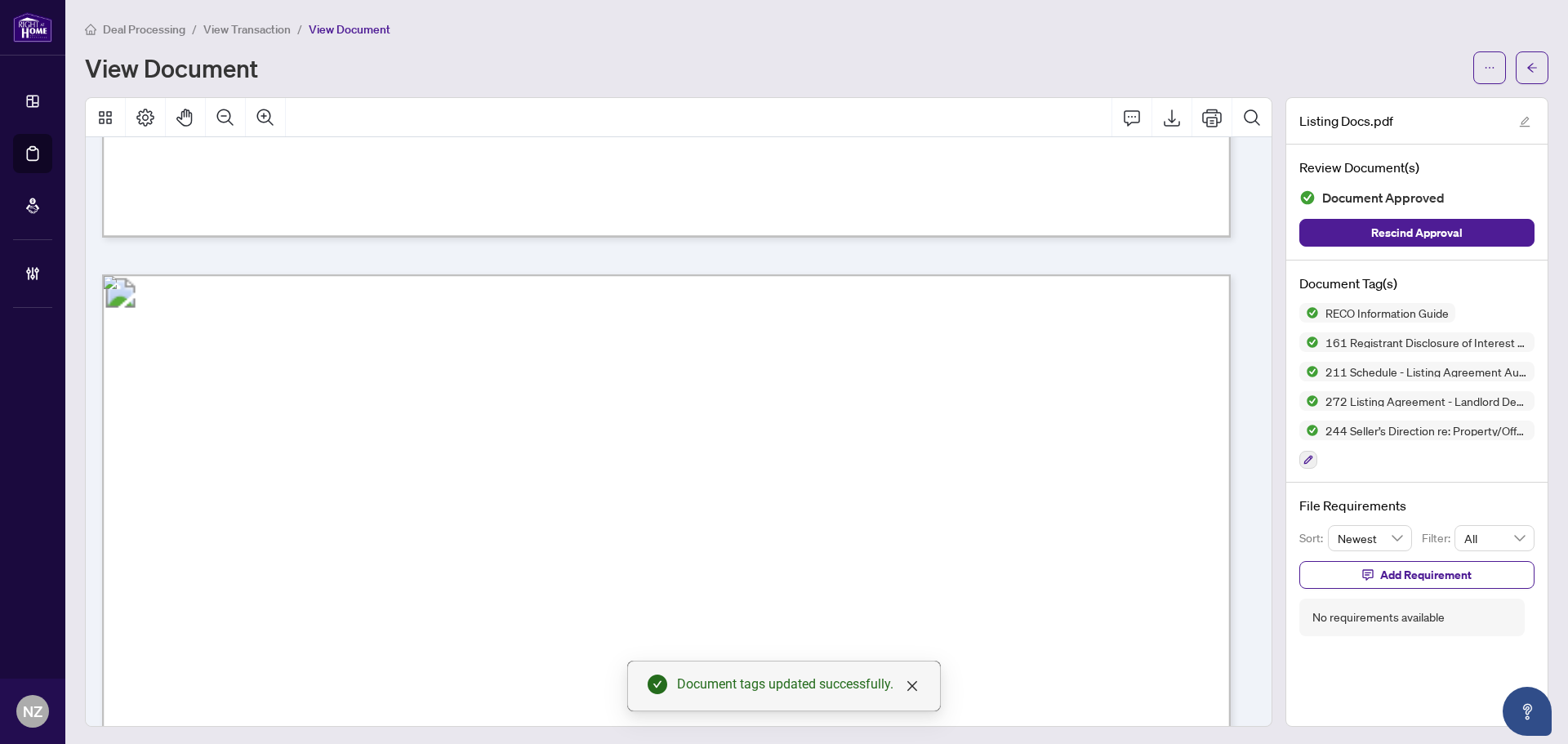
scroll to position [49280, 0]
click at [1299, 466] on button "button" at bounding box center [1308, 459] width 18 height 18
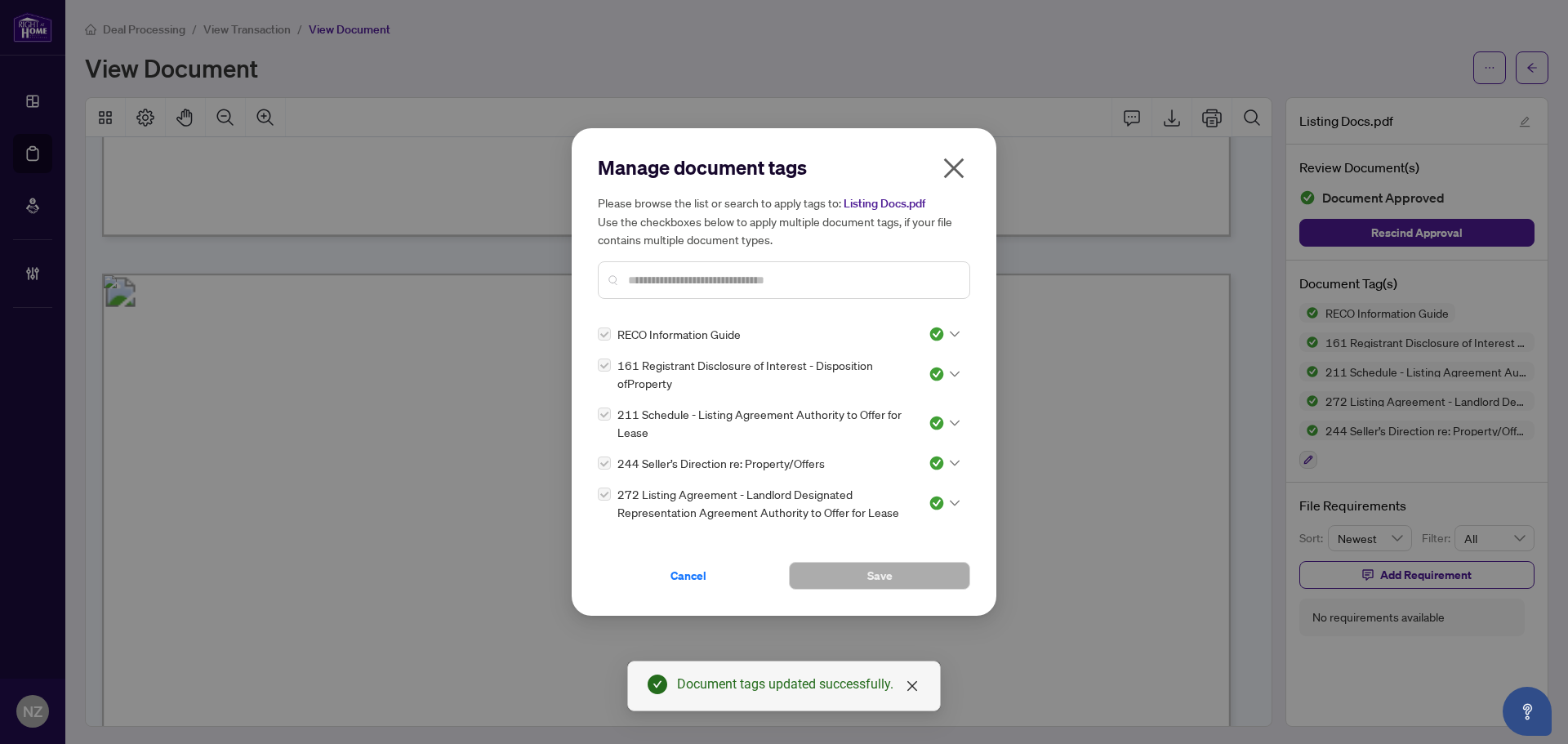
click at [674, 276] on input "text" at bounding box center [792, 279] width 328 height 18
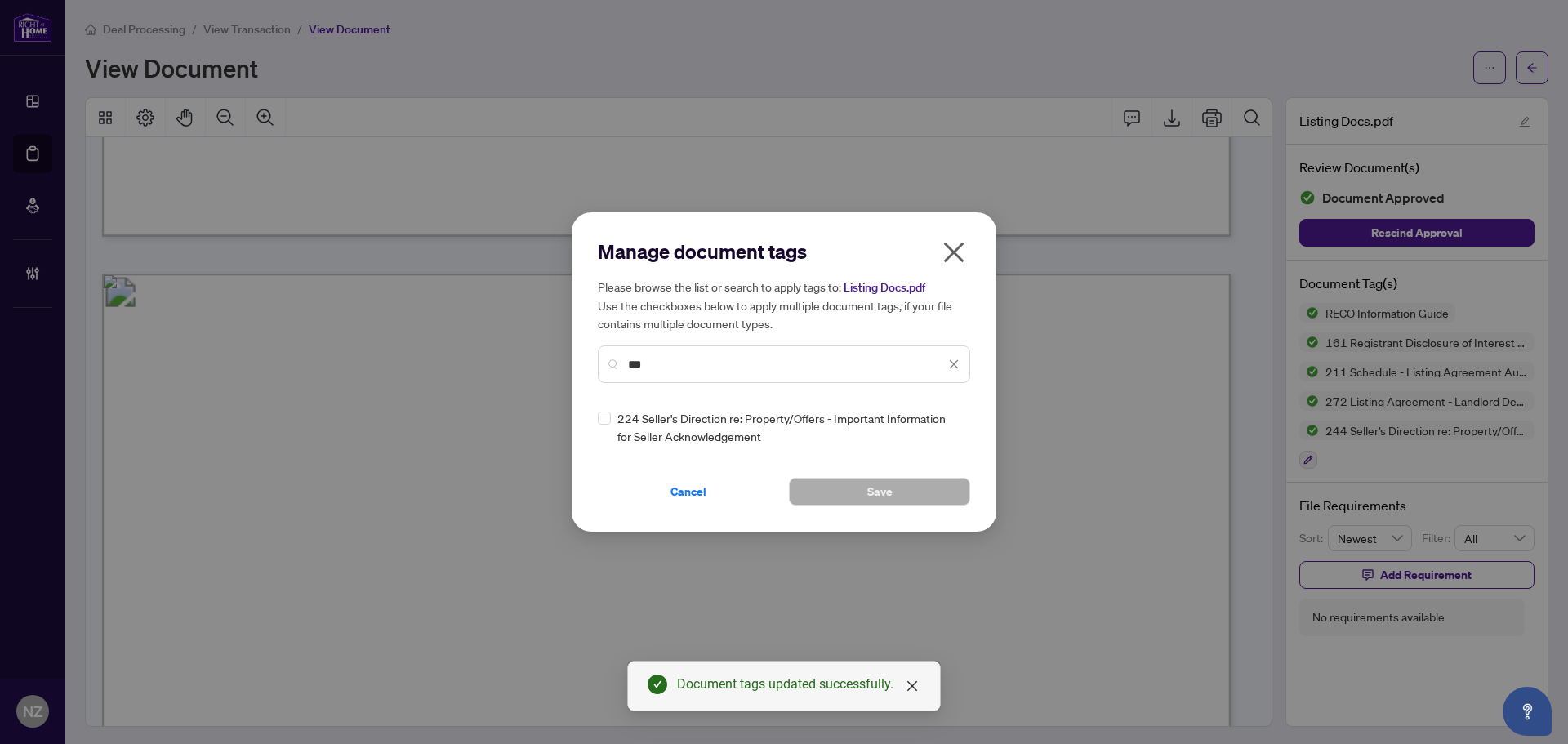
type input "***"
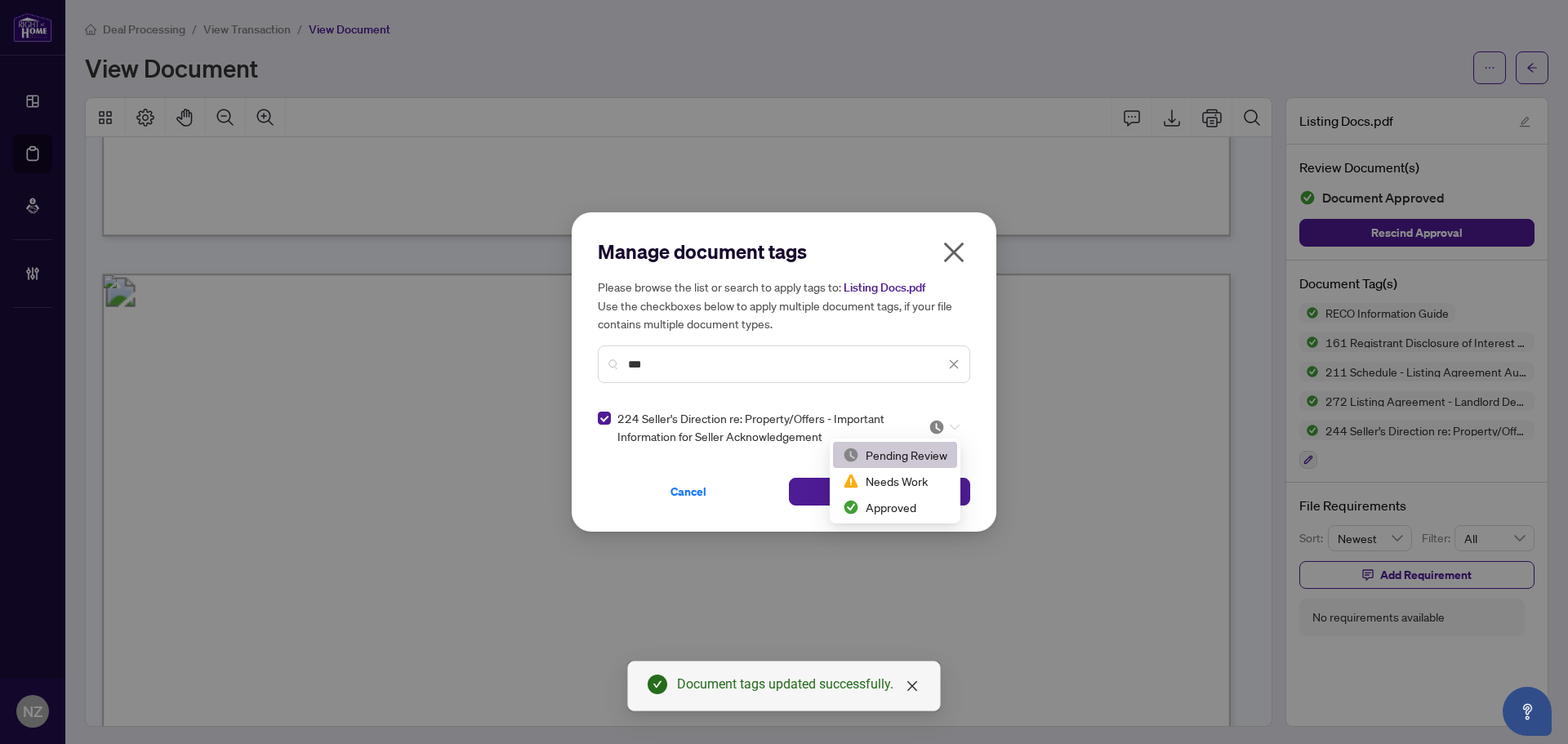
click at [944, 418] on span at bounding box center [944, 427] width 31 height 25
drag, startPoint x: 877, startPoint y: 512, endPoint x: 841, endPoint y: 519, distance: 36.7
click at [876, 512] on div "Approved" at bounding box center [894, 506] width 104 height 18
click at [827, 495] on button "Save" at bounding box center [880, 491] width 182 height 28
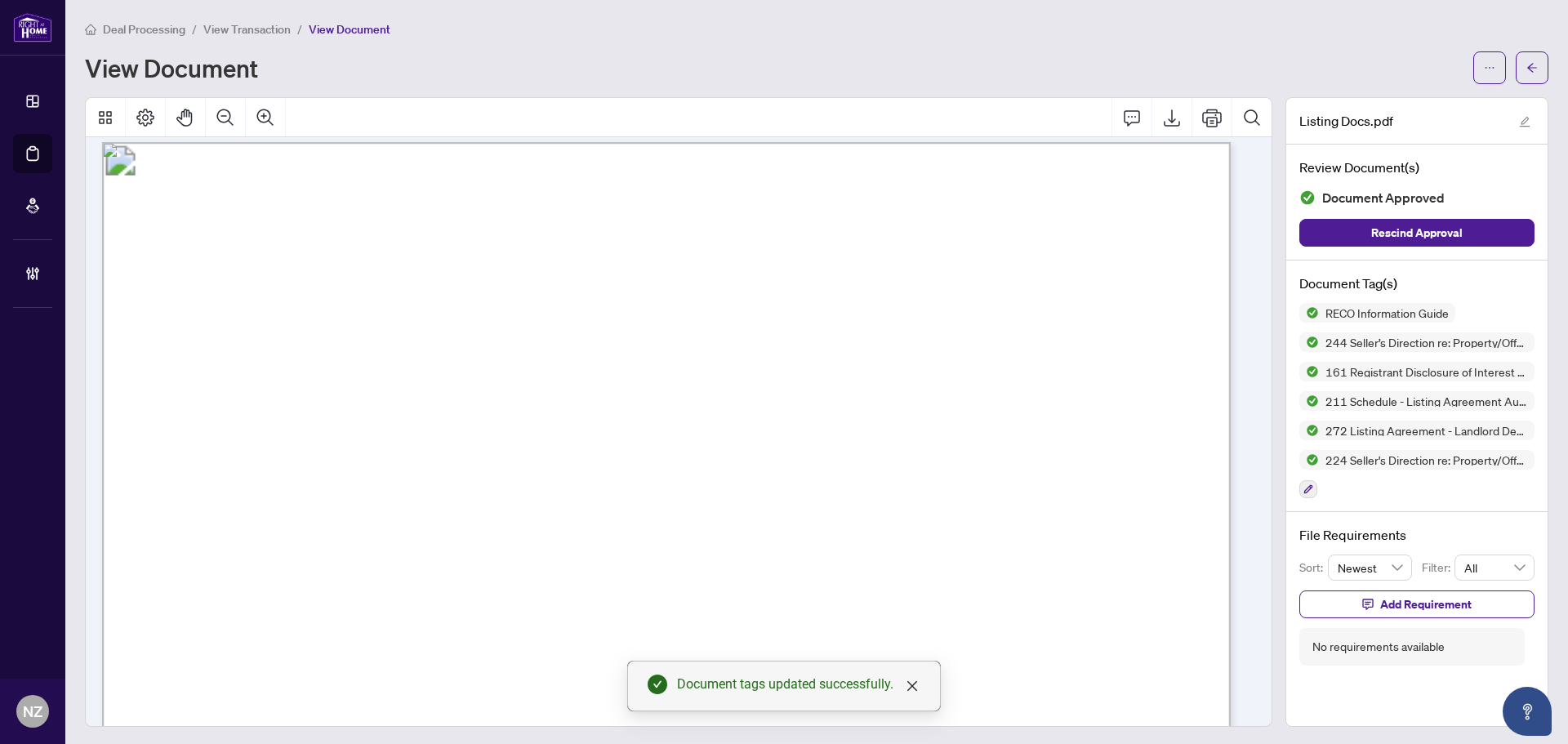
scroll to position [50913, 0]
click at [1303, 488] on icon "button" at bounding box center [1308, 489] width 10 height 10
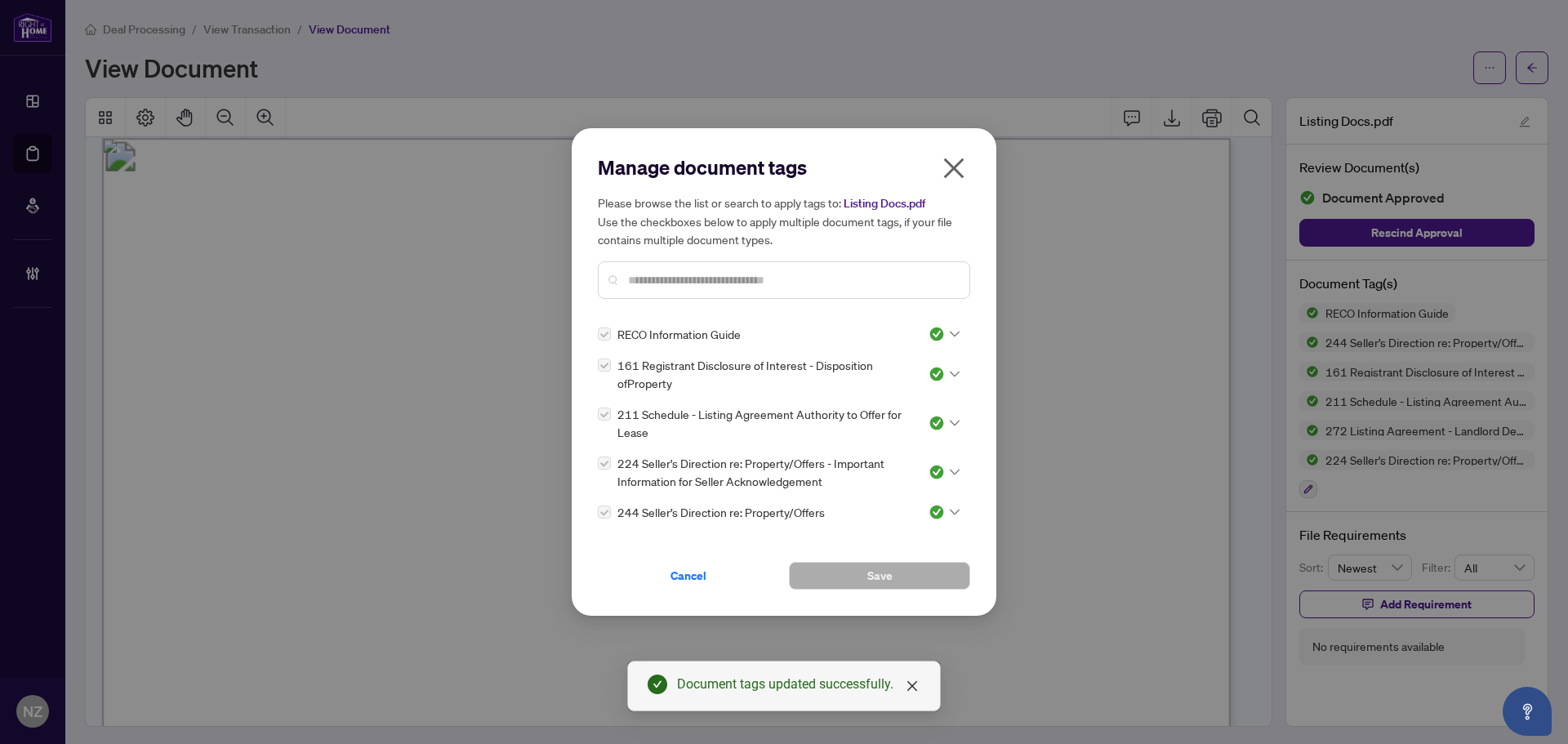
drag, startPoint x: 685, startPoint y: 283, endPoint x: 692, endPoint y: 319, distance: 36.7
click at [686, 283] on input "text" at bounding box center [792, 279] width 328 height 18
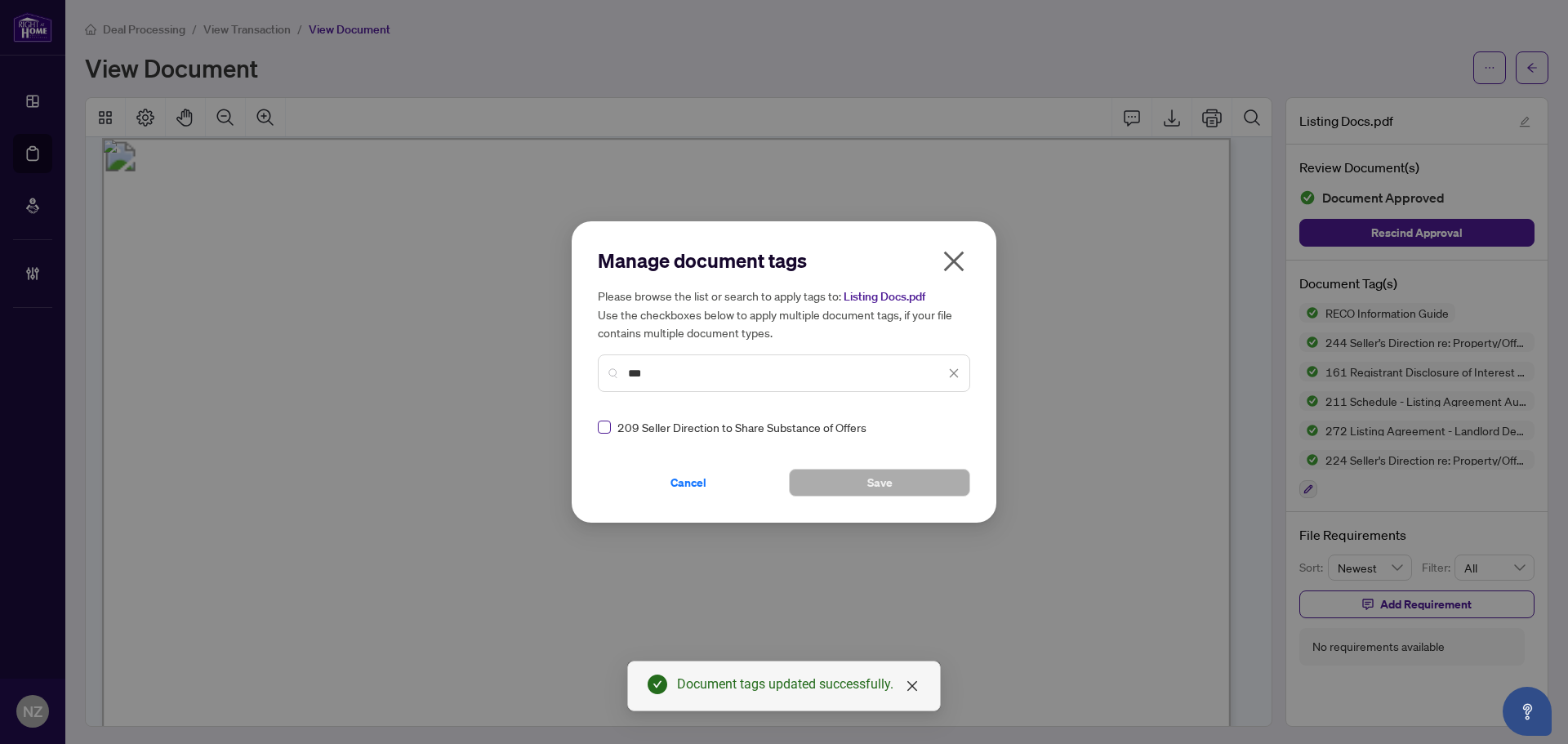
type input "***"
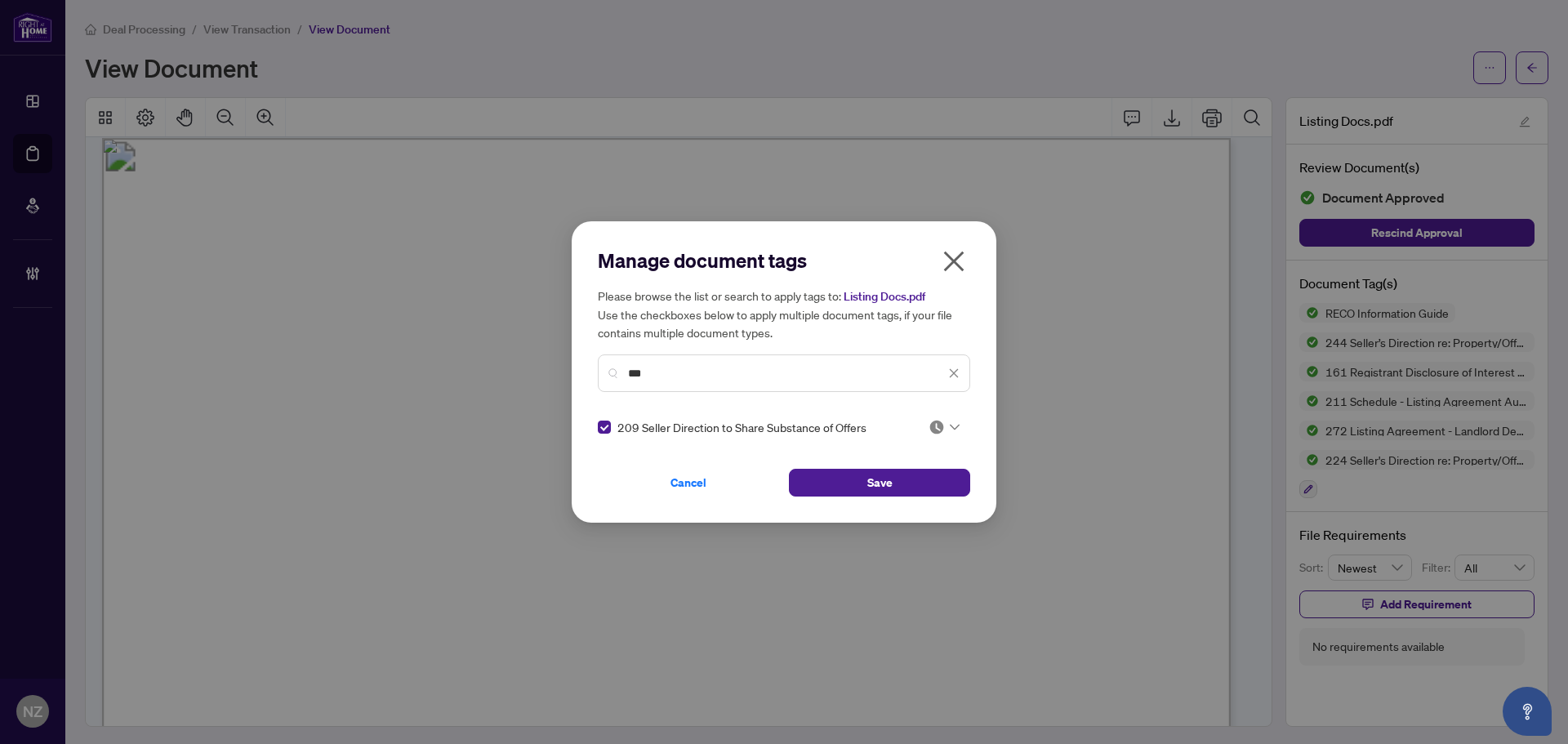
drag, startPoint x: 946, startPoint y: 422, endPoint x: 947, endPoint y: 434, distance: 12.0
click at [946, 429] on div at bounding box center [944, 427] width 31 height 16
drag, startPoint x: 896, startPoint y: 506, endPoint x: 895, endPoint y: 522, distance: 16.0
click at [895, 506] on div "Approved" at bounding box center [889, 506] width 104 height 18
click at [897, 475] on button "Save" at bounding box center [880, 482] width 182 height 28
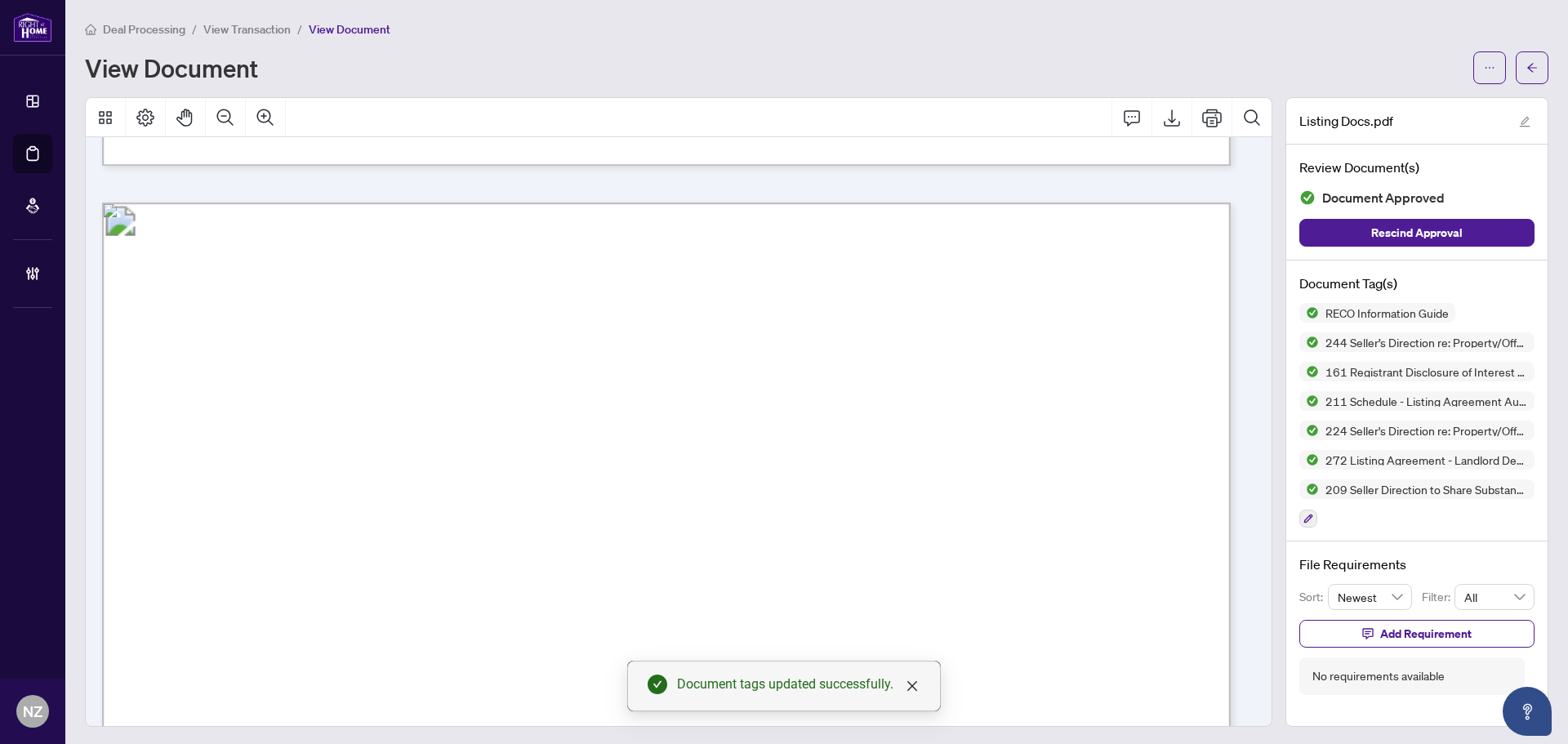
scroll to position [52382, 0]
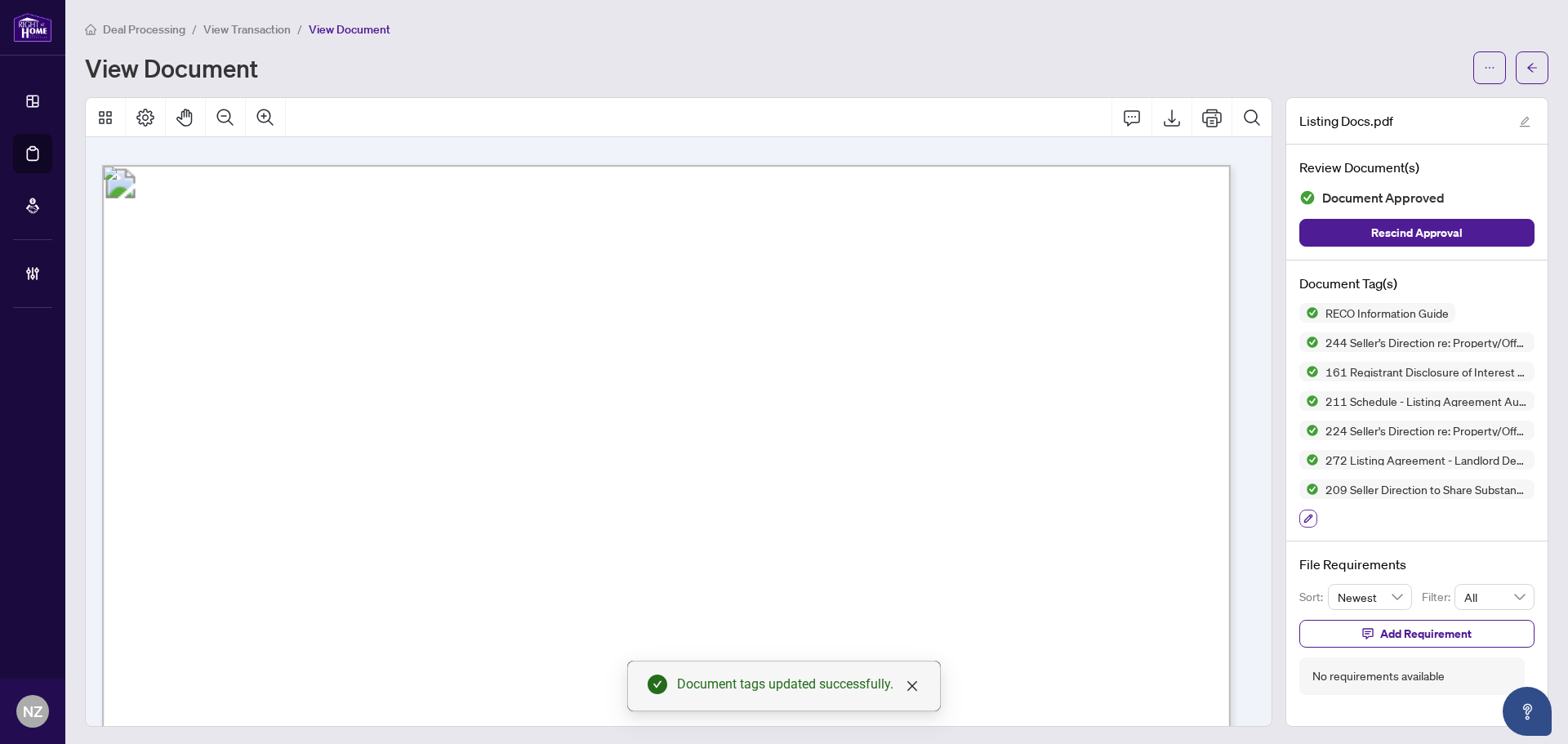
click at [1299, 520] on button "button" at bounding box center [1308, 517] width 18 height 18
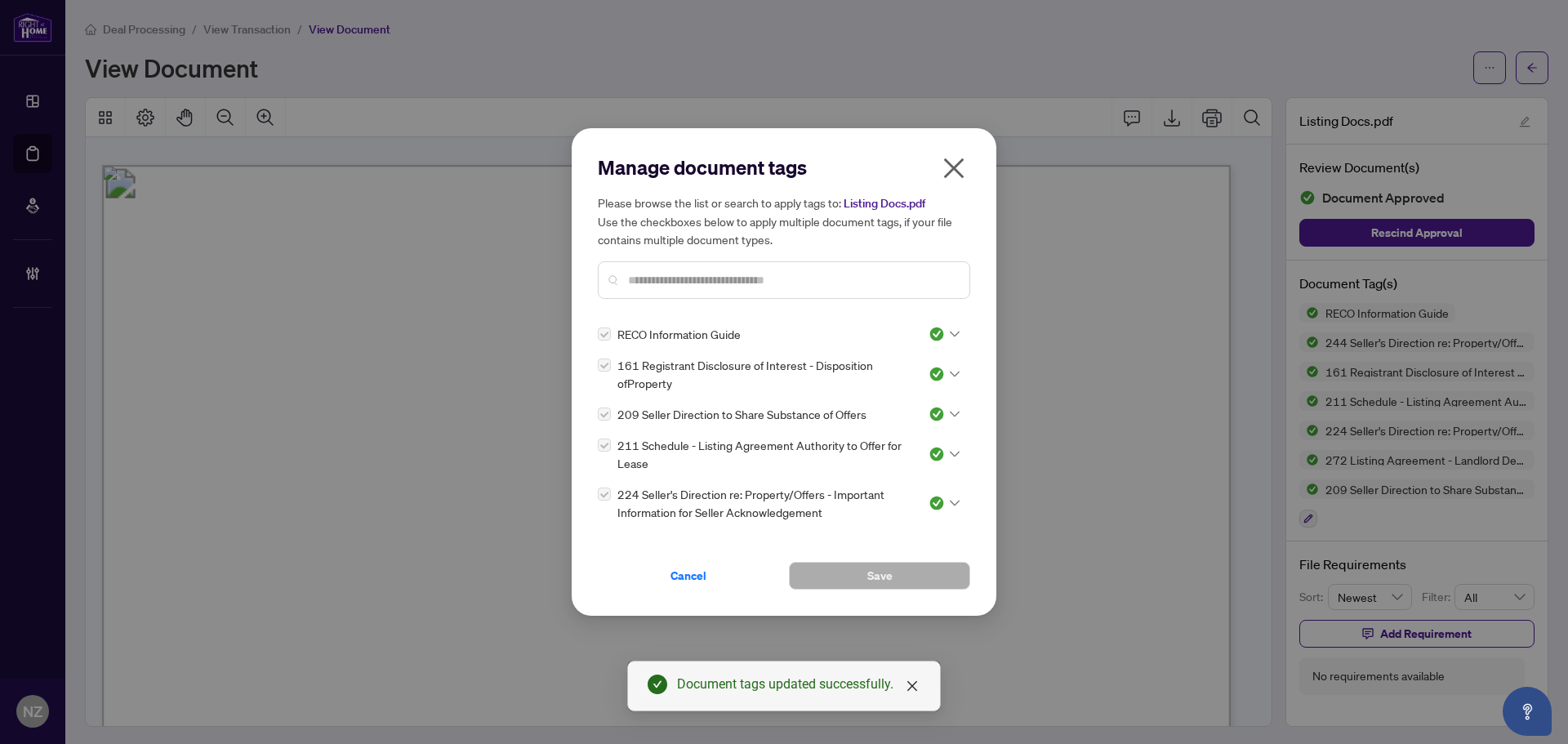
click at [662, 288] on input "text" at bounding box center [792, 279] width 328 height 18
type input "***"
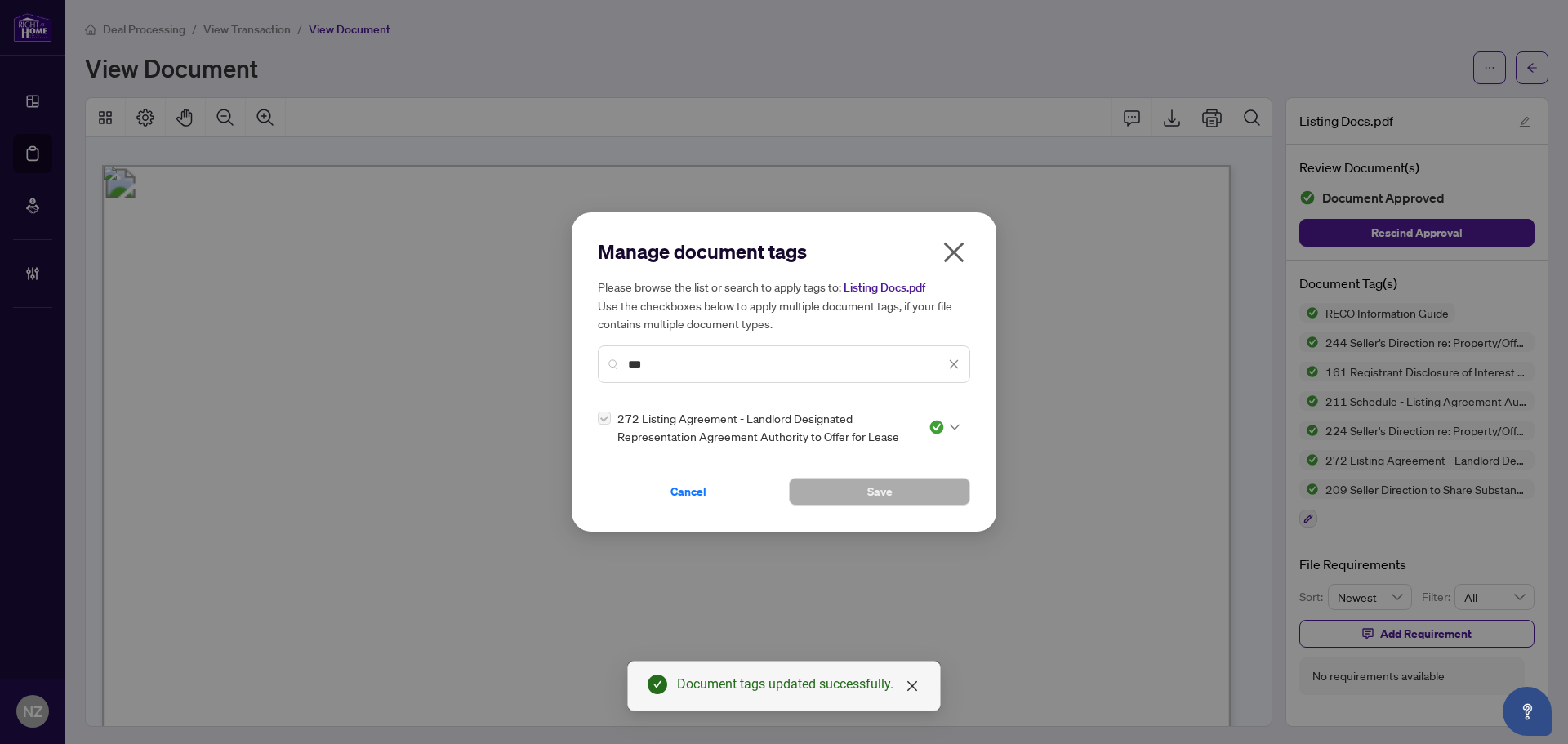
drag, startPoint x: 661, startPoint y: 363, endPoint x: 576, endPoint y: 364, distance: 85.0
click at [576, 364] on div "Manage document tags Please browse the list or search to apply tags to: Listing…" at bounding box center [784, 372] width 424 height 319
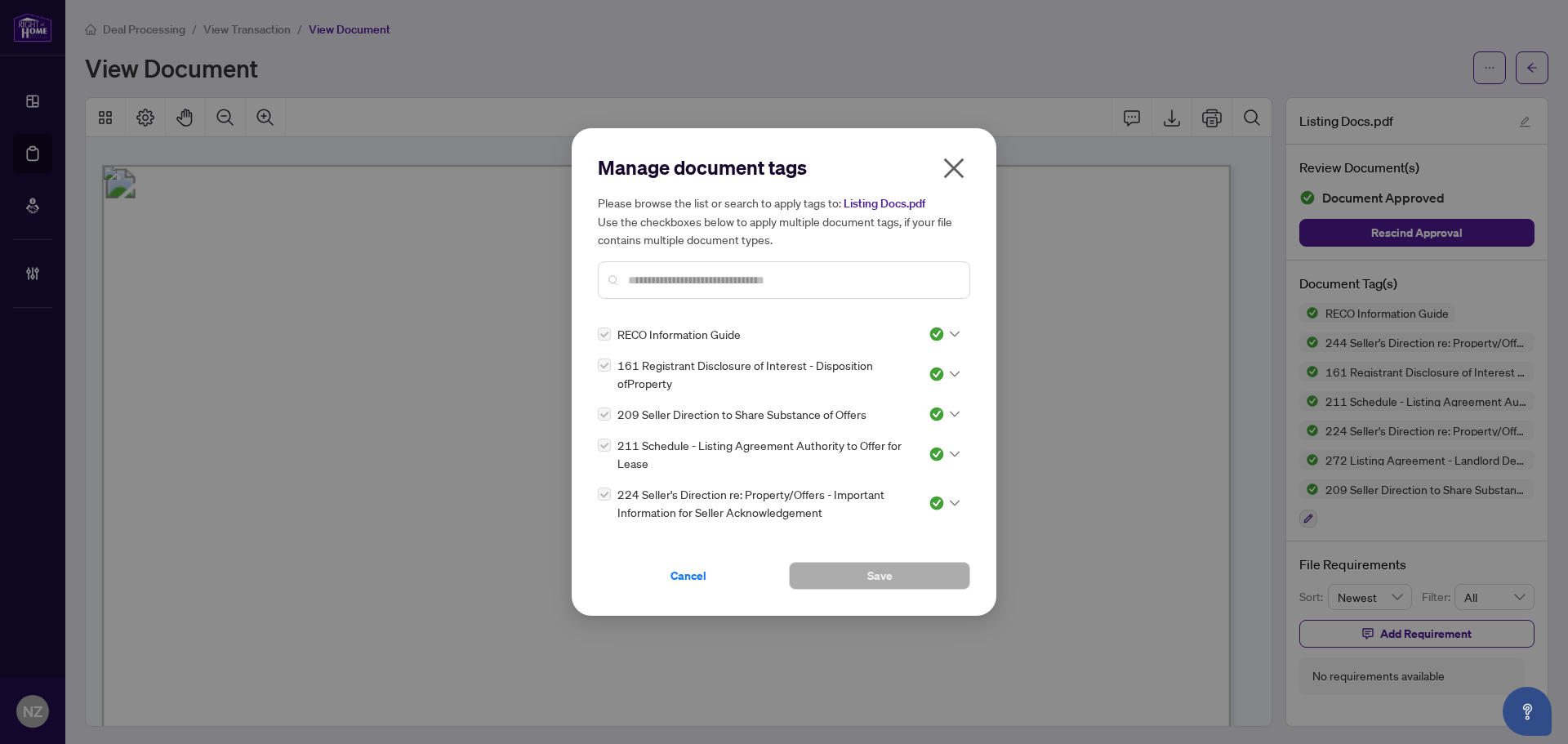
drag, startPoint x: 963, startPoint y: 168, endPoint x: 1038, endPoint y: 265, distance: 122.6
click at [963, 169] on icon "close" at bounding box center [954, 168] width 26 height 26
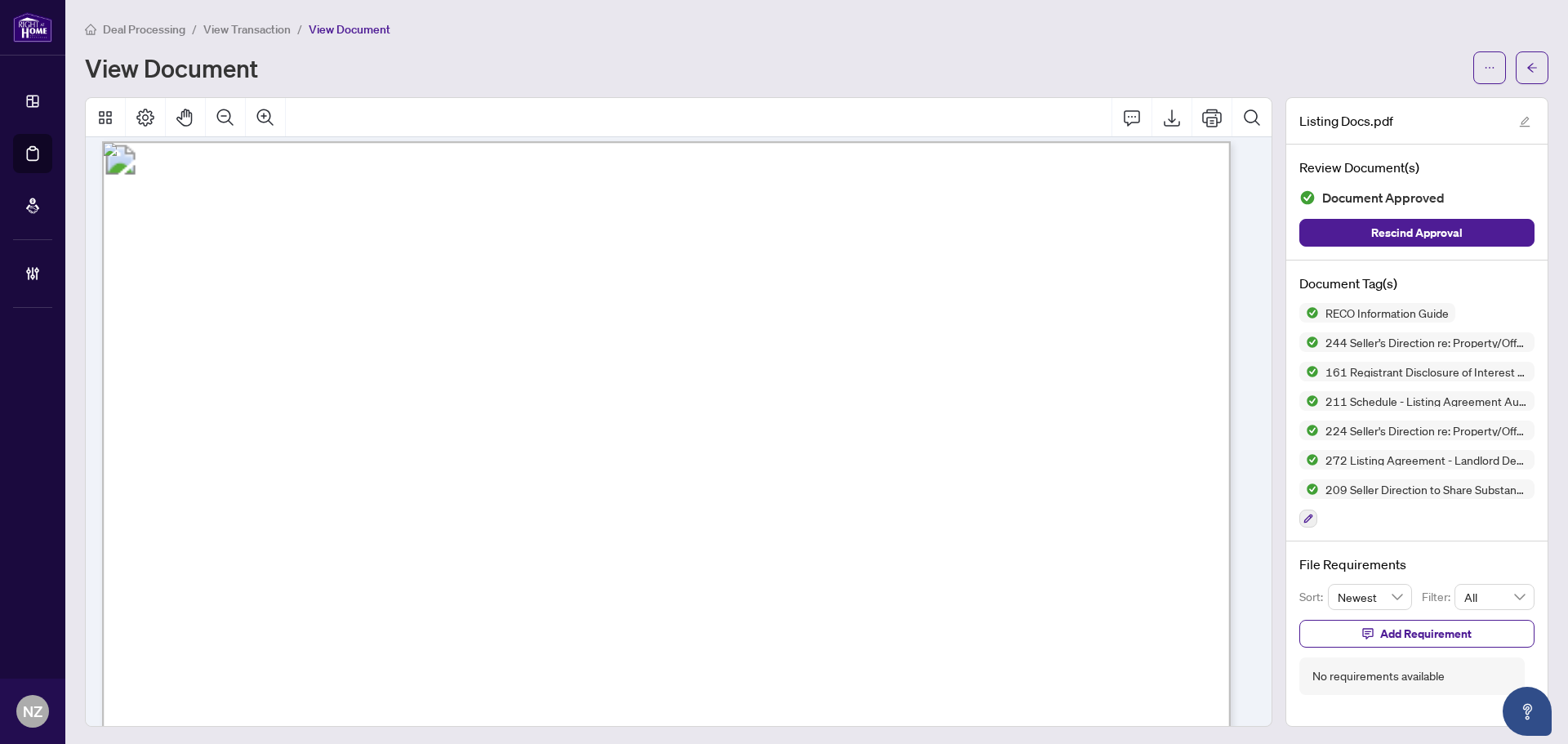
scroll to position [55402, 0]
click at [1303, 519] on icon "button" at bounding box center [1308, 518] width 10 height 10
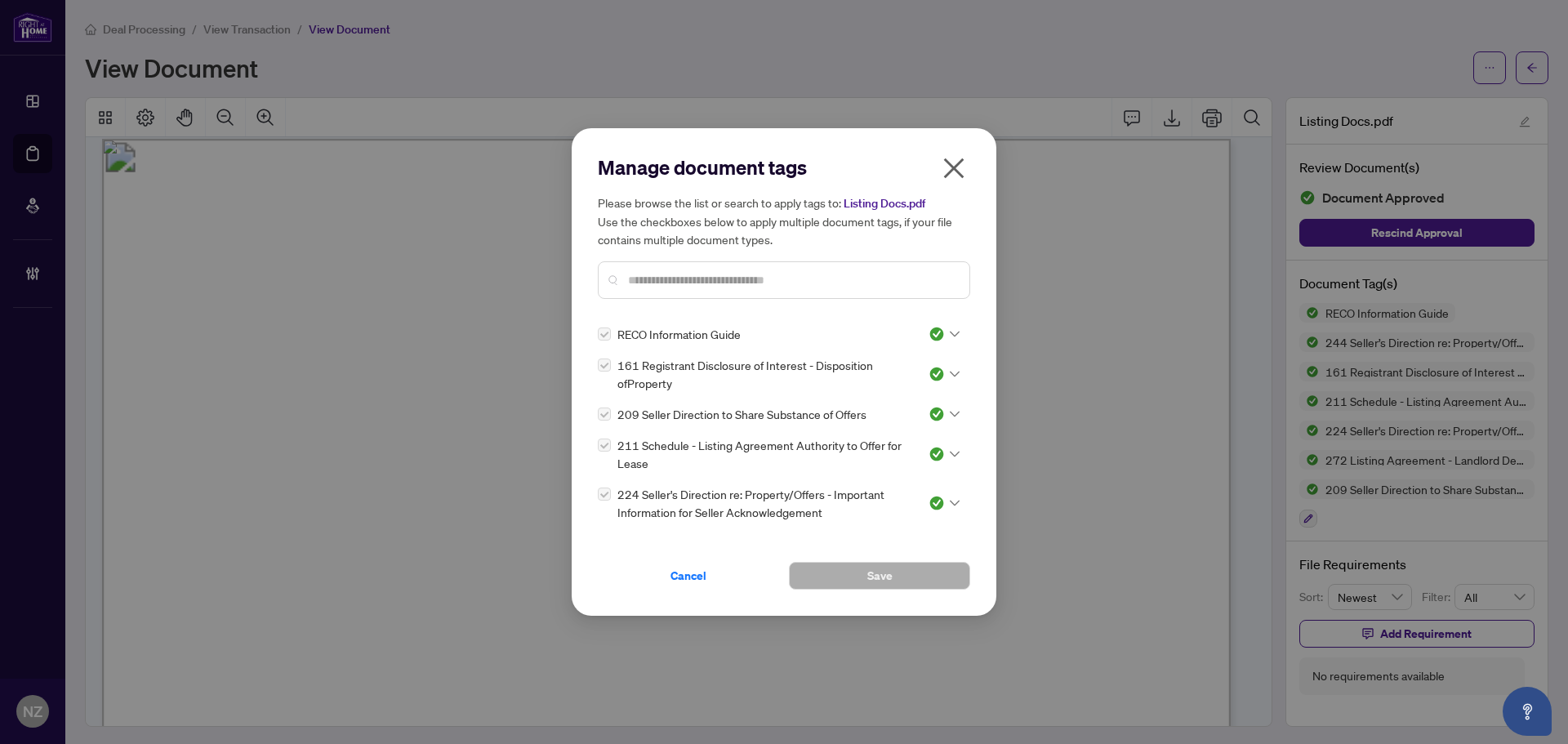
click at [699, 287] on input "text" at bounding box center [792, 279] width 328 height 18
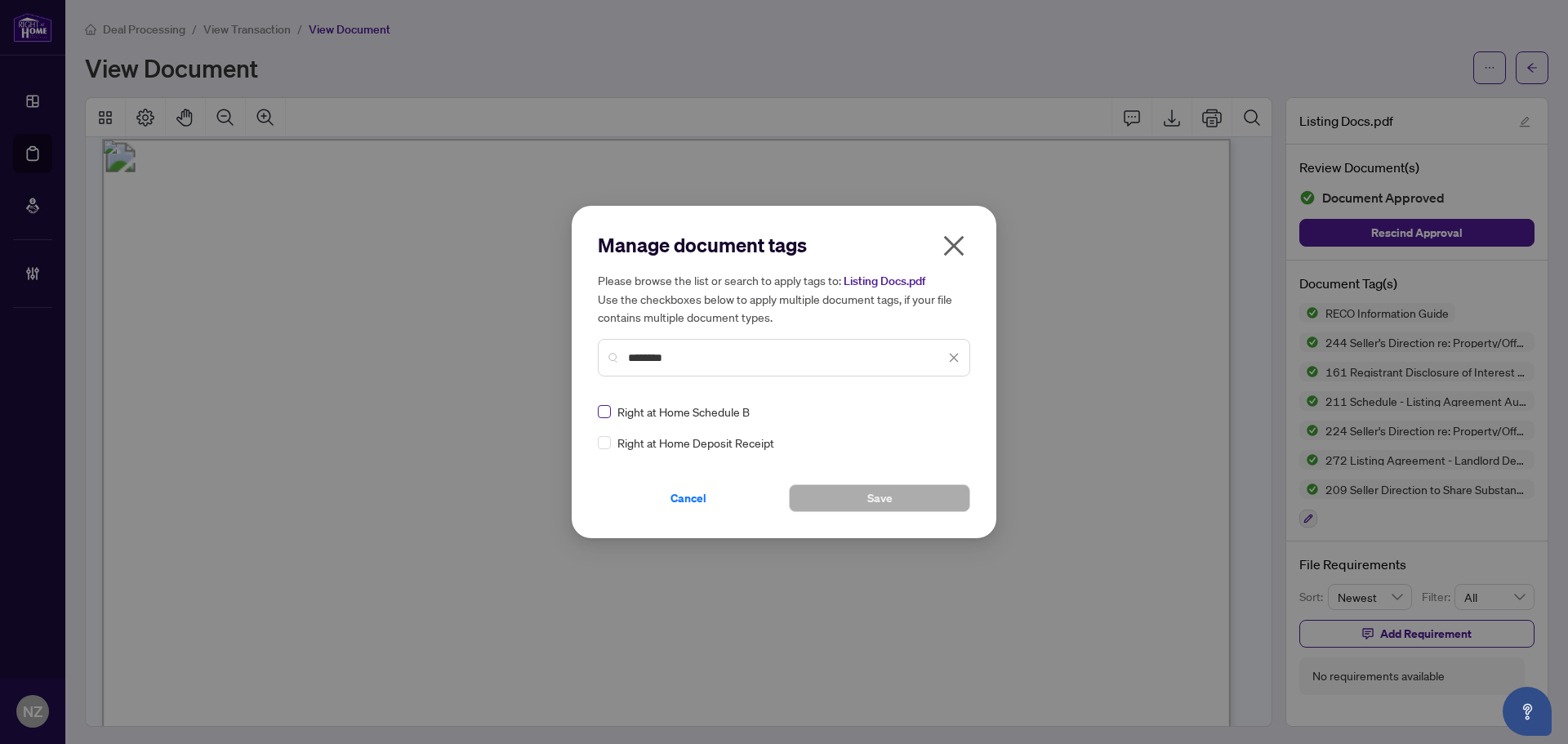
type input "********"
click at [963, 409] on div "Right at Home Schedule B Right at Home Deposit Receipt" at bounding box center [783, 427] width 372 height 49
click at [955, 409] on icon at bounding box center [955, 411] width 10 height 7
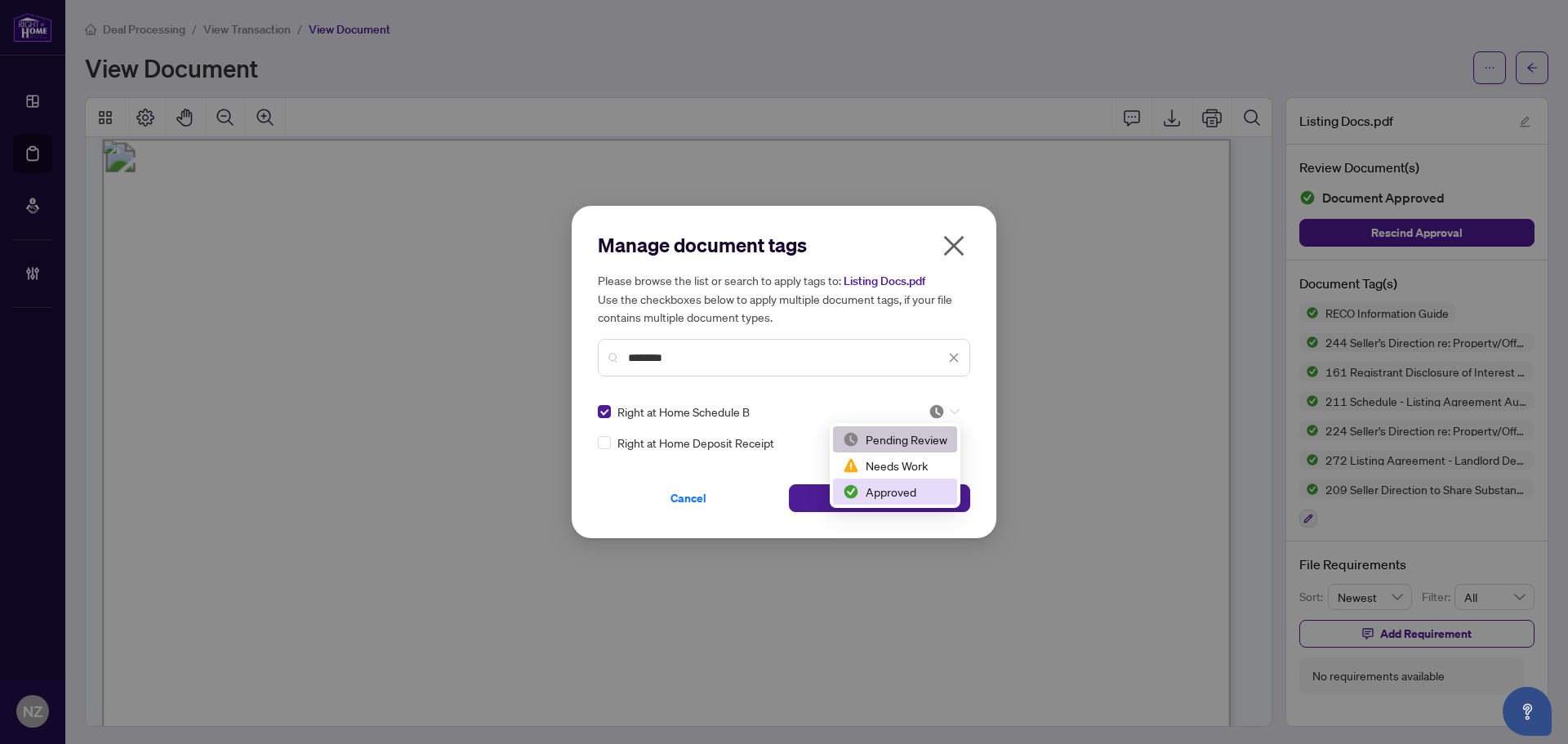
click at [894, 484] on div "Approved" at bounding box center [894, 491] width 104 height 18
click at [865, 494] on button "Save" at bounding box center [880, 498] width 182 height 28
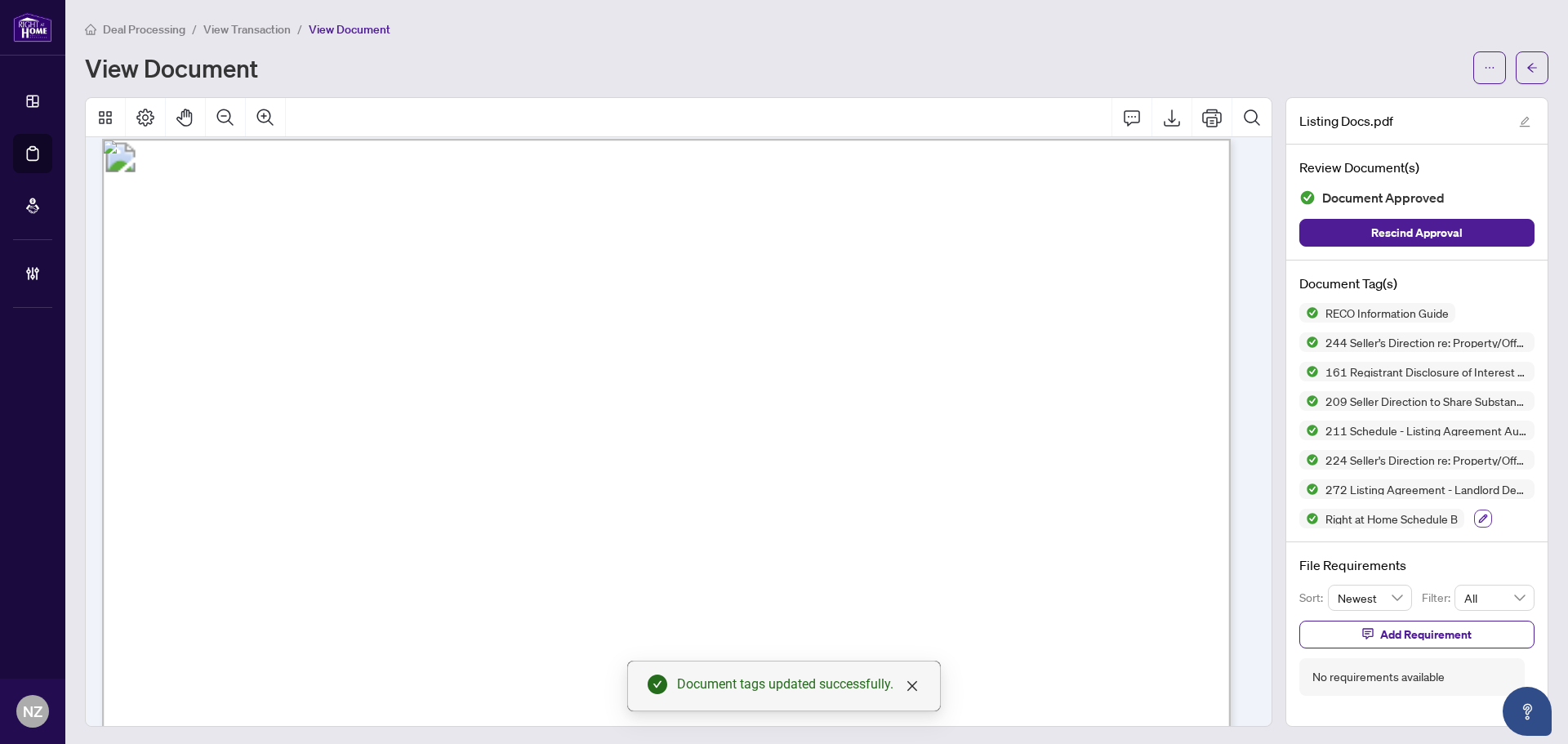
click at [1474, 516] on button "button" at bounding box center [1482, 517] width 18 height 18
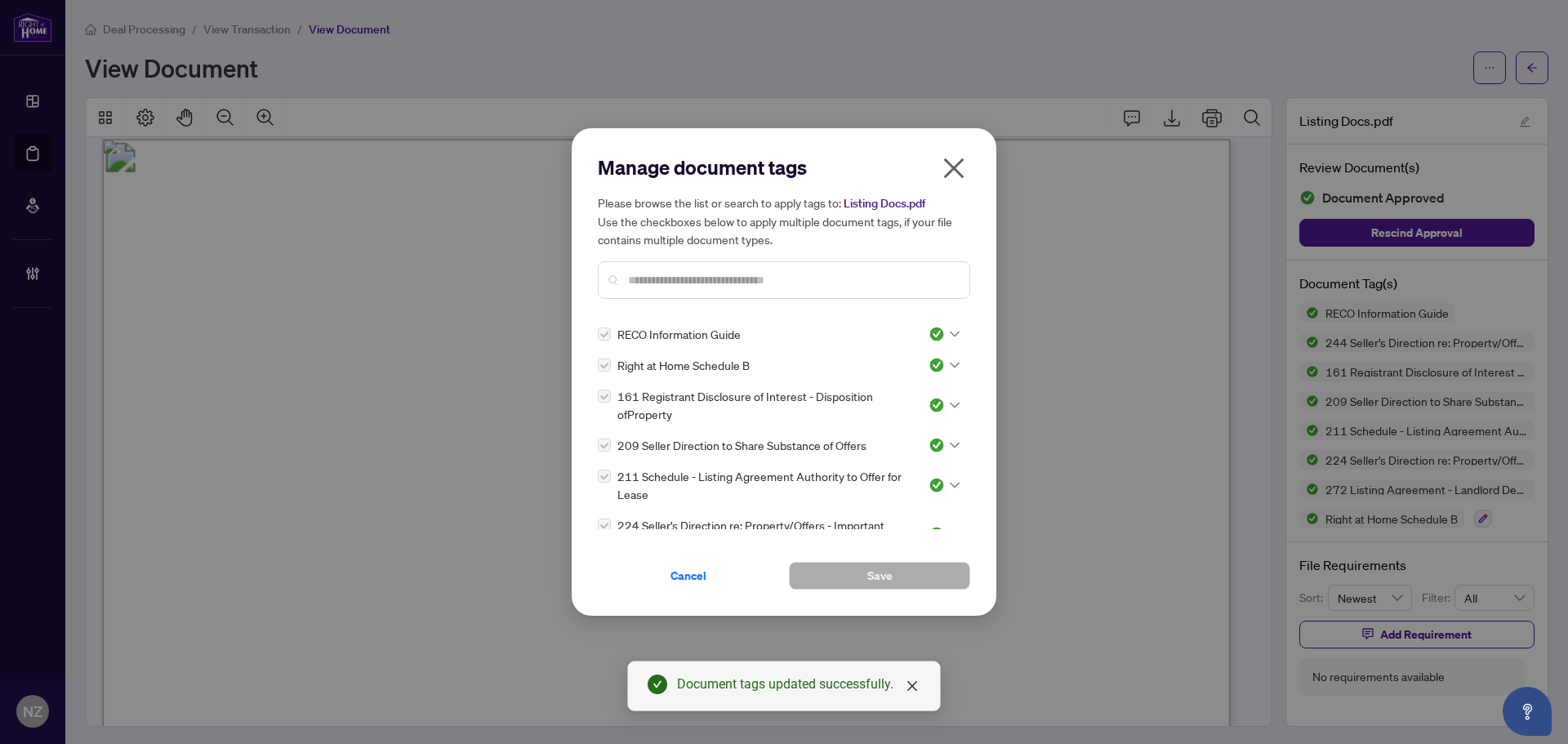
click at [944, 360] on div at bounding box center [944, 365] width 31 height 16
click at [879, 417] on div "Needs Work" at bounding box center [889, 418] width 104 height 18
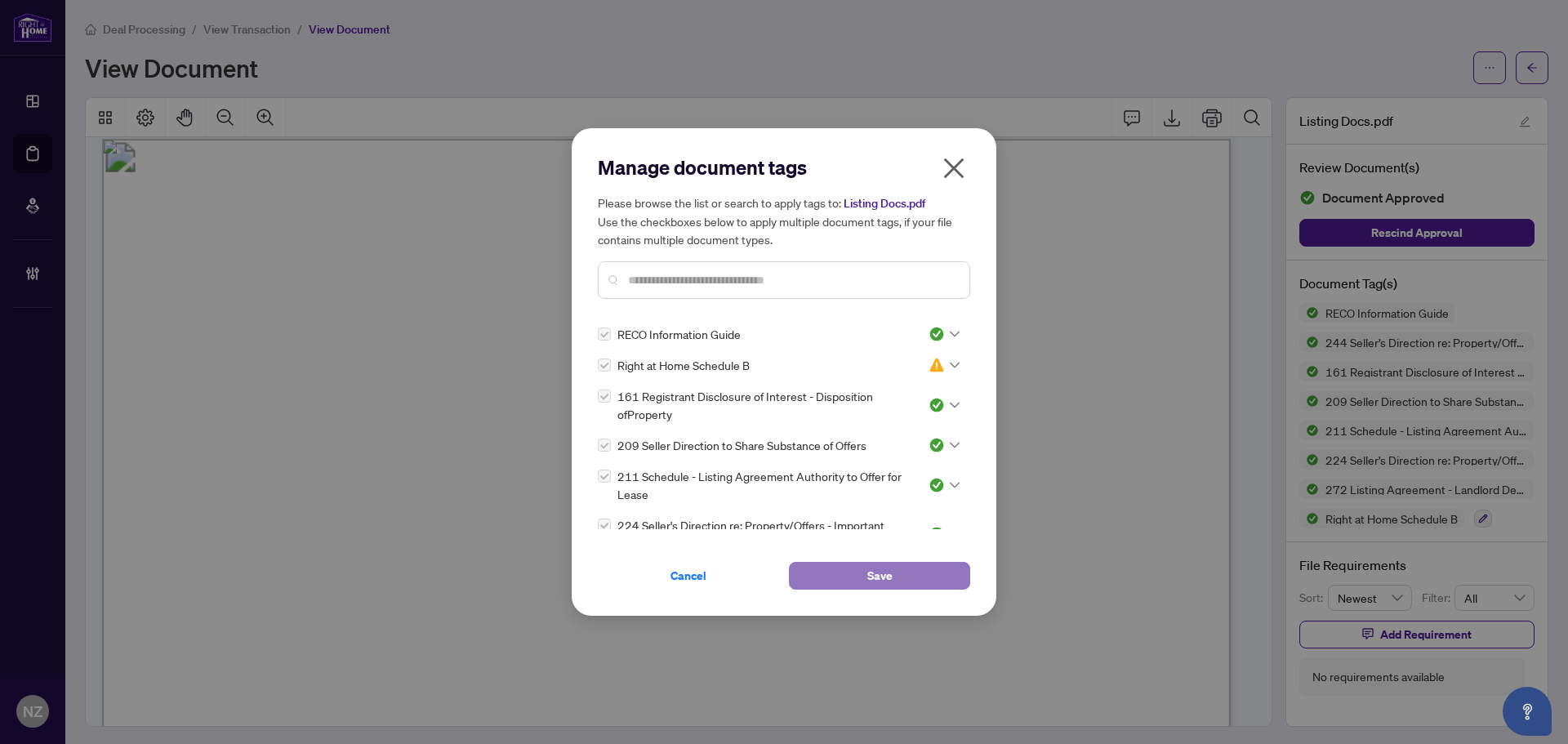
click at [891, 579] on span "Save" at bounding box center [880, 575] width 25 height 26
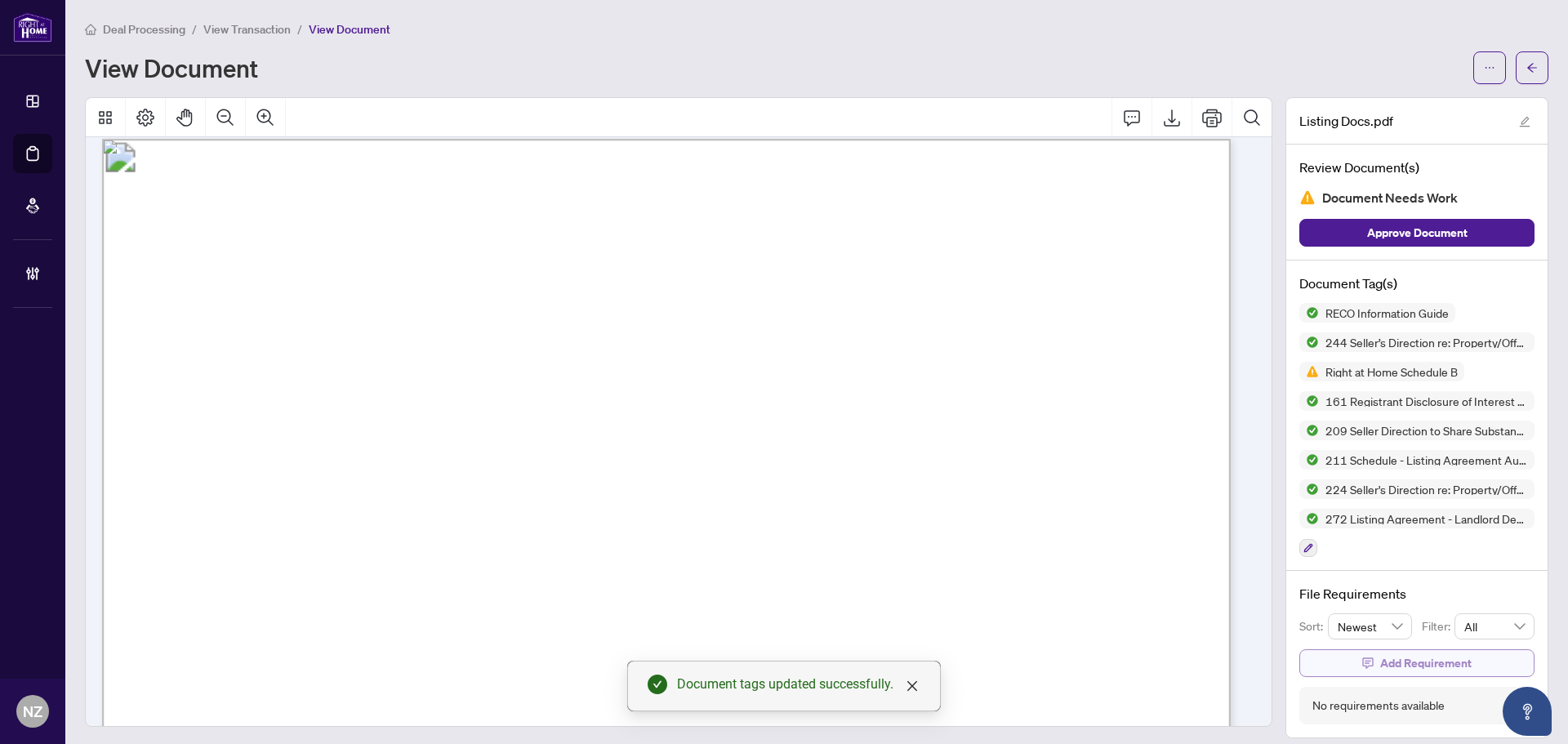
click at [1404, 666] on span "Add Requirement" at bounding box center [1425, 663] width 92 height 26
click at [1385, 676] on textarea at bounding box center [1434, 677] width 175 height 31
type textarea "*"
type textarea "**"
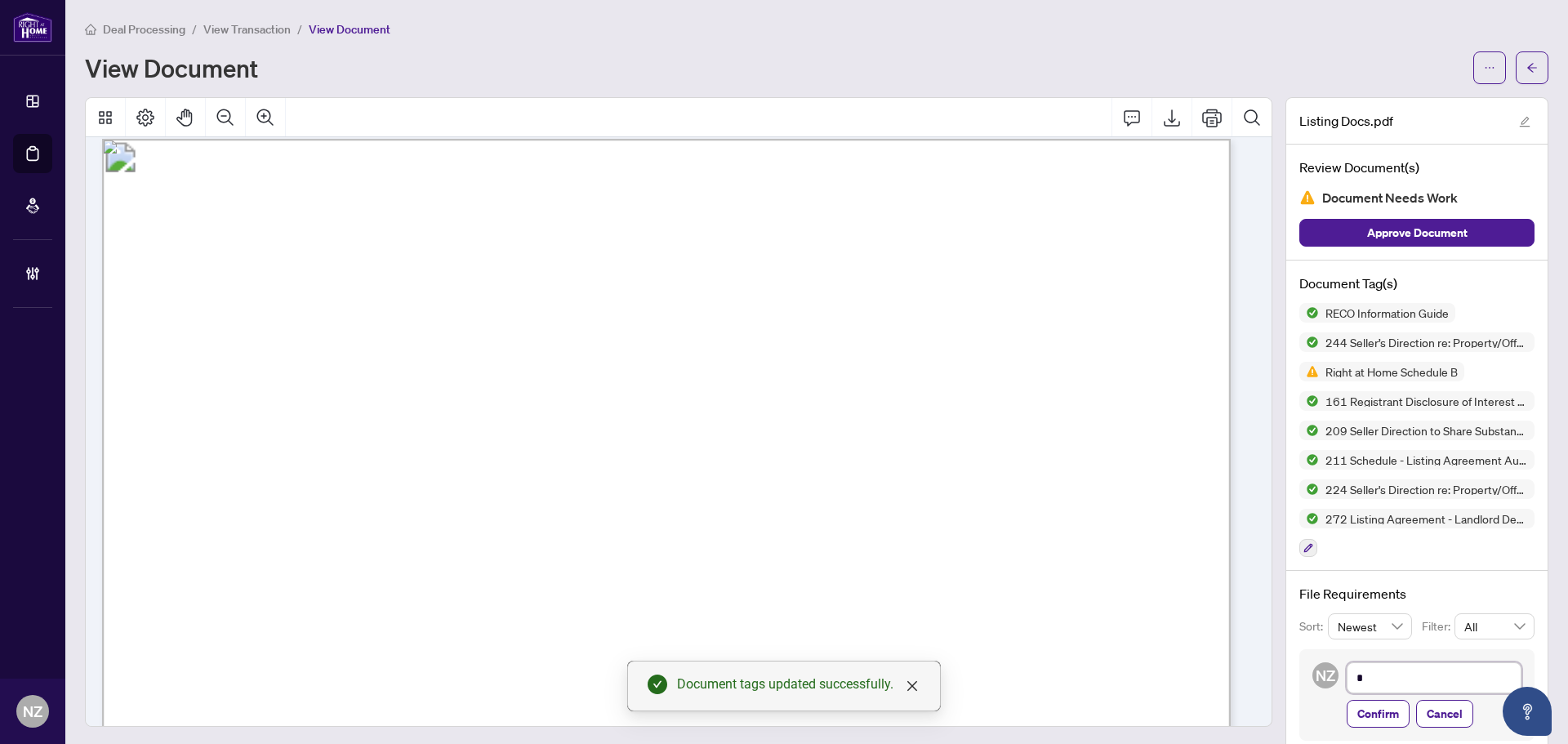
type textarea "**"
type textarea "***"
type textarea "****"
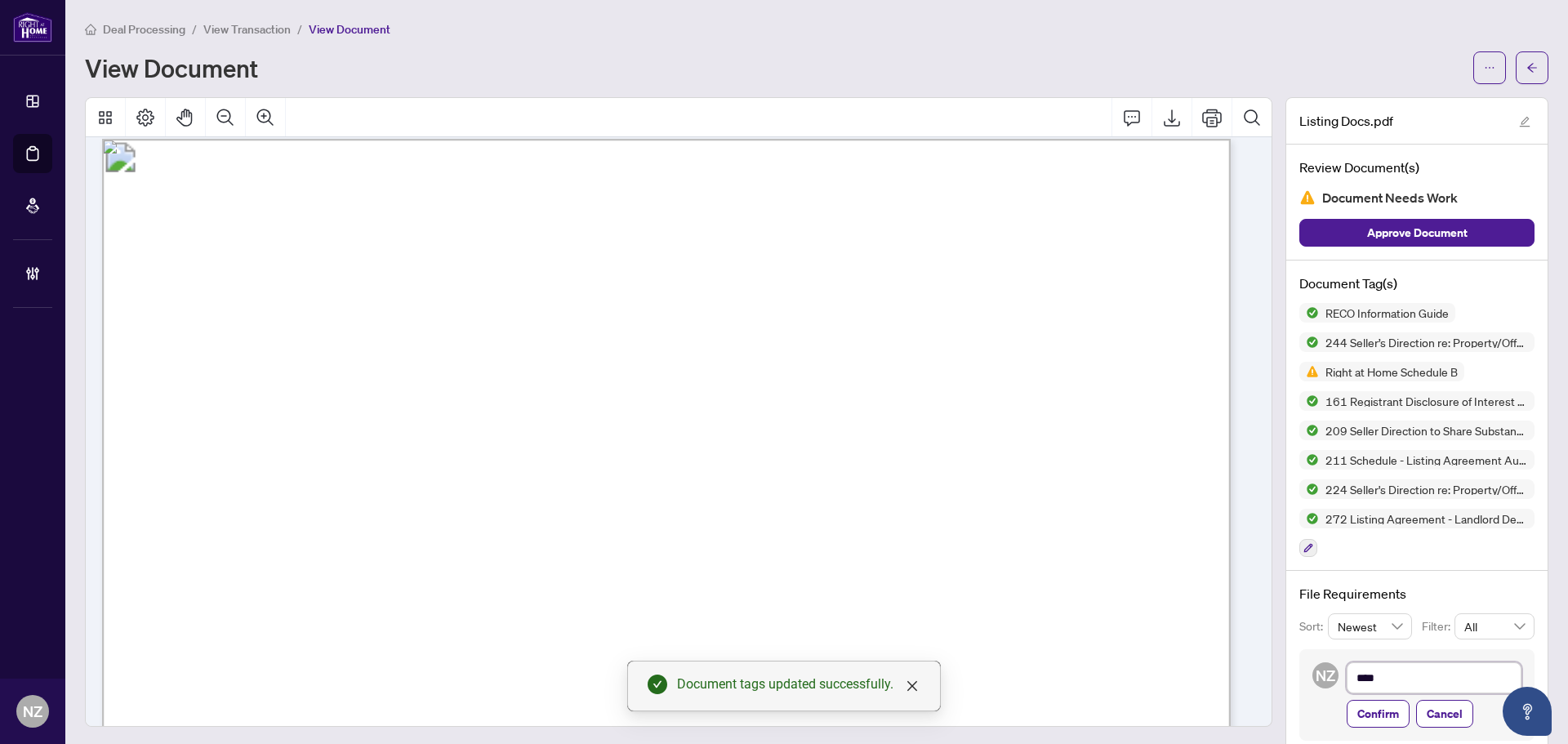
type textarea "*****"
type textarea "******"
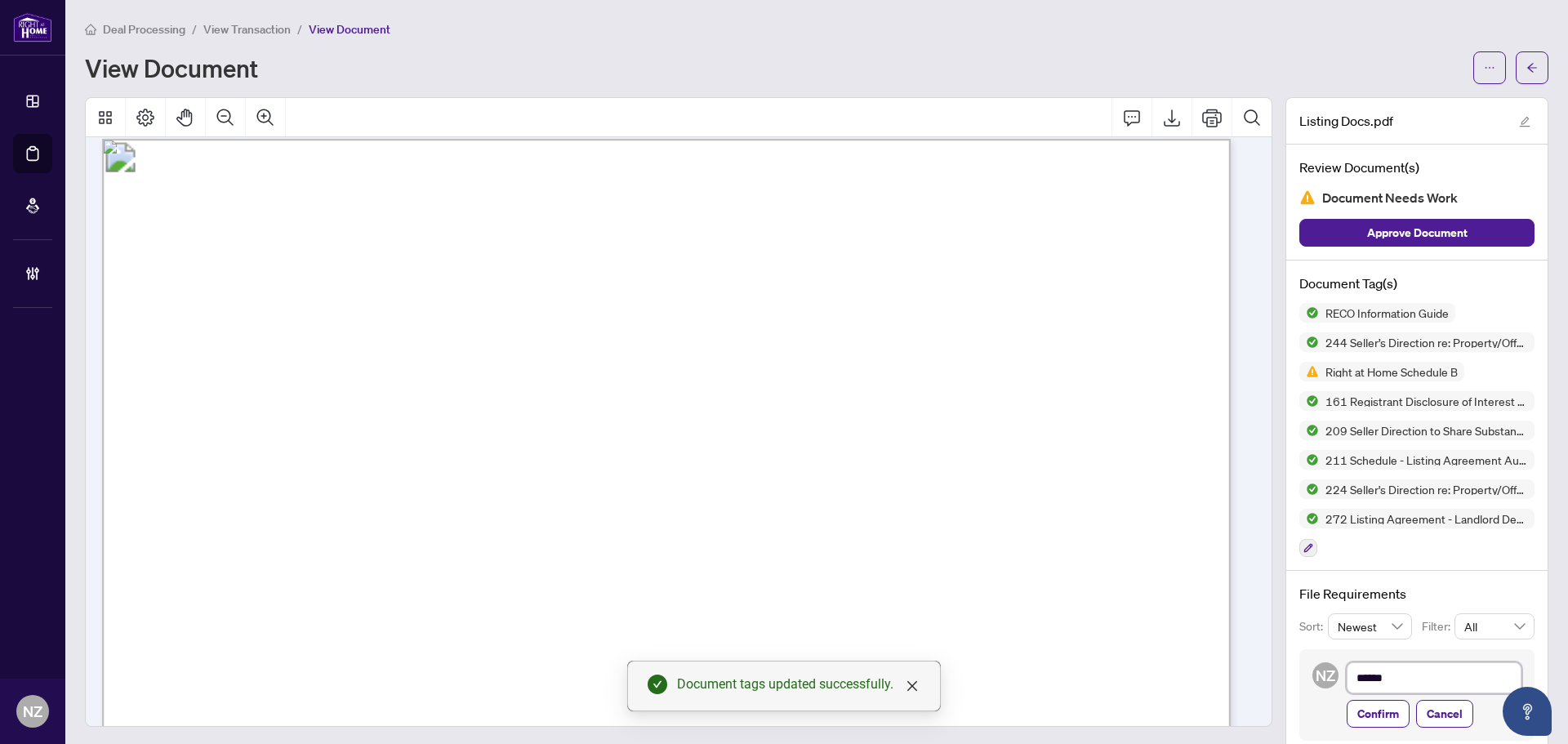
type textarea "******"
type textarea "********"
type textarea "*********"
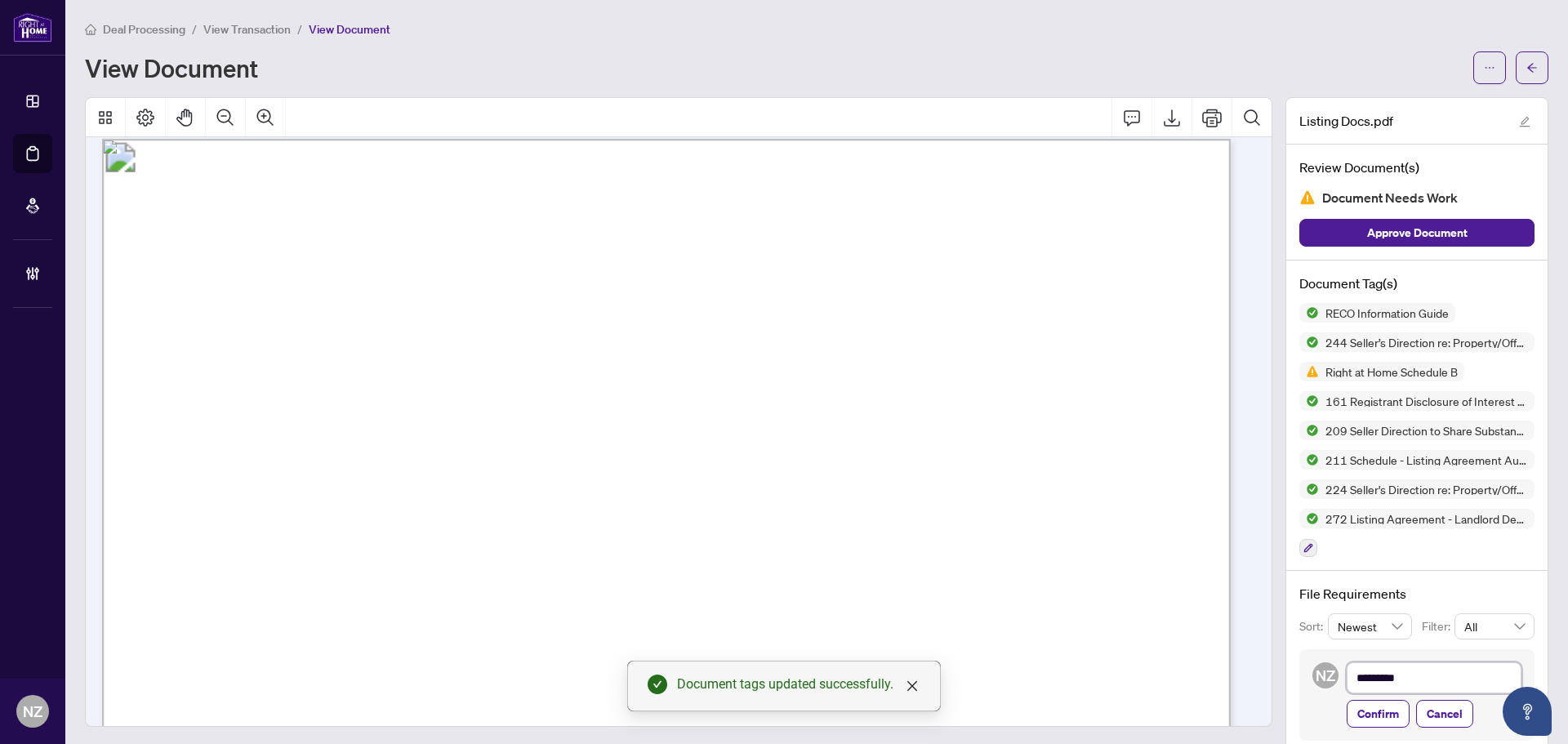
type textarea "**********"
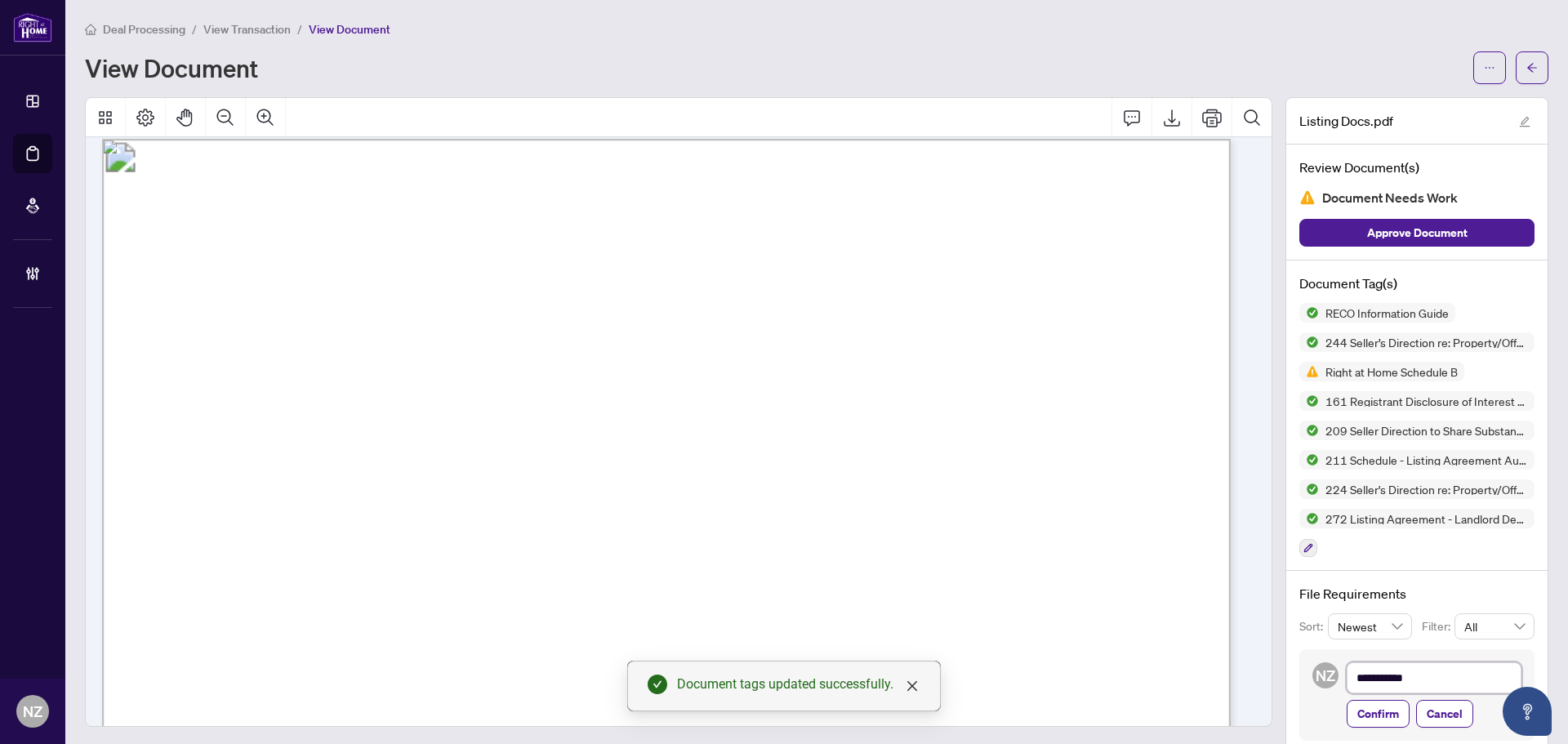
type textarea "**********"
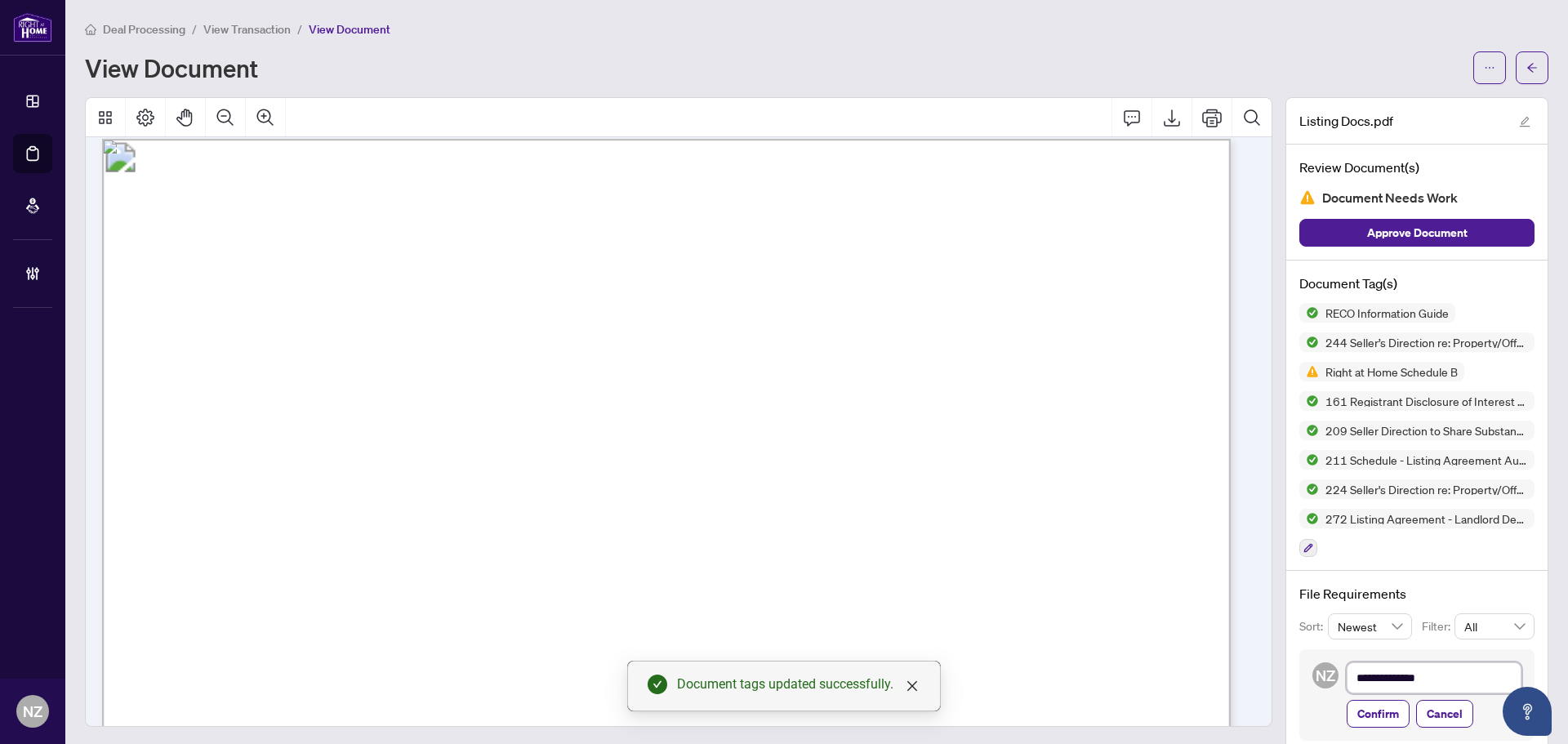
type textarea "**********"
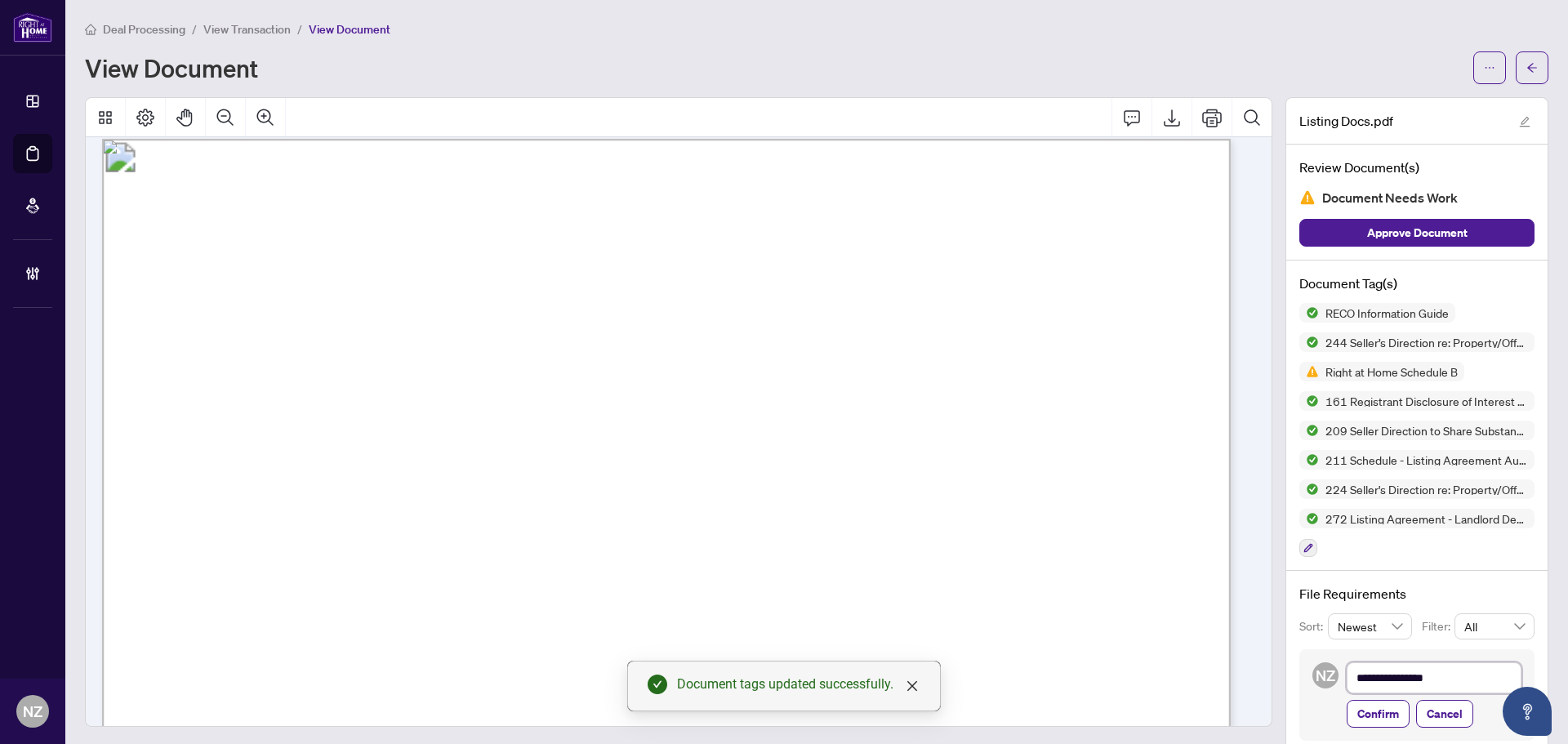
type textarea "**********"
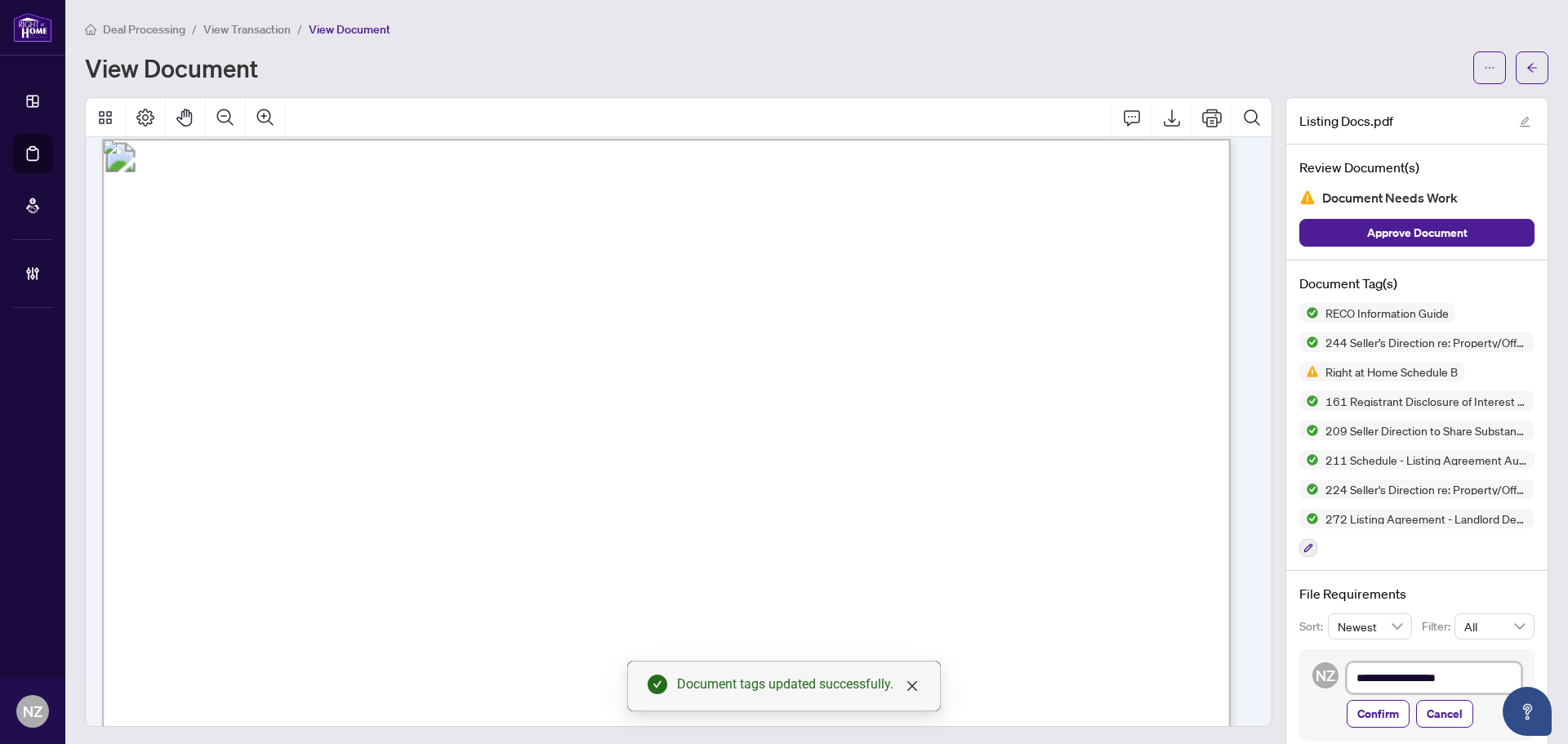
type textarea "**********"
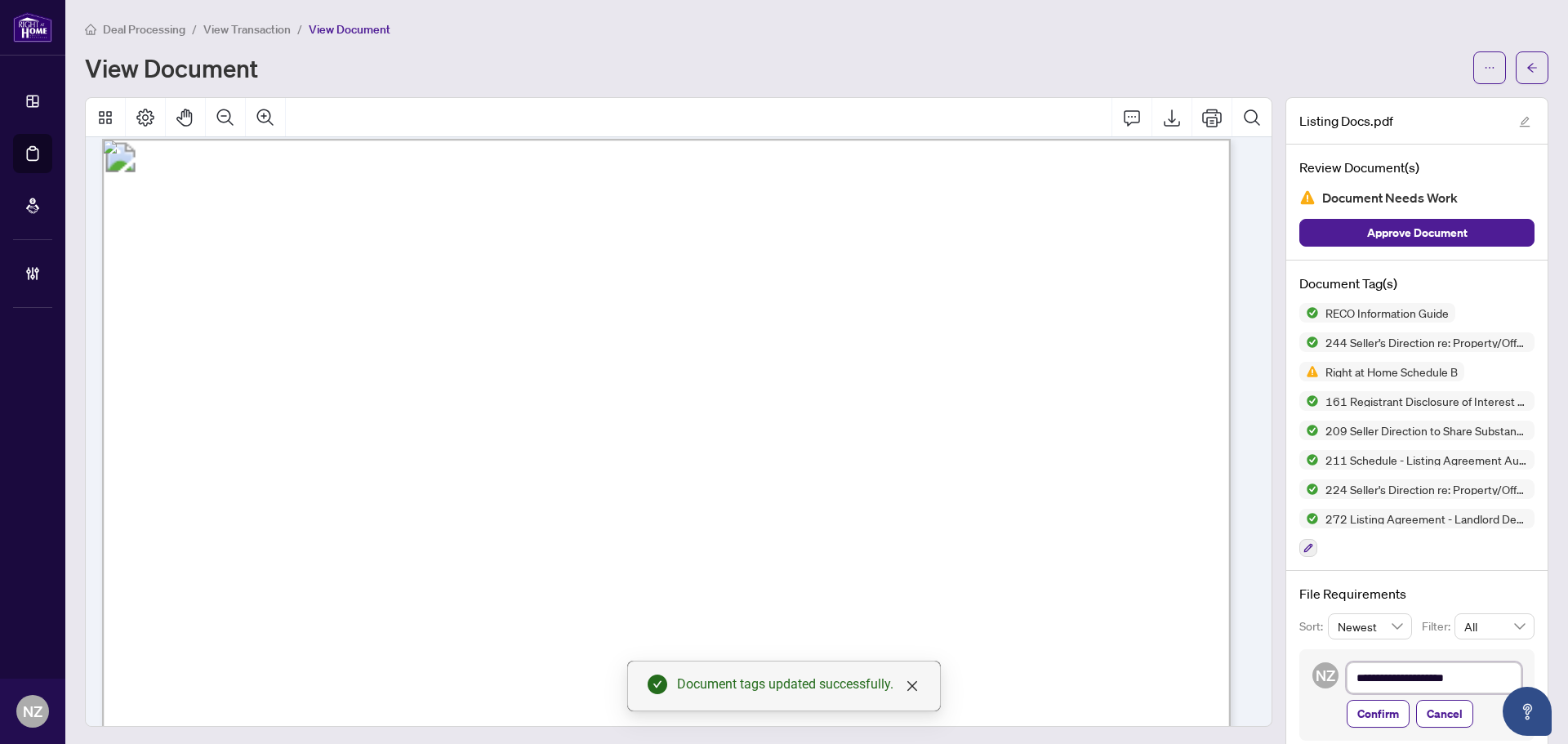
type textarea "**********"
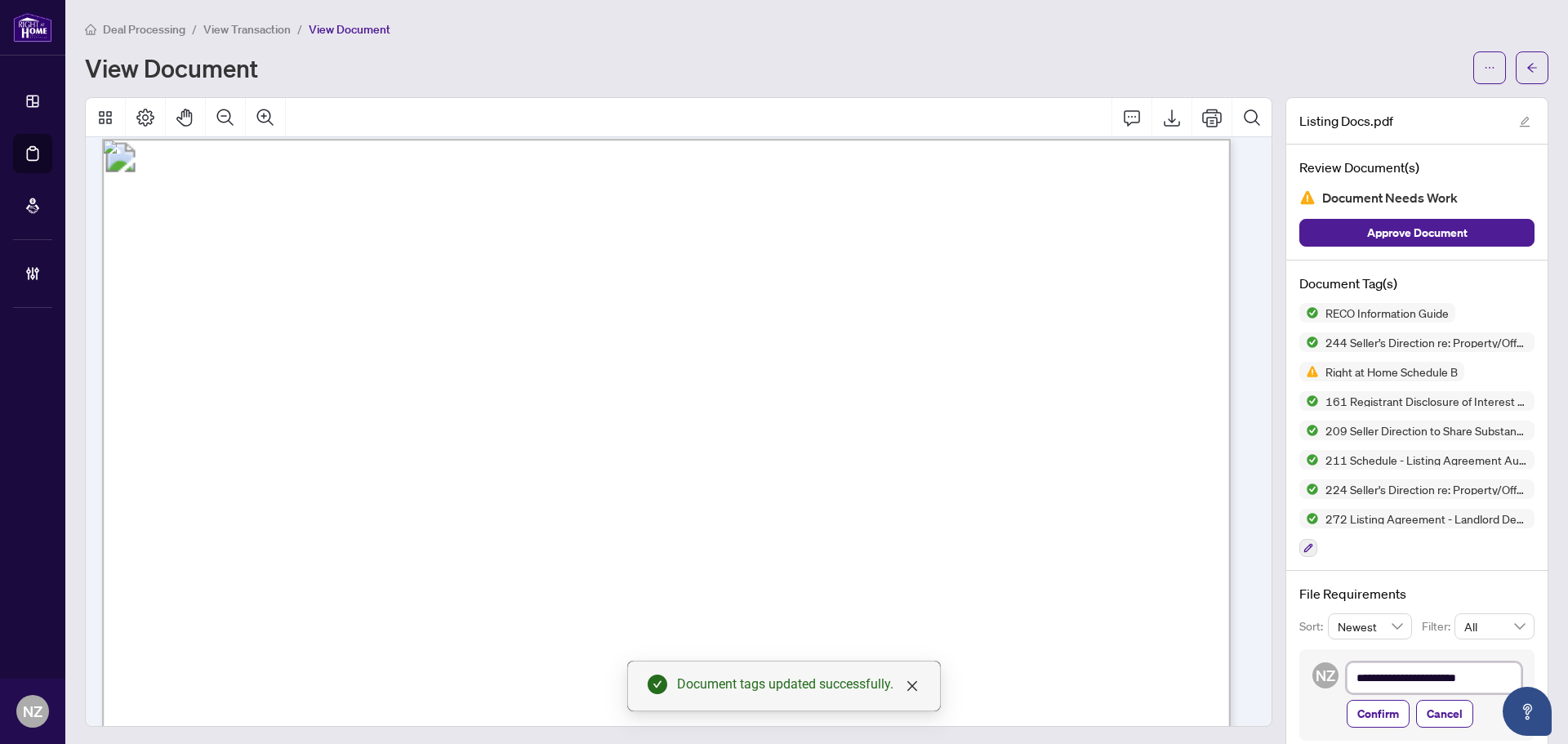
type textarea "**********"
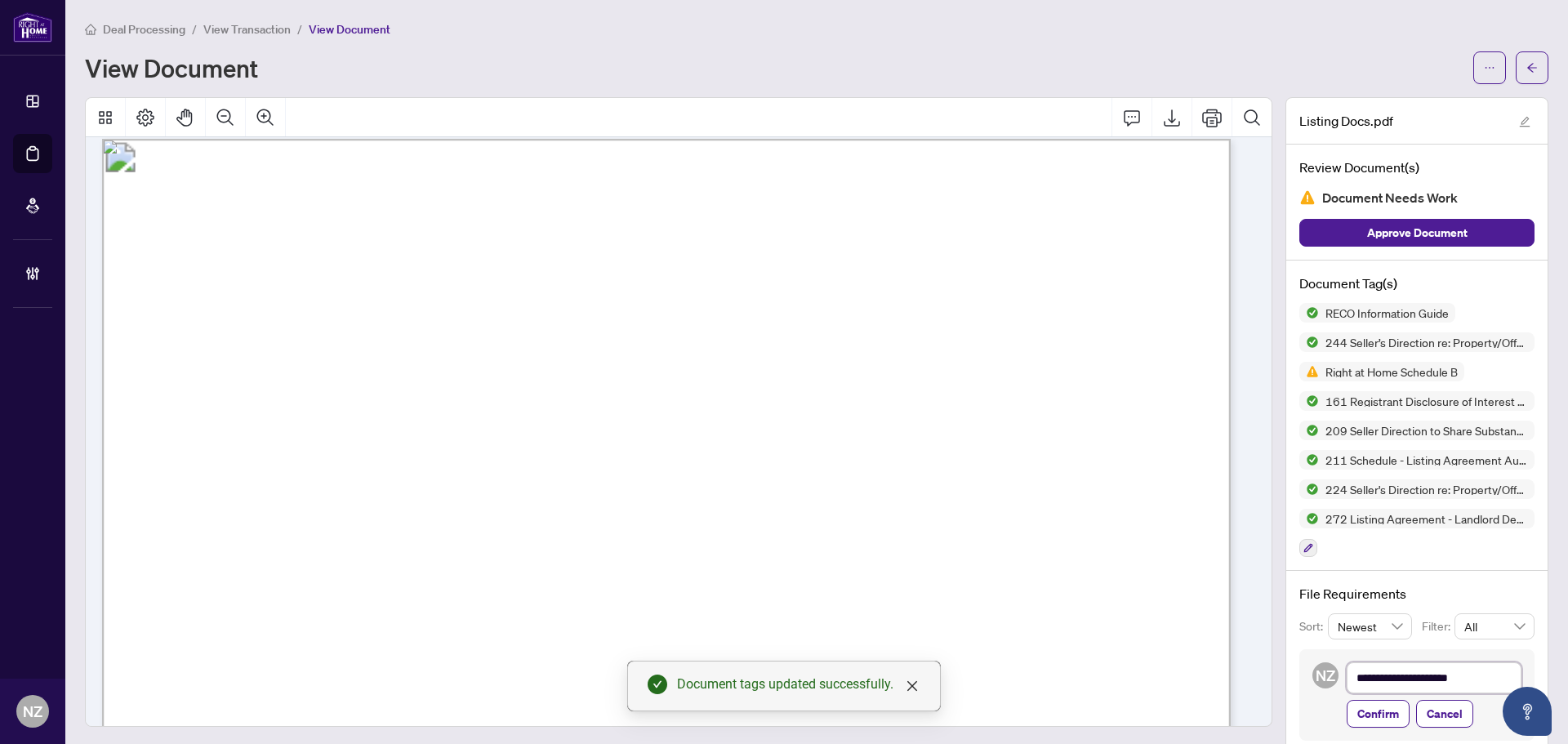
type textarea "**********"
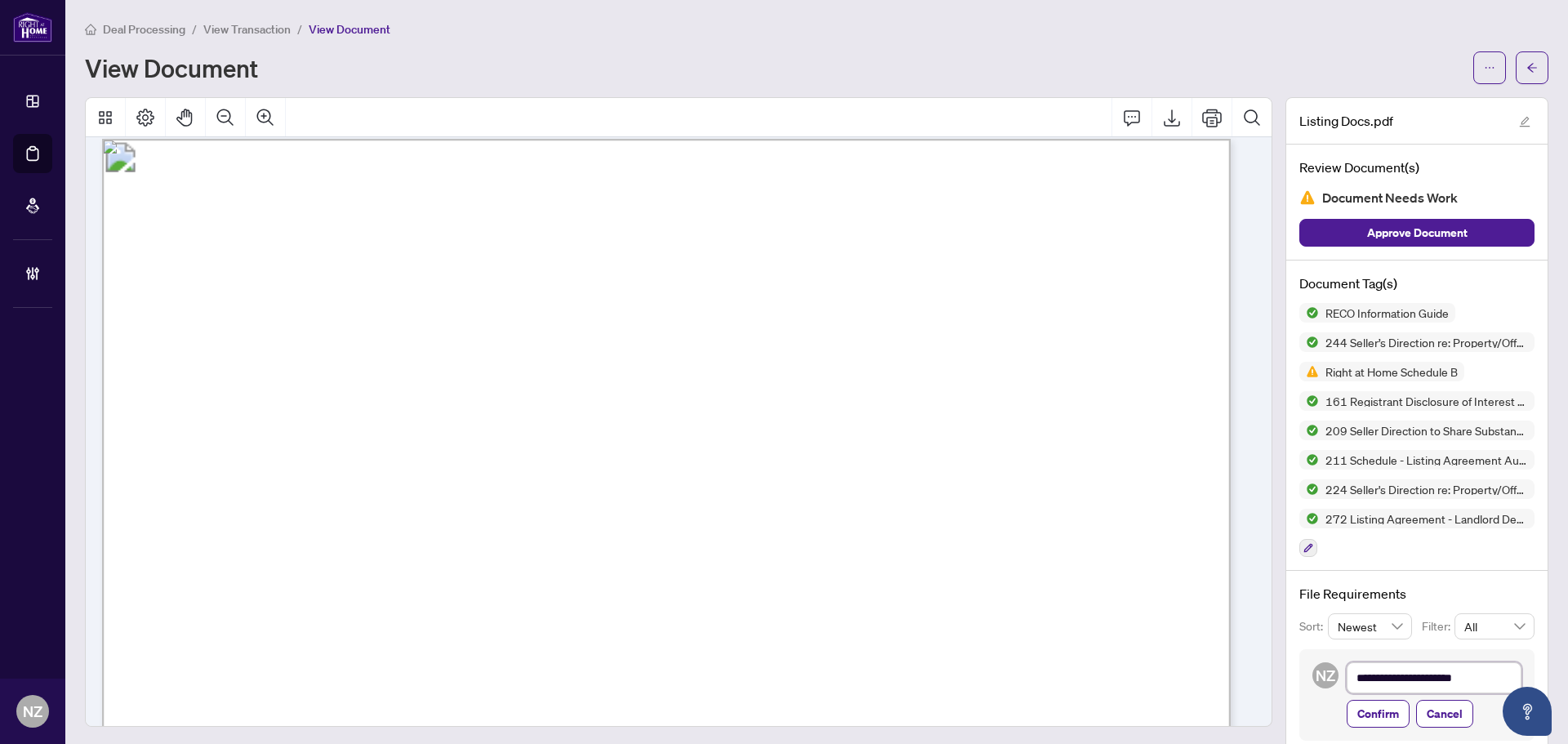
type textarea "**********"
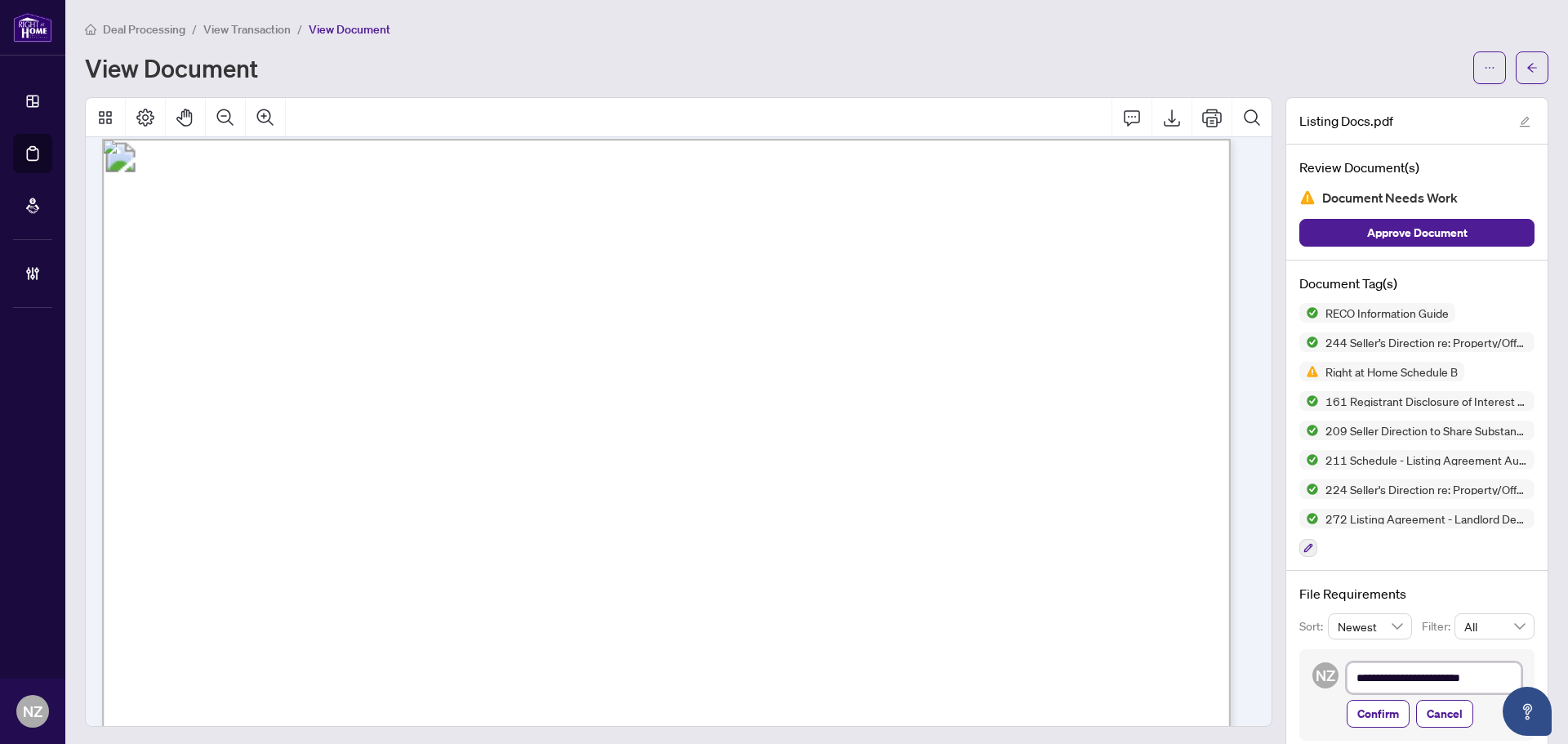
type textarea "**********"
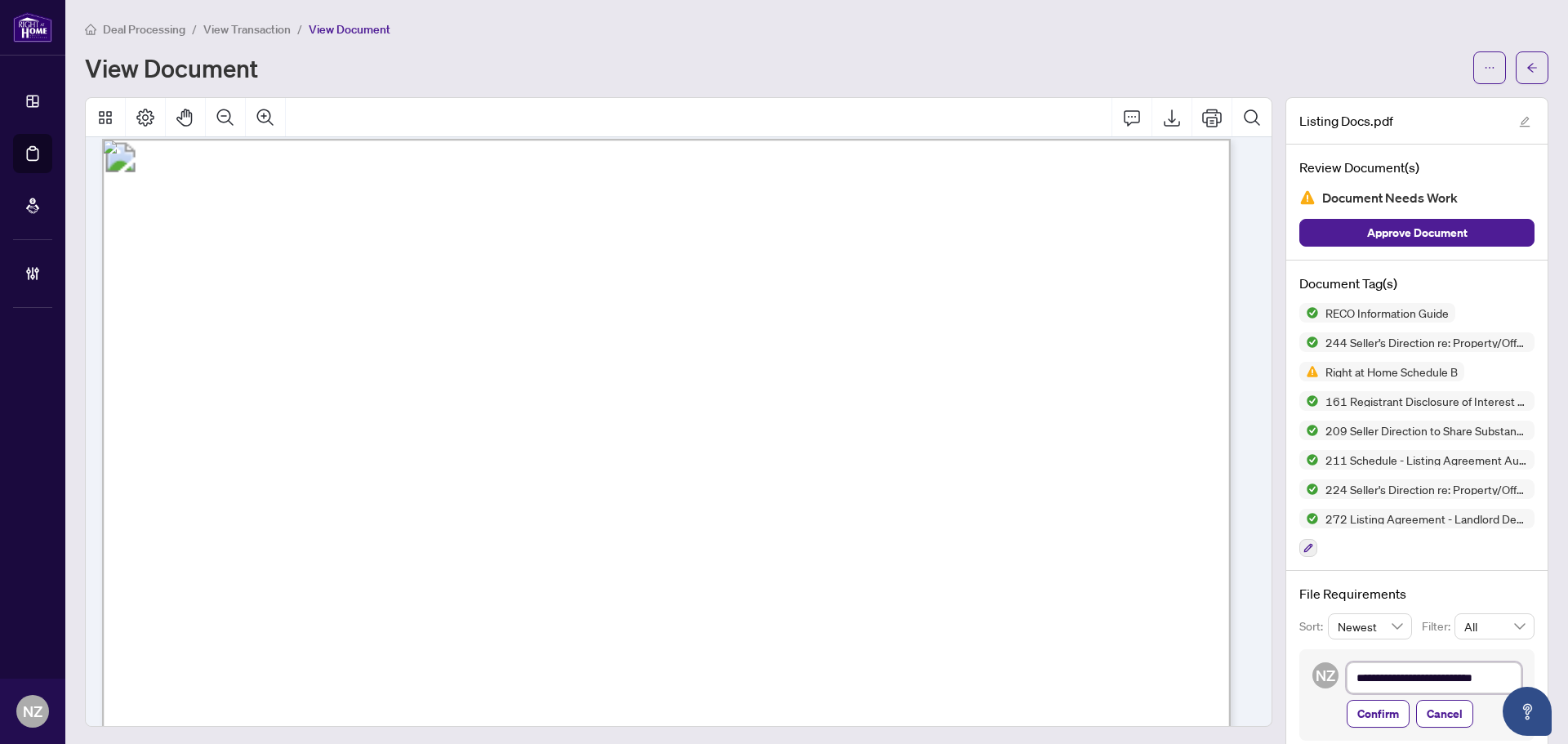
type textarea "**********"
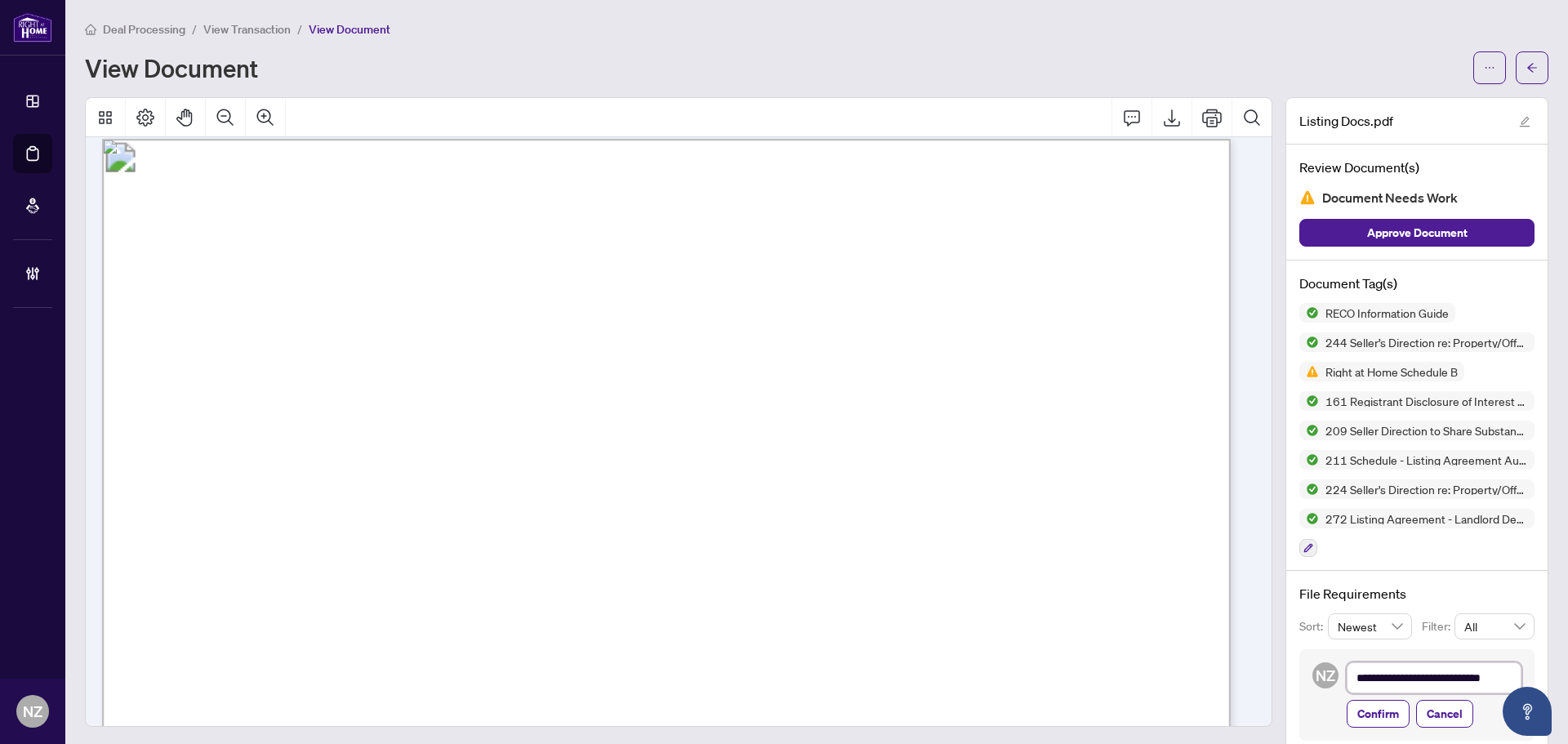
type textarea "**********"
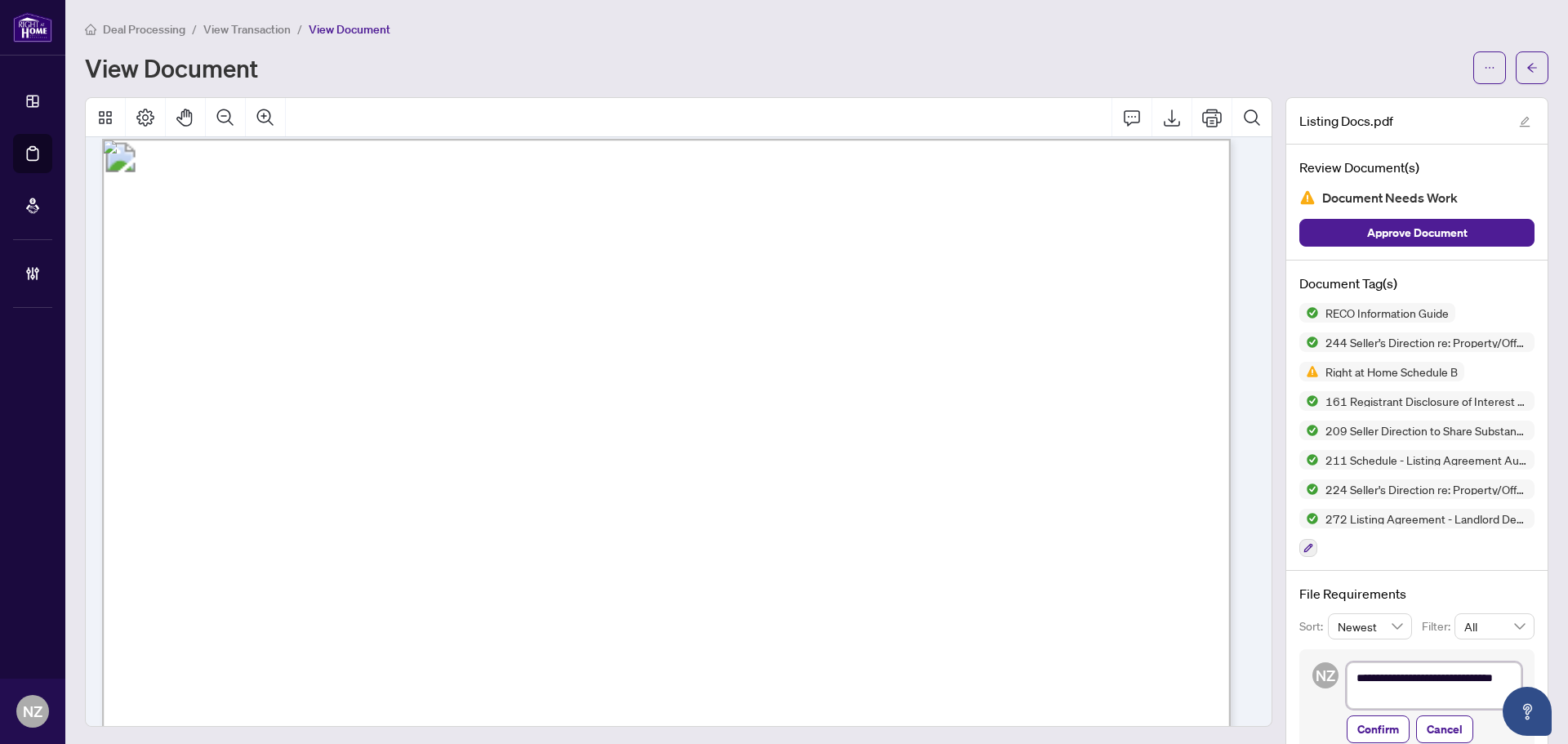
type textarea "**********"
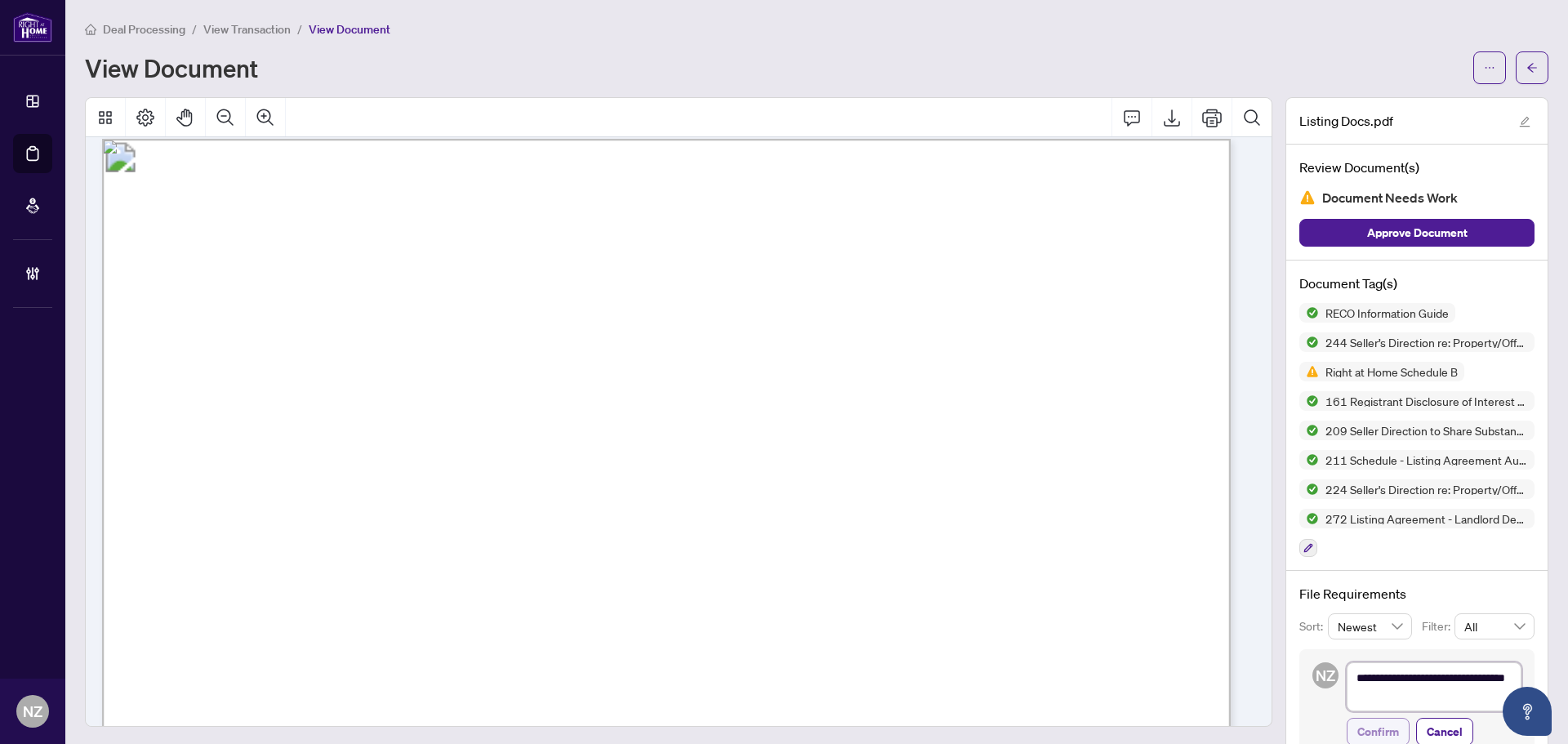
type textarea "**********"
click at [1358, 728] on span "Confirm" at bounding box center [1377, 731] width 42 height 26
type textarea "**********"
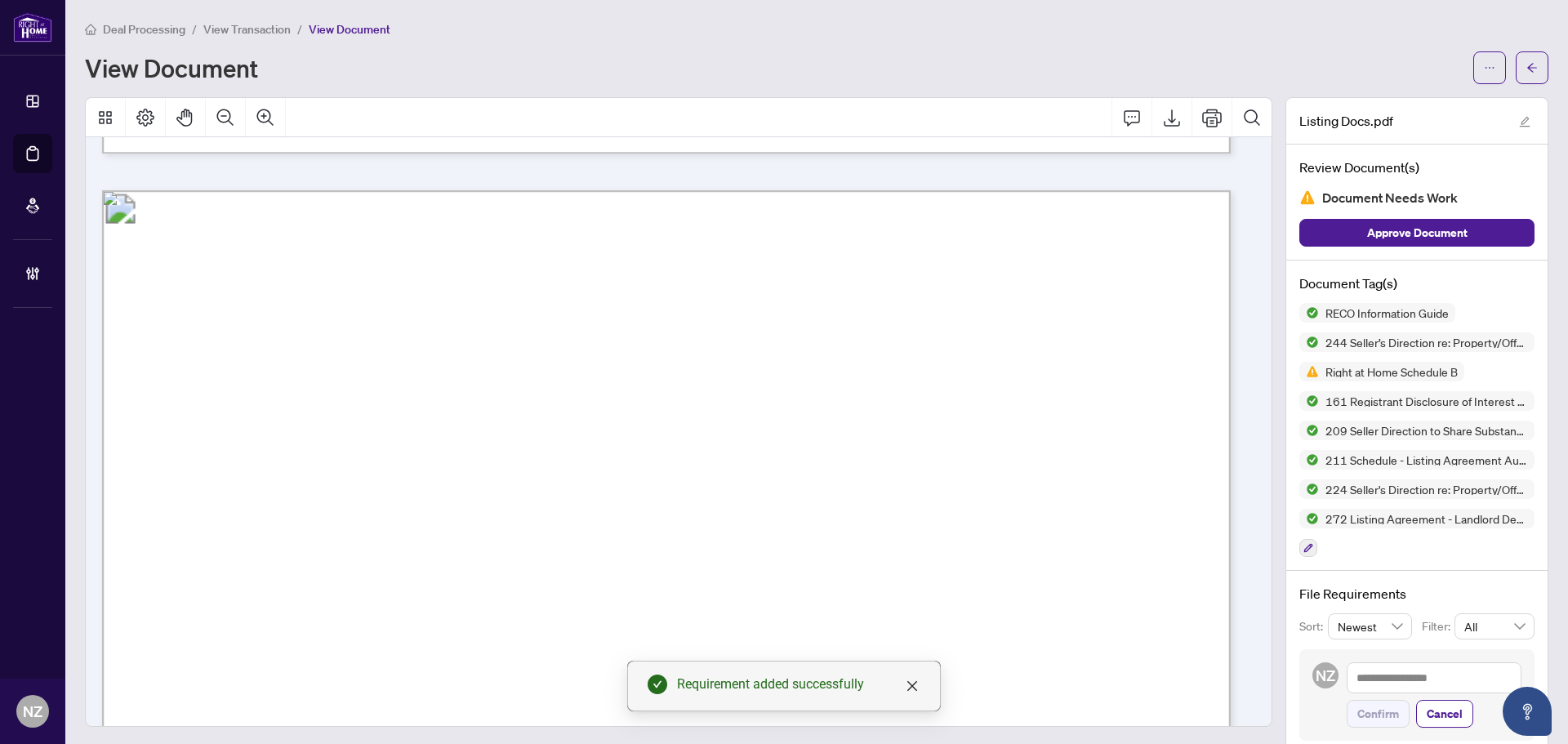
scroll to position [56872, 0]
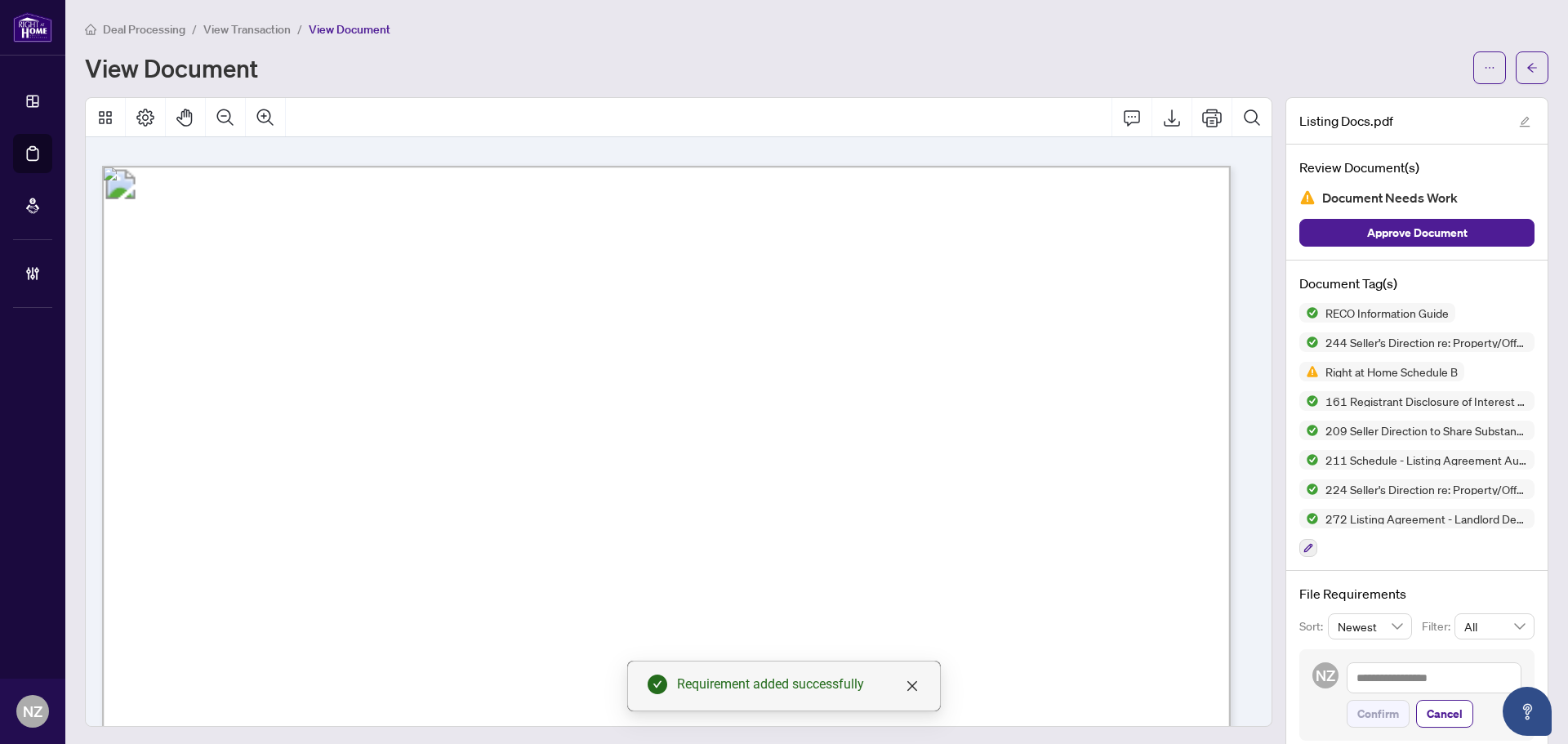
drag, startPoint x: 1297, startPoint y: 548, endPoint x: 1085, endPoint y: 532, distance: 212.6
click at [1303, 548] on icon "button" at bounding box center [1308, 548] width 10 height 10
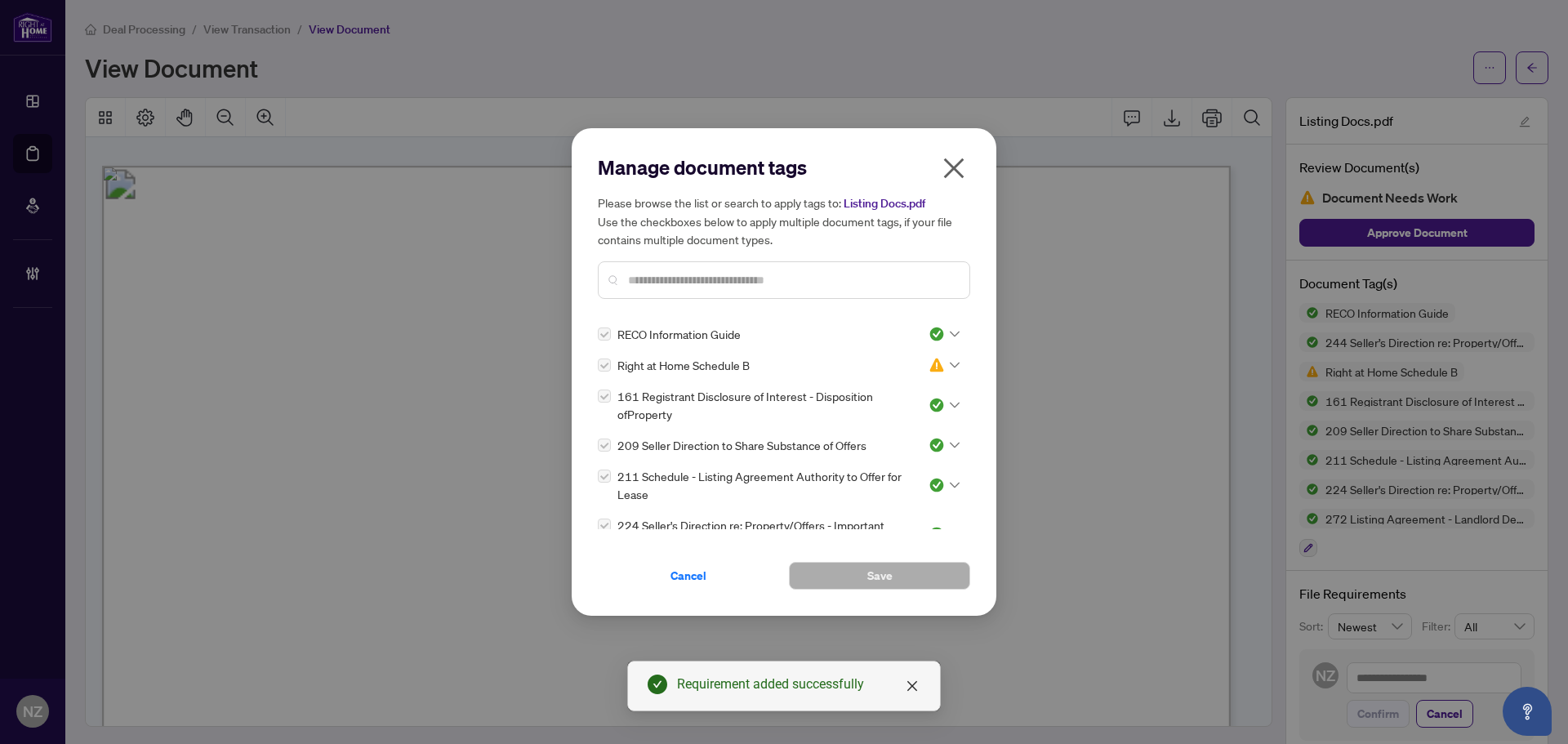
click at [635, 274] on input "text" at bounding box center [792, 279] width 328 height 18
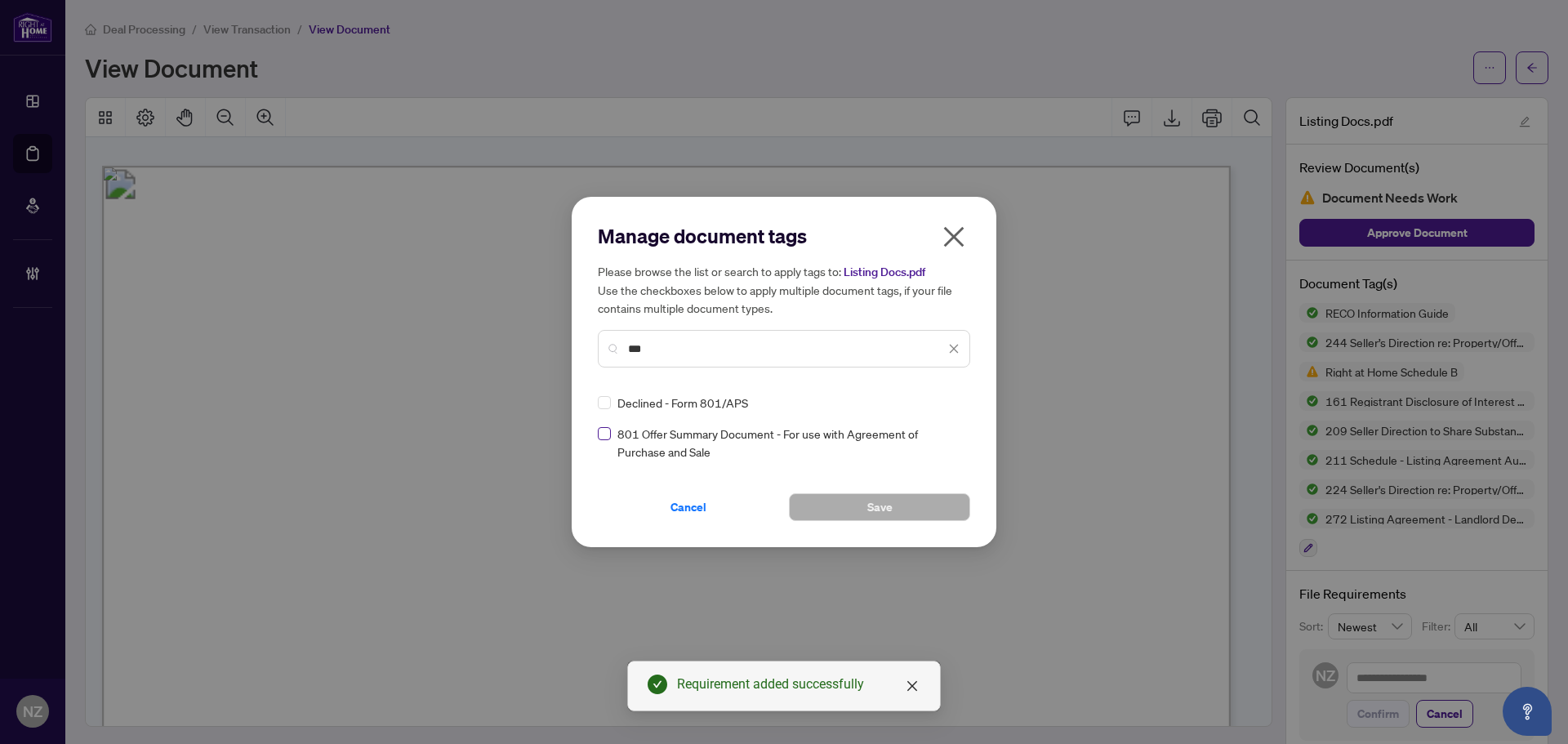
type input "***"
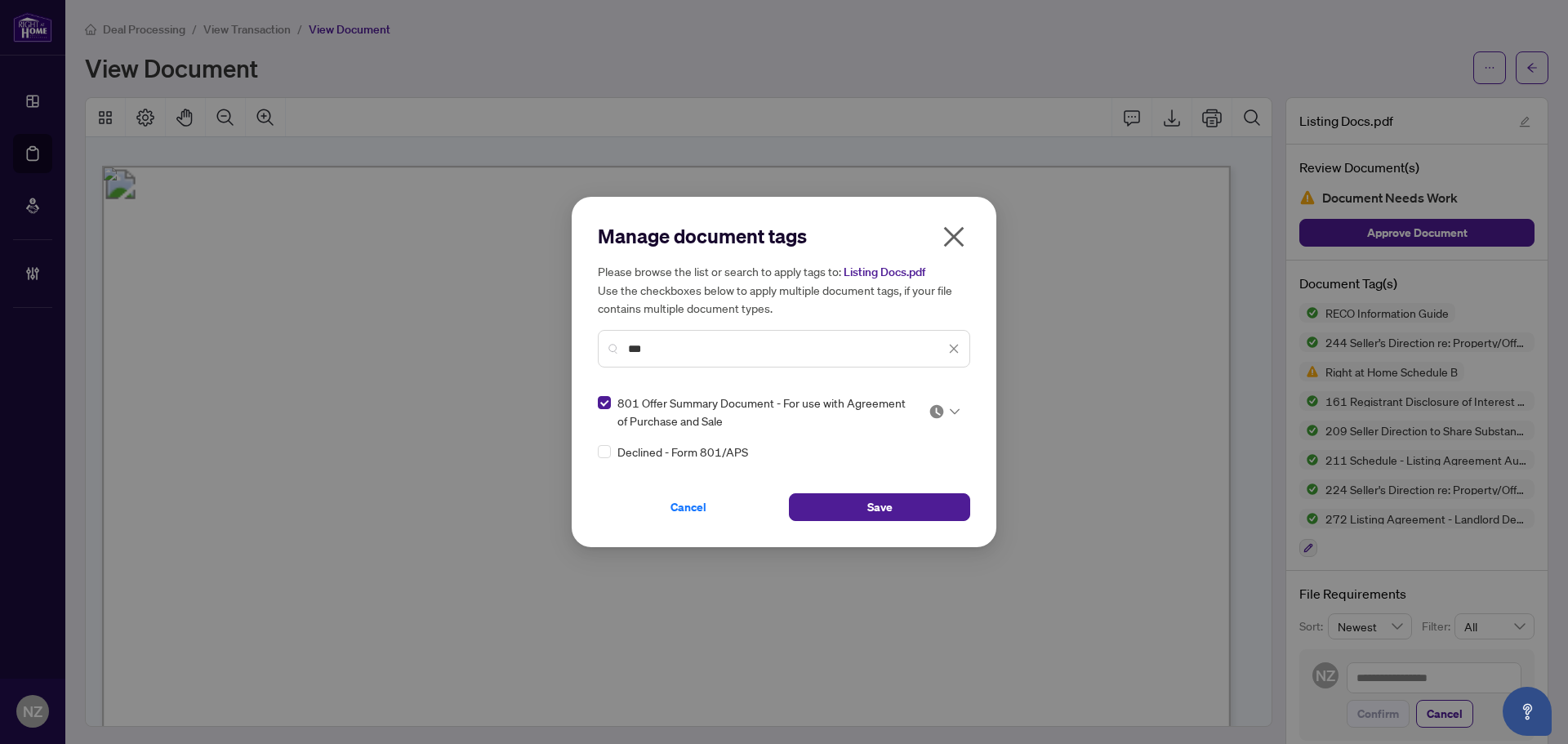
drag, startPoint x: 960, startPoint y: 398, endPoint x: 958, endPoint y: 410, distance: 12.2
click at [960, 399] on div "801 Offer Summary Document - For use with Agreement of Purchase and Sale" at bounding box center [778, 411] width 362 height 36
click at [958, 410] on icon at bounding box center [955, 411] width 10 height 6
click at [893, 491] on div "Approved" at bounding box center [894, 491] width 104 height 18
click at [878, 502] on span "Save" at bounding box center [880, 506] width 25 height 26
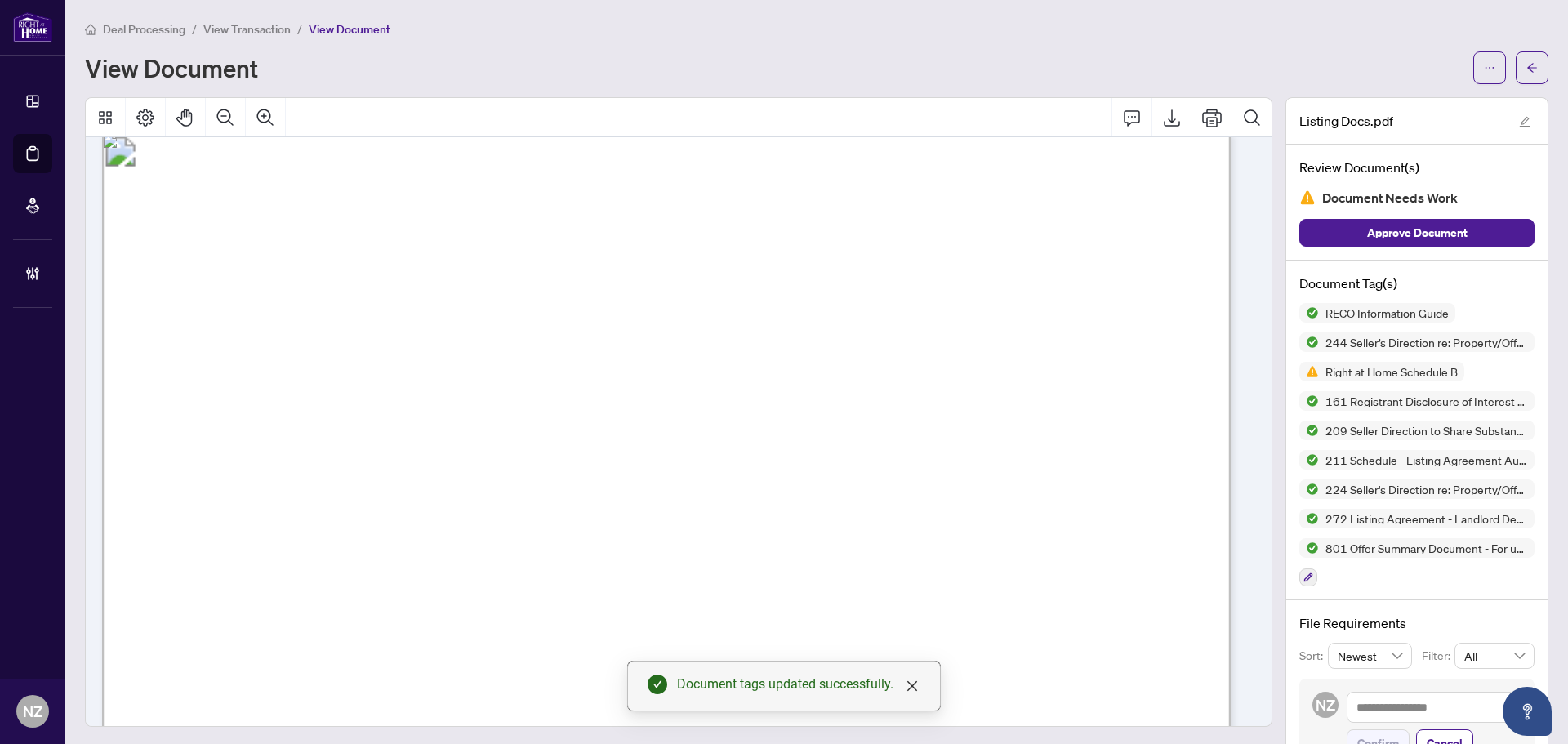
scroll to position [58423, 0]
click at [1303, 579] on icon "button" at bounding box center [1308, 578] width 10 height 10
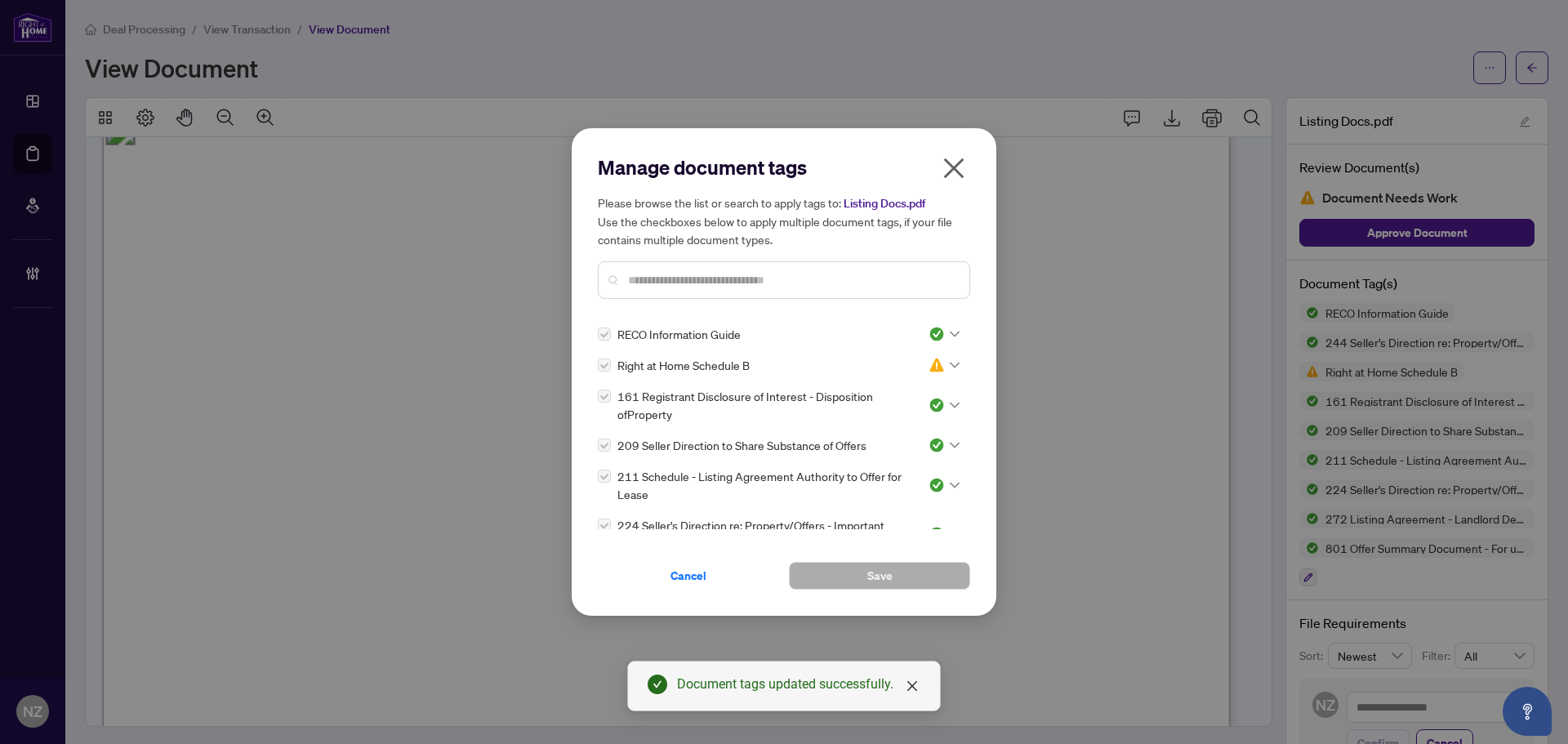
click at [666, 283] on input "text" at bounding box center [792, 279] width 328 height 18
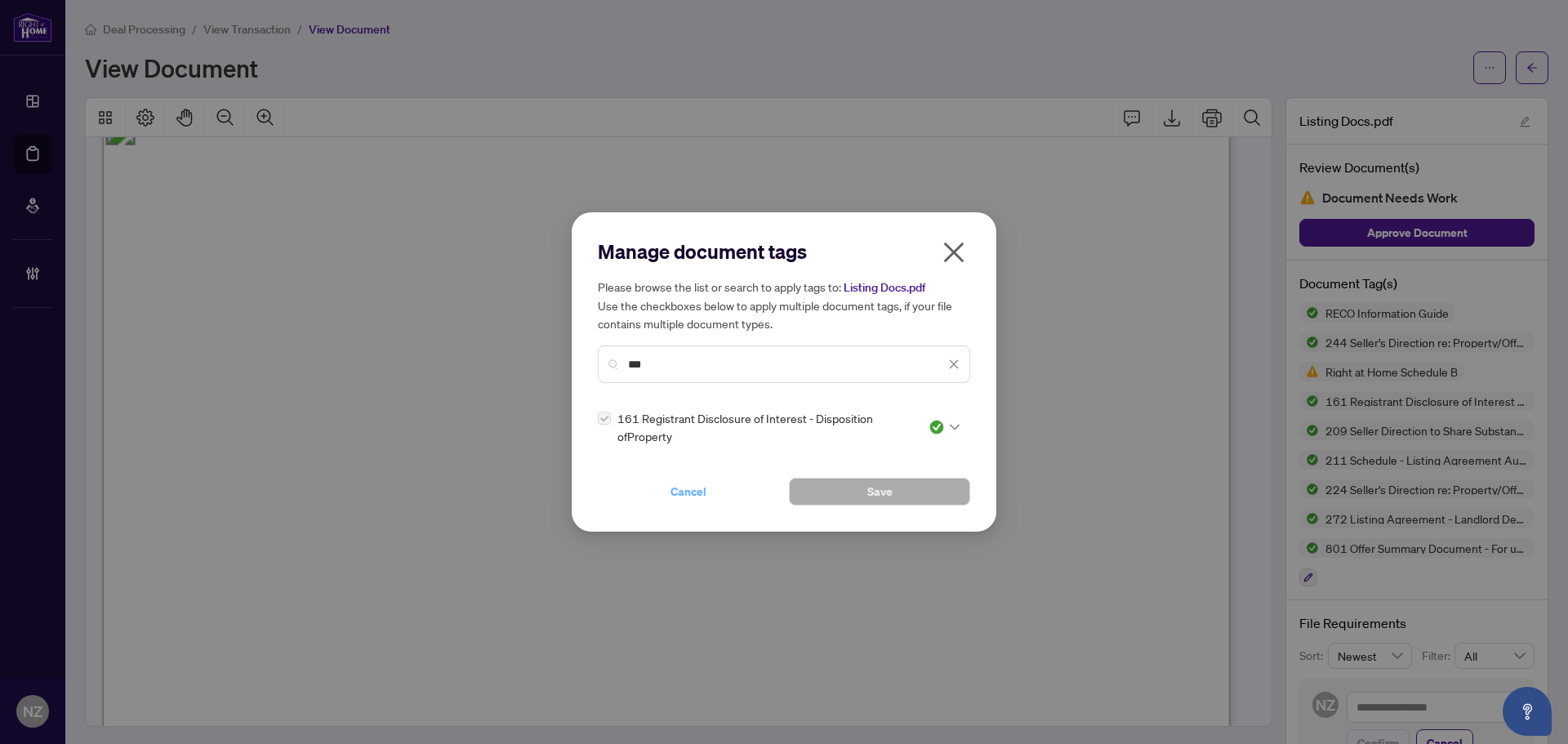
type input "***"
click at [693, 487] on span "Cancel" at bounding box center [688, 491] width 36 height 26
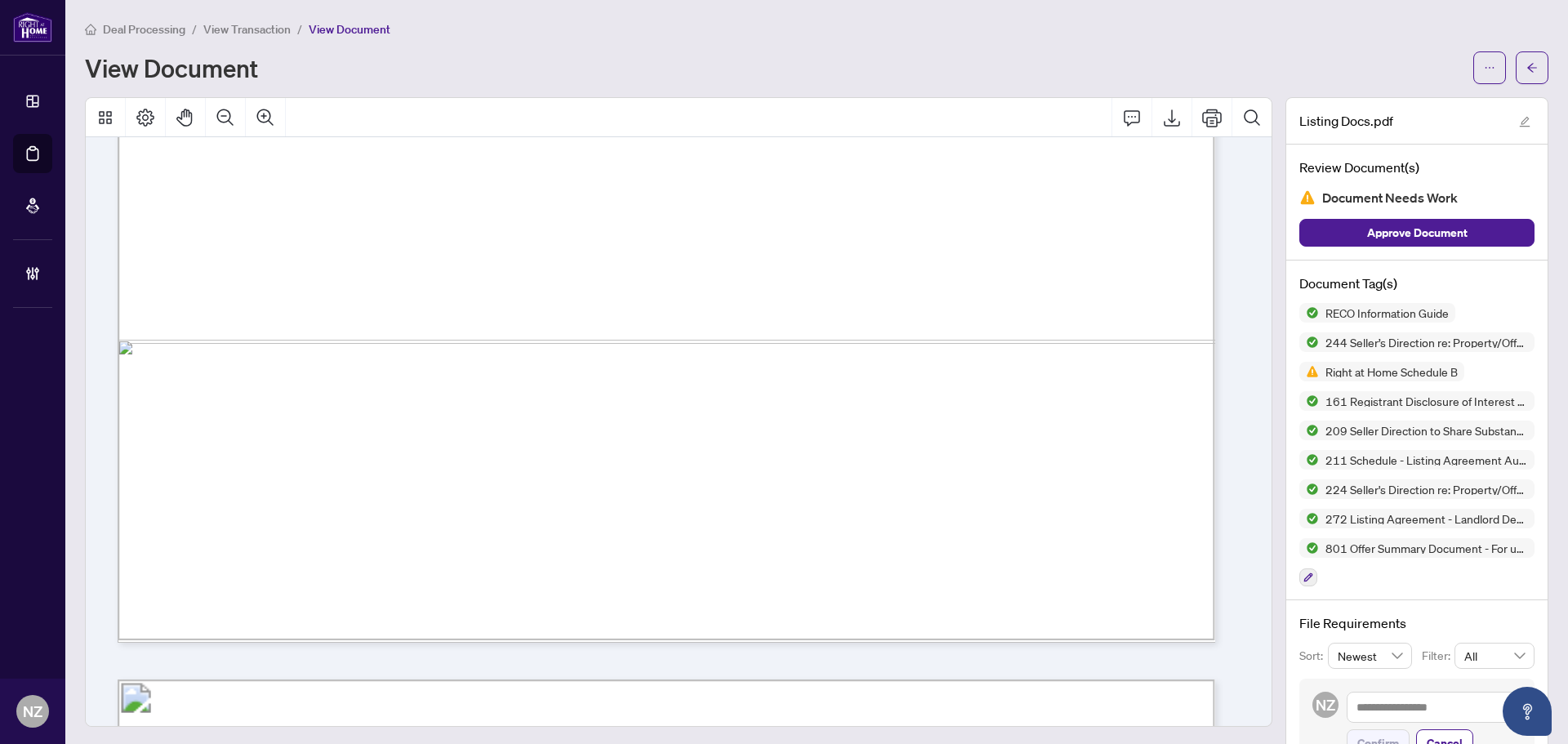
scroll to position [61199, 0]
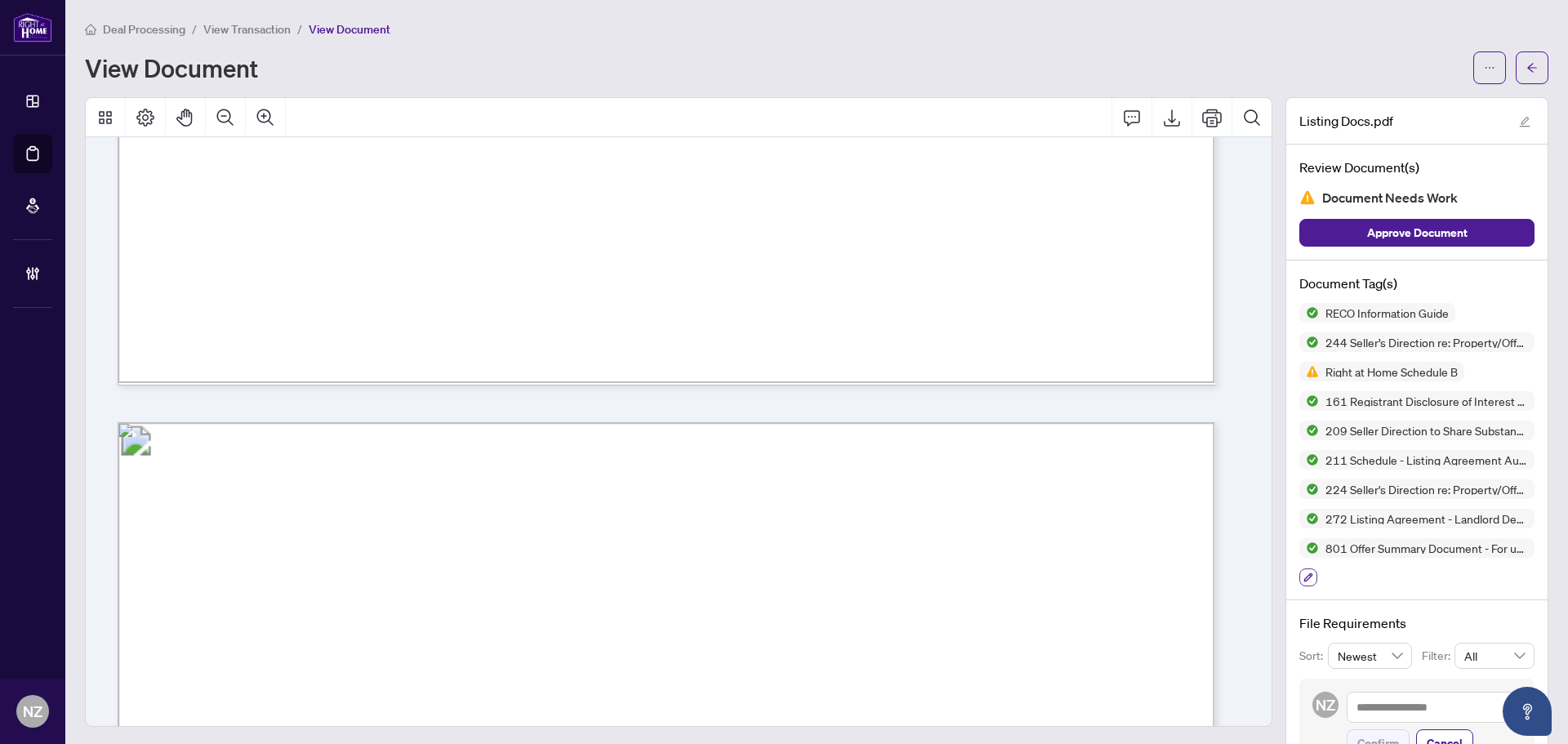
click at [1303, 574] on icon "button" at bounding box center [1308, 578] width 10 height 10
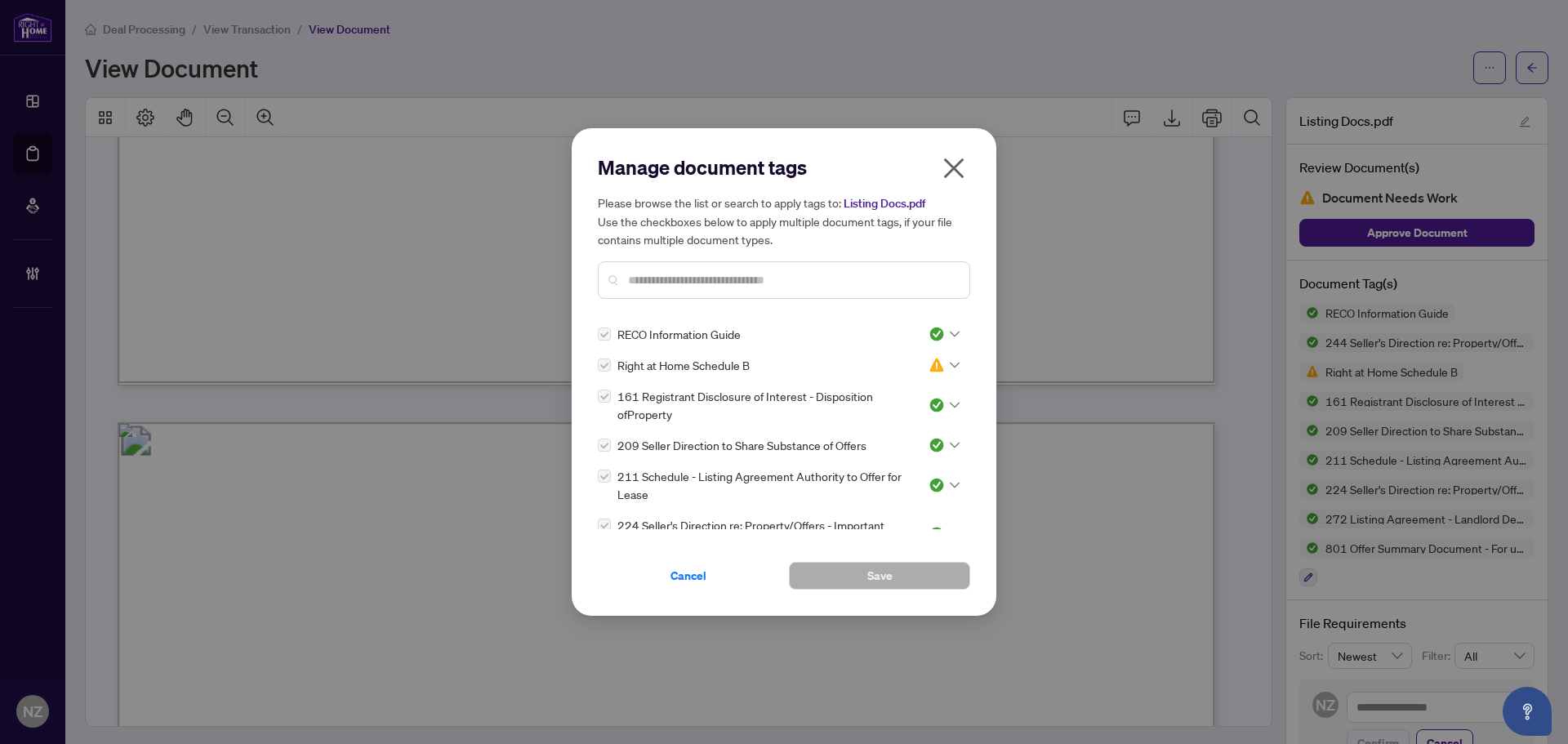
click at [695, 277] on input "text" at bounding box center [792, 279] width 328 height 18
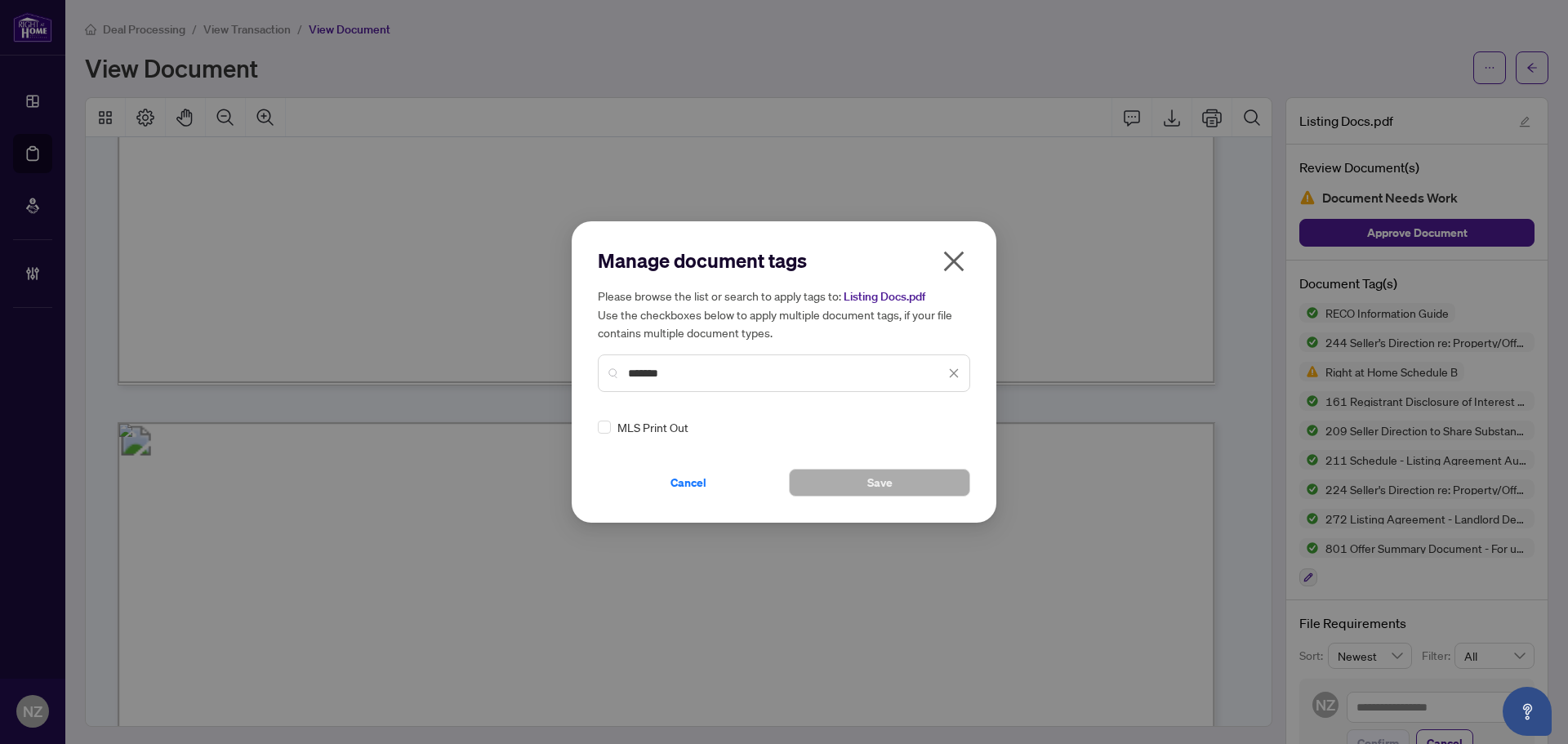
type input "*******"
drag, startPoint x: 946, startPoint y: 423, endPoint x: 935, endPoint y: 437, distance: 17.8
click at [943, 429] on div at bounding box center [944, 427] width 31 height 16
drag, startPoint x: 879, startPoint y: 507, endPoint x: 854, endPoint y: 523, distance: 29.7
click at [879, 508] on div "Approved" at bounding box center [889, 506] width 104 height 18
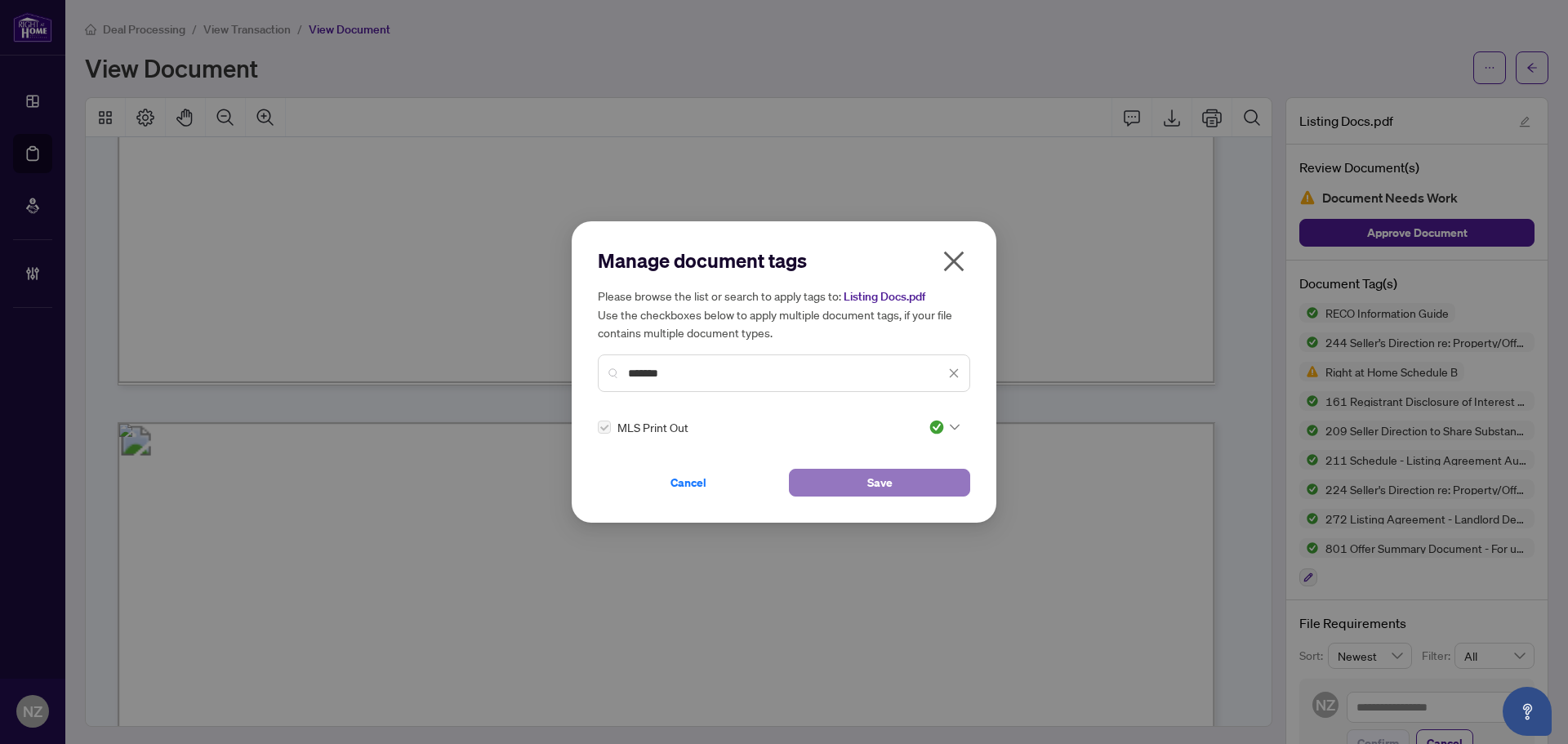
click at [847, 488] on button "Save" at bounding box center [880, 482] width 182 height 28
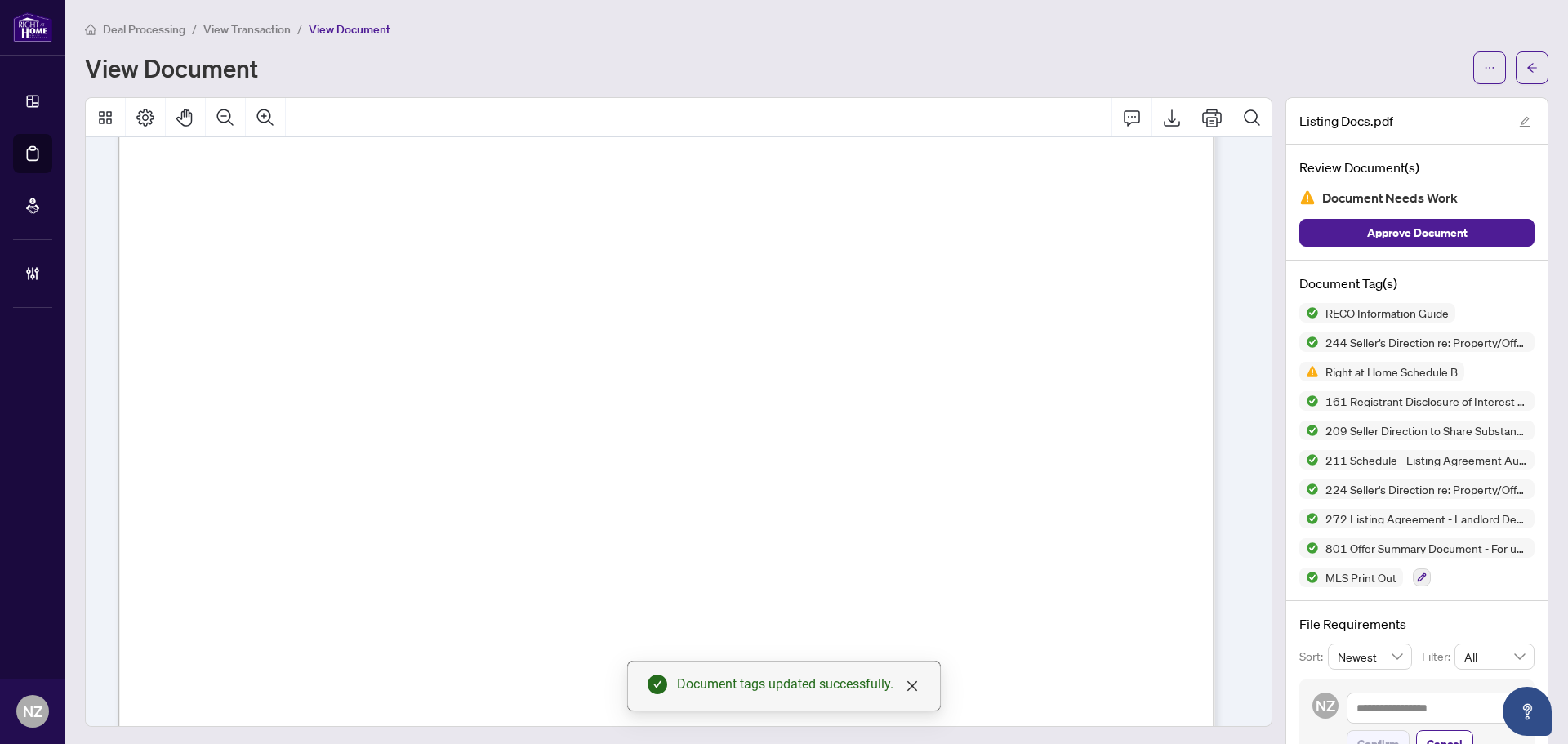
scroll to position [60546, 0]
click at [1418, 575] on icon "button" at bounding box center [1422, 578] width 9 height 9
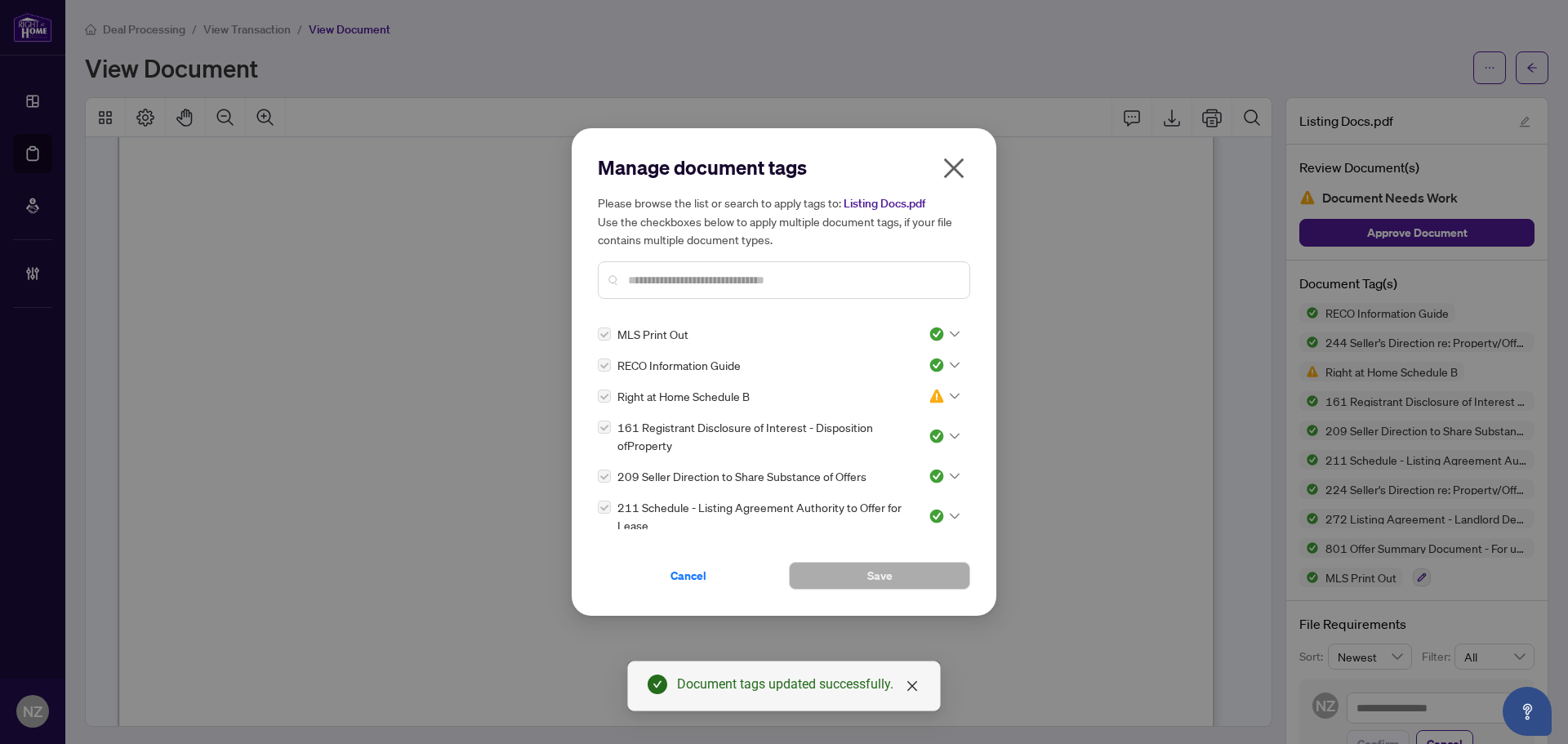
click at [652, 286] on input "text" at bounding box center [792, 279] width 328 height 18
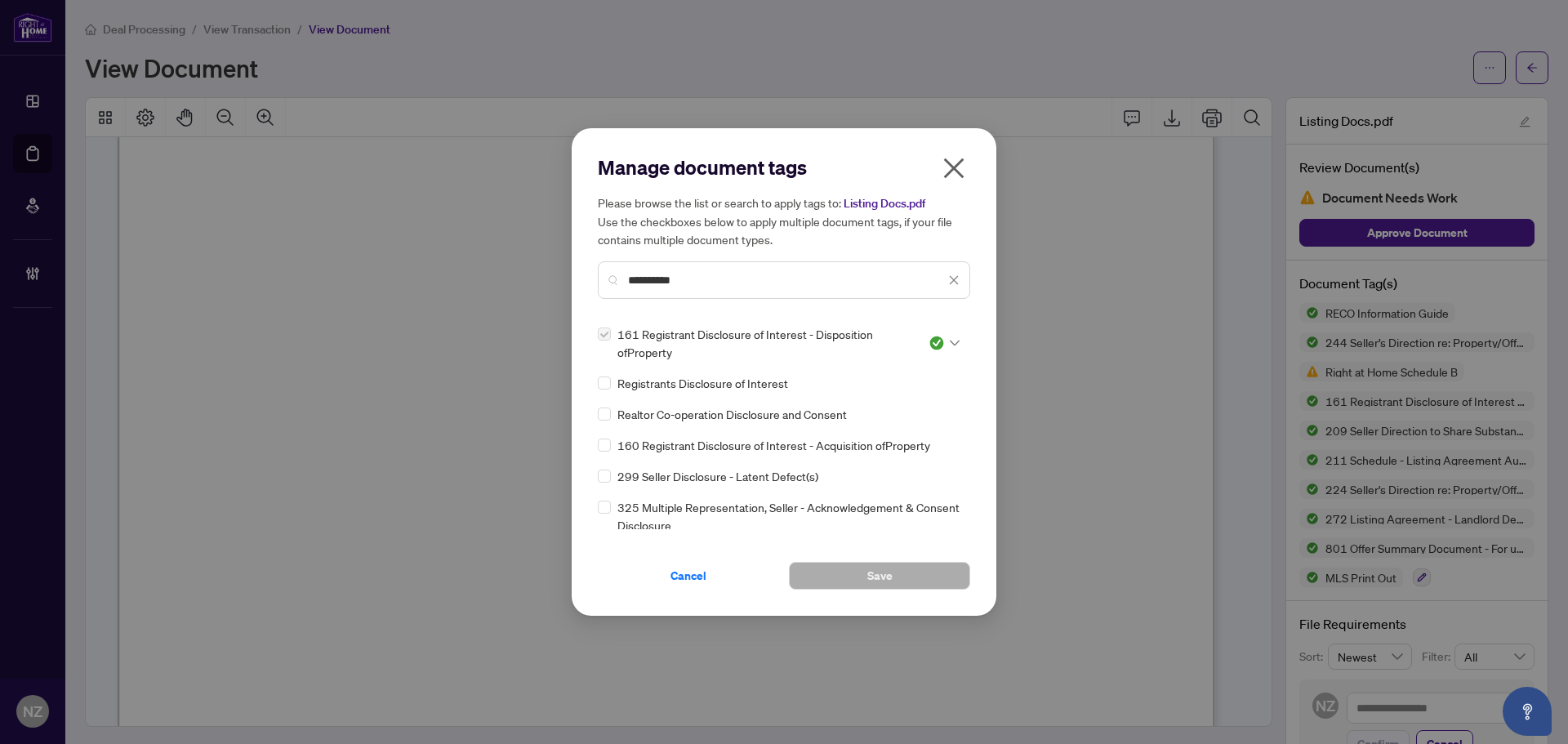
drag, startPoint x: 692, startPoint y: 284, endPoint x: 555, endPoint y: 285, distance: 137.0
click at [555, 285] on div "**********" at bounding box center [784, 372] width 1568 height 744
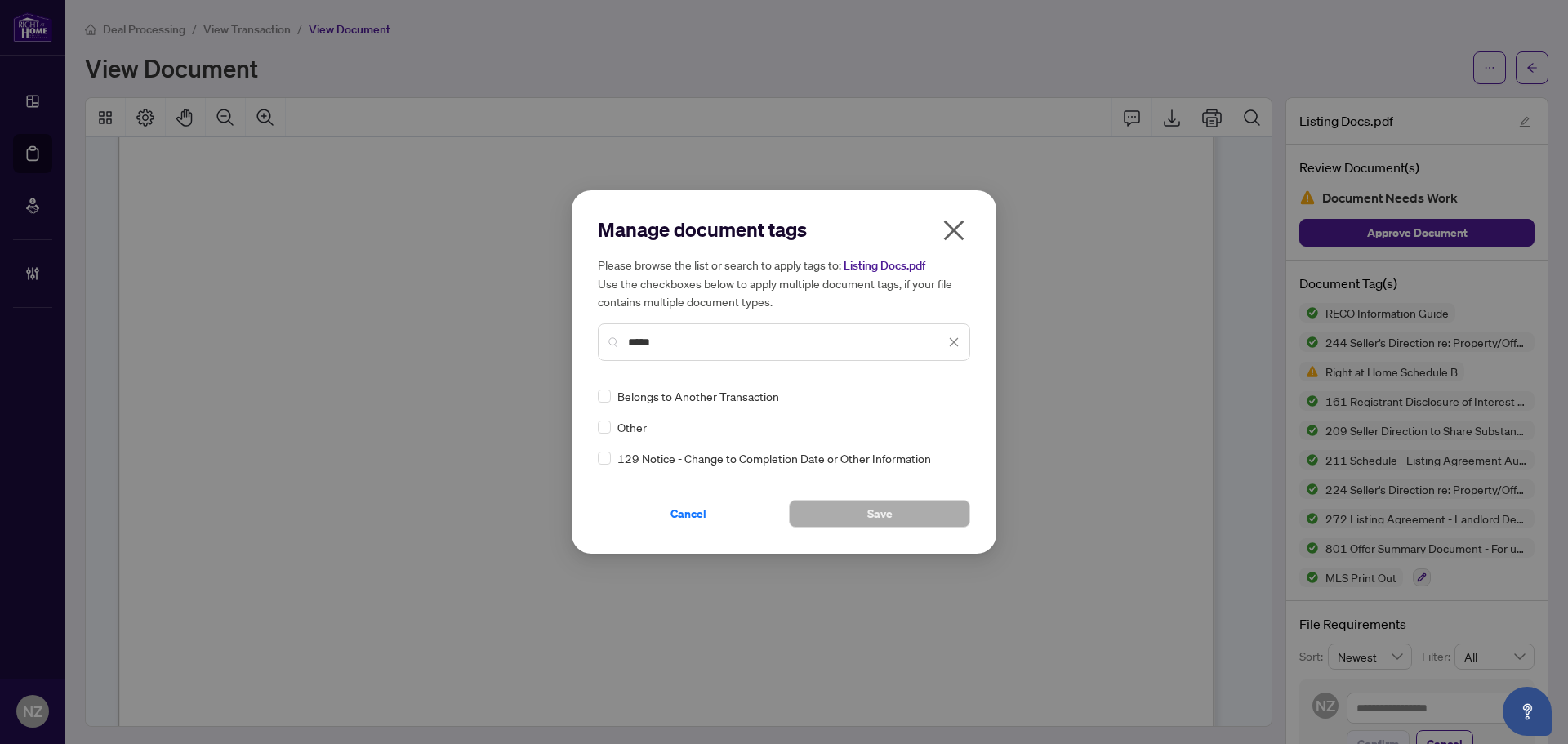
type input "*****"
click at [606, 434] on label at bounding box center [603, 427] width 13 height 18
click at [952, 389] on div at bounding box center [944, 395] width 31 height 16
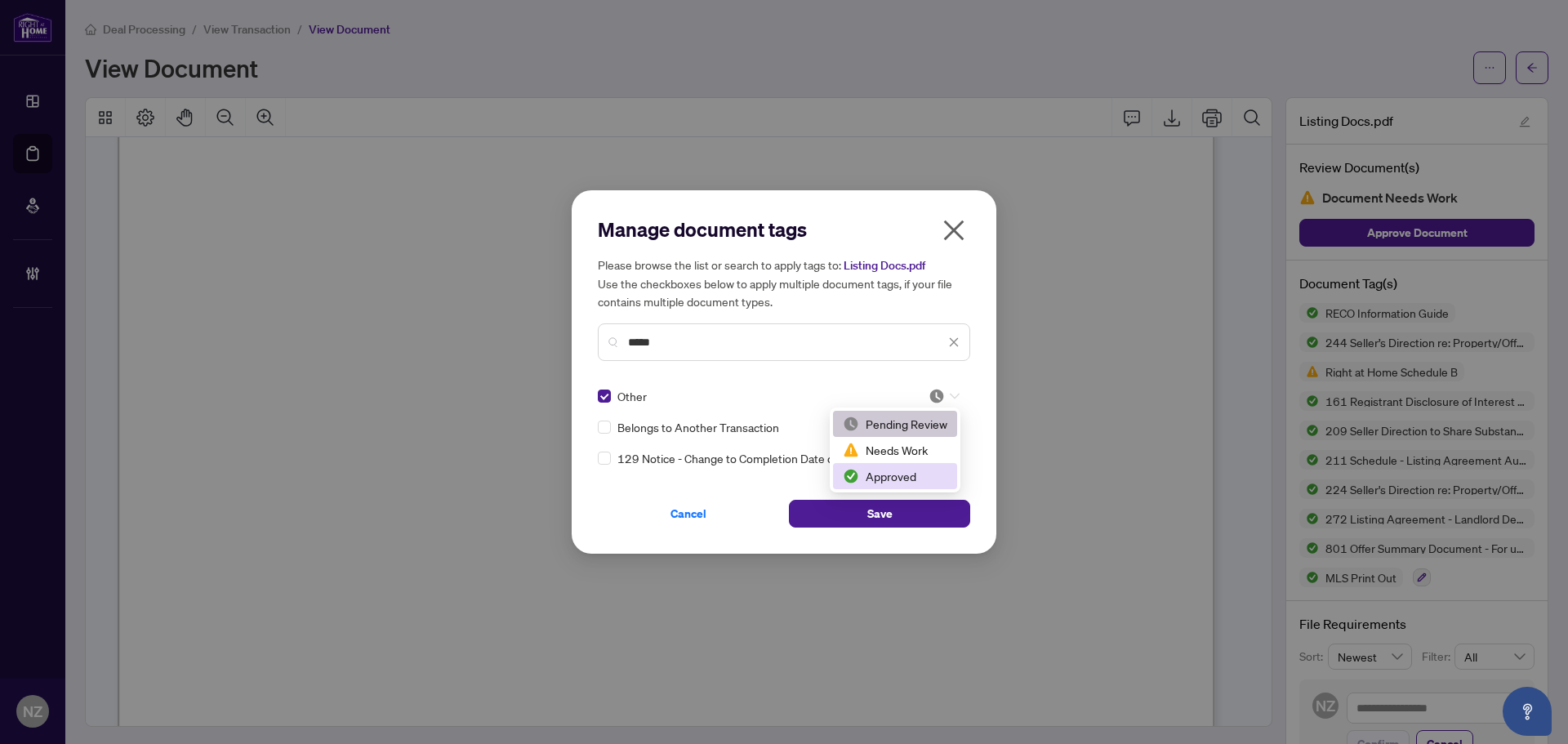
click at [895, 473] on div "Approved" at bounding box center [894, 475] width 104 height 18
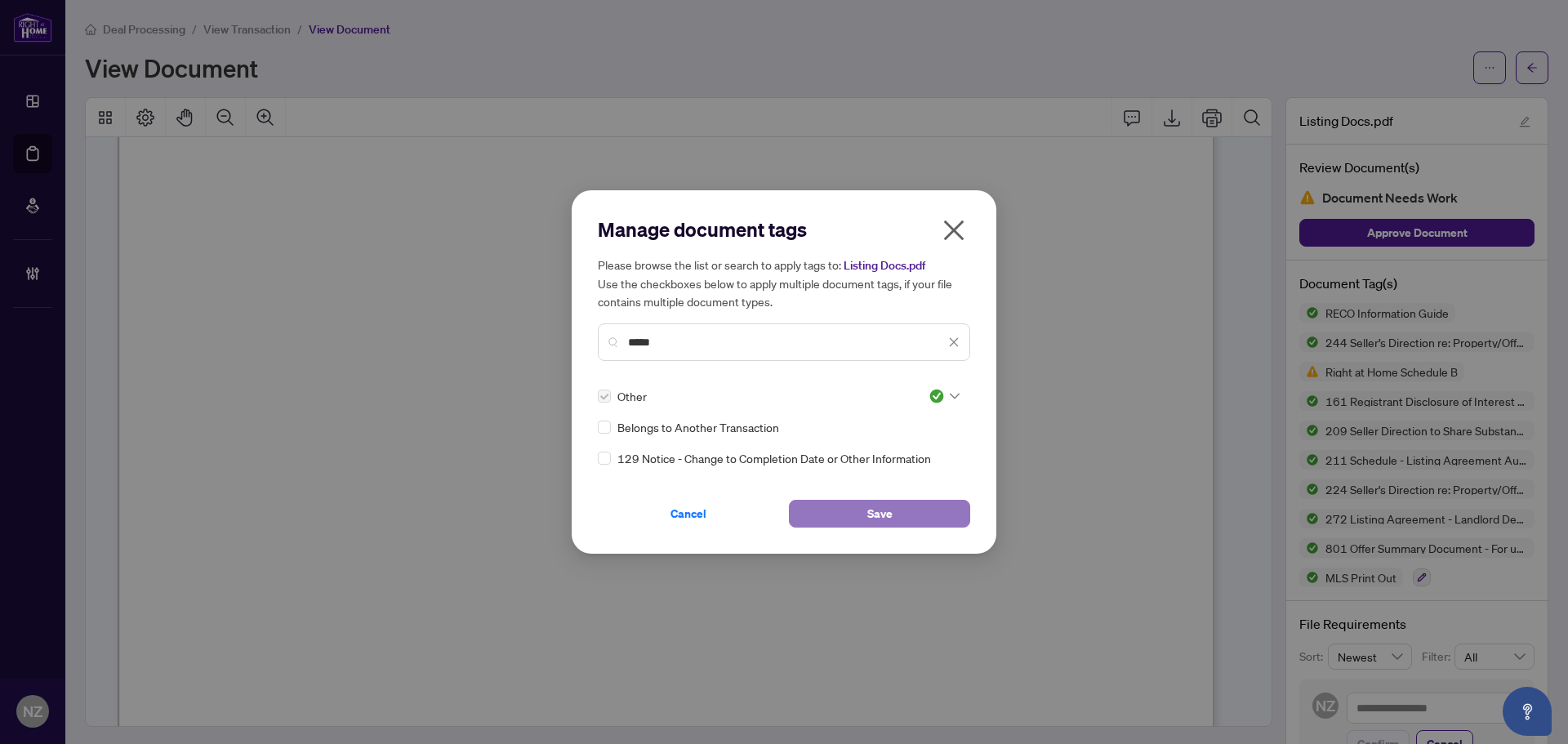
click at [879, 512] on span "Save" at bounding box center [880, 513] width 25 height 26
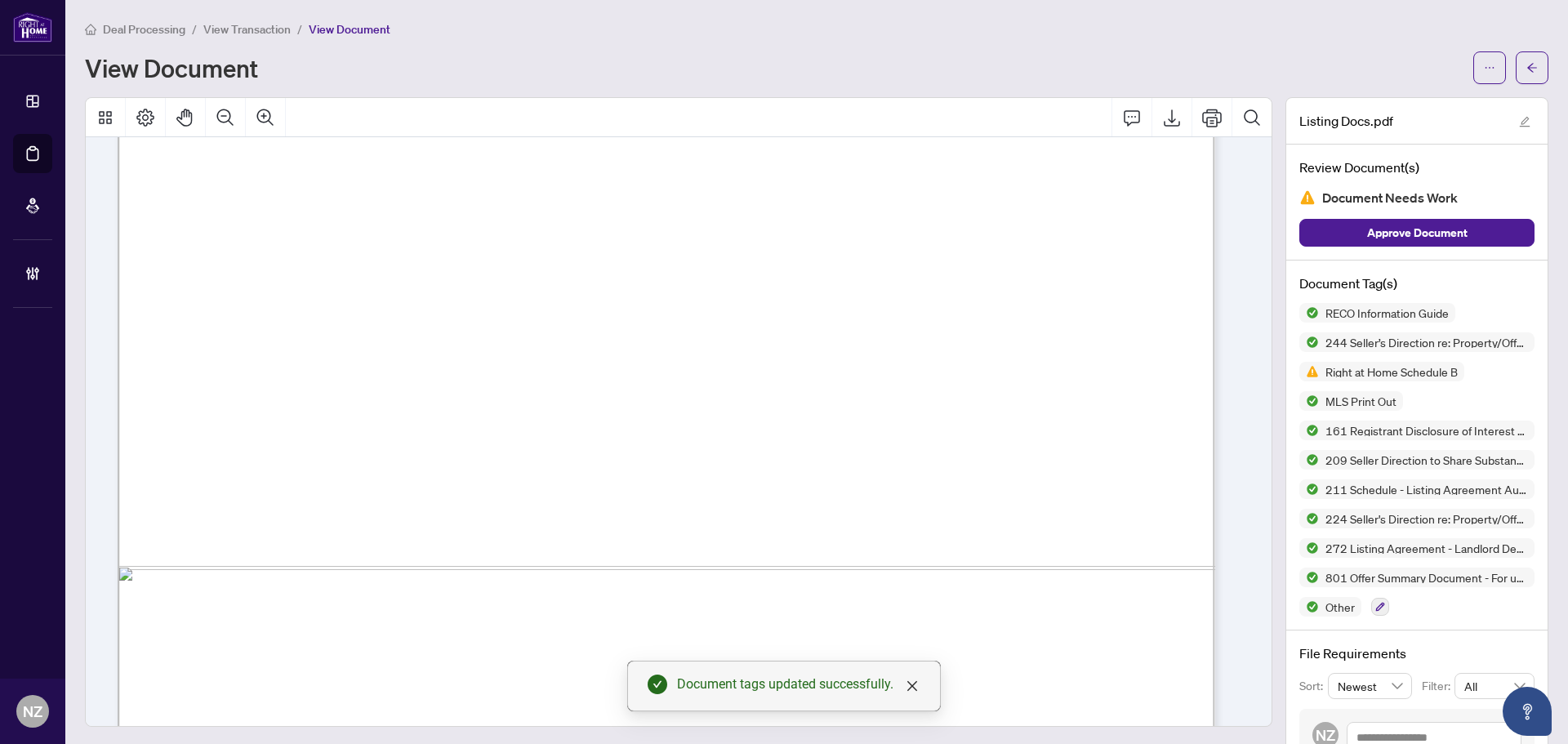
scroll to position [60872, 0]
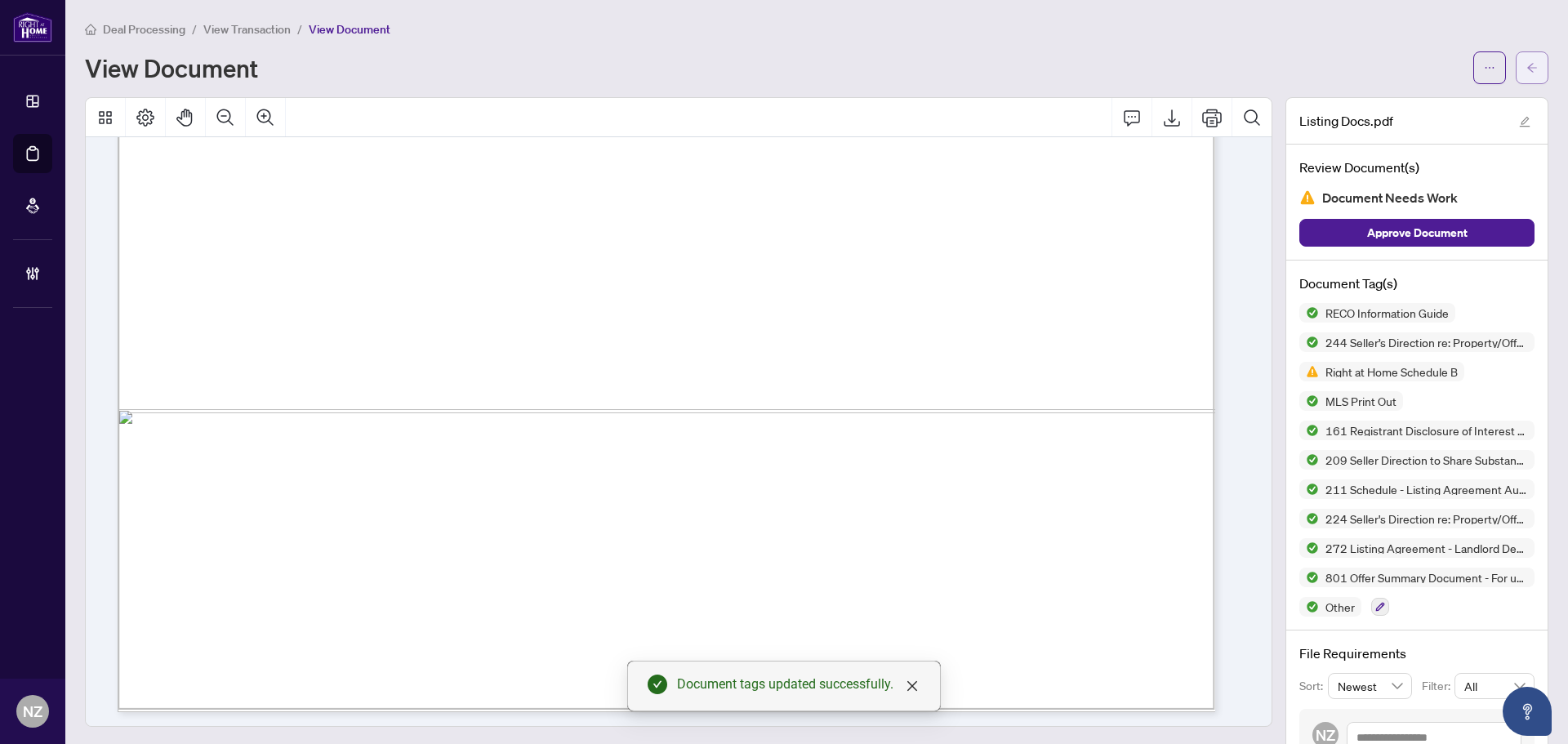
click at [1515, 76] on button "button" at bounding box center [1532, 68] width 32 height 32
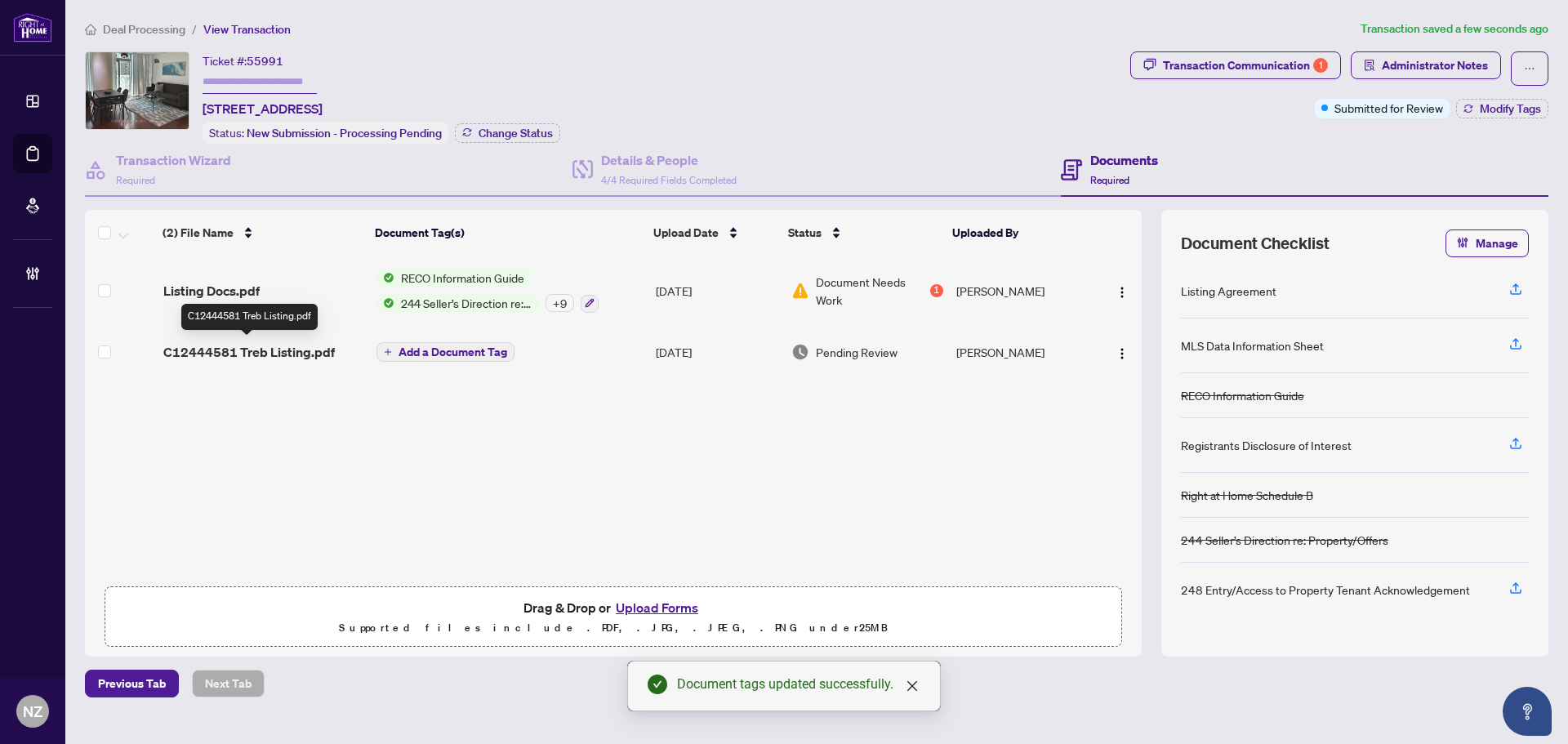
click at [278, 349] on span "C12444581 Treb Listing.pdf" at bounding box center [249, 351] width 171 height 20
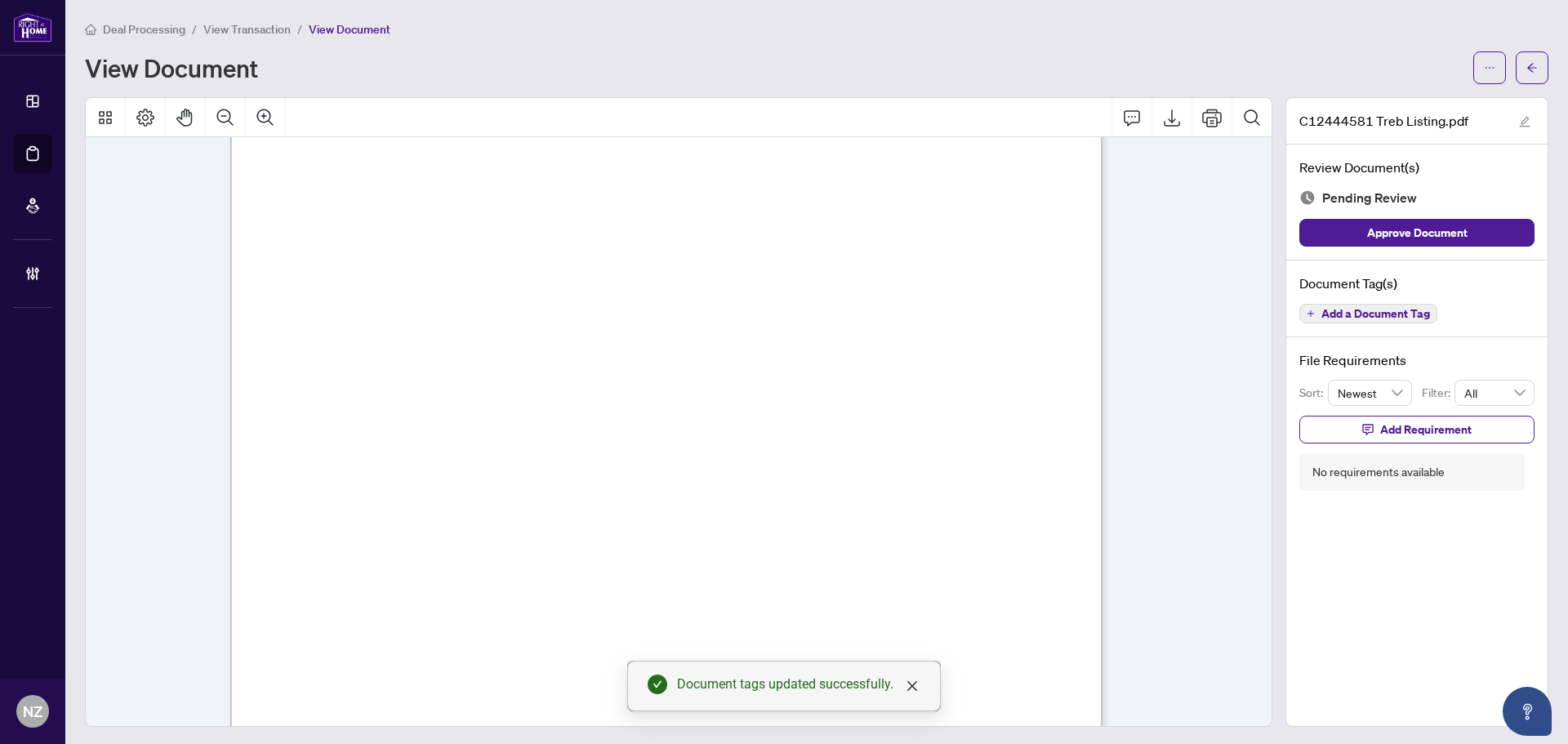
scroll to position [81, 0]
click at [1310, 320] on button "Add a Document Tag" at bounding box center [1368, 313] width 138 height 20
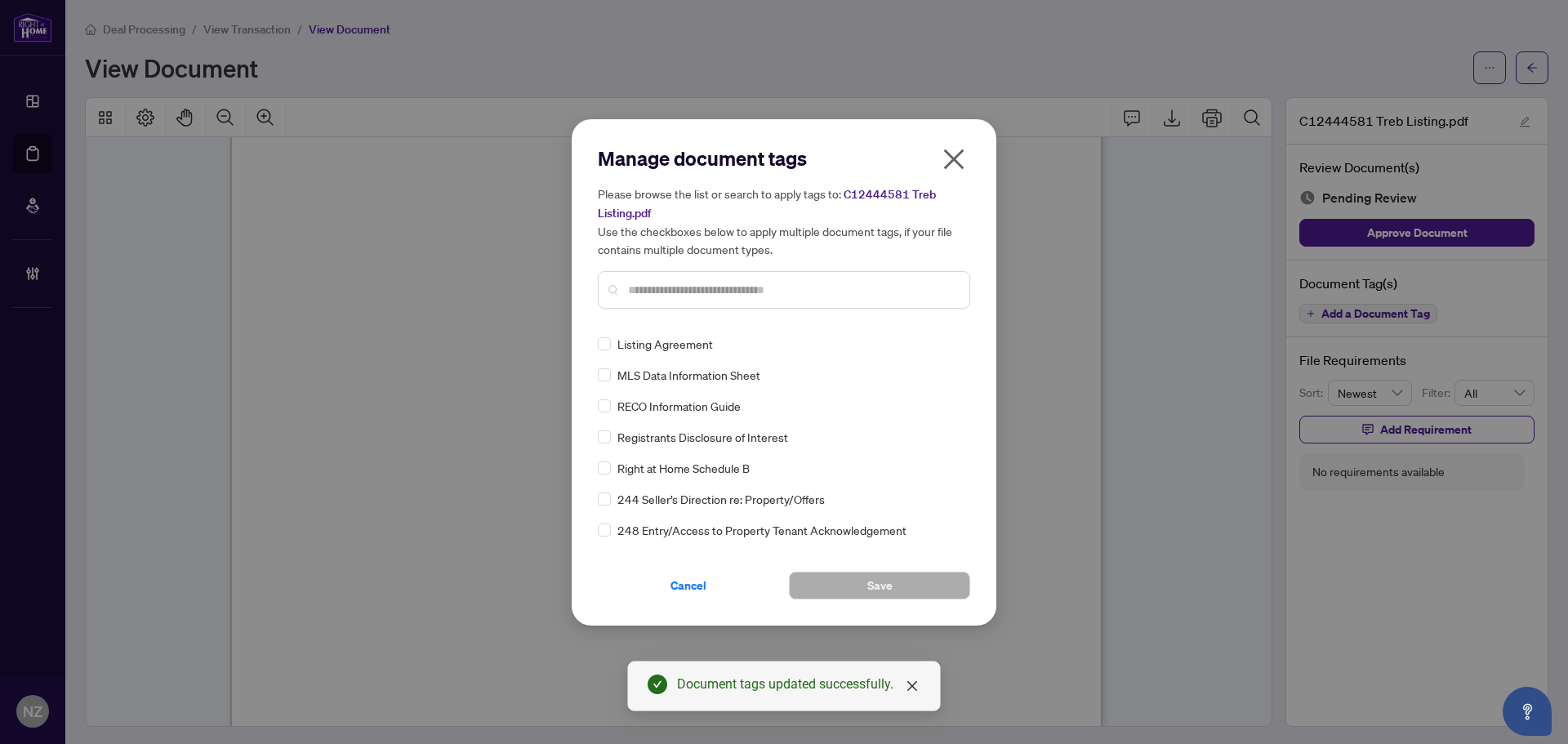
click at [731, 286] on input "text" at bounding box center [792, 289] width 328 height 18
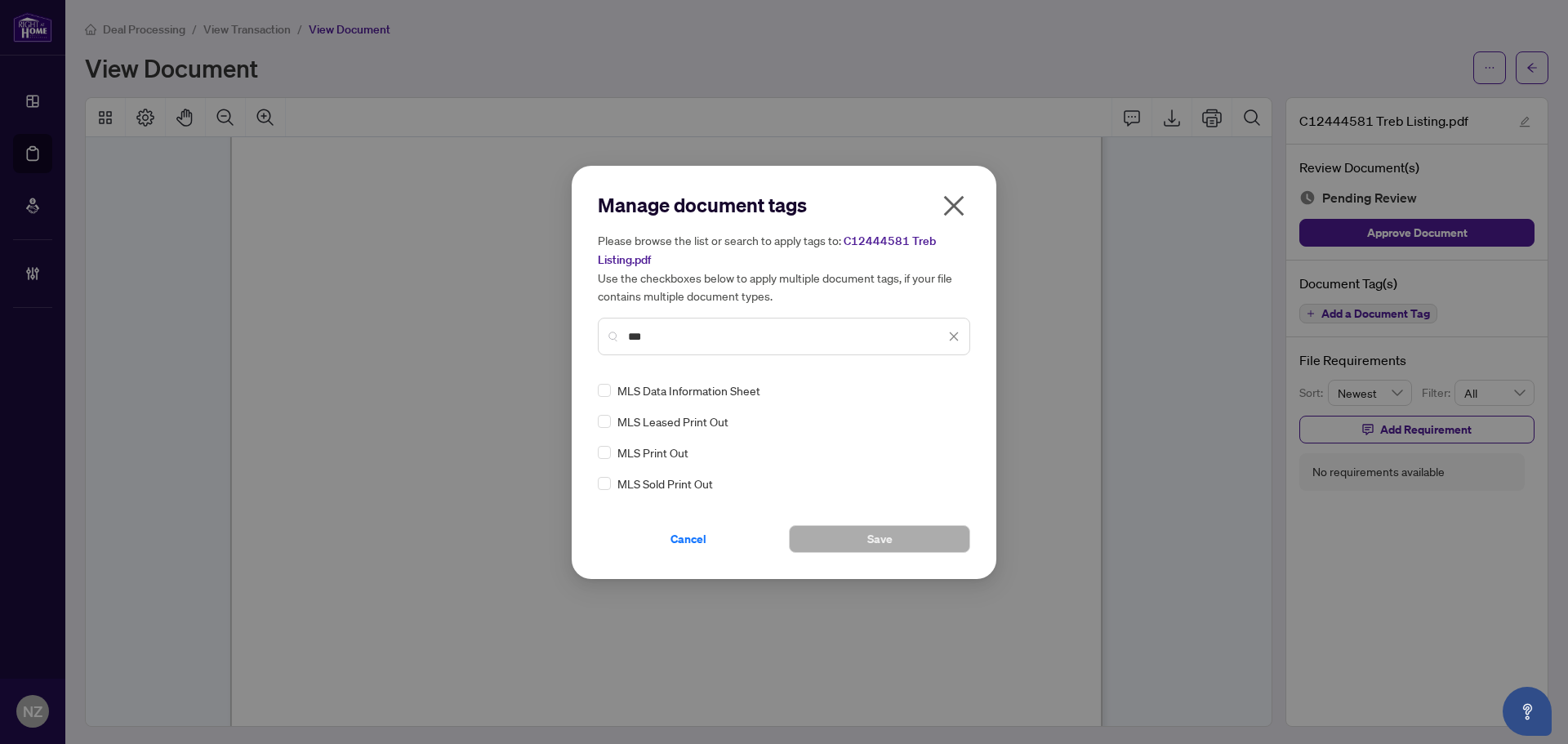
type input "***"
drag, startPoint x: 950, startPoint y: 383, endPoint x: 875, endPoint y: 466, distance: 111.9
click at [951, 386] on div at bounding box center [944, 389] width 31 height 16
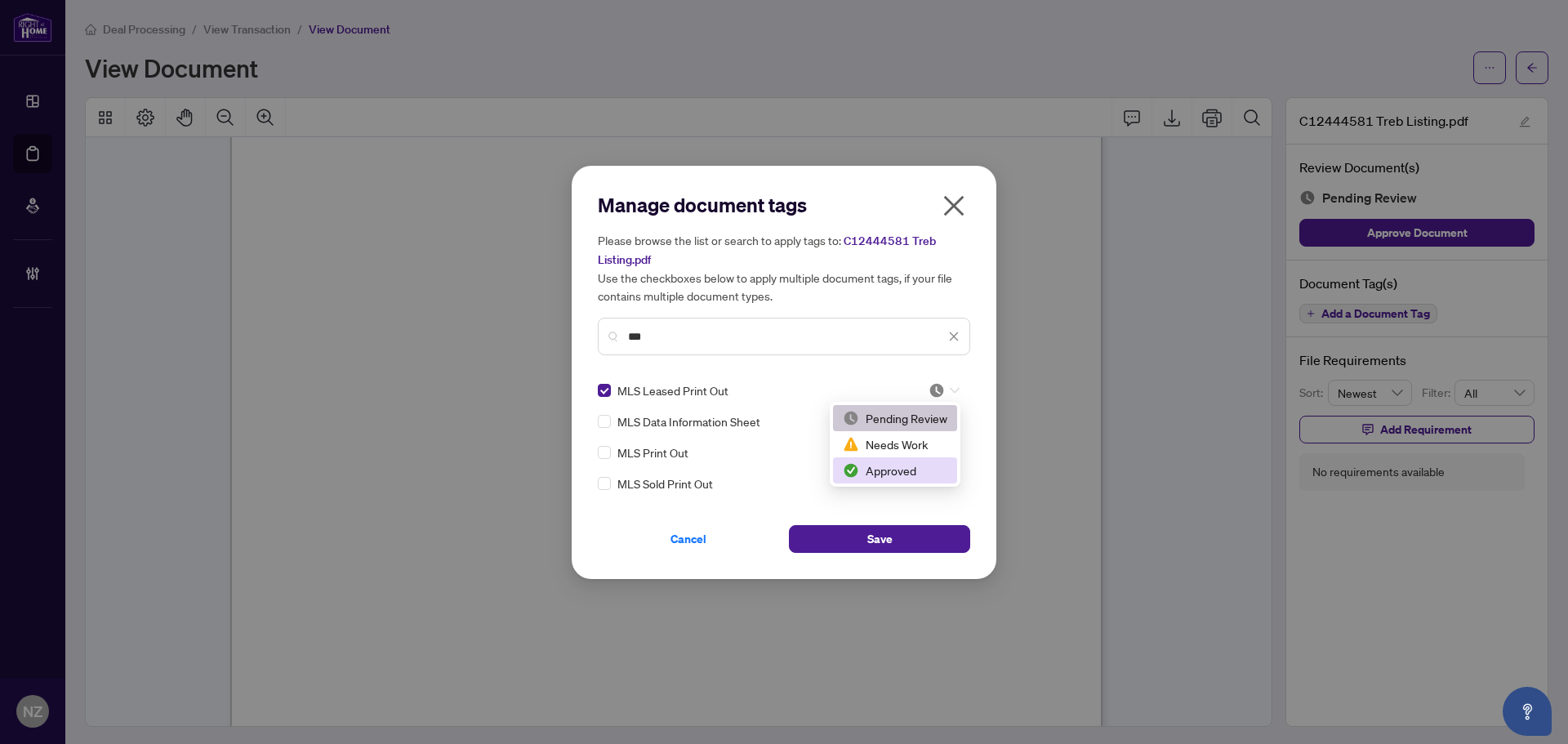
drag, startPoint x: 869, startPoint y: 467, endPoint x: 843, endPoint y: 551, distance: 87.9
click at [869, 470] on div "Approved" at bounding box center [894, 470] width 104 height 18
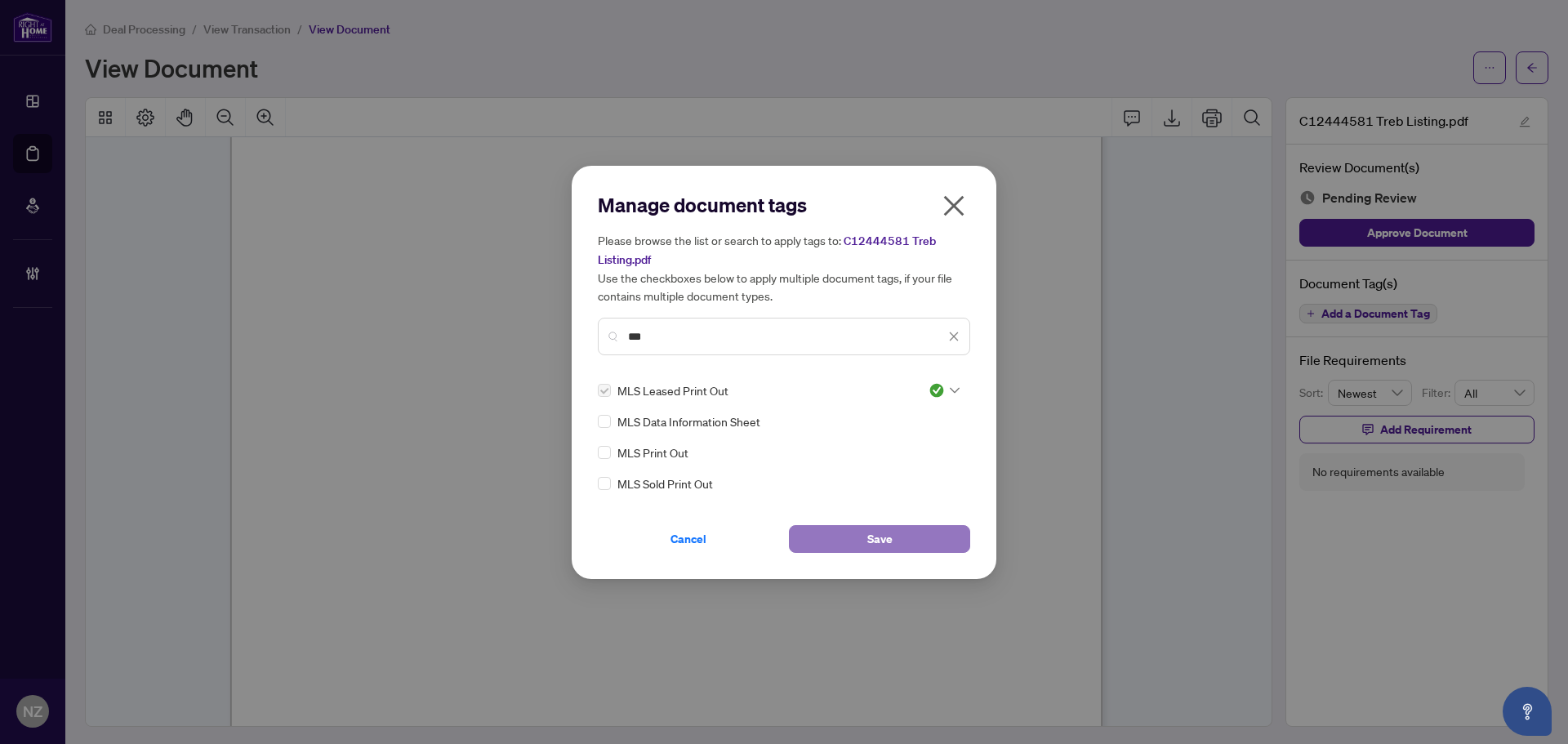
click at [842, 546] on button "Save" at bounding box center [880, 539] width 182 height 28
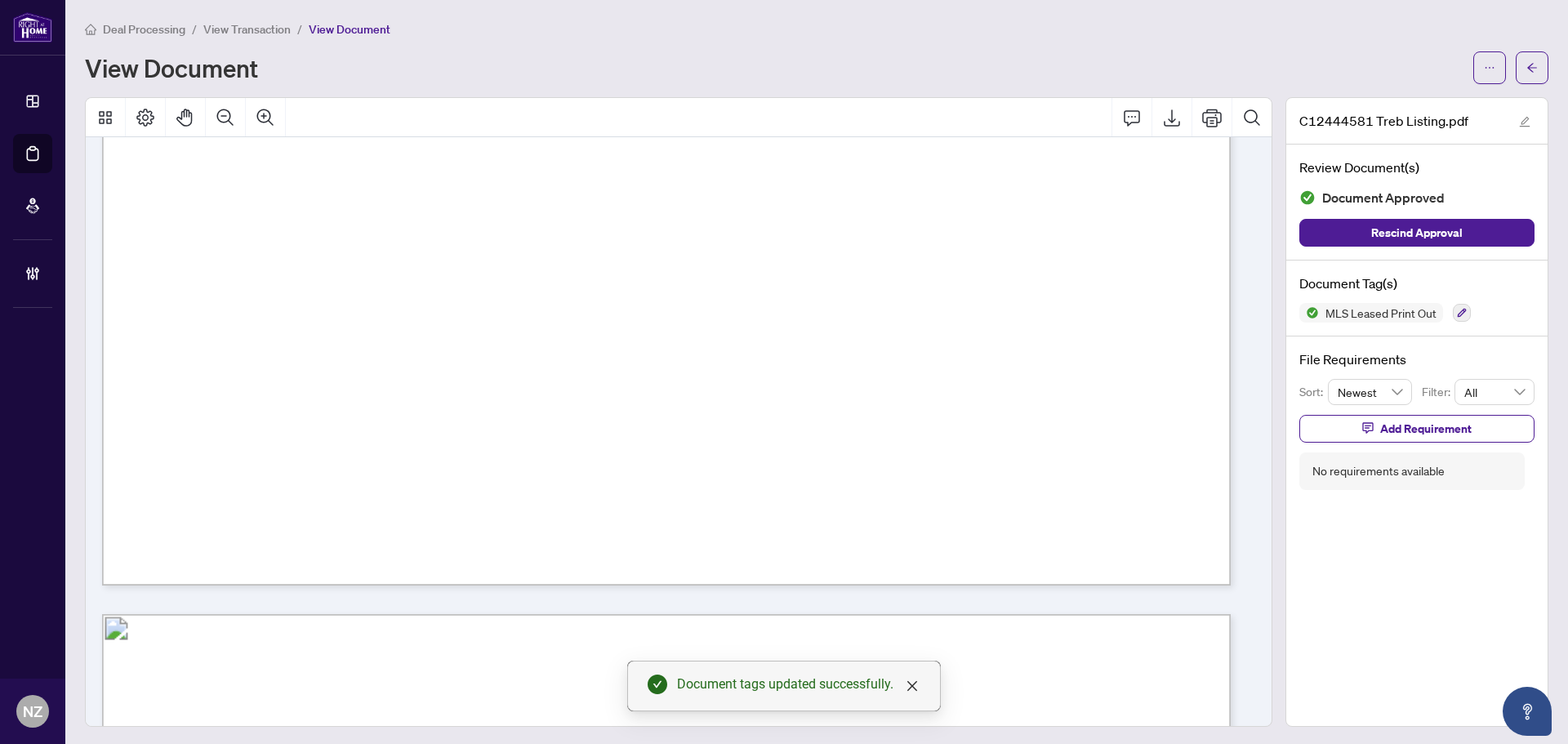
scroll to position [10033, 0]
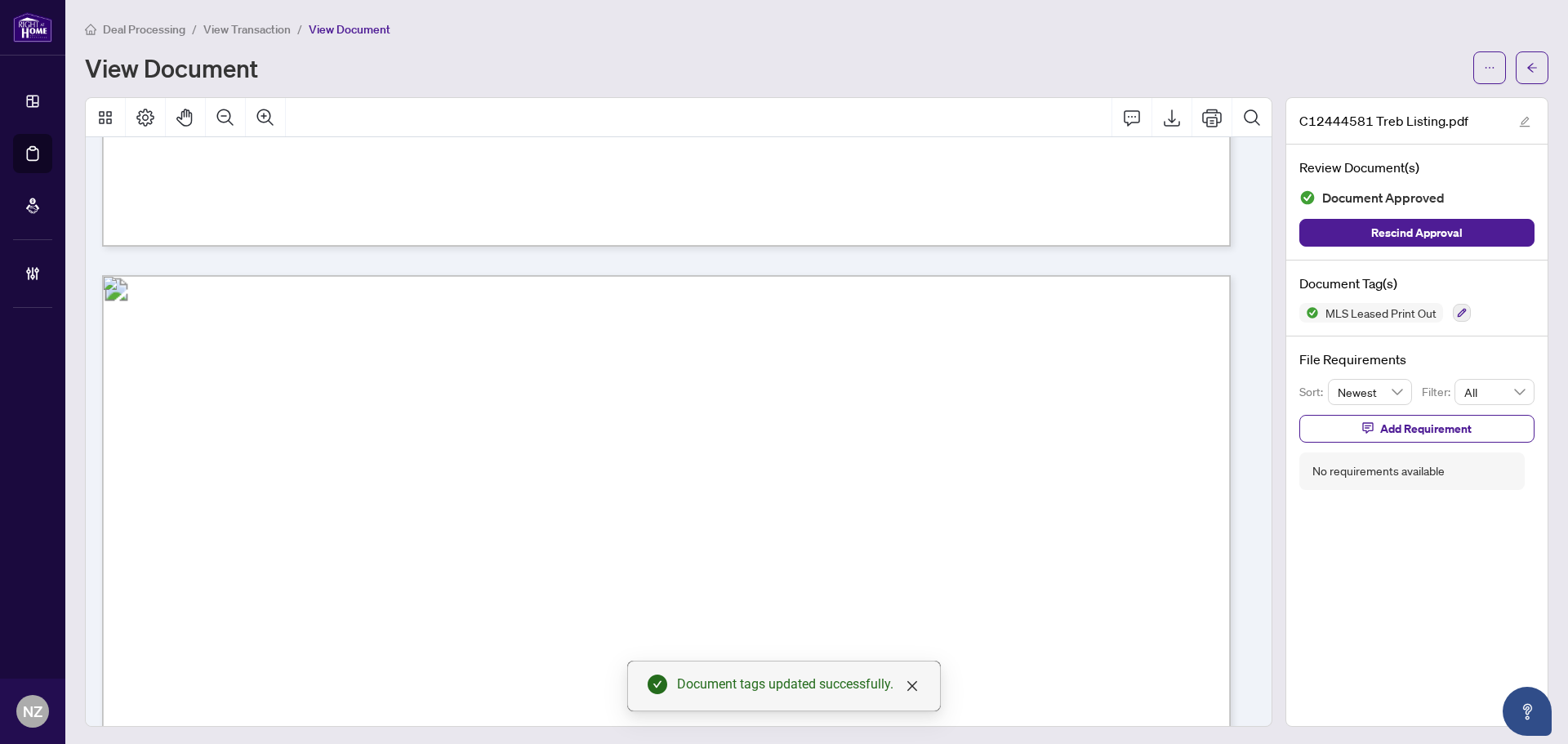
click at [1532, 46] on div "Deal Processing / View Transaction / View Document View Document" at bounding box center [816, 52] width 1463 height 64
click at [1526, 55] on button "button" at bounding box center [1532, 68] width 32 height 32
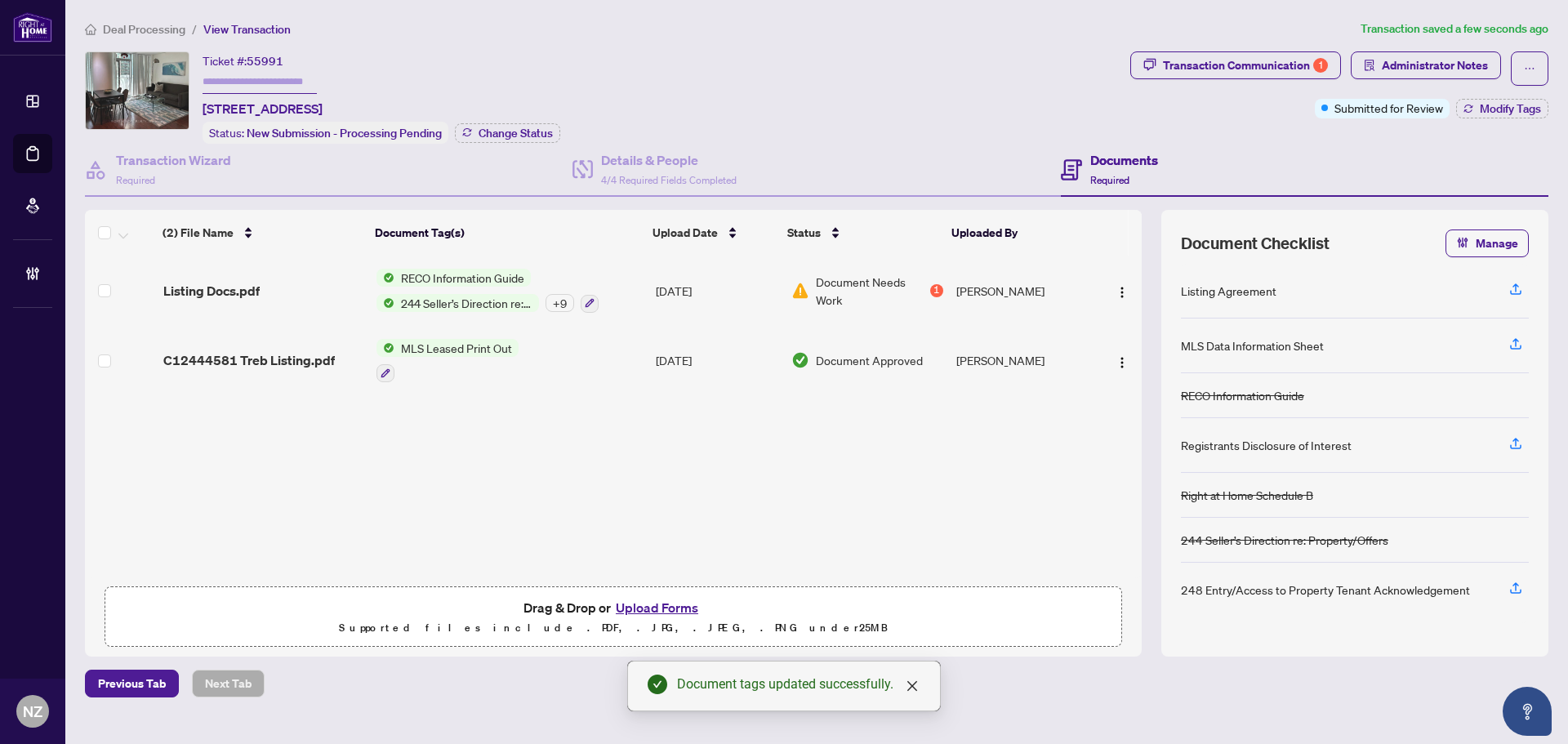
click at [258, 294] on span "Listing Docs.pdf" at bounding box center [211, 290] width 97 height 20
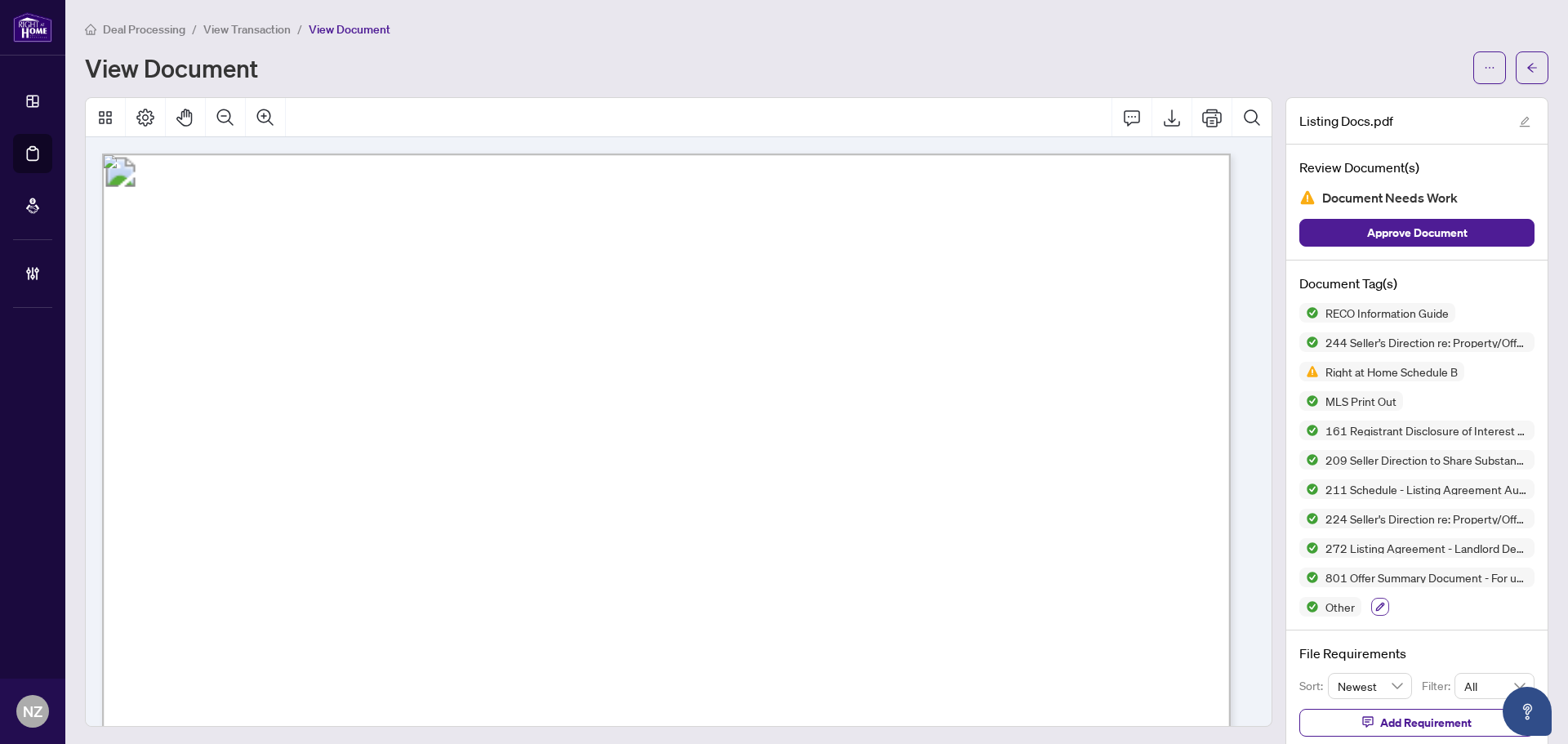
click at [1375, 608] on icon "button" at bounding box center [1380, 607] width 10 height 10
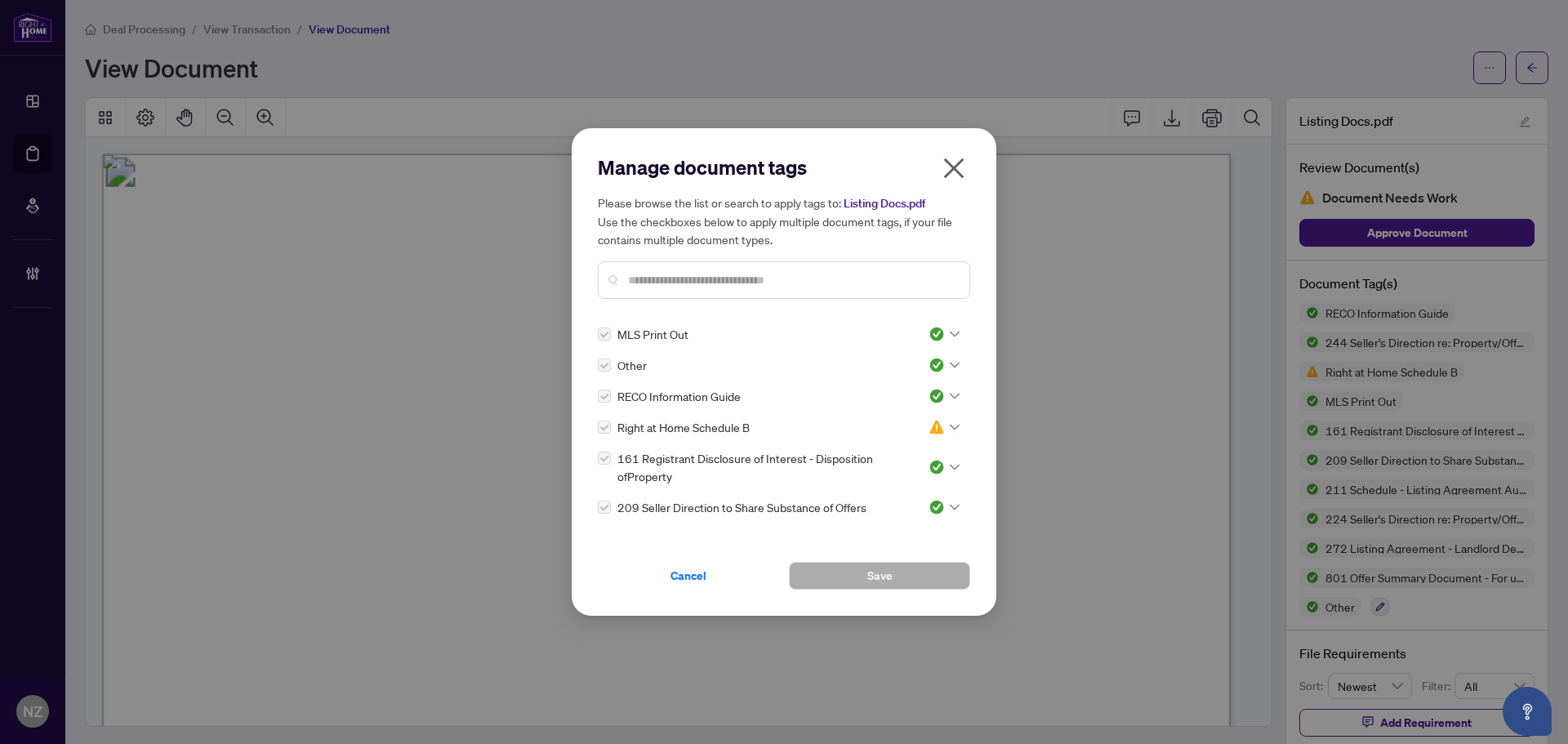
click at [953, 333] on icon at bounding box center [955, 334] width 10 height 6
click at [937, 359] on div "Pending Review" at bounding box center [889, 361] width 104 height 18
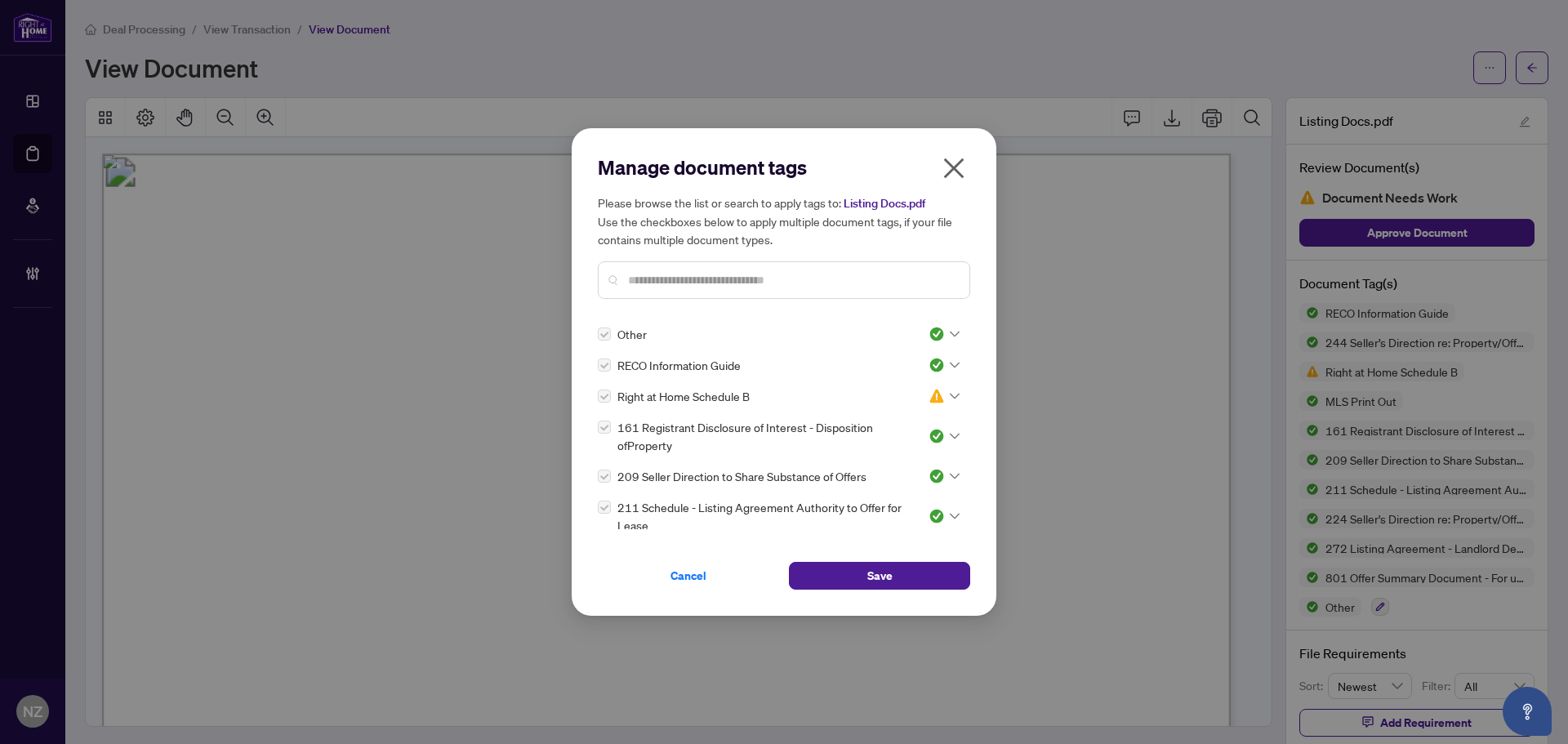
click at [697, 283] on input "text" at bounding box center [792, 279] width 328 height 18
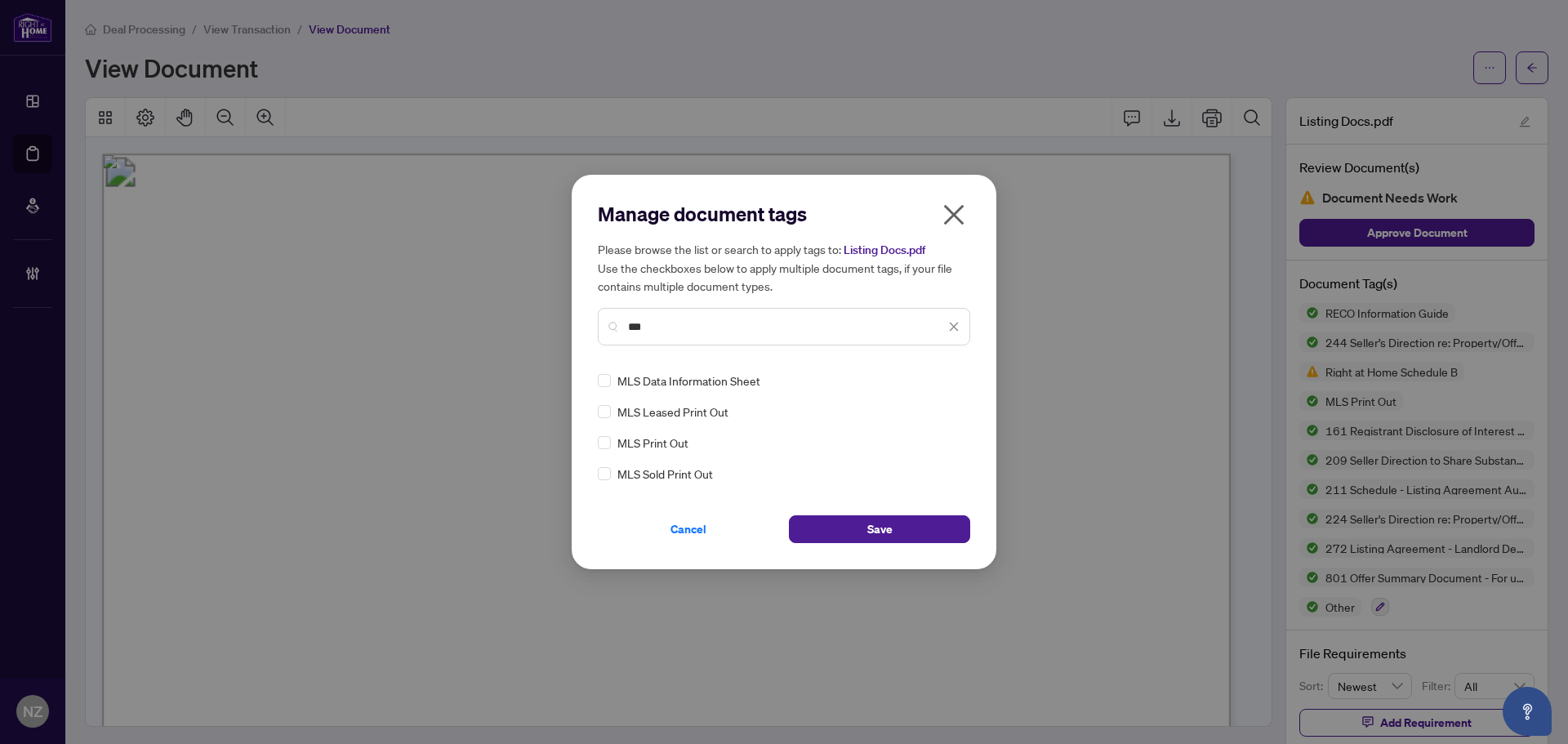
type input "***"
click at [947, 376] on div at bounding box center [944, 380] width 31 height 16
click at [898, 458] on div "Approved" at bounding box center [894, 460] width 104 height 18
click at [876, 532] on span "Save" at bounding box center [880, 529] width 25 height 26
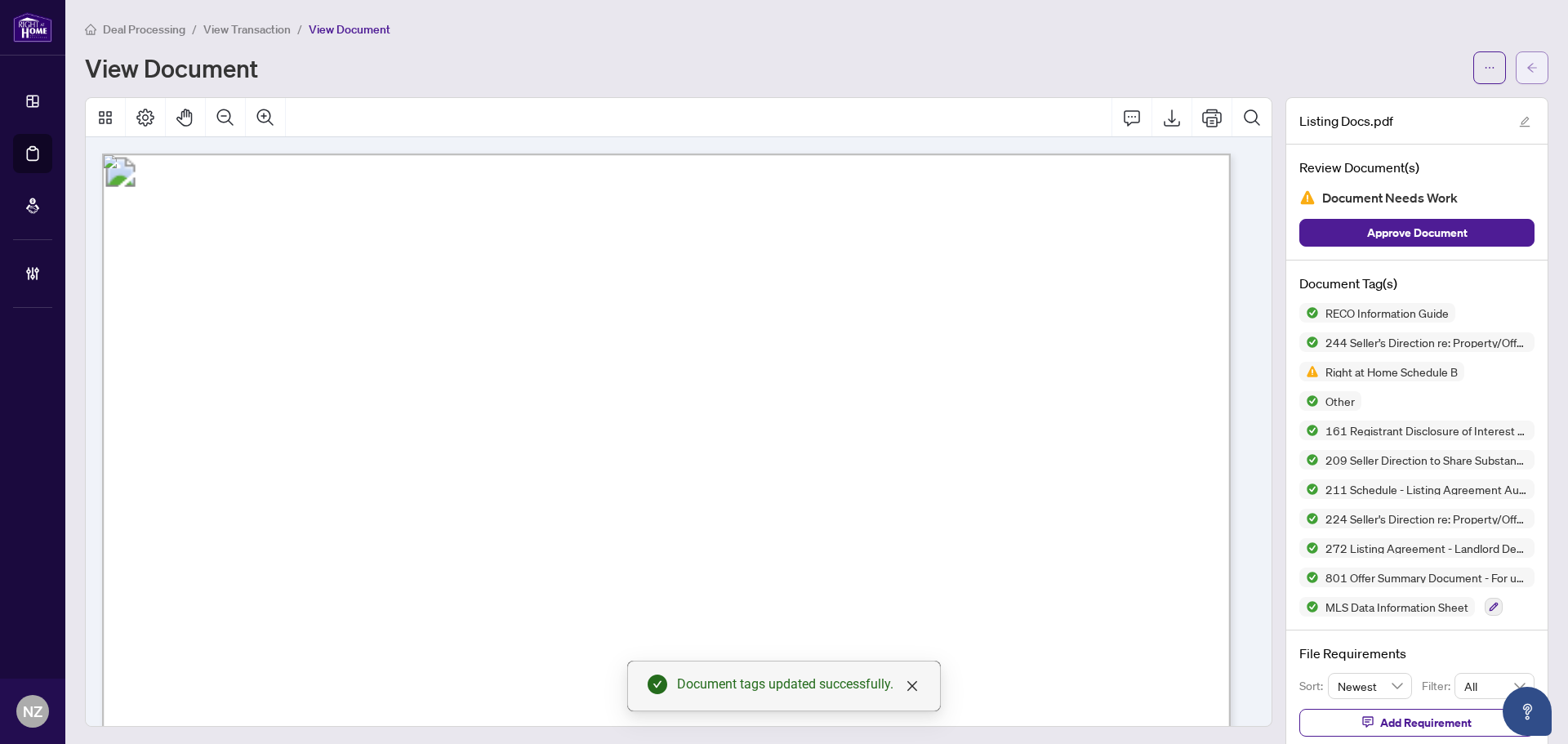
click at [1526, 67] on icon "arrow-left" at bounding box center [1532, 67] width 11 height 11
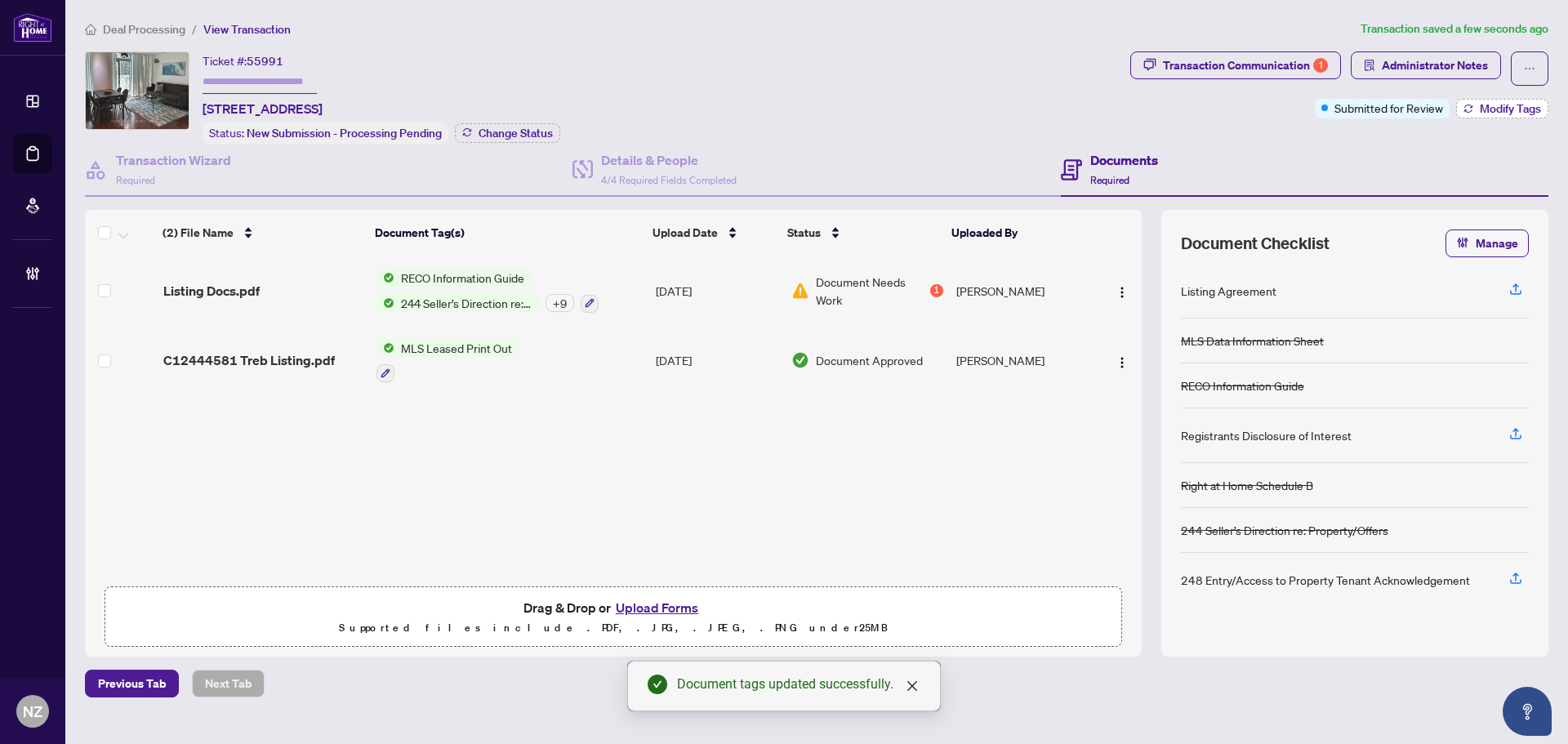
click at [1485, 107] on span "Modify Tags" at bounding box center [1510, 108] width 61 height 11
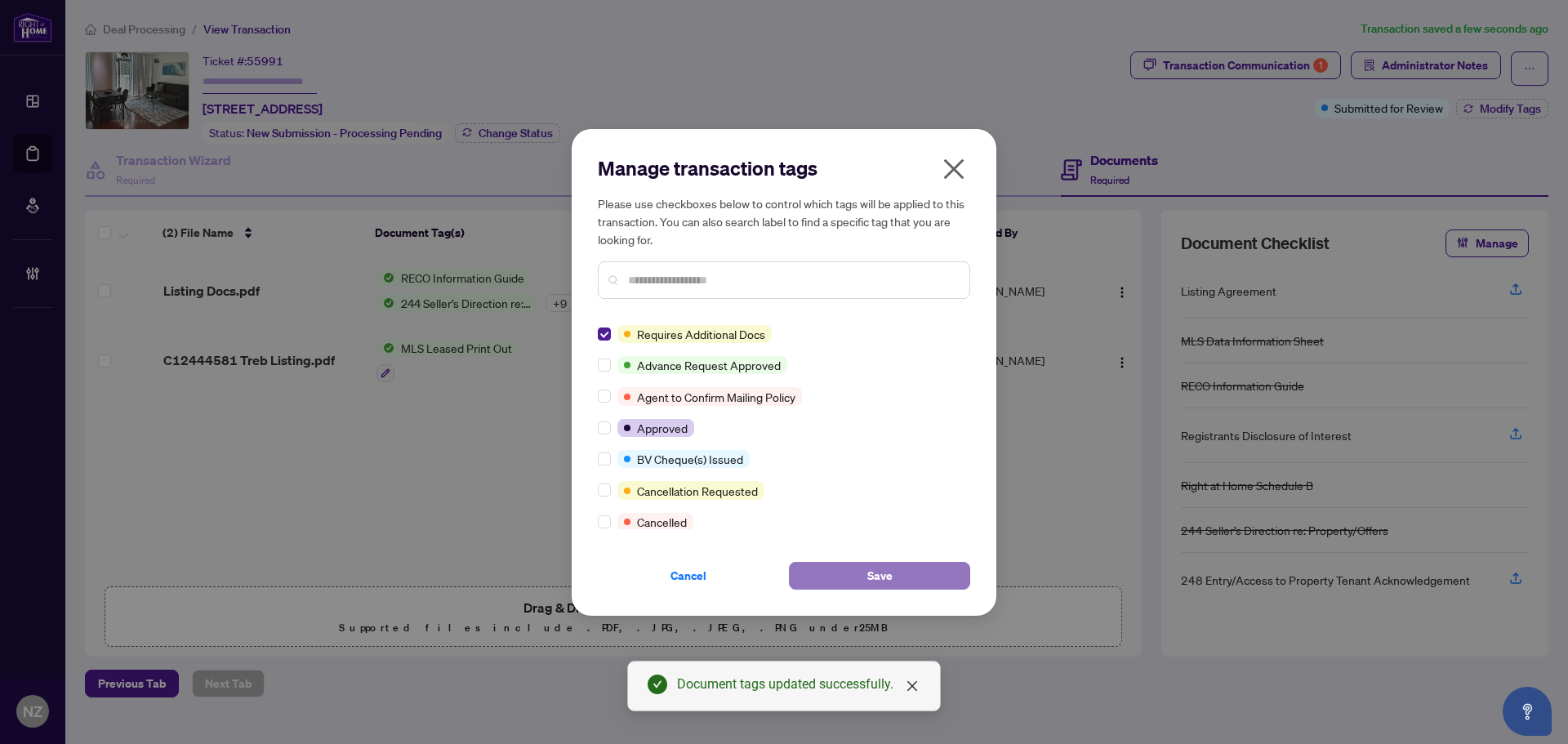
click at [862, 575] on button "Save" at bounding box center [880, 575] width 182 height 28
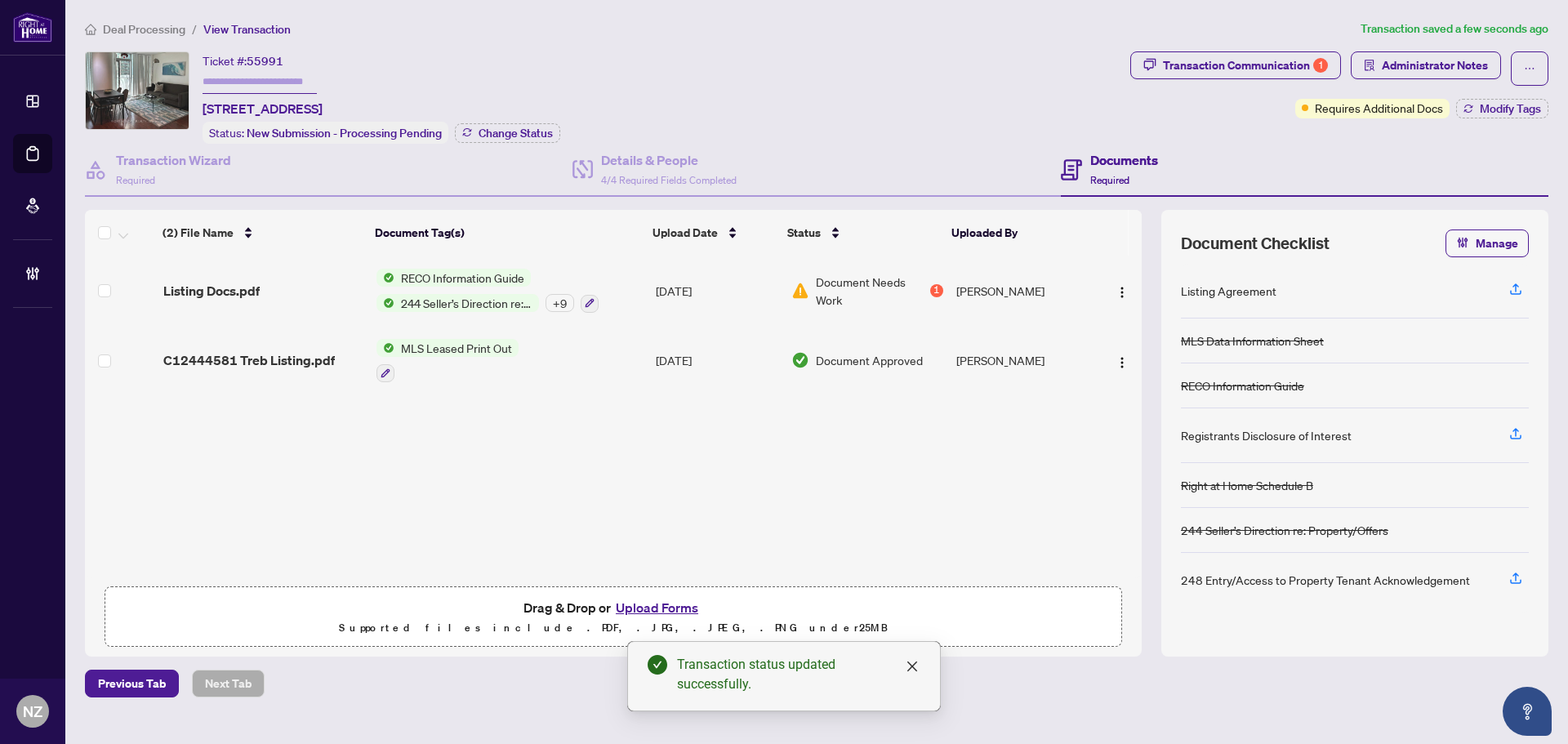
click at [154, 23] on span "Deal Processing" at bounding box center [143, 29] width 82 height 14
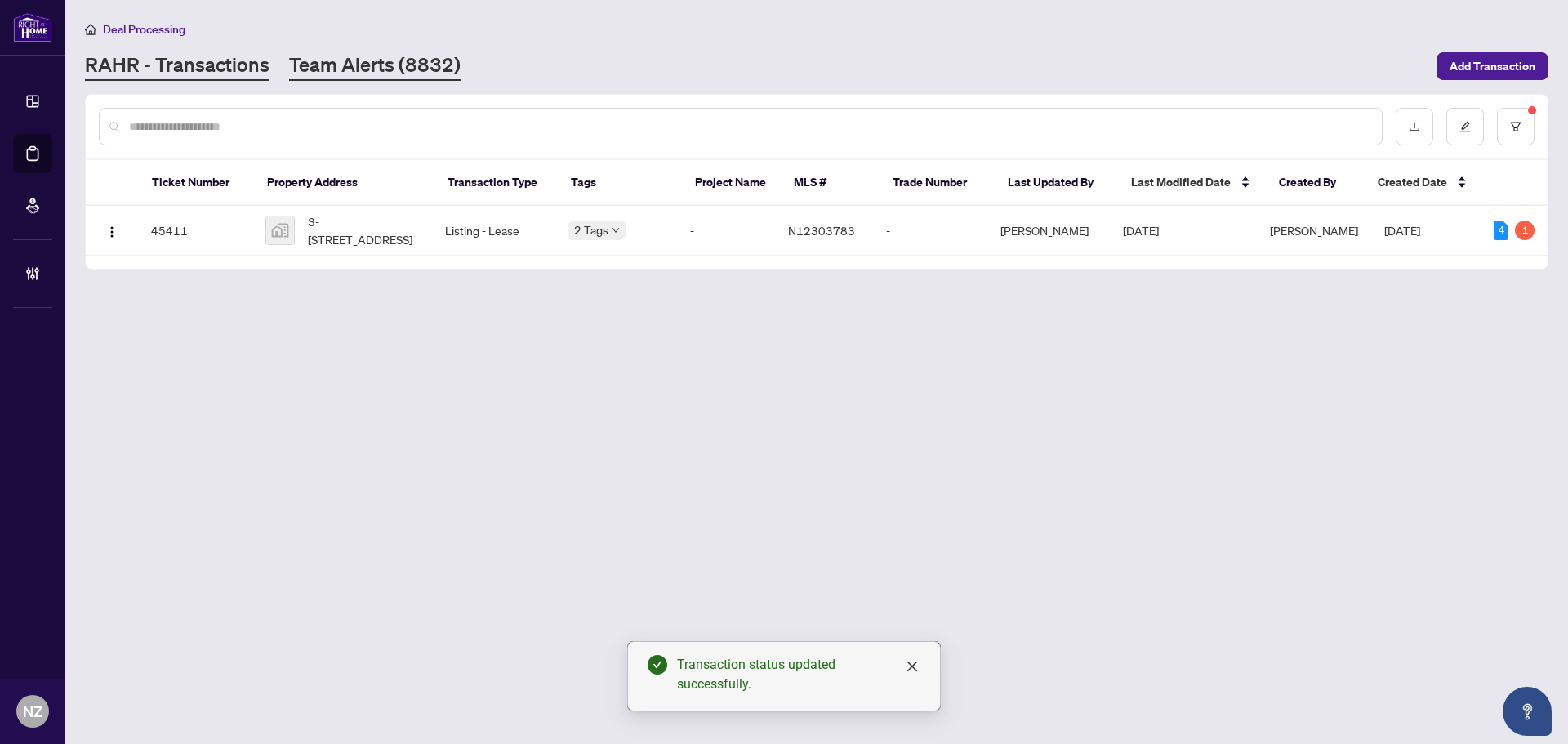
click at [349, 64] on link "Team Alerts (8832)" at bounding box center [375, 66] width 171 height 30
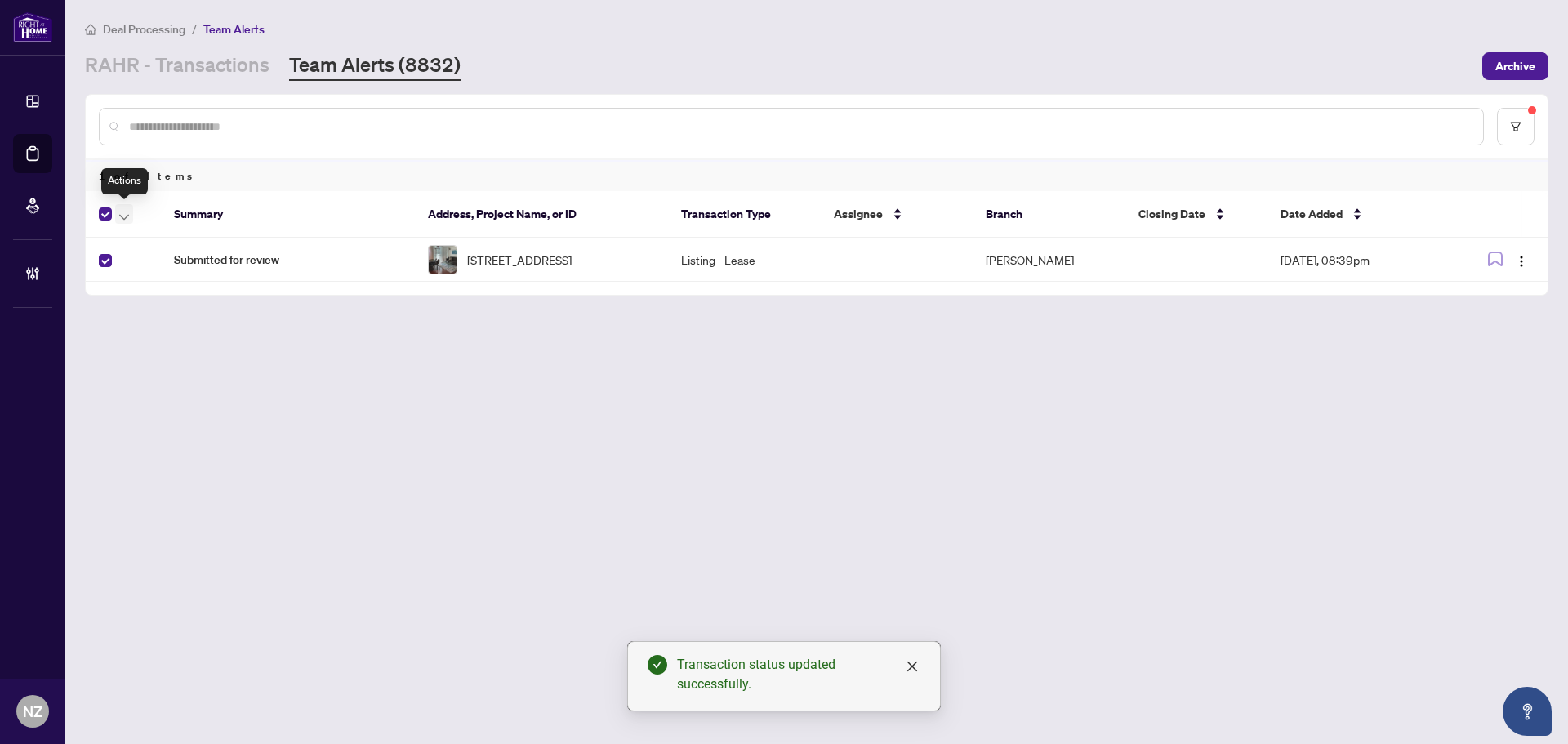
click at [121, 215] on icon "button" at bounding box center [124, 216] width 10 height 6
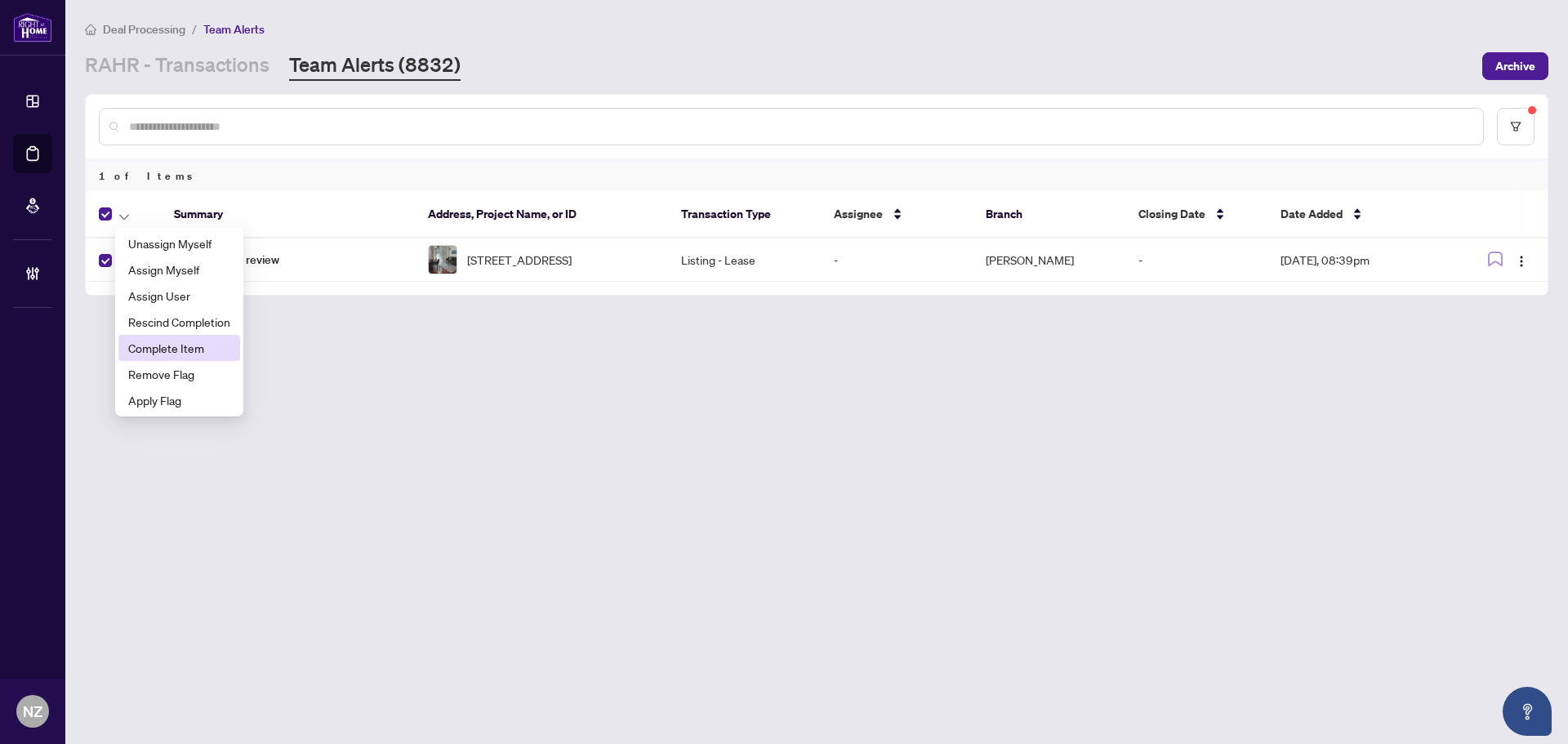
click at [163, 351] on span "Complete Item" at bounding box center [179, 347] width 102 height 18
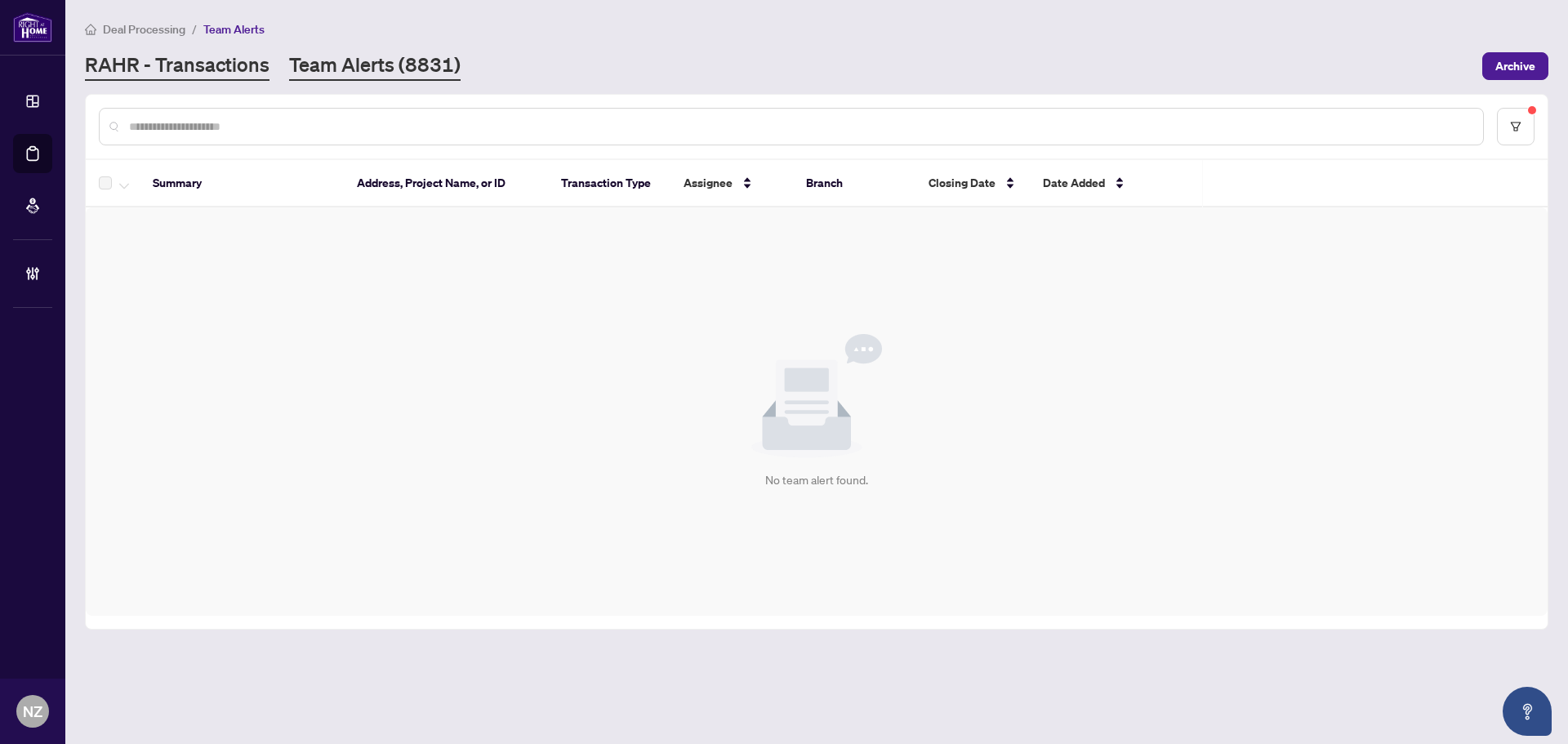
click at [150, 65] on link "RAHR - Transactions" at bounding box center [176, 66] width 184 height 30
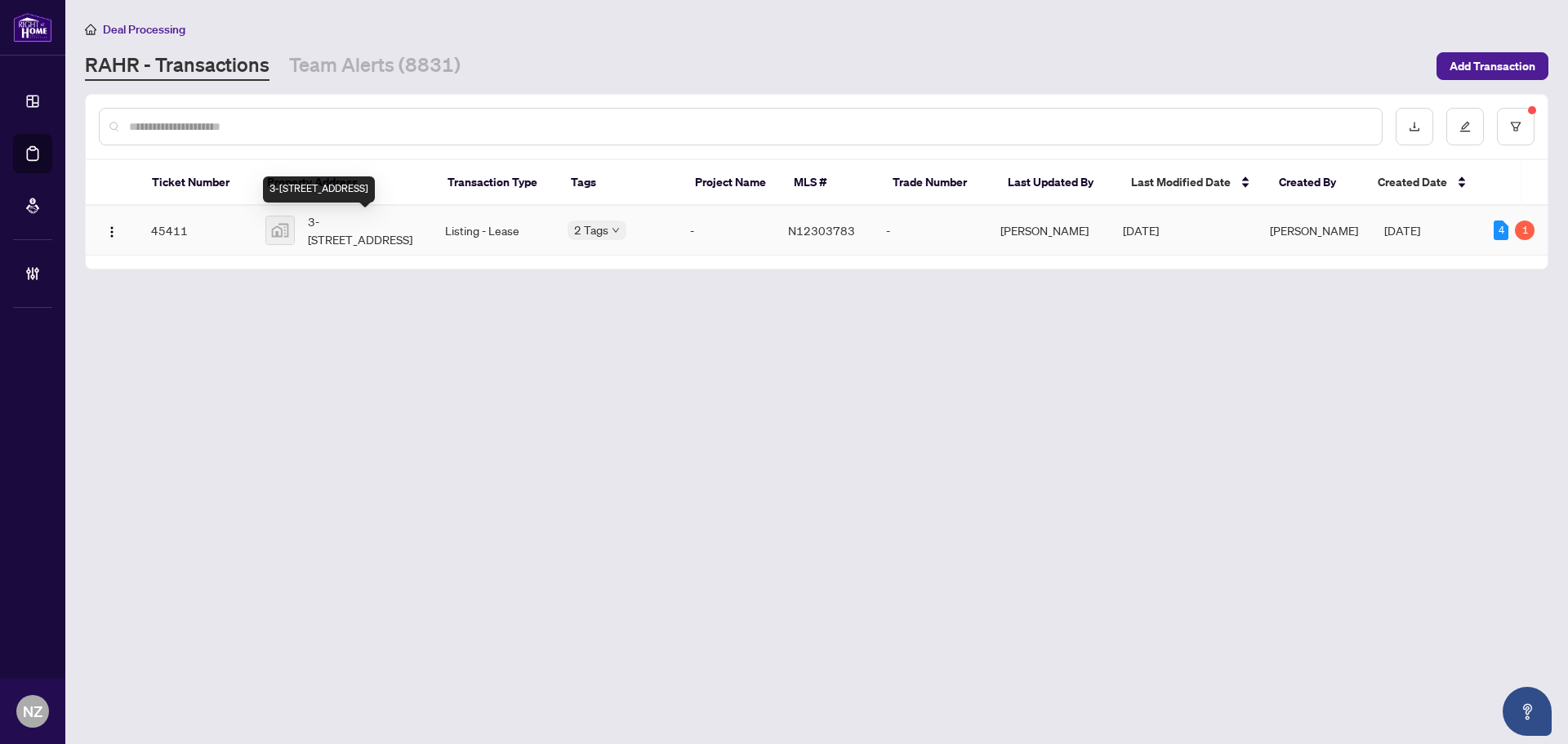
click at [313, 246] on span "3-7730 Kipling Avenue unit 3, Woodbridge, ON, Canada" at bounding box center [363, 230] width 111 height 36
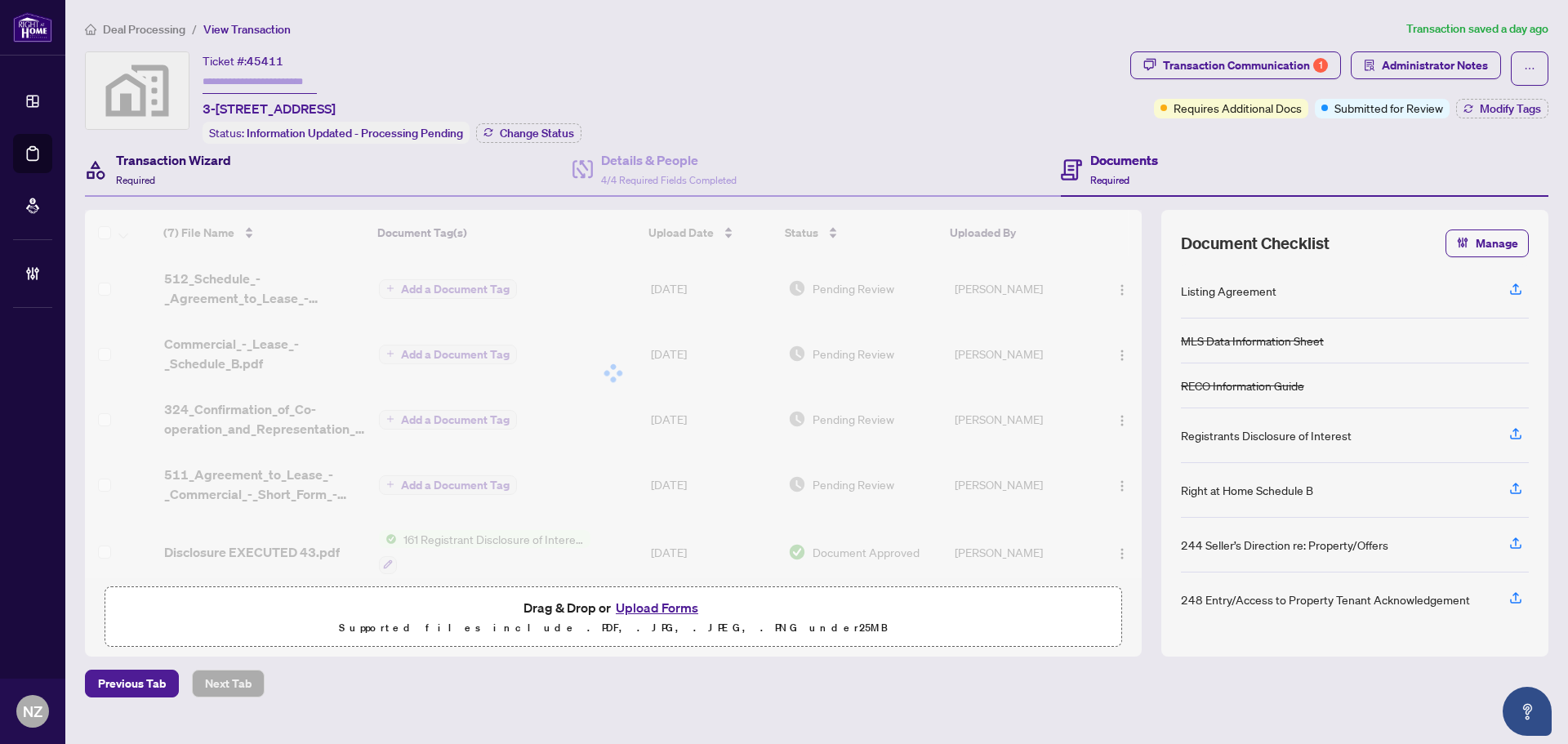
click at [159, 164] on h4 "Transaction Wizard" at bounding box center [174, 159] width 115 height 20
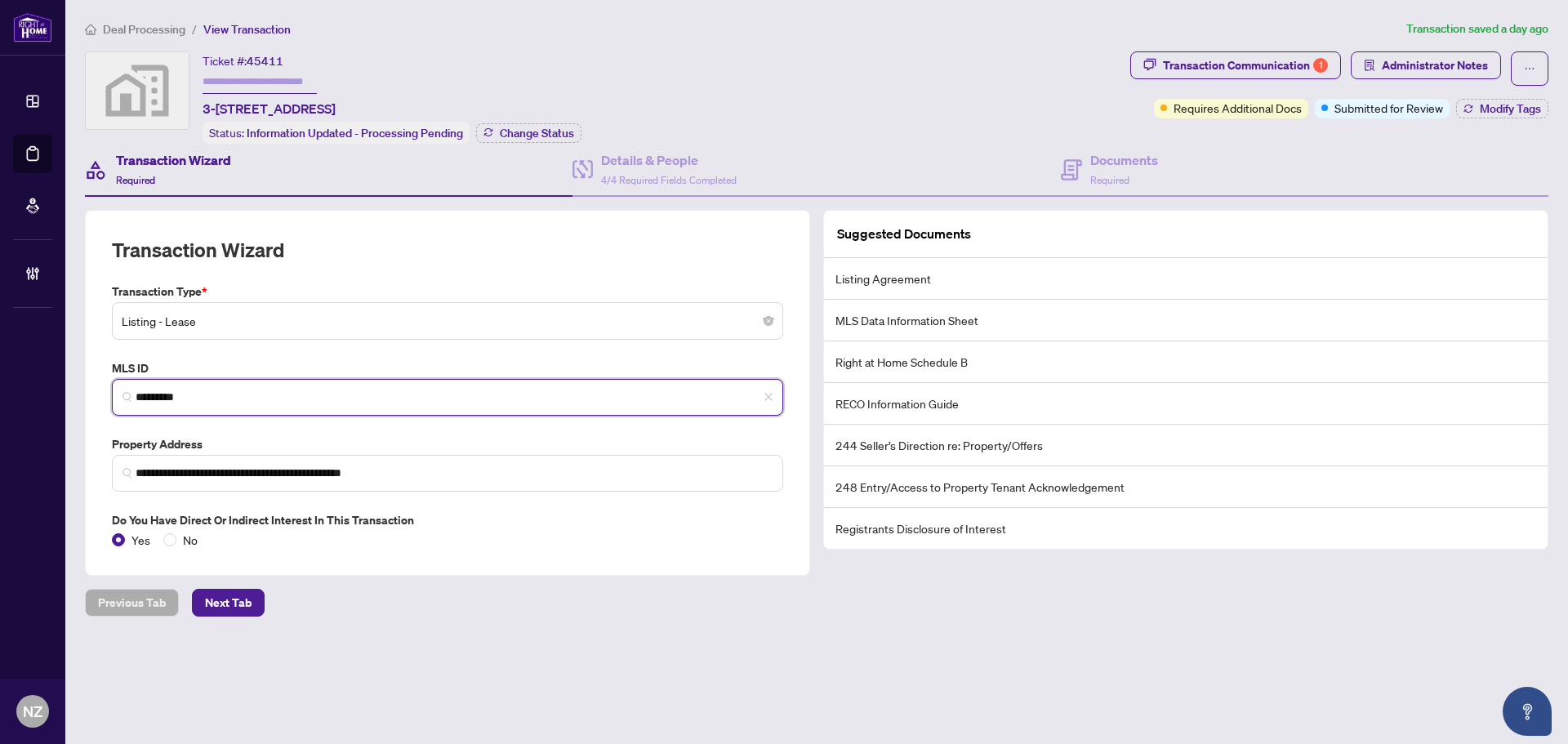
drag, startPoint x: 198, startPoint y: 394, endPoint x: 122, endPoint y: 383, distance: 76.8
click at [122, 383] on span "*********" at bounding box center [447, 397] width 671 height 36
click at [211, 400] on input "*********" at bounding box center [454, 397] width 637 height 17
drag, startPoint x: 193, startPoint y: 396, endPoint x: 29, endPoint y: 388, distance: 164.2
click at [29, 388] on div "**********" at bounding box center [784, 372] width 1568 height 744
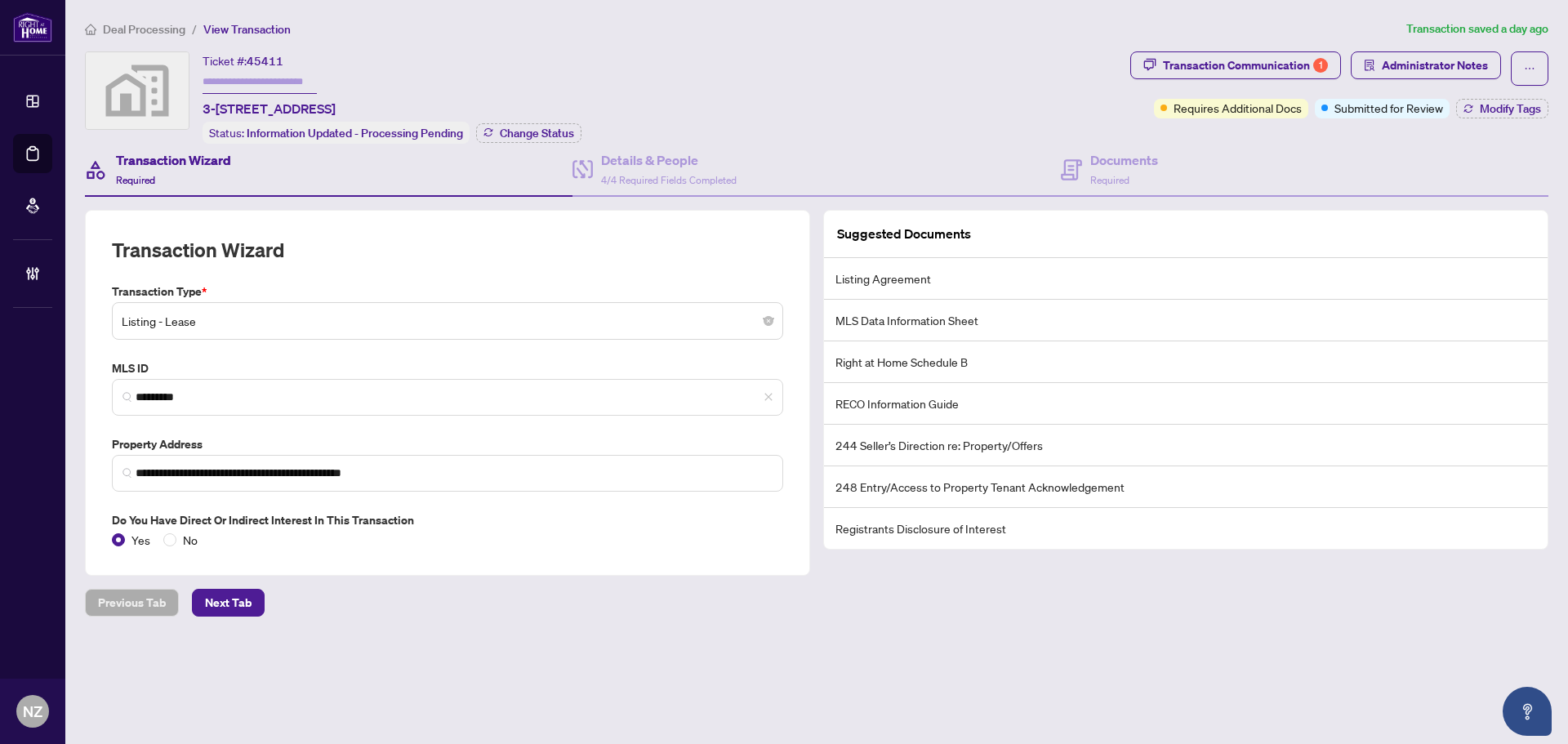
click at [1078, 196] on div "**********" at bounding box center [816, 359] width 1463 height 432
click at [1111, 175] on span "Required" at bounding box center [1110, 180] width 39 height 12
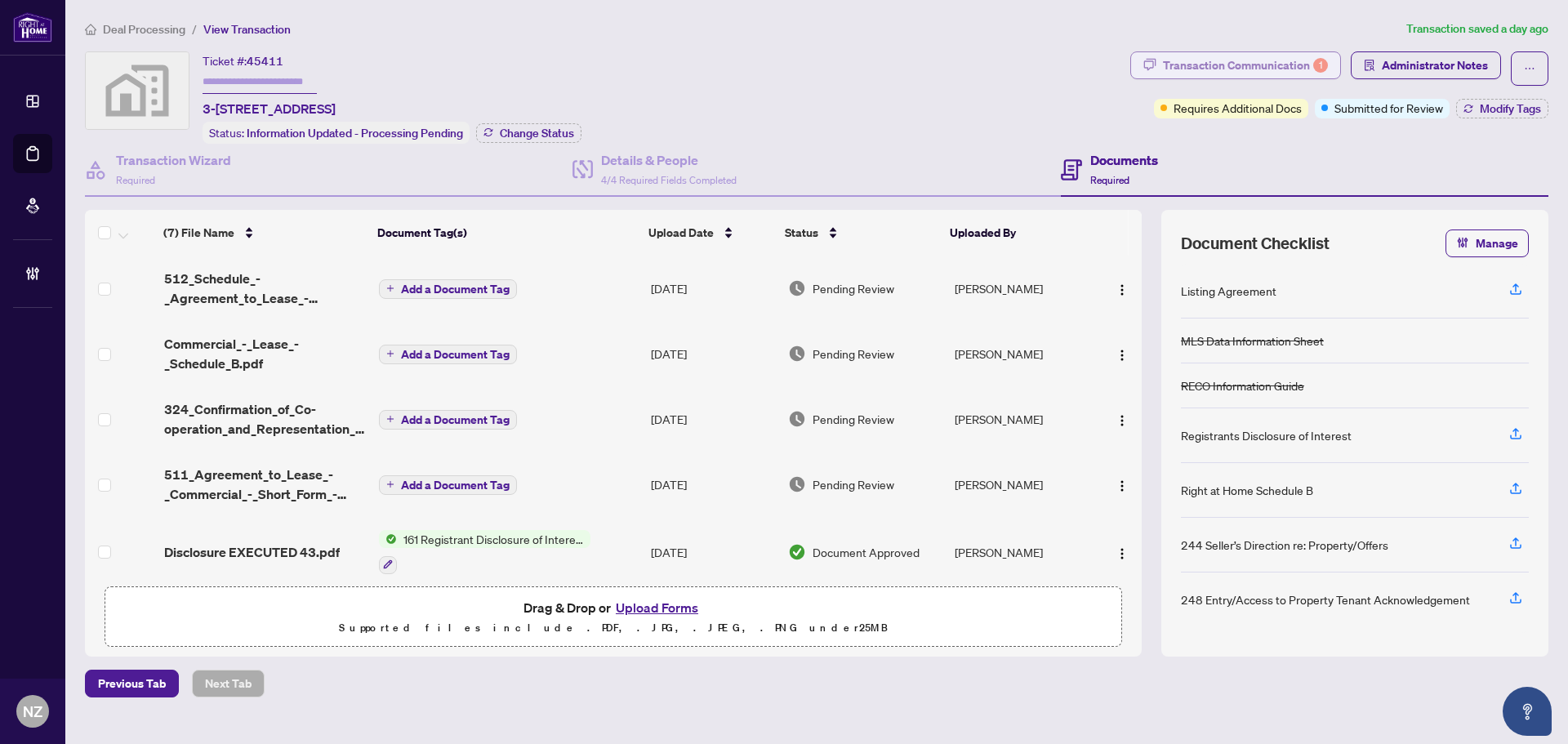
click at [1224, 65] on div "Transaction Communication 1" at bounding box center [1245, 65] width 165 height 26
type textarea "**********"
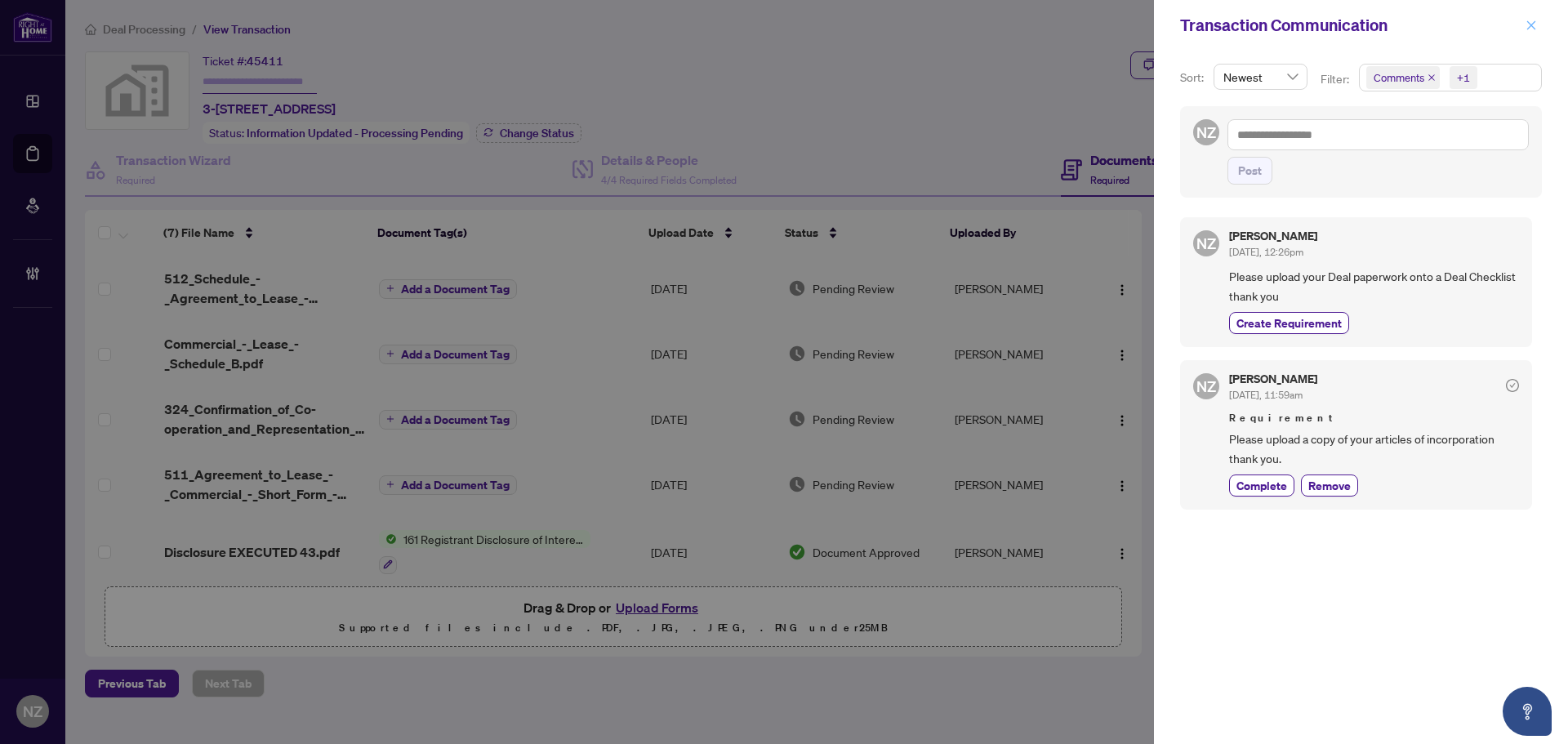
click at [1532, 29] on icon "close" at bounding box center [1531, 25] width 11 height 11
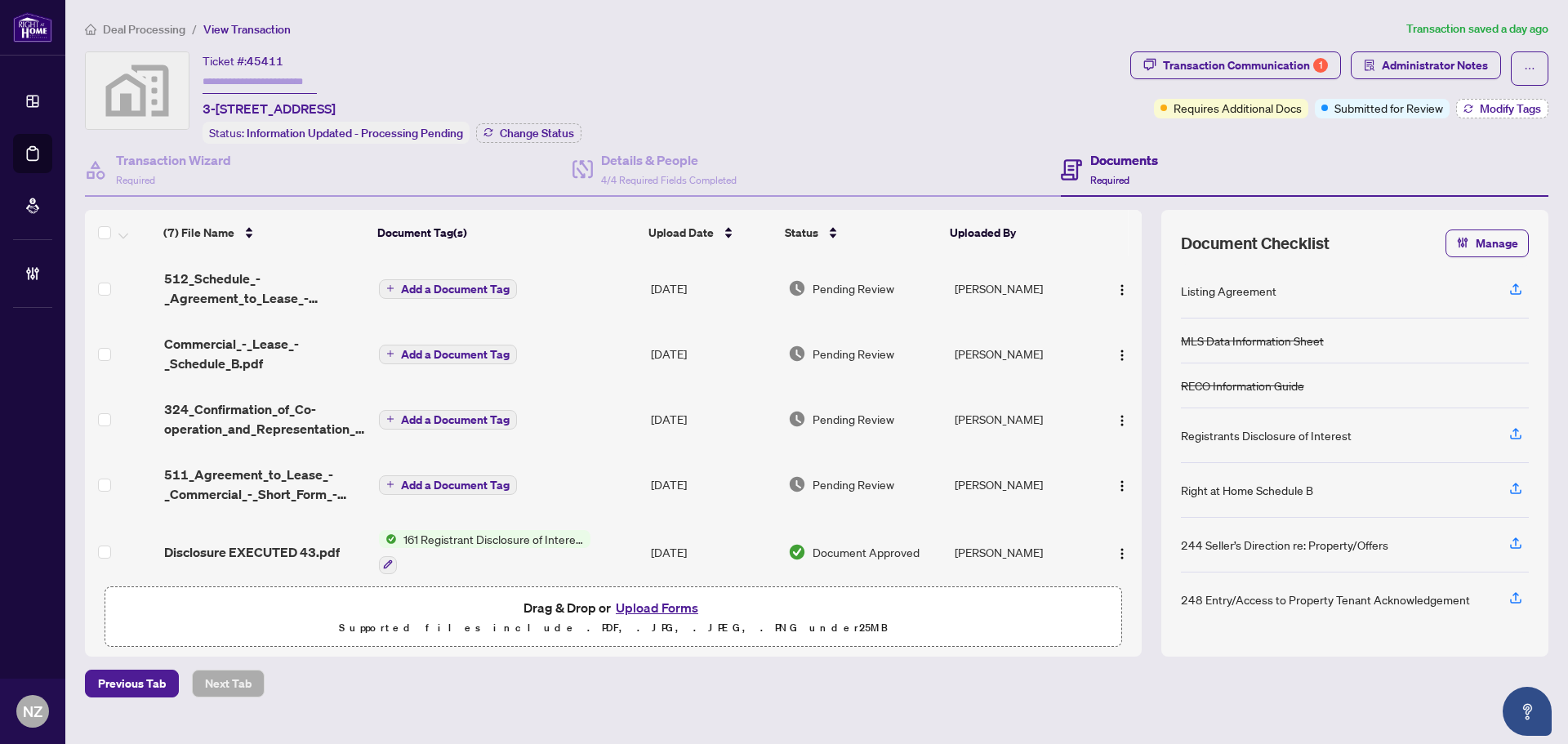
click at [1509, 111] on span "Modify Tags" at bounding box center [1510, 108] width 61 height 11
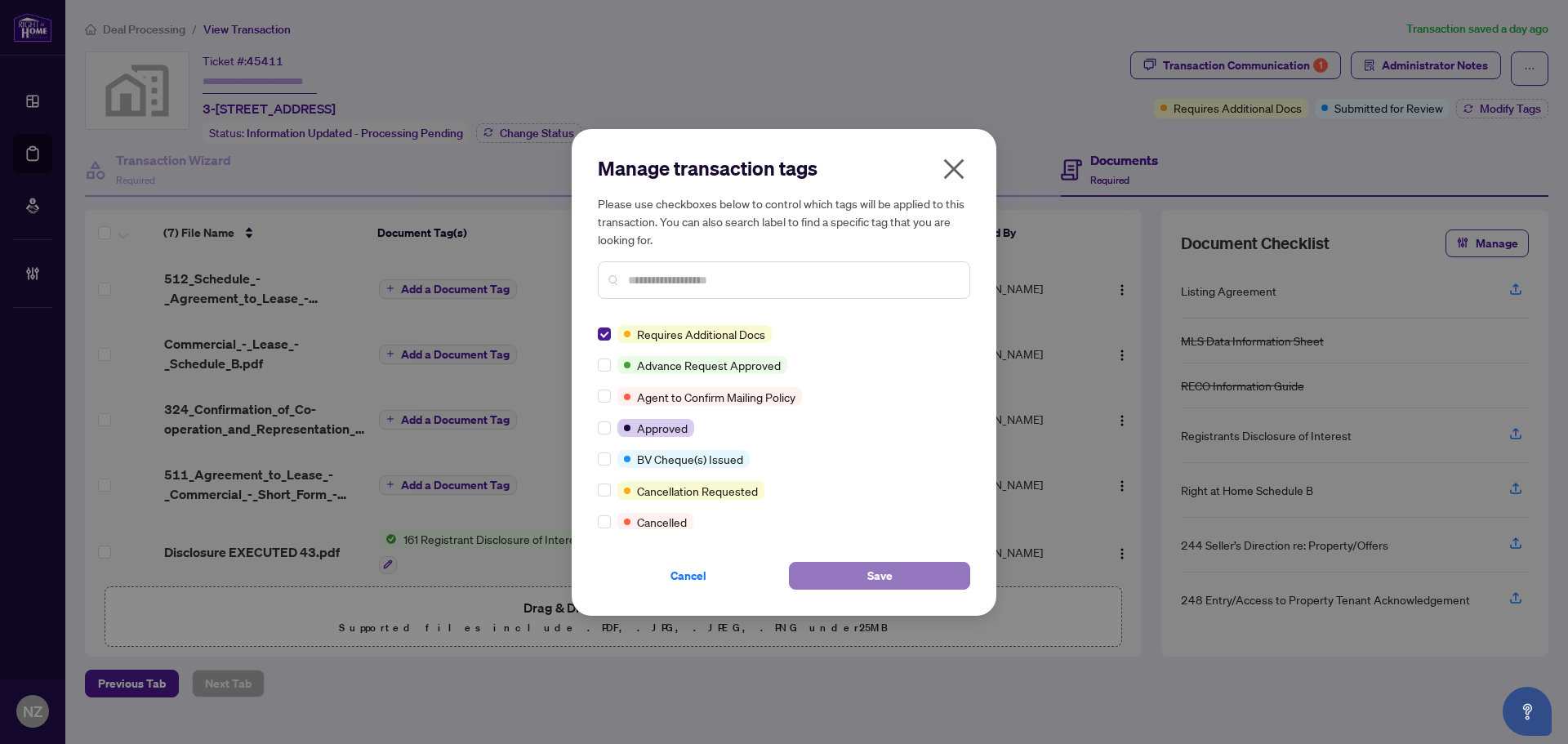
click at [871, 570] on span "Save" at bounding box center [880, 575] width 25 height 26
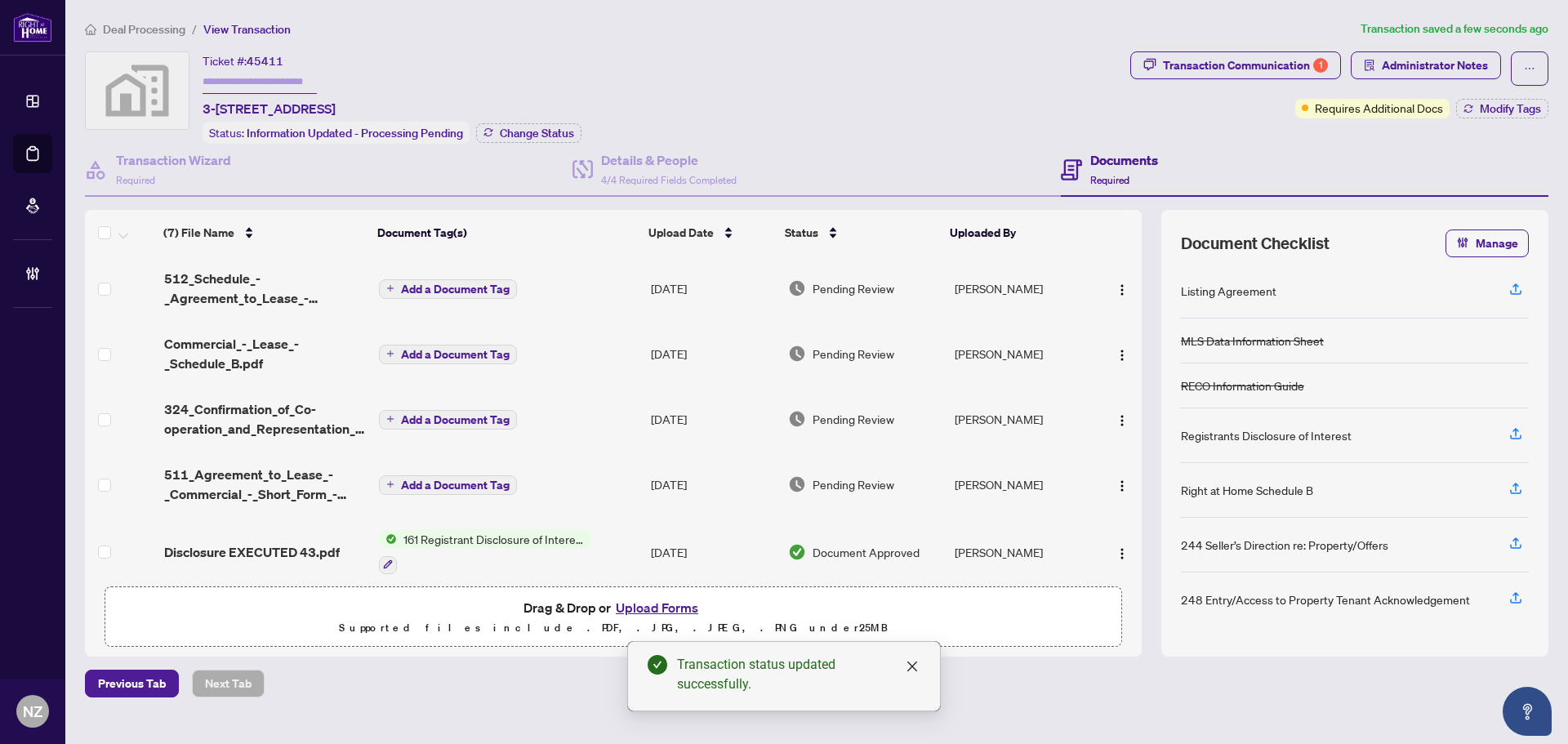
drag, startPoint x: 143, startPoint y: 31, endPoint x: 293, endPoint y: 19, distance: 150.5
click at [143, 30] on span "Deal Processing" at bounding box center [143, 29] width 82 height 14
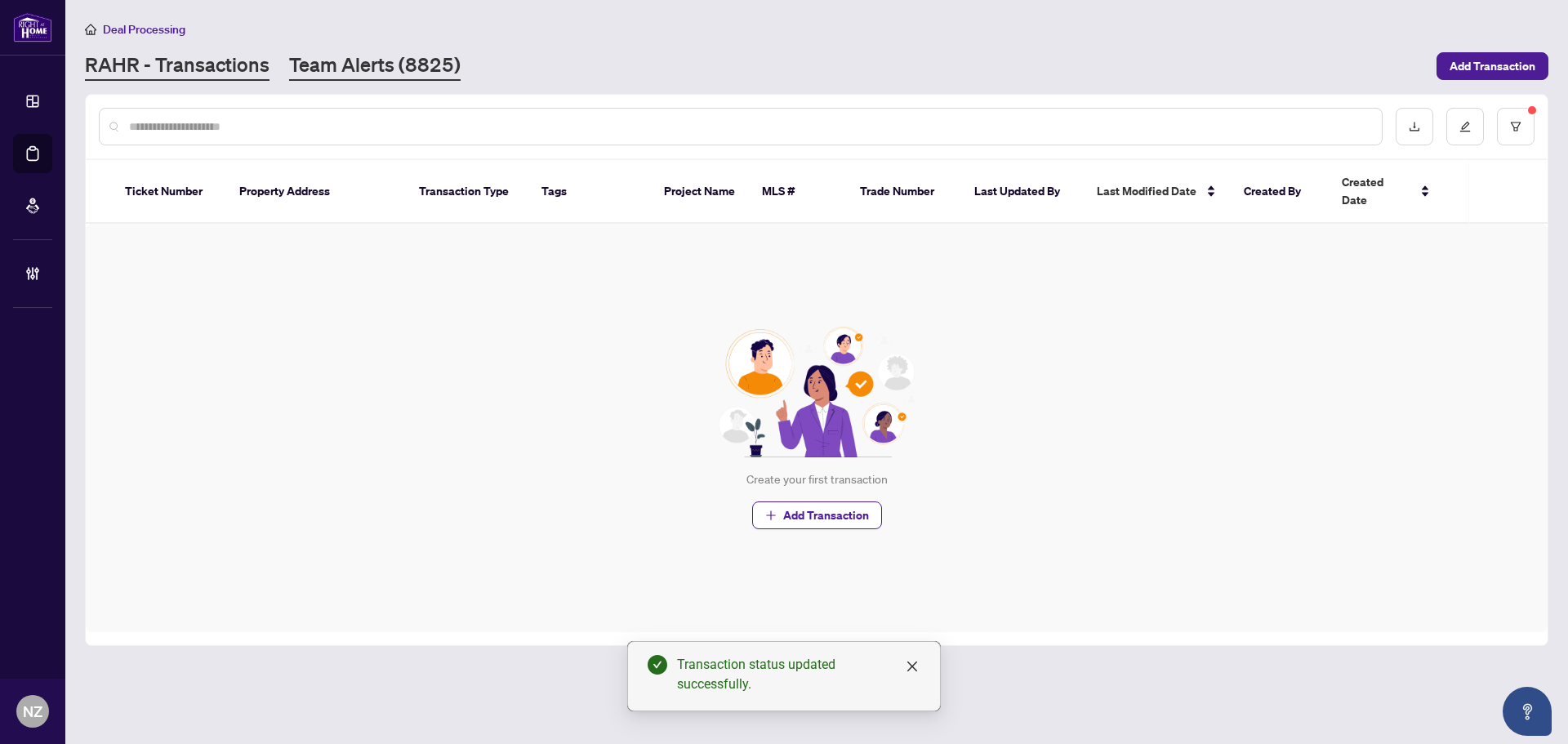
click at [351, 73] on link "Team Alerts (8825)" at bounding box center [375, 66] width 171 height 30
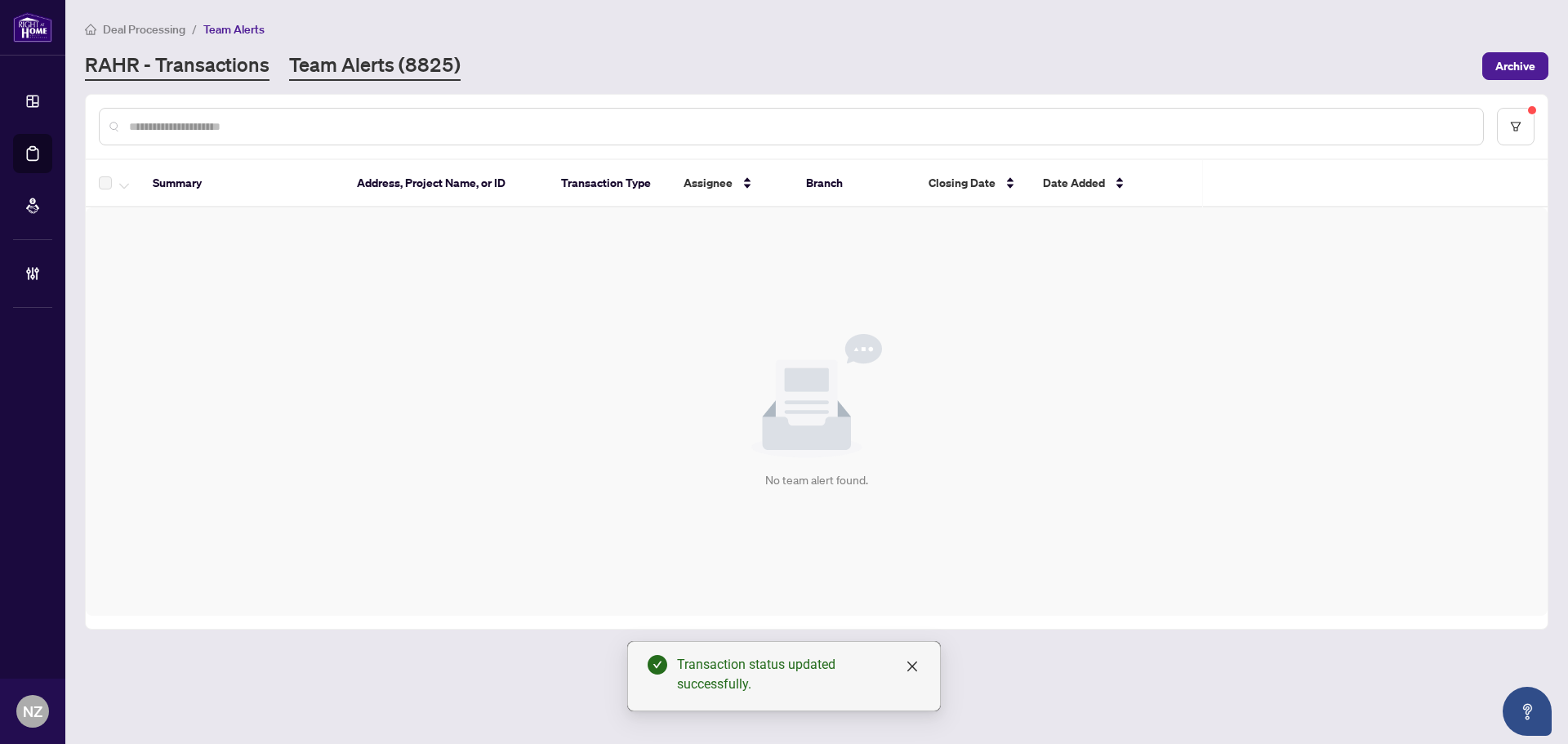
click at [182, 61] on link "RAHR - Transactions" at bounding box center [176, 66] width 184 height 30
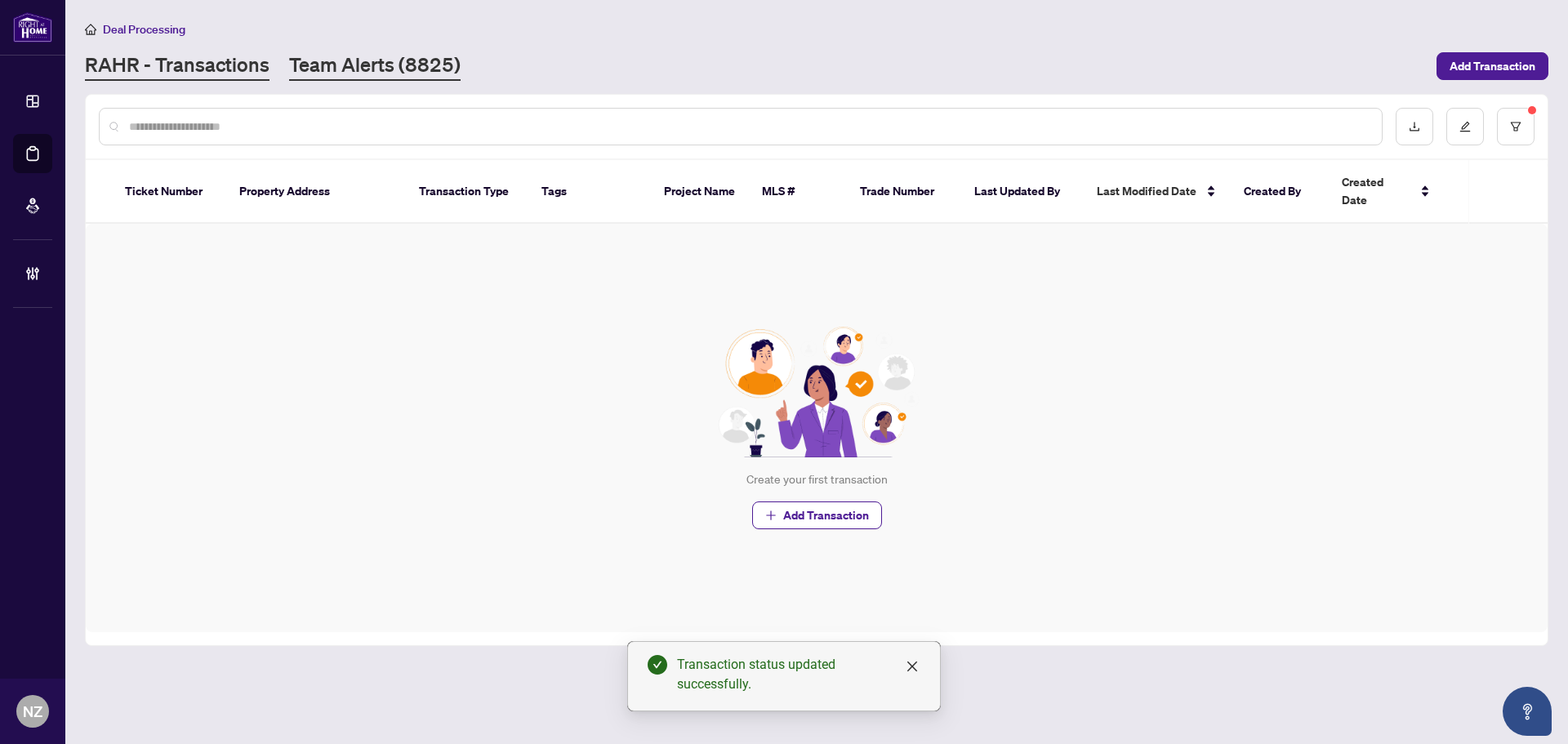
drag, startPoint x: 347, startPoint y: 50, endPoint x: 370, endPoint y: 68, distance: 29.2
click at [350, 52] on div "Deal Processing RAHR - Transactions Team Alerts (8825) Add Transaction" at bounding box center [816, 50] width 1463 height 61
click at [370, 68] on link "Team Alerts (8825)" at bounding box center [375, 66] width 171 height 30
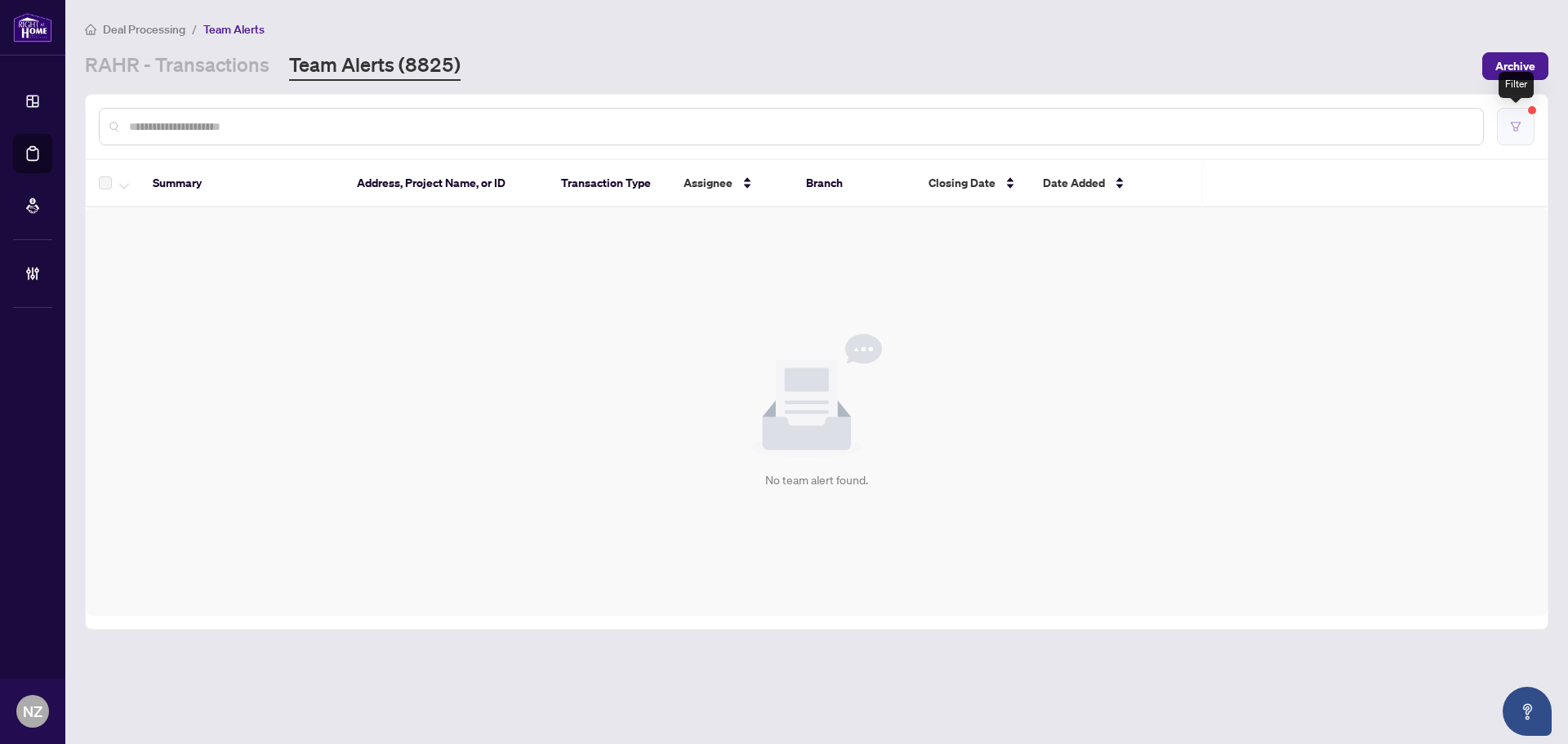
click at [1518, 139] on button "button" at bounding box center [1515, 126] width 37 height 37
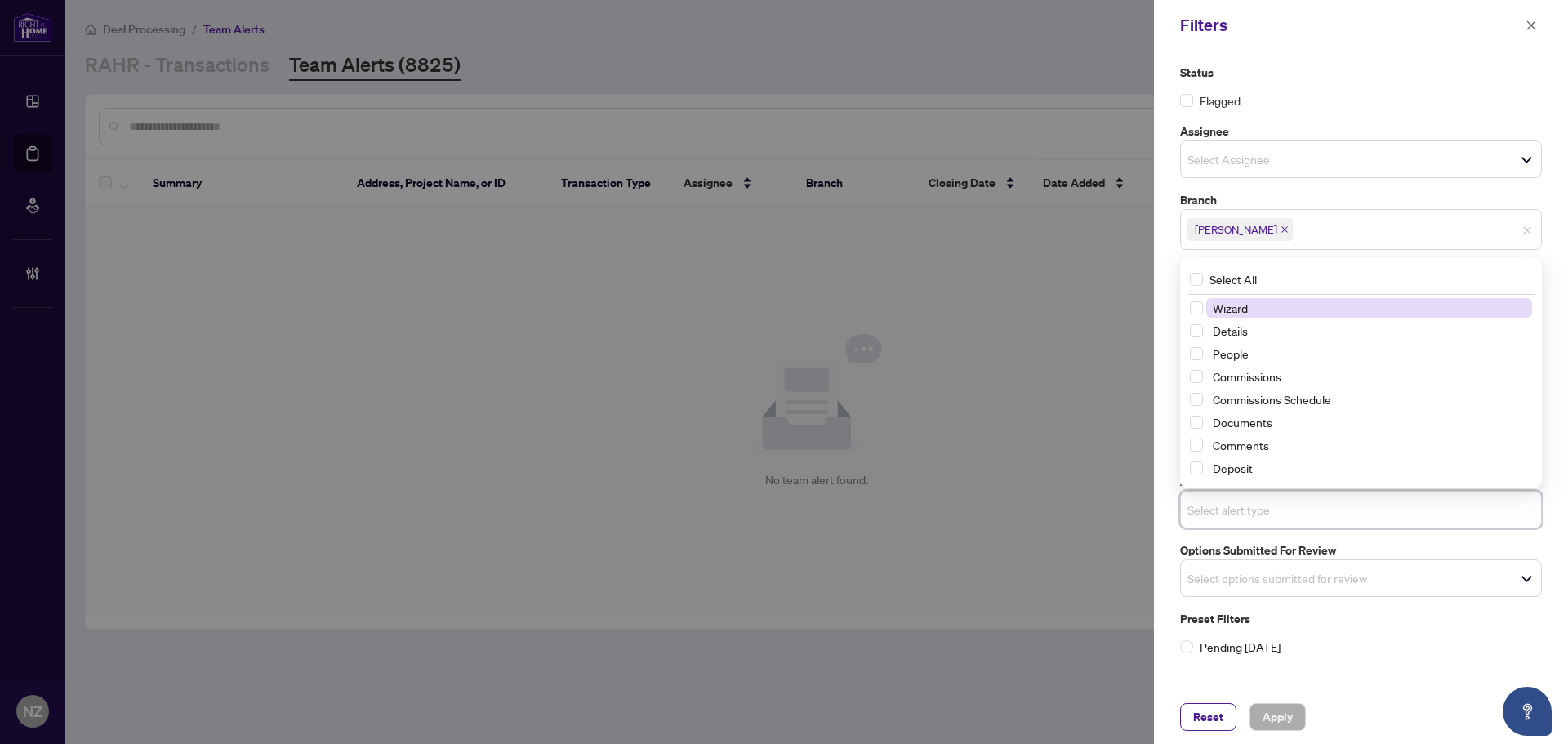
click at [1279, 511] on input "search" at bounding box center [1244, 509] width 115 height 20
click at [1273, 579] on input "search" at bounding box center [1244, 578] width 115 height 20
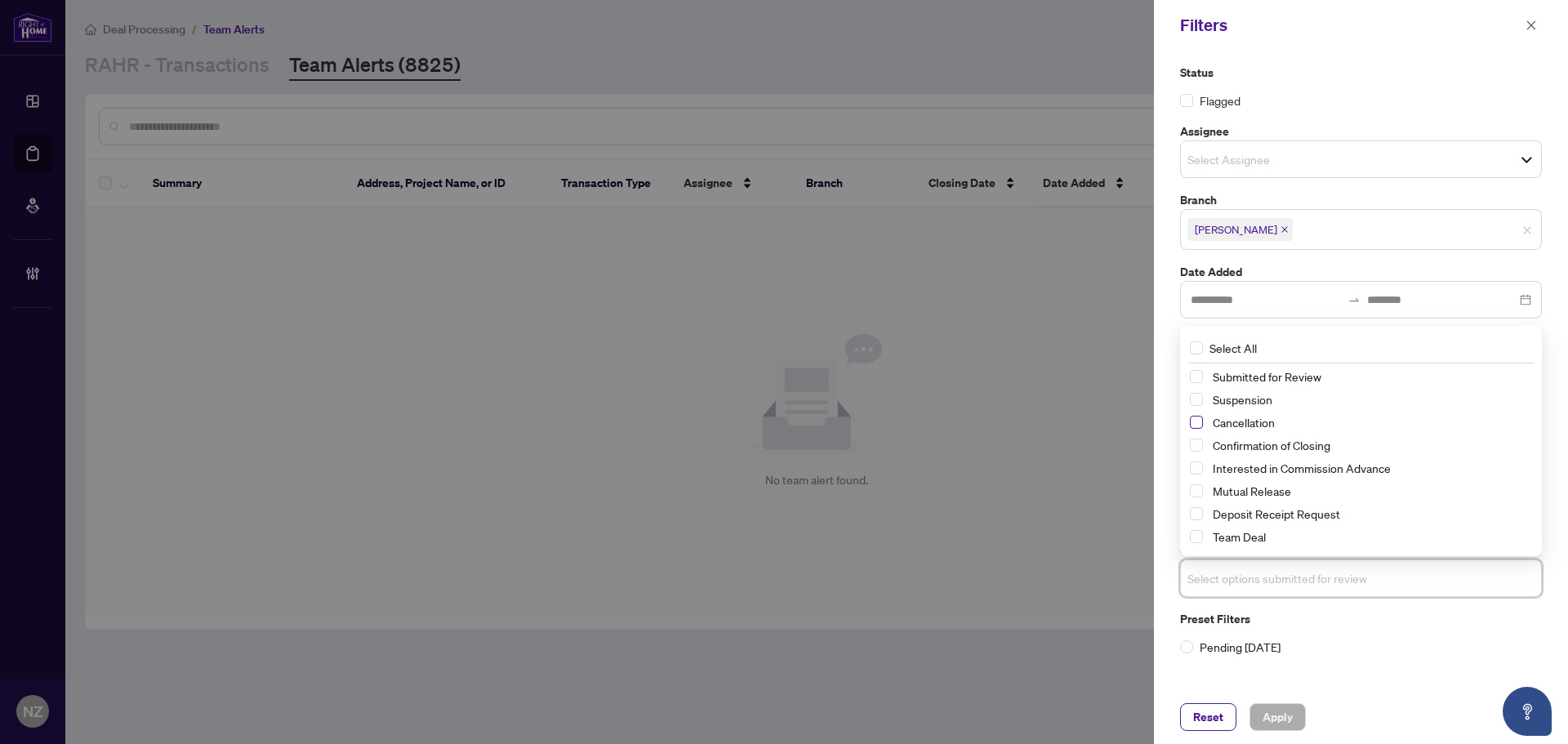
click at [1196, 426] on span "Select Cancellation" at bounding box center [1196, 422] width 13 height 13
click at [1195, 394] on span "Select Suspension" at bounding box center [1196, 399] width 13 height 13
click at [1195, 496] on span "Select Mutual Release" at bounding box center [1196, 490] width 13 height 13
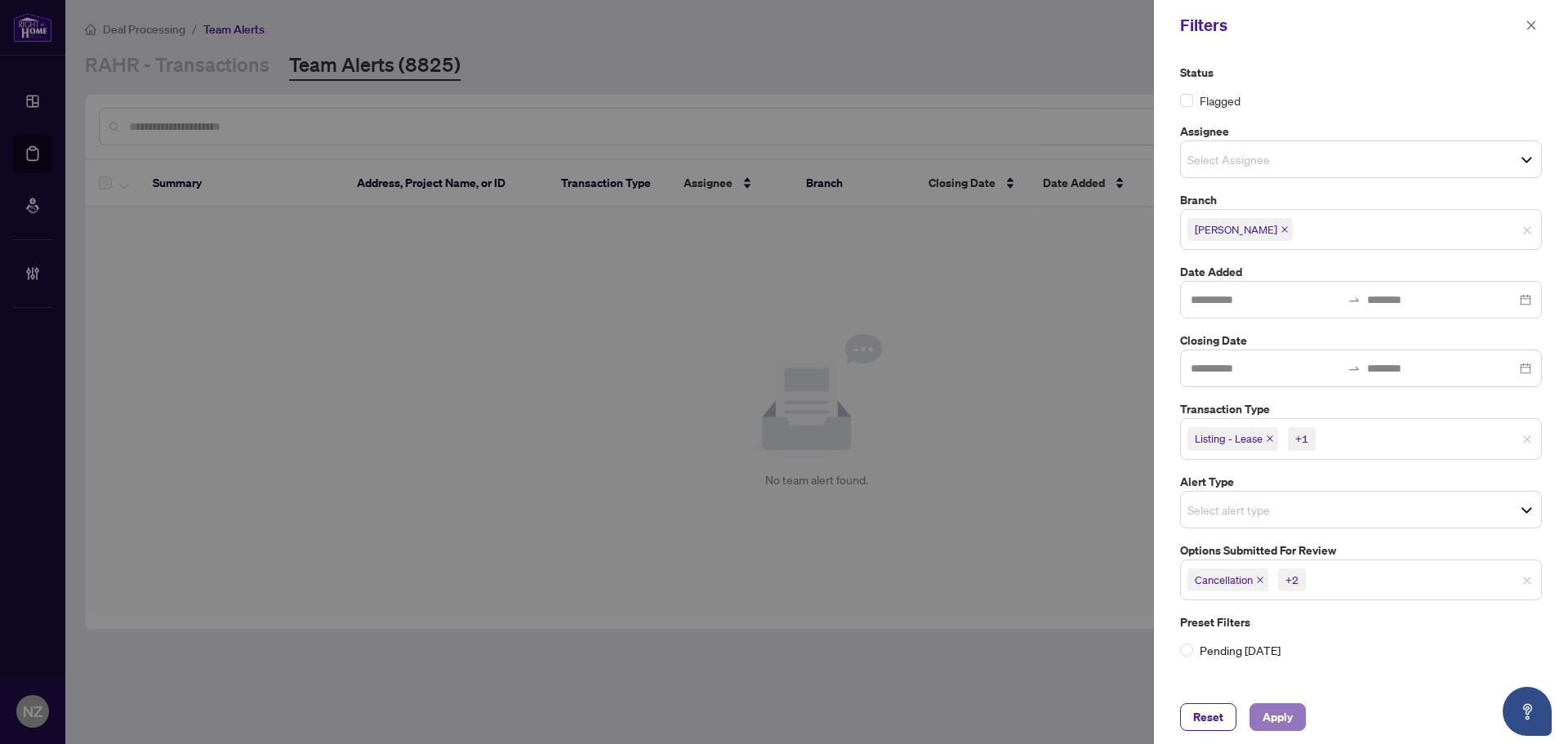
click at [1268, 713] on span "Apply" at bounding box center [1278, 717] width 31 height 26
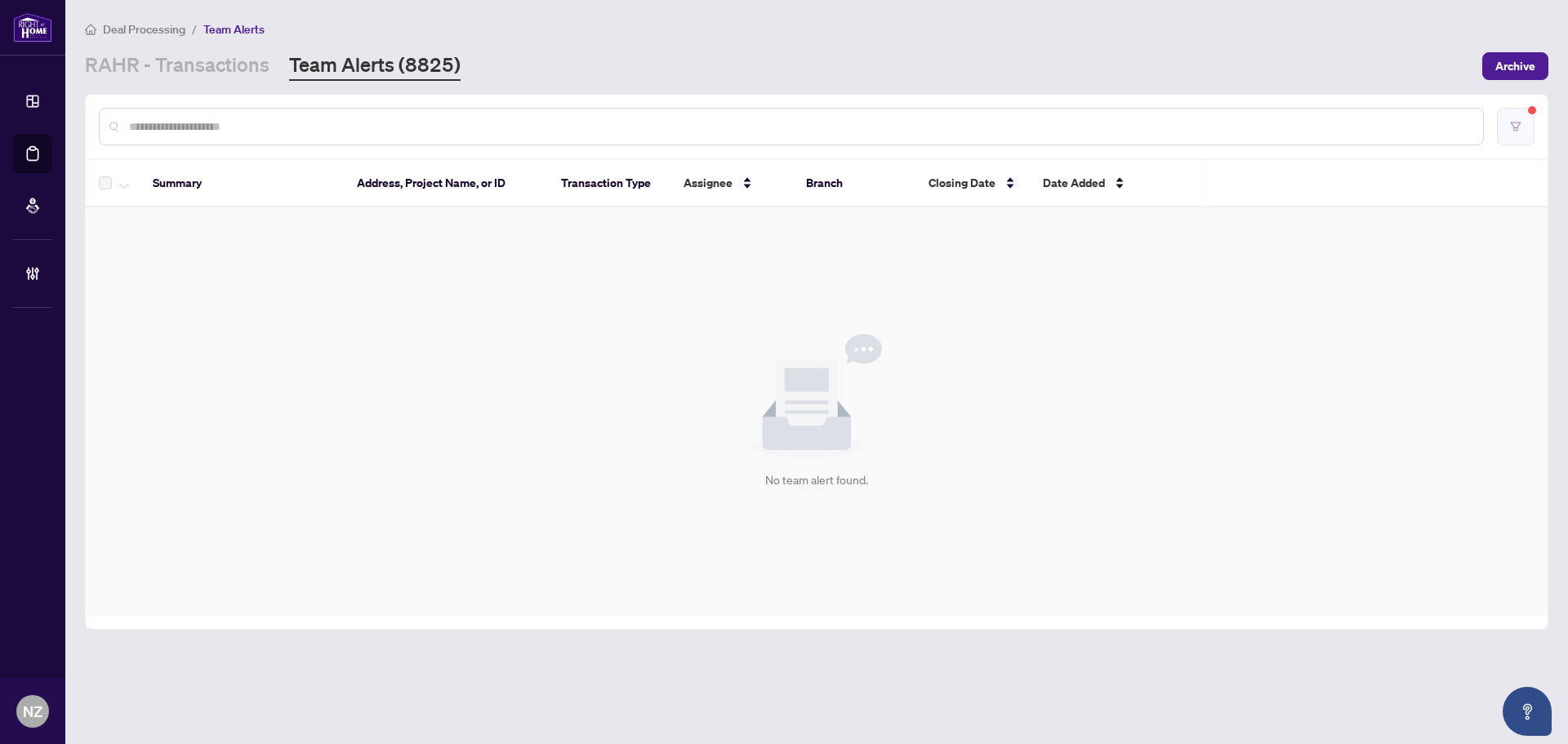
click at [1516, 134] on button "button" at bounding box center [1515, 126] width 37 height 37
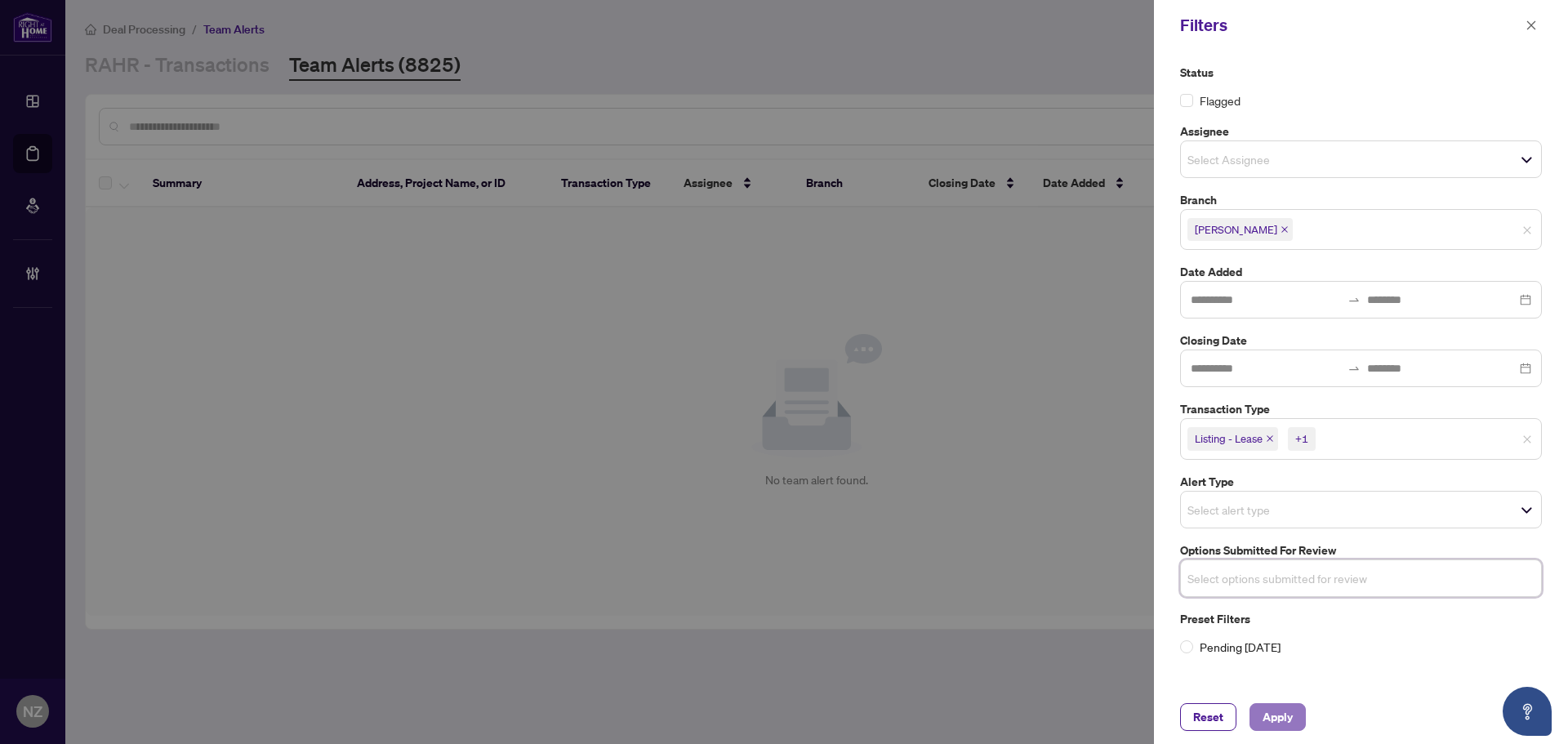
click at [1276, 717] on span "Apply" at bounding box center [1278, 717] width 31 height 26
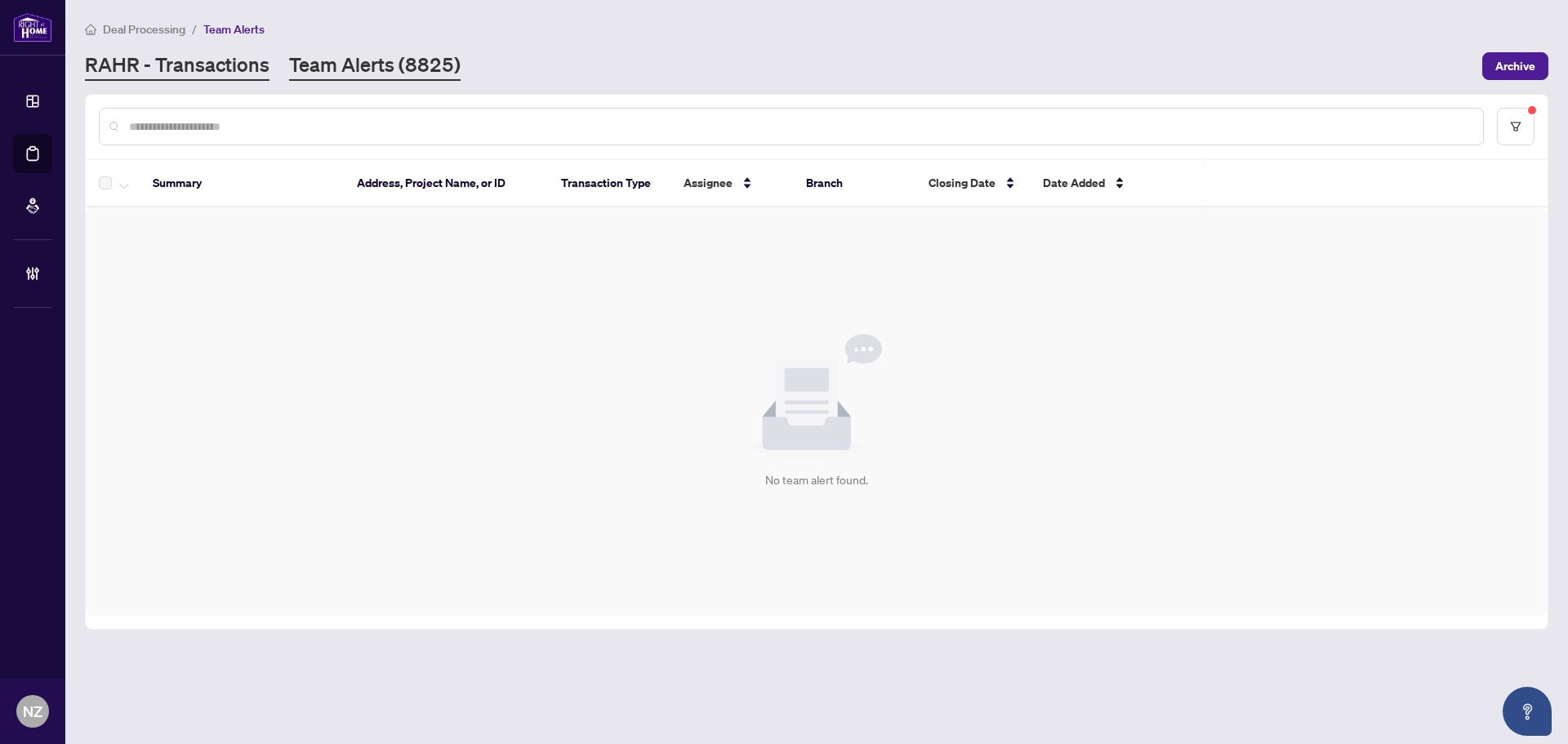
click at [195, 60] on link "RAHR - Transactions" at bounding box center [176, 66] width 184 height 30
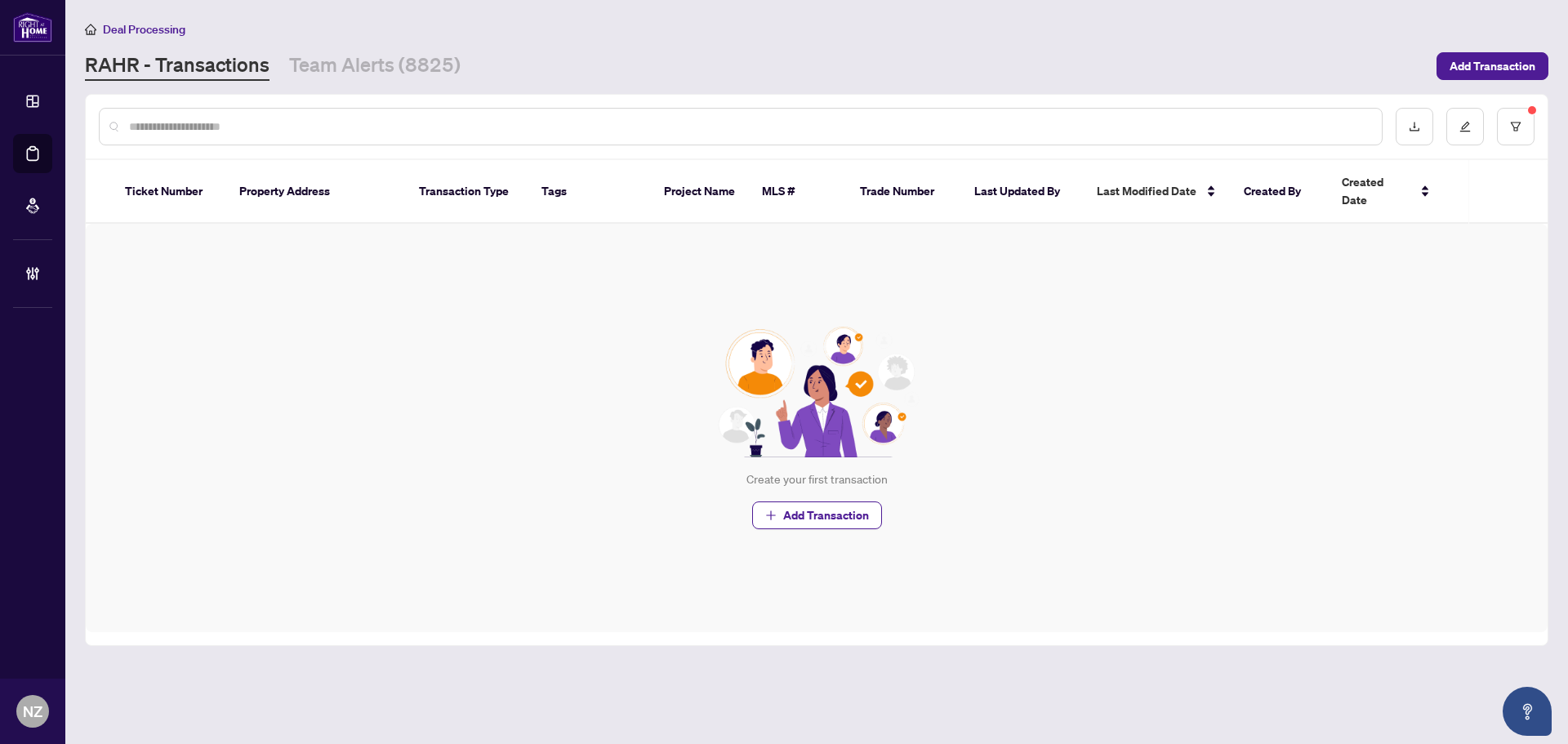
click at [257, 129] on input "text" at bounding box center [748, 126] width 1240 height 18
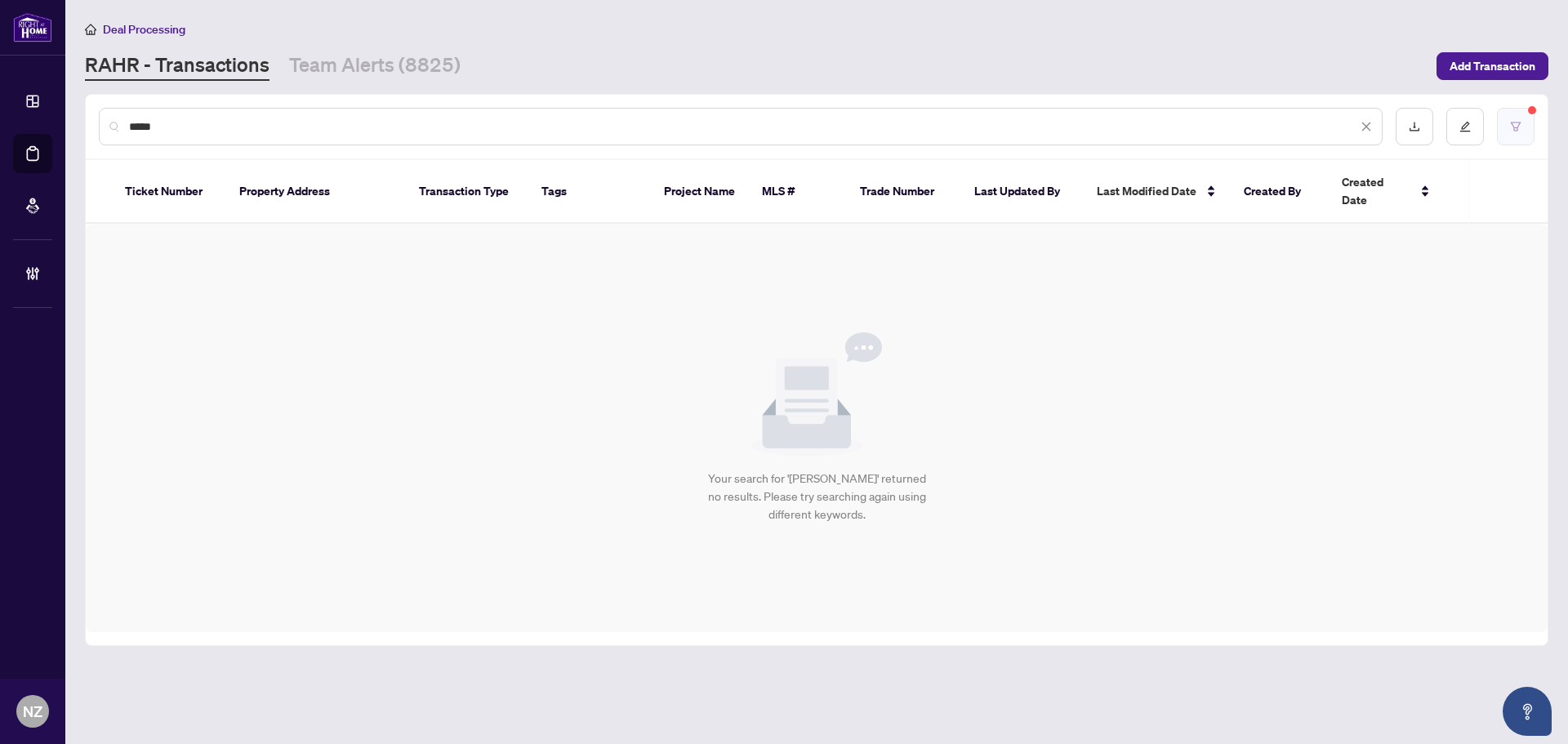
click at [1504, 122] on button "button" at bounding box center [1515, 126] width 37 height 37
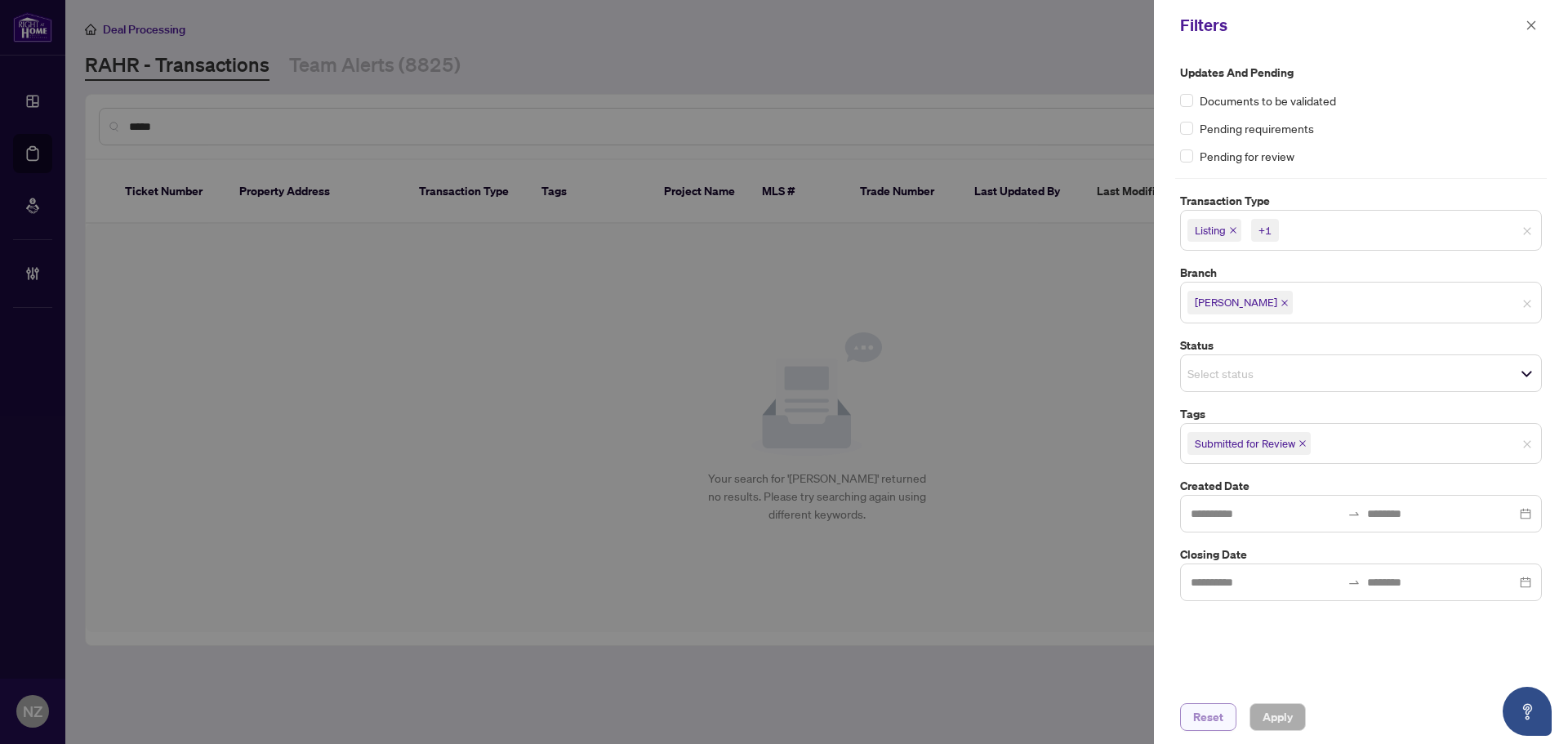
click at [1192, 716] on button "Reset" at bounding box center [1208, 717] width 56 height 28
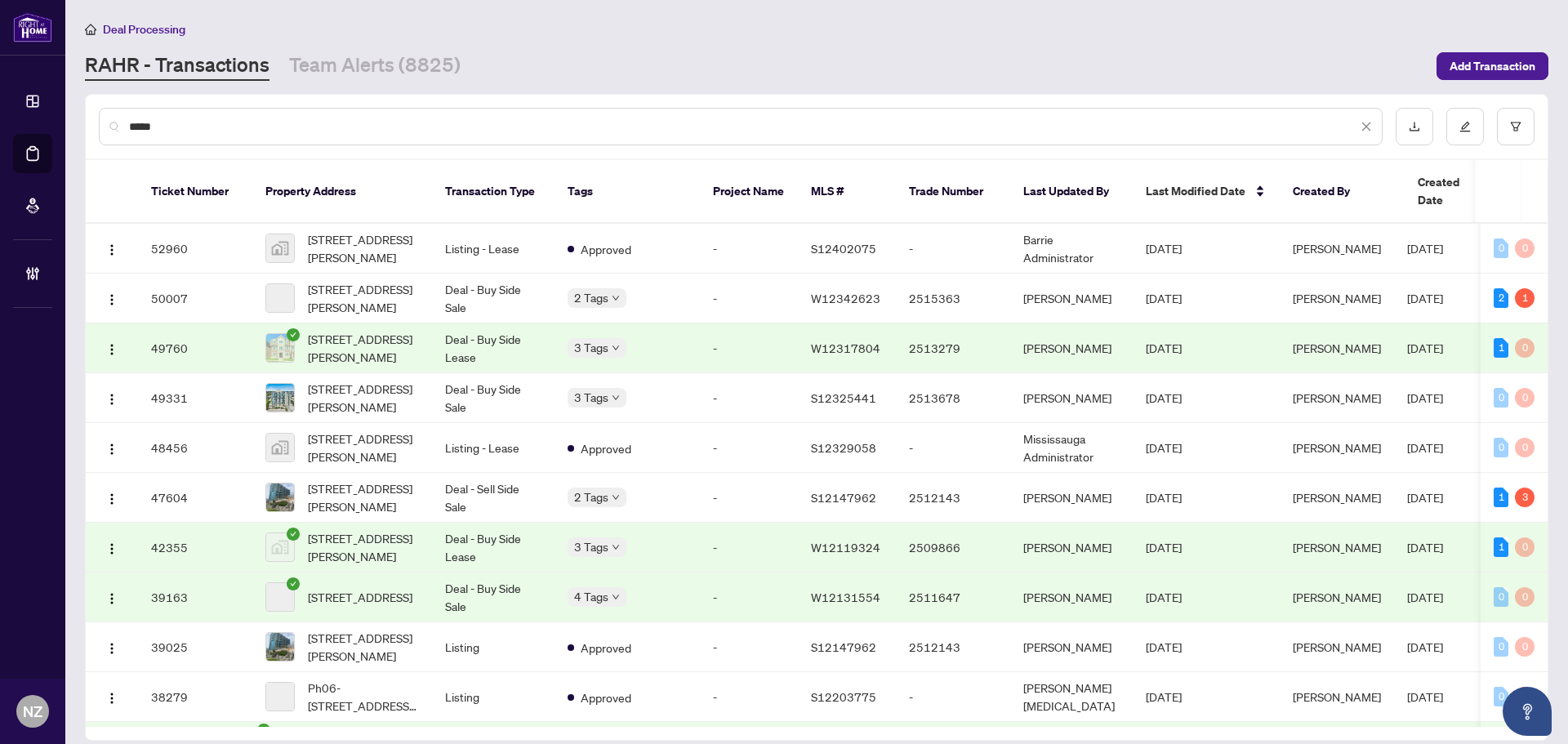
click at [182, 128] on input "*****" at bounding box center [742, 126] width 1228 height 18
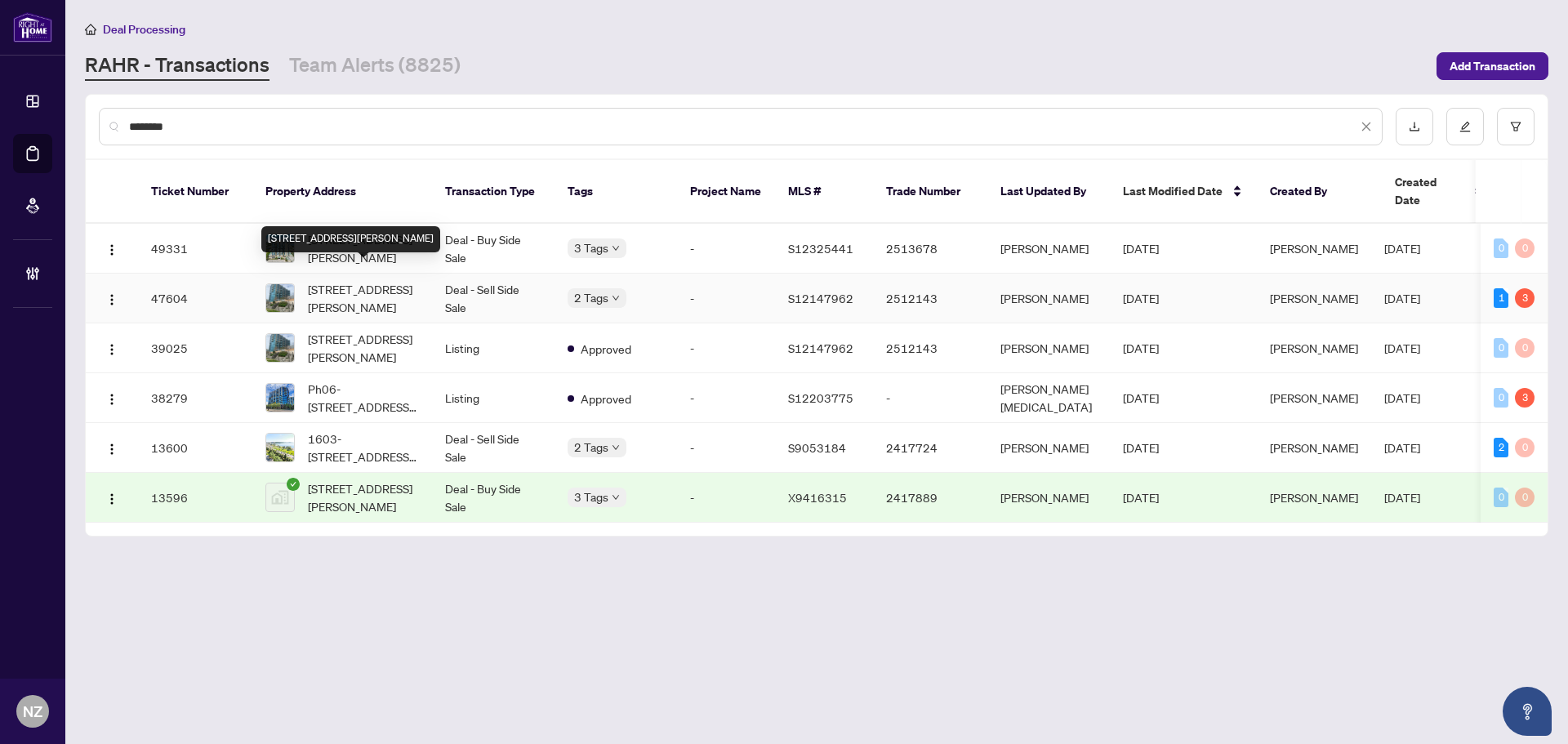
type input "********"
click at [342, 282] on span "504-37 Ellen St, Barrie, Ontario L4N 6G2, Canada" at bounding box center [363, 298] width 111 height 36
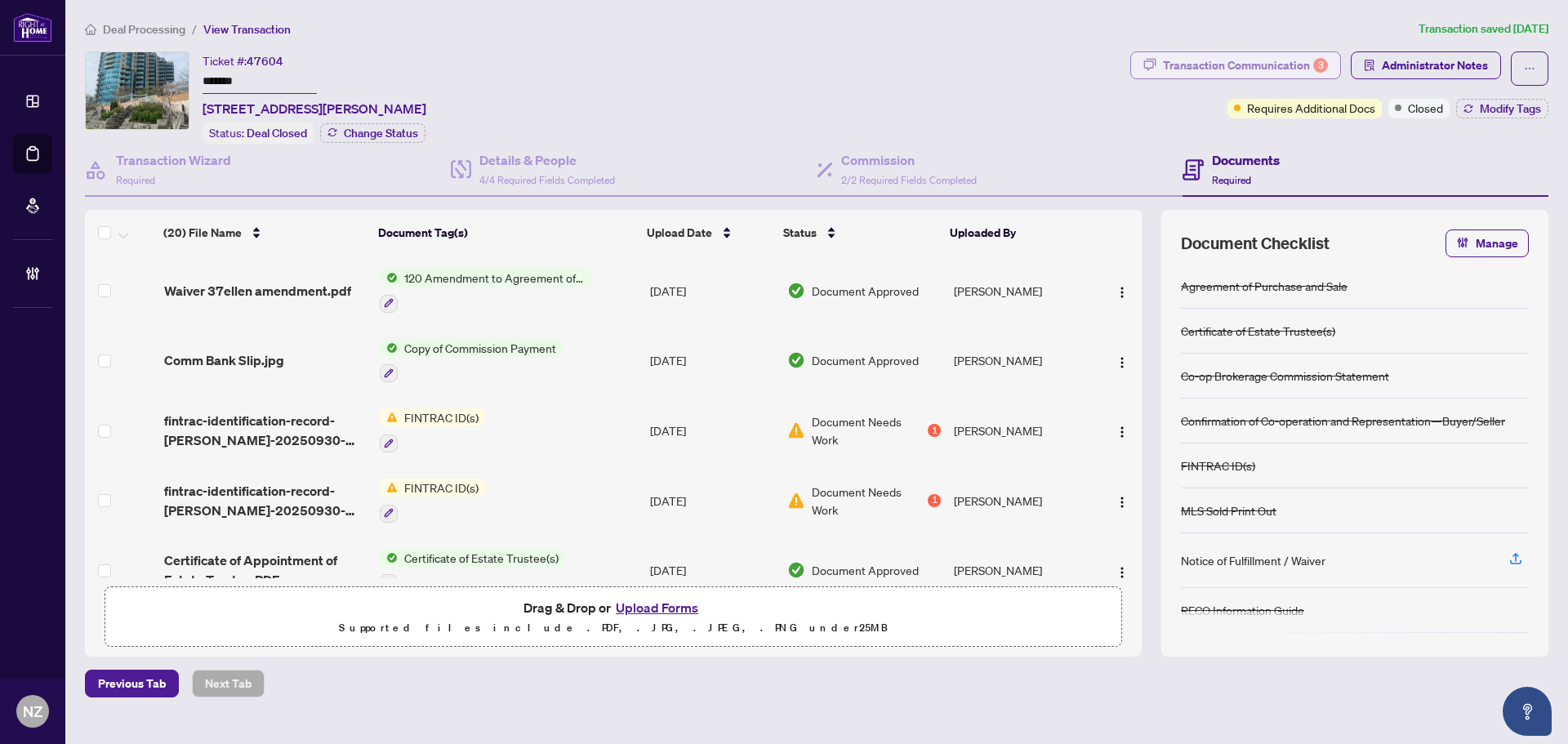
click at [1287, 58] on div "Transaction Communication 3" at bounding box center [1245, 65] width 165 height 26
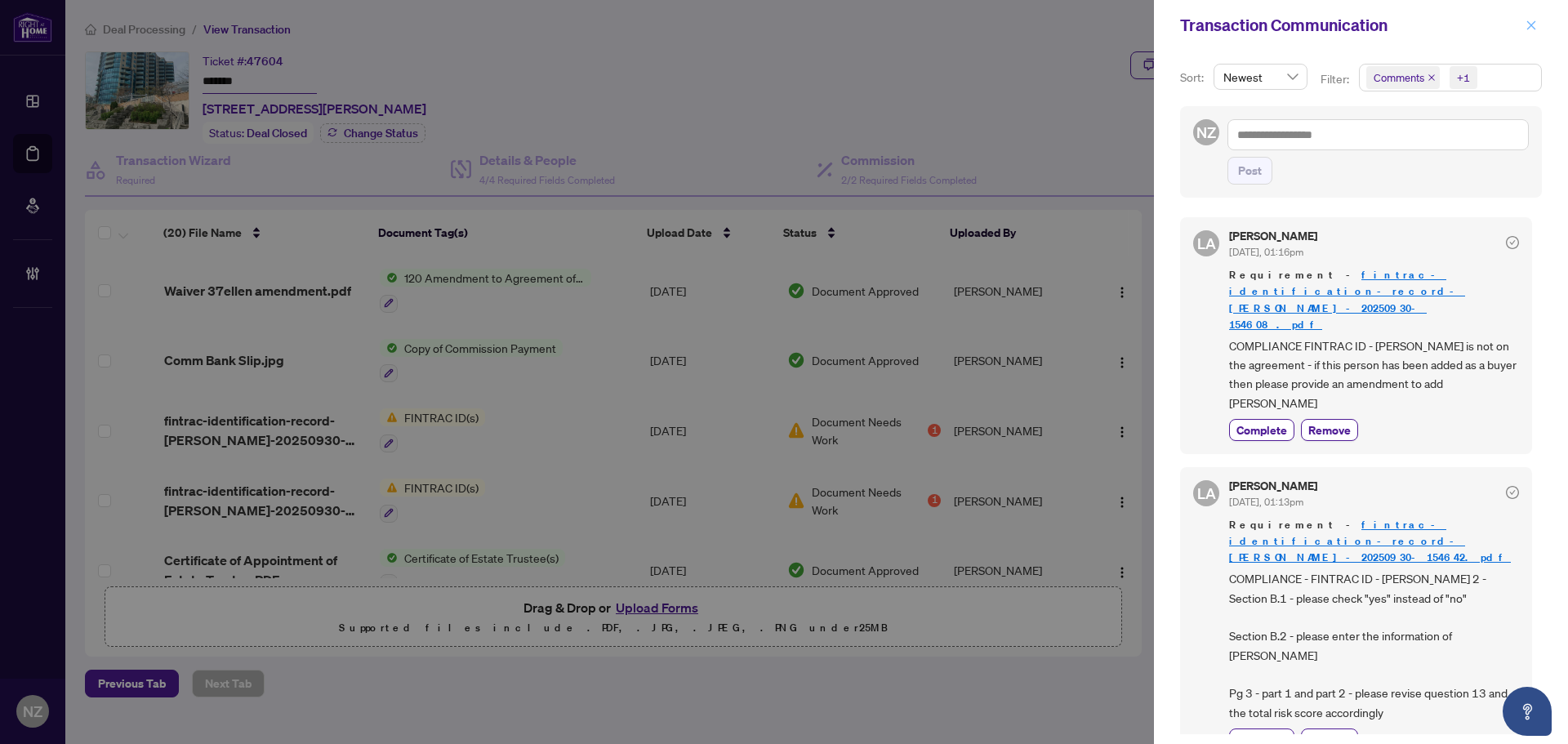
click at [1535, 25] on icon "close" at bounding box center [1531, 25] width 11 height 11
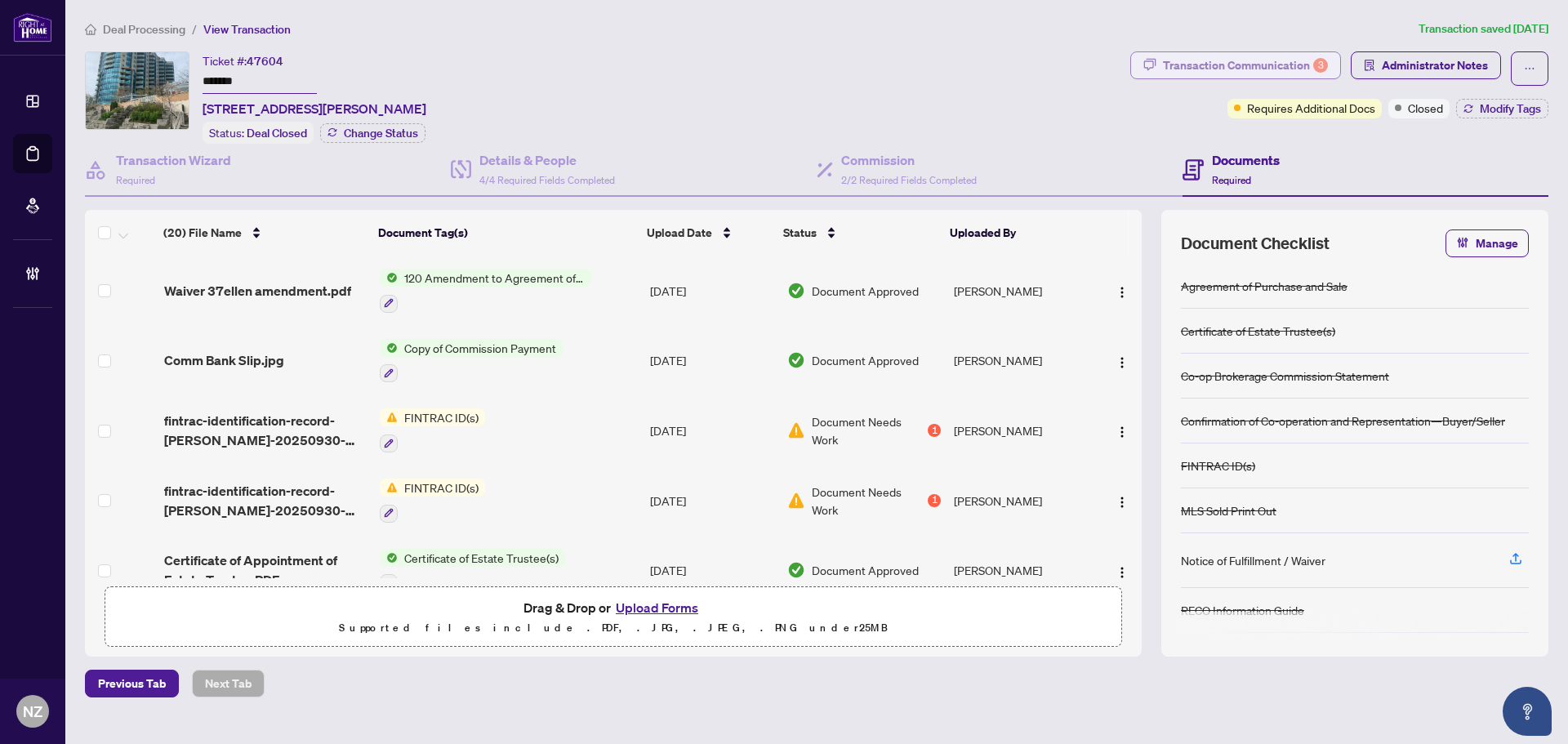
click at [1287, 60] on div "Transaction Communication 3" at bounding box center [1245, 65] width 165 height 26
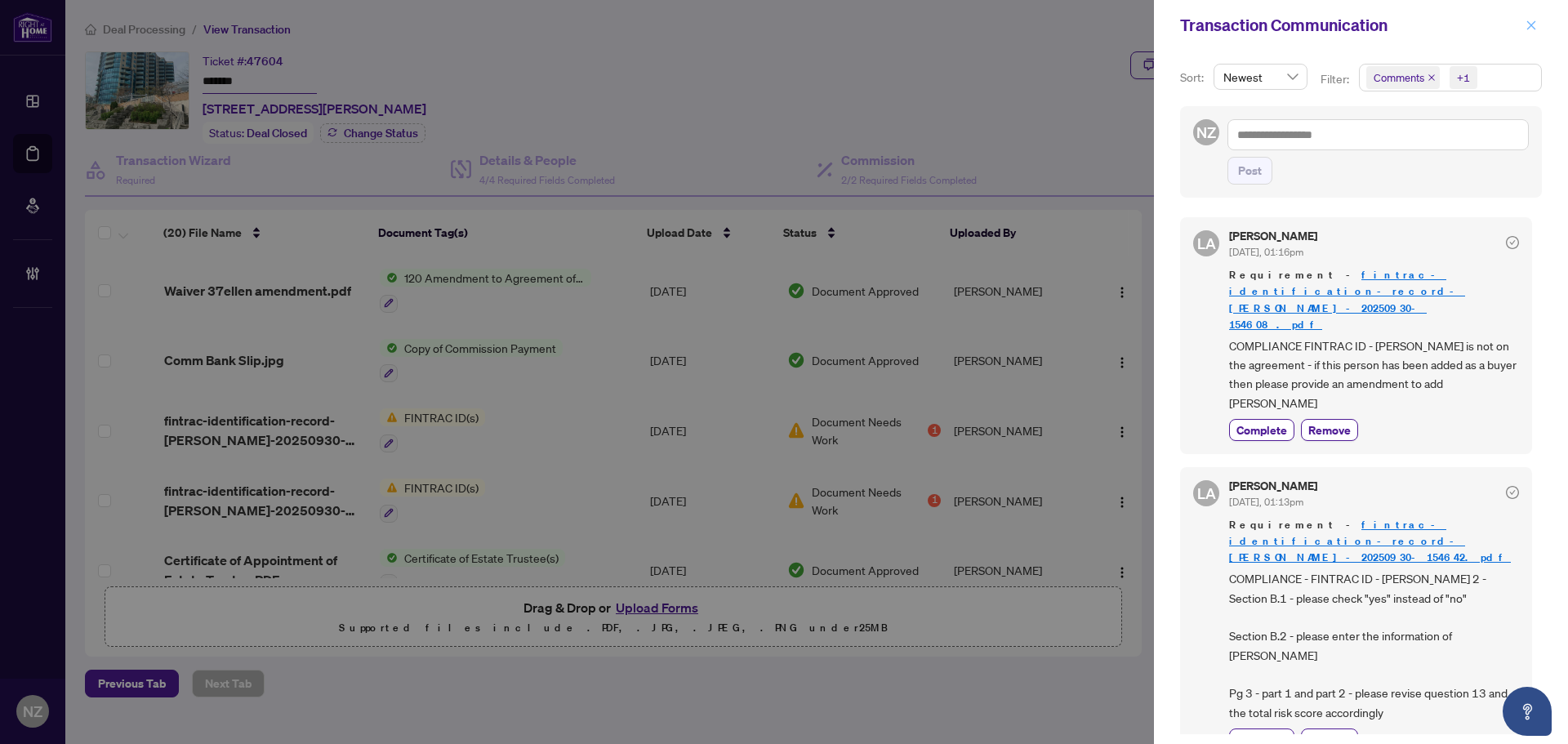
click at [1532, 22] on icon "close" at bounding box center [1531, 25] width 11 height 11
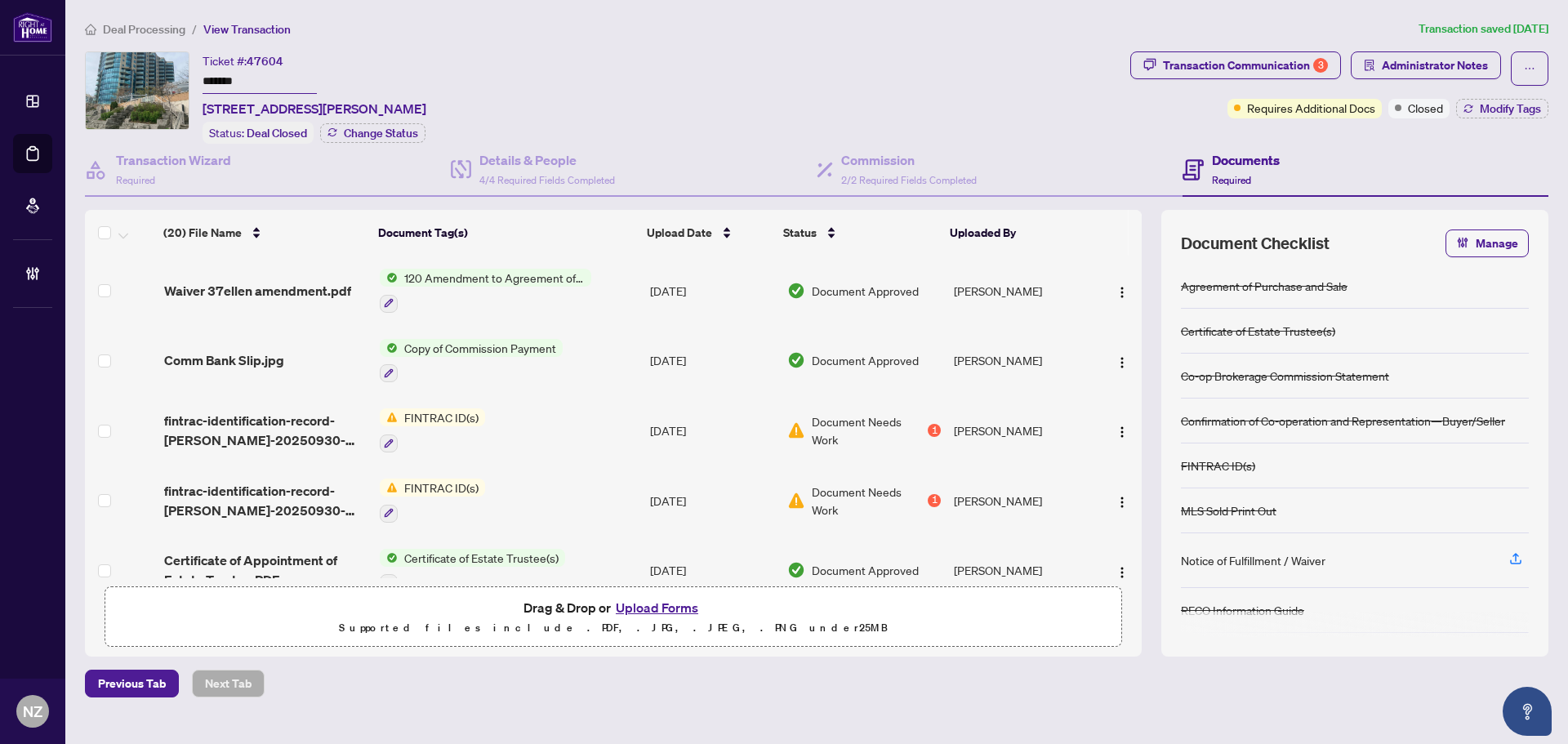
click at [144, 31] on span "Deal Processing" at bounding box center [143, 29] width 82 height 14
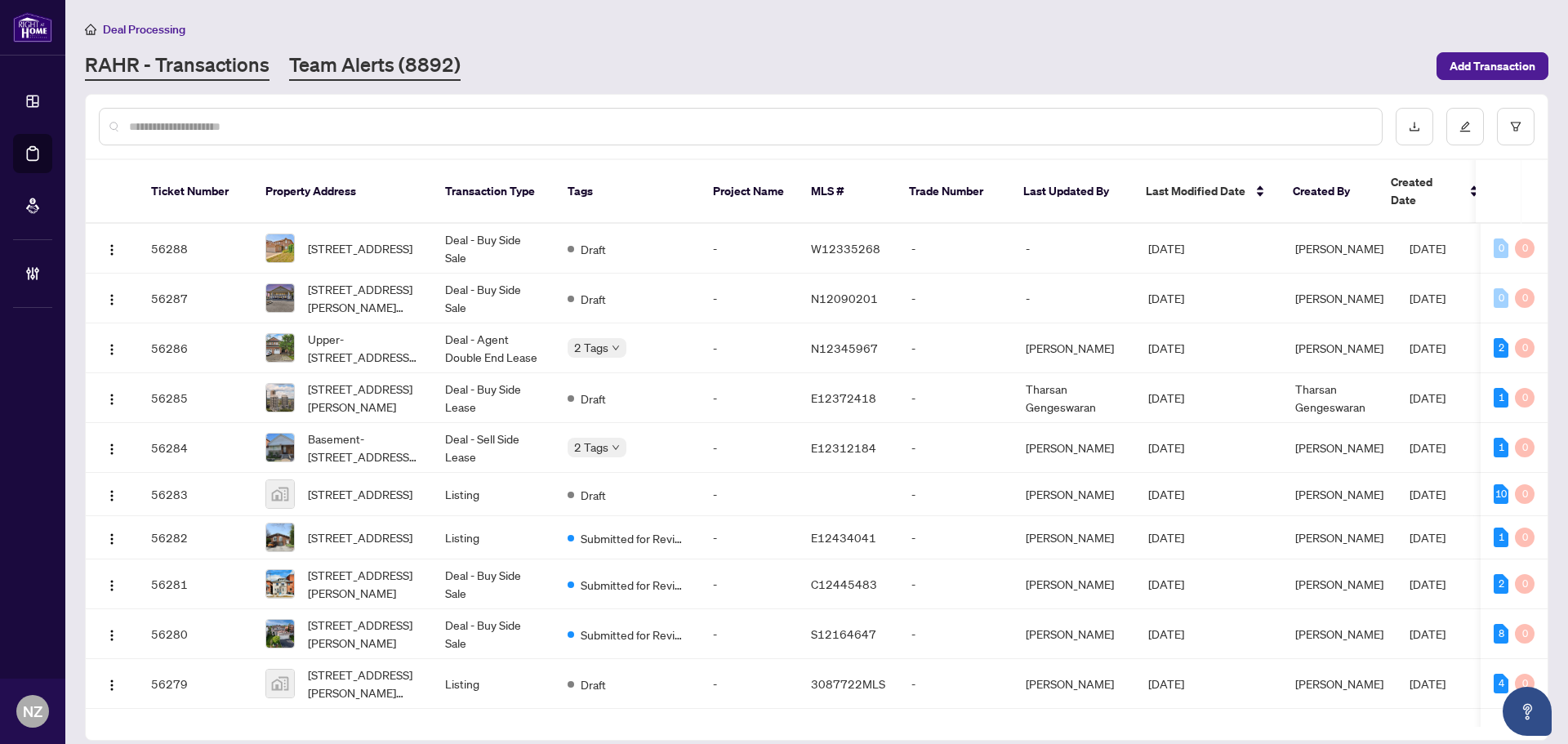
click at [359, 65] on link "Team Alerts (8892)" at bounding box center [375, 66] width 171 height 30
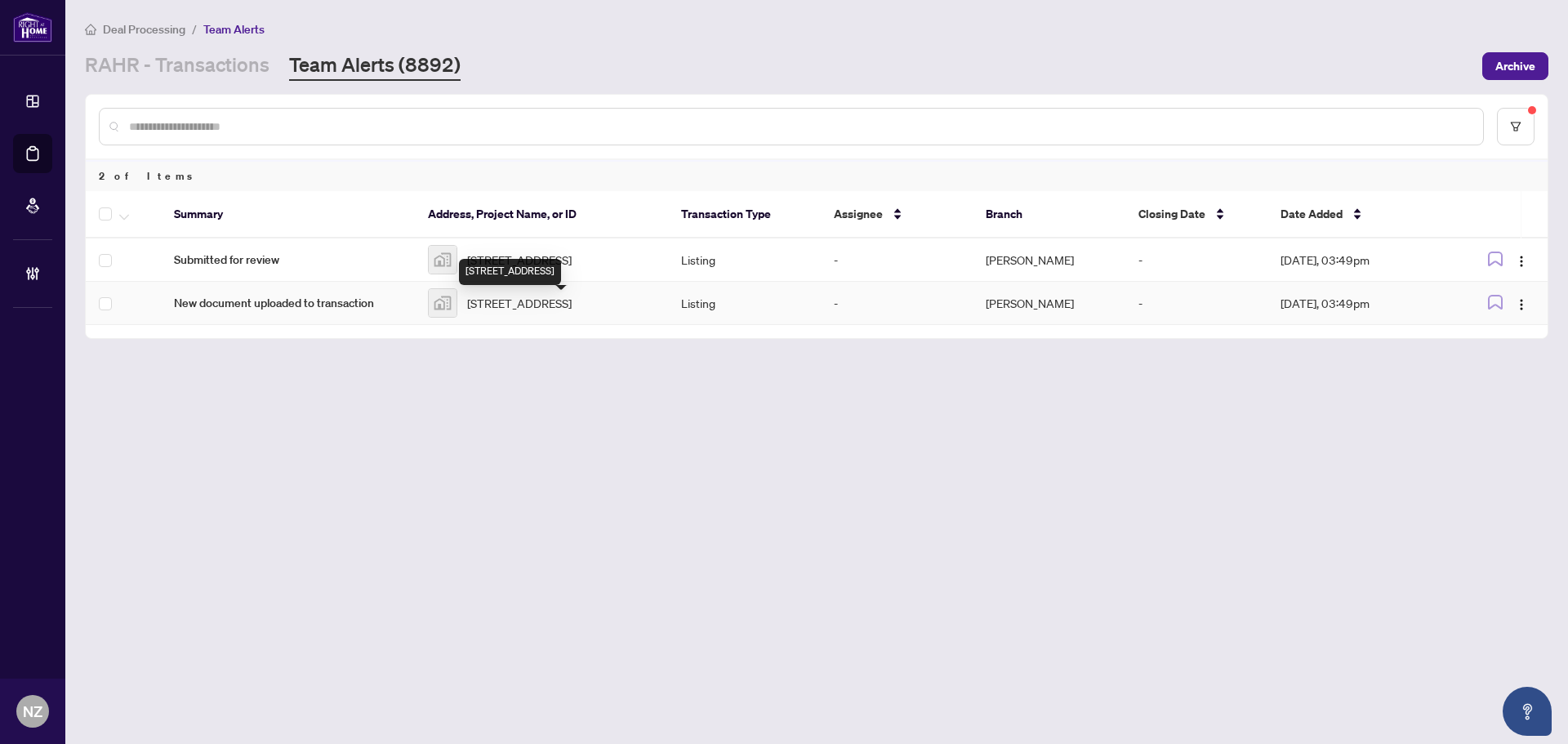
click at [572, 303] on span "[STREET_ADDRESS]" at bounding box center [518, 302] width 104 height 18
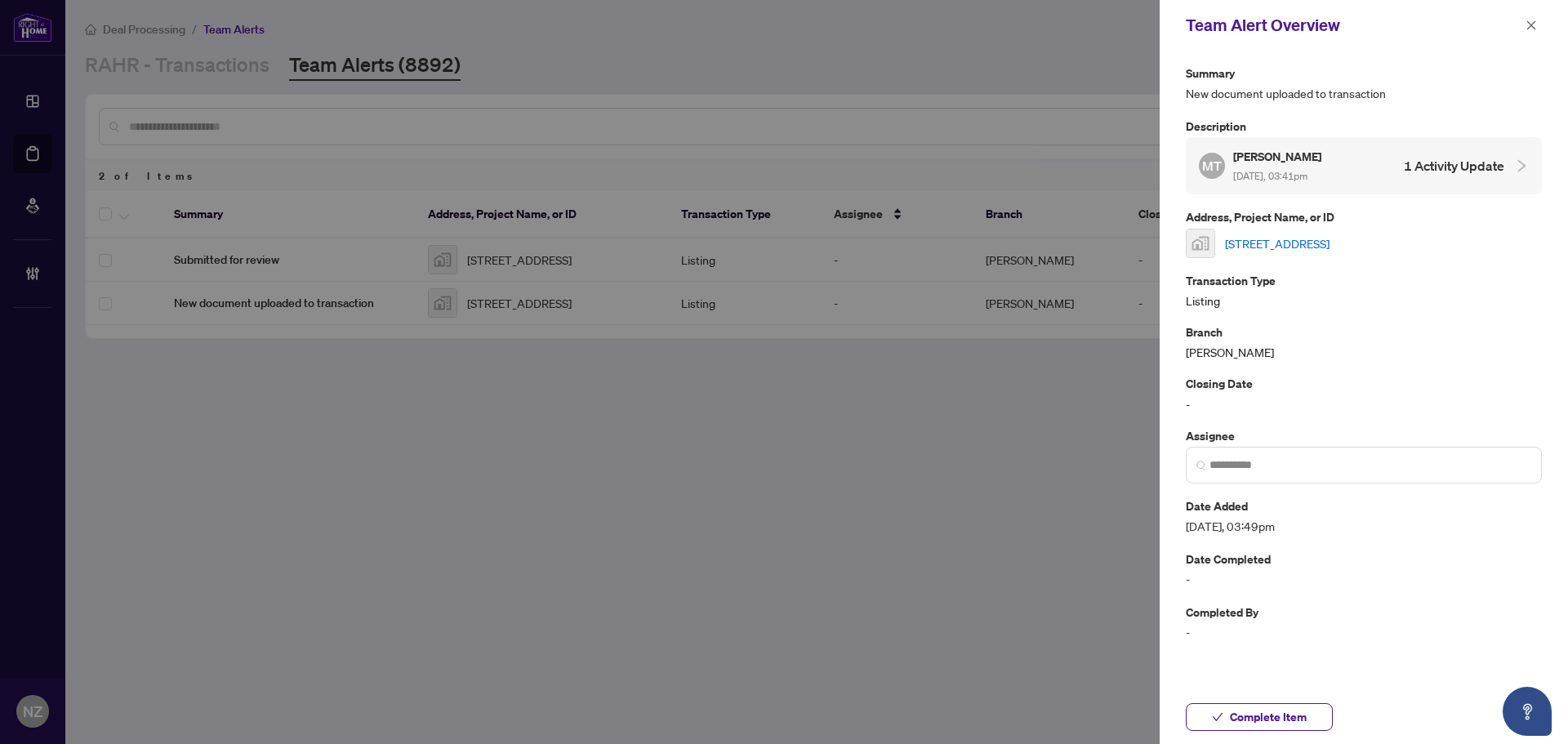
click at [1290, 234] on link "[STREET_ADDRESS]" at bounding box center [1276, 243] width 104 height 18
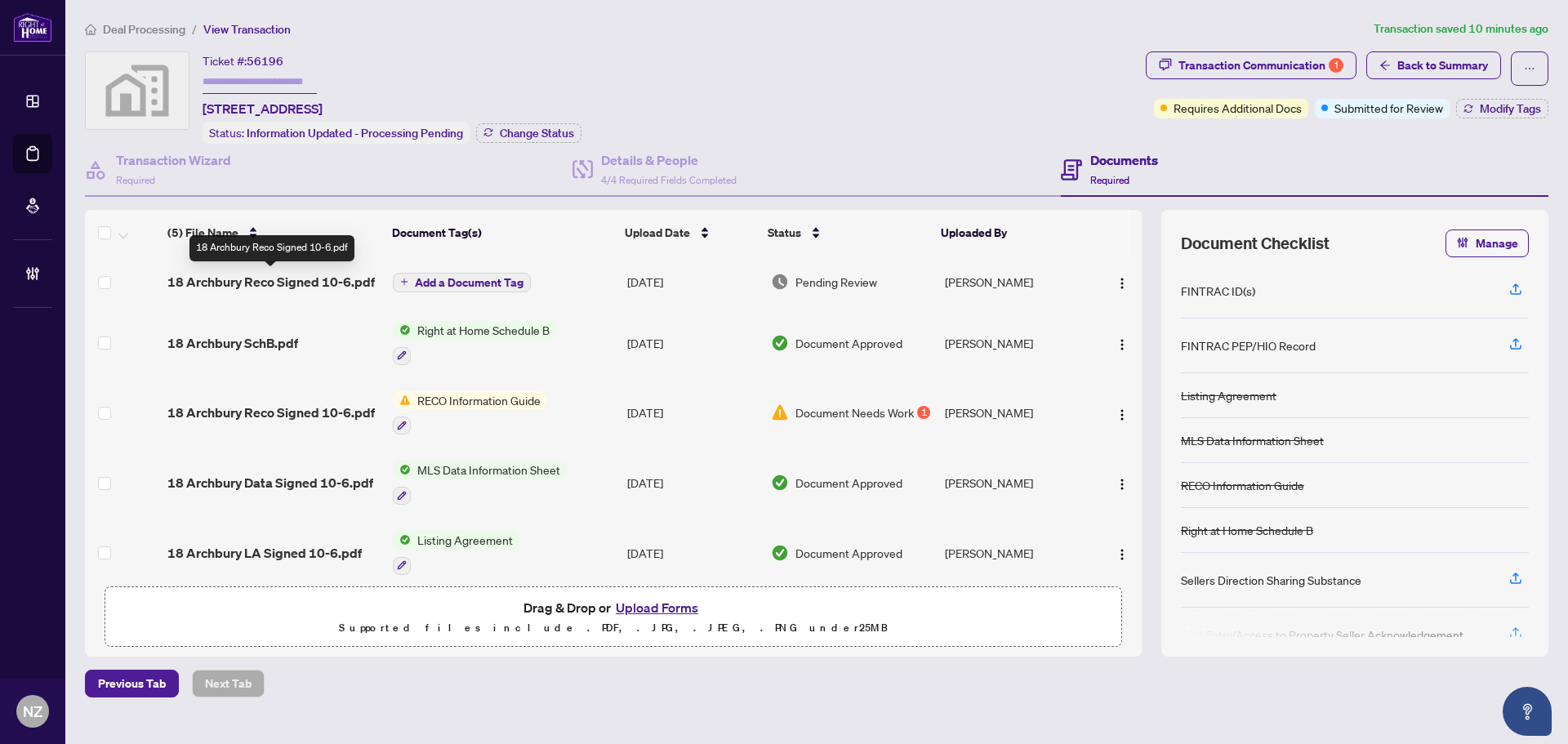
click at [274, 279] on span "18 Archbury Reco Signed 10-6.pdf" at bounding box center [271, 281] width 207 height 20
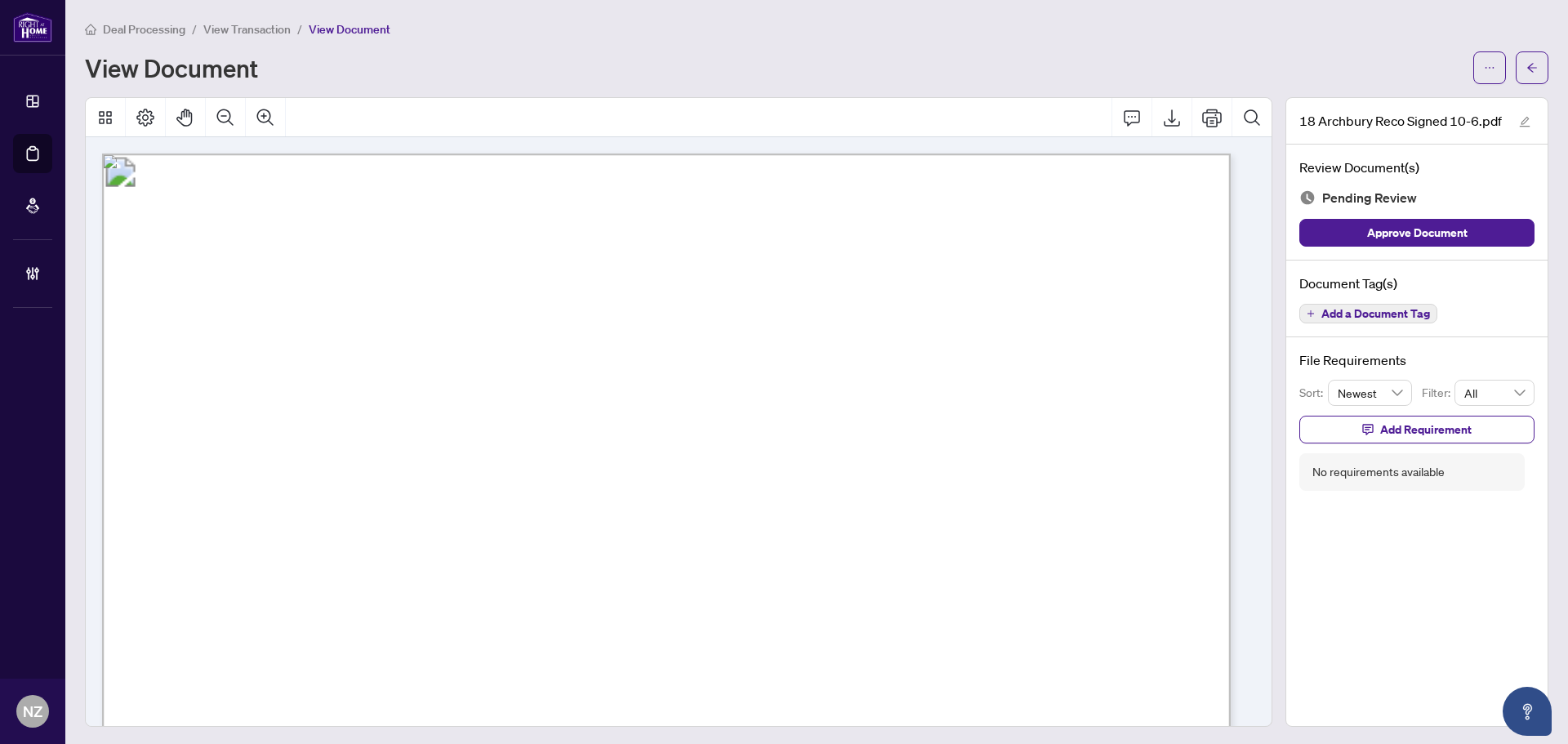
click at [1347, 314] on span "Add a Document Tag" at bounding box center [1375, 313] width 109 height 11
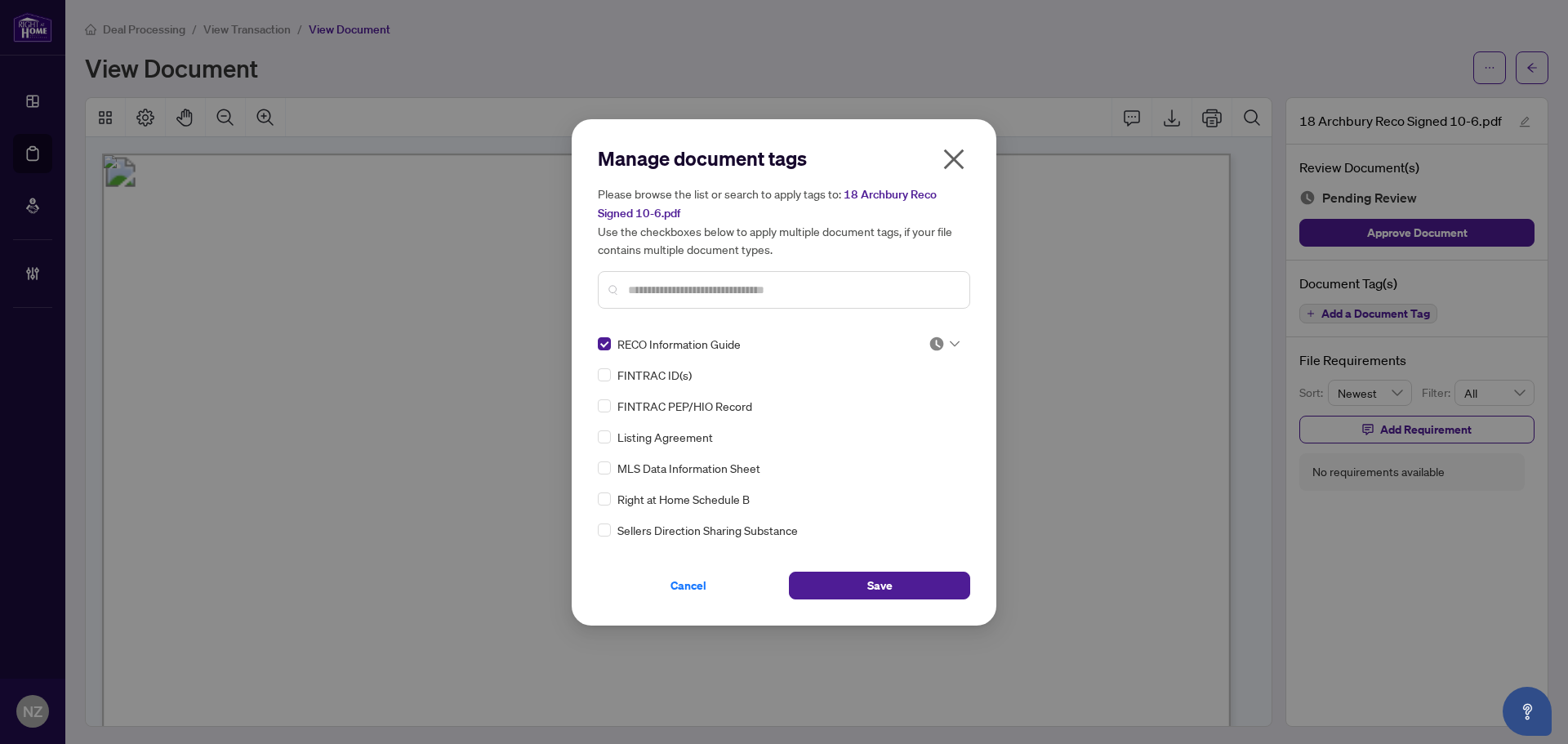
click at [934, 350] on img at bounding box center [936, 344] width 16 height 16
click at [888, 422] on div "Approved" at bounding box center [889, 423] width 104 height 18
click at [854, 592] on button "Save" at bounding box center [880, 585] width 182 height 28
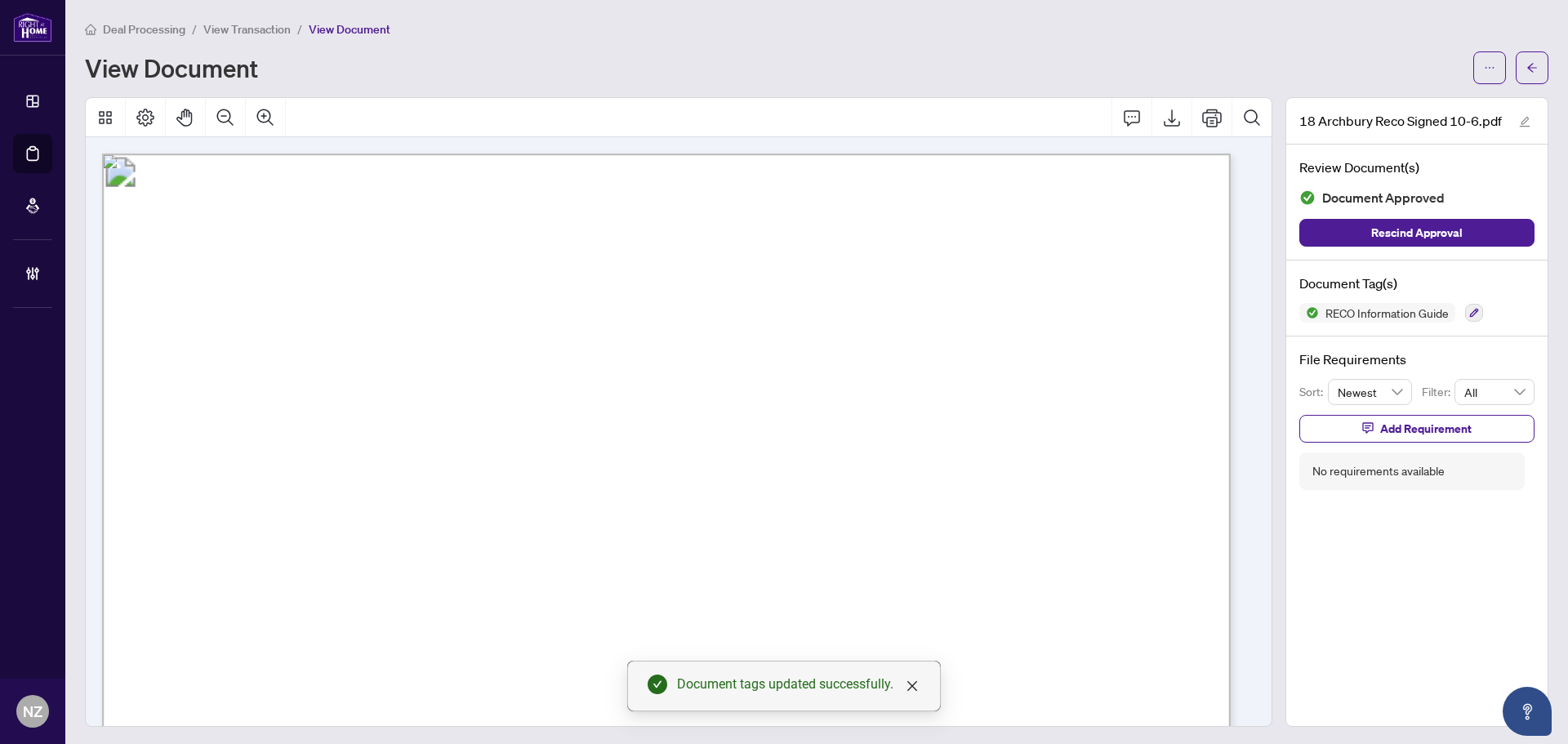
click at [1527, 69] on icon "arrow-left" at bounding box center [1532, 67] width 10 height 9
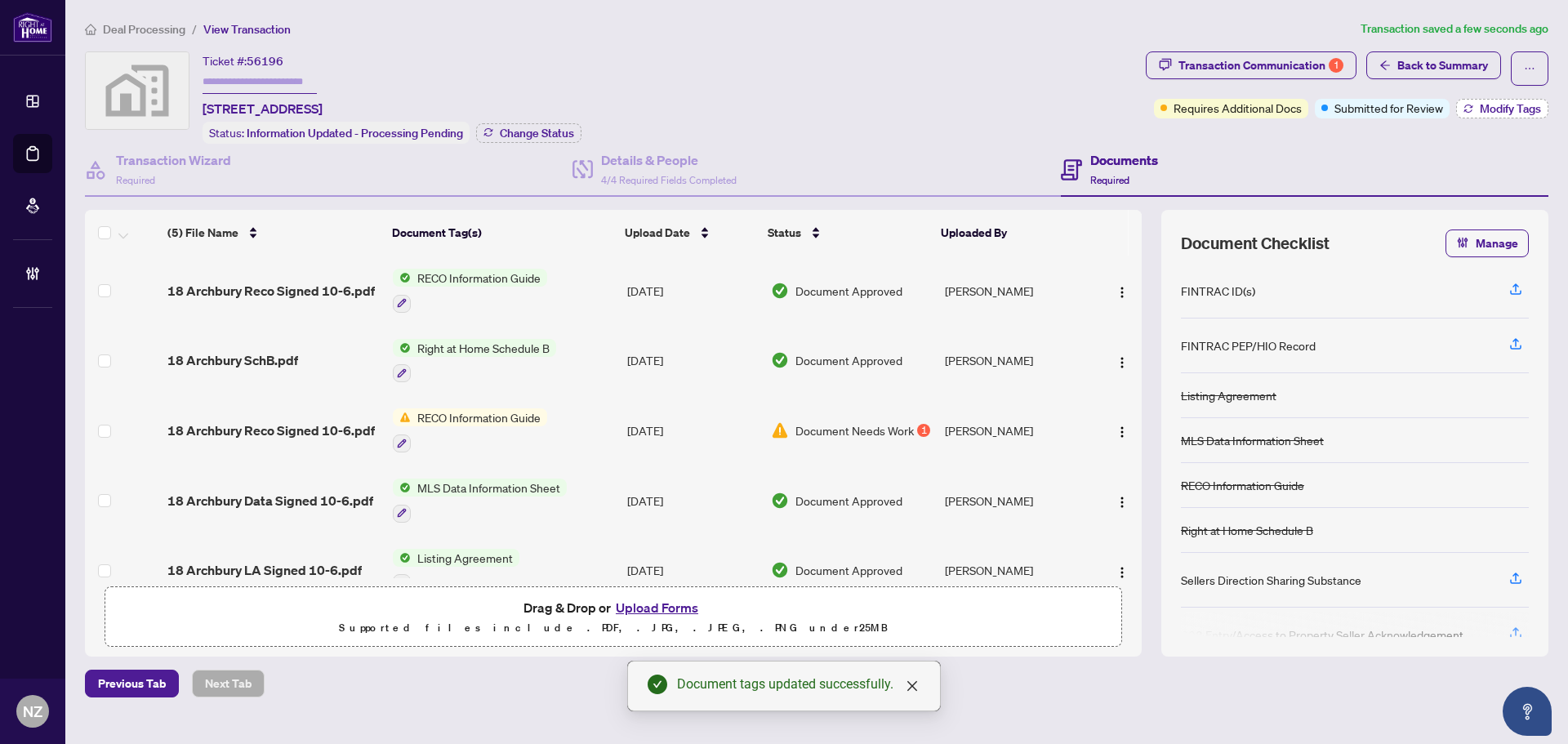
click at [1532, 103] on span "Modify Tags" at bounding box center [1510, 108] width 61 height 11
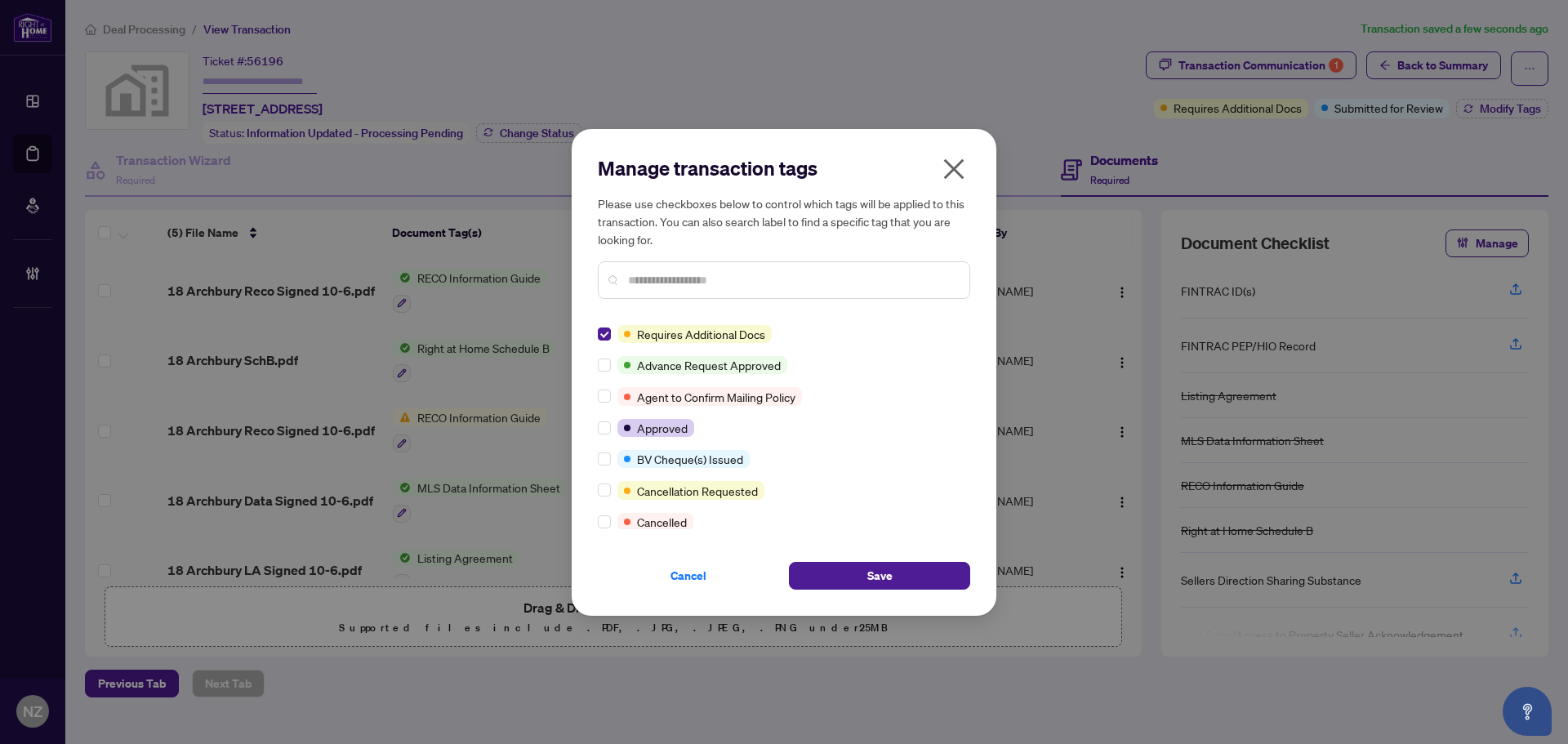
click at [609, 438] on div "Requires Additional Docs Advance Request Approved Agent to Confirm Mailing Poli…" at bounding box center [783, 427] width 372 height 204
click at [892, 579] on span "Save" at bounding box center [880, 575] width 25 height 26
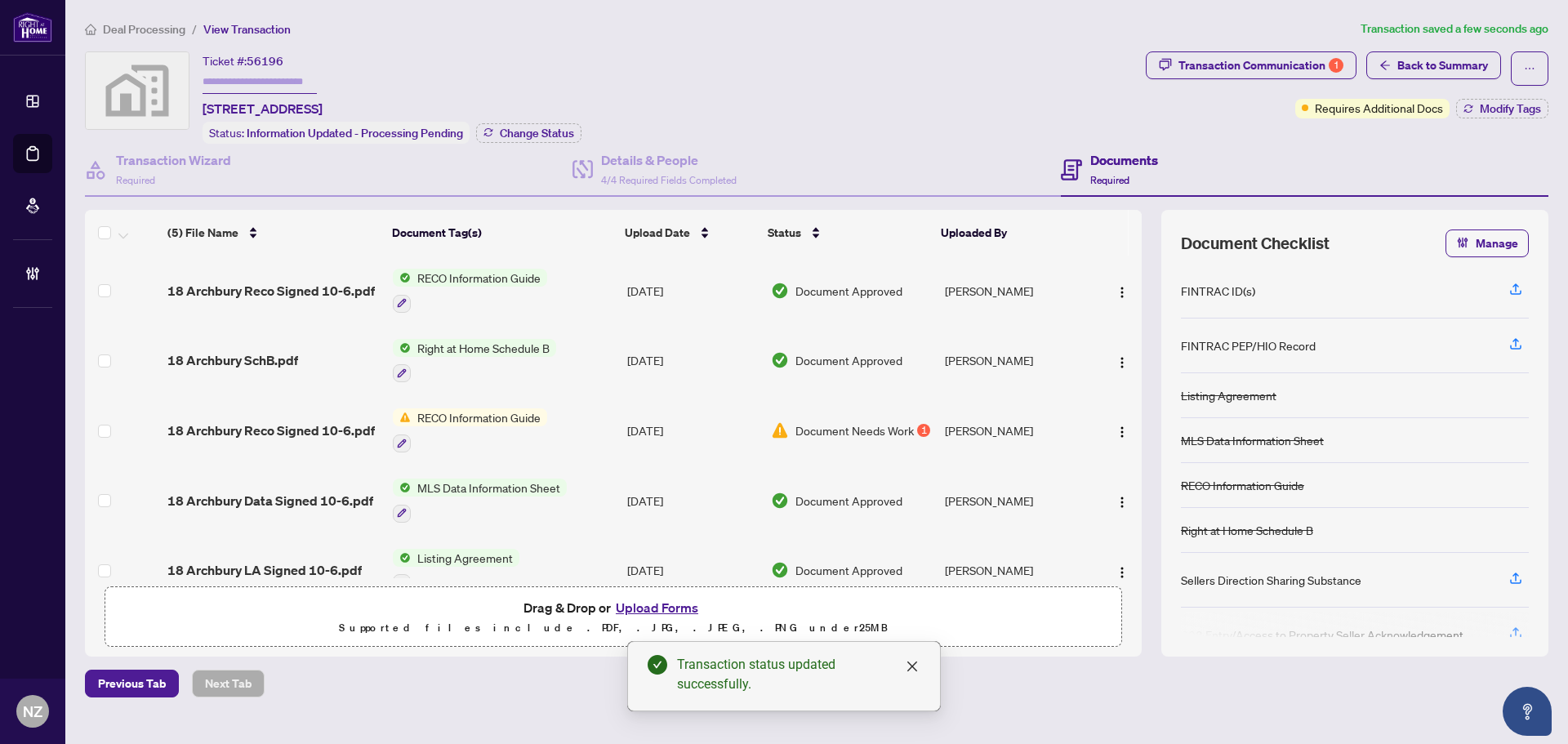
click at [168, 31] on span "Deal Processing" at bounding box center [143, 29] width 82 height 14
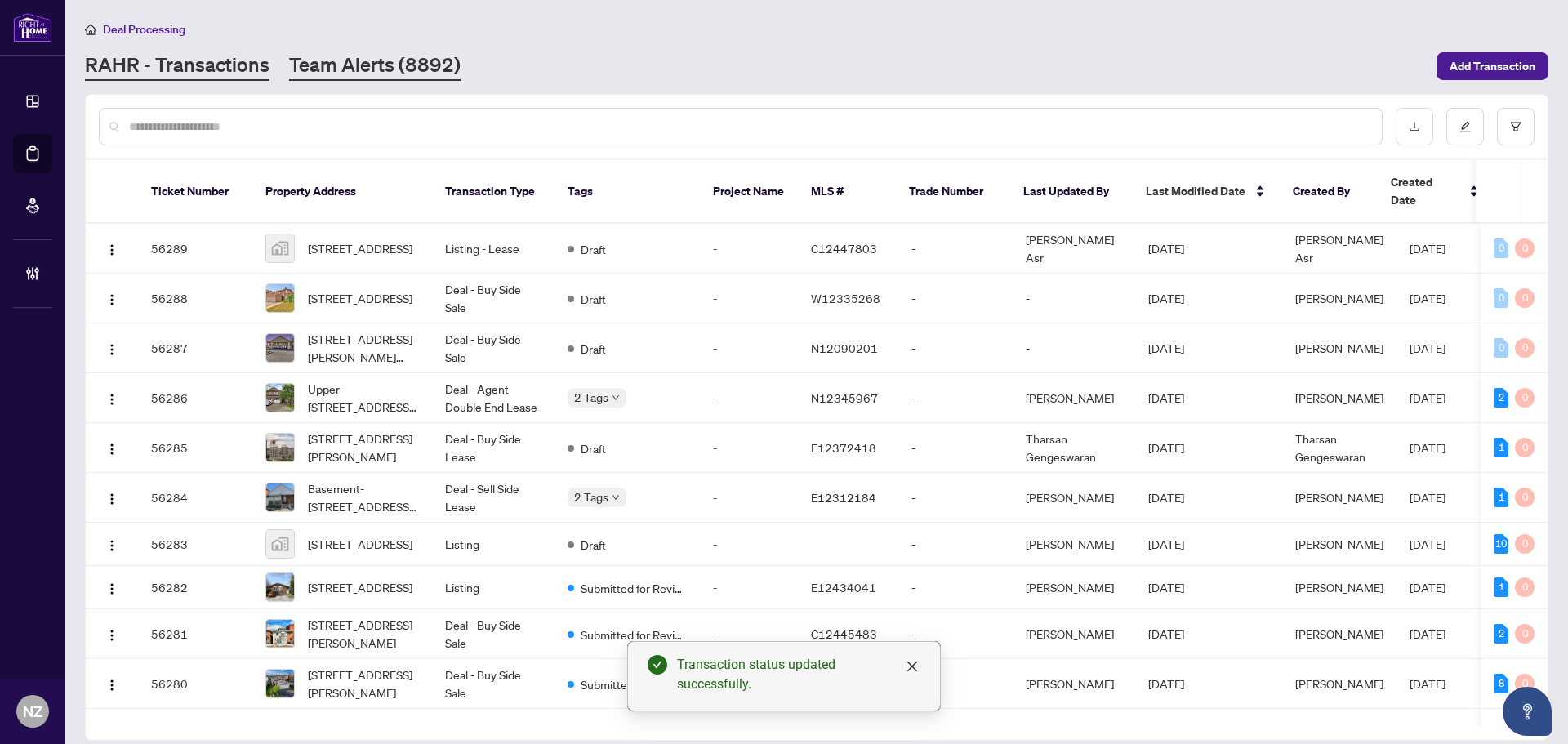
click at [325, 75] on link "Team Alerts (8892)" at bounding box center [375, 66] width 171 height 30
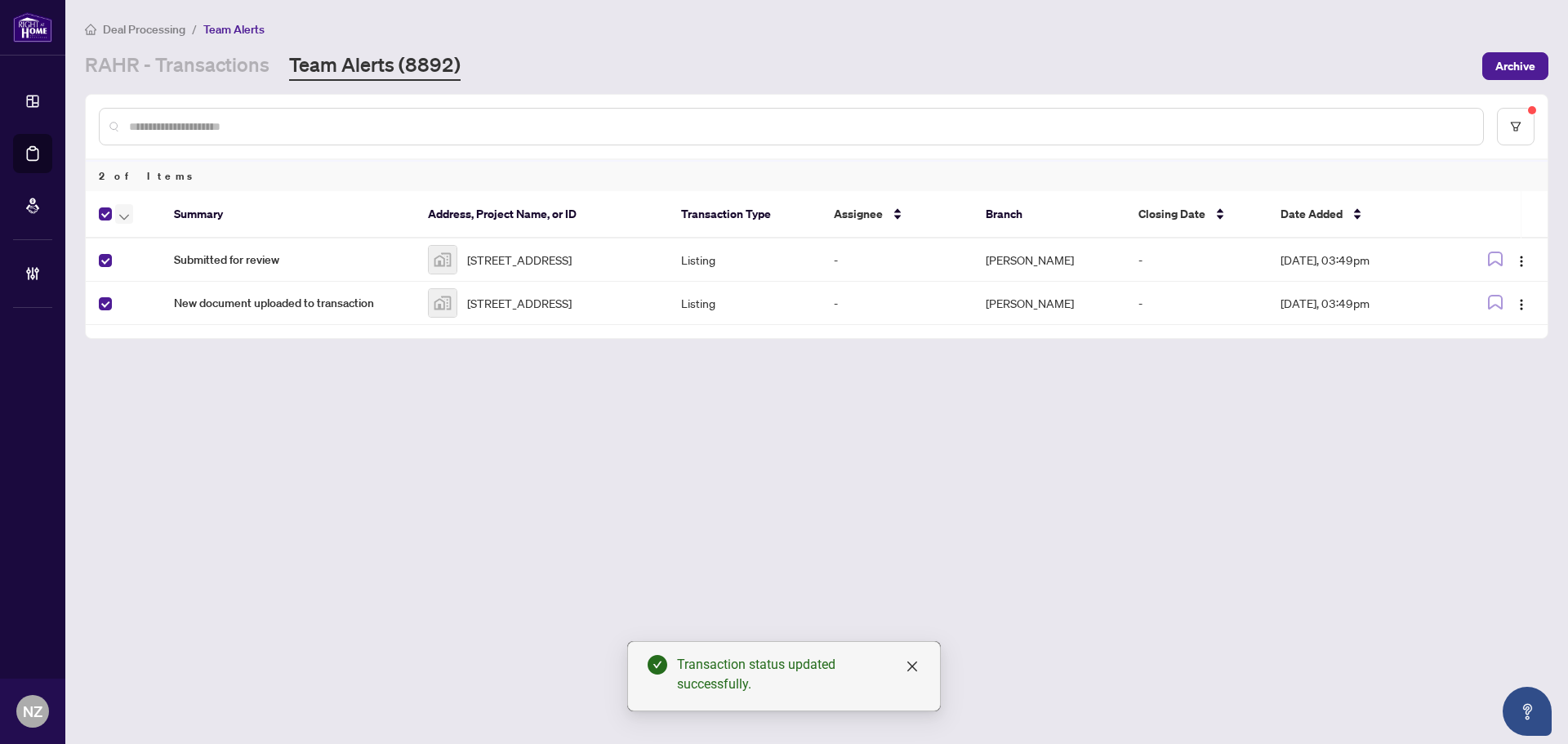
click at [121, 220] on span "button" at bounding box center [124, 214] width 10 height 18
click at [157, 340] on span "Complete Item" at bounding box center [179, 347] width 102 height 18
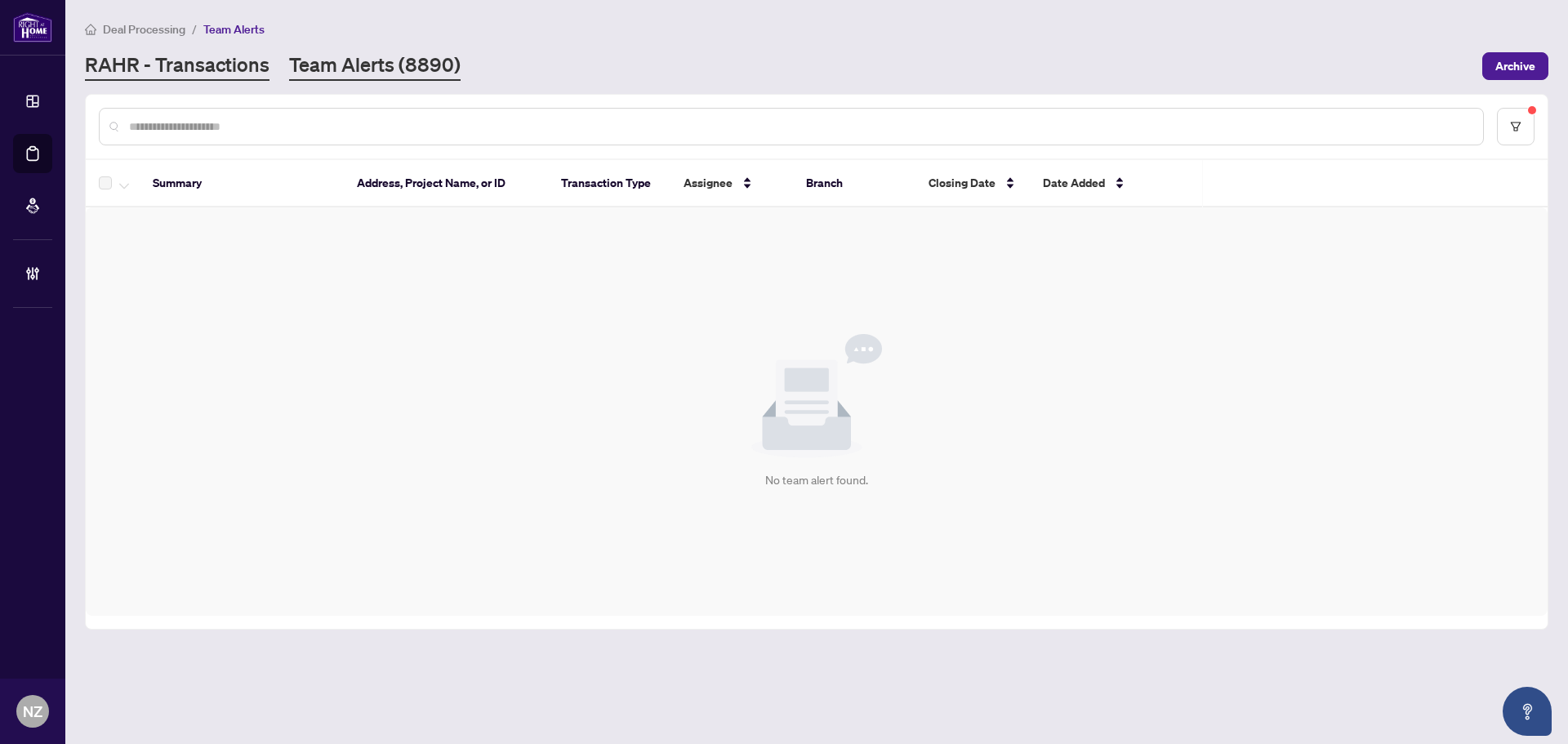
click at [230, 58] on link "RAHR - Transactions" at bounding box center [176, 66] width 184 height 30
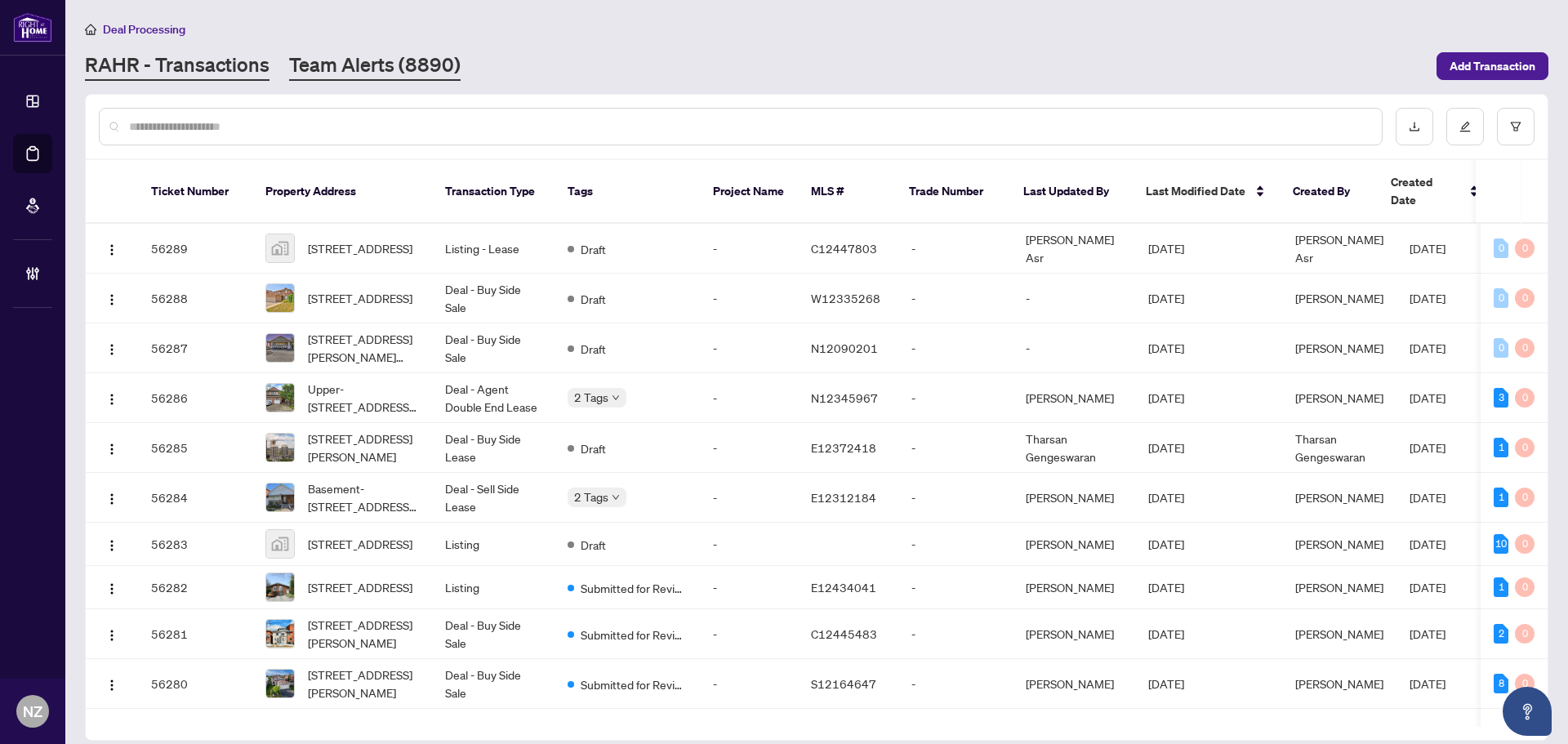
click at [363, 57] on link "Team Alerts (8890)" at bounding box center [375, 66] width 171 height 30
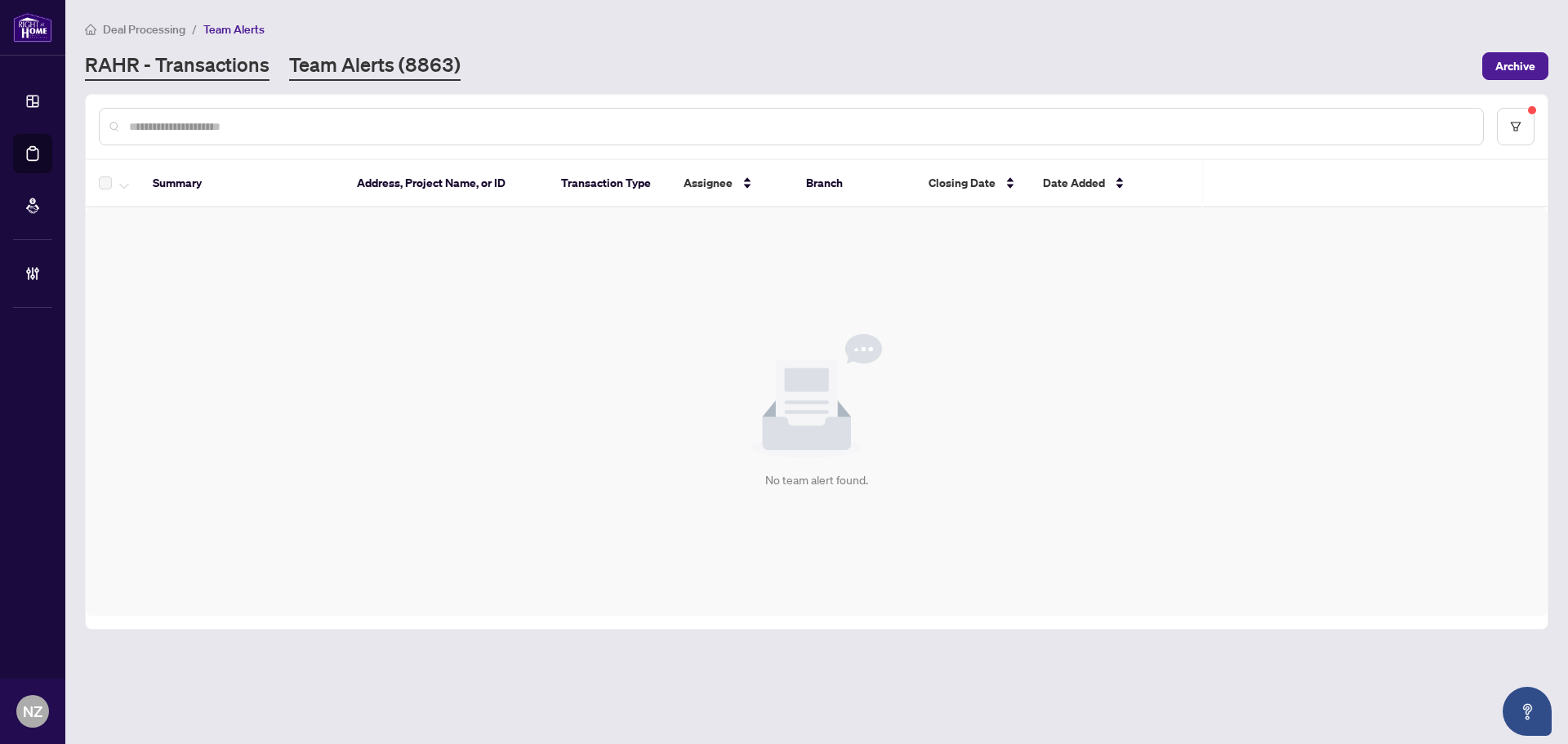
click at [232, 68] on link "RAHR - Transactions" at bounding box center [176, 66] width 184 height 30
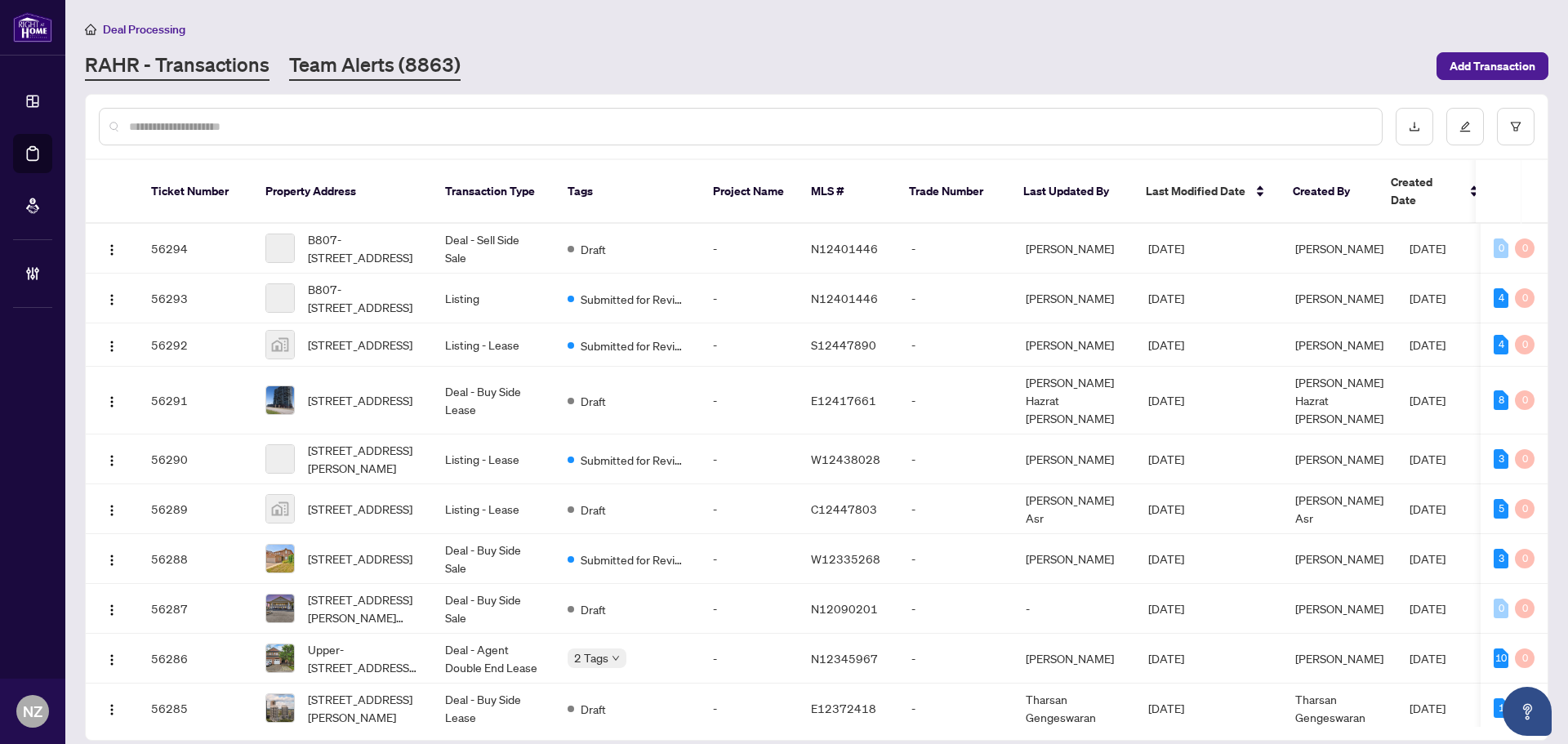
click at [322, 74] on link "Team Alerts (8863)" at bounding box center [375, 66] width 171 height 30
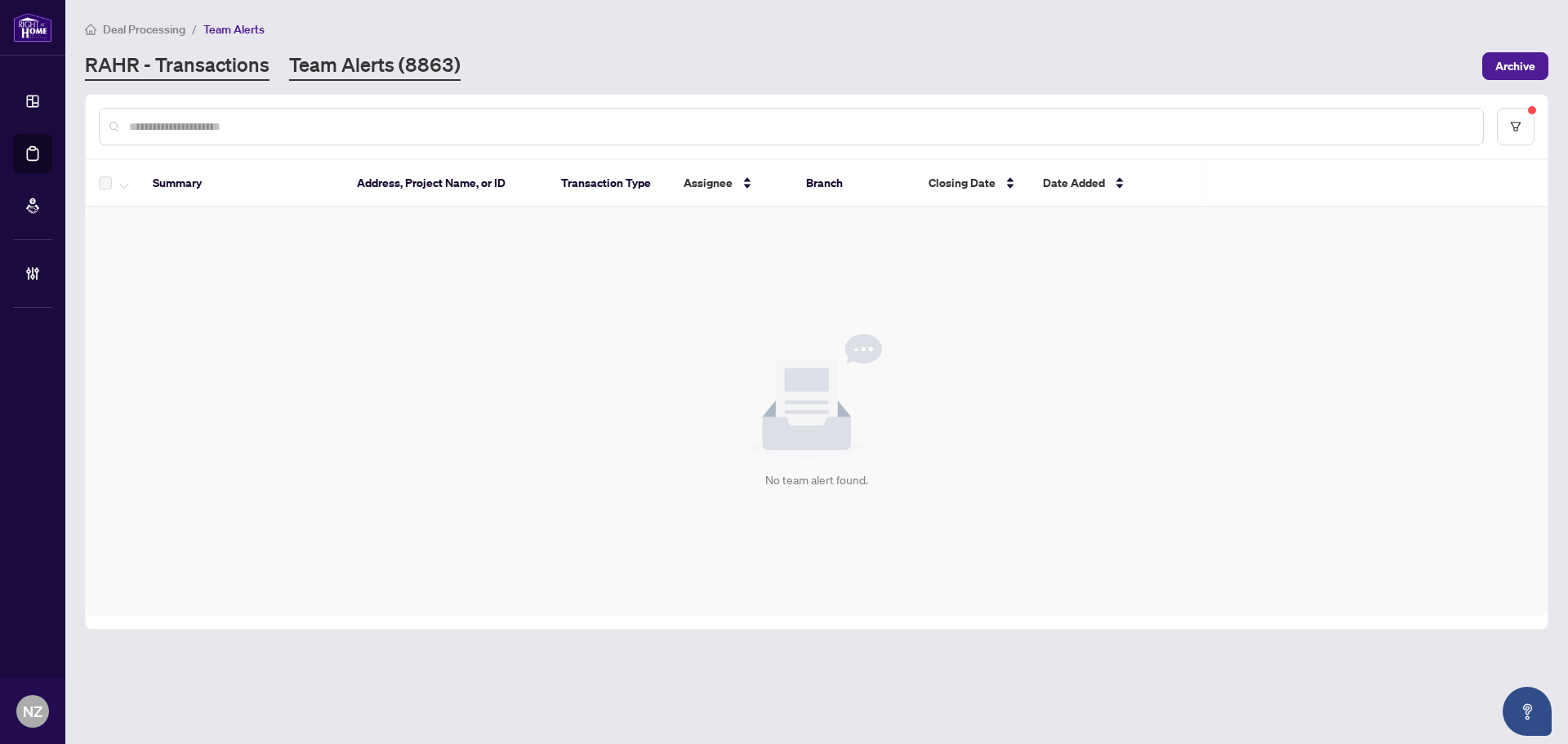
click at [226, 74] on link "RAHR - Transactions" at bounding box center [176, 66] width 184 height 30
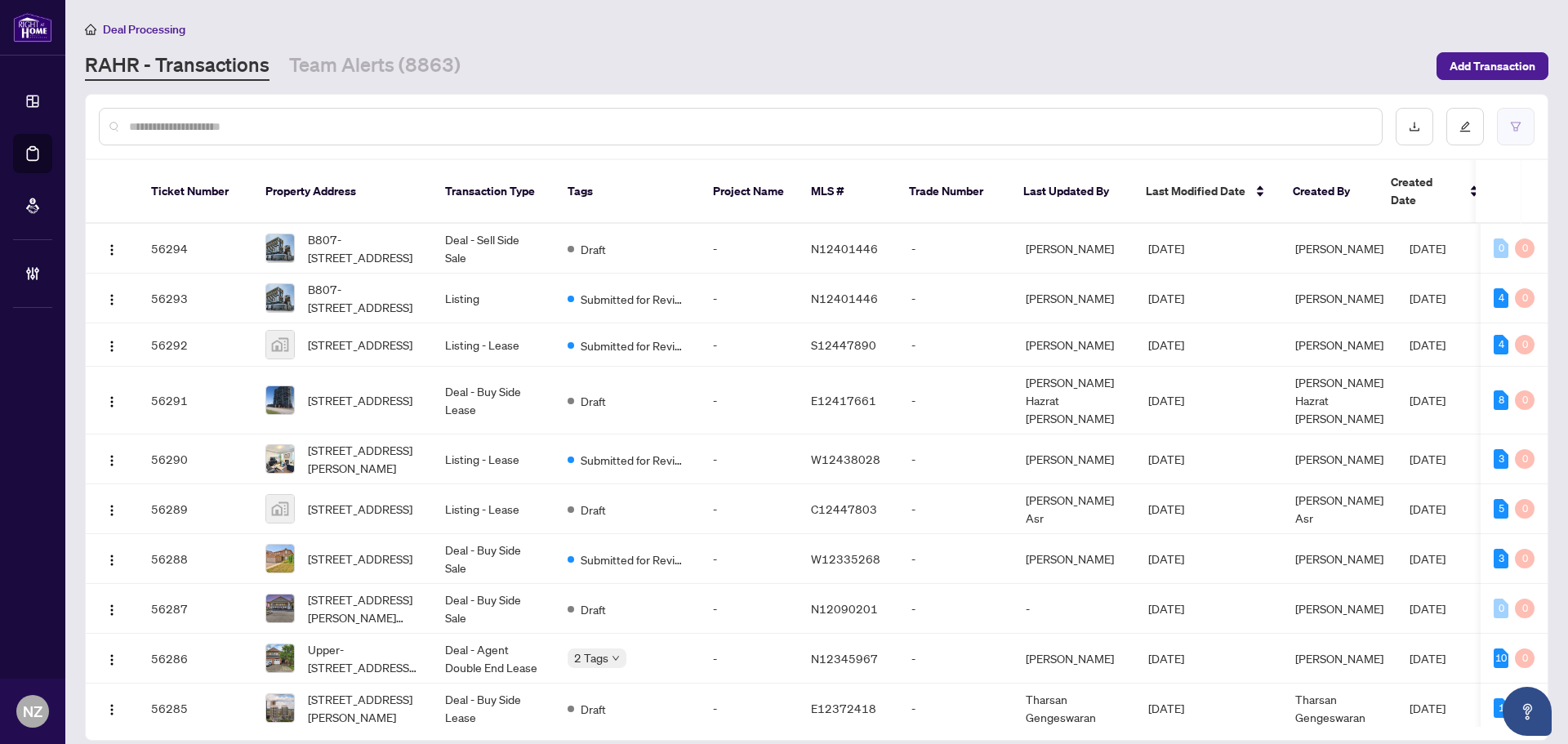
click at [1526, 134] on button "button" at bounding box center [1515, 126] width 37 height 37
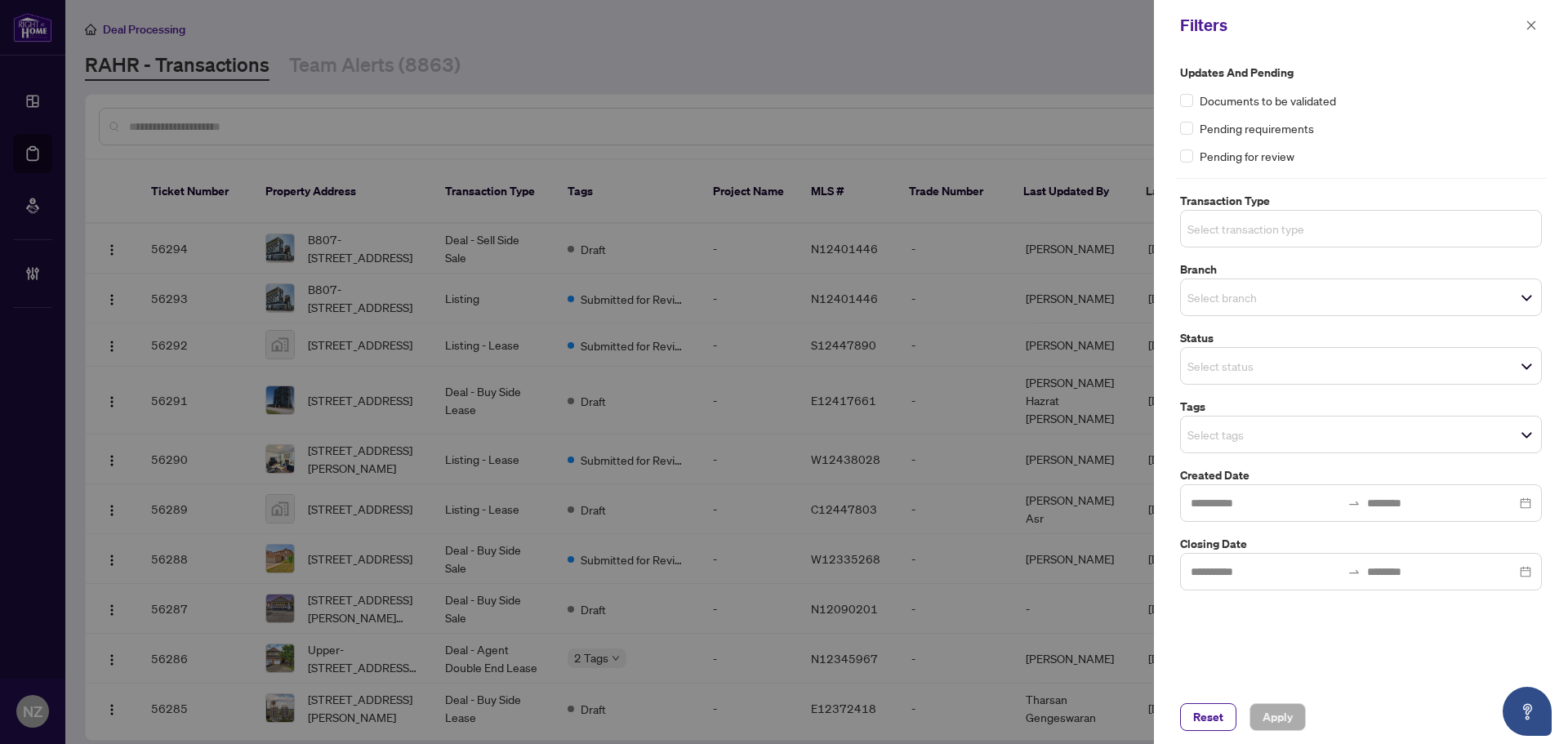
click at [1279, 231] on input "search" at bounding box center [1244, 228] width 115 height 20
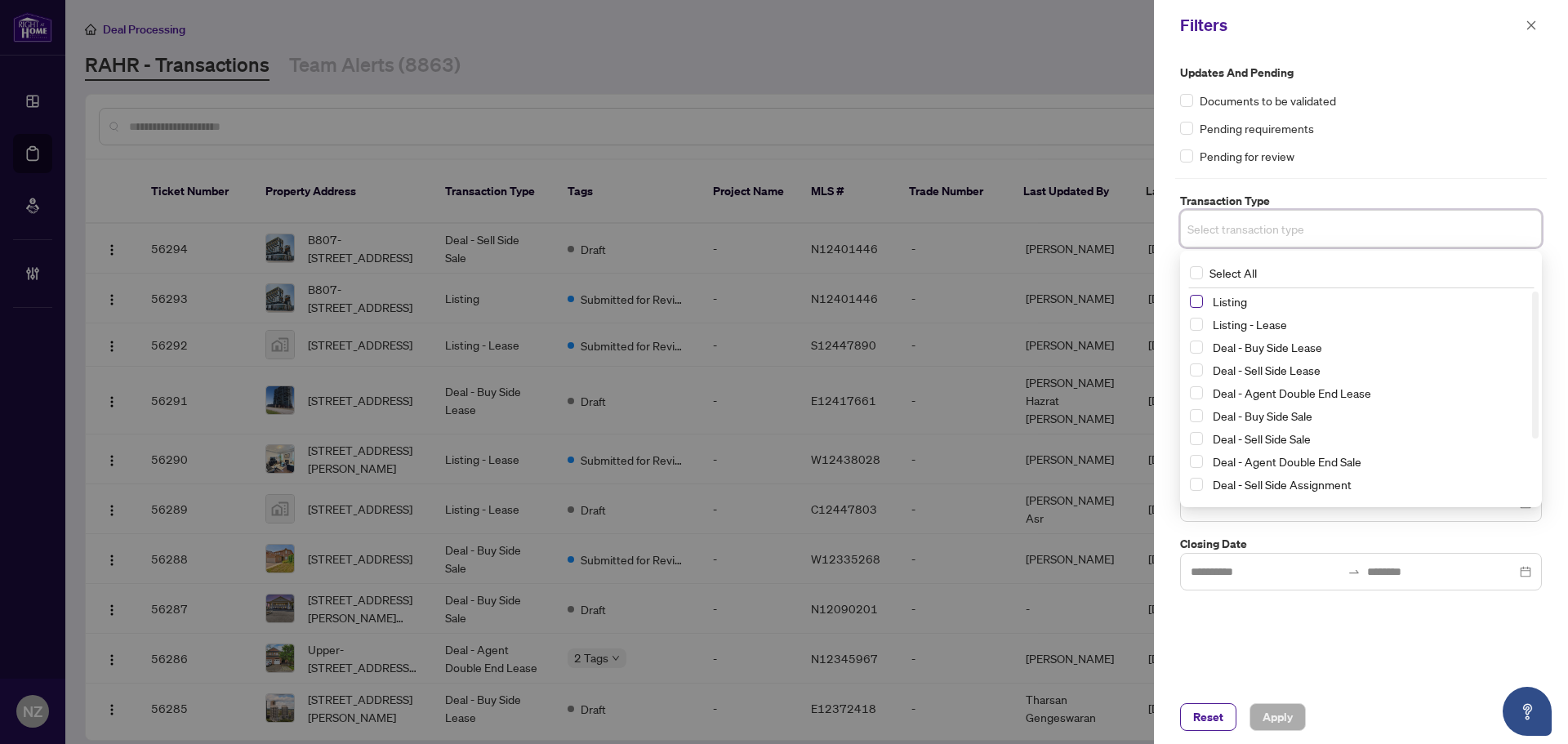
click at [1193, 296] on span "Select Listing" at bounding box center [1196, 300] width 13 height 13
click at [1191, 327] on span "Select Listing - Lease" at bounding box center [1196, 327] width 13 height 13
drag, startPoint x: 1389, startPoint y: 119, endPoint x: 1400, endPoint y: 142, distance: 25.5
click at [1393, 119] on div "Pending requirements" at bounding box center [1361, 127] width 361 height 18
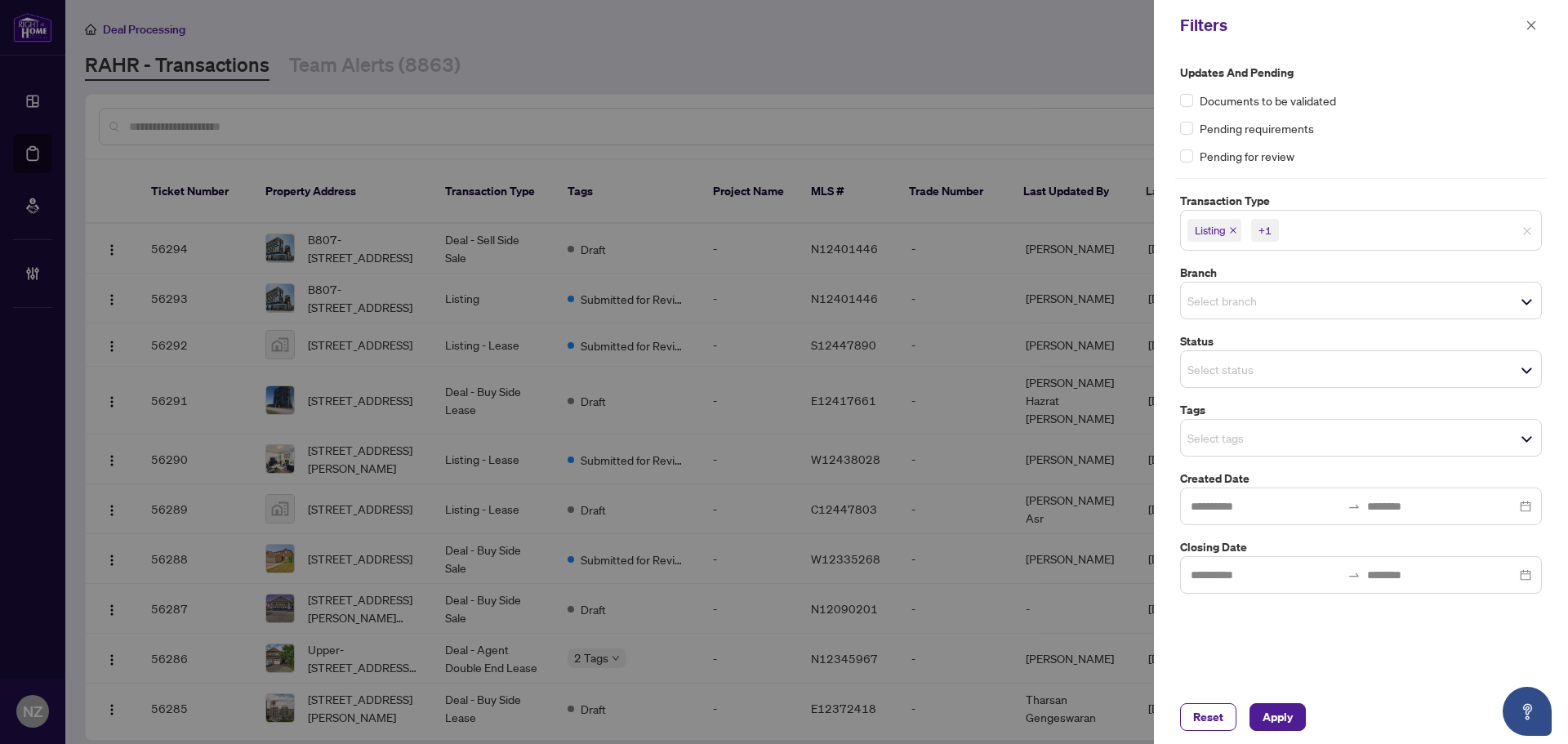
click at [1226, 308] on input "search" at bounding box center [1244, 300] width 115 height 20
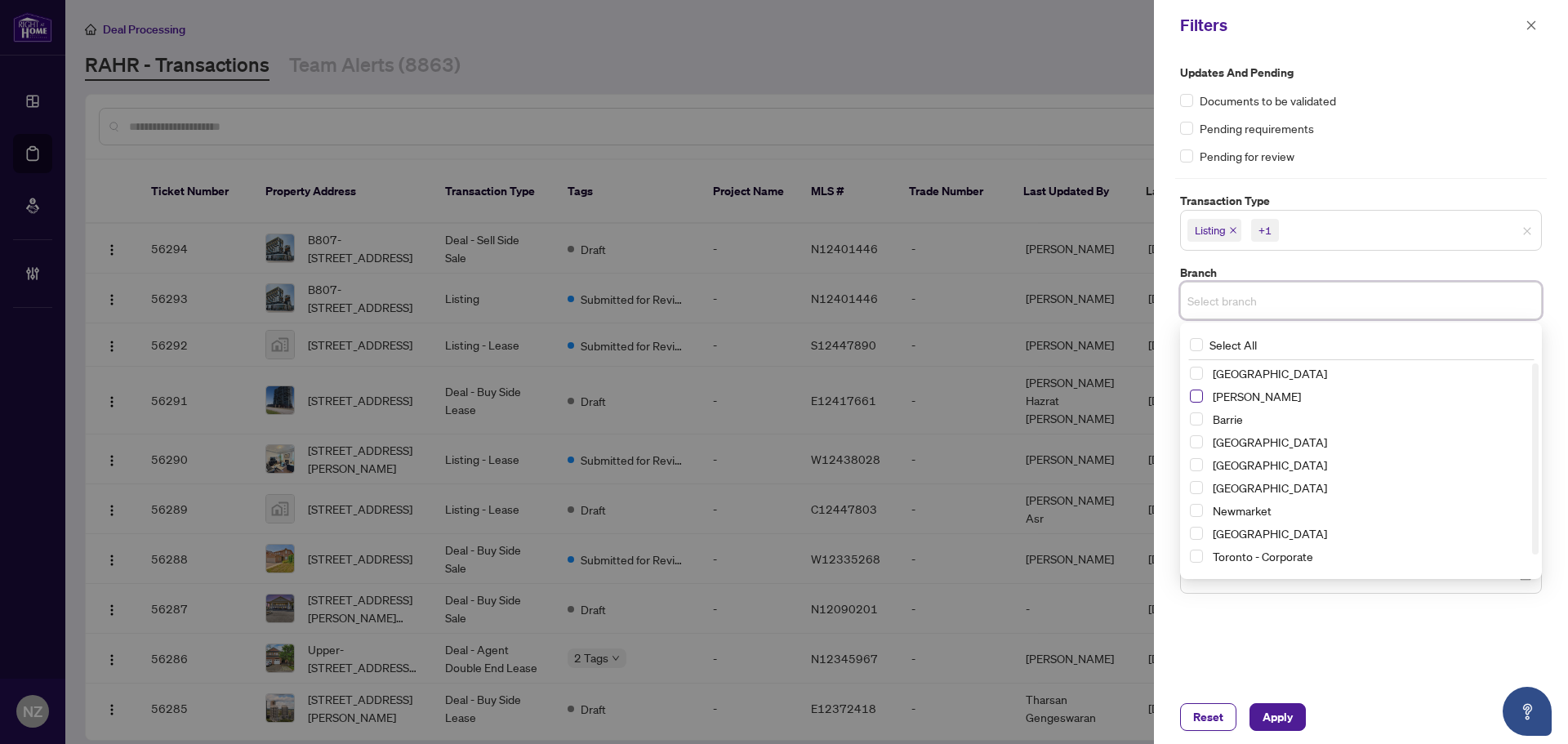
click at [1195, 393] on span "Select Vaughan" at bounding box center [1196, 395] width 13 height 13
click at [1441, 118] on div "Updates and Pending Documents to be validated Pending requirements Pending for …" at bounding box center [1361, 114] width 361 height 101
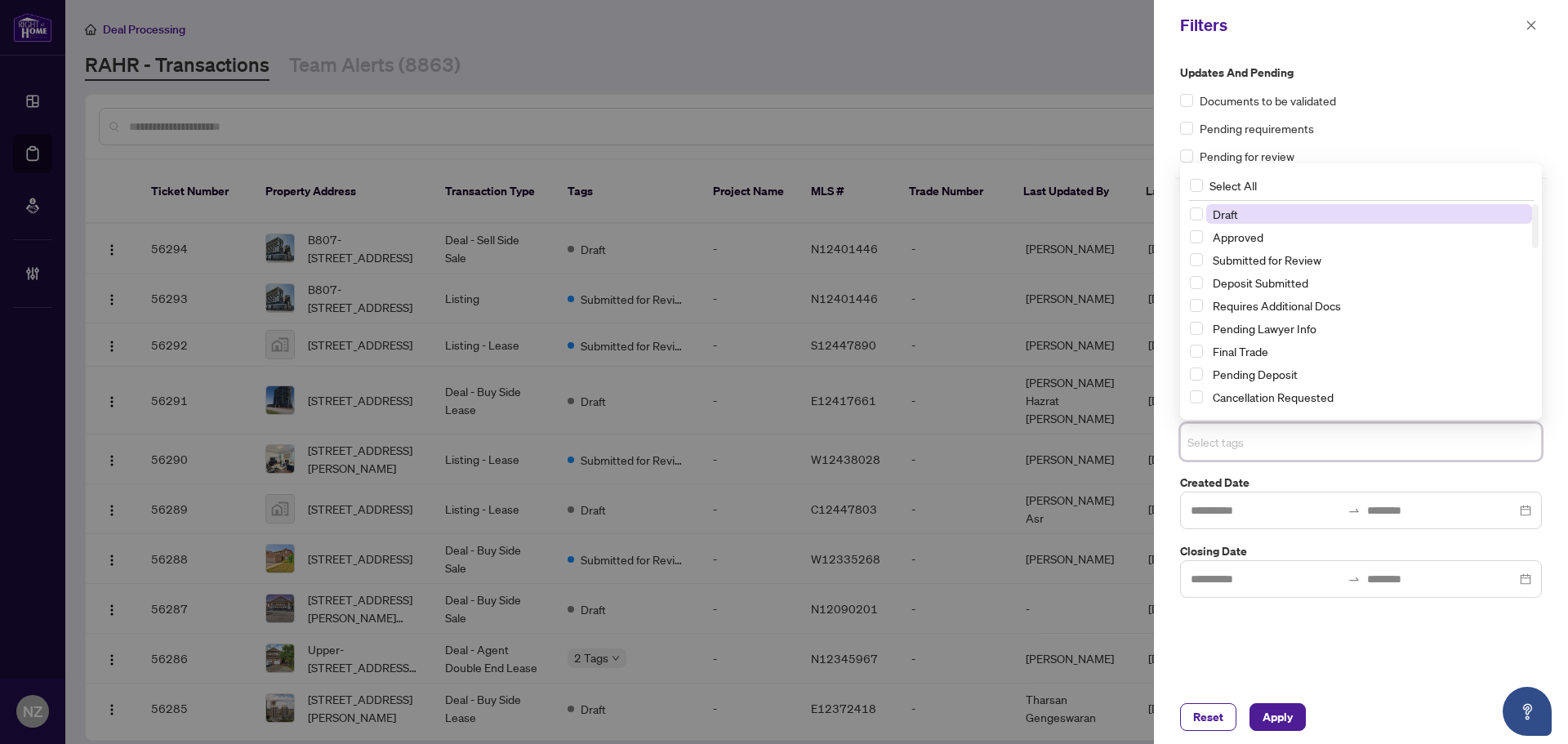
click at [1219, 440] on input "search" at bounding box center [1244, 441] width 115 height 20
drag, startPoint x: 1196, startPoint y: 258, endPoint x: 1367, endPoint y: 382, distance: 211.2
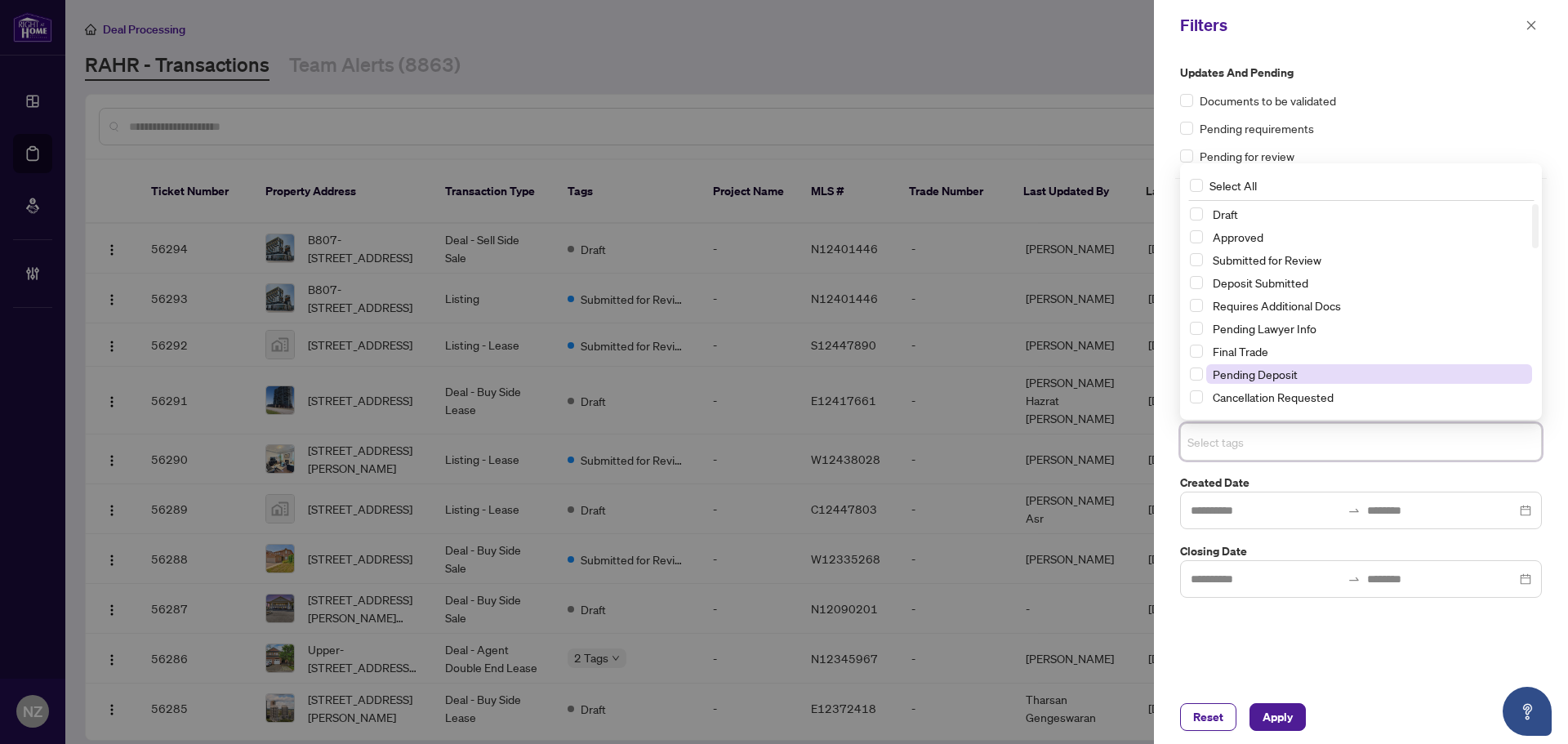
click at [1200, 260] on span "Select Submitted for Review" at bounding box center [1196, 259] width 13 height 13
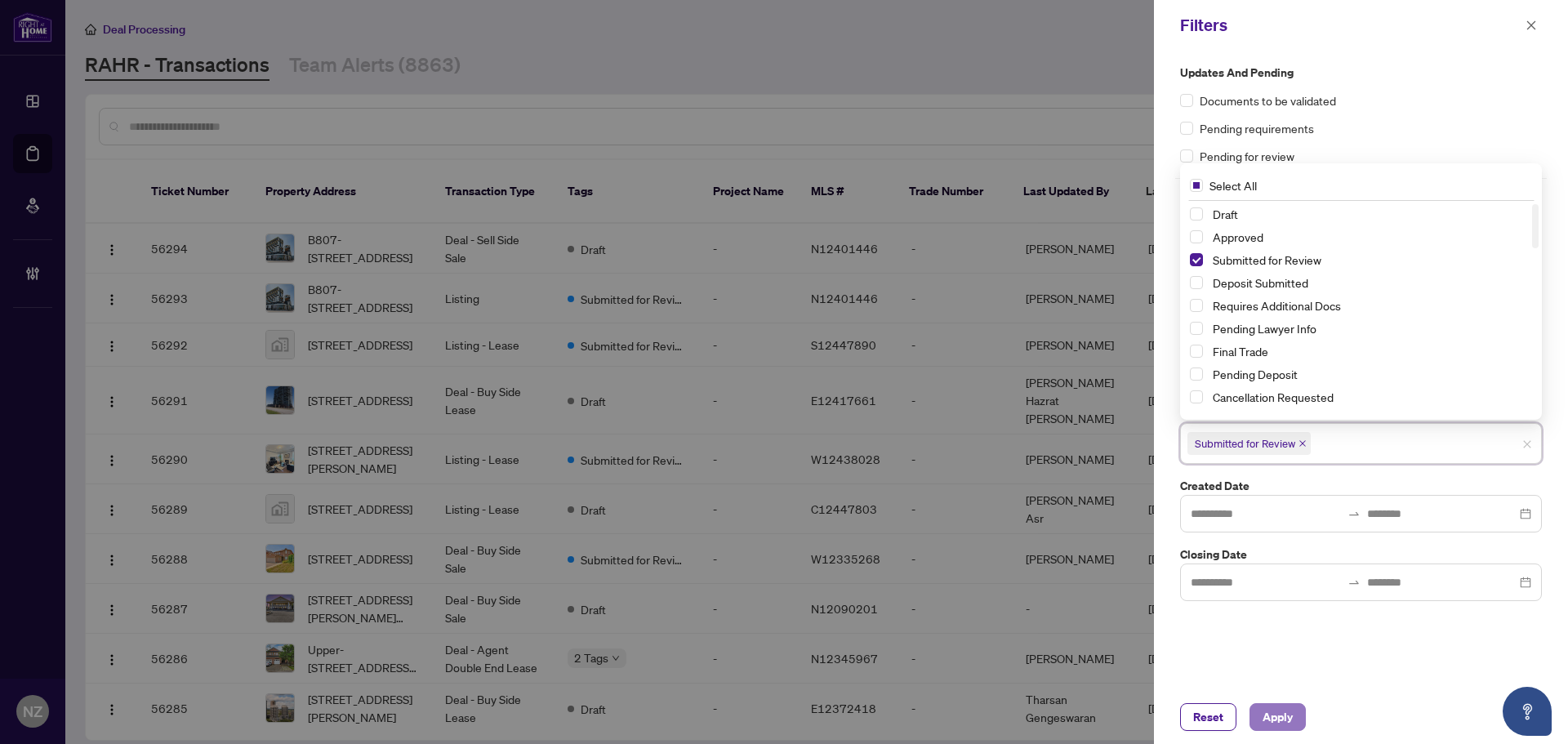
click at [1268, 708] on span "Apply" at bounding box center [1278, 717] width 31 height 26
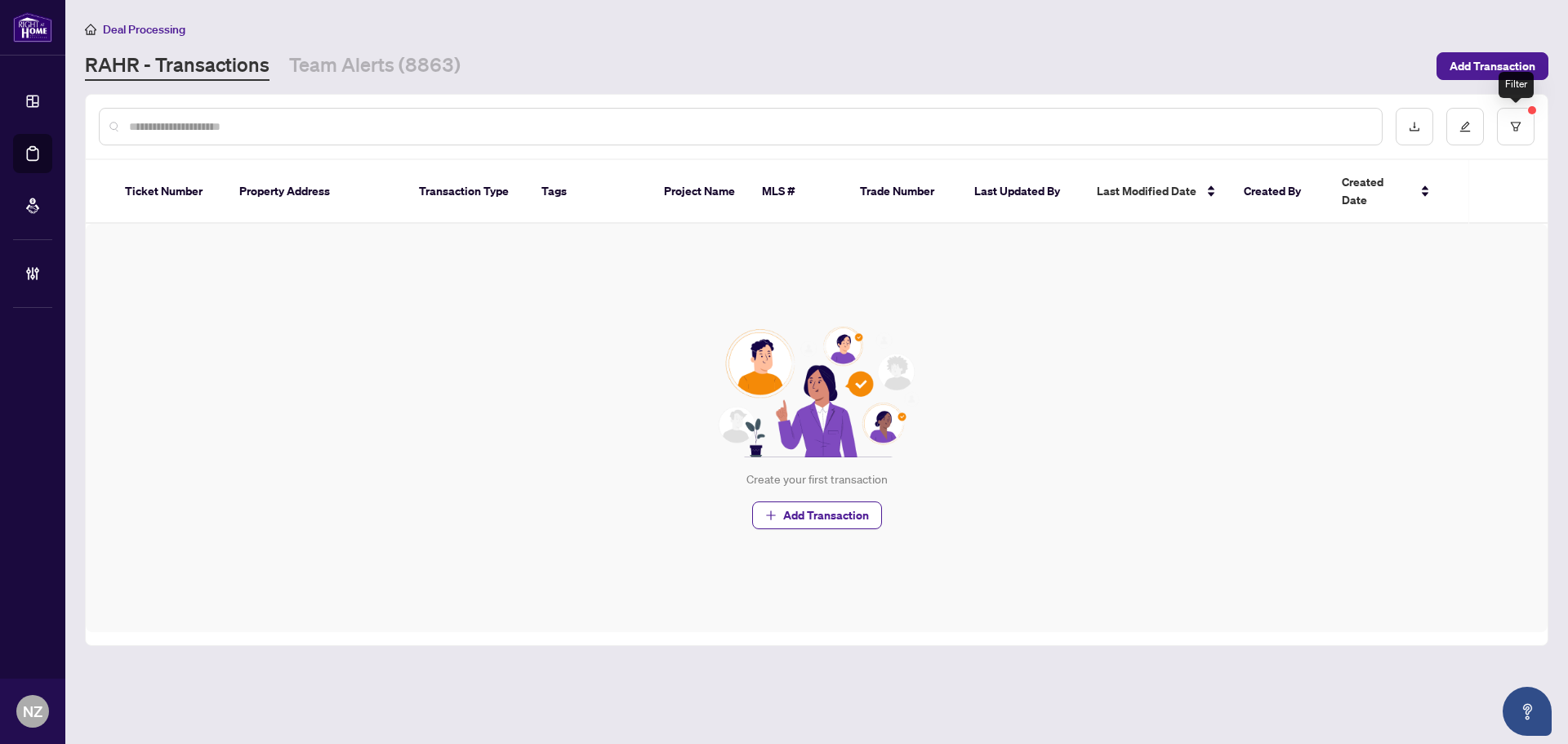
drag, startPoint x: 1513, startPoint y: 128, endPoint x: 1485, endPoint y: 338, distance: 211.9
click at [1512, 132] on button "button" at bounding box center [1515, 126] width 37 height 37
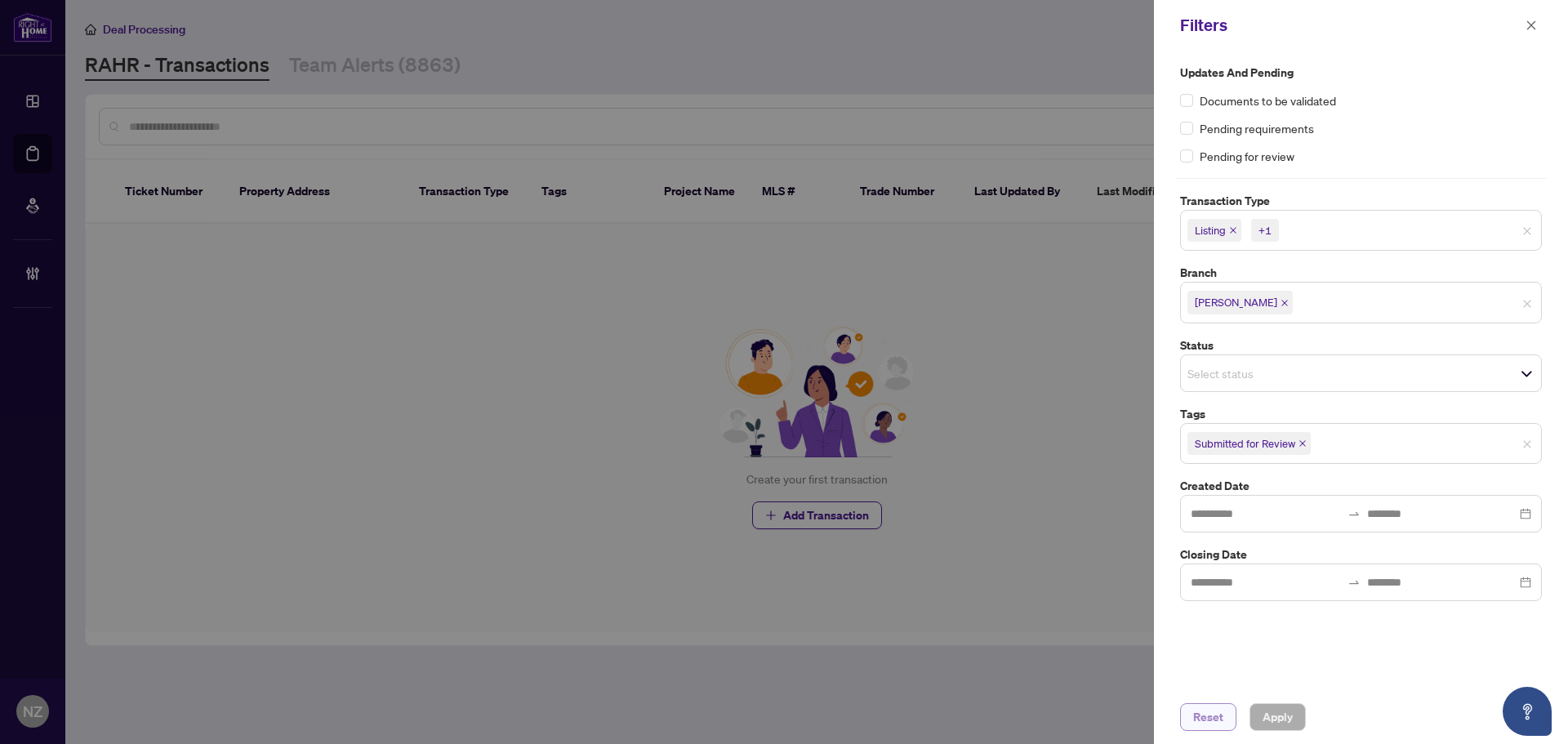
click at [1202, 718] on span "Reset" at bounding box center [1208, 717] width 31 height 26
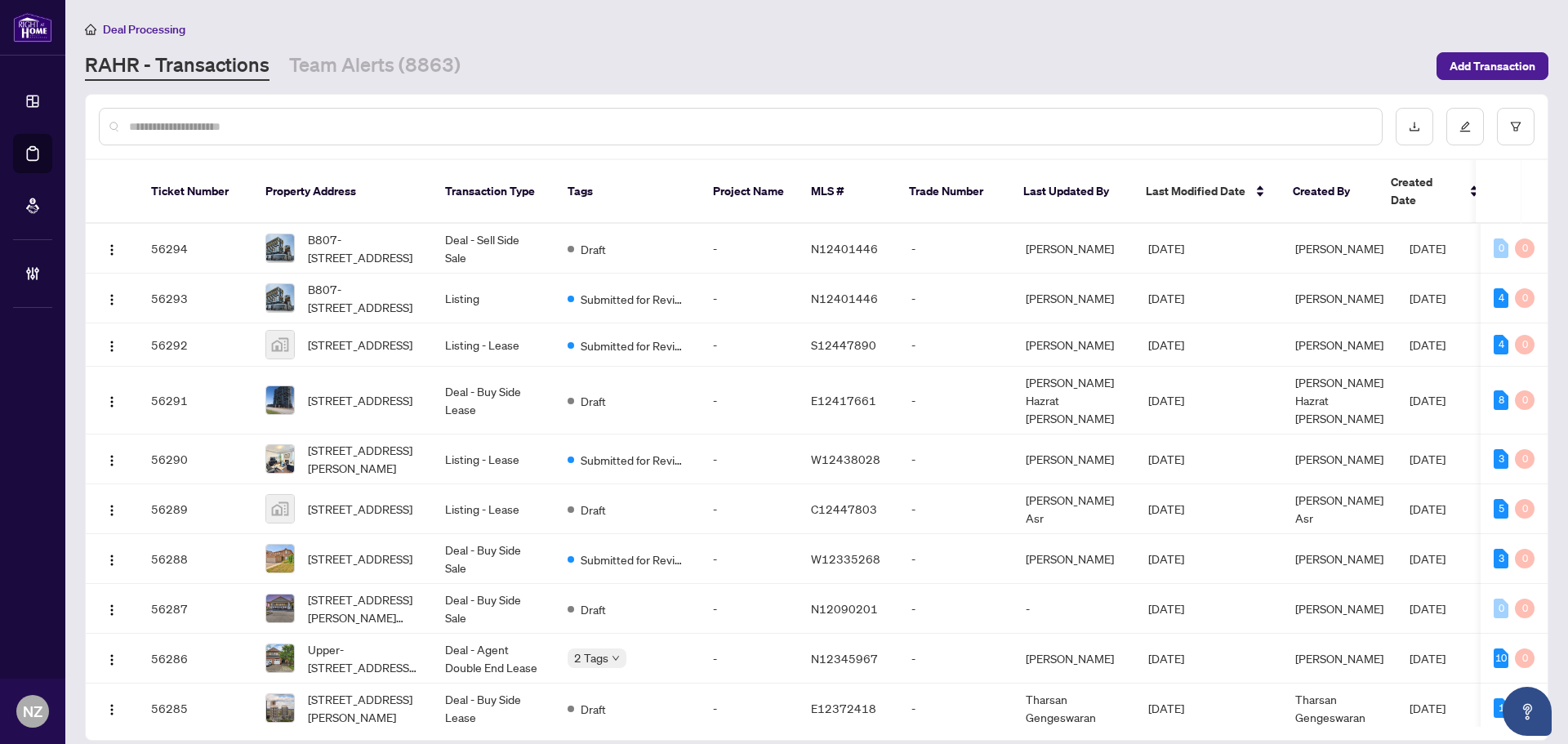
click at [357, 129] on input "text" at bounding box center [748, 126] width 1240 height 18
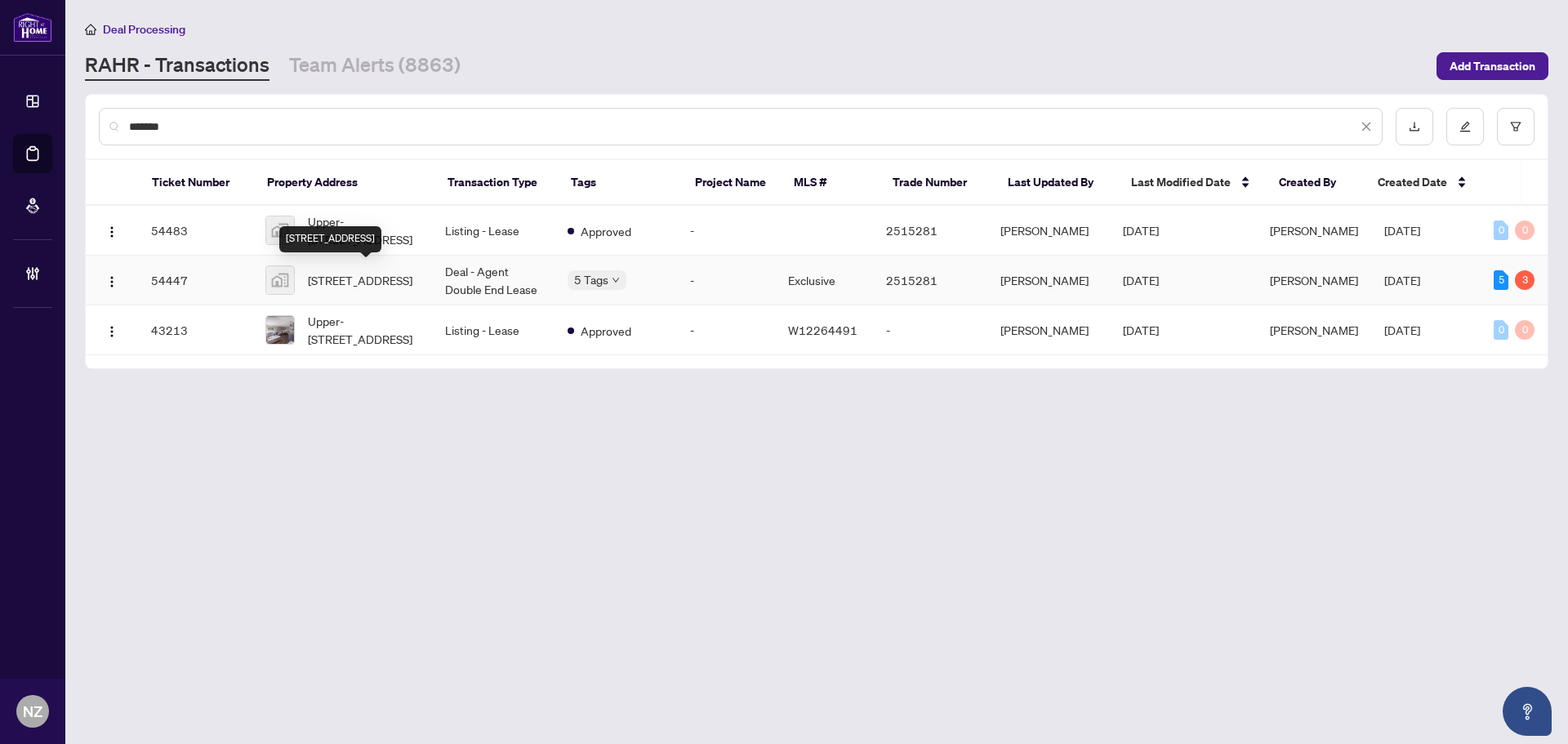
type input "*******"
click at [354, 276] on span "8 Pluto Drive, Brampton, ON, Canada" at bounding box center [360, 279] width 104 height 18
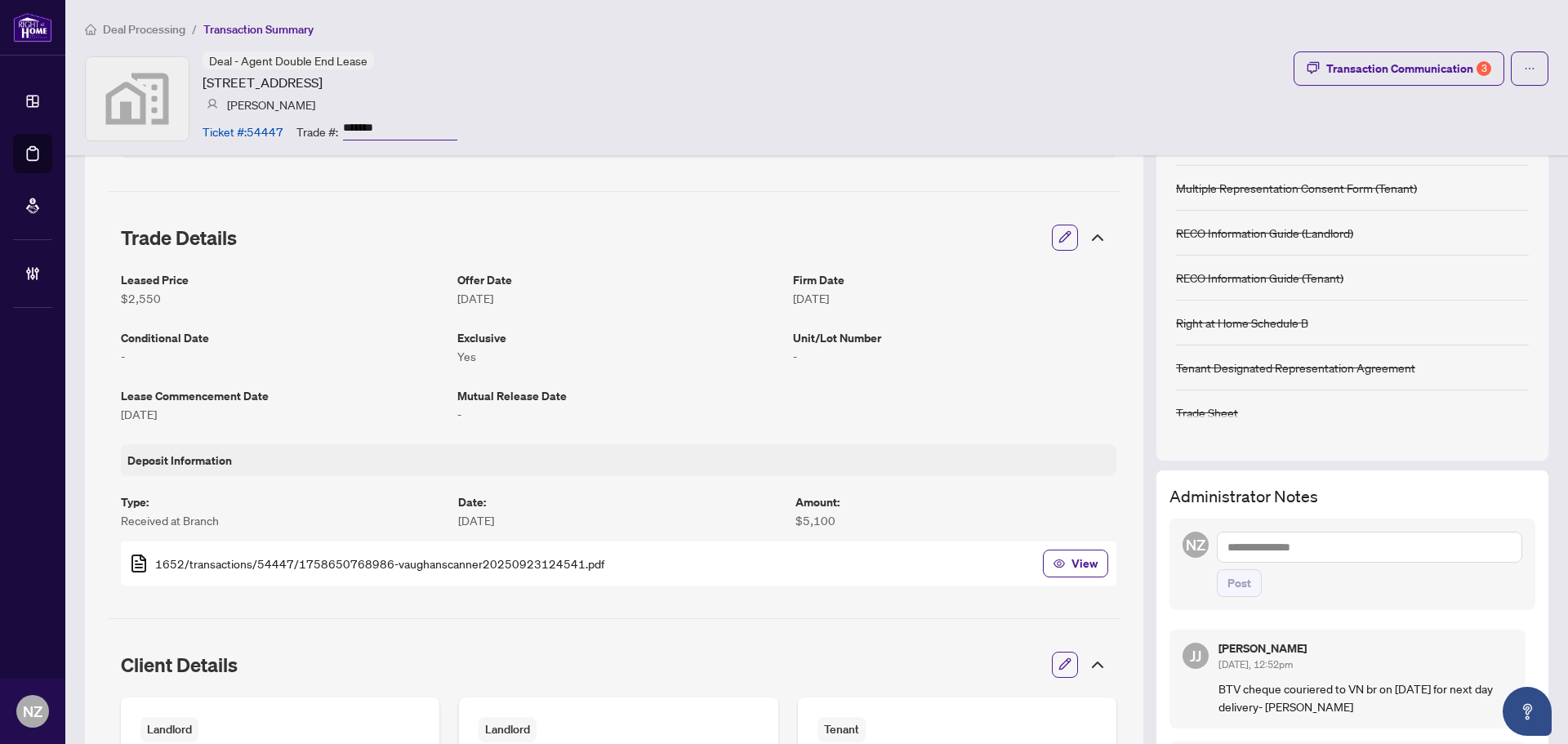
scroll to position [245, 0]
click at [1337, 68] on div "Transaction Communication 3" at bounding box center [1408, 68] width 165 height 26
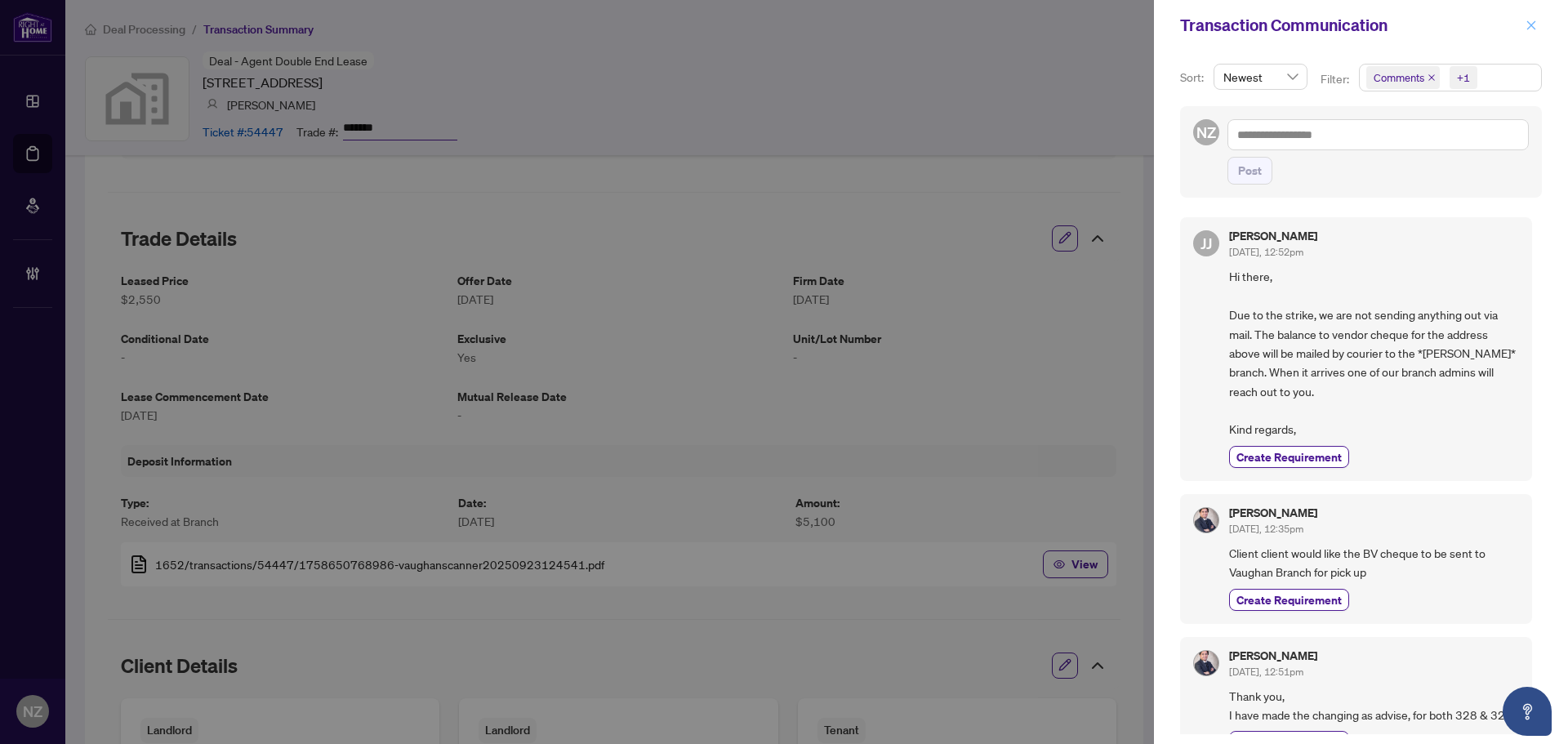
click at [1527, 20] on icon "close" at bounding box center [1531, 25] width 11 height 11
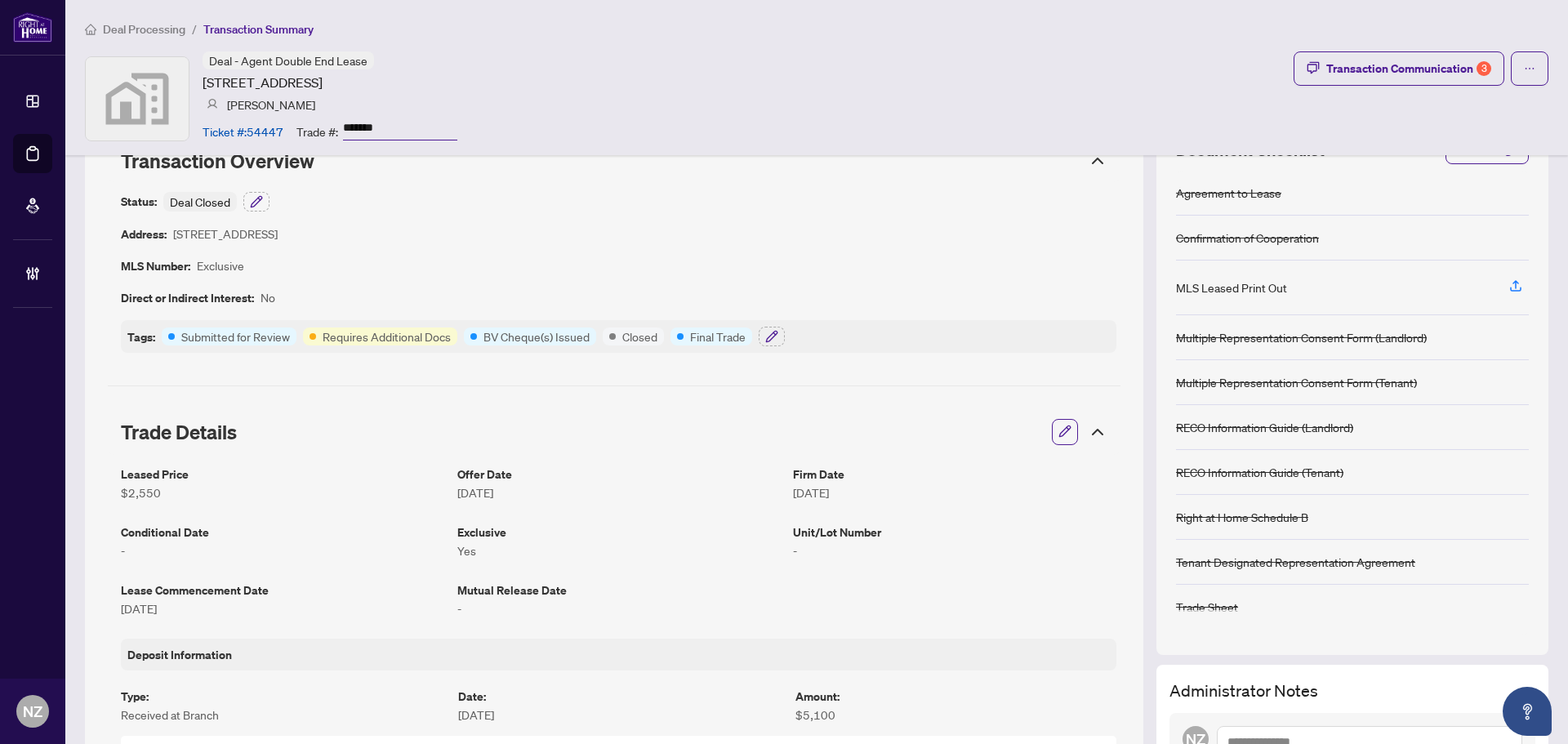
scroll to position [0, 0]
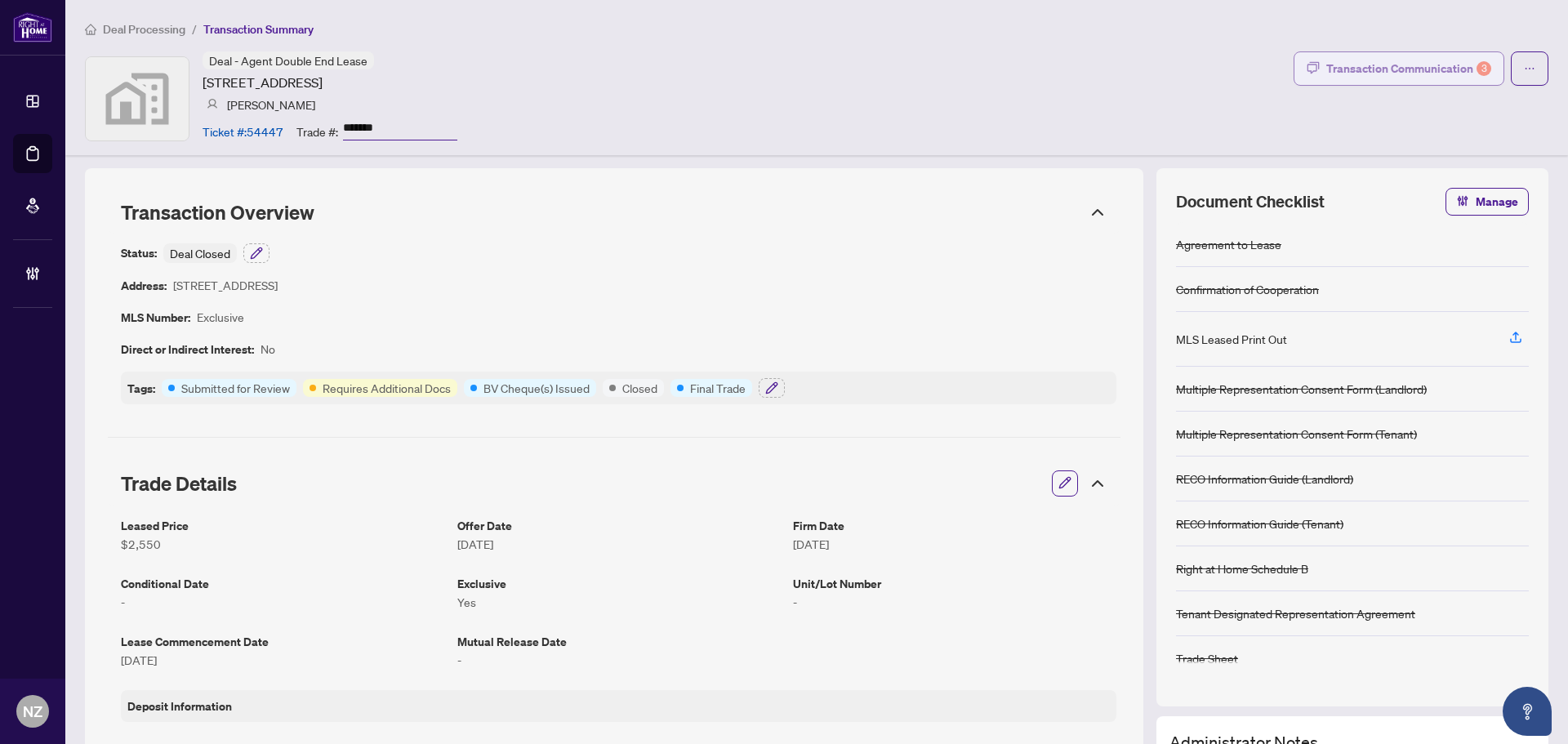
click at [1364, 66] on div "Transaction Communication 3" at bounding box center [1408, 68] width 165 height 26
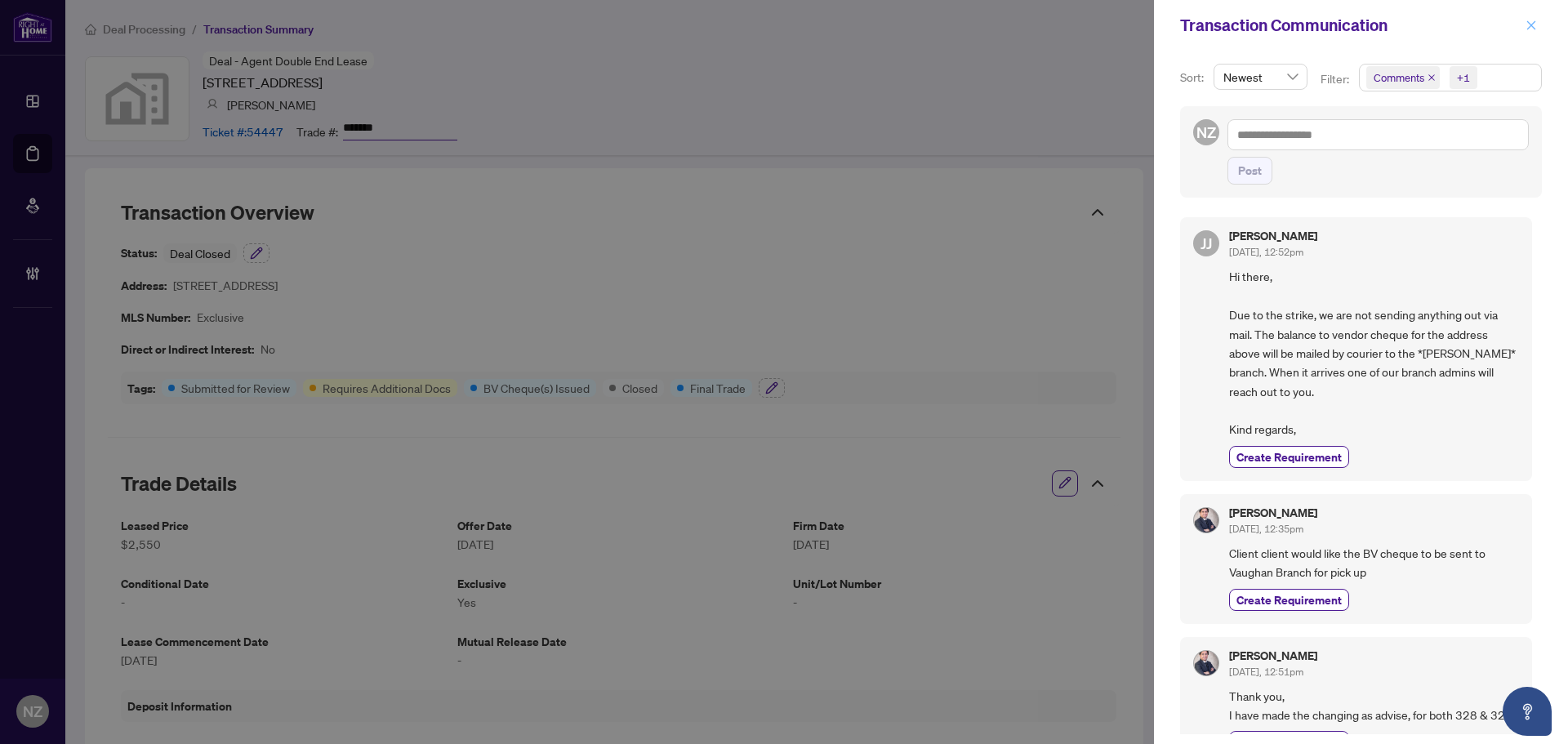
click at [1531, 29] on icon "close" at bounding box center [1531, 25] width 11 height 11
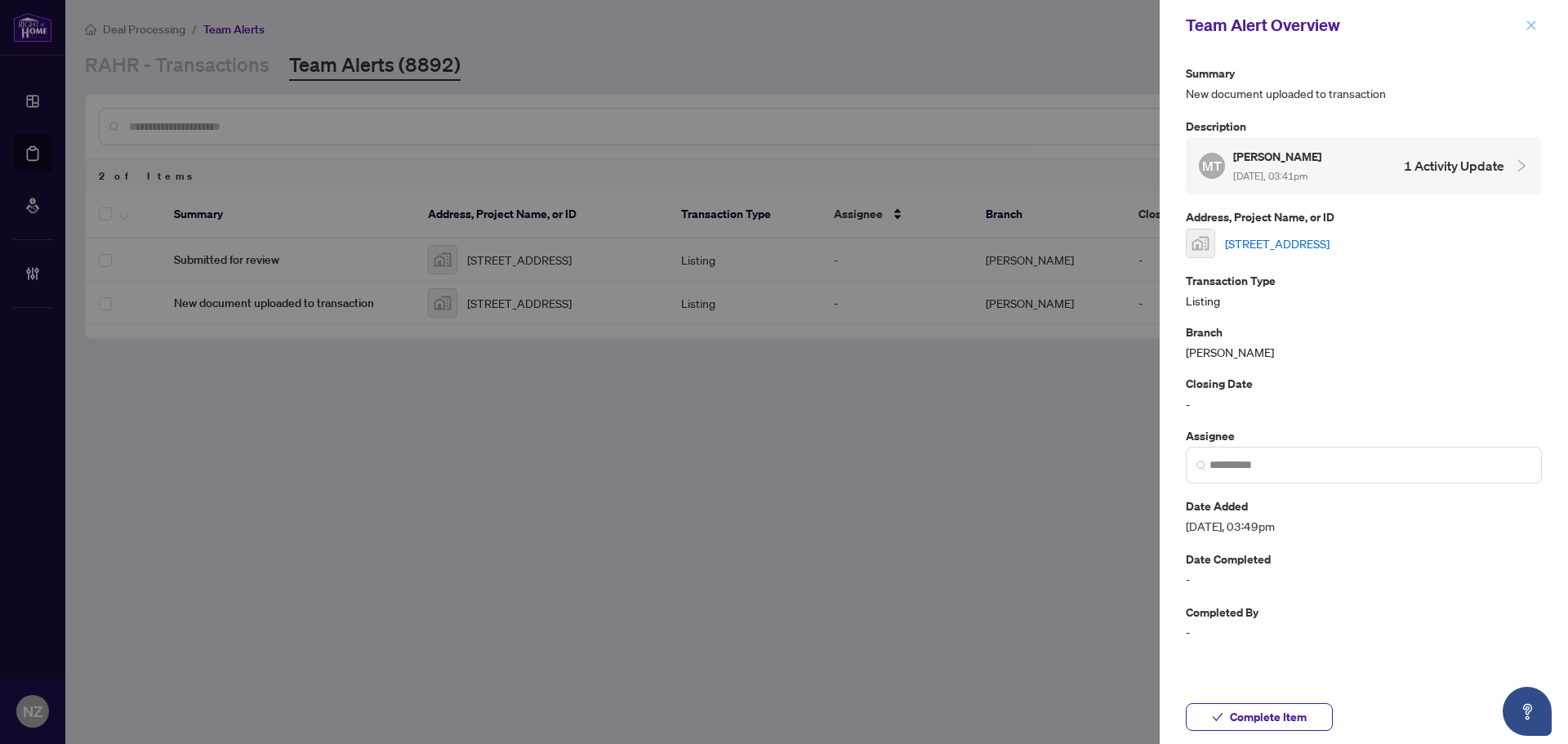
click at [1526, 18] on span "button" at bounding box center [1531, 25] width 11 height 26
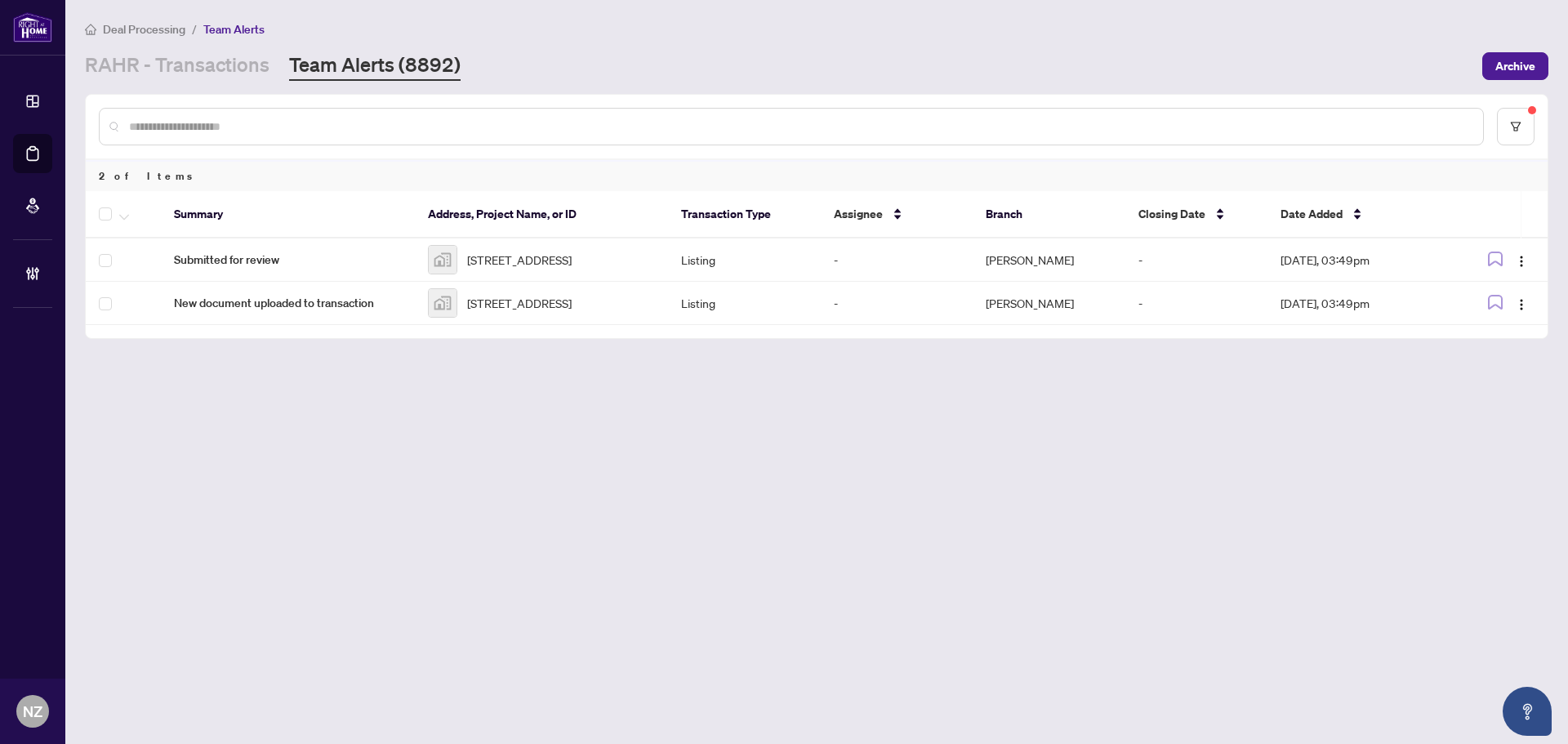
click at [135, 29] on span "Deal Processing" at bounding box center [143, 29] width 82 height 14
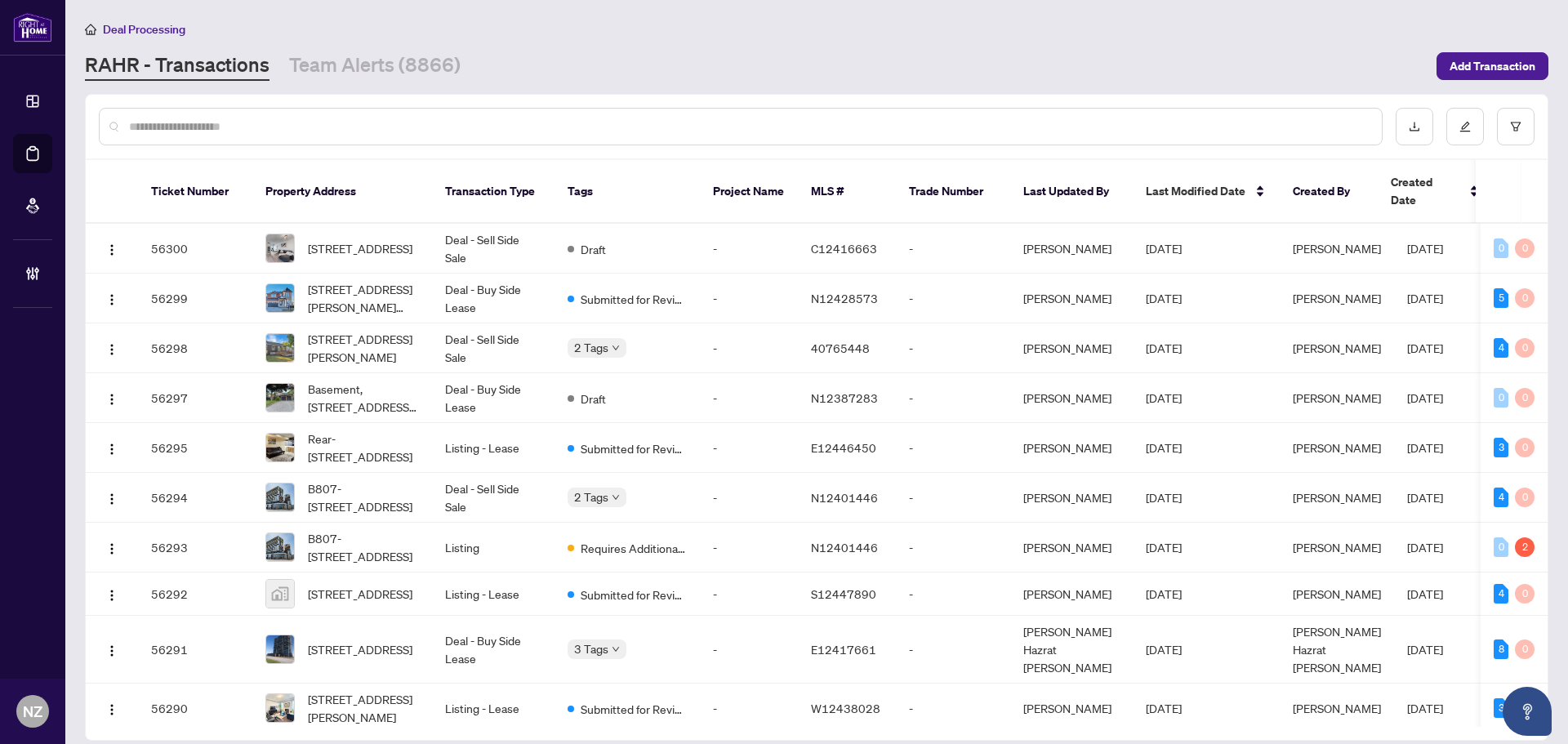
click at [185, 128] on input "text" at bounding box center [748, 126] width 1240 height 18
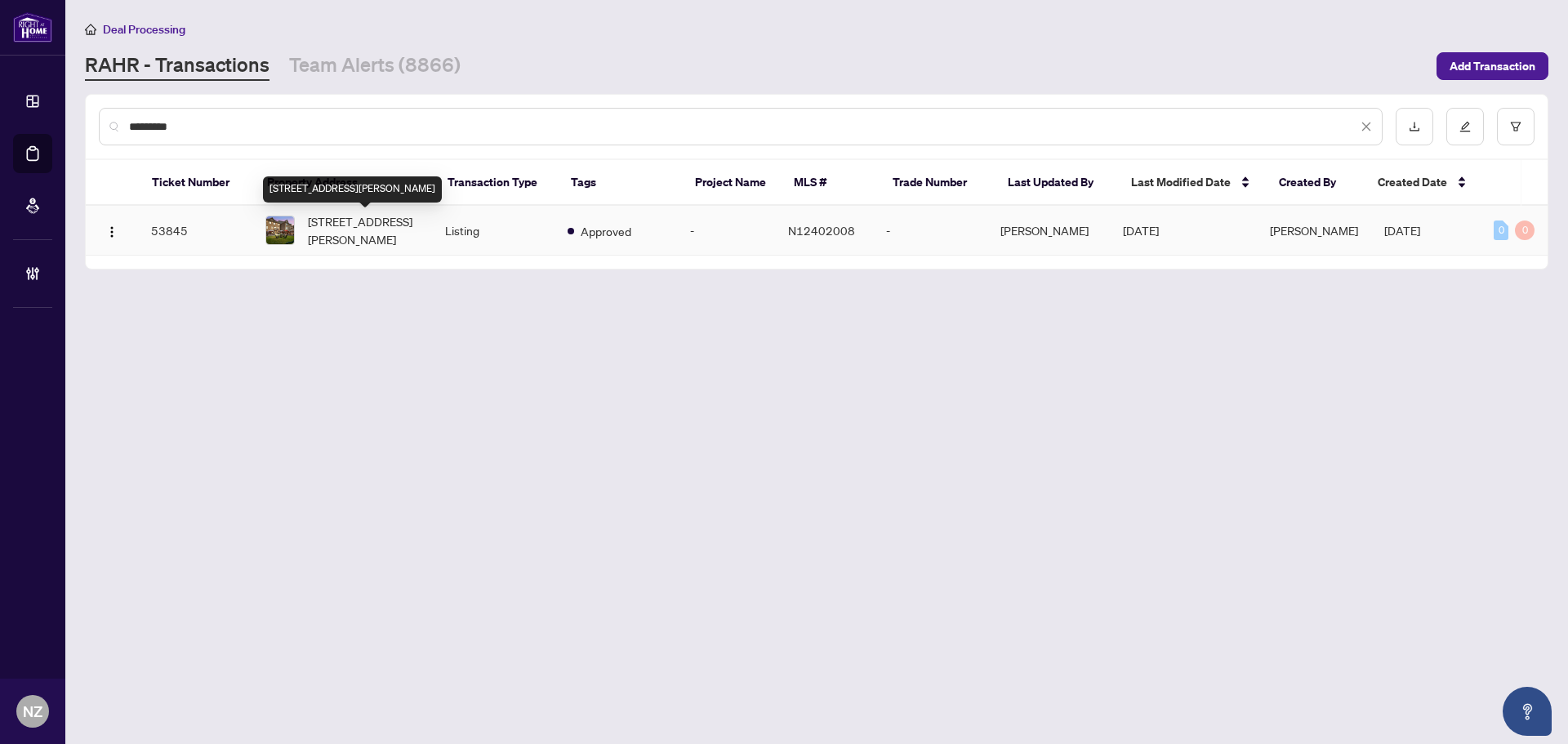
type input "*********"
click at [349, 233] on span "[STREET_ADDRESS][PERSON_NAME]" at bounding box center [363, 230] width 111 height 36
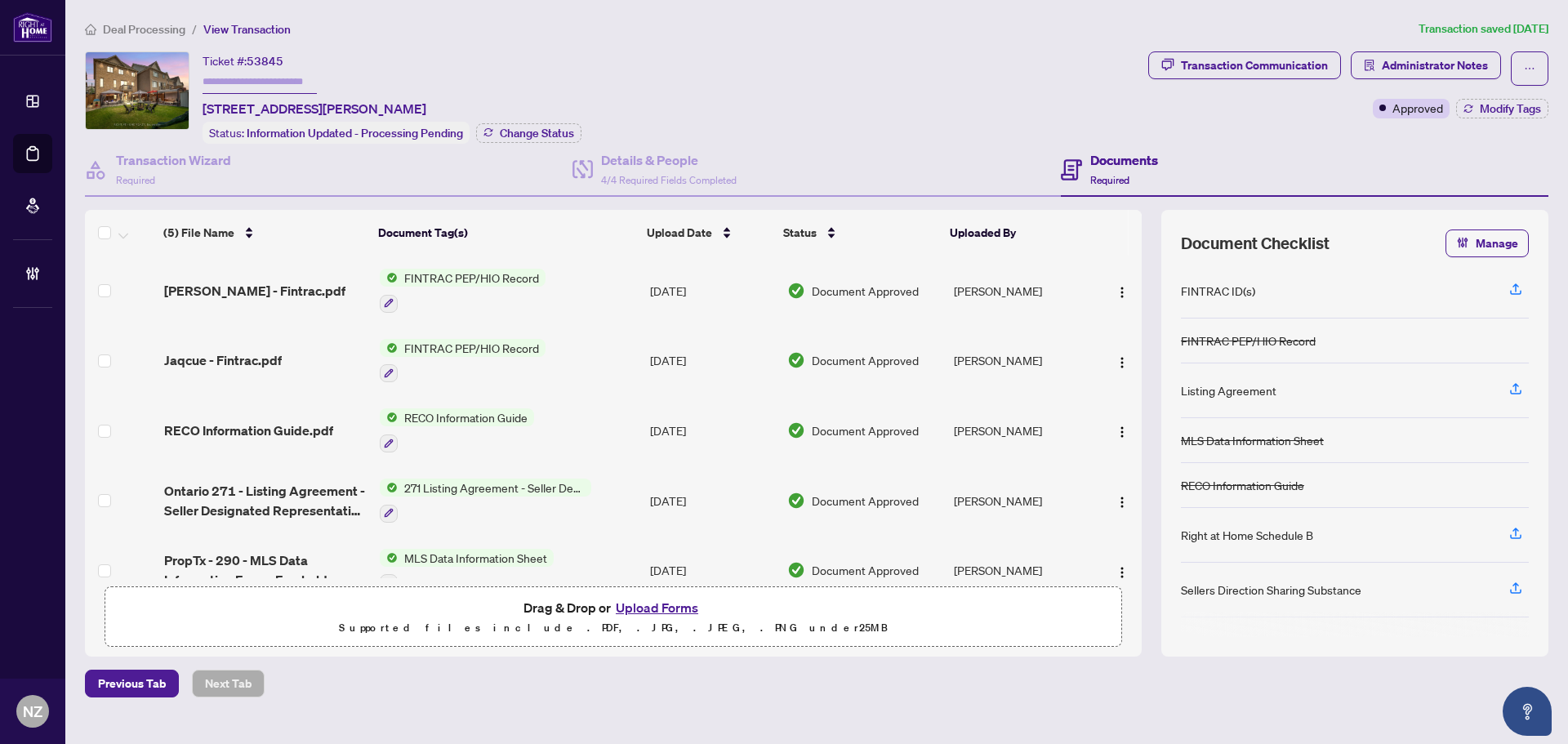
click at [302, 497] on span "Ontario 271 - Listing Agreement - Seller Designated Representation Agreement - …" at bounding box center [265, 501] width 203 height 39
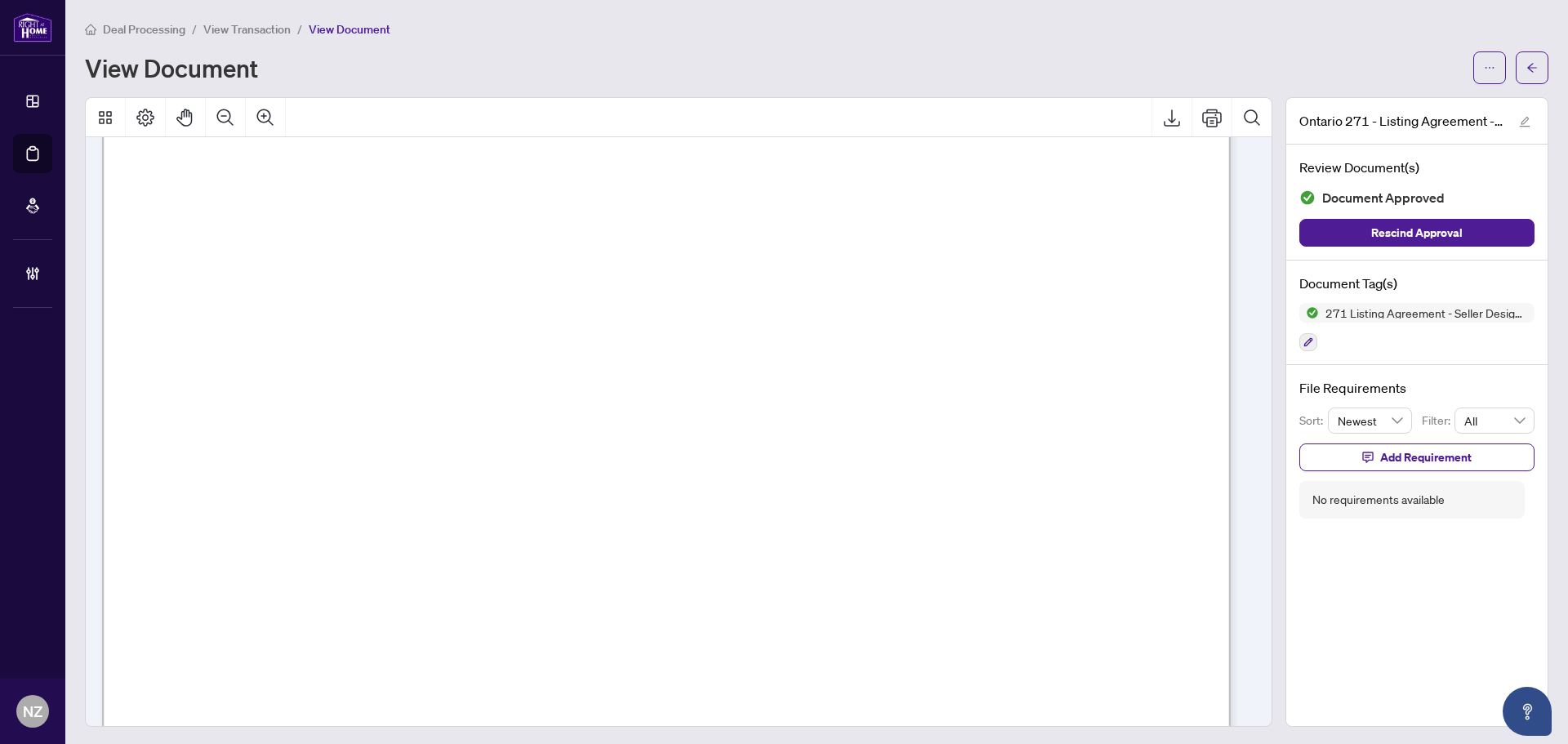
scroll to position [245, 0]
click at [1526, 70] on icon "arrow-left" at bounding box center [1532, 67] width 11 height 11
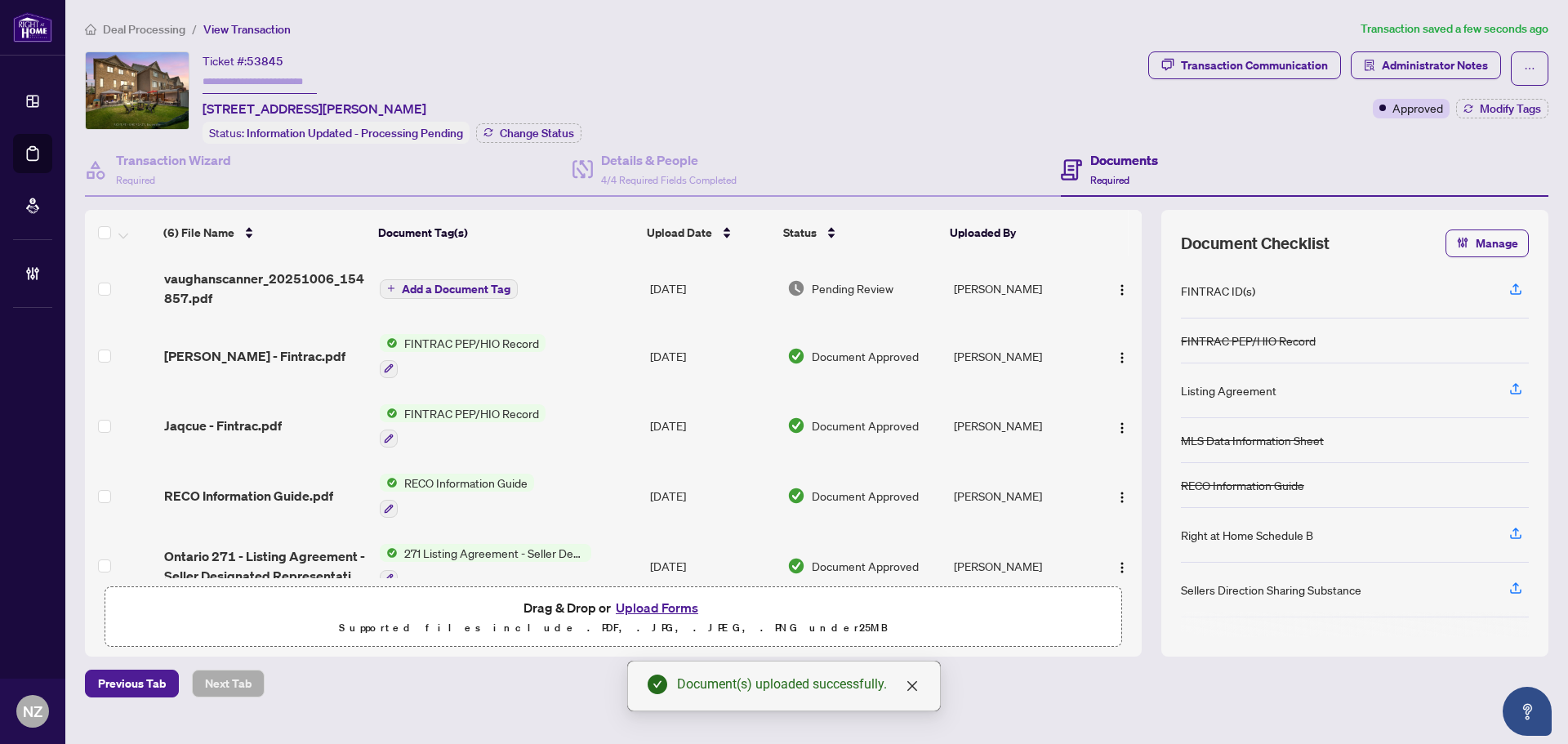
click at [260, 272] on span "vaughanscanner_20251006_154857.pdf" at bounding box center [265, 288] width 203 height 39
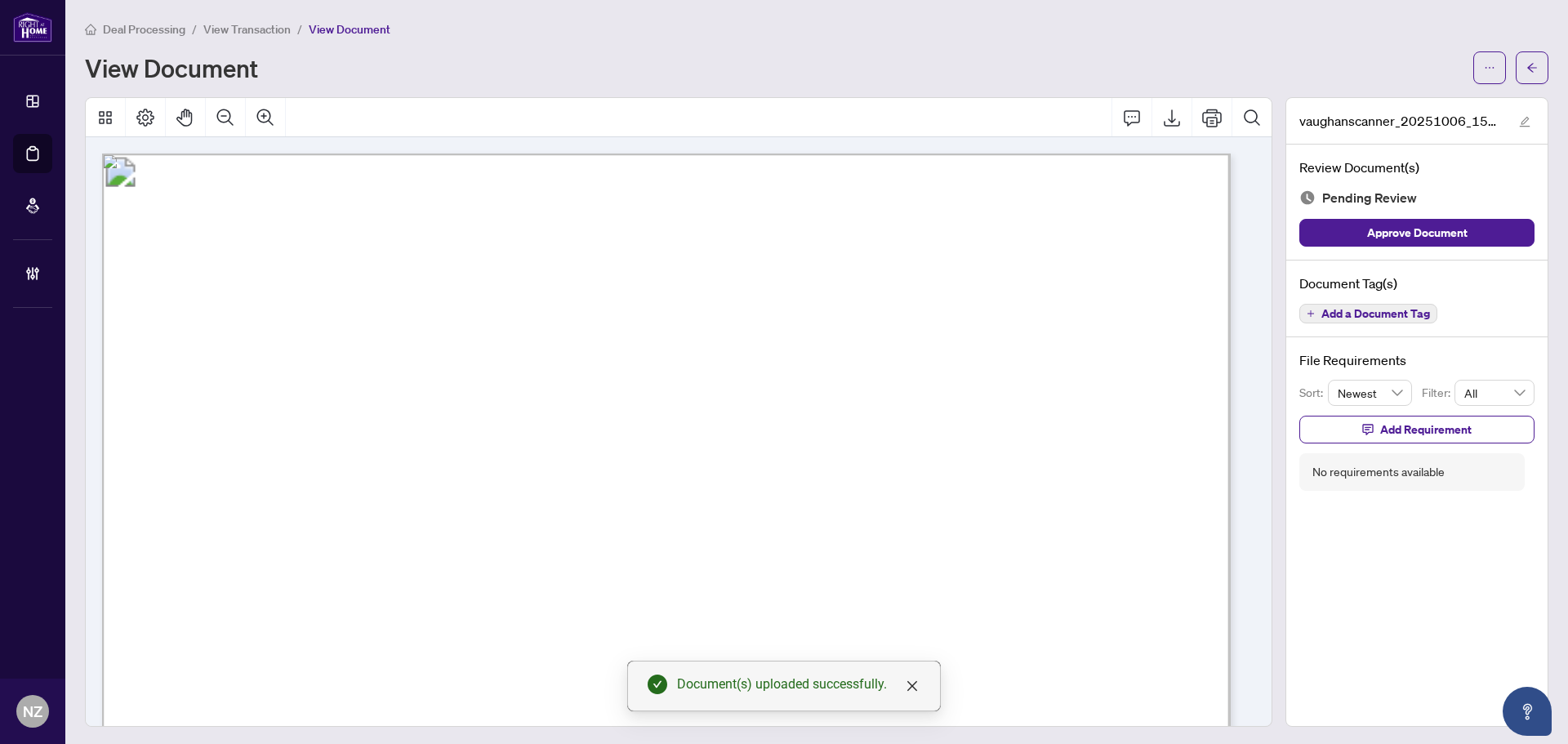
click at [1391, 312] on span "Add a Document Tag" at bounding box center [1375, 313] width 109 height 11
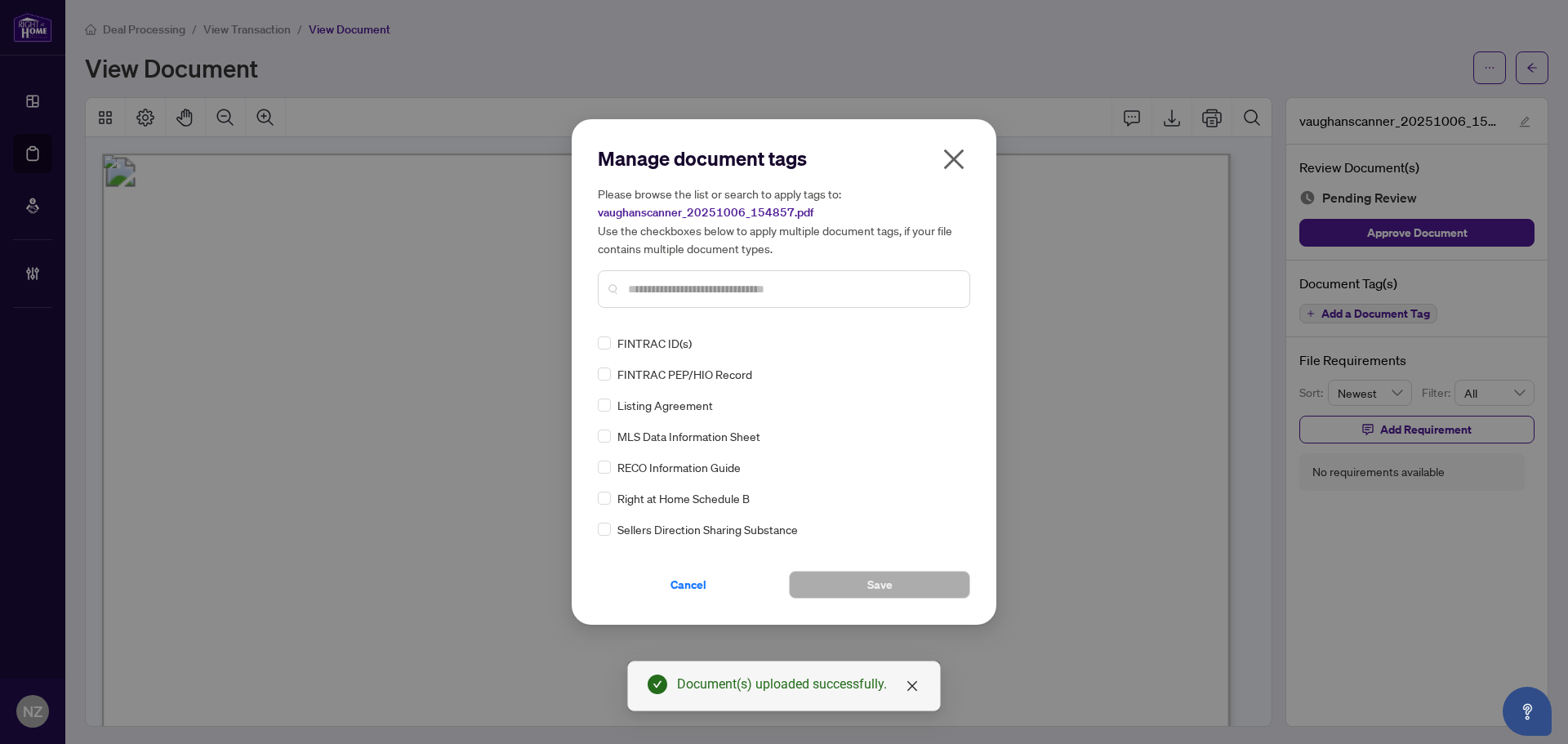
click at [687, 288] on input "text" at bounding box center [792, 288] width 328 height 18
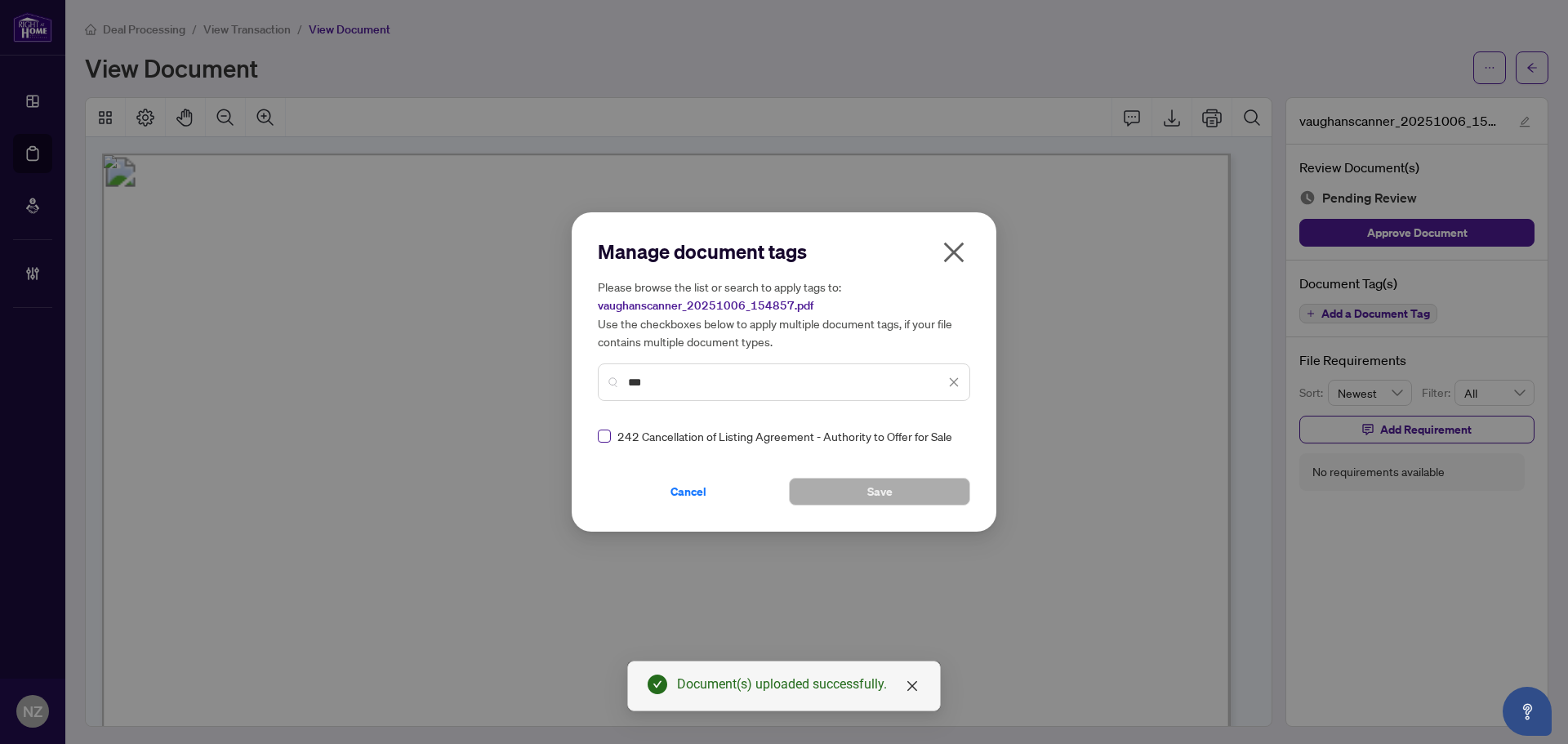
type input "***"
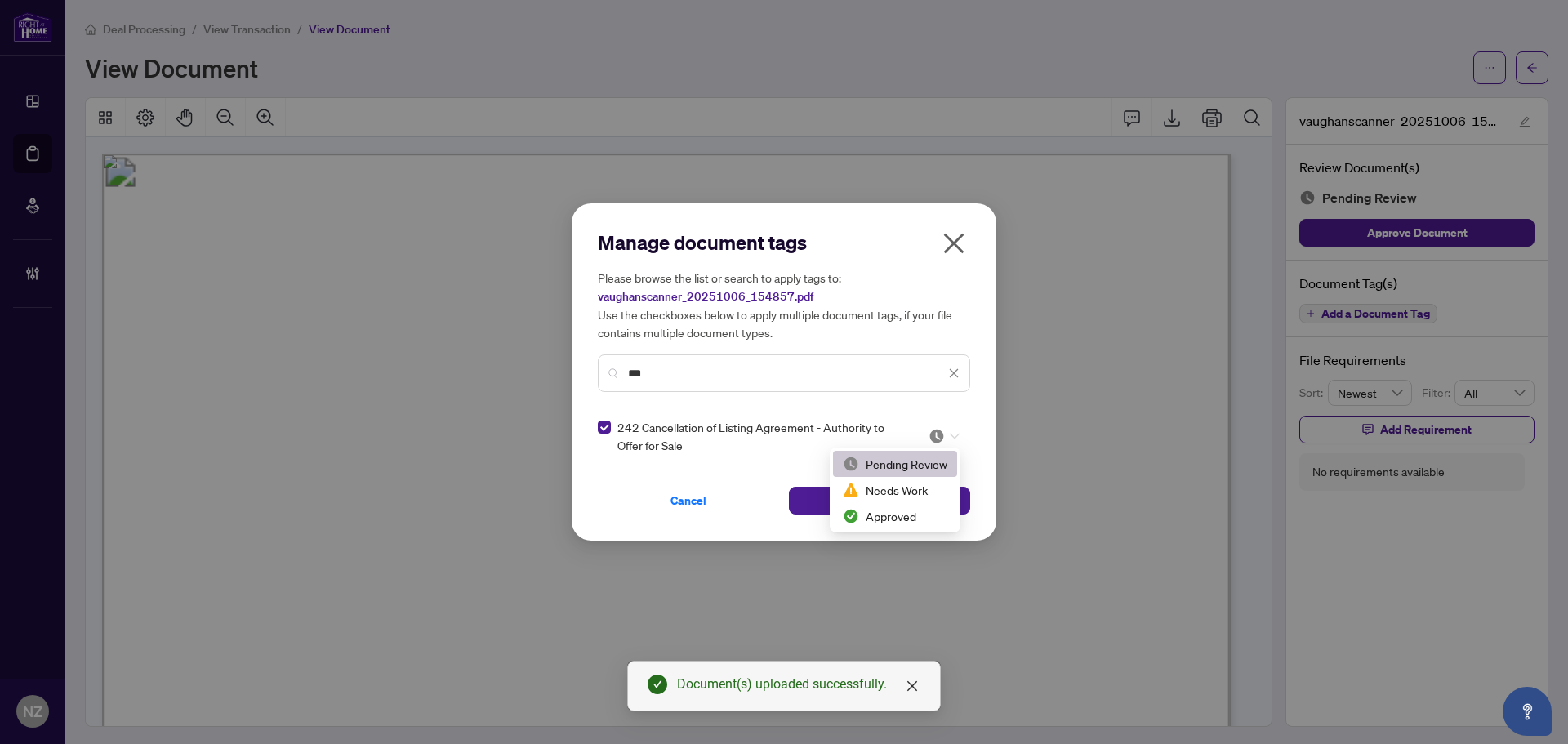
click at [951, 437] on icon at bounding box center [955, 436] width 10 height 7
click at [909, 514] on div "Approved" at bounding box center [894, 516] width 104 height 18
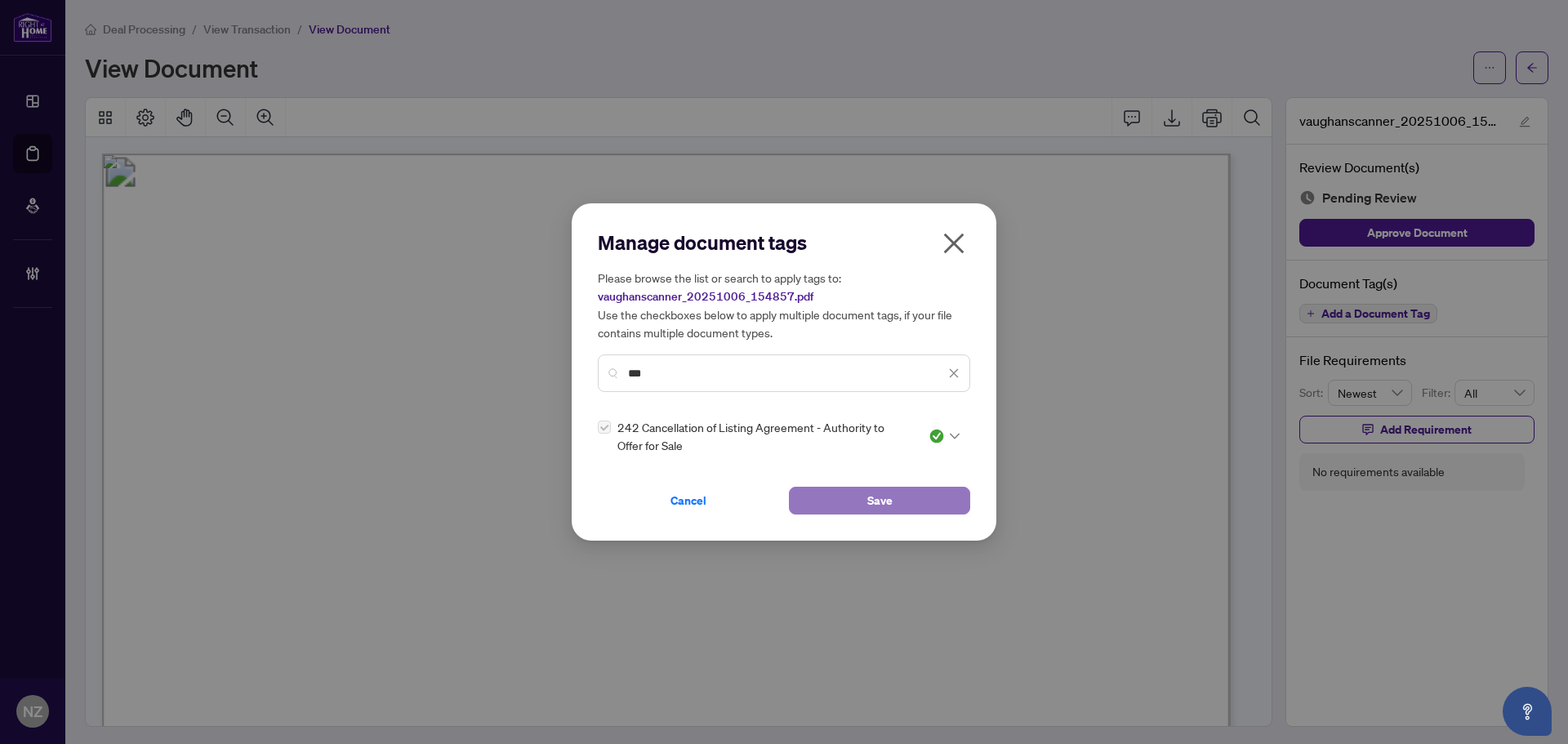
click at [877, 501] on span "Save" at bounding box center [880, 501] width 25 height 26
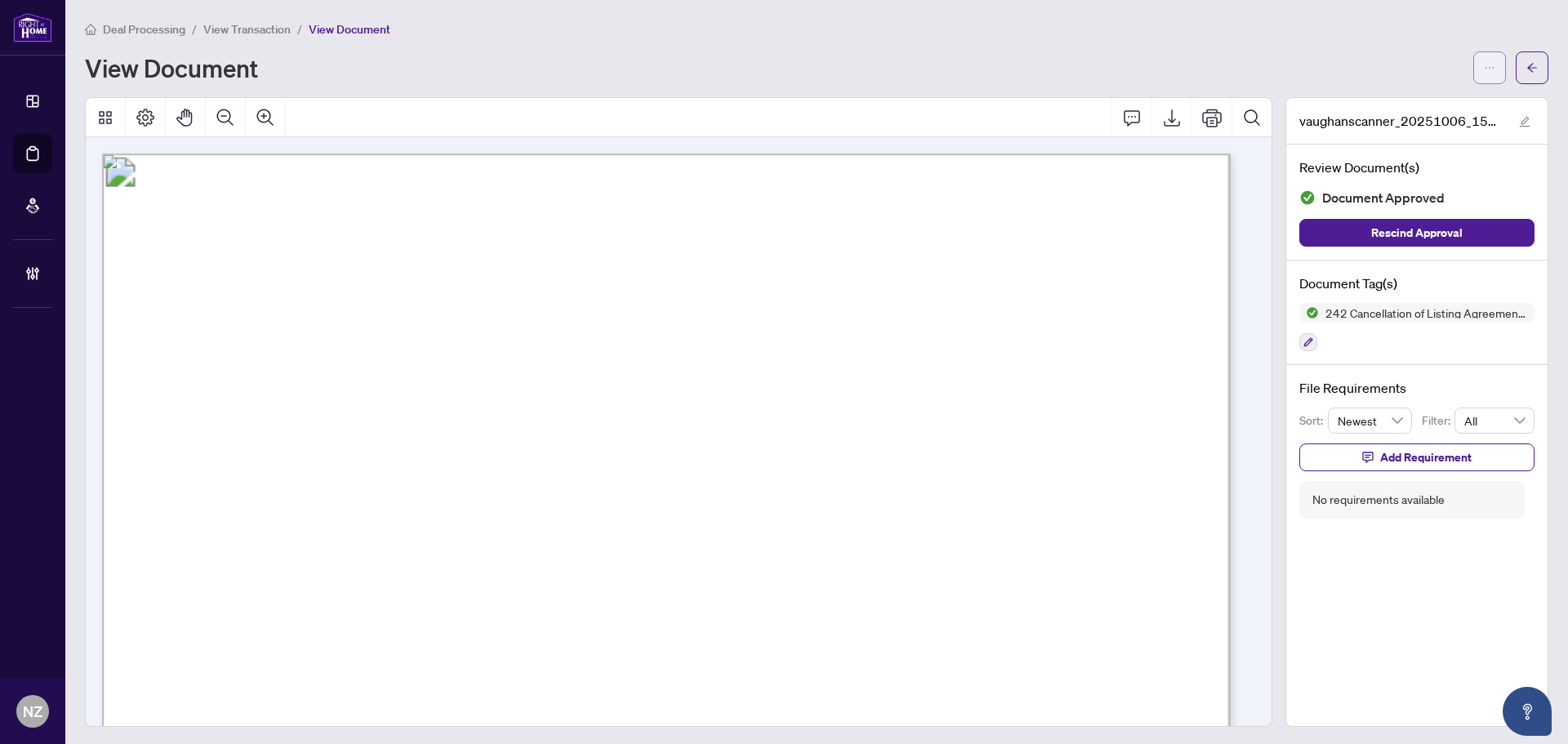
drag, startPoint x: 1477, startPoint y: 76, endPoint x: 1485, endPoint y: 82, distance: 10.0
click at [1484, 82] on button "button" at bounding box center [1489, 68] width 32 height 32
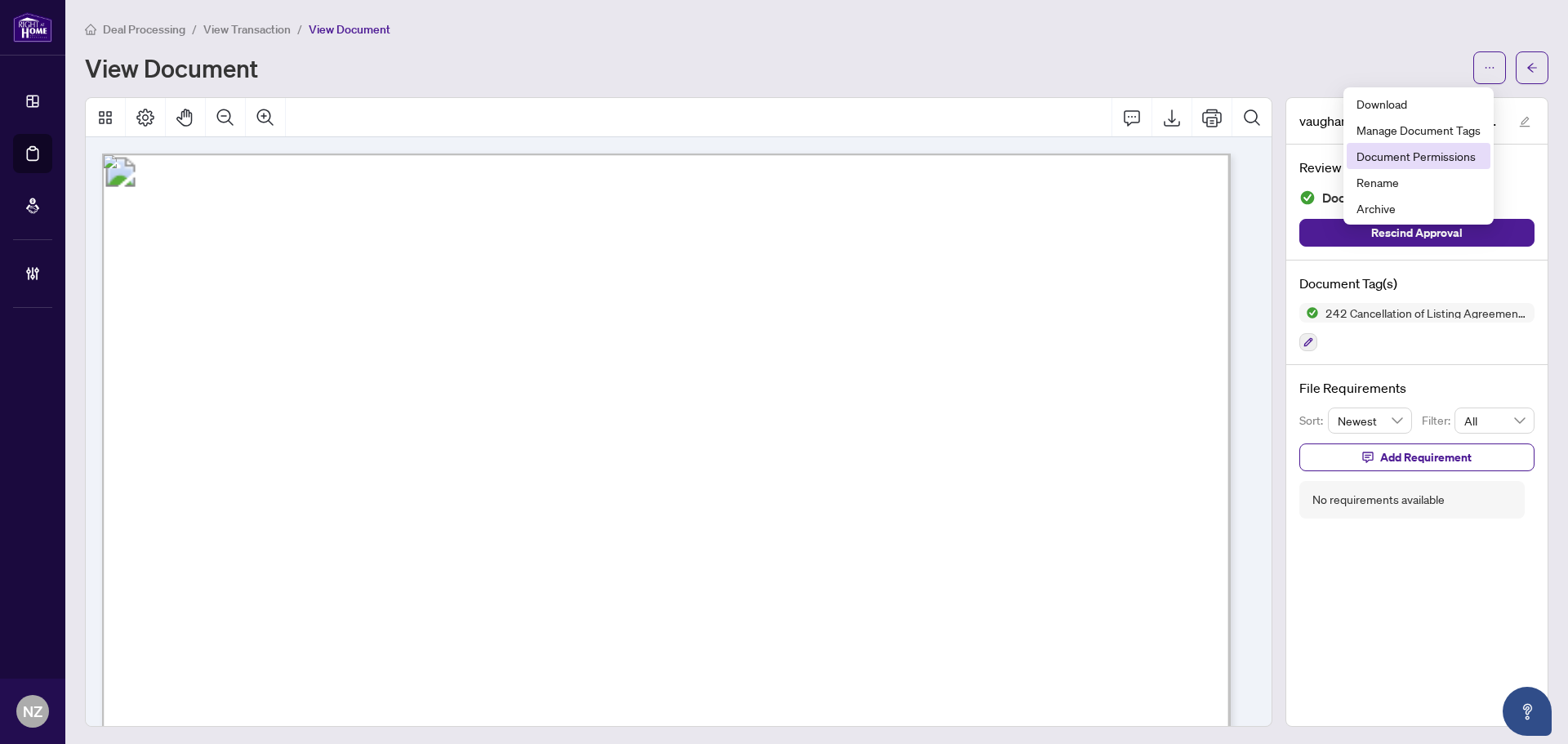
click at [1396, 158] on span "Document Permissions" at bounding box center [1418, 155] width 124 height 18
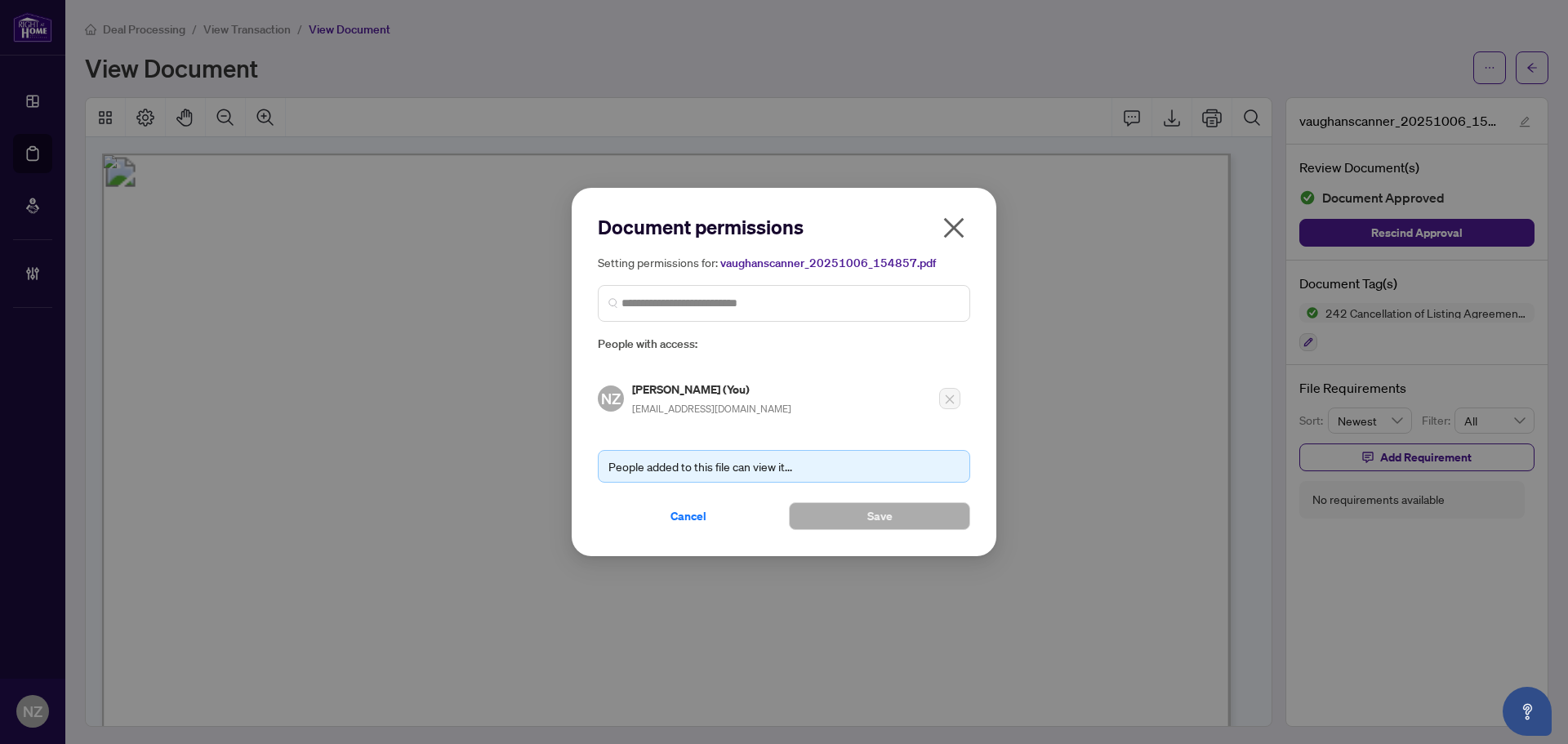
click at [697, 282] on div "Setting permissions for: vaughanscanner_20251006_154857.pdf People with access:" at bounding box center [783, 303] width 372 height 100
click at [694, 294] on span at bounding box center [783, 303] width 372 height 36
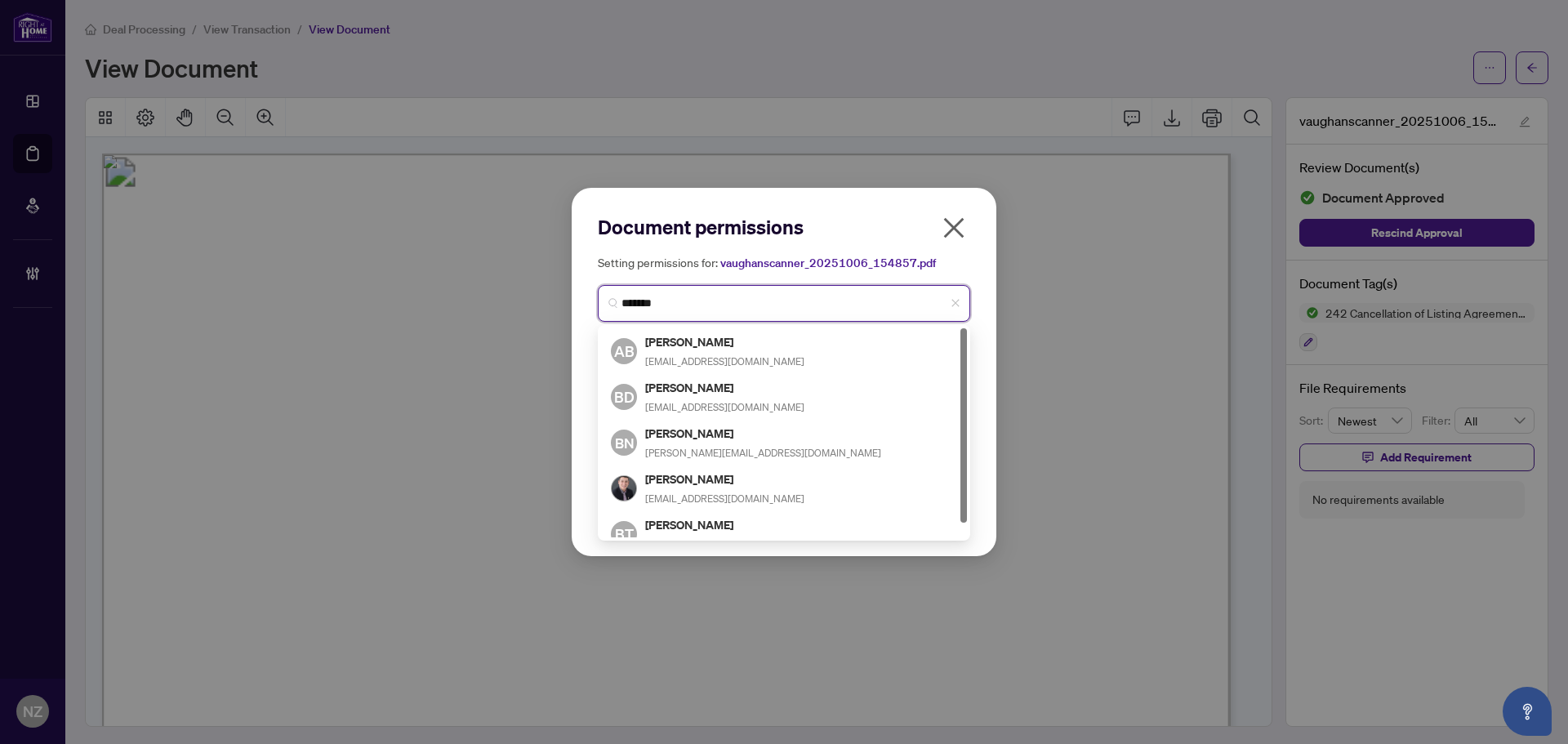
type input "********"
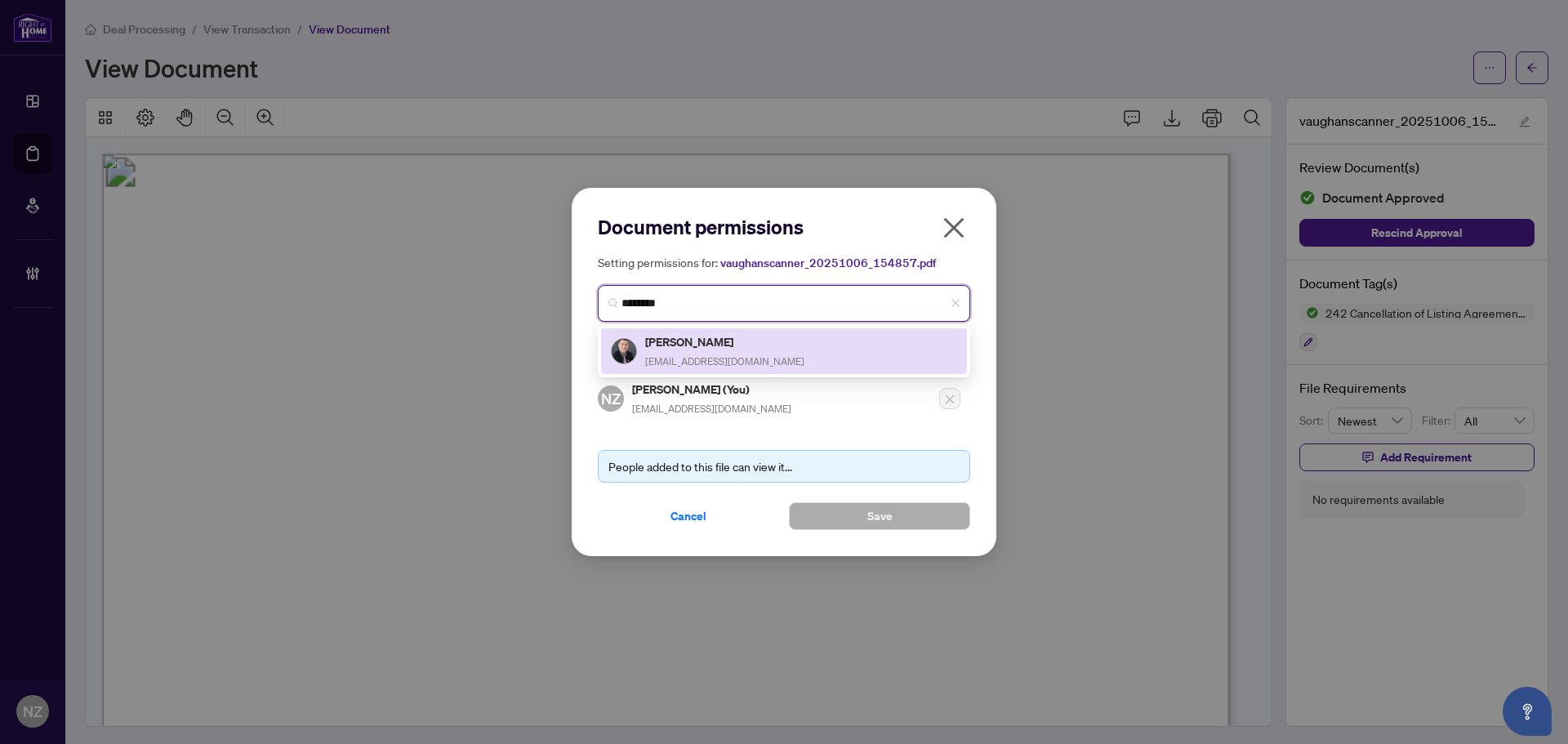
click at [694, 356] on span "[EMAIL_ADDRESS][DOMAIN_NAME]" at bounding box center [725, 361] width 160 height 12
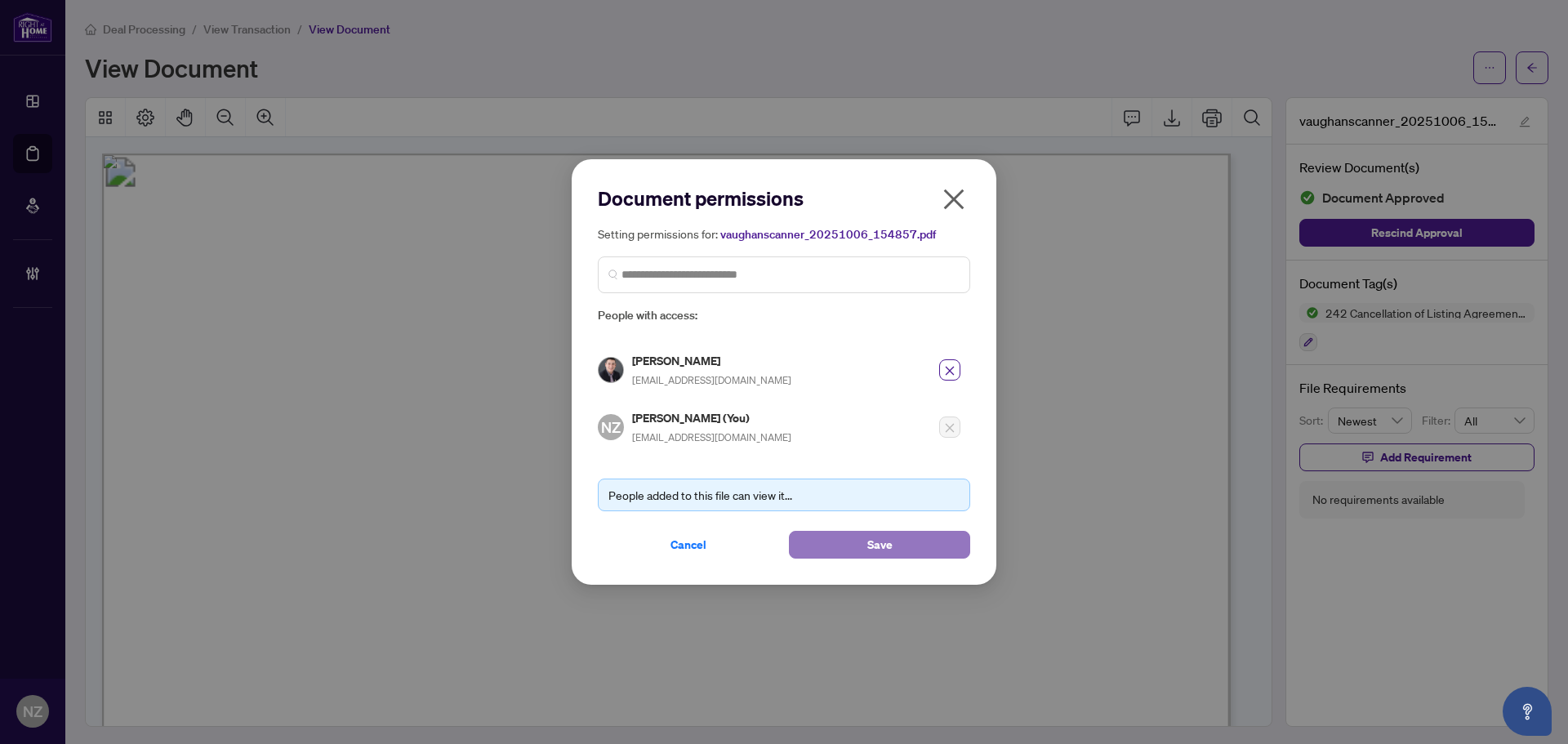
click at [906, 534] on button "Save" at bounding box center [880, 545] width 182 height 28
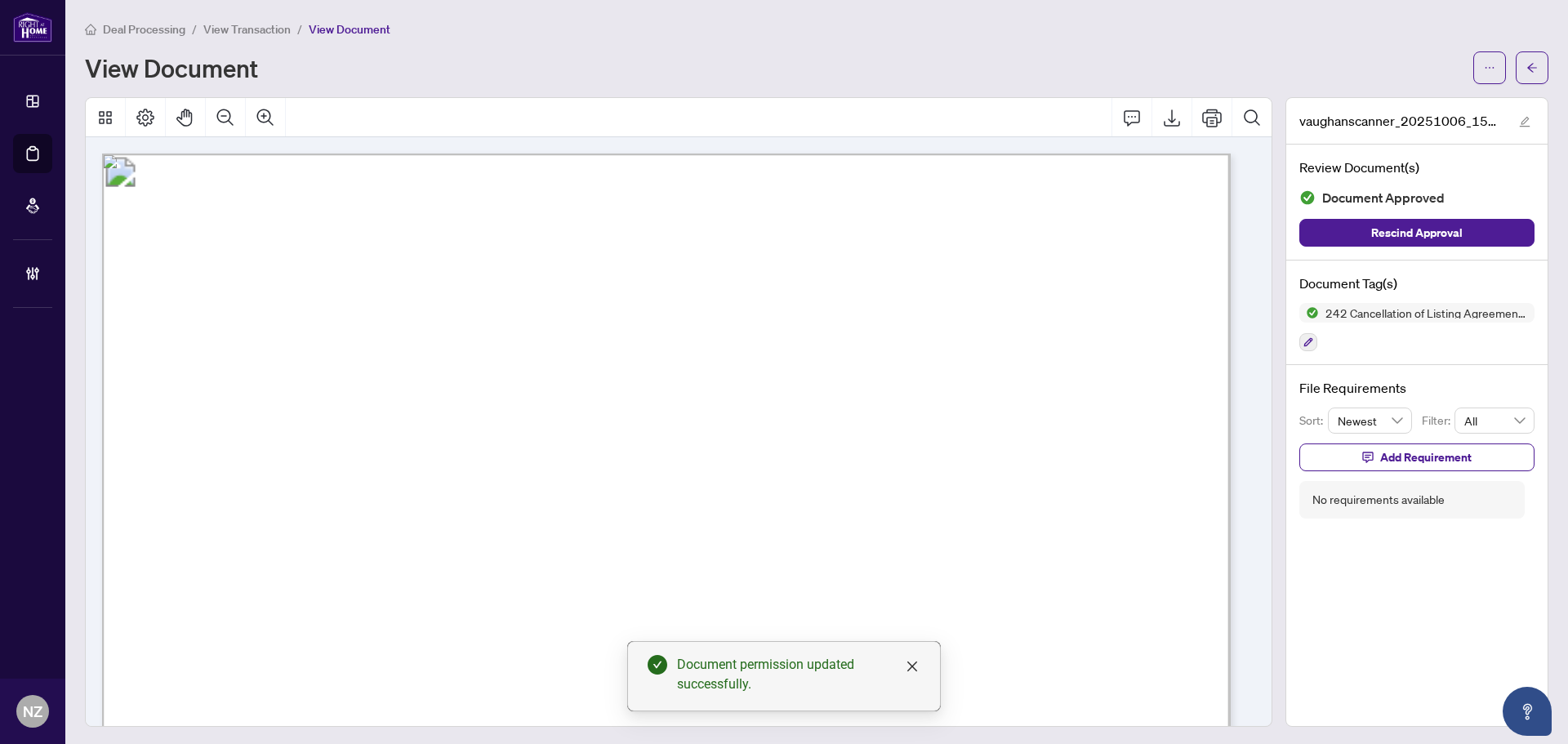
click at [1526, 68] on icon "arrow-left" at bounding box center [1532, 67] width 11 height 11
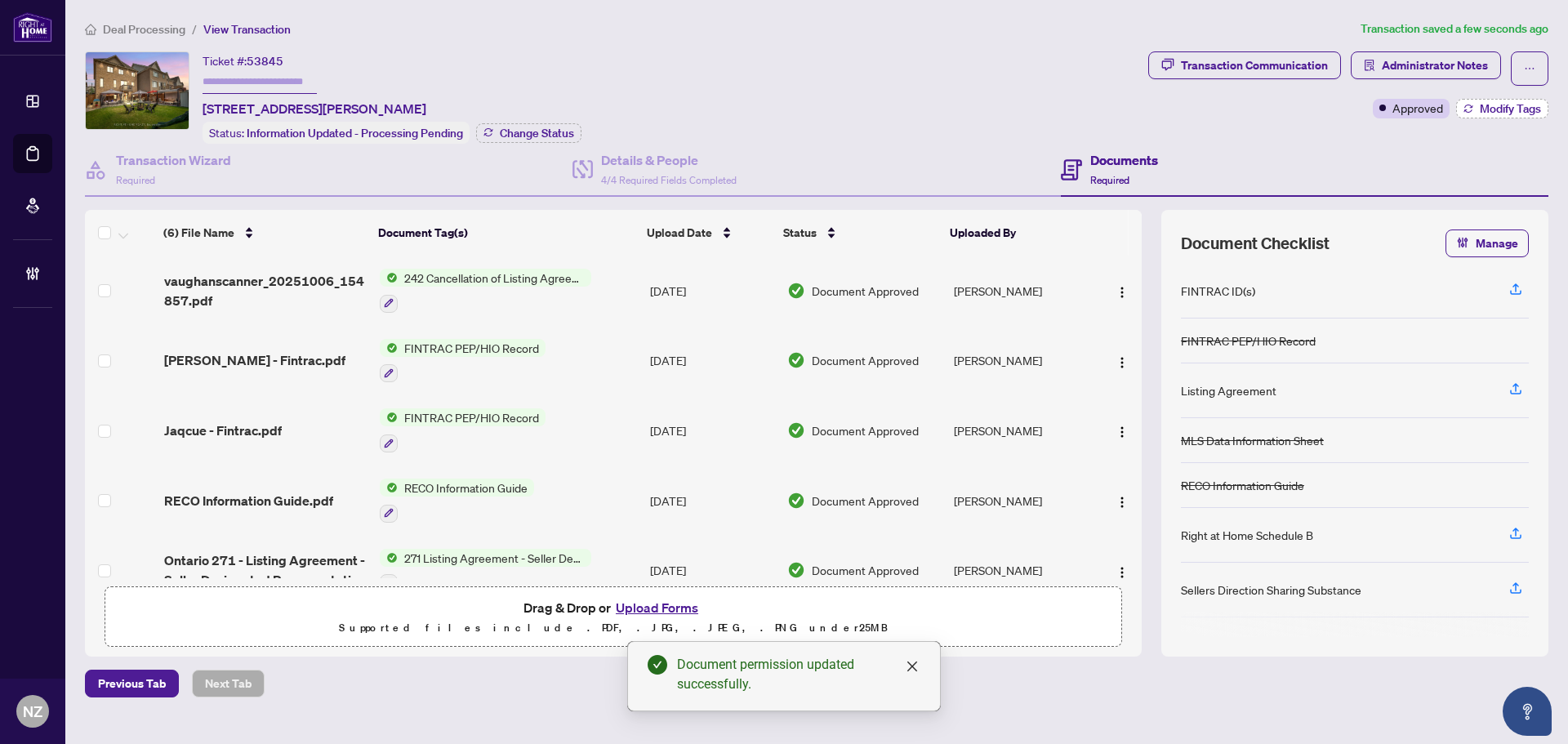
click at [1486, 100] on button "Modify Tags" at bounding box center [1502, 108] width 92 height 20
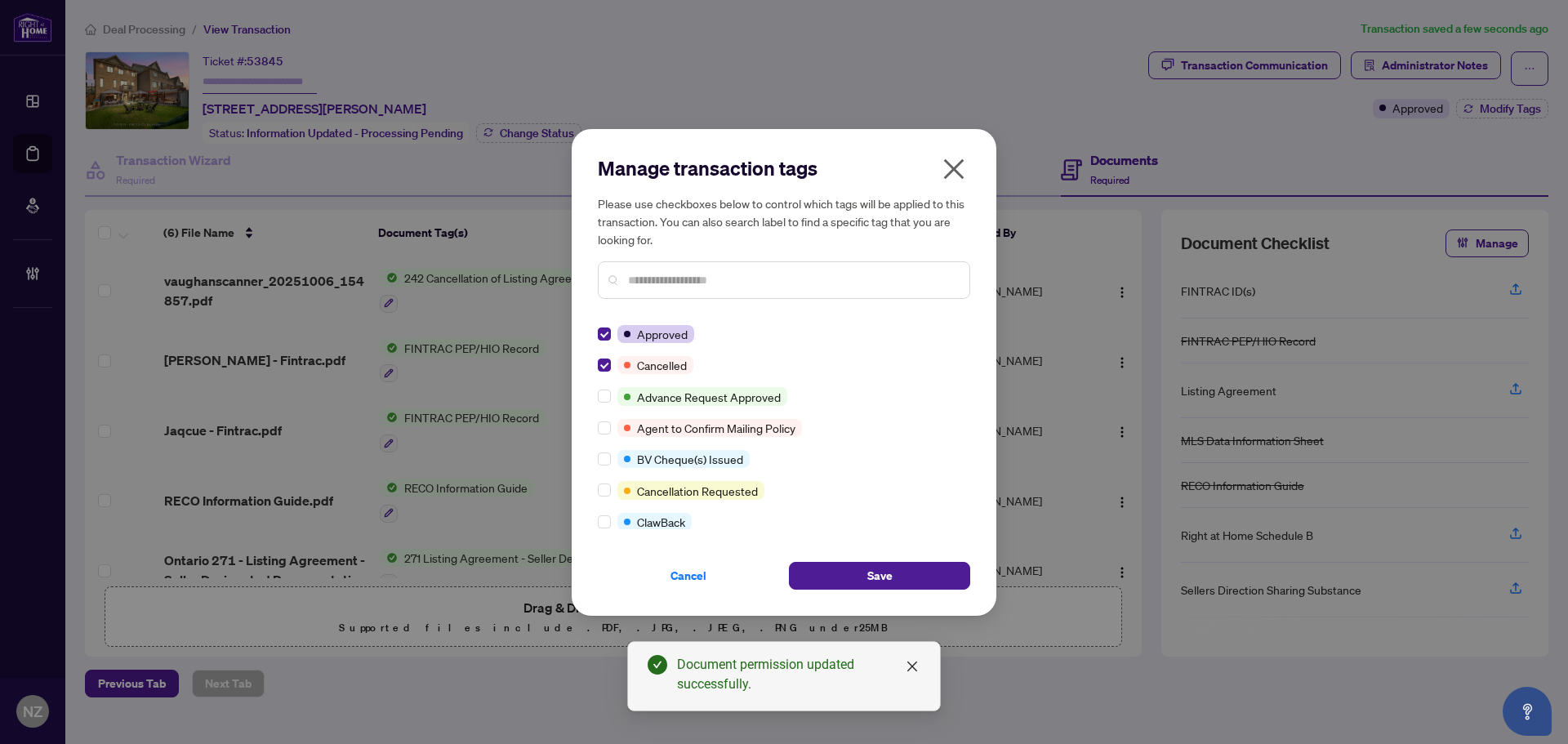
drag, startPoint x: 835, startPoint y: 571, endPoint x: 837, endPoint y: 554, distance: 17.1
click at [834, 572] on button "Save" at bounding box center [880, 575] width 182 height 28
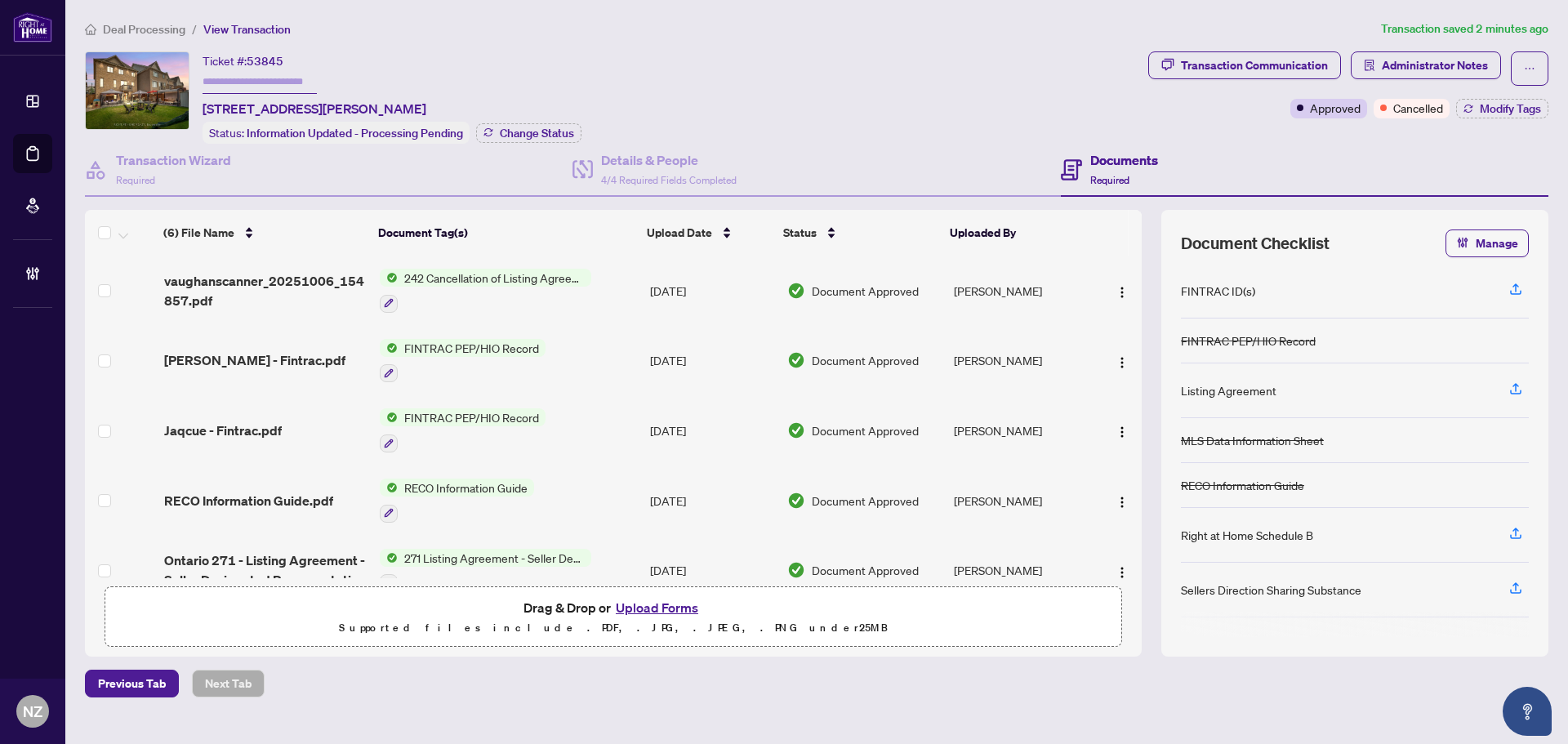
click at [148, 26] on span "Deal Processing" at bounding box center [143, 29] width 82 height 14
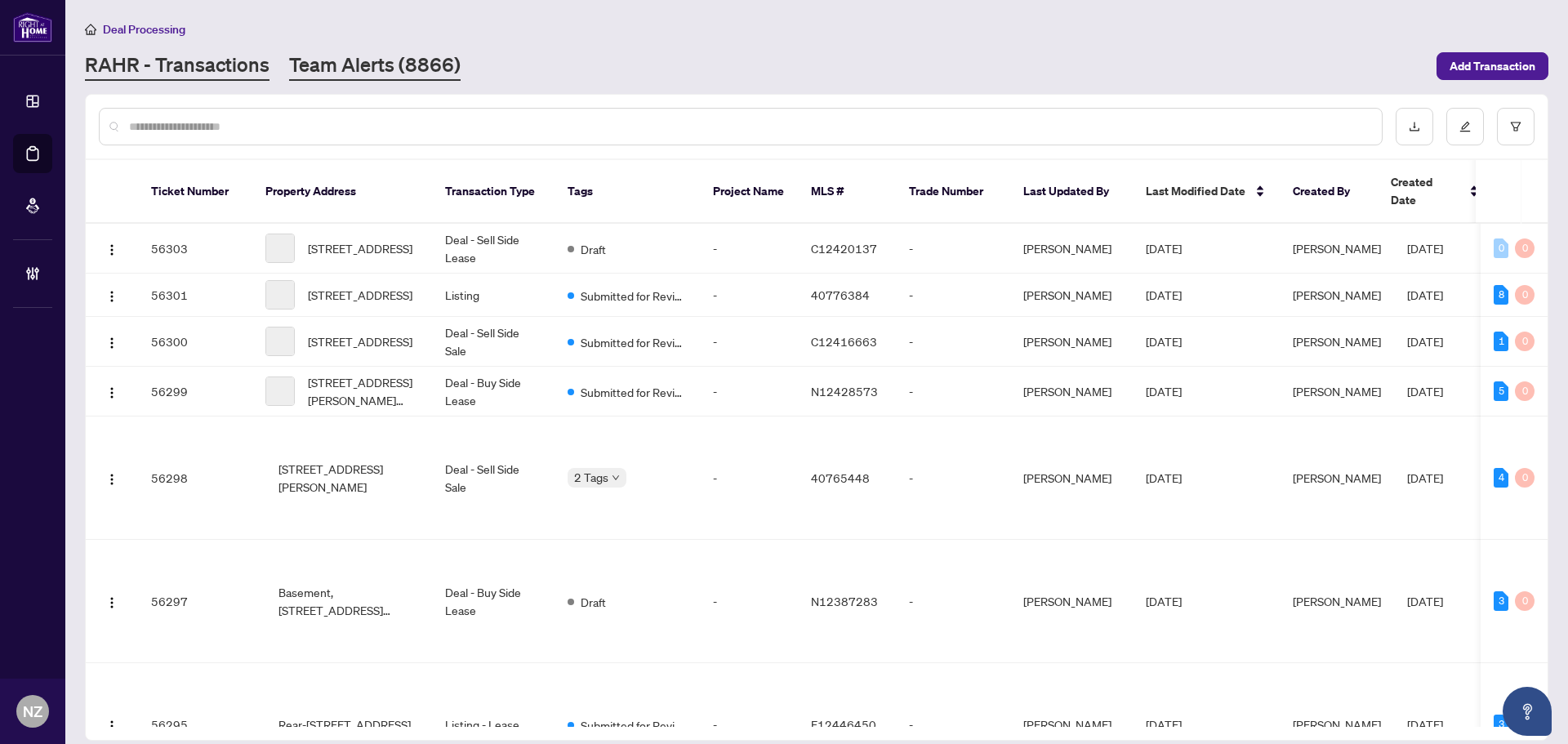
click at [366, 70] on link "Team Alerts (8866)" at bounding box center [375, 66] width 171 height 30
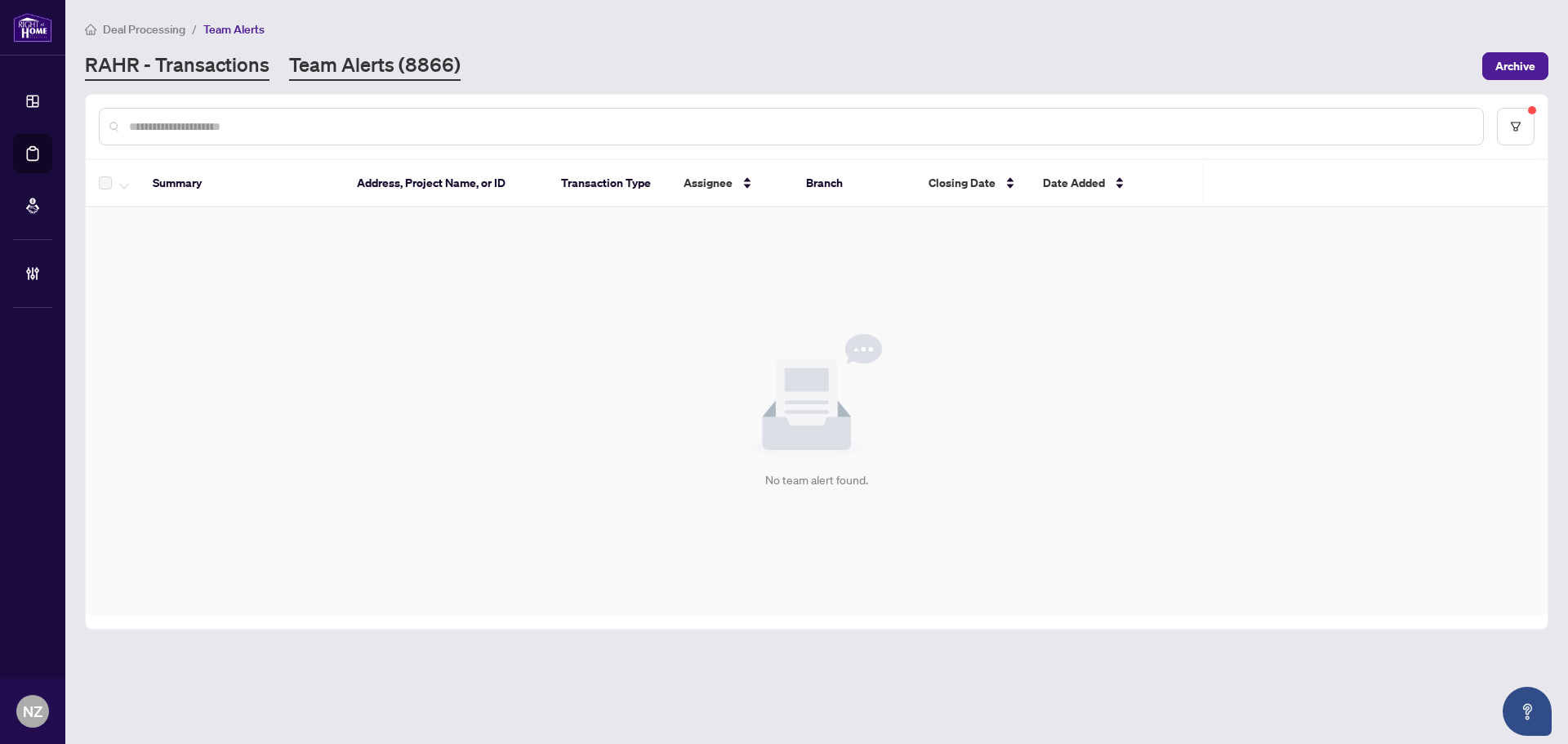
click at [126, 69] on link "RAHR - Transactions" at bounding box center [176, 66] width 184 height 30
